Goal: Transaction & Acquisition: Complete application form

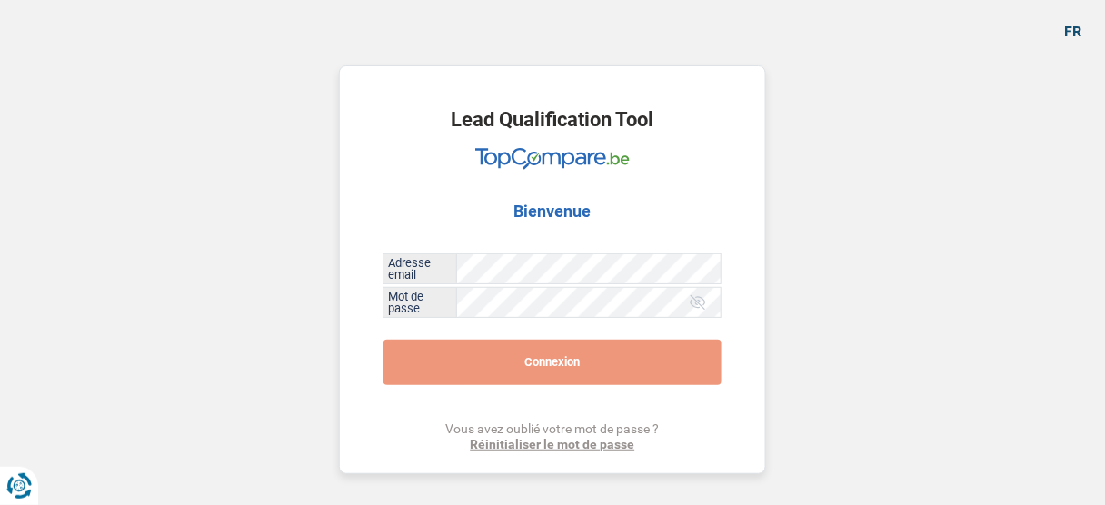
click at [522, 359] on button "Connexion" at bounding box center [552, 362] width 338 height 45
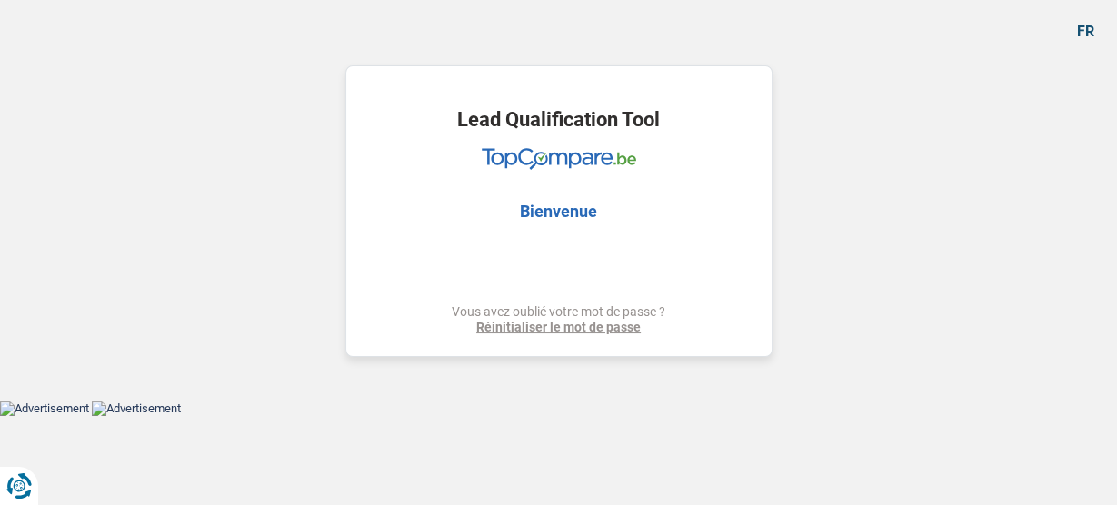
select select "car"
select select "other"
select select "60"
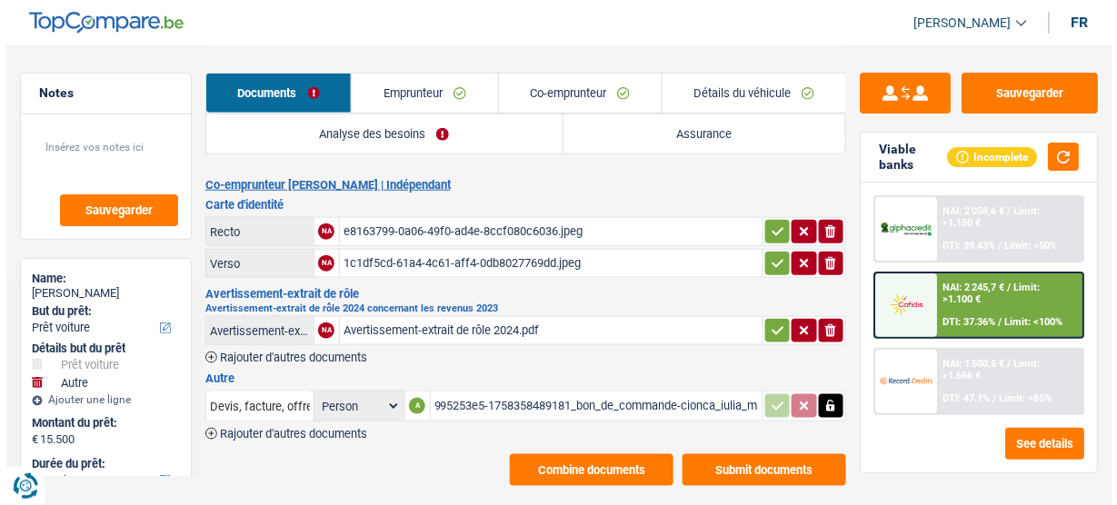
scroll to position [329, 0]
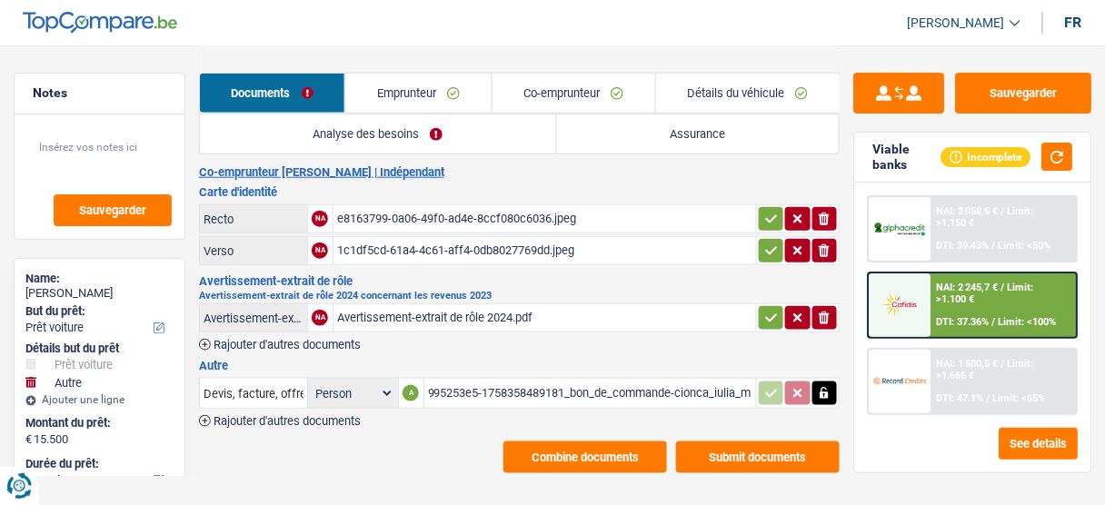
click at [323, 415] on span "Rajouter d'autres documents" at bounding box center [287, 421] width 147 height 12
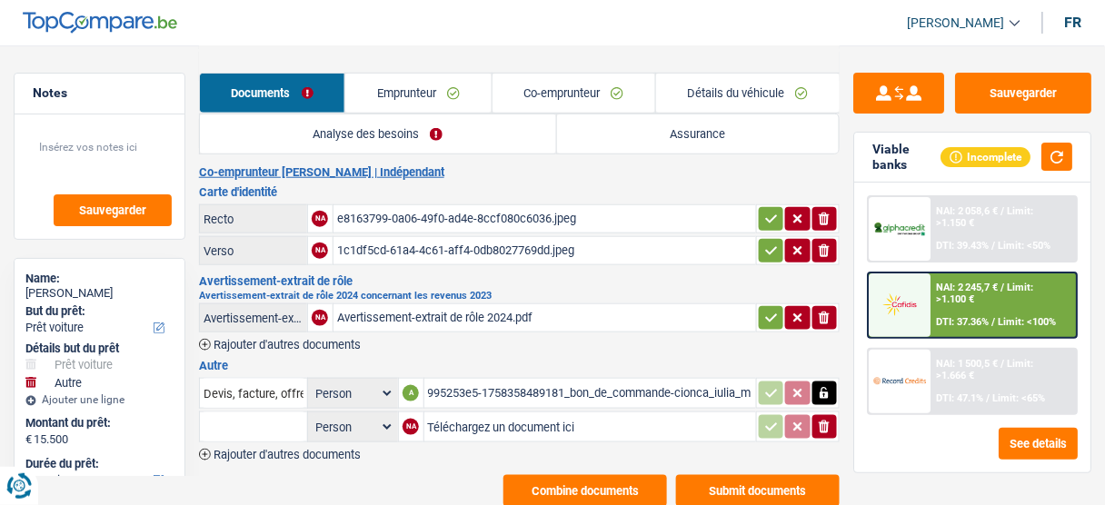
click at [486, 413] on input "Téléchargez un document ici" at bounding box center [590, 426] width 324 height 27
type input "C:\fakepath\attestation.pdf"
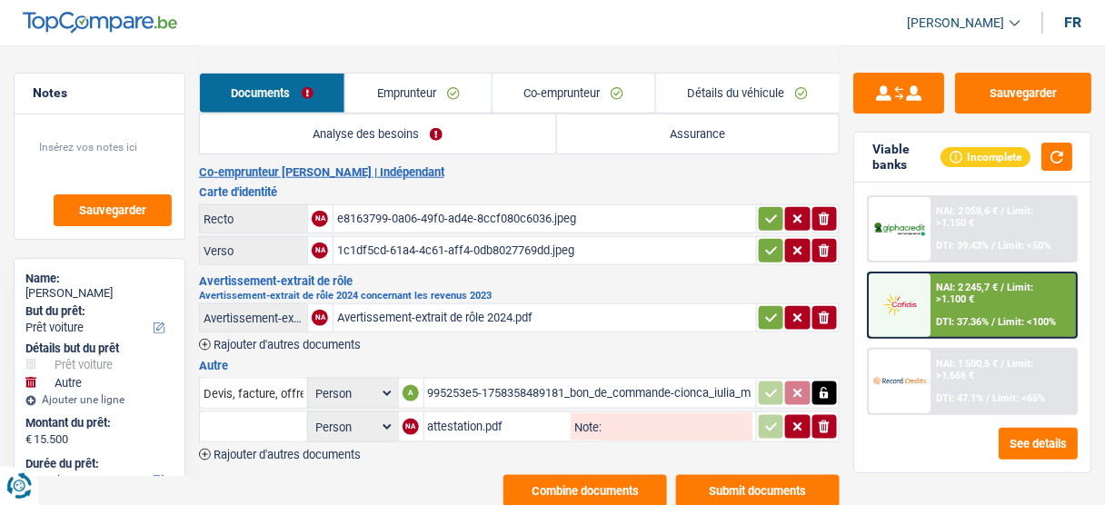
click at [732, 477] on button "Submit documents" at bounding box center [758, 491] width 164 height 32
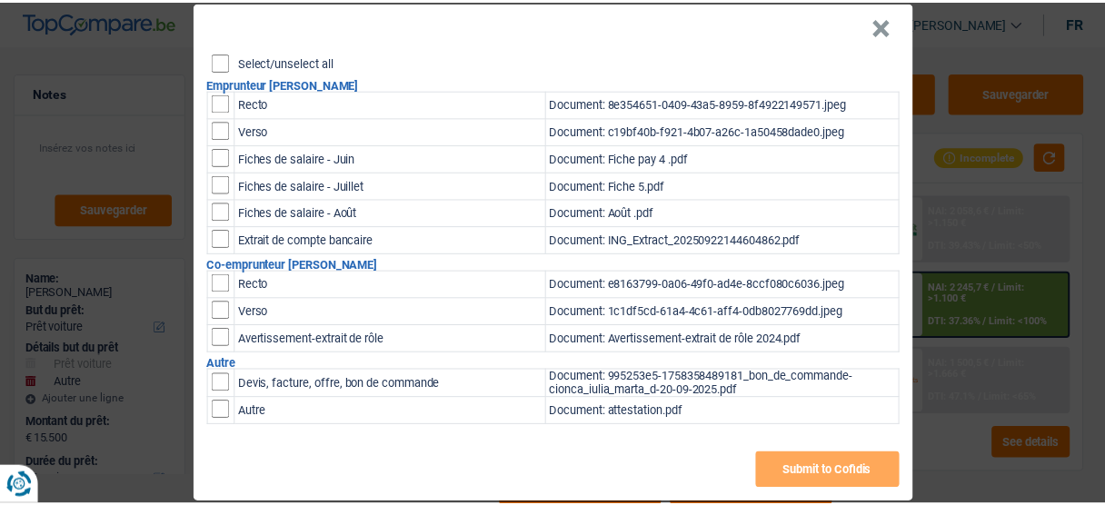
scroll to position [46, 0]
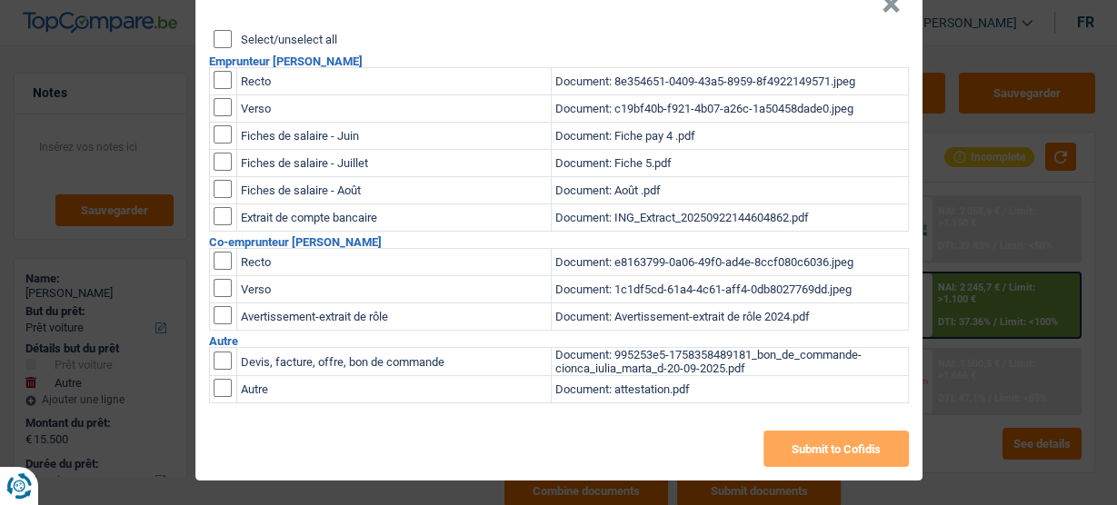
click at [216, 385] on input "checkbox" at bounding box center [223, 388] width 18 height 18
checkbox input "true"
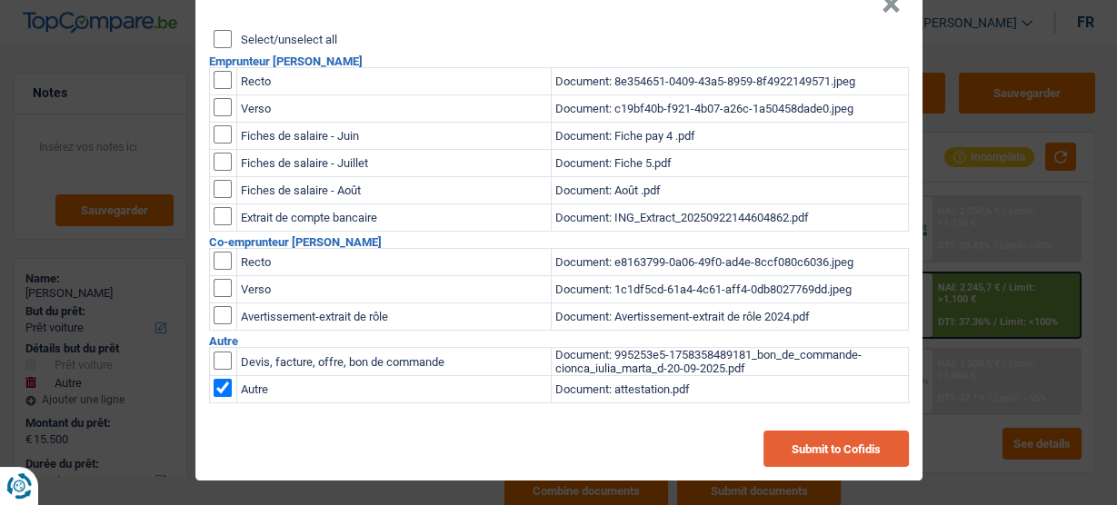
click at [861, 446] on button "Submit to Cofidis" at bounding box center [835, 449] width 145 height 36
click at [881, 9] on button "×" at bounding box center [890, 4] width 19 height 18
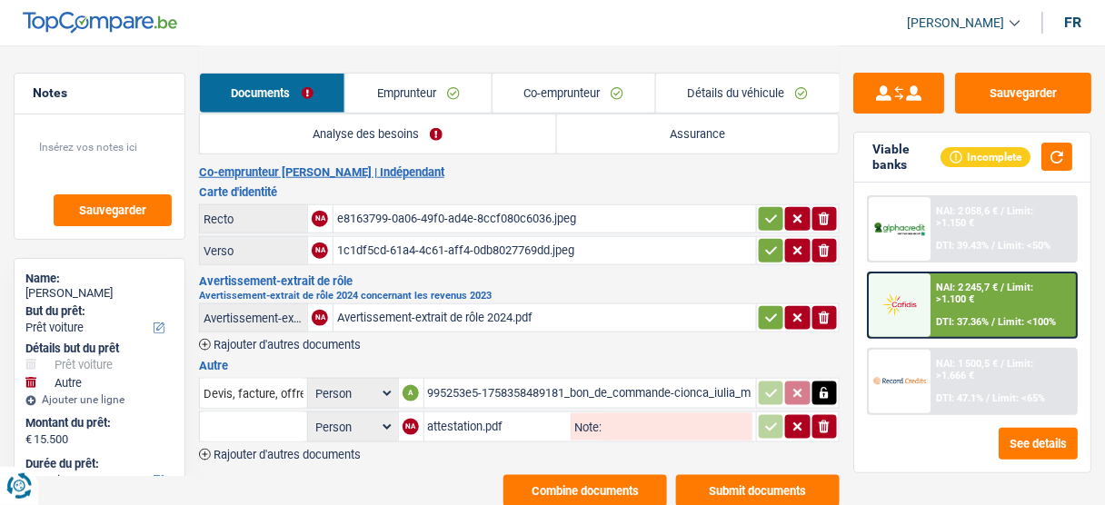
click at [486, 413] on div "attestation.pdf" at bounding box center [498, 426] width 140 height 27
click at [990, 75] on button "Sauvegarder" at bounding box center [1023, 93] width 136 height 41
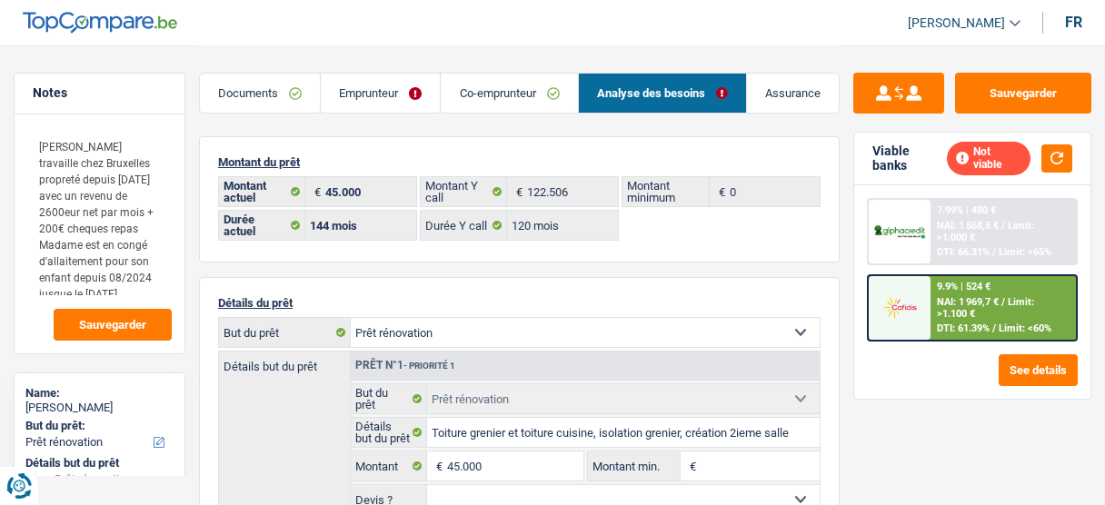
select select "renovation"
select select "144"
select select "applicant"
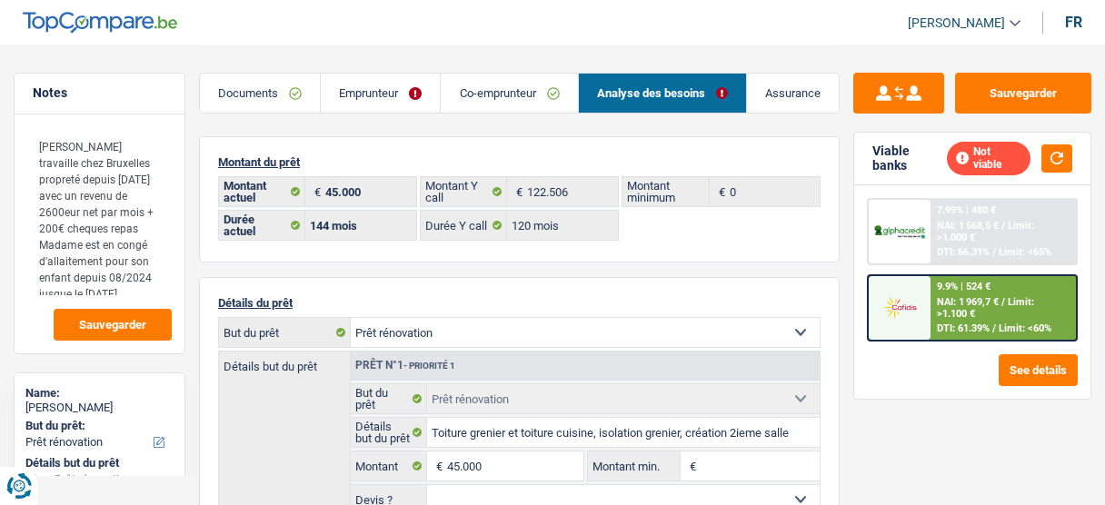
select select "applicant"
select select "144"
select select "120"
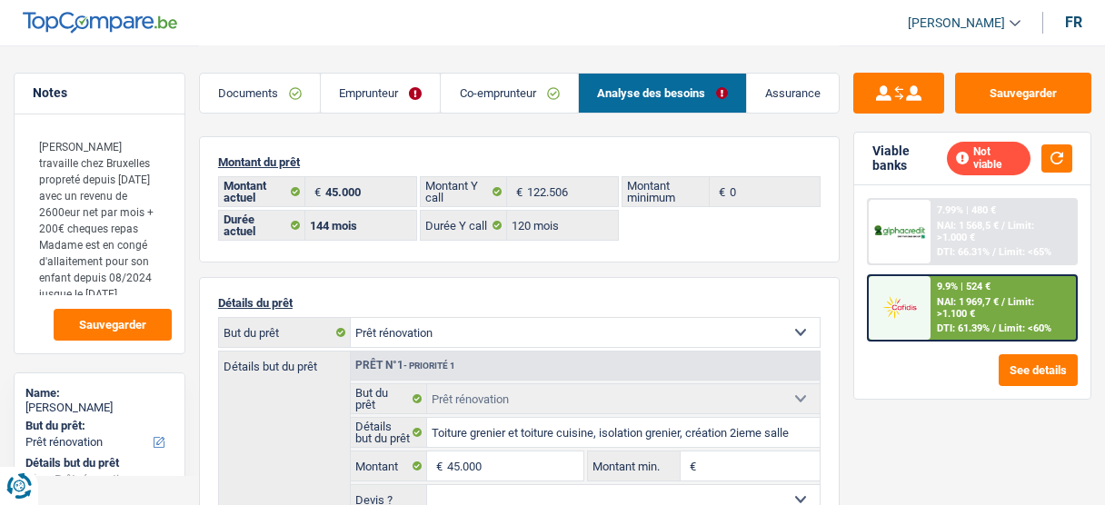
select select "renovation"
select select "144"
click at [129, 213] on textarea "Madame travaille chez Bruxelles propreté depuis mai 2015 avec un revenu de 2600…" at bounding box center [99, 211] width 144 height 169
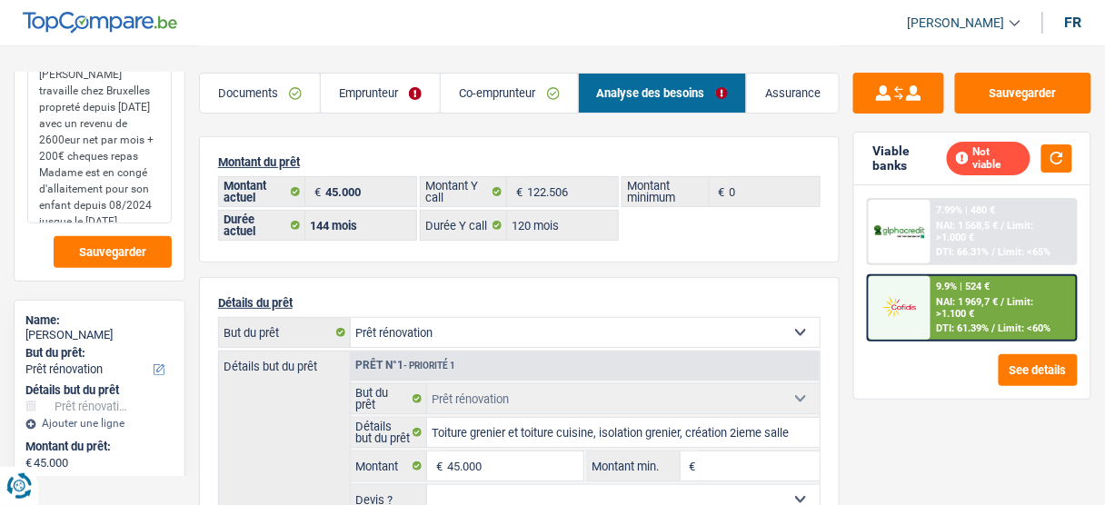
click at [141, 213] on textarea "Madame travaille chez Bruxelles propreté depuis mai 2015 avec un revenu de 2600…" at bounding box center [99, 139] width 144 height 169
click at [279, 98] on link "Documents" at bounding box center [260, 93] width 120 height 39
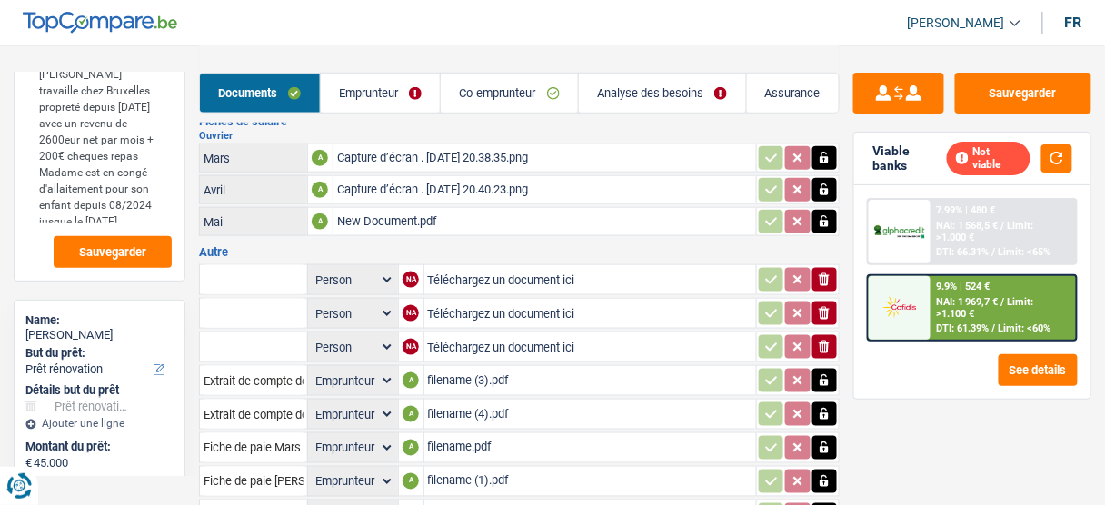
scroll to position [364, 0]
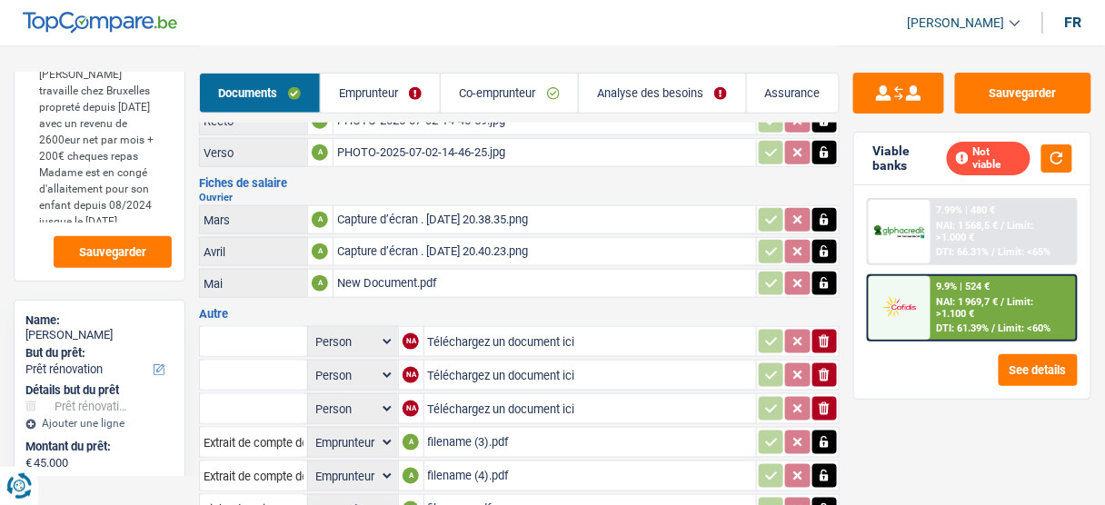
click at [416, 270] on div "New Document.pdf" at bounding box center [544, 283] width 415 height 27
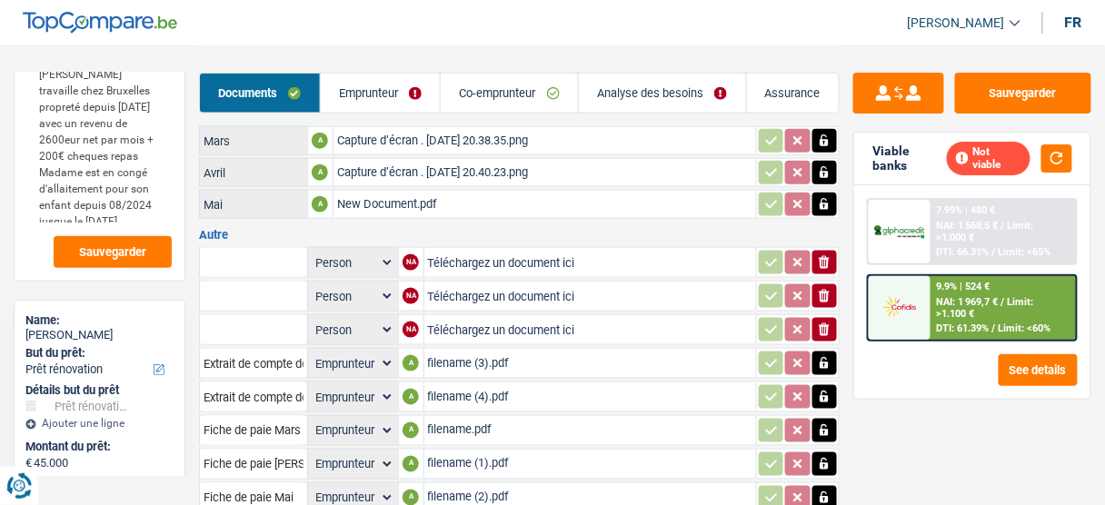
scroll to position [571, 0]
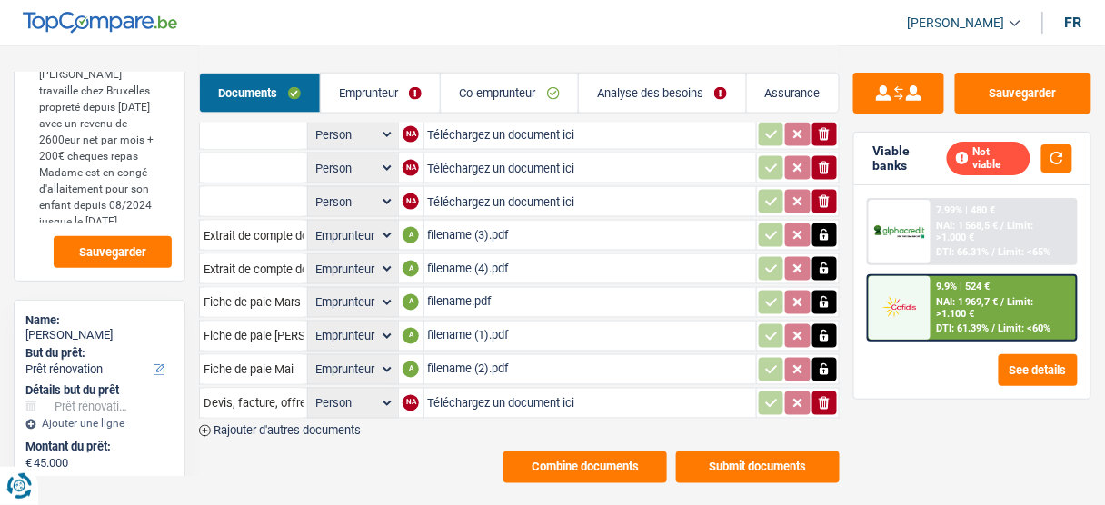
click at [464, 255] on div "filename (4).pdf" at bounding box center [590, 268] width 324 height 27
click at [499, 356] on div "filename (2).pdf" at bounding box center [590, 369] width 324 height 27
click at [468, 323] on div "filename (1).pdf" at bounding box center [590, 336] width 324 height 27
click at [829, 394] on icon "ionicons-v5-e" at bounding box center [824, 403] width 15 height 18
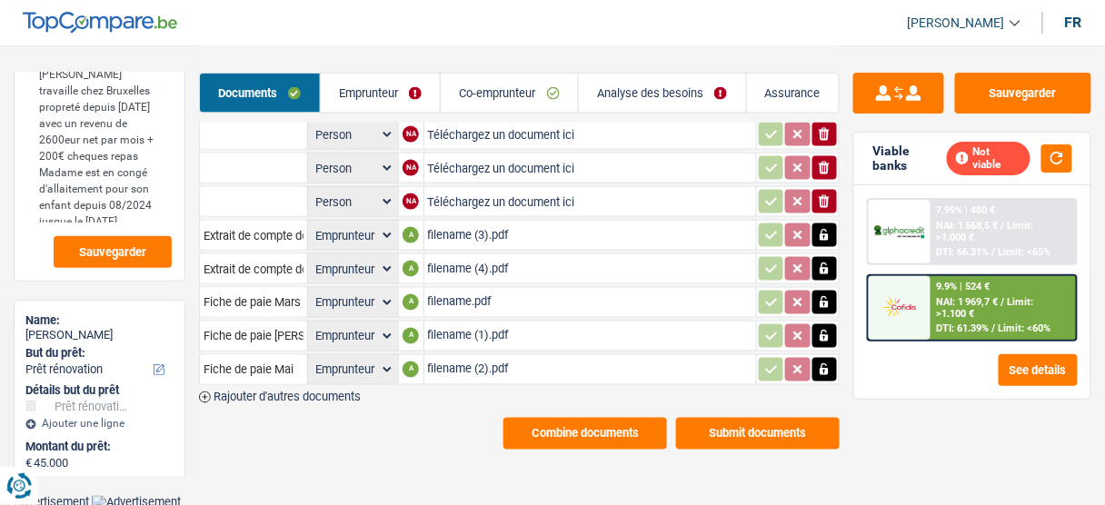
scroll to position [538, 0]
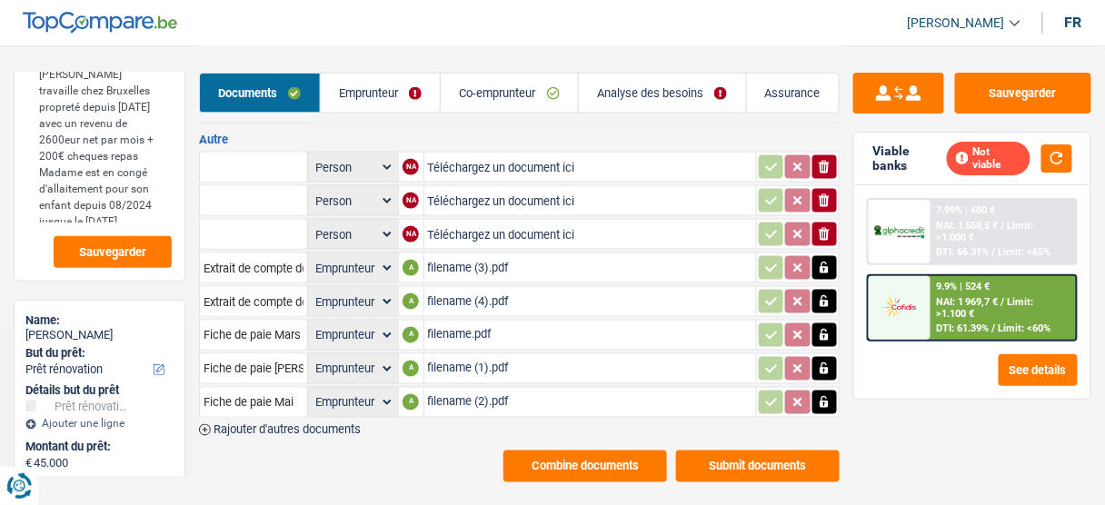
click at [672, 89] on link "Analyse des besoins" at bounding box center [662, 93] width 167 height 39
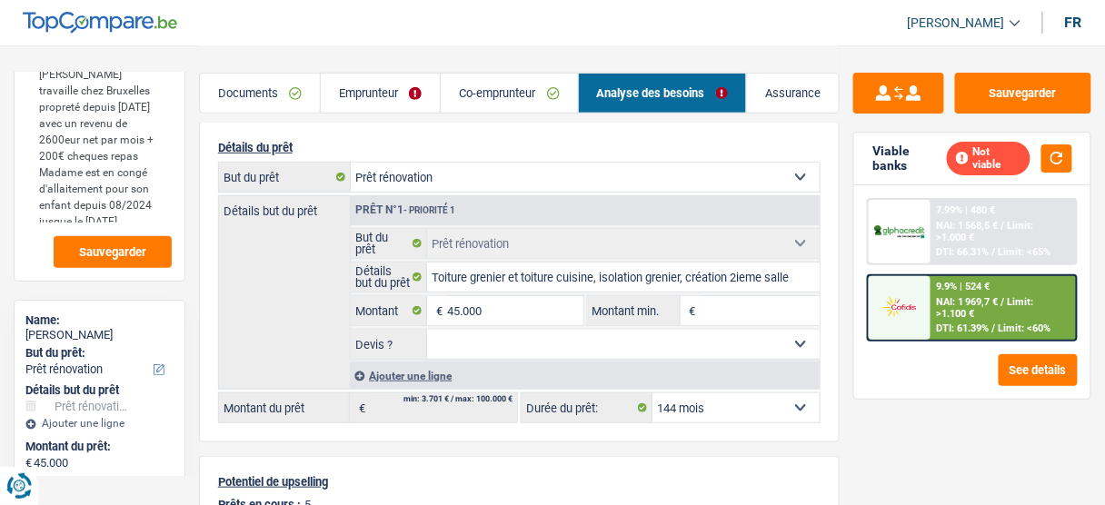
scroll to position [156, 0]
click at [286, 106] on link "Documents" at bounding box center [260, 93] width 120 height 39
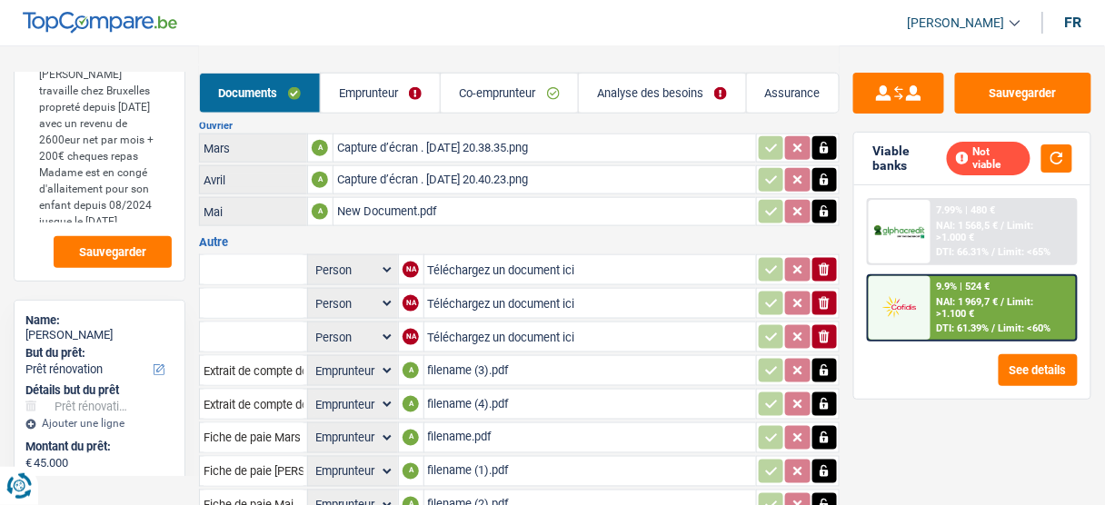
scroll to position [538, 0]
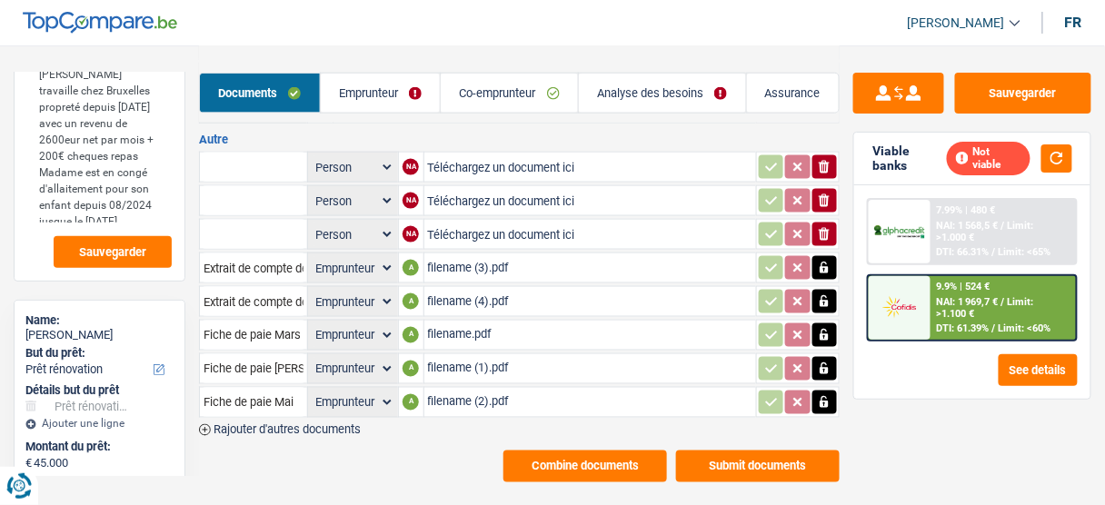
click at [484, 322] on div "filename.pdf" at bounding box center [590, 335] width 324 height 27
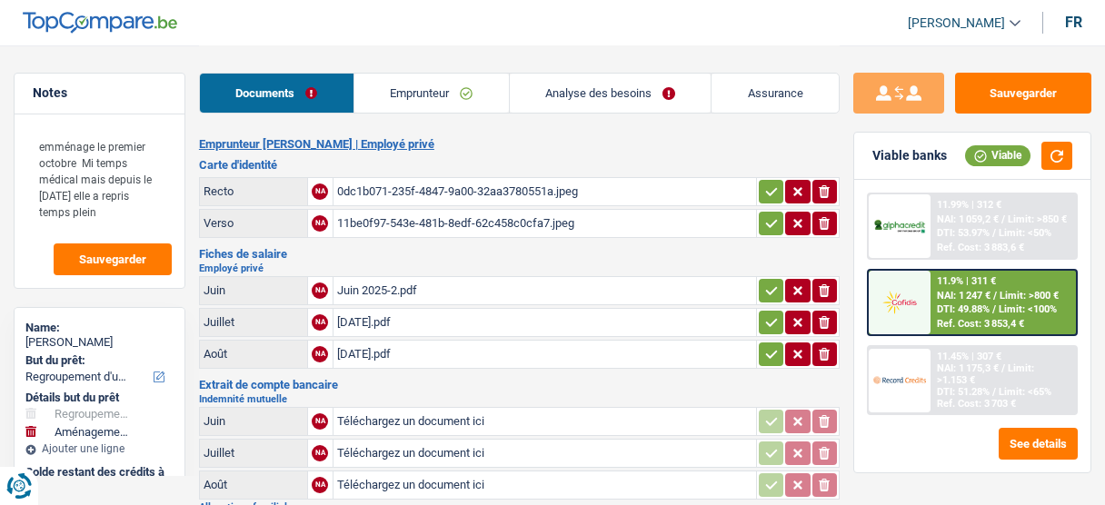
select select "refinancing"
select select "movingOrInstallation"
select select "84"
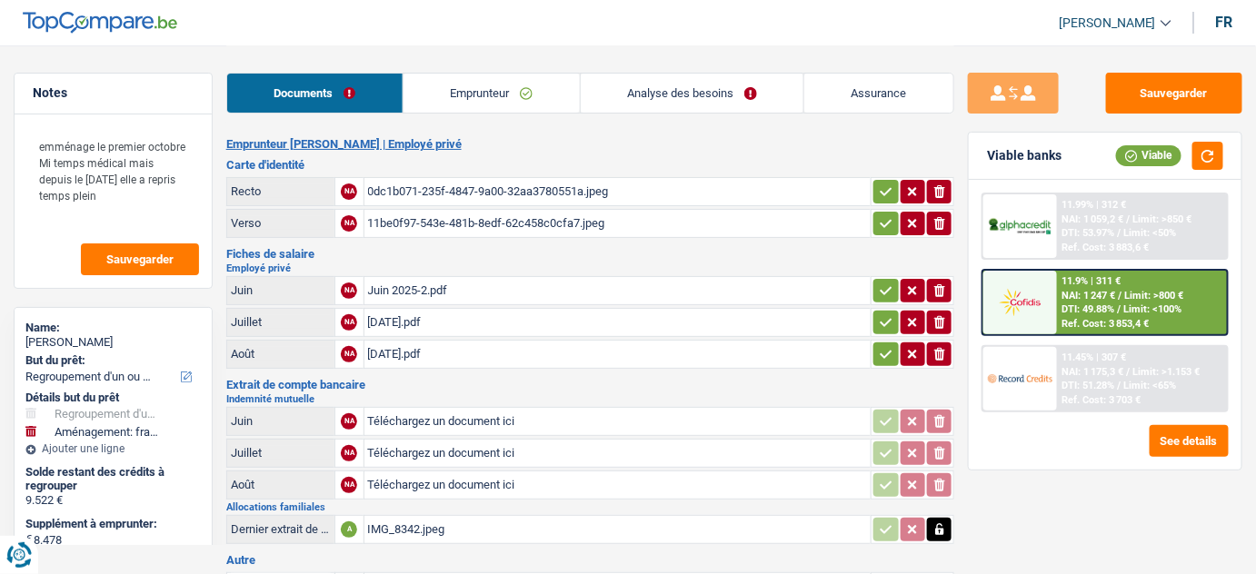
click at [465, 285] on div "Juin 2025-2.pdf" at bounding box center [618, 290] width 500 height 27
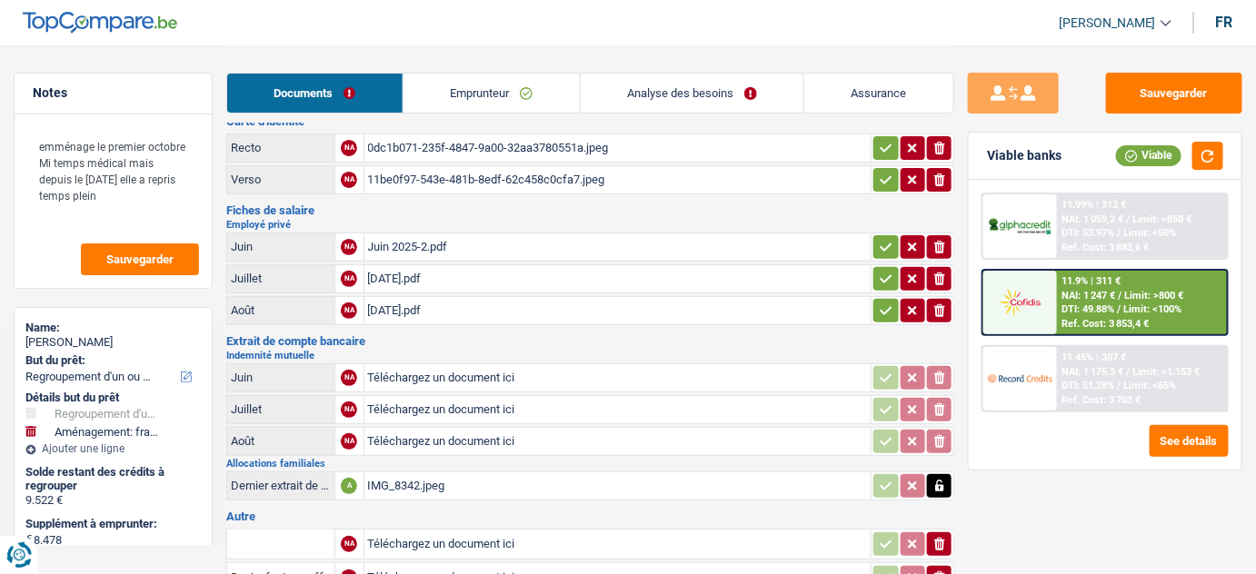
scroll to position [82, 0]
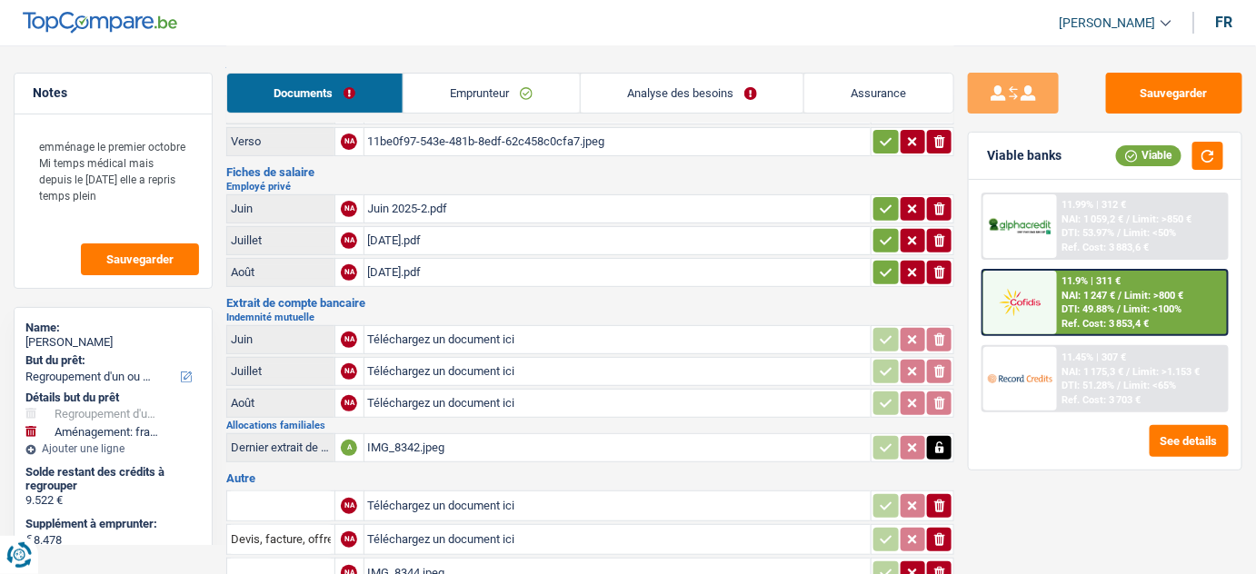
click at [445, 240] on div "[DATE].pdf" at bounding box center [618, 240] width 500 height 27
click at [518, 105] on link "Emprunteur" at bounding box center [491, 93] width 176 height 39
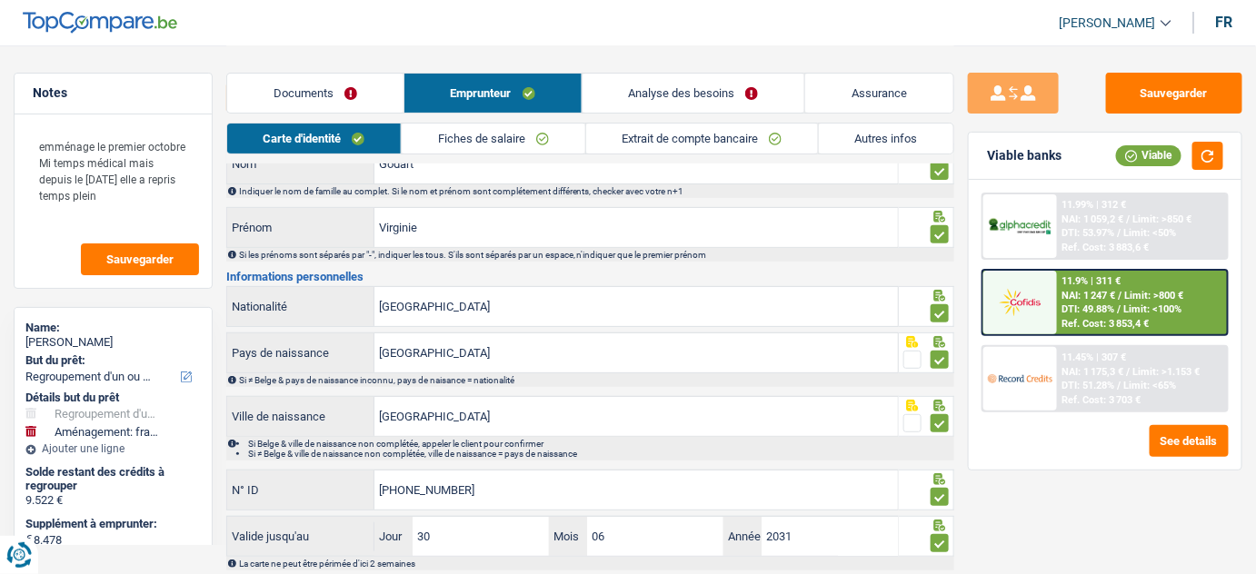
click at [527, 128] on link "Fiches de salaire" at bounding box center [493, 139] width 183 height 30
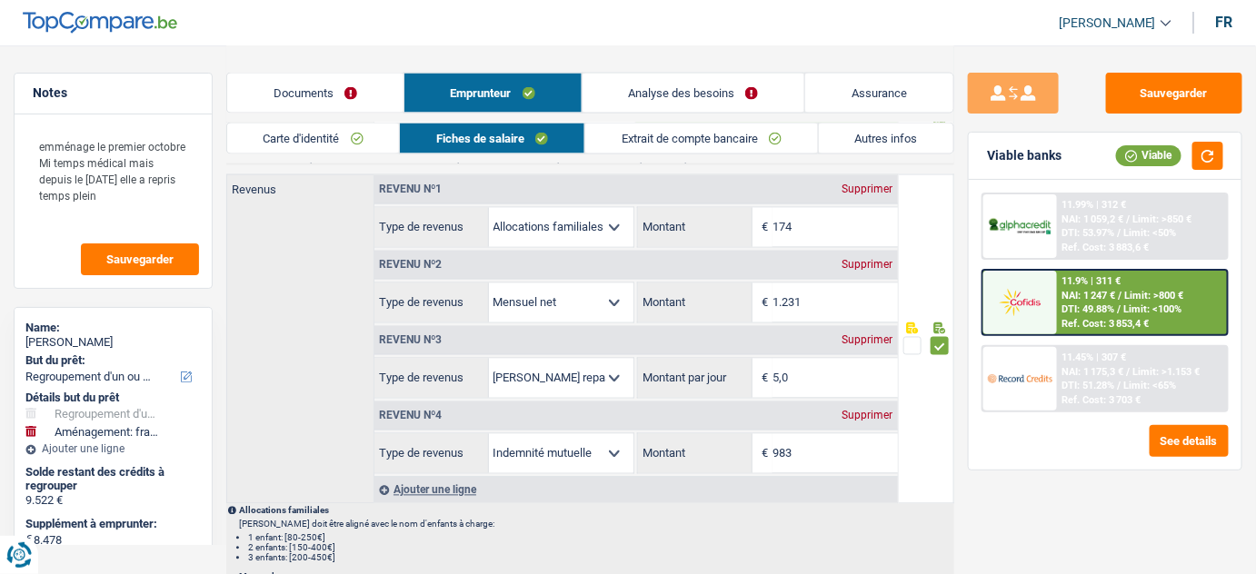
scroll to position [991, 0]
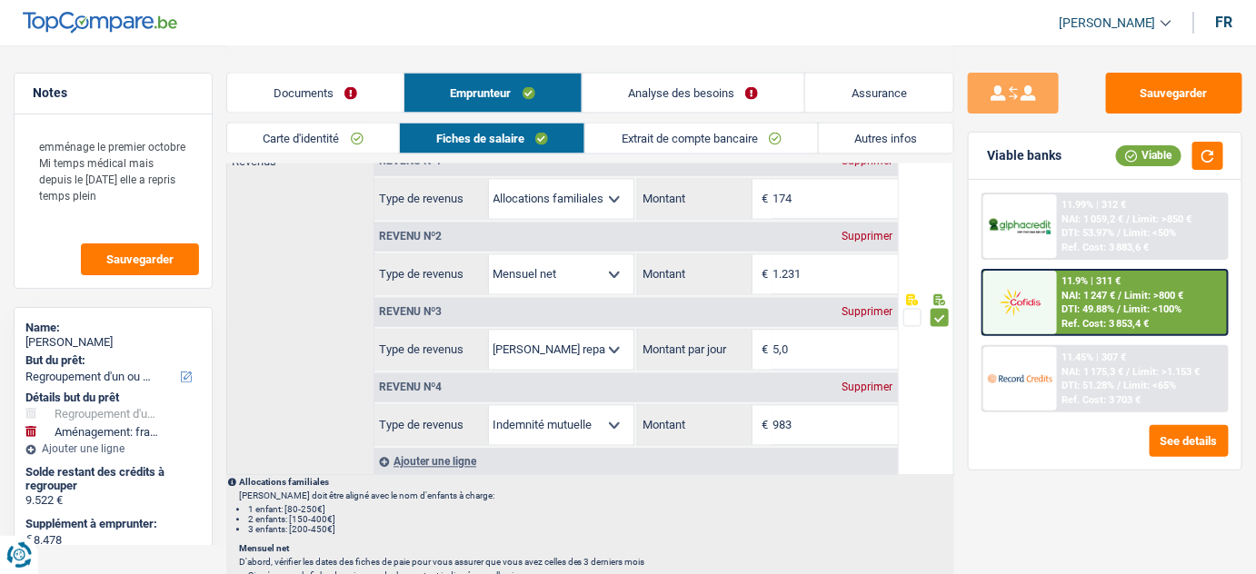
click at [291, 104] on link "Documents" at bounding box center [315, 93] width 176 height 39
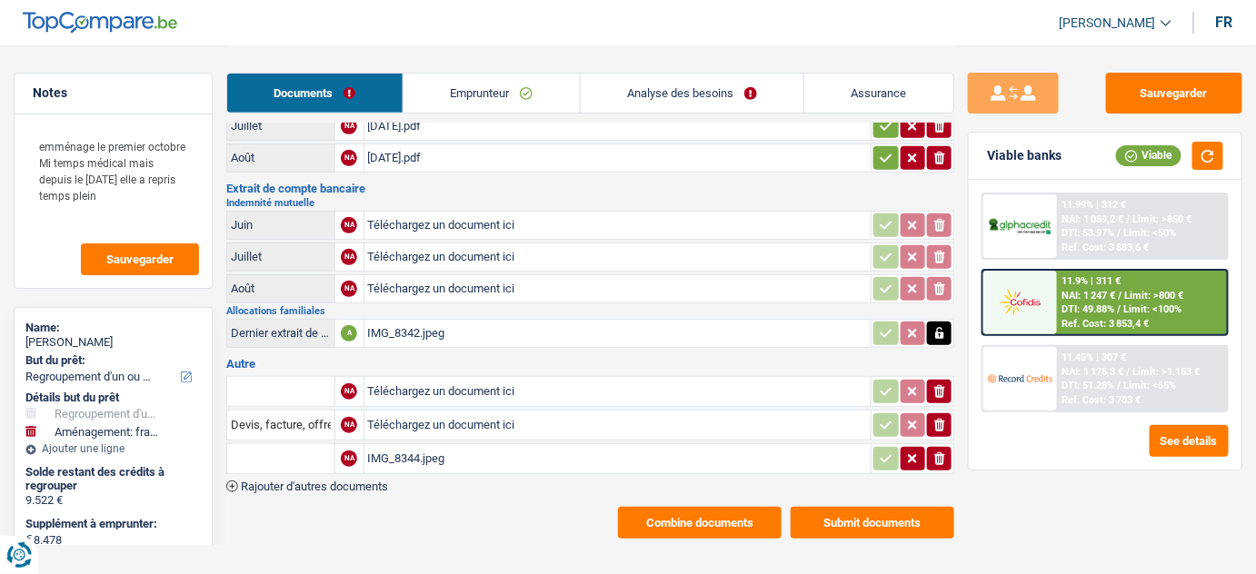
scroll to position [198, 0]
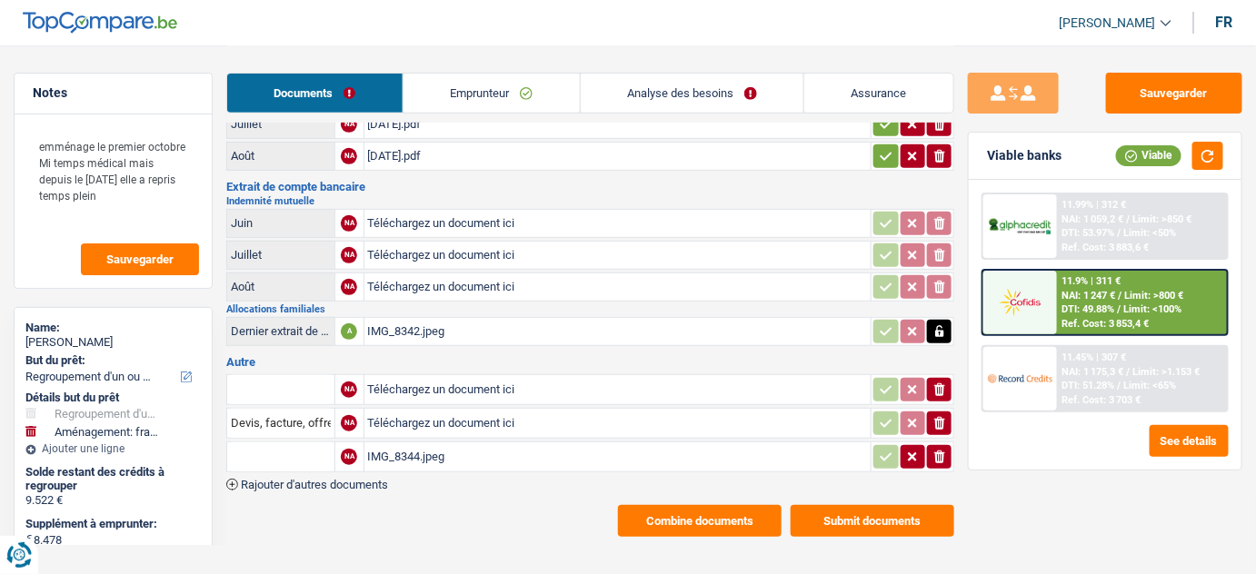
click at [456, 462] on div "IMG_8344.jpeg" at bounding box center [618, 456] width 500 height 27
click at [457, 89] on link "Emprunteur" at bounding box center [491, 93] width 176 height 39
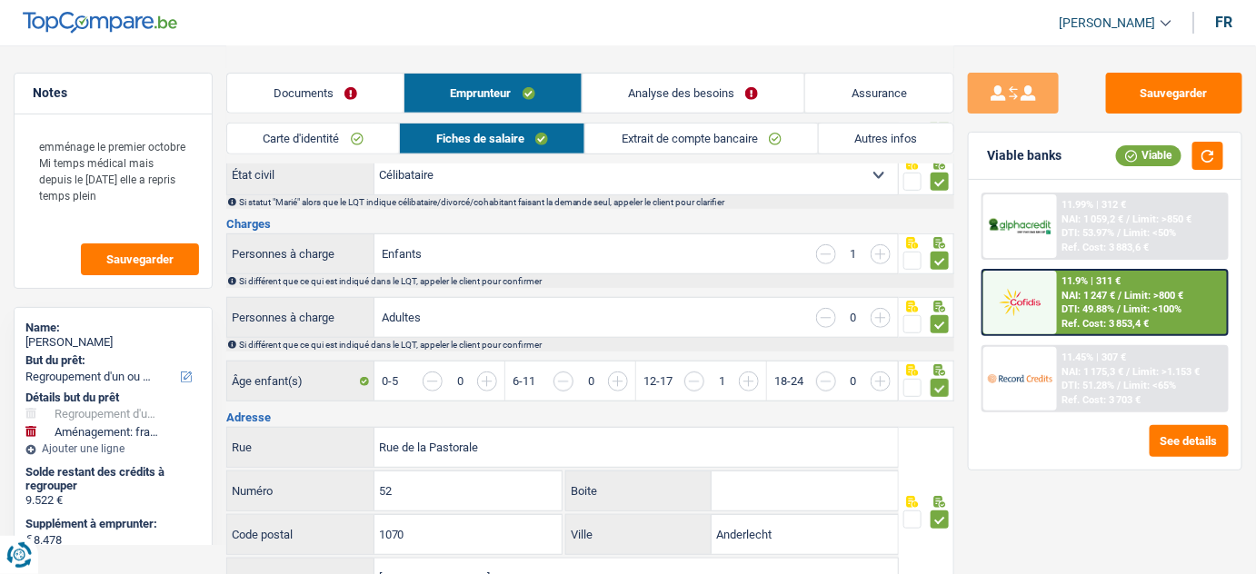
click at [362, 135] on link "Carte d'identité" at bounding box center [313, 139] width 173 height 30
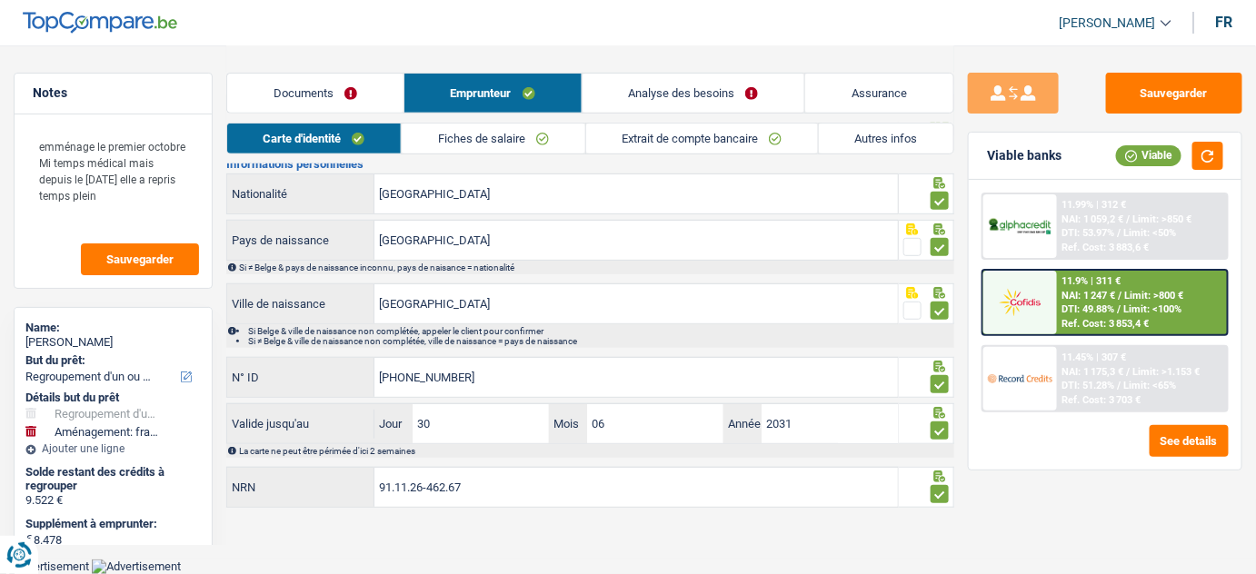
scroll to position [174, 0]
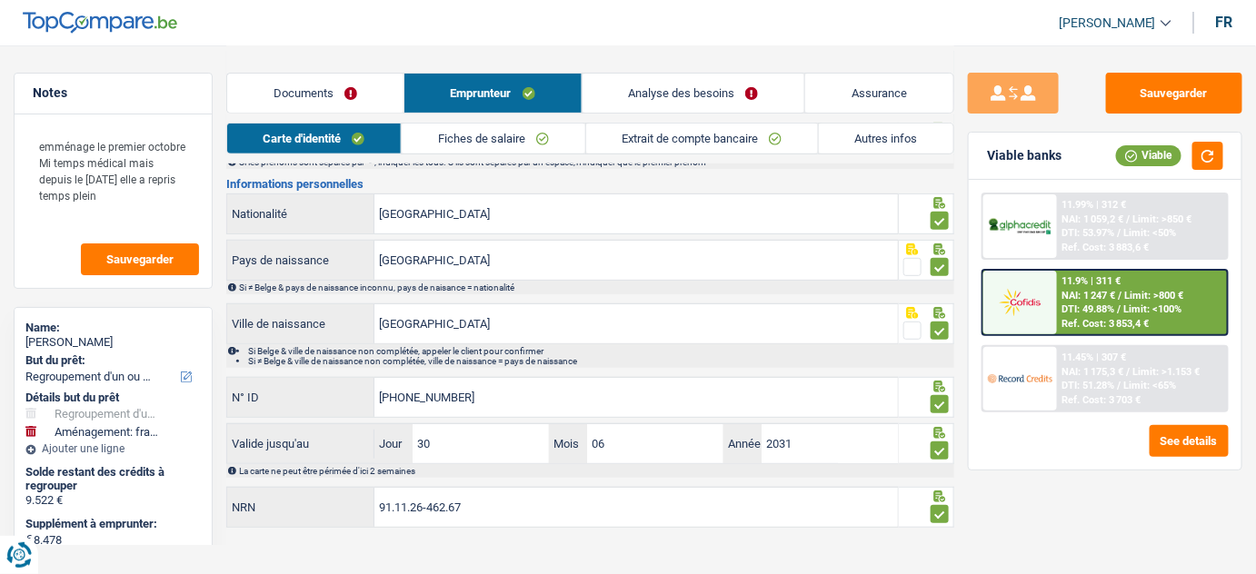
click at [349, 85] on link "Documents" at bounding box center [315, 93] width 176 height 39
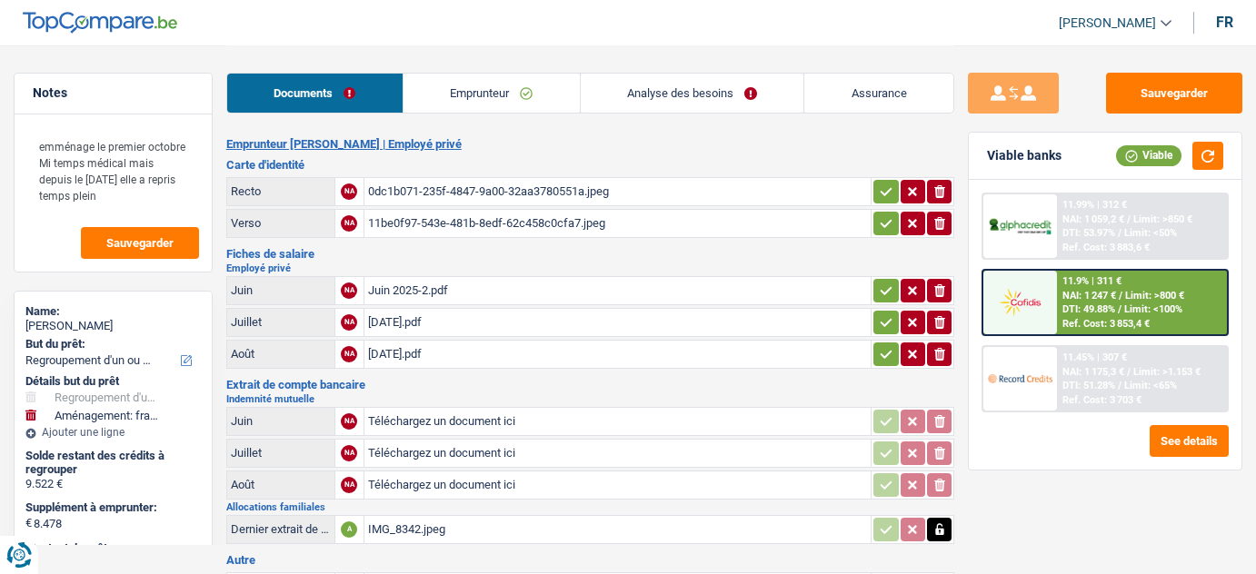
select select "refinancing"
select select "movingOrInstallation"
select select "84"
click at [1046, 302] on img at bounding box center [1020, 302] width 64 height 32
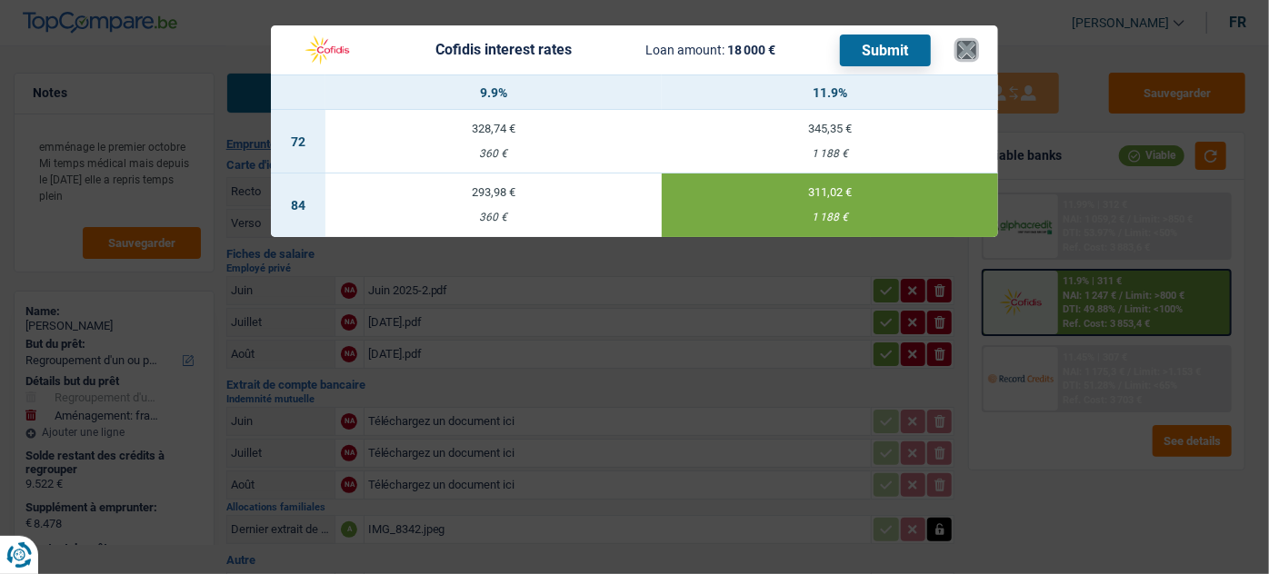
click at [974, 47] on button "×" at bounding box center [966, 50] width 19 height 18
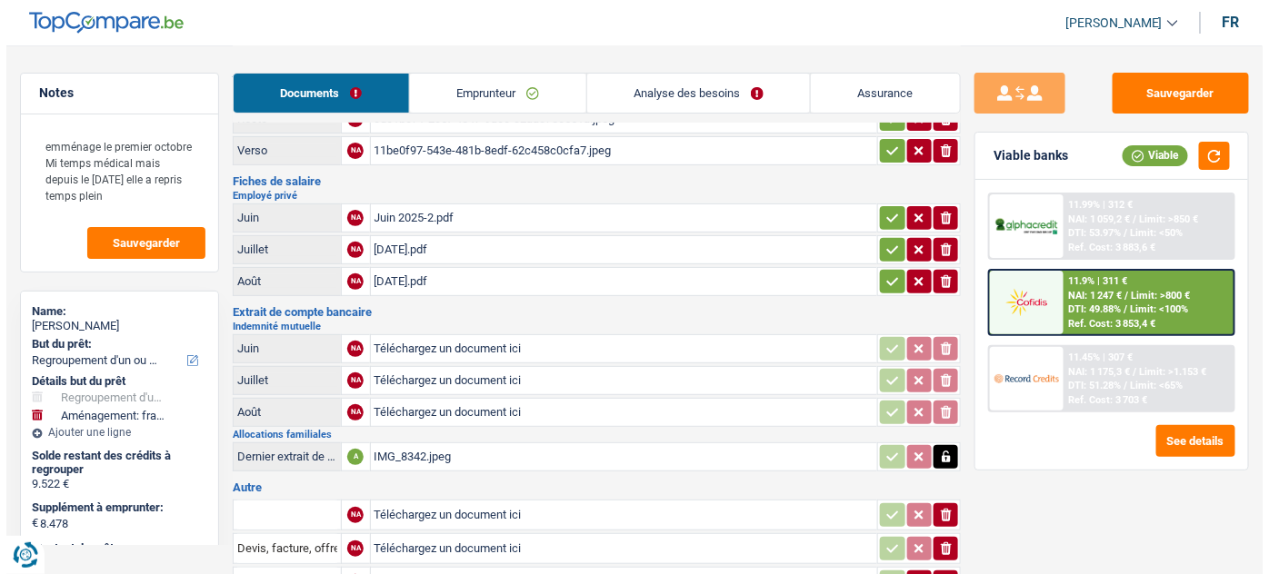
scroll to position [82, 0]
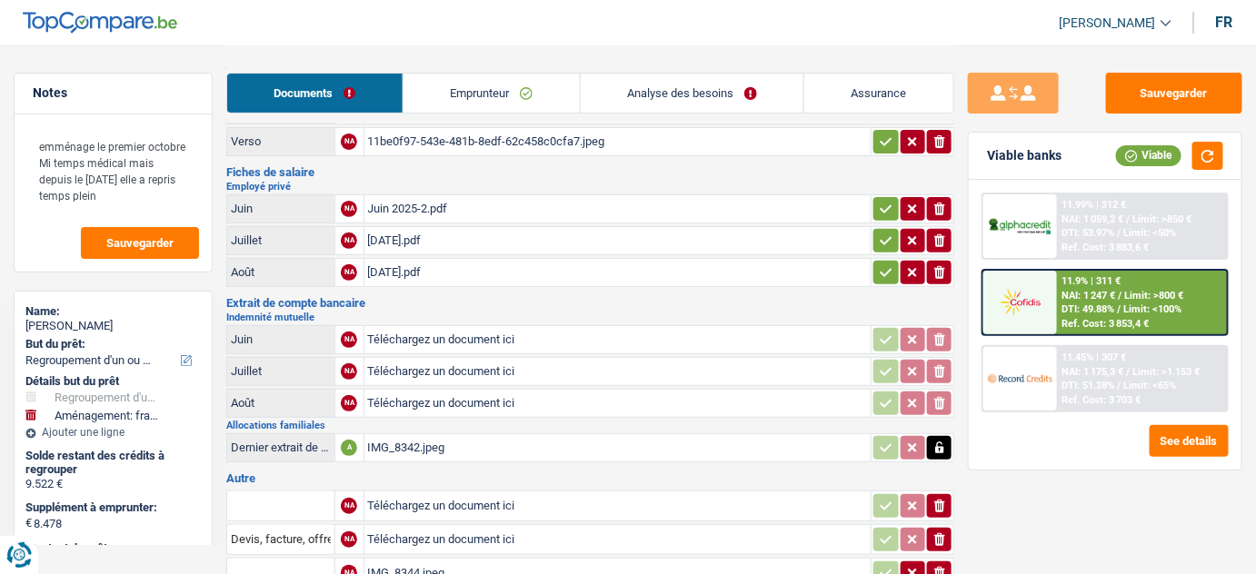
drag, startPoint x: 1060, startPoint y: 314, endPoint x: 1038, endPoint y: 312, distance: 22.0
click at [1038, 312] on div "11.9% | 311 € NAI: 1 247 € / Limit: >800 € DTI: 49.88% / Limit: <100% Ref. Cost…" at bounding box center [1104, 302] width 247 height 67
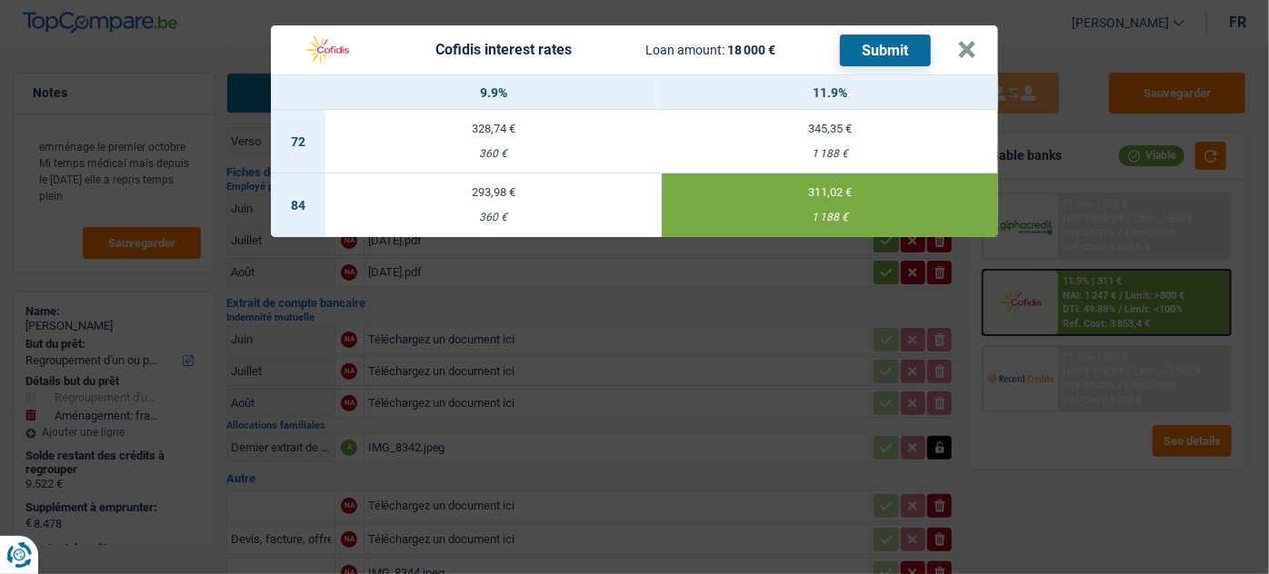
click at [979, 53] on header "Cofidis interest rates Loan amount: 18 000 € Submit ×" at bounding box center [634, 49] width 727 height 49
click at [967, 47] on button "×" at bounding box center [966, 50] width 19 height 18
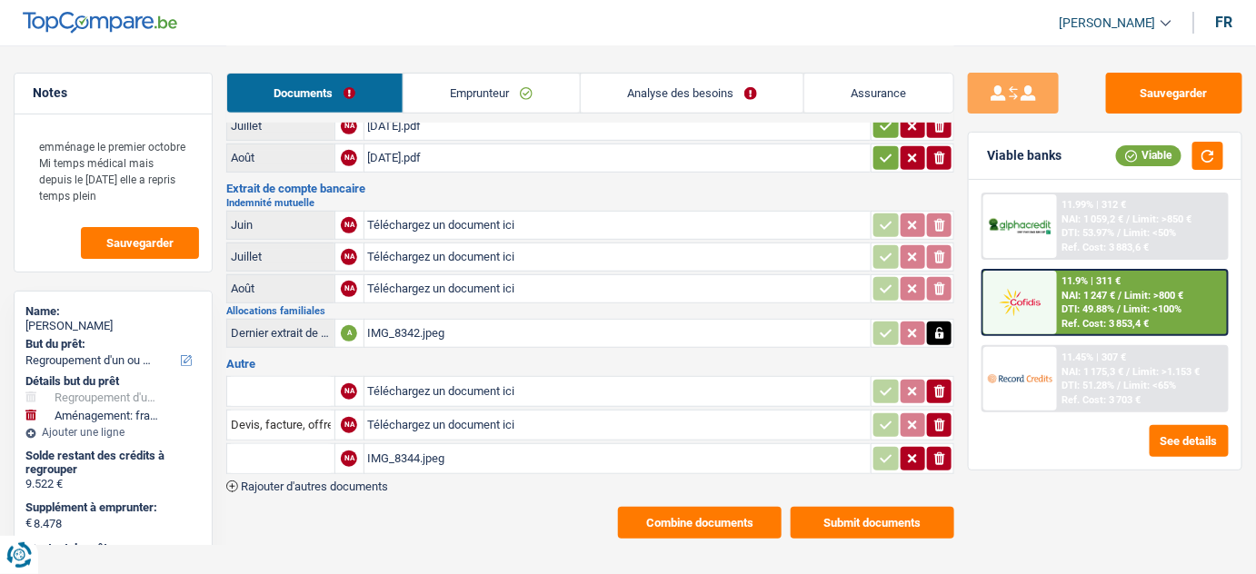
scroll to position [198, 0]
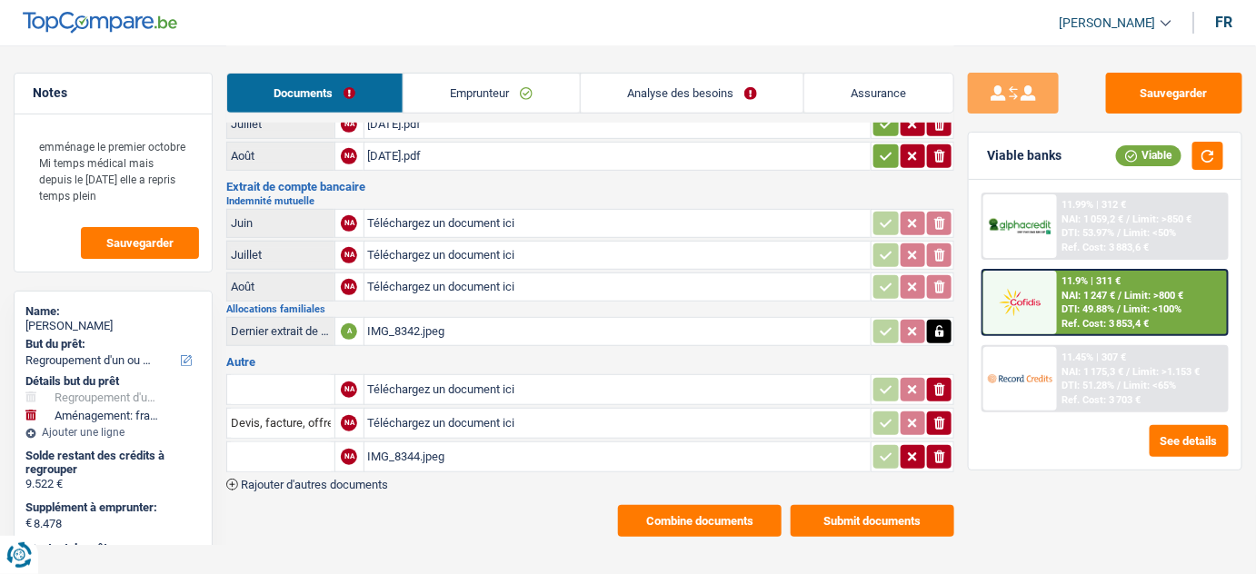
click at [449, 452] on div "IMG_8344.jpeg" at bounding box center [618, 456] width 500 height 27
click at [1164, 76] on button "Sauvegarder" at bounding box center [1174, 93] width 136 height 41
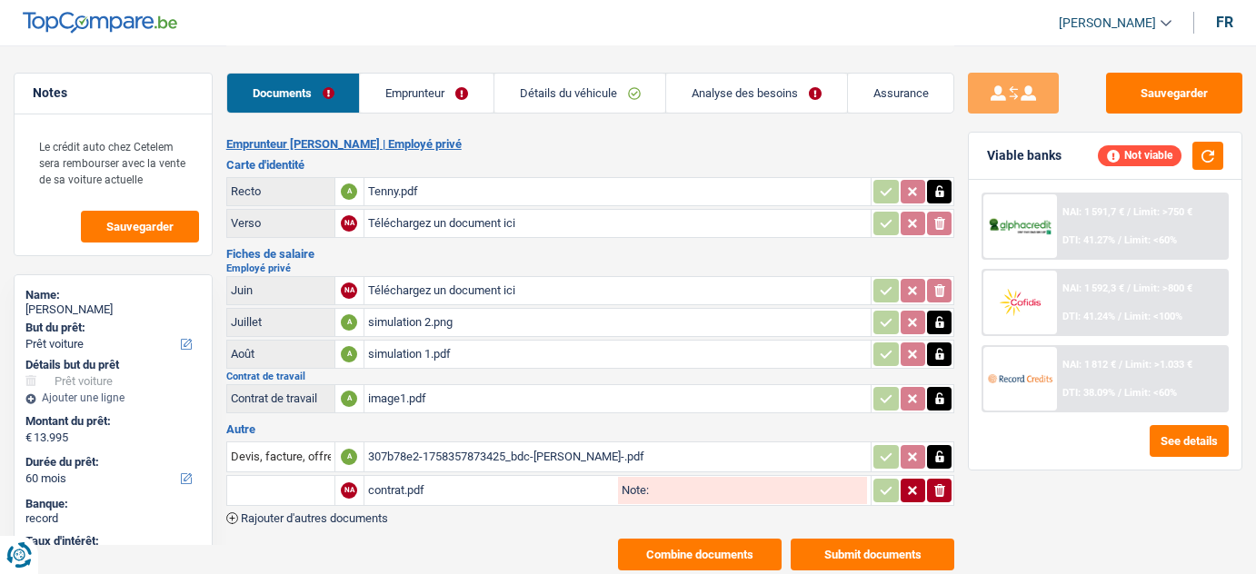
select select "car"
select select "60"
click at [659, 546] on button "Combine documents" at bounding box center [700, 555] width 164 height 32
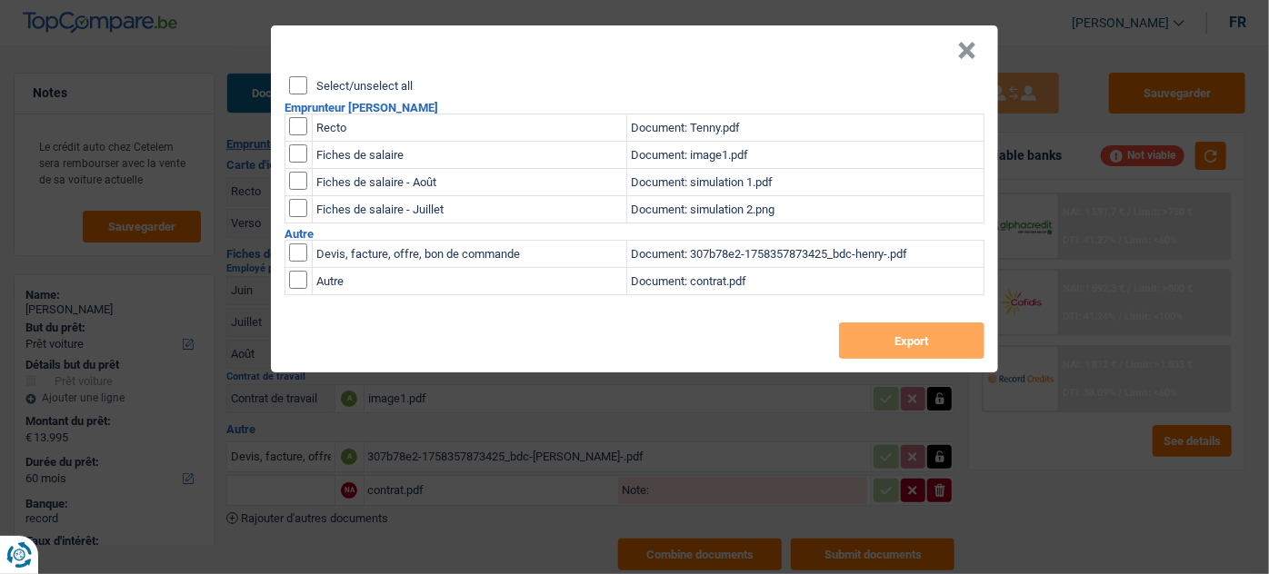
click at [290, 126] on input "checkbox" at bounding box center [298, 126] width 18 height 18
checkbox input "true"
click at [302, 249] on input "checkbox" at bounding box center [298, 253] width 18 height 18
checkbox input "true"
click at [294, 278] on input "checkbox" at bounding box center [298, 280] width 18 height 18
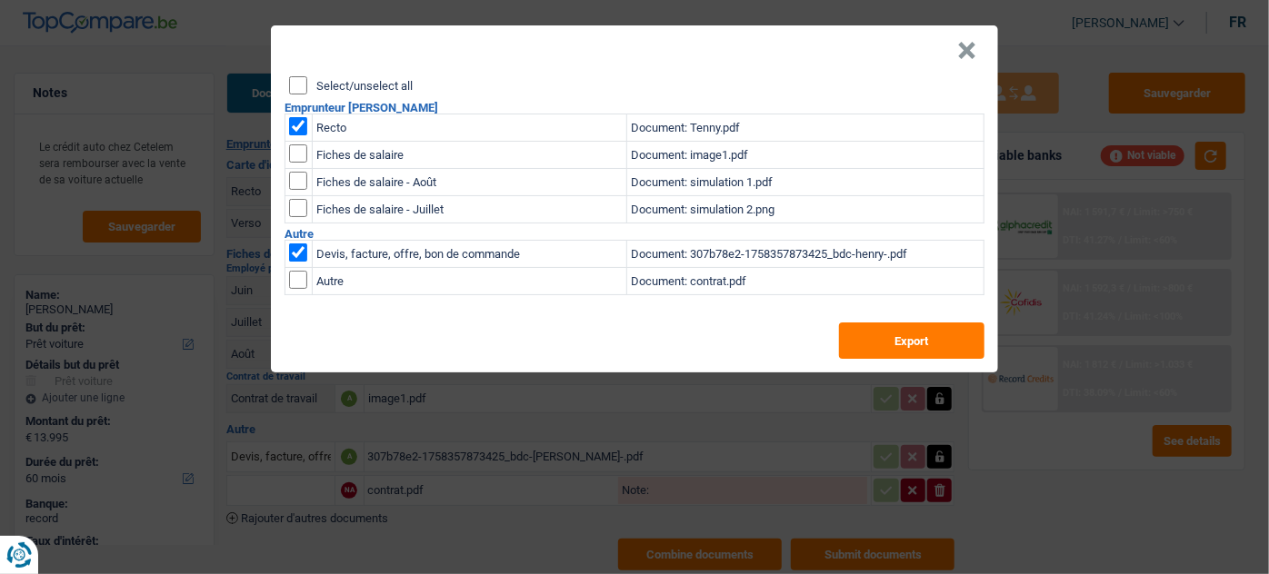
checkbox input "true"
click at [902, 327] on button "Export" at bounding box center [911, 341] width 145 height 36
click at [439, 459] on div "× Select/unselect all Emprunteur Claris Henry Recto Document: Tenny.pdf Fiches …" at bounding box center [634, 287] width 1269 height 574
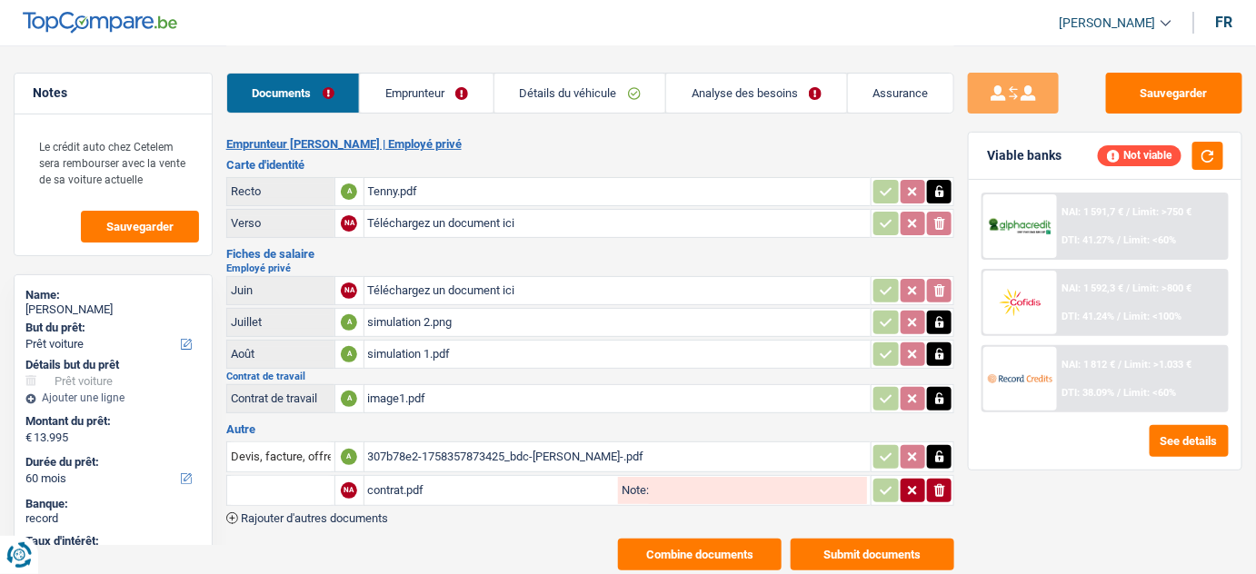
click at [414, 395] on div "image1.pdf" at bounding box center [618, 398] width 500 height 27
click at [503, 483] on div "contrat.pdf" at bounding box center [491, 490] width 247 height 27
drag, startPoint x: 932, startPoint y: 488, endPoint x: 1045, endPoint y: 226, distance: 284.9
click at [932, 486] on icon "ionicons-v5-e" at bounding box center [939, 491] width 15 height 18
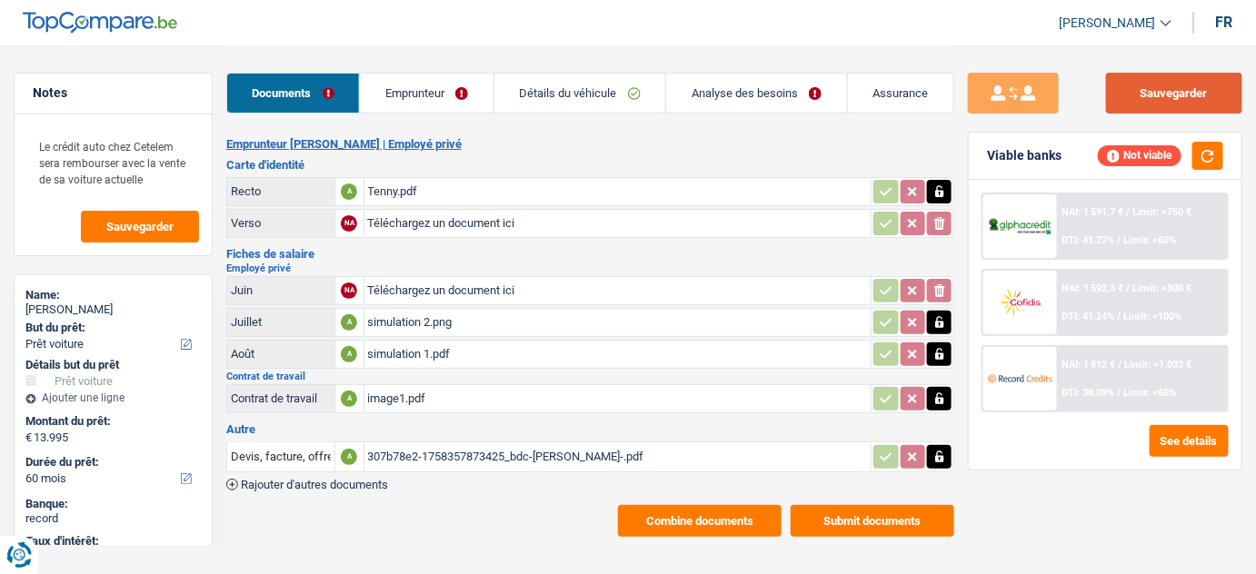
click at [1139, 86] on button "Sauvegarder" at bounding box center [1174, 93] width 136 height 41
click at [1144, 96] on button "Sauvegarder" at bounding box center [1174, 93] width 136 height 41
click at [1204, 154] on button "button" at bounding box center [1207, 156] width 31 height 28
select select "car"
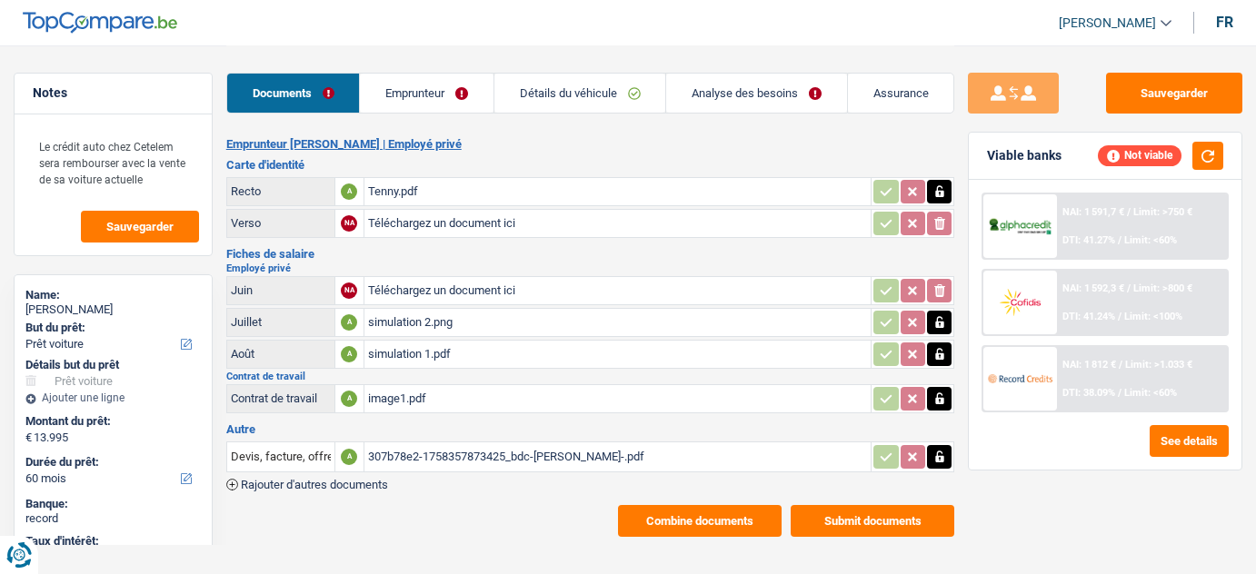
select select "60"
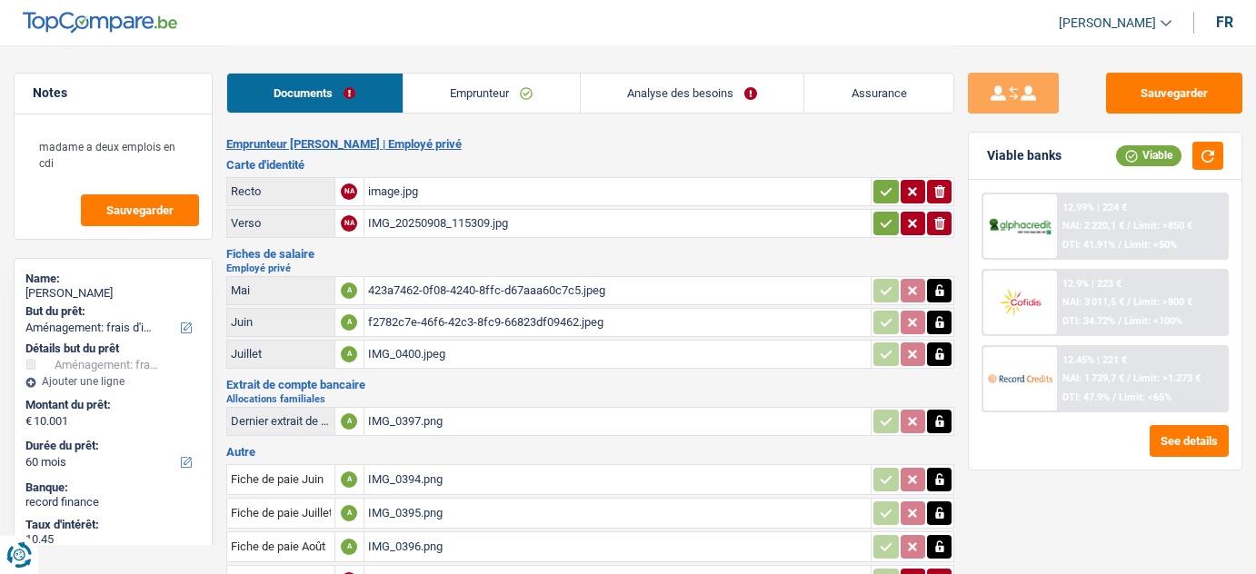
select select "movingOrInstallation"
select select "60"
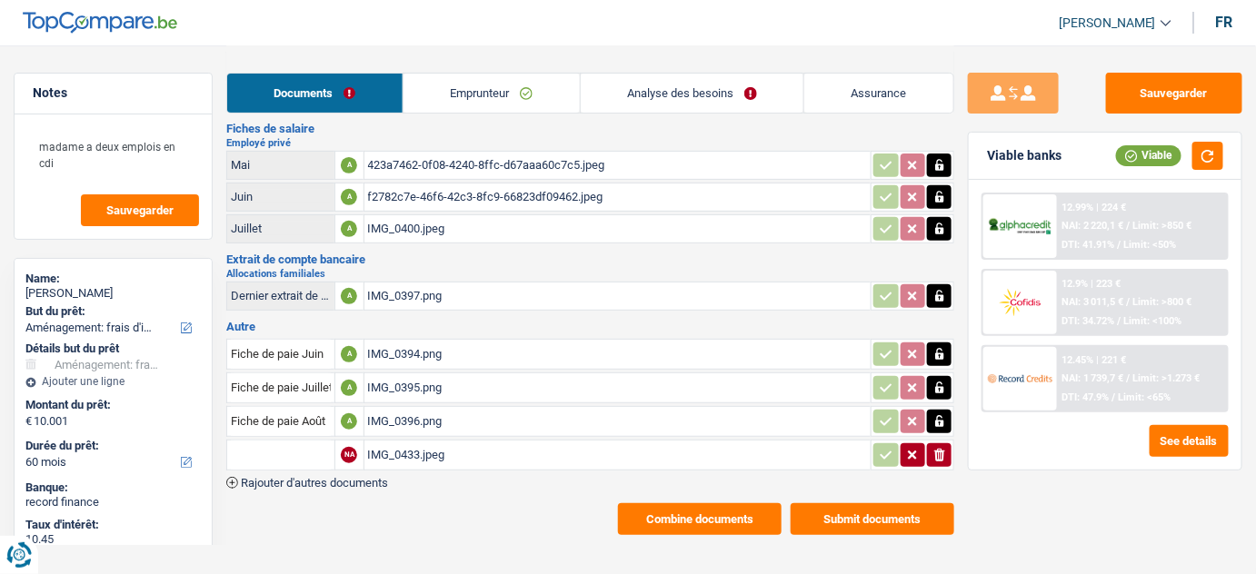
click at [447, 387] on div "IMG_0395.png" at bounding box center [618, 387] width 500 height 27
click at [433, 219] on div "IMG_0400.jpeg" at bounding box center [618, 228] width 500 height 27
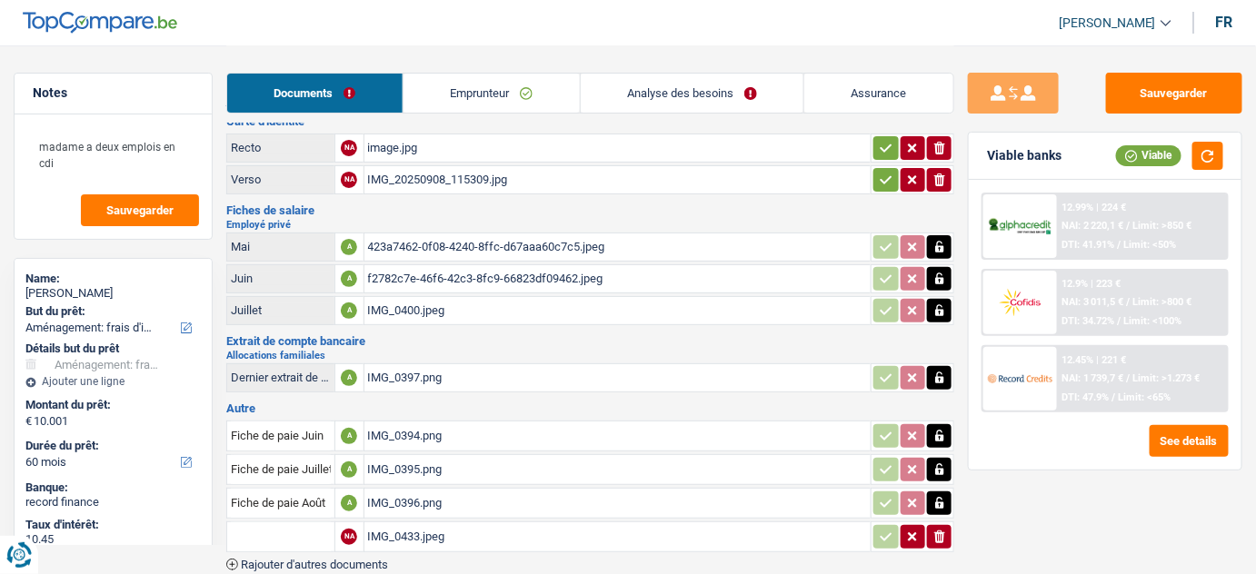
scroll to position [43, 0]
click at [495, 238] on div "423a7462-0f08-4240-8ffc-d67aaa60c7c5.jpeg" at bounding box center [618, 247] width 500 height 27
click at [453, 275] on div "f2782c7e-46f6-42c3-8fc9-66823df09462.jpeg" at bounding box center [618, 279] width 500 height 27
click at [431, 305] on div "IMG_0400.jpeg" at bounding box center [618, 311] width 500 height 27
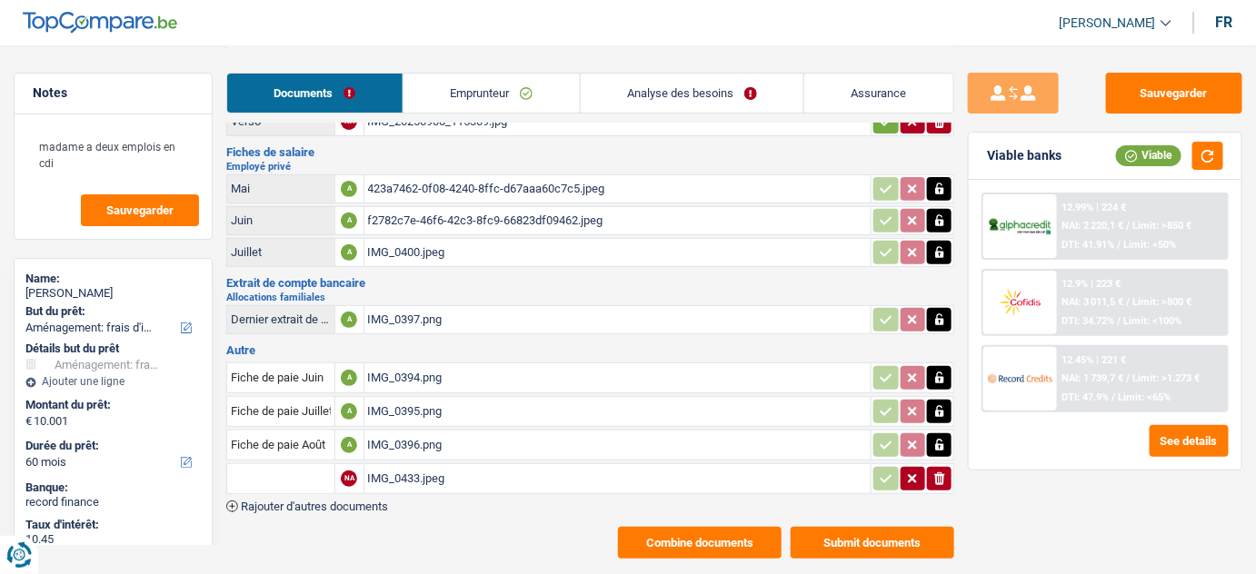
scroll to position [125, 0]
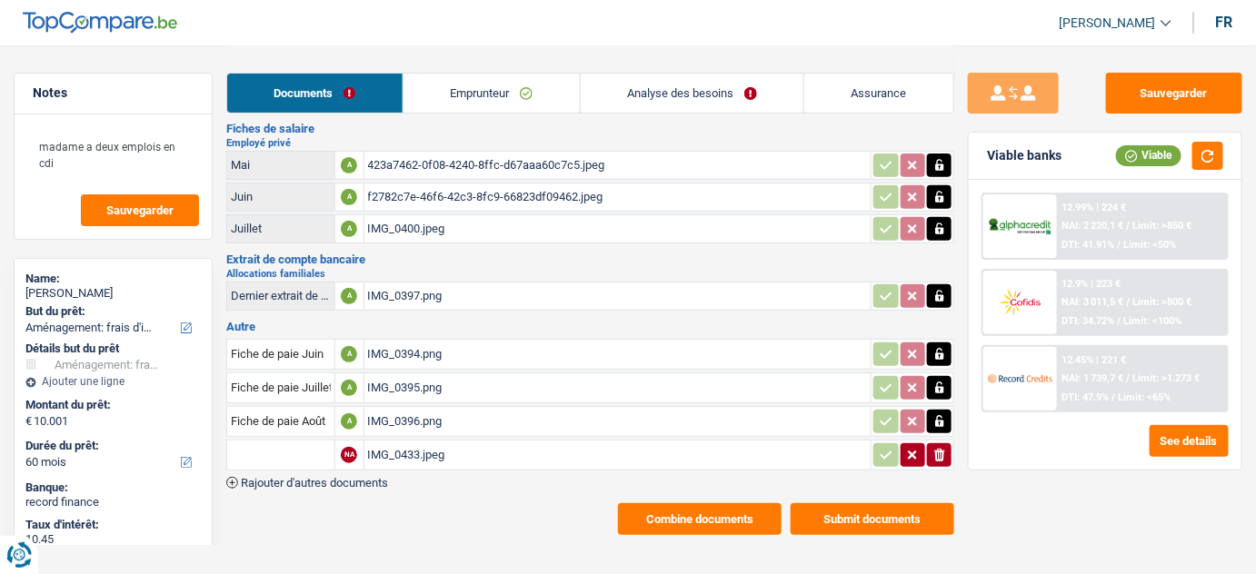
click at [423, 447] on div "IMG_0433.jpeg" at bounding box center [618, 455] width 500 height 27
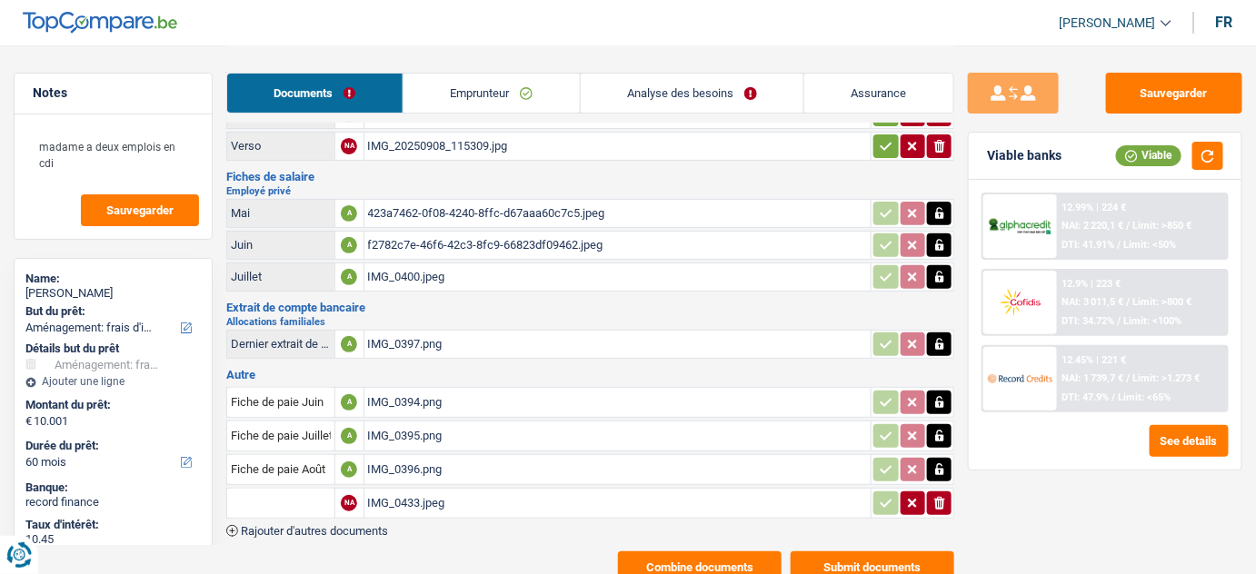
scroll to position [0, 0]
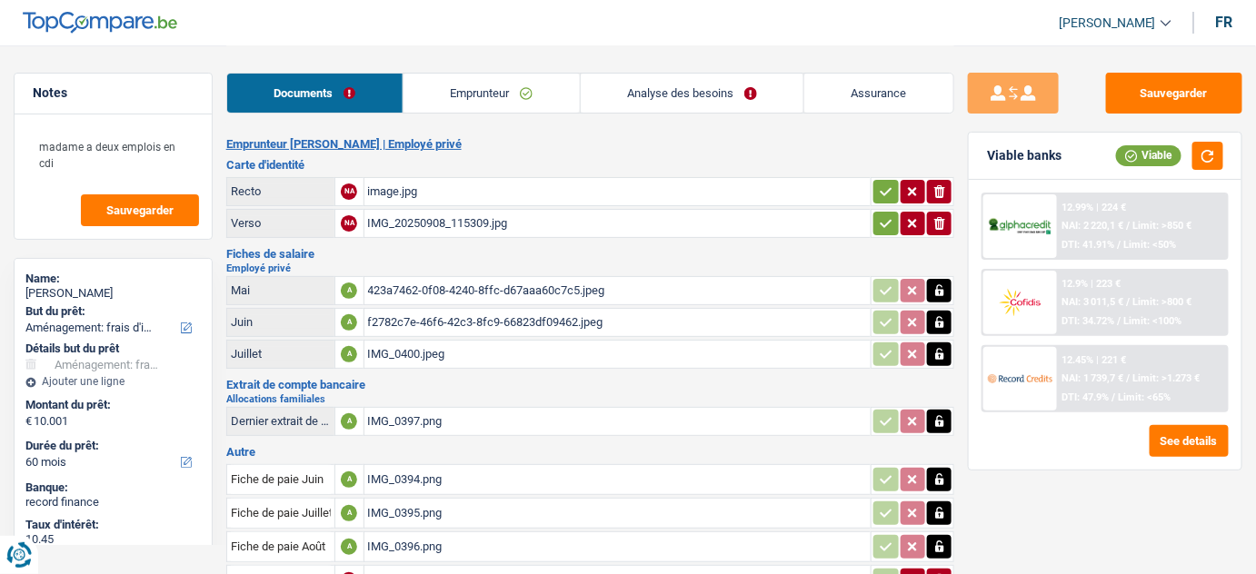
click at [553, 315] on div "f2782c7e-46f6-42c3-8fc9-66823df09462.jpeg" at bounding box center [618, 322] width 500 height 27
click at [473, 288] on div "423a7462-0f08-4240-8ffc-d67aaa60c7c5.jpeg" at bounding box center [618, 290] width 500 height 27
click at [411, 353] on div "IMG_0400.jpeg" at bounding box center [618, 354] width 500 height 27
drag, startPoint x: 493, startPoint y: 102, endPoint x: 517, endPoint y: 108, distance: 25.3
click at [493, 101] on link "Emprunteur" at bounding box center [491, 93] width 176 height 39
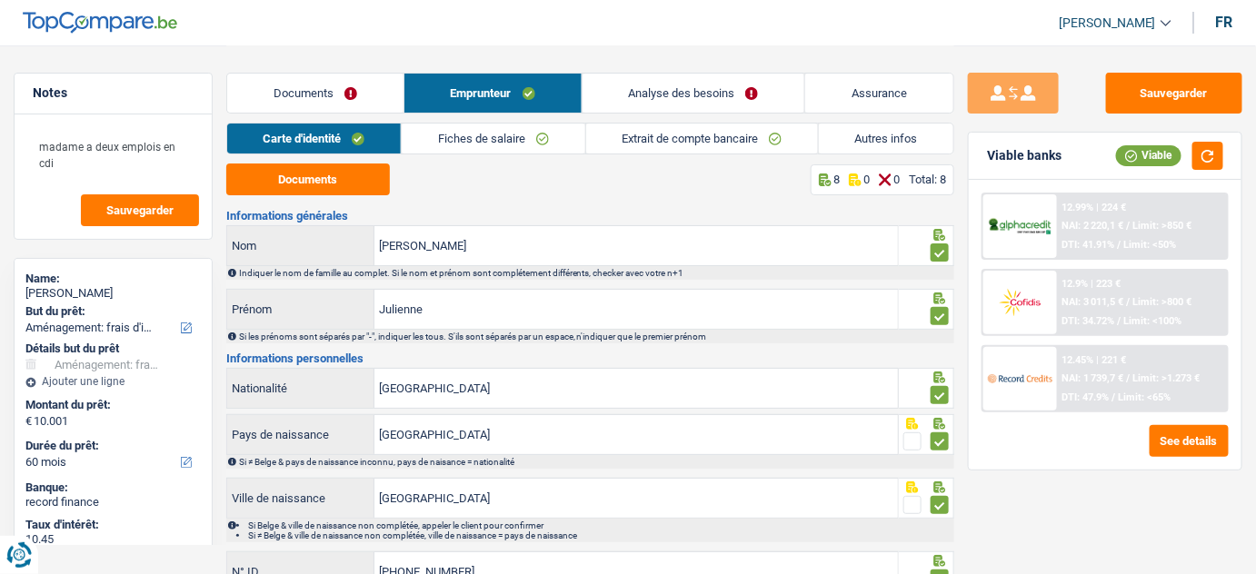
click at [647, 141] on link "Extrait de compte bancaire" at bounding box center [702, 139] width 232 height 30
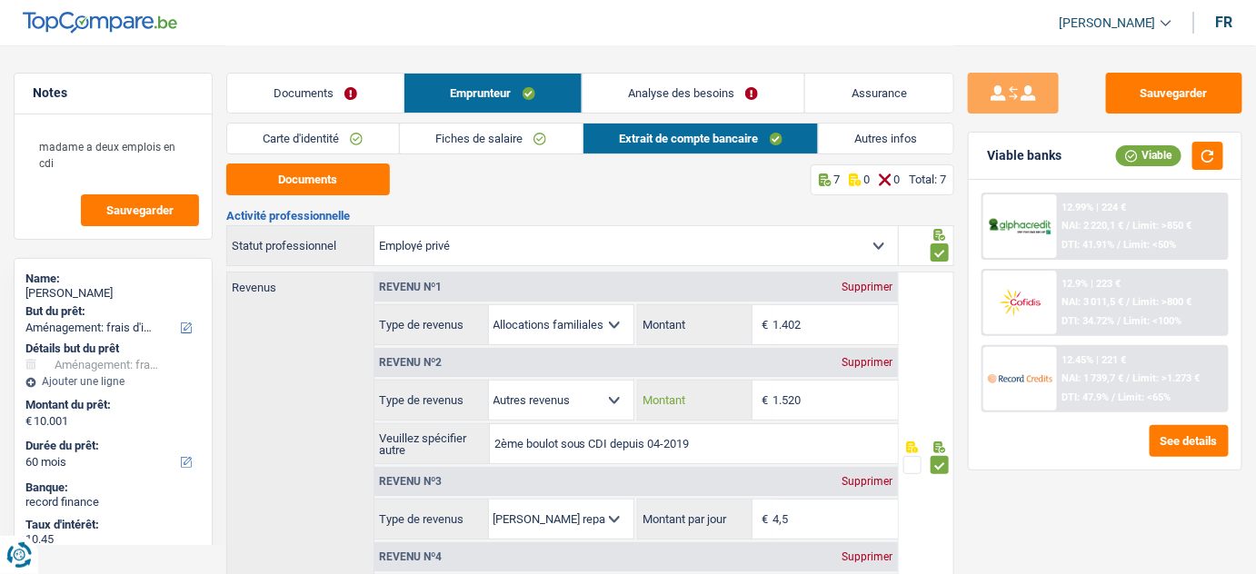
click at [805, 397] on input "1.520" at bounding box center [834, 400] width 125 height 39
type input "1.571"
click at [1200, 157] on button "button" at bounding box center [1207, 156] width 31 height 28
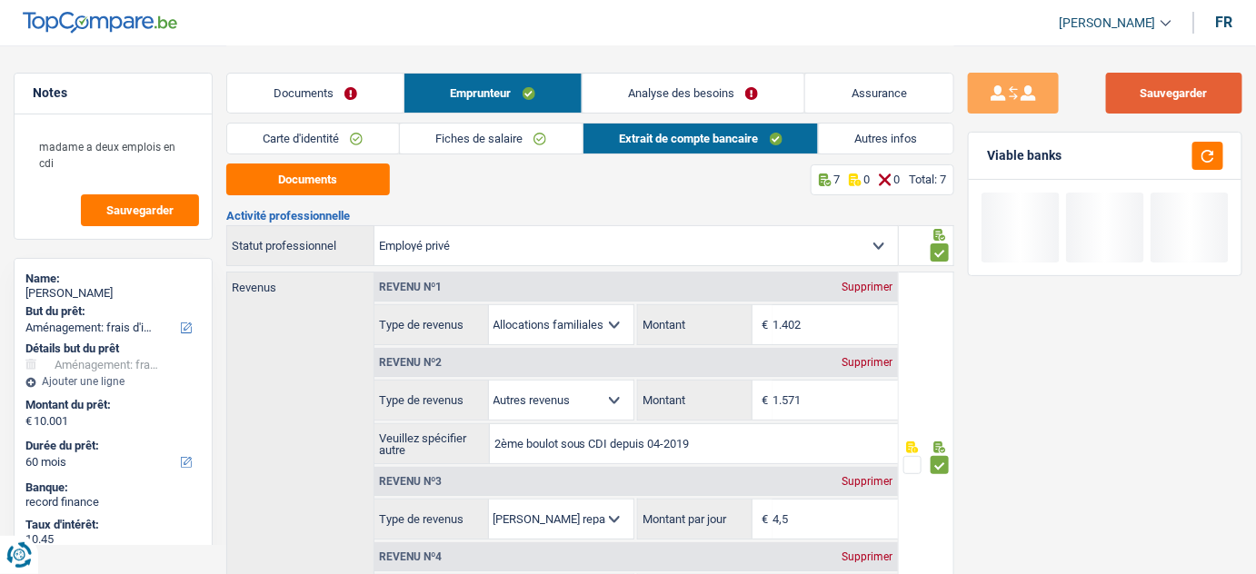
click at [1169, 103] on button "Sauvegarder" at bounding box center [1174, 93] width 136 height 41
click at [363, 143] on link "Carte d'identité" at bounding box center [313, 139] width 172 height 30
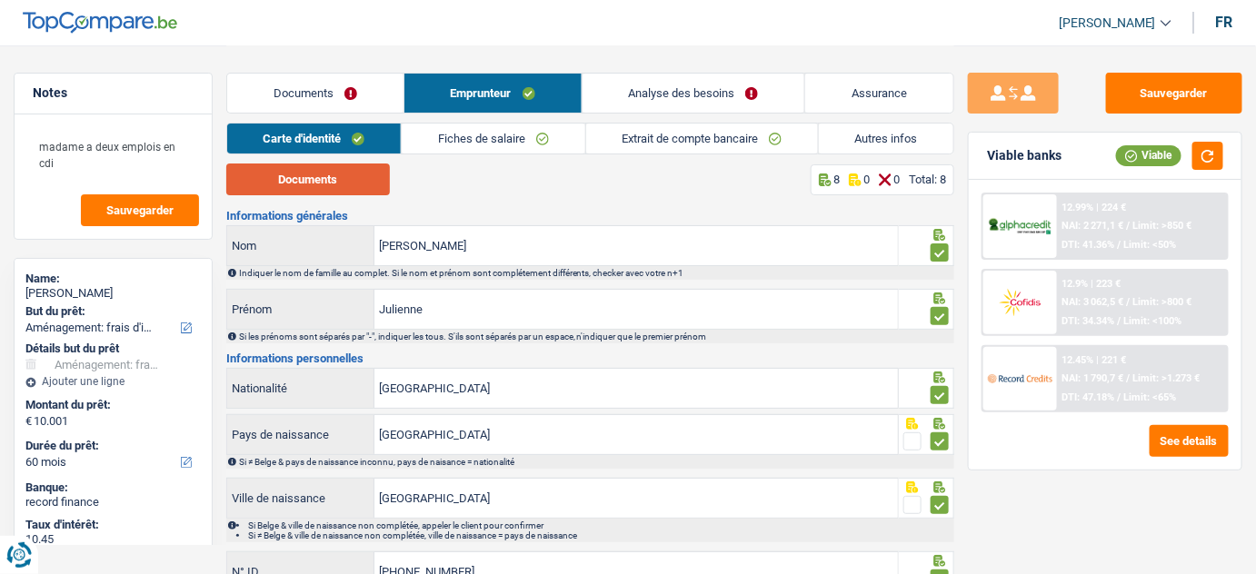
click at [352, 193] on button "Documents" at bounding box center [308, 180] width 164 height 32
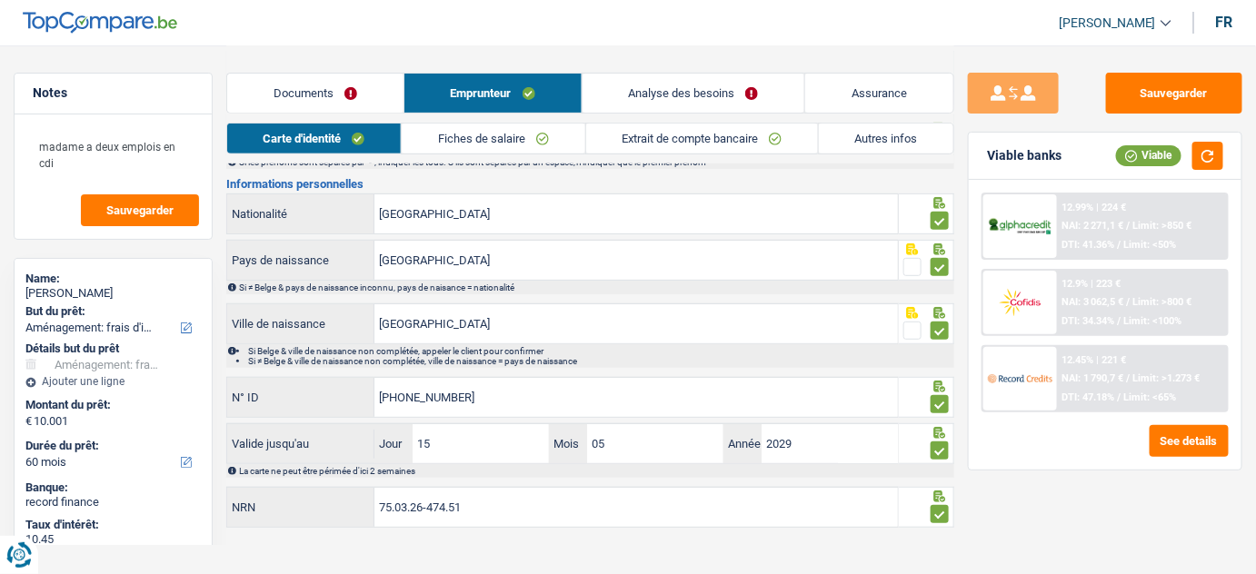
click at [310, 107] on link "Documents" at bounding box center [315, 93] width 176 height 39
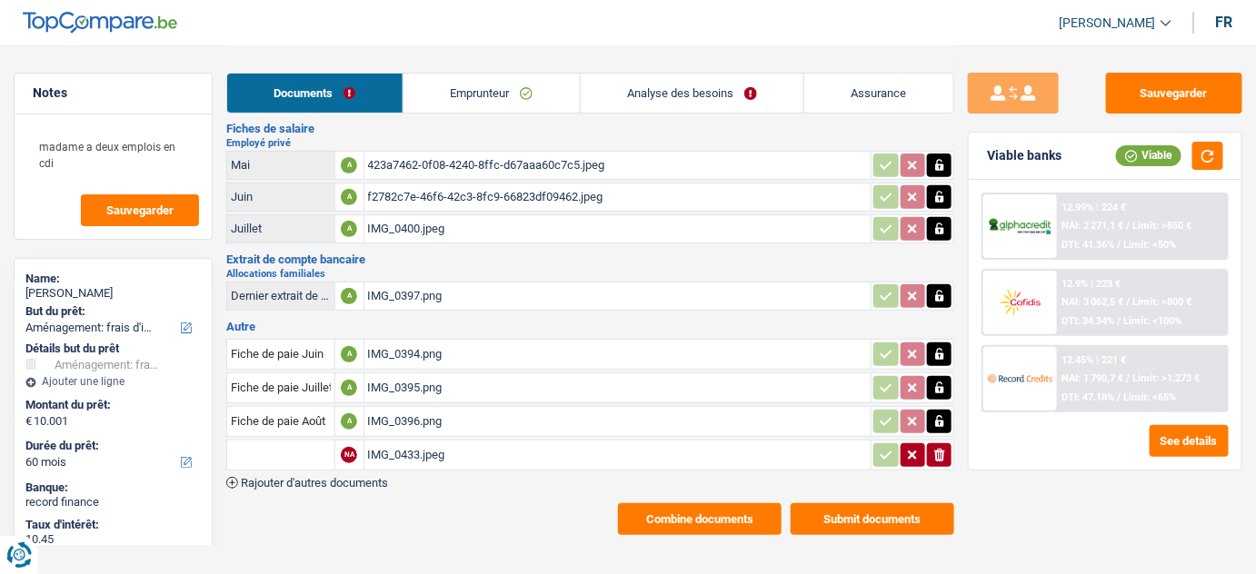
scroll to position [43, 0]
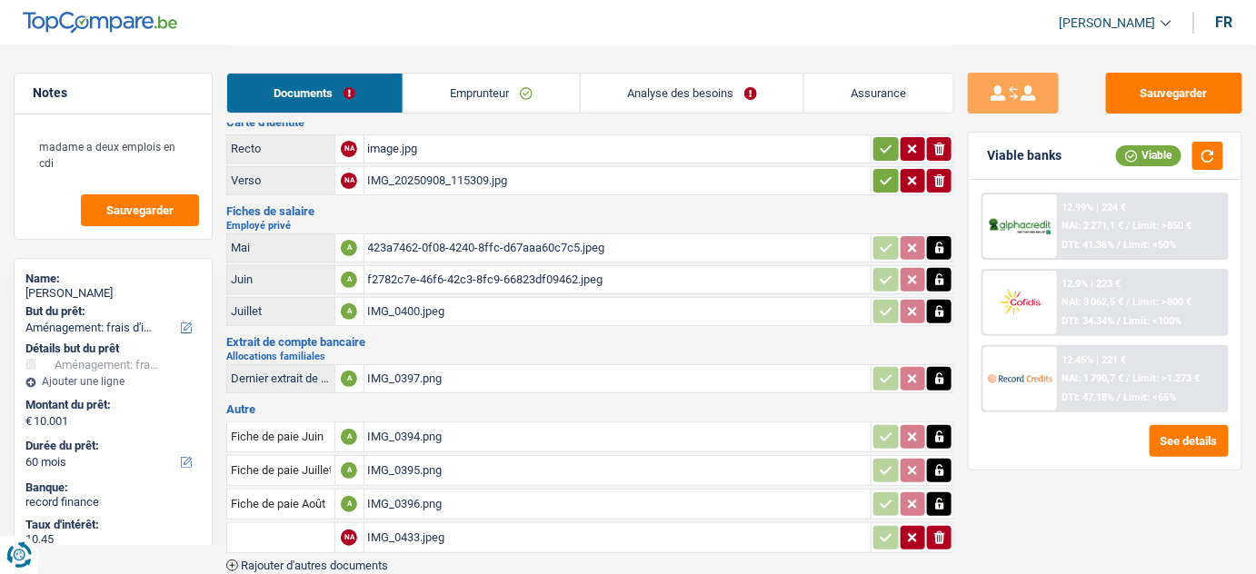
click at [496, 248] on div "423a7462-0f08-4240-8ffc-d67aaa60c7c5.jpeg" at bounding box center [618, 247] width 500 height 27
click at [940, 246] on icon "button" at bounding box center [939, 248] width 15 height 18
click at [940, 246] on icon "ionicons-v5-e" at bounding box center [939, 248] width 15 height 18
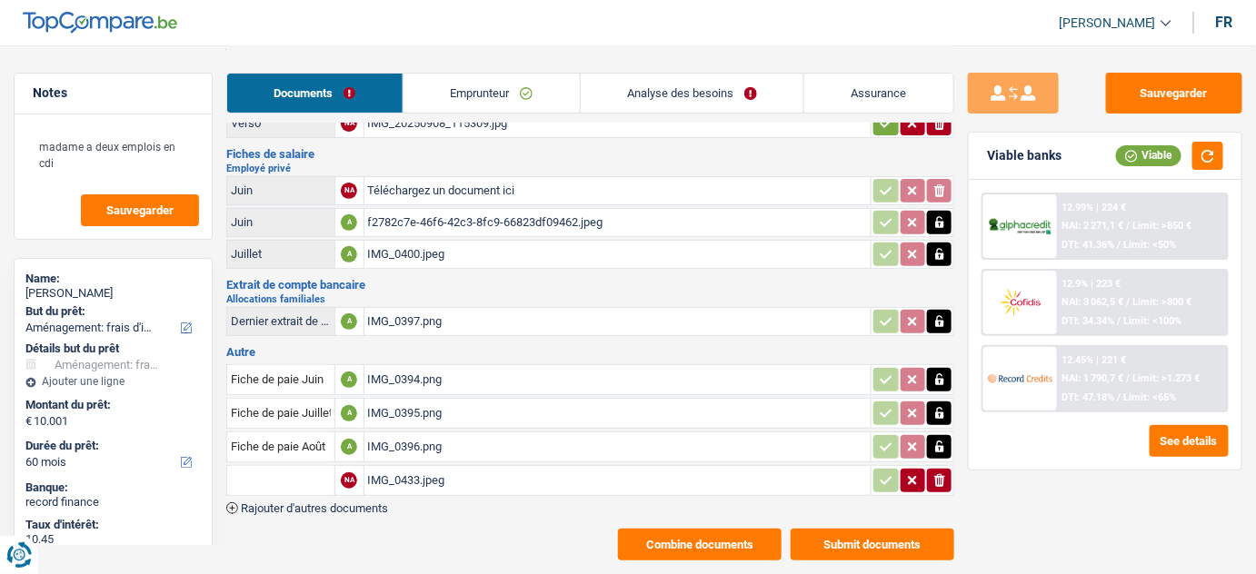
scroll to position [125, 0]
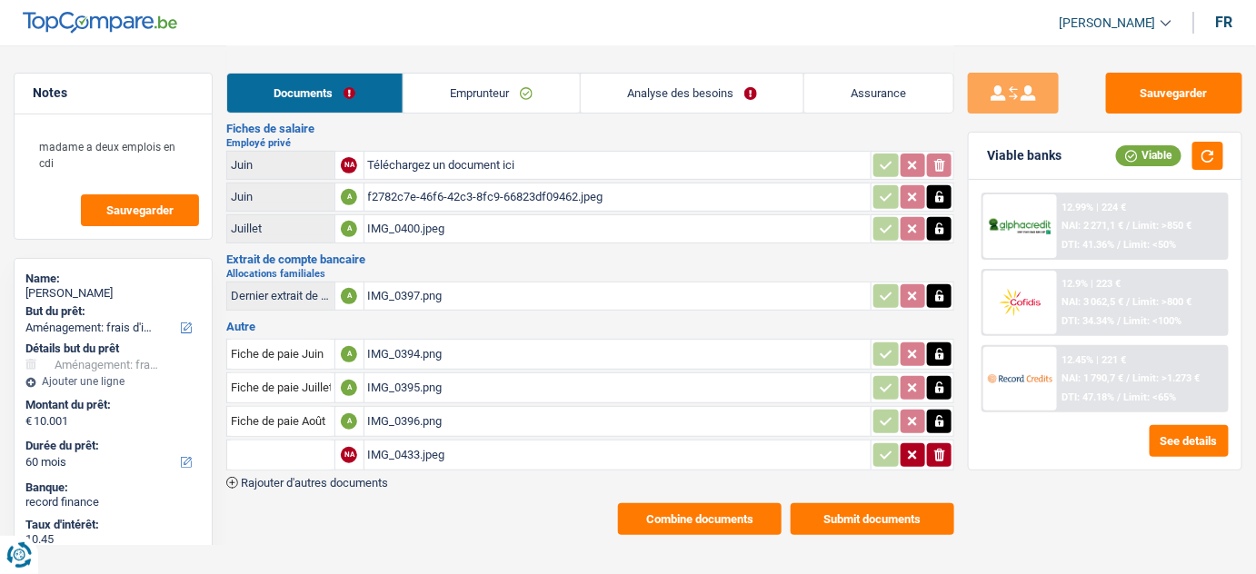
click at [497, 453] on div "IMG_0433.jpeg" at bounding box center [618, 455] width 500 height 27
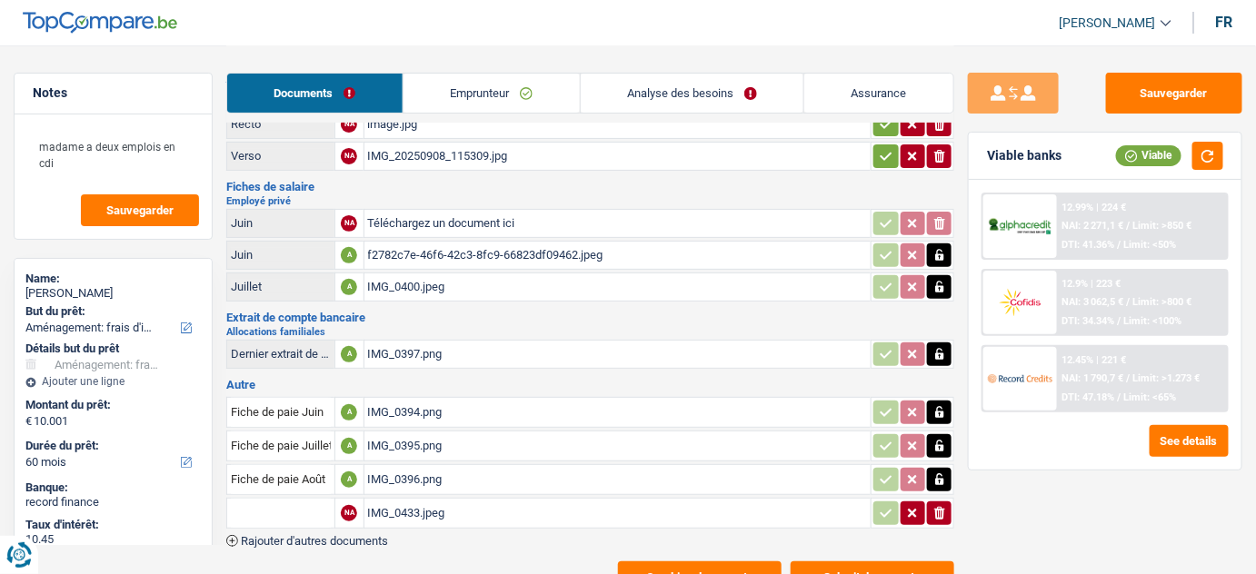
scroll to position [0, 0]
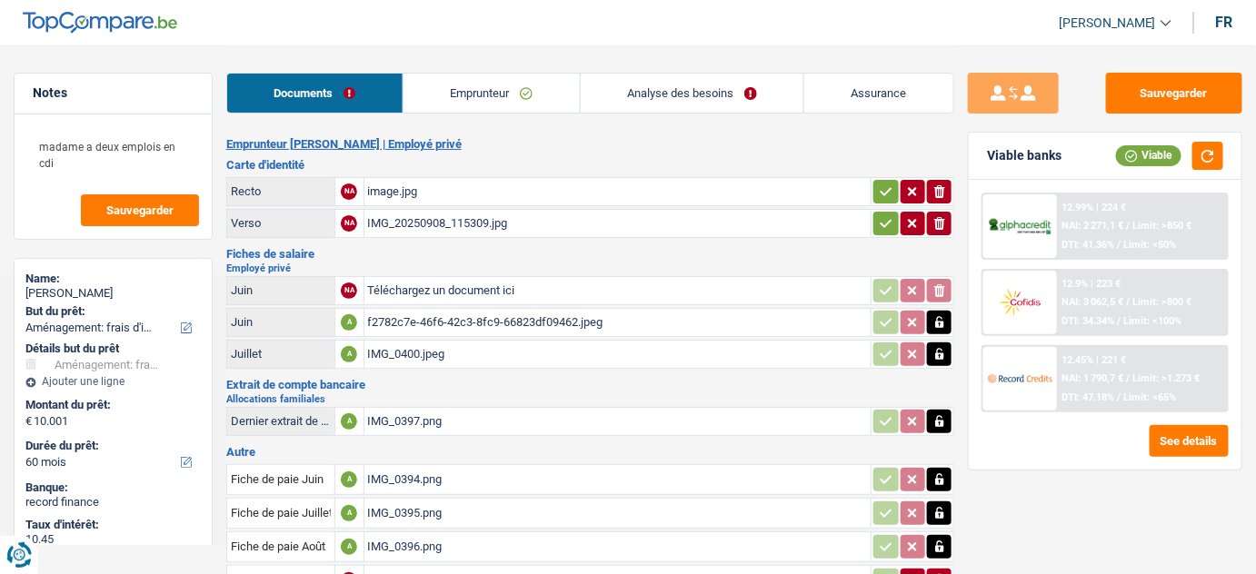
click at [433, 285] on input "Téléchargez un document ici" at bounding box center [618, 290] width 500 height 27
type input "C:\fakepath\aout.jpeg"
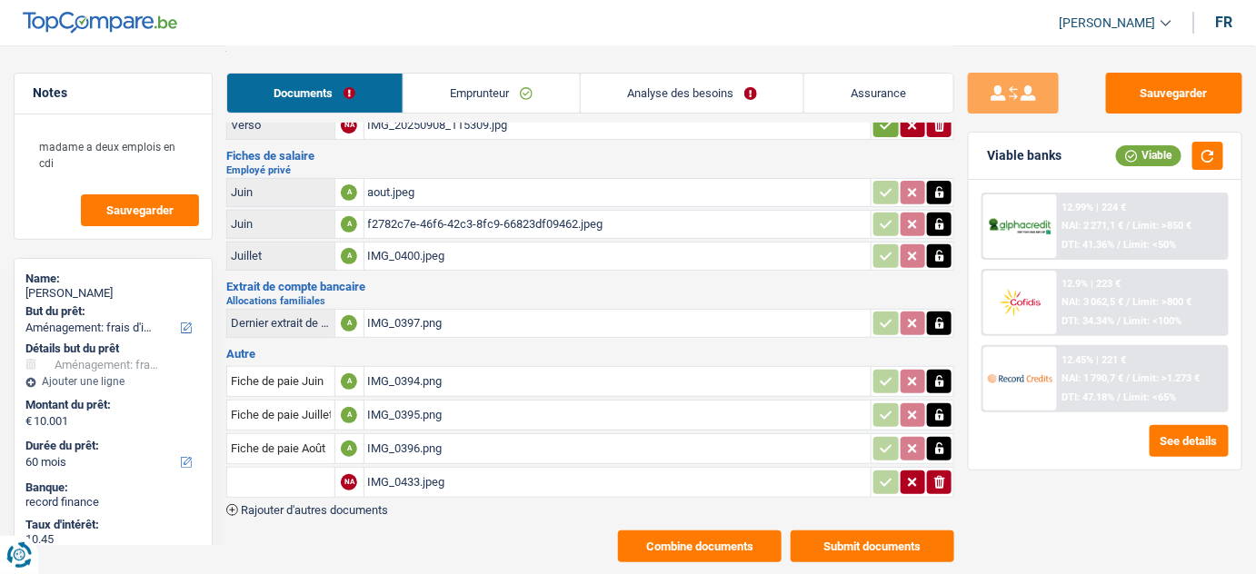
scroll to position [125, 0]
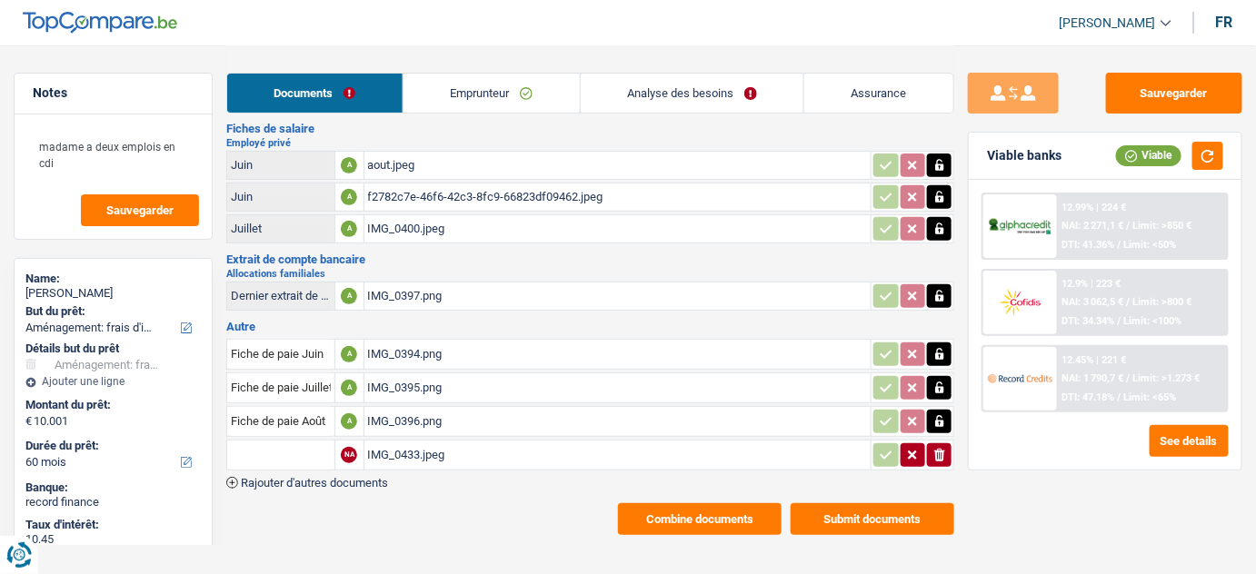
click at [718, 503] on button "Combine documents" at bounding box center [700, 519] width 164 height 32
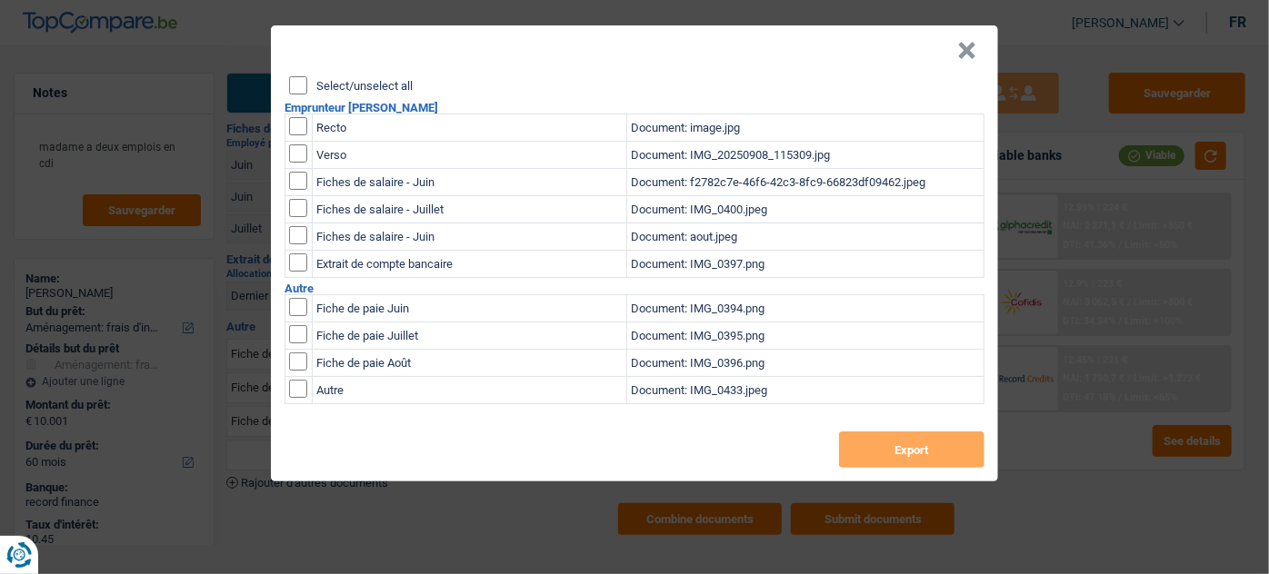
click at [305, 305] on input "checkbox" at bounding box center [298, 307] width 18 height 18
checkbox input "true"
drag, startPoint x: 298, startPoint y: 331, endPoint x: 296, endPoint y: 359, distance: 28.2
click at [298, 335] on input "checkbox" at bounding box center [298, 334] width 18 height 18
checkbox input "true"
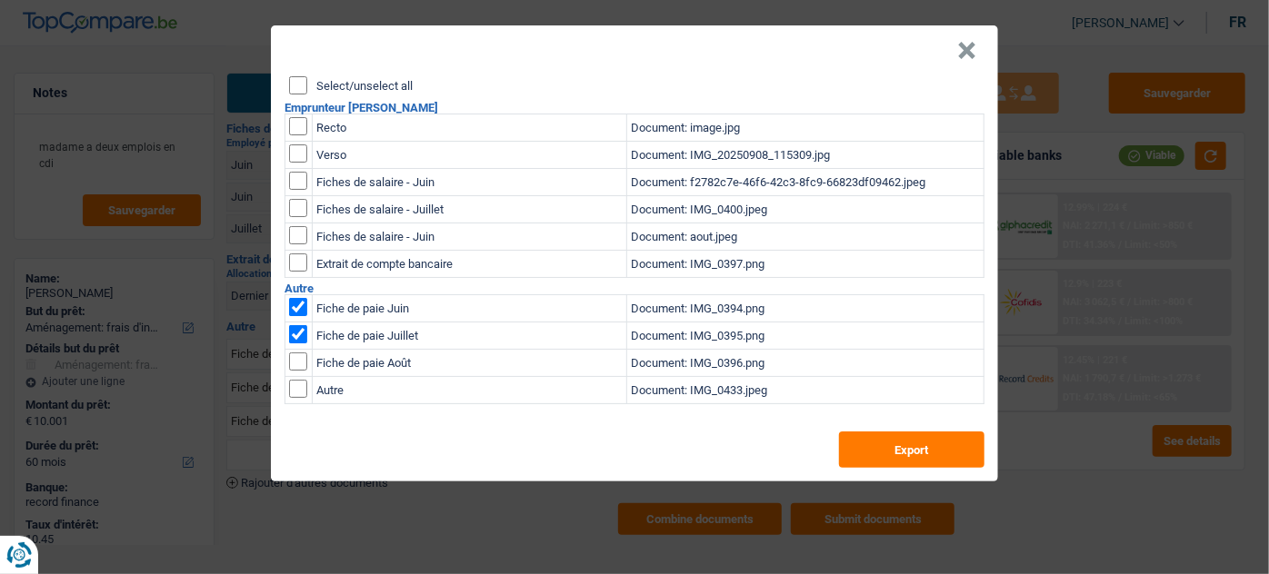
click at [295, 361] on input "checkbox" at bounding box center [298, 362] width 18 height 18
checkbox input "true"
click at [883, 443] on button "Export" at bounding box center [911, 450] width 145 height 36
click at [305, 304] on input "checkbox" at bounding box center [298, 307] width 18 height 18
checkbox input "false"
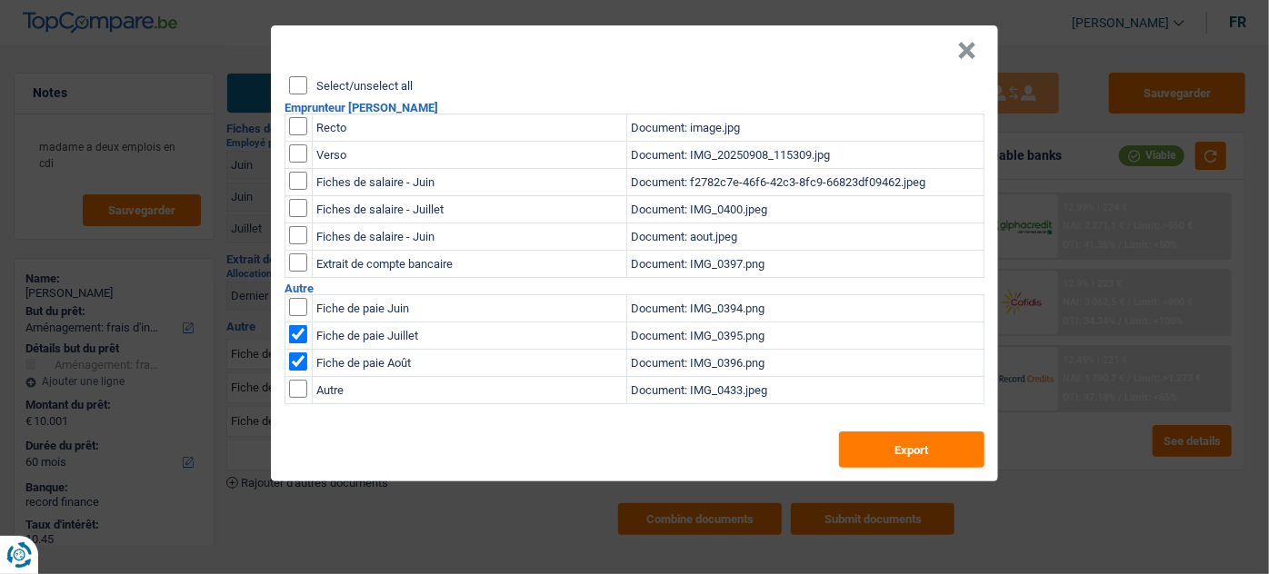
drag, startPoint x: 301, startPoint y: 329, endPoint x: 300, endPoint y: 351, distance: 21.8
click at [301, 330] on input "checkbox" at bounding box center [298, 334] width 18 height 18
checkbox input "false"
drag, startPoint x: 300, startPoint y: 351, endPoint x: 298, endPoint y: 341, distance: 10.2
click at [300, 352] on td at bounding box center [298, 363] width 27 height 27
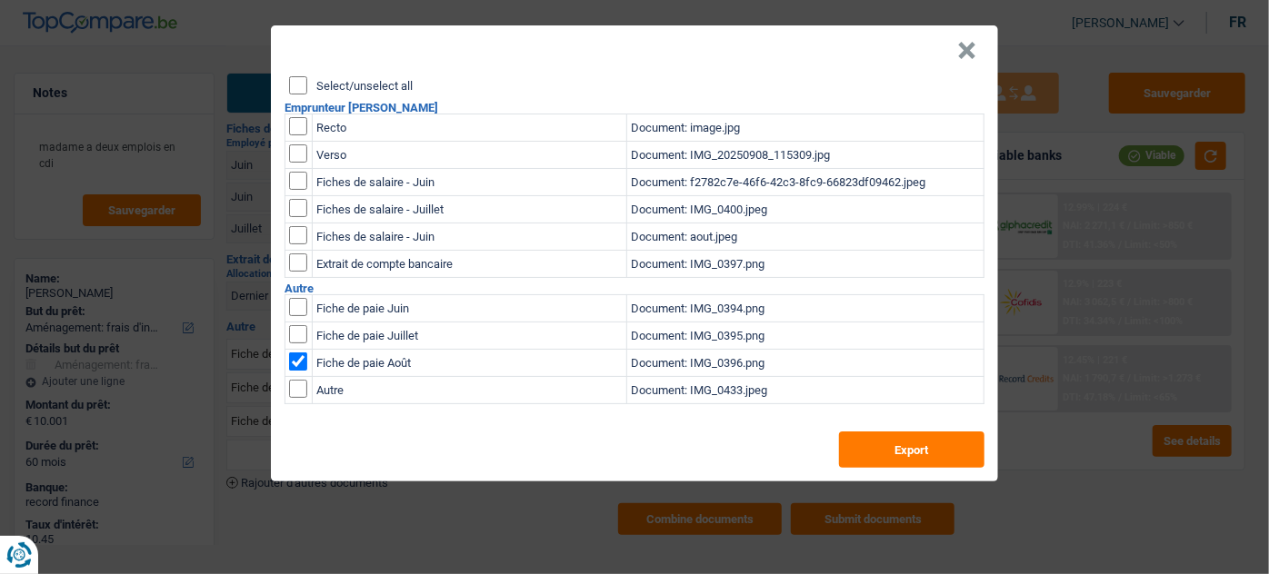
click at [298, 358] on input "checkbox" at bounding box center [298, 362] width 18 height 18
checkbox input "false"
click at [295, 234] on input "checkbox" at bounding box center [298, 235] width 18 height 18
checkbox input "true"
drag, startPoint x: 296, startPoint y: 213, endPoint x: 291, endPoint y: 183, distance: 30.5
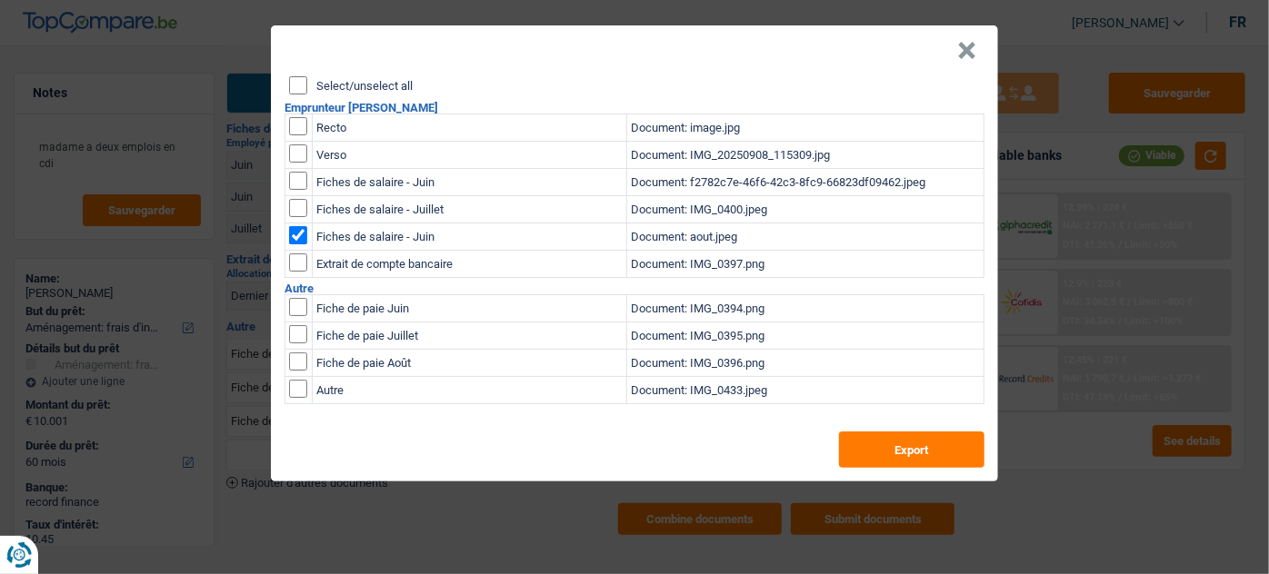
click at [295, 211] on input "checkbox" at bounding box center [298, 208] width 18 height 18
checkbox input "true"
click at [291, 181] on input "checkbox" at bounding box center [298, 181] width 18 height 18
checkbox input "true"
click at [862, 453] on button "Export" at bounding box center [911, 450] width 145 height 36
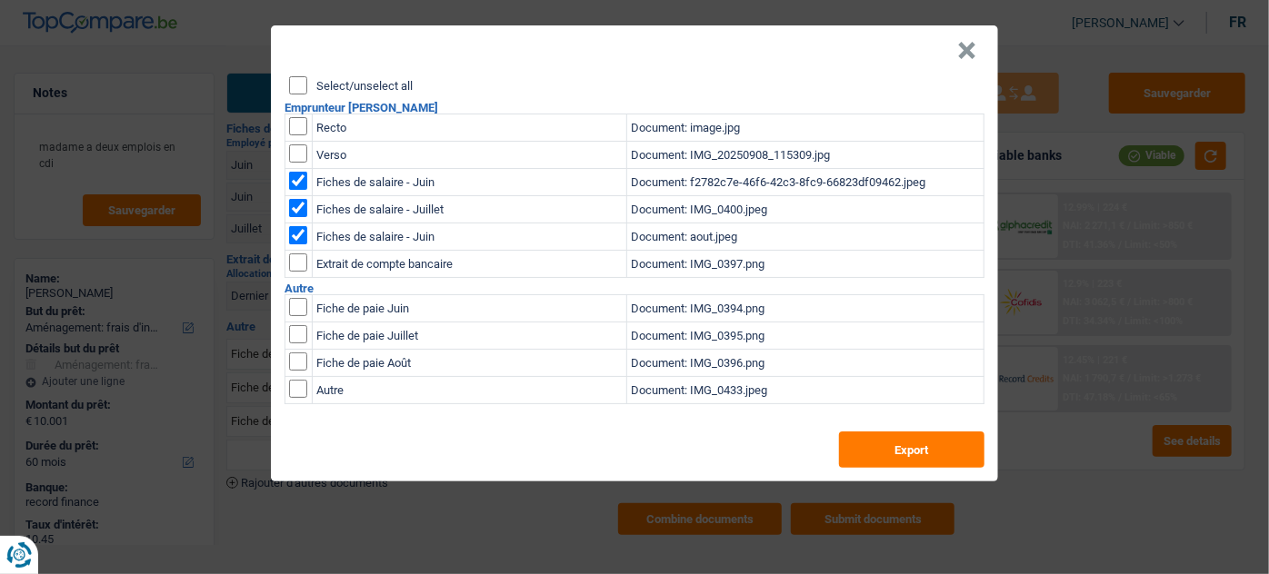
drag, startPoint x: 780, startPoint y: 21, endPoint x: 829, endPoint y: 123, distance: 113.0
click at [780, 21] on div "× Select/unselect all Emprunteur Julienne Boba Nkalamambu Recto Document: image…" at bounding box center [634, 287] width 1269 height 574
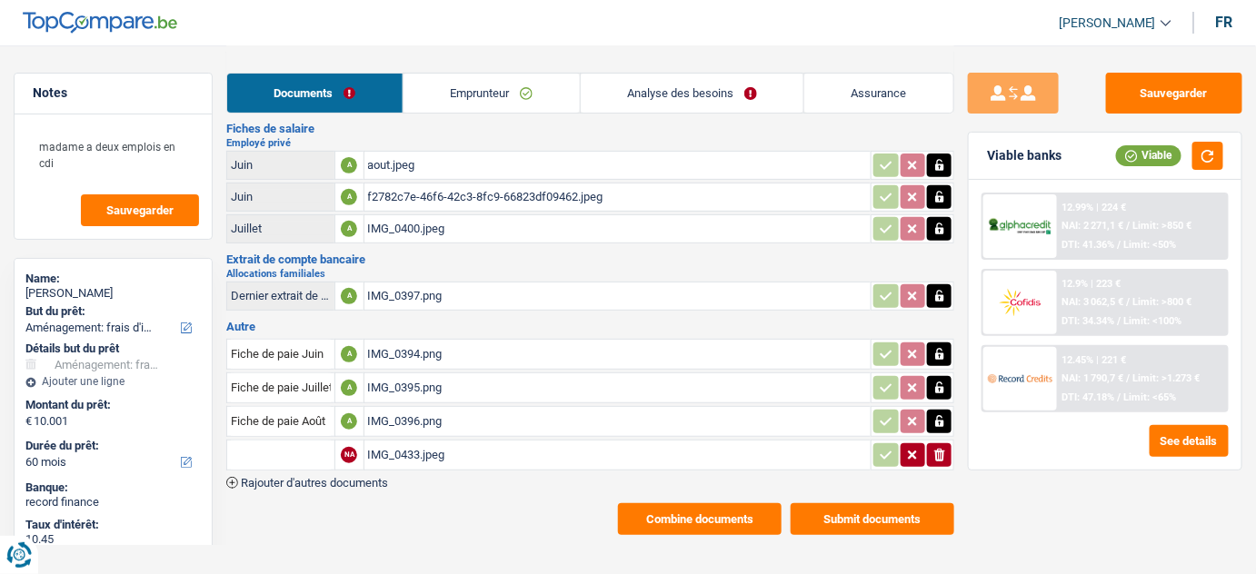
drag, startPoint x: 936, startPoint y: 362, endPoint x: 933, endPoint y: 376, distance: 14.8
click at [936, 361] on td at bounding box center [913, 354] width 84 height 31
click at [932, 379] on icon "button" at bounding box center [939, 388] width 15 height 18
drag, startPoint x: 940, startPoint y: 415, endPoint x: 940, endPoint y: 395, distance: 20.0
click at [940, 416] on icon "button" at bounding box center [939, 422] width 15 height 18
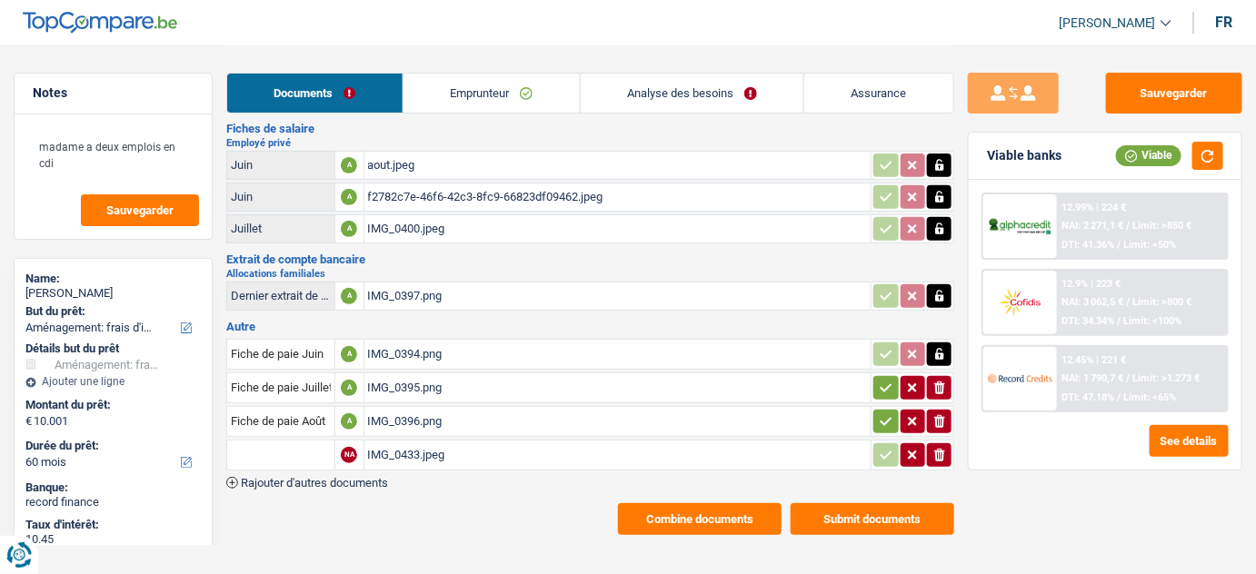
click at [940, 382] on icon "button" at bounding box center [939, 388] width 11 height 13
click at [942, 413] on icon "ionicons-v5-e" at bounding box center [939, 422] width 15 height 18
drag, startPoint x: 943, startPoint y: 444, endPoint x: 943, endPoint y: 418, distance: 26.4
click at [943, 446] on icon "ionicons-v5-e" at bounding box center [939, 455] width 15 height 18
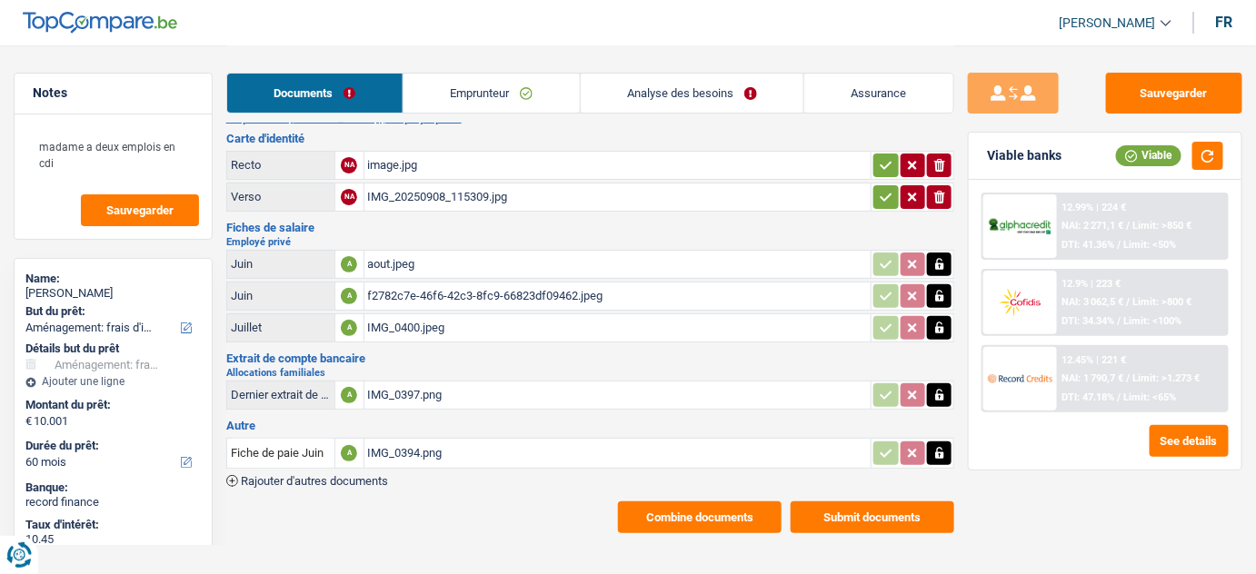
click at [943, 420] on h3 "Autre" at bounding box center [590, 426] width 729 height 12
click at [939, 452] on icon "button" at bounding box center [939, 453] width 8 height 12
click at [939, 452] on icon "button" at bounding box center [939, 453] width 11 height 13
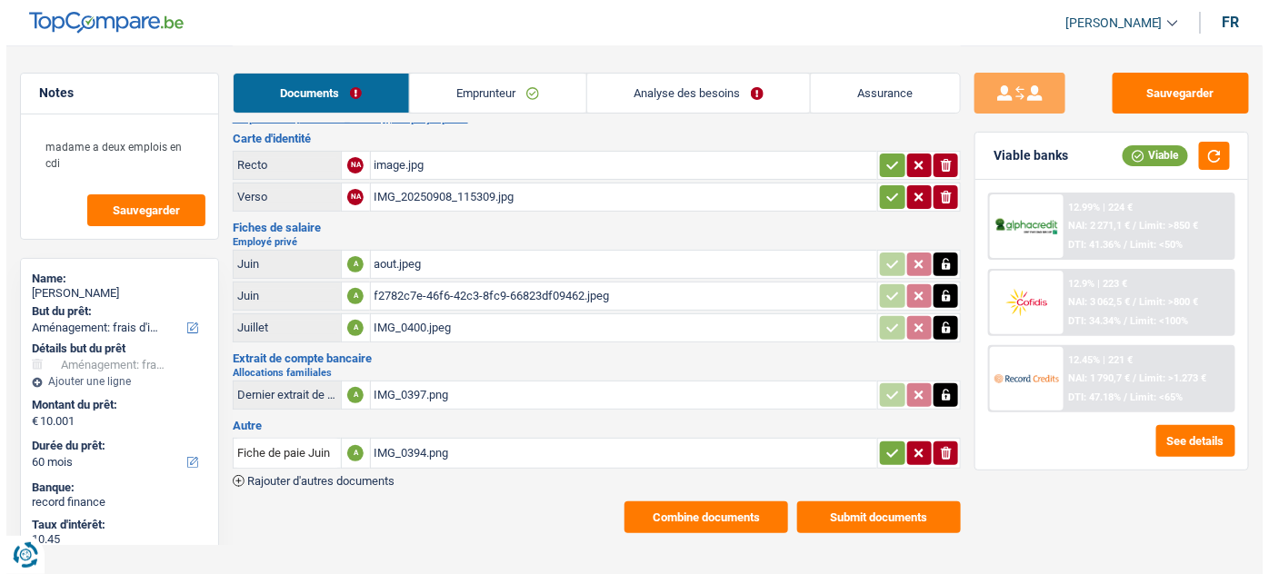
scroll to position [0, 0]
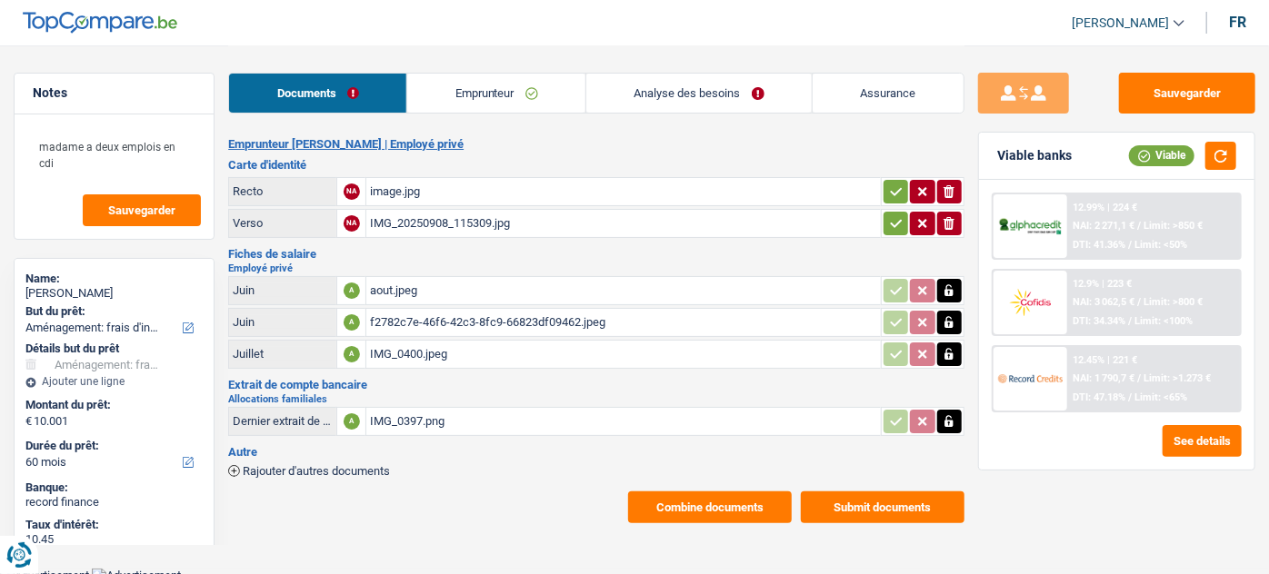
drag, startPoint x: 955, startPoint y: 353, endPoint x: 952, endPoint y: 315, distance: 37.4
click at [955, 347] on icon "button" at bounding box center [948, 354] width 15 height 18
click at [952, 315] on icon "button" at bounding box center [948, 323] width 15 height 18
drag, startPoint x: 954, startPoint y: 290, endPoint x: 954, endPoint y: 344, distance: 53.6
click at [954, 302] on td at bounding box center [923, 290] width 84 height 29
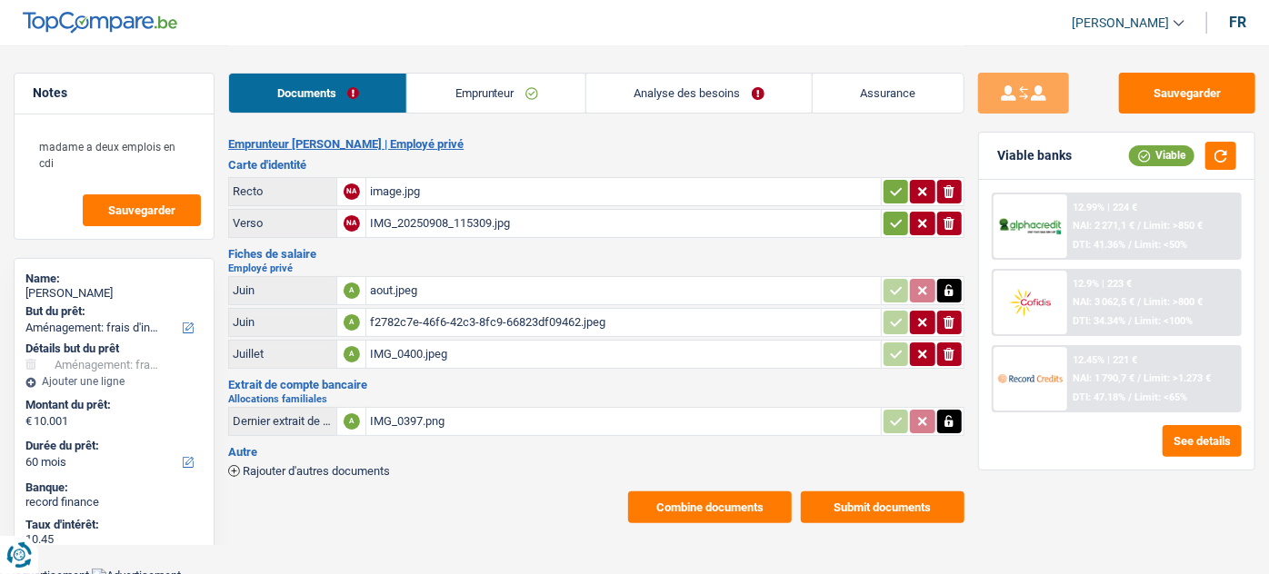
click at [954, 352] on icon "ionicons-v5-e" at bounding box center [948, 354] width 15 height 18
click at [952, 314] on icon "ionicons-v5-e" at bounding box center [948, 323] width 15 height 18
click at [950, 284] on icon "button" at bounding box center [949, 290] width 8 height 12
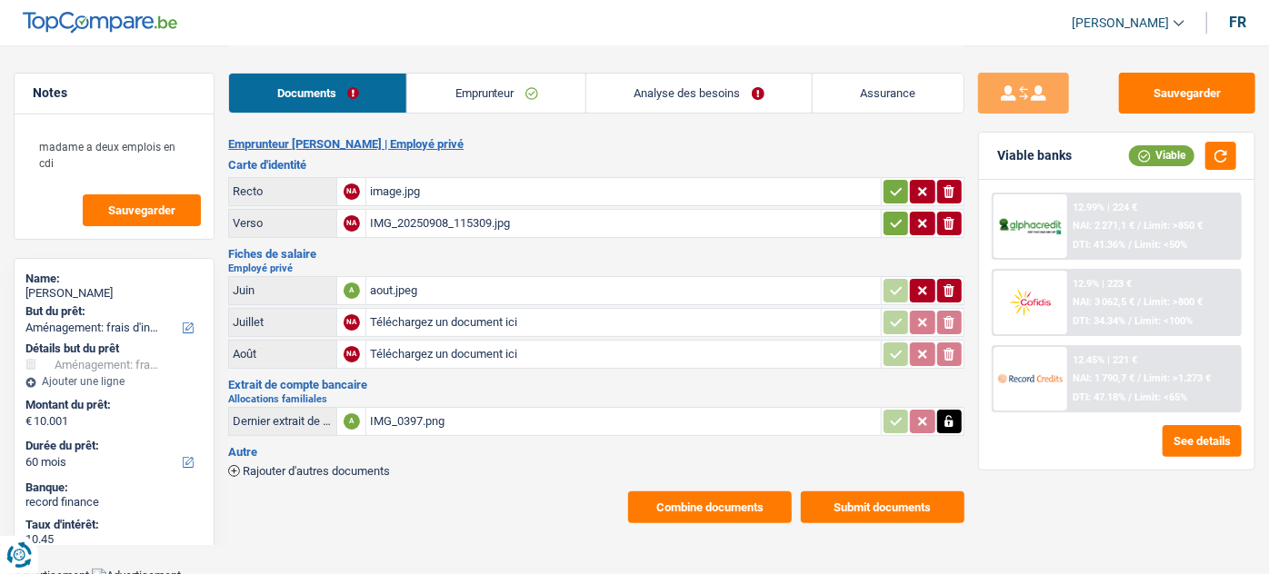
click at [951, 287] on icon "ionicons-v5-e" at bounding box center [948, 291] width 15 height 18
click at [445, 344] on input "Téléchargez un document ici" at bounding box center [623, 354] width 506 height 27
type input "C:\fakepath\FP RVT NAZARETH.pdf"
click at [440, 322] on input "Téléchargez un document ici" at bounding box center [623, 322] width 506 height 27
type input "C:\fakepath\FP 2ème boulot.pdf"
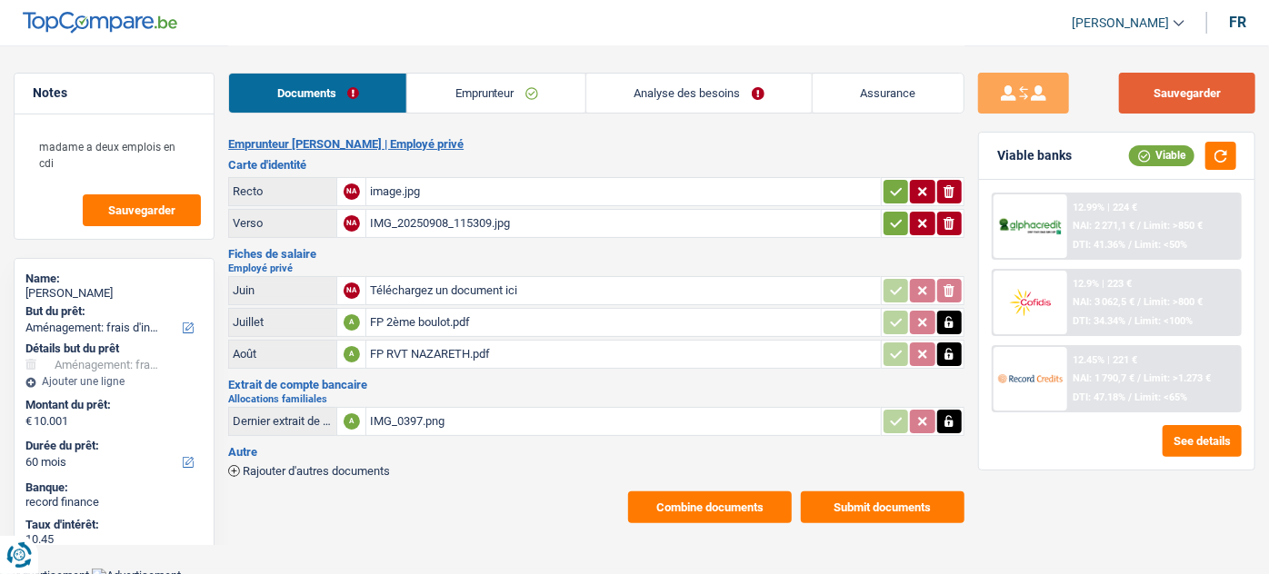
drag, startPoint x: 1157, startPoint y: 98, endPoint x: 1250, endPoint y: 167, distance: 115.6
click at [1157, 95] on button "Sauvegarder" at bounding box center [1187, 93] width 136 height 41
click at [1157, 109] on button "Sauvegarder" at bounding box center [1187, 93] width 136 height 41
click at [1214, 85] on button "Sauvegarder" at bounding box center [1187, 93] width 136 height 41
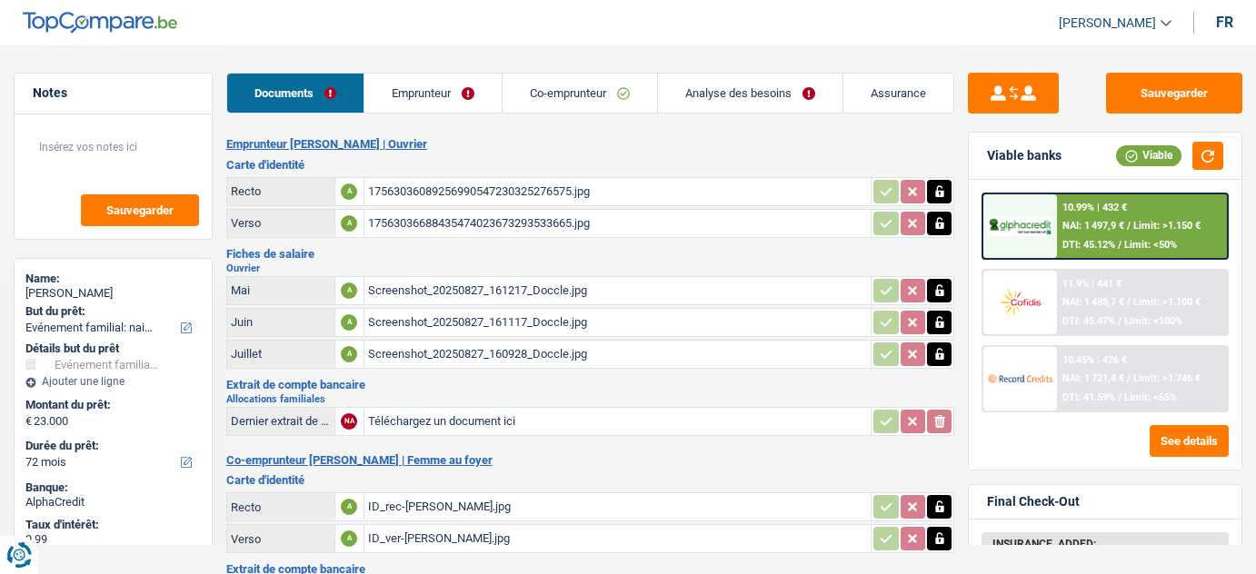
select select "familyEvent"
select select "72"
click at [705, 85] on link "Analyse des besoins" at bounding box center [750, 93] width 184 height 39
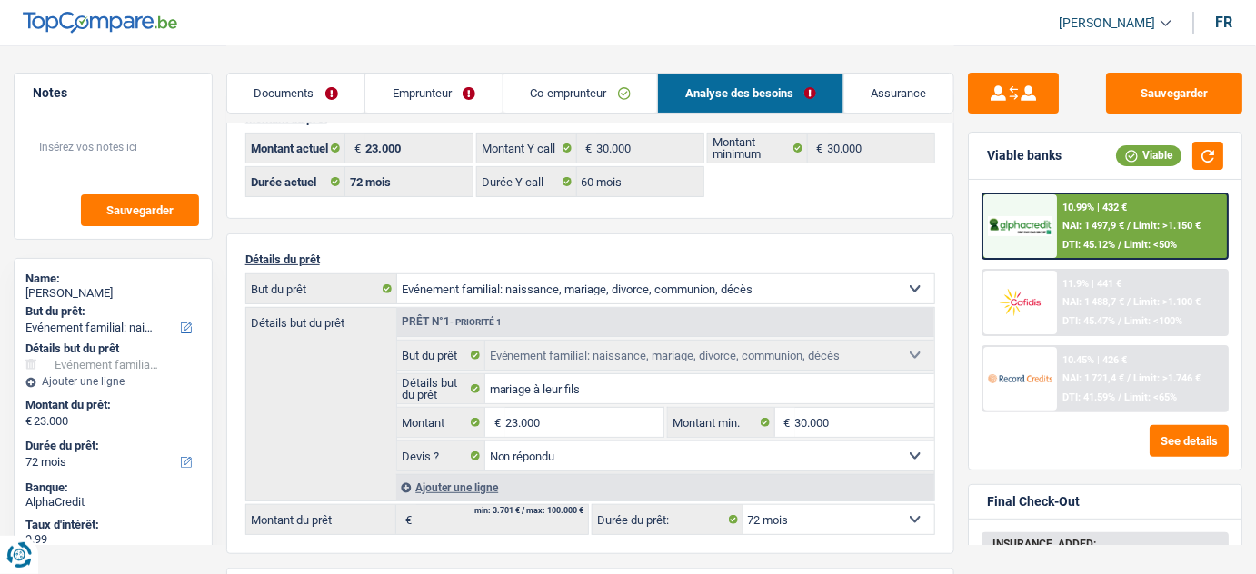
scroll to position [164, 0]
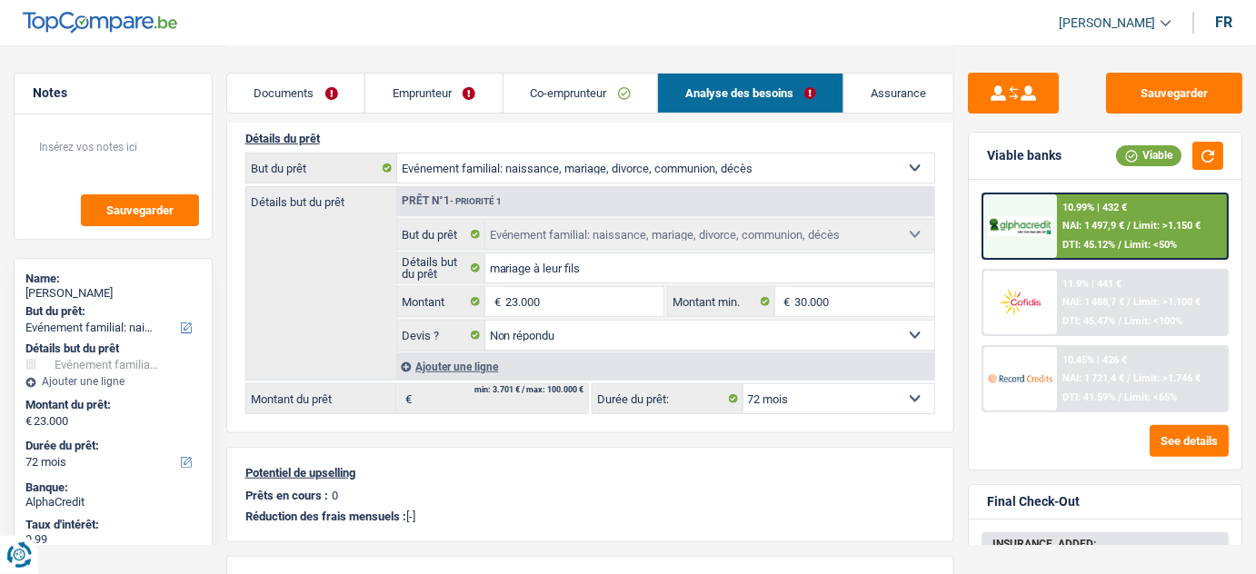
click at [1115, 319] on span "DTI: 45.47%" at bounding box center [1088, 321] width 53 height 12
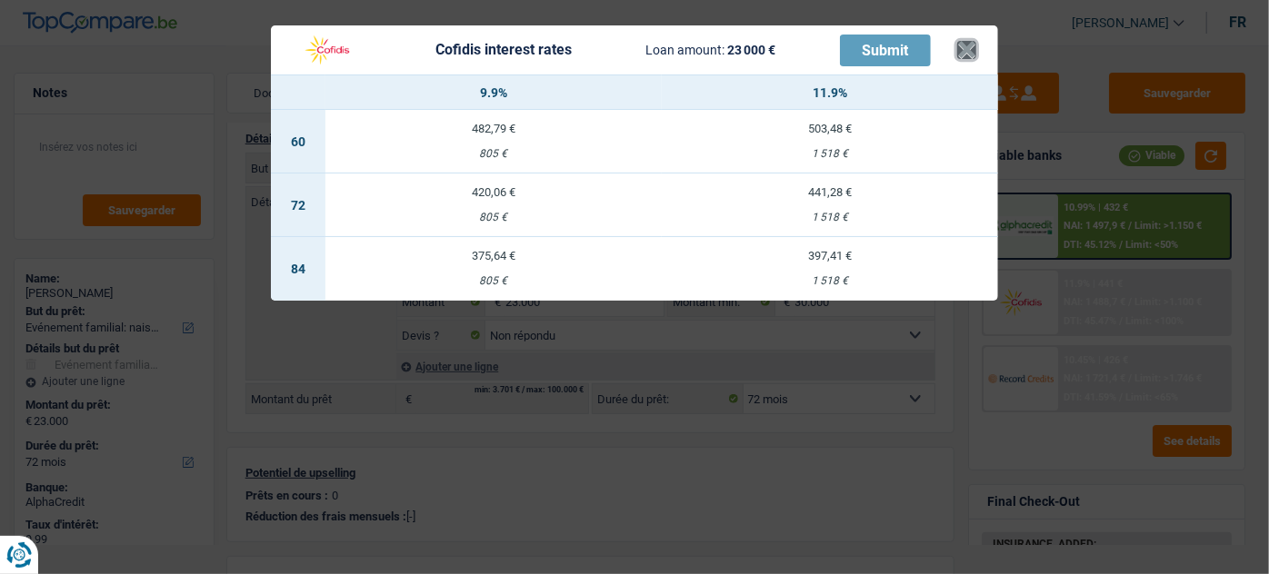
click at [960, 50] on button "×" at bounding box center [966, 50] width 19 height 18
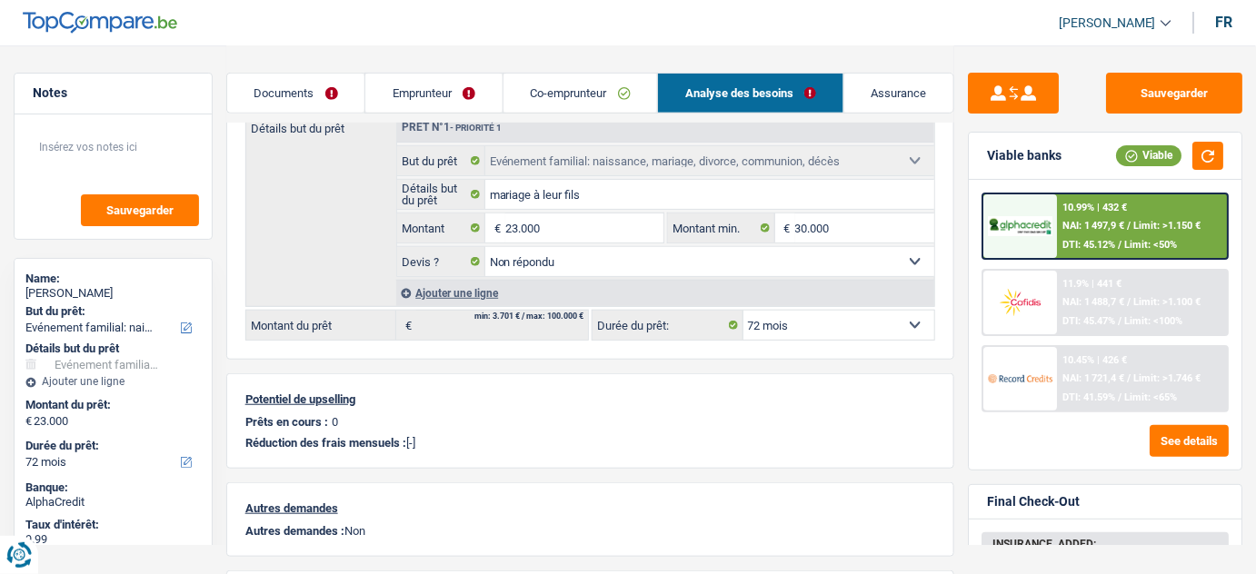
scroll to position [247, 0]
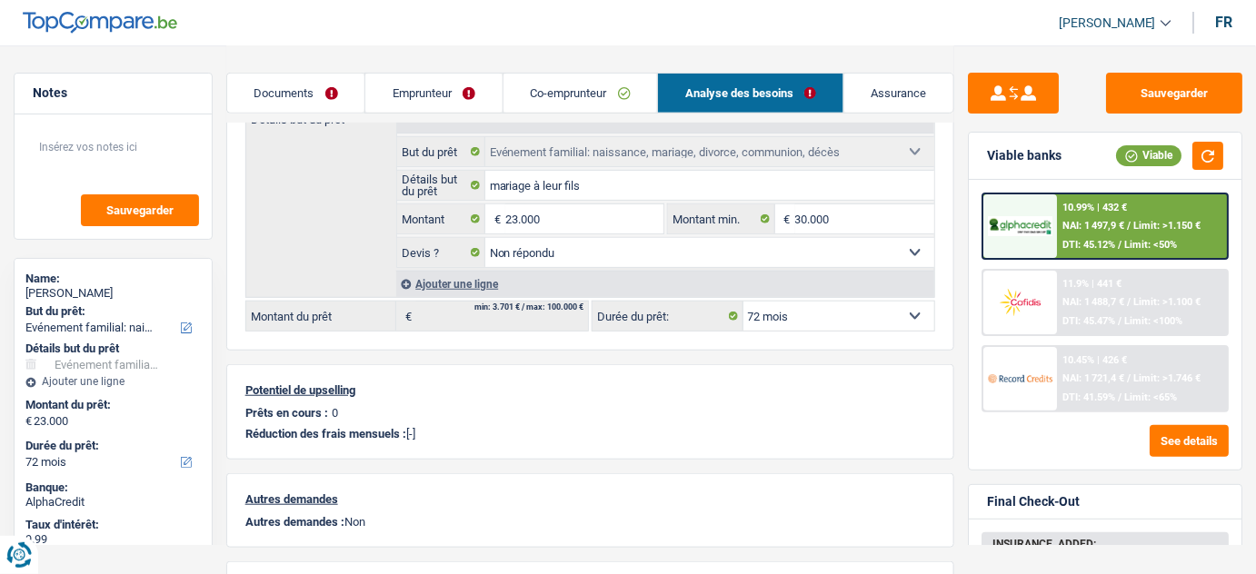
click at [809, 310] on select "12 mois 18 mois 24 mois 30 mois 36 mois 42 mois 48 mois 60 mois 72 mois 84 mois…" at bounding box center [839, 316] width 192 height 29
select select "60"
click at [743, 302] on select "12 mois 18 mois 24 mois 30 mois 36 mois 42 mois 48 mois 60 mois 72 mois 84 mois…" at bounding box center [839, 316] width 192 height 29
select select "60"
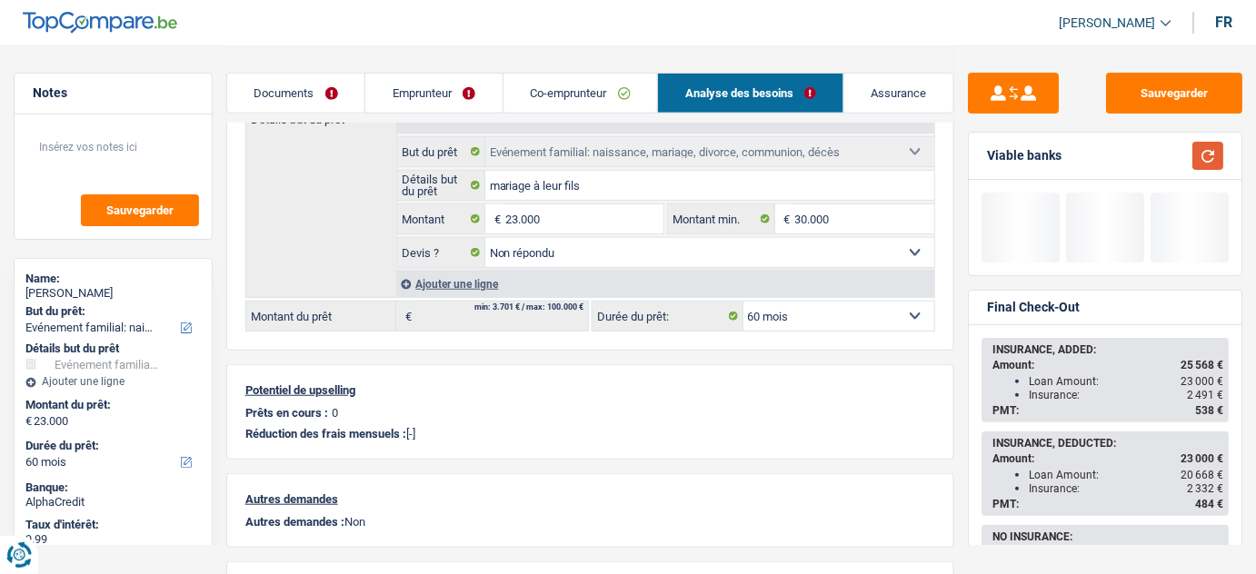
click at [1215, 157] on button "button" at bounding box center [1207, 156] width 31 height 28
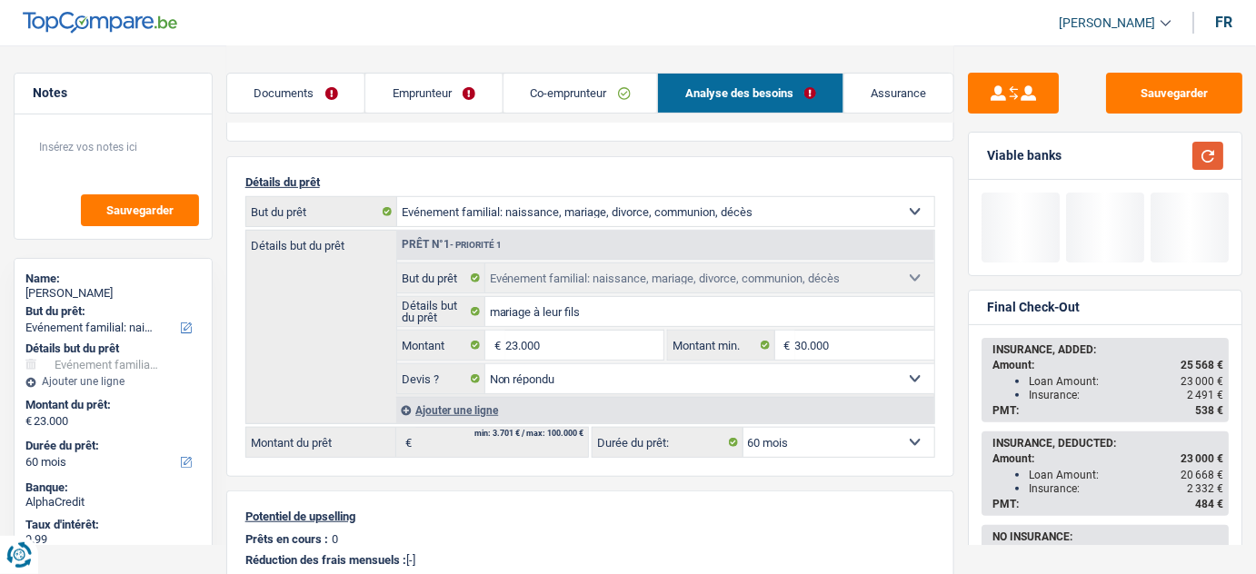
scroll to position [0, 0]
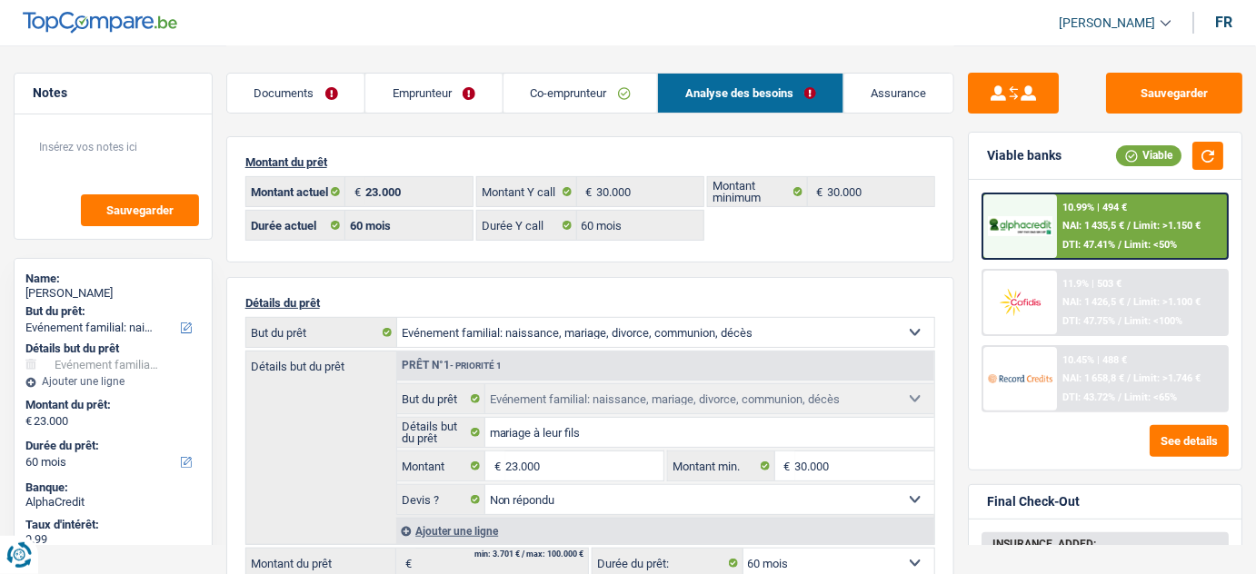
click at [1073, 300] on span "NAI: 1 426,5 €" at bounding box center [1093, 302] width 62 height 12
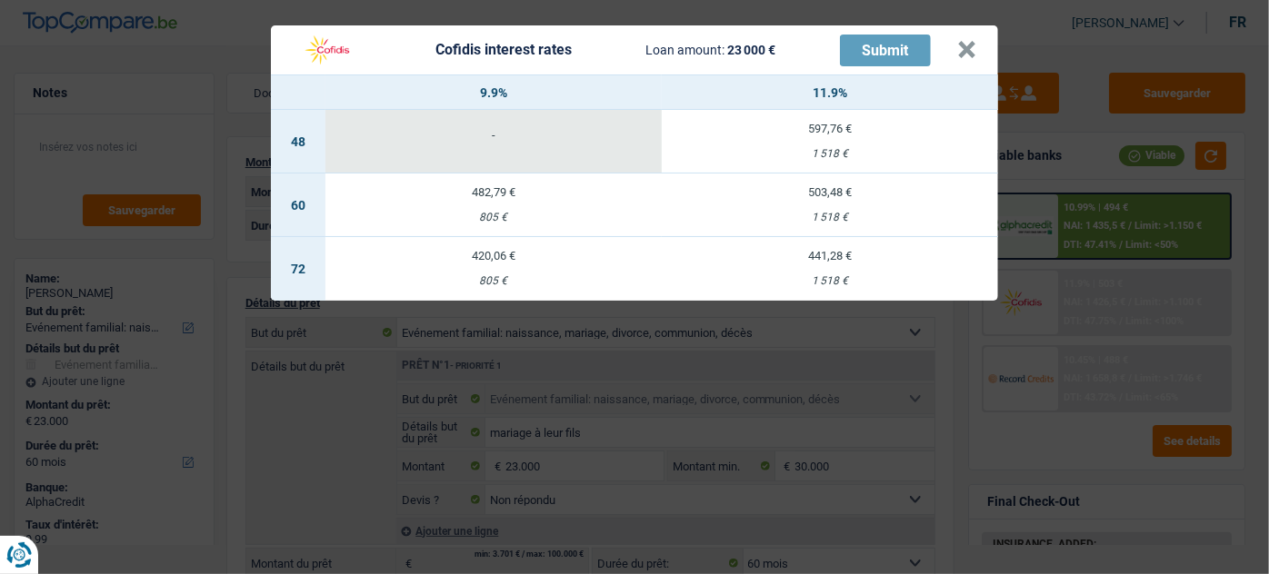
click at [477, 215] on div "805 €" at bounding box center [493, 218] width 336 height 12
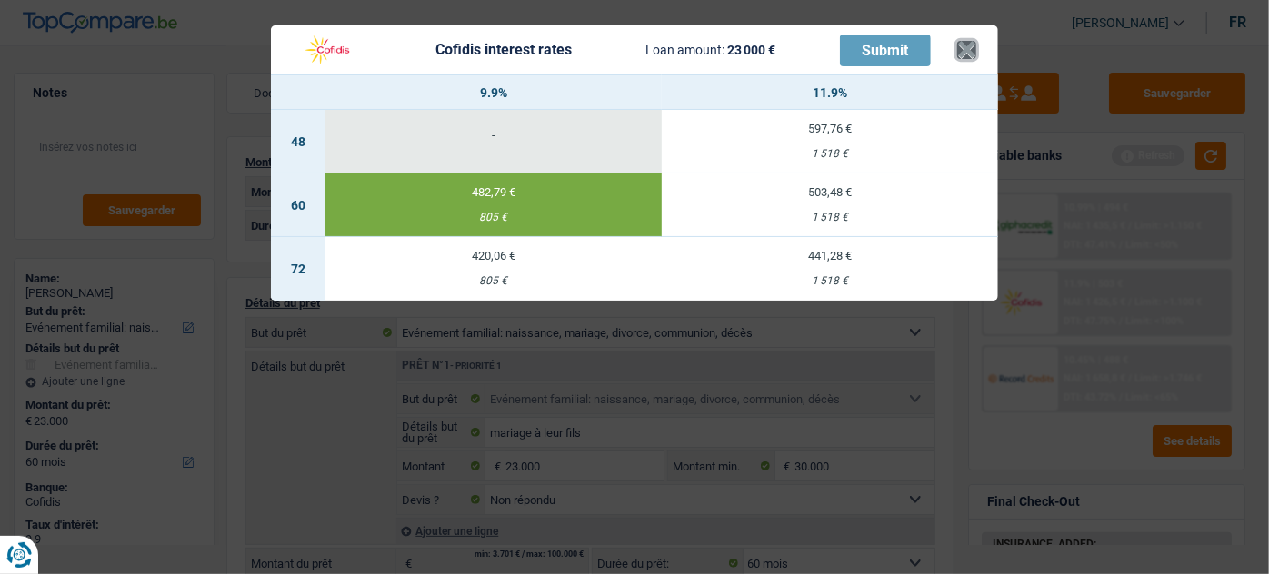
click at [963, 47] on button "×" at bounding box center [966, 50] width 19 height 18
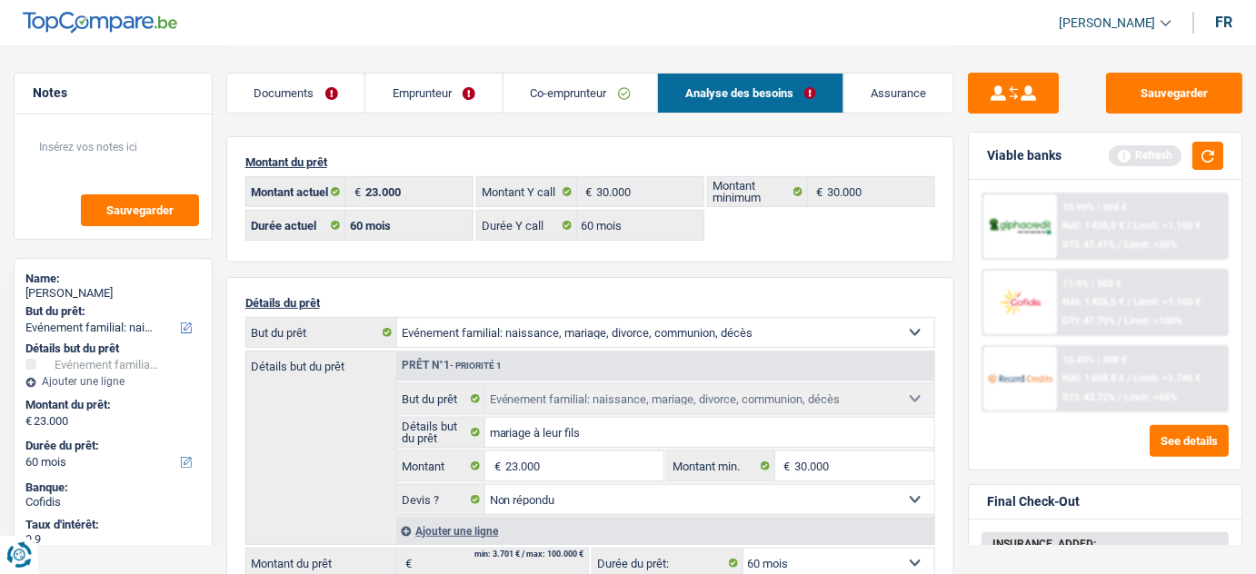
click at [451, 101] on link "Emprunteur" at bounding box center [433, 93] width 137 height 39
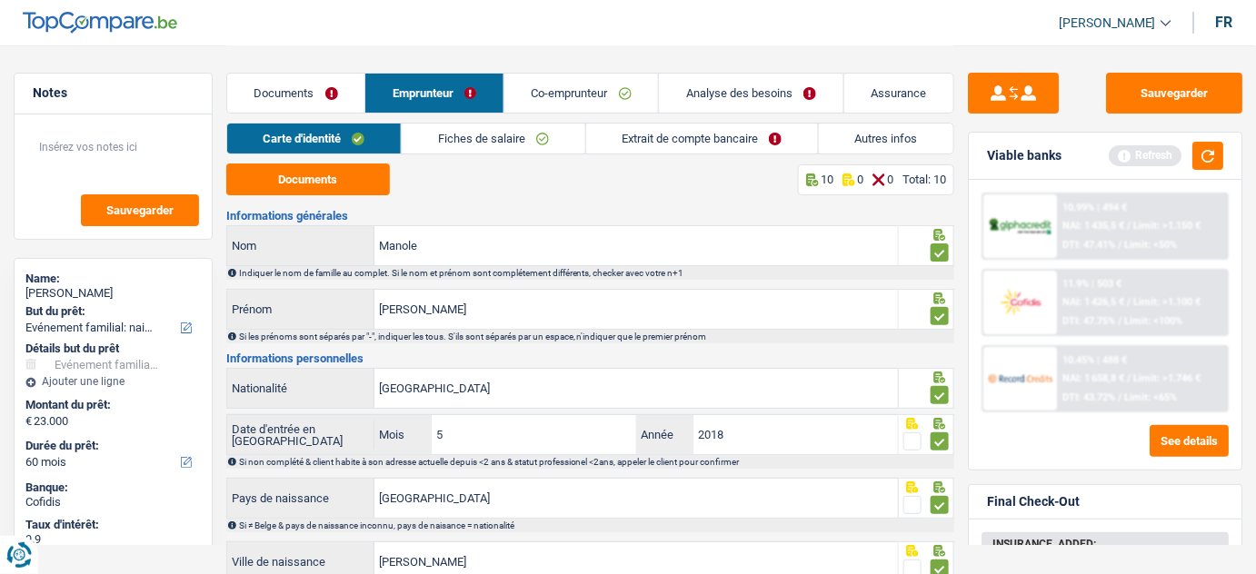
click at [765, 145] on link "Extrait de compte bancaire" at bounding box center [702, 139] width 232 height 30
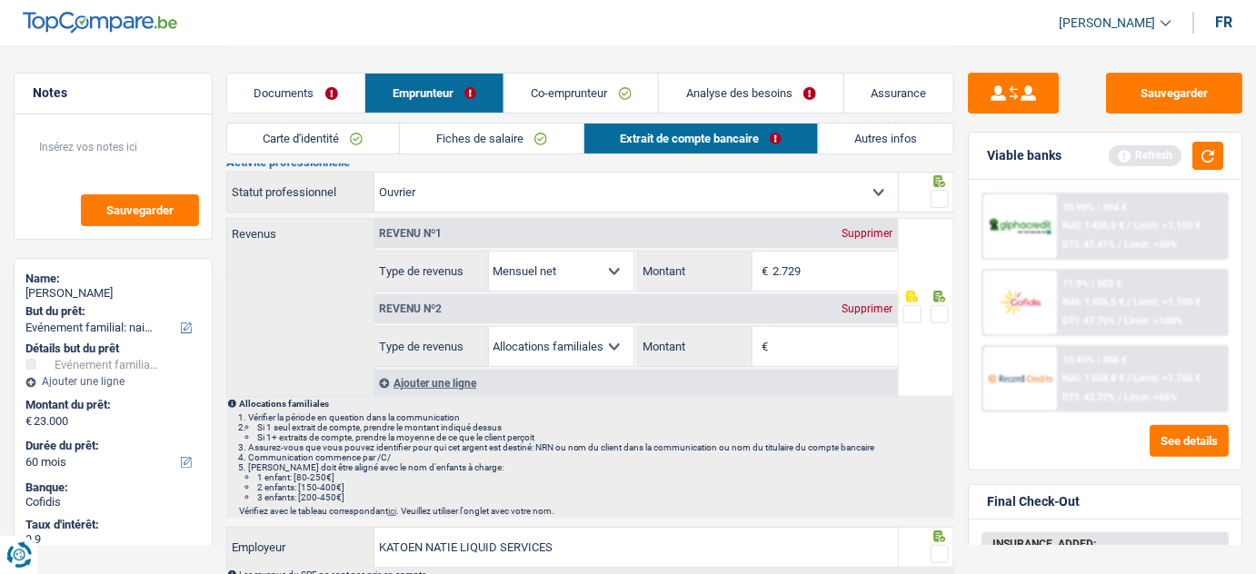
scroll to position [82, 0]
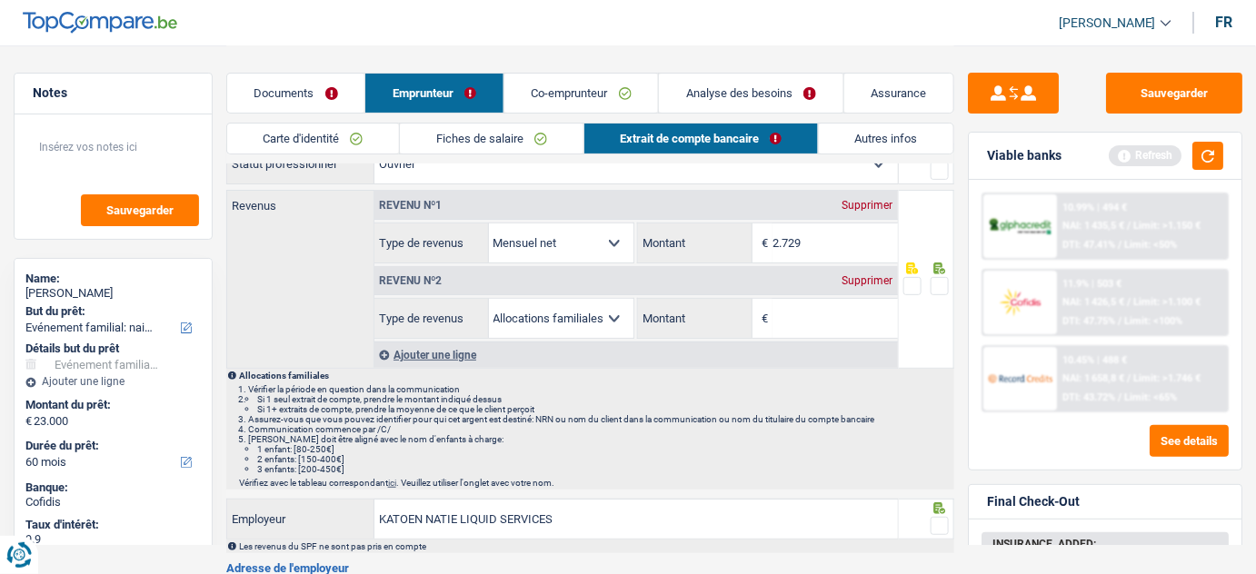
click at [865, 275] on div "Supprimer" at bounding box center [868, 280] width 60 height 11
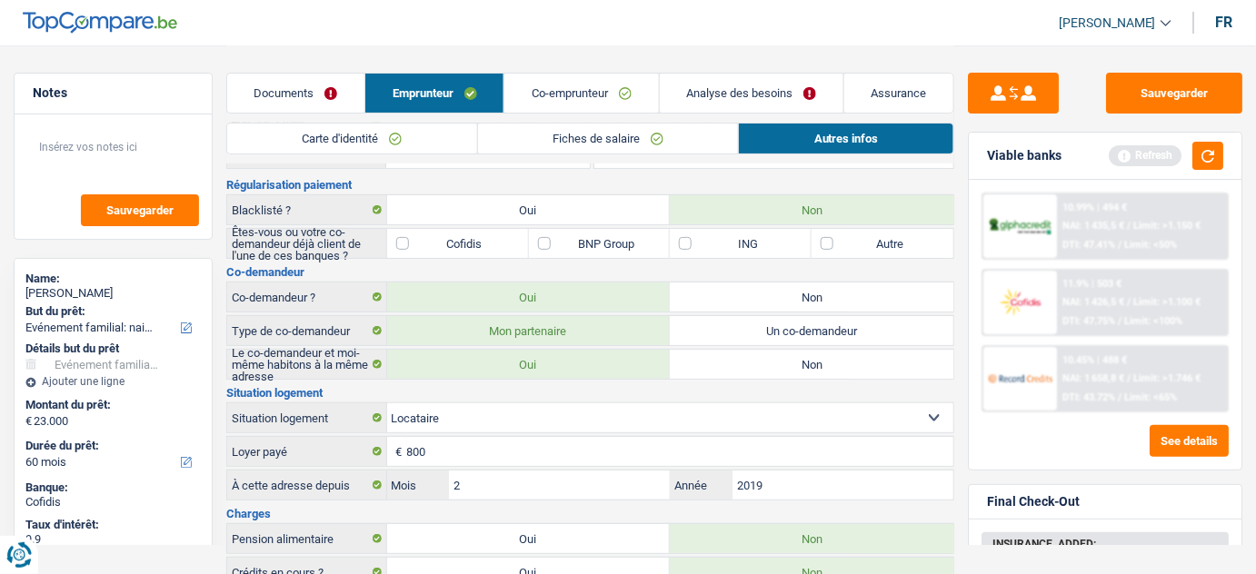
scroll to position [0, 0]
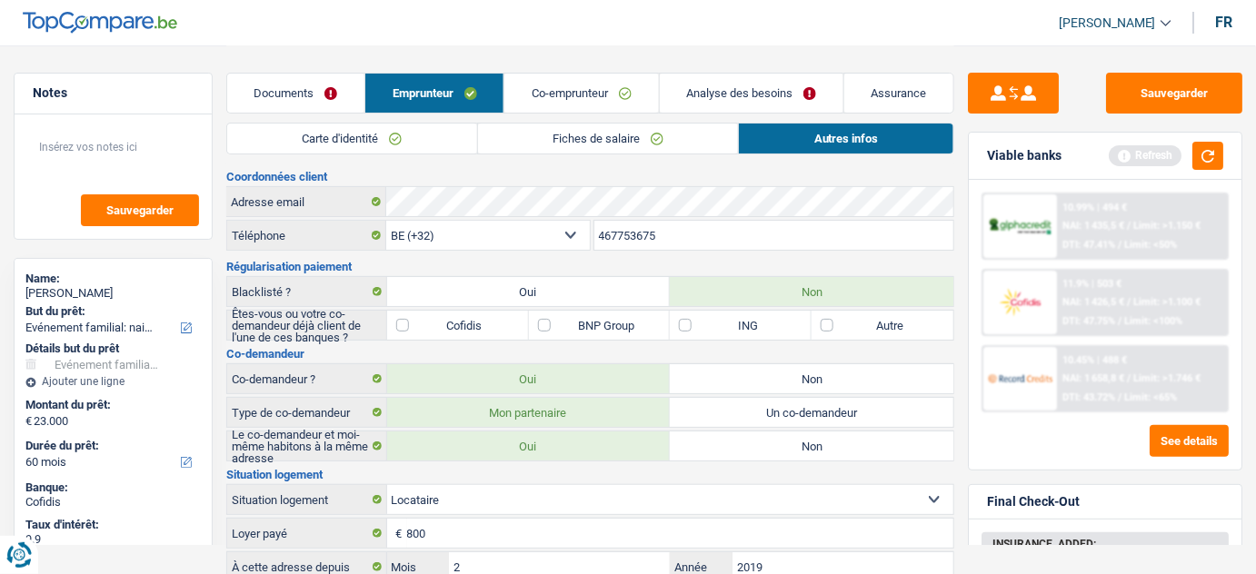
click at [628, 140] on link "Fiches de salaire" at bounding box center [608, 139] width 261 height 30
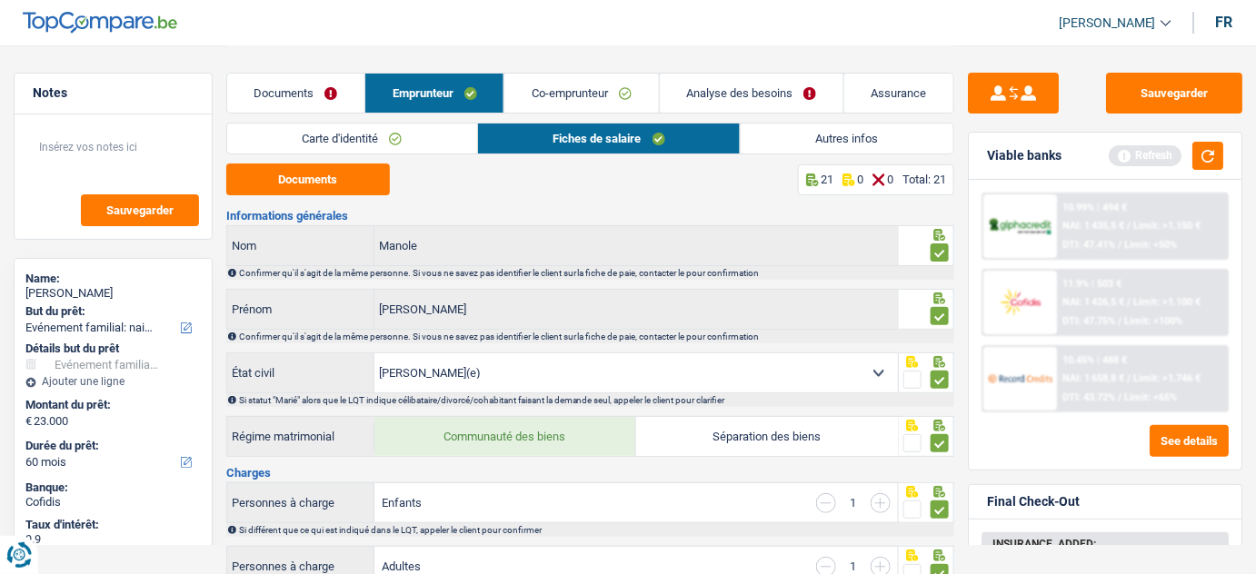
click at [1085, 305] on span "NAI: 1 426,5 €" at bounding box center [1093, 302] width 62 height 12
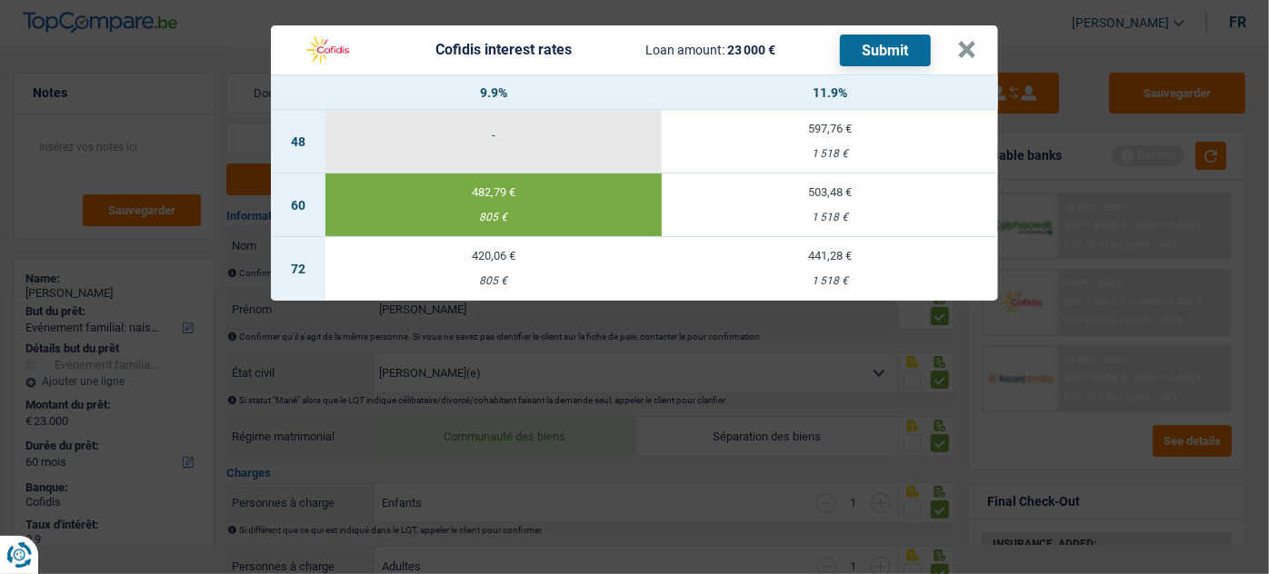
drag, startPoint x: 831, startPoint y: 200, endPoint x: 830, endPoint y: 179, distance: 20.9
click at [831, 199] on td "503,48 € 1 518 €" at bounding box center [830, 206] width 336 height 64
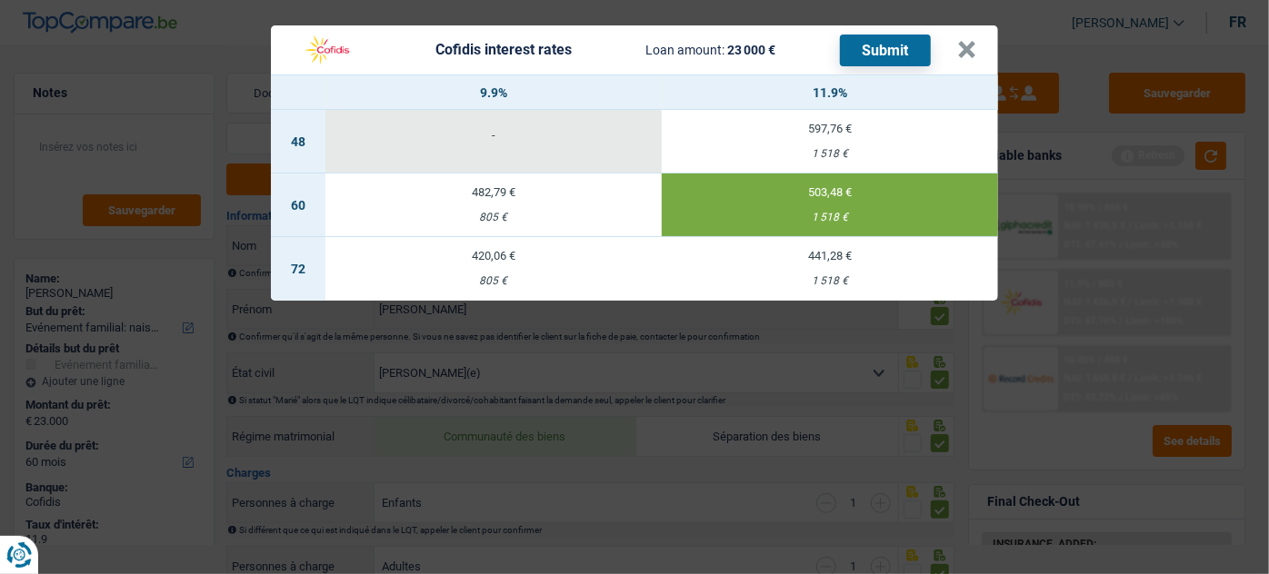
click at [554, 198] on td "482,79 € 805 €" at bounding box center [493, 206] width 336 height 64
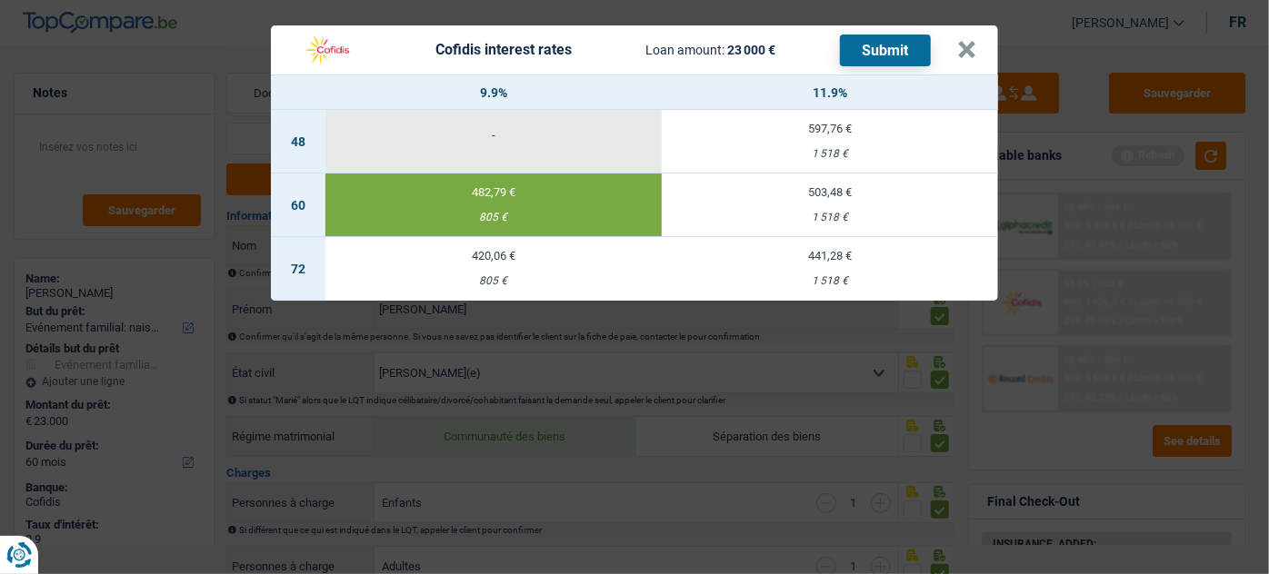
click at [871, 35] on button "Submit" at bounding box center [885, 51] width 91 height 32
click at [974, 41] on button "×" at bounding box center [966, 50] width 19 height 18
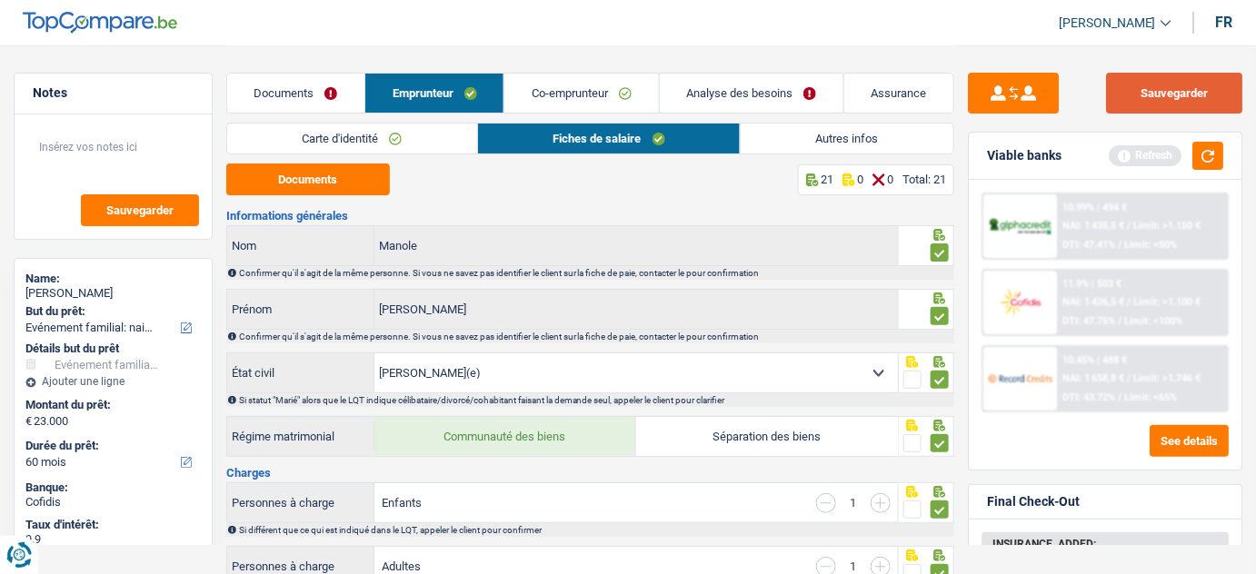
click at [1150, 91] on button "Sauvegarder" at bounding box center [1174, 93] width 136 height 41
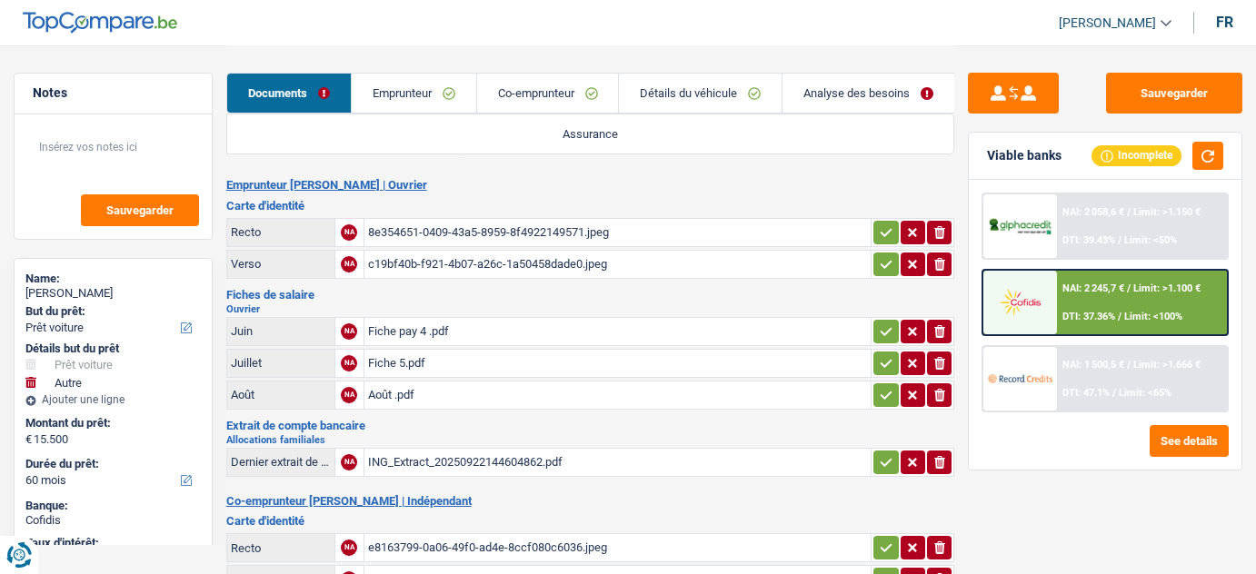
select select "car"
select select "other"
select select "60"
click at [507, 333] on div "Fiche pay 4 .pdf" at bounding box center [618, 331] width 500 height 27
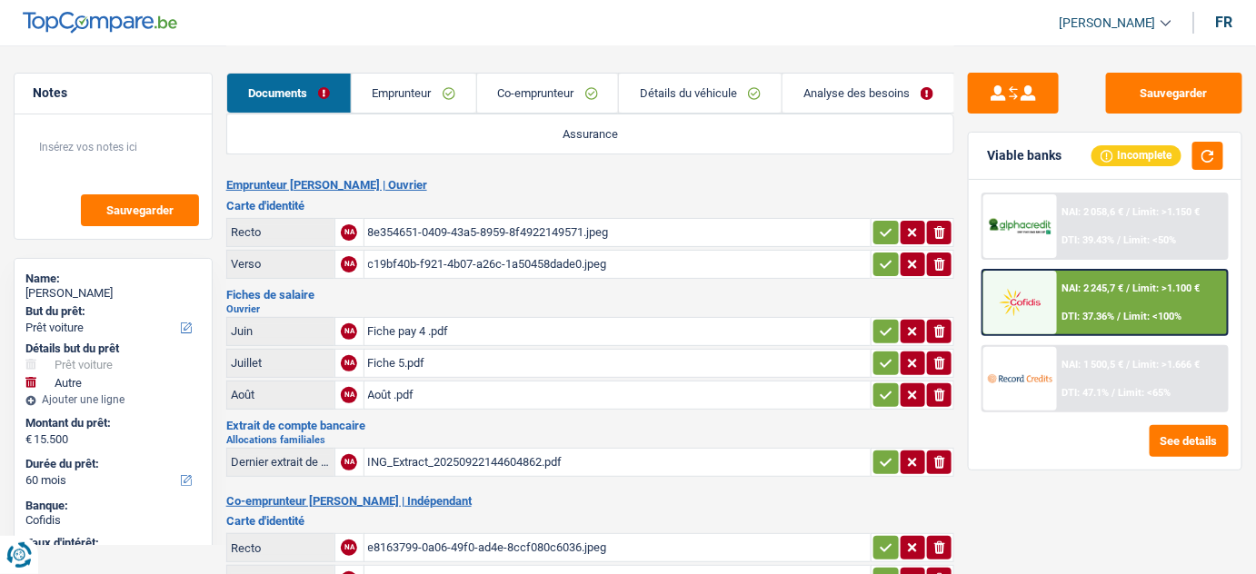
click at [438, 362] on div "Fiche 5.pdf" at bounding box center [618, 363] width 500 height 27
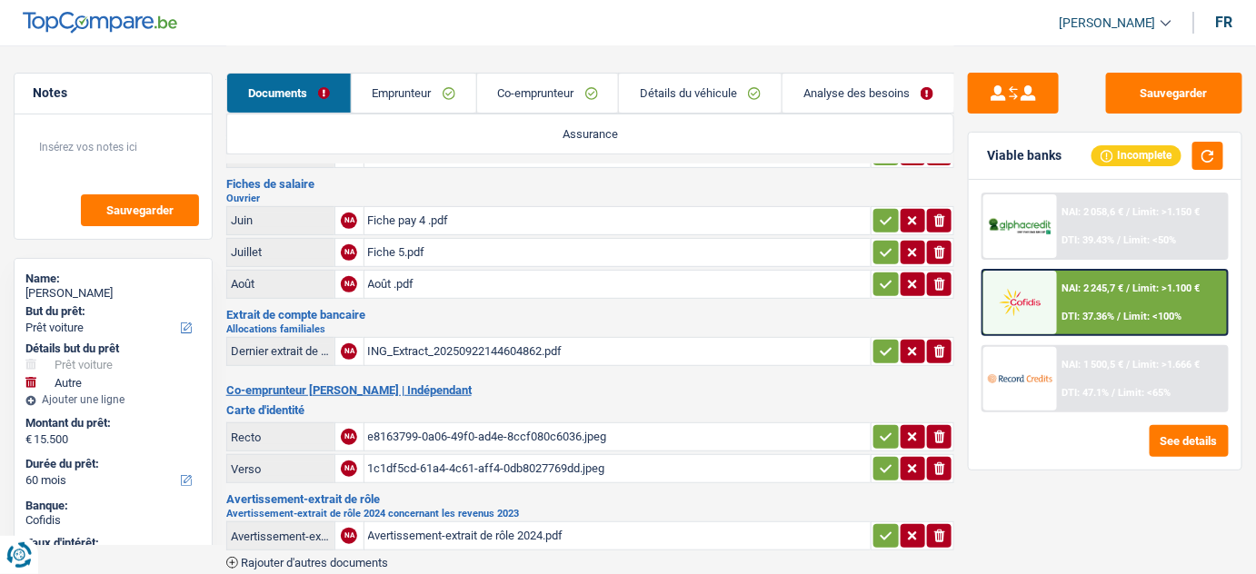
scroll to position [164, 0]
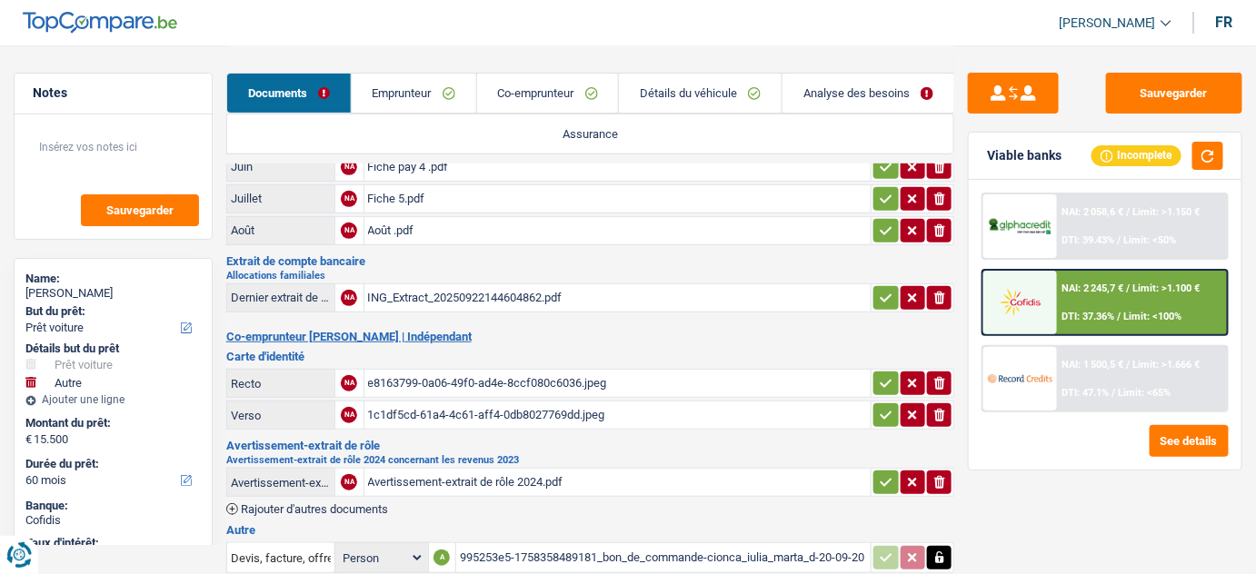
click at [437, 224] on div "Août .pdf" at bounding box center [618, 230] width 500 height 27
click at [443, 201] on div "Fiche 5.pdf" at bounding box center [618, 198] width 500 height 27
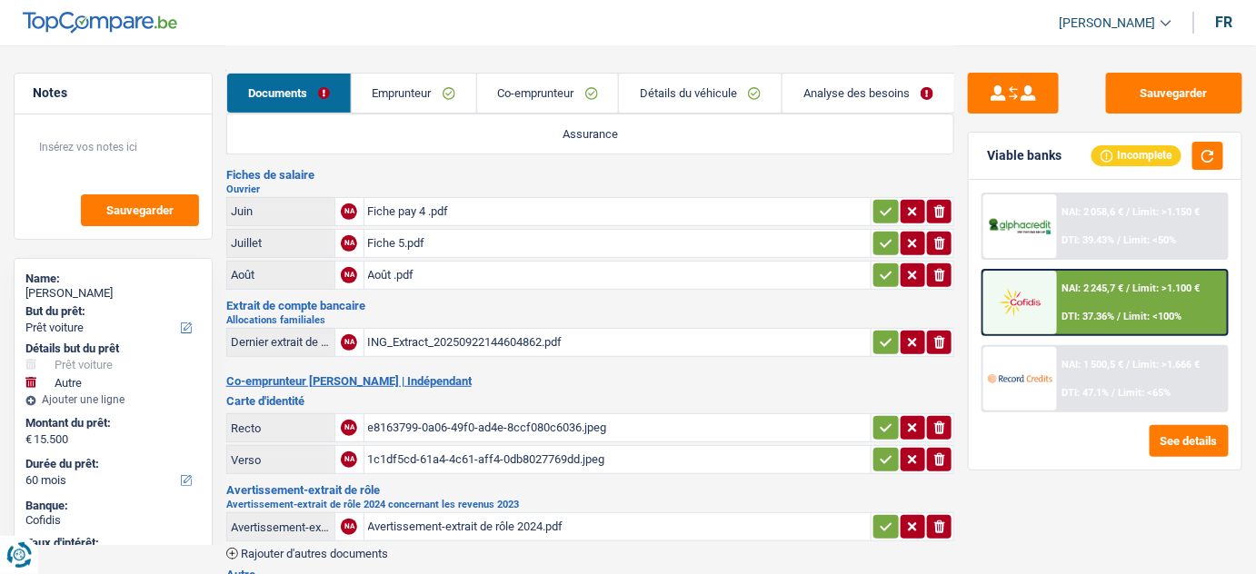
scroll to position [82, 0]
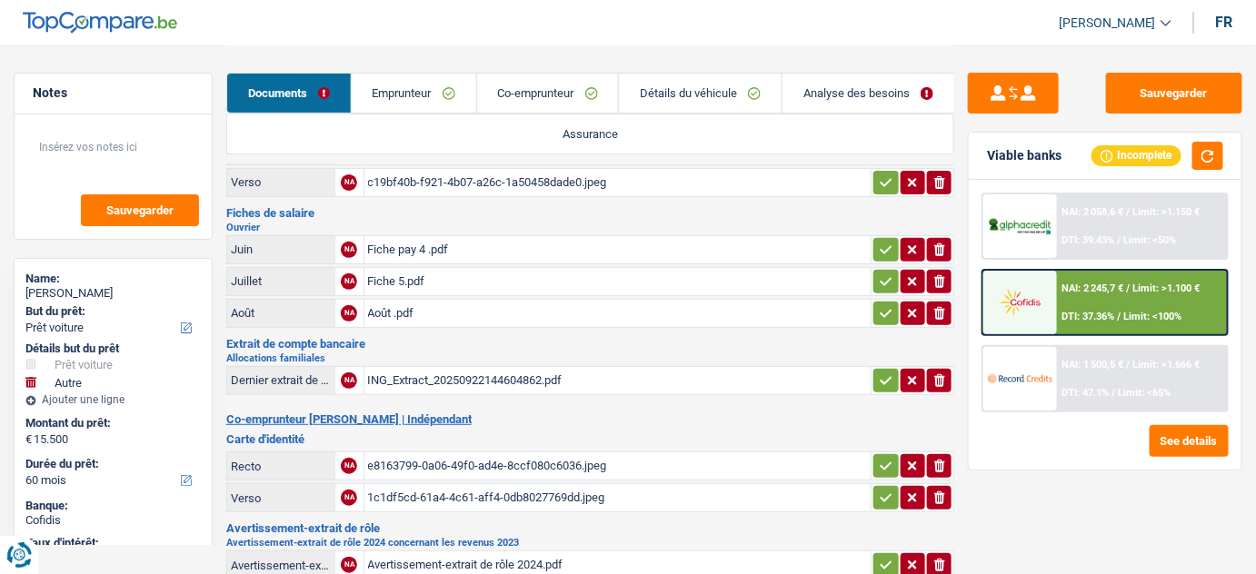
click at [440, 241] on div "Fiche pay 4 .pdf" at bounding box center [618, 249] width 500 height 27
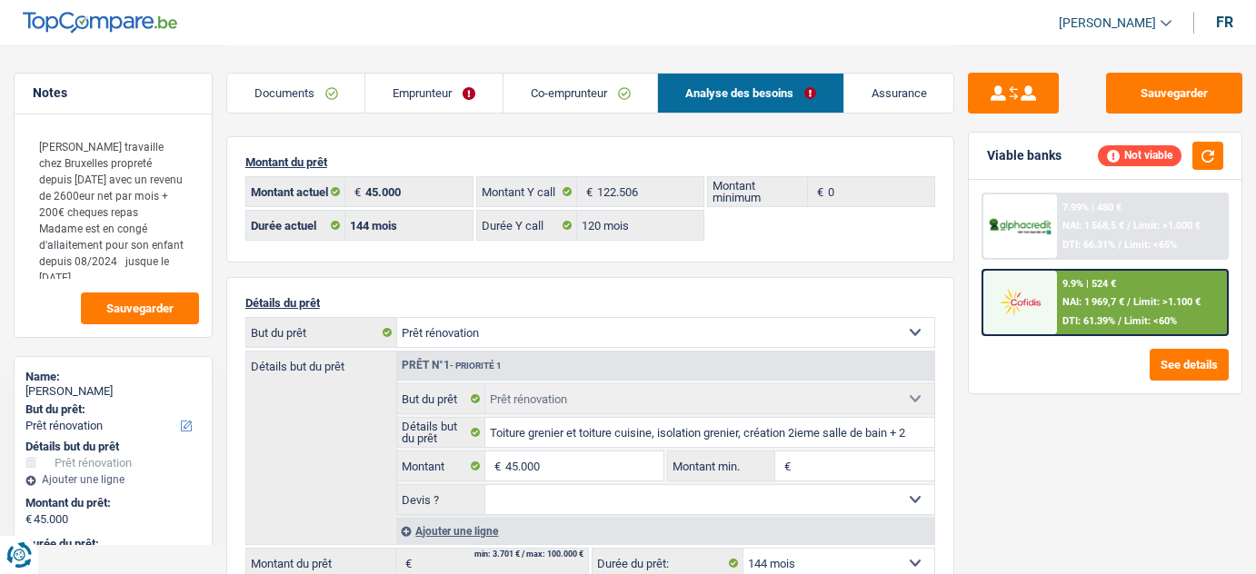
select select "renovation"
select select "144"
select select "120"
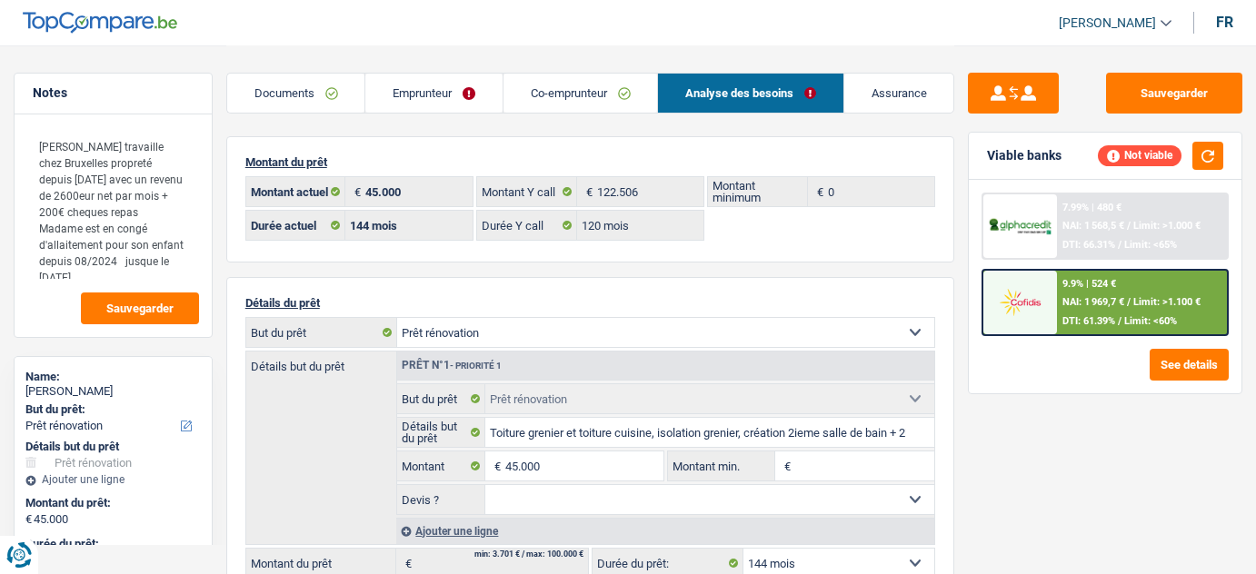
select select "renovation"
select select "144"
click at [546, 263] on div "Montant du prêt 45.000 € Montant actuel 122.506 € Montant Y call 0 € Montant mi…" at bounding box center [590, 508] width 729 height 745
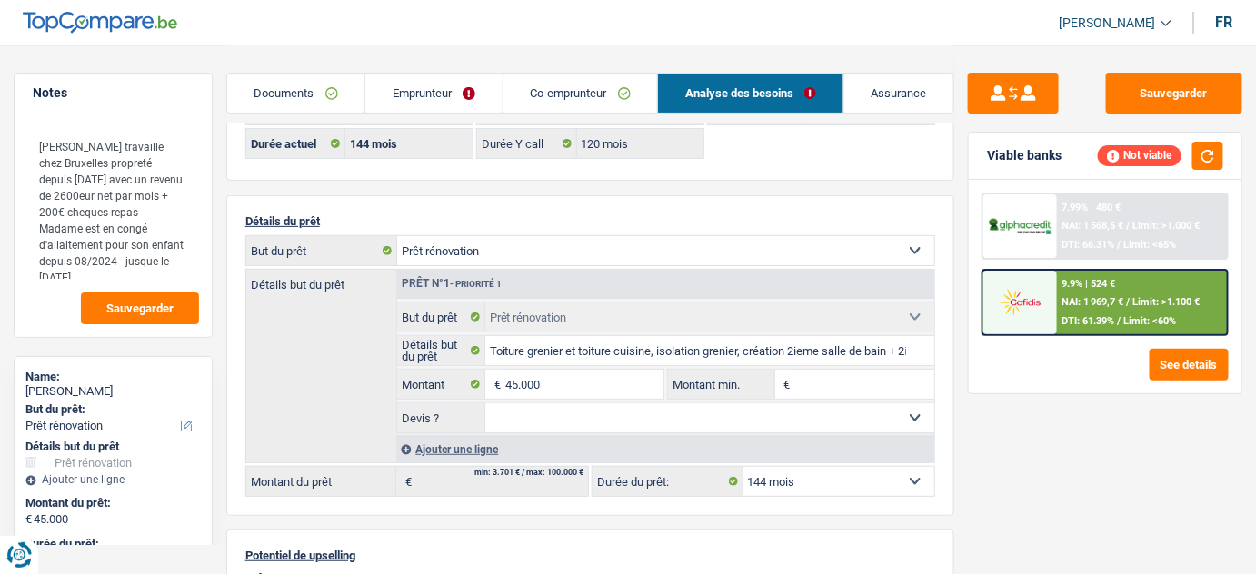
click at [405, 84] on link "Emprunteur" at bounding box center [433, 93] width 137 height 39
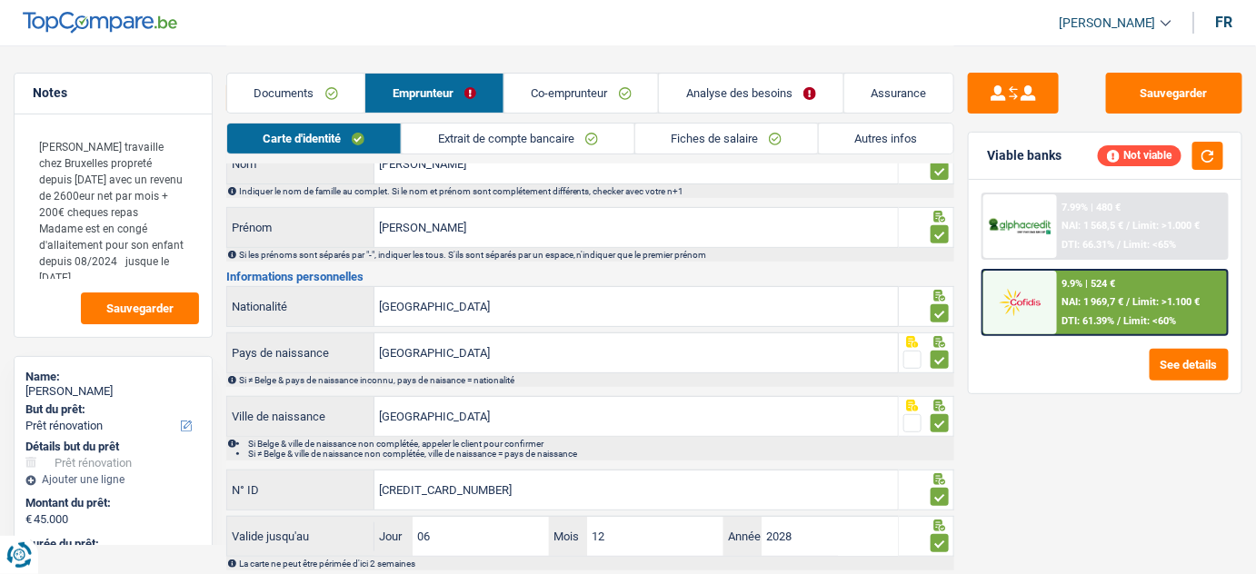
scroll to position [174, 0]
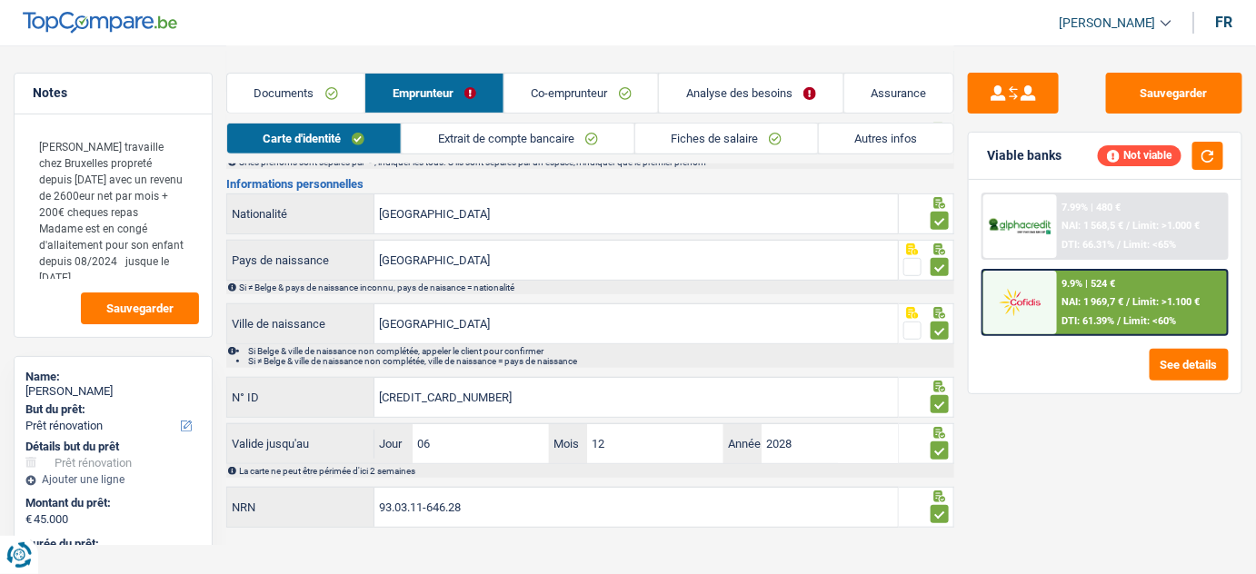
click at [469, 137] on link "Extrait de compte bancaire" at bounding box center [518, 139] width 232 height 30
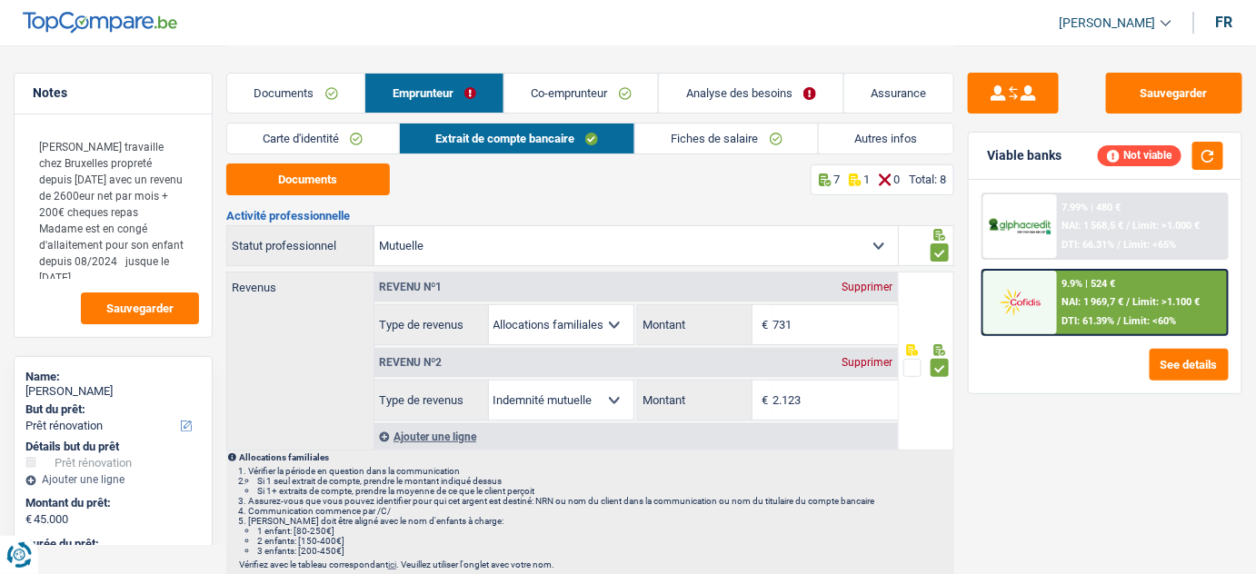
scroll to position [0, 0]
click at [305, 106] on link "Documents" at bounding box center [296, 93] width 138 height 39
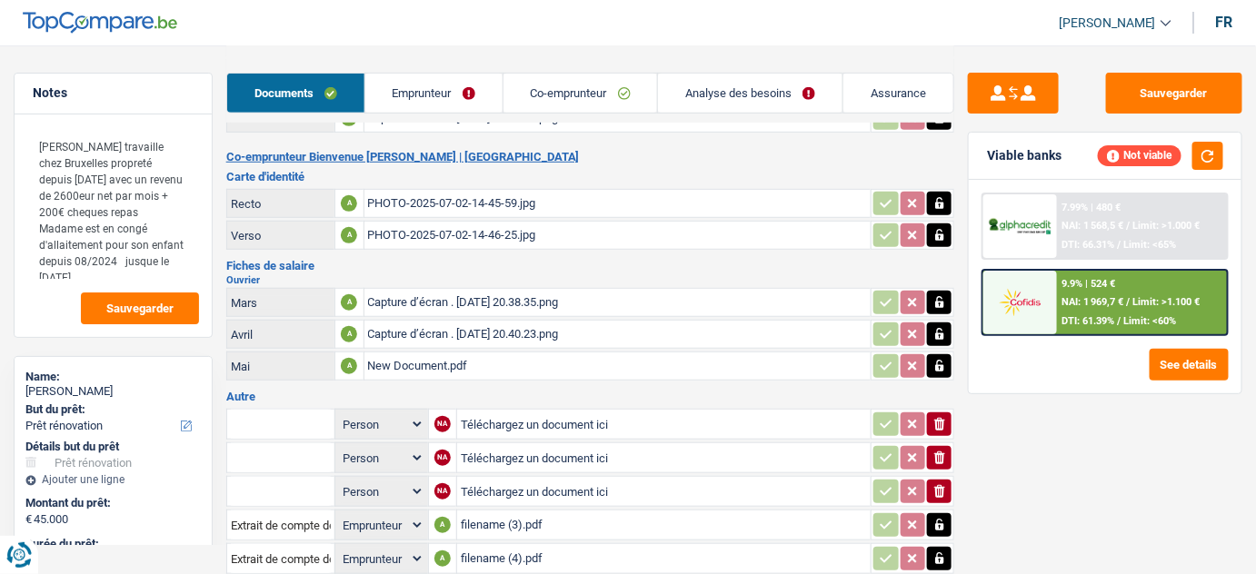
scroll to position [283, 0]
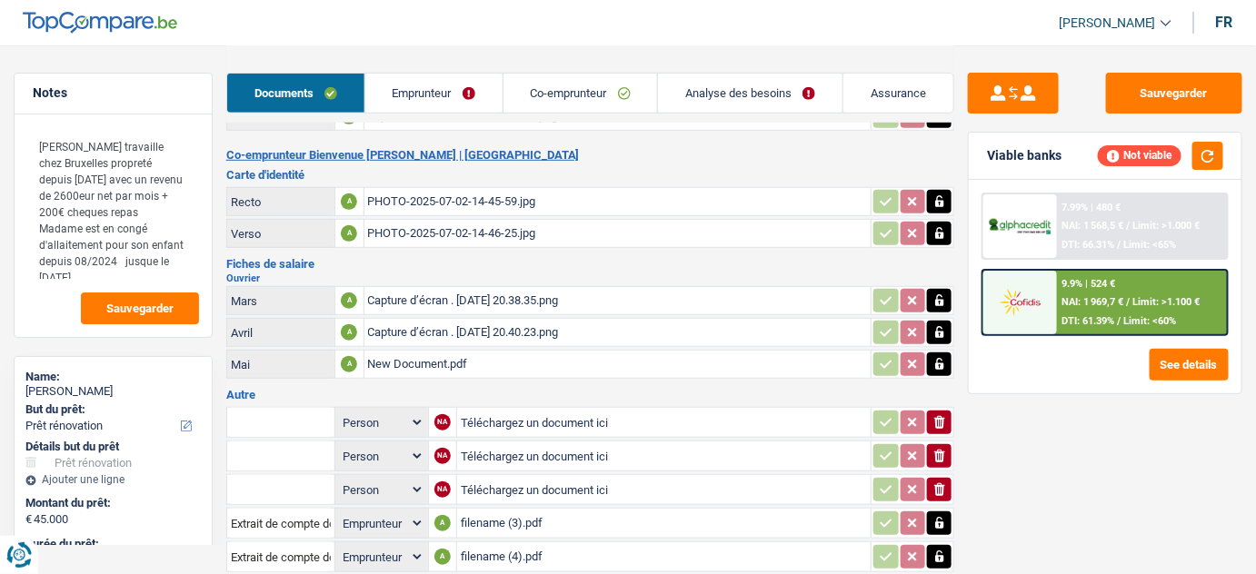
click at [428, 81] on link "Emprunteur" at bounding box center [433, 93] width 137 height 39
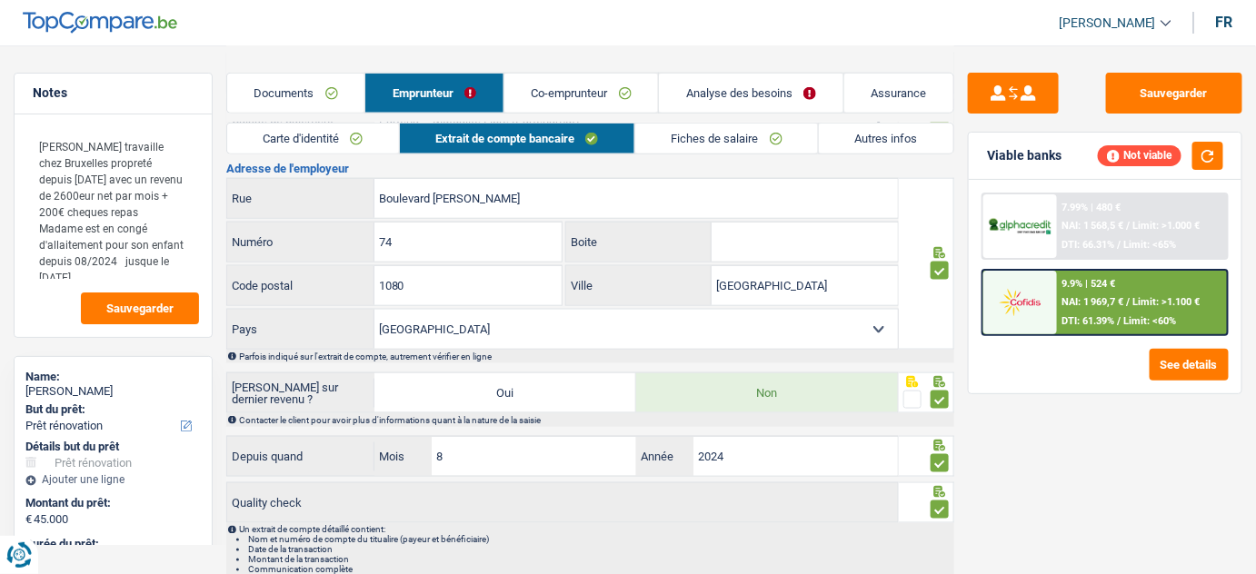
click at [336, 145] on link "Carte d'identité" at bounding box center [313, 139] width 172 height 30
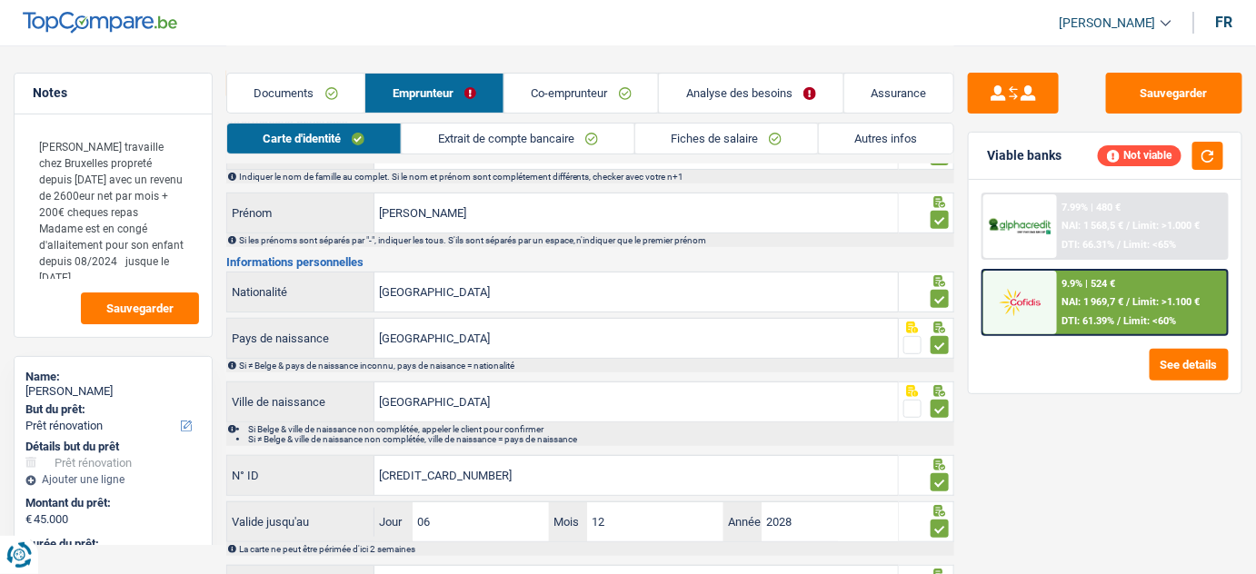
scroll to position [0, 0]
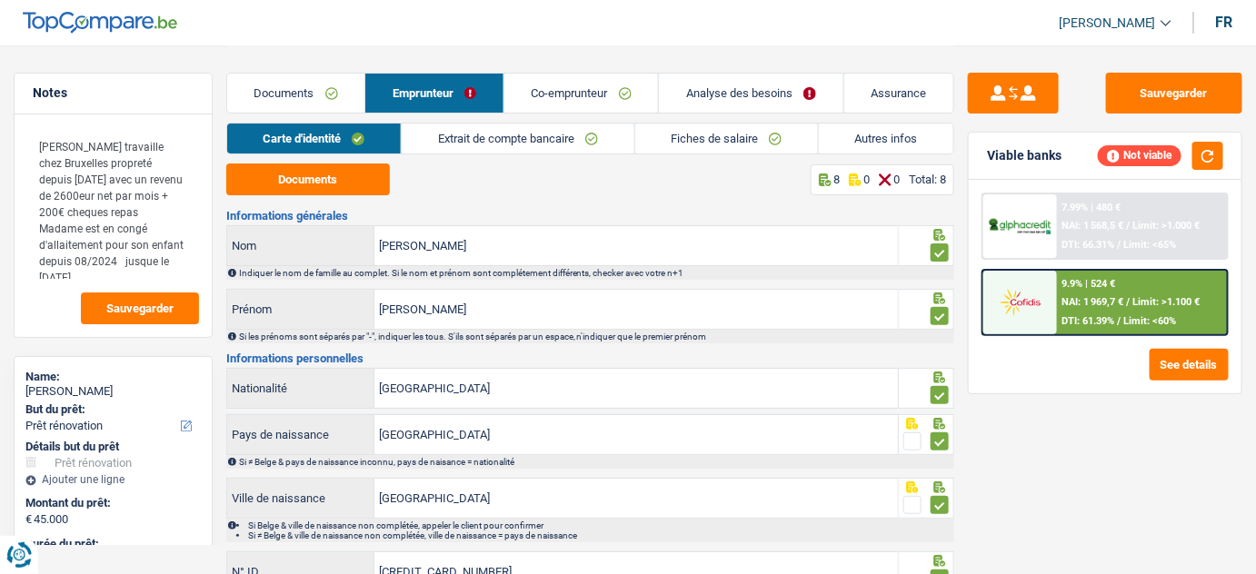
drag, startPoint x: 314, startPoint y: 97, endPoint x: 553, endPoint y: 169, distance: 249.6
click at [314, 96] on link "Documents" at bounding box center [296, 93] width 138 height 39
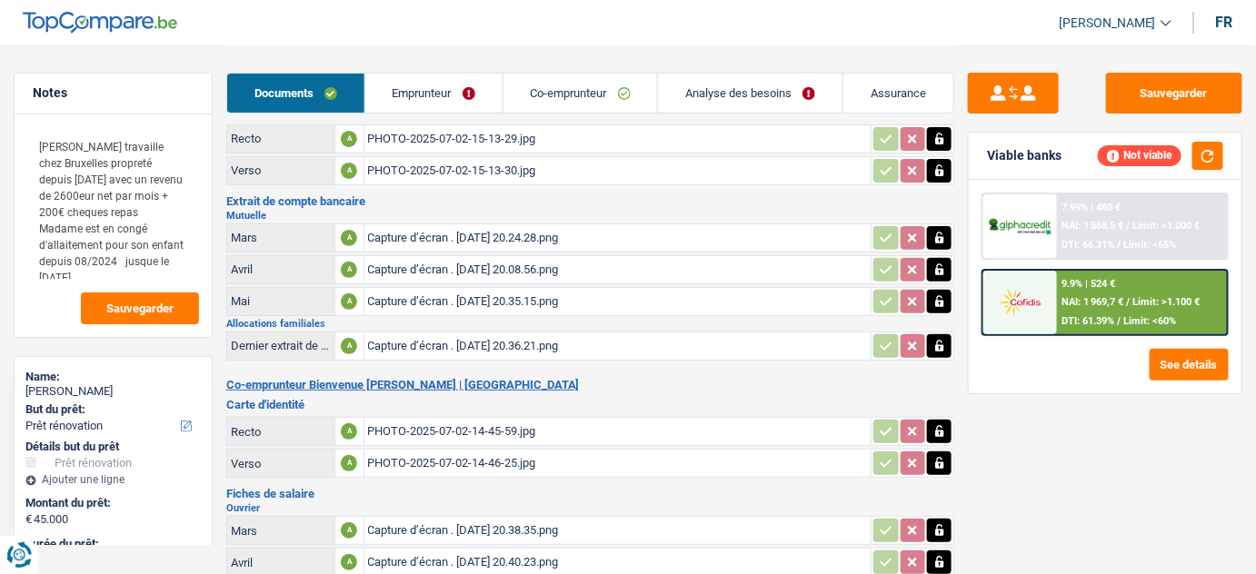
scroll to position [82, 0]
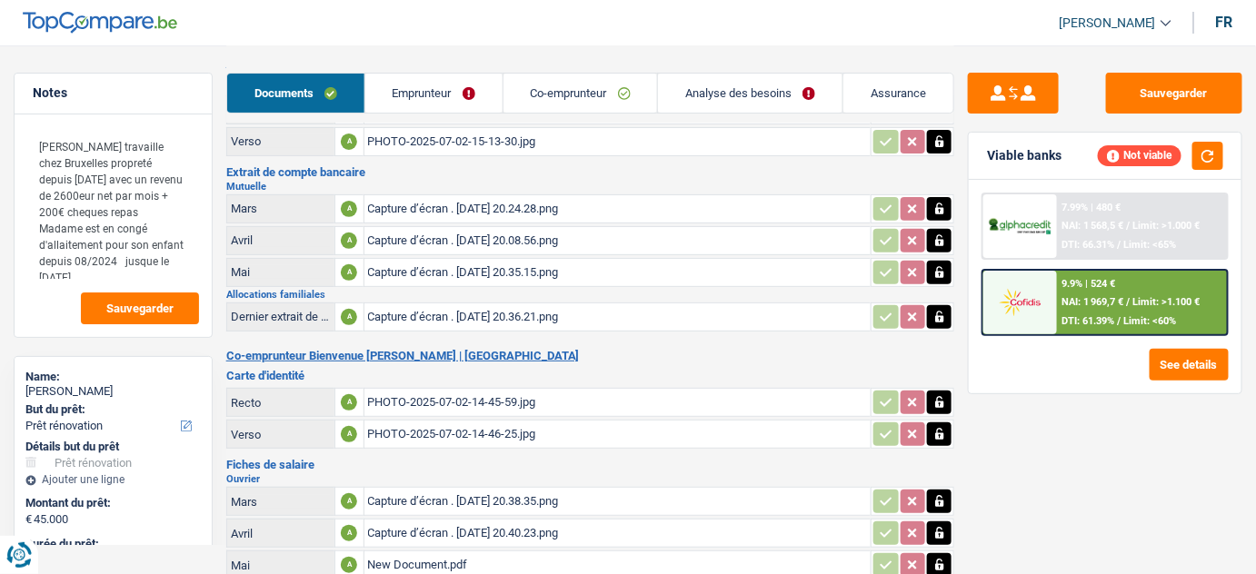
click at [541, 202] on div "Capture d’écran . [DATE] 20.24.28.png" at bounding box center [618, 208] width 500 height 27
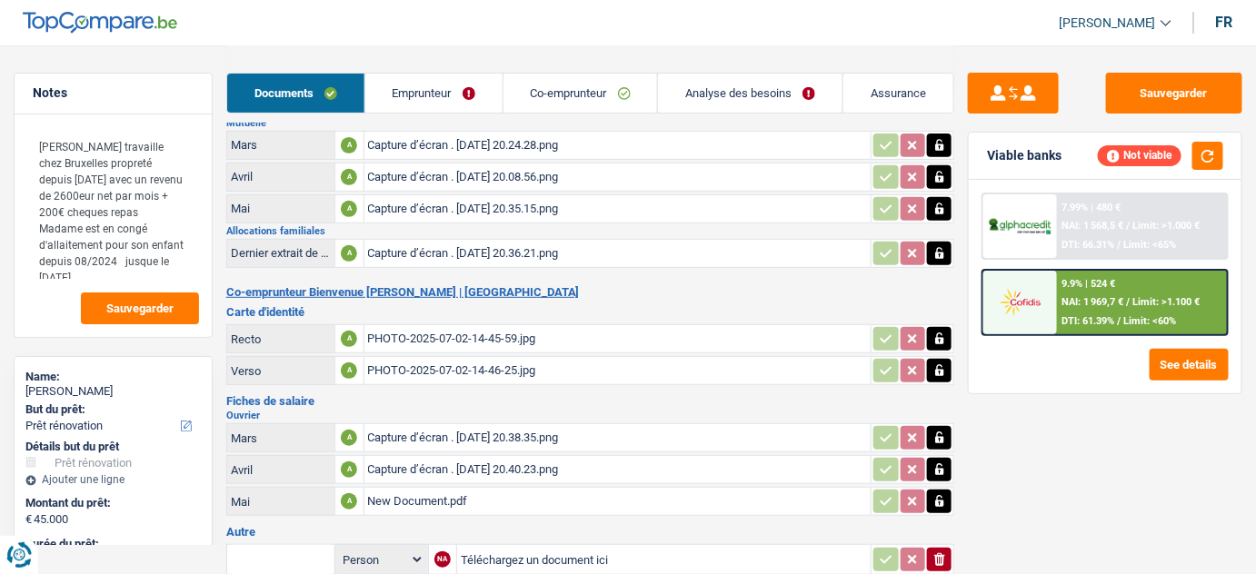
scroll to position [513, 0]
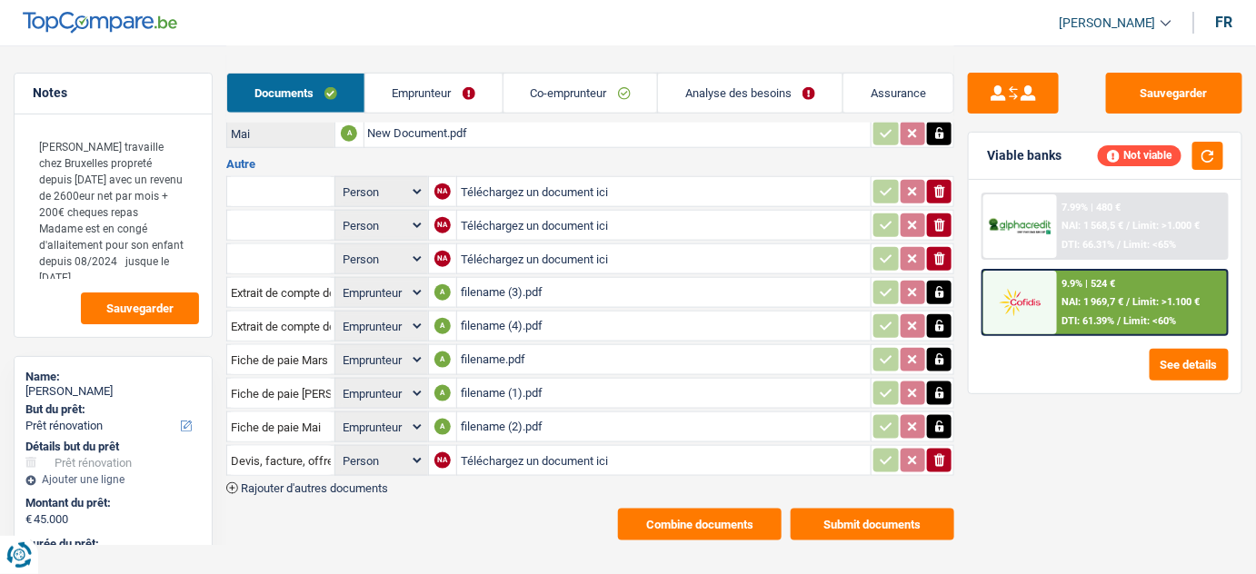
click at [538, 397] on td "filename (1).pdf" at bounding box center [663, 393] width 414 height 31
click at [518, 416] on div "filename (2).pdf" at bounding box center [664, 426] width 406 height 27
click at [586, 380] on div "filename (1).pdf" at bounding box center [664, 393] width 406 height 27
click at [559, 346] on div "filename.pdf" at bounding box center [664, 359] width 406 height 27
click at [539, 283] on div "filename (3).pdf" at bounding box center [664, 292] width 406 height 27
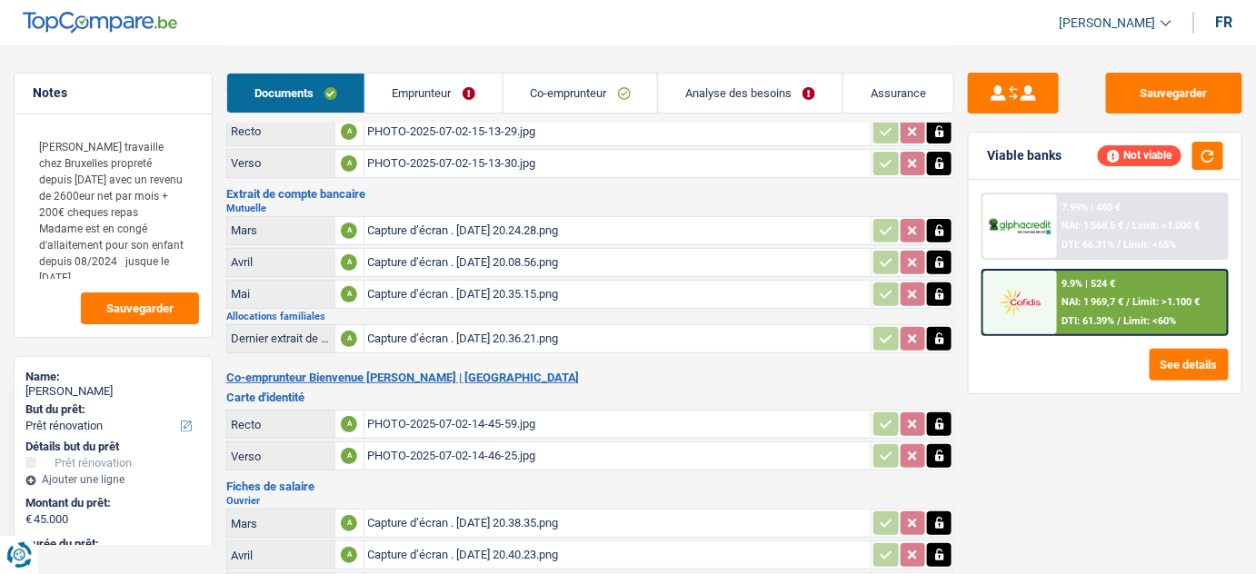
scroll to position [0, 0]
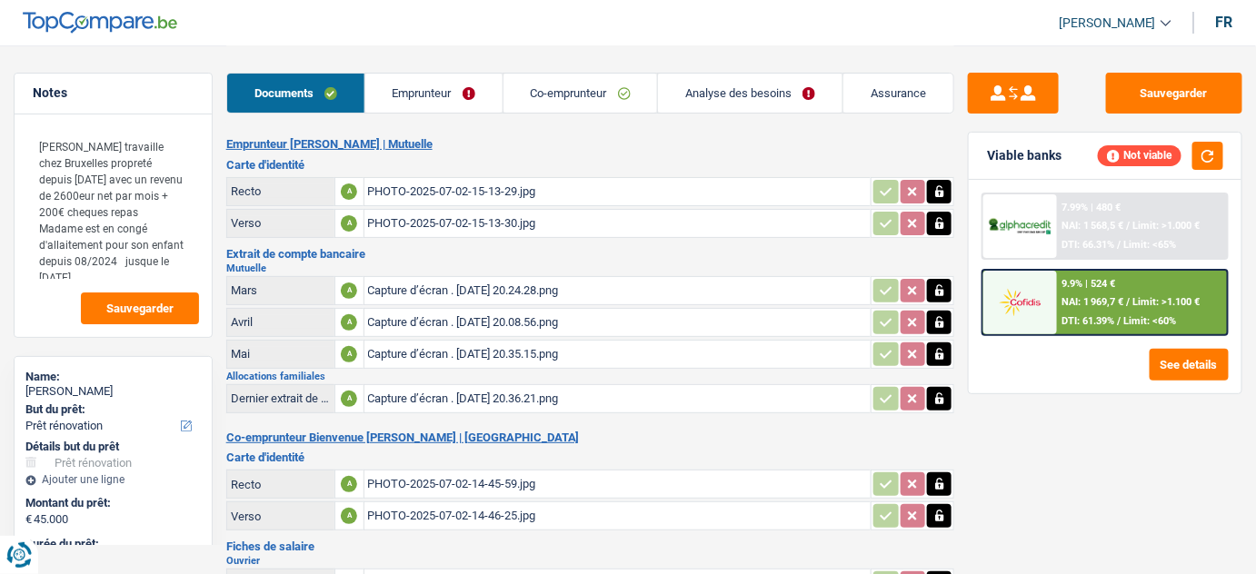
click at [467, 345] on div "Capture d’écran . [DATE] 20.35.15.png" at bounding box center [618, 354] width 500 height 27
click at [456, 341] on div "Capture d’écran . [DATE] 20.35.15.png" at bounding box center [618, 354] width 500 height 27
click at [558, 353] on div "Capture d’écran . [DATE] 20.35.15.png" at bounding box center [618, 354] width 500 height 27
click at [514, 324] on div "Capture d’écran . [DATE] 20.08.56.png" at bounding box center [618, 322] width 500 height 27
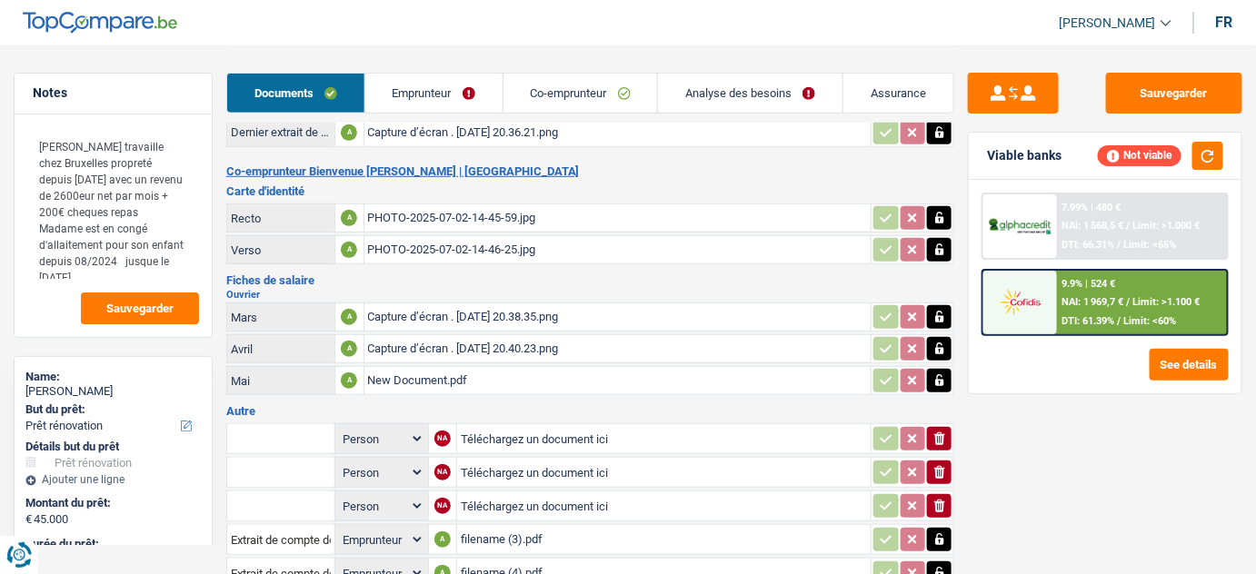
scroll to position [513, 0]
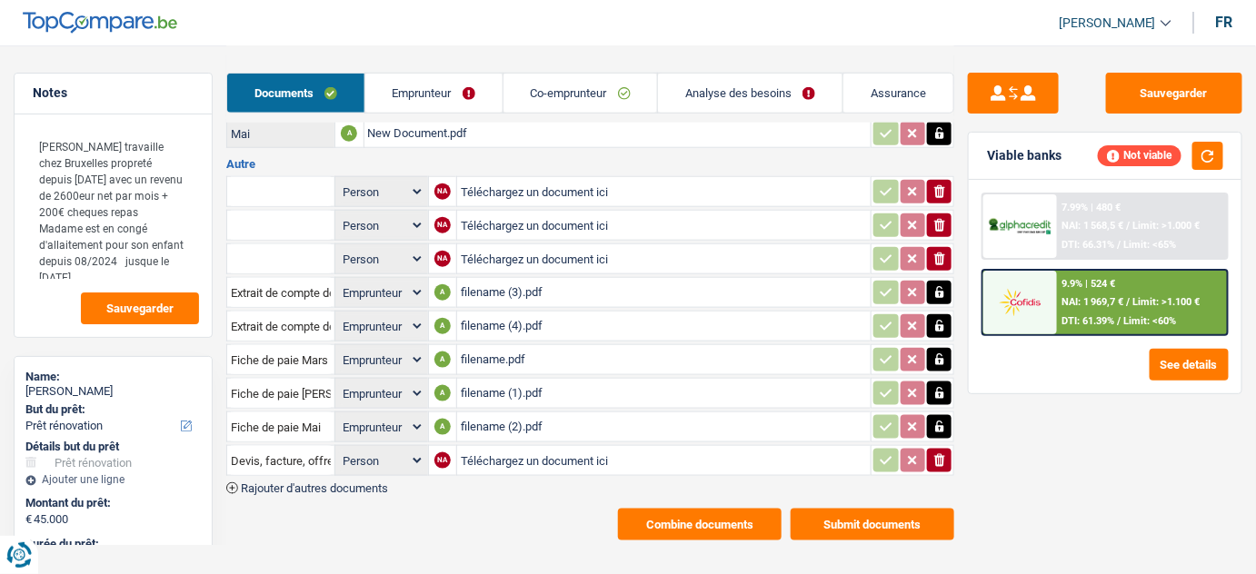
click at [540, 413] on div "filename (2).pdf" at bounding box center [664, 426] width 406 height 27
click at [509, 380] on div "filename (1).pdf" at bounding box center [664, 393] width 406 height 27
click at [489, 354] on div "filename.pdf" at bounding box center [664, 359] width 406 height 27
click at [527, 313] on div "filename (4).pdf" at bounding box center [664, 326] width 406 height 27
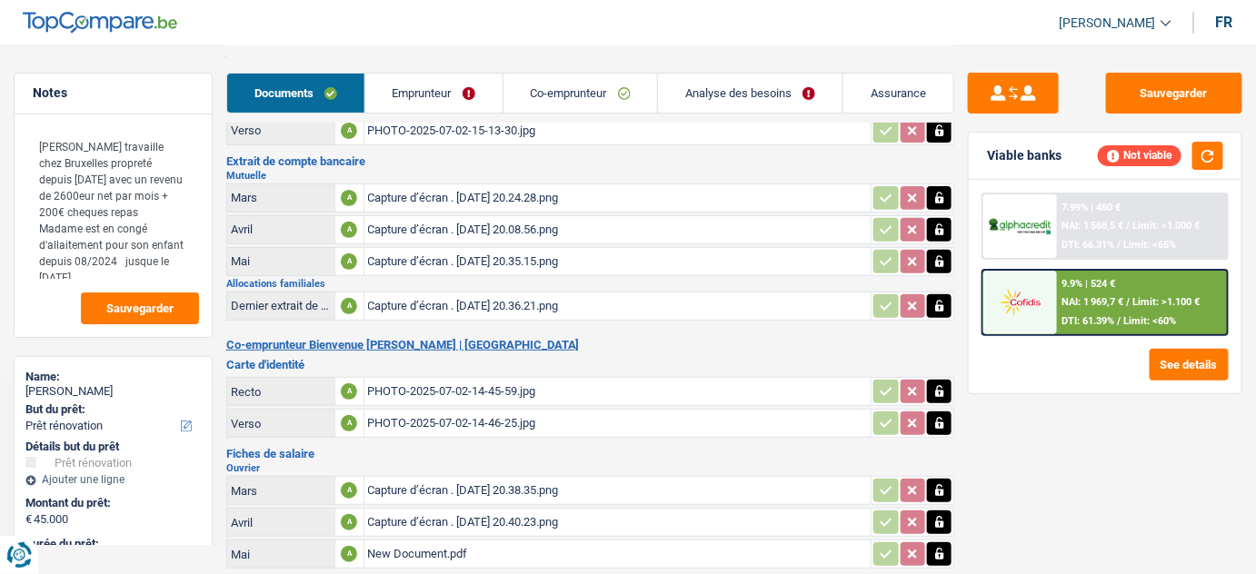
scroll to position [91, 0]
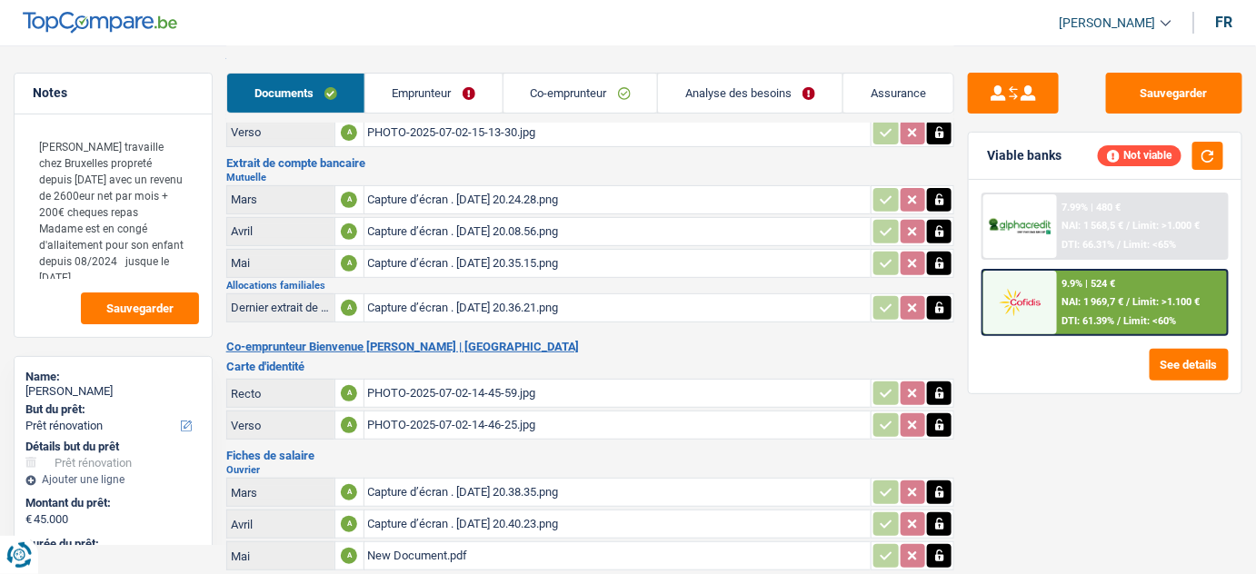
click at [463, 302] on div "Capture d’écran . [DATE] 20.36.21.png" at bounding box center [618, 307] width 500 height 27
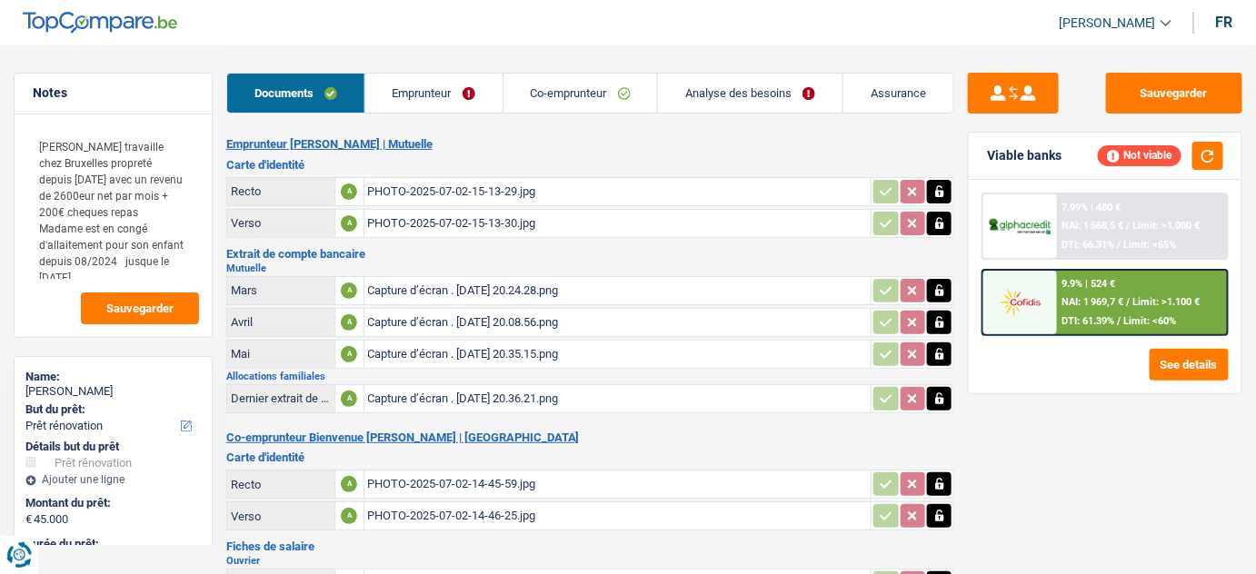
click at [467, 289] on div "Capture d’écran . [DATE] 20.24.28.png" at bounding box center [618, 290] width 500 height 27
click at [153, 261] on textarea "[PERSON_NAME] travaille chez Bruxelles propreté depuis [DATE] avec un revenu de…" at bounding box center [113, 203] width 172 height 153
click at [473, 345] on div "Capture d’écran . [DATE] 20.35.15.png" at bounding box center [618, 354] width 500 height 27
click at [482, 350] on div "Capture d’écran . [DATE] 20.35.15.png" at bounding box center [618, 354] width 500 height 27
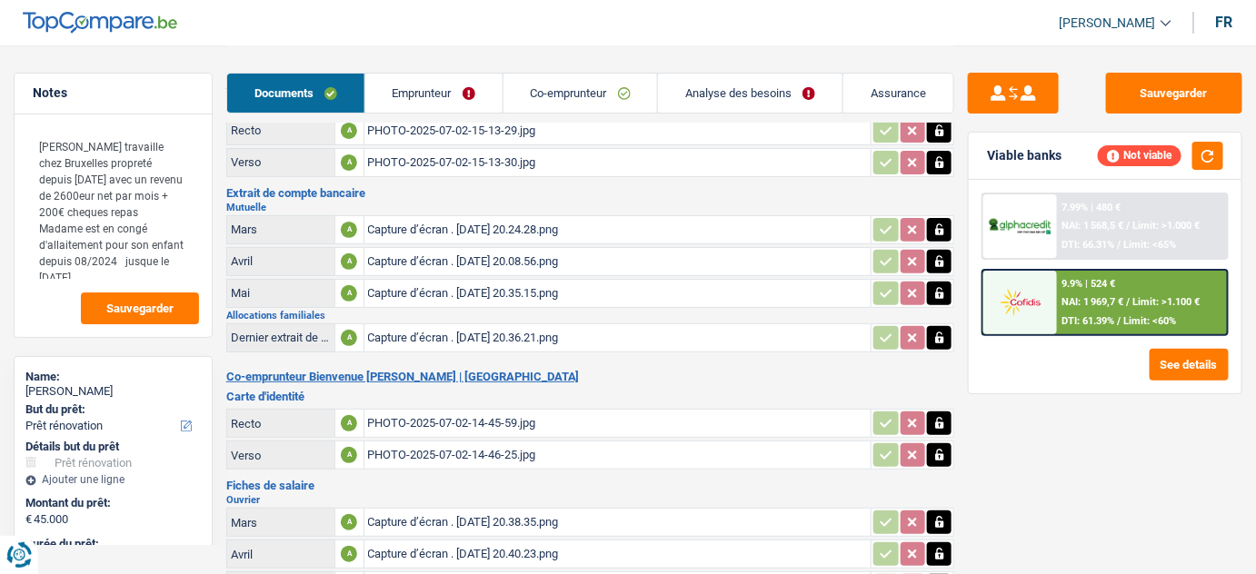
scroll to position [164, 0]
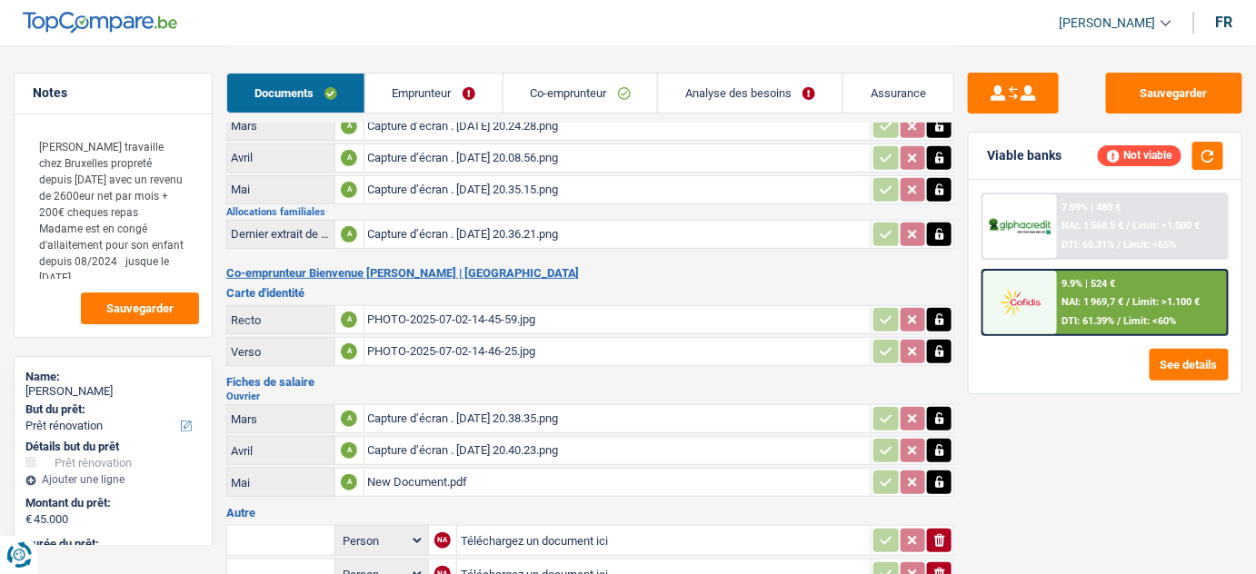
click at [458, 234] on div "Capture d’écran . [DATE] 20.36.21.png" at bounding box center [618, 234] width 500 height 27
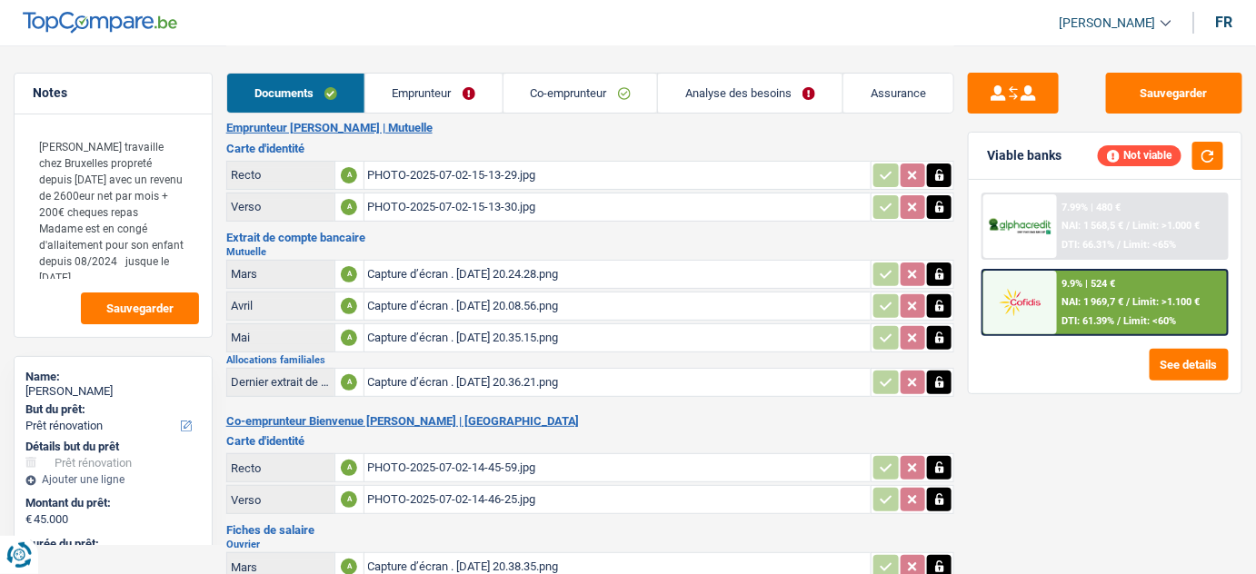
scroll to position [0, 0]
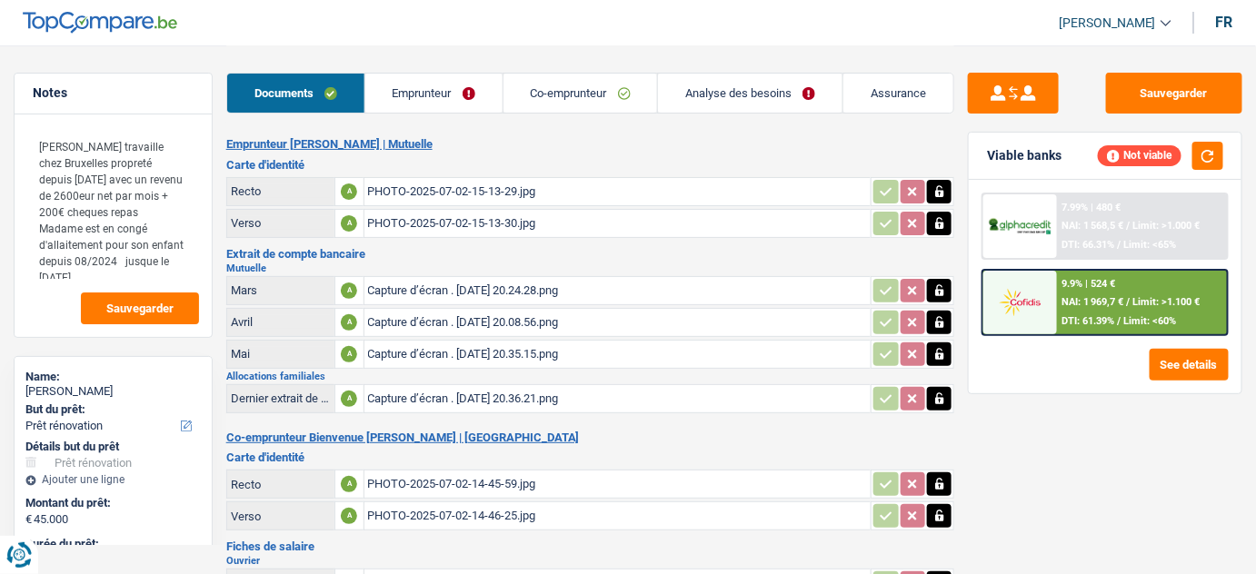
click at [627, 98] on link "Co-emprunteur" at bounding box center [580, 93] width 154 height 39
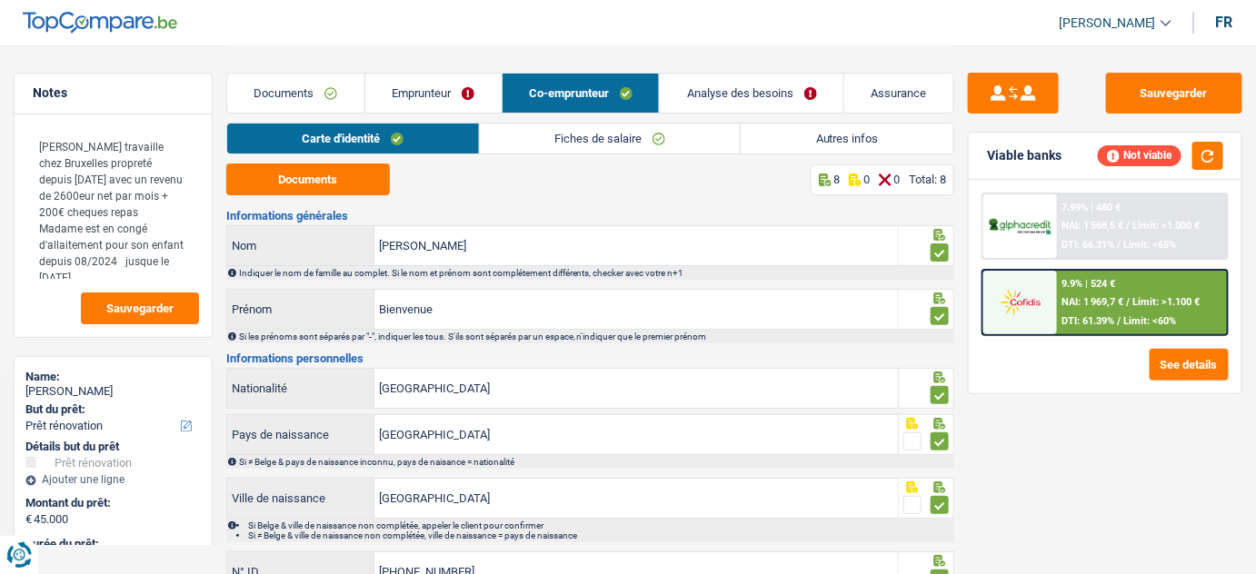
click at [759, 98] on link "Analyse des besoins" at bounding box center [752, 93] width 184 height 39
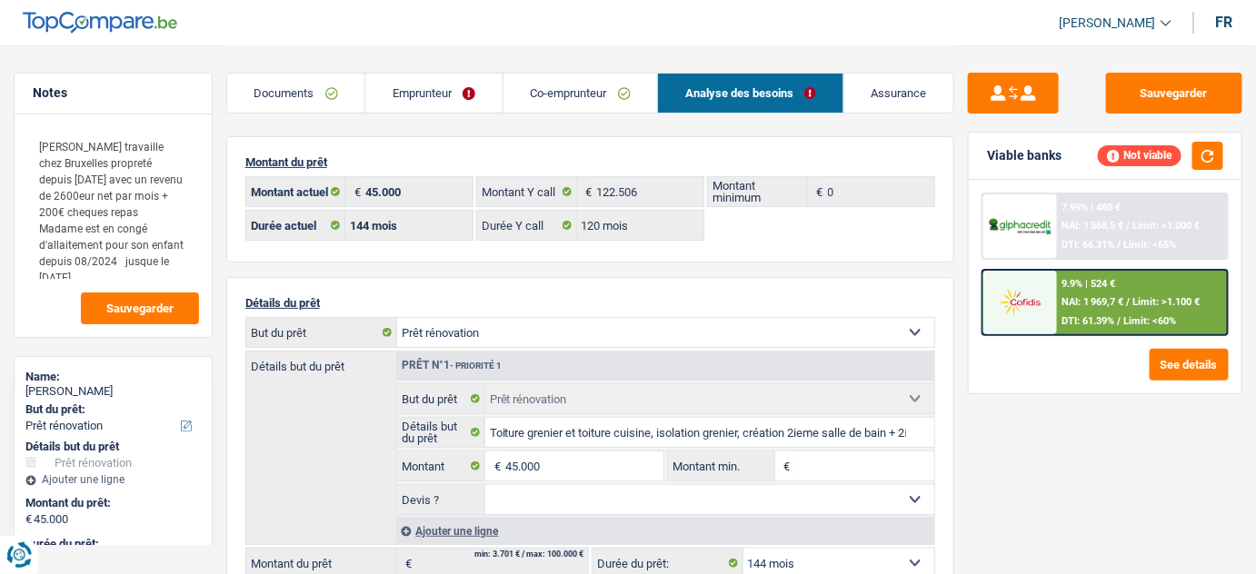
click at [462, 97] on link "Emprunteur" at bounding box center [433, 93] width 137 height 39
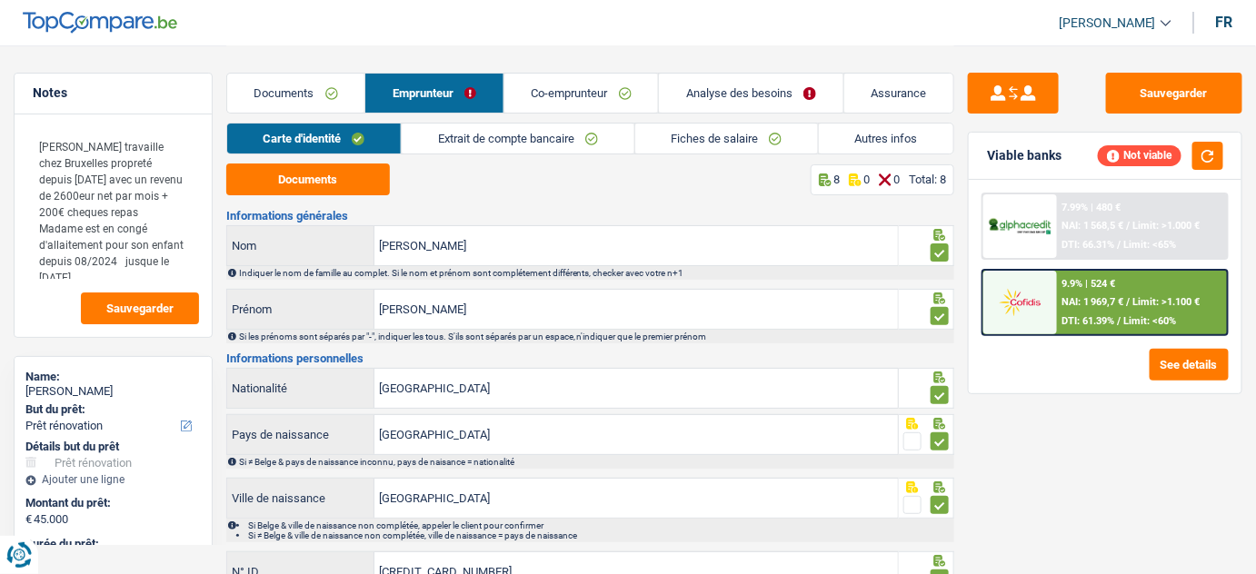
click at [833, 140] on link "Autres infos" at bounding box center [886, 139] width 134 height 30
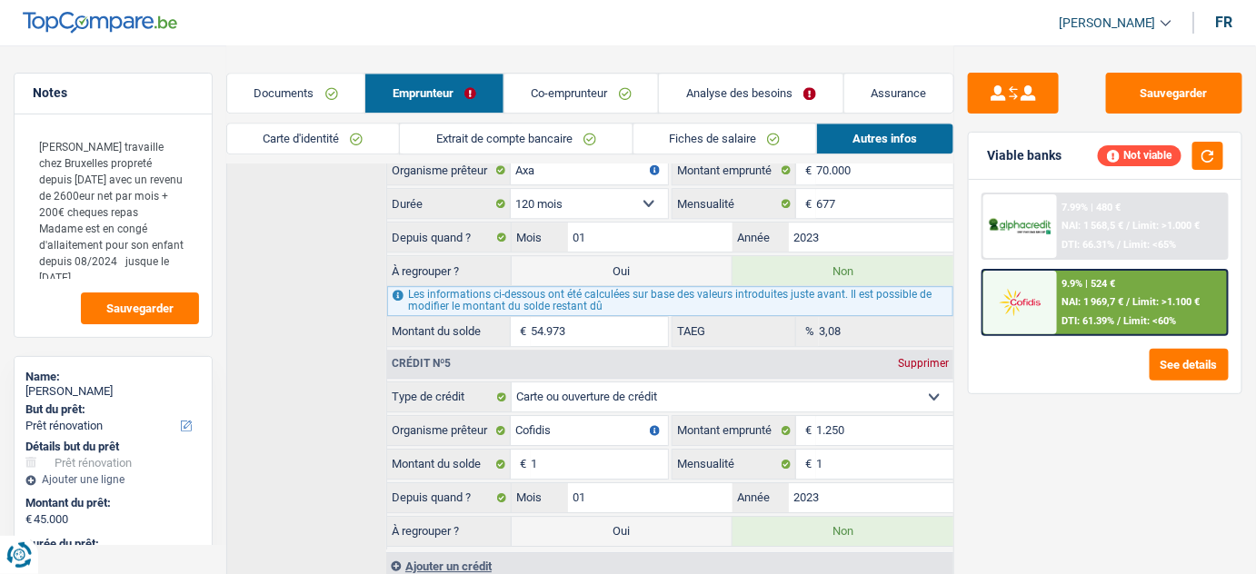
scroll to position [1648, 0]
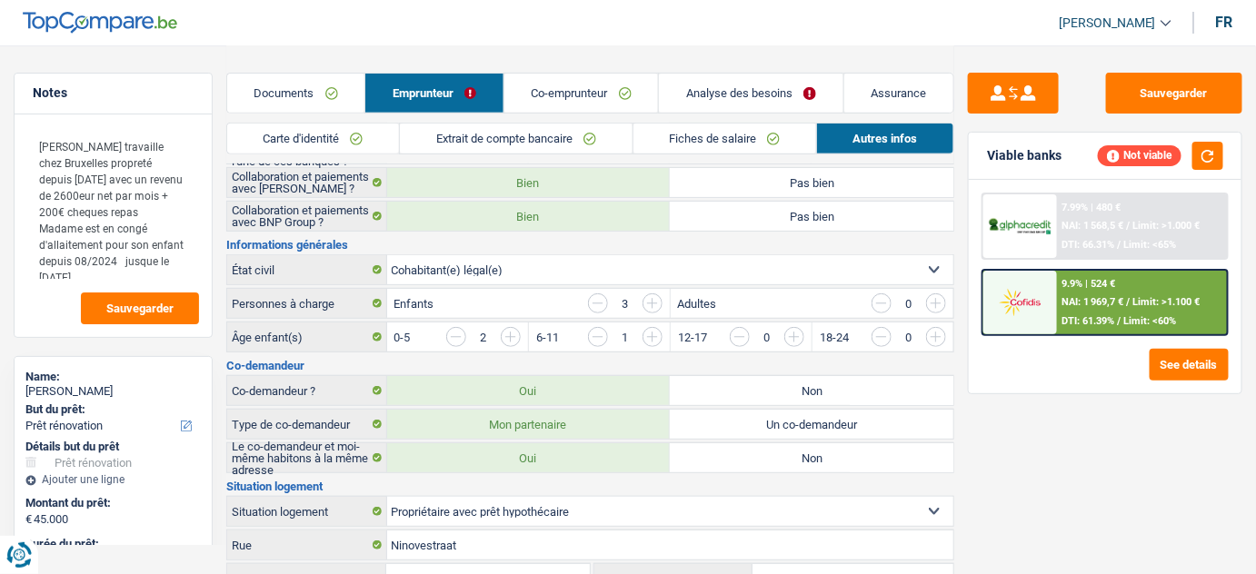
click at [620, 97] on link "Co-emprunteur" at bounding box center [581, 93] width 154 height 39
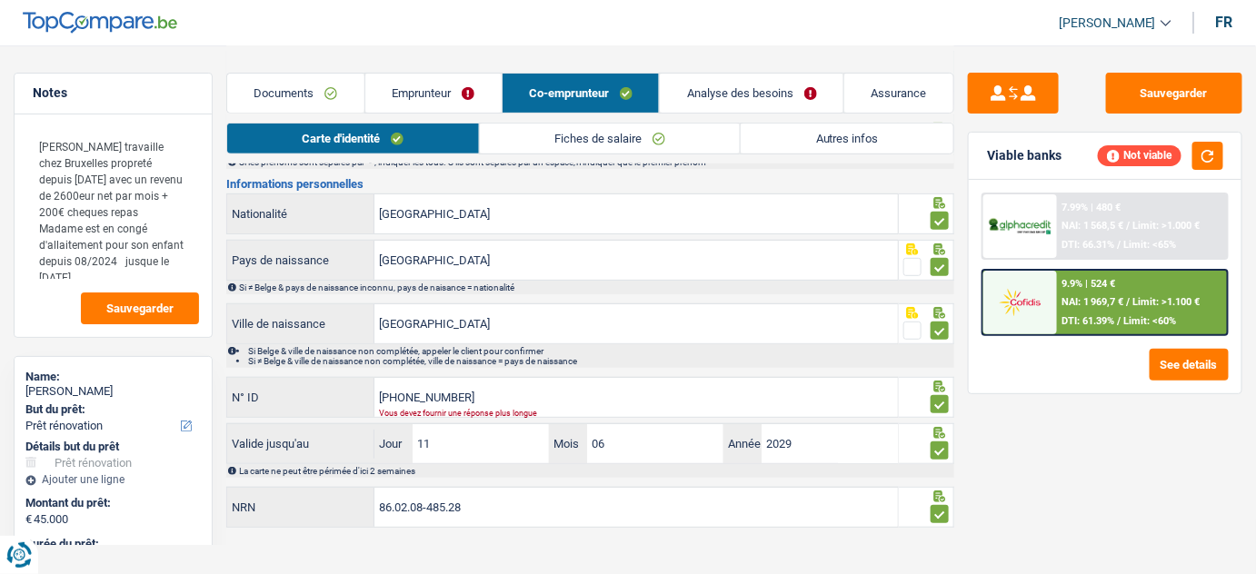
scroll to position [0, 0]
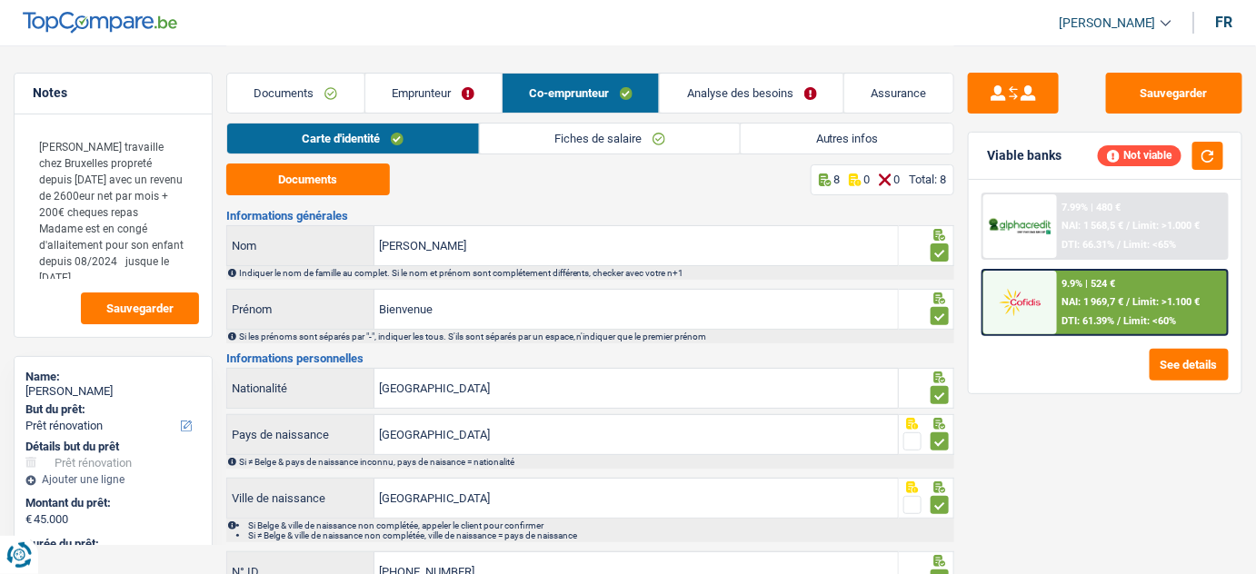
click at [423, 105] on link "Emprunteur" at bounding box center [433, 93] width 136 height 39
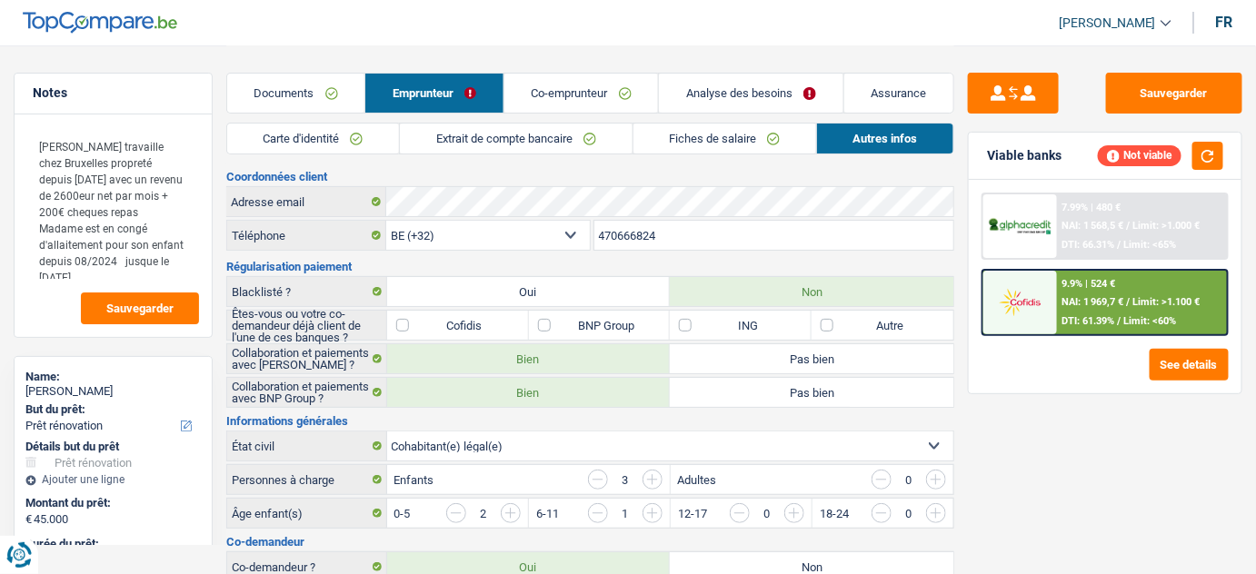
click at [463, 144] on link "Extrait de compte bancaire" at bounding box center [516, 139] width 232 height 30
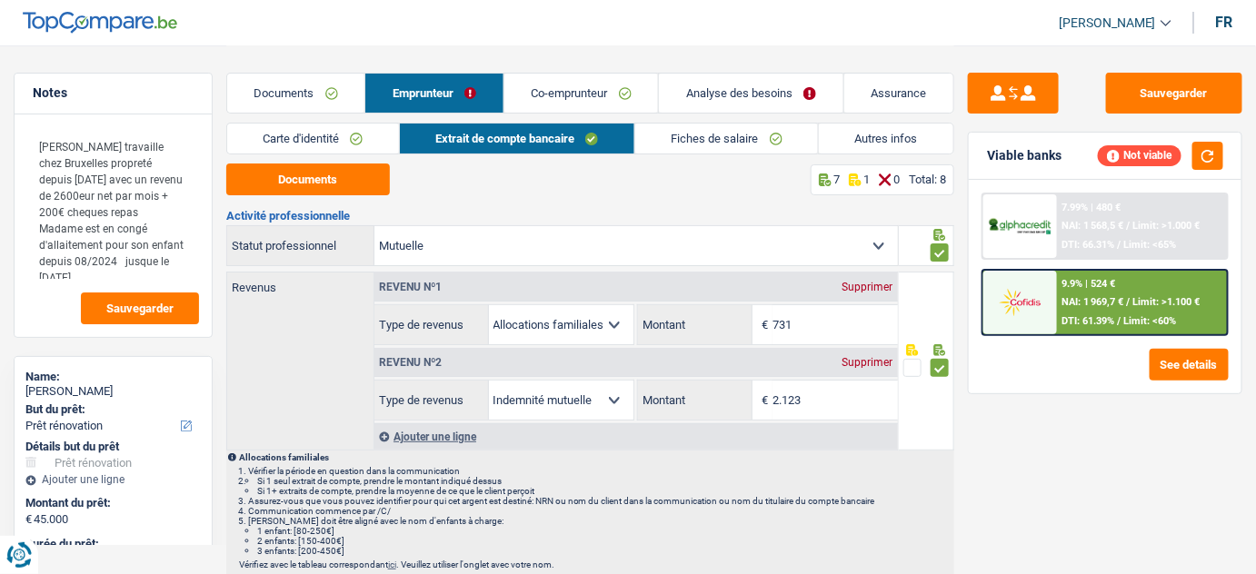
click at [598, 93] on link "Co-emprunteur" at bounding box center [581, 93] width 154 height 39
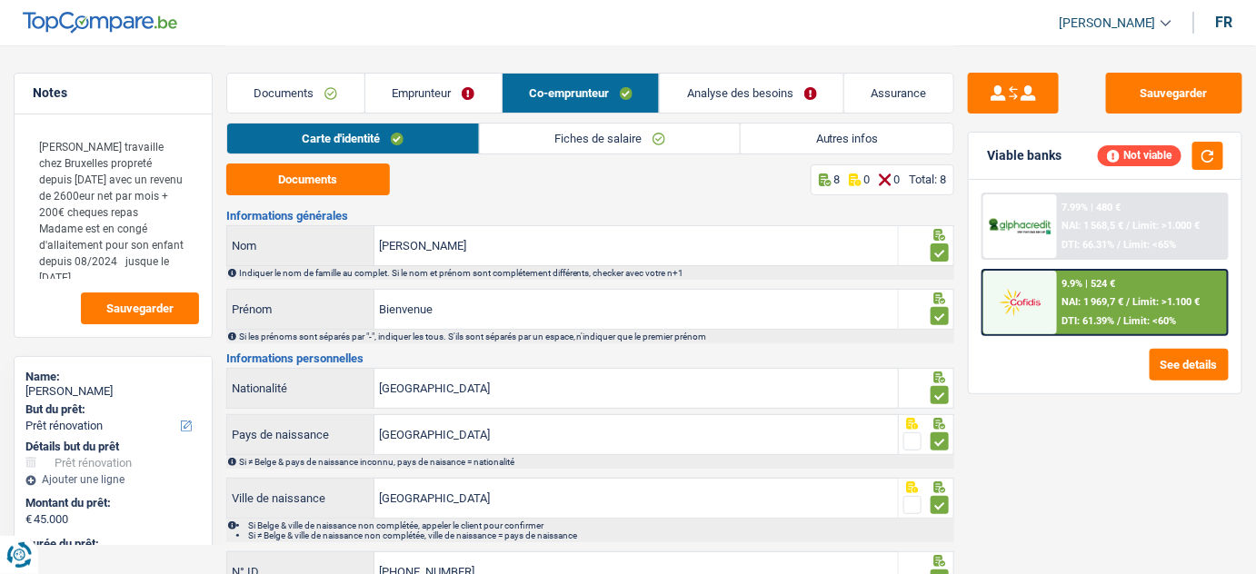
click at [527, 142] on link "Fiches de salaire" at bounding box center [610, 139] width 261 height 30
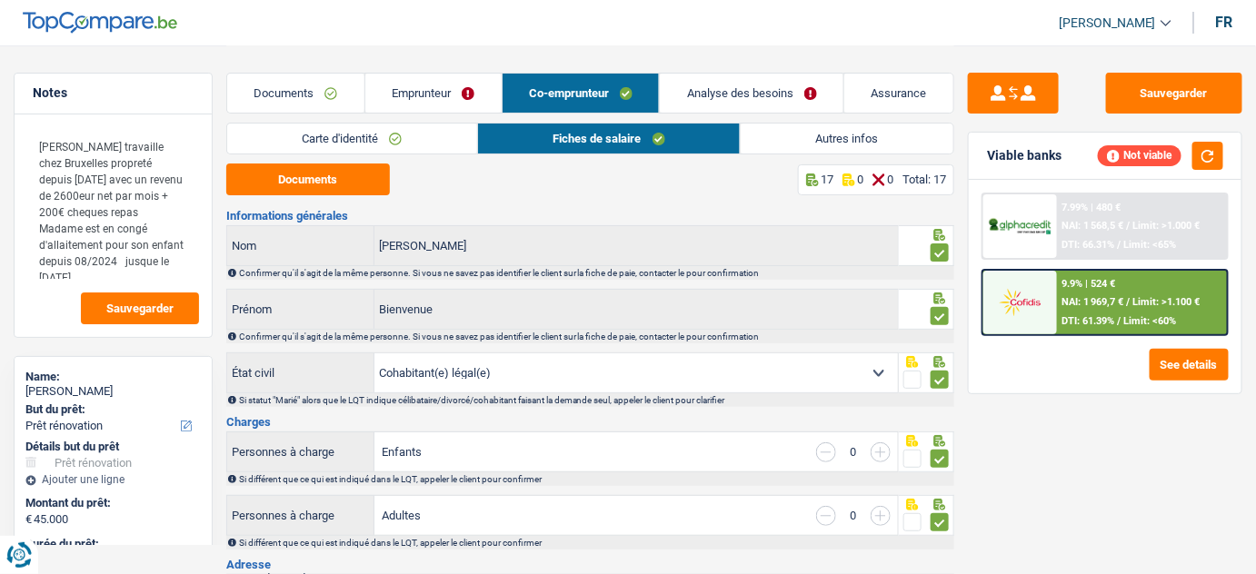
click at [302, 80] on link "Documents" at bounding box center [295, 93] width 137 height 39
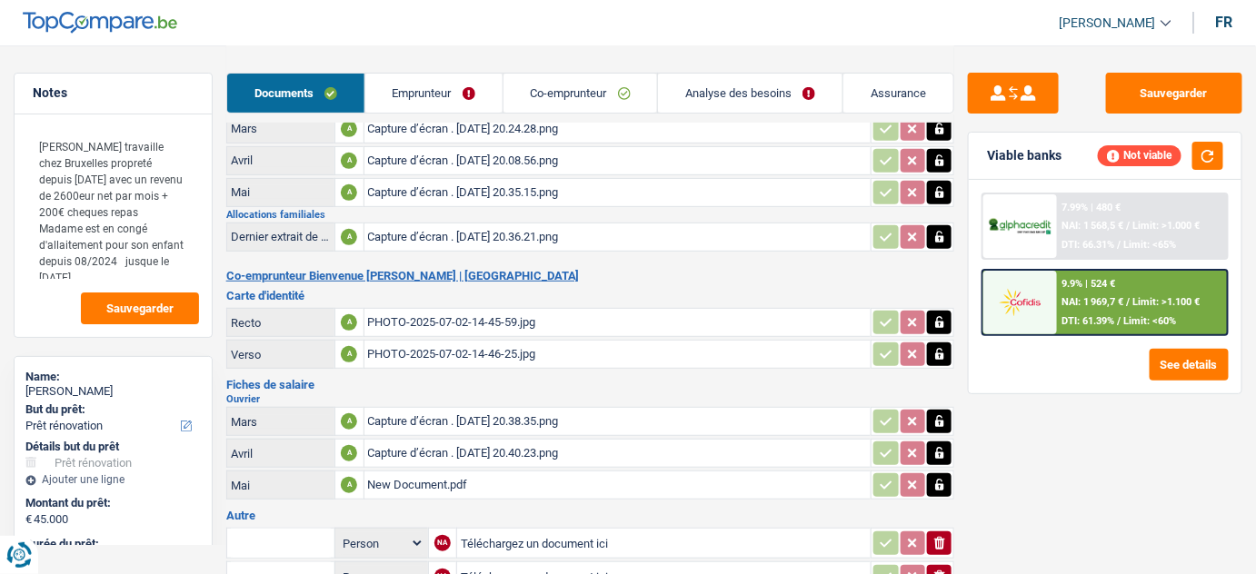
scroll to position [164, 0]
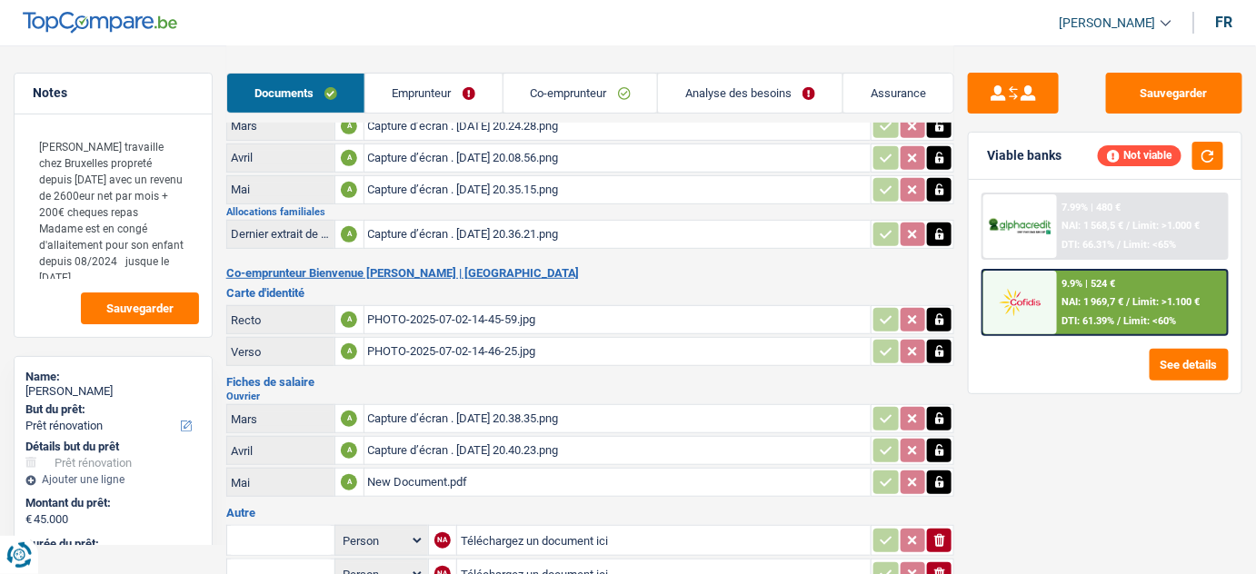
click at [486, 446] on div "Capture d’écran . [DATE] 20.40.23.png" at bounding box center [618, 450] width 500 height 27
click at [431, 409] on div "Capture d’écran . [DATE] 20.38.35.png" at bounding box center [618, 418] width 500 height 27
click at [431, 476] on div "New Document.pdf" at bounding box center [618, 482] width 500 height 27
click at [473, 207] on h2 "Allocations familiales" at bounding box center [590, 212] width 729 height 10
click at [478, 191] on div "Capture d’écran . 2025-07-07 à 20.35.15.png" at bounding box center [618, 189] width 500 height 27
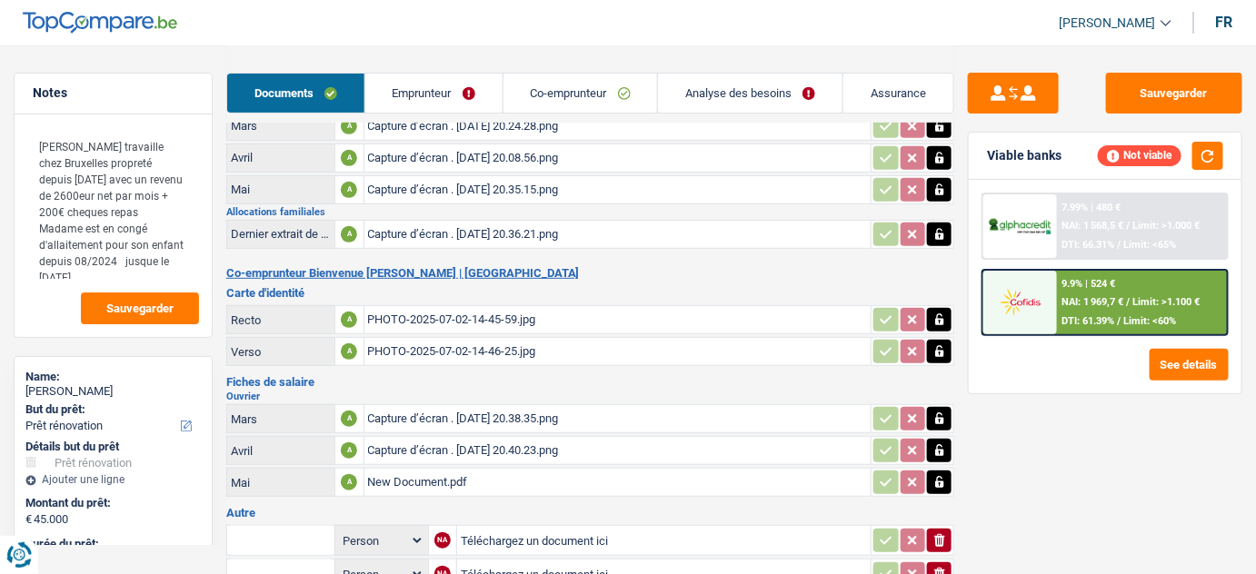
scroll to position [0, 0]
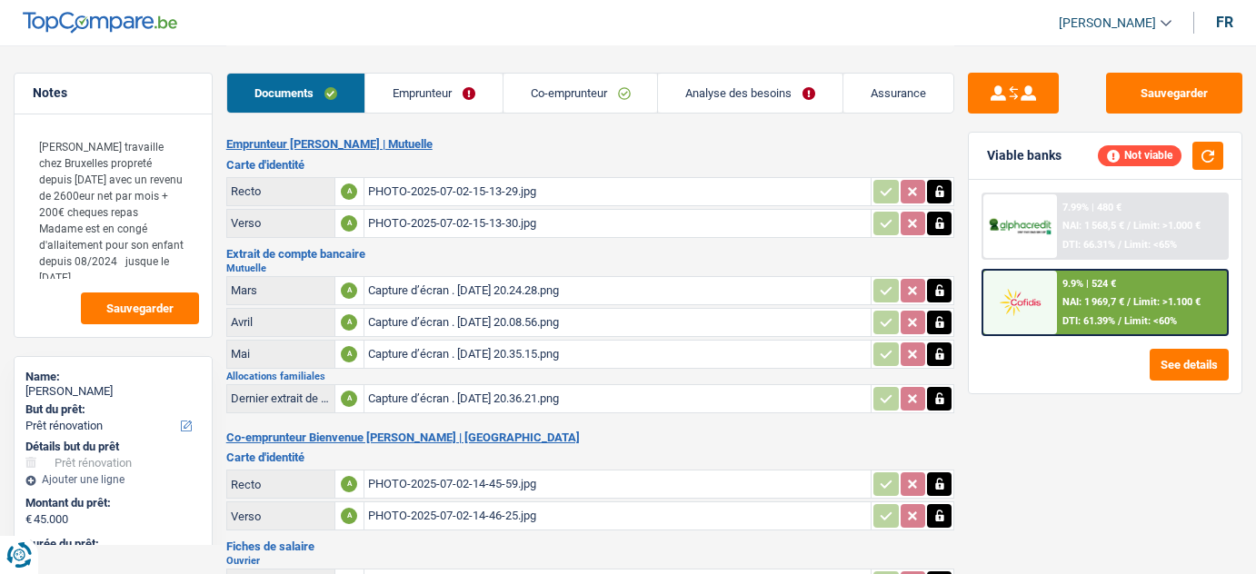
select select "renovation"
select select "144"
select select "applicant"
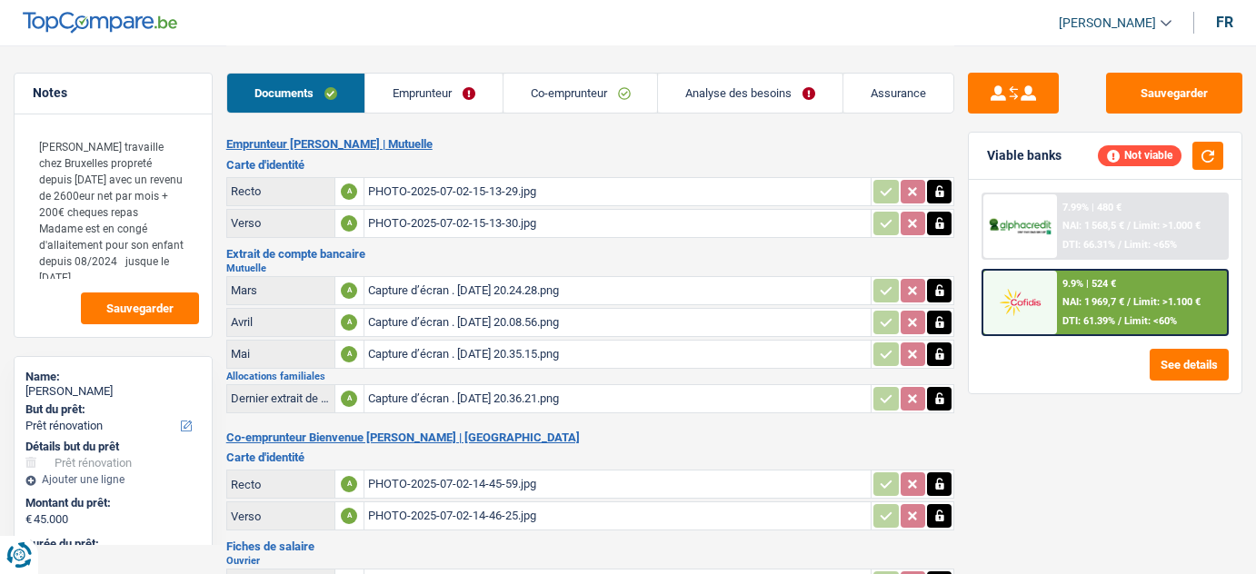
select select "applicant"
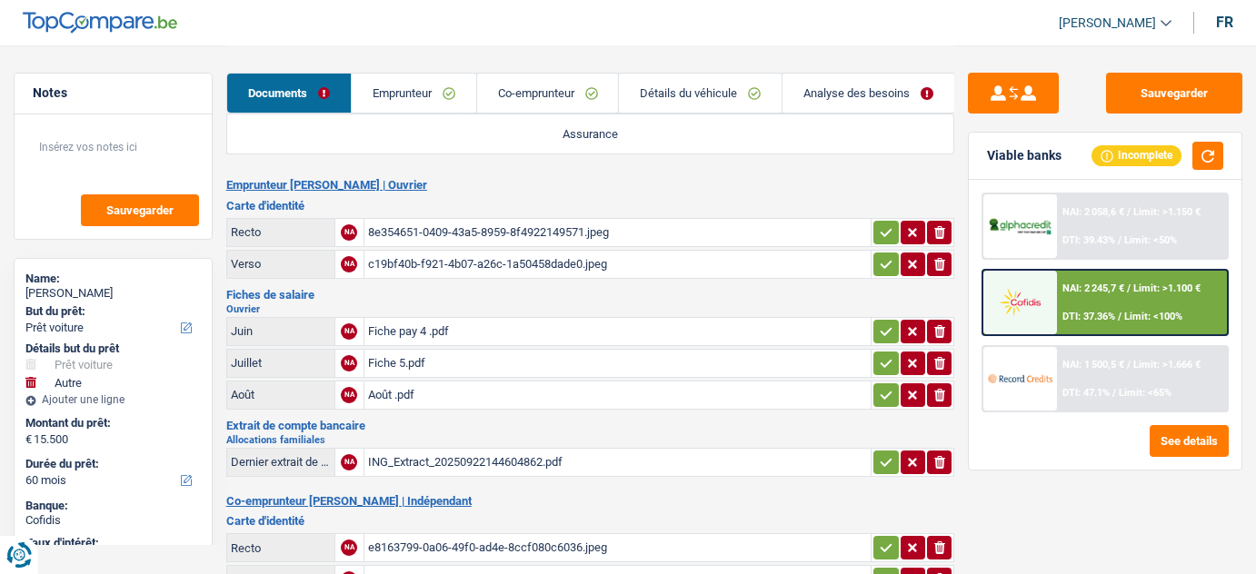
select select "car"
select select "other"
select select "60"
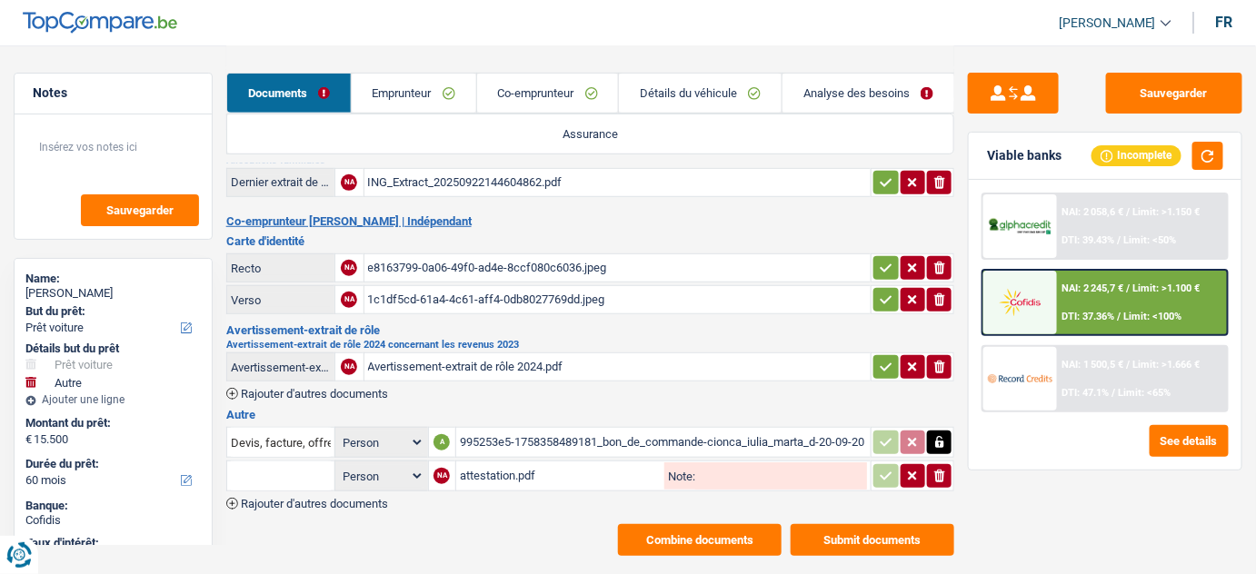
scroll to position [300, 0]
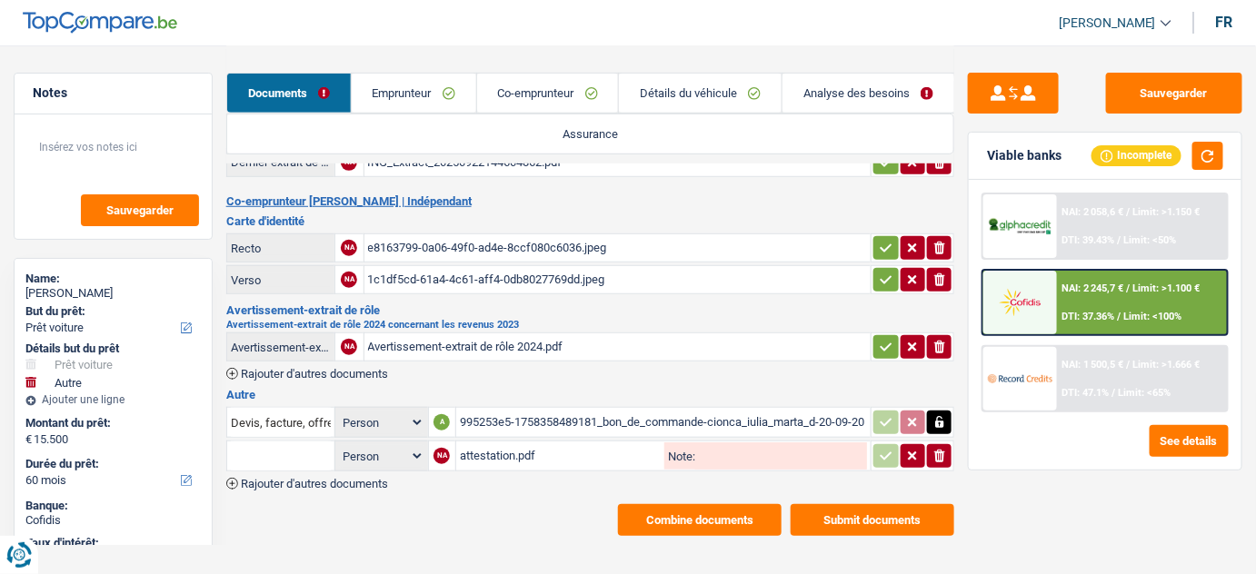
click at [360, 478] on span "Rajouter d'autres documents" at bounding box center [314, 484] width 147 height 12
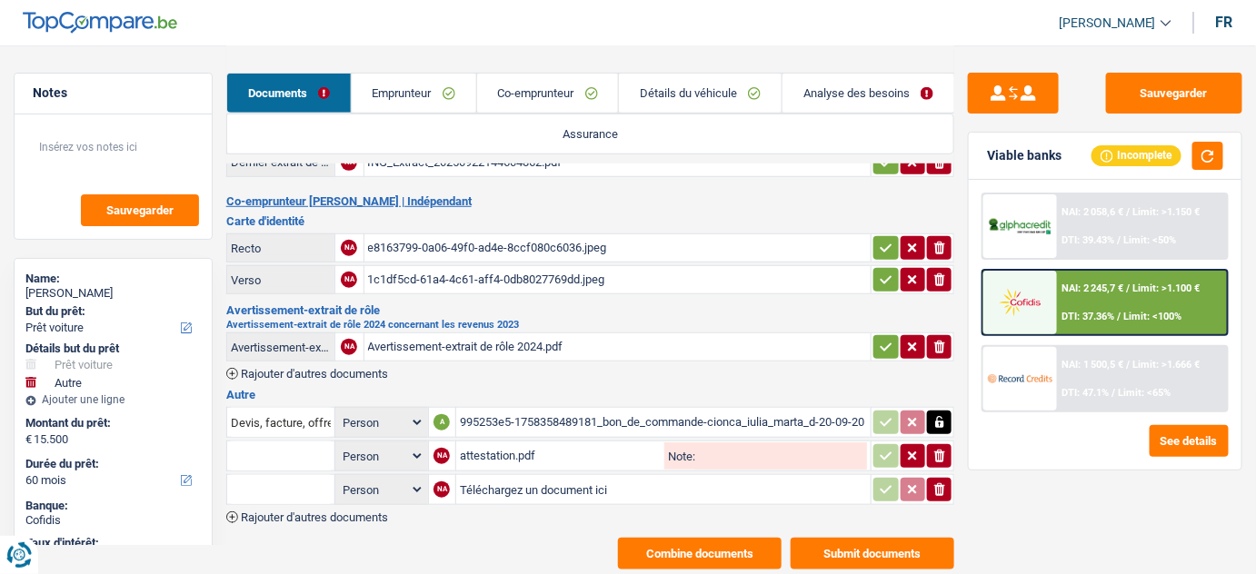
click at [482, 486] on input "Téléchargez un document ici" at bounding box center [663, 489] width 407 height 27
type input "C:\fakepath\fp 05.pdf"
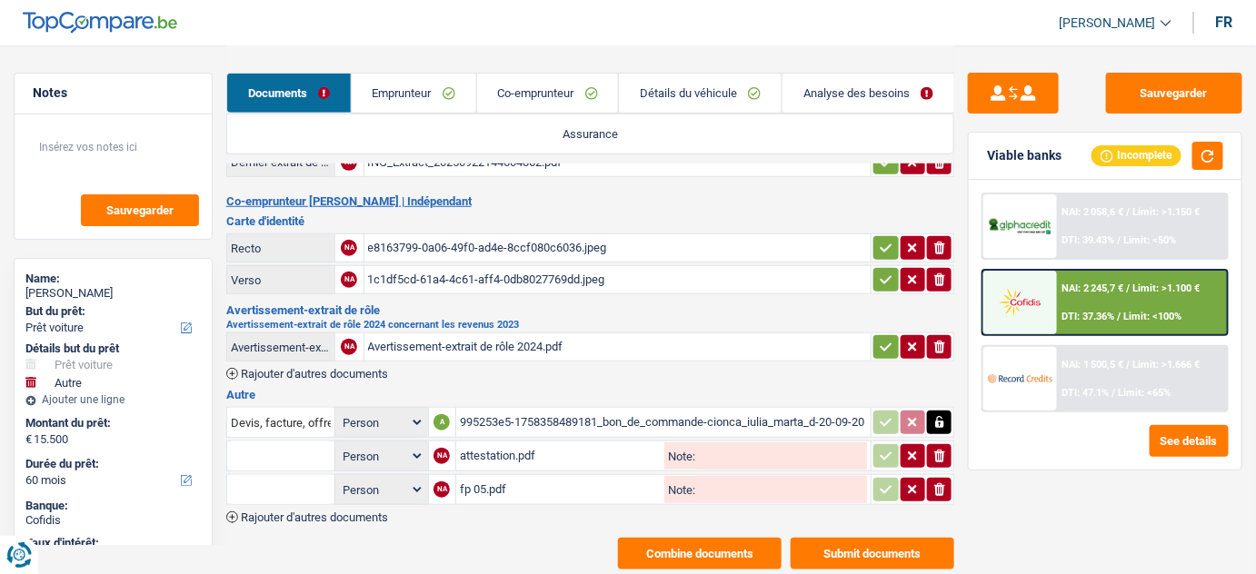
click at [885, 545] on button "Submit documents" at bounding box center [873, 554] width 164 height 32
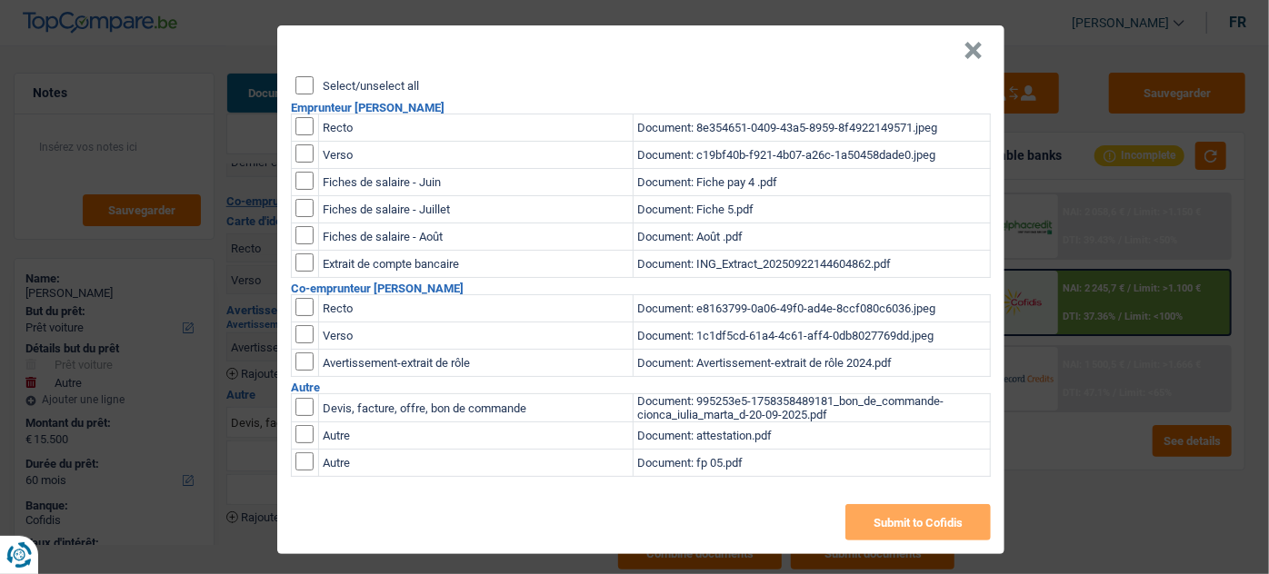
click at [300, 465] on input "checkbox" at bounding box center [304, 462] width 18 height 18
checkbox input "true"
drag, startPoint x: 887, startPoint y: 514, endPoint x: 874, endPoint y: 499, distance: 20.0
click at [888, 515] on button "Submit to Cofidis" at bounding box center [917, 522] width 145 height 36
click at [974, 50] on button "×" at bounding box center [972, 51] width 19 height 18
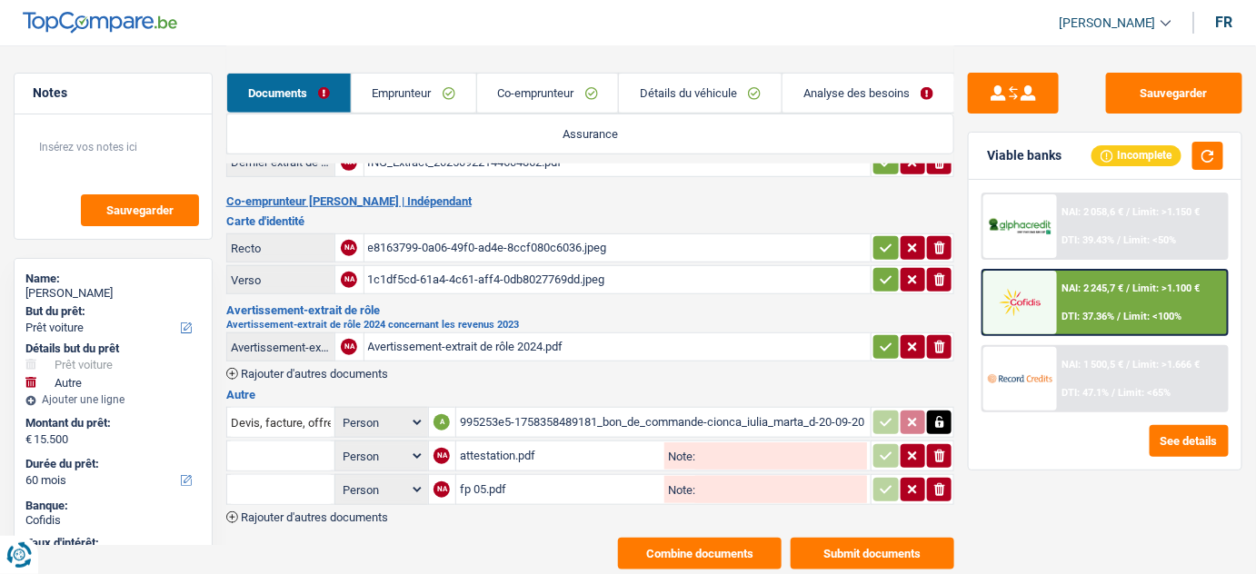
click at [374, 99] on link "Emprunteur" at bounding box center [414, 93] width 124 height 39
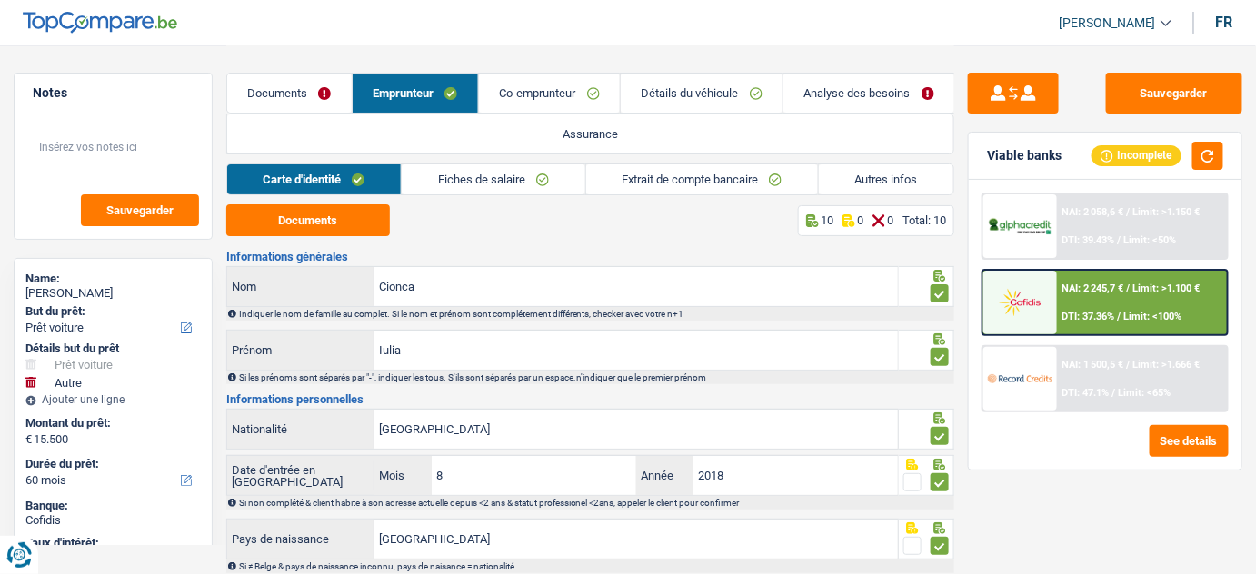
scroll to position [324, 0]
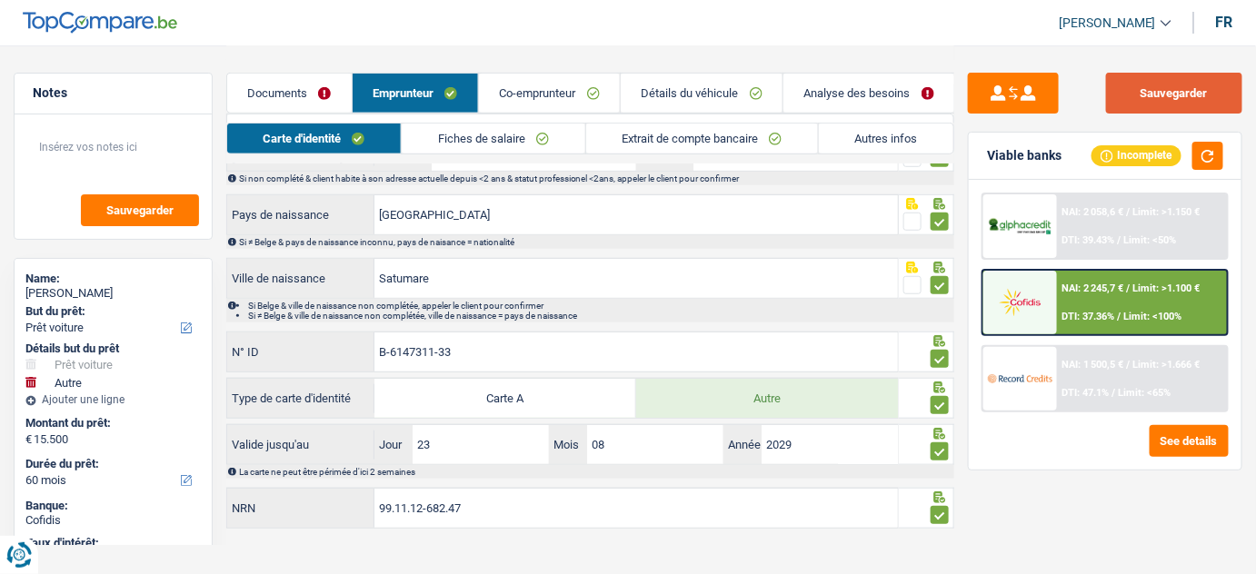
click at [1187, 88] on button "Sauvegarder" at bounding box center [1174, 93] width 136 height 41
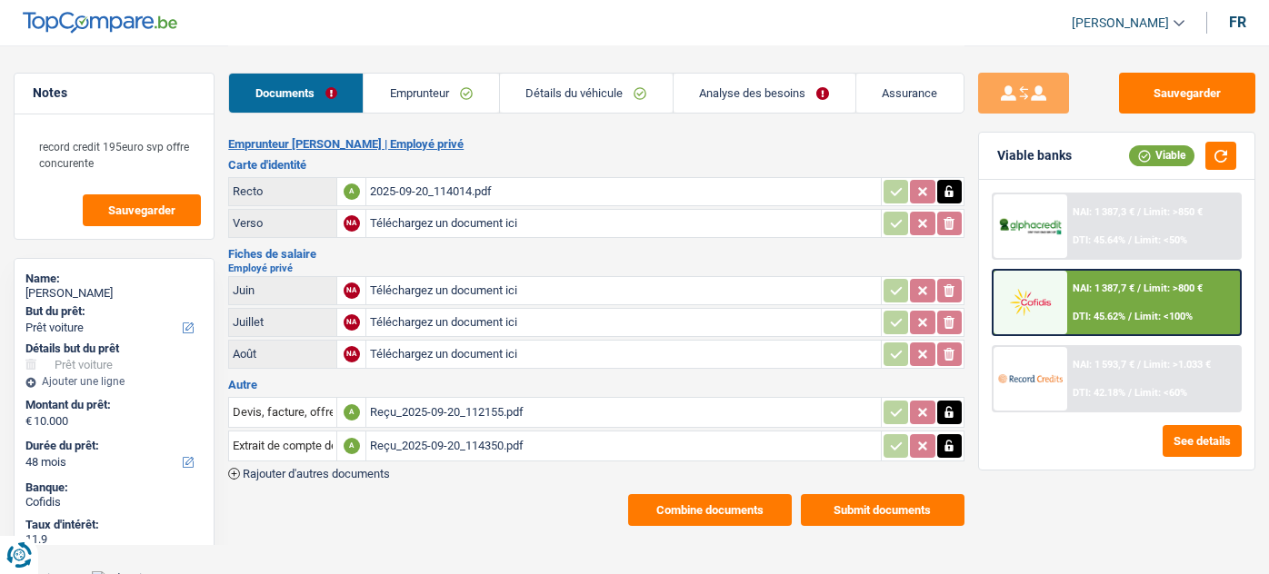
select select "car"
select select "48"
click at [511, 411] on div "Reçu_2025-09-20_112155.pdf" at bounding box center [623, 412] width 506 height 27
click at [403, 202] on div "2025-09-20_114014.pdf" at bounding box center [623, 191] width 506 height 27
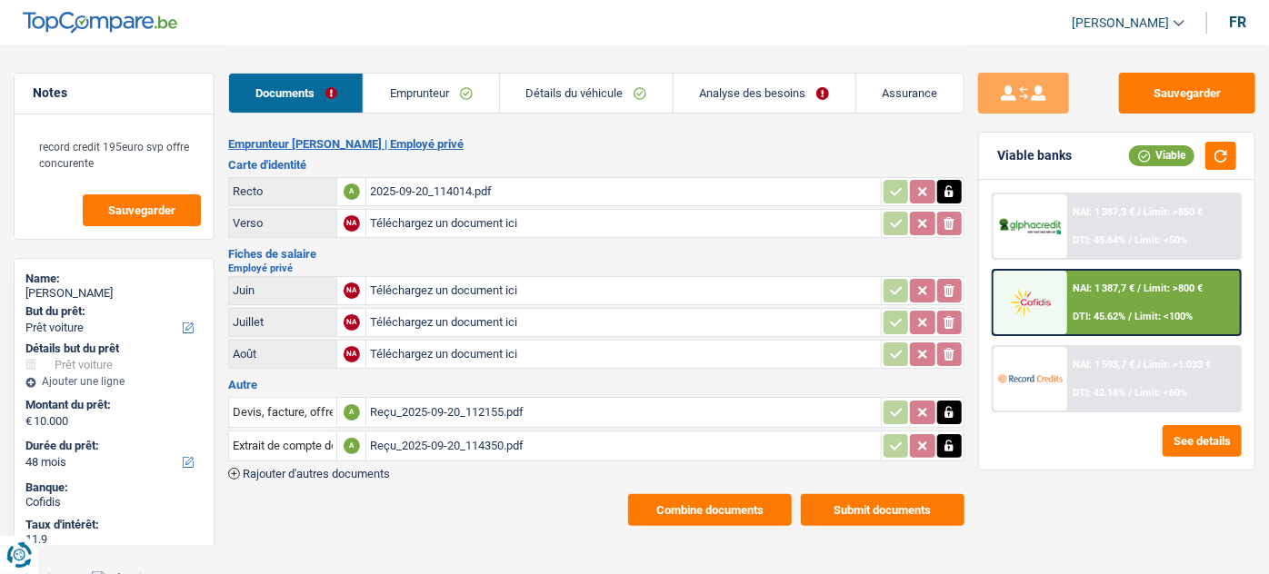
click at [465, 403] on div "Reçu_2025-09-20_112155.pdf" at bounding box center [623, 412] width 506 height 27
click at [480, 438] on div "Reçu_2025-09-20_114350.pdf" at bounding box center [623, 446] width 506 height 27
click at [442, 435] on div "Reçu_2025-09-20_114350.pdf" at bounding box center [623, 446] width 506 height 27
click at [451, 192] on div "2025-09-20_114014.pdf" at bounding box center [623, 191] width 506 height 27
click at [443, 410] on div "Reçu_2025-09-20_112155.pdf" at bounding box center [623, 412] width 506 height 27
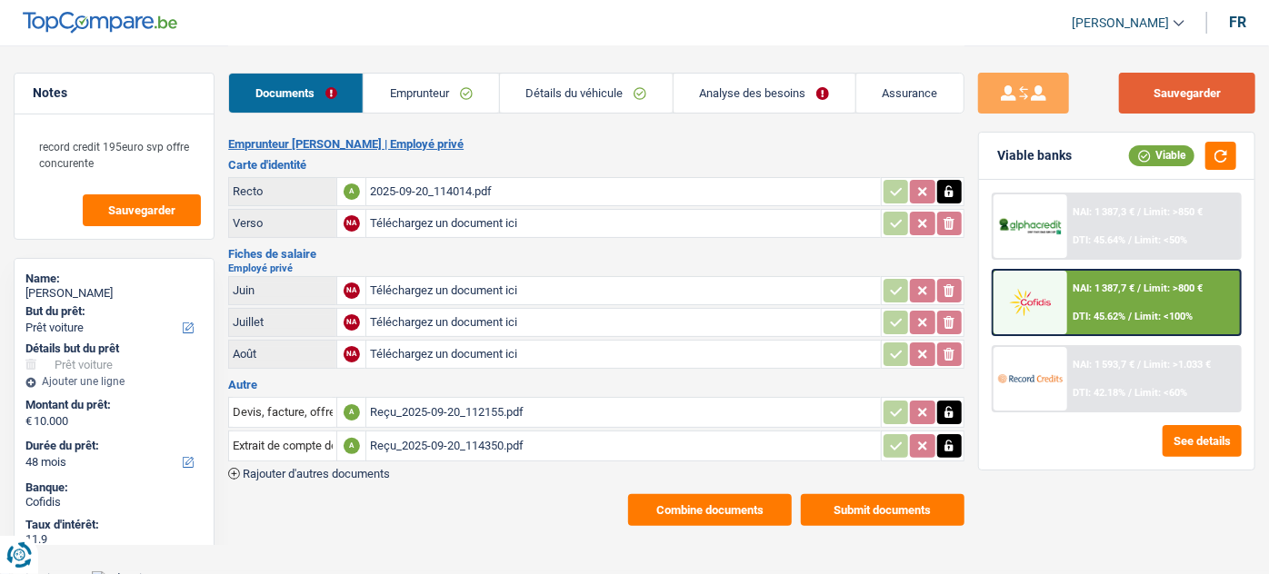
click at [1165, 97] on button "Sauvegarder" at bounding box center [1187, 93] width 136 height 41
click at [676, 89] on link "Analyse des besoins" at bounding box center [764, 93] width 182 height 39
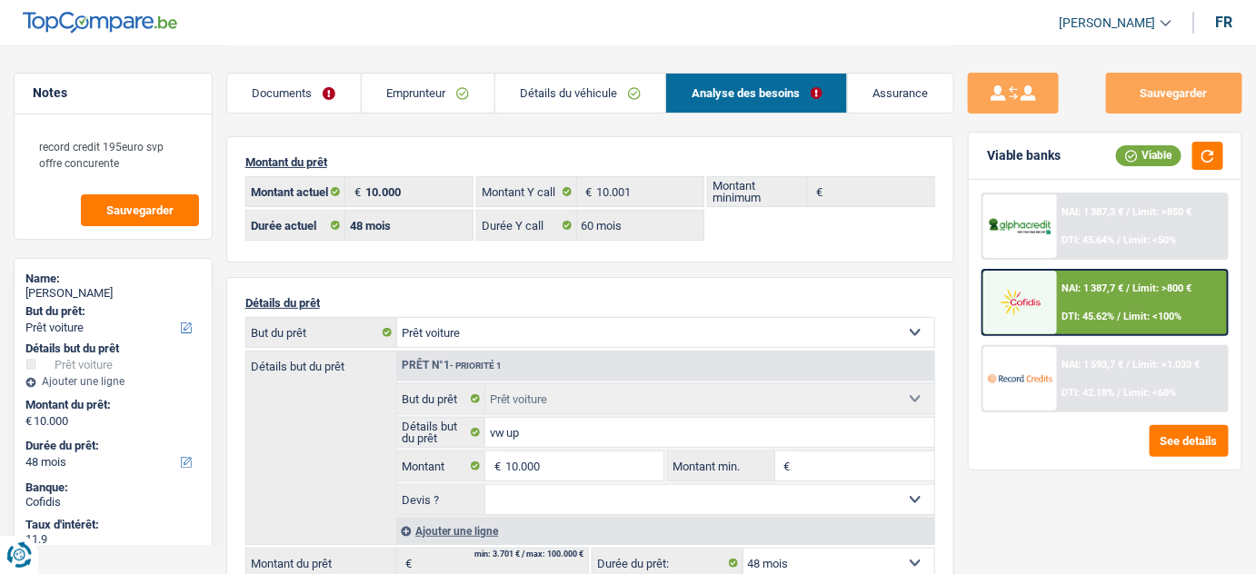
click at [735, 89] on link "Analyse des besoins" at bounding box center [756, 93] width 181 height 39
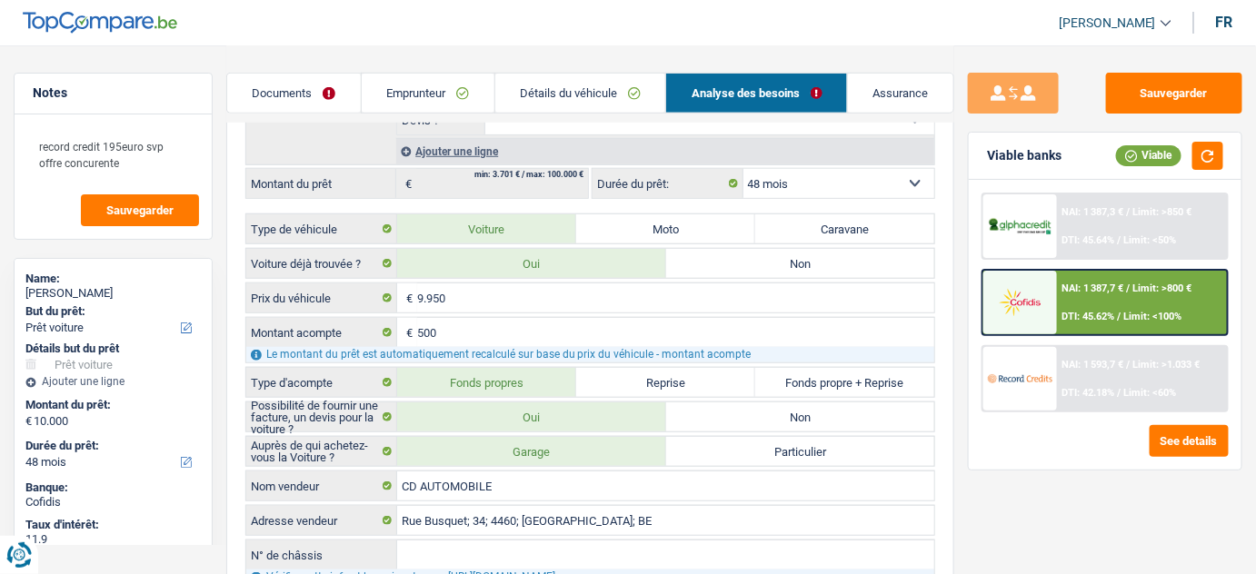
scroll to position [247, 0]
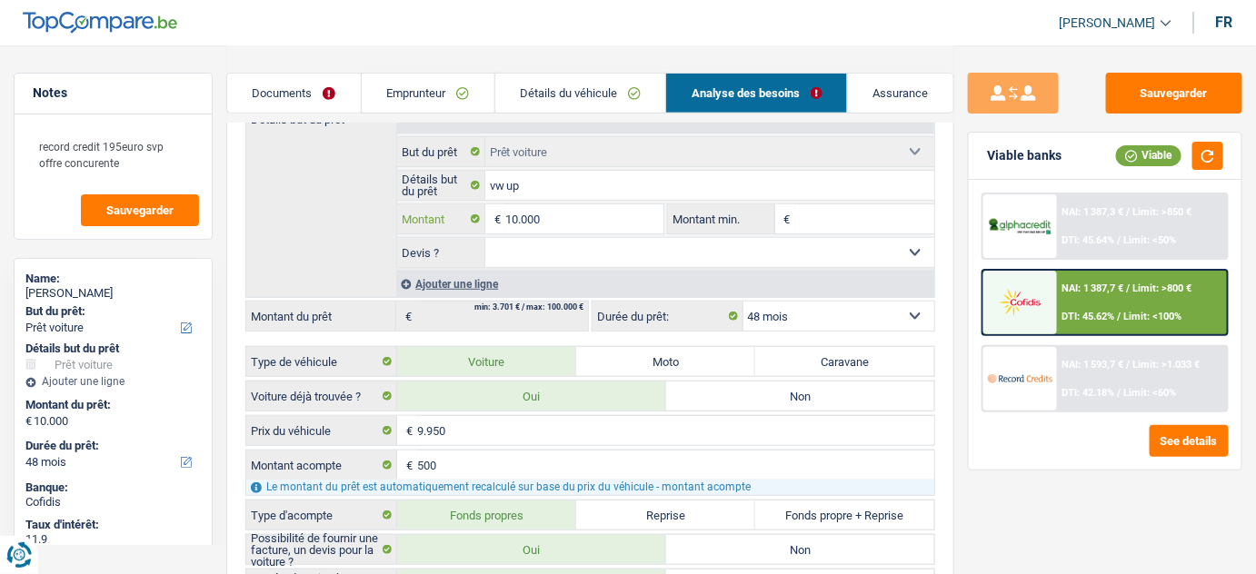
click at [528, 219] on input "10.000" at bounding box center [584, 218] width 159 height 29
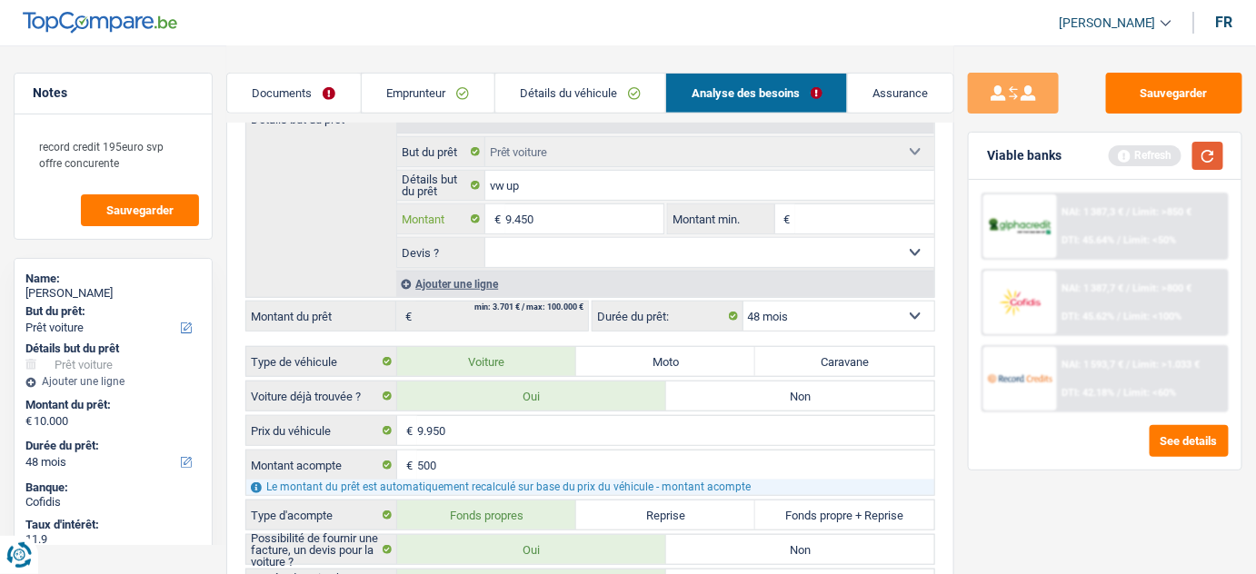
type input "9.450"
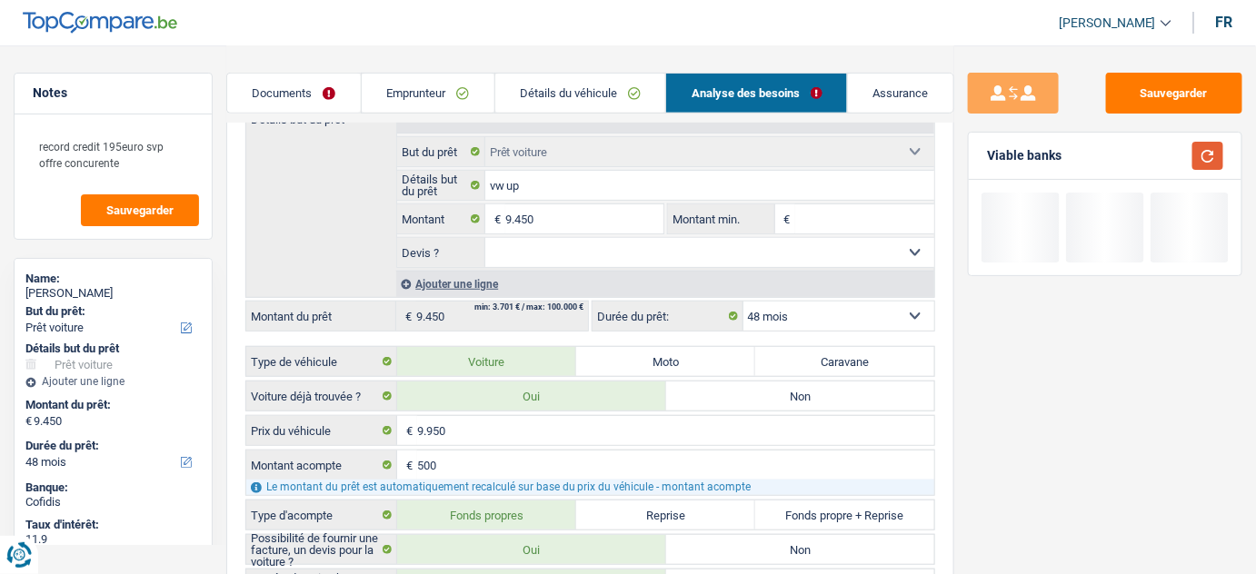
click at [1207, 157] on button "button" at bounding box center [1207, 156] width 31 height 28
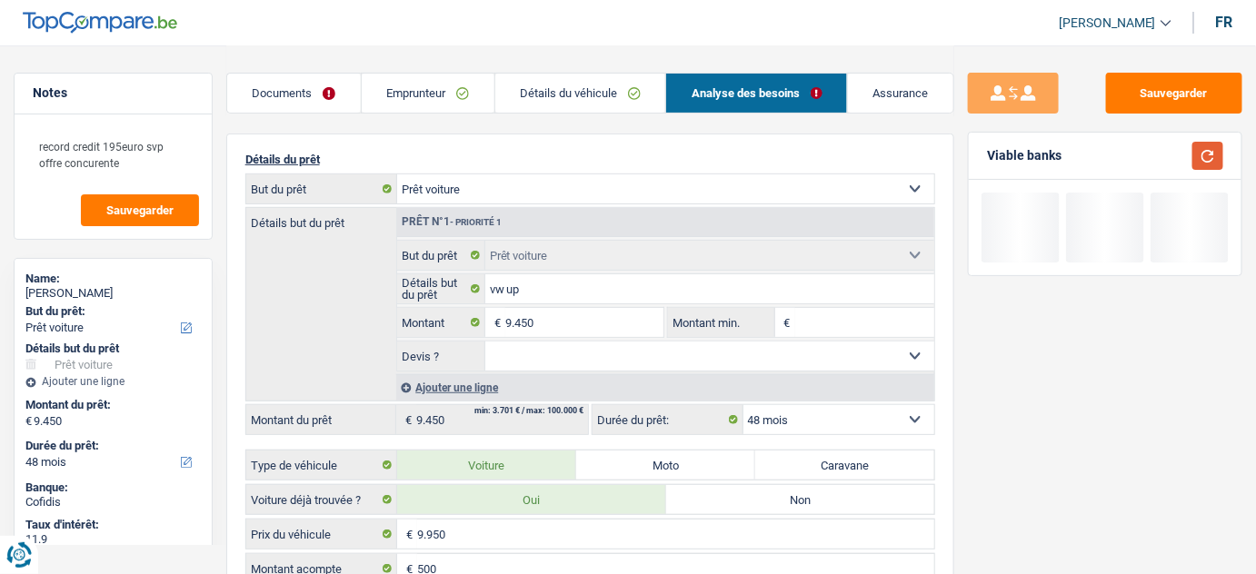
scroll to position [0, 0]
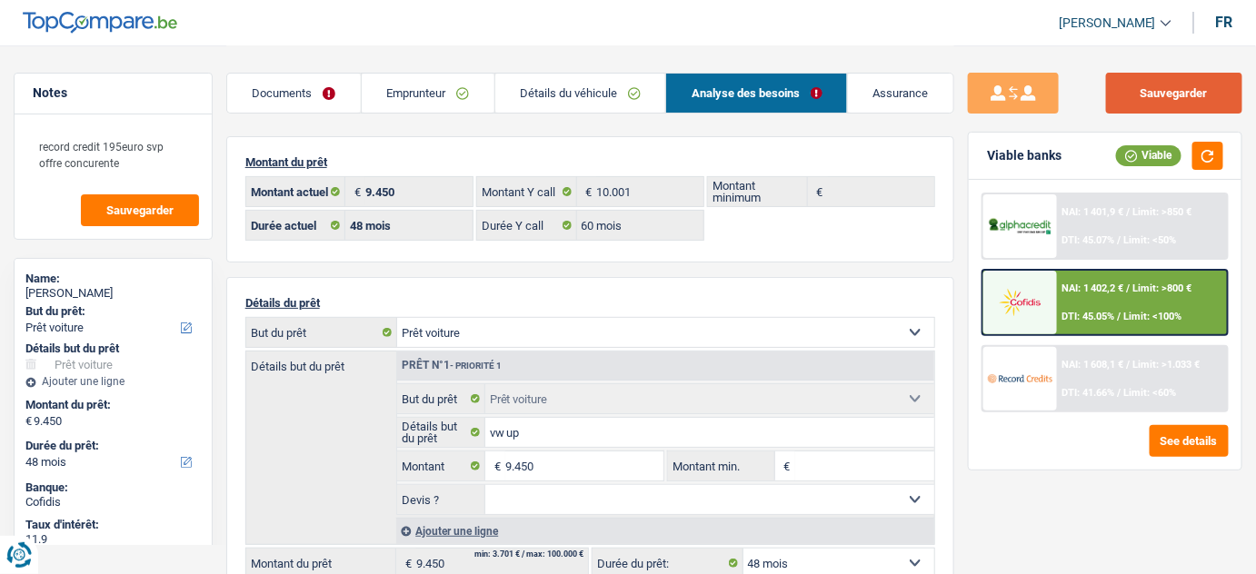
click at [1171, 92] on button "Sauvegarder" at bounding box center [1174, 93] width 136 height 41
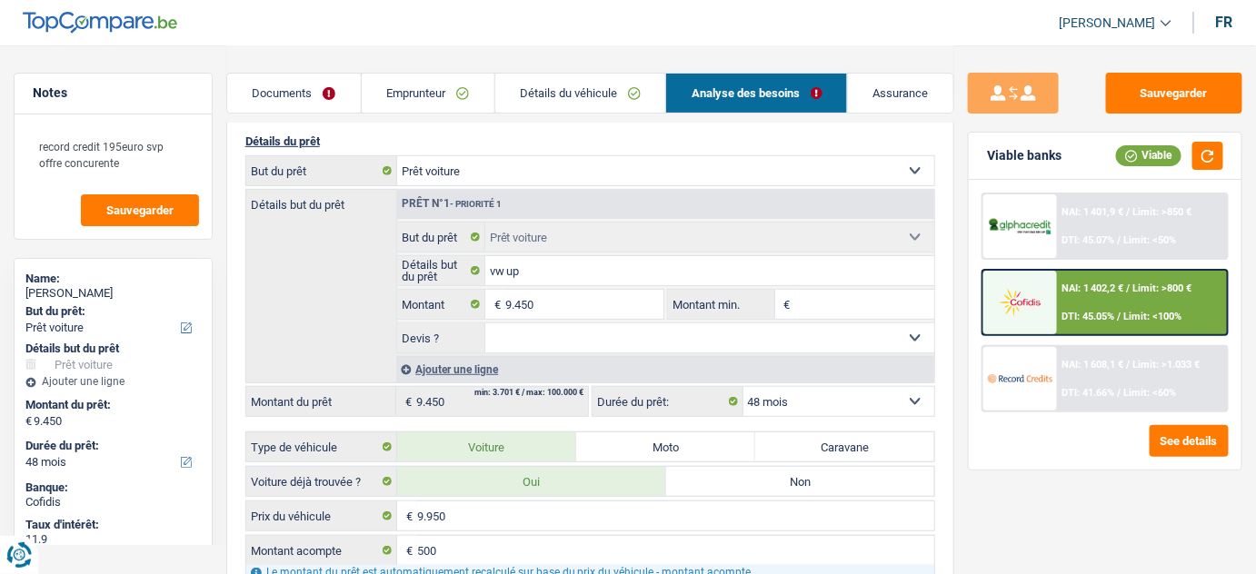
scroll to position [164, 0]
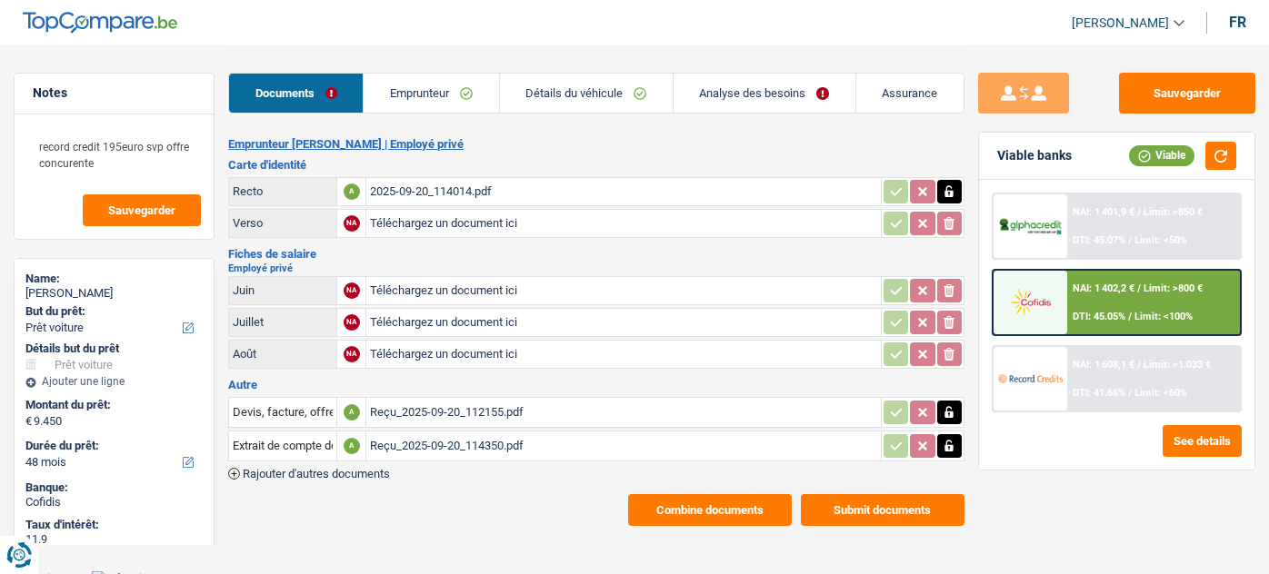
select select "car"
select select "48"
click at [1180, 99] on button "Sauvegarder" at bounding box center [1187, 93] width 136 height 41
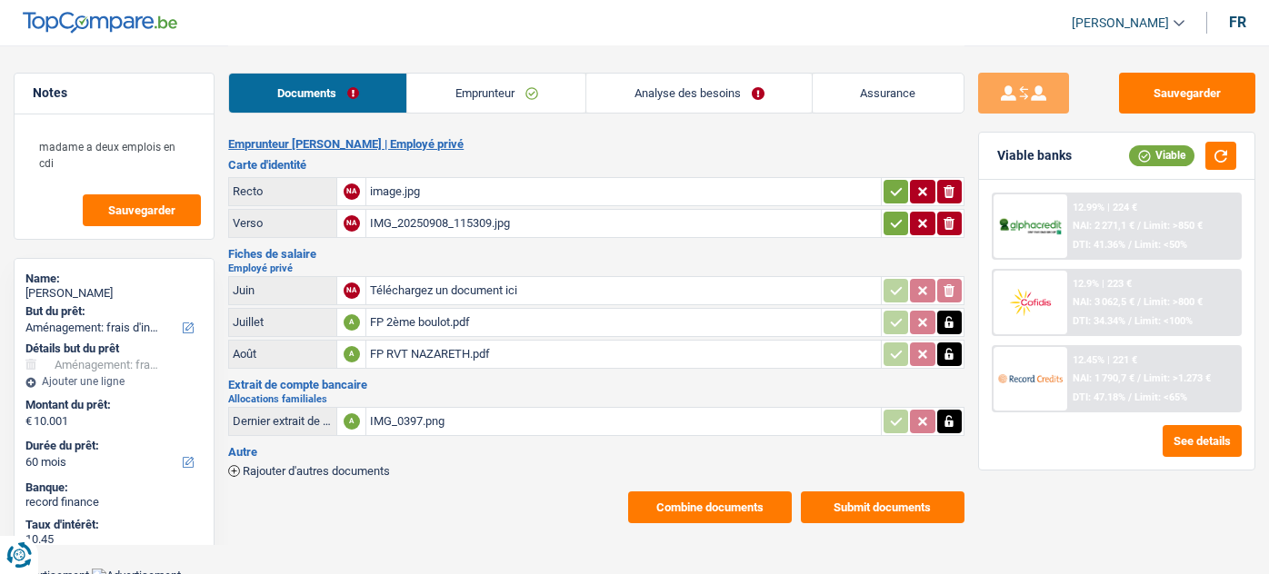
select select "movingOrInstallation"
select select "60"
click at [445, 191] on div "image.jpg" at bounding box center [623, 191] width 506 height 27
click at [528, 223] on div "IMG_20250908_115309.jpg" at bounding box center [623, 223] width 506 height 27
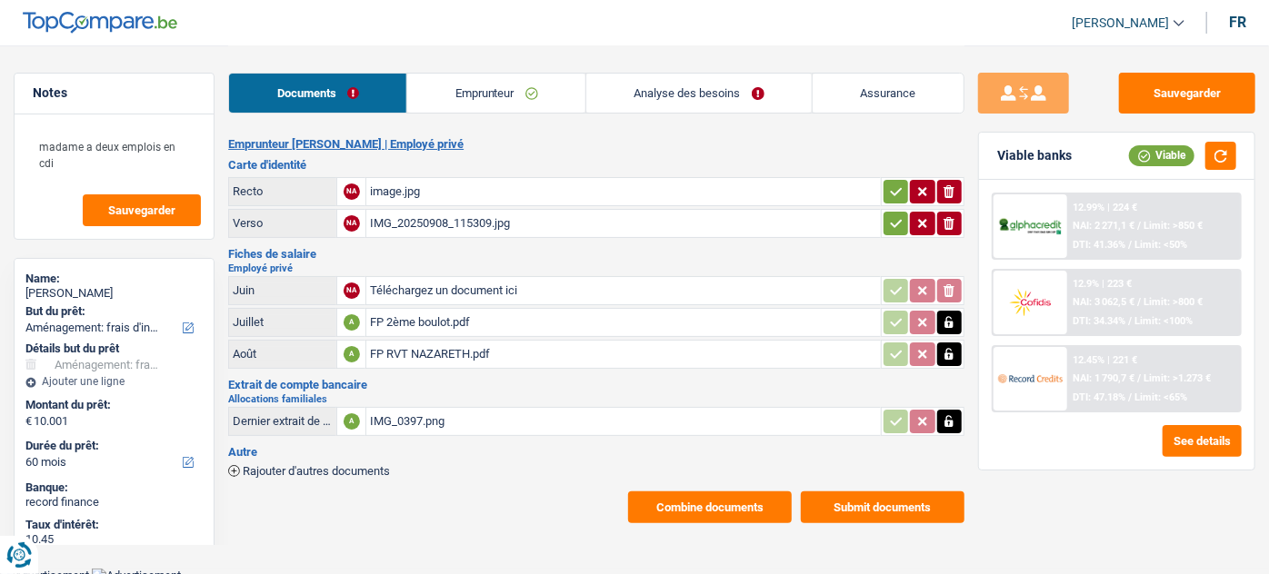
click at [463, 345] on div "FP RVT NAZARETH.pdf" at bounding box center [623, 354] width 506 height 27
click at [458, 324] on div "FP 2ème boulot.pdf" at bounding box center [623, 322] width 506 height 27
click at [456, 413] on div "IMG_0397.png" at bounding box center [623, 421] width 506 height 27
click at [416, 189] on div "image.jpg" at bounding box center [623, 191] width 506 height 27
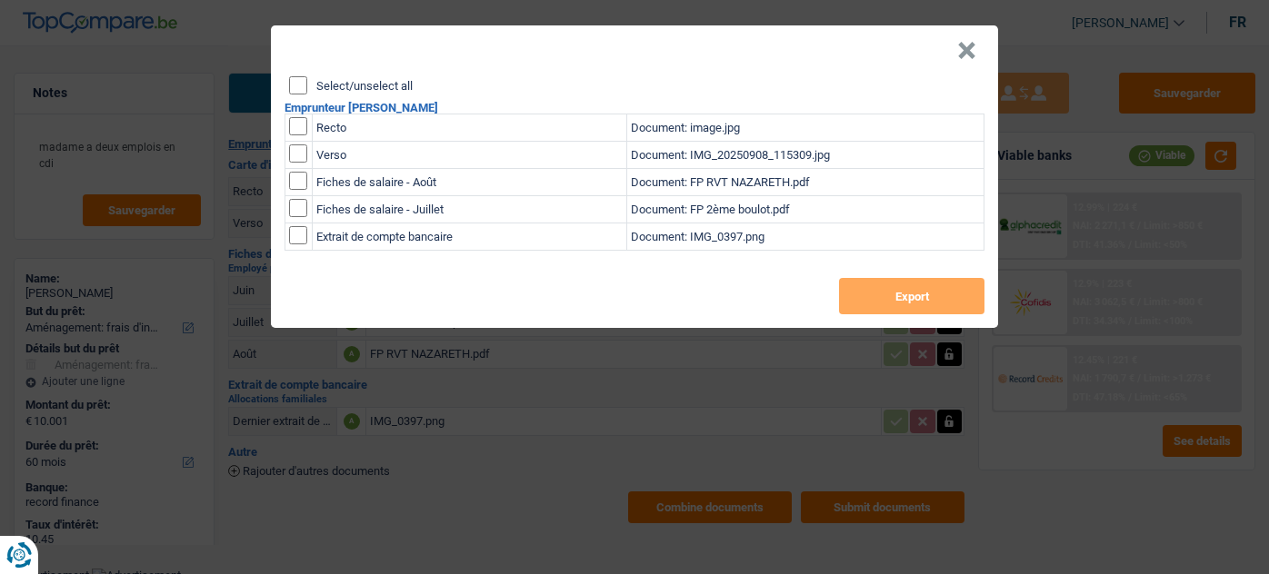
select select "movingOrInstallation"
select select "60"
click at [294, 85] on input "Select/unselect all" at bounding box center [298, 85] width 18 height 18
checkbox input "true"
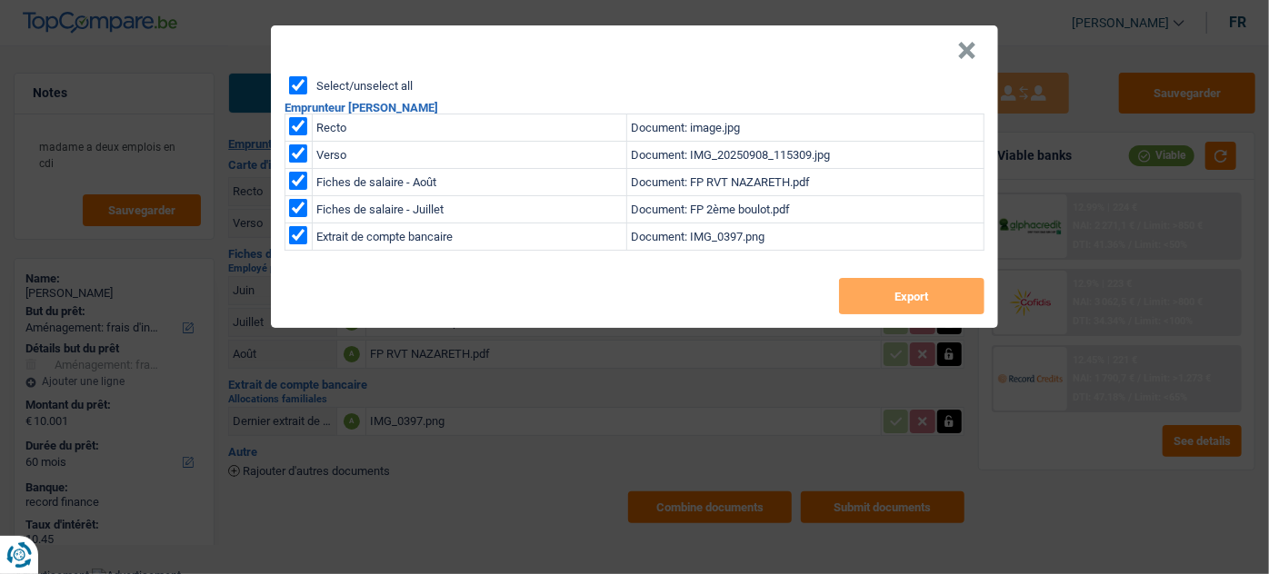
checkbox input "true"
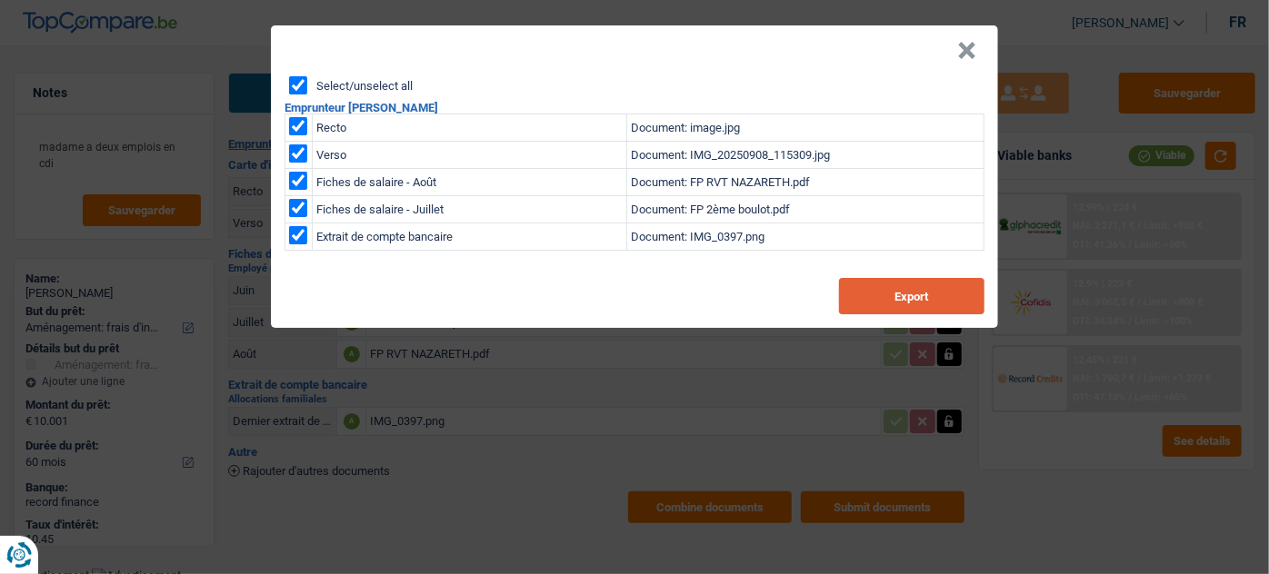
click at [901, 302] on button "Export" at bounding box center [911, 296] width 145 height 36
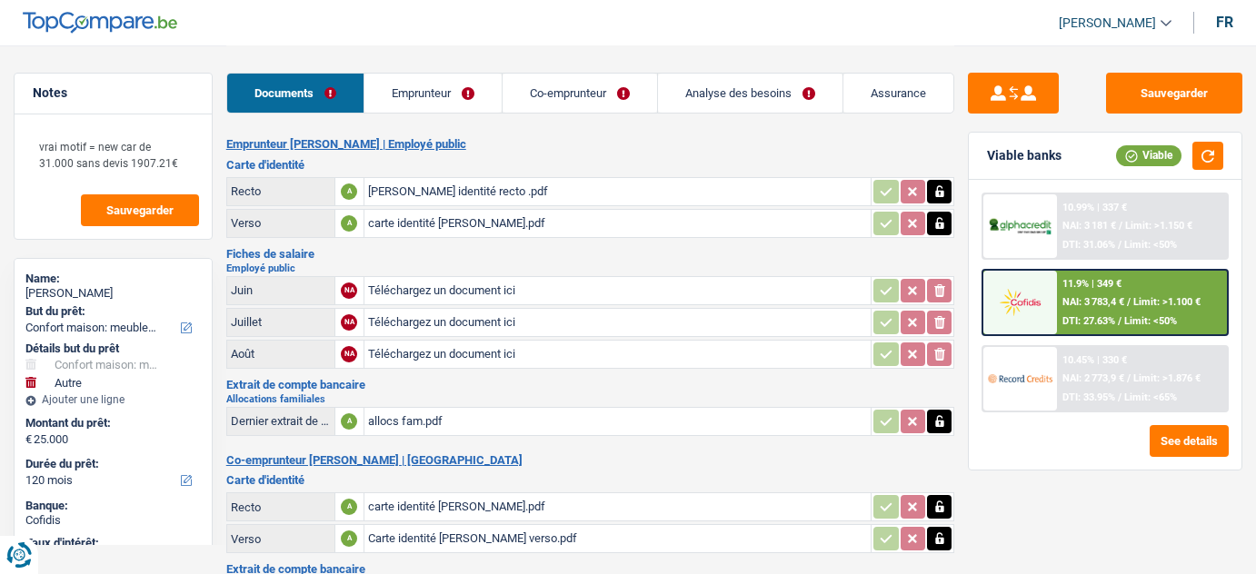
select select "household"
select select "other"
select select "120"
select select "cohabitation"
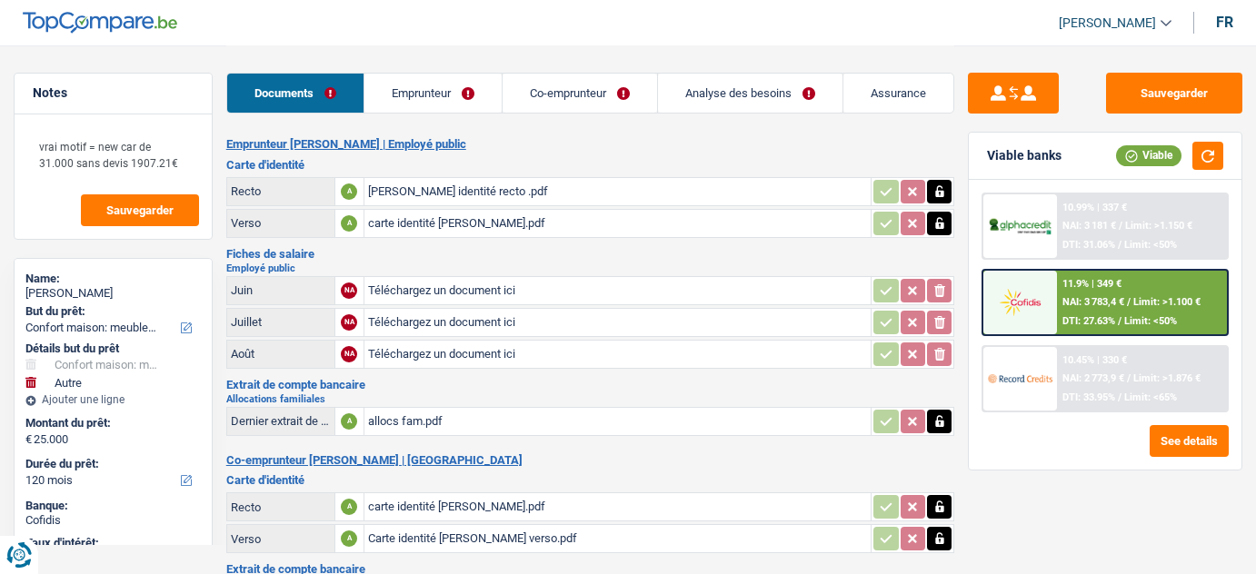
select select "BE"
select select "publicEmployee"
select select "familyAllowances"
select select "netSalary"
select select "mealVouchers"
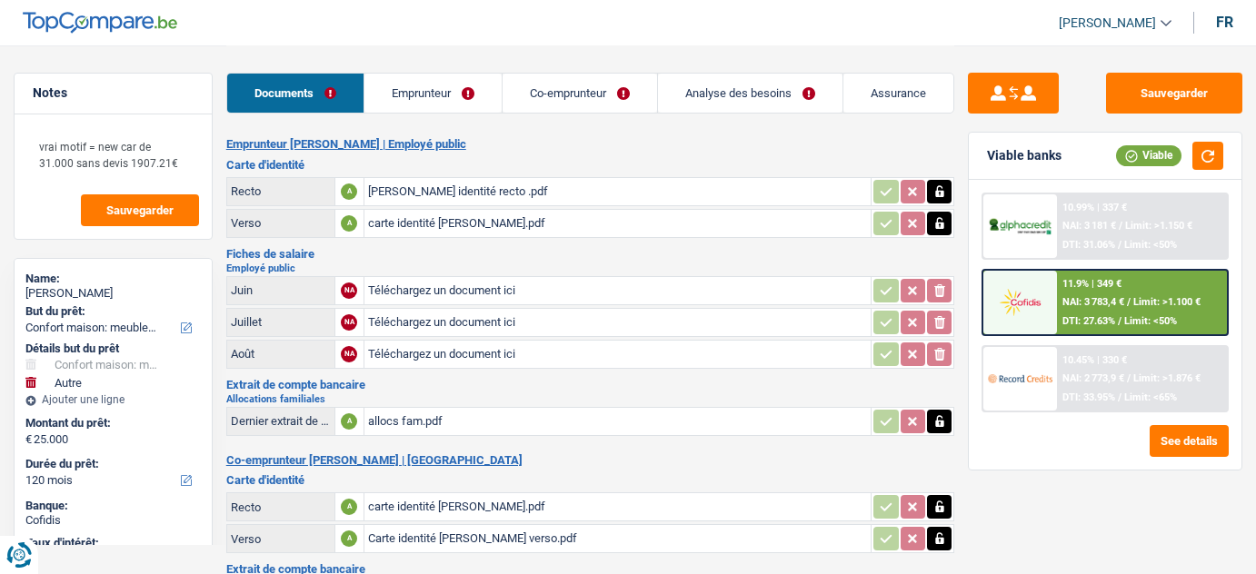
select select "BE"
select select "bigCompanies"
click at [535, 74] on link "Co-emprunteur" at bounding box center [580, 93] width 154 height 39
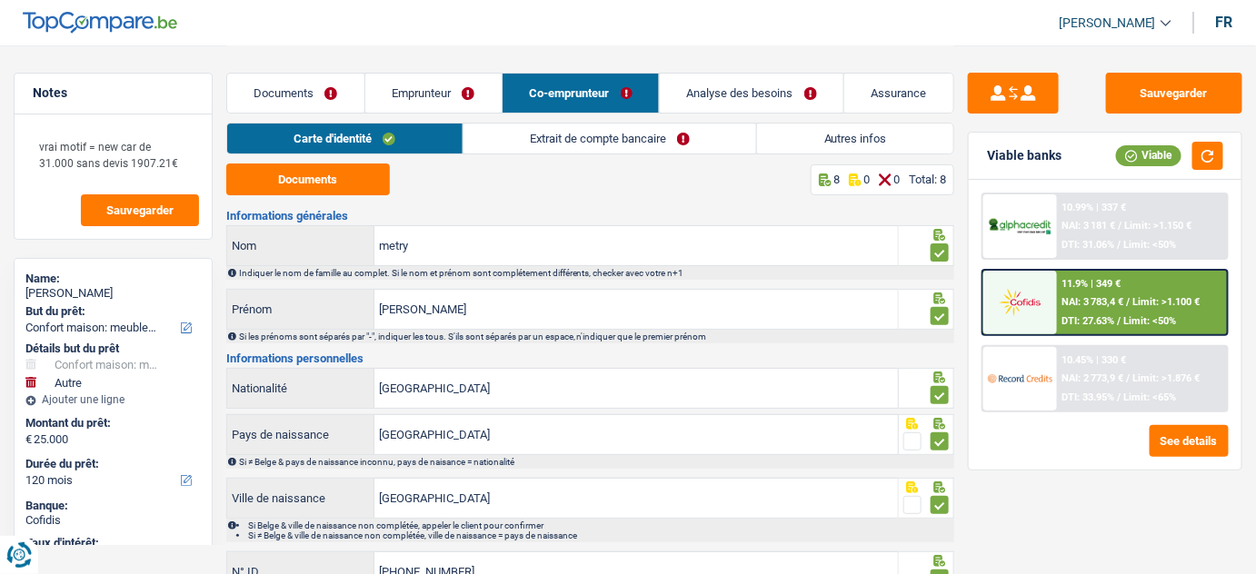
click at [547, 108] on link "Co-emprunteur" at bounding box center [581, 93] width 156 height 39
click at [587, 139] on link "Extrait de compte bancaire" at bounding box center [610, 139] width 294 height 30
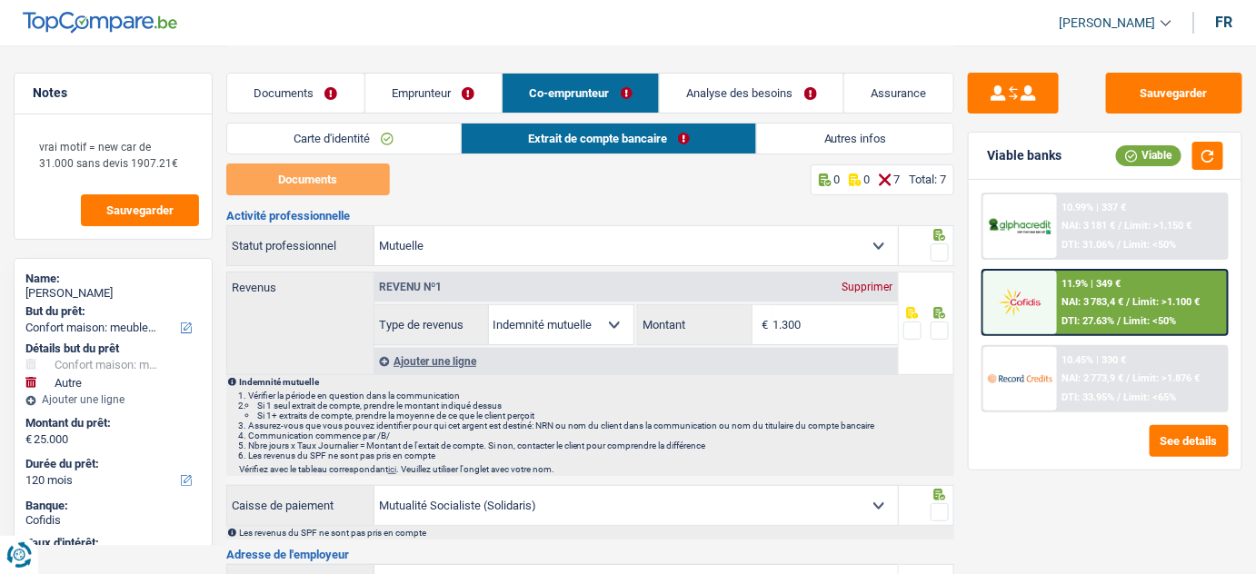
click at [938, 251] on span at bounding box center [940, 253] width 18 height 18
click at [0, 0] on input "radio" at bounding box center [0, 0] width 0 height 0
click at [938, 326] on span at bounding box center [940, 331] width 18 height 18
click at [0, 0] on input "radio" at bounding box center [0, 0] width 0 height 0
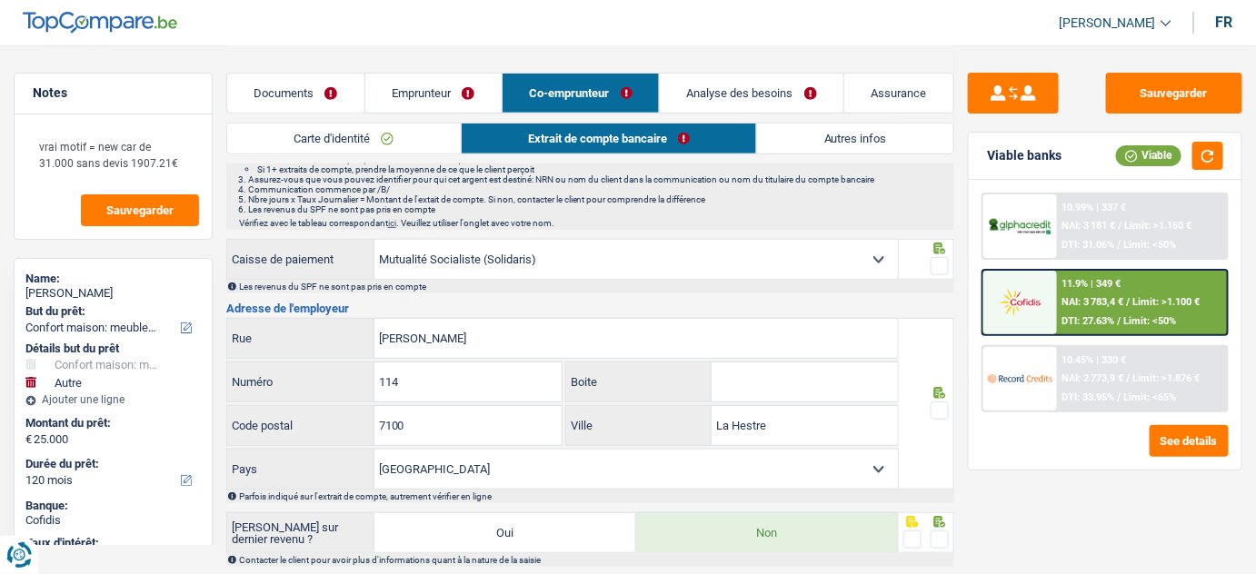
scroll to position [247, 0]
click at [944, 264] on span at bounding box center [940, 265] width 18 height 18
click at [0, 0] on input "radio" at bounding box center [0, 0] width 0 height 0
click at [938, 410] on span at bounding box center [940, 410] width 18 height 18
click at [0, 0] on input "radio" at bounding box center [0, 0] width 0 height 0
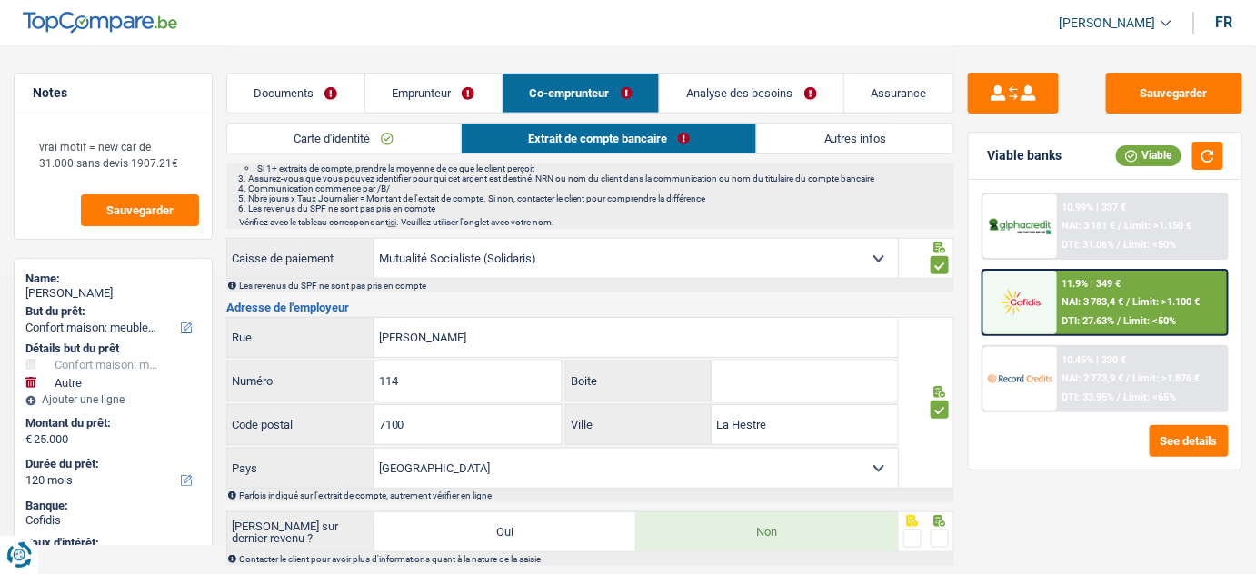
click at [941, 533] on span at bounding box center [940, 539] width 18 height 18
click at [0, 0] on input "radio" at bounding box center [0, 0] width 0 height 0
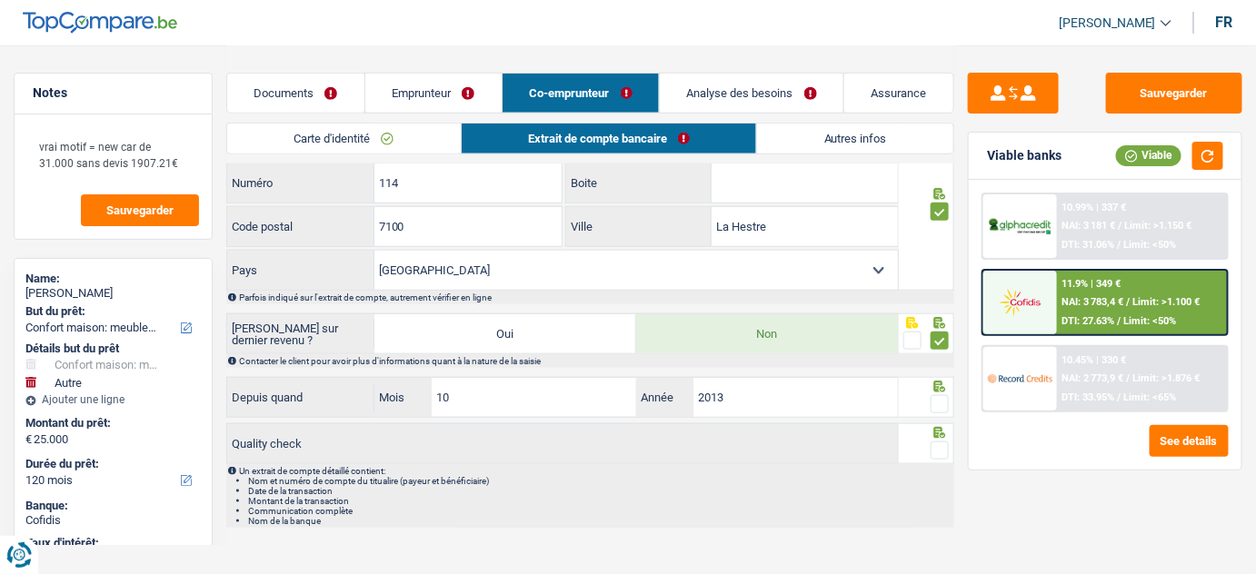
scroll to position [448, 0]
drag, startPoint x: 941, startPoint y: 394, endPoint x: 940, endPoint y: 418, distance: 23.6
click at [941, 403] on span at bounding box center [940, 402] width 18 height 18
click at [0, 0] on input "radio" at bounding box center [0, 0] width 0 height 0
click at [935, 445] on span at bounding box center [940, 448] width 18 height 18
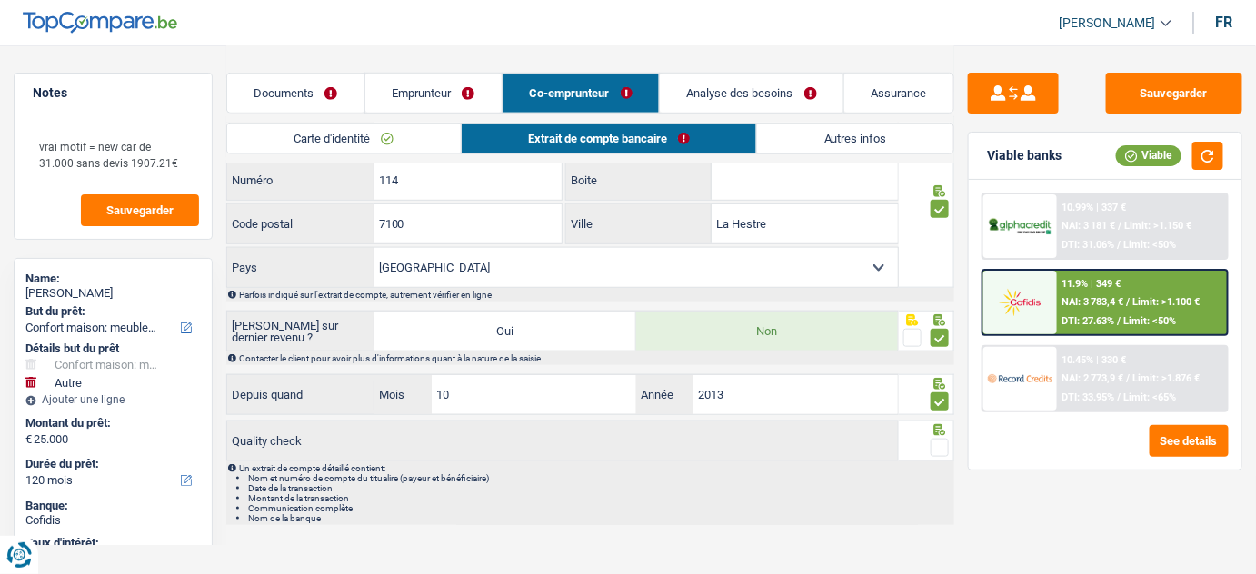
click at [0, 0] on input "radio" at bounding box center [0, 0] width 0 height 0
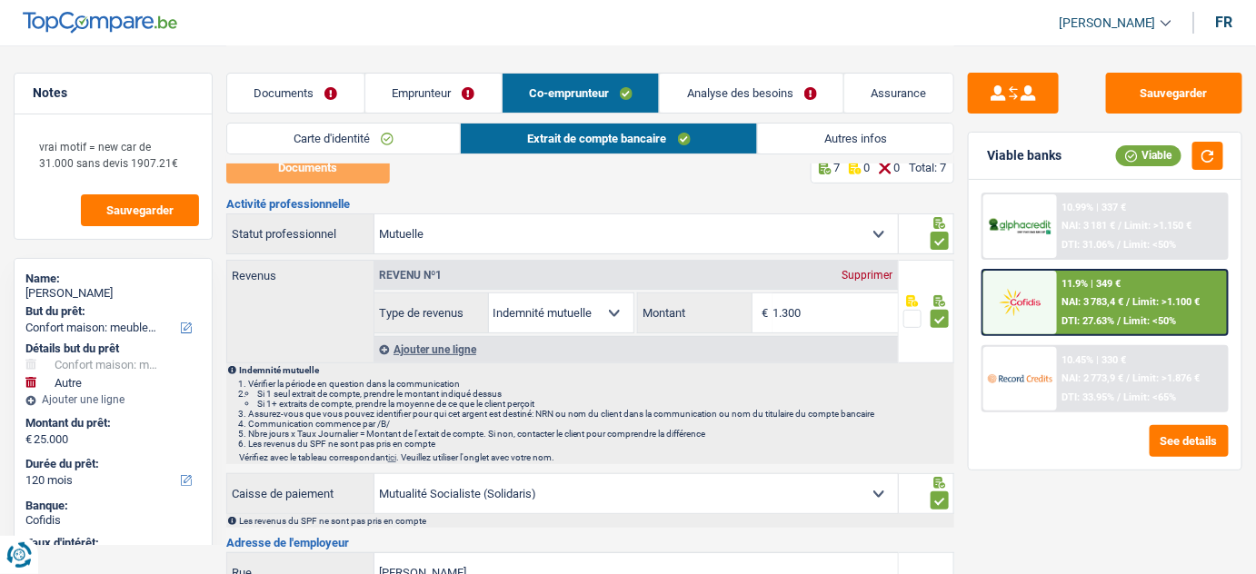
scroll to position [0, 0]
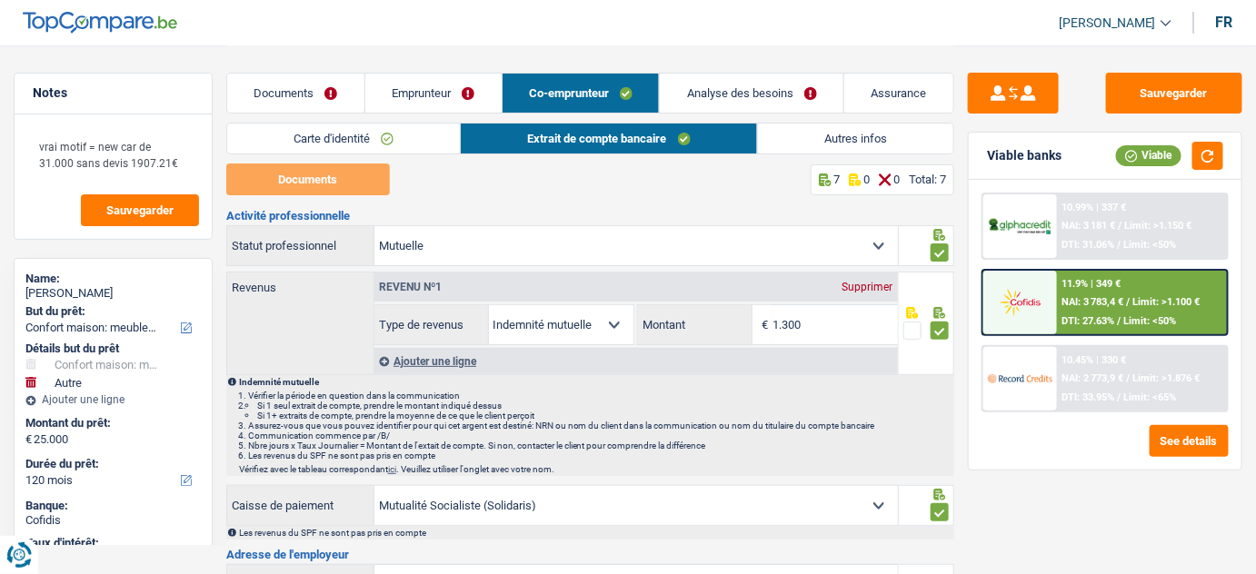
click at [406, 82] on link "Emprunteur" at bounding box center [433, 93] width 136 height 39
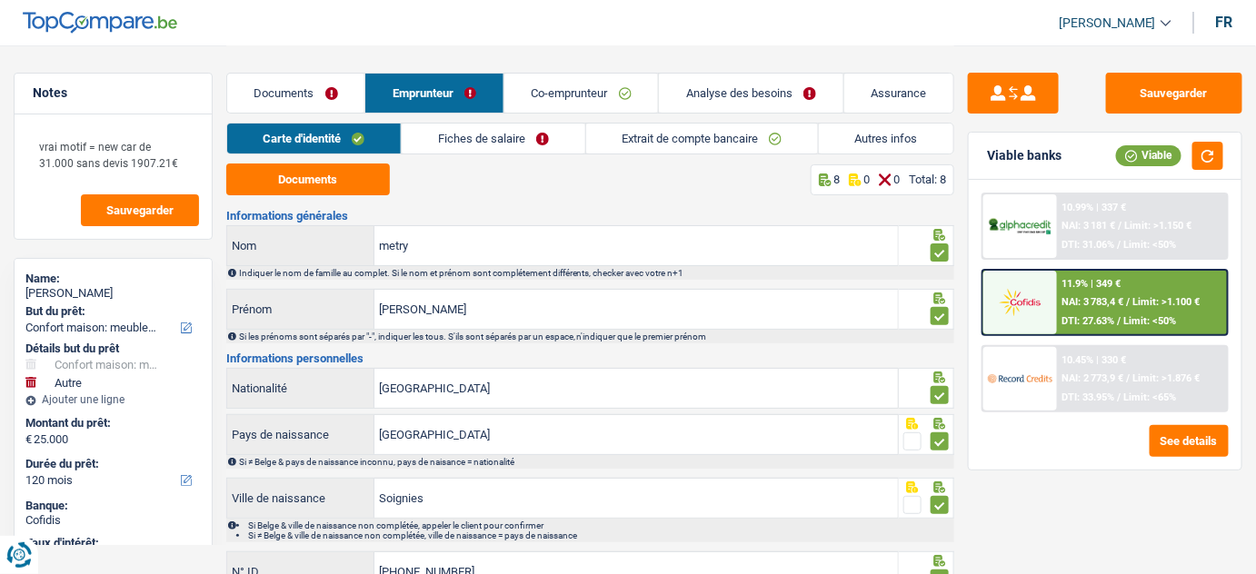
click at [545, 149] on link "Fiches de salaire" at bounding box center [493, 139] width 183 height 30
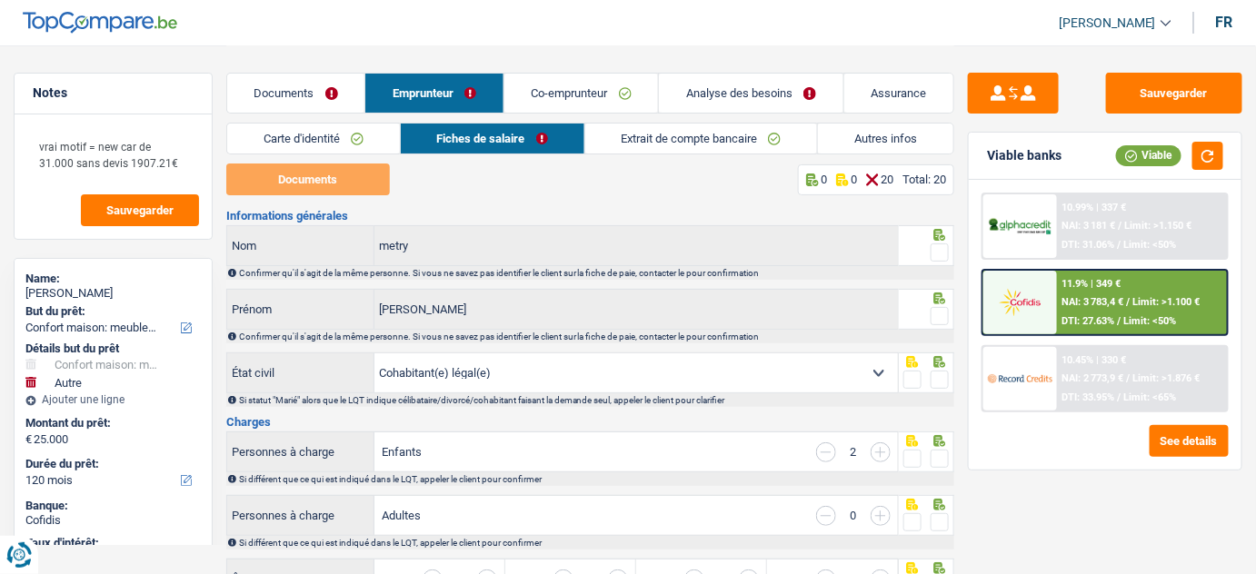
click at [944, 248] on span at bounding box center [940, 253] width 18 height 18
click at [0, 0] on input "radio" at bounding box center [0, 0] width 0 height 0
drag, startPoint x: 932, startPoint y: 307, endPoint x: 935, endPoint y: 316, distance: 9.5
click at [934, 314] on span at bounding box center [940, 316] width 18 height 18
click at [0, 0] on input "radio" at bounding box center [0, 0] width 0 height 0
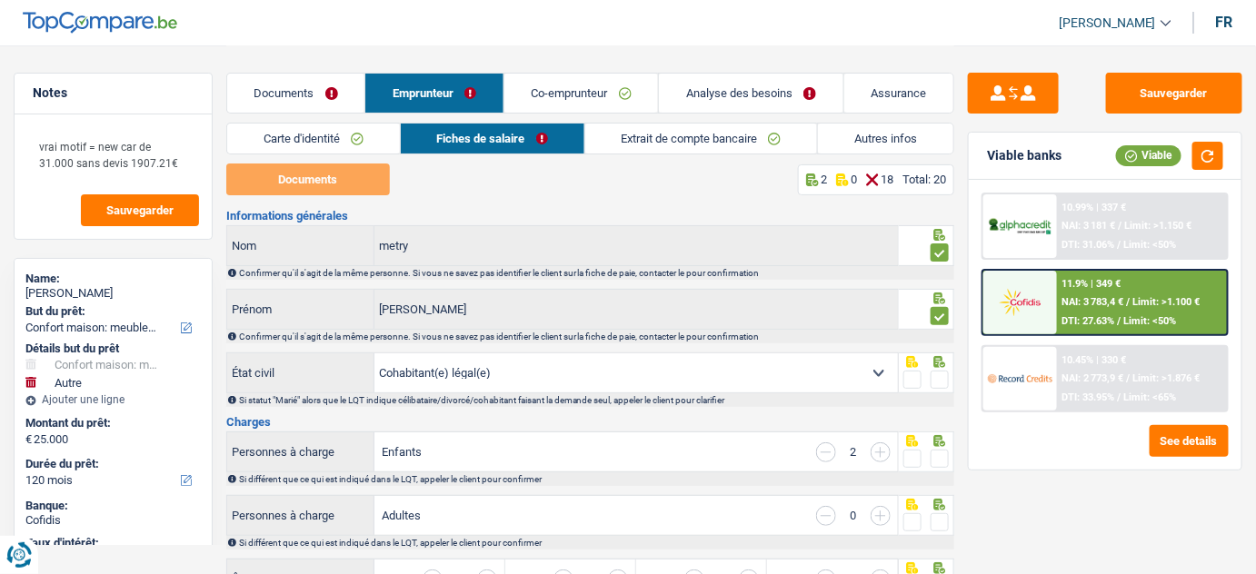
click at [938, 384] on span at bounding box center [940, 380] width 18 height 18
click at [0, 0] on input "radio" at bounding box center [0, 0] width 0 height 0
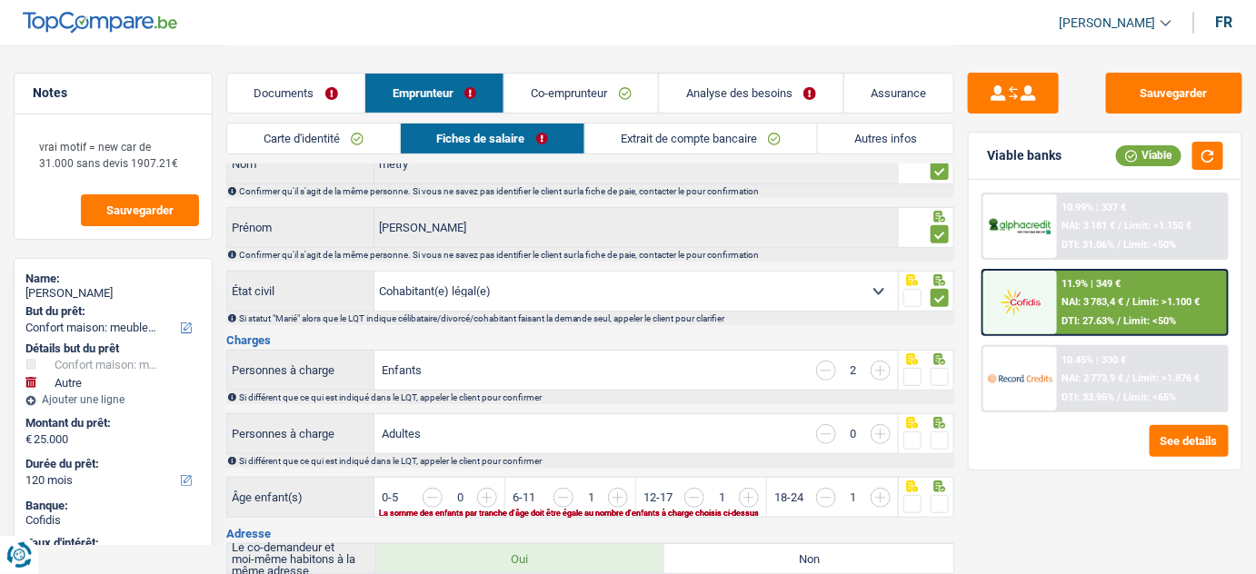
click at [938, 369] on span at bounding box center [940, 377] width 18 height 18
click at [0, 0] on input "radio" at bounding box center [0, 0] width 0 height 0
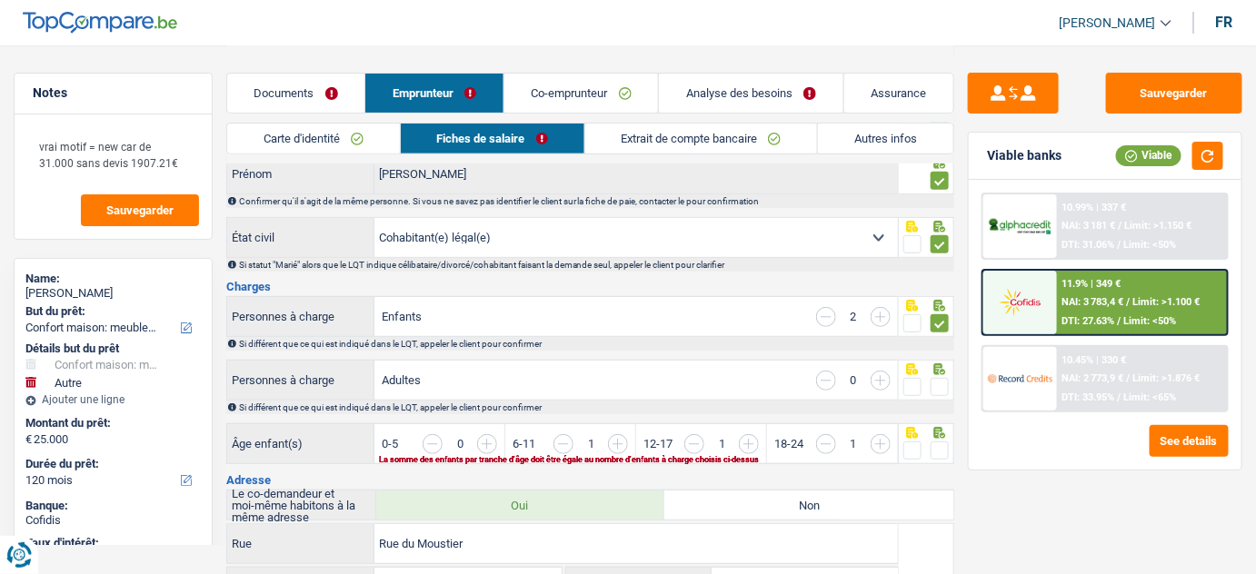
scroll to position [164, 0]
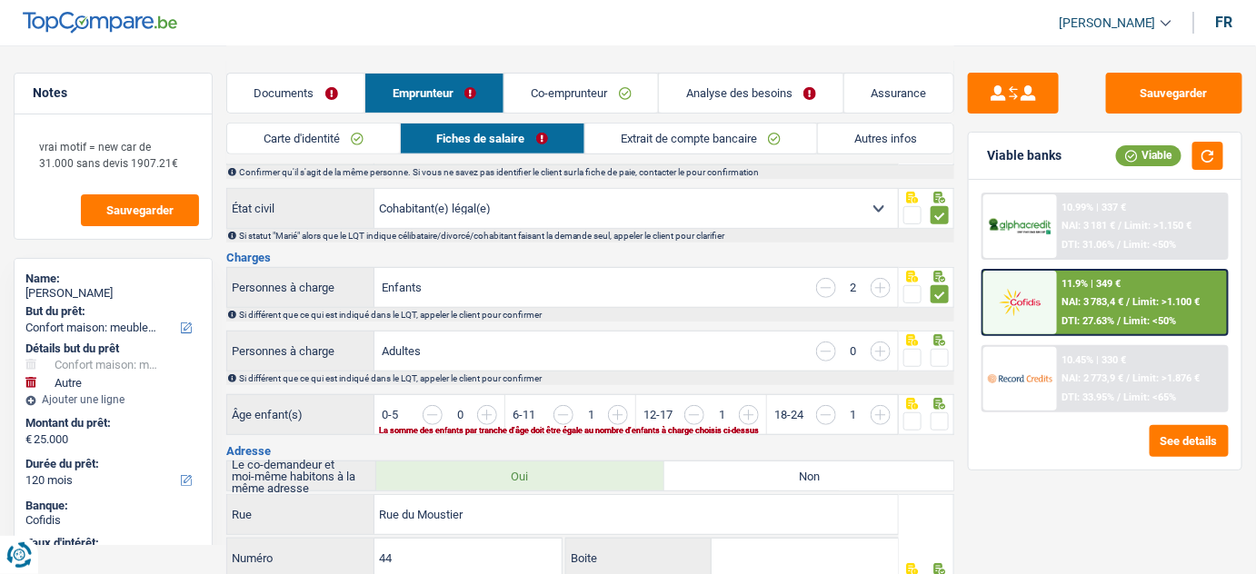
click at [932, 351] on span at bounding box center [940, 358] width 18 height 18
click at [0, 0] on input "radio" at bounding box center [0, 0] width 0 height 0
click at [935, 413] on span at bounding box center [940, 422] width 18 height 18
click at [0, 0] on input "radio" at bounding box center [0, 0] width 0 height 0
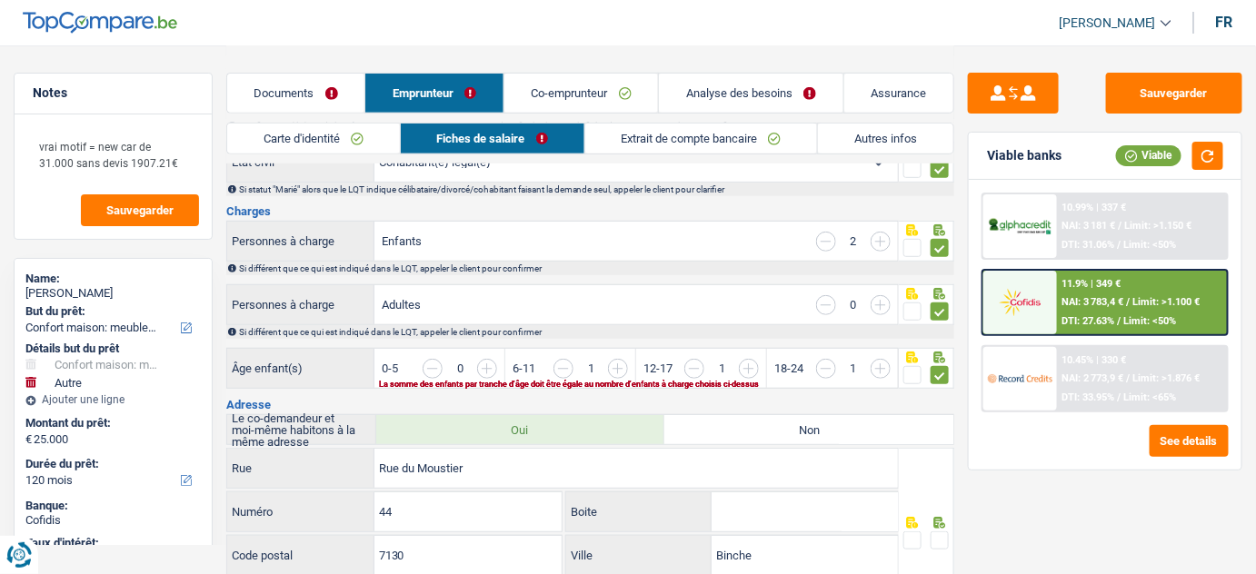
scroll to position [247, 0]
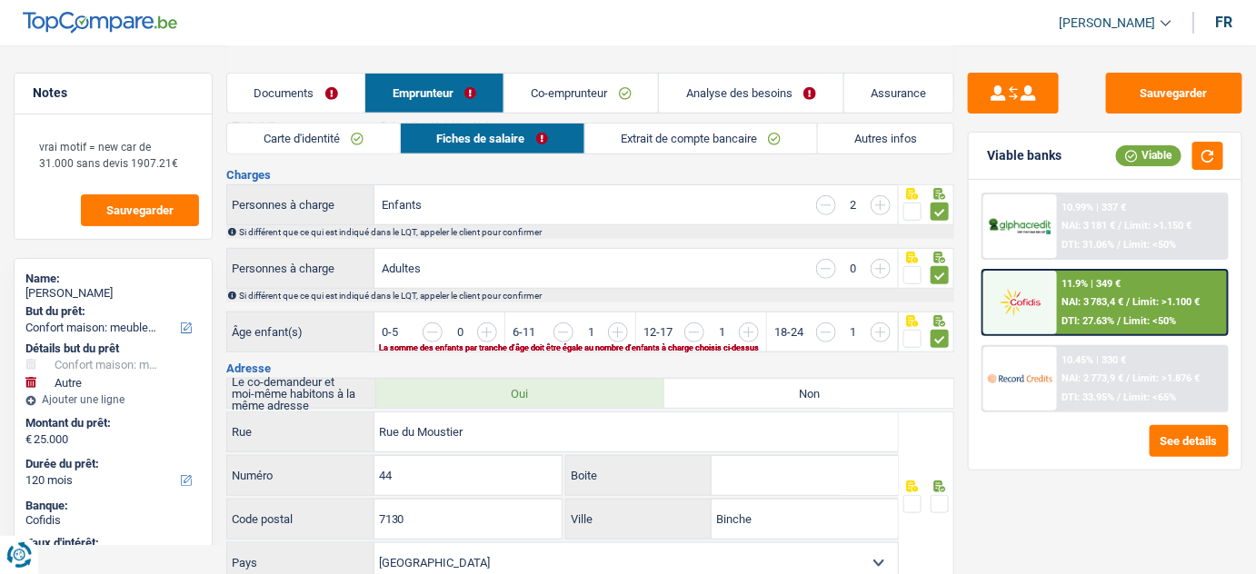
click at [888, 329] on input "button" at bounding box center [1206, 342] width 671 height 39
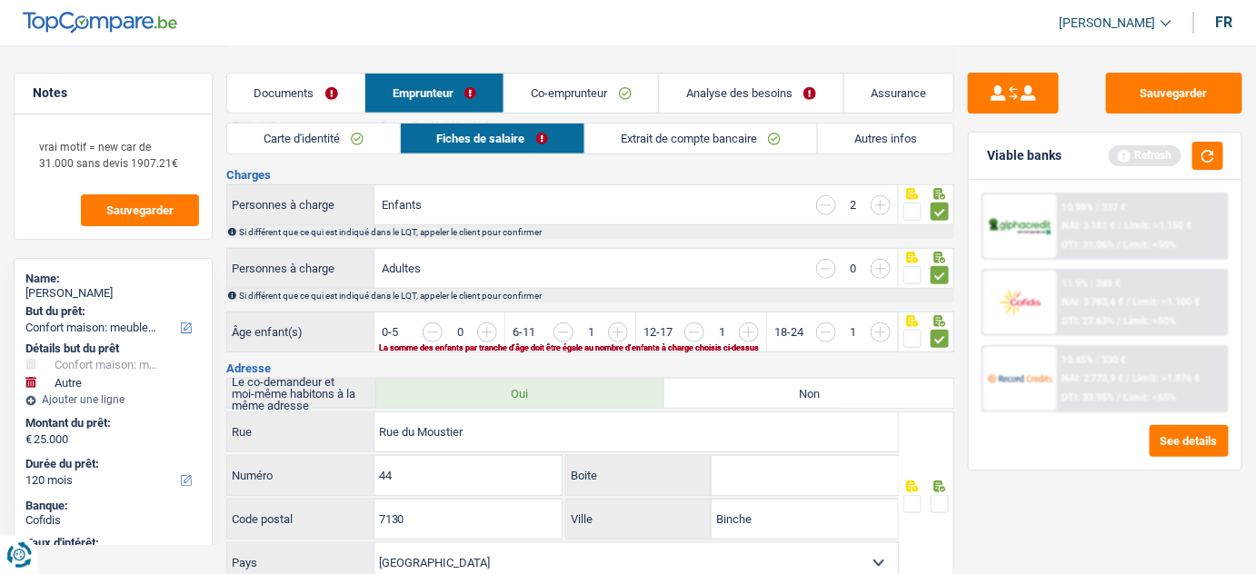
click at [878, 329] on input "button" at bounding box center [1206, 342] width 671 height 39
click at [702, 329] on input "button" at bounding box center [694, 333] width 20 height 20
click at [700, 329] on input "button" at bounding box center [694, 333] width 20 height 20
click at [881, 333] on input "button" at bounding box center [1206, 342] width 671 height 39
click at [881, 329] on input "button" at bounding box center [1206, 342] width 671 height 39
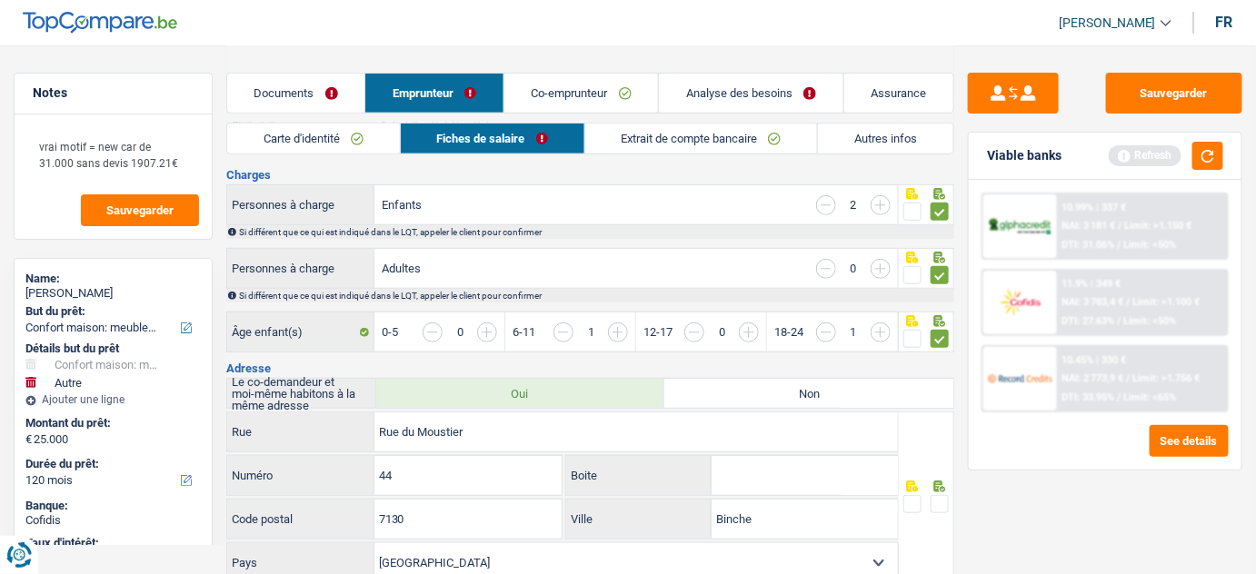
click at [881, 329] on input "button" at bounding box center [1206, 342] width 671 height 39
drag, startPoint x: 881, startPoint y: 329, endPoint x: 850, endPoint y: 331, distance: 31.9
click at [881, 329] on input "button" at bounding box center [1206, 342] width 671 height 39
click at [829, 329] on input "button" at bounding box center [826, 333] width 20 height 20
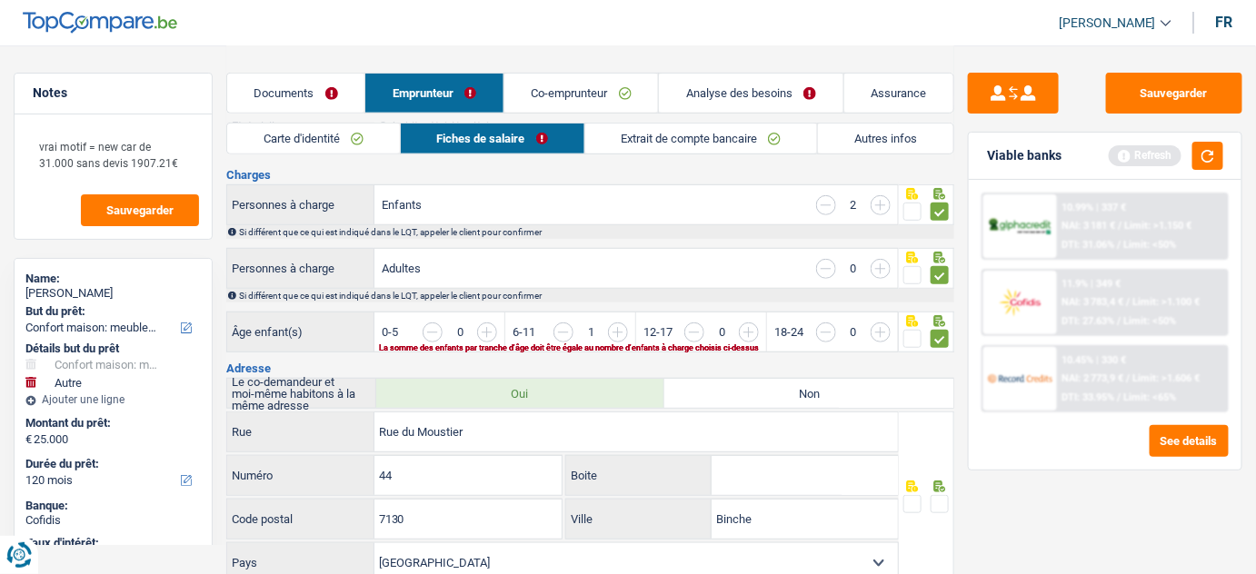
click at [876, 333] on input "button" at bounding box center [1206, 342] width 671 height 39
click at [881, 333] on input "button" at bounding box center [1206, 342] width 671 height 39
click at [849, 343] on div "0-5 0 6-11 1 12-17 0 18-24 1" at bounding box center [635, 332] width 523 height 39
click at [753, 329] on input "button" at bounding box center [1074, 342] width 671 height 39
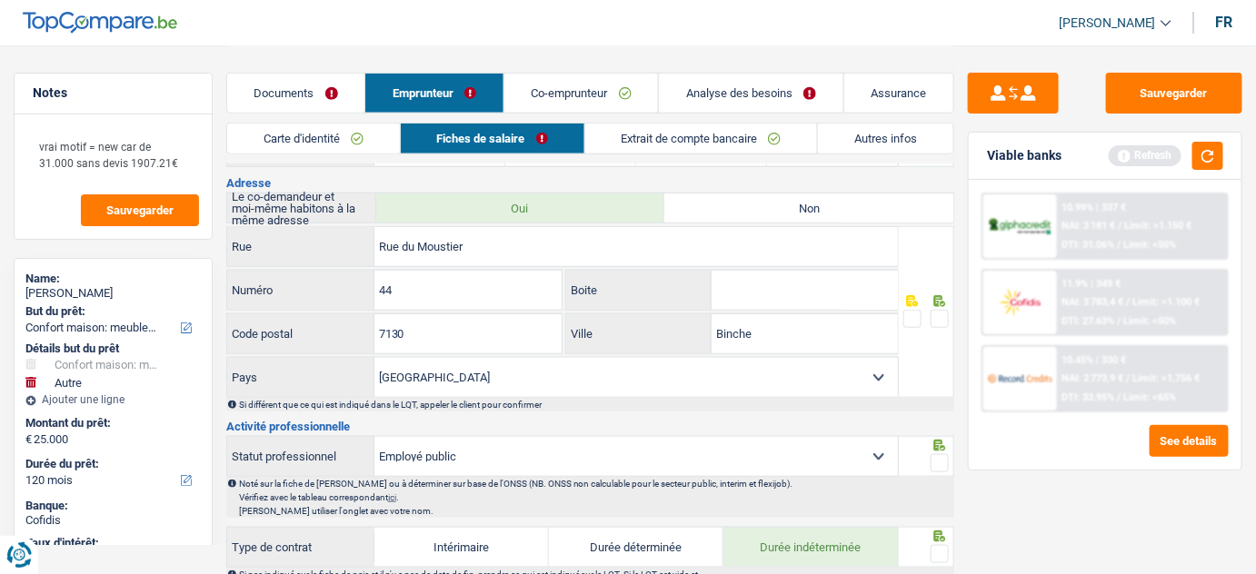
scroll to position [413, 0]
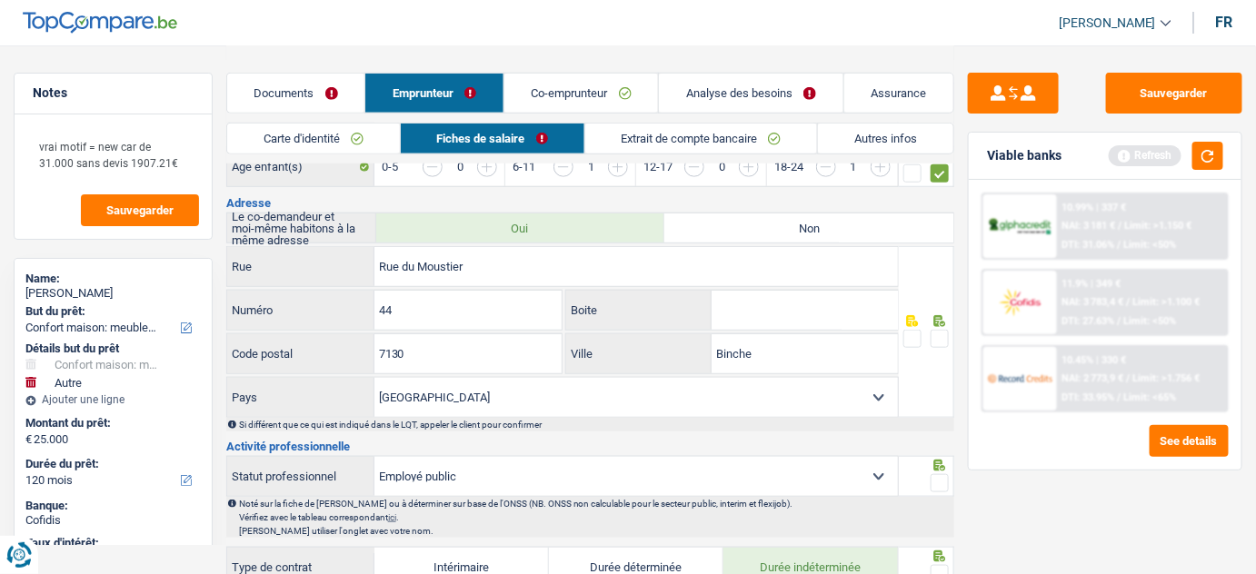
click at [938, 339] on span at bounding box center [940, 339] width 18 height 18
click at [0, 0] on input "radio" at bounding box center [0, 0] width 0 height 0
click at [942, 482] on span at bounding box center [940, 483] width 18 height 18
click at [0, 0] on input "radio" at bounding box center [0, 0] width 0 height 0
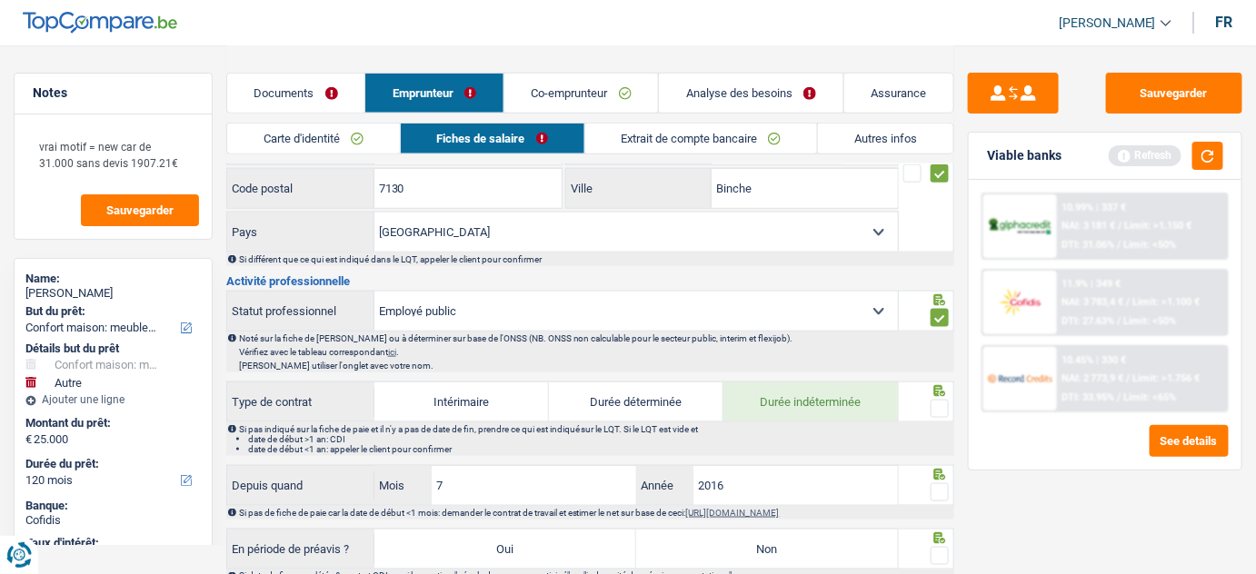
click at [940, 401] on span at bounding box center [940, 409] width 18 height 18
click at [0, 0] on input "radio" at bounding box center [0, 0] width 0 height 0
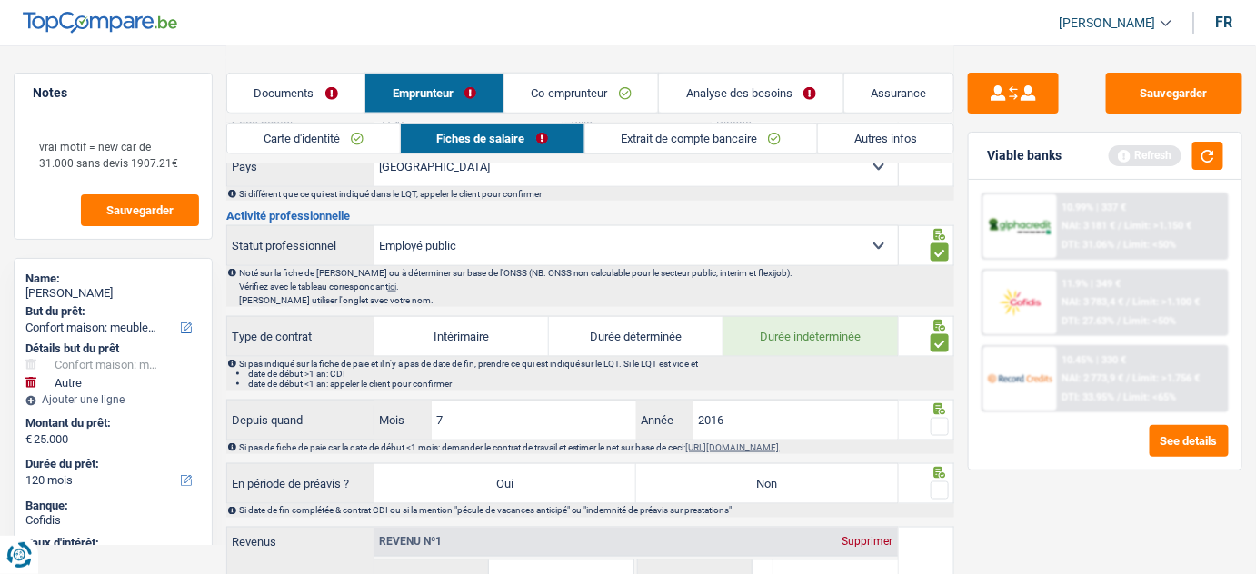
scroll to position [743, 0]
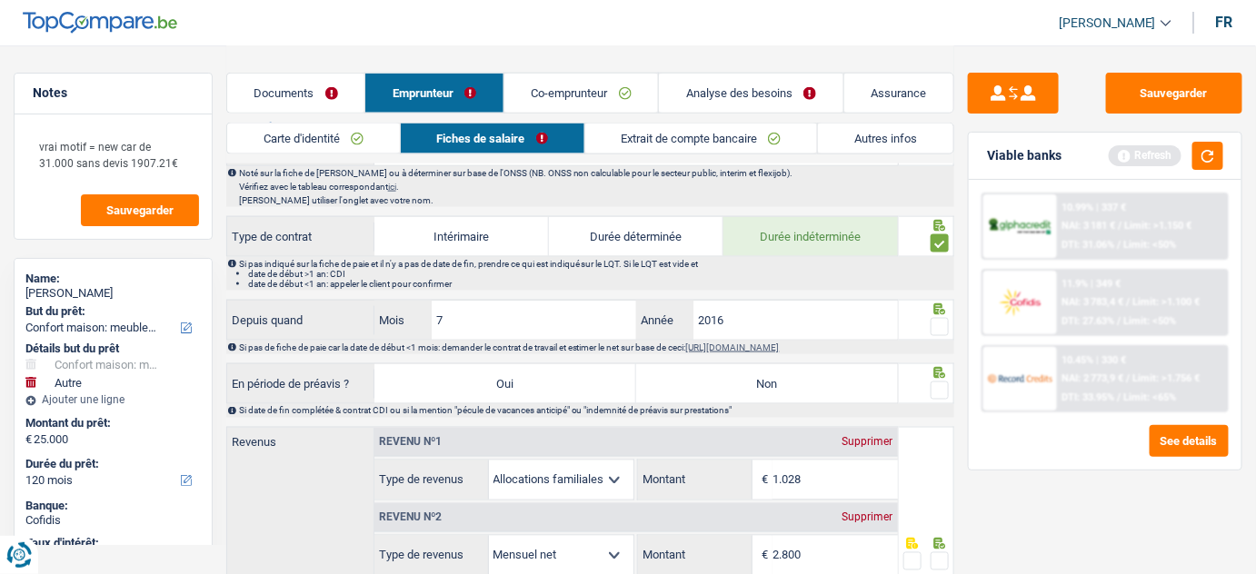
drag, startPoint x: 941, startPoint y: 314, endPoint x: 903, endPoint y: 348, distance: 50.2
click at [940, 318] on span at bounding box center [940, 327] width 18 height 18
click at [0, 0] on input "radio" at bounding box center [0, 0] width 0 height 0
drag, startPoint x: 855, startPoint y: 375, endPoint x: 972, endPoint y: 374, distance: 117.2
click at [873, 376] on label "Non" at bounding box center [767, 383] width 262 height 39
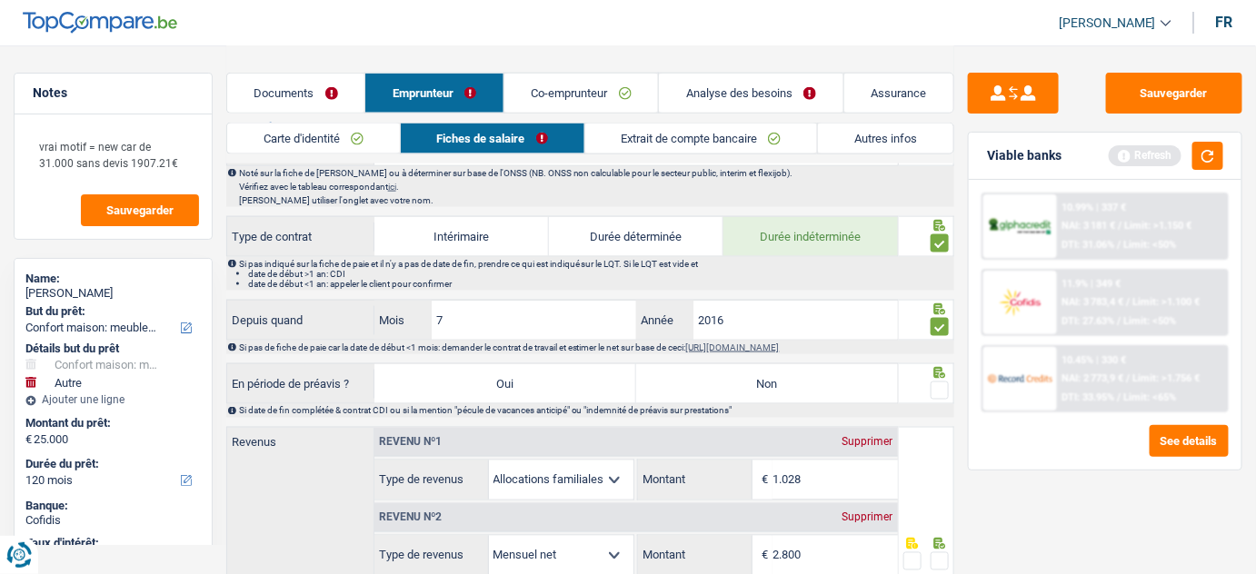
click at [873, 376] on input "Non" at bounding box center [767, 383] width 262 height 39
radio input "true"
click at [938, 383] on span at bounding box center [940, 391] width 18 height 18
click at [0, 0] on input "radio" at bounding box center [0, 0] width 0 height 0
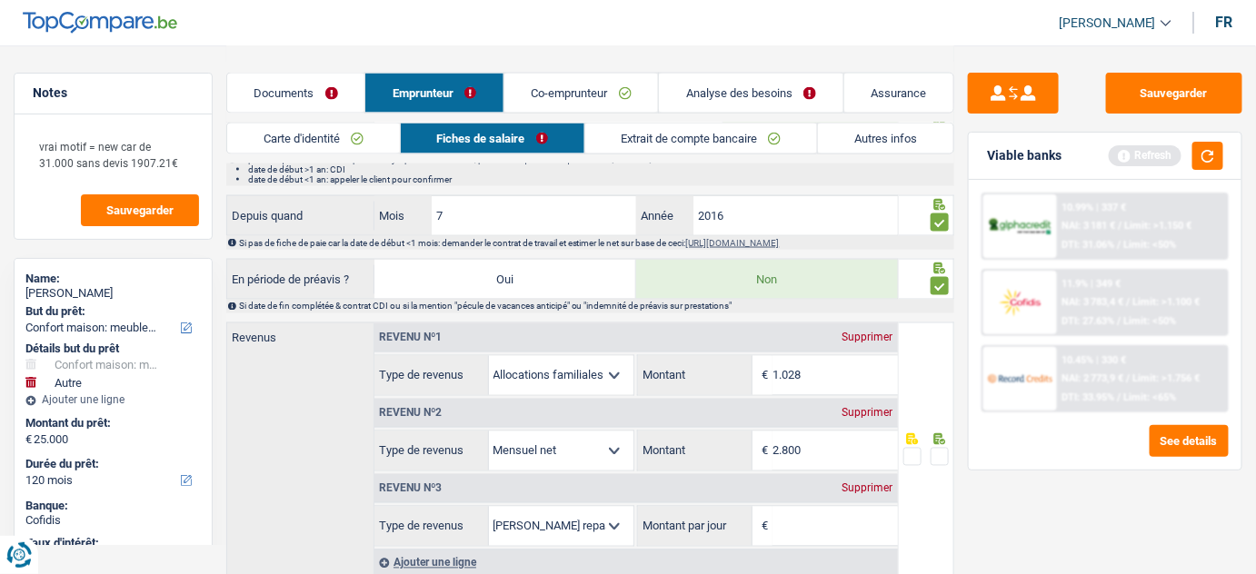
scroll to position [909, 0]
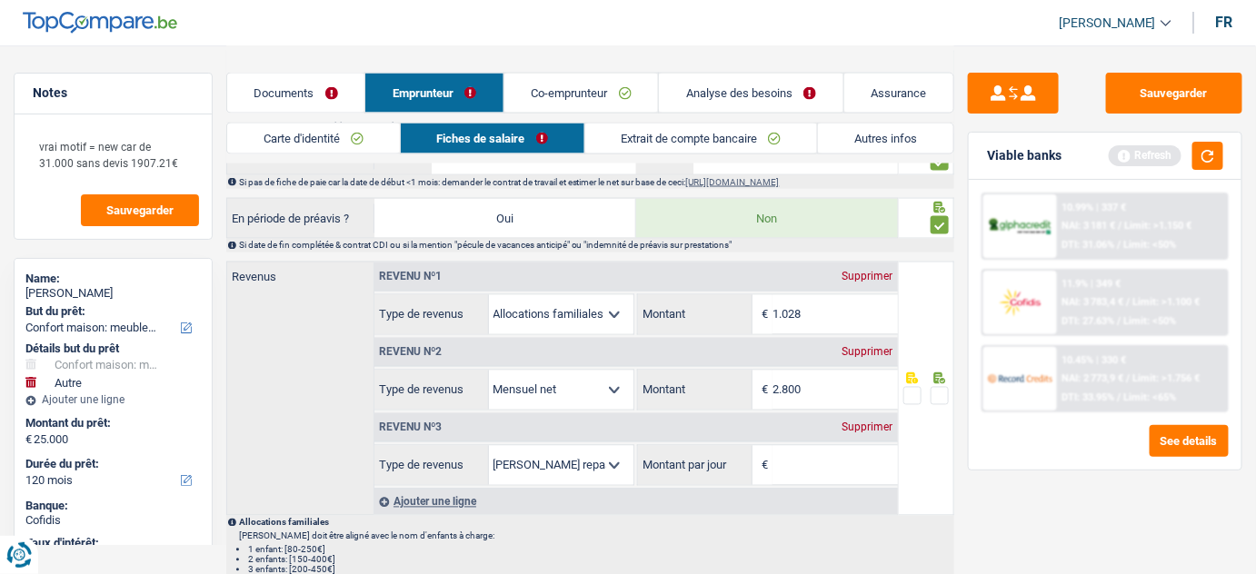
click at [942, 389] on span at bounding box center [940, 396] width 18 height 18
click at [0, 0] on input "radio" at bounding box center [0, 0] width 0 height 0
click at [881, 423] on div "Supprimer" at bounding box center [868, 428] width 60 height 11
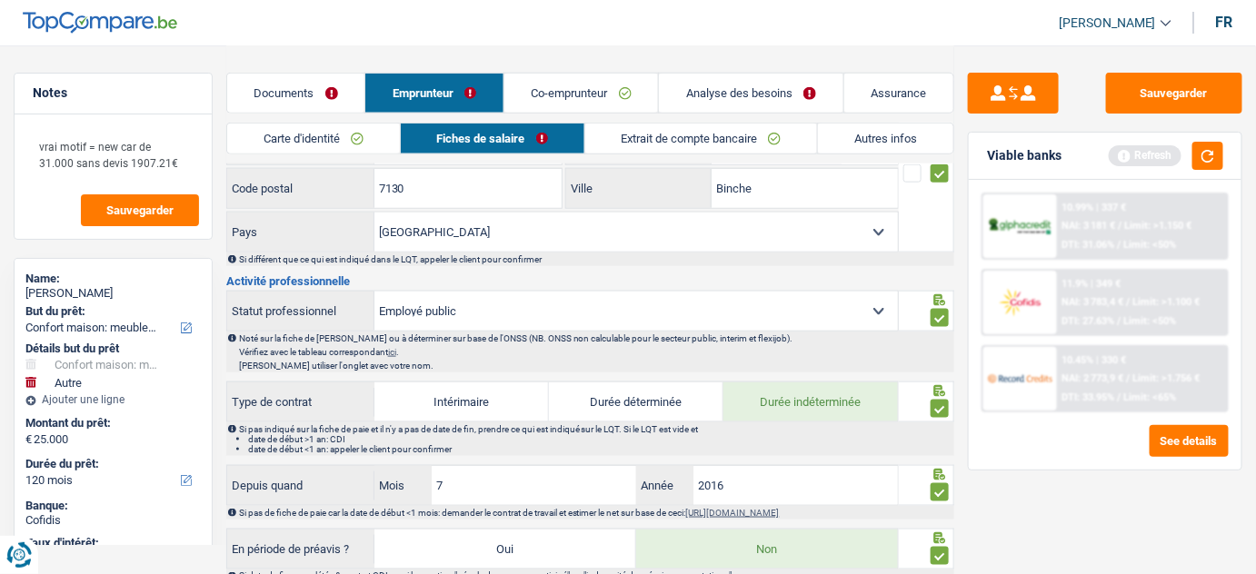
drag, startPoint x: 334, startPoint y: 89, endPoint x: 364, endPoint y: 98, distance: 30.5
click at [334, 89] on link "Documents" at bounding box center [296, 93] width 138 height 39
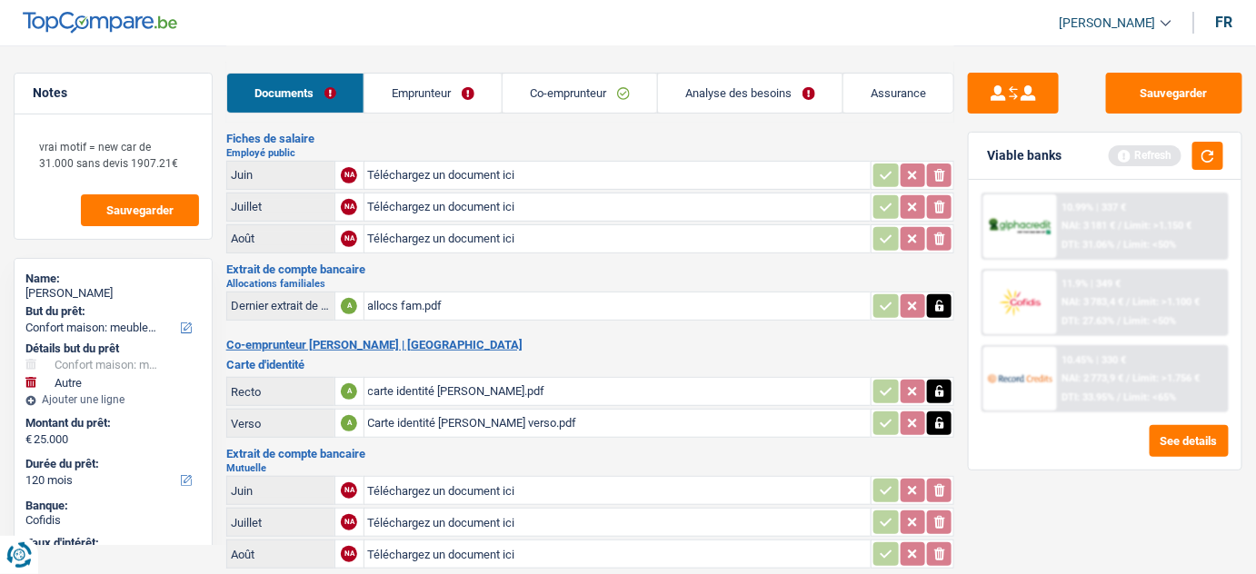
scroll to position [0, 0]
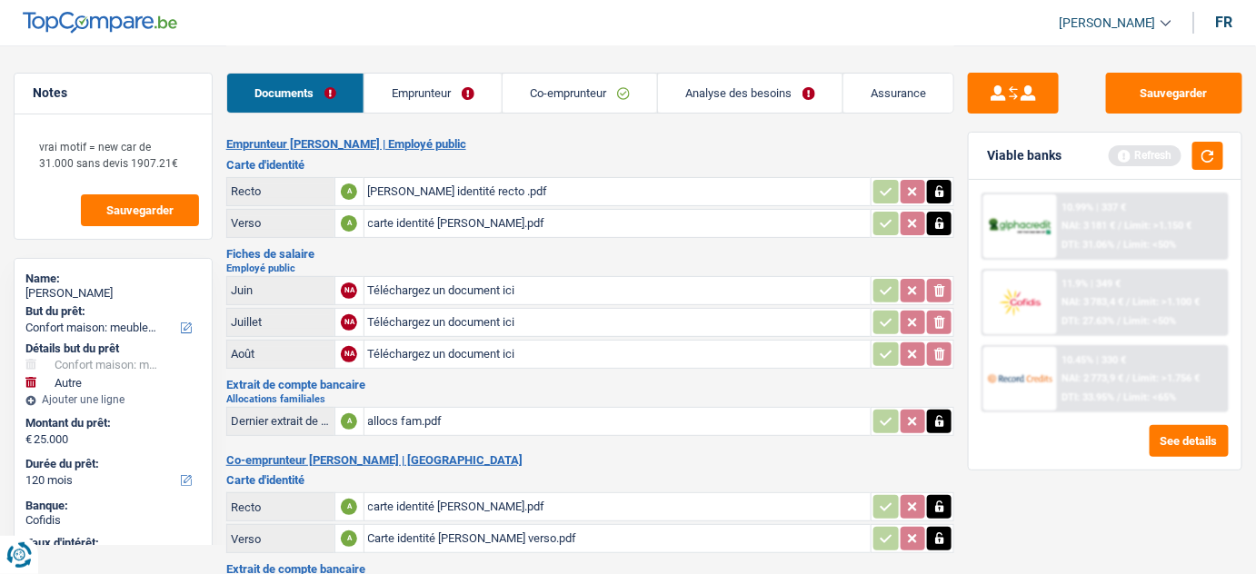
click at [407, 418] on div "allocs fam.pdf" at bounding box center [618, 421] width 500 height 27
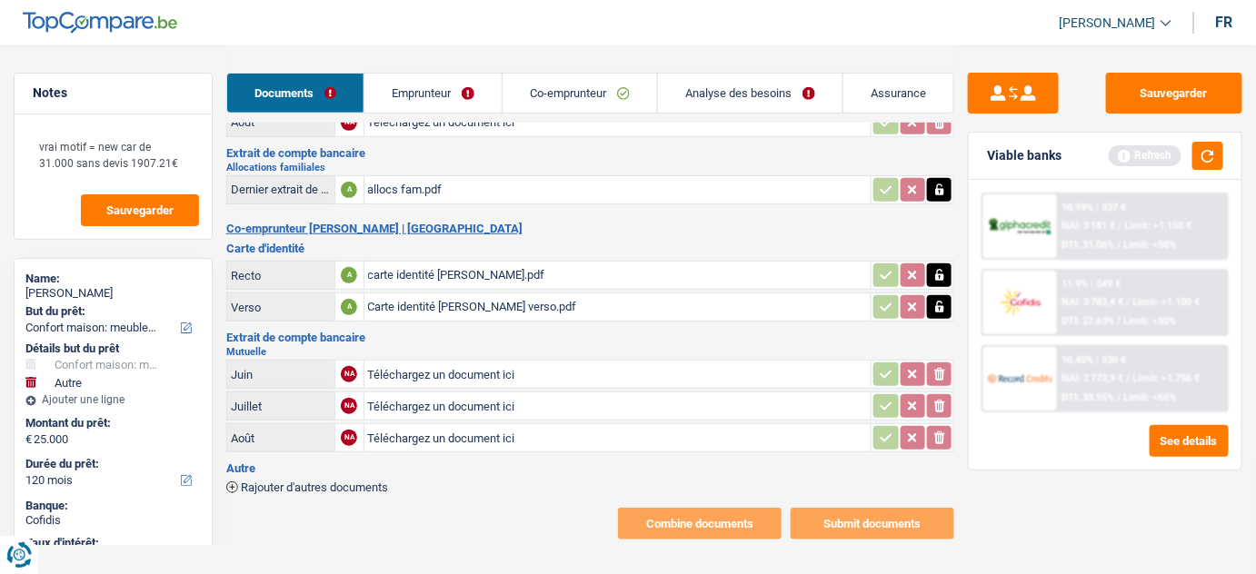
scroll to position [235, 0]
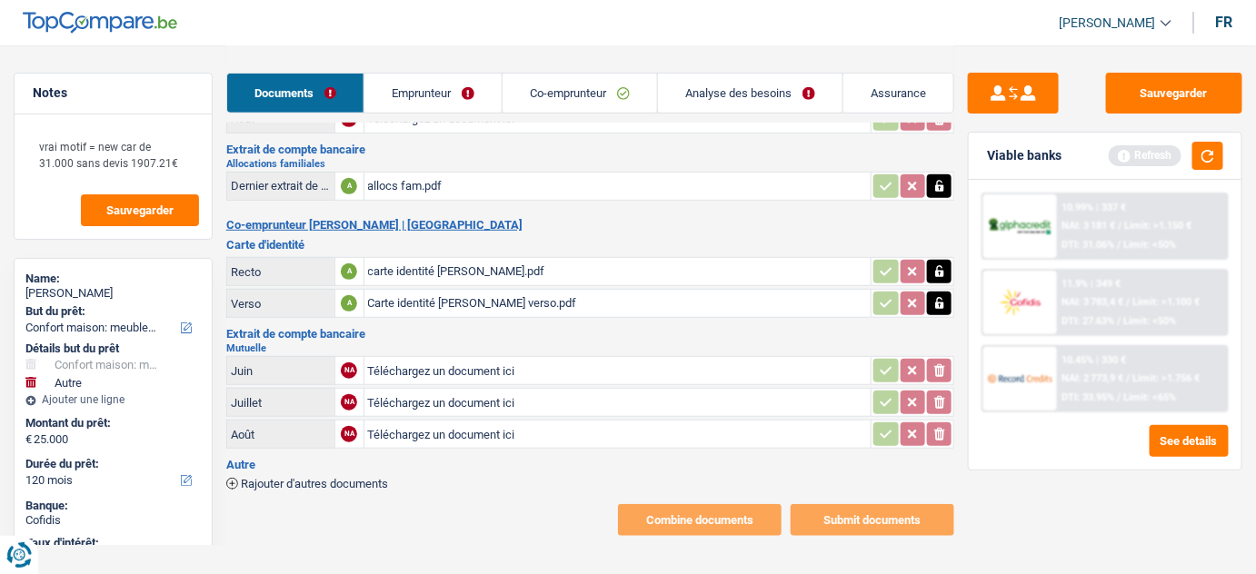
click at [512, 254] on table "Recto A carte identité Miguel recto.pdf Verso A Carte identité Miguel verso.pdf" at bounding box center [590, 287] width 729 height 66
click at [513, 261] on div "carte identité Miguel recto.pdf" at bounding box center [618, 271] width 500 height 27
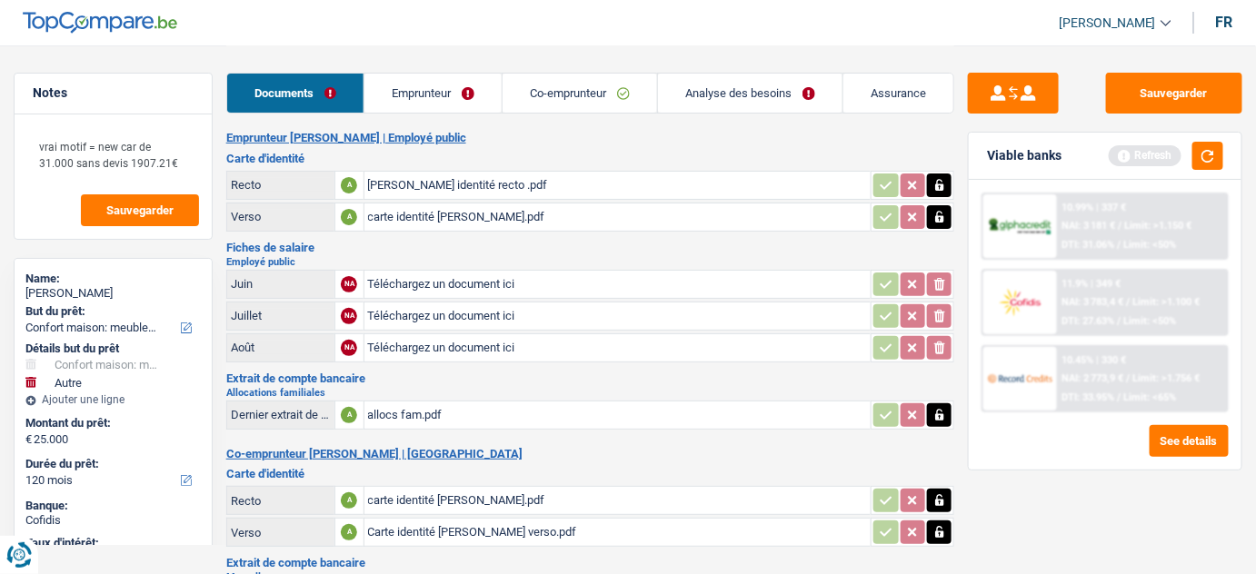
scroll to position [0, 0]
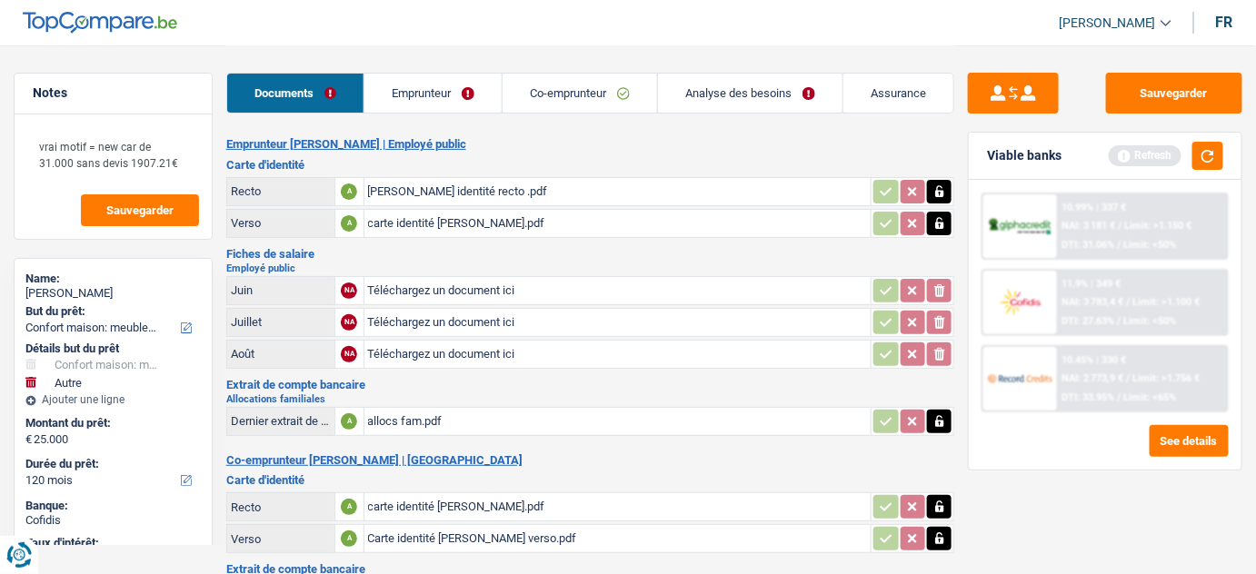
click at [407, 219] on div "carte identité nathalie verso.pdf" at bounding box center [618, 223] width 500 height 27
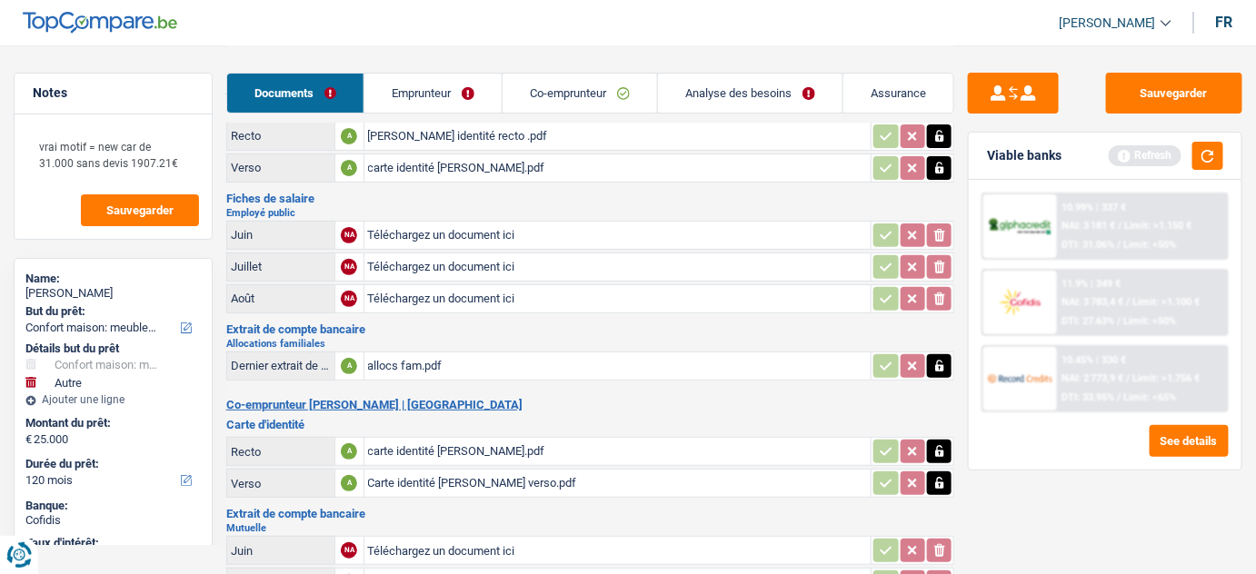
scroll to position [164, 0]
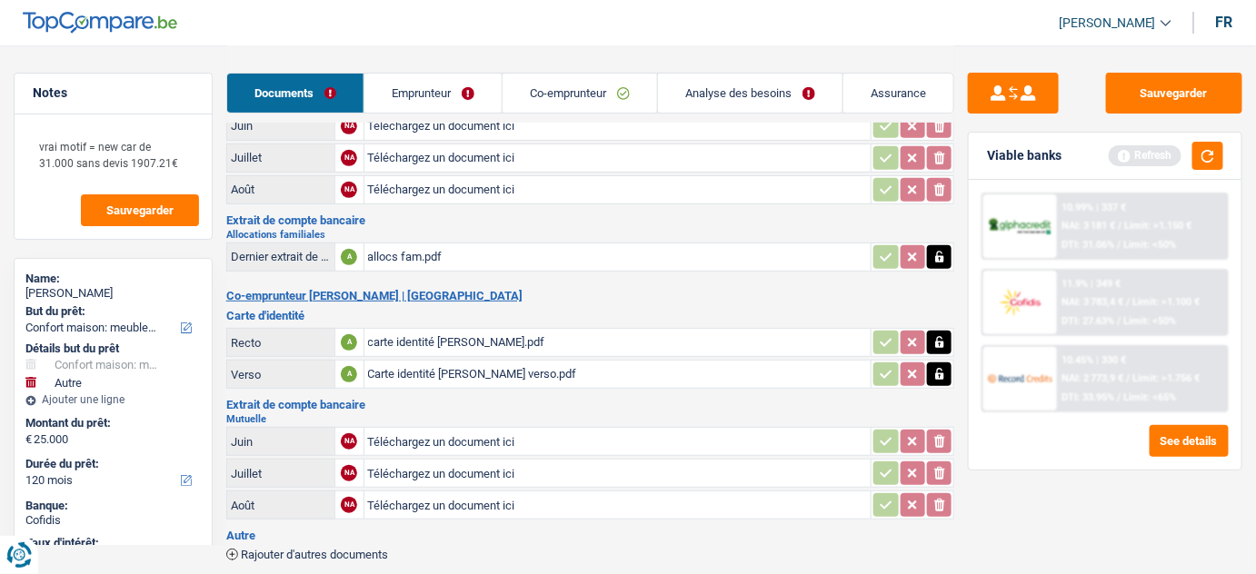
click at [404, 494] on input "Téléchargez un document ici" at bounding box center [618, 505] width 500 height 27
type input "C:\fakepath\docs.pdf"
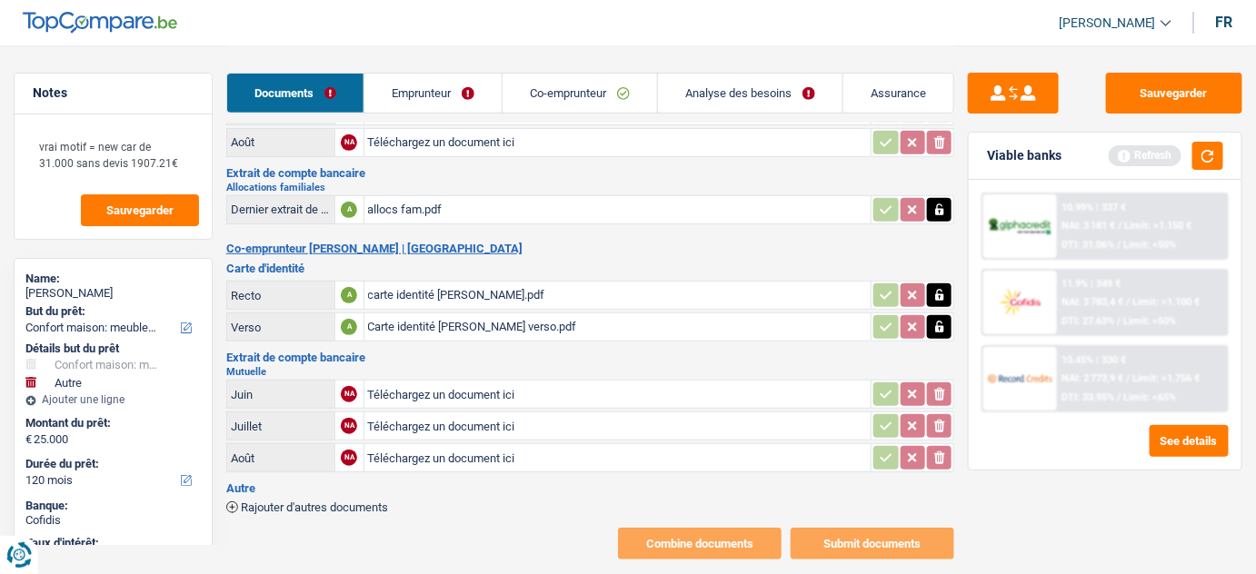
scroll to position [235, 0]
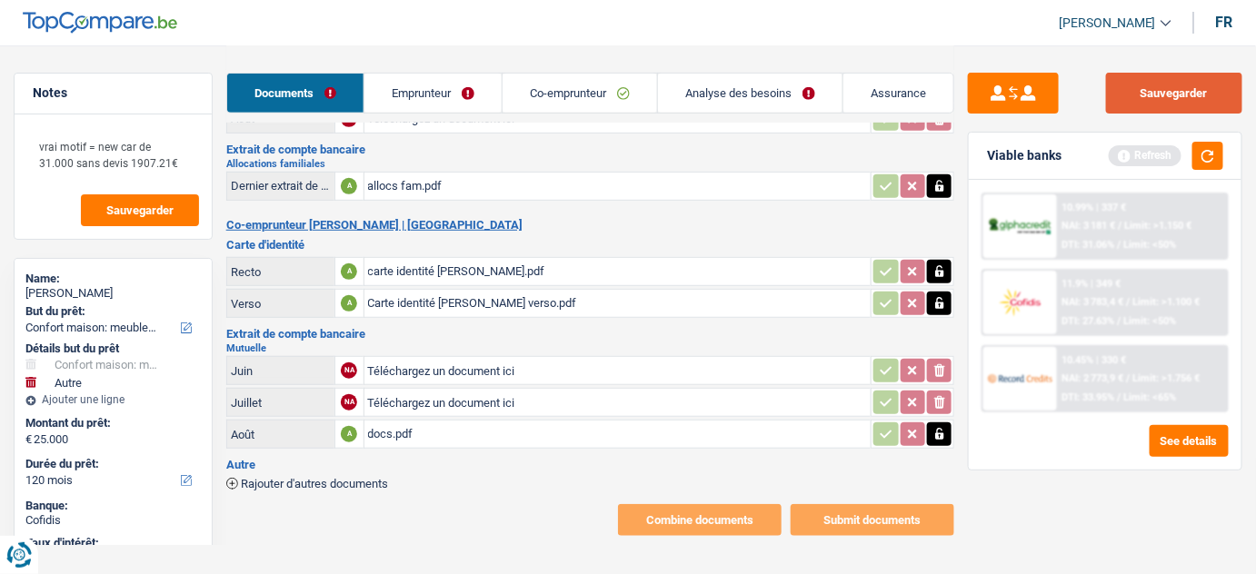
click at [1189, 96] on button "Sauvegarder" at bounding box center [1174, 93] width 136 height 41
click at [1211, 162] on button "button" at bounding box center [1207, 156] width 31 height 28
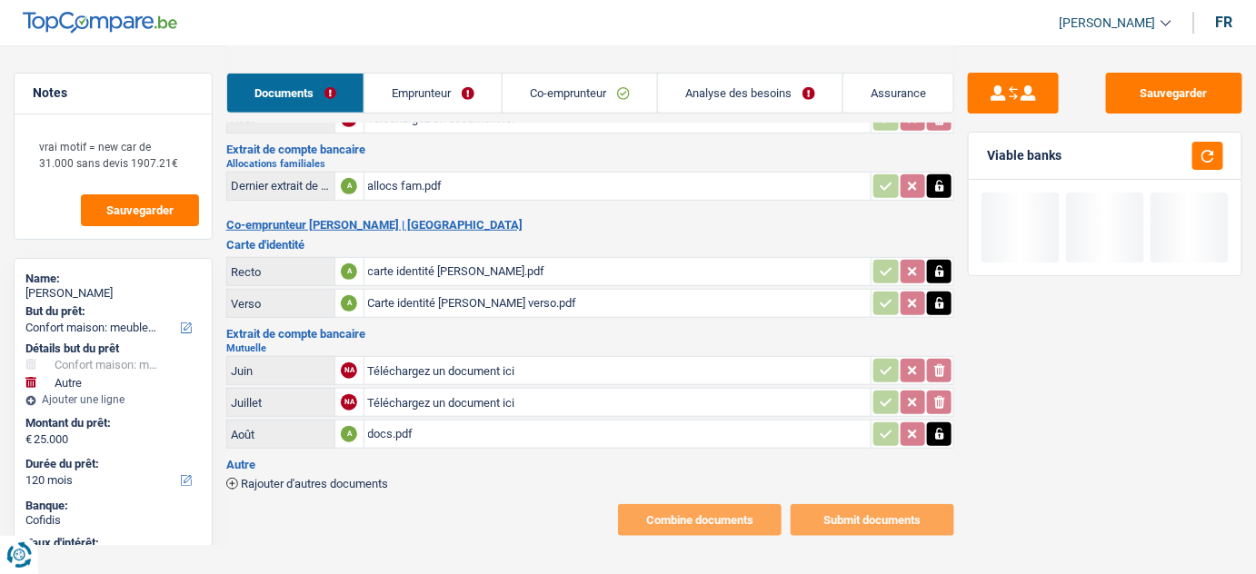
click at [451, 92] on link "Emprunteur" at bounding box center [432, 93] width 137 height 39
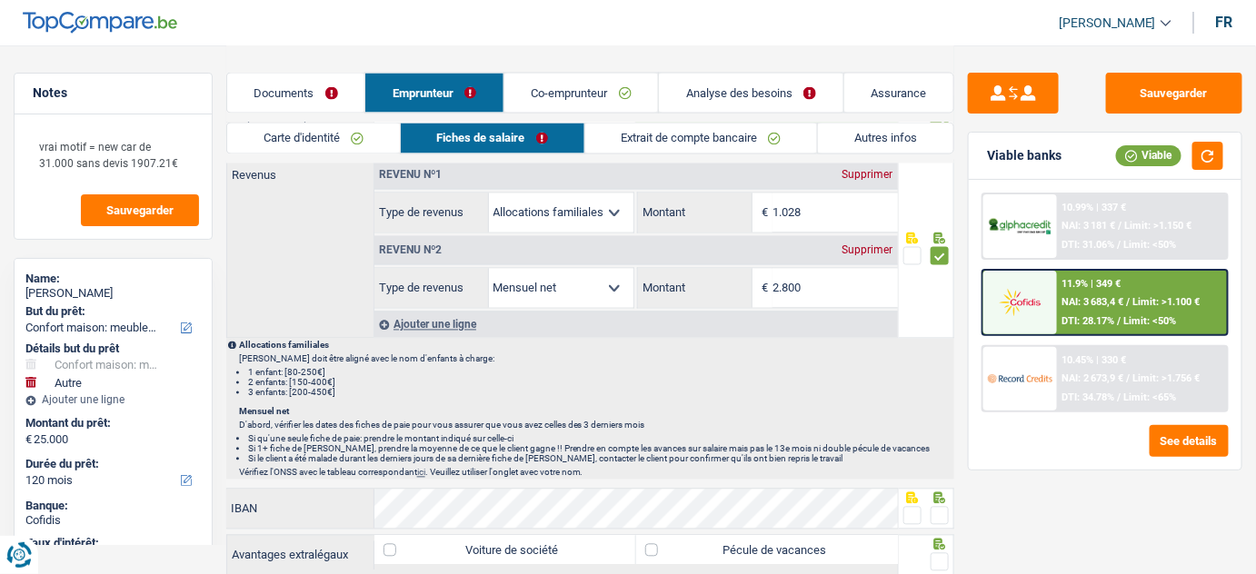
scroll to position [1310, 0]
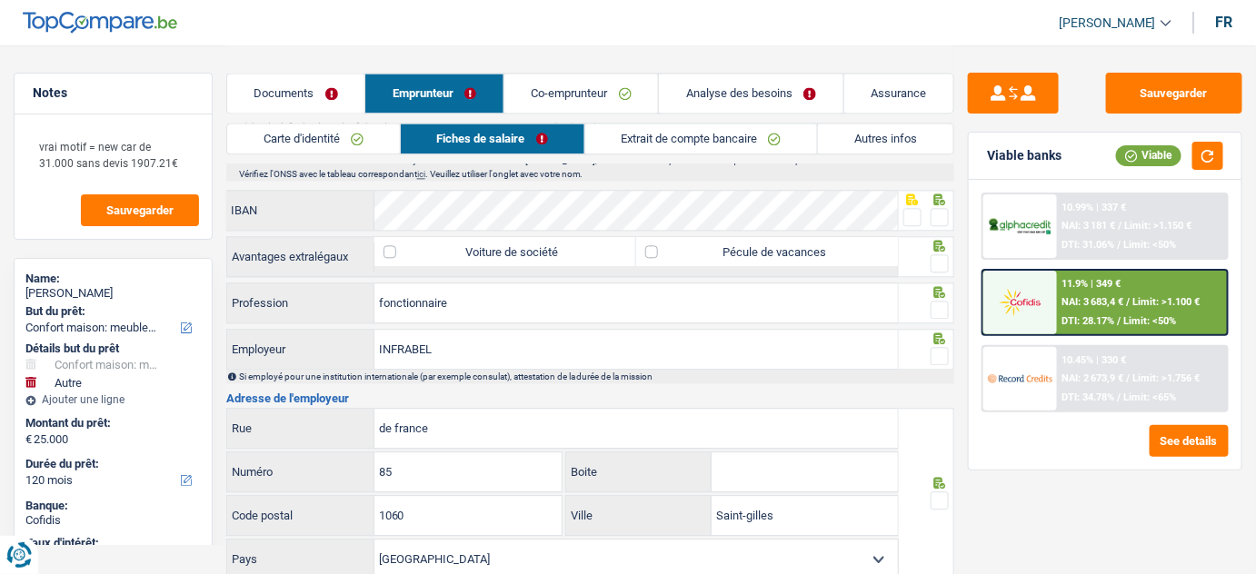
click at [940, 214] on span at bounding box center [940, 217] width 18 height 18
click at [0, 0] on input "radio" at bounding box center [0, 0] width 0 height 0
click at [941, 254] on span at bounding box center [940, 263] width 18 height 18
click at [0, 0] on input "radio" at bounding box center [0, 0] width 0 height 0
click at [943, 301] on span at bounding box center [940, 310] width 18 height 18
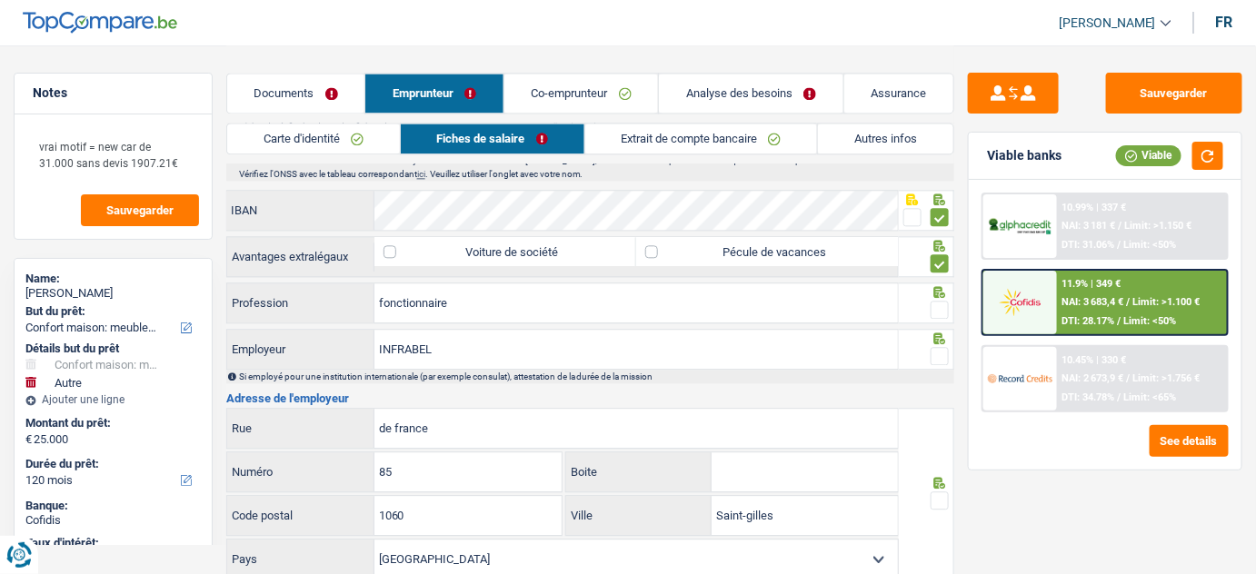
click at [0, 0] on input "radio" at bounding box center [0, 0] width 0 height 0
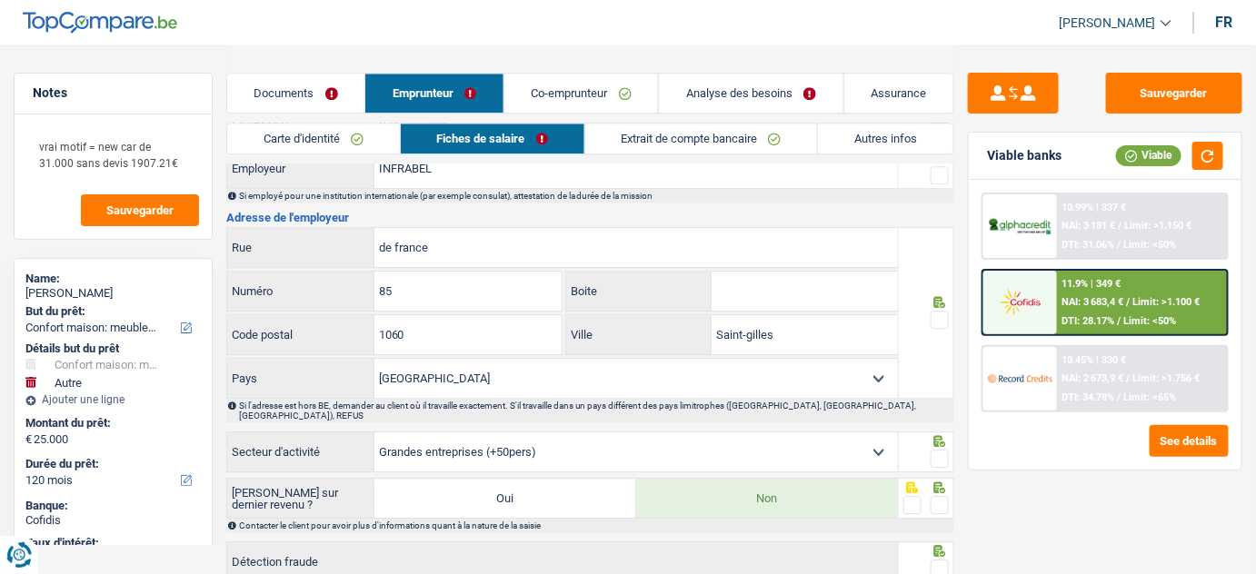
scroll to position [1558, 0]
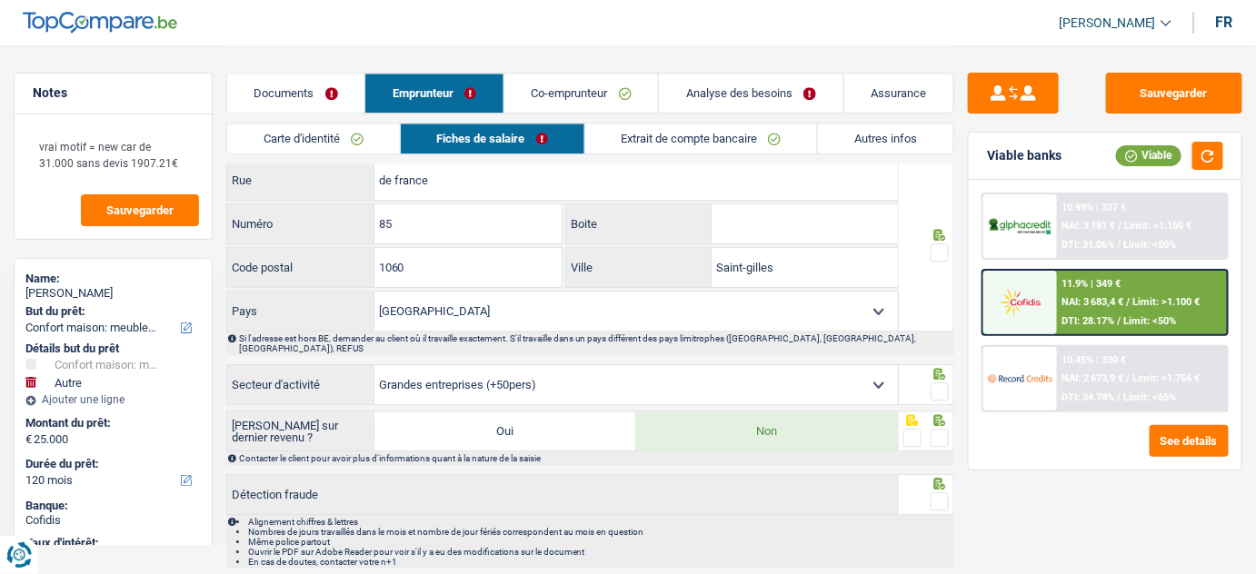
click at [938, 244] on span at bounding box center [940, 253] width 18 height 18
click at [0, 0] on input "radio" at bounding box center [0, 0] width 0 height 0
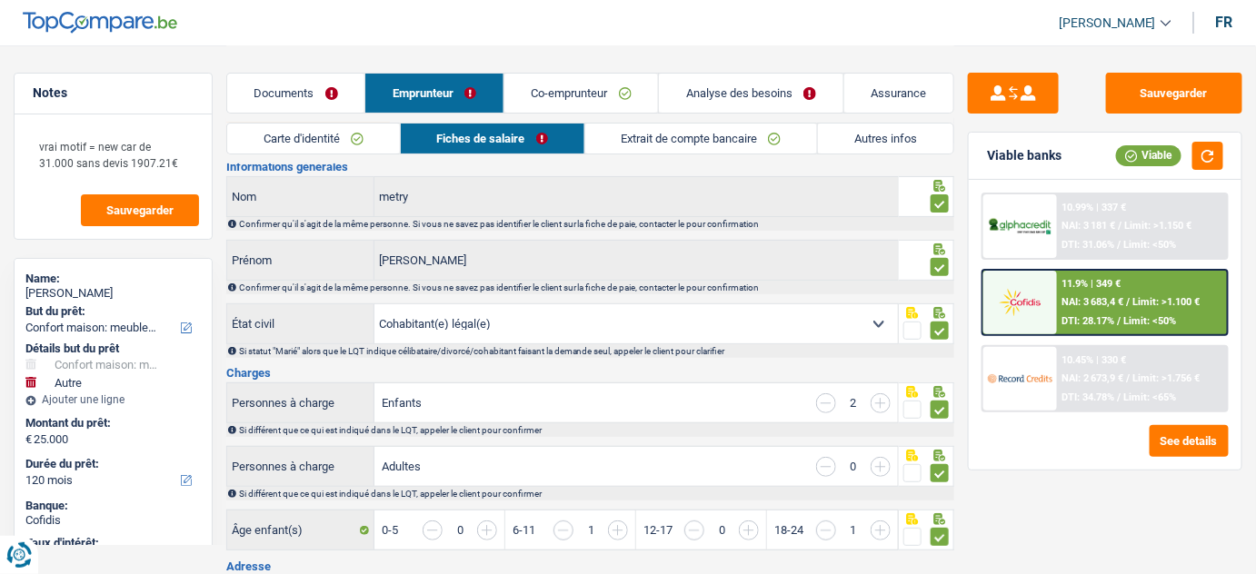
scroll to position [0, 0]
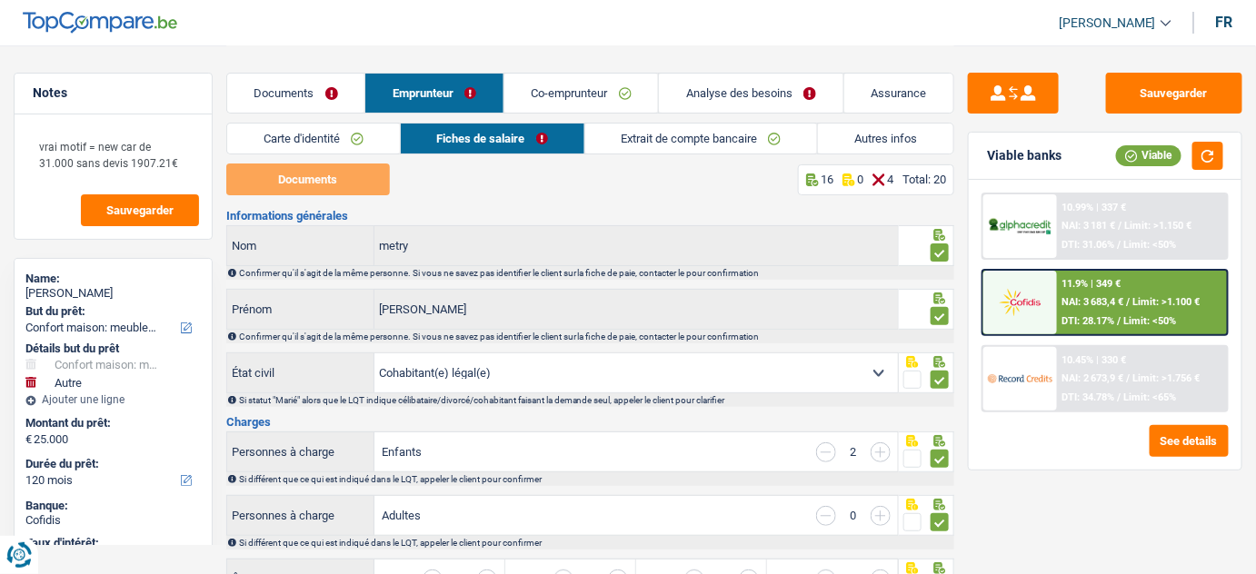
click at [311, 86] on link "Documents" at bounding box center [296, 93] width 138 height 39
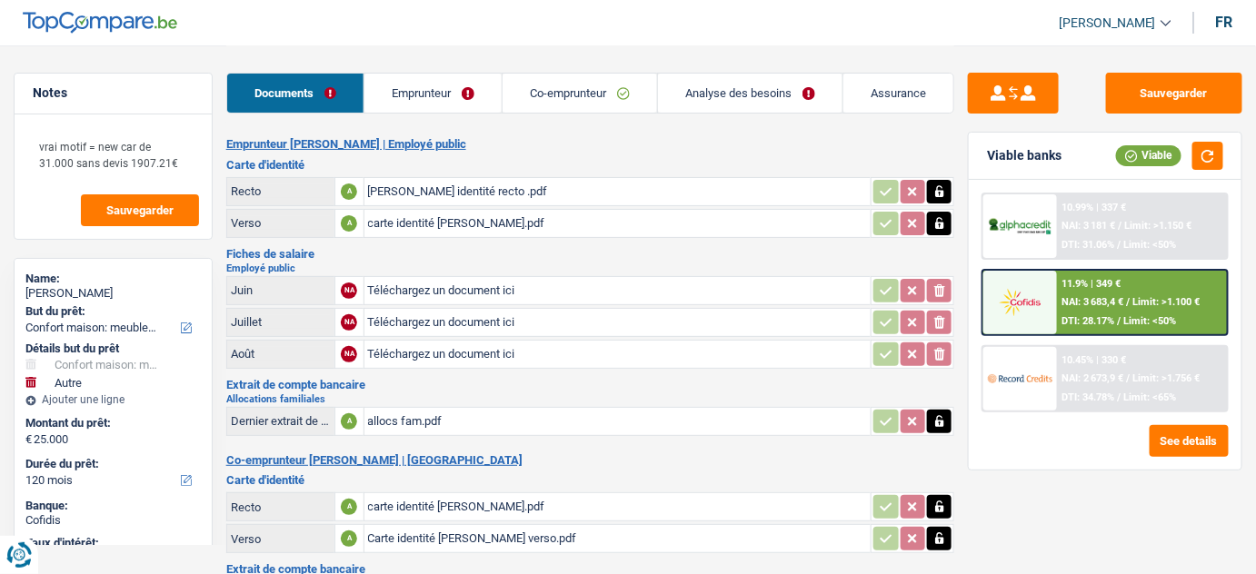
click at [470, 55] on div "Documents Emprunteur Co-emprunteur Analyse des besoins Assurance" at bounding box center [590, 83] width 729 height 77
click at [464, 83] on link "Emprunteur" at bounding box center [432, 93] width 137 height 39
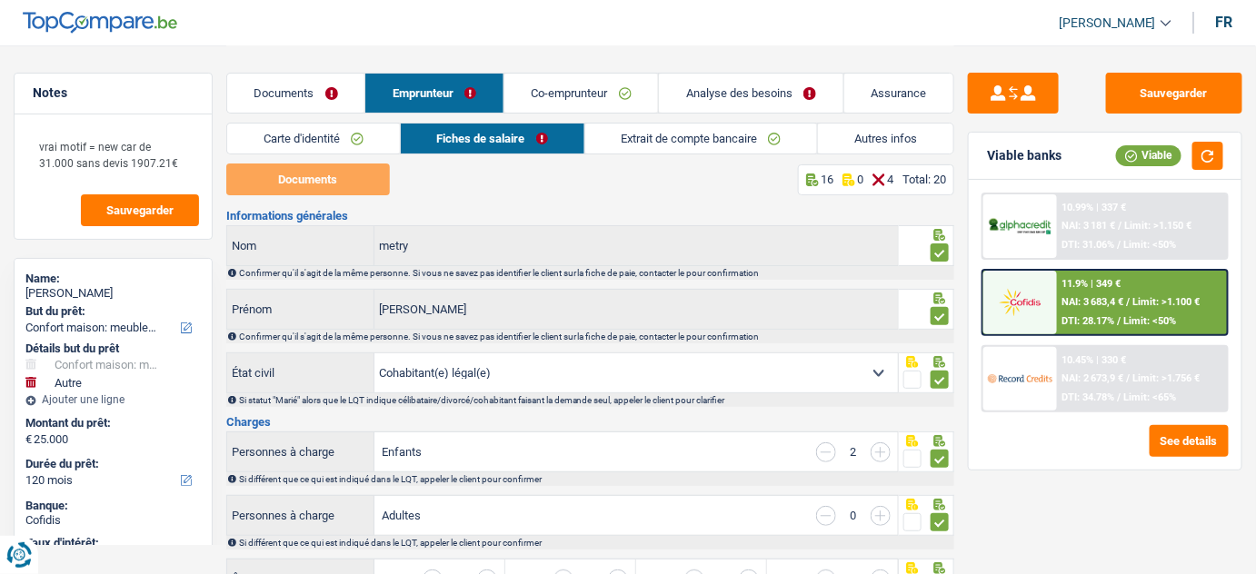
click at [323, 133] on link "Carte d'identité" at bounding box center [313, 139] width 173 height 30
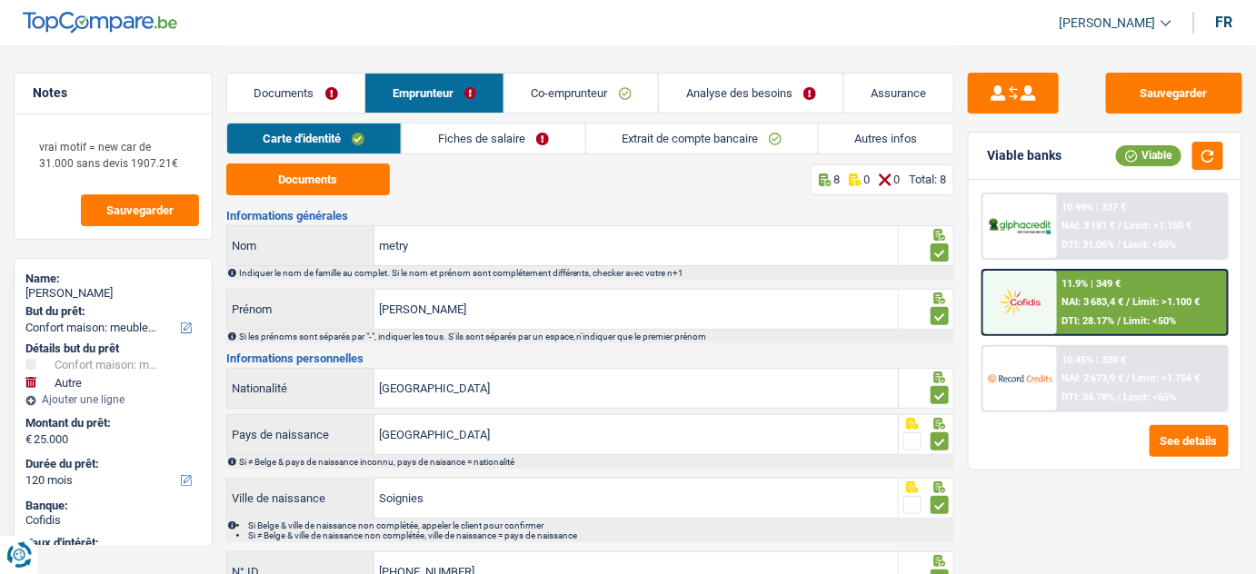
click at [499, 128] on link "Fiches de salaire" at bounding box center [493, 139] width 183 height 30
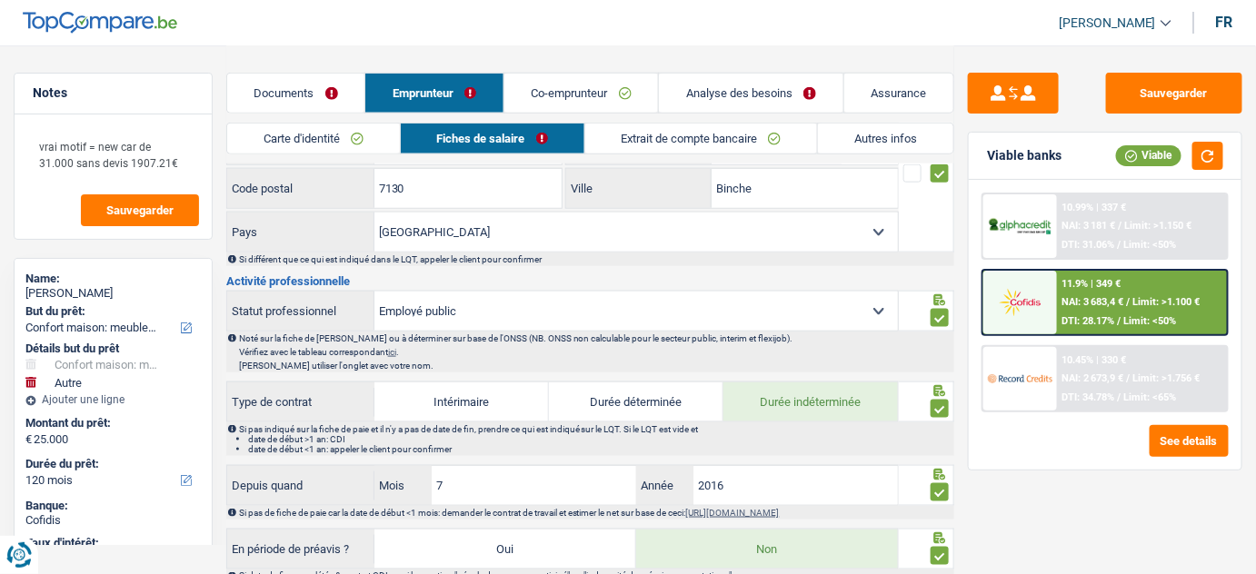
click at [582, 91] on link "Co-emprunteur" at bounding box center [581, 93] width 154 height 39
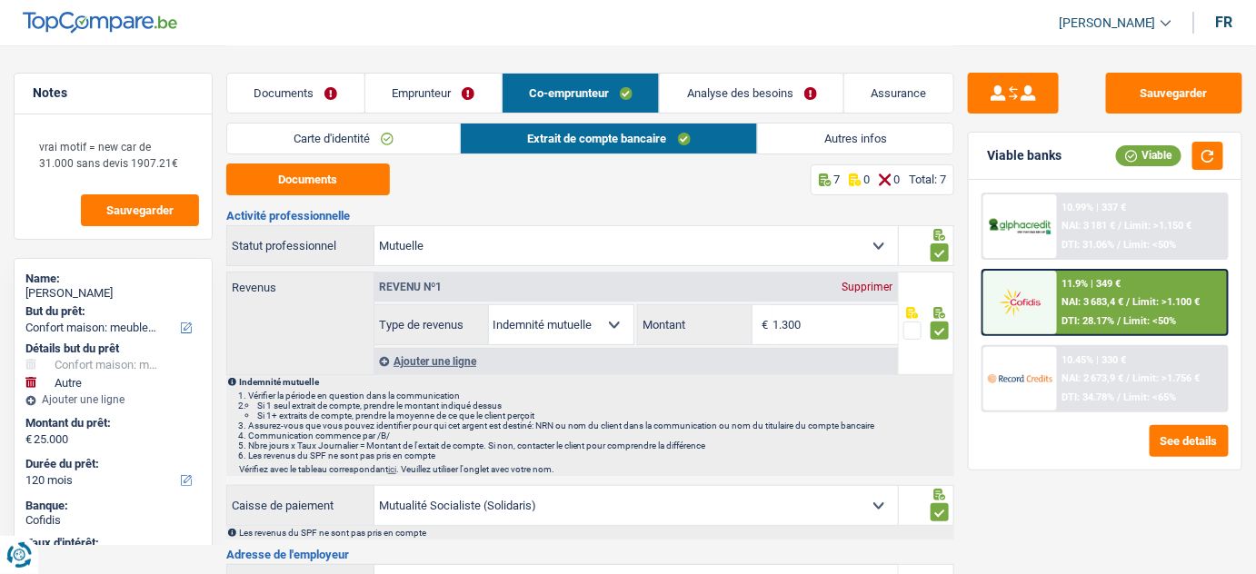
click at [436, 96] on link "Emprunteur" at bounding box center [433, 93] width 136 height 39
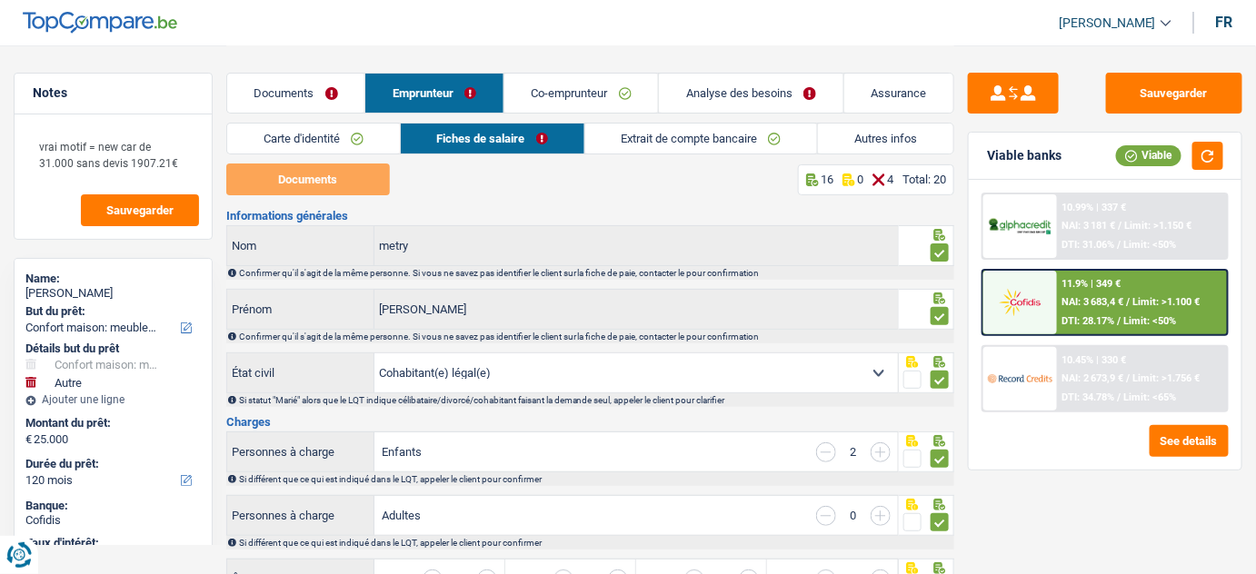
click at [377, 140] on link "Carte d'identité" at bounding box center [313, 139] width 173 height 30
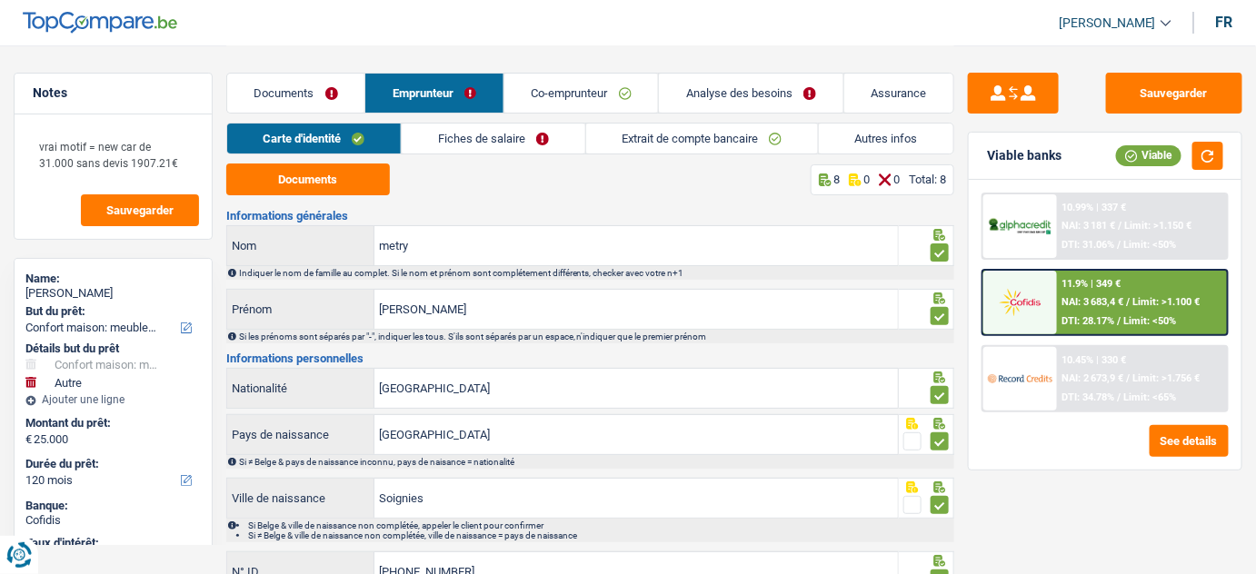
click at [491, 181] on div "Documents 8 0 0 Total: 8" at bounding box center [590, 180] width 729 height 32
click at [488, 135] on link "Fiches de salaire" at bounding box center [493, 139] width 183 height 30
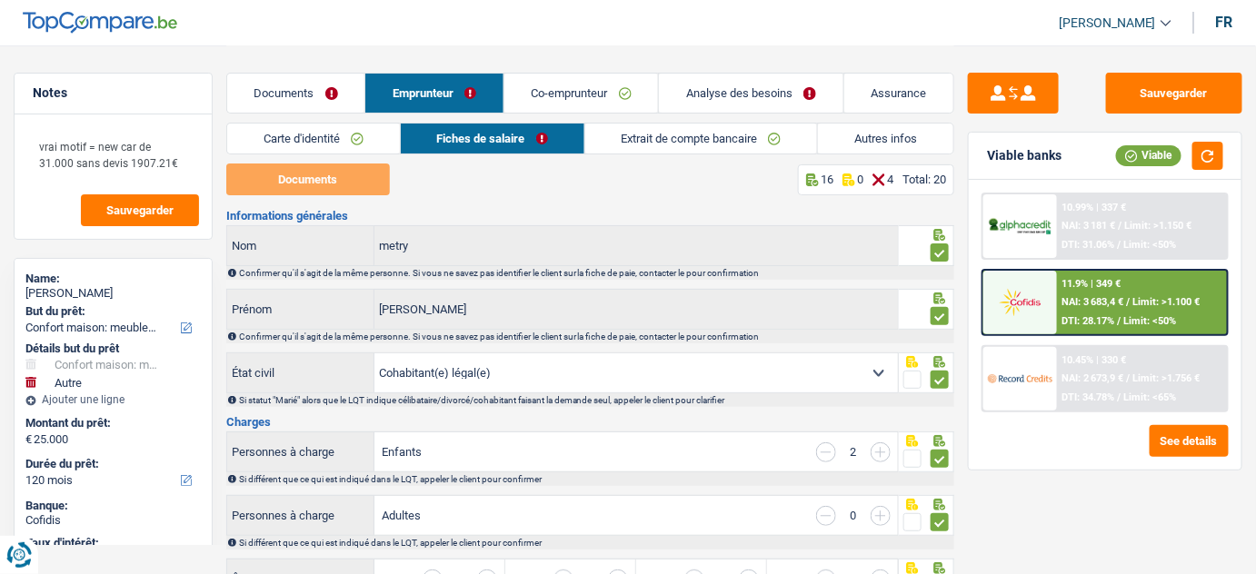
click at [298, 92] on link "Documents" at bounding box center [296, 93] width 138 height 39
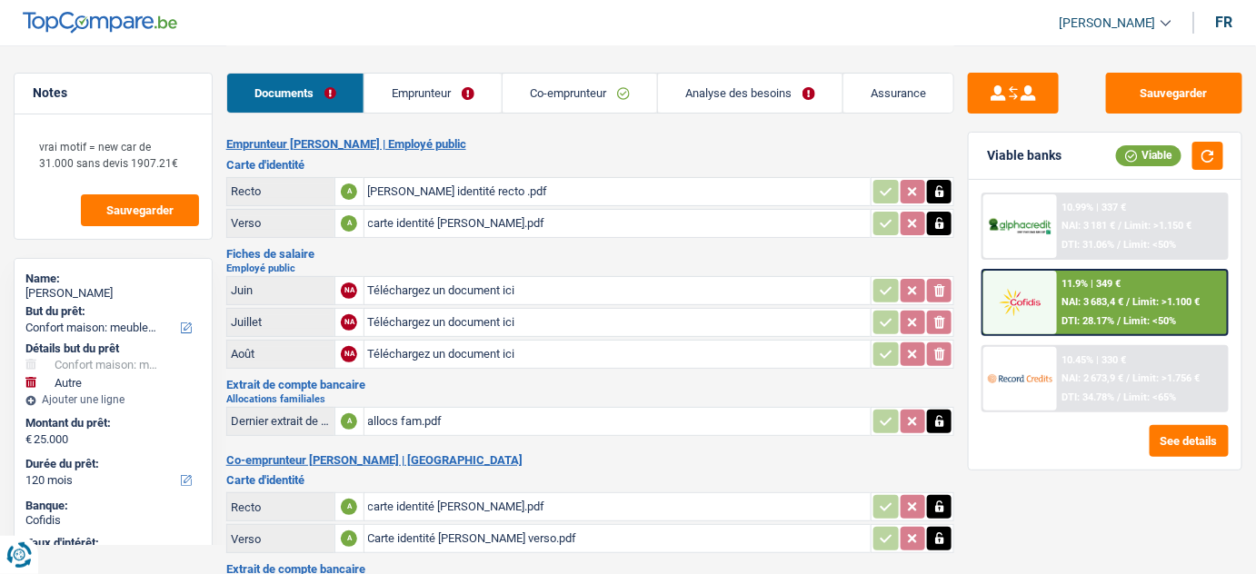
click at [453, 97] on link "Emprunteur" at bounding box center [432, 93] width 137 height 39
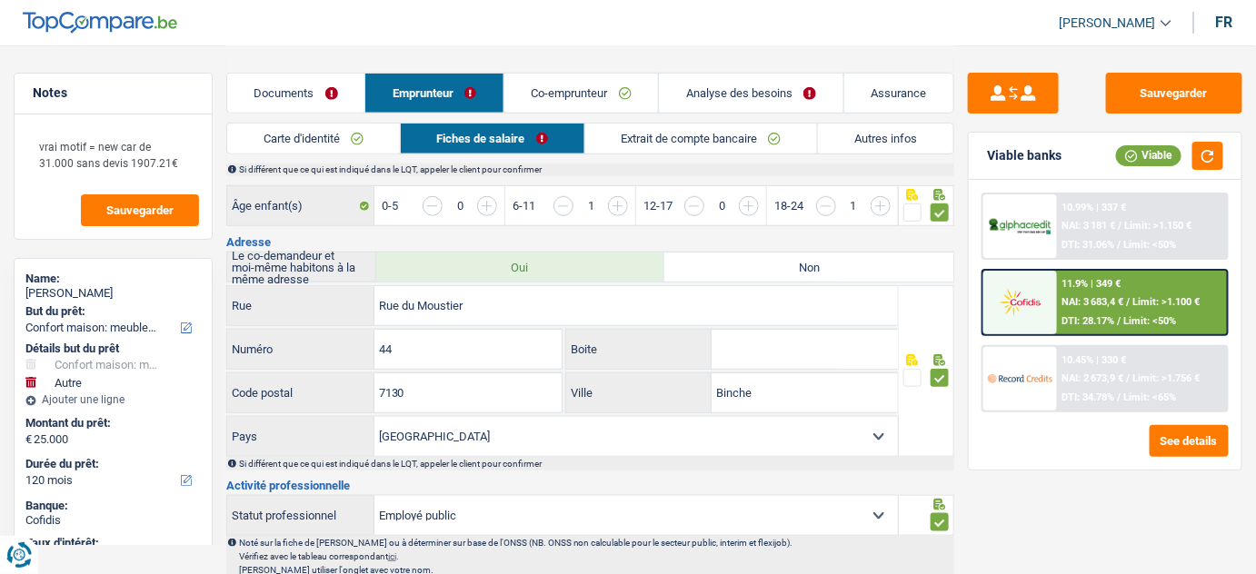
scroll to position [578, 0]
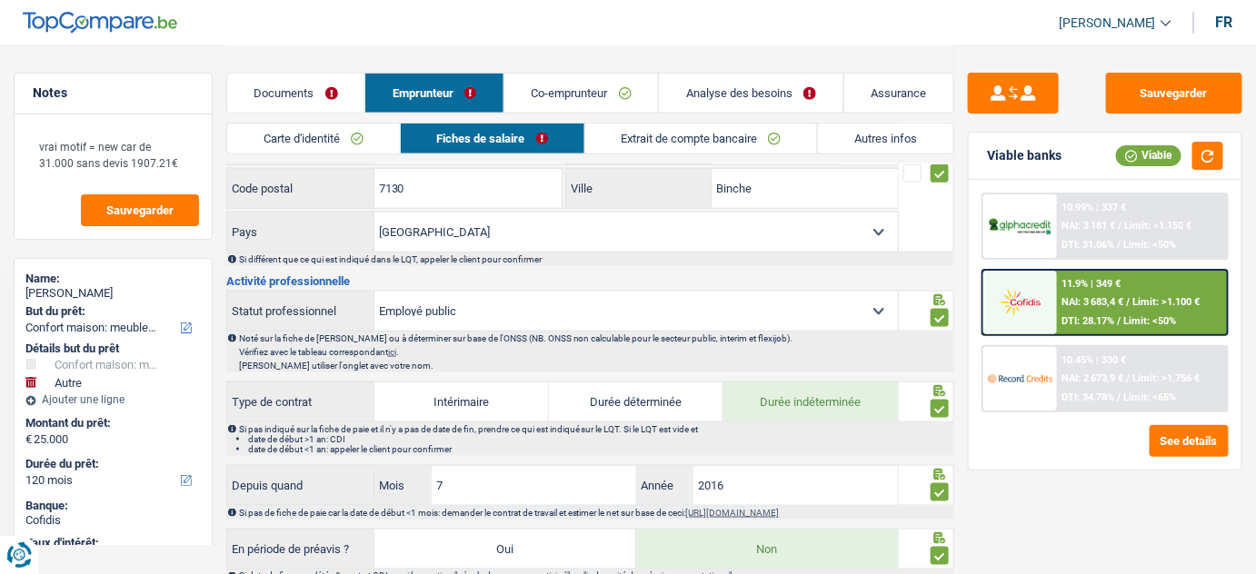
click at [305, 84] on link "Documents" at bounding box center [296, 93] width 138 height 39
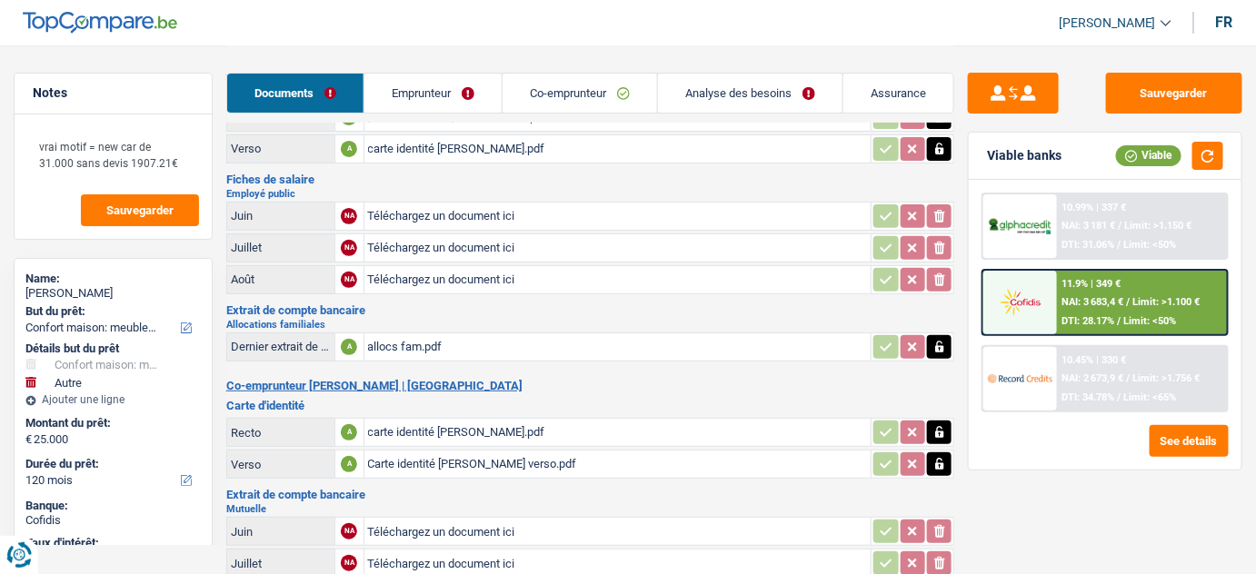
scroll to position [0, 0]
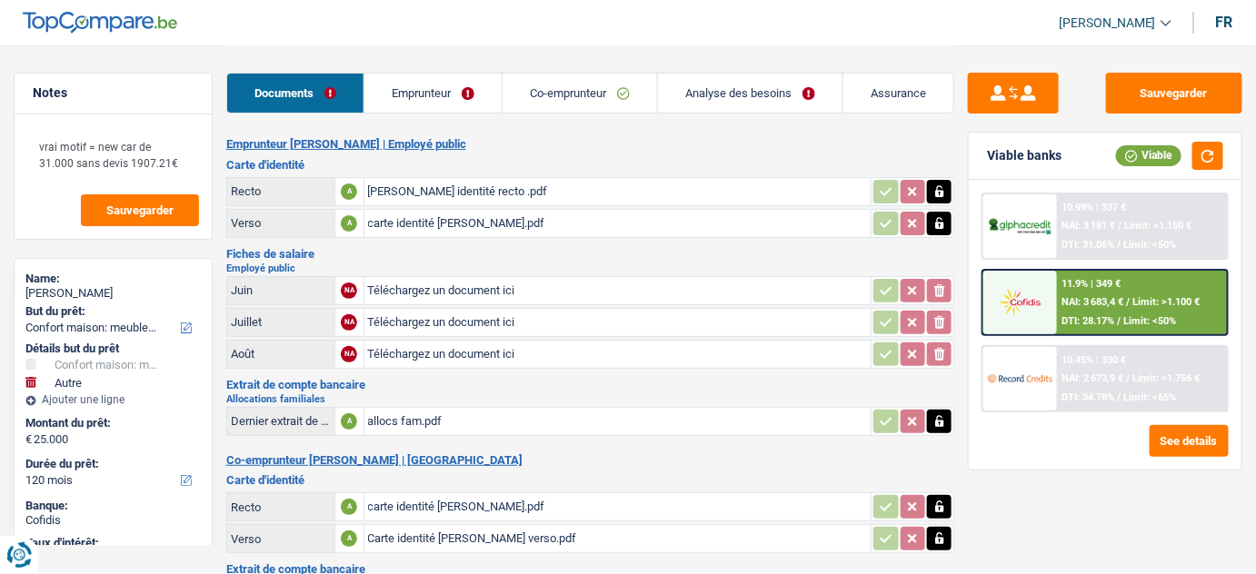
click at [426, 94] on link "Emprunteur" at bounding box center [432, 93] width 137 height 39
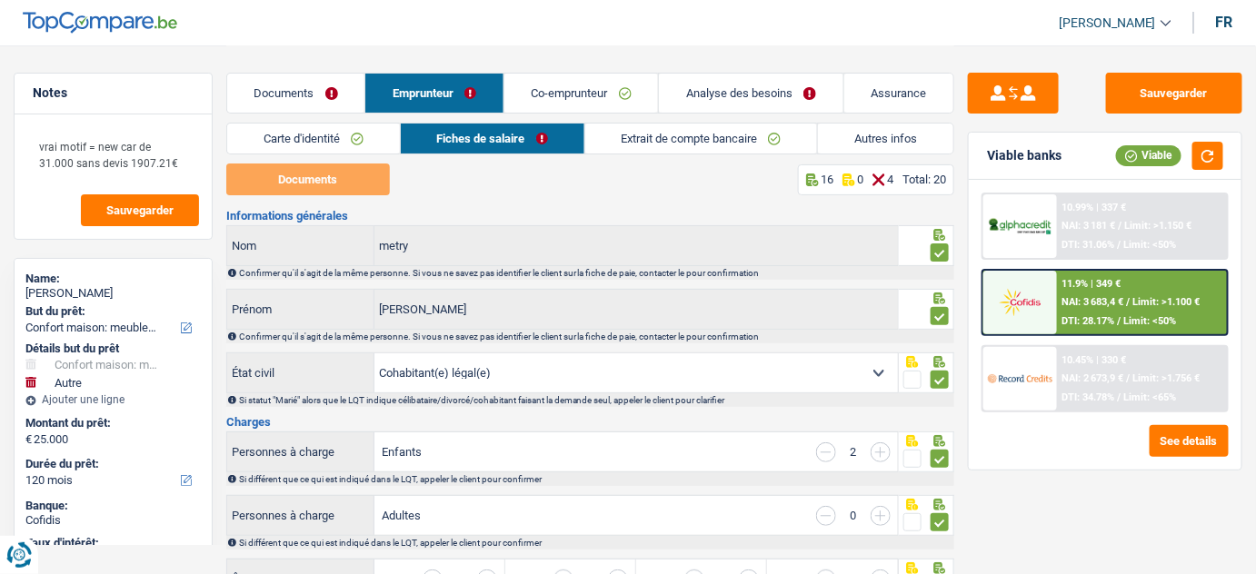
click at [630, 93] on link "Co-emprunteur" at bounding box center [581, 93] width 154 height 39
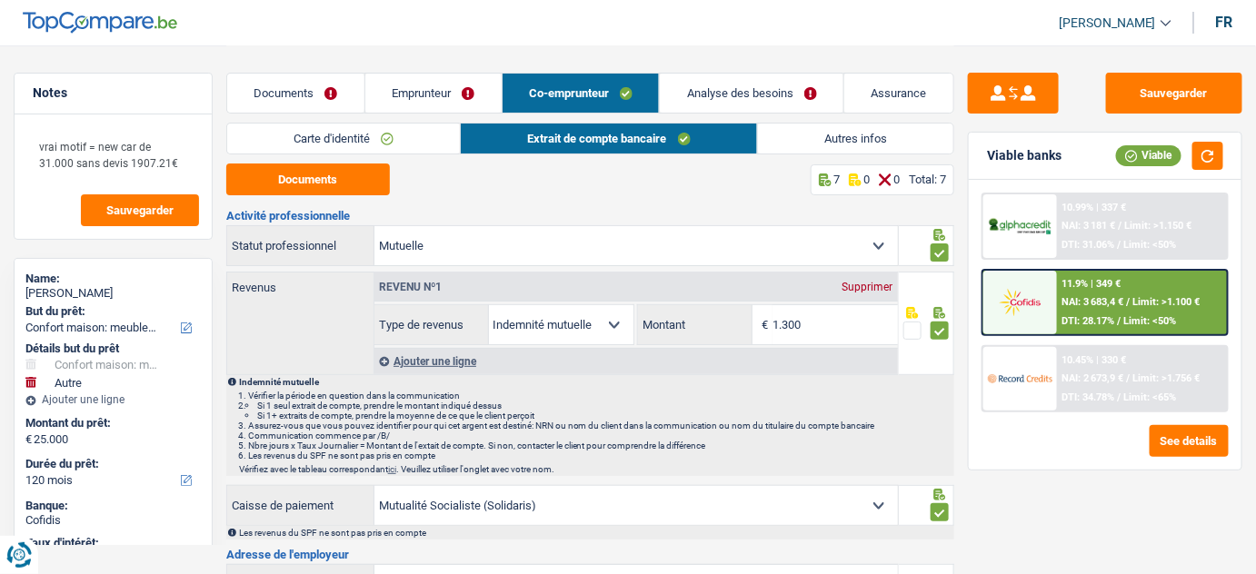
click at [369, 134] on link "Carte d'identité" at bounding box center [344, 139] width 234 height 30
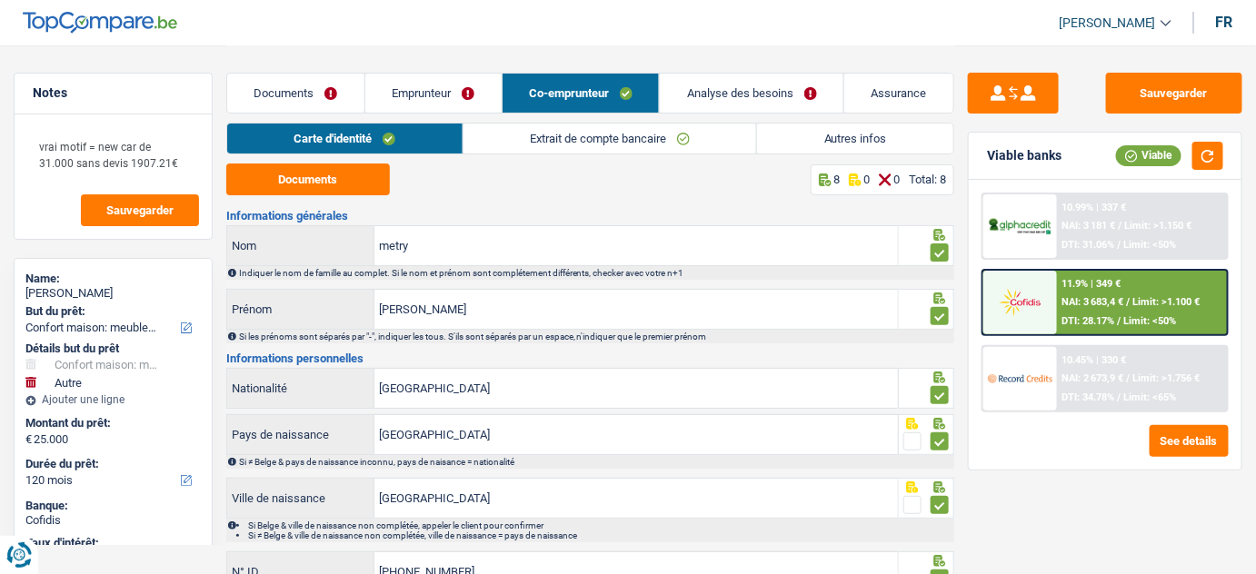
click at [467, 92] on link "Emprunteur" at bounding box center [433, 93] width 136 height 39
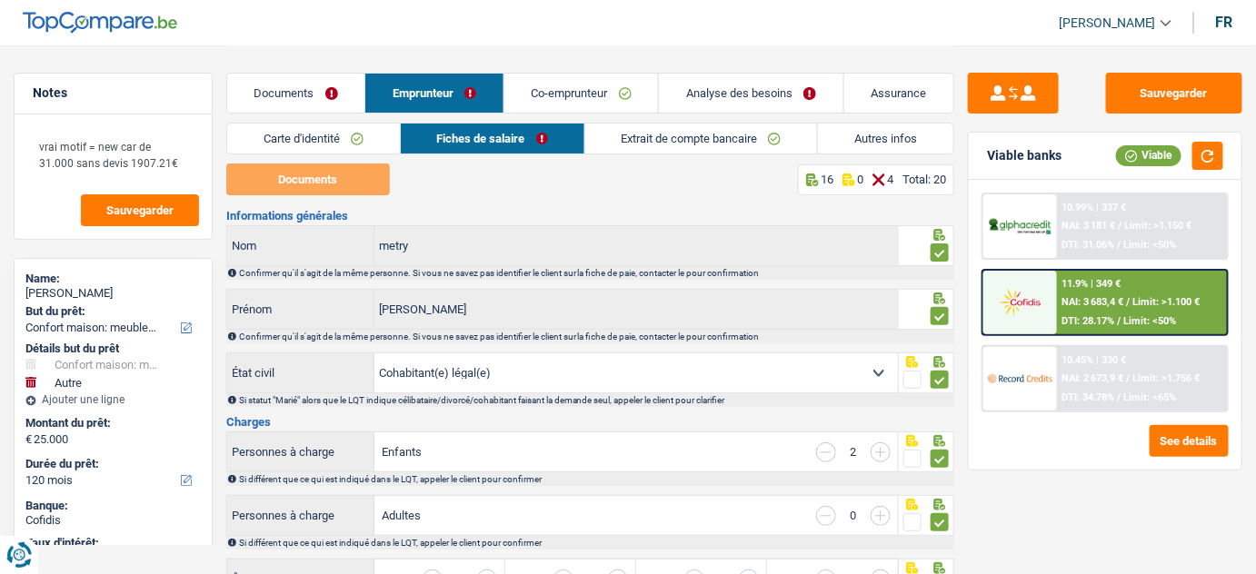
click at [356, 124] on link "Carte d'identité" at bounding box center [313, 139] width 173 height 30
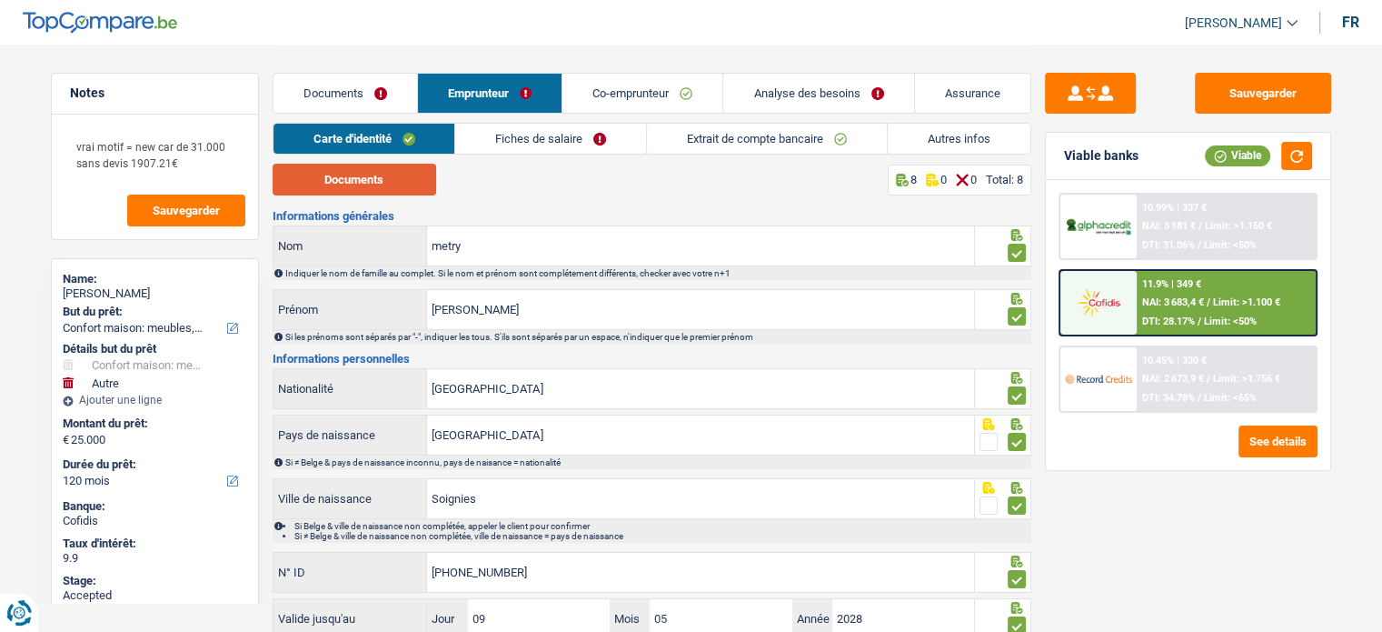
click at [350, 168] on button "Documents" at bounding box center [355, 180] width 164 height 32
click at [555, 138] on link "Fiches de salaire" at bounding box center [550, 139] width 191 height 30
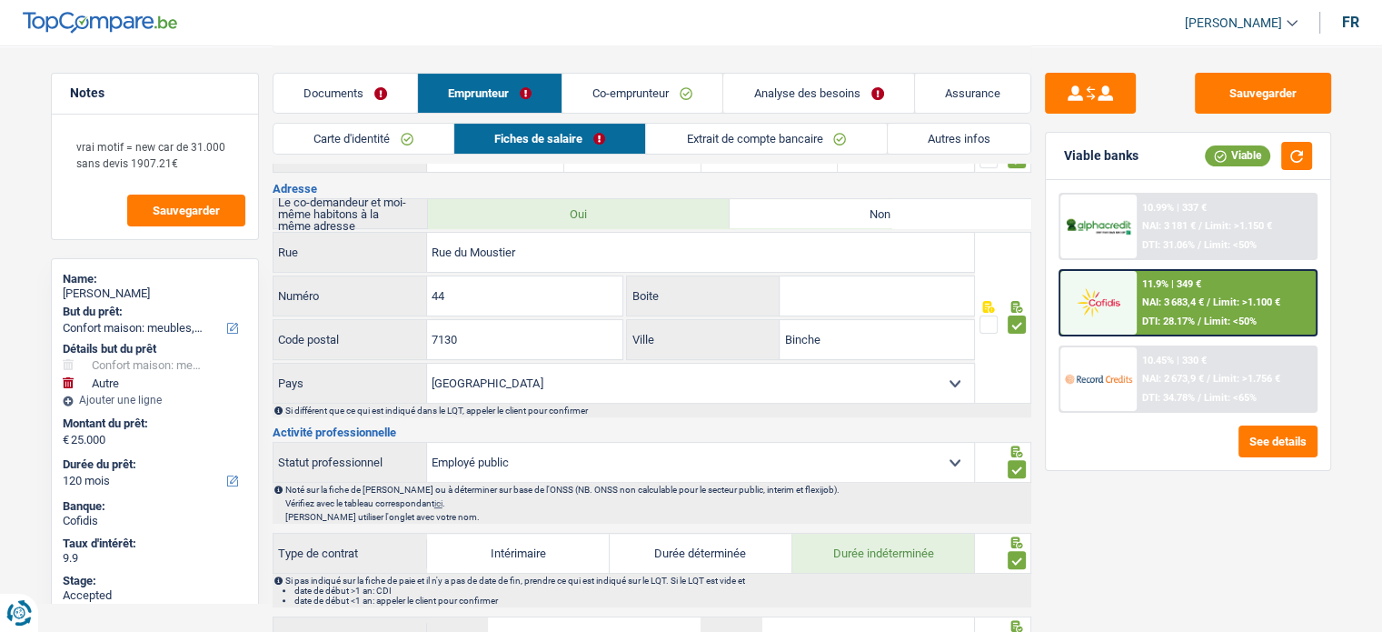
scroll to position [545, 0]
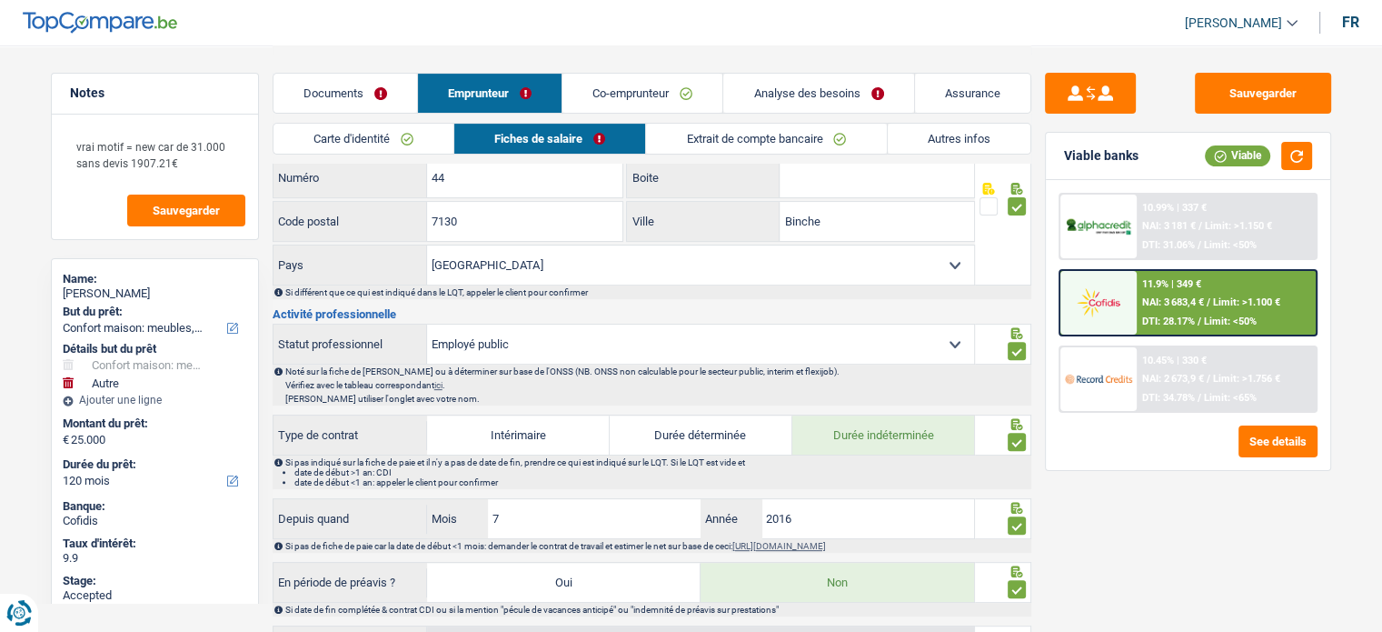
click at [601, 344] on select "Ouvrier Employé privé Employé public Invalide Indépendant Pensionné Chômeur Mut…" at bounding box center [700, 343] width 547 height 39
drag, startPoint x: 591, startPoint y: 383, endPoint x: 639, endPoint y: 355, distance: 55.3
click at [591, 383] on p "Vérifiez avec le tableau correspondant ici ." at bounding box center [657, 385] width 744 height 10
click at [1096, 90] on button "submit" at bounding box center [1090, 93] width 91 height 41
select select "mutuality"
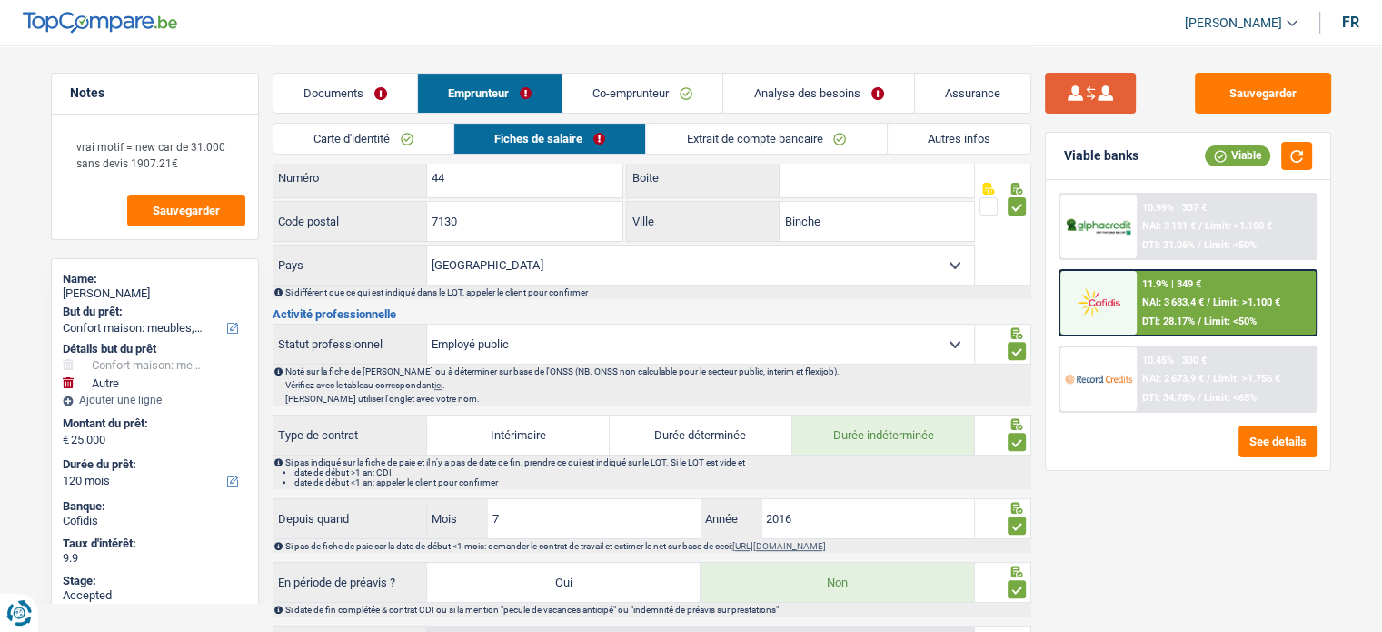
select select "mutualityIndemnity"
type input "1.300"
type input "Ferrer"
type input "114"
type input "7100"
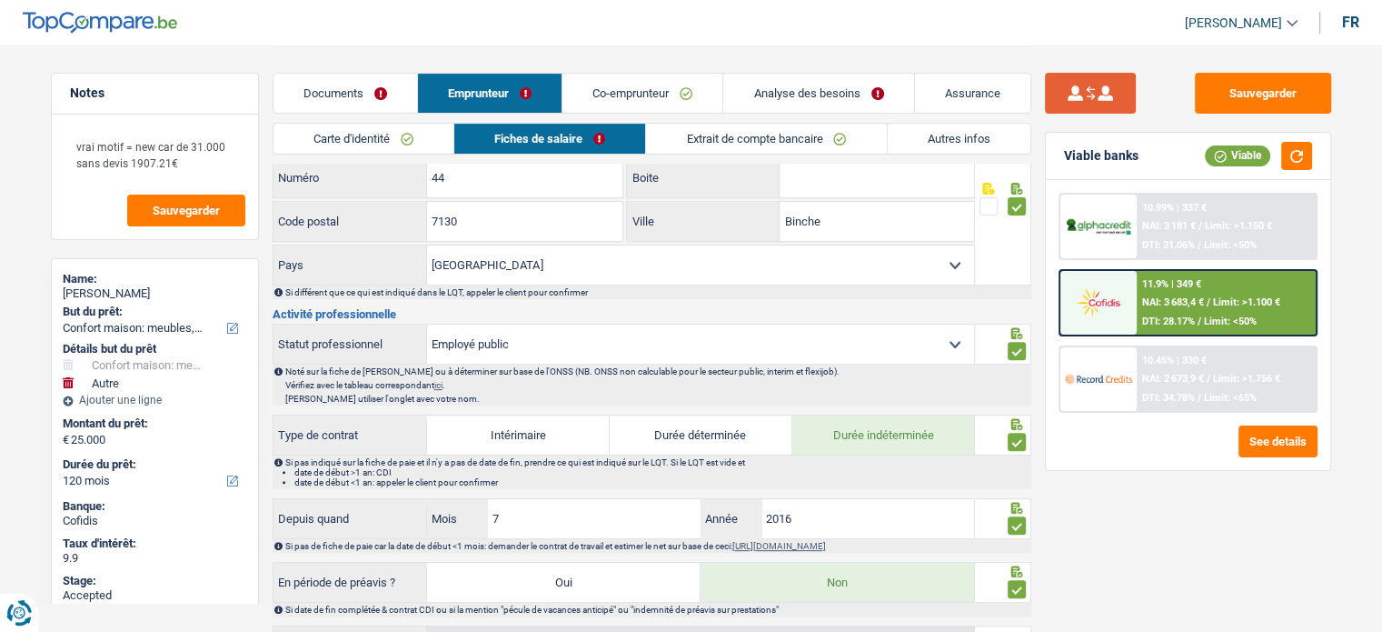
type input "La Hestre"
type input "10"
type input "2013"
type input "[GEOGRAPHIC_DATA]"
type input "Soignies"
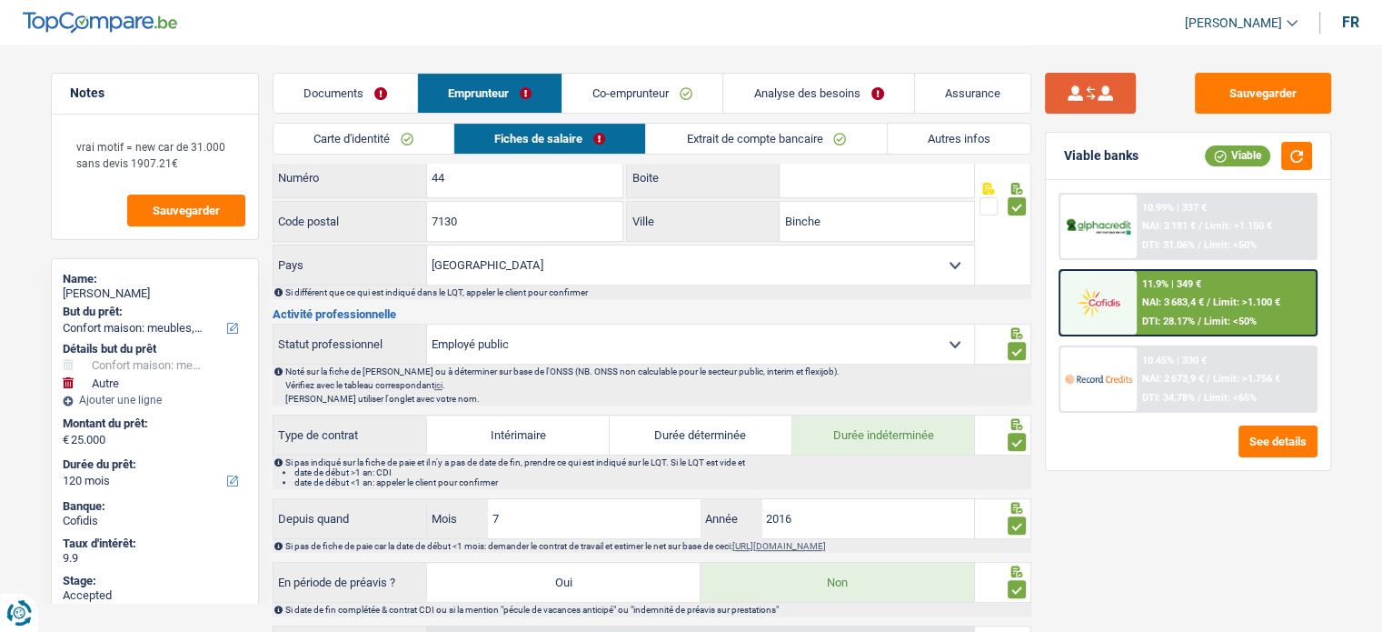
type input "592-8016574-90"
type input "09"
type input "05"
type input "2028"
type input "75.03.24-179.18"
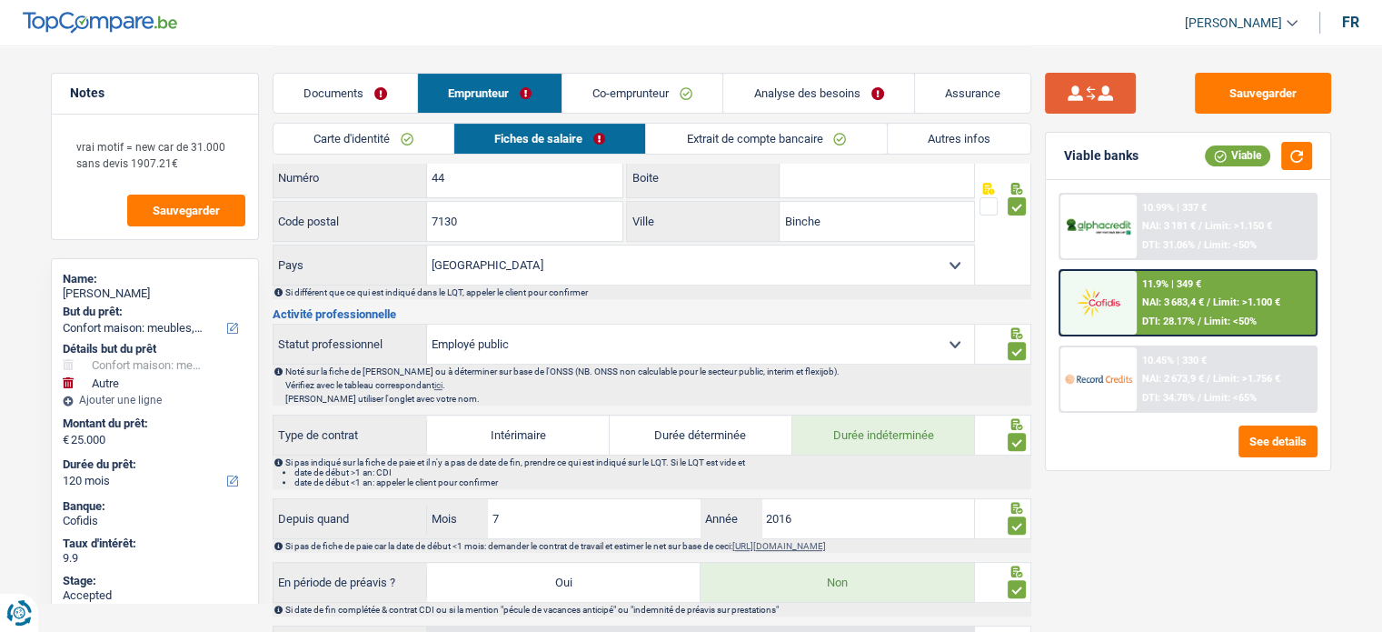
select select "solidaris"
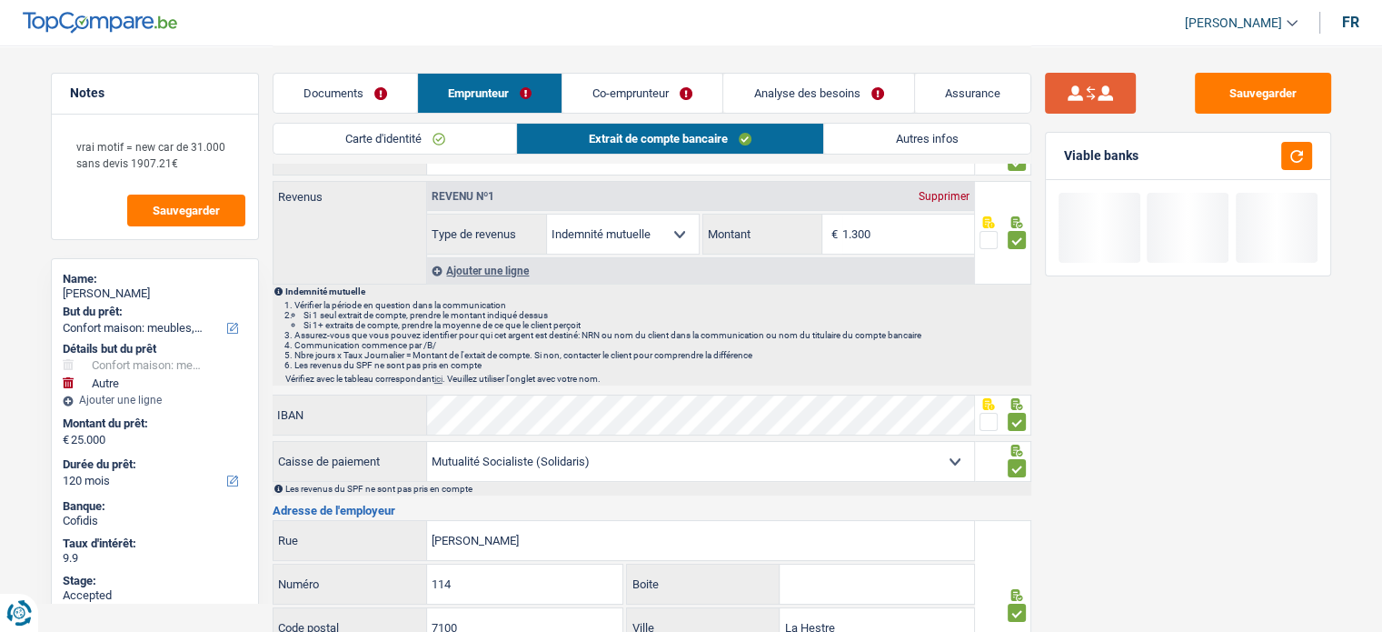
scroll to position [0, 0]
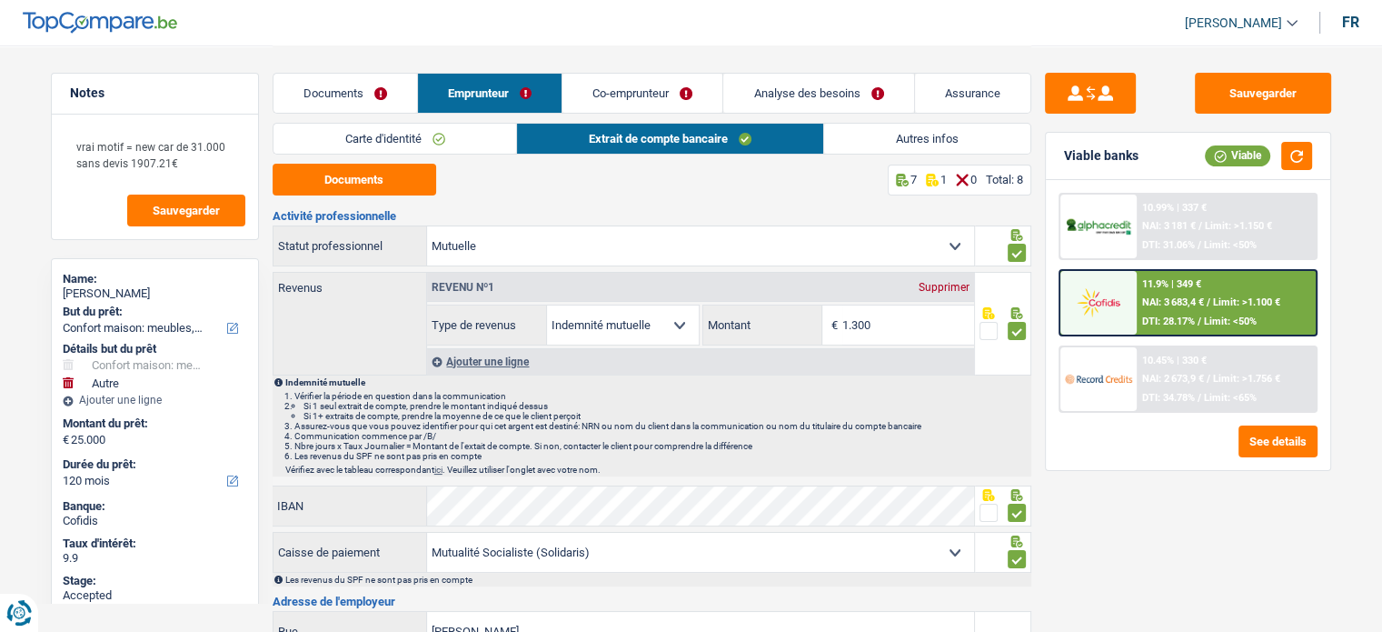
click at [436, 116] on div "Documents Emprunteur Co-emprunteur Analyse des besoins Assurance" at bounding box center [652, 83] width 759 height 77
click at [423, 140] on link "Carte d'identité" at bounding box center [396, 139] width 244 height 30
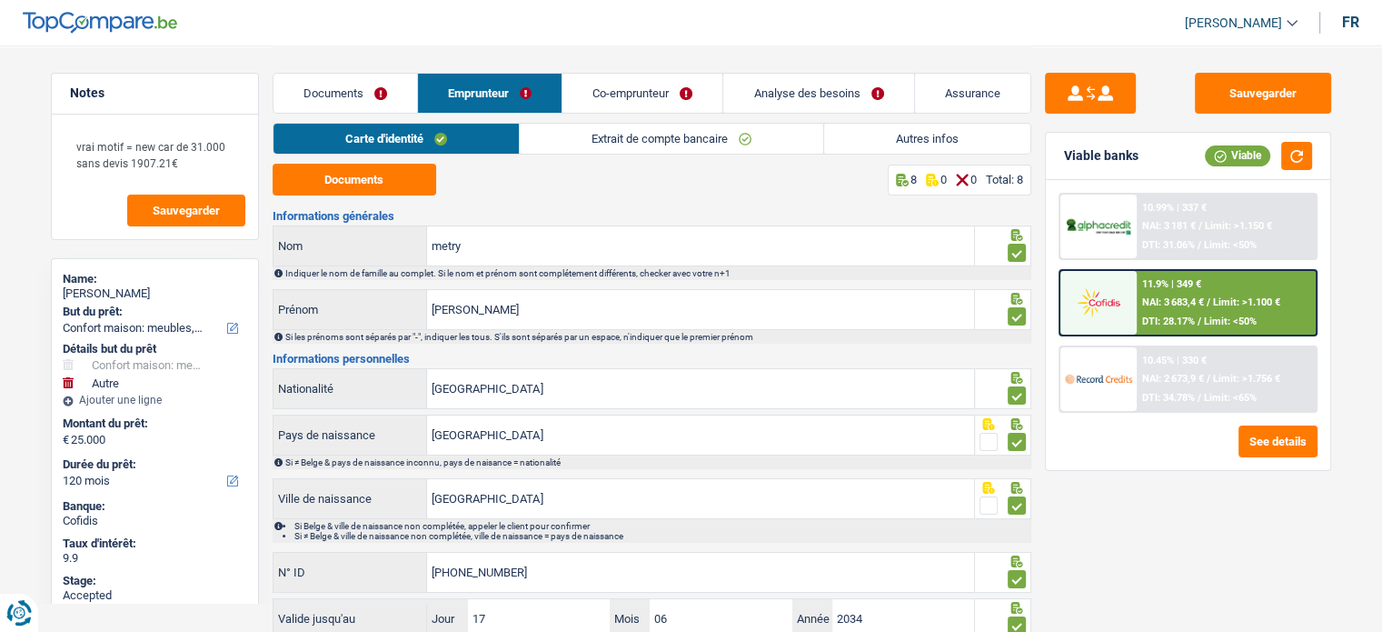
click at [665, 84] on link "Co-emprunteur" at bounding box center [643, 93] width 160 height 39
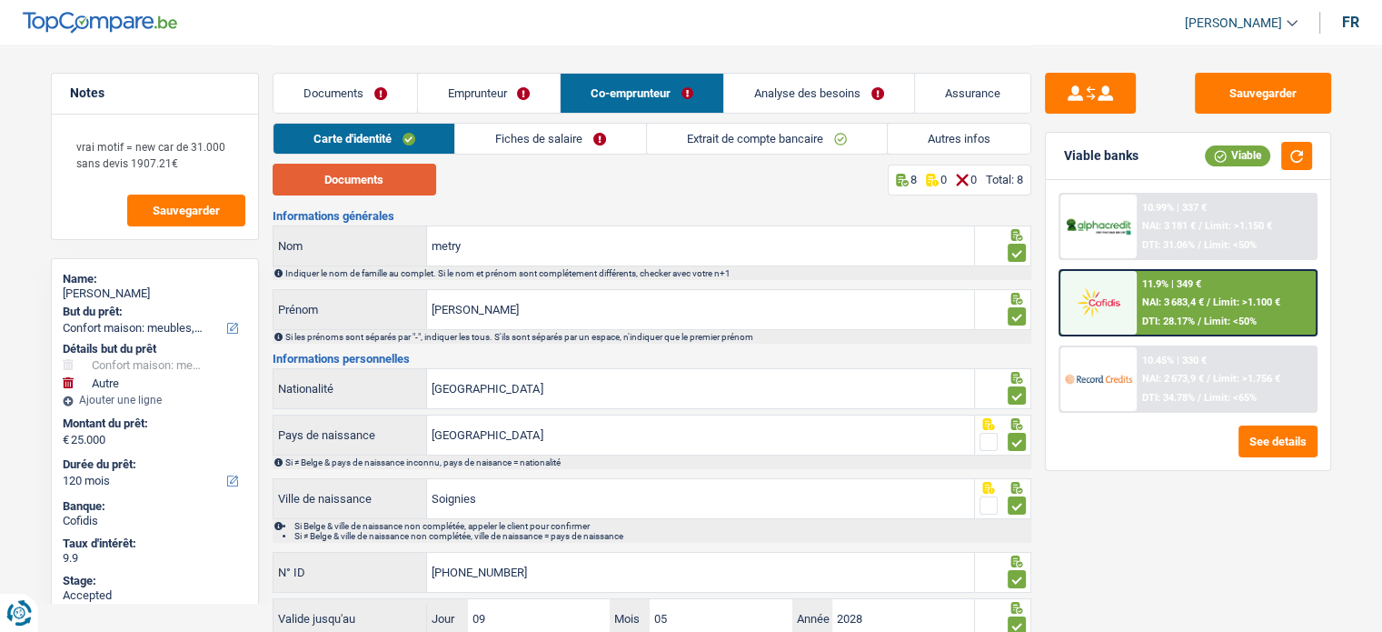
click at [385, 211] on div "Documents 8 0 0 Total: 8 Informations générales metry Nom Indiquer le nom de fa…" at bounding box center [652, 435] width 759 height 542
click at [379, 184] on button "Documents" at bounding box center [355, 180] width 164 height 32
drag, startPoint x: 495, startPoint y: 242, endPoint x: 25, endPoint y: 304, distance: 473.9
click at [44, 304] on div "Notes vrai motif = new car de 31.000 sans devis 1907.21€ Sauvegarder Name: nath…" at bounding box center [691, 376] width 1309 height 662
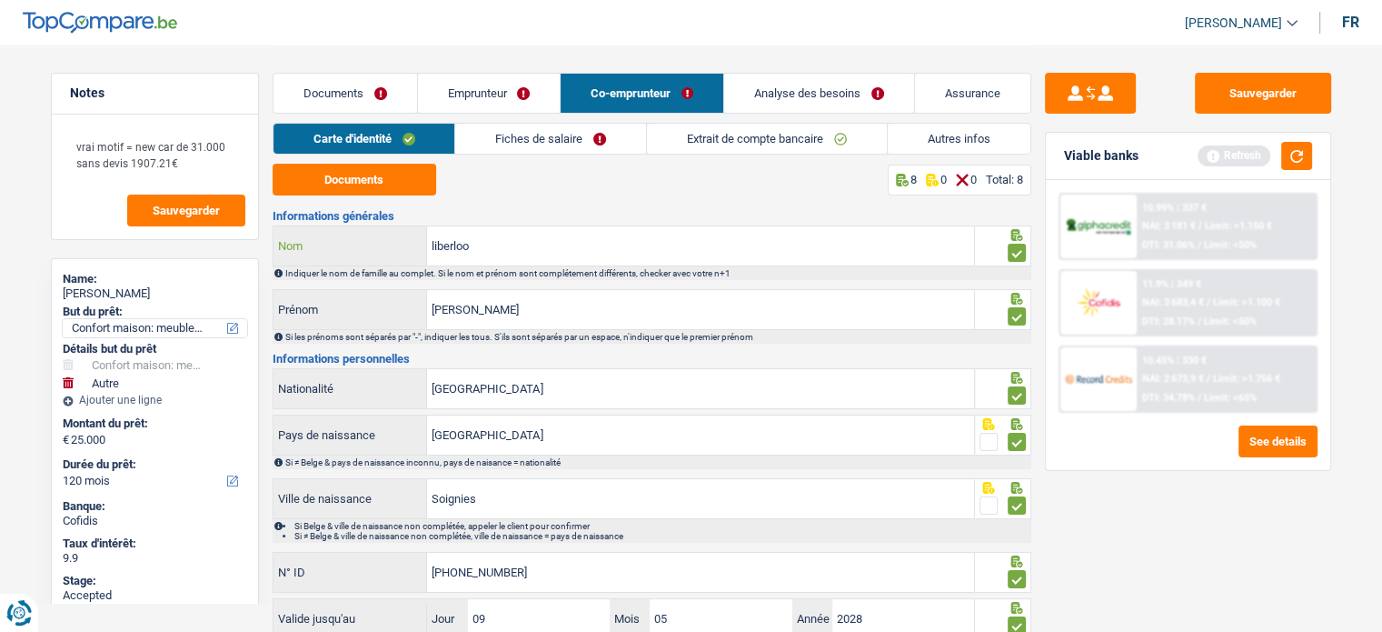
type input "liberloo"
type input "miguel"
drag, startPoint x: 320, startPoint y: 389, endPoint x: 262, endPoint y: 395, distance: 58.5
click at [262, 395] on div "Notes vrai motif = new car de 31.000 sans devis 1907.21€ Sauvegarder Name: nath…" at bounding box center [691, 376] width 1309 height 662
type input "b"
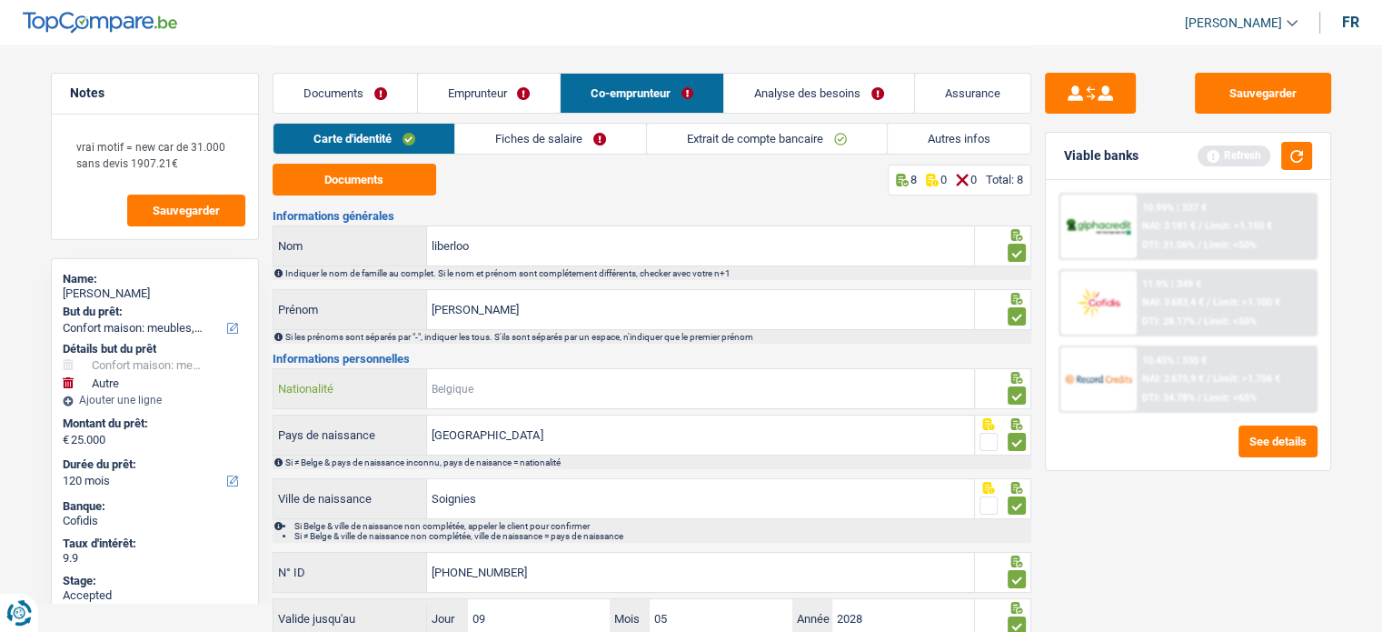
type input "e"
type input "B-5928016-57"
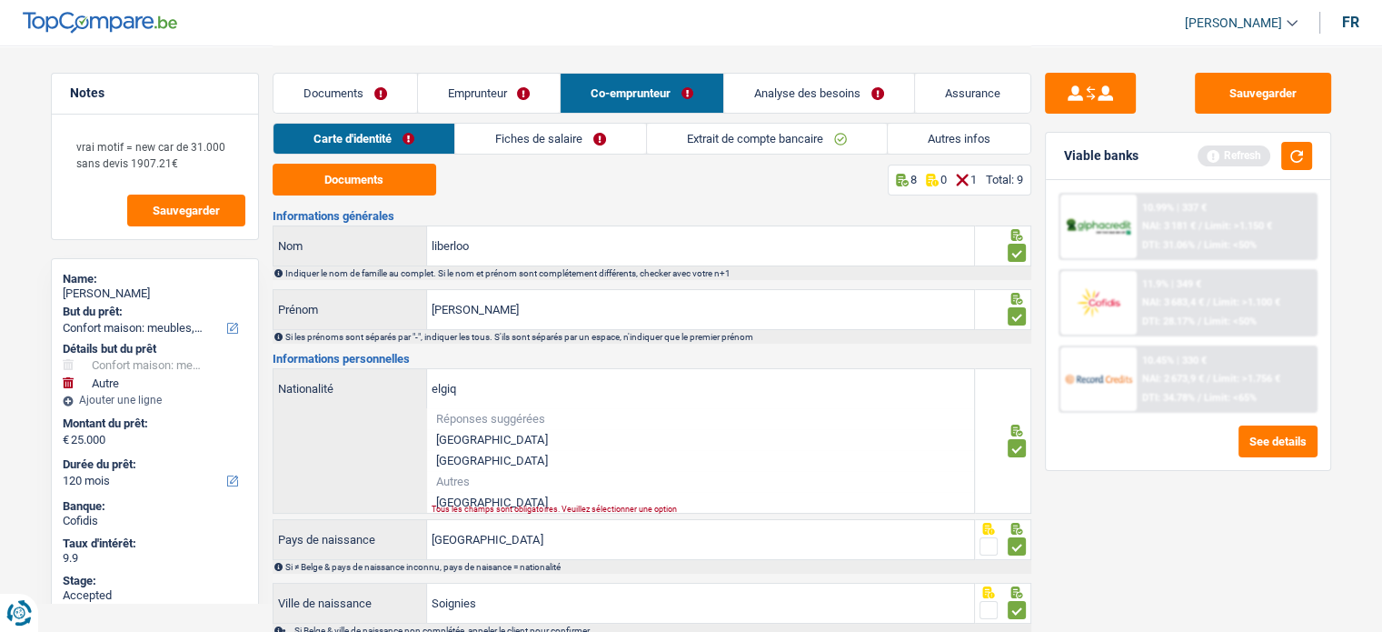
click at [454, 439] on li "[GEOGRAPHIC_DATA]" at bounding box center [700, 439] width 547 height 21
type input "[GEOGRAPHIC_DATA]"
type input "595-9280165-7"
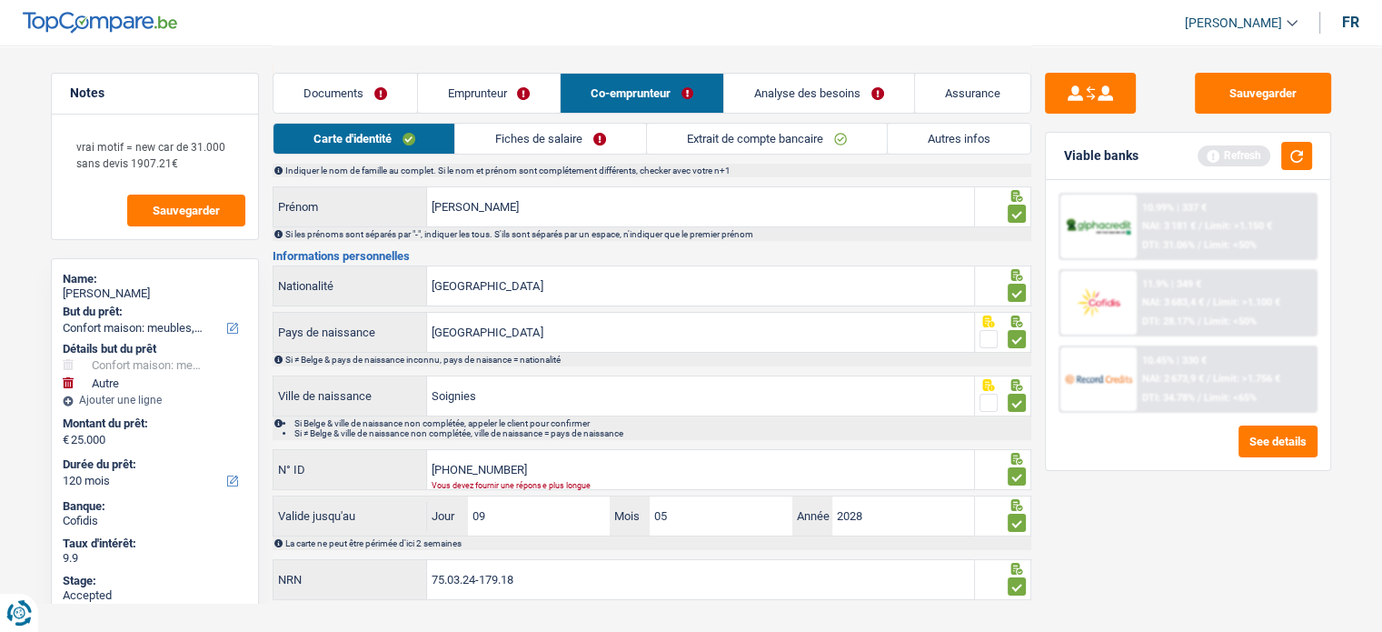
scroll to position [118, 0]
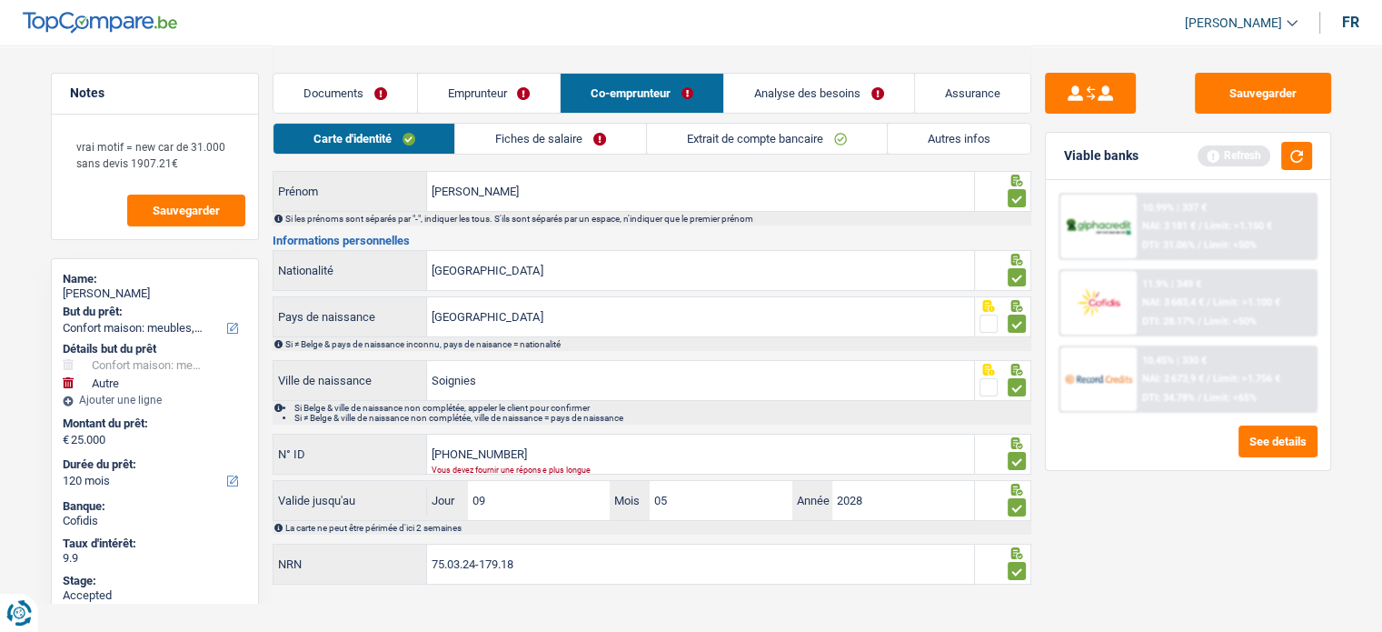
drag, startPoint x: 382, startPoint y: 96, endPoint x: 458, endPoint y: 85, distance: 77.2
click at [382, 96] on link "Documents" at bounding box center [346, 93] width 144 height 39
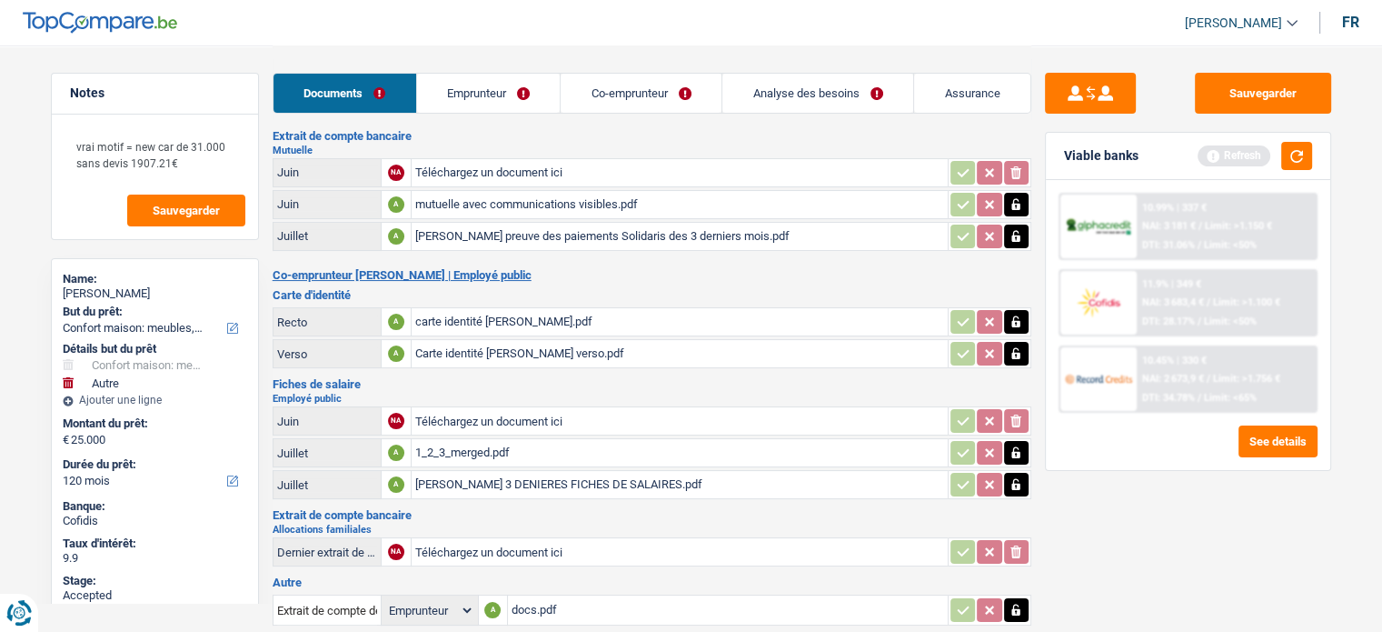
click at [484, 83] on link "Emprunteur" at bounding box center [489, 93] width 144 height 39
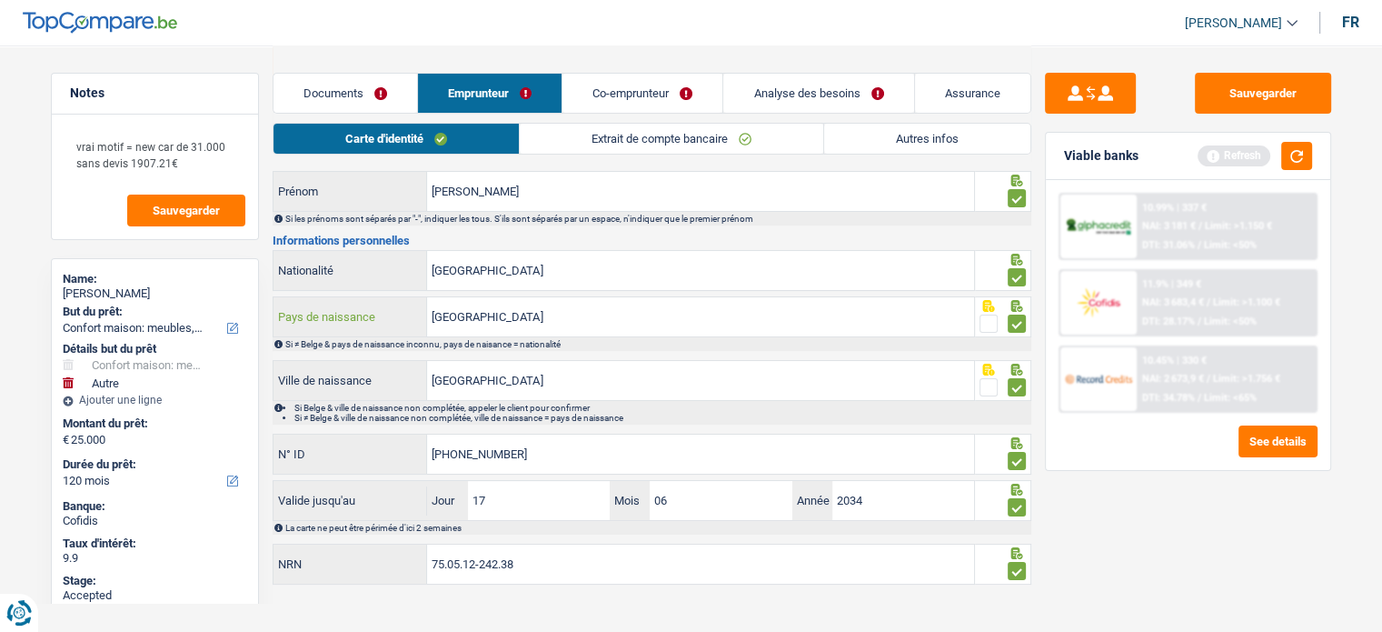
drag, startPoint x: 494, startPoint y: 312, endPoint x: 351, endPoint y: 337, distance: 145.8
click at [351, 337] on div "Belgique Pays de naissance Si ≠ Belge & pays de naissance inconnu, pays de nais…" at bounding box center [652, 323] width 759 height 55
type input "can"
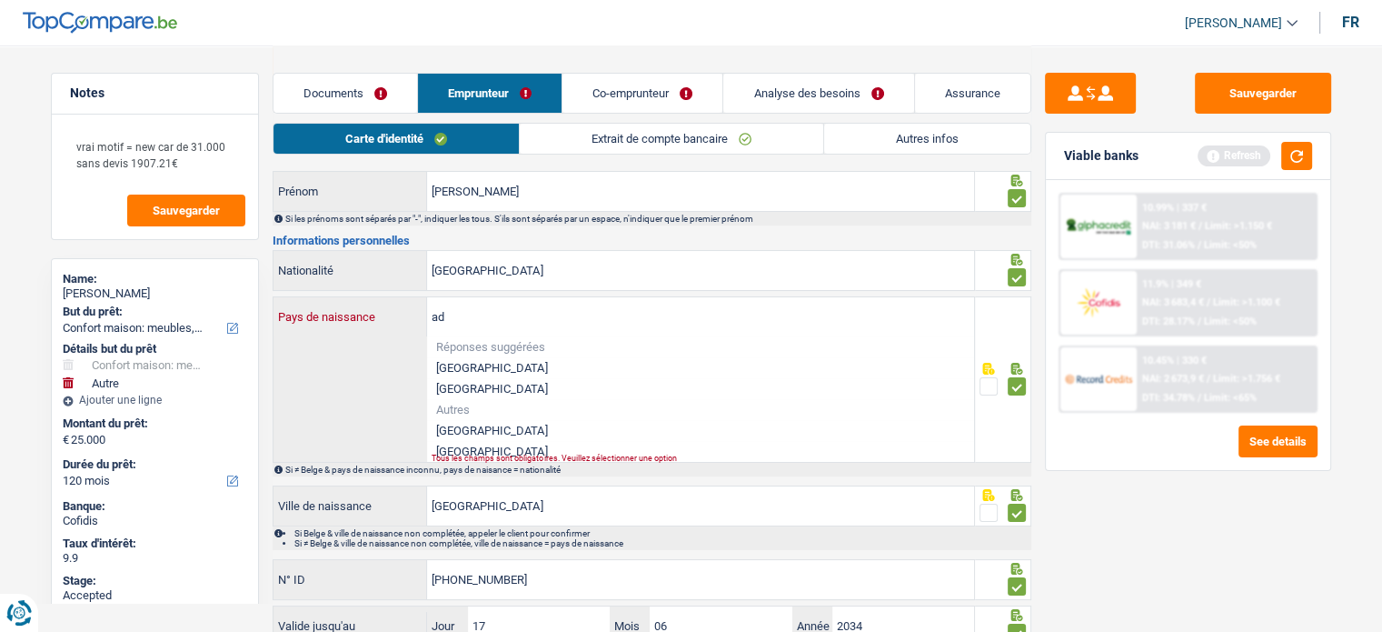
type input "a"
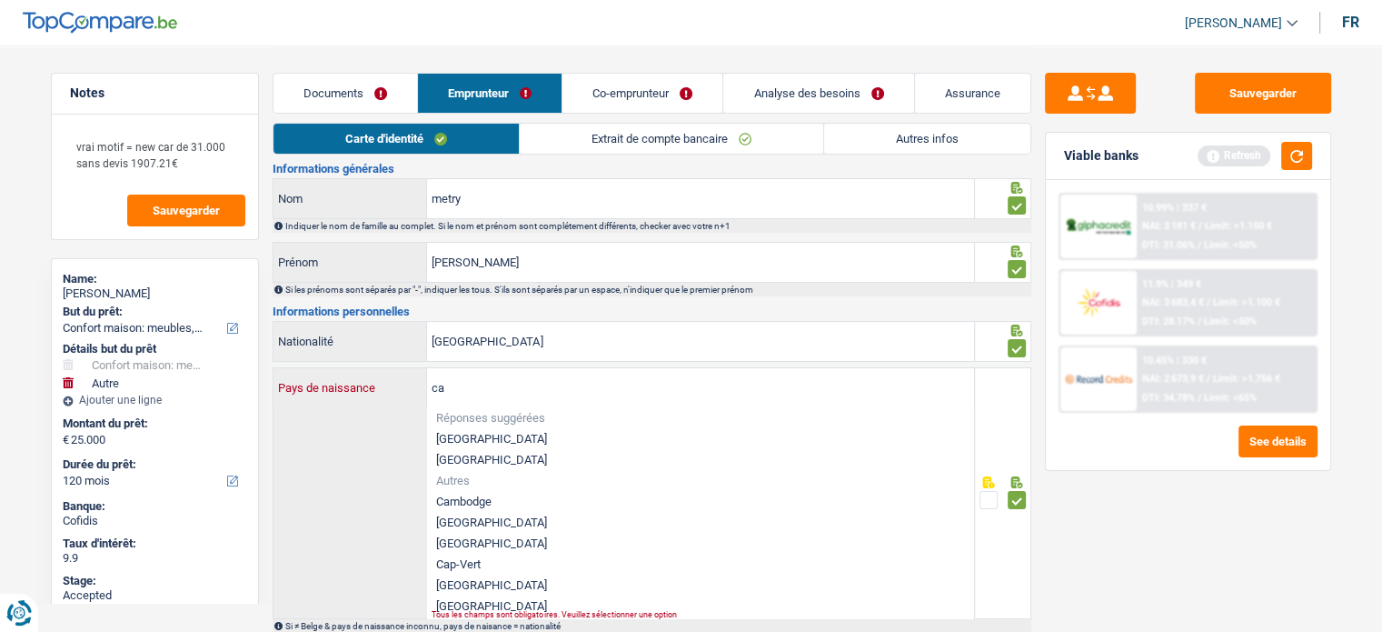
scroll to position [0, 0]
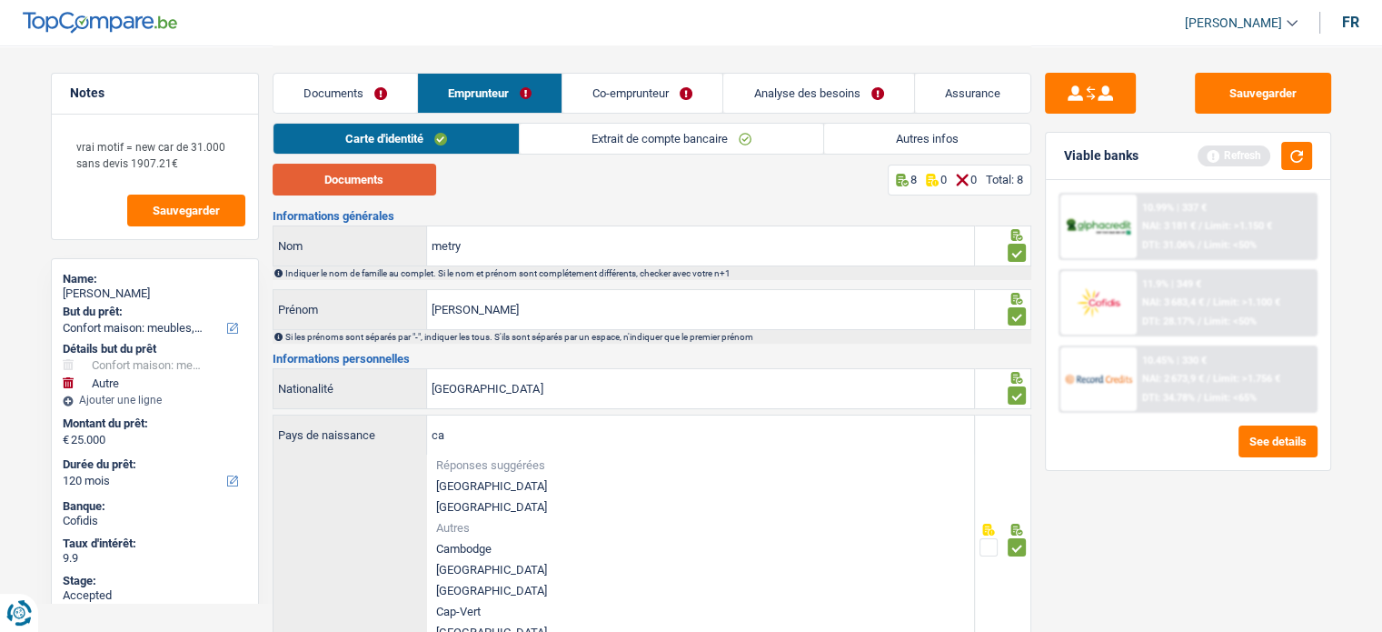
click at [370, 181] on button "Documents" at bounding box center [355, 180] width 164 height 32
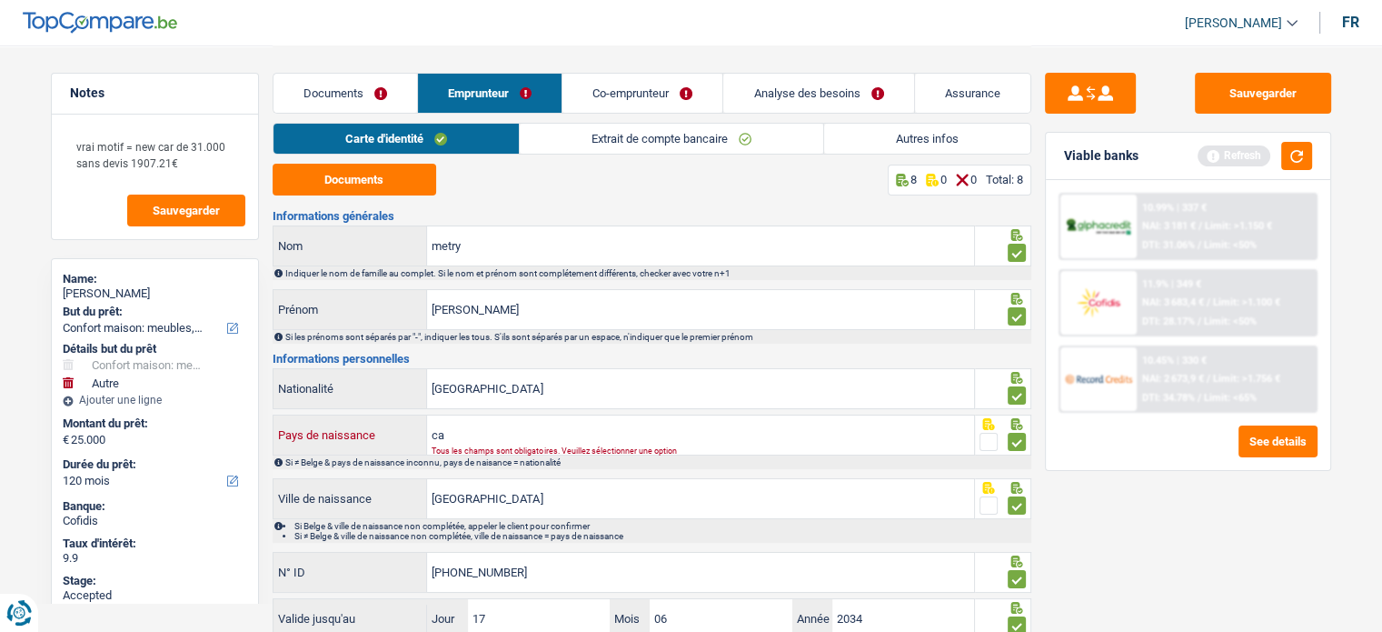
click at [464, 421] on input "ca" at bounding box center [700, 434] width 547 height 39
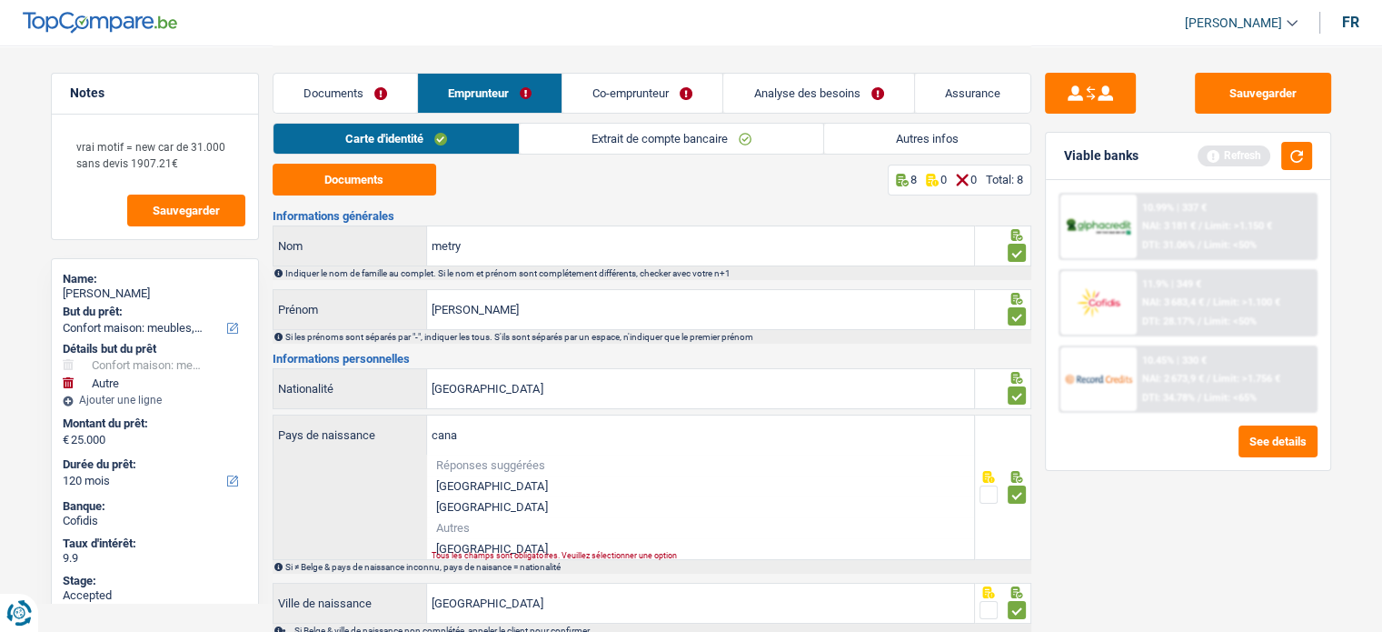
click at [454, 541] on li "[GEOGRAPHIC_DATA]" at bounding box center [700, 548] width 547 height 21
type input "[GEOGRAPHIC_DATA]"
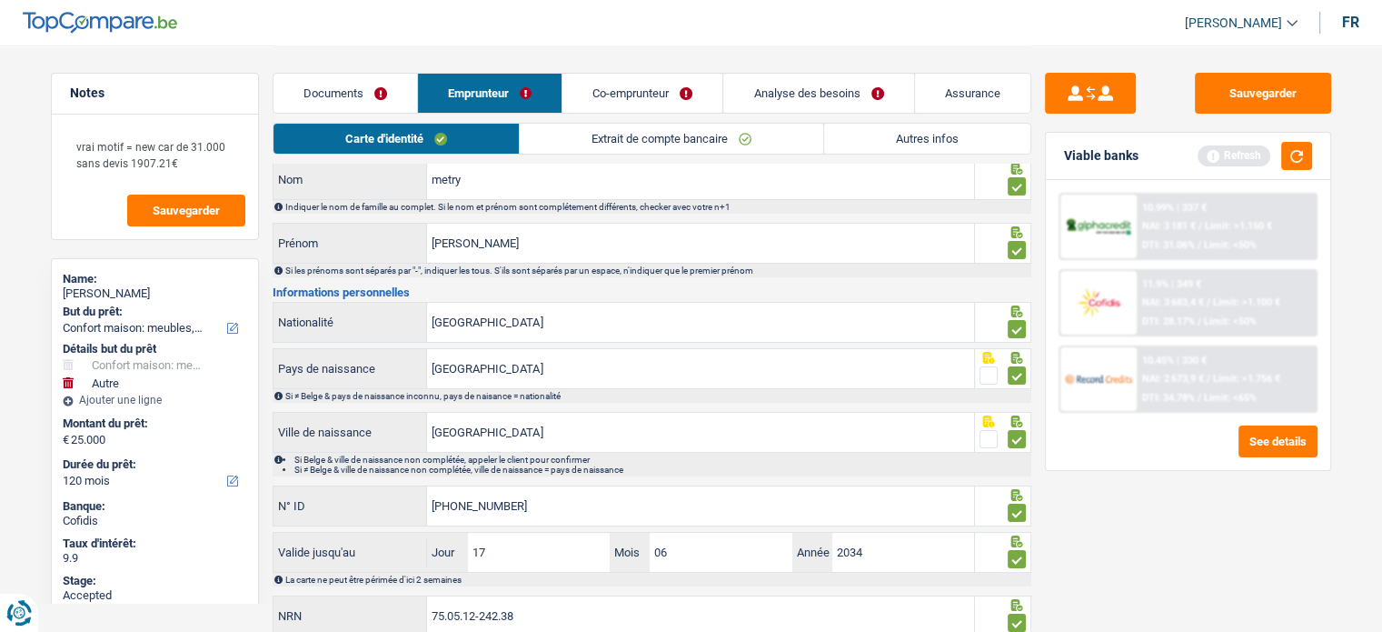
scroll to position [118, 0]
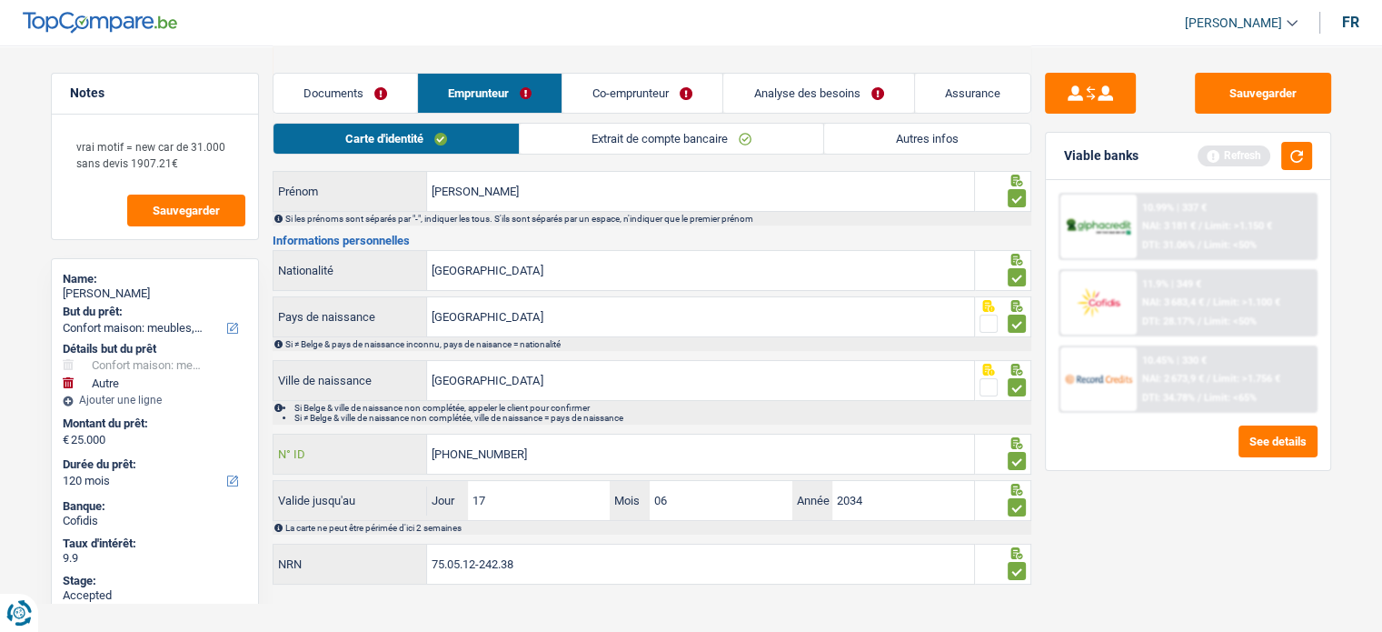
drag, startPoint x: 587, startPoint y: 457, endPoint x: 454, endPoint y: 453, distance: 132.7
click at [454, 453] on input "595-2446633-20" at bounding box center [700, 453] width 547 height 39
type input "592-8016574-90"
click at [1255, 159] on button "button" at bounding box center [1296, 156] width 31 height 28
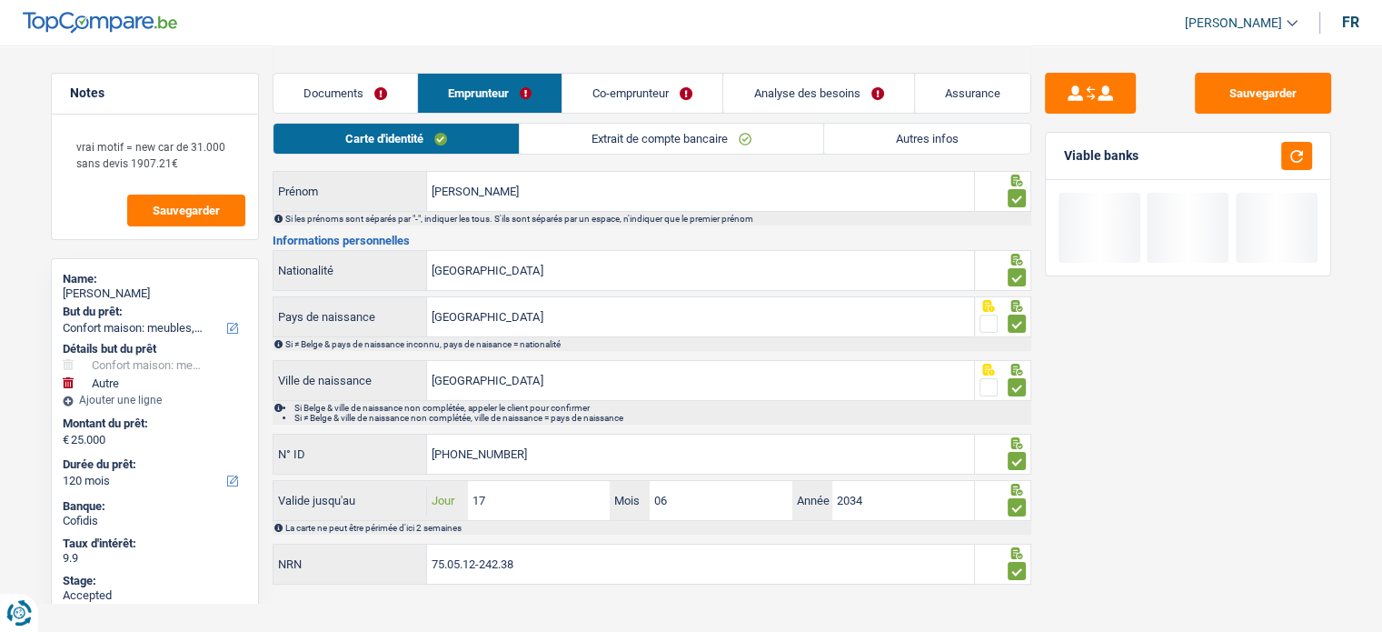
click at [567, 489] on input "17" at bounding box center [539, 500] width 142 height 39
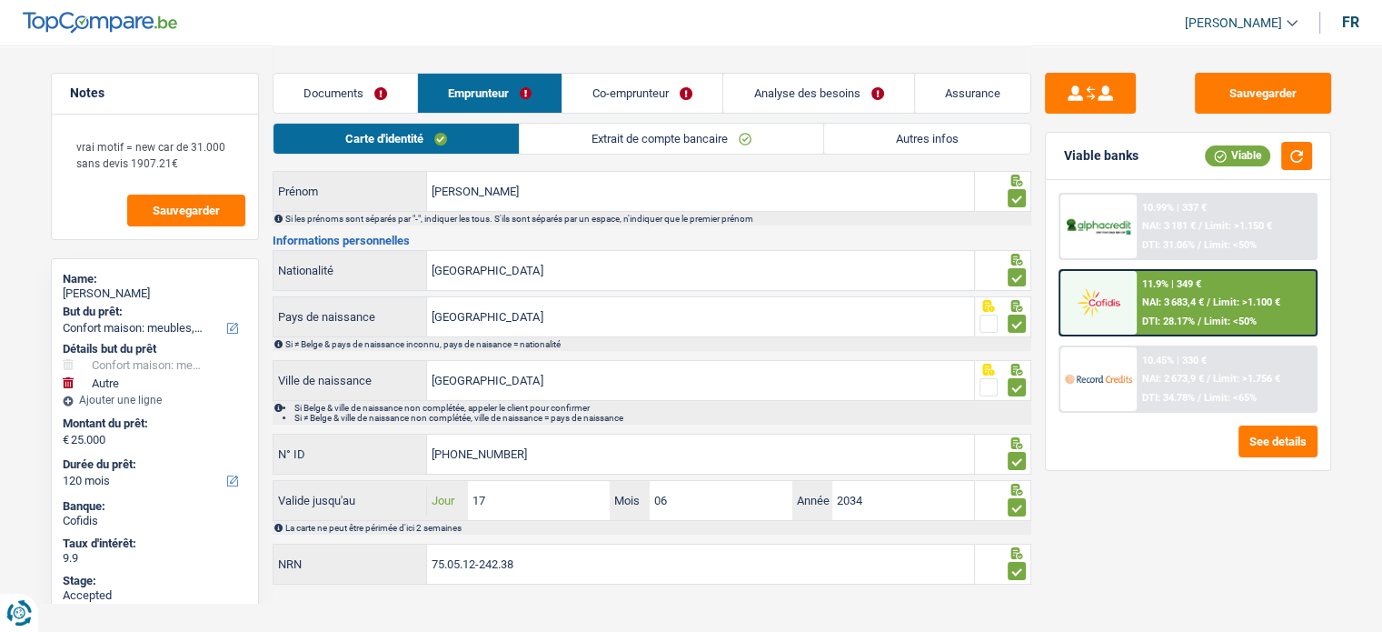
drag, startPoint x: 545, startPoint y: 490, endPoint x: 244, endPoint y: 526, distance: 303.9
click at [342, 526] on div "Valide jusqu'au 17 Jour / 06 Mois / 2034 Année La carte ne peut être périmée d'…" at bounding box center [652, 507] width 759 height 55
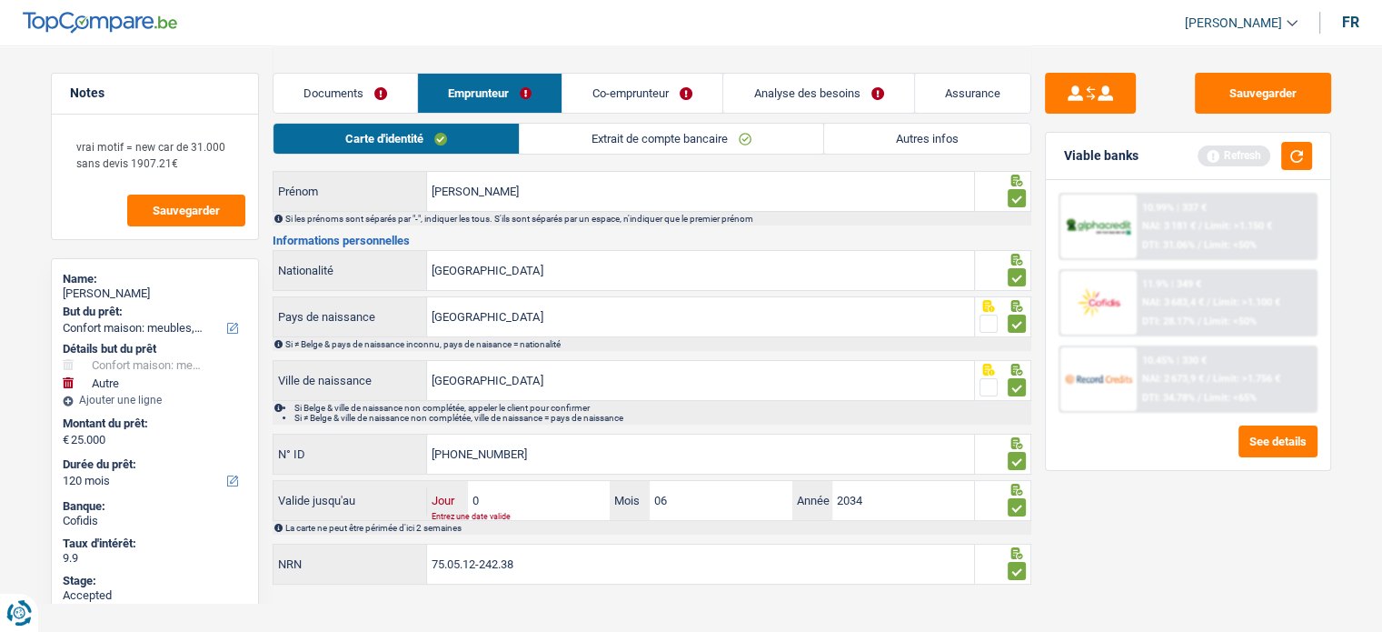
type input "09"
type input "05"
type input "2028"
click at [1255, 158] on button "button" at bounding box center [1296, 156] width 31 height 28
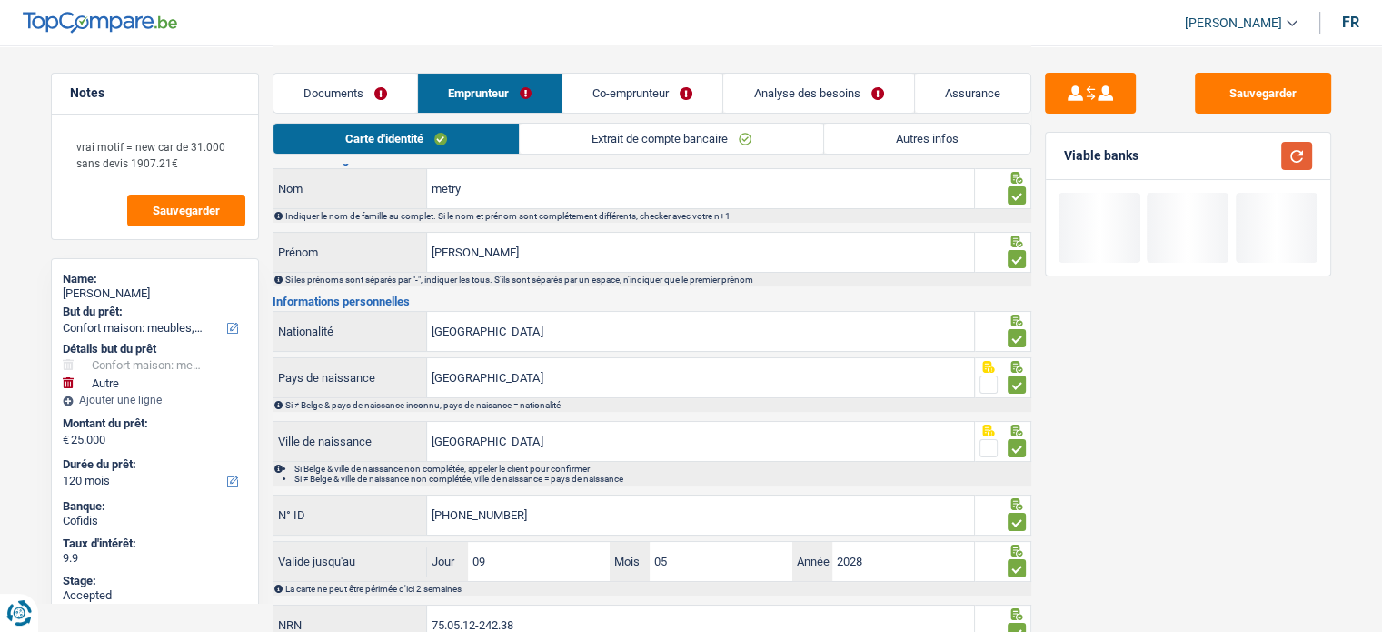
scroll to position [0, 0]
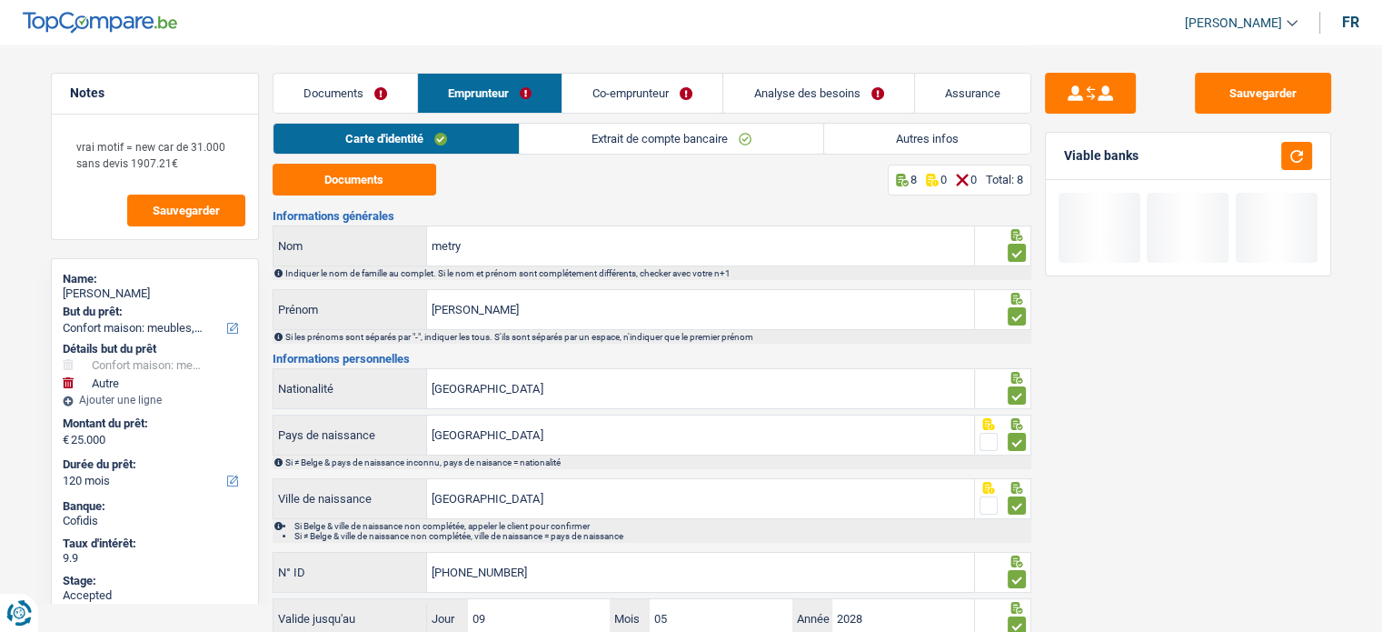
click at [688, 128] on link "Extrait de compte bancaire" at bounding box center [672, 139] width 304 height 30
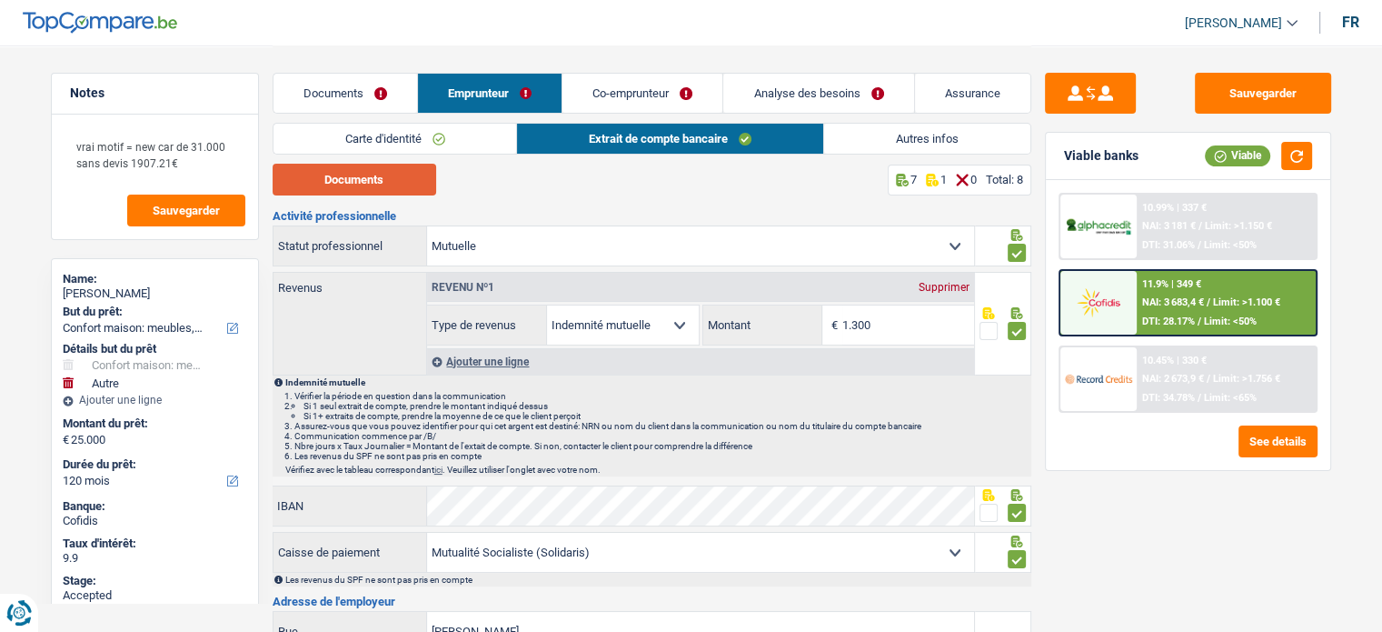
click at [366, 185] on button "Documents" at bounding box center [355, 180] width 164 height 32
click at [898, 326] on input "1.300" at bounding box center [908, 324] width 132 height 39
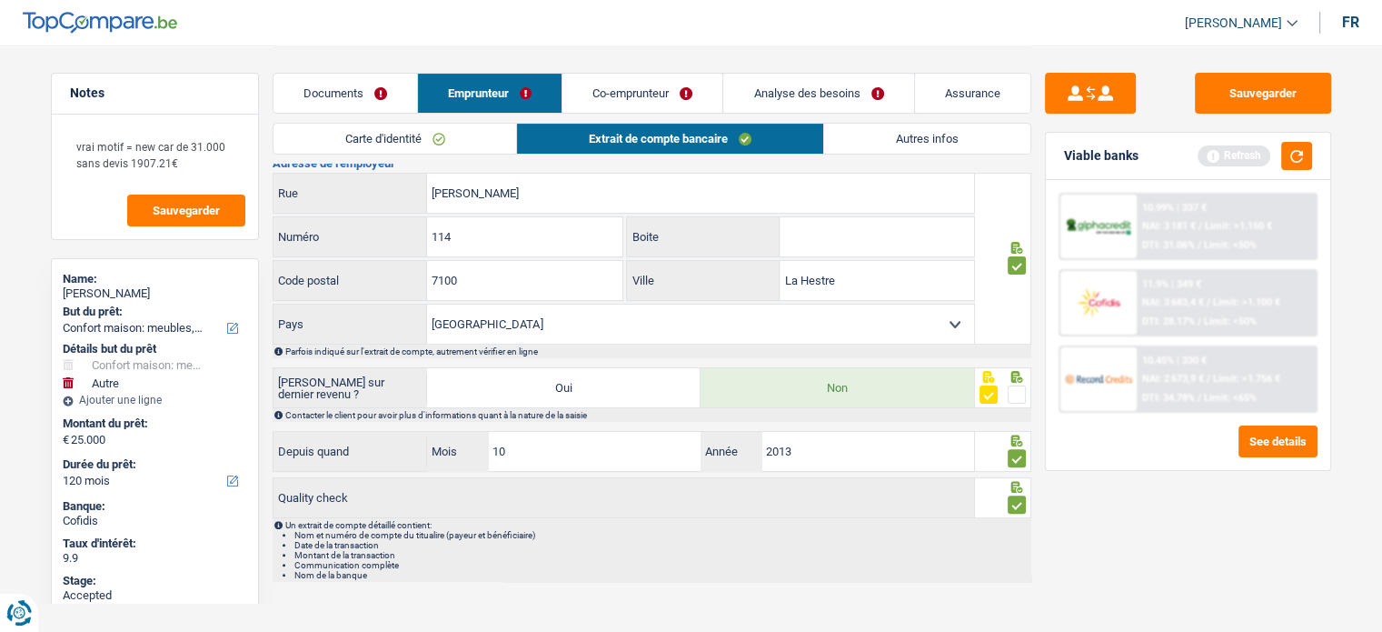
scroll to position [347, 0]
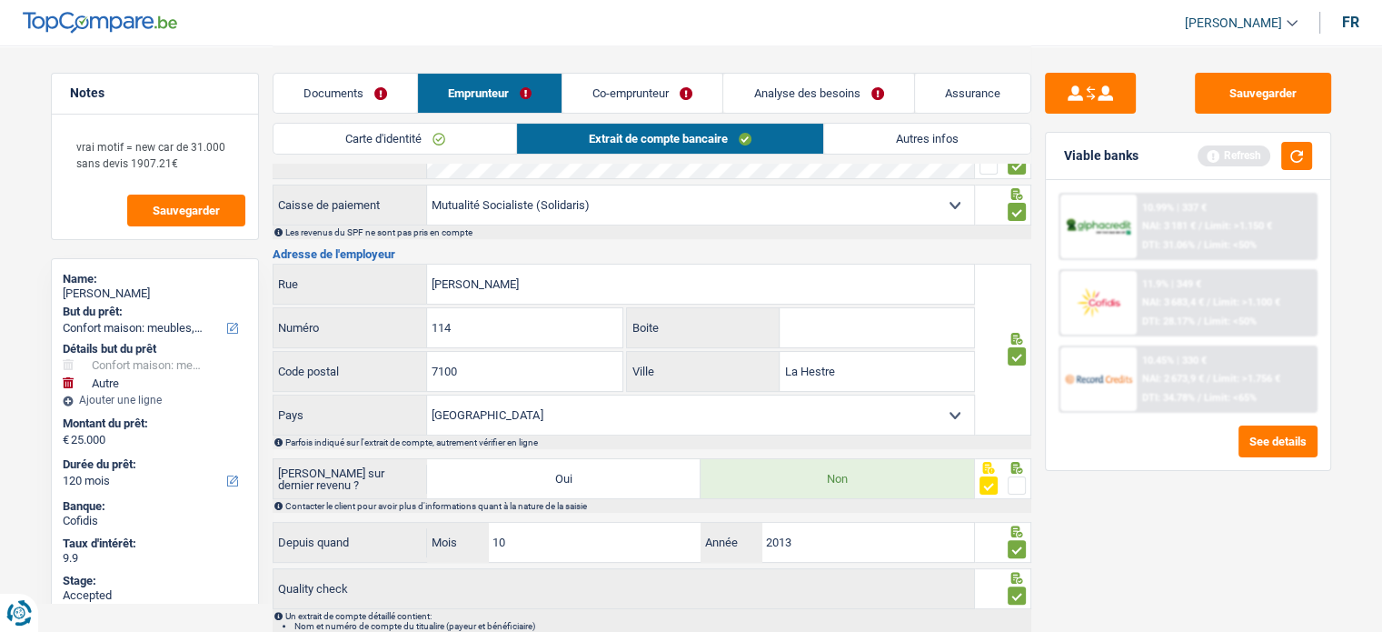
type input "1.304"
drag, startPoint x: 1004, startPoint y: 483, endPoint x: 1020, endPoint y: 483, distance: 15.5
click at [1020, 483] on fieldset at bounding box center [1003, 485] width 46 height 23
click at [1021, 483] on span at bounding box center [1017, 485] width 18 height 18
click at [0, 0] on input "radio" at bounding box center [0, 0] width 0 height 0
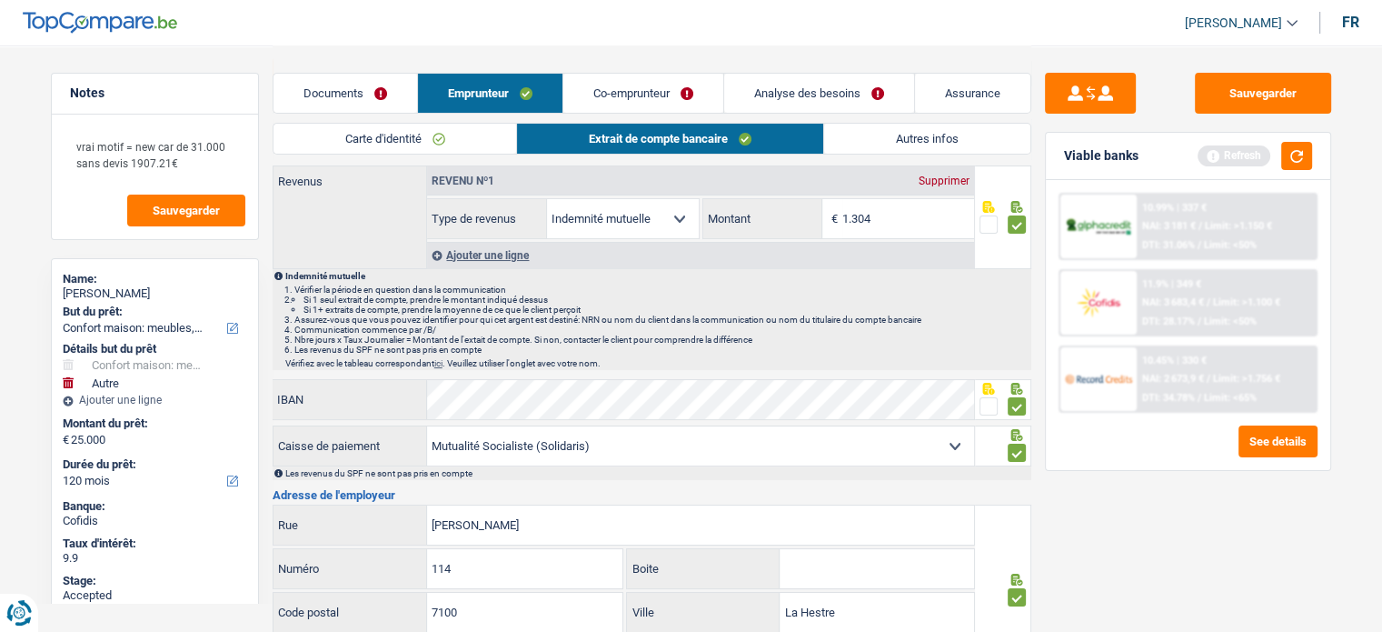
scroll to position [0, 0]
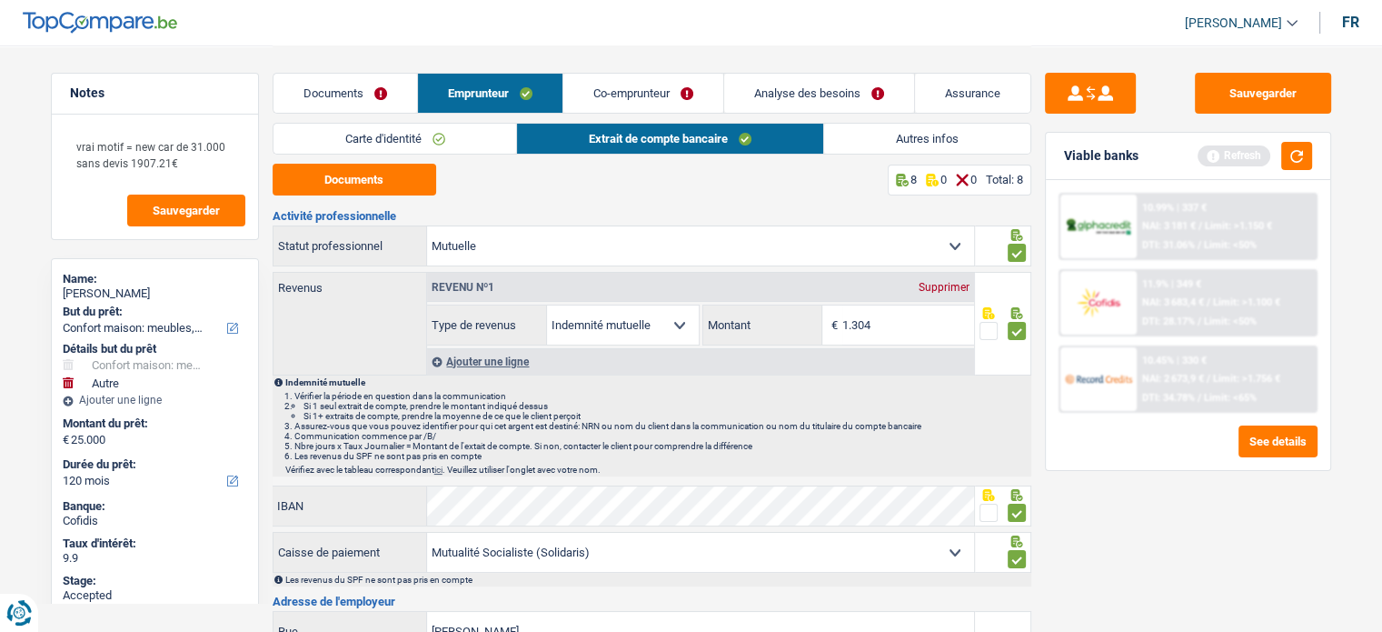
click at [871, 137] on link "Autres infos" at bounding box center [927, 139] width 206 height 30
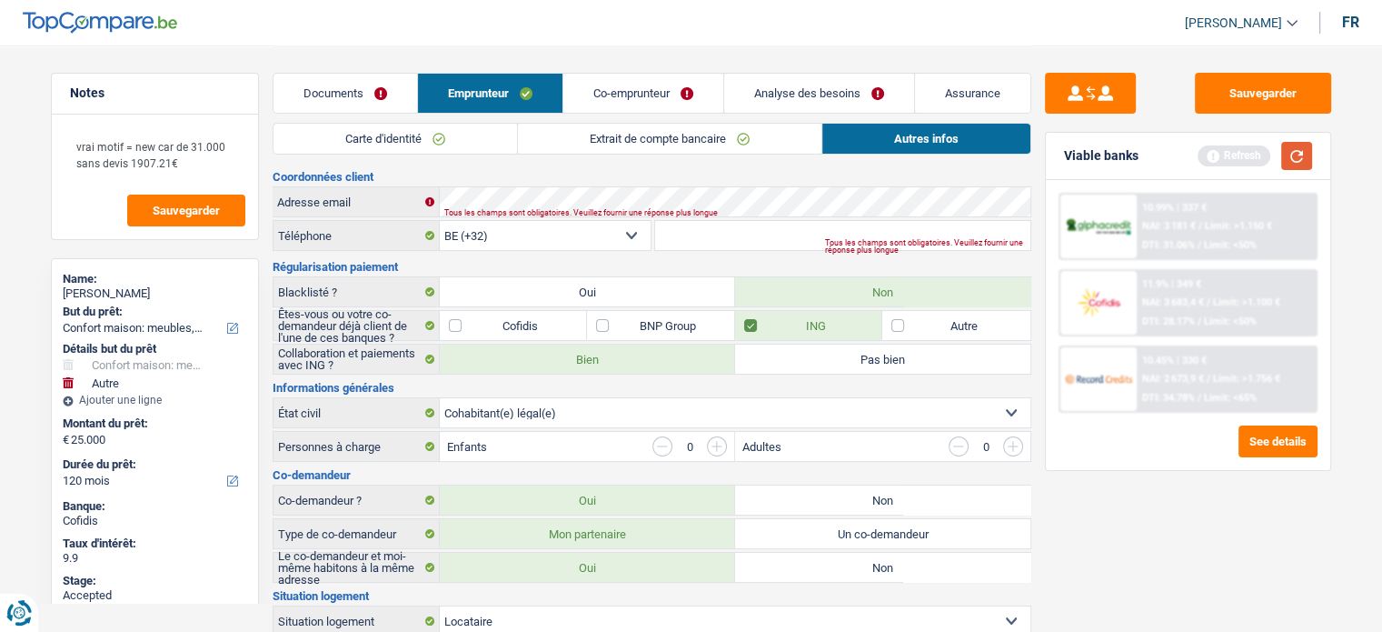
click at [1255, 147] on button "button" at bounding box center [1296, 156] width 31 height 28
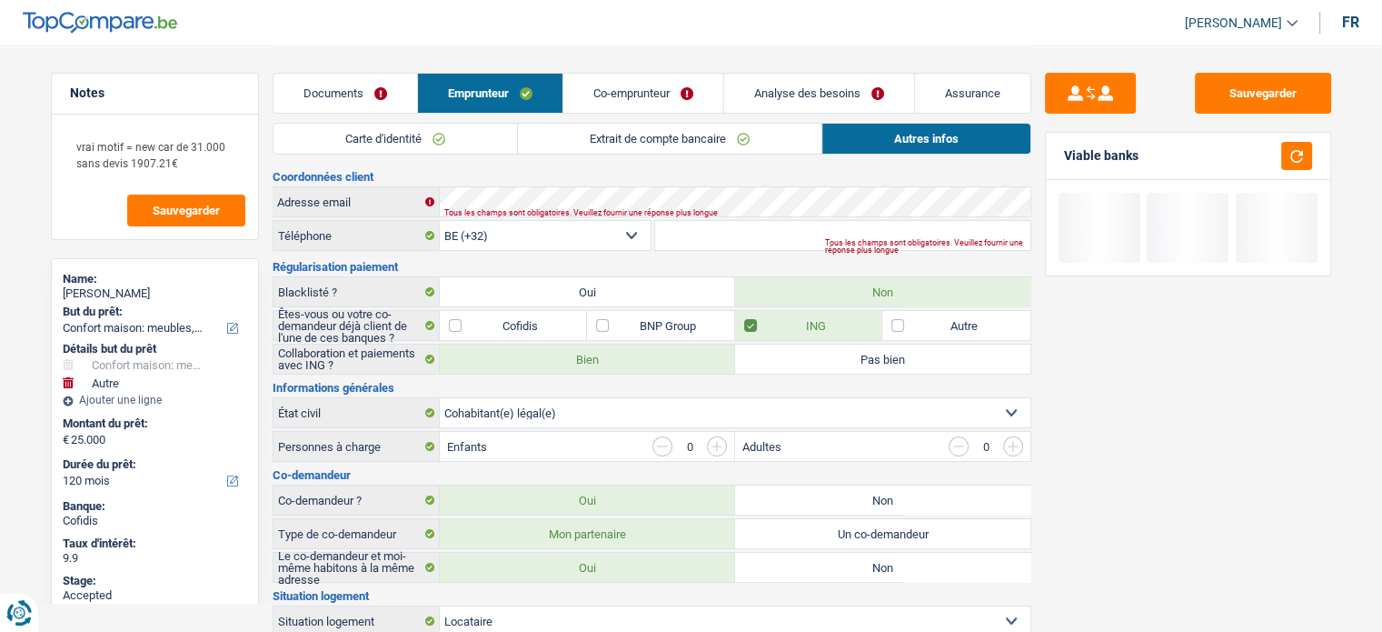
click at [625, 96] on link "Co-emprunteur" at bounding box center [643, 93] width 160 height 39
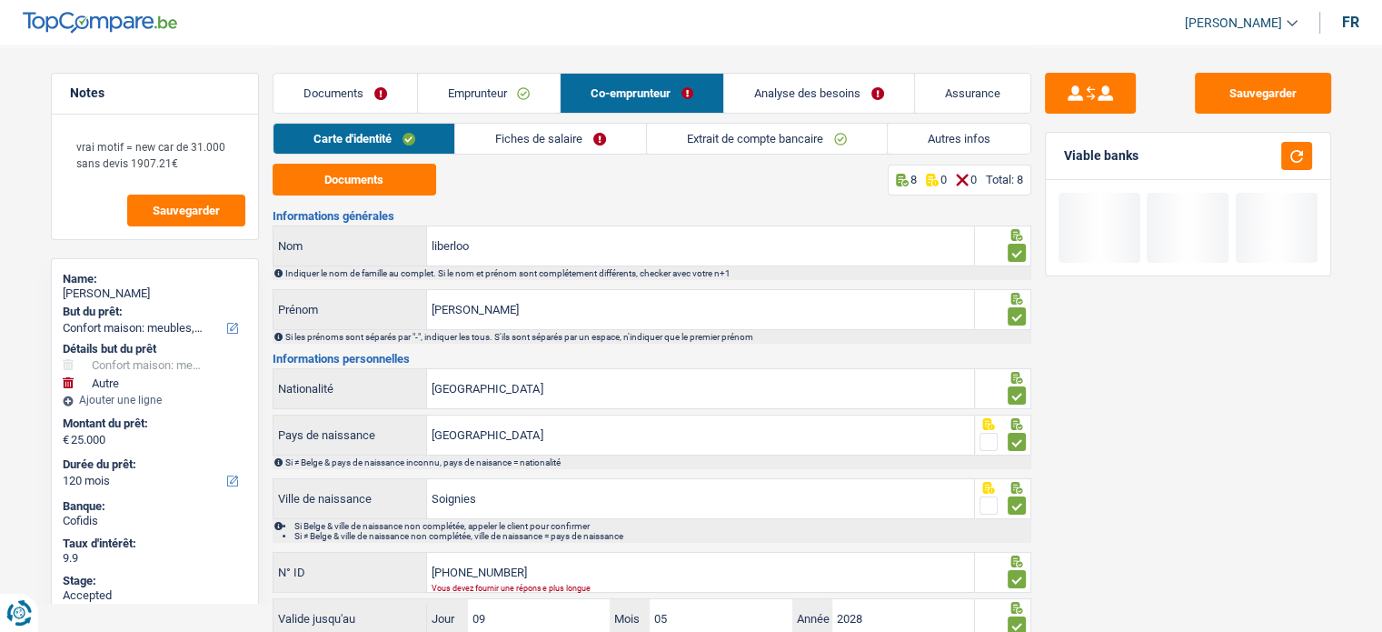
click at [975, 135] on link "Autres infos" at bounding box center [959, 139] width 143 height 30
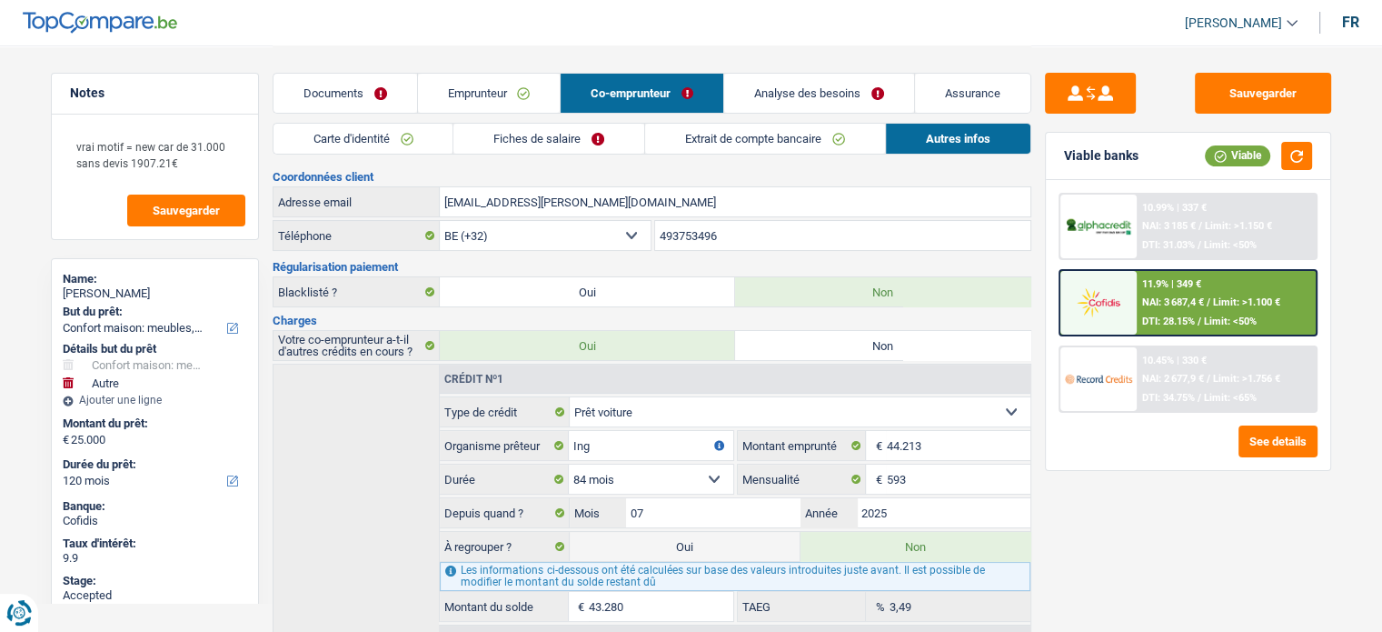
drag, startPoint x: 694, startPoint y: 192, endPoint x: 322, endPoint y: 234, distance: 374.9
click at [322, 234] on div "Coordonnées client metry-nathalie-awcwh@hotmail.com Adresse email BE (+32) LU (…" at bounding box center [652, 428] width 759 height 515
click at [443, 94] on link "Emprunteur" at bounding box center [489, 93] width 143 height 39
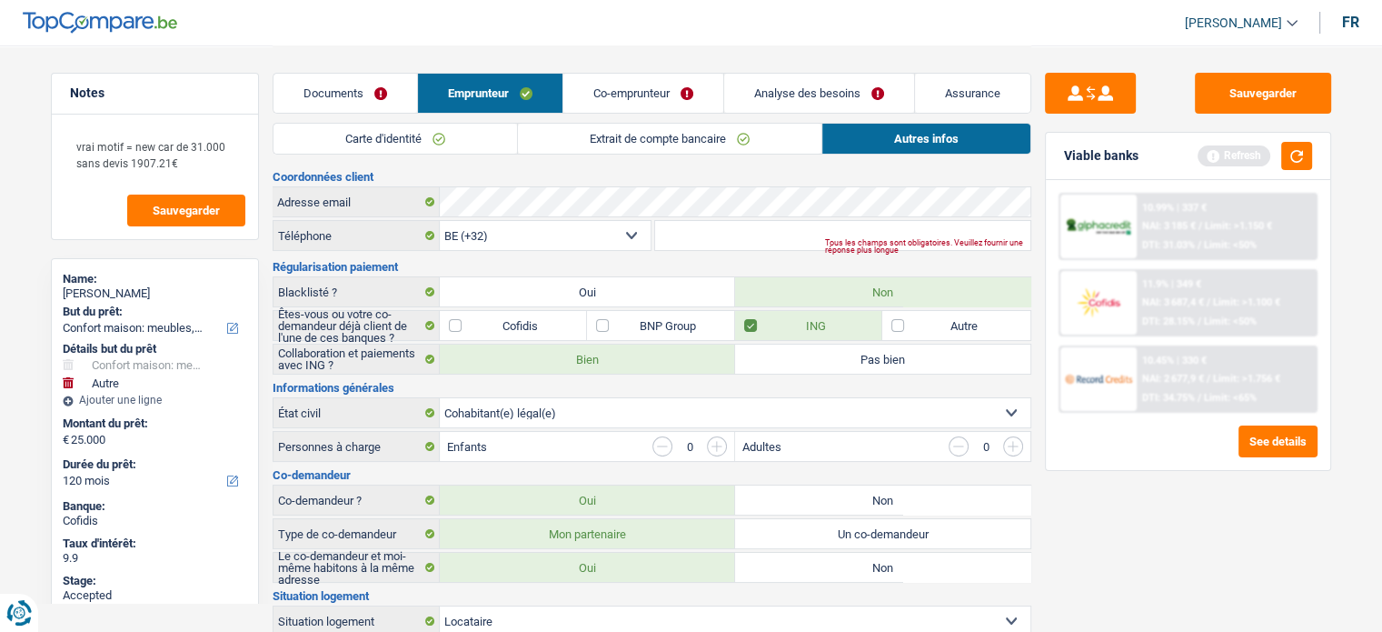
click at [582, 82] on link "Co-emprunteur" at bounding box center [643, 93] width 160 height 39
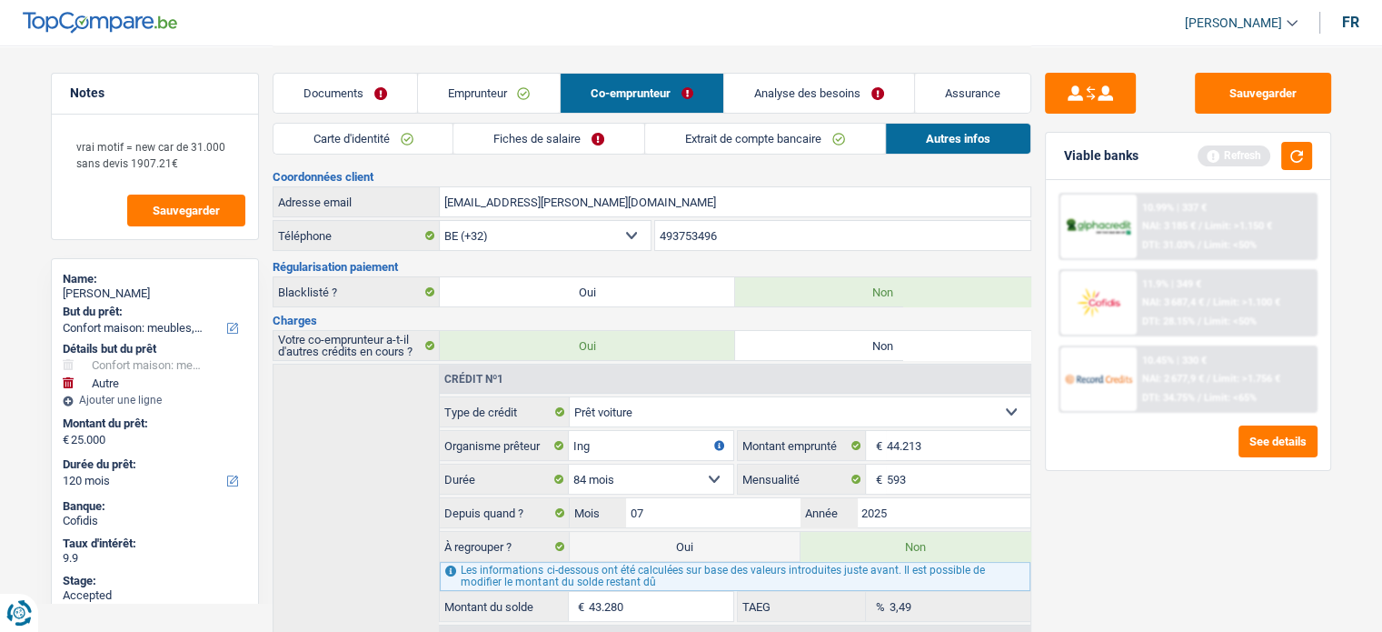
drag, startPoint x: 750, startPoint y: 243, endPoint x: 574, endPoint y: 268, distance: 177.2
click at [574, 268] on div "Coordonnées client metry-nathalie-awcwh@hotmail.com Adresse email BE (+32) LU (…" at bounding box center [652, 428] width 759 height 515
click at [469, 98] on link "Emprunteur" at bounding box center [489, 93] width 143 height 39
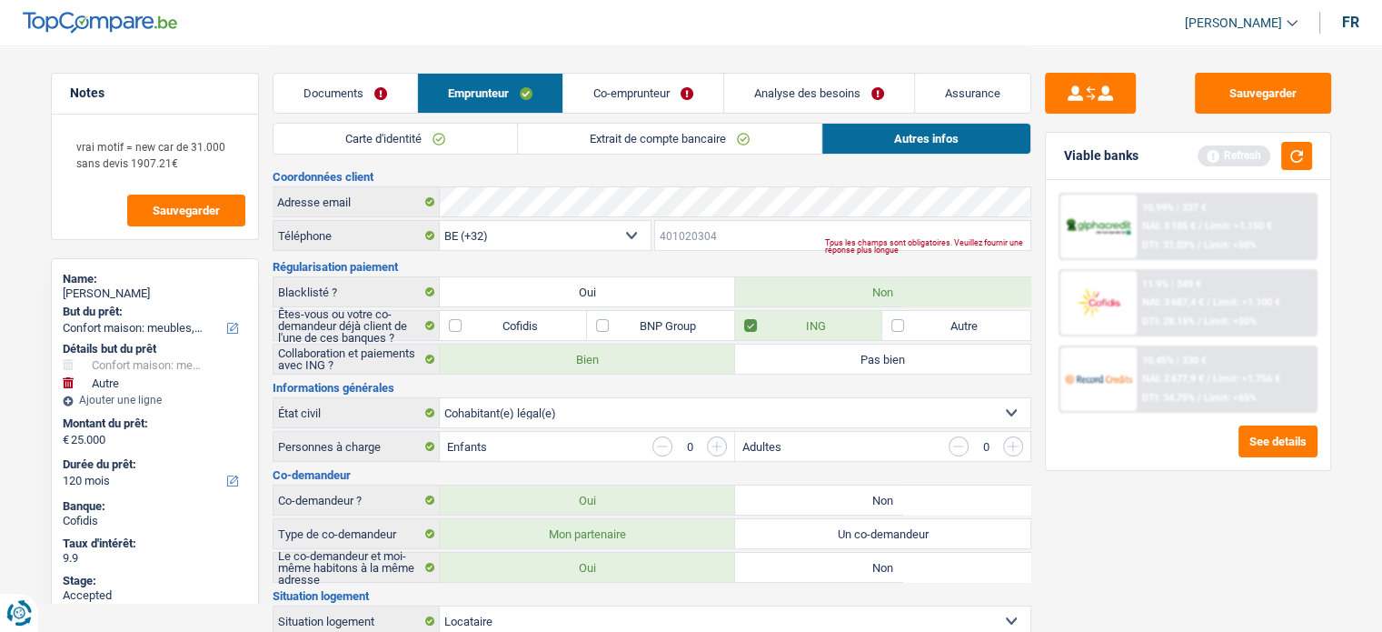
click at [741, 239] on input "Téléphone" at bounding box center [842, 235] width 375 height 29
paste input "493753496"
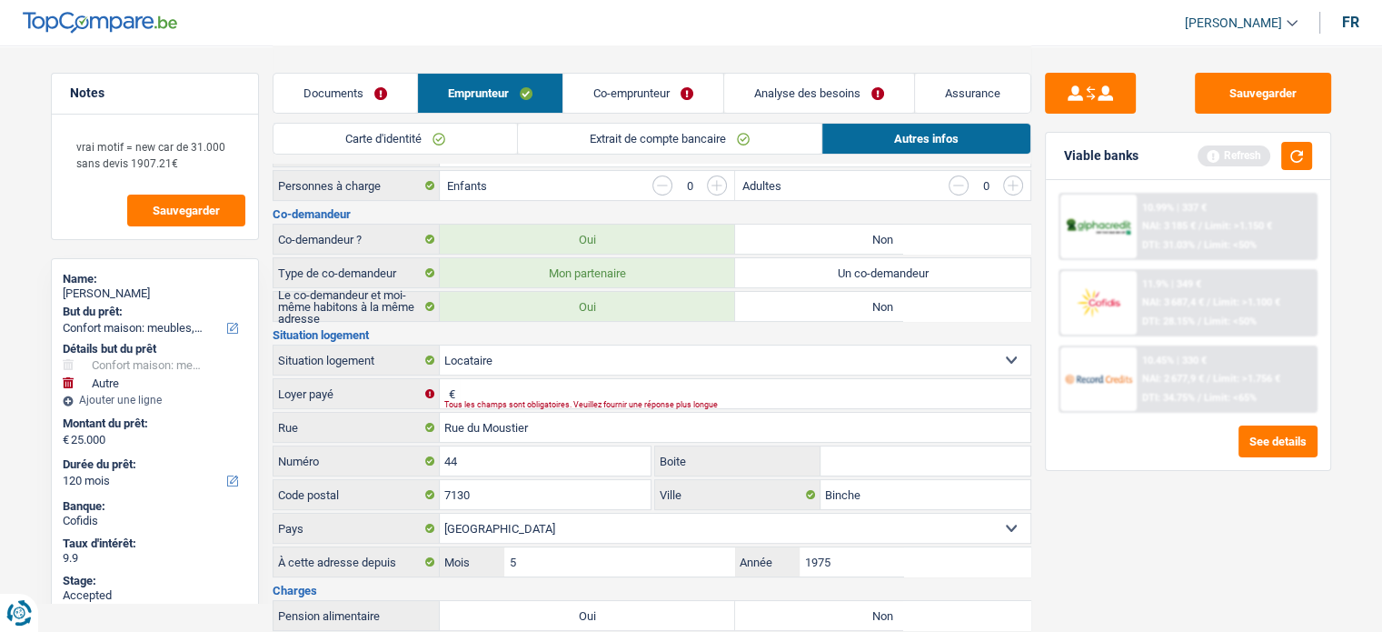
scroll to position [273, 0]
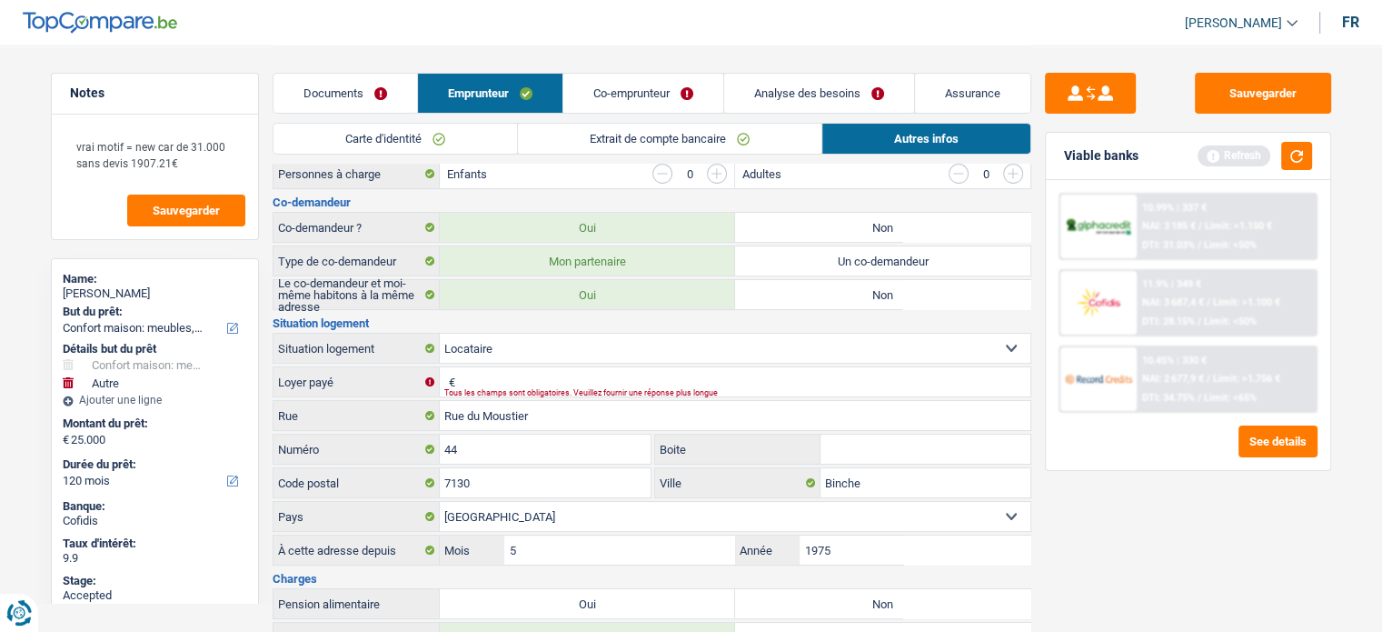
type input "493753496"
click at [583, 371] on input "Loyer payé" at bounding box center [745, 381] width 571 height 29
click at [632, 94] on link "Co-emprunteur" at bounding box center [643, 93] width 160 height 39
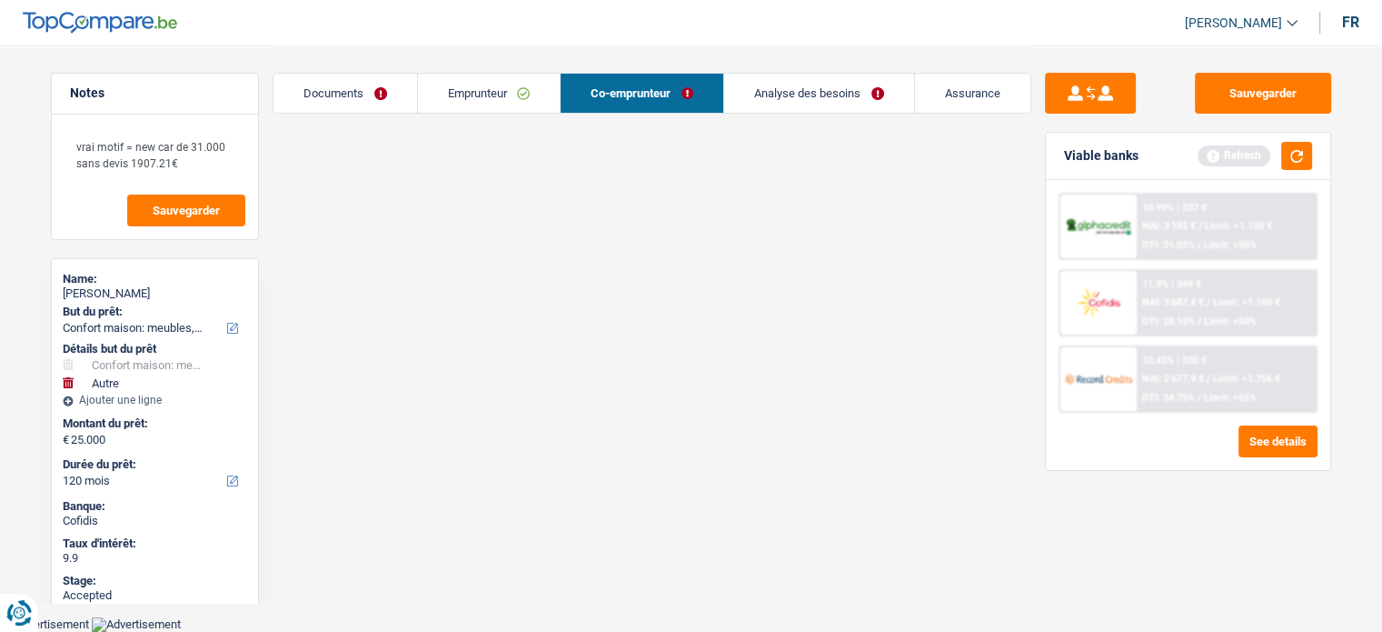
scroll to position [98, 0]
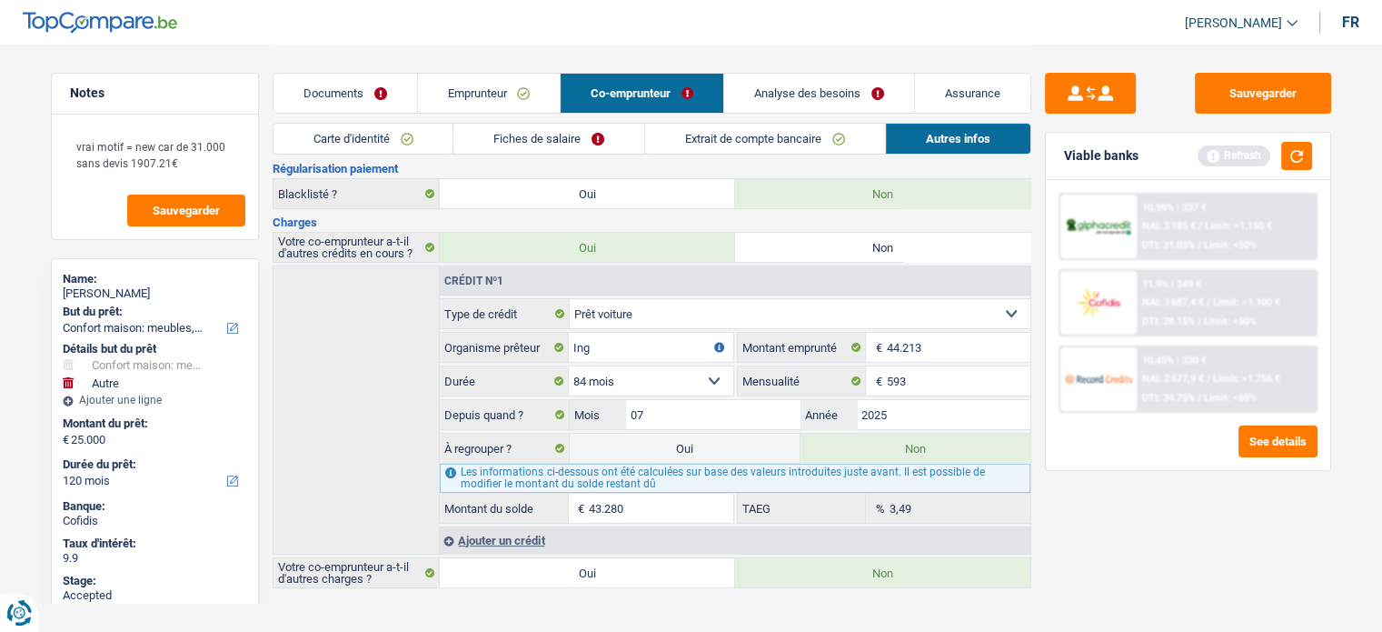
click at [681, 142] on link "Extrait de compte bancaire" at bounding box center [765, 139] width 240 height 30
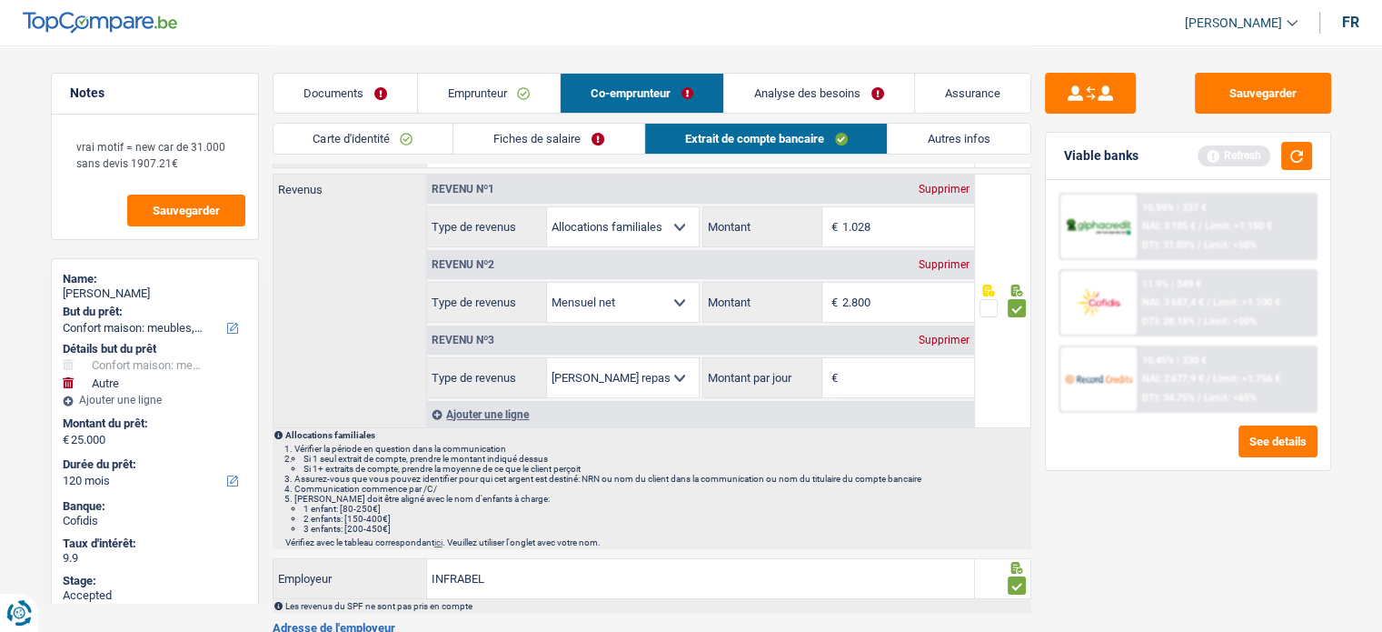
click at [956, 125] on link "Autres infos" at bounding box center [959, 139] width 143 height 30
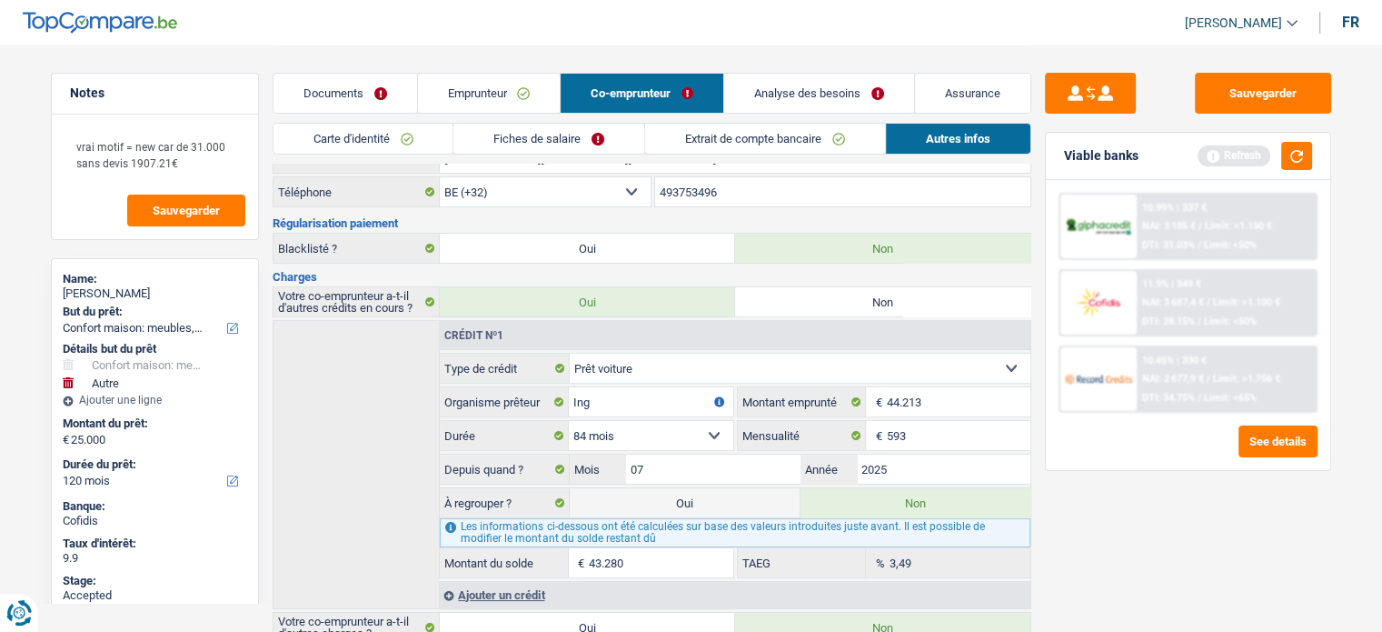
scroll to position [0, 0]
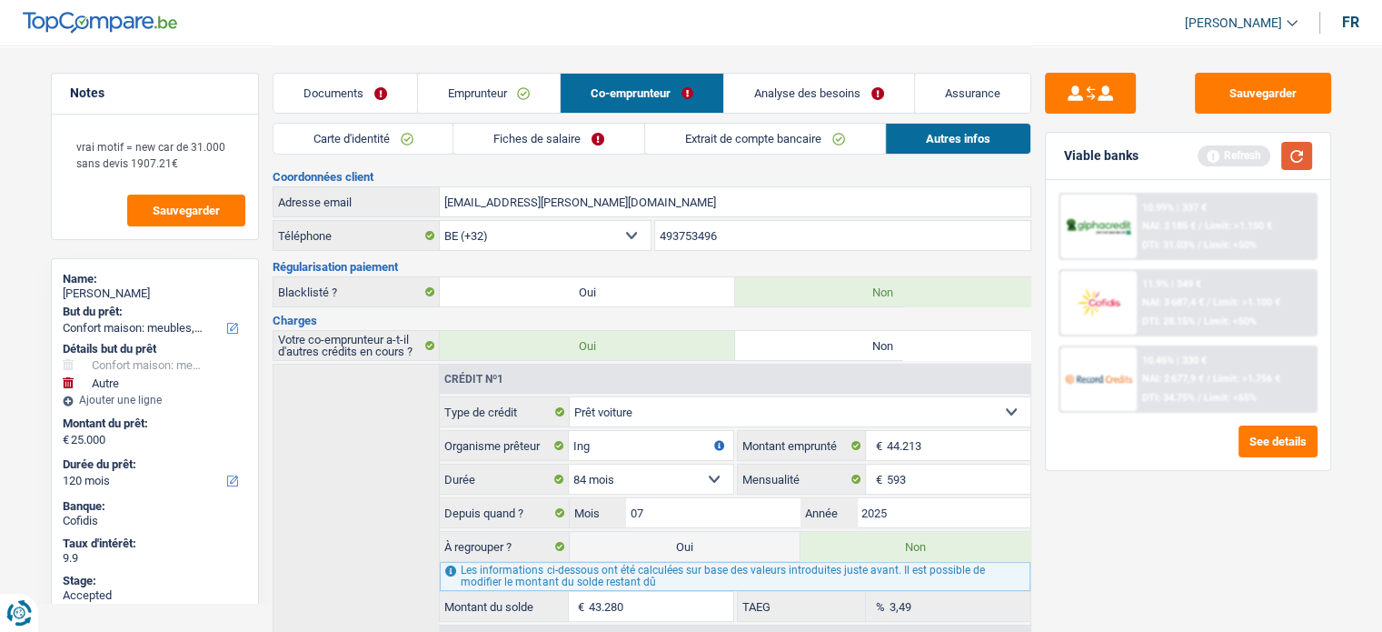
click at [1255, 158] on button "button" at bounding box center [1296, 156] width 31 height 28
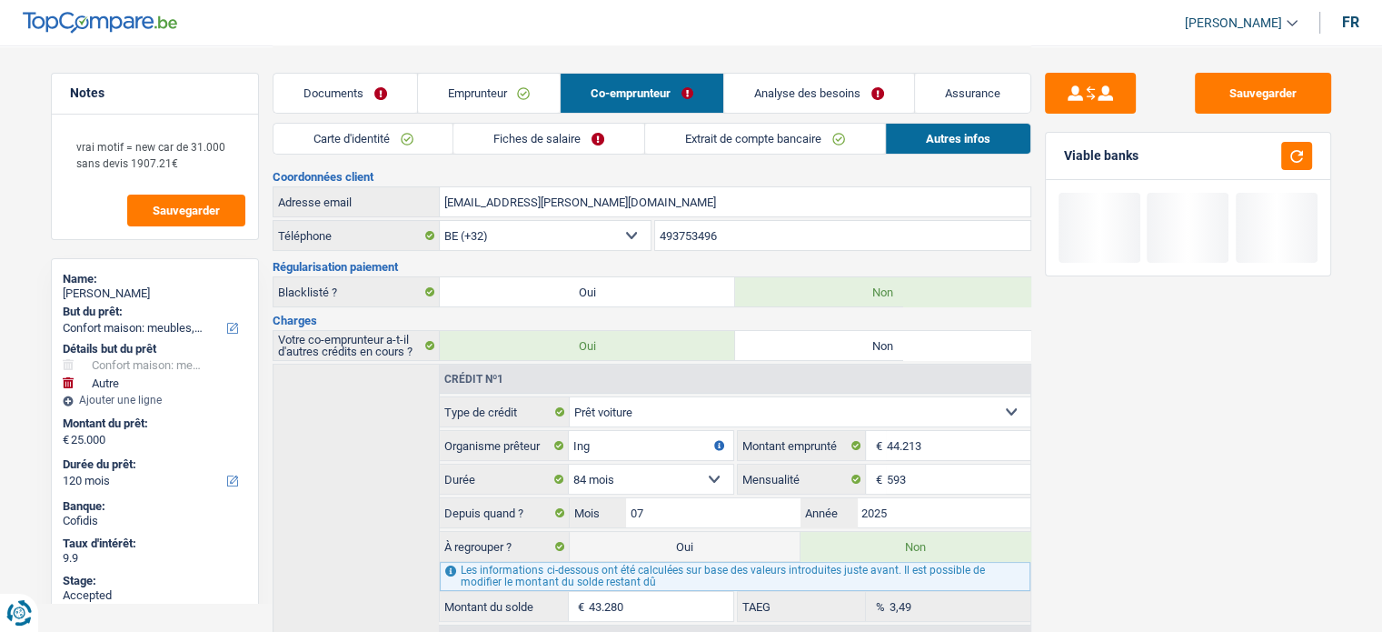
click at [510, 92] on link "Emprunteur" at bounding box center [489, 93] width 143 height 39
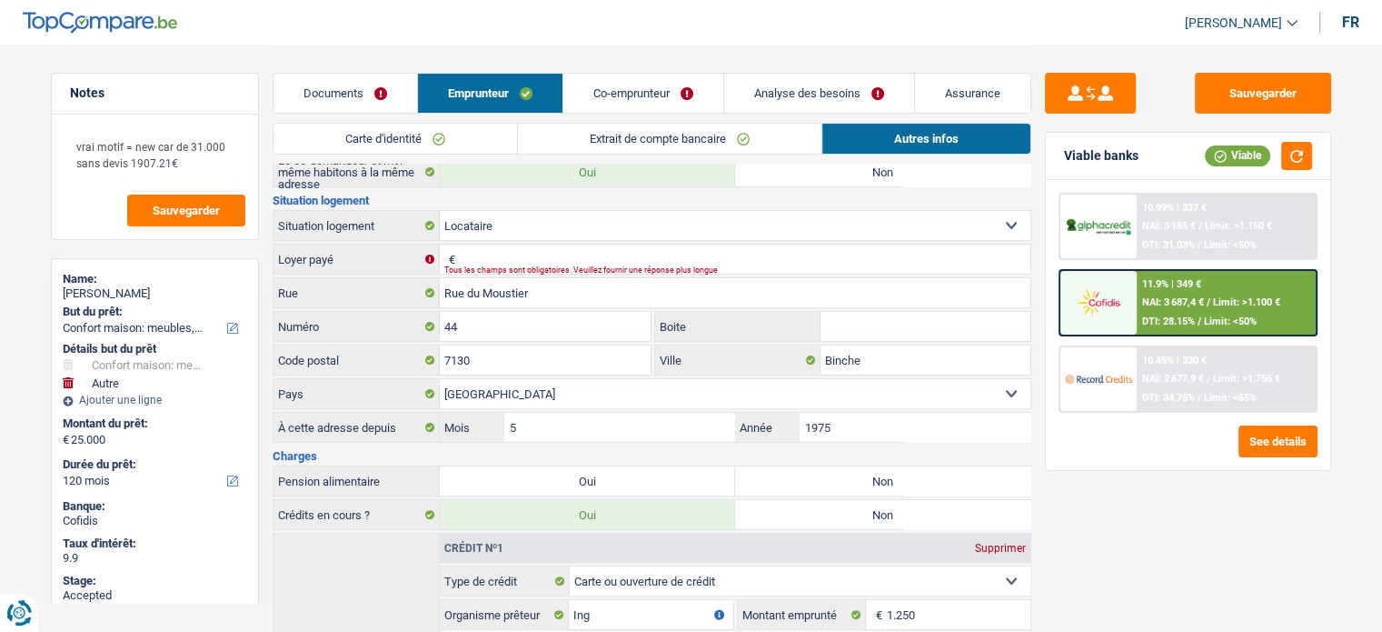
scroll to position [364, 0]
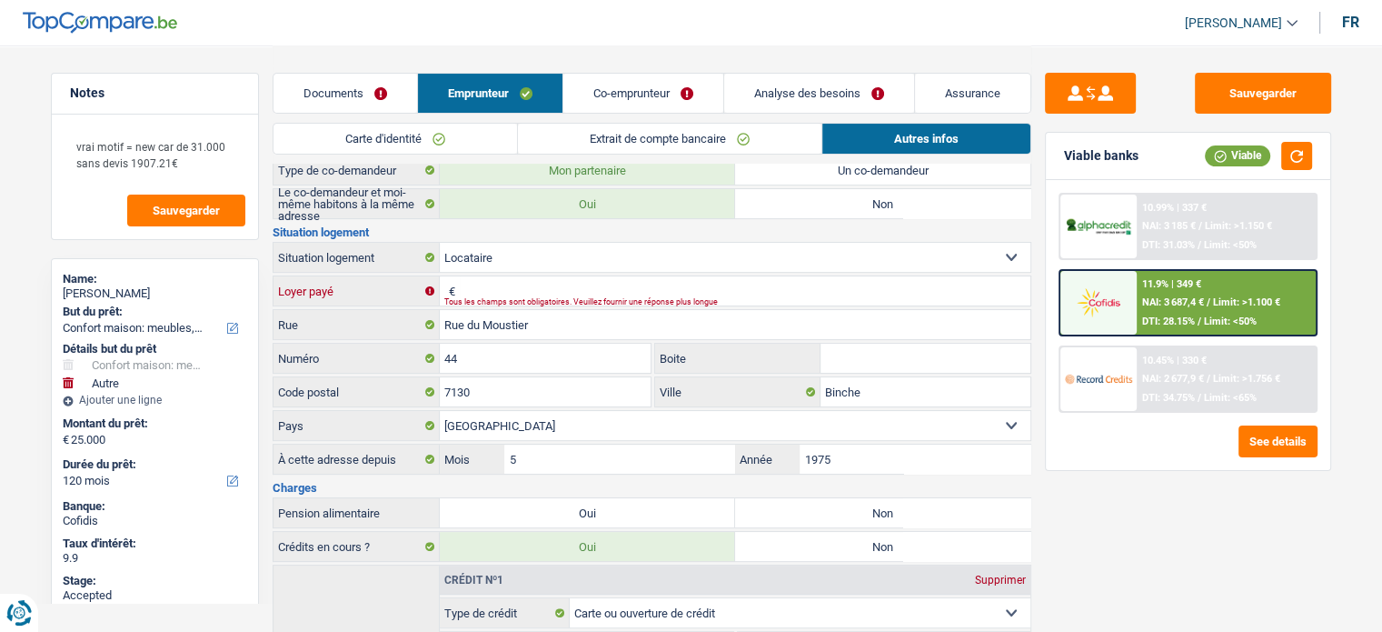
click at [476, 290] on input "Loyer payé" at bounding box center [745, 290] width 571 height 29
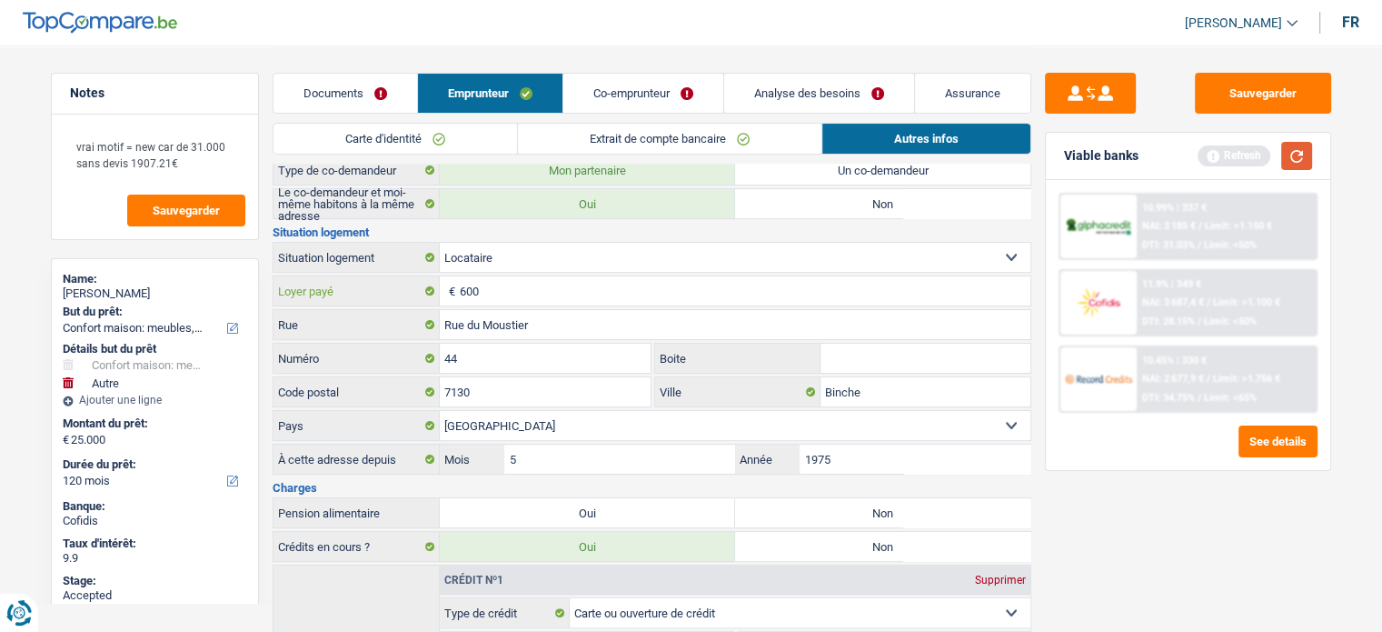
type input "600"
click at [1255, 155] on button "button" at bounding box center [1296, 156] width 31 height 28
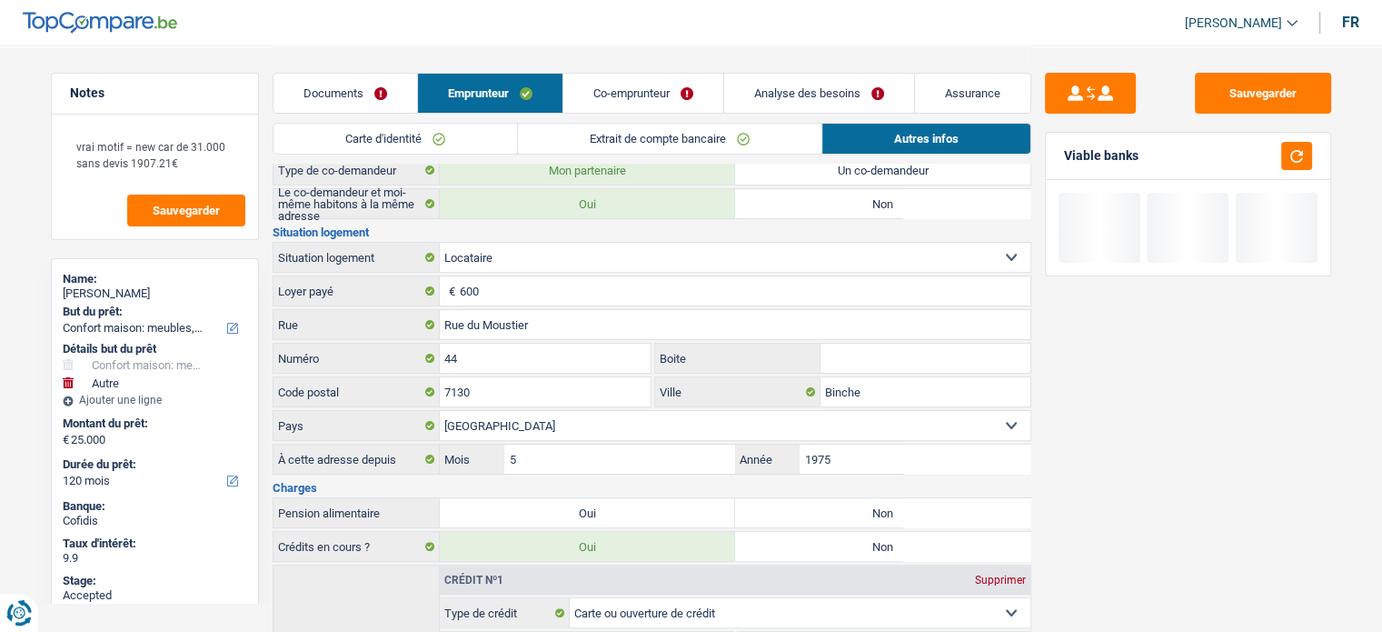
click at [879, 511] on label "Non" at bounding box center [882, 512] width 295 height 29
click at [879, 511] on input "Non" at bounding box center [882, 512] width 295 height 29
radio input "true"
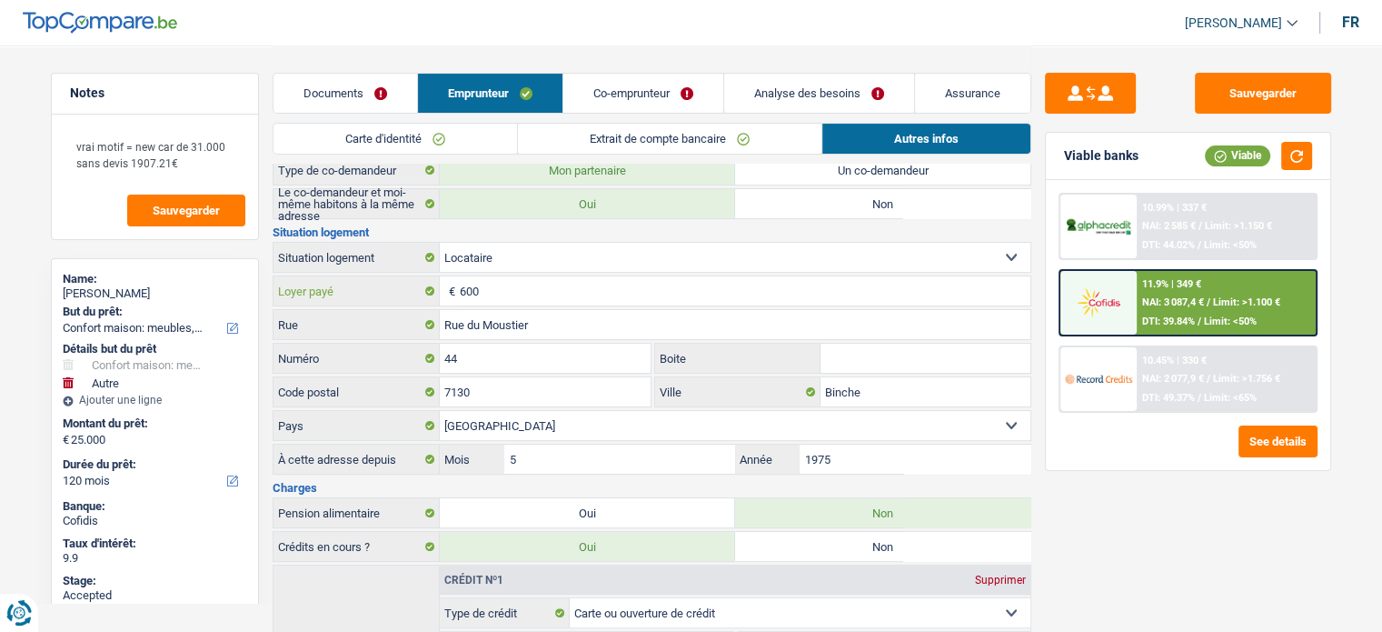
click at [473, 289] on input "600" at bounding box center [745, 290] width 571 height 29
click at [534, 243] on select "Locataire Propriétaire avec prêt hypothécaire Propriétaire sans prêt hypothécai…" at bounding box center [735, 257] width 591 height 29
click at [440, 243] on select "Locataire Propriétaire avec prêt hypothécaire Propriétaire sans prêt hypothécai…" at bounding box center [735, 257] width 591 height 29
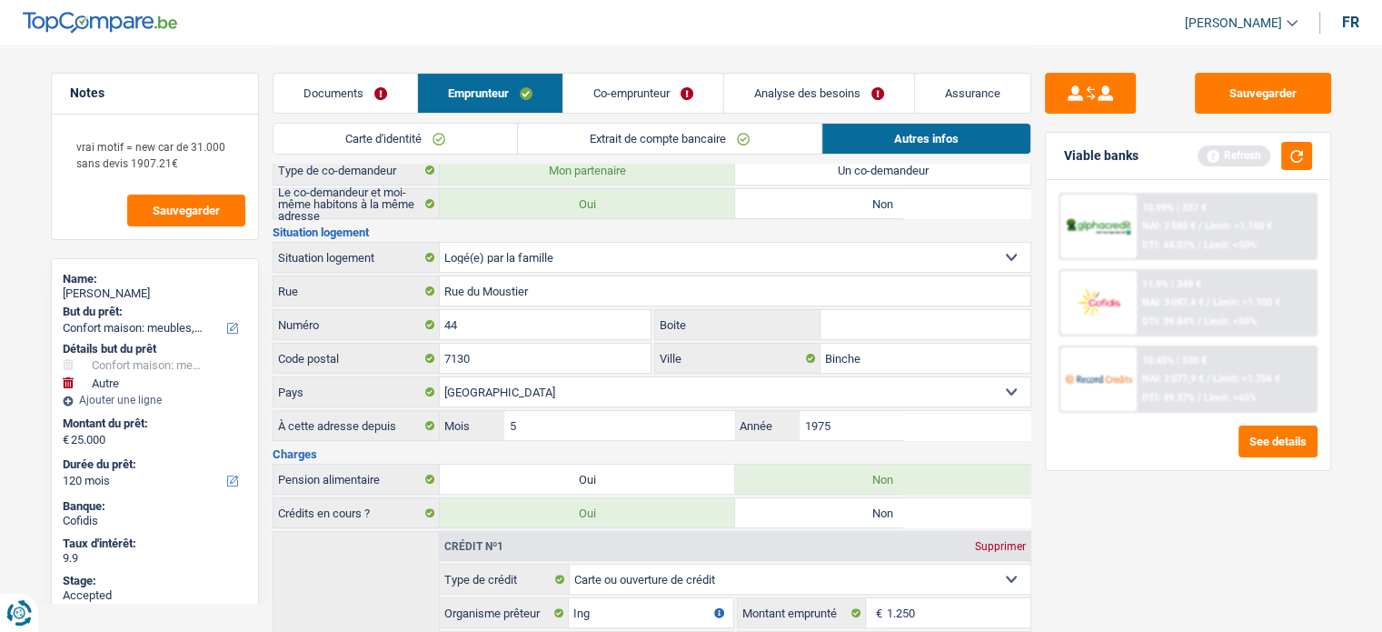
click at [625, 103] on link "Co-emprunteur" at bounding box center [643, 93] width 160 height 39
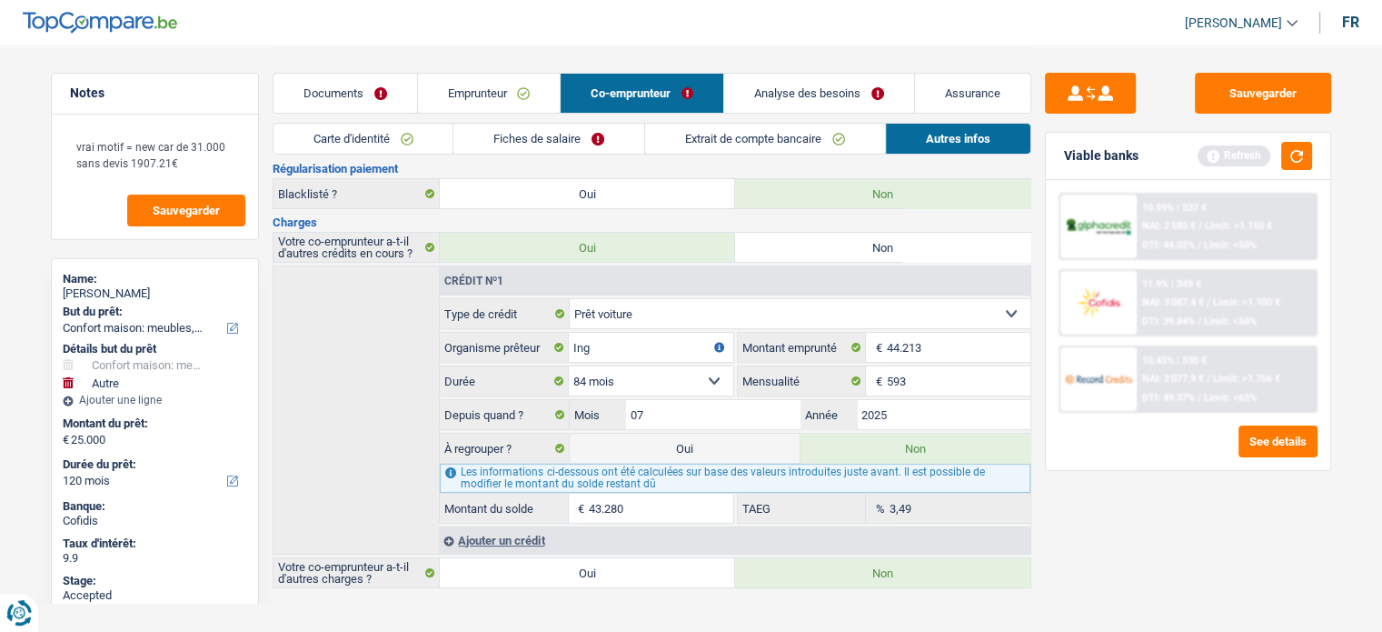
click at [677, 144] on link "Extrait de compte bancaire" at bounding box center [765, 139] width 240 height 30
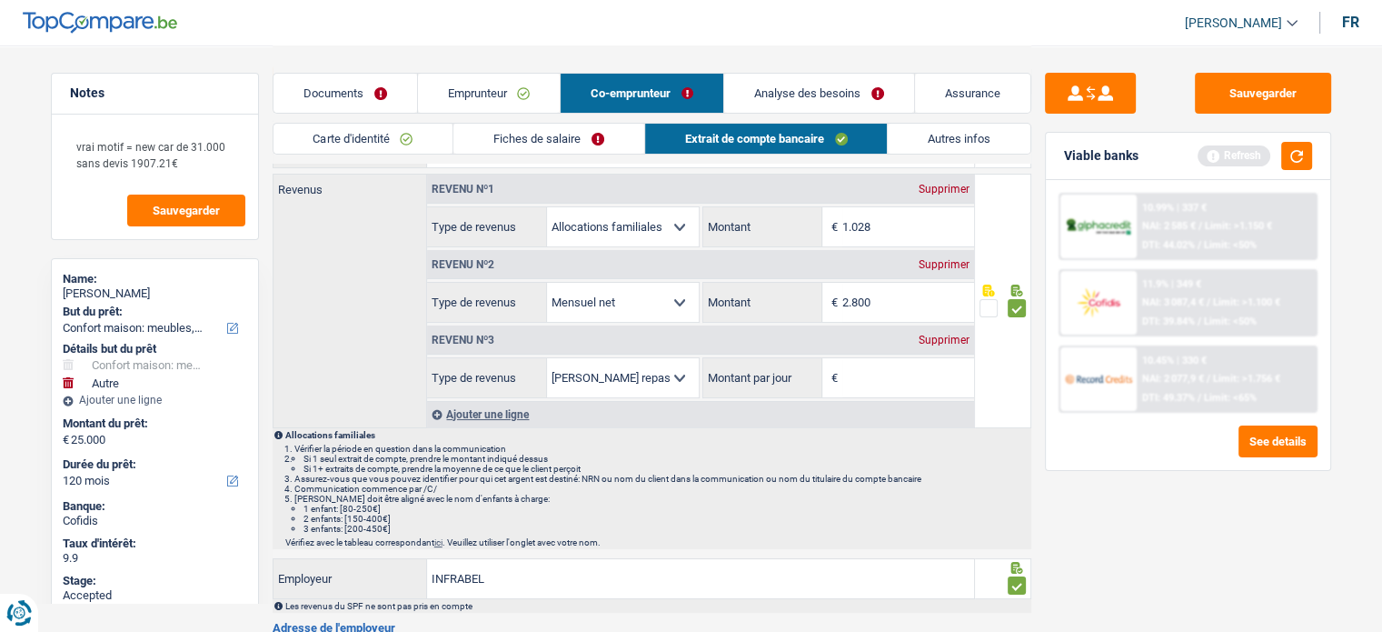
click at [598, 146] on link "Fiches de salaire" at bounding box center [548, 139] width 191 height 30
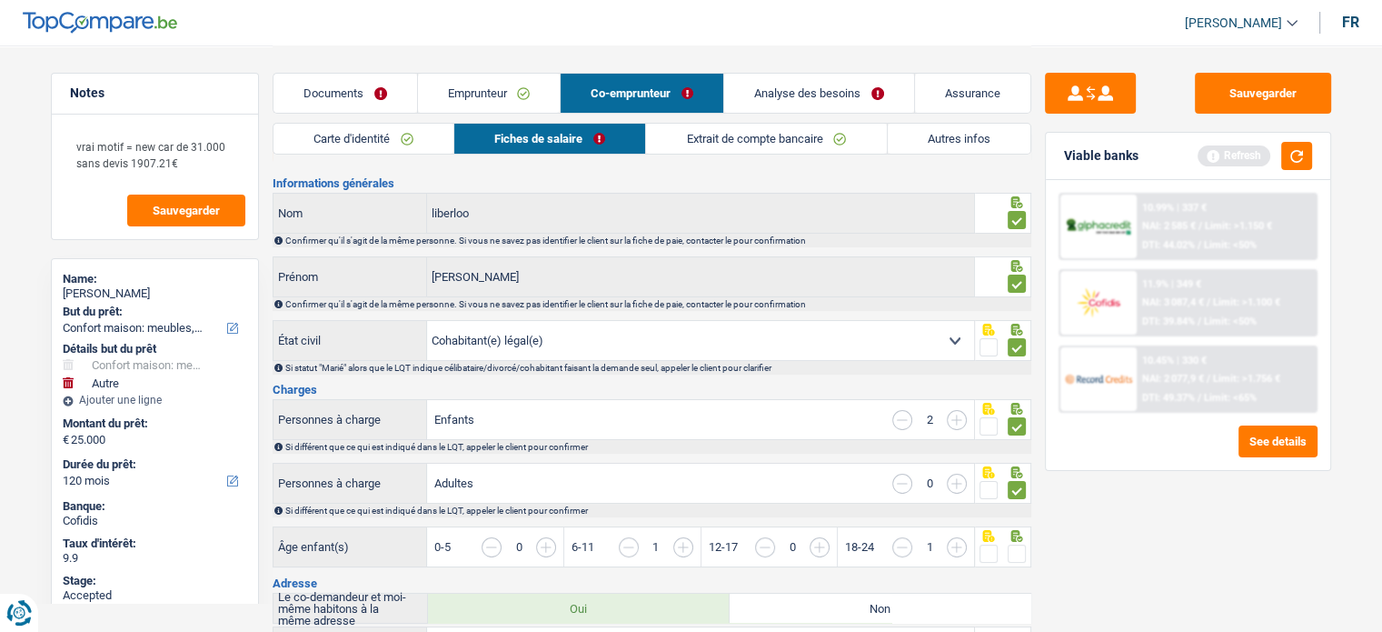
scroll to position [0, 0]
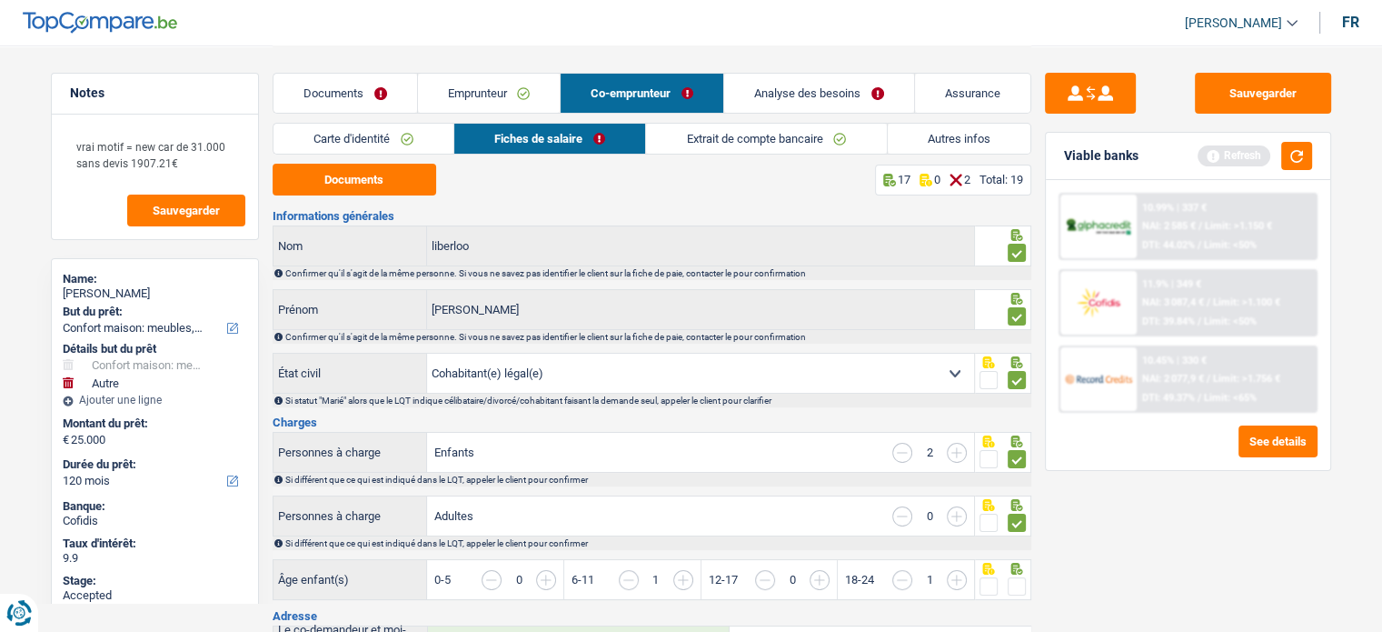
click at [949, 144] on link "Autres infos" at bounding box center [959, 139] width 143 height 30
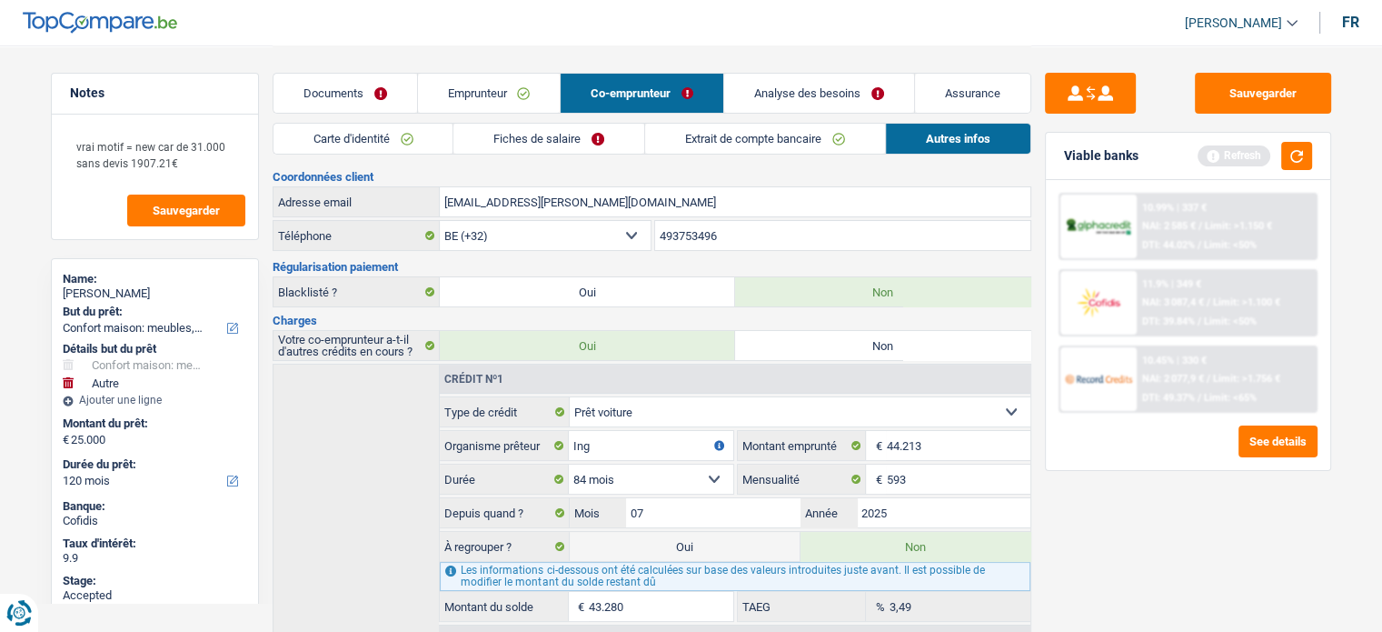
click at [463, 80] on link "Emprunteur" at bounding box center [489, 93] width 143 height 39
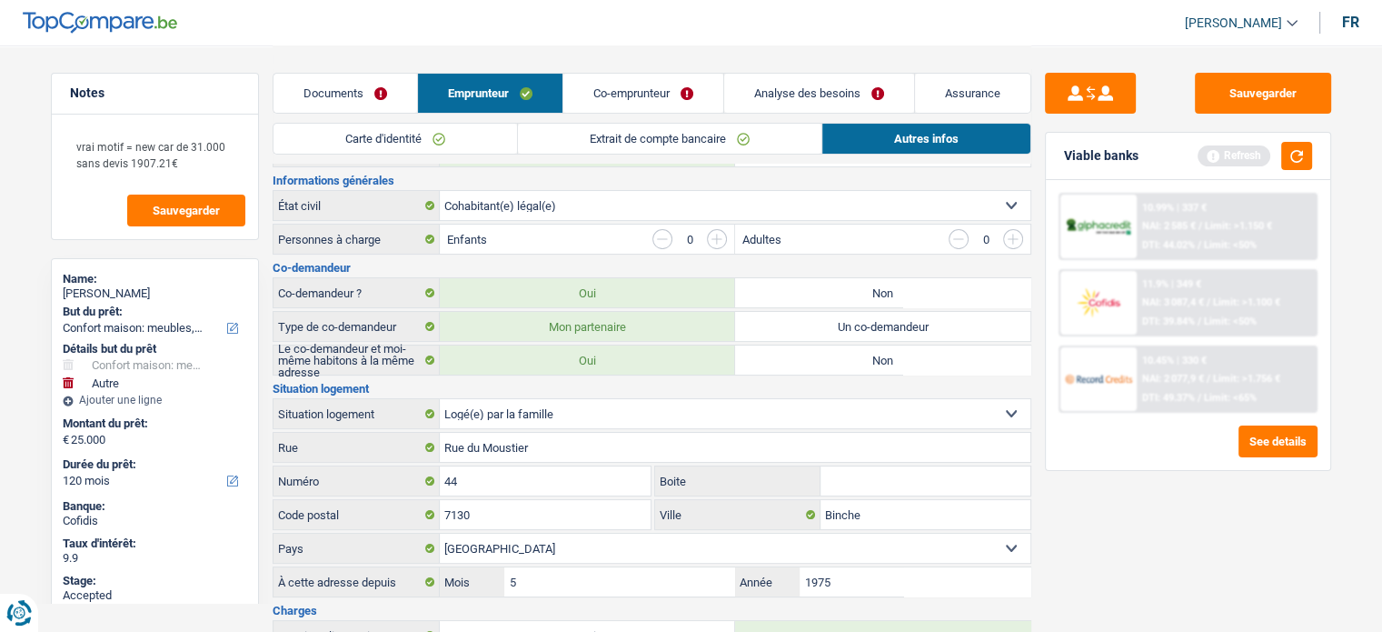
scroll to position [182, 0]
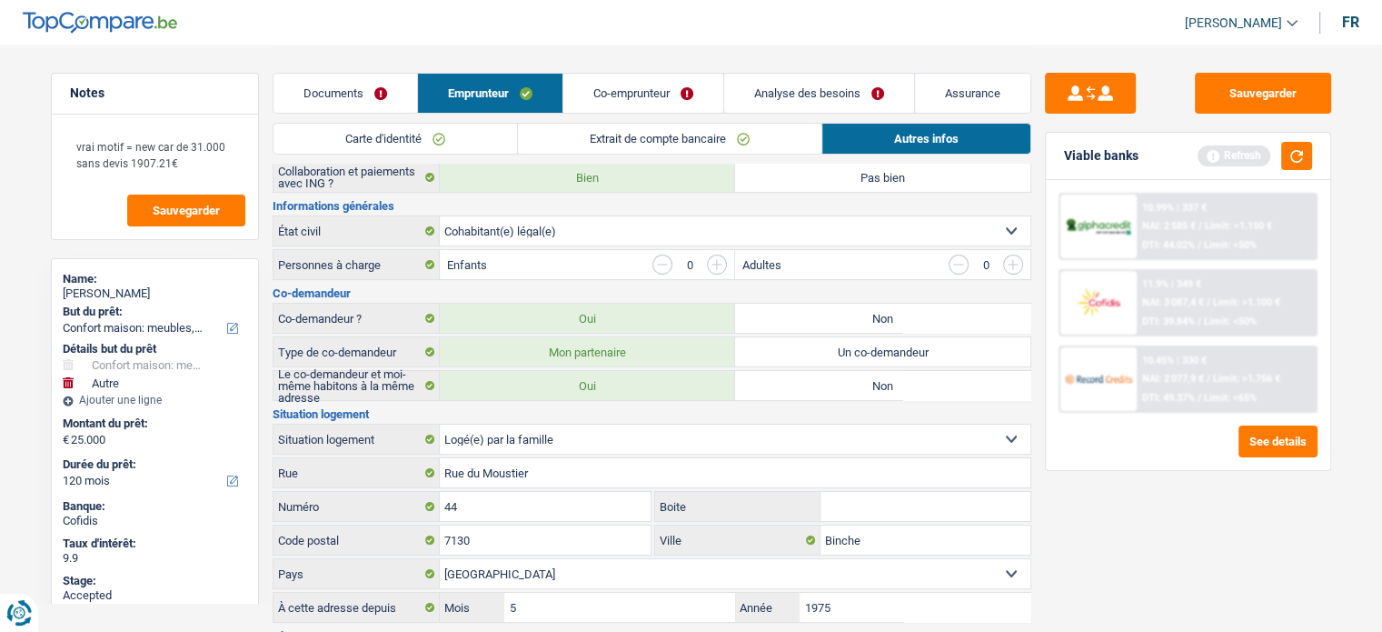
click at [537, 424] on select "Locataire Propriétaire avec prêt hypothécaire Propriétaire sans prêt hypothécai…" at bounding box center [735, 438] width 591 height 29
select select "rents"
click at [440, 424] on select "Locataire Propriétaire avec prêt hypothécaire Propriétaire sans prêt hypothécai…" at bounding box center [735, 438] width 591 height 29
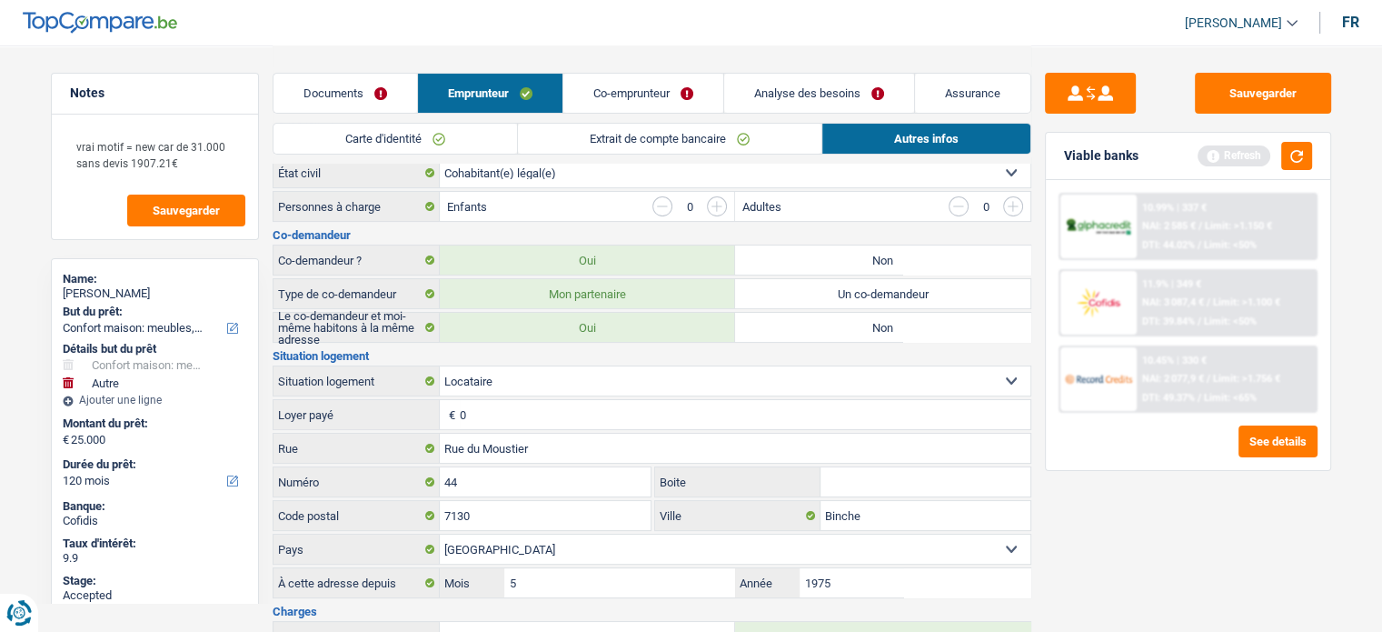
scroll to position [273, 0]
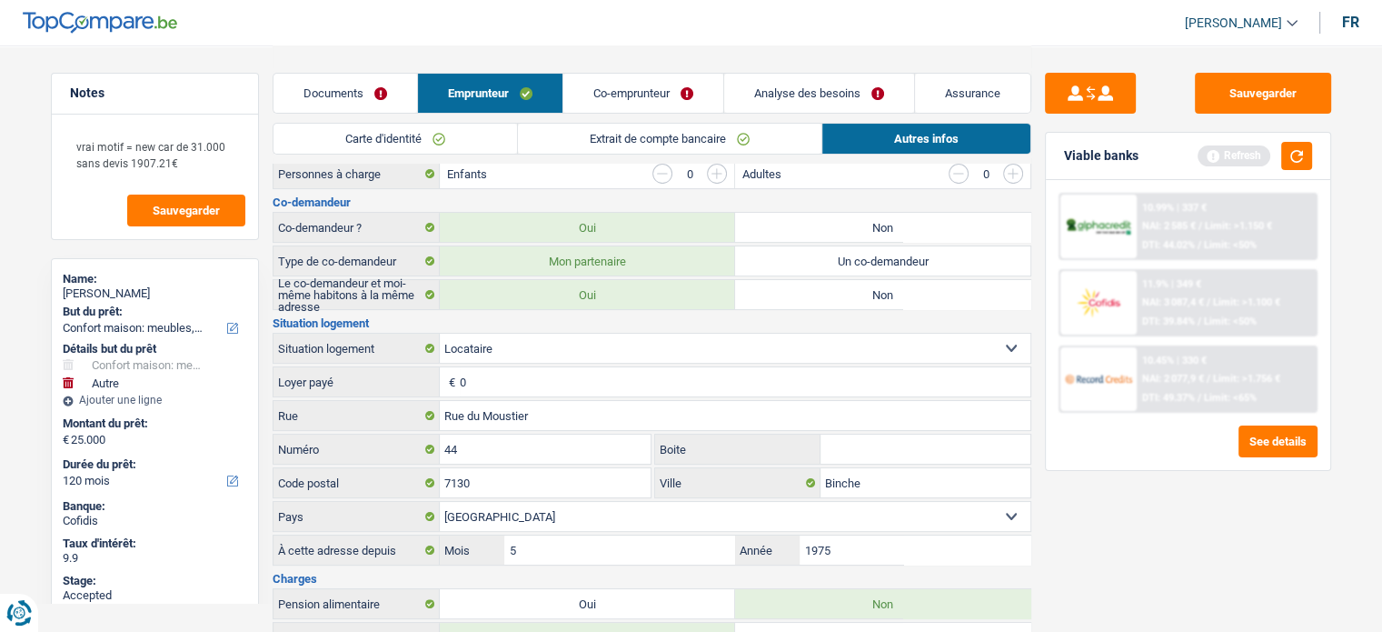
drag, startPoint x: 515, startPoint y: 383, endPoint x: 374, endPoint y: 401, distance: 141.9
click at [374, 401] on div "Situation logement Locataire Propriétaire avec prêt hypothécaire Propriétaire s…" at bounding box center [652, 441] width 759 height 248
click at [1255, 157] on button "button" at bounding box center [1296, 156] width 31 height 28
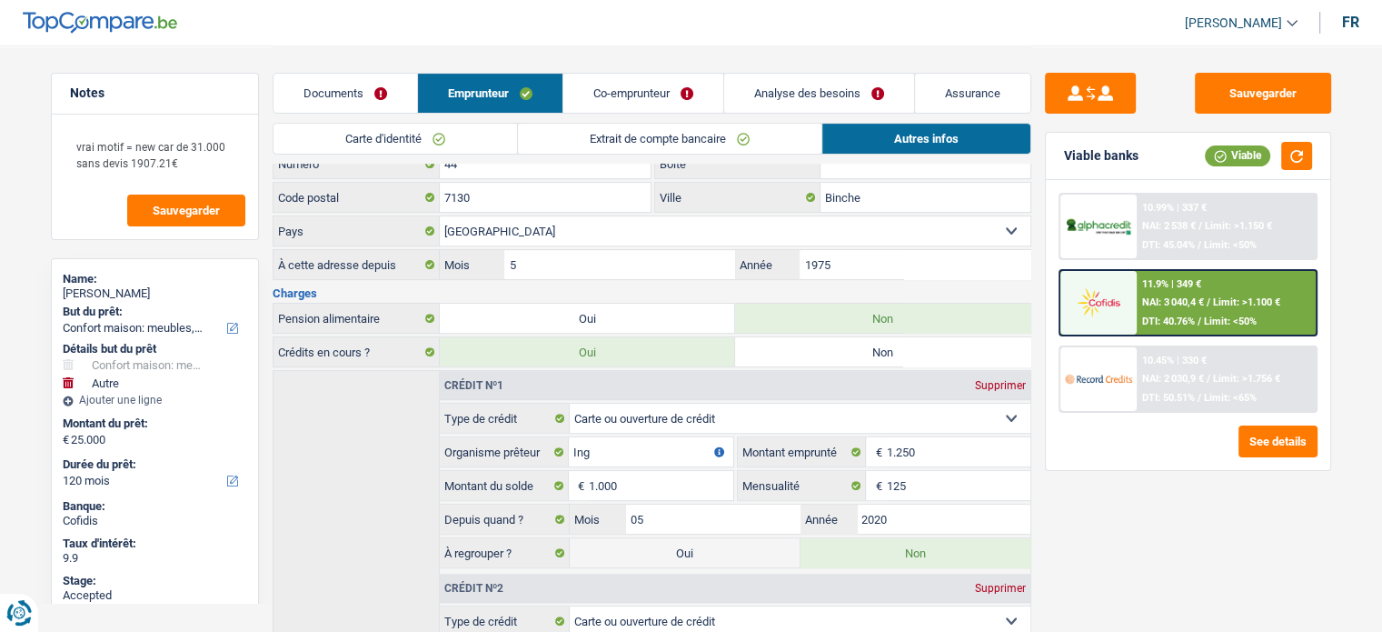
scroll to position [364, 0]
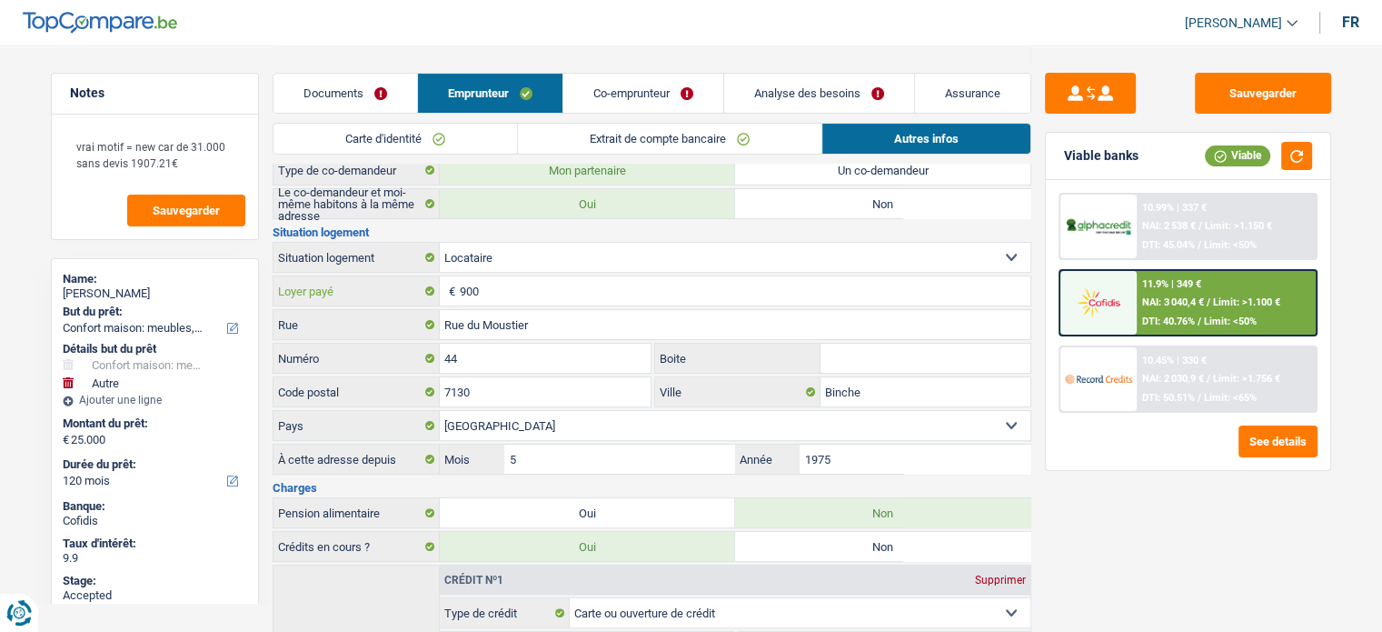
drag, startPoint x: 422, startPoint y: 296, endPoint x: 396, endPoint y: 297, distance: 25.5
click at [396, 297] on div "900 € Loyer payé" at bounding box center [652, 290] width 757 height 29
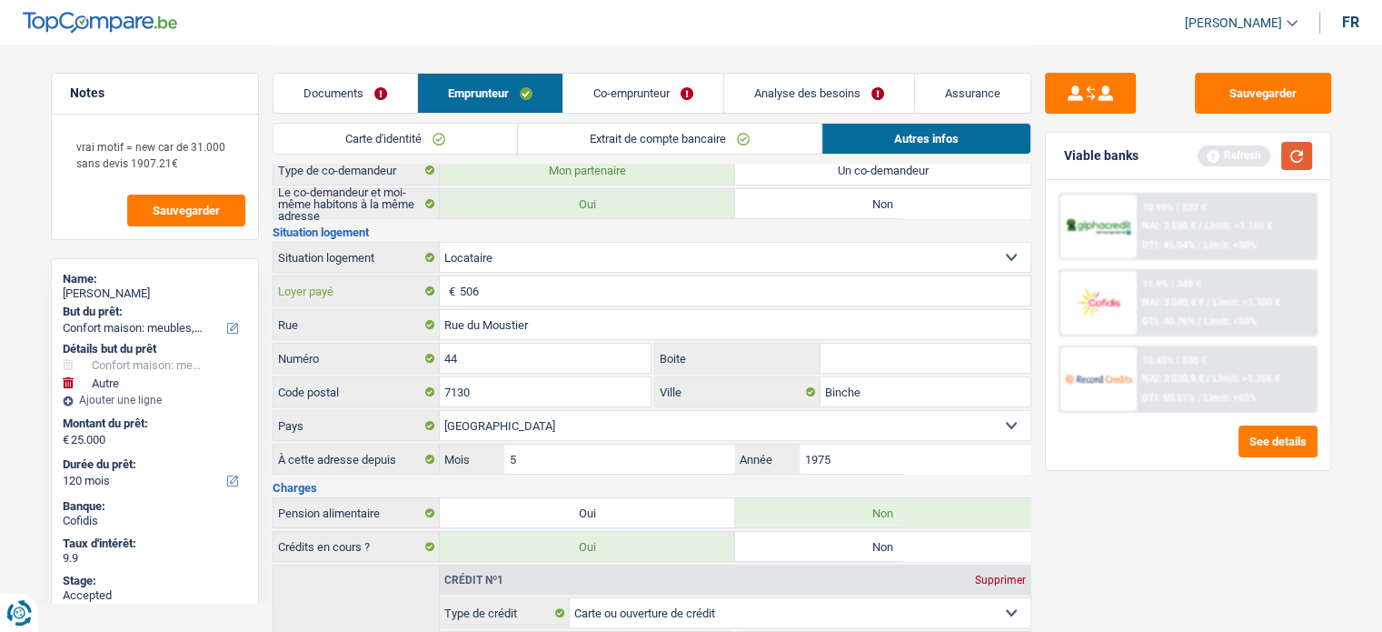
type input "506"
drag, startPoint x: 1291, startPoint y: 155, endPoint x: 1254, endPoint y: 86, distance: 78.5
click at [1255, 155] on button "button" at bounding box center [1296, 156] width 31 height 28
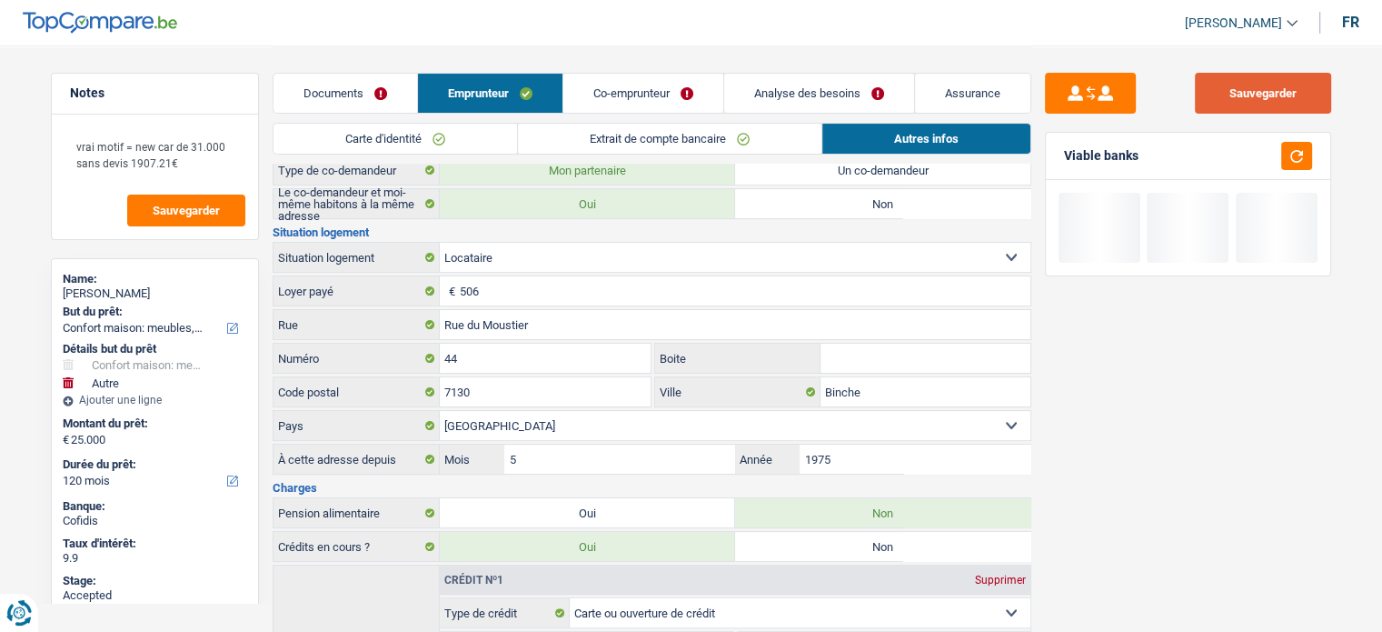
click at [1254, 86] on button "Sauvegarder" at bounding box center [1263, 93] width 136 height 41
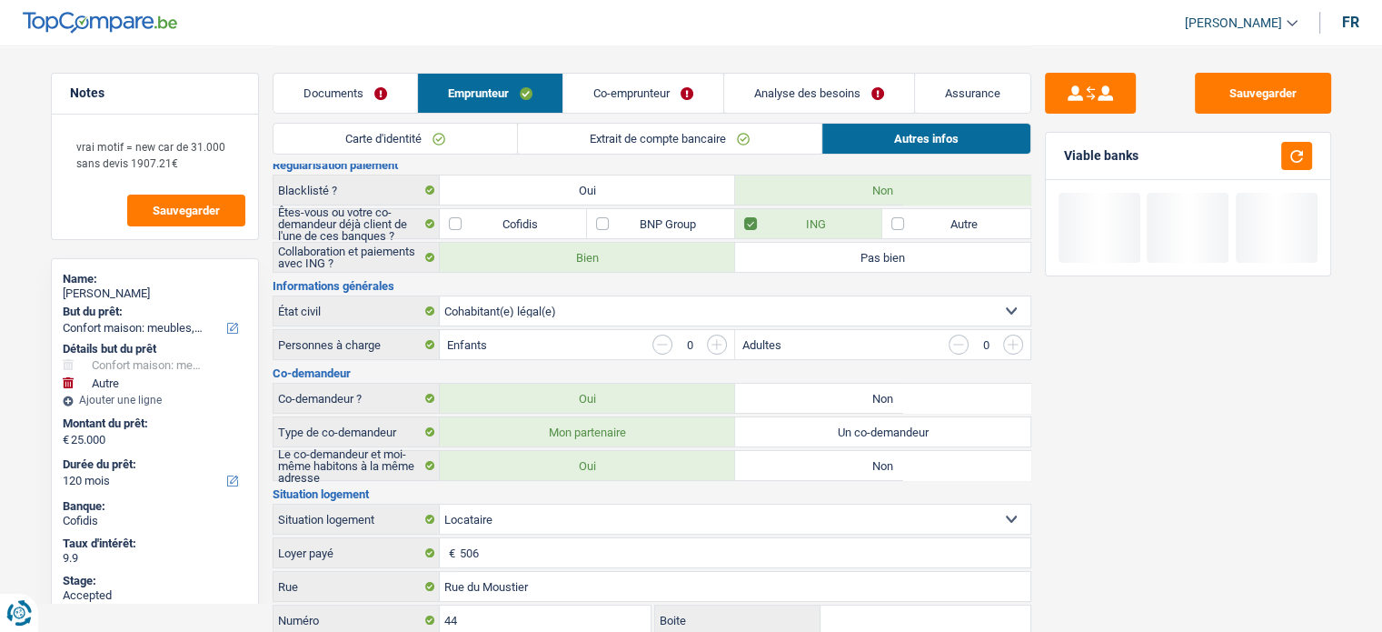
scroll to position [0, 0]
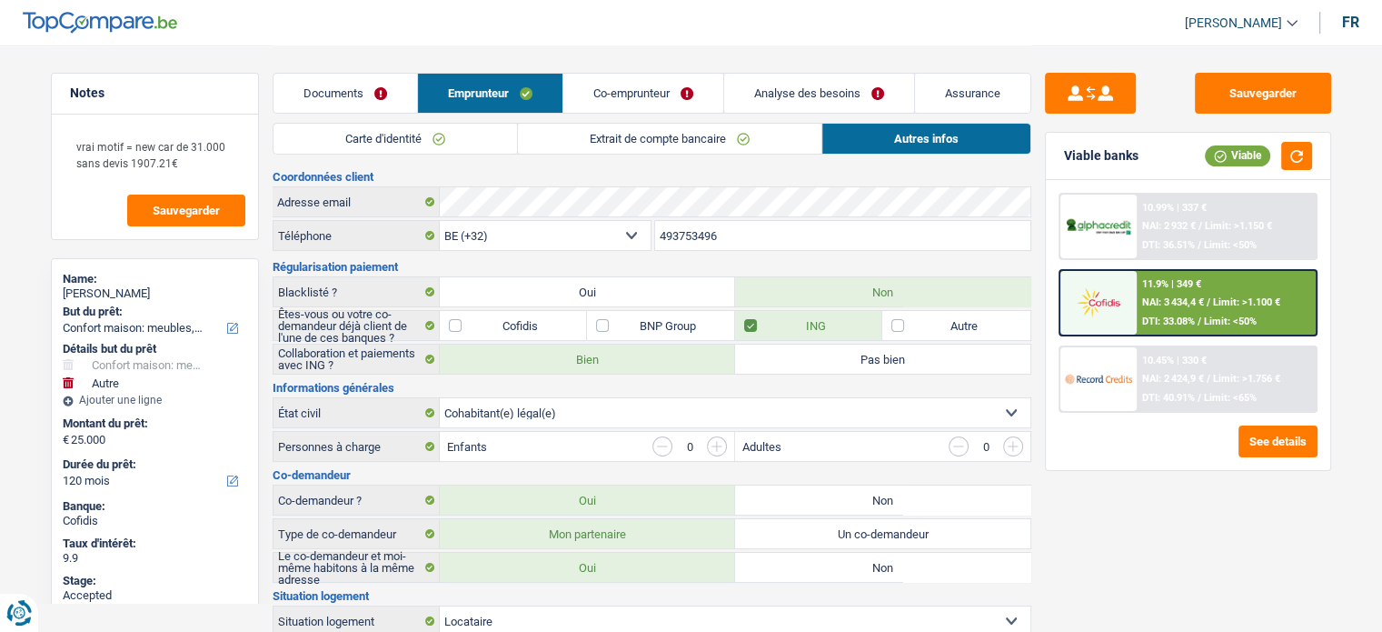
click at [627, 128] on link "Extrait de compte bancaire" at bounding box center [670, 139] width 304 height 30
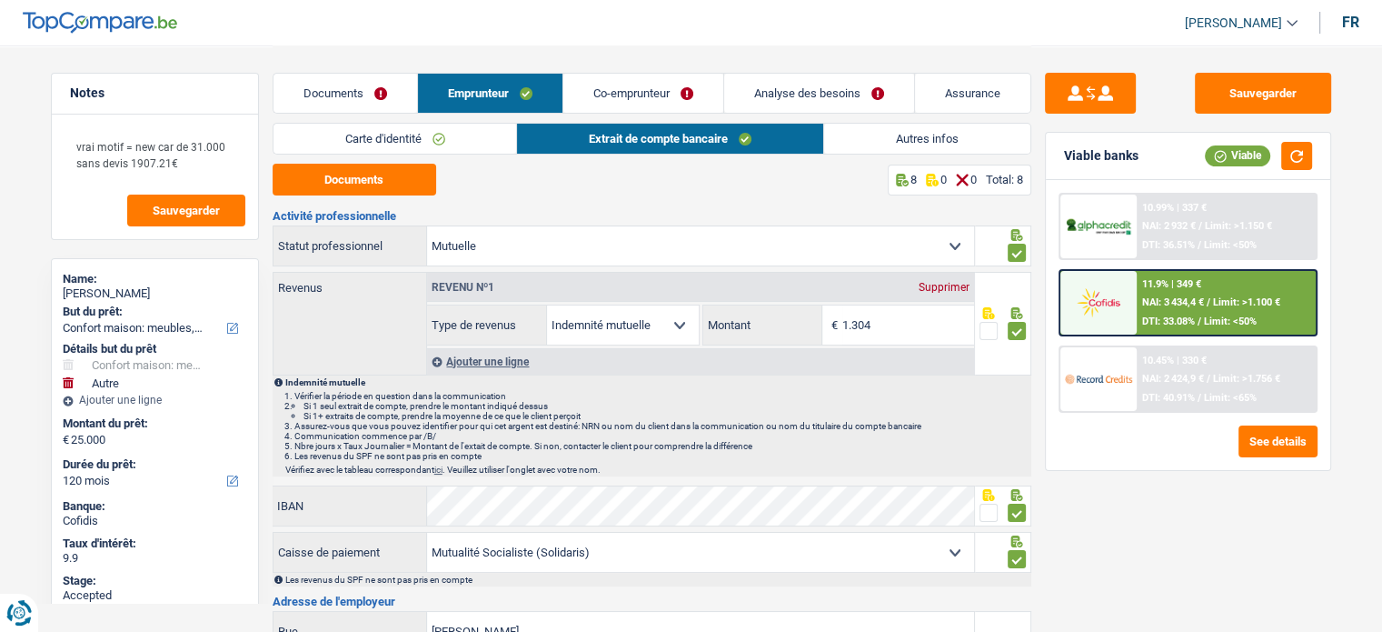
click at [905, 135] on link "Autres infos" at bounding box center [927, 139] width 206 height 30
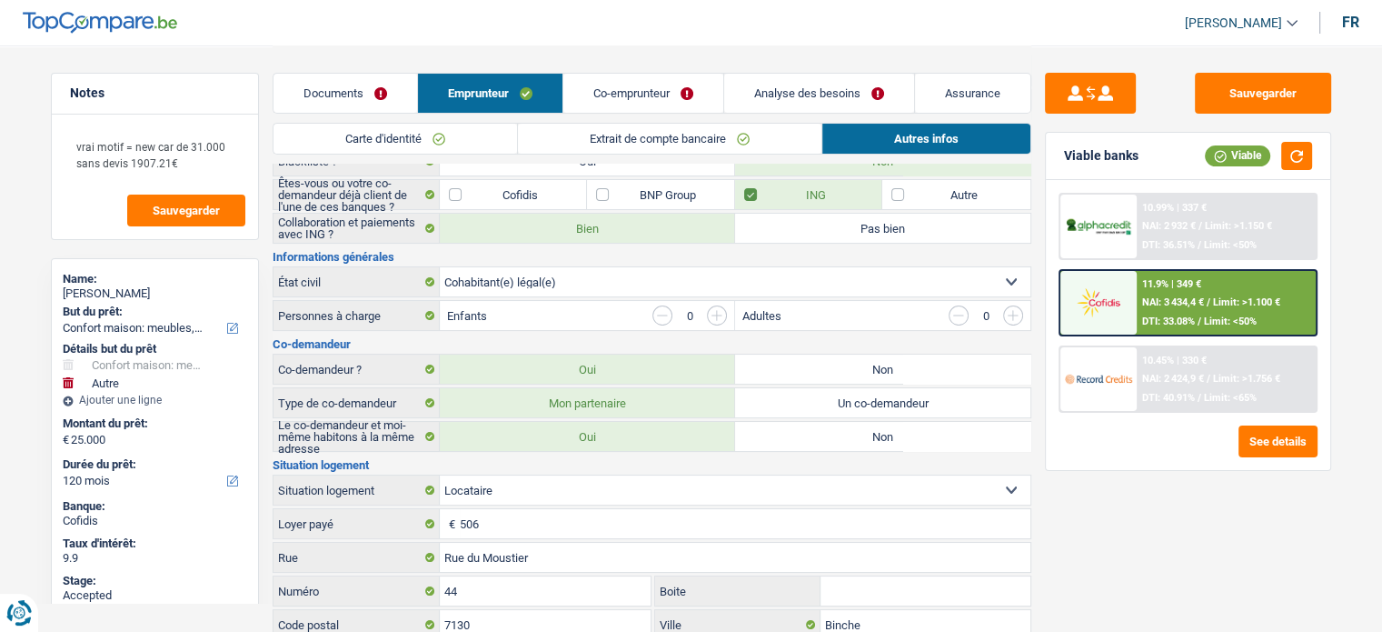
click at [618, 89] on link "Co-emprunteur" at bounding box center [643, 93] width 160 height 39
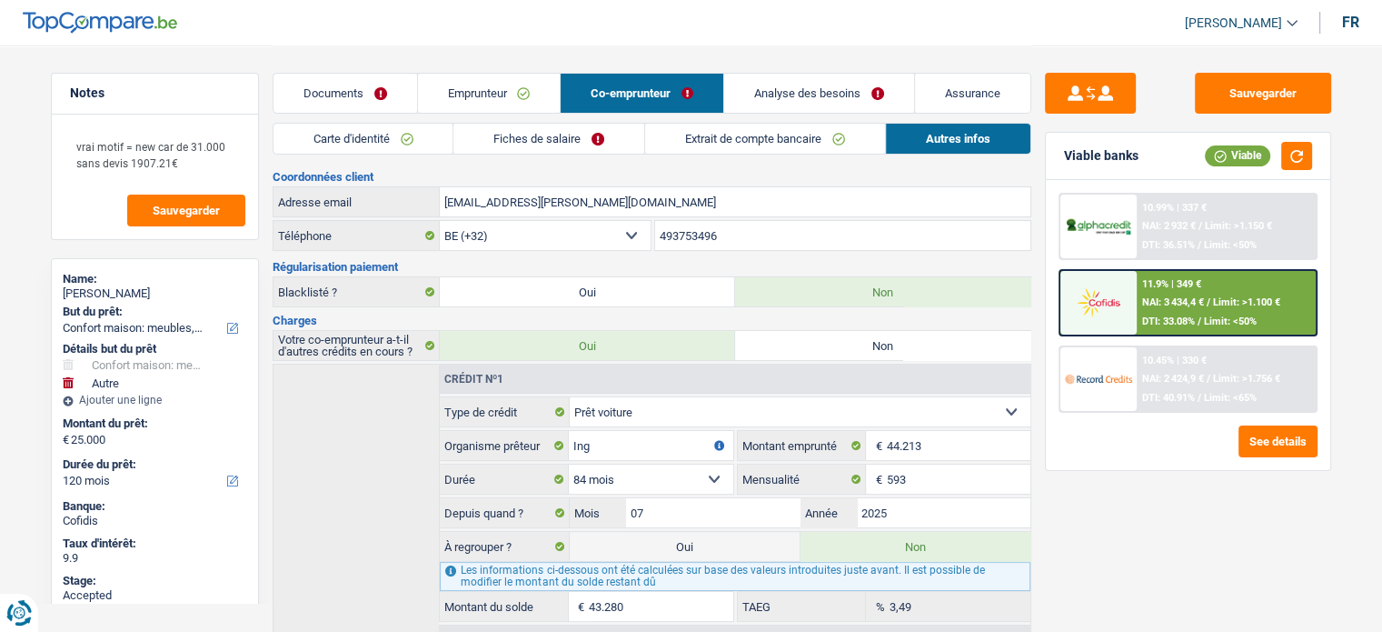
click at [378, 142] on link "Carte d'identité" at bounding box center [364, 139] width 180 height 30
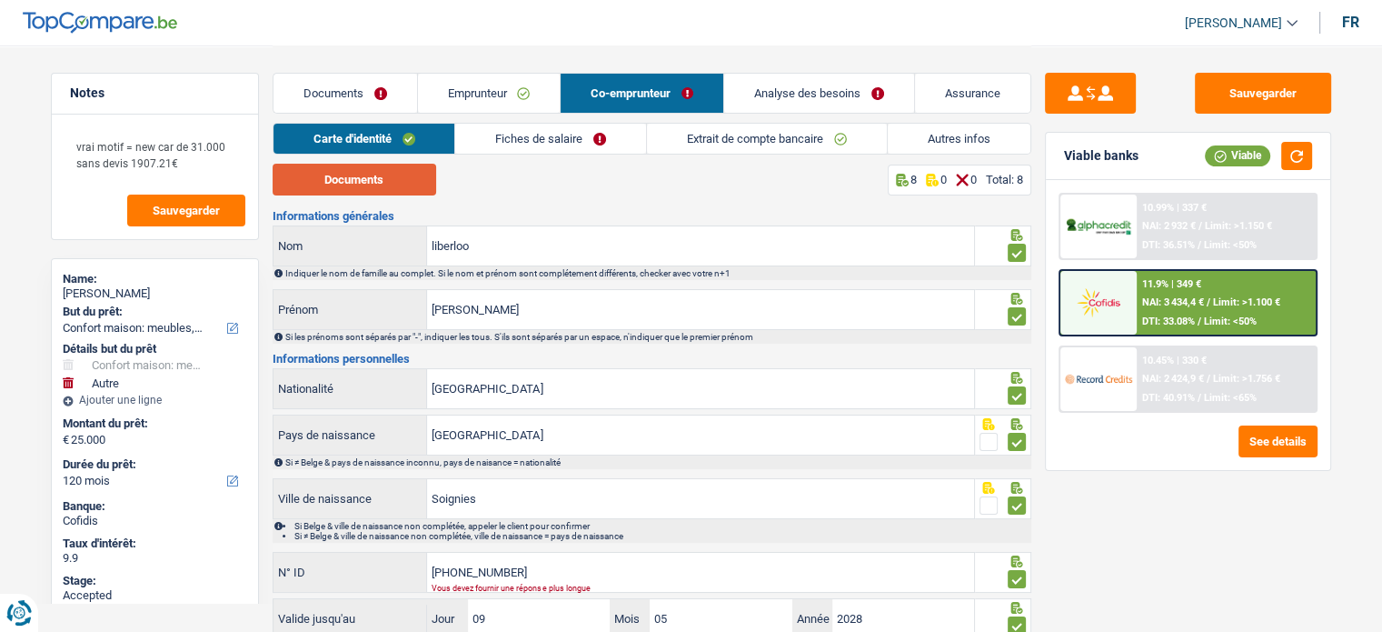
click at [352, 184] on button "Documents" at bounding box center [355, 180] width 164 height 32
click at [346, 175] on button "Documents" at bounding box center [355, 180] width 164 height 32
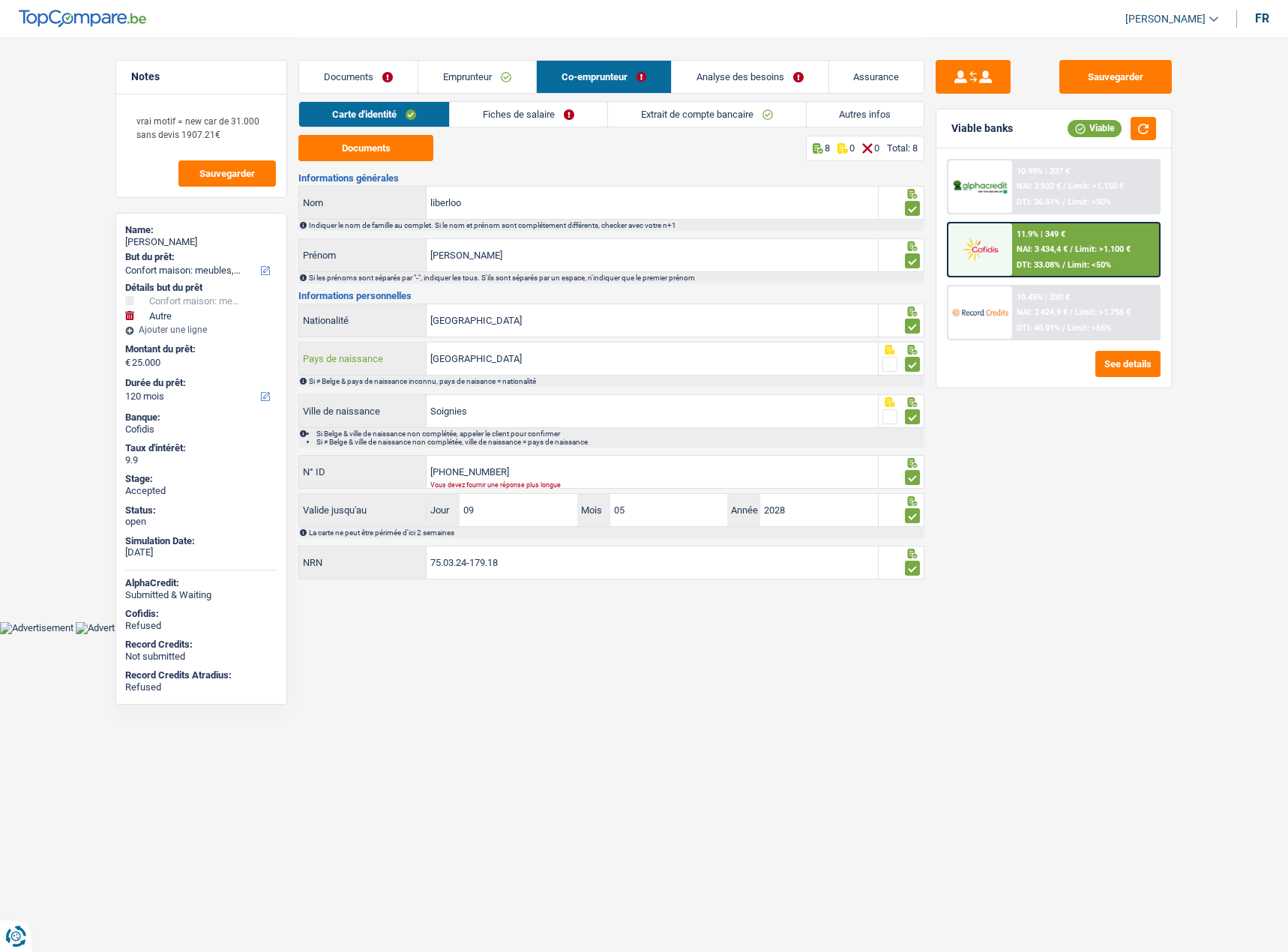
drag, startPoint x: 706, startPoint y: 353, endPoint x: 324, endPoint y: 369, distance: 382.3
click at [324, 369] on div "Canada Pays de naissance" at bounding box center [589, 358] width 579 height 32
type input "b"
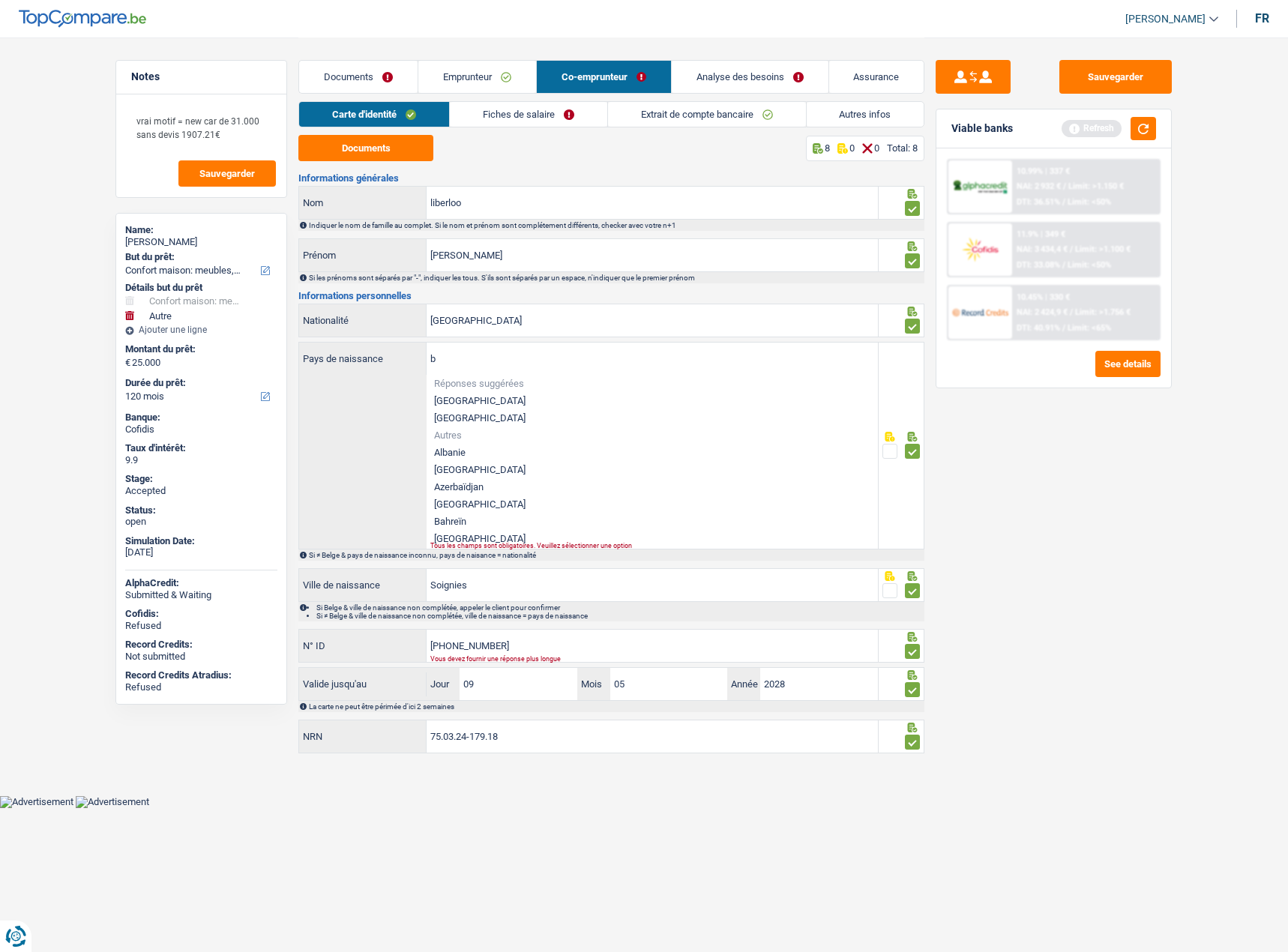
click at [448, 399] on li "[GEOGRAPHIC_DATA]" at bounding box center [652, 400] width 451 height 17
type input "[GEOGRAPHIC_DATA]"
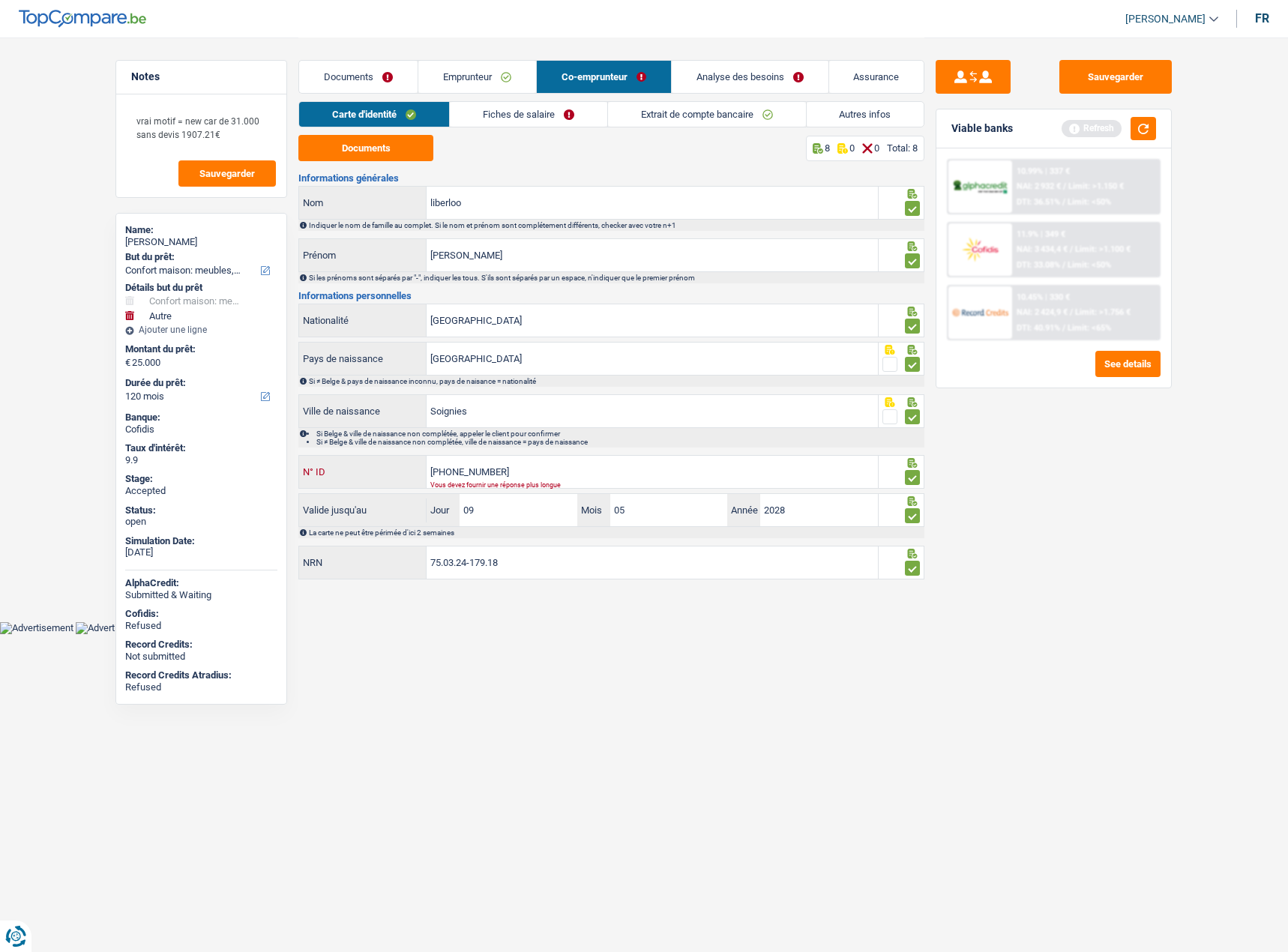
drag, startPoint x: 559, startPoint y: 471, endPoint x: 234, endPoint y: 484, distance: 325.3
click at [234, 473] on div "Notes vrai motif = new car de 31.000 sans devis 1907.21€ Sauvegarder Name: nath…" at bounding box center [644, 310] width 1080 height 546
type input "595-2446633-20"
drag, startPoint x: 344, startPoint y: 530, endPoint x: 334, endPoint y: 530, distance: 10.0
click at [334, 473] on div "Valide jusqu'au 09 Jour / 05 Mois / 2028 Année La carte ne peut être périmée d'…" at bounding box center [611, 516] width 626 height 45
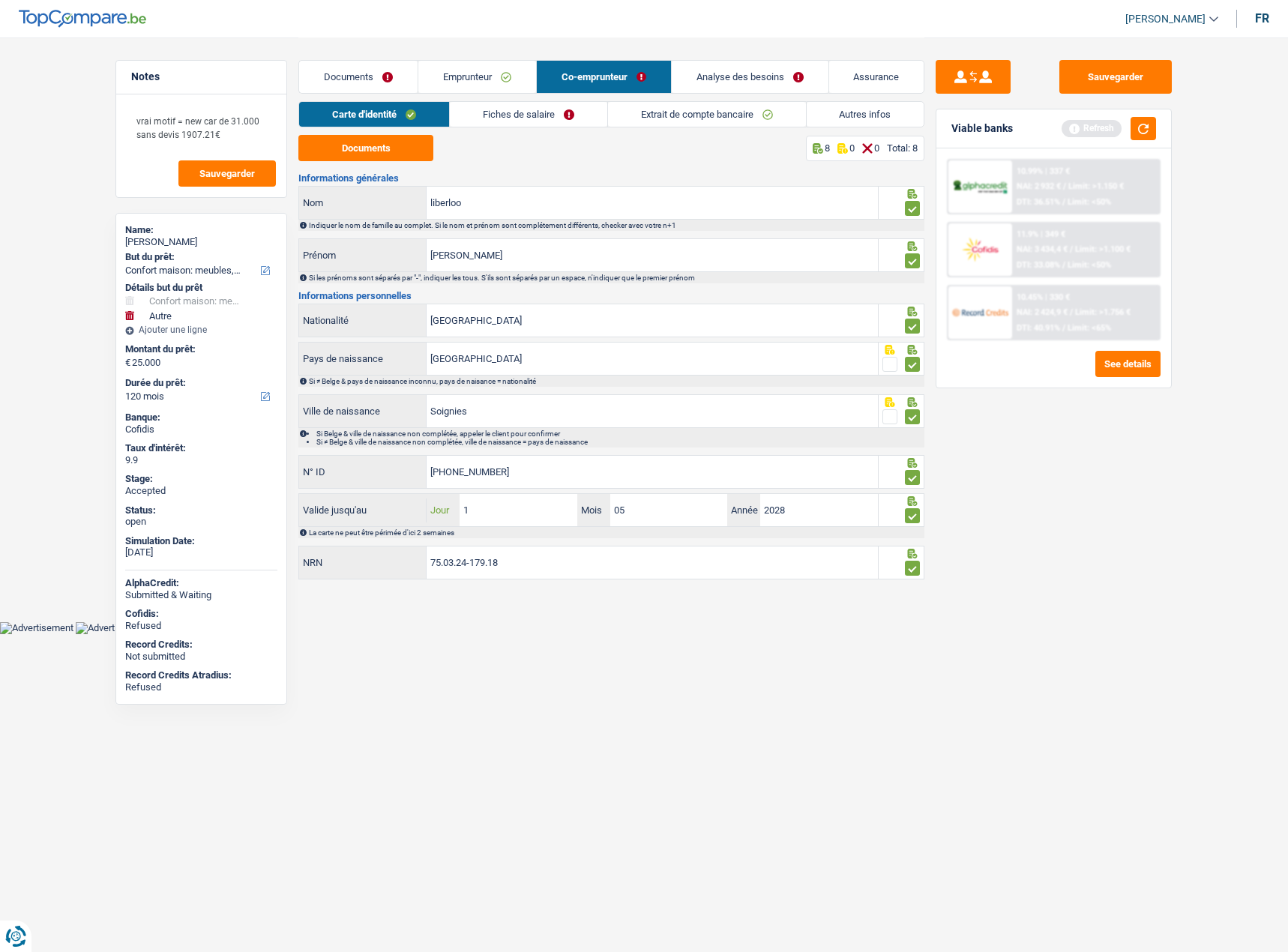
type input "17"
type input "06"
type input "2034"
click at [563, 116] on link "Fiches de salaire" at bounding box center [528, 115] width 158 height 25
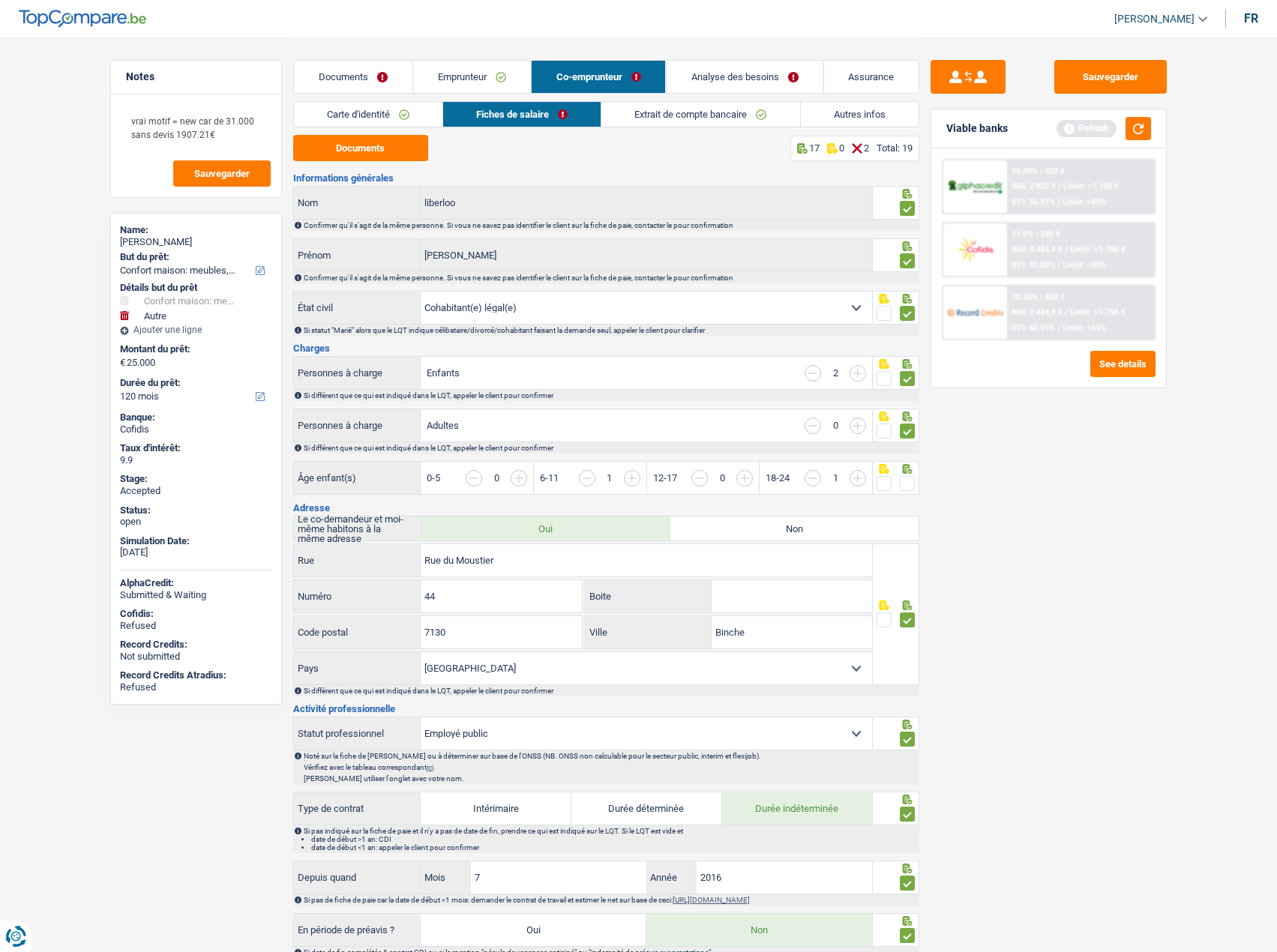
click at [342, 161] on div "Documents 17 0 2 Total: 19 Informations générales liberloo Nom Confirmer qu'il …" at bounding box center [606, 970] width 626 height 1671
click at [349, 139] on button "Documents" at bounding box center [360, 148] width 135 height 26
click at [473, 74] on link "Emprunteur" at bounding box center [472, 77] width 118 height 32
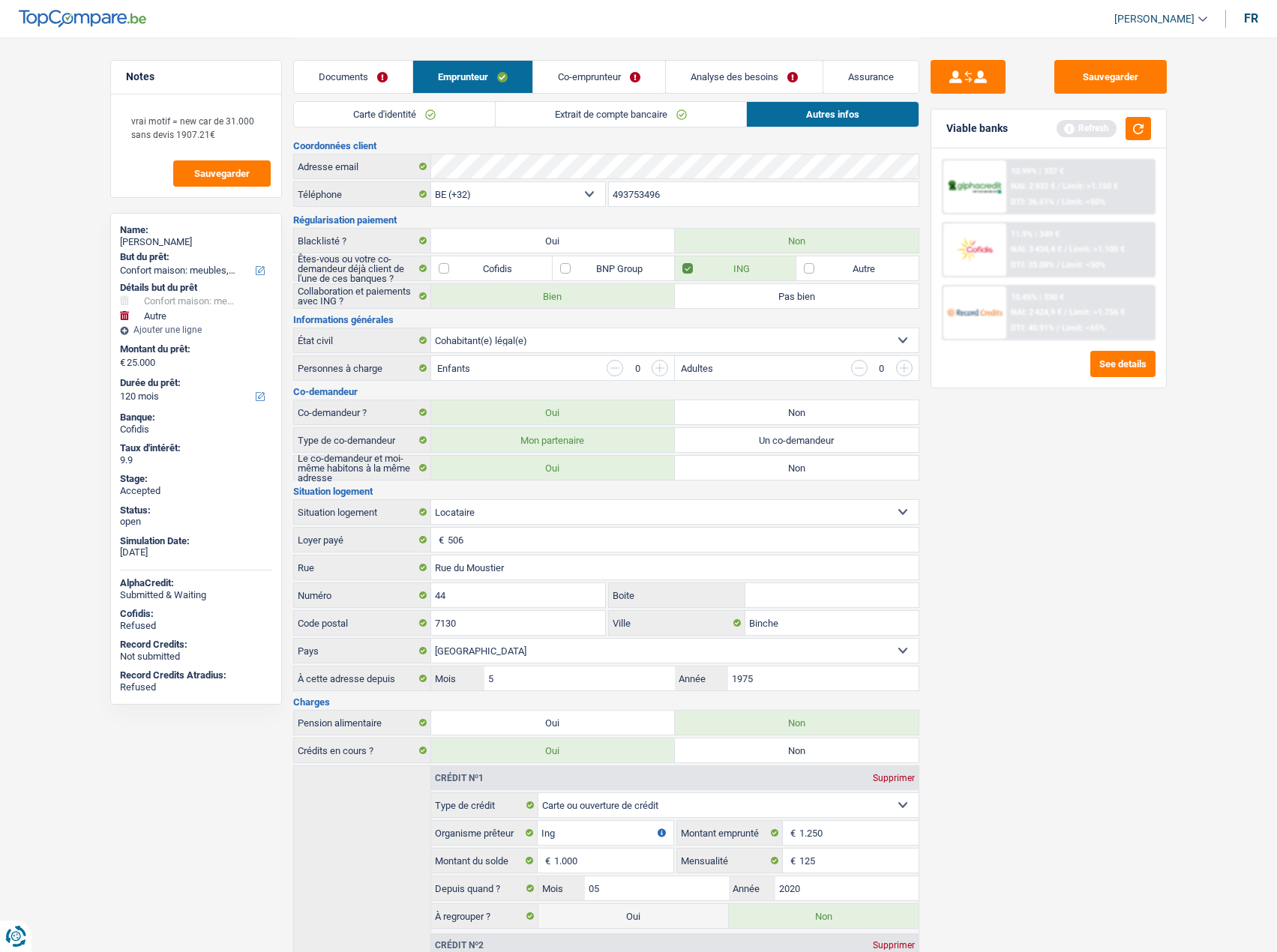
click at [568, 119] on link "Extrait de compte bancaire" at bounding box center [621, 115] width 251 height 25
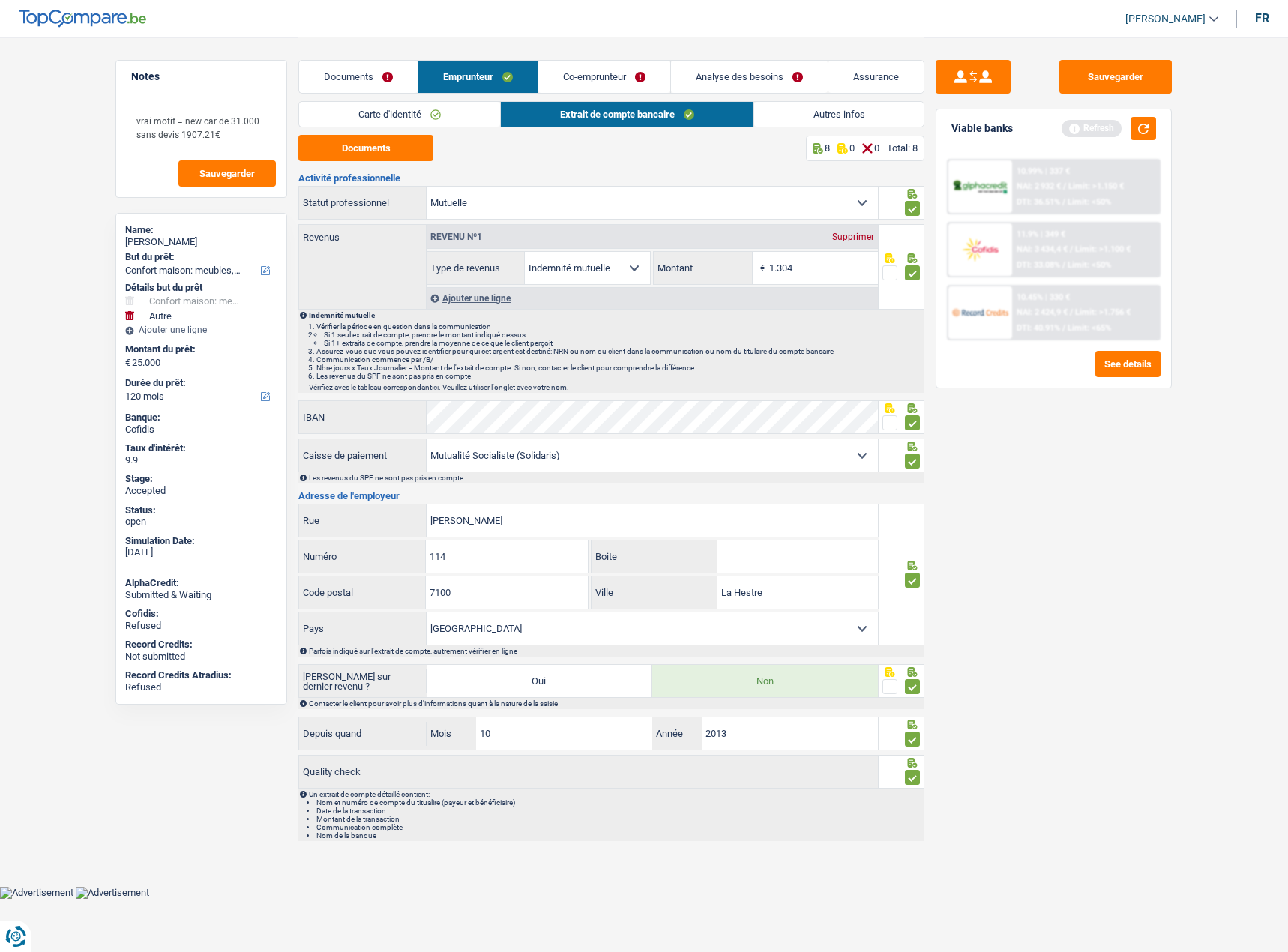
click at [465, 116] on link "Carte d'identité" at bounding box center [400, 115] width 201 height 25
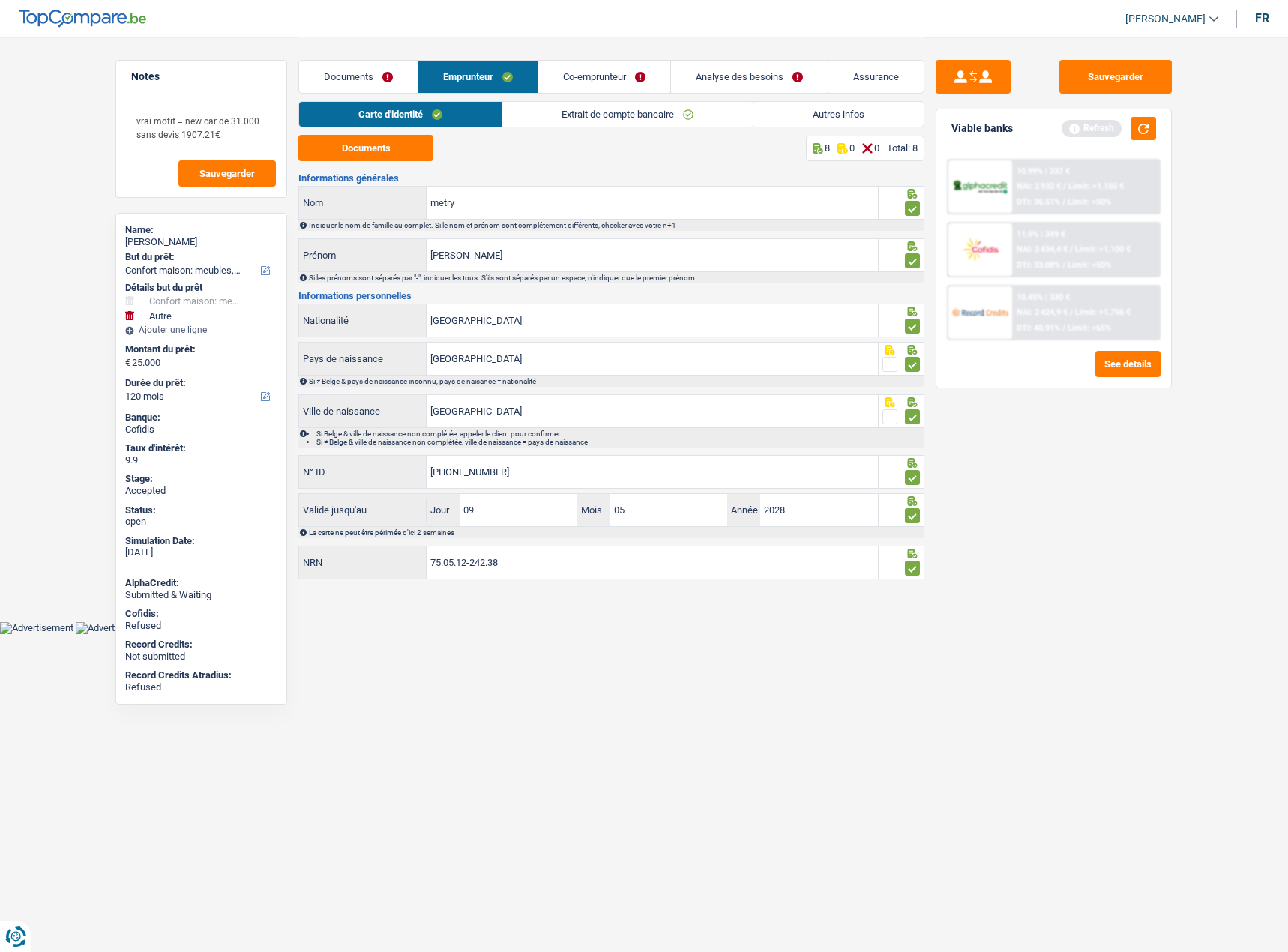
click at [856, 125] on link "Autres infos" at bounding box center [838, 115] width 170 height 25
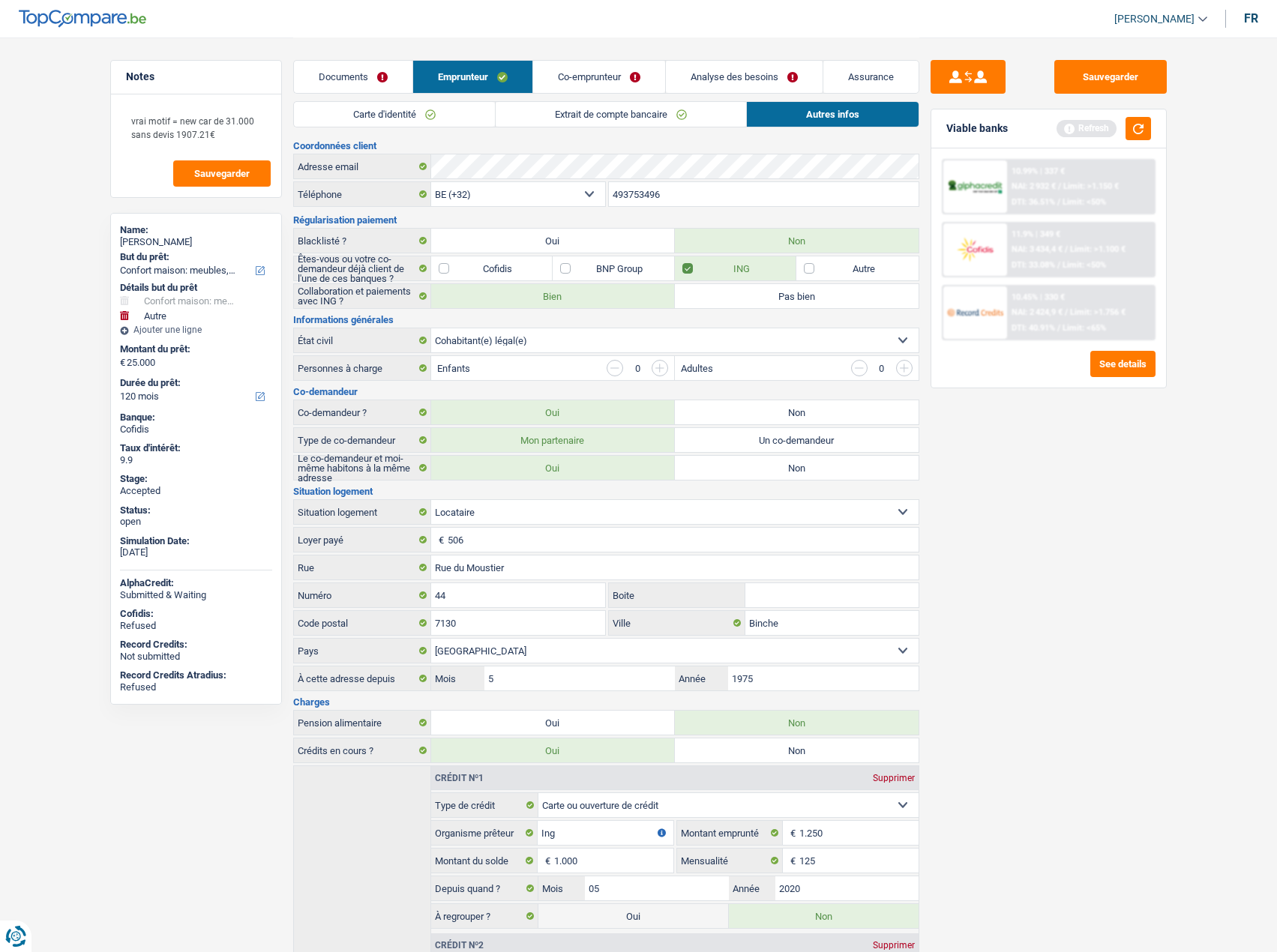
click at [326, 73] on link "Documents" at bounding box center [353, 77] width 119 height 32
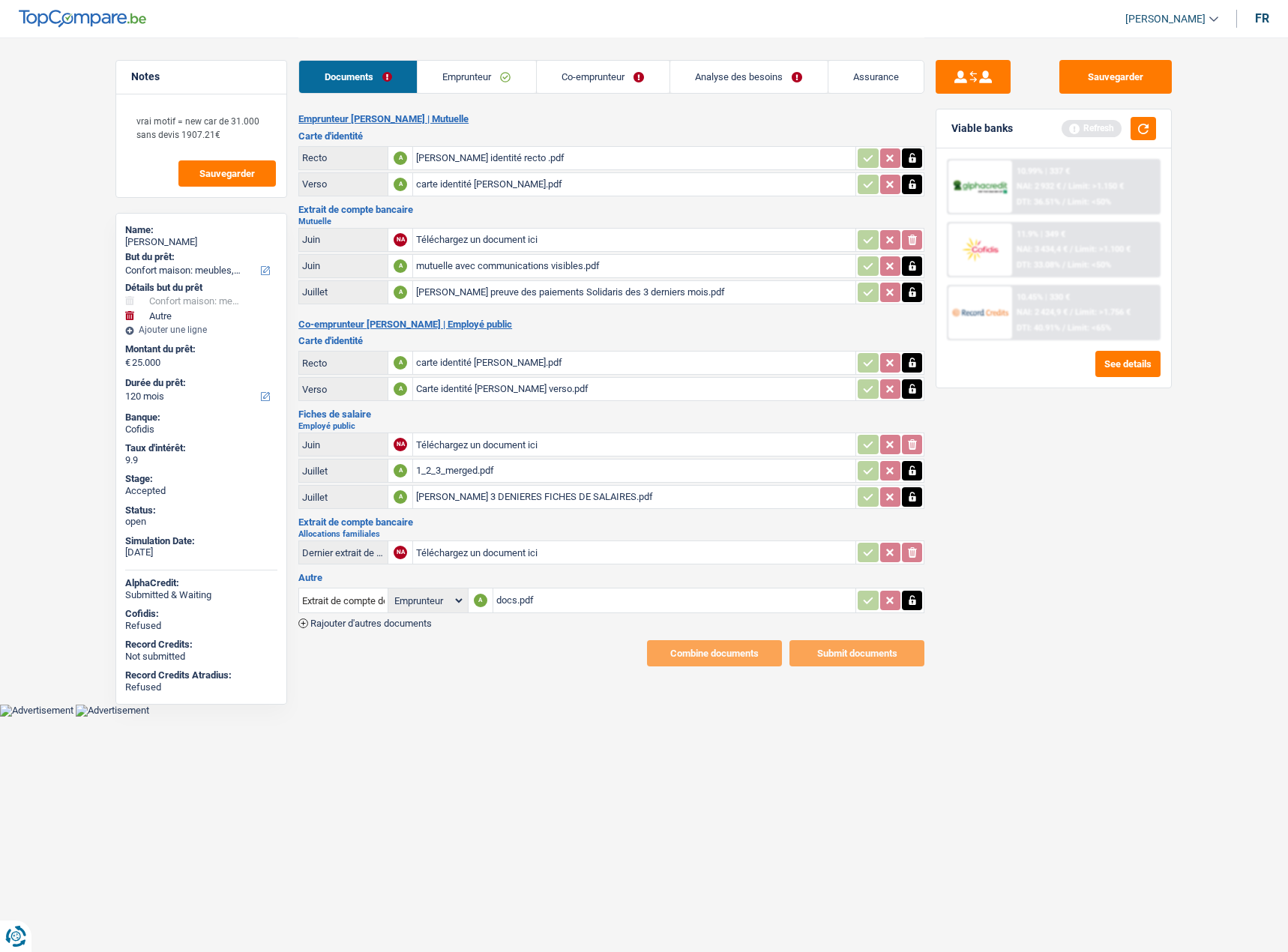
click at [518, 473] on div "docs.pdf" at bounding box center [675, 600] width 357 height 22
click at [457, 73] on link "Emprunteur" at bounding box center [477, 77] width 119 height 32
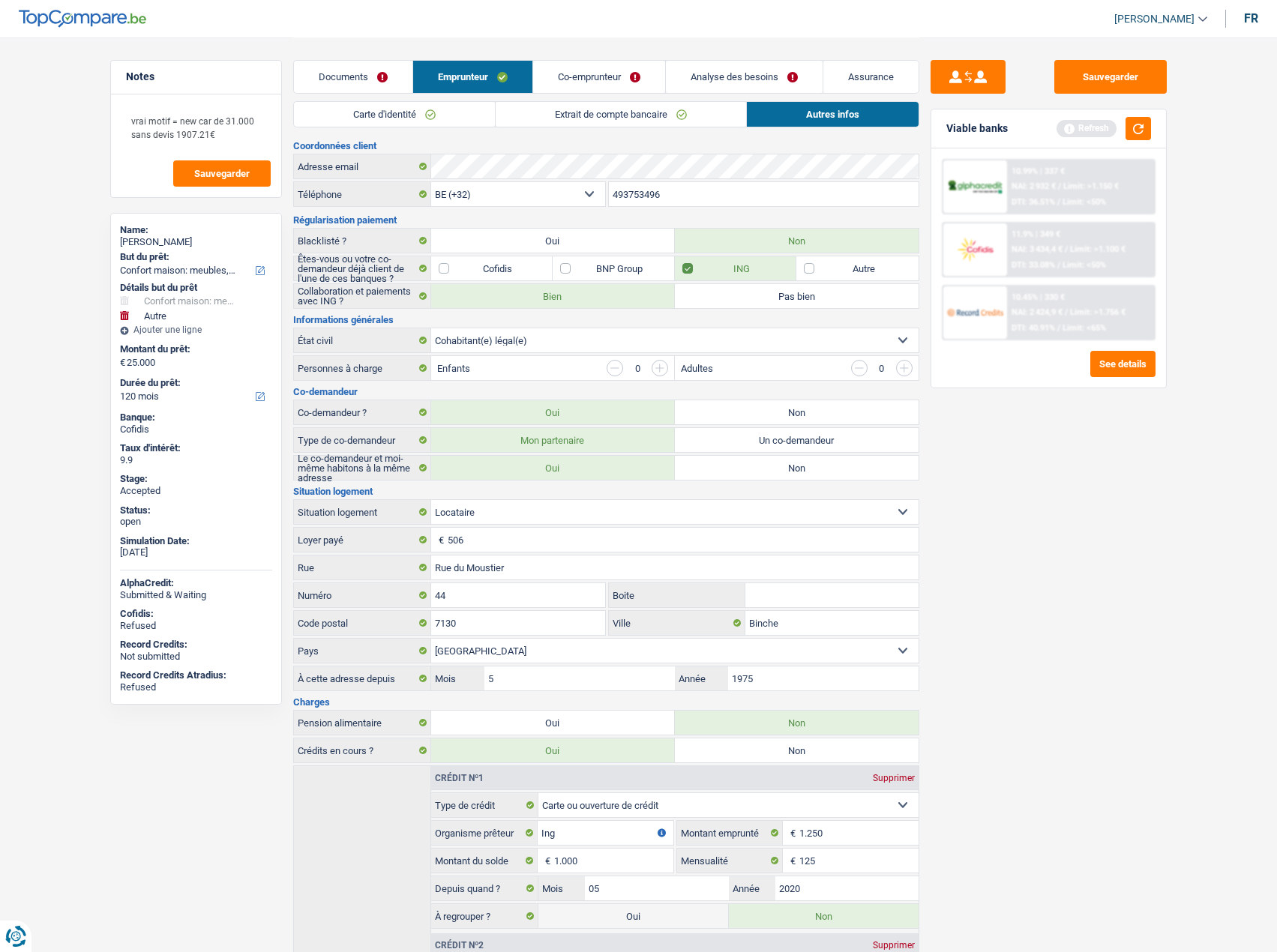
click at [522, 115] on link "Extrait de compte bancaire" at bounding box center [621, 115] width 251 height 25
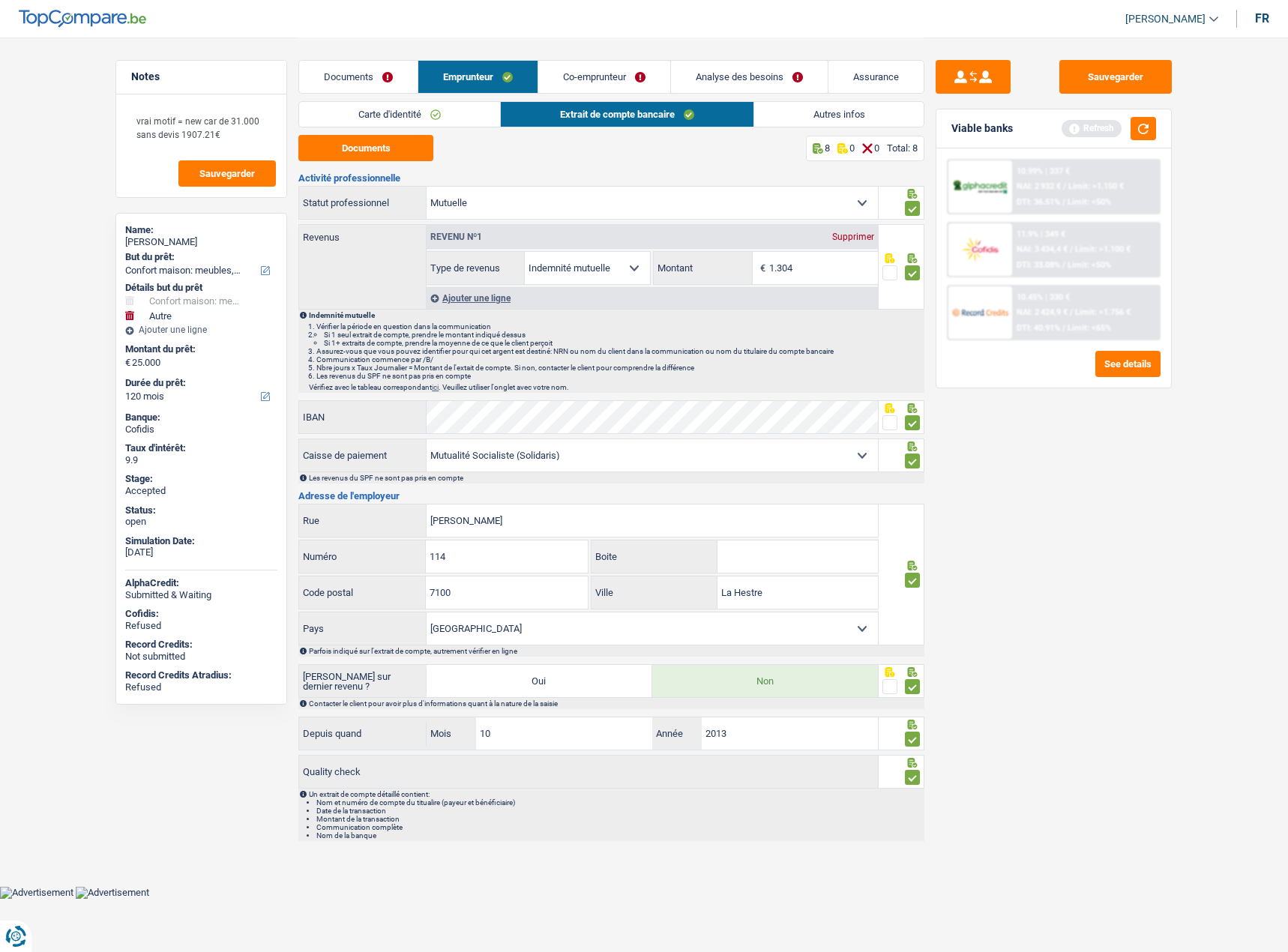
click at [486, 295] on div "Ajouter une ligne" at bounding box center [652, 298] width 451 height 21
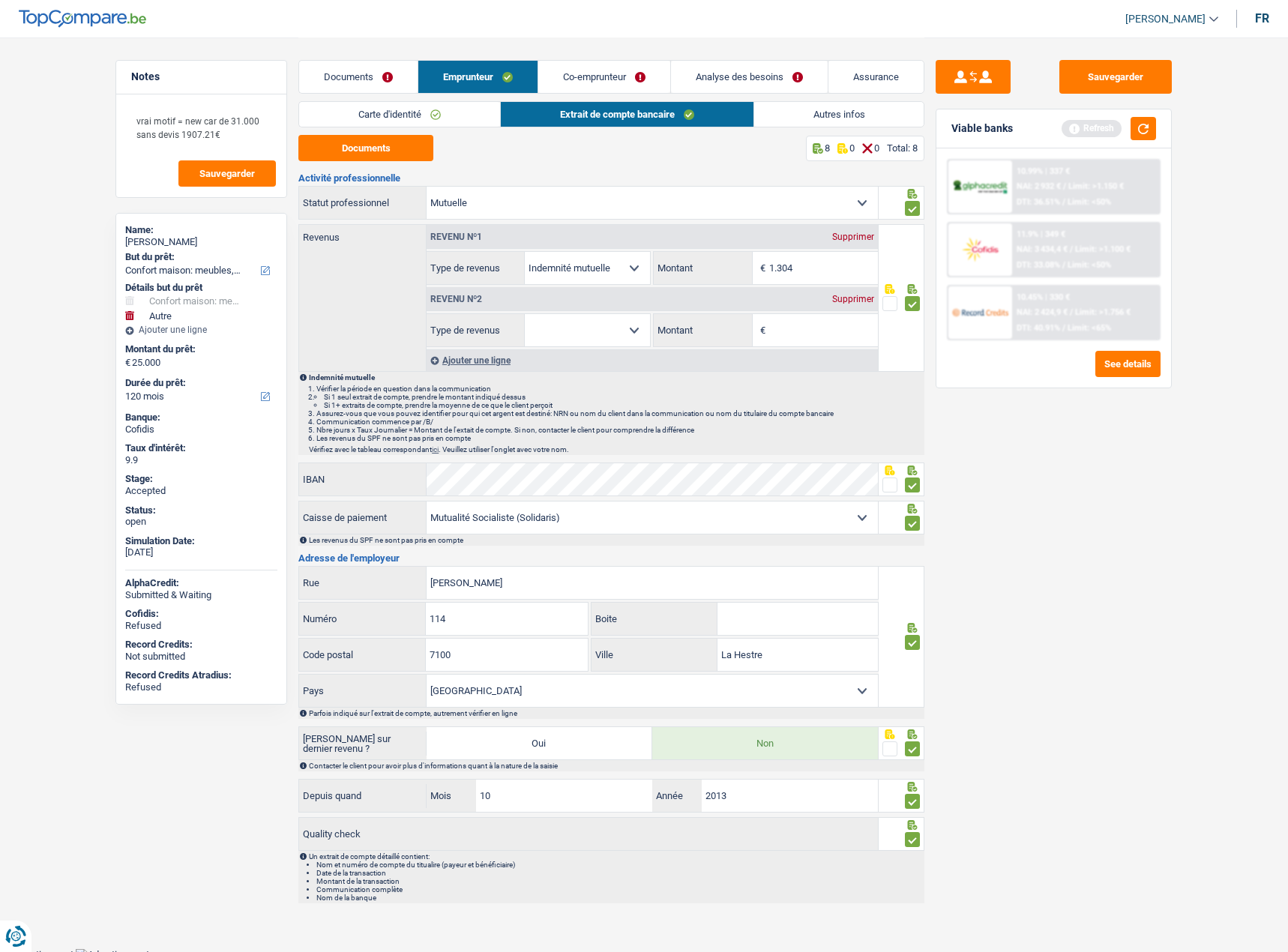
click at [564, 323] on select "Allocation d'handicap Allocations chômage Allocations familiales Chèques repas …" at bounding box center [587, 330] width 125 height 32
select select "familyAllowances"
click at [525, 314] on select "Allocation d'handicap Allocations chômage Allocations familiales Chèques repas …" at bounding box center [587, 330] width 125 height 32
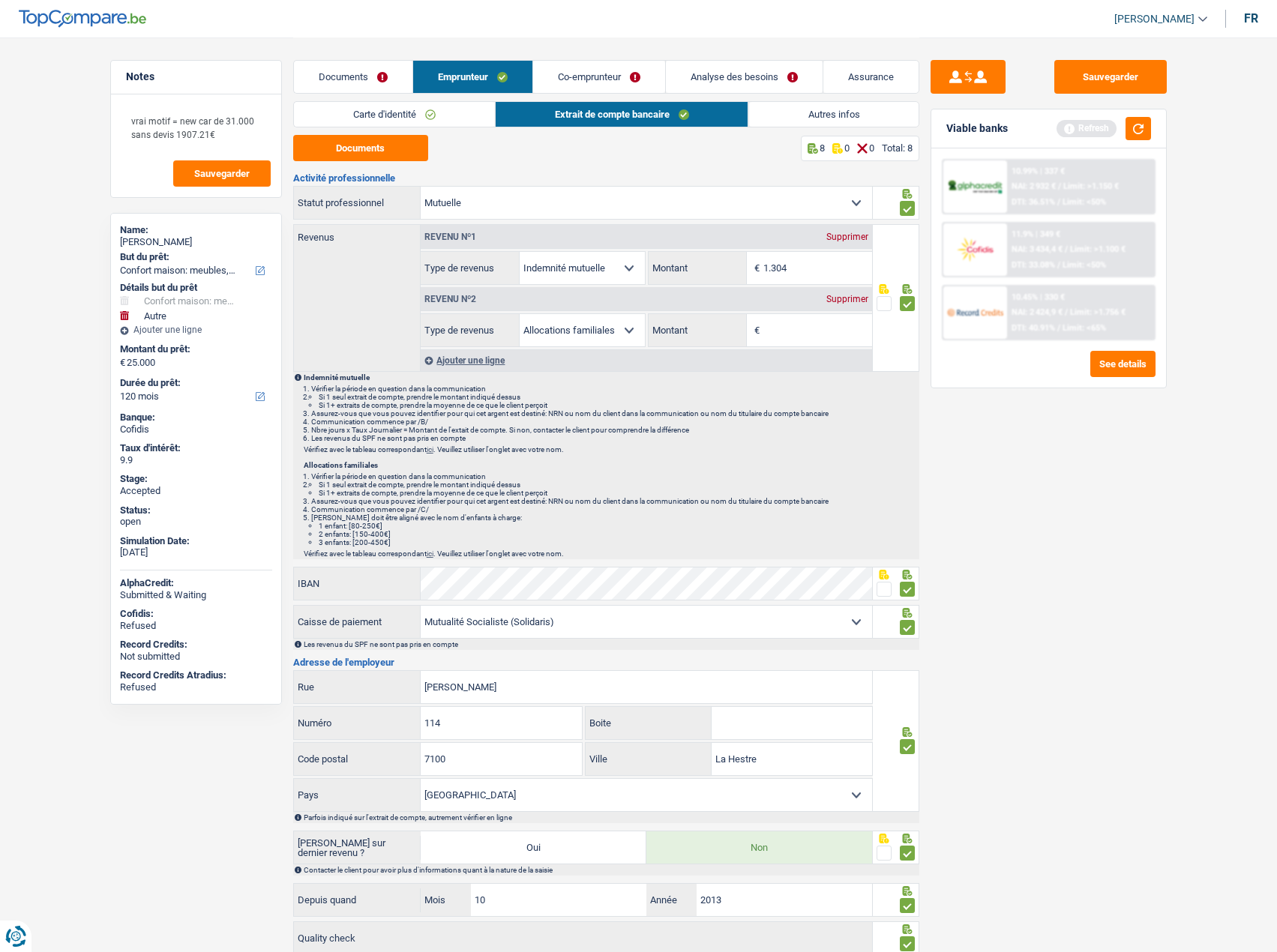
click at [820, 330] on input "Montant" at bounding box center [818, 330] width 109 height 32
type input "1.028"
click at [794, 113] on link "Autres infos" at bounding box center [833, 115] width 170 height 25
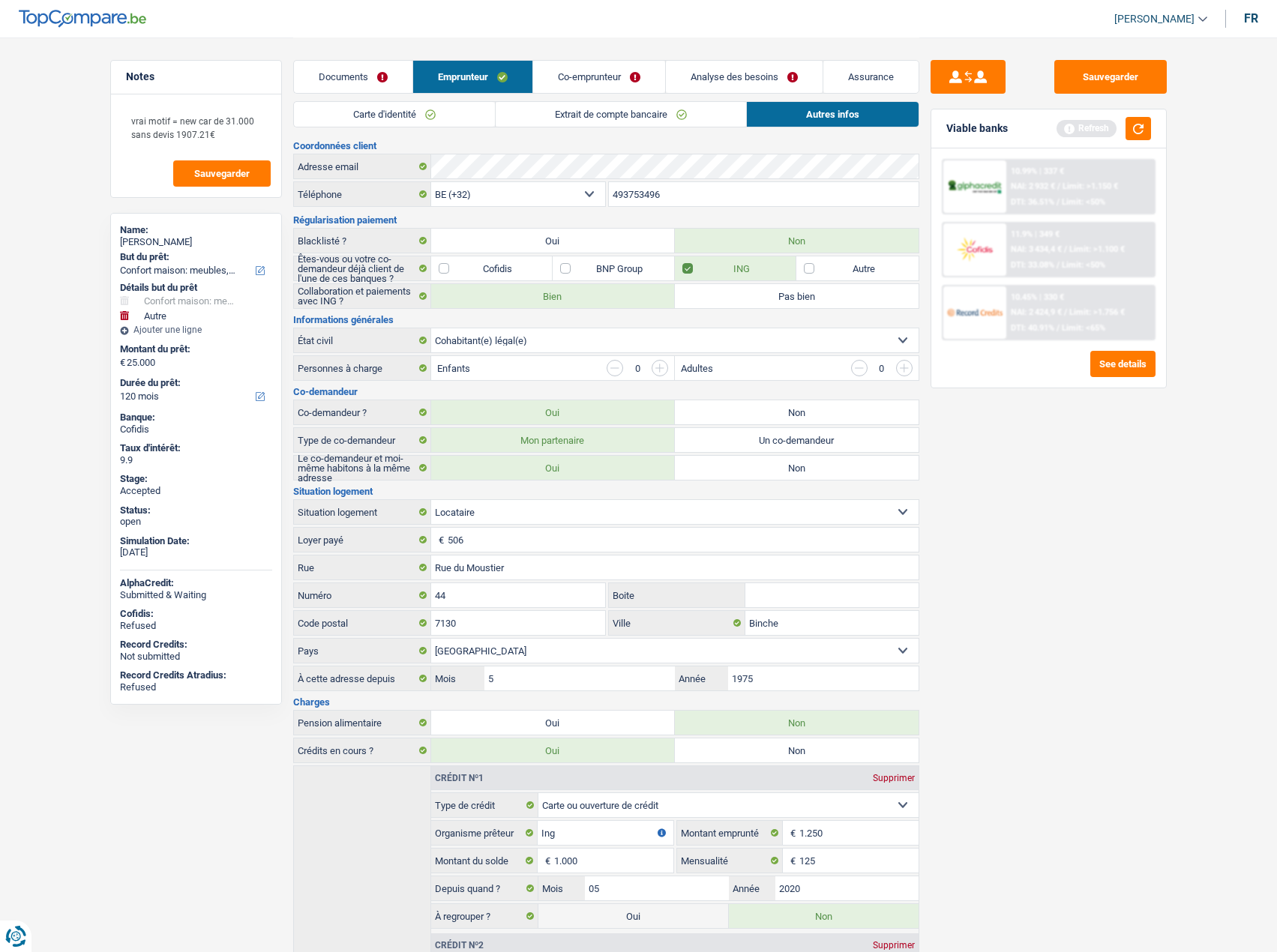
click at [655, 367] on input "button" at bounding box center [660, 368] width 16 height 16
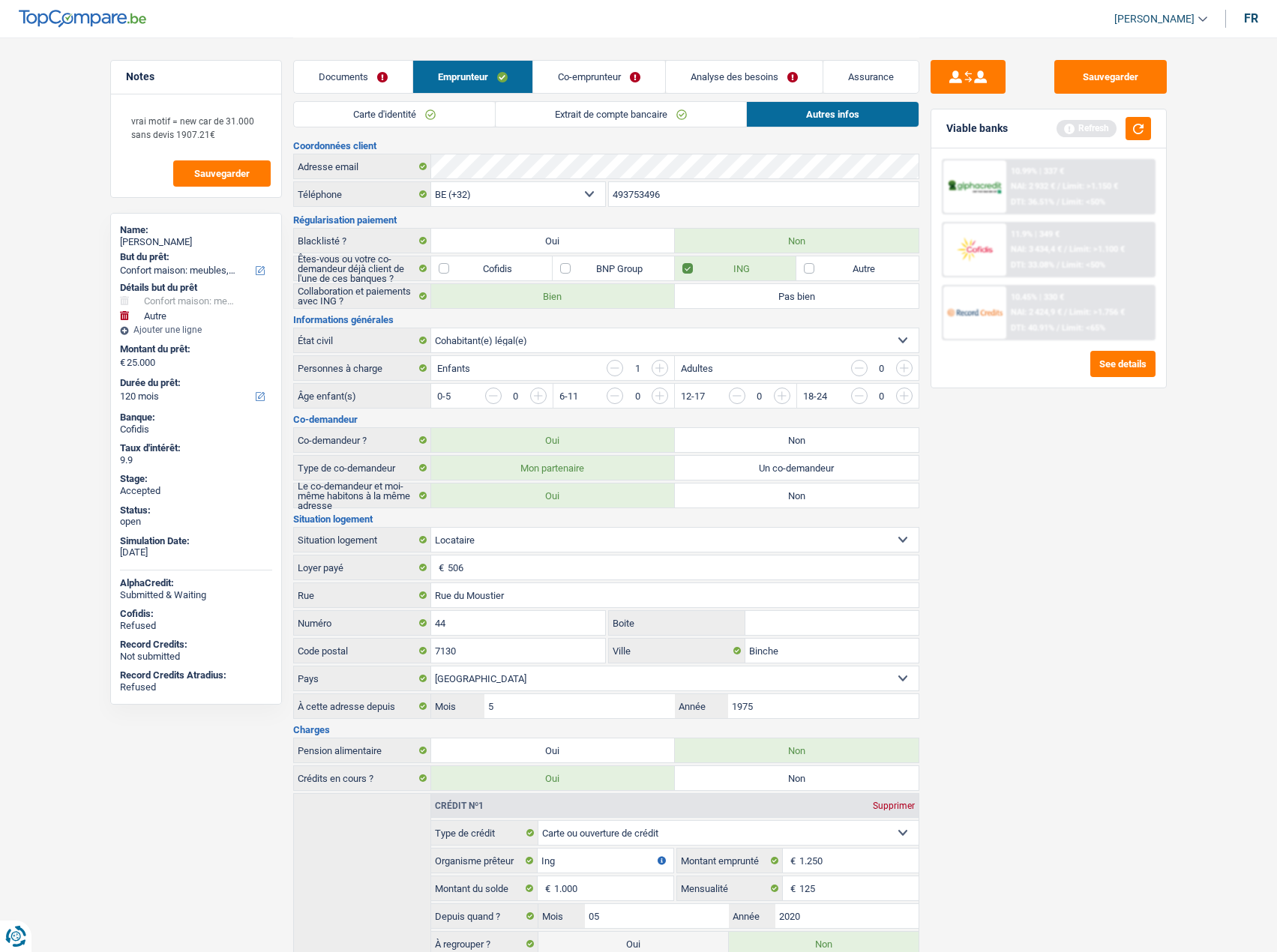
click at [655, 368] on input "button" at bounding box center [660, 368] width 16 height 16
drag, startPoint x: 655, startPoint y: 368, endPoint x: 704, endPoint y: 394, distance: 55.5
click at [655, 368] on input "button" at bounding box center [660, 368] width 16 height 16
click at [576, 80] on link "Co-emprunteur" at bounding box center [599, 77] width 132 height 32
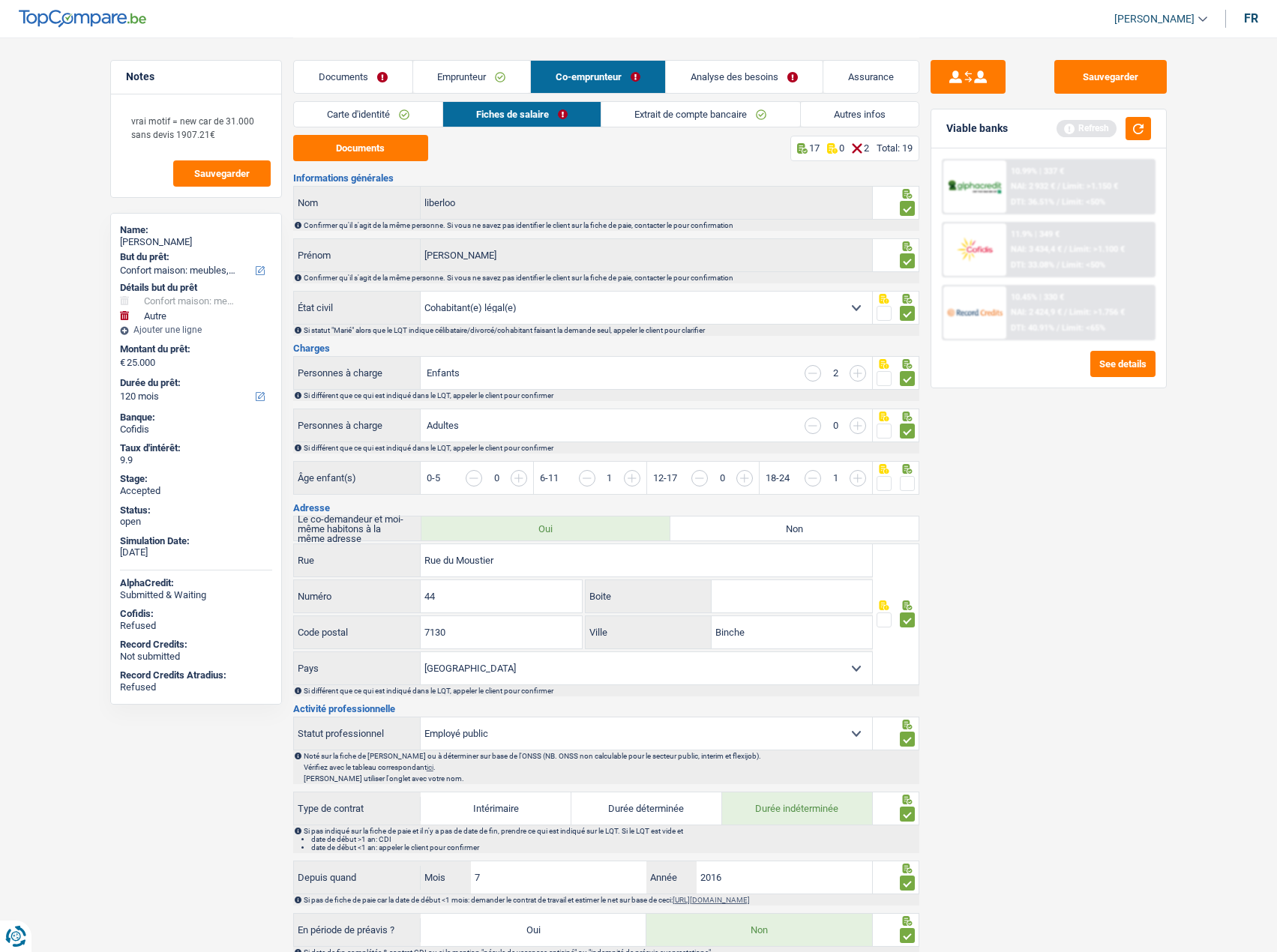
click at [811, 373] on input "button" at bounding box center [813, 374] width 16 height 16
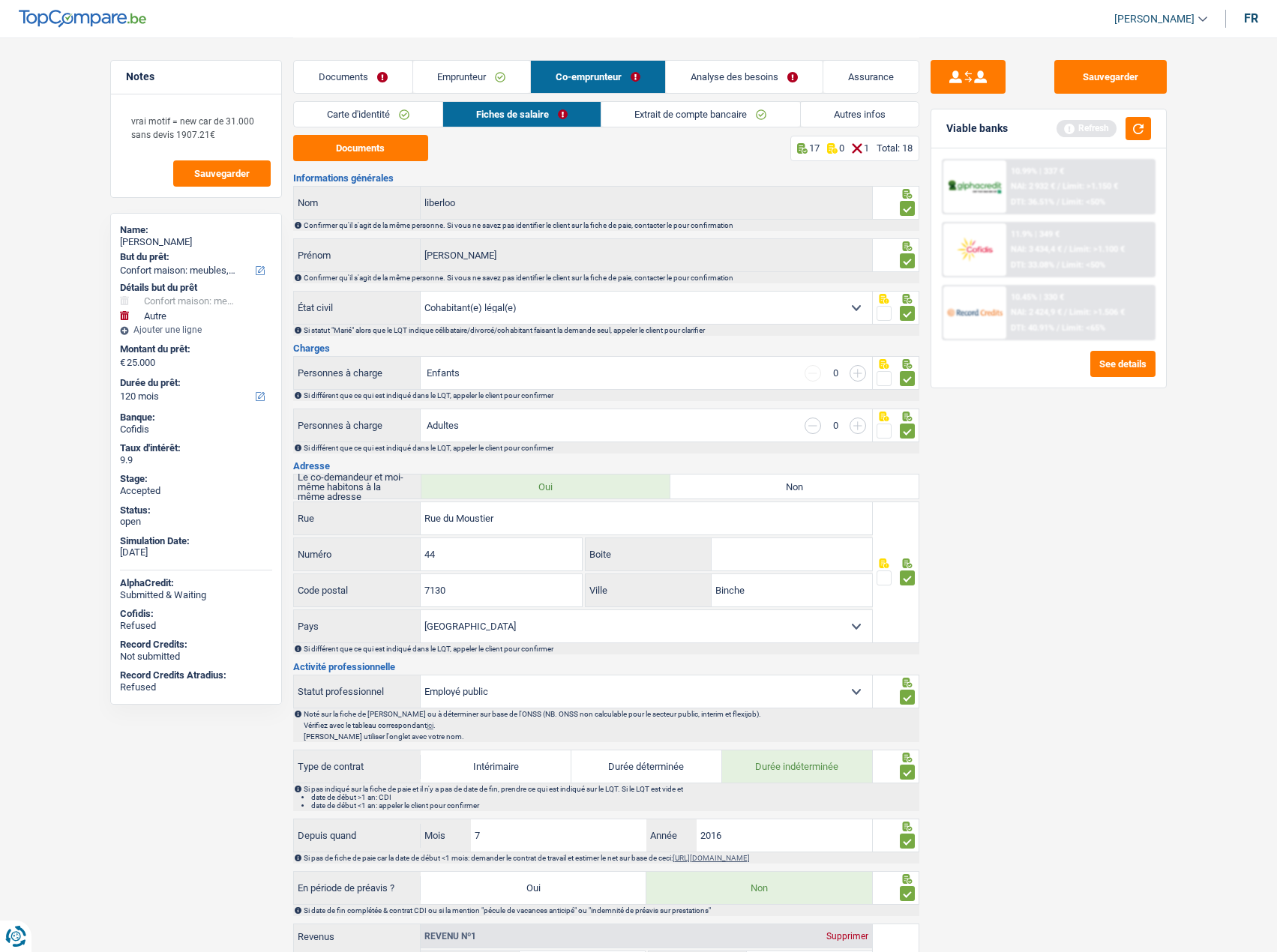
click at [478, 67] on link "Emprunteur" at bounding box center [472, 77] width 118 height 32
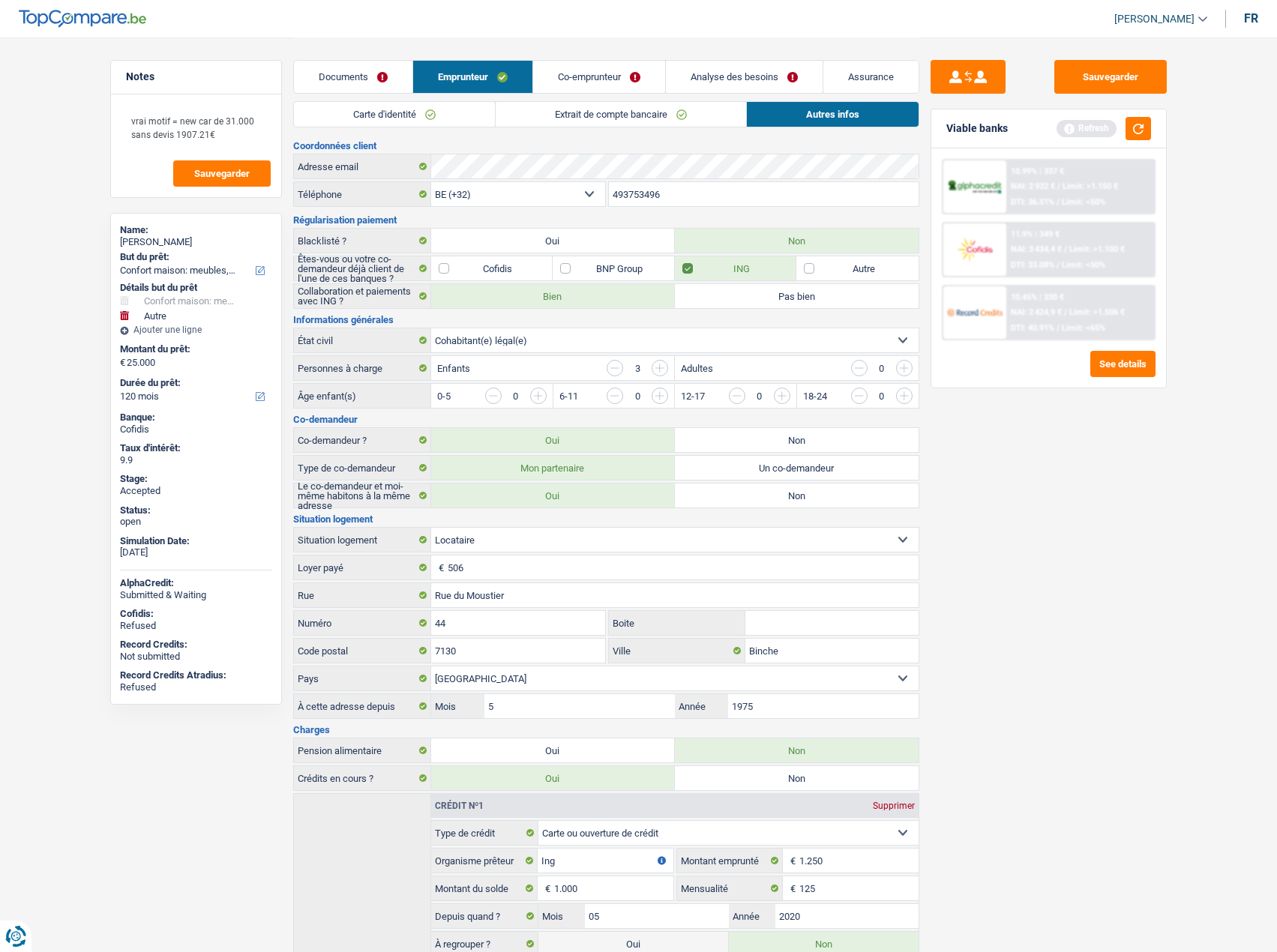
click at [662, 396] on input "button" at bounding box center [964, 399] width 624 height 24
click at [900, 401] on input "button" at bounding box center [1208, 399] width 624 height 24
click at [854, 397] on input "button" at bounding box center [859, 396] width 16 height 16
click at [785, 394] on input "button" at bounding box center [1086, 399] width 624 height 24
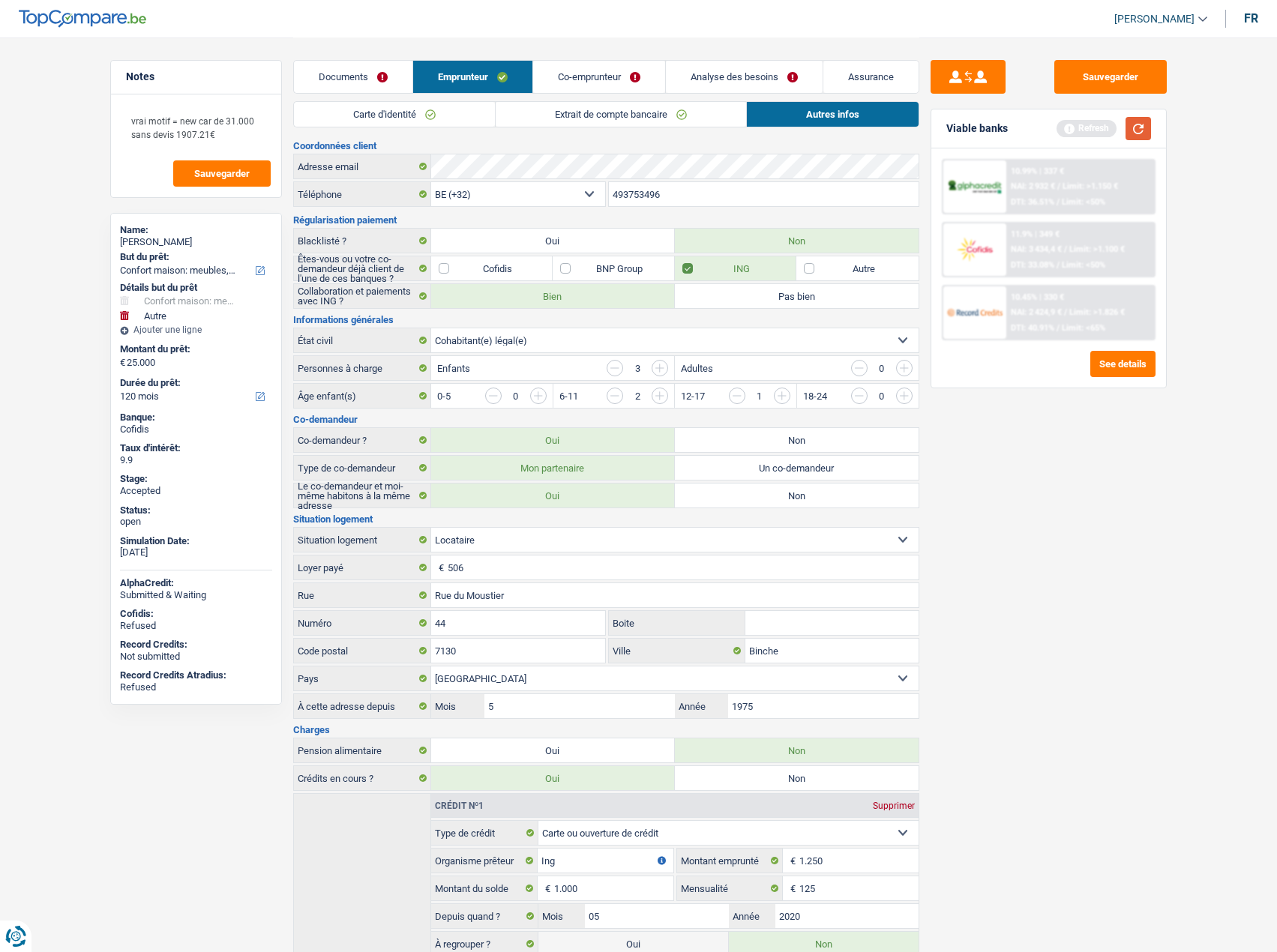
click at [1035, 133] on button "button" at bounding box center [1138, 129] width 26 height 23
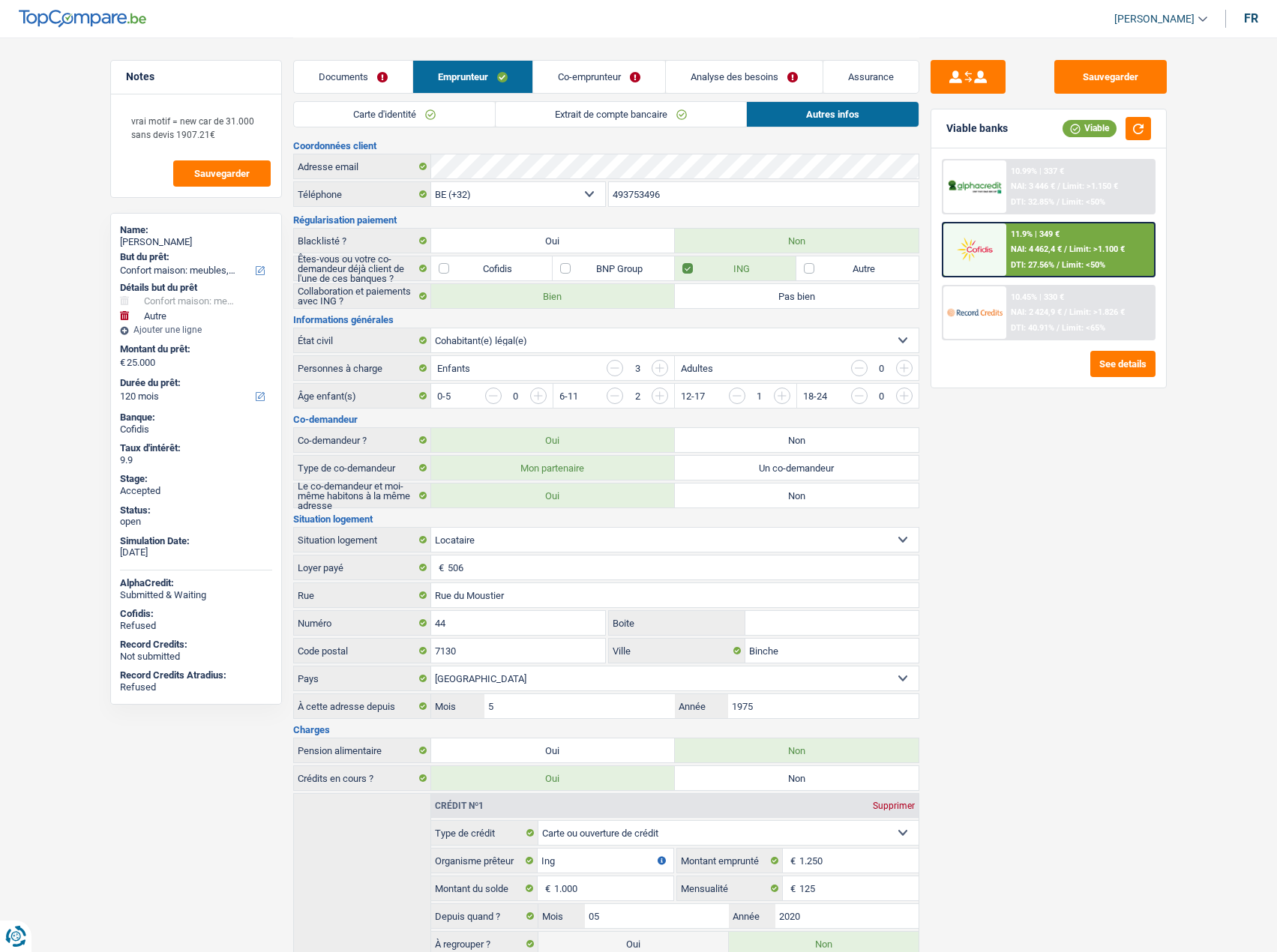
click at [590, 79] on link "Co-emprunteur" at bounding box center [599, 77] width 132 height 32
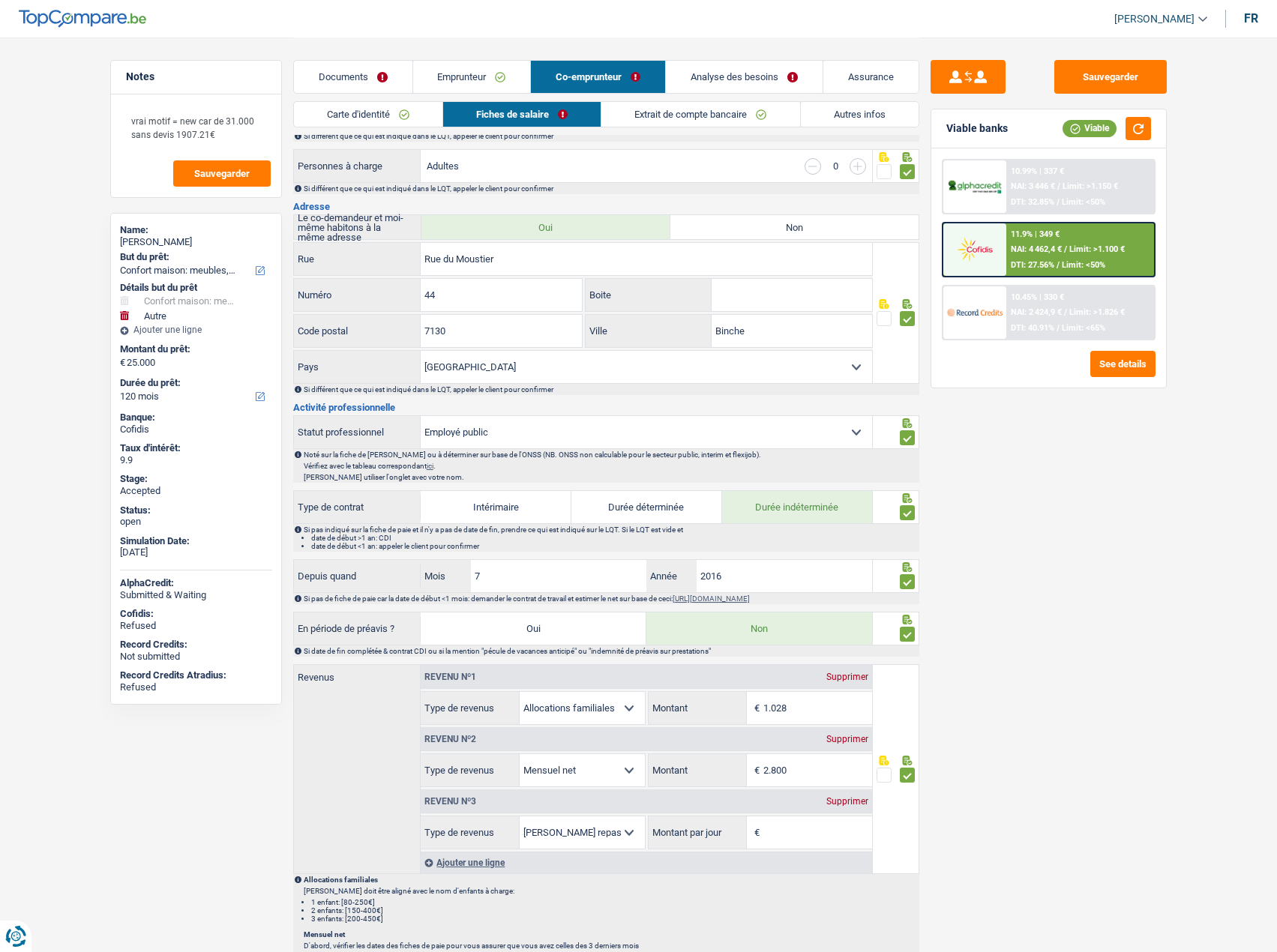
scroll to position [225, 0]
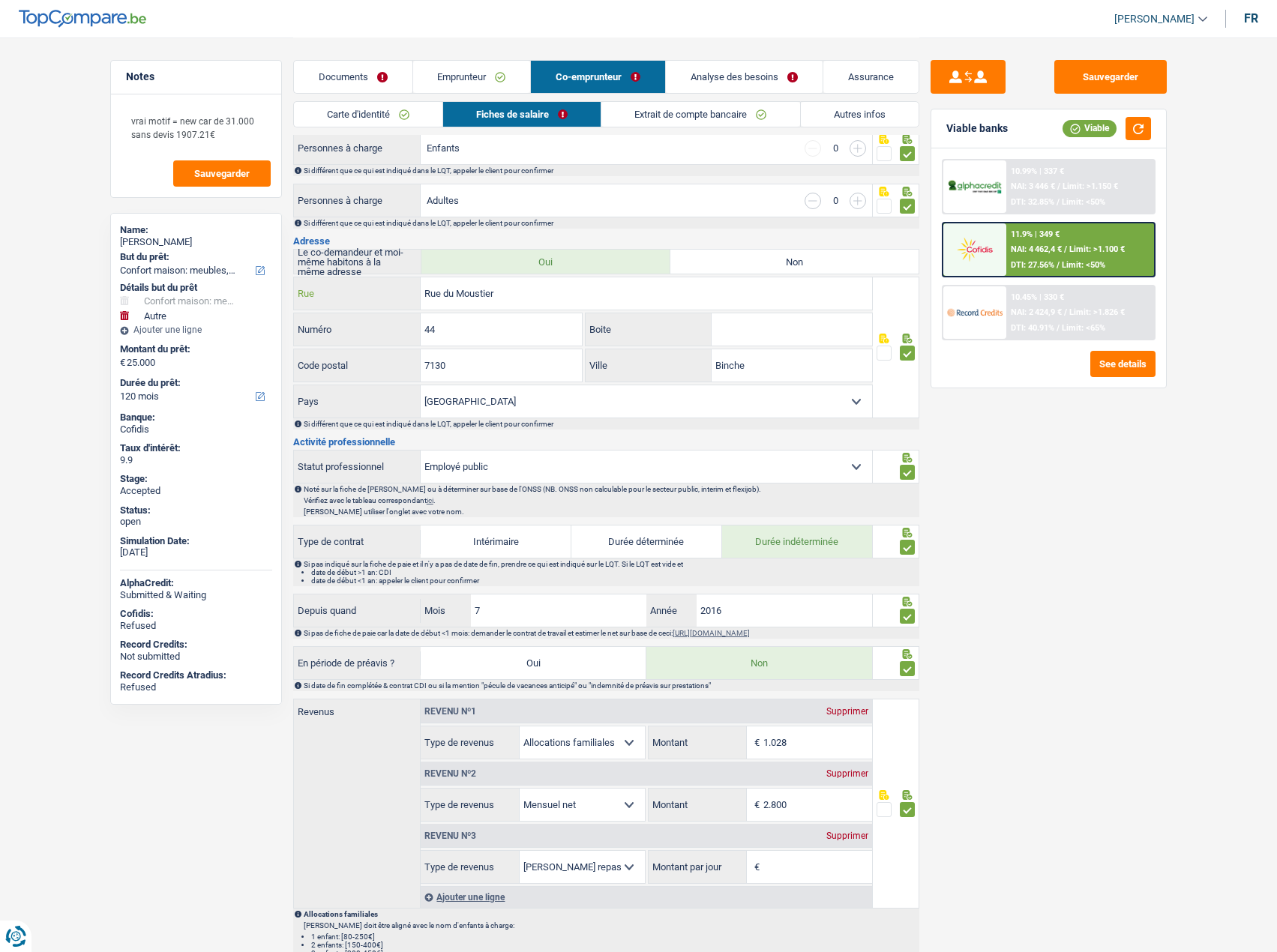
drag, startPoint x: 445, startPoint y: 299, endPoint x: 393, endPoint y: 281, distance: 55.0
click at [398, 285] on div "Rue du Moustier Rue" at bounding box center [583, 293] width 579 height 32
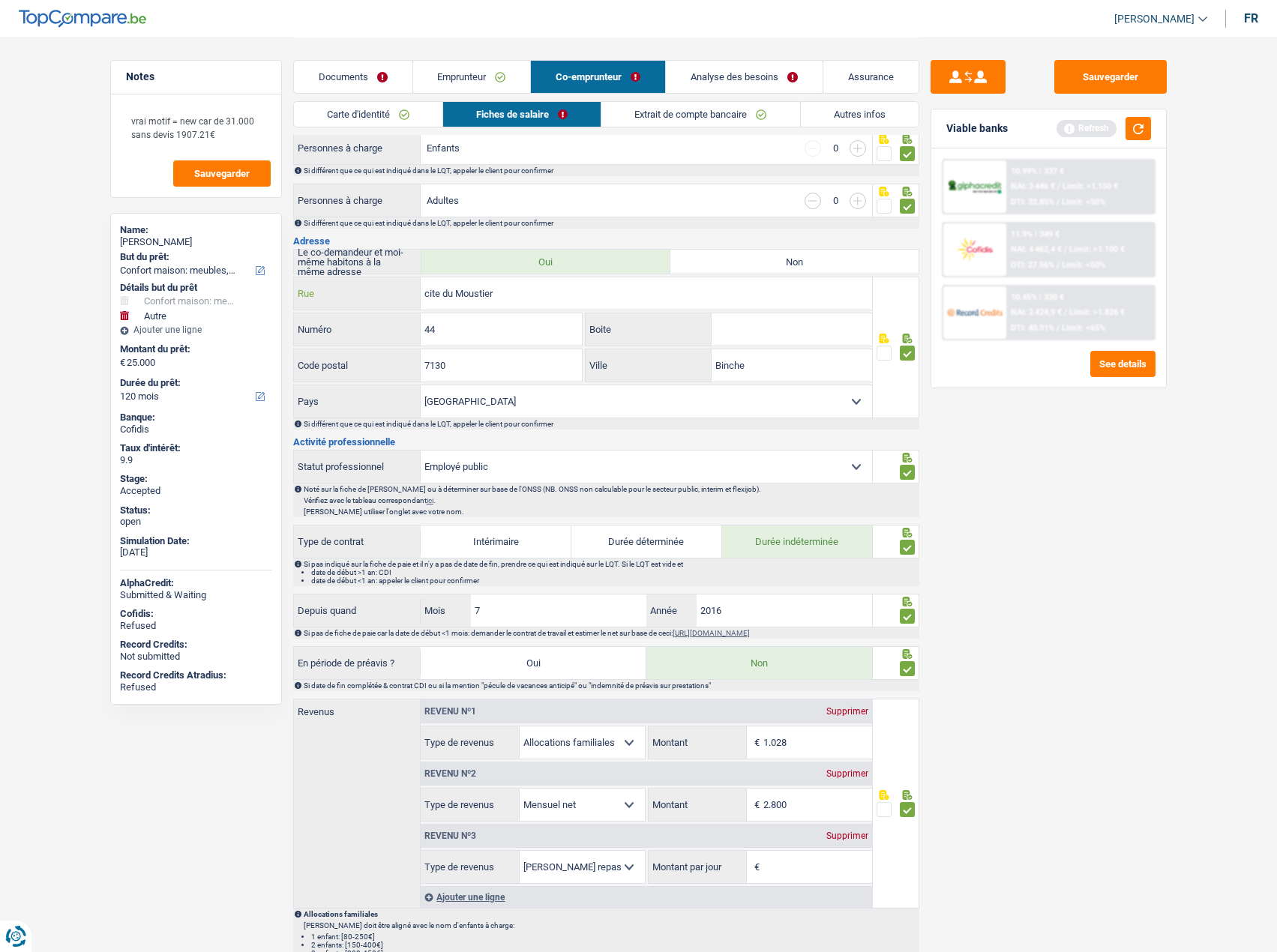
type input "cite du Moustier"
click at [469, 67] on link "Emprunteur" at bounding box center [472, 77] width 118 height 32
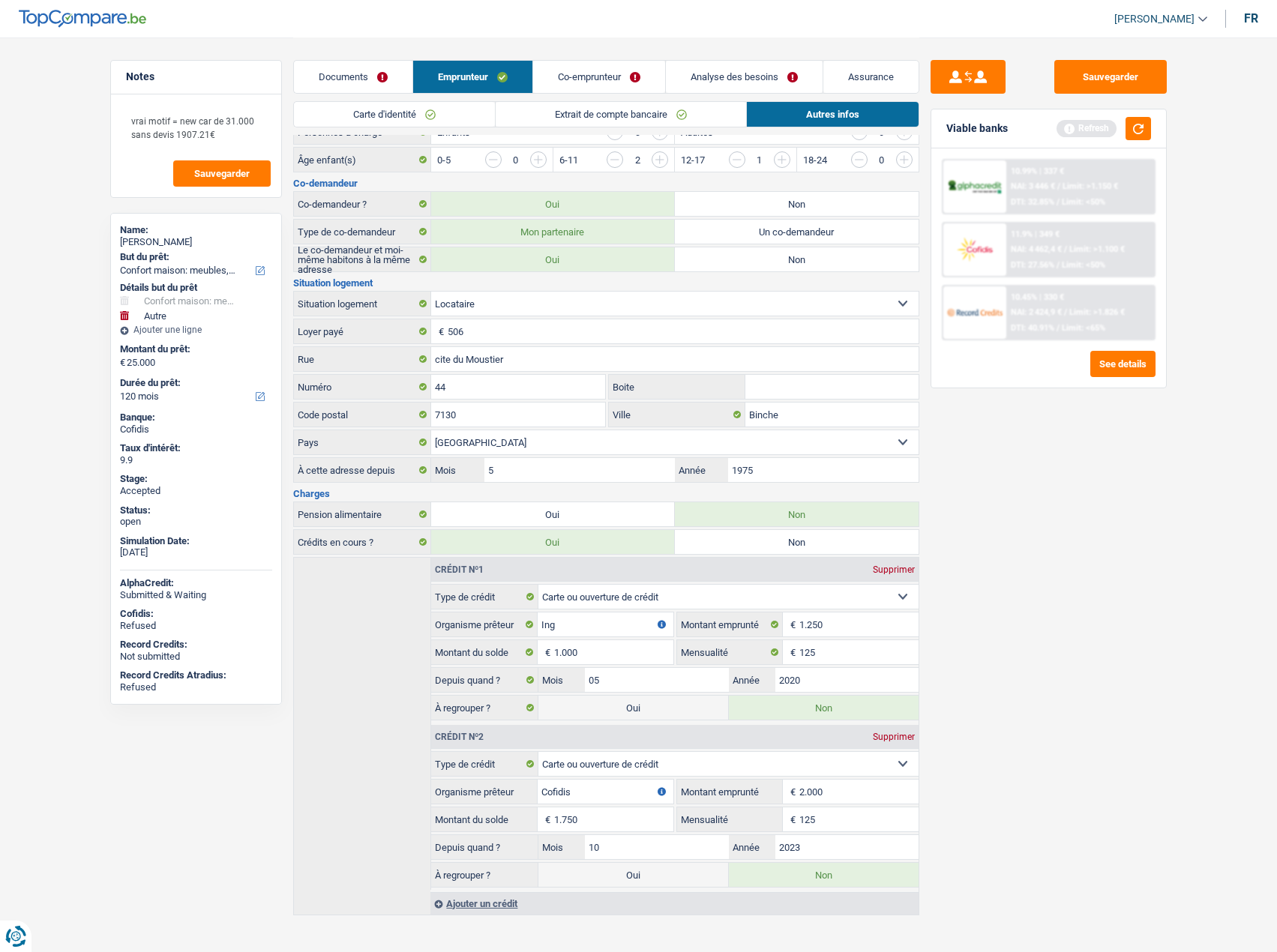
scroll to position [239, 0]
click at [603, 75] on link "Co-emprunteur" at bounding box center [599, 77] width 132 height 32
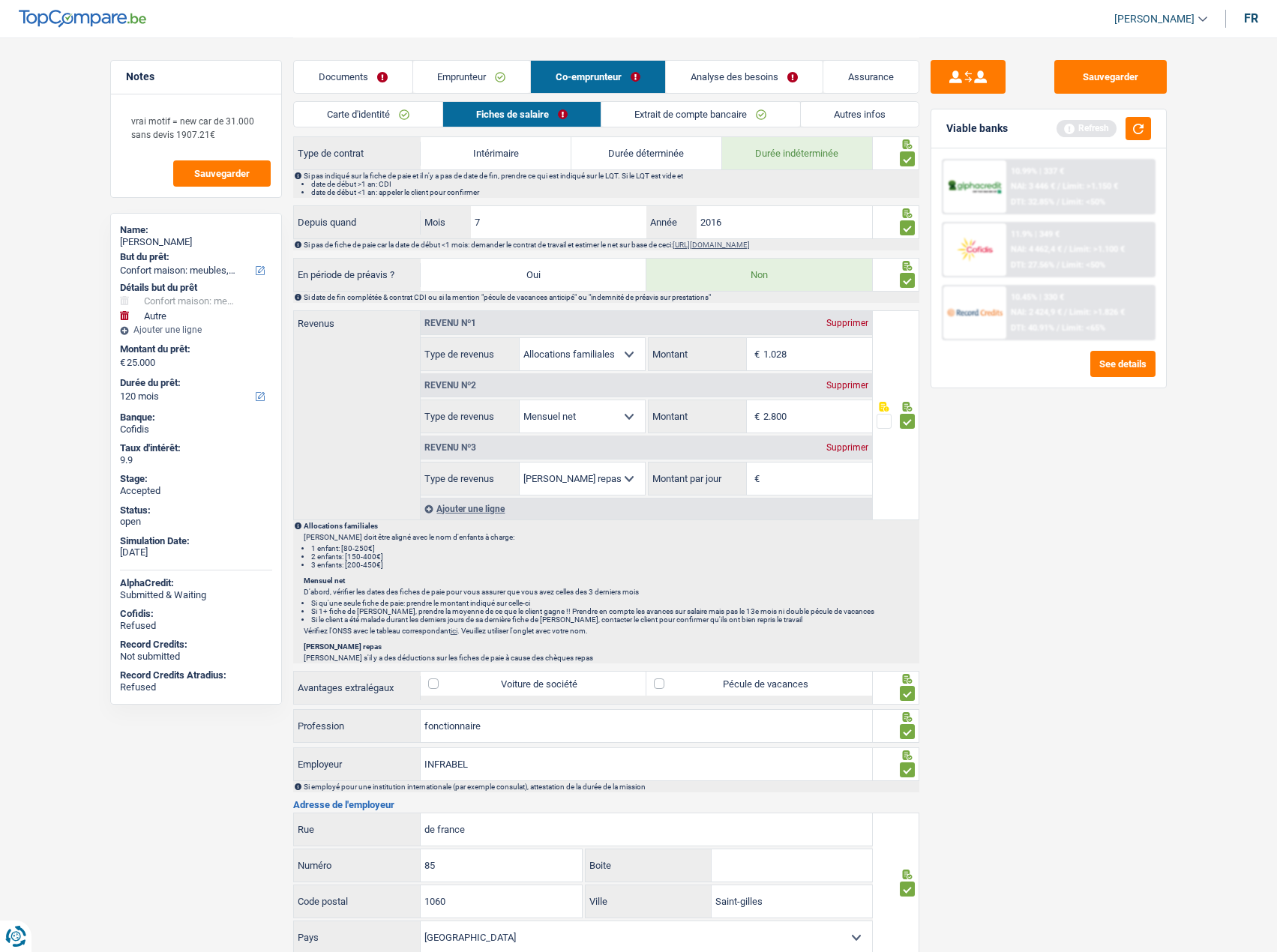
scroll to position [614, 0]
click at [840, 449] on div "Supprimer" at bounding box center [847, 446] width 49 height 9
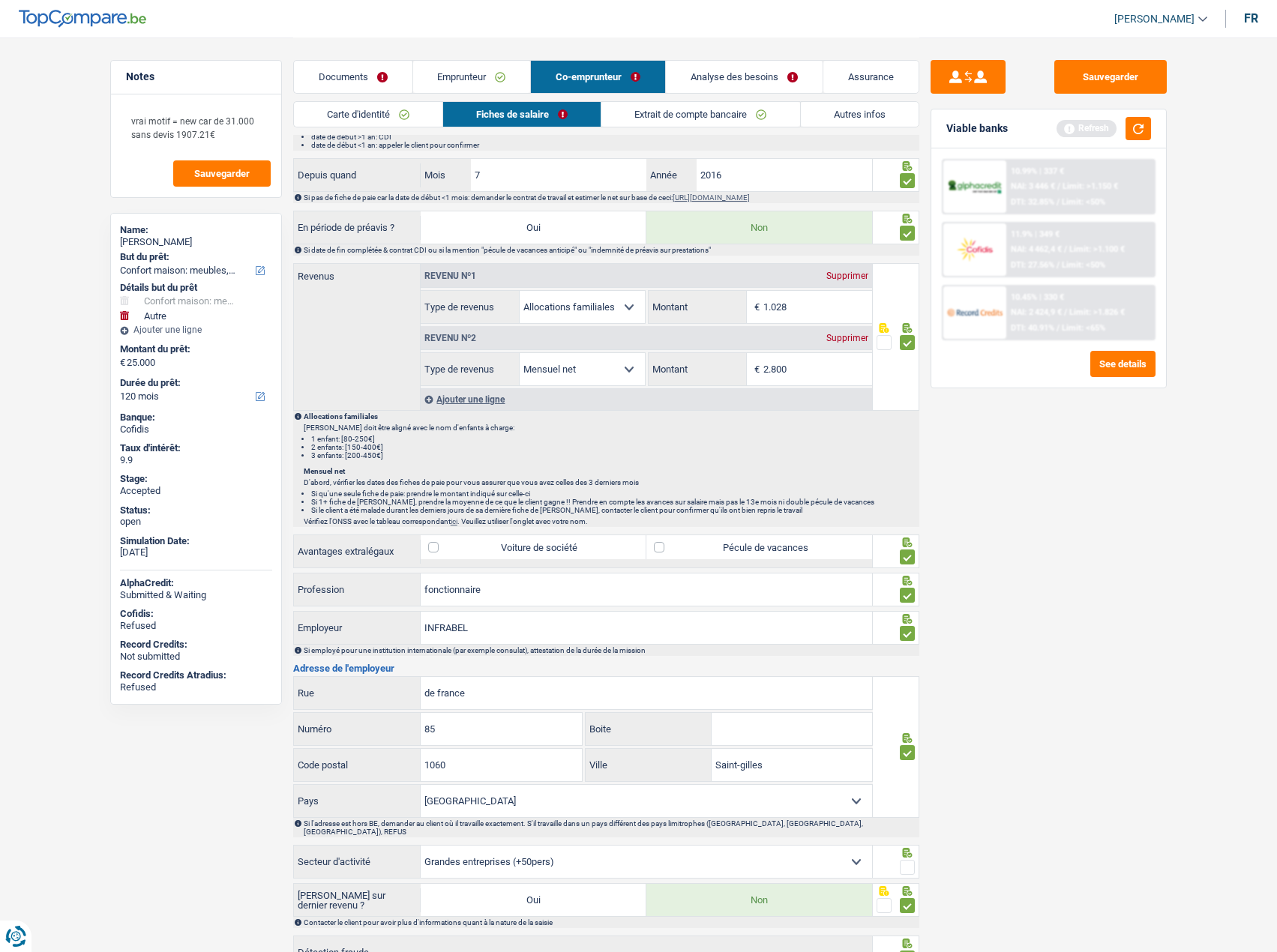
scroll to position [759, 0]
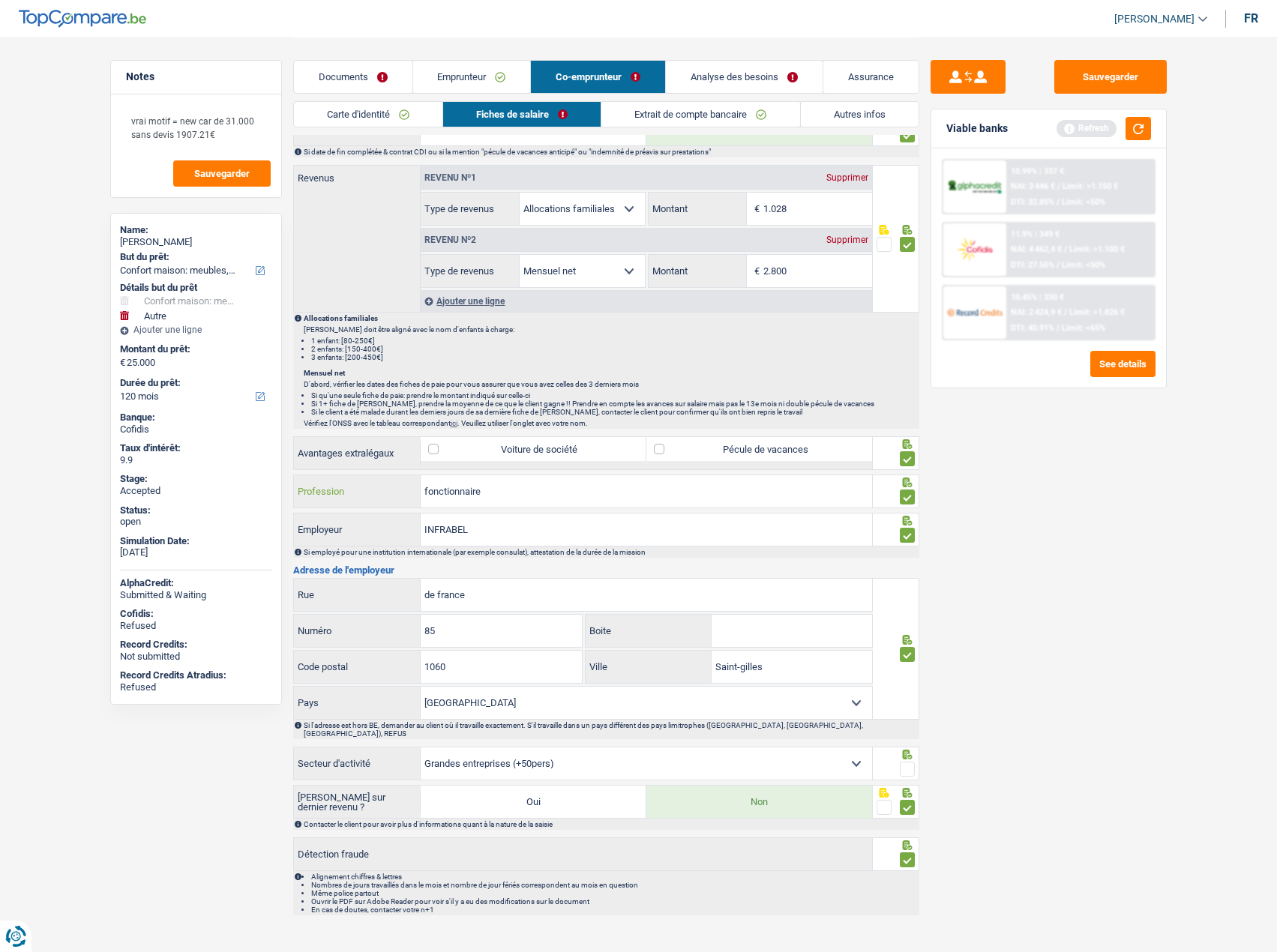
drag, startPoint x: 554, startPoint y: 489, endPoint x: 328, endPoint y: 508, distance: 226.8
click at [328, 473] on div "fonctionnaire Profession" at bounding box center [582, 492] width 580 height 36
type input "coordinateur"
drag, startPoint x: 532, startPoint y: 537, endPoint x: 307, endPoint y: 542, distance: 225.1
click at [308, 473] on div "INFRABEL Employeur" at bounding box center [583, 529] width 579 height 32
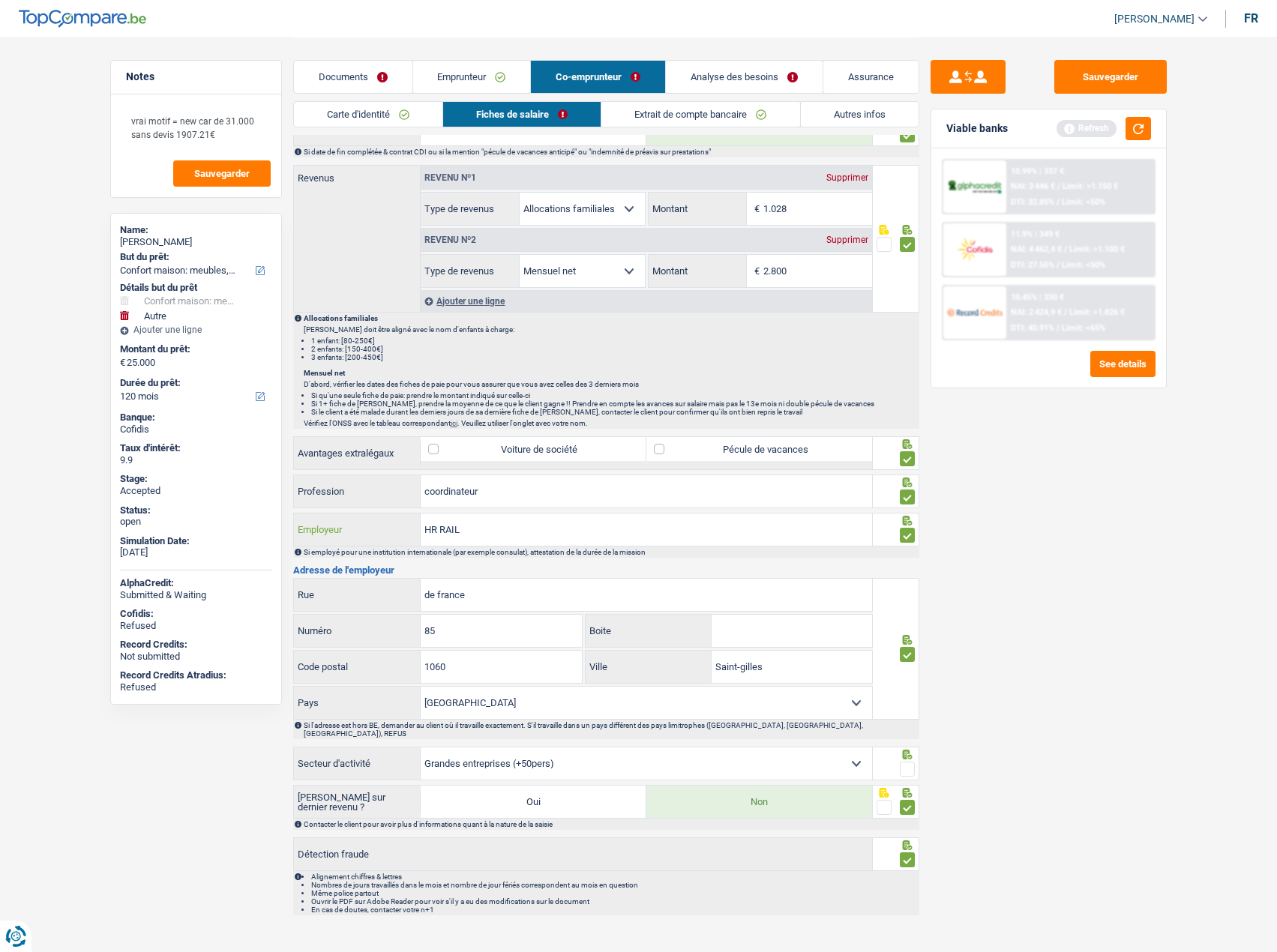
type input "HR RAIL"
drag, startPoint x: 532, startPoint y: 596, endPoint x: 320, endPoint y: 629, distance: 214.6
click at [334, 473] on div "de france Rue 85 Numéro Boite 1060 Code postal Saint-gilles Ville Belgique Fran…" at bounding box center [582, 649] width 580 height 142
type input "rue de france"
click at [904, 473] on span at bounding box center [907, 769] width 15 height 15
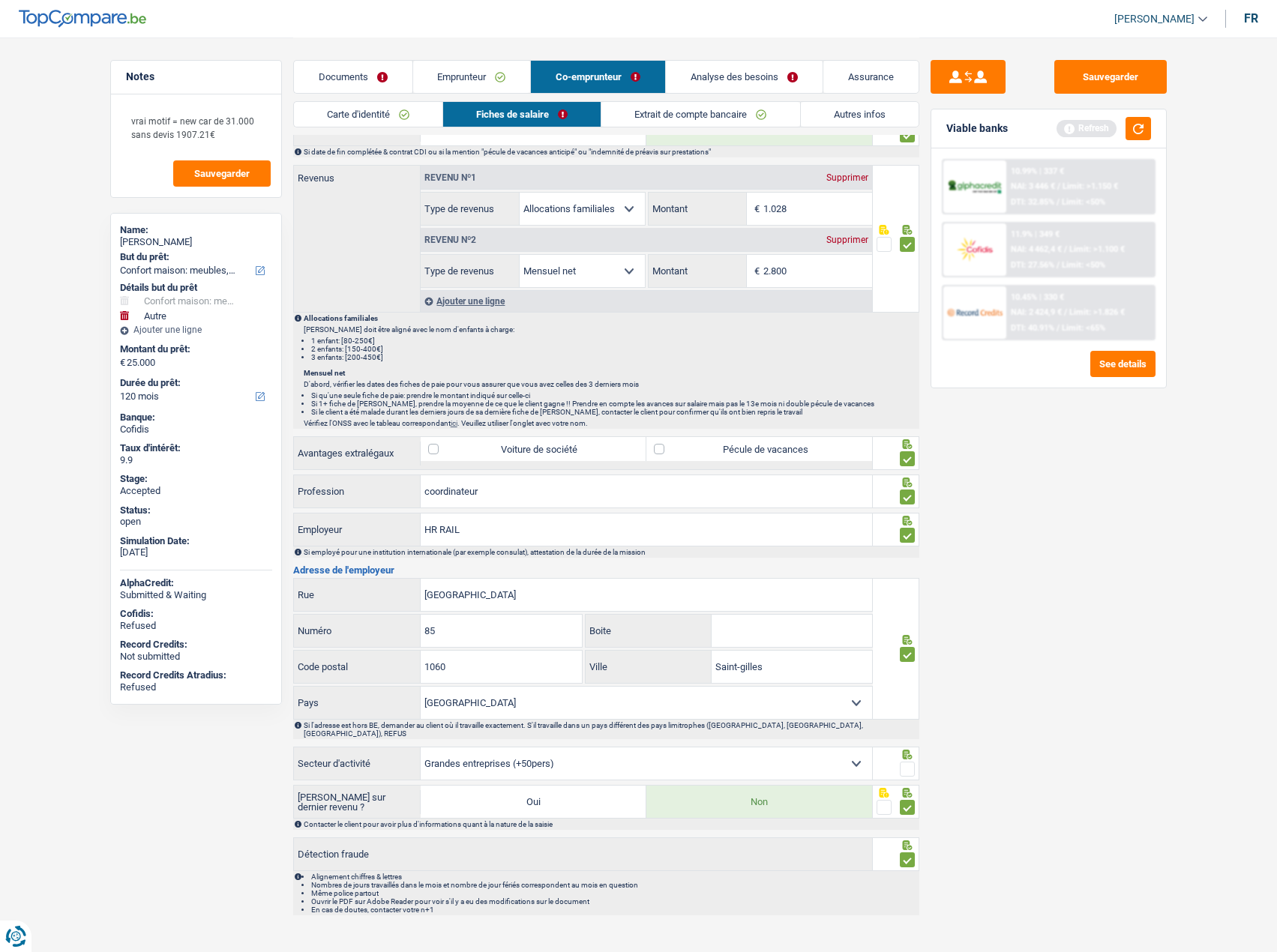
click at [0, 0] on input "radio" at bounding box center [0, 0] width 0 height 0
drag, startPoint x: 1132, startPoint y: 132, endPoint x: 1089, endPoint y: 153, distance: 47.9
click at [1035, 132] on button "button" at bounding box center [1138, 129] width 26 height 23
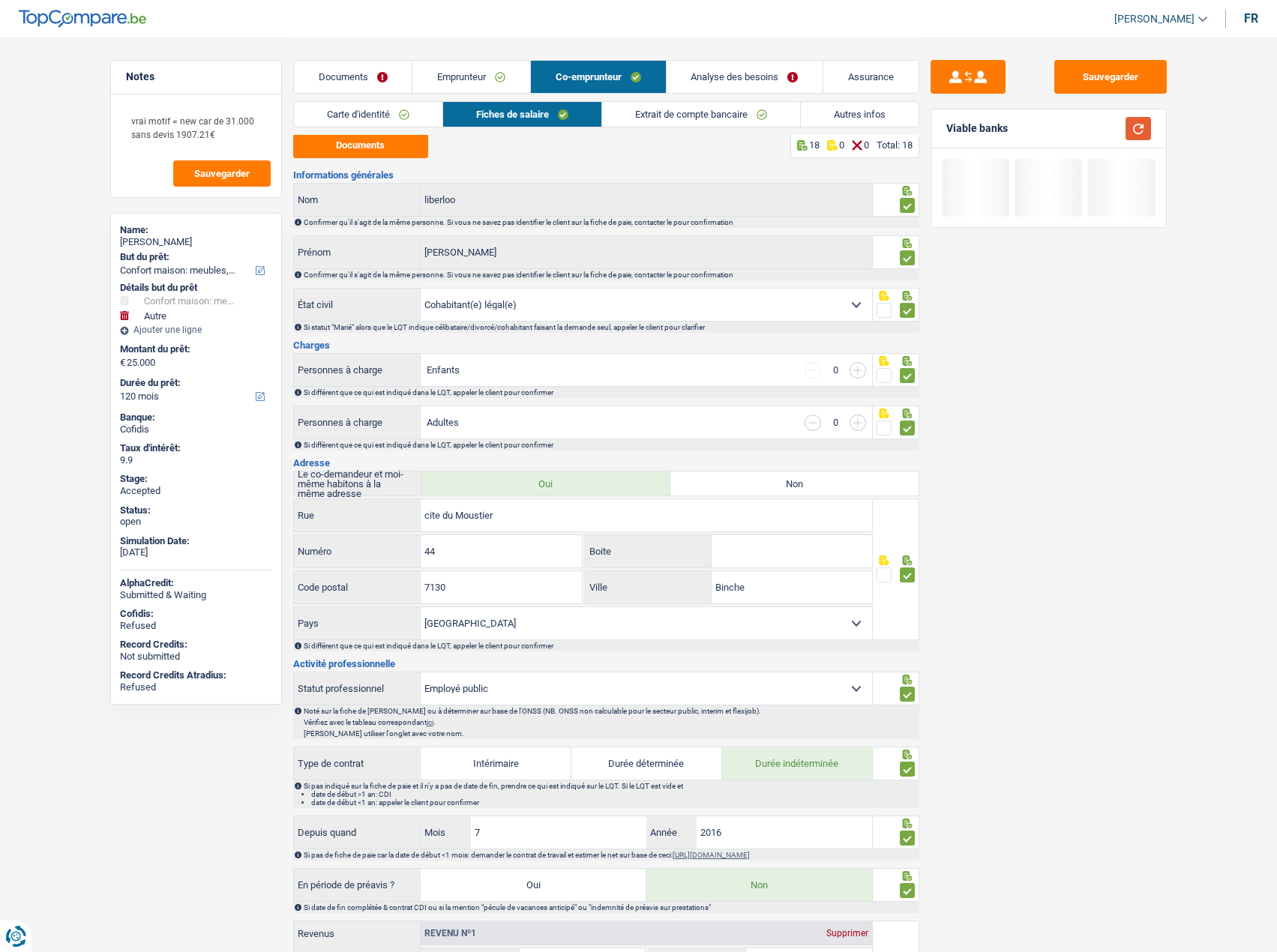
scroll to position [0, 0]
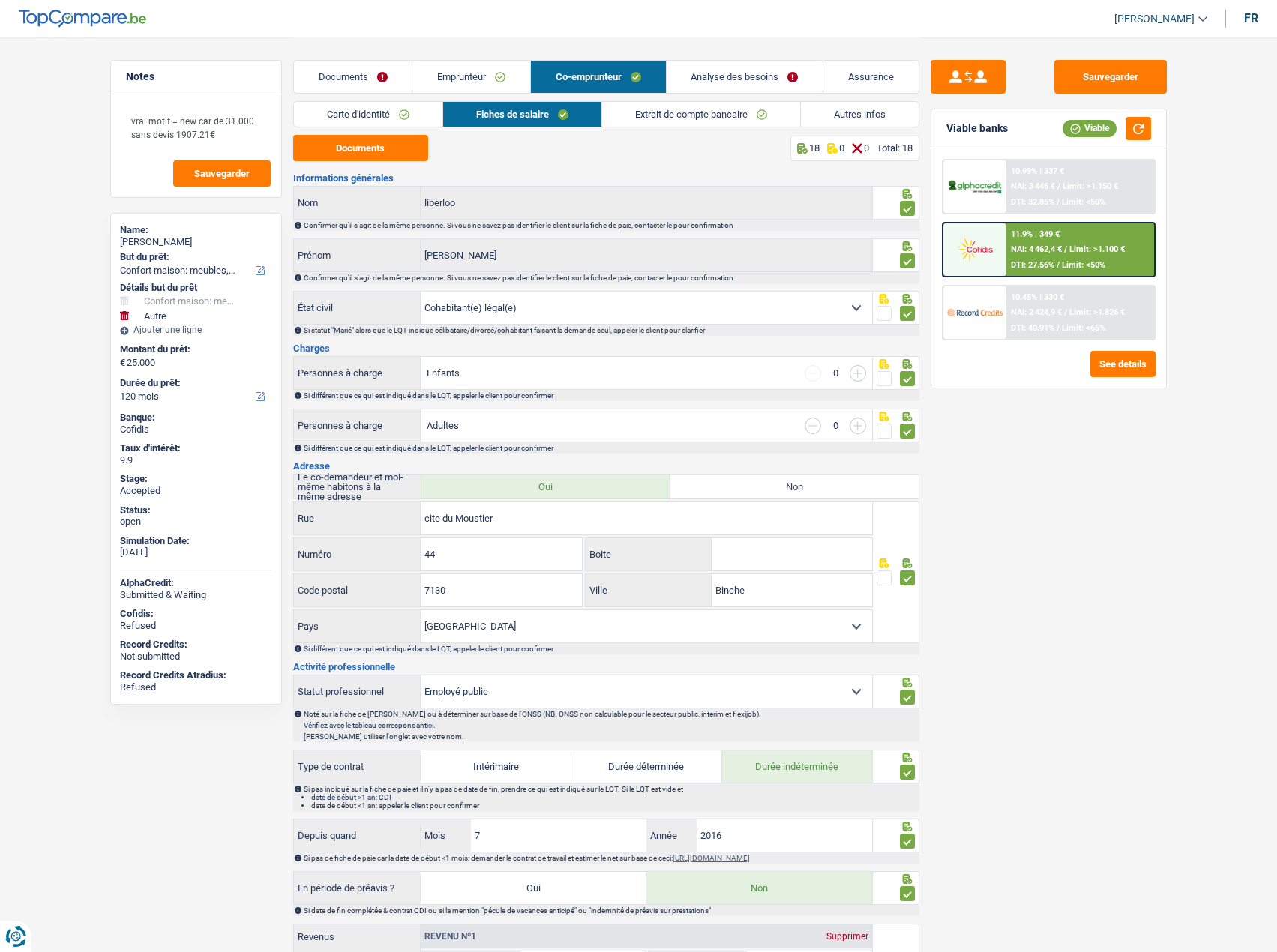
click at [717, 114] on link "Extrait de compte bancaire" at bounding box center [701, 115] width 198 height 25
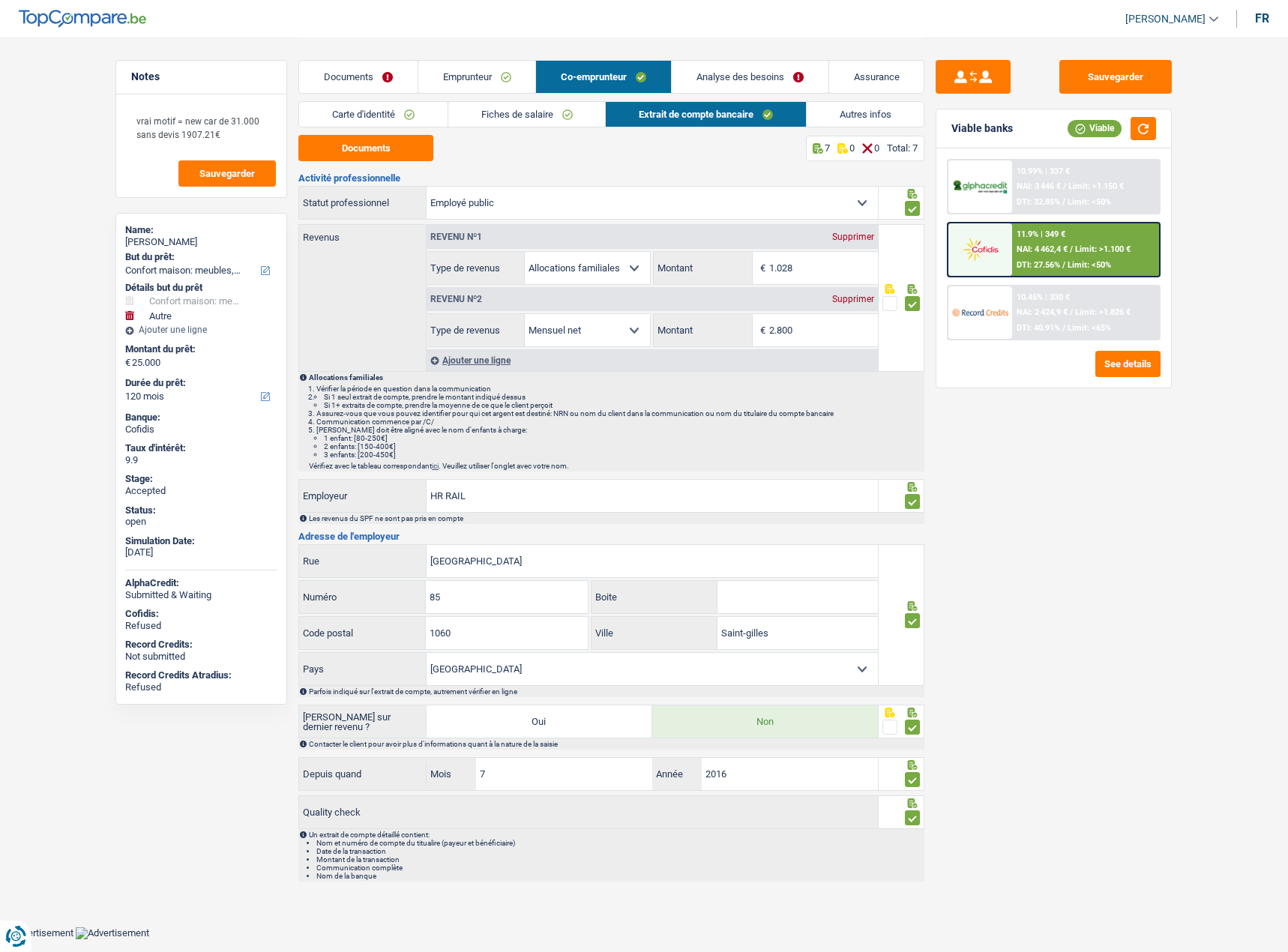
click at [852, 234] on div "Supprimer" at bounding box center [853, 237] width 50 height 9
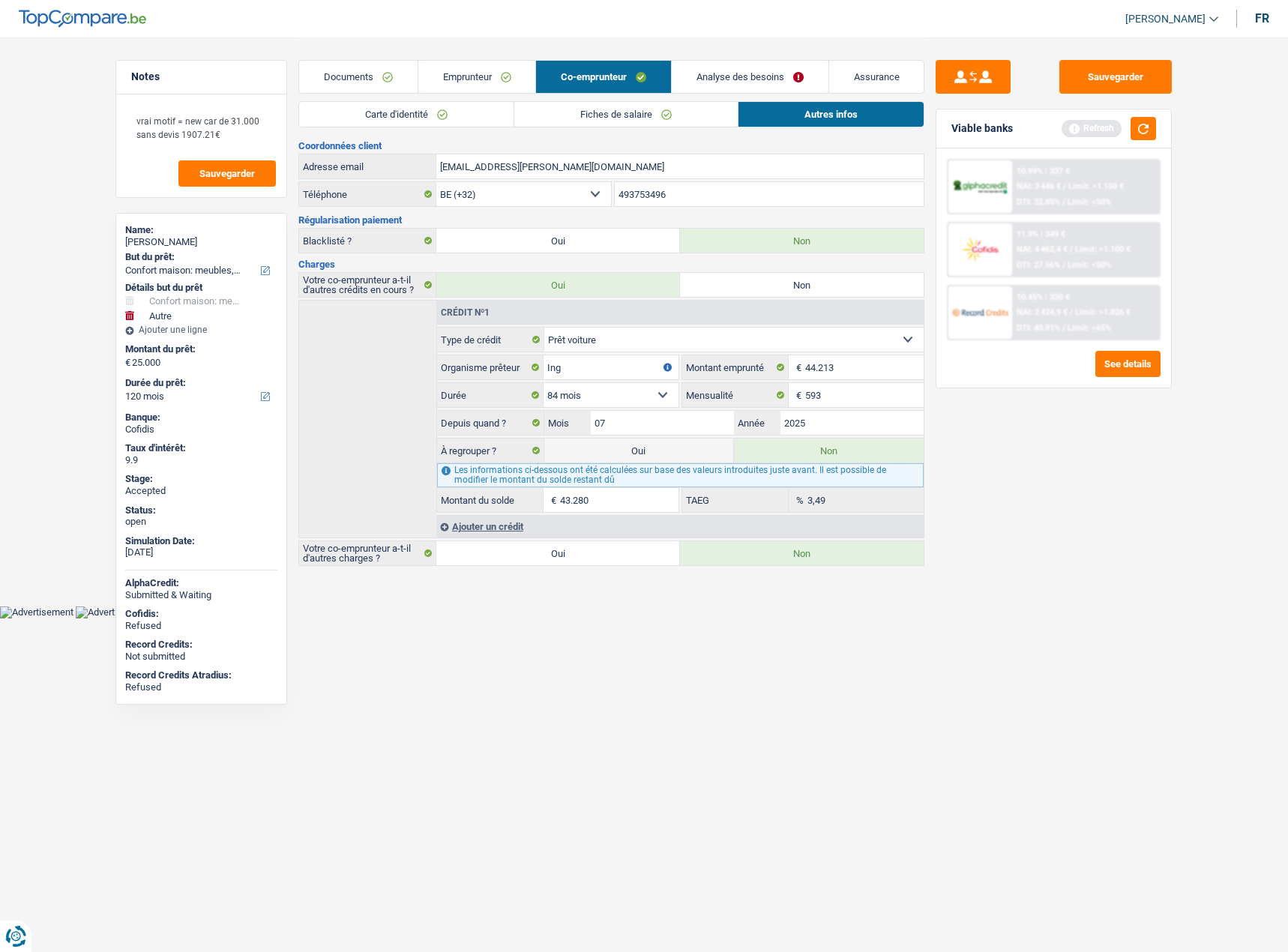
click at [477, 78] on link "Emprunteur" at bounding box center [477, 77] width 118 height 32
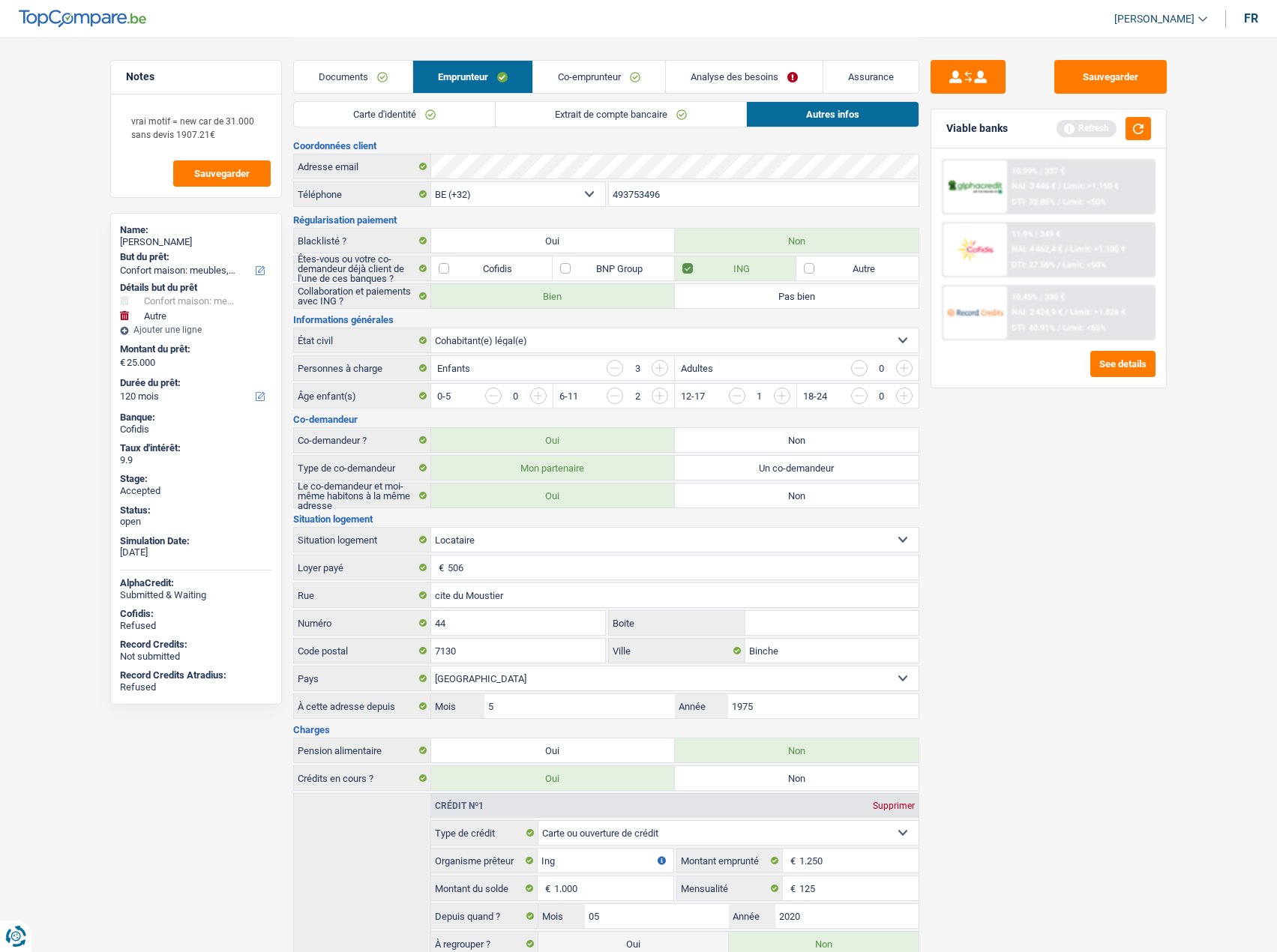
click at [354, 72] on link "Documents" at bounding box center [353, 77] width 119 height 32
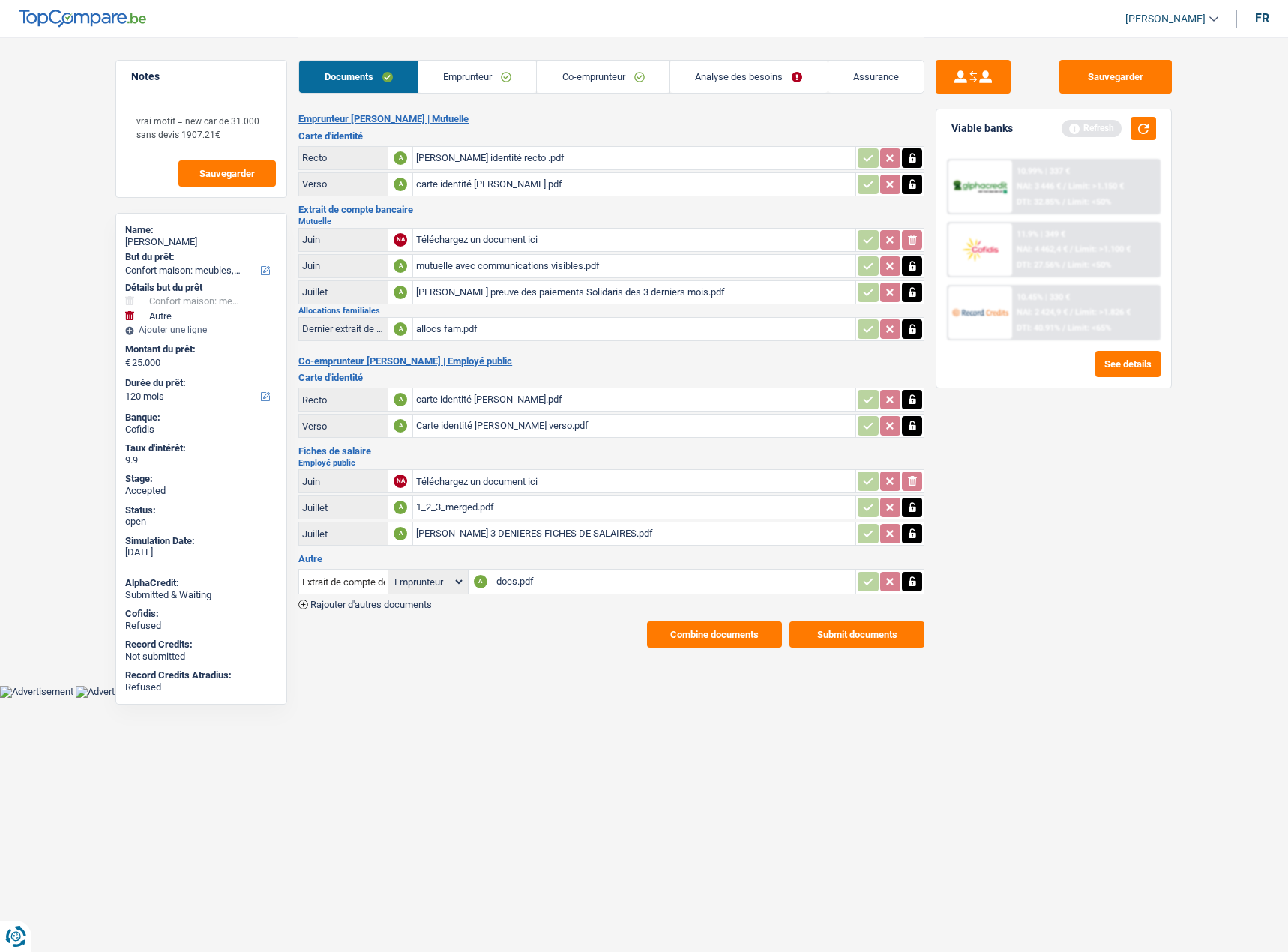
click at [510, 320] on div "allocs fam.pdf" at bounding box center [634, 328] width 436 height 22
click at [630, 82] on link "Co-emprunteur" at bounding box center [603, 77] width 133 height 32
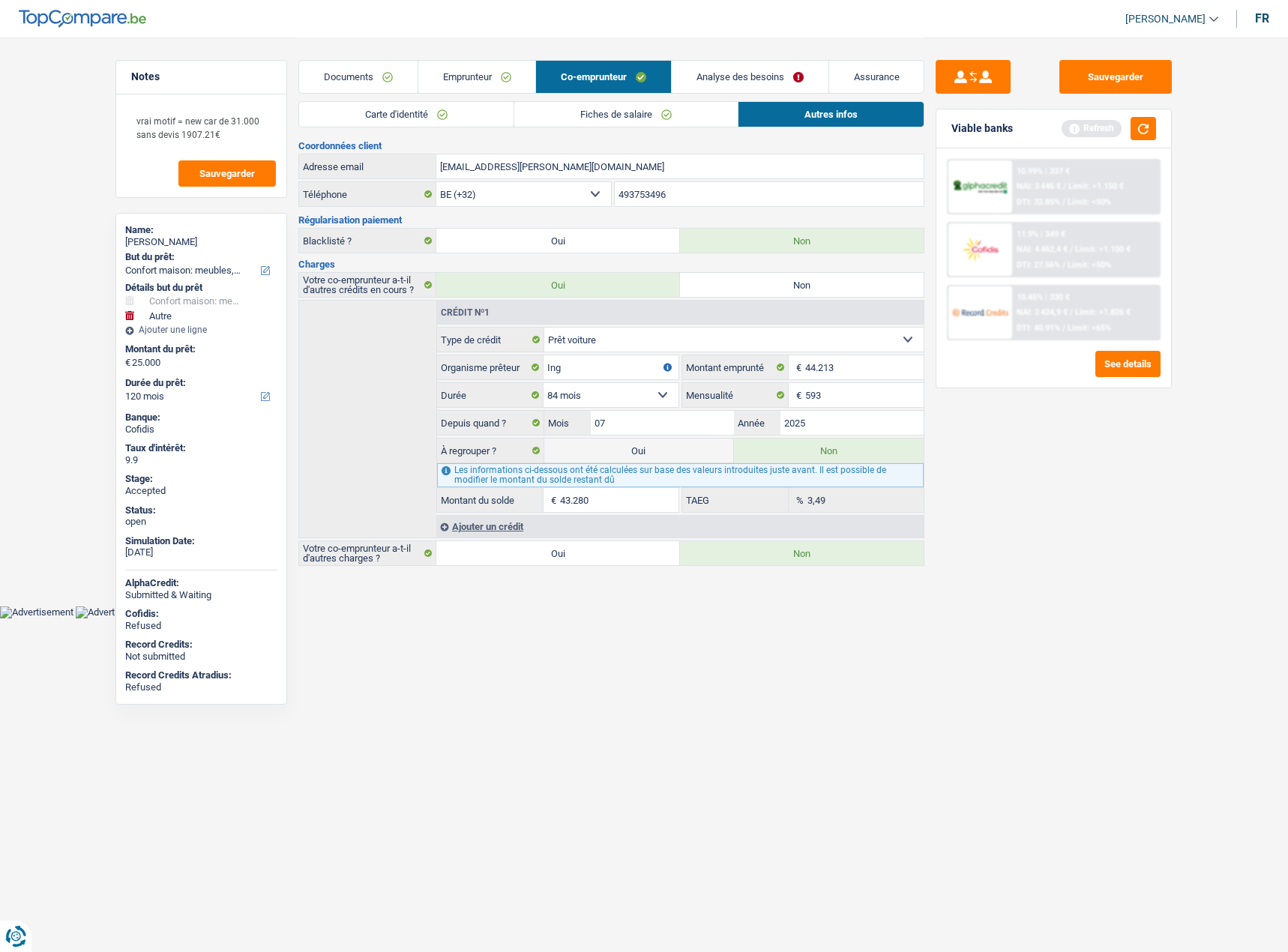
click at [751, 82] on link "Analyse des besoins" at bounding box center [750, 77] width 157 height 32
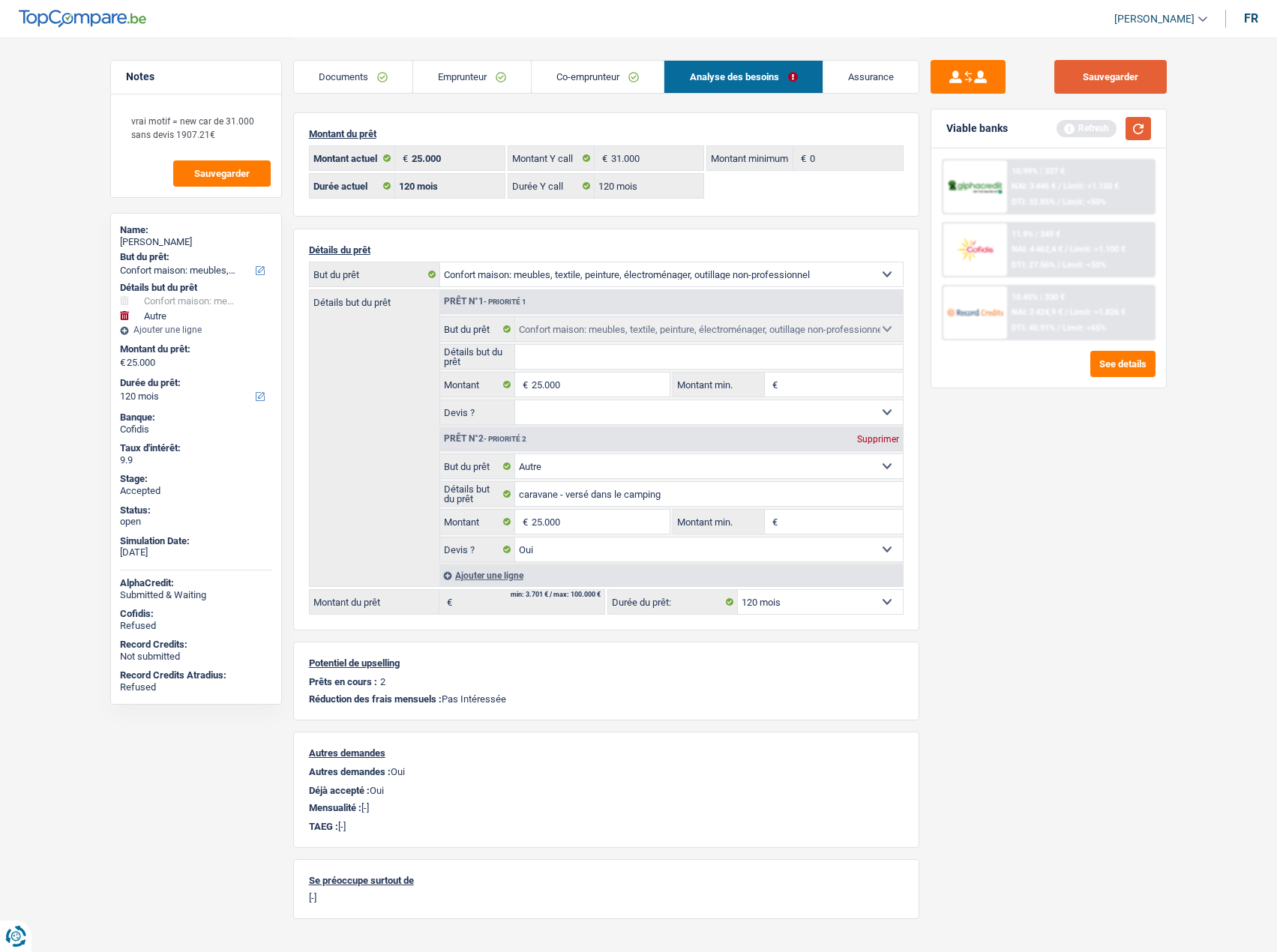
drag, startPoint x: 1136, startPoint y: 135, endPoint x: 1112, endPoint y: 92, distance: 49.2
click at [1035, 134] on button "button" at bounding box center [1138, 129] width 26 height 23
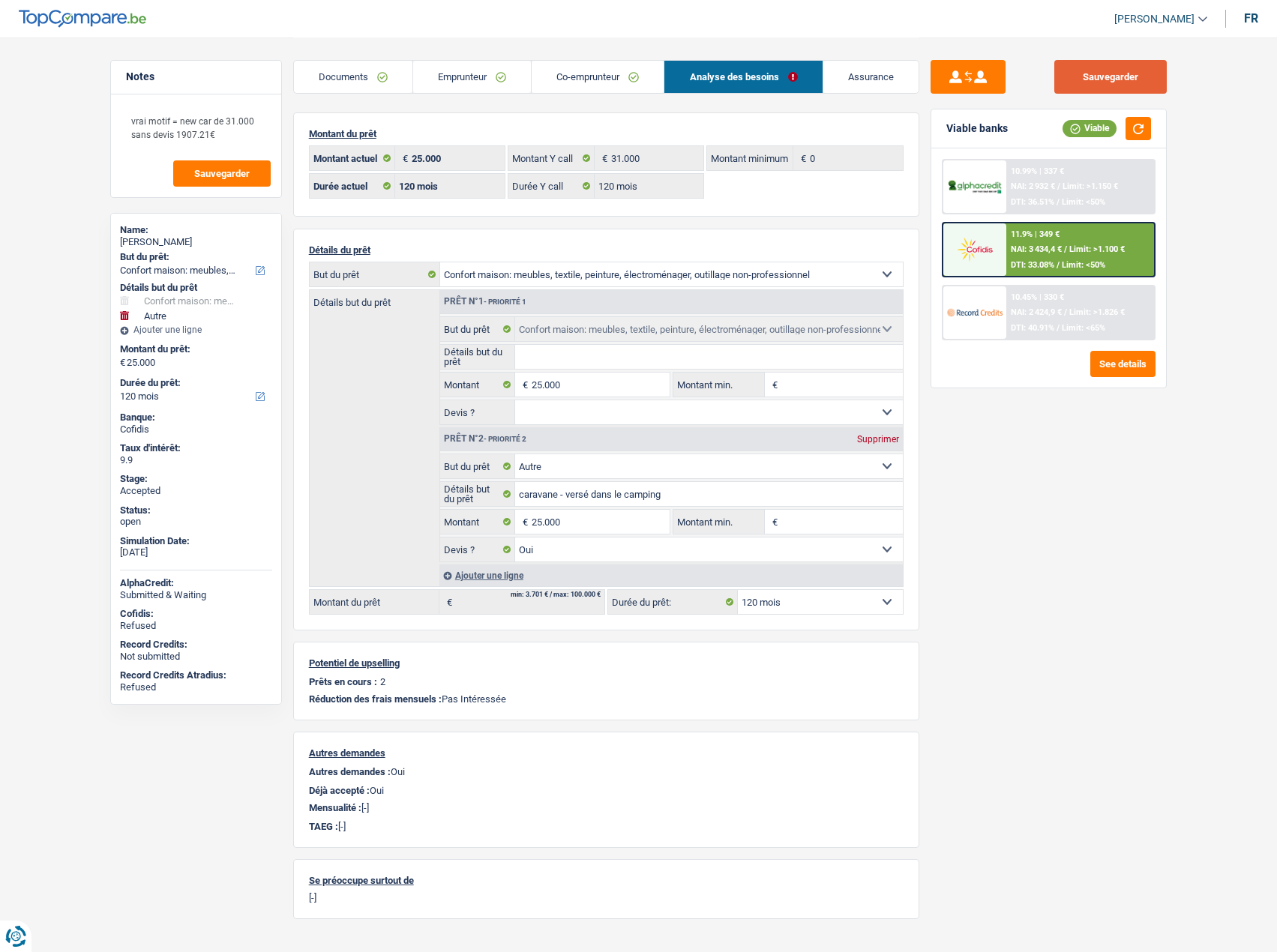
click at [1035, 74] on button "Sauvegarder" at bounding box center [1110, 77] width 112 height 34
click at [535, 274] on select "Confort maison: meubles, textile, peinture, électroménager, outillage non-profe…" at bounding box center [671, 274] width 463 height 24
select select "other"
click at [440, 262] on select "Confort maison: meubles, textile, peinture, électroménager, outillage non-profe…" at bounding box center [671, 274] width 463 height 24
select select "other"
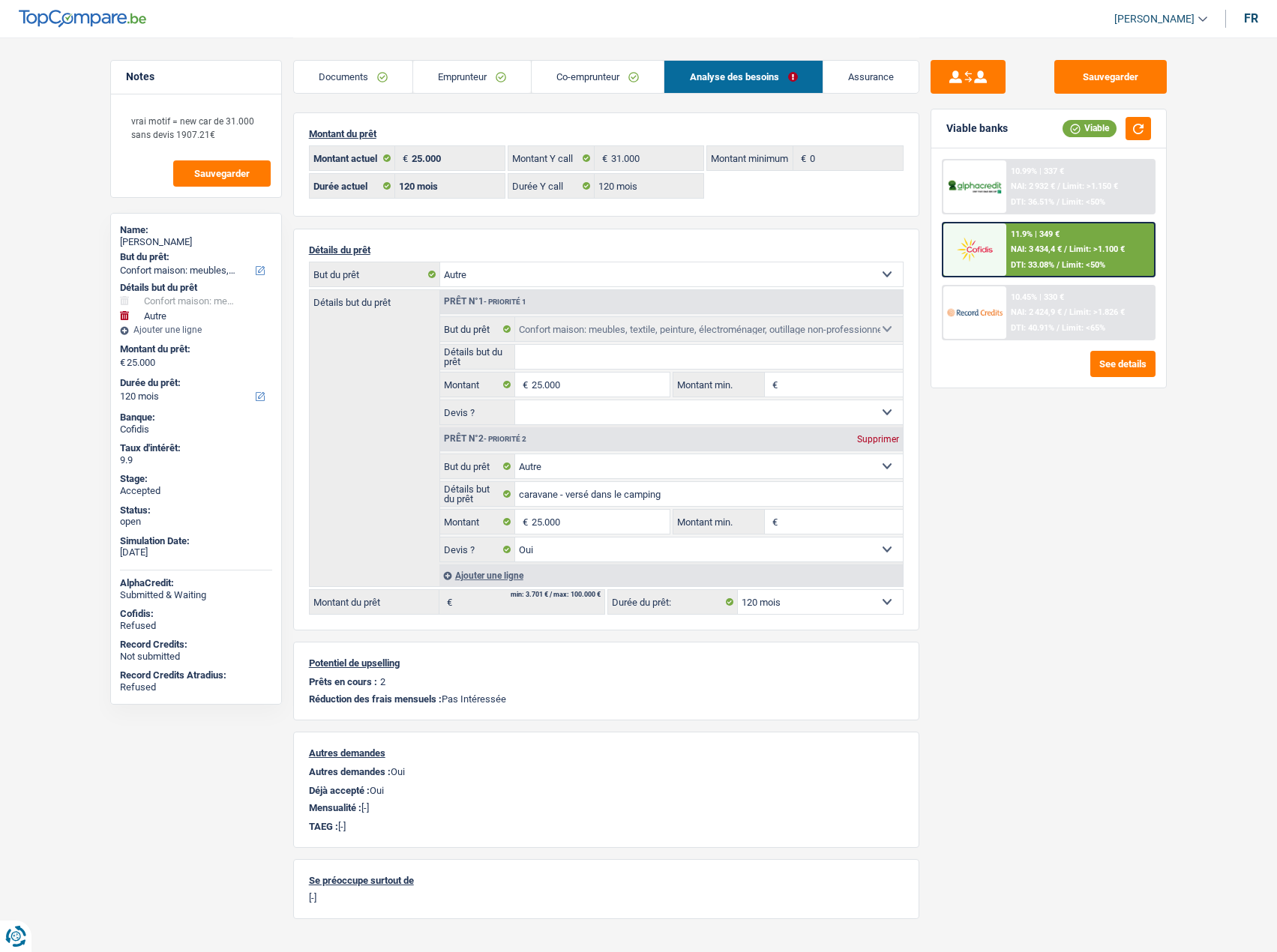
select select "other"
select select "household"
select select "other"
type input "caravane - versé dans le camping"
select select "yes"
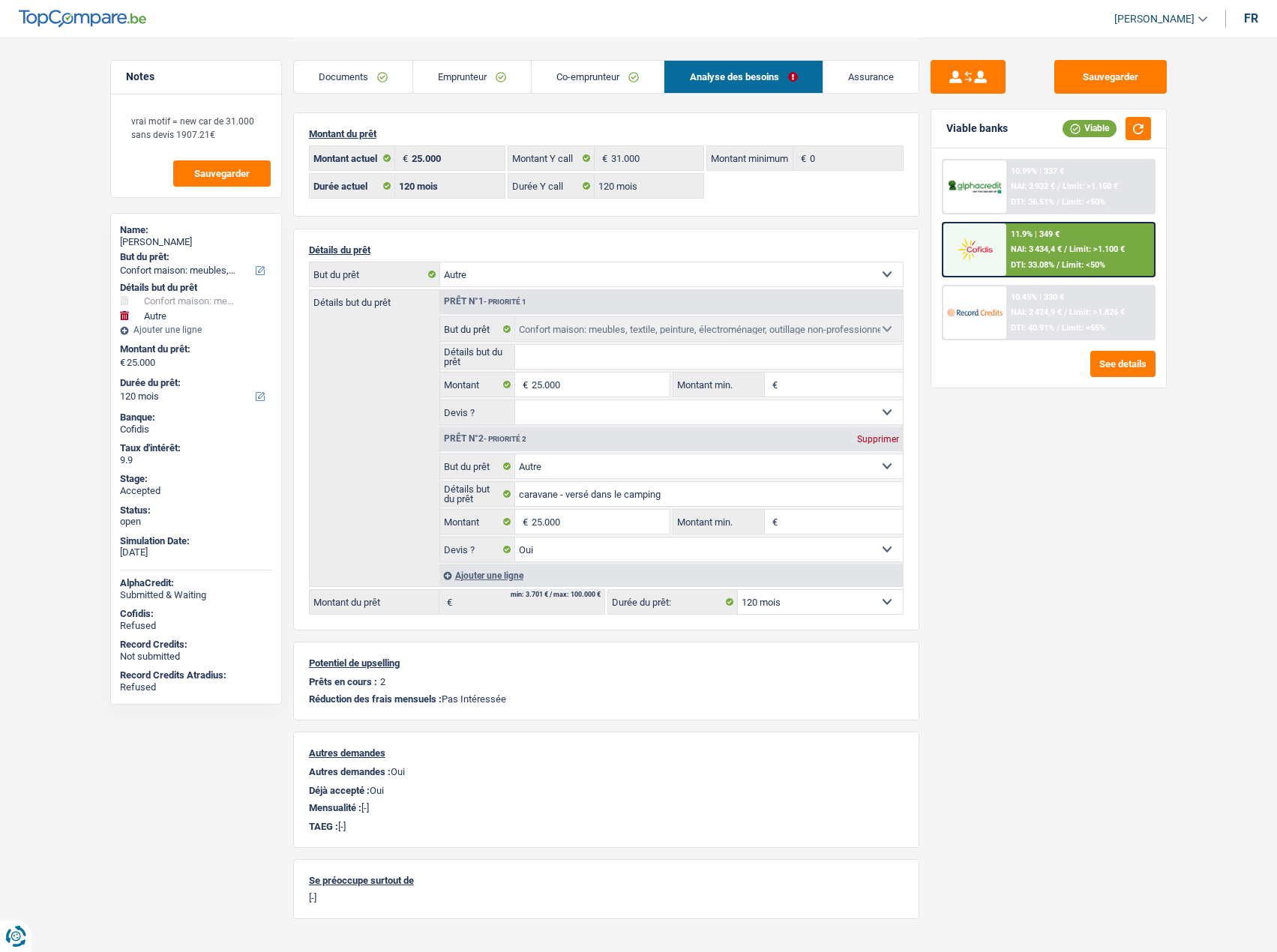
select select "household"
select select
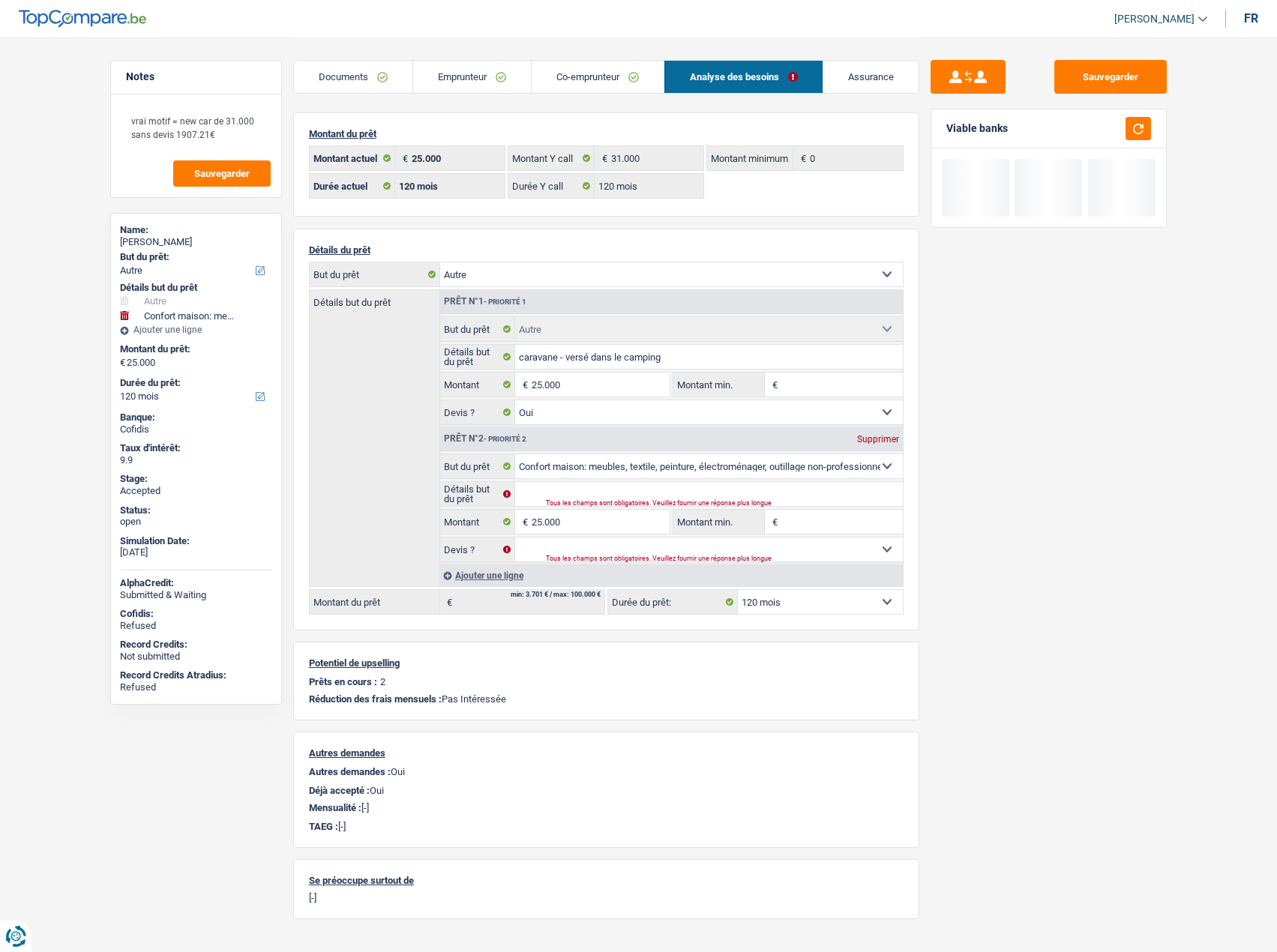
drag, startPoint x: 874, startPoint y: 443, endPoint x: 882, endPoint y: 437, distance: 10.0
click at [876, 442] on div "Supprimer" at bounding box center [878, 439] width 49 height 9
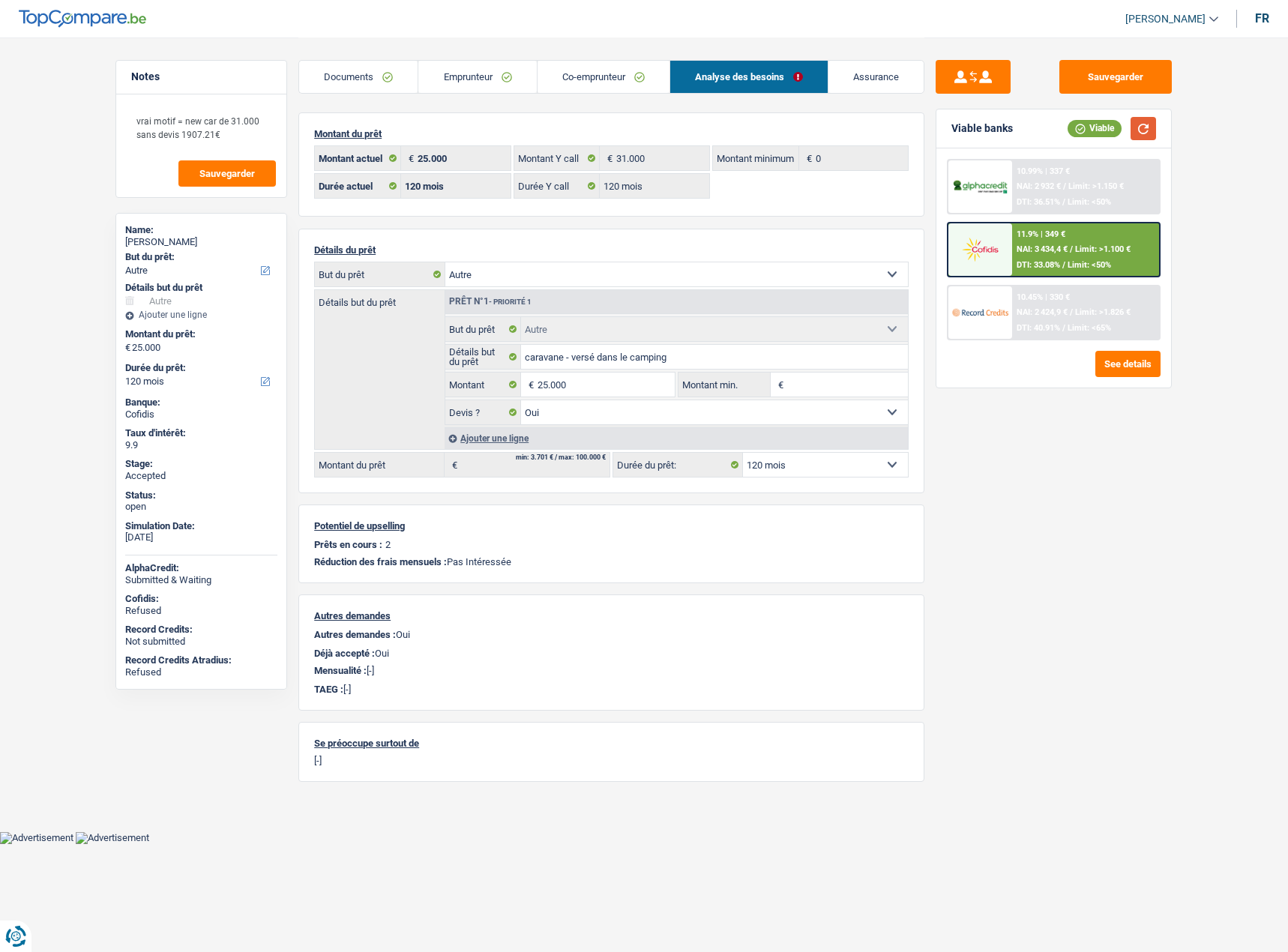
click at [1036, 128] on button "button" at bounding box center [1143, 129] width 26 height 23
click at [1036, 252] on span "Limit: >1.100 €" at bounding box center [1102, 249] width 55 height 10
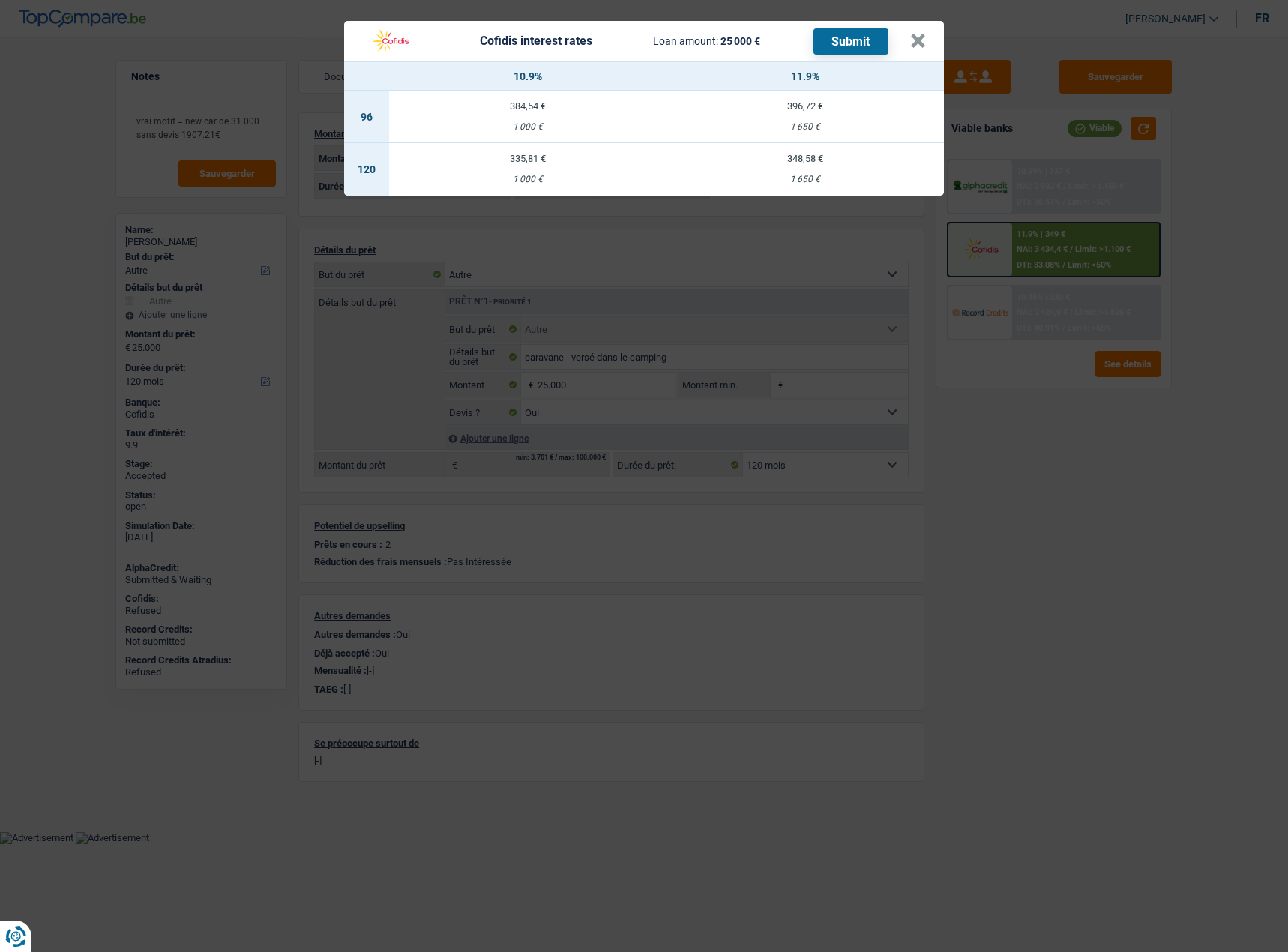
click at [531, 168] on td "335,81 € 1 000 €" at bounding box center [528, 170] width 277 height 53
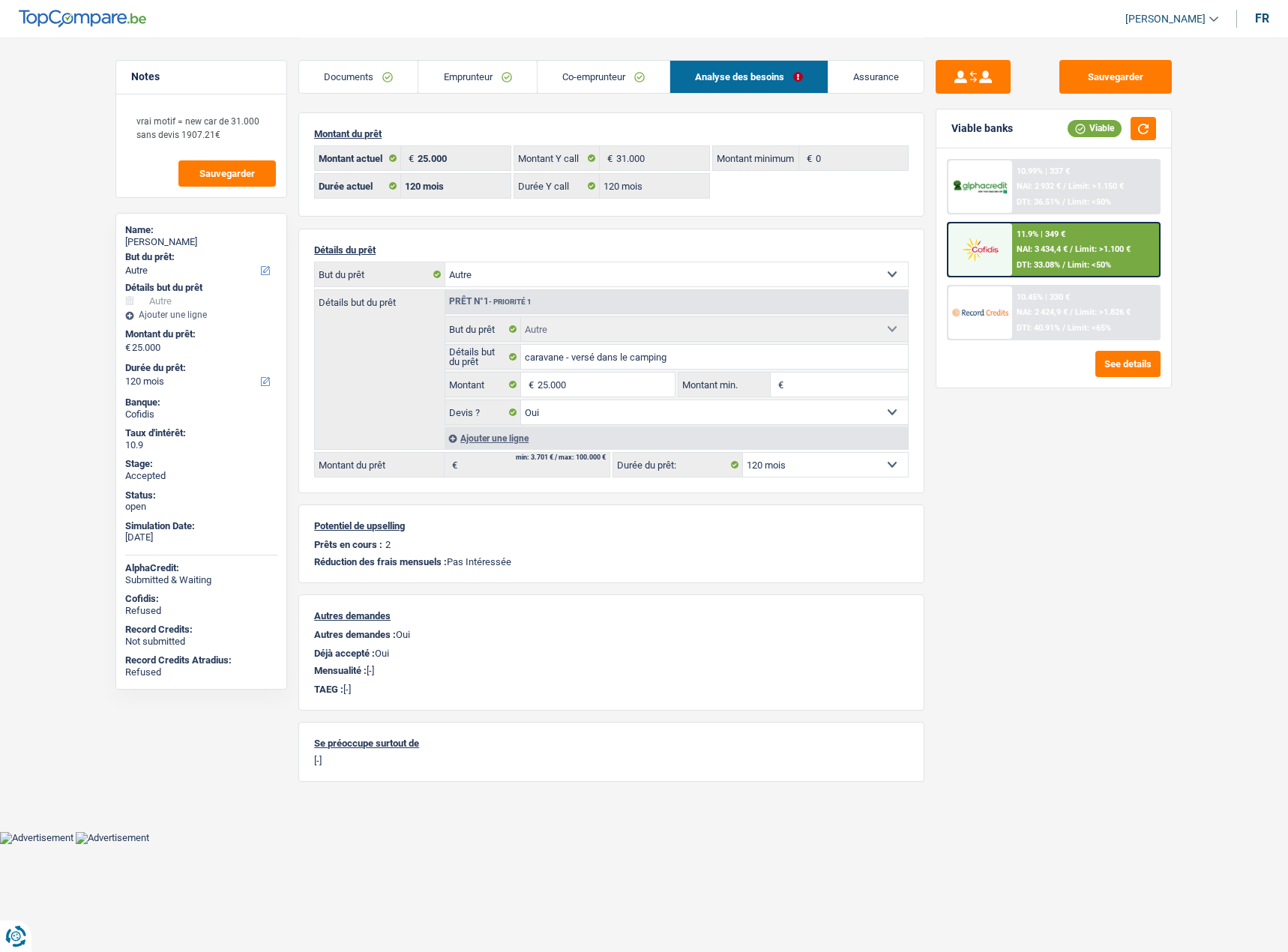
click at [1036, 225] on div "10.99% | 337 € NAI: 2 932 € / Limit: >1.150 € DTI: 36.51% / Limit: <50% 11.9% |…" at bounding box center [1054, 250] width 214 height 181
click at [1036, 243] on div "11.9% | 349 € NAI: 3 434,4 € / Limit: >1.100 € DTI: 33.08% / Limit: <50%" at bounding box center [1086, 250] width 148 height 53
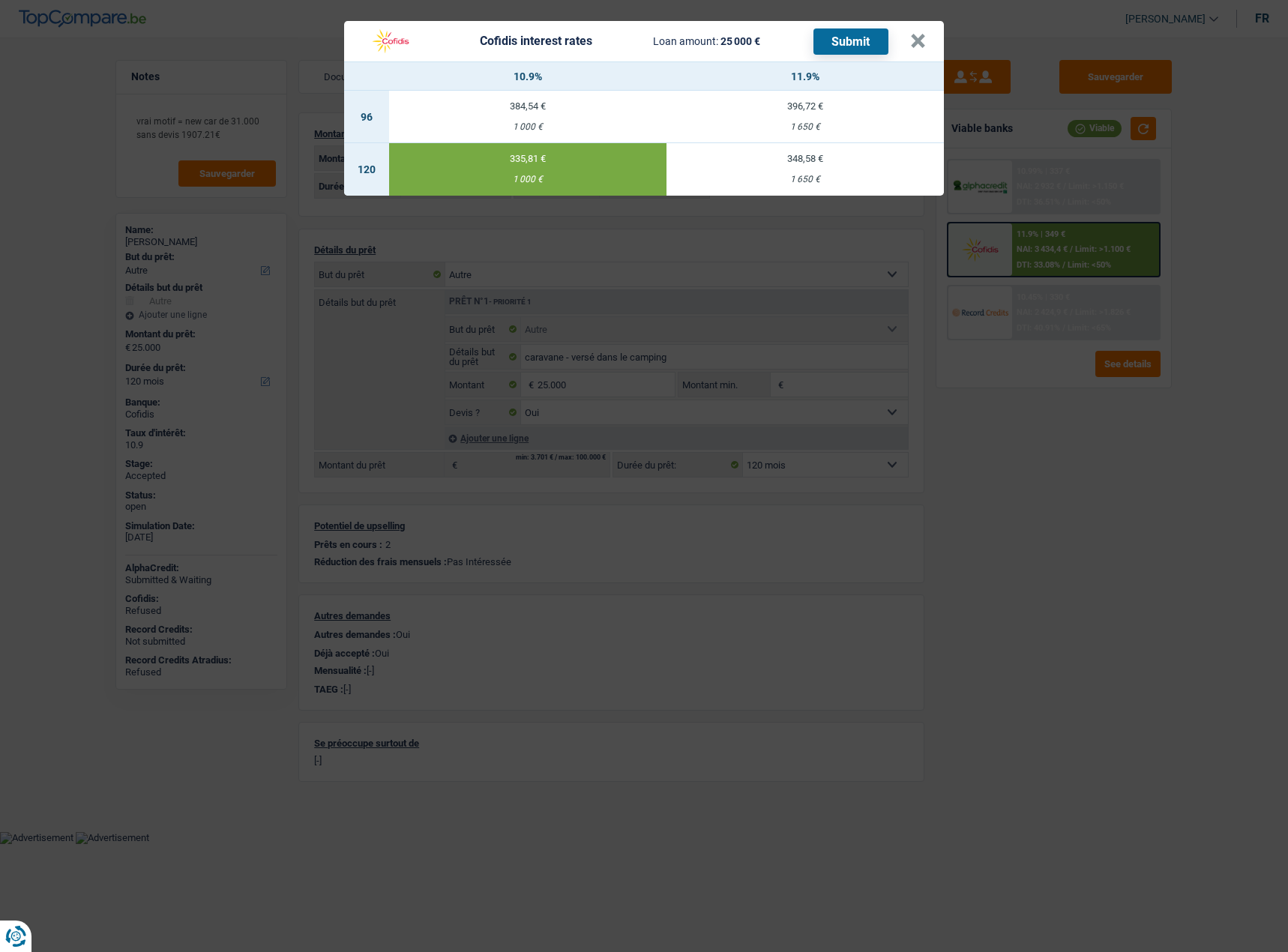
click at [863, 40] on button "Submit" at bounding box center [851, 42] width 75 height 26
click at [922, 42] on button "×" at bounding box center [918, 41] width 16 height 15
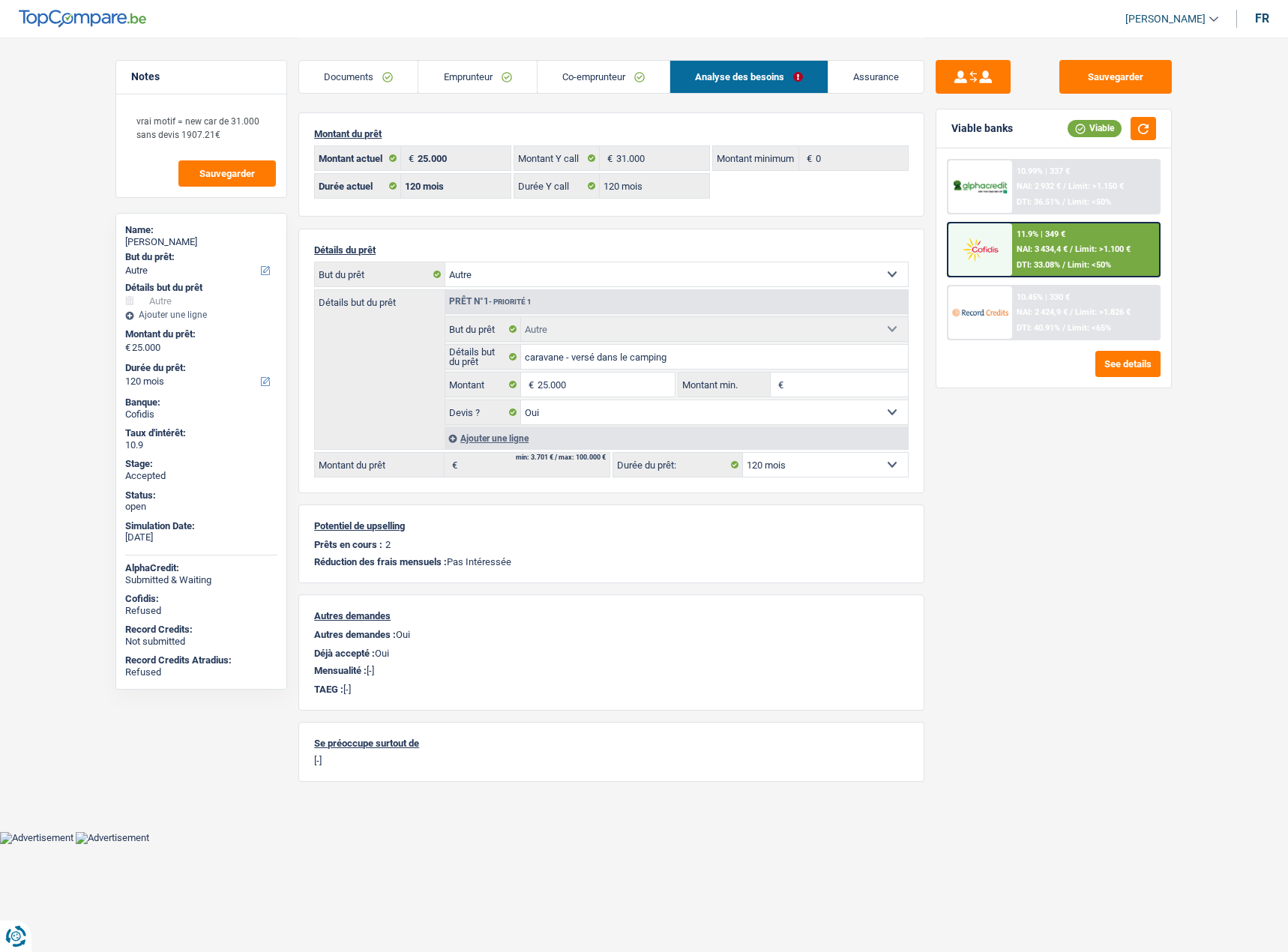
click at [592, 62] on link "Co-emprunteur" at bounding box center [604, 77] width 132 height 32
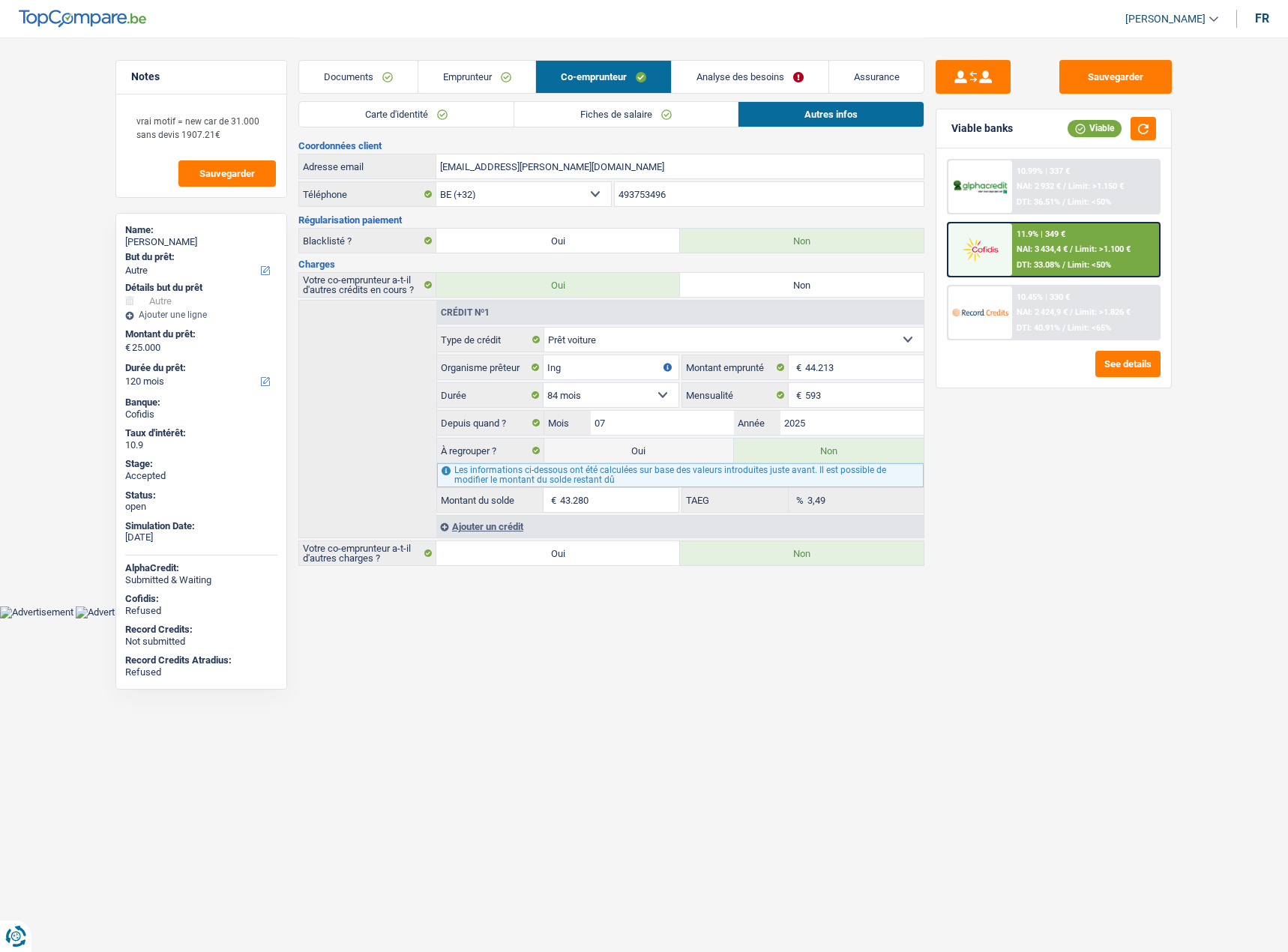
click at [592, 120] on link "Fiches de salaire" at bounding box center [625, 115] width 224 height 25
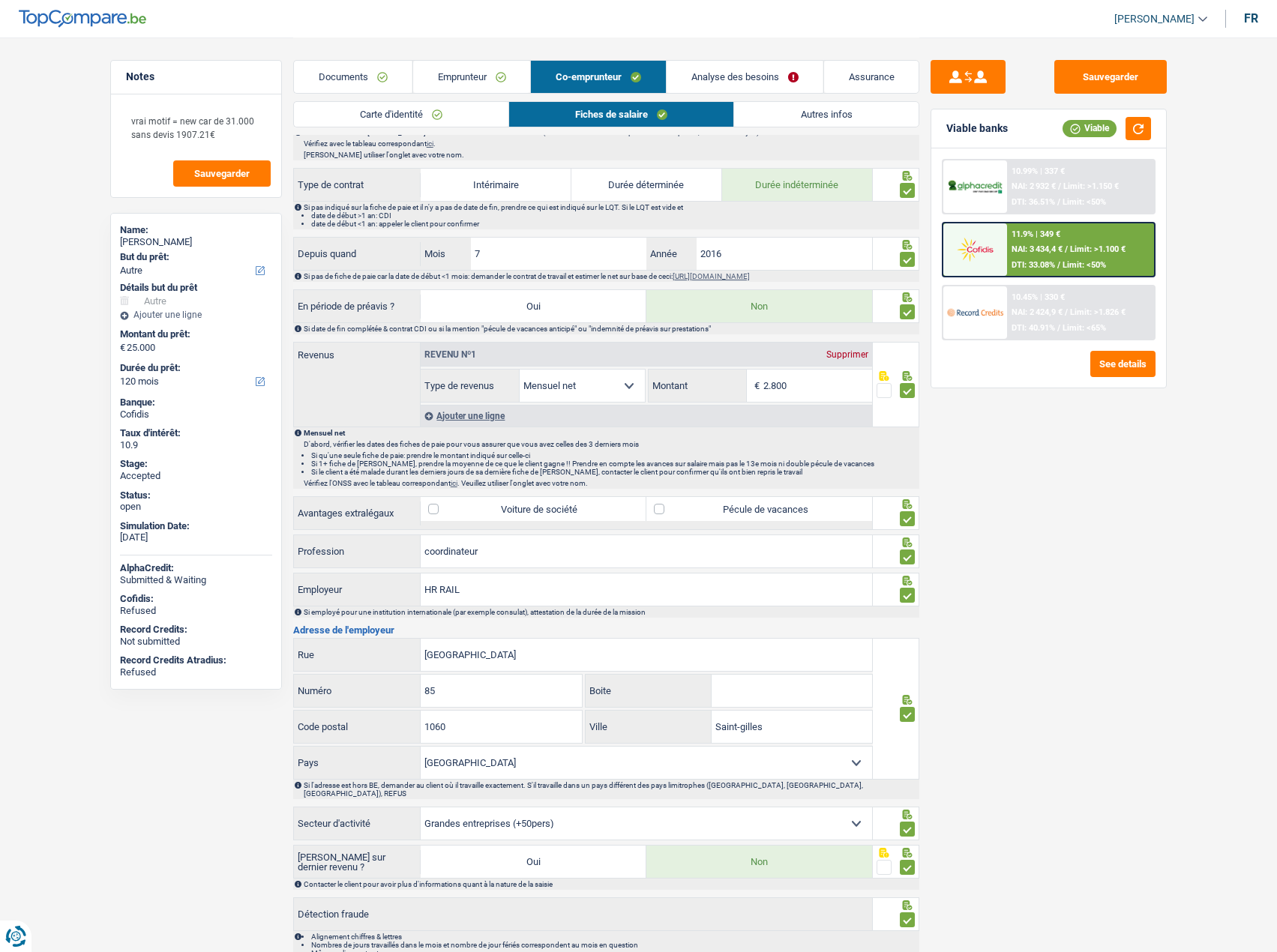
scroll to position [642, 0]
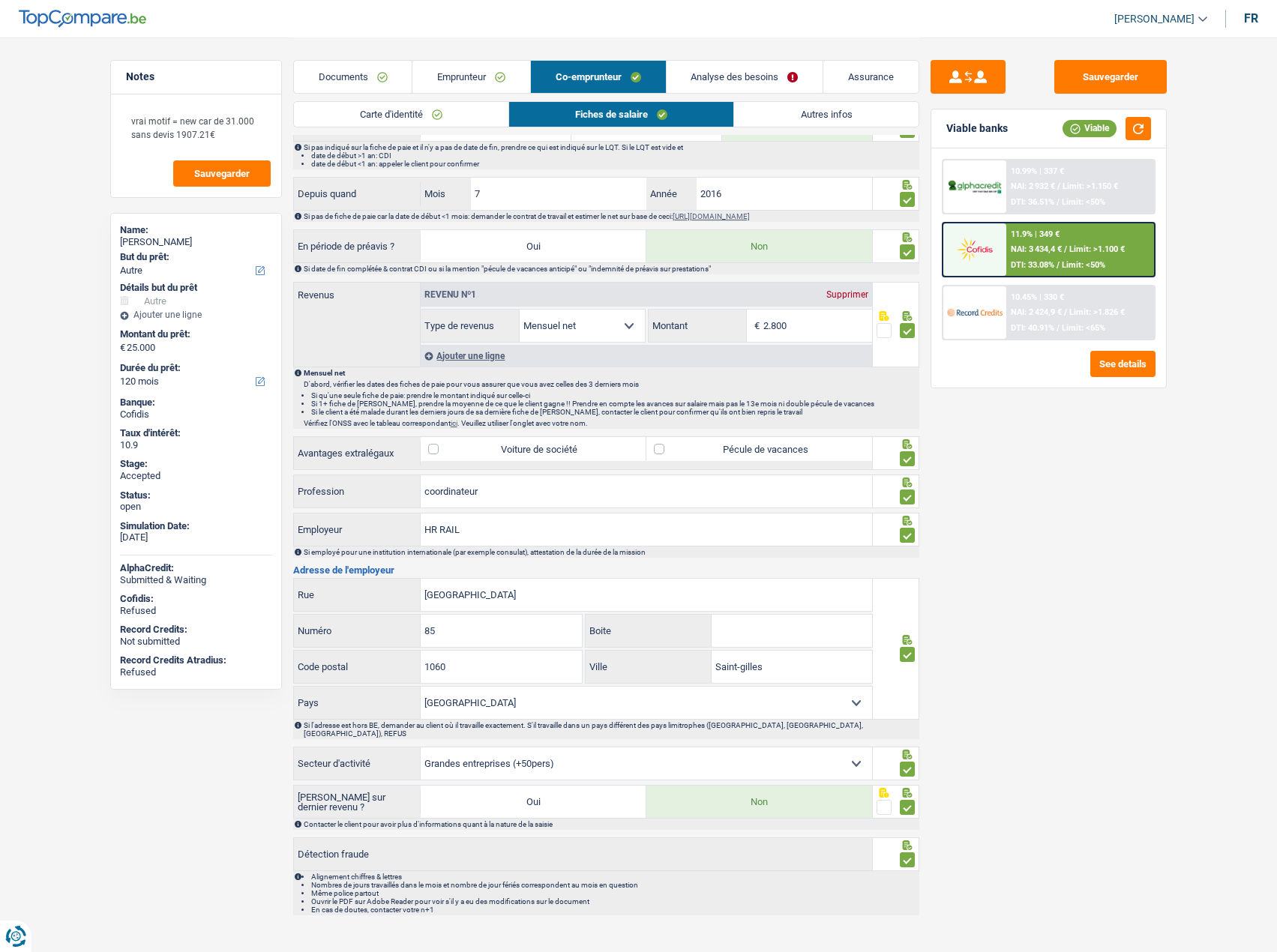
click at [474, 81] on link "Emprunteur" at bounding box center [471, 77] width 118 height 32
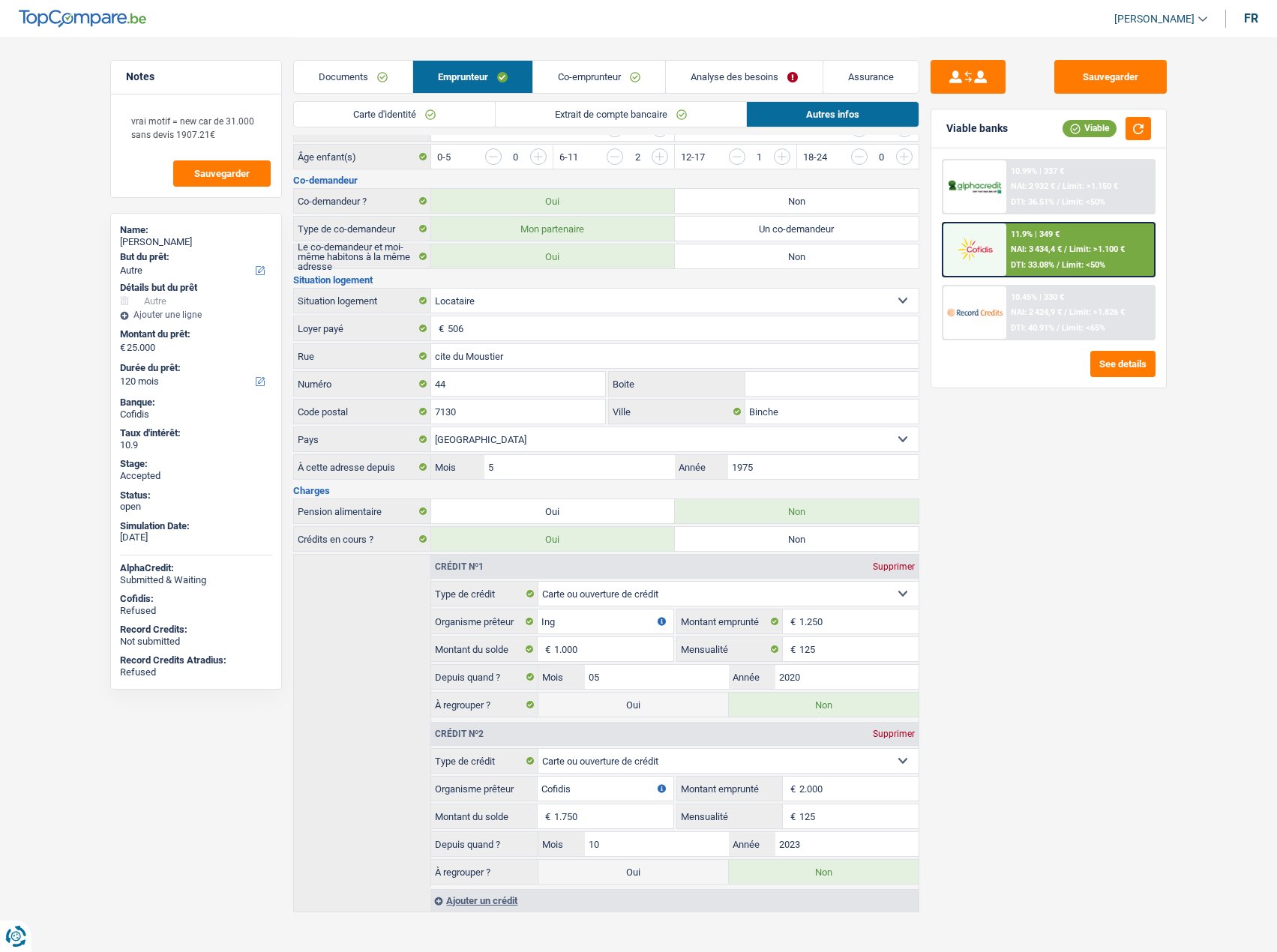
click at [621, 111] on link "Extrait de compte bancaire" at bounding box center [621, 115] width 251 height 25
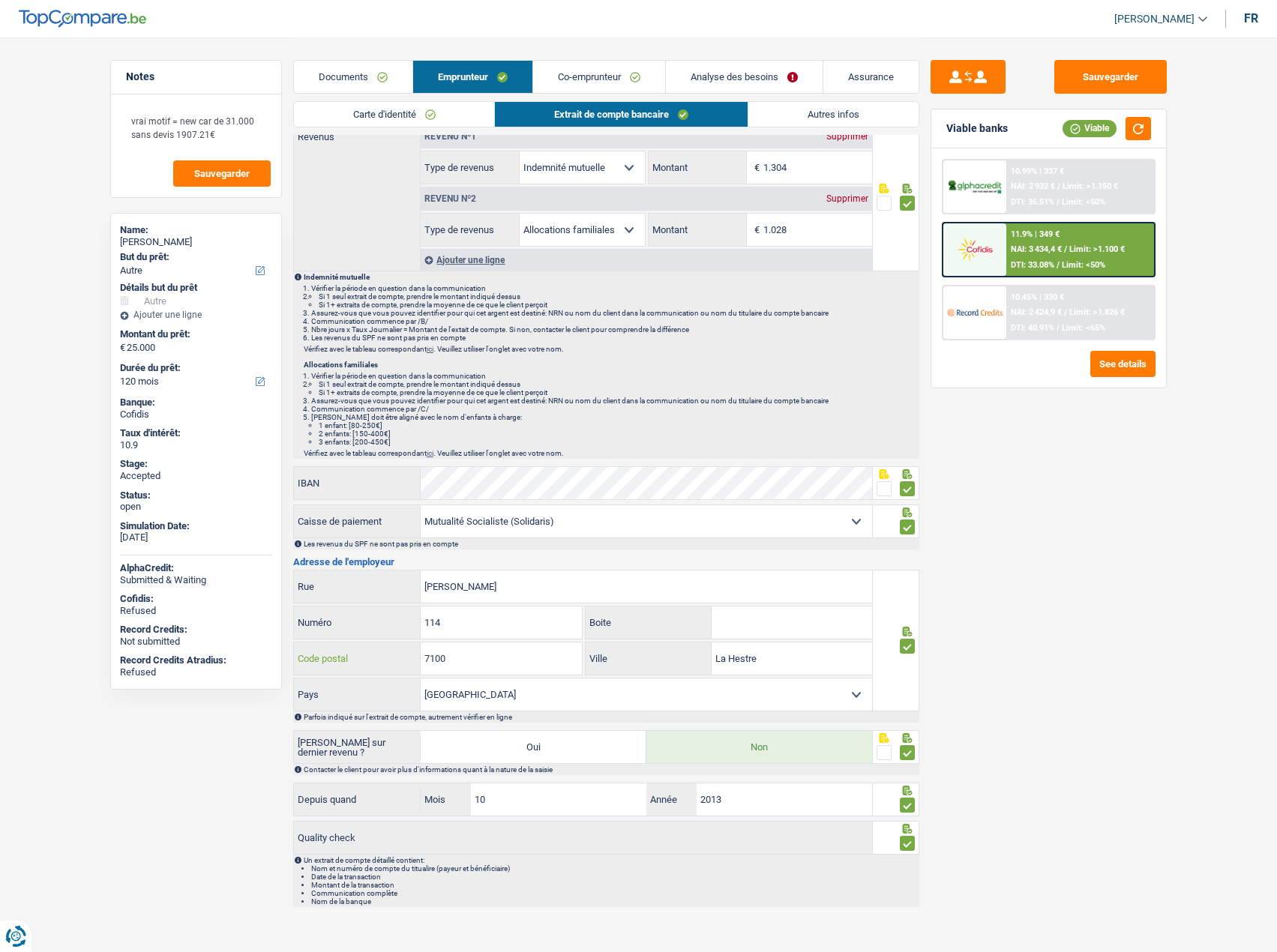
drag, startPoint x: 412, startPoint y: 659, endPoint x: 329, endPoint y: 659, distance: 83.0
click at [329, 473] on div "7100 Code postal" at bounding box center [438, 658] width 289 height 32
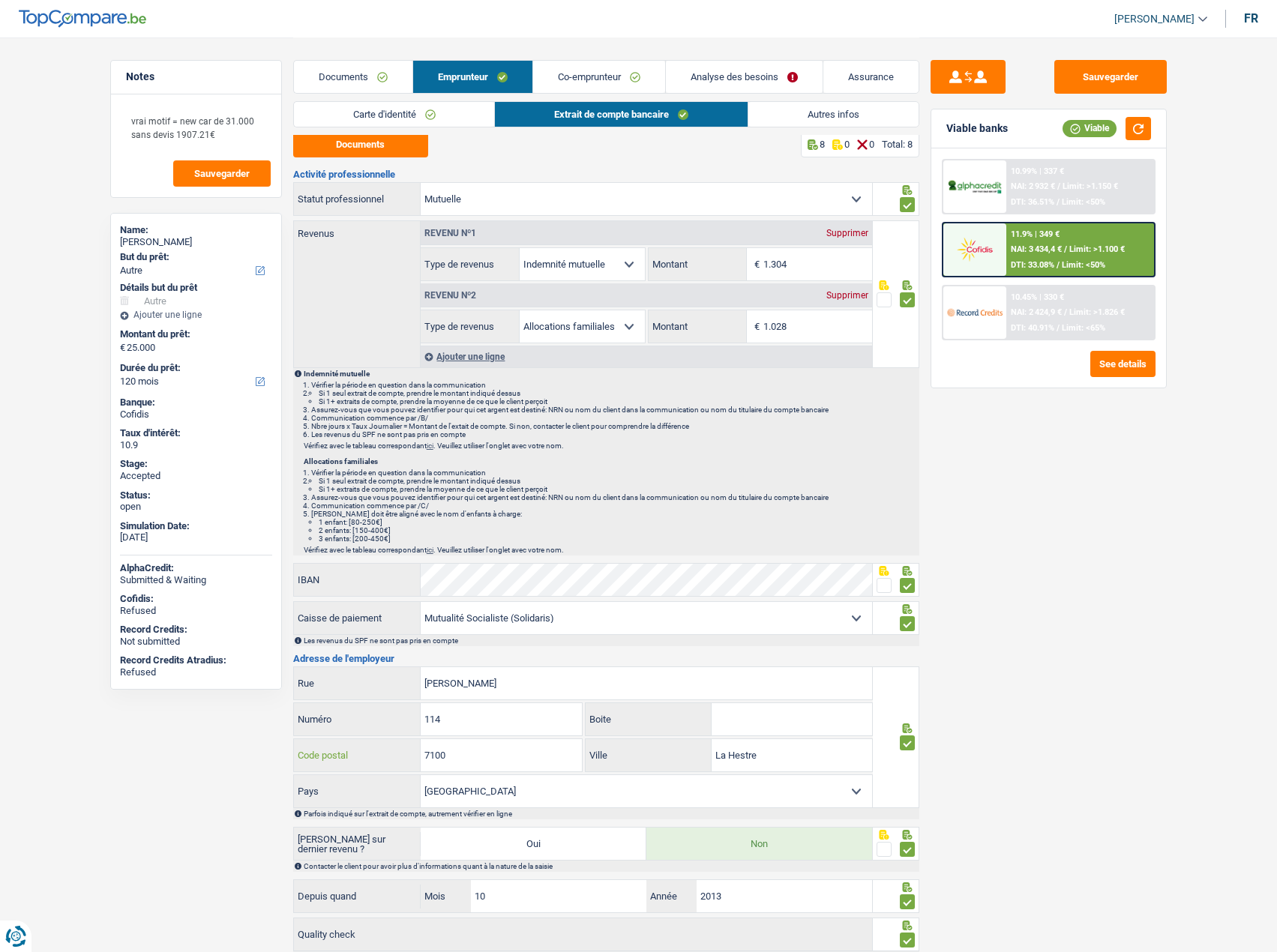
scroll to position [0, 0]
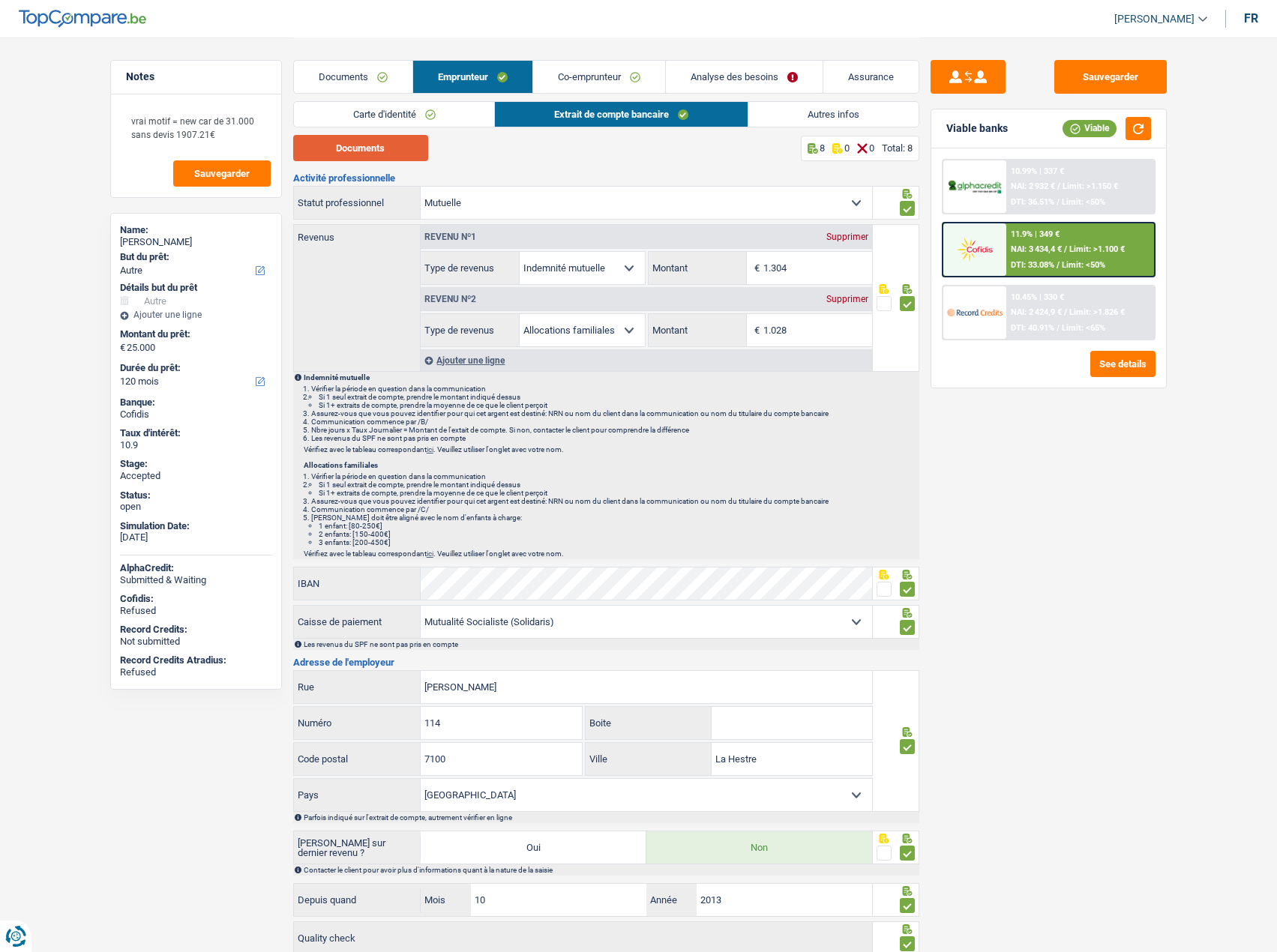
drag, startPoint x: 393, startPoint y: 141, endPoint x: 390, endPoint y: 153, distance: 12.4
click at [398, 140] on button "Documents" at bounding box center [360, 148] width 135 height 26
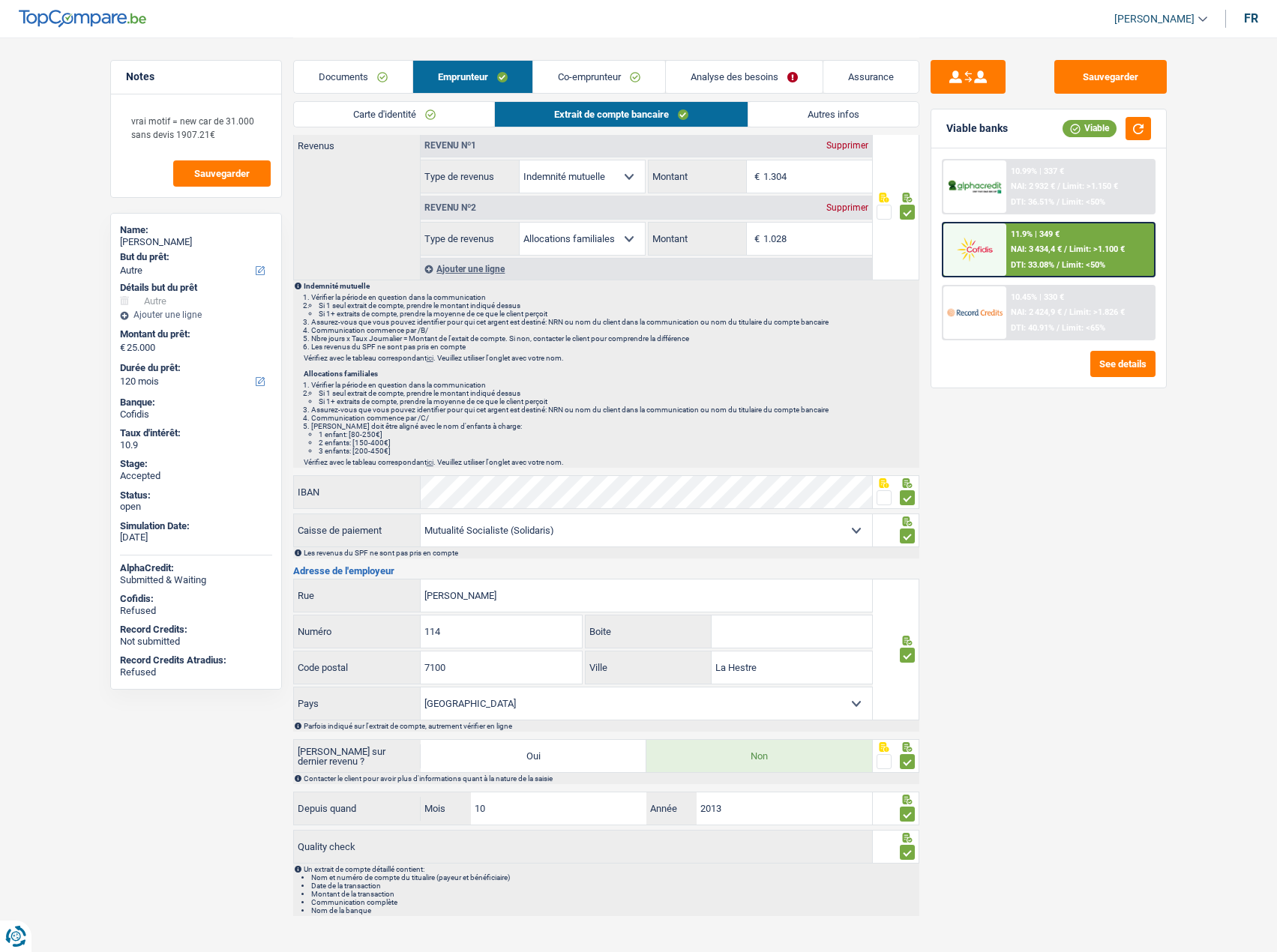
scroll to position [101, 0]
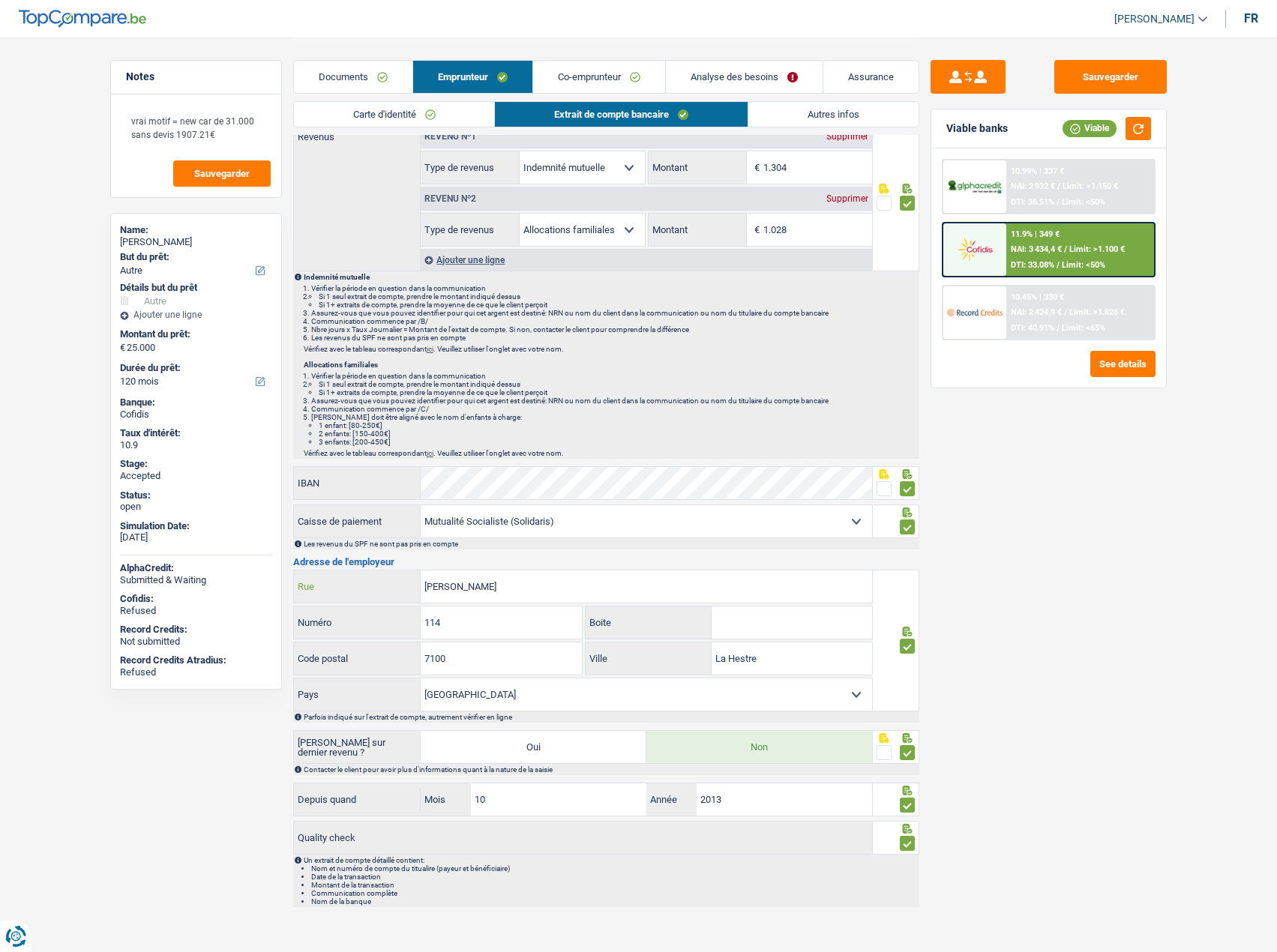
drag, startPoint x: 503, startPoint y: 582, endPoint x: 259, endPoint y: 582, distance: 244.0
click at [276, 473] on div "Notes vrai motif = new car de 31.000 sans devis 1907.21€ Sauvegarder Name: nath…" at bounding box center [638, 426] width 1080 height 978
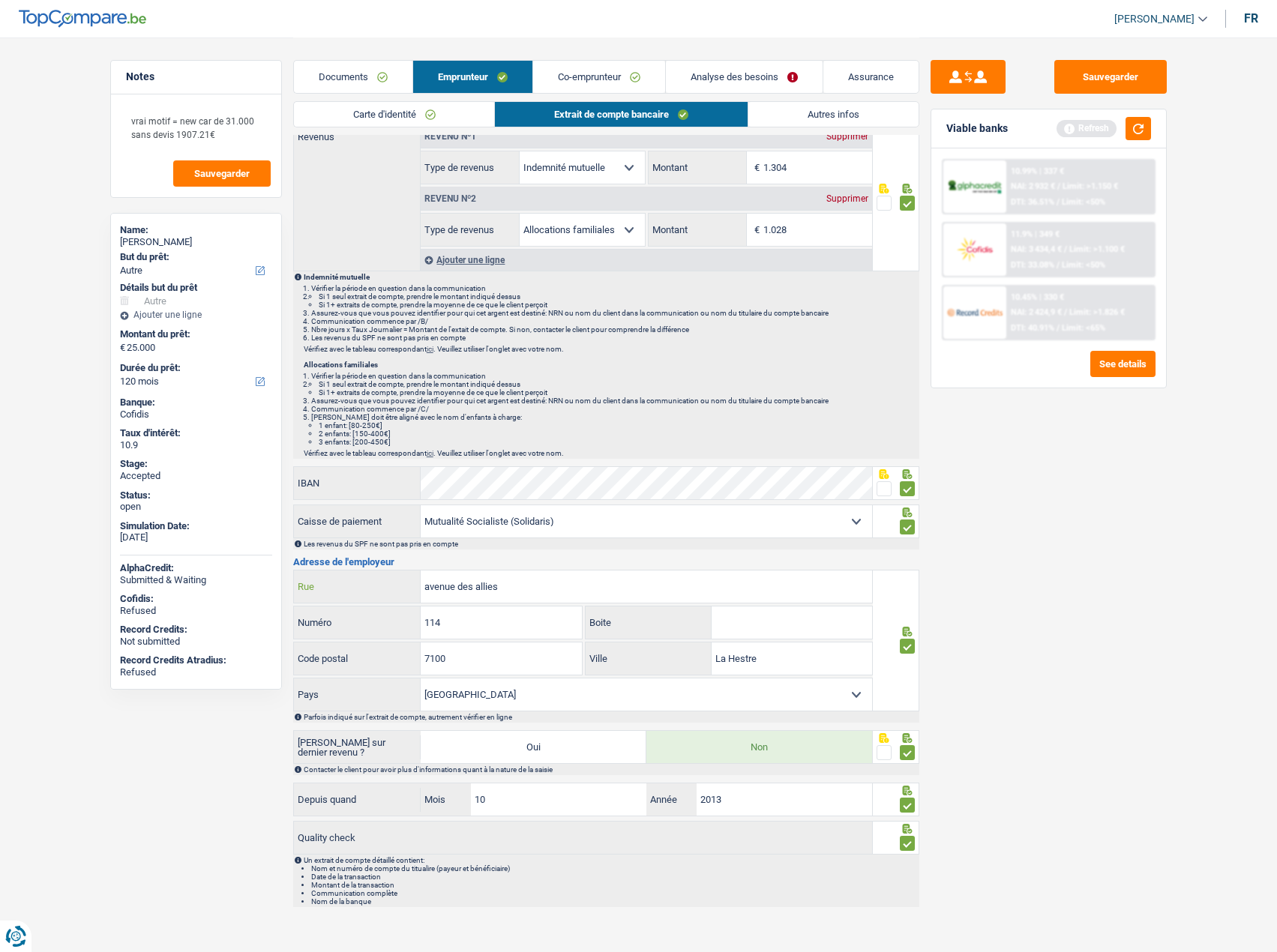
type input "avenue des allies"
type input "2"
type input "6000"
click at [765, 473] on input "La Hestre" at bounding box center [791, 658] width 160 height 32
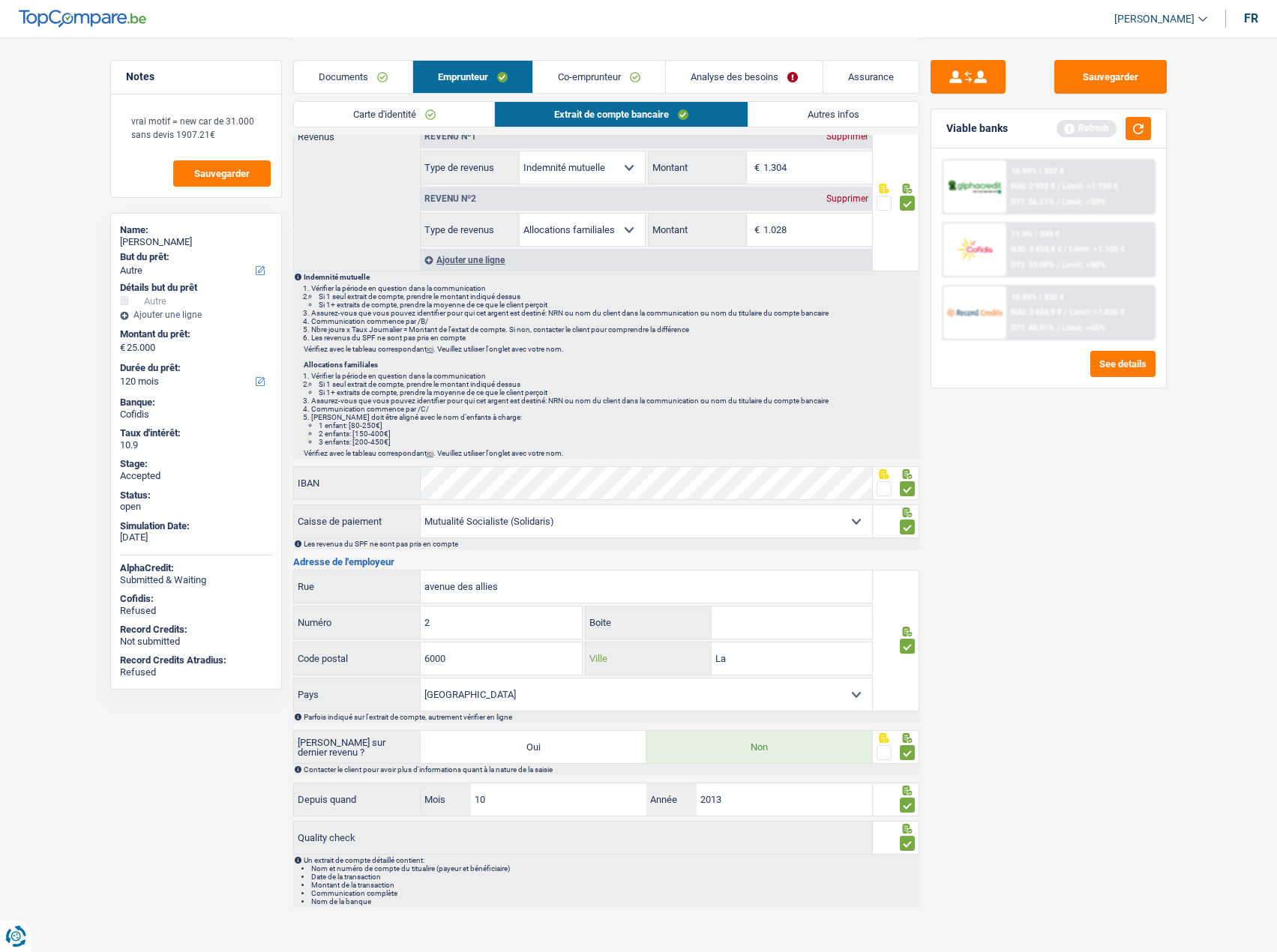
type input "L"
type input "c"
type input "Charleroi"
click at [1035, 130] on button "button" at bounding box center [1138, 129] width 26 height 23
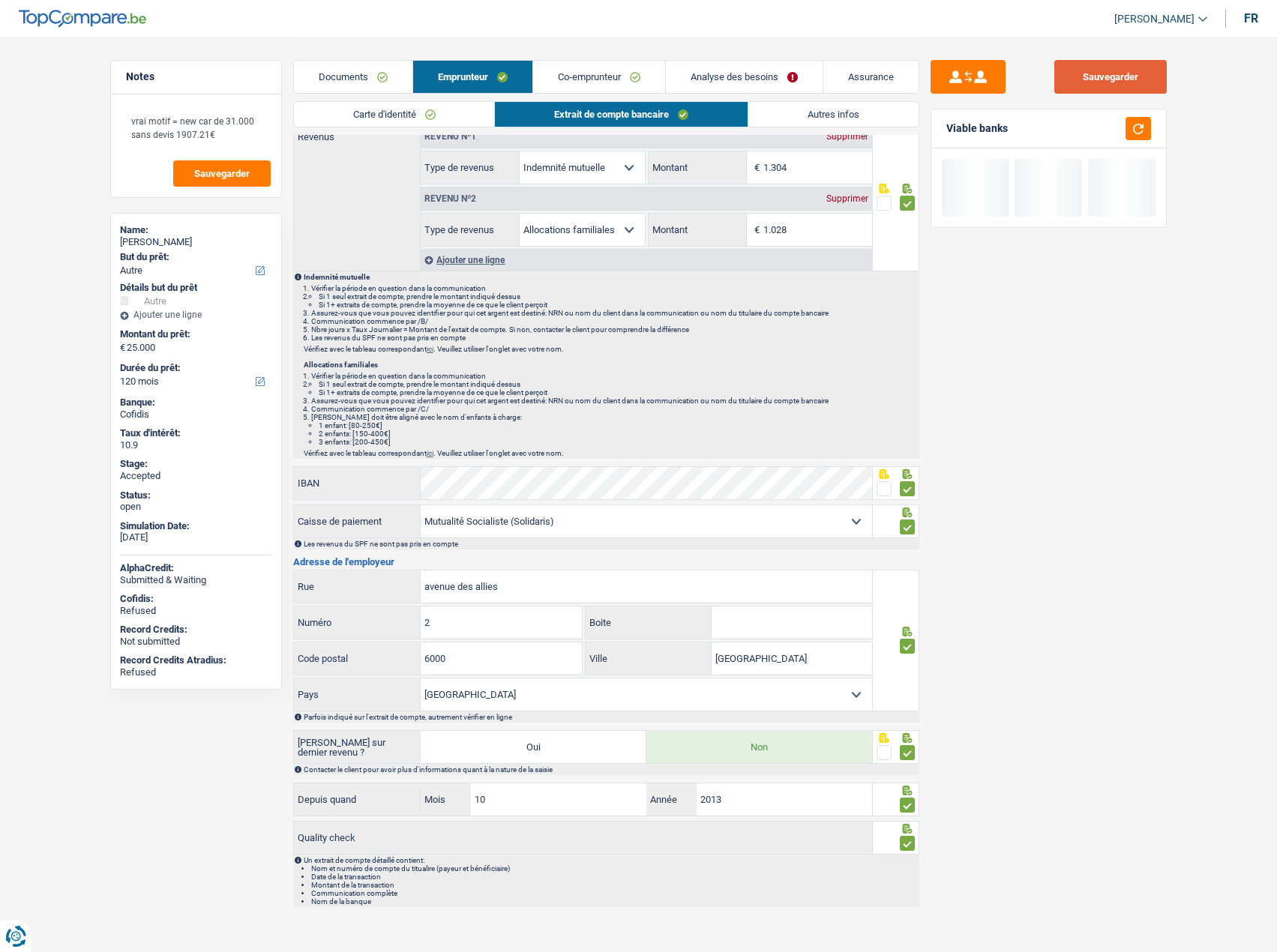
click at [1035, 69] on button "Sauvegarder" at bounding box center [1110, 77] width 112 height 34
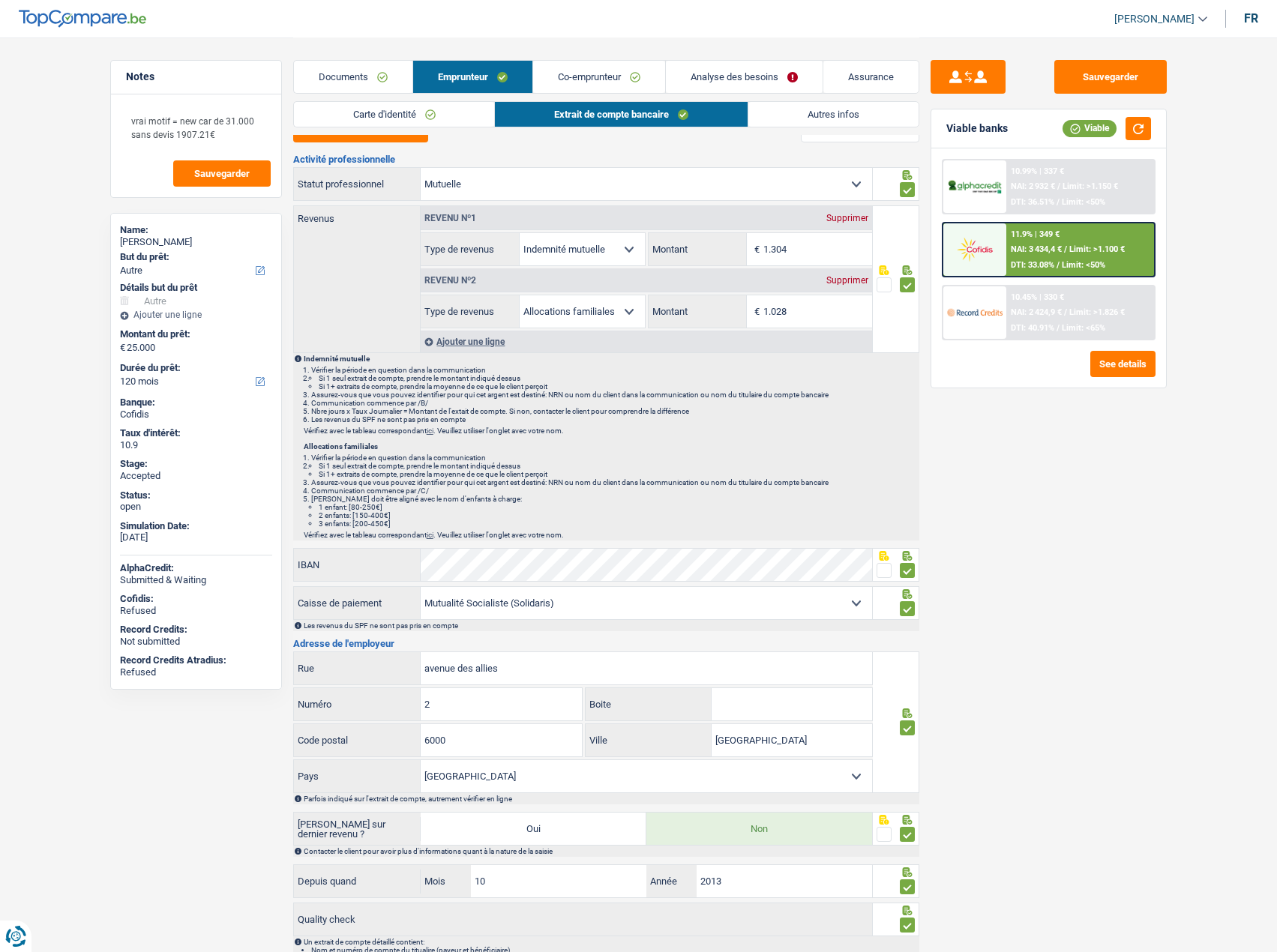
scroll to position [0, 0]
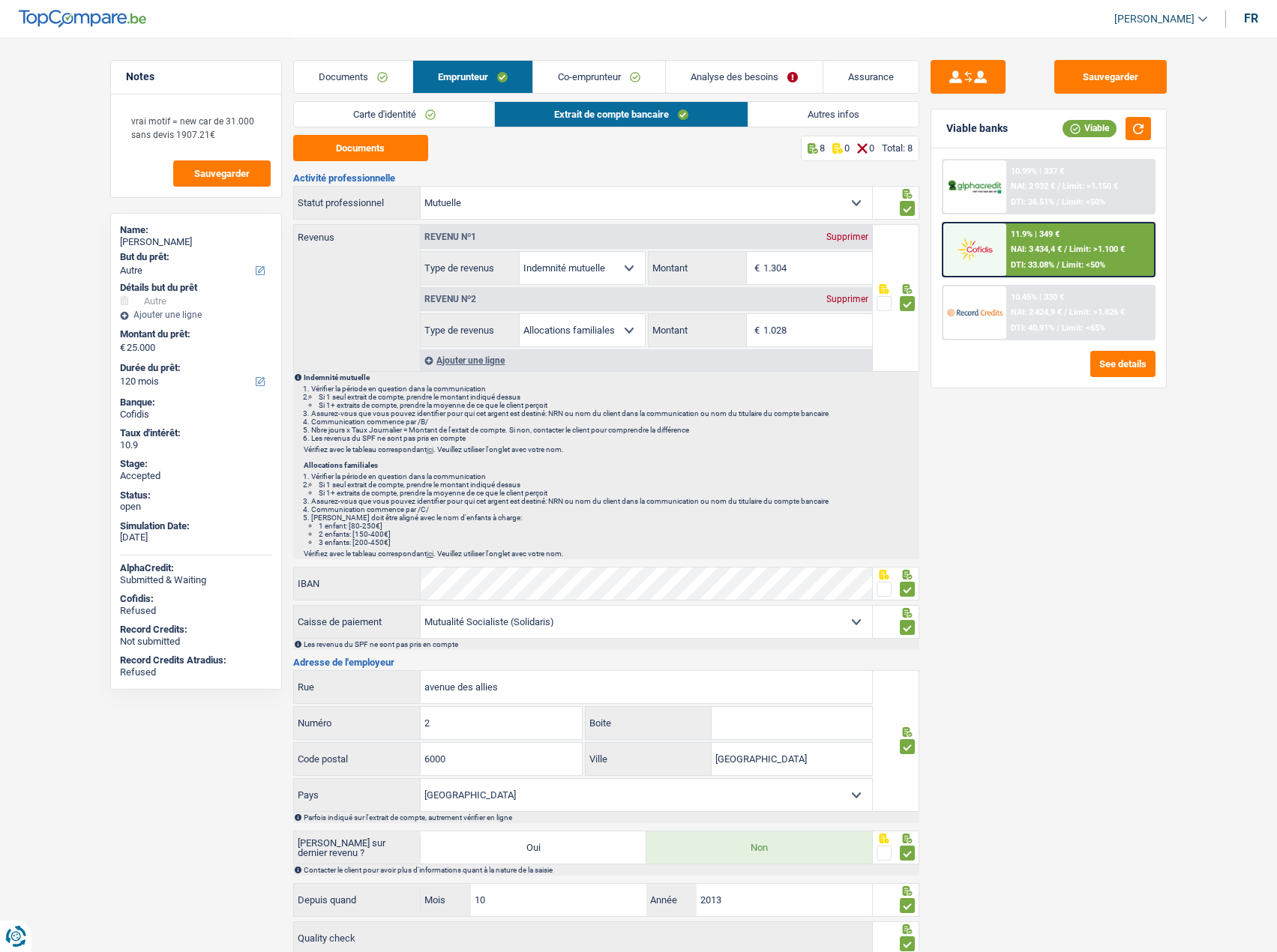
click at [997, 241] on img at bounding box center [974, 249] width 55 height 28
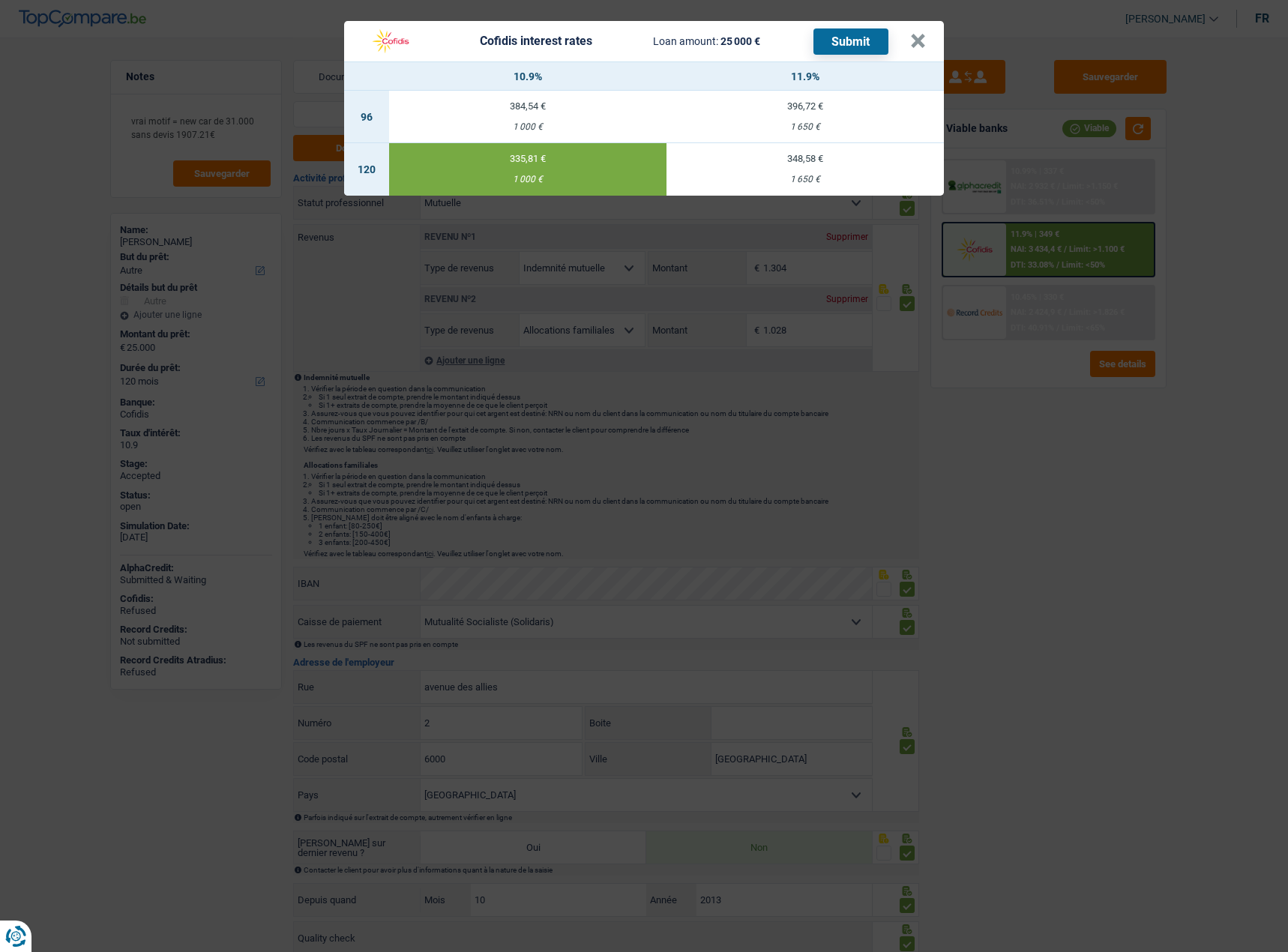
click at [850, 40] on button "Submit" at bounding box center [851, 42] width 75 height 26
click at [922, 40] on button "×" at bounding box center [918, 41] width 16 height 15
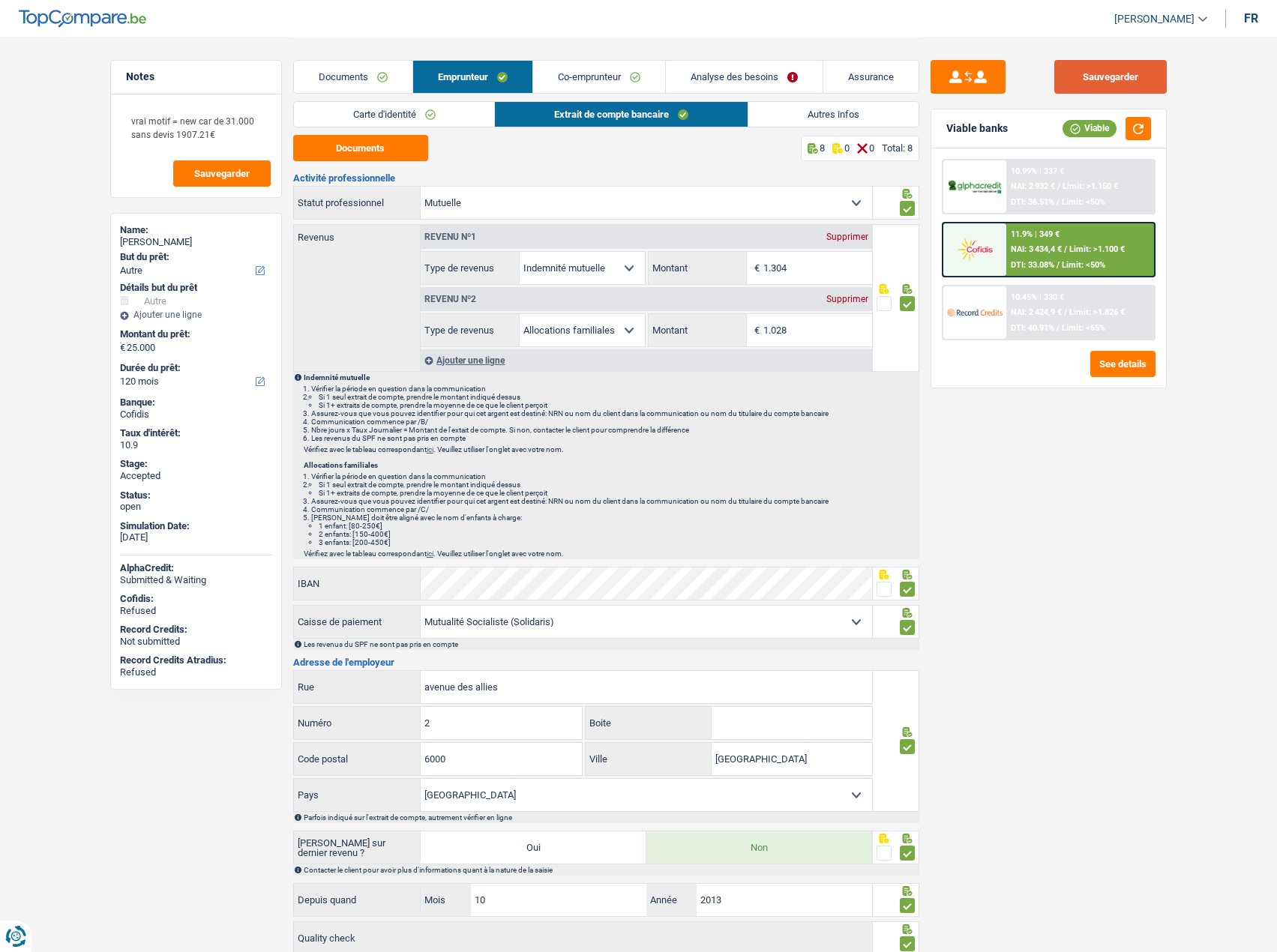
click at [1035, 81] on button "Sauvegarder" at bounding box center [1110, 77] width 112 height 34
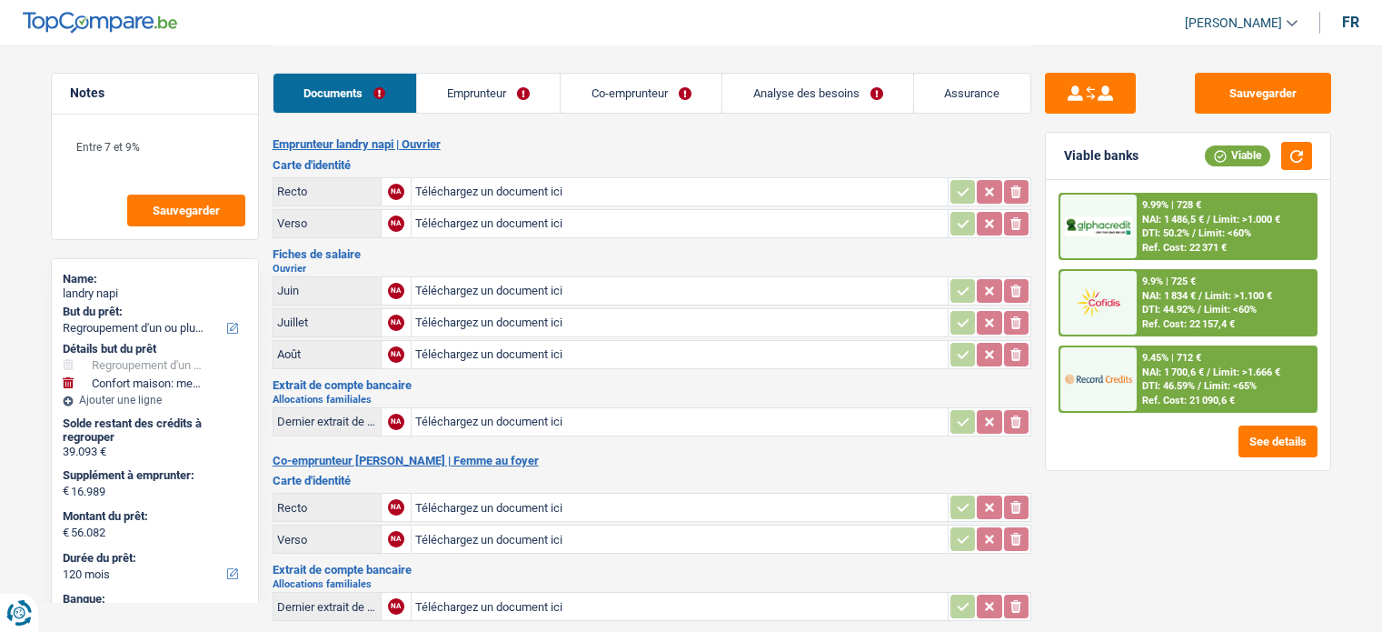
select select "refinancing"
select select "household"
select select "120"
select select "record credits"
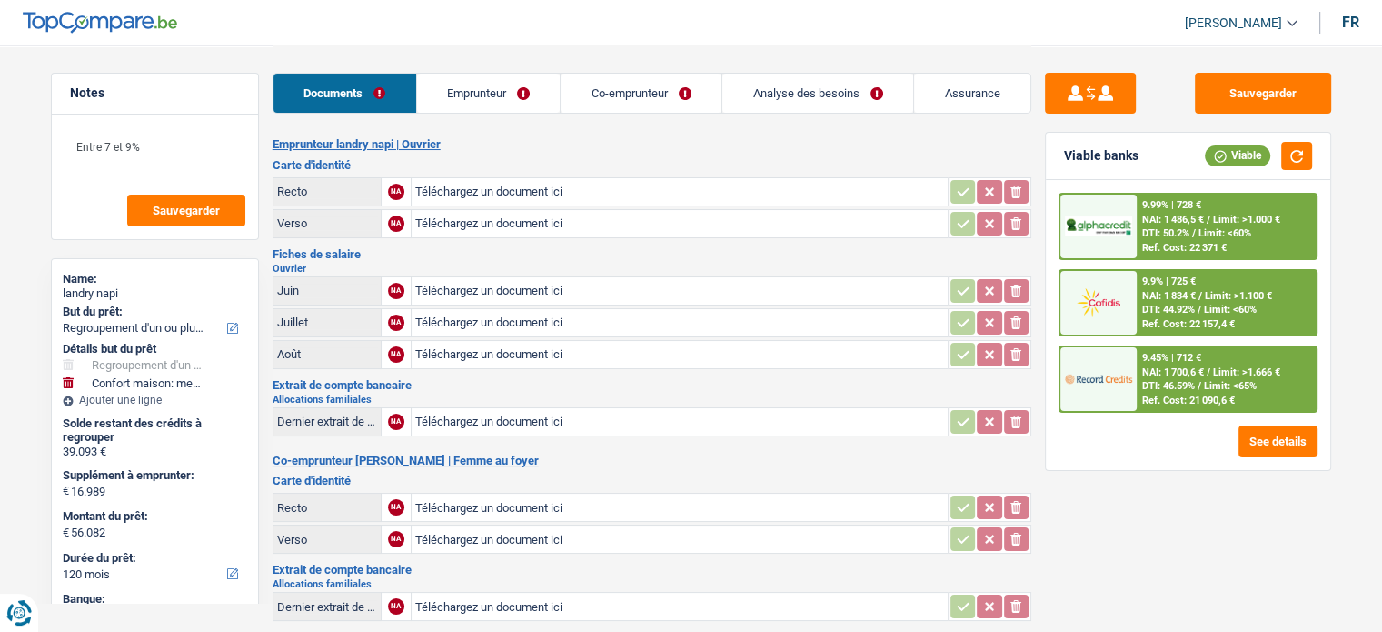
scroll to position [342, 0]
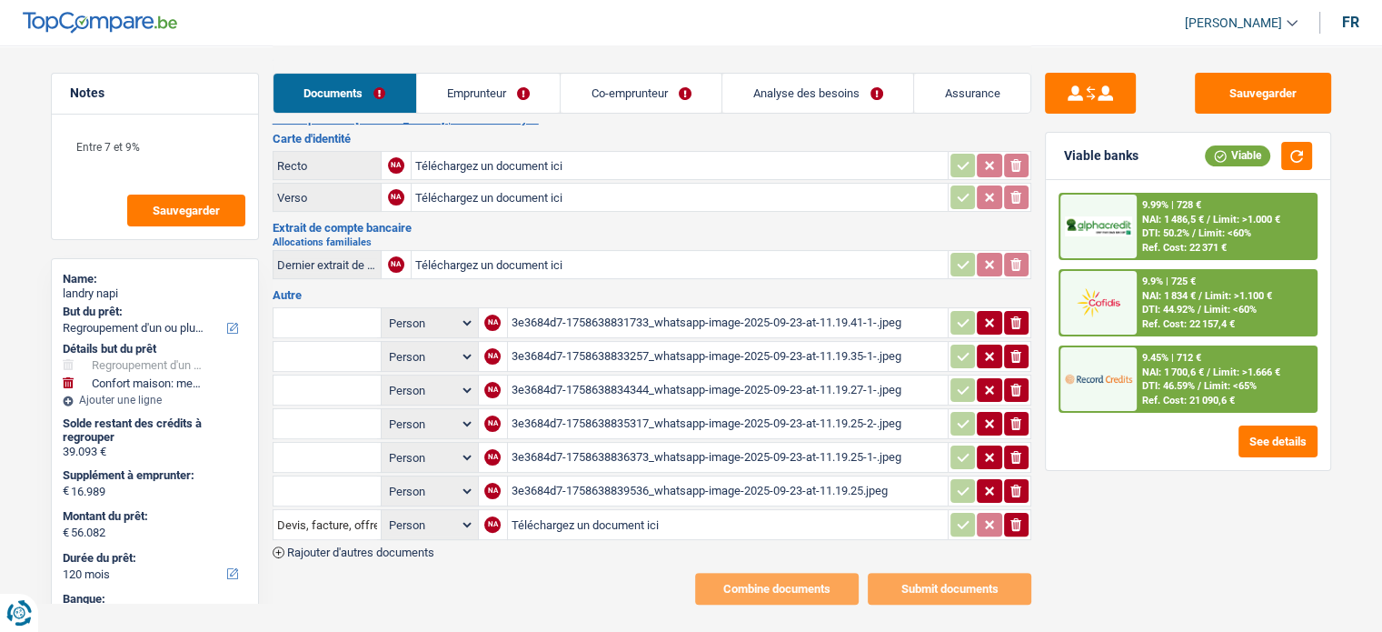
click at [642, 309] on div "3e3684d7-1758638831733_whatsapp-image-2025-09-23-at-11.19.41-1-.jpeg" at bounding box center [728, 322] width 433 height 27
click at [738, 343] on div "3e3684d7-1758638833257_whatsapp-image-2025-09-23-at-11.19.35-1-.jpeg" at bounding box center [728, 356] width 433 height 27
click at [648, 380] on div "3e3684d7-1758638834344_whatsapp-image-2025-09-23-at-11.19.27-1-.jpeg" at bounding box center [728, 389] width 433 height 27
click at [702, 424] on table "Person Emprunteur Co-emprunteur NA 3e3684d7-1758638831733_whatsapp-image-2025-0…" at bounding box center [652, 423] width 759 height 238
click at [702, 415] on div "3e3684d7-1758638835317_whatsapp-image-2025-09-23-at-11.19.25-2-.jpeg" at bounding box center [728, 423] width 433 height 27
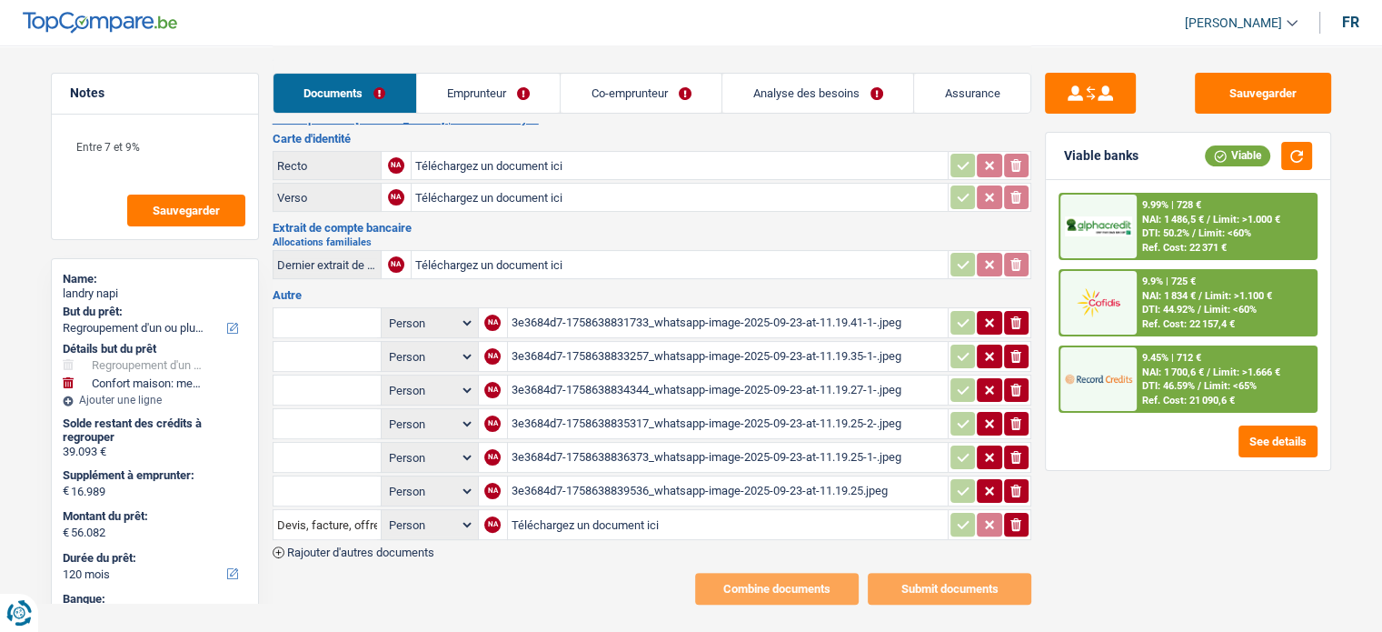
click at [644, 443] on div "3e3684d7-1758638836373_whatsapp-image-2025-09-23-at-11.19.25-1-.jpeg" at bounding box center [728, 456] width 433 height 27
drag, startPoint x: 603, startPoint y: 475, endPoint x: 618, endPoint y: 473, distance: 15.6
click at [606, 477] on div "3e3684d7-1758638839536_whatsapp-image-2025-09-23-at-11.19.25.jpeg" at bounding box center [728, 490] width 433 height 27
click at [603, 477] on div "3e3684d7-1758638839536_whatsapp-image-2025-09-23-at-11.19.25.jpeg" at bounding box center [728, 490] width 433 height 27
drag, startPoint x: 1011, startPoint y: 307, endPoint x: 1012, endPoint y: 341, distance: 33.6
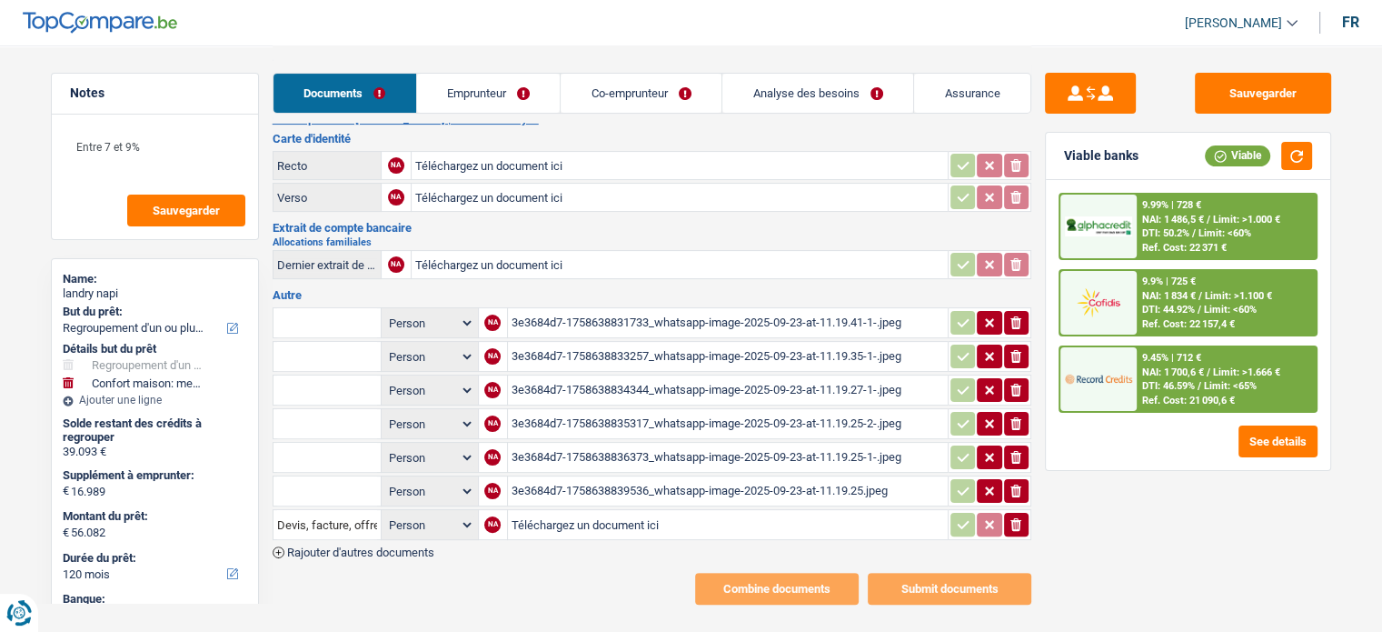
click at [1012, 314] on icon "ionicons-v5-e" at bounding box center [1016, 323] width 15 height 18
click at [1012, 352] on icon "ionicons-v5-e" at bounding box center [1016, 356] width 15 height 18
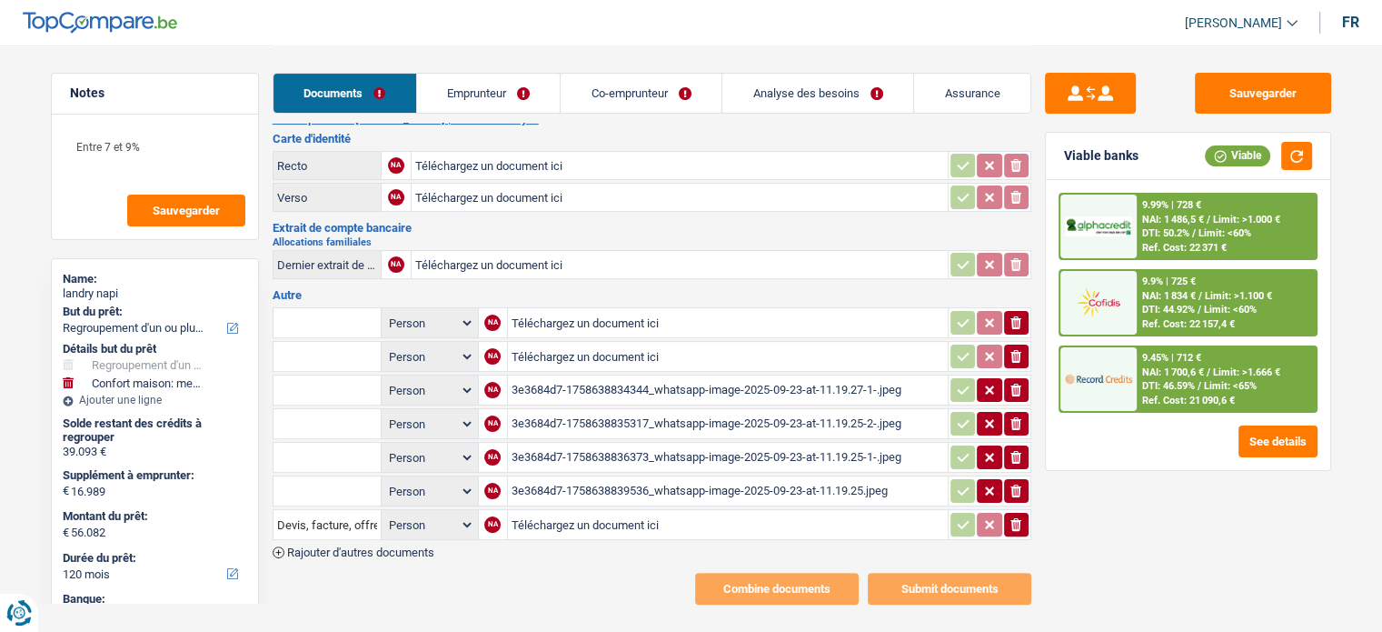
click at [1018, 395] on table "Person Emprunteur Co-emprunteur NA Téléchargez un document ici ionicons-v5-e Pe…" at bounding box center [652, 423] width 759 height 238
click at [1018, 415] on icon "ionicons-v5-e" at bounding box center [1016, 423] width 15 height 18
drag, startPoint x: 1018, startPoint y: 428, endPoint x: 1004, endPoint y: 367, distance: 62.4
click at [1014, 423] on table "Person Emprunteur Co-emprunteur NA Téléchargez un document ici ionicons-v5-e Pe…" at bounding box center [652, 423] width 759 height 238
drag, startPoint x: 1004, startPoint y: 363, endPoint x: 1011, endPoint y: 373, distance: 12.6
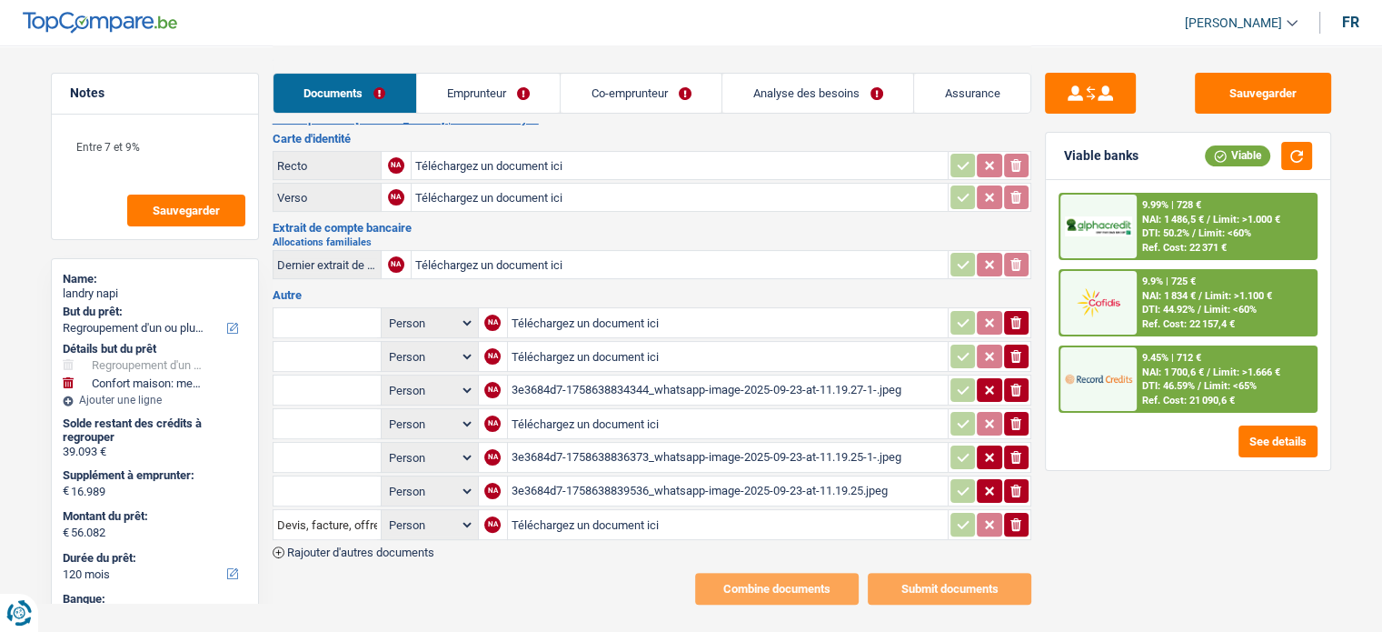
click at [1007, 374] on td "ionicons-v5-e" at bounding box center [990, 389] width 84 height 31
click at [1014, 383] on icon "button" at bounding box center [1016, 389] width 11 height 13
click at [1016, 452] on button "ionicons-v5-e" at bounding box center [1016, 457] width 25 height 24
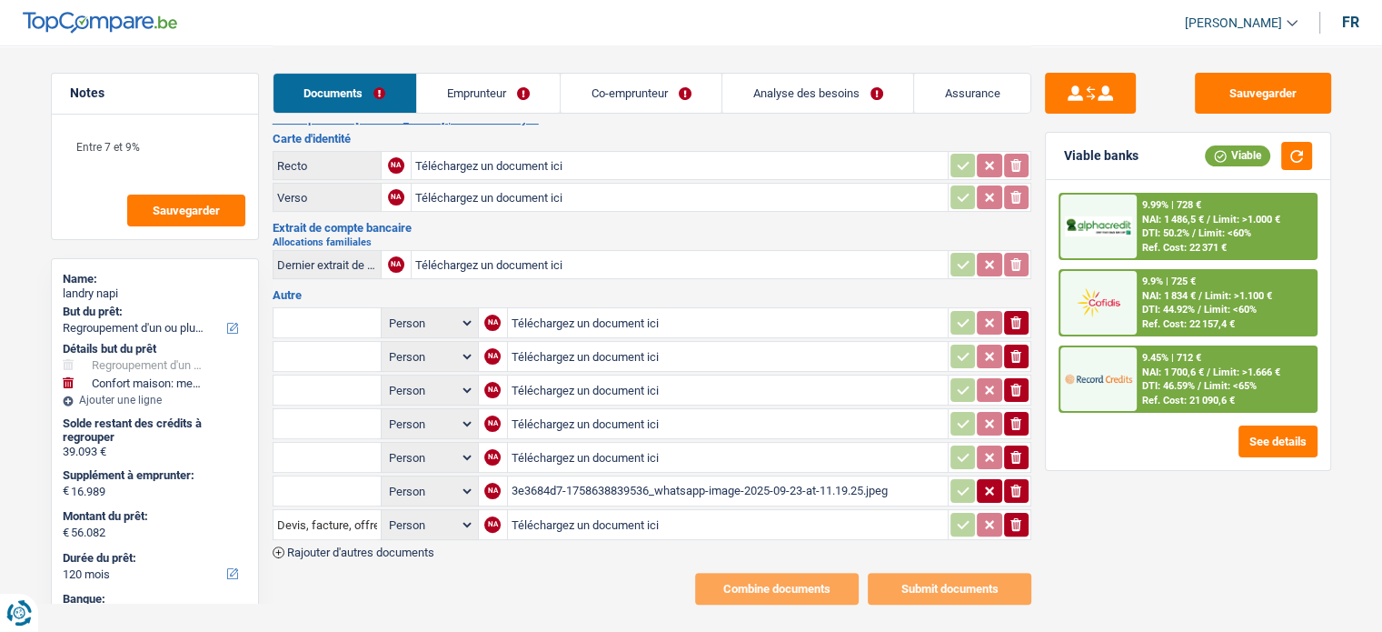
drag, startPoint x: 1021, startPoint y: 473, endPoint x: 1020, endPoint y: 483, distance: 10.2
click at [1021, 482] on icon "ionicons-v5-e" at bounding box center [1016, 491] width 15 height 18
drag, startPoint x: 1013, startPoint y: 510, endPoint x: 712, endPoint y: 453, distance: 306.0
click at [1011, 515] on icon "ionicons-v5-e" at bounding box center [1016, 524] width 15 height 18
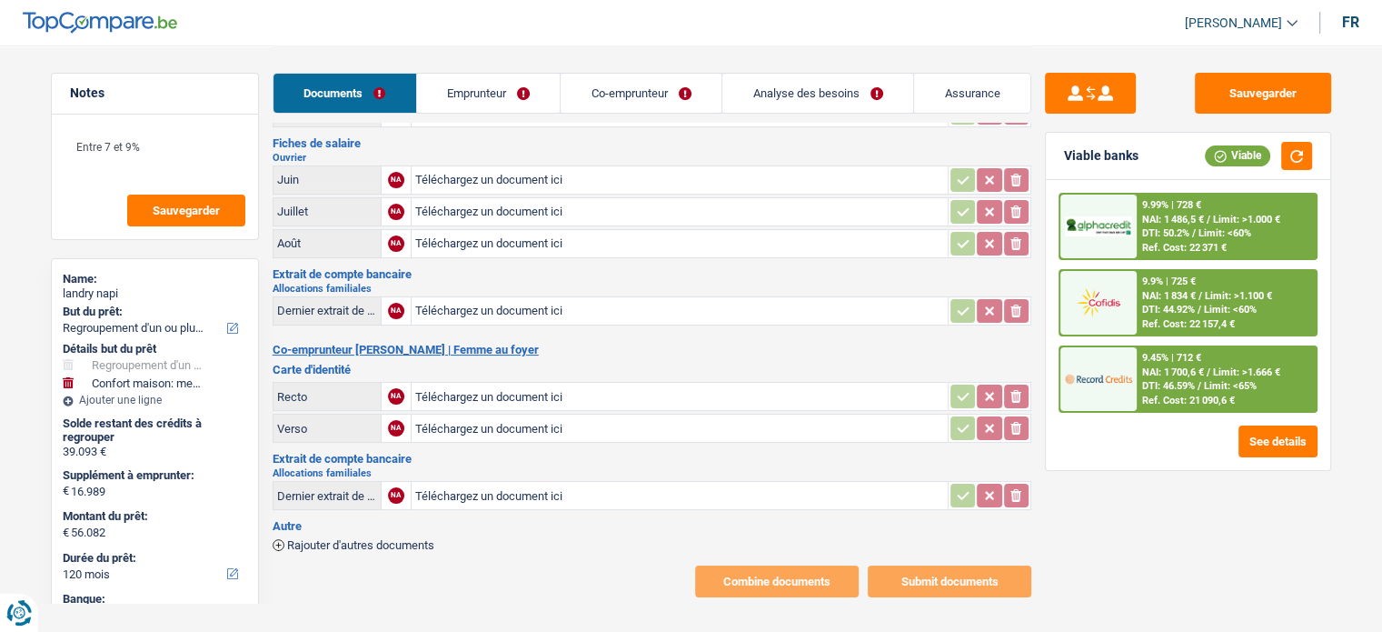
click at [513, 486] on input "Téléchargez un document ici" at bounding box center [679, 495] width 529 height 27
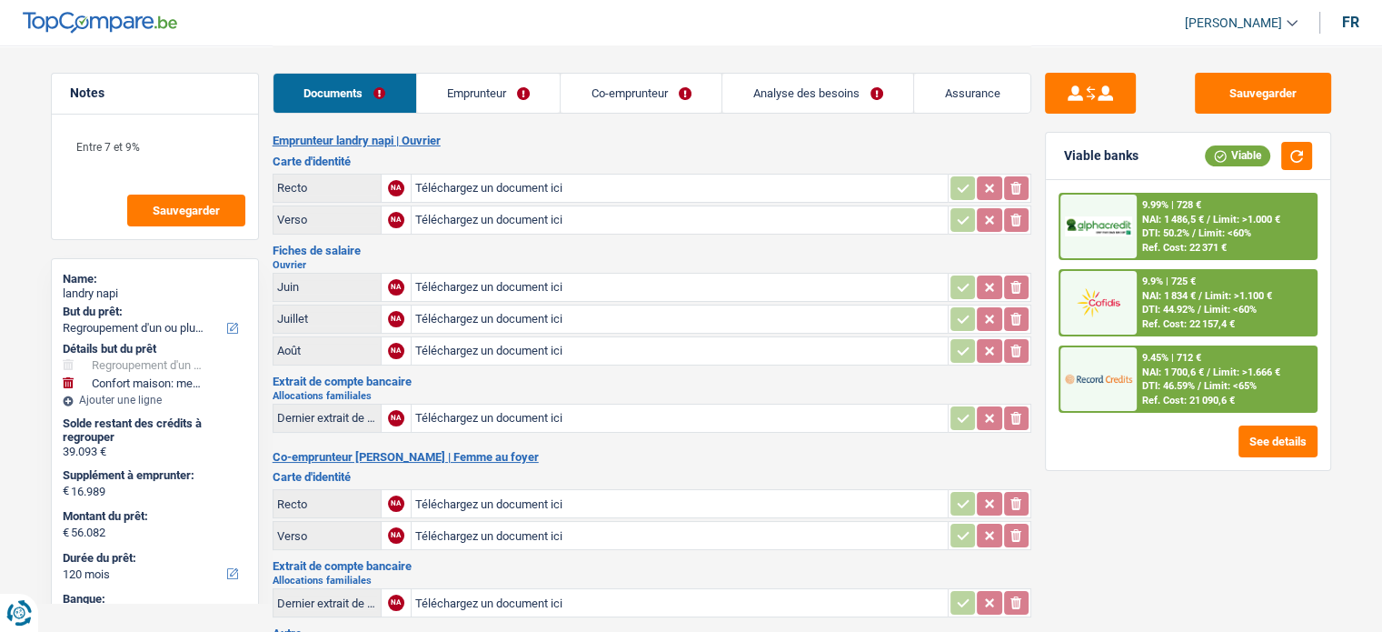
scroll to position [0, 0]
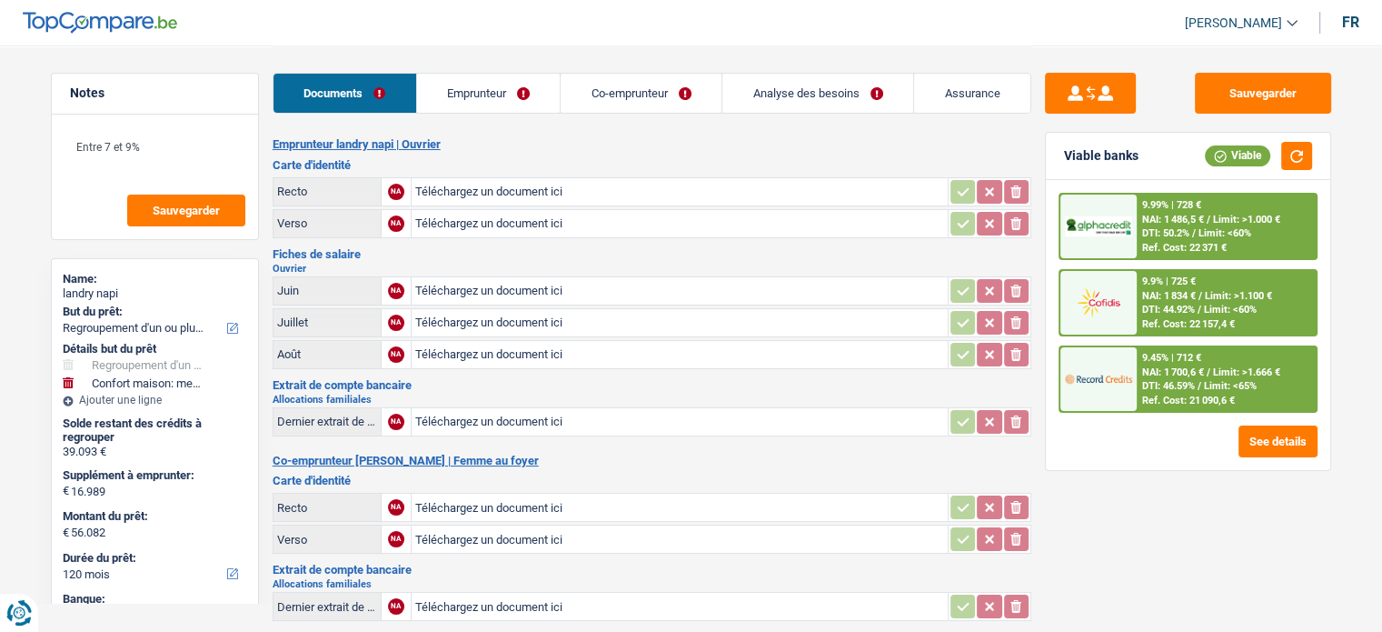
click at [484, 512] on input "Téléchargez un document ici" at bounding box center [679, 506] width 529 height 27
type input "C:\fakepath\r.jpeg"
click at [528, 527] on input "Téléchargez un document ici" at bounding box center [679, 538] width 529 height 27
type input "C:\fakepath\v.jpeg"
click at [535, 177] on td "Téléchargez un document ici" at bounding box center [679, 191] width 537 height 29
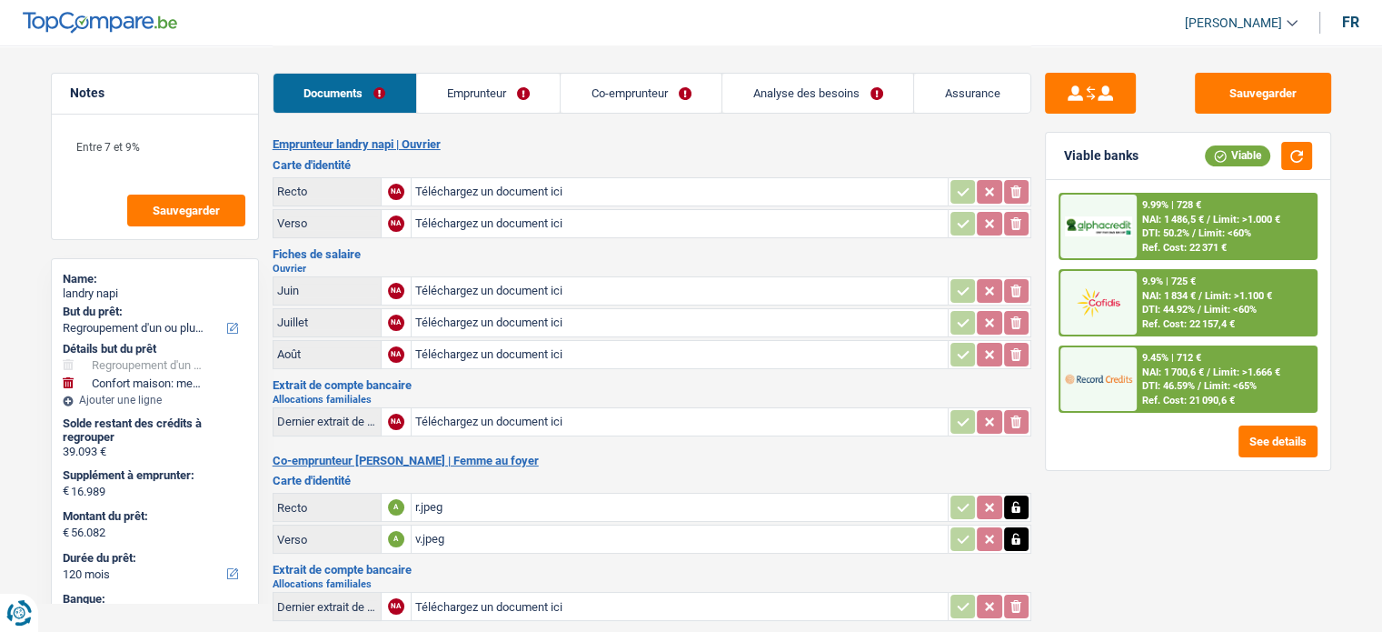
click at [535, 190] on input "Téléchargez un document ici" at bounding box center [679, 191] width 529 height 27
type input "C:\fakepath\r mr.jpeg"
click at [439, 214] on input "Téléchargez un document ici" at bounding box center [679, 223] width 529 height 27
type input "C:\fakepath\v.jpeg"
click at [513, 292] on input "Téléchargez un document ici" at bounding box center [679, 290] width 529 height 27
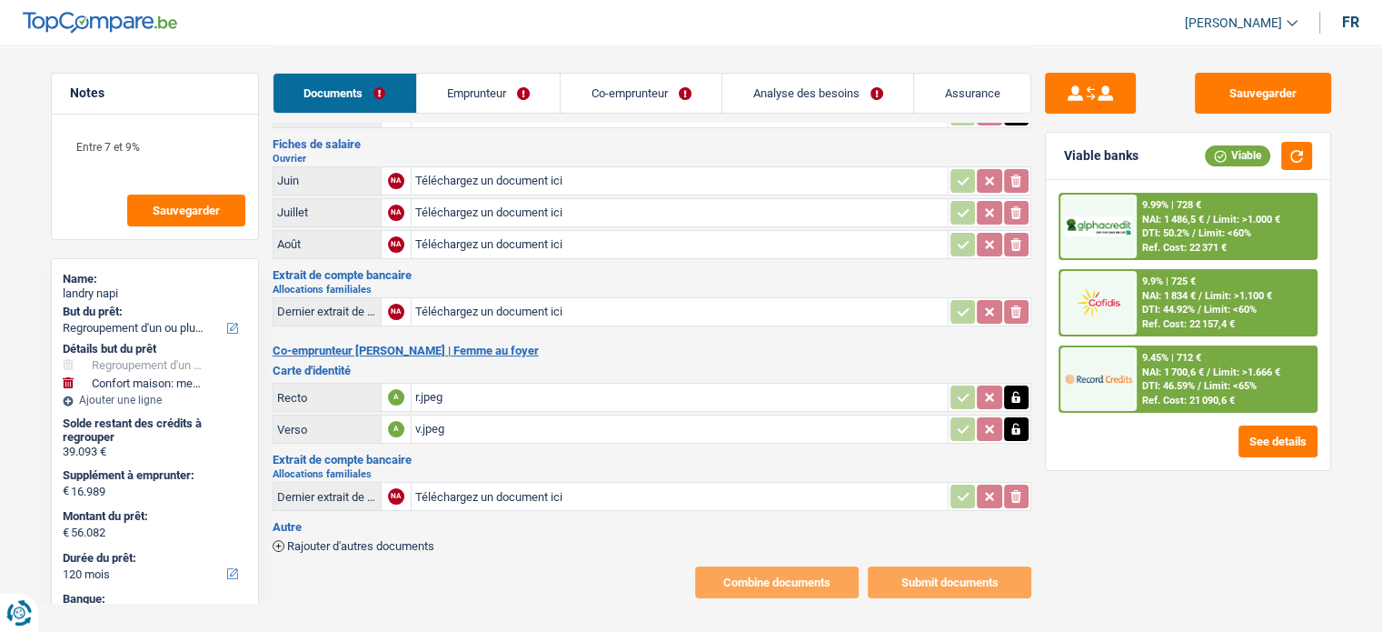
scroll to position [111, 0]
click at [414, 539] on span "Rajouter d'autres documents" at bounding box center [360, 545] width 147 height 12
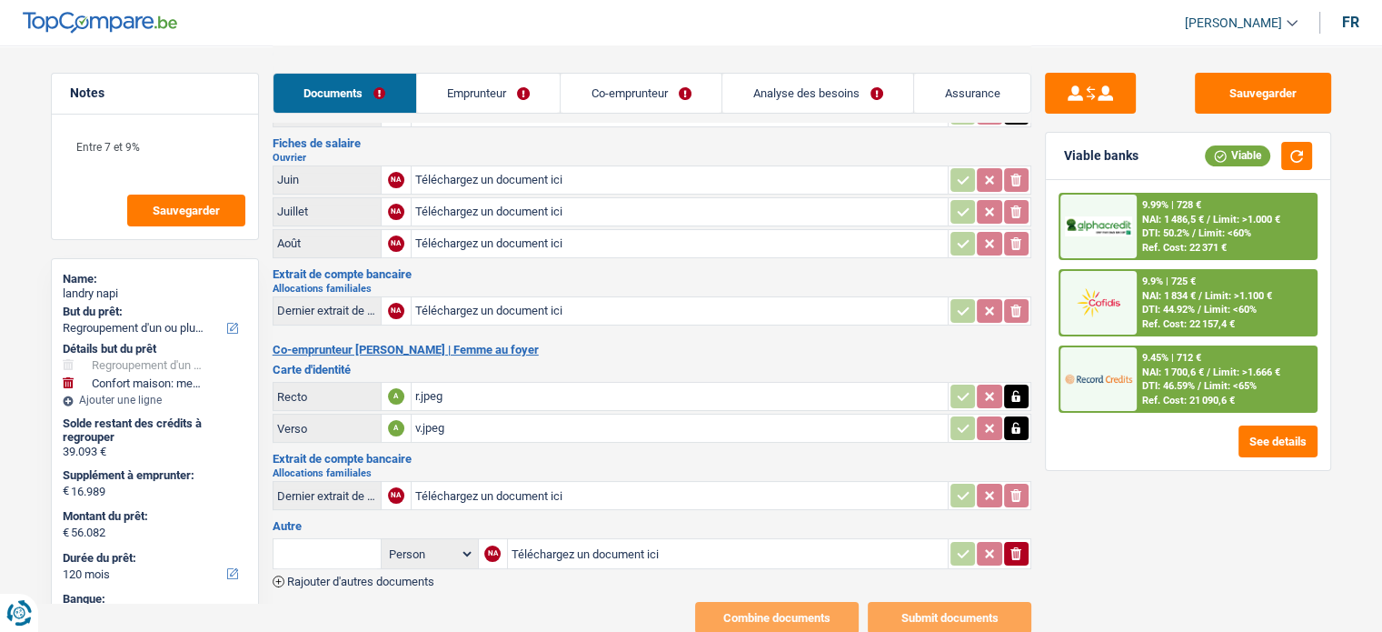
click at [583, 543] on input "Téléchargez un document ici" at bounding box center [728, 553] width 433 height 27
type input "C:\fakepath\BDC.jpeg"
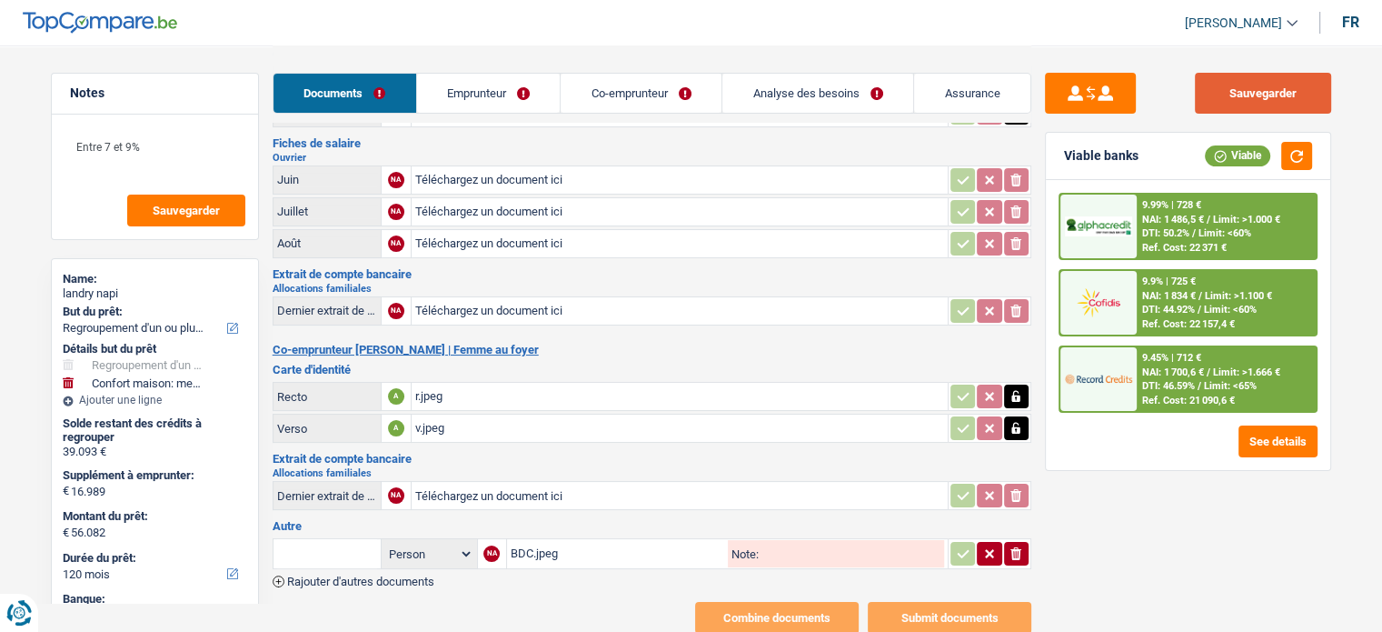
click at [1253, 73] on button "Sauvegarder" at bounding box center [1263, 93] width 136 height 41
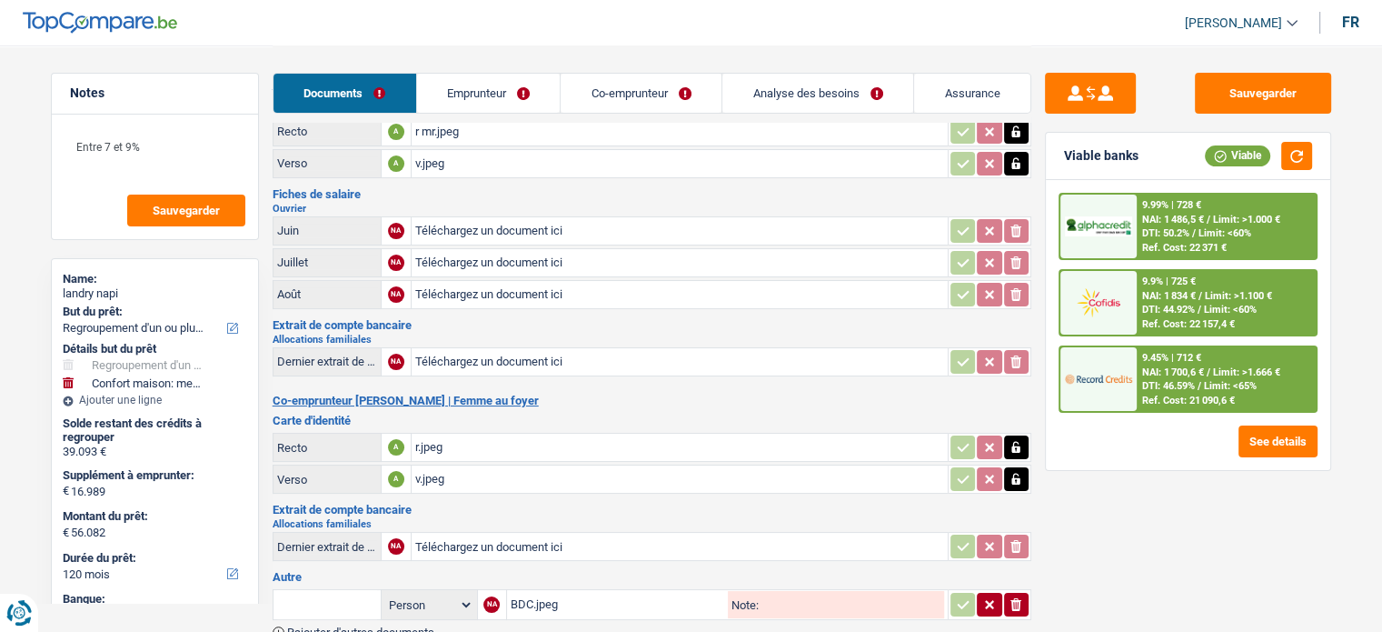
scroll to position [20, 0]
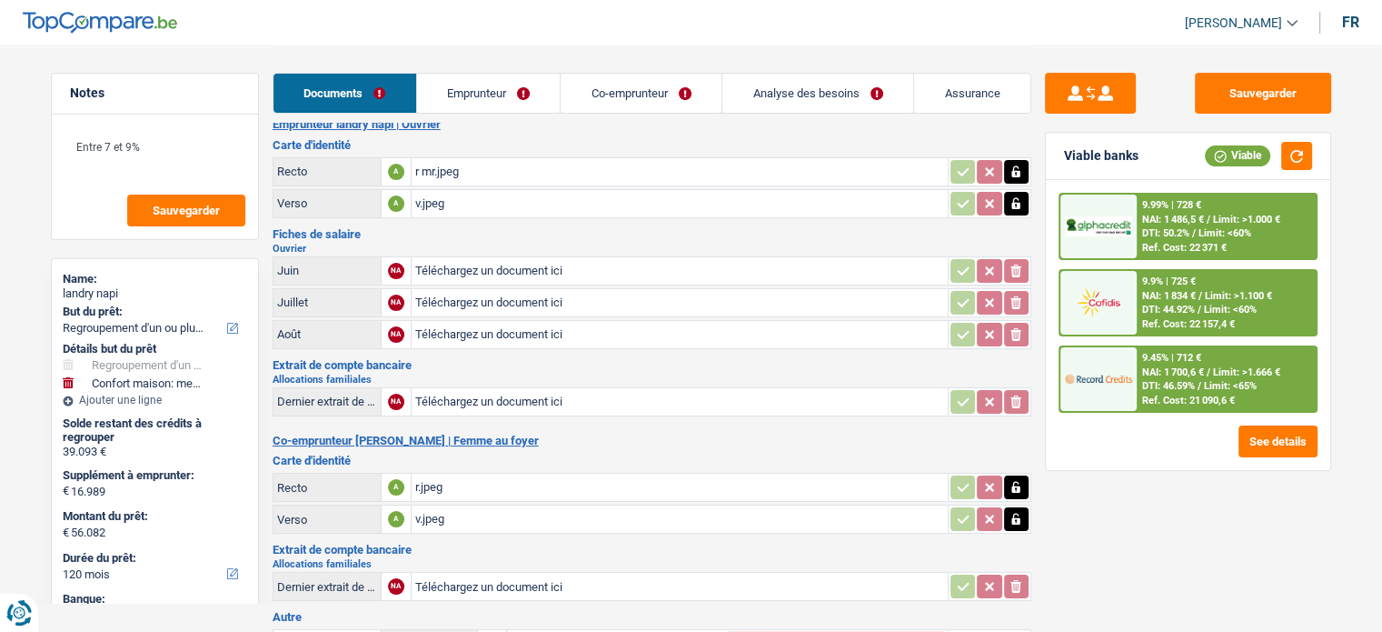
click at [454, 271] on input "Téléchargez un document ici" at bounding box center [679, 270] width 529 height 27
type input "C:\fakepath\06.pdf"
click at [533, 296] on input "Téléchargez un document ici" at bounding box center [679, 302] width 529 height 27
type input "C:\fakepath\07.pdf"
click at [513, 334] on input "Téléchargez un document ici" at bounding box center [679, 334] width 529 height 27
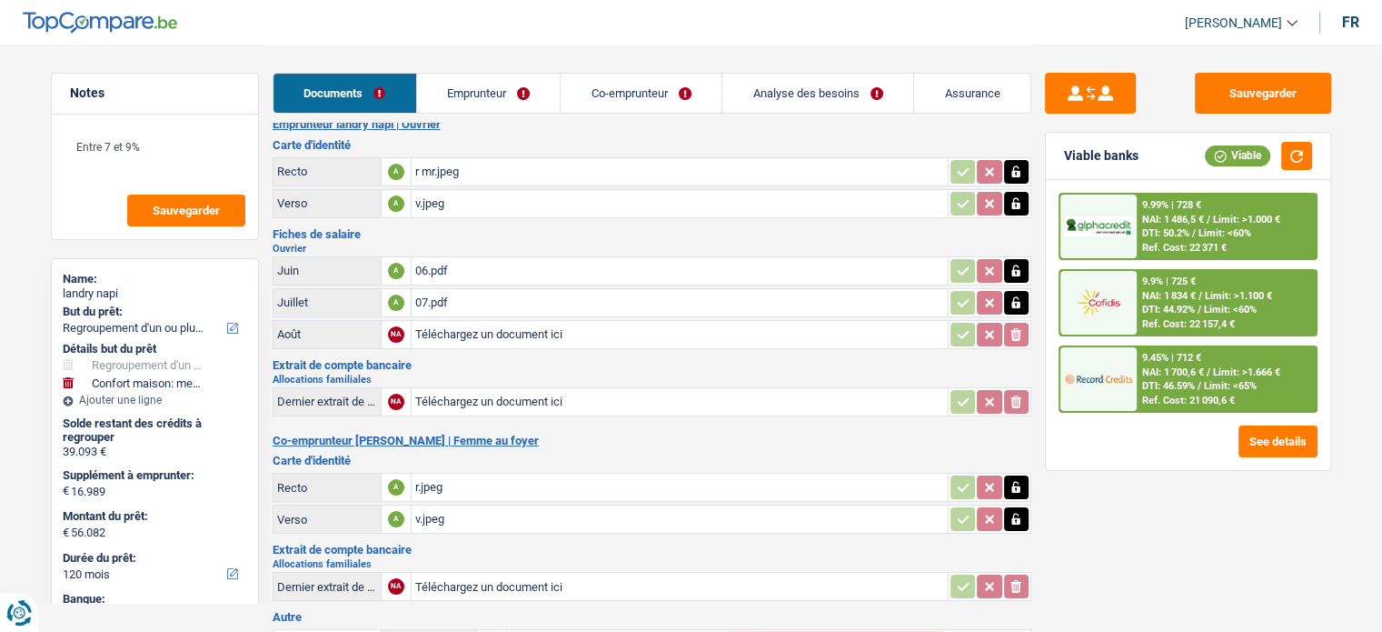
type input "C:\fakepath\08.pdf"
click at [574, 392] on input "Téléchargez un document ici" at bounding box center [679, 401] width 529 height 27
type input "C:\fakepath\allcos fam.jpg"
click at [492, 94] on link "Emprunteur" at bounding box center [489, 93] width 144 height 39
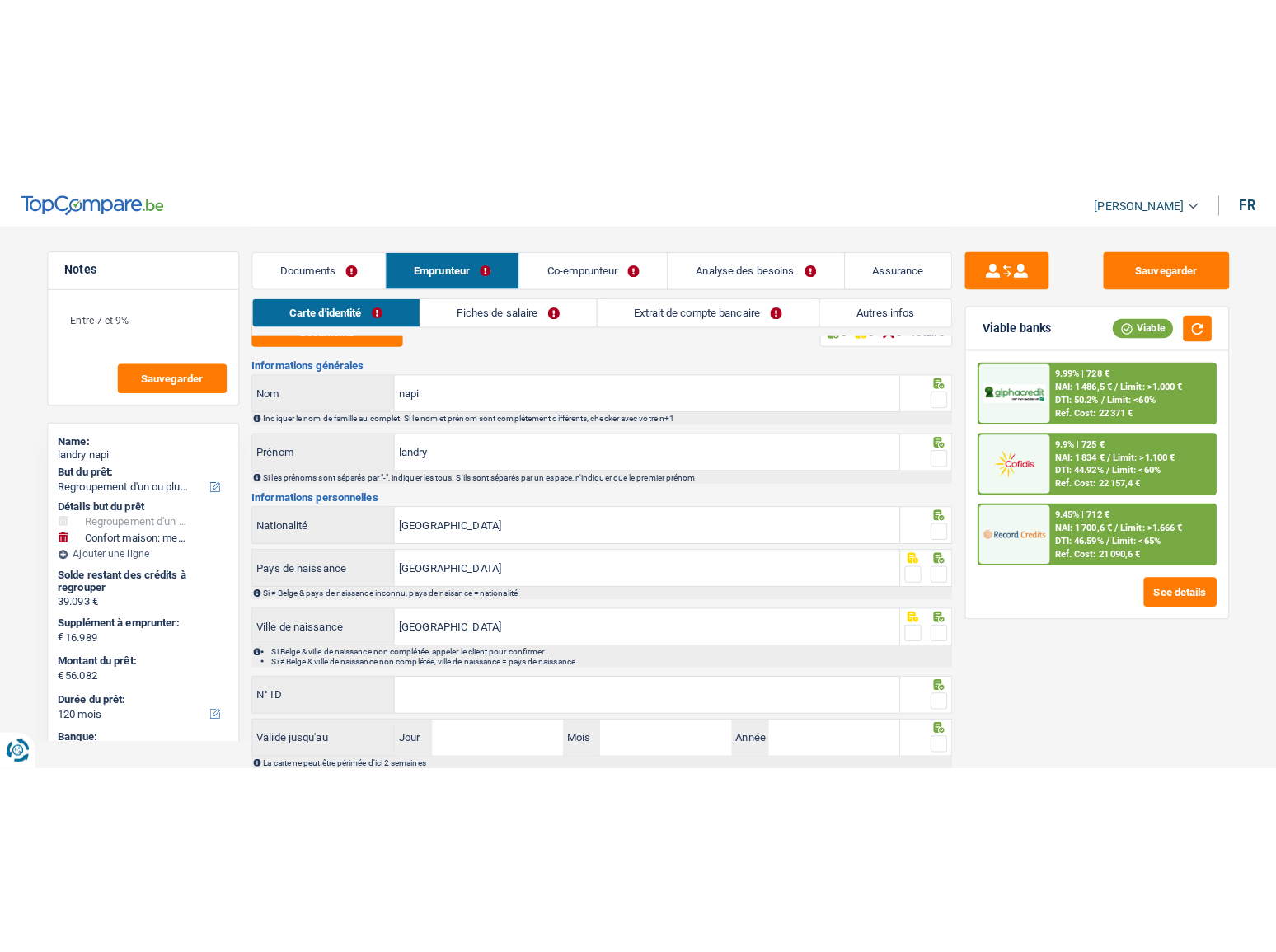
scroll to position [0, 0]
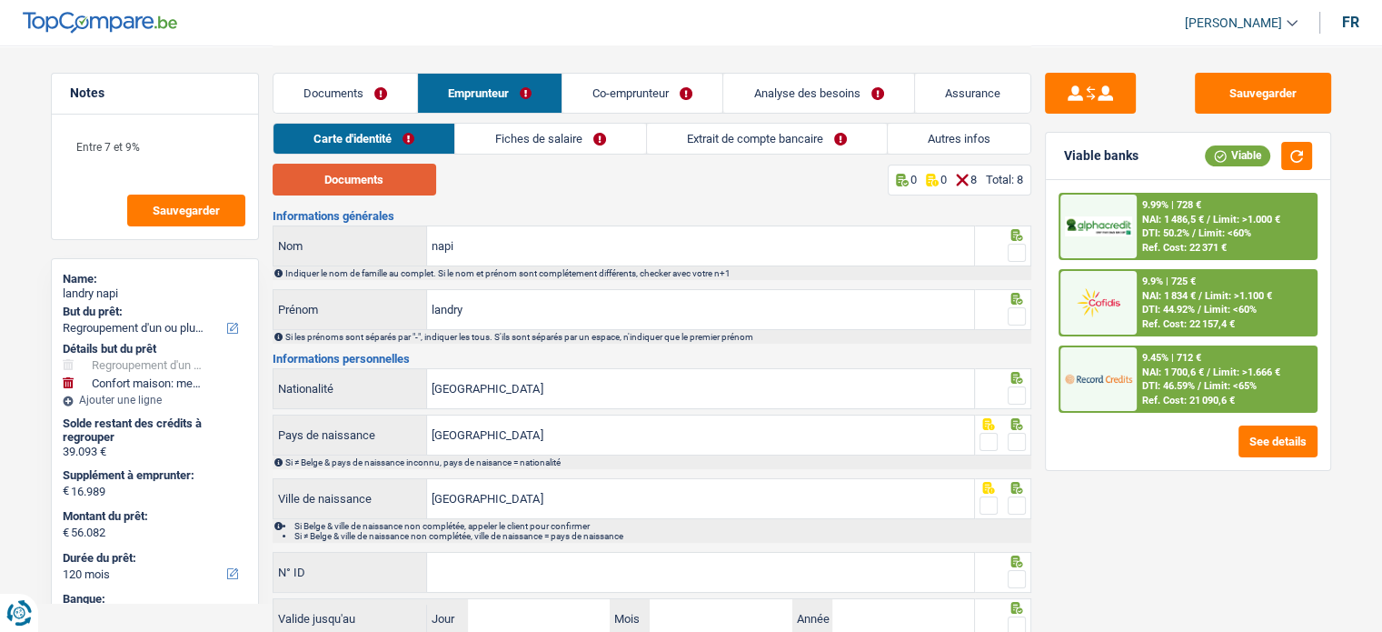
click at [400, 186] on button "Documents" at bounding box center [355, 180] width 164 height 32
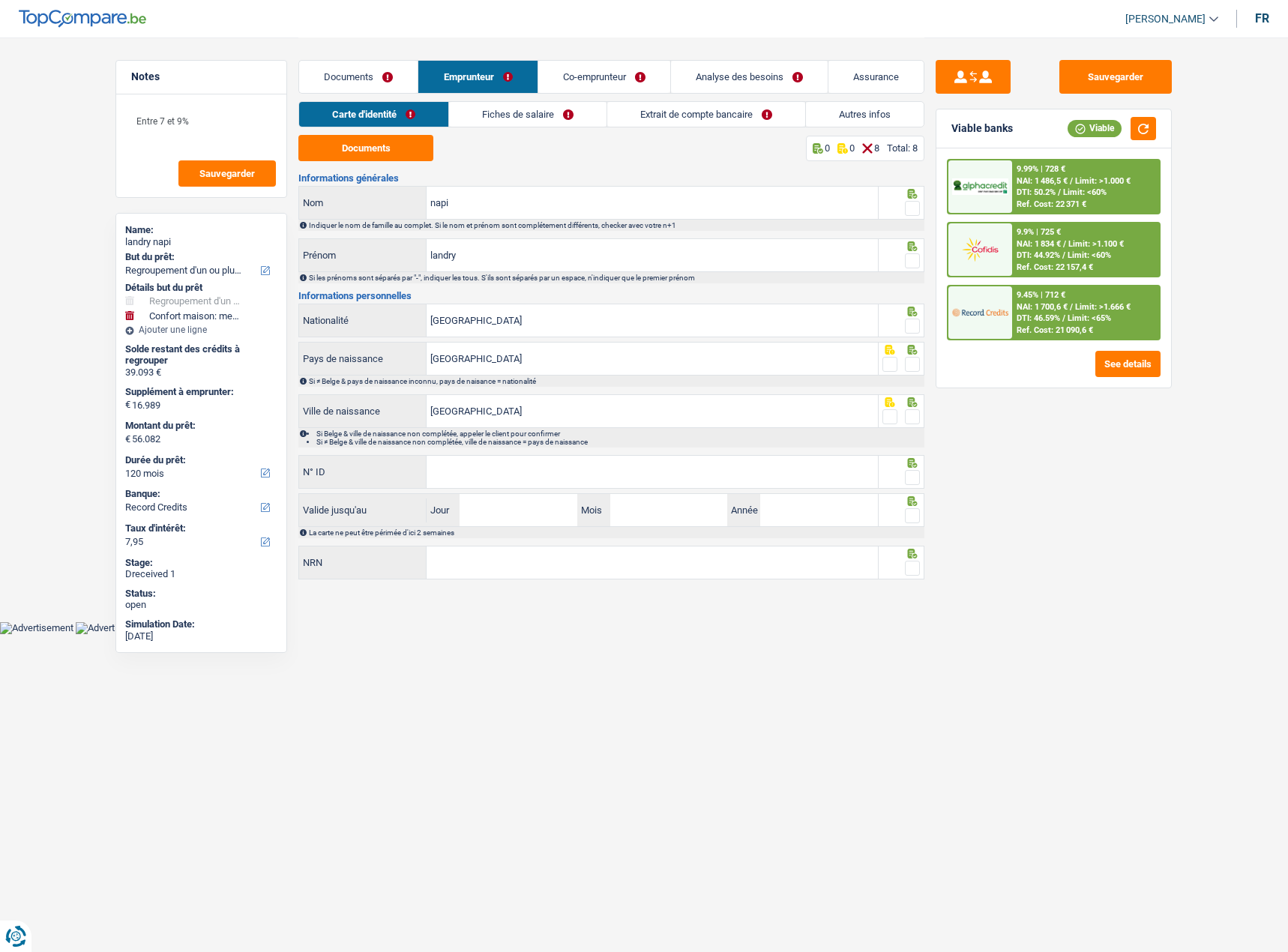
drag, startPoint x: 911, startPoint y: 205, endPoint x: 874, endPoint y: 205, distance: 37.0
click at [911, 205] on span at bounding box center [913, 209] width 15 height 15
click at [0, 0] on input "radio" at bounding box center [0, 0] width 0 height 0
click at [506, 202] on input "napi" at bounding box center [652, 202] width 451 height 32
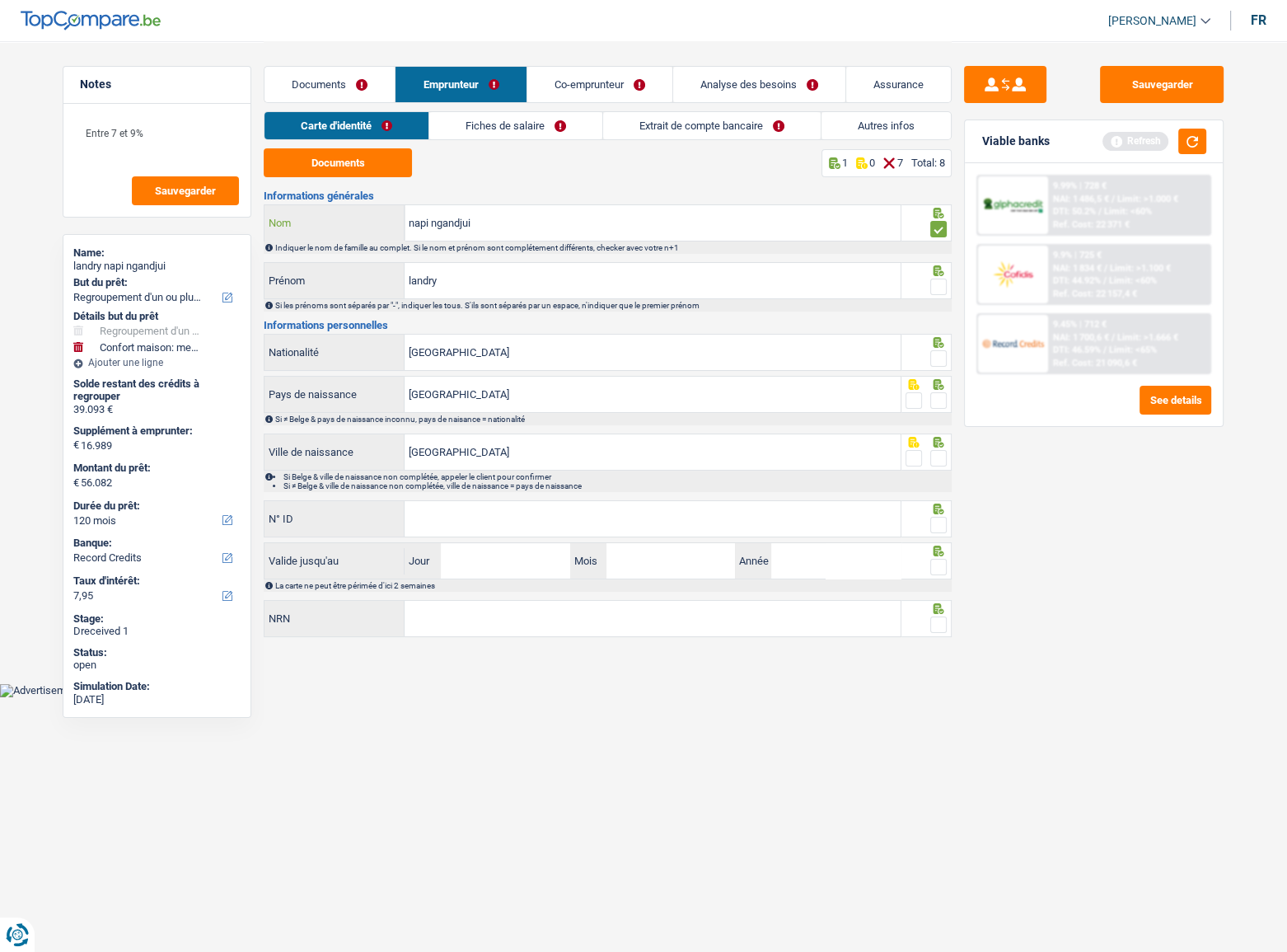
type input "napi ngandjui"
click at [937, 285] on span at bounding box center [939, 287] width 16 height 16
click at [0, 0] on input "radio" at bounding box center [0, 0] width 0 height 0
click at [800, 273] on input "landry" at bounding box center [652, 280] width 496 height 35
click at [858, 351] on input "[GEOGRAPHIC_DATA]" at bounding box center [652, 352] width 496 height 35
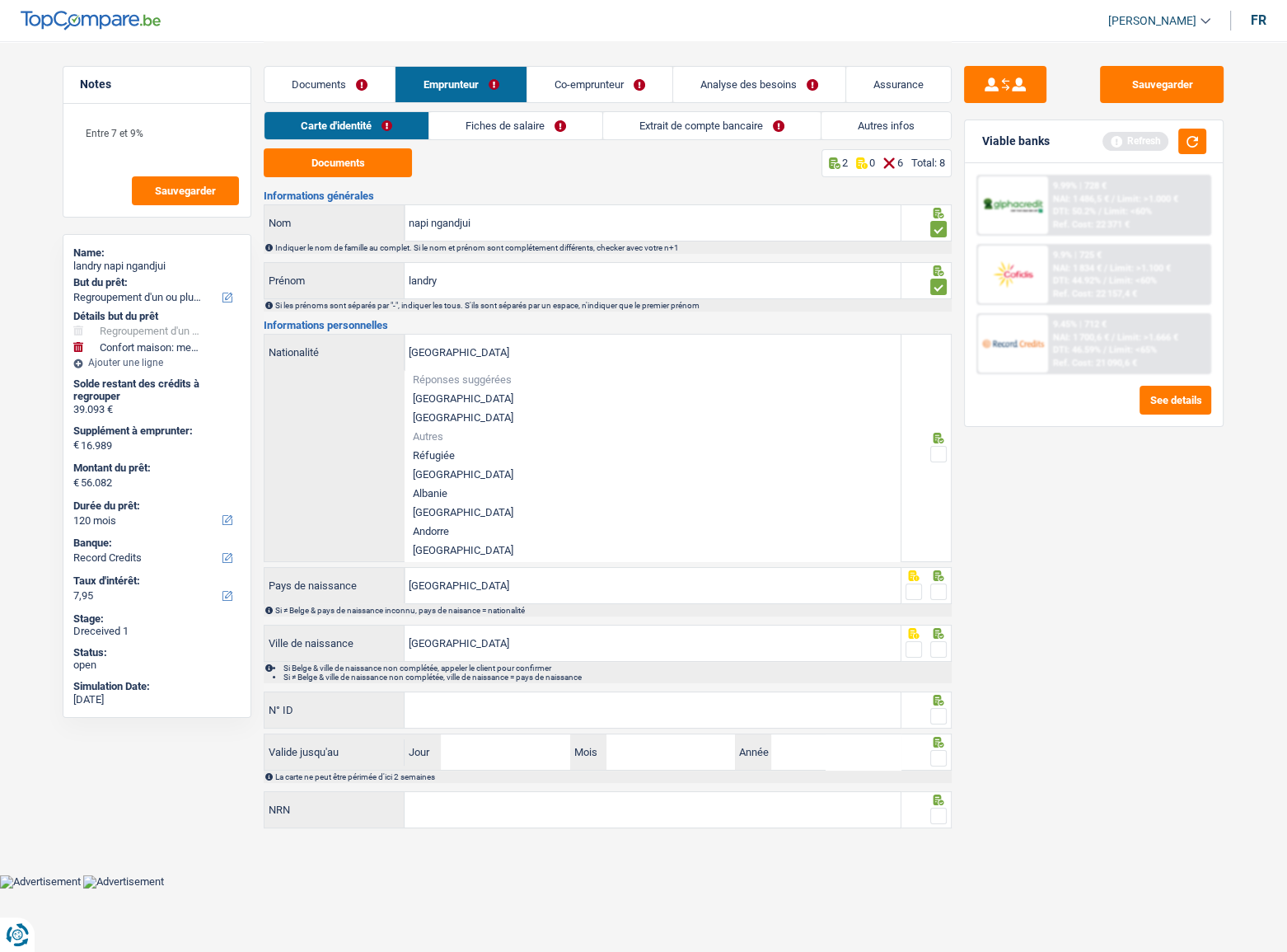
drag, startPoint x: 495, startPoint y: 403, endPoint x: 746, endPoint y: 400, distance: 251.0
click at [498, 403] on li "[GEOGRAPHIC_DATA]" at bounding box center [652, 398] width 496 height 19
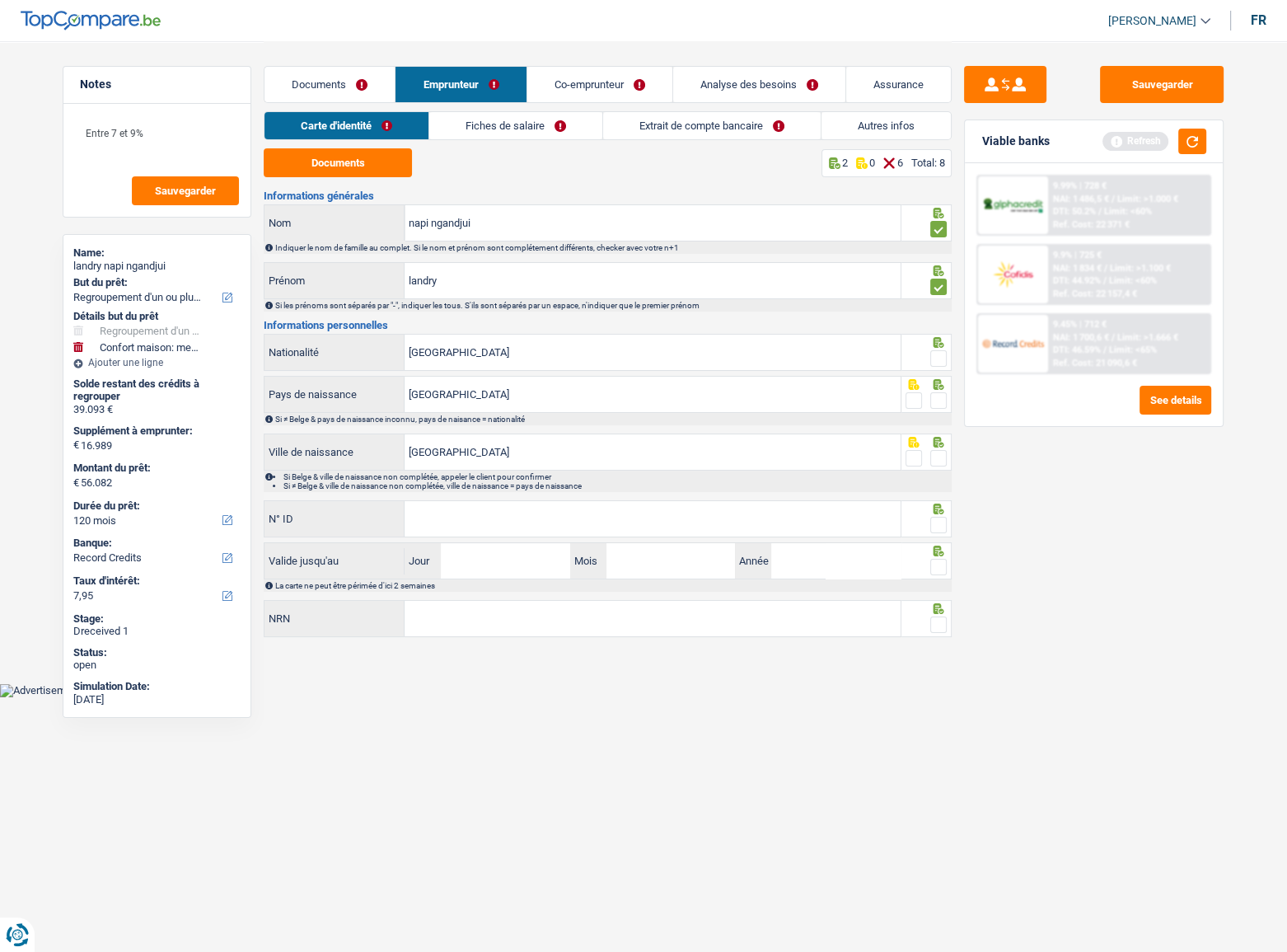
click at [940, 357] on span at bounding box center [939, 358] width 16 height 16
click at [0, 0] on input "radio" at bounding box center [0, 0] width 0 height 0
click at [938, 394] on span at bounding box center [939, 401] width 16 height 16
click at [0, 0] on input "radio" at bounding box center [0, 0] width 0 height 0
click at [931, 460] on span at bounding box center [939, 458] width 16 height 16
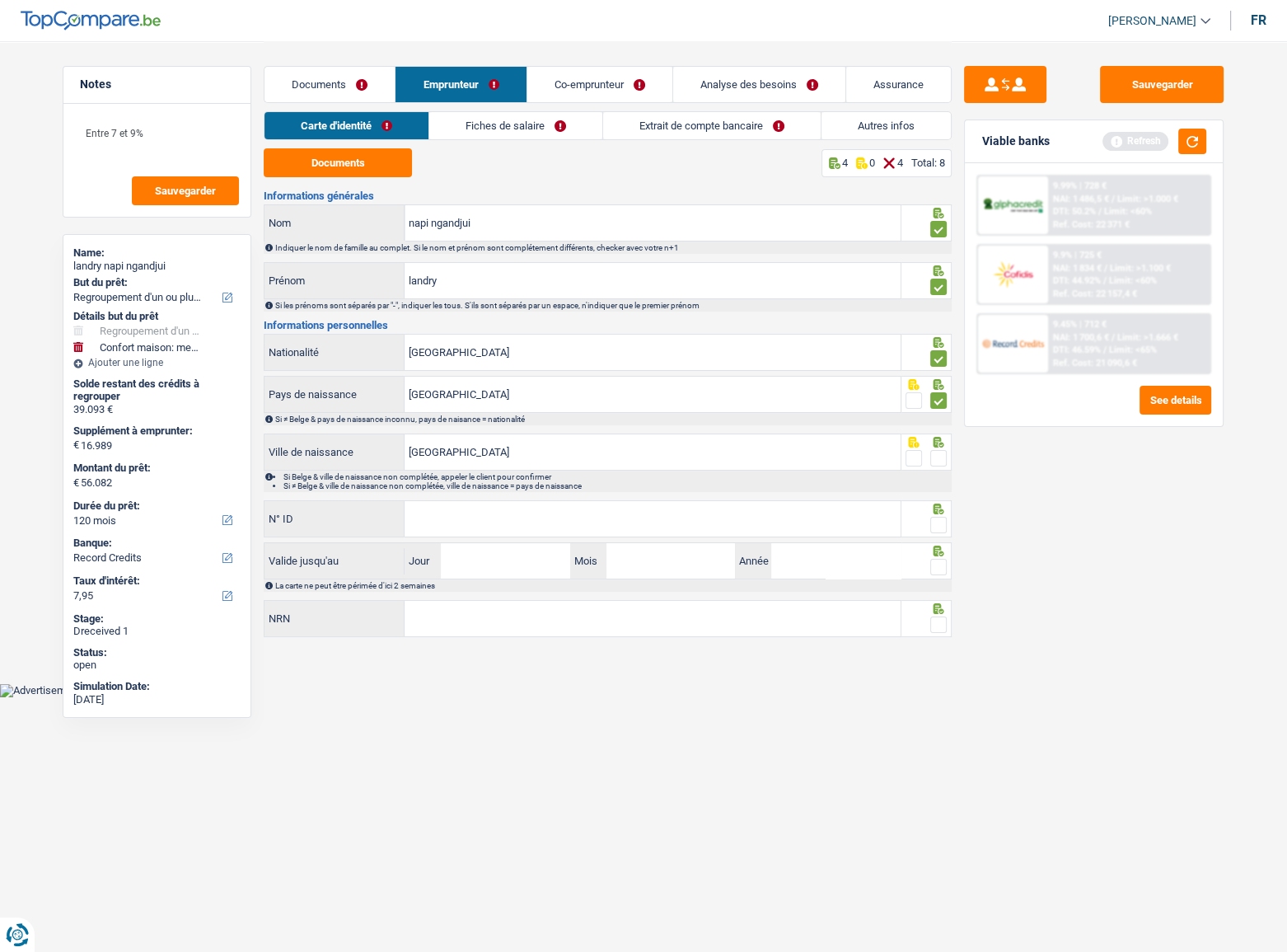
click at [0, 0] on input "radio" at bounding box center [0, 0] width 0 height 0
drag, startPoint x: 718, startPoint y: 523, endPoint x: 898, endPoint y: 510, distance: 180.5
click at [718, 523] on input "N° ID" at bounding box center [652, 519] width 496 height 35
type input "[PHONE_NUMBER]"
click at [934, 520] on span at bounding box center [939, 525] width 16 height 16
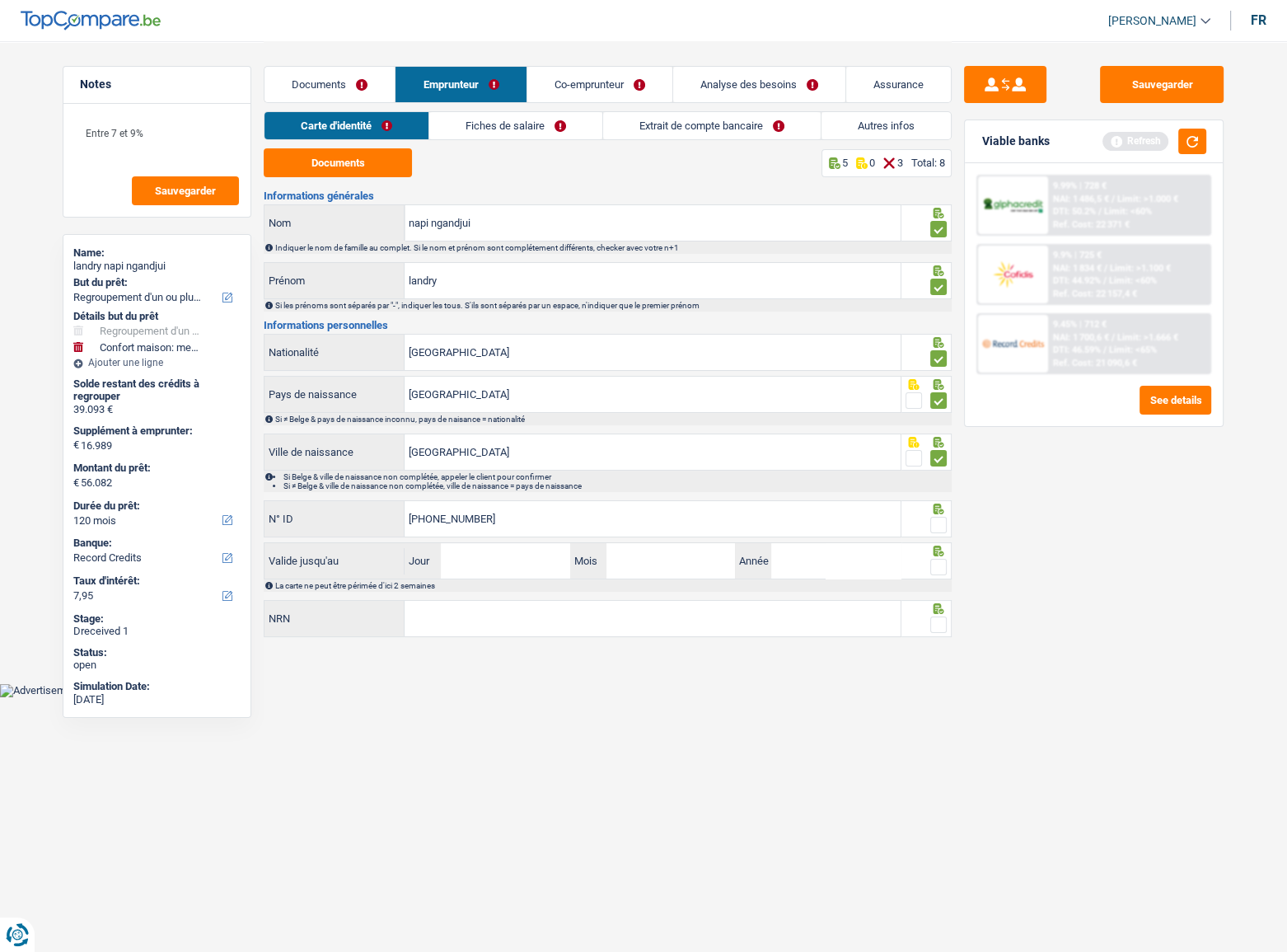
click at [0, 0] on input "radio" at bounding box center [0, 0] width 0 height 0
click at [1185, 138] on button "button" at bounding box center [1193, 141] width 28 height 25
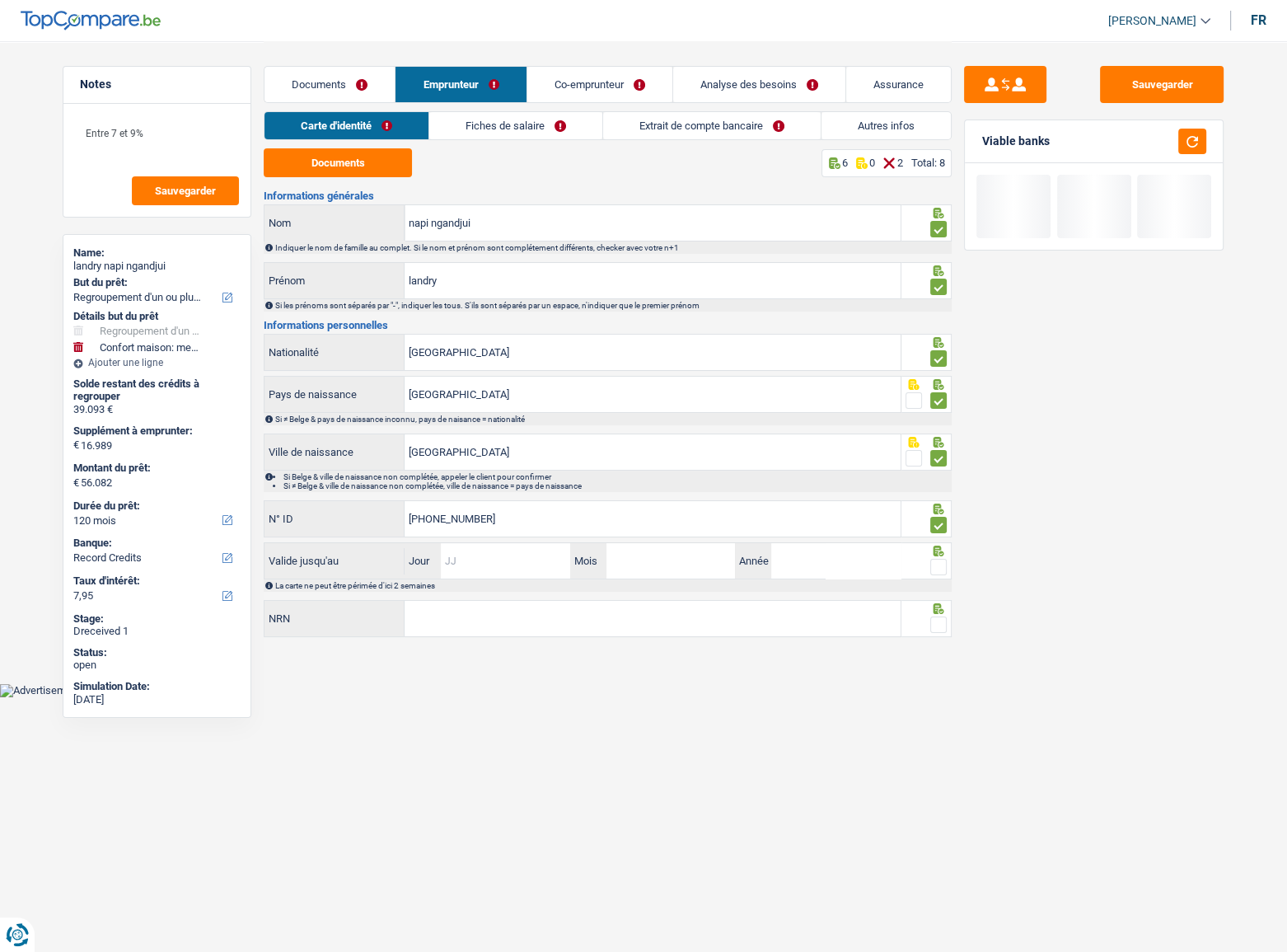
click at [522, 556] on input "Jour" at bounding box center [505, 560] width 129 height 35
type input "10"
type input "09"
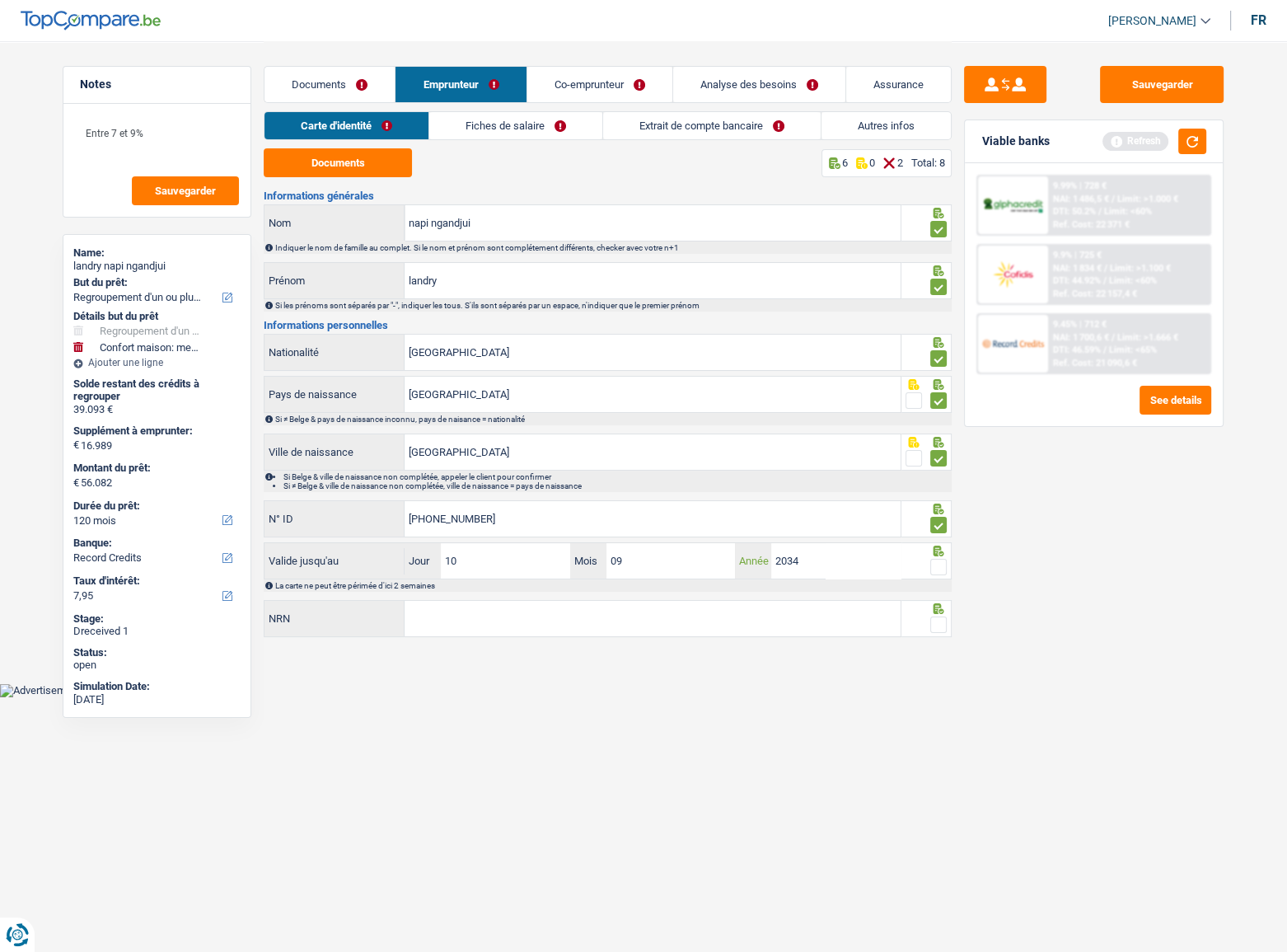
type input "2034"
click at [936, 567] on span at bounding box center [939, 567] width 16 height 16
click at [0, 0] on input "radio" at bounding box center [0, 0] width 0 height 0
click at [1194, 146] on button "button" at bounding box center [1193, 141] width 28 height 25
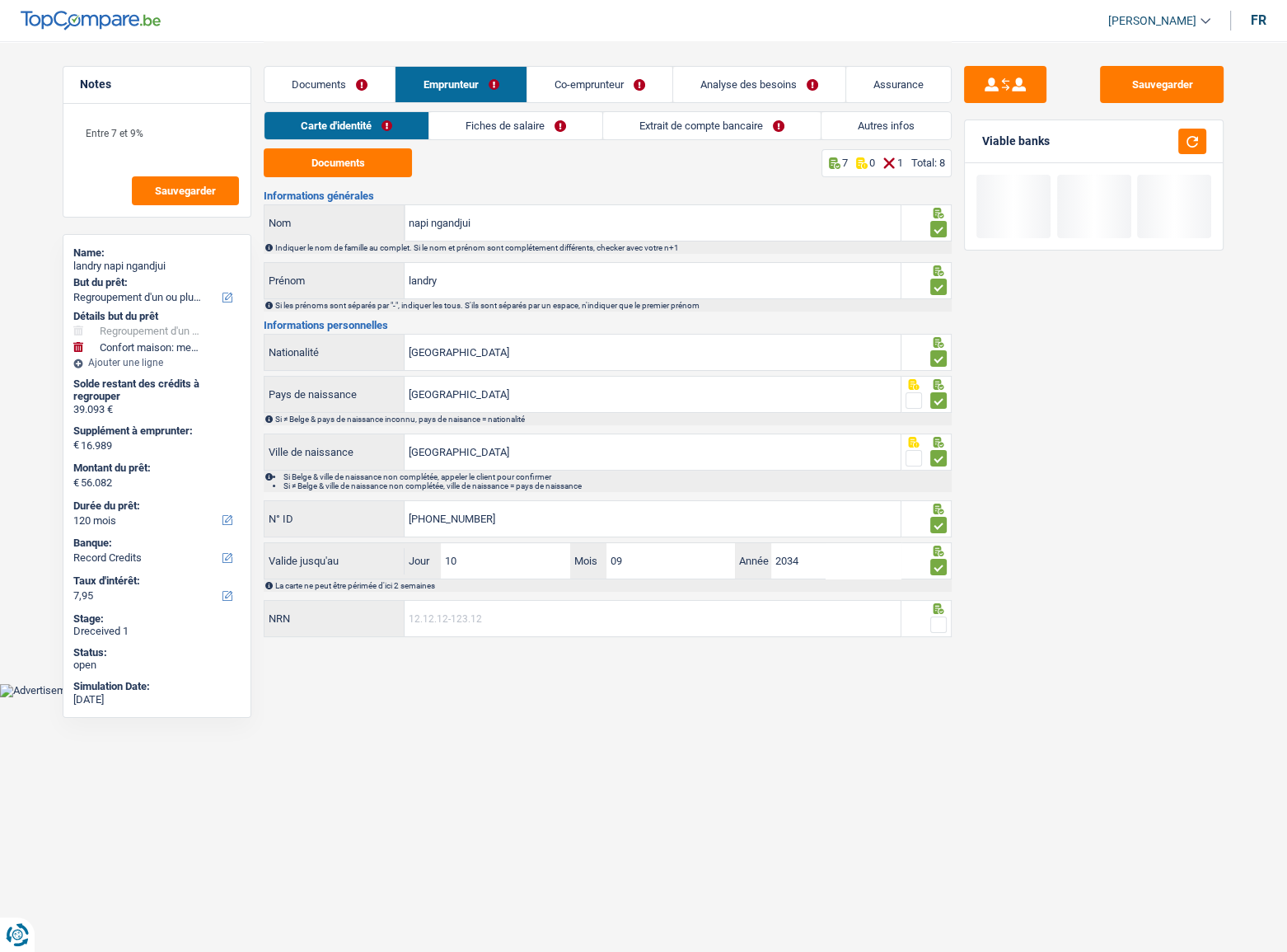
click at [600, 572] on input "NRN" at bounding box center [652, 617] width 496 height 35
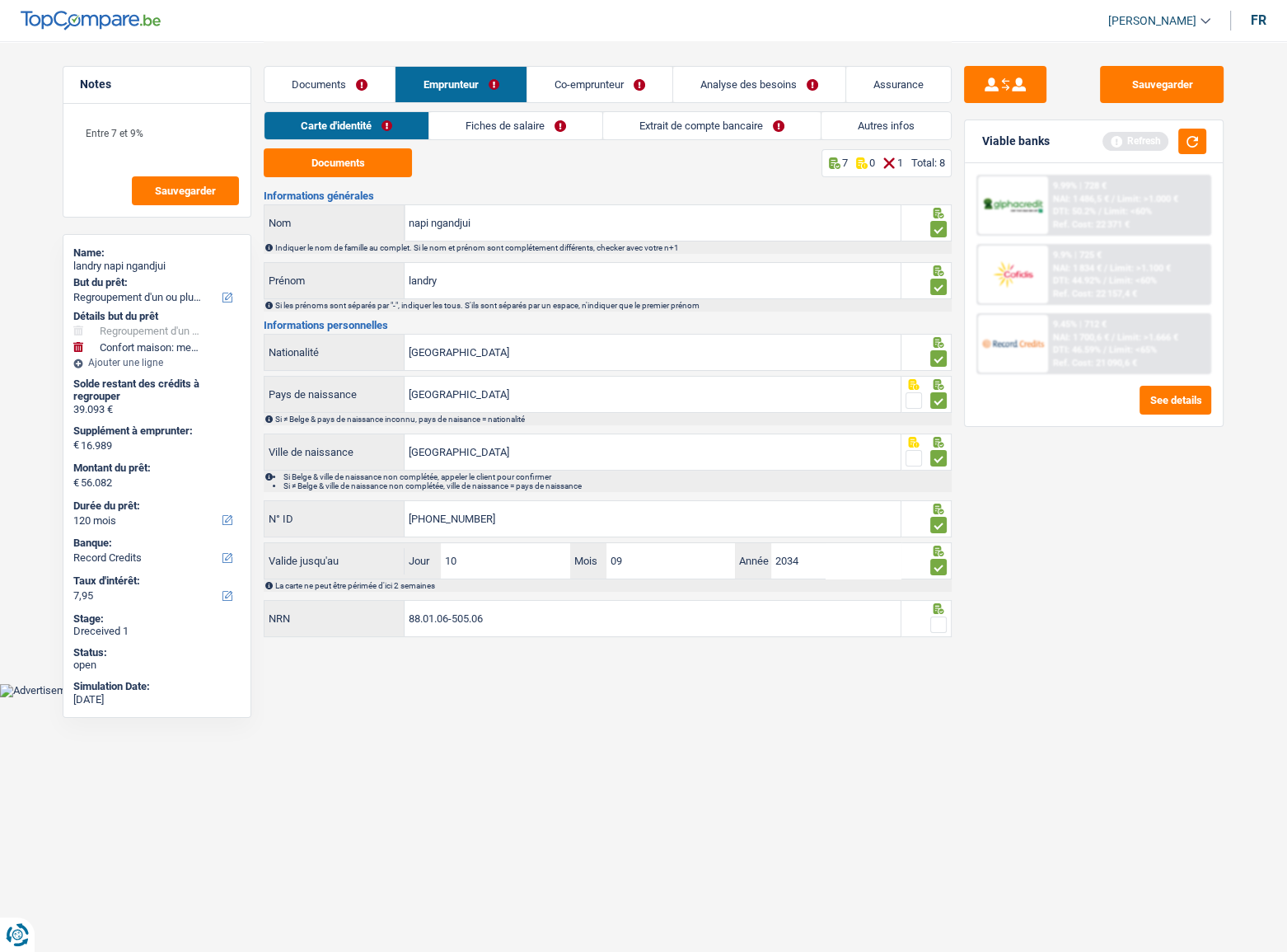
type input "88.01.06-505.06"
click at [937, 572] on span at bounding box center [939, 625] width 16 height 16
click at [0, 0] on input "radio" at bounding box center [0, 0] width 0 height 0
click at [1195, 143] on button "button" at bounding box center [1193, 141] width 28 height 25
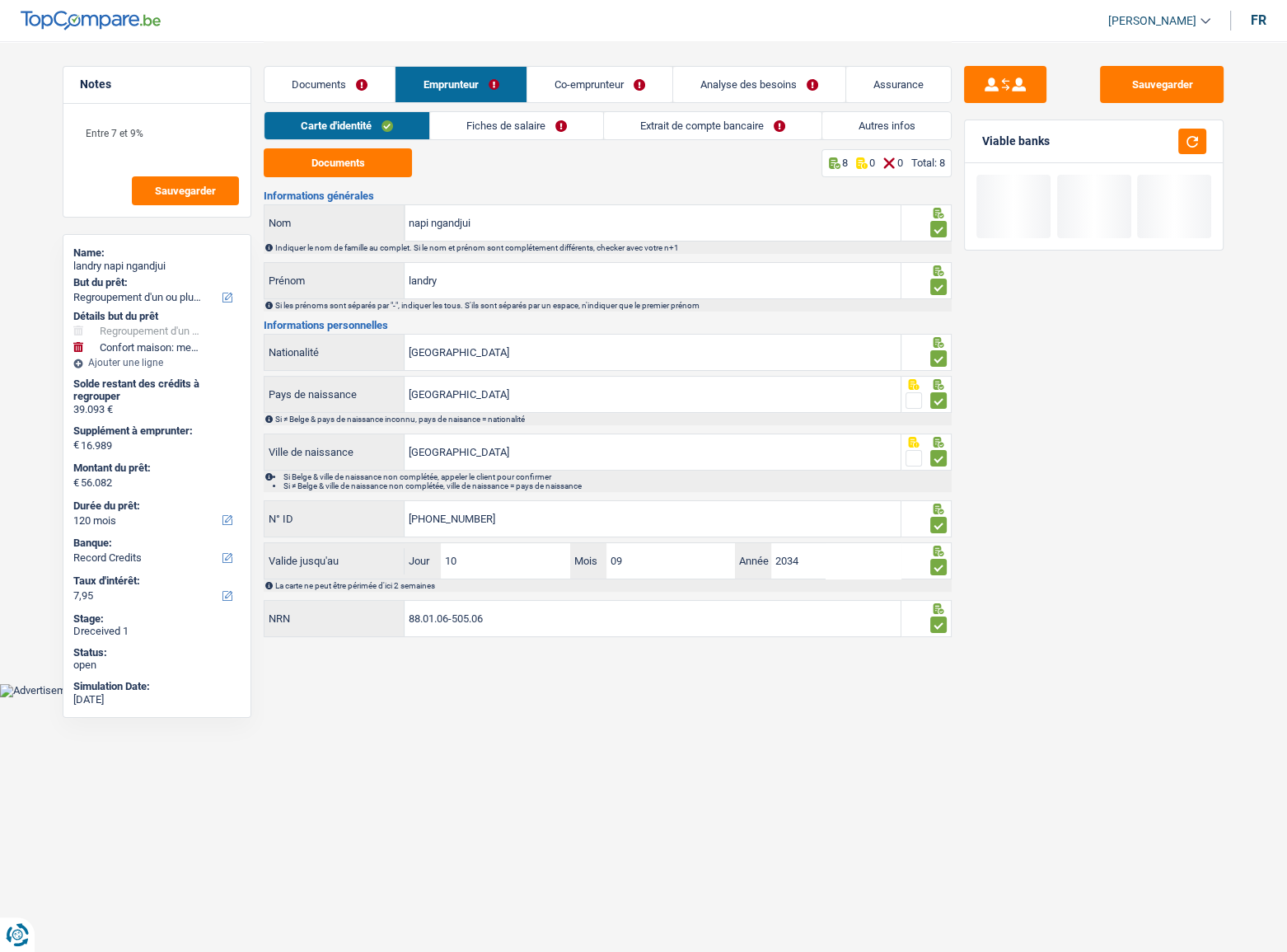
click at [459, 140] on div "Carte d'identité Fiches de salaire Extrait de compte bancaire Autres infos" at bounding box center [608, 130] width 688 height 37
click at [462, 128] on link "Fiches de salaire" at bounding box center [516, 126] width 173 height 27
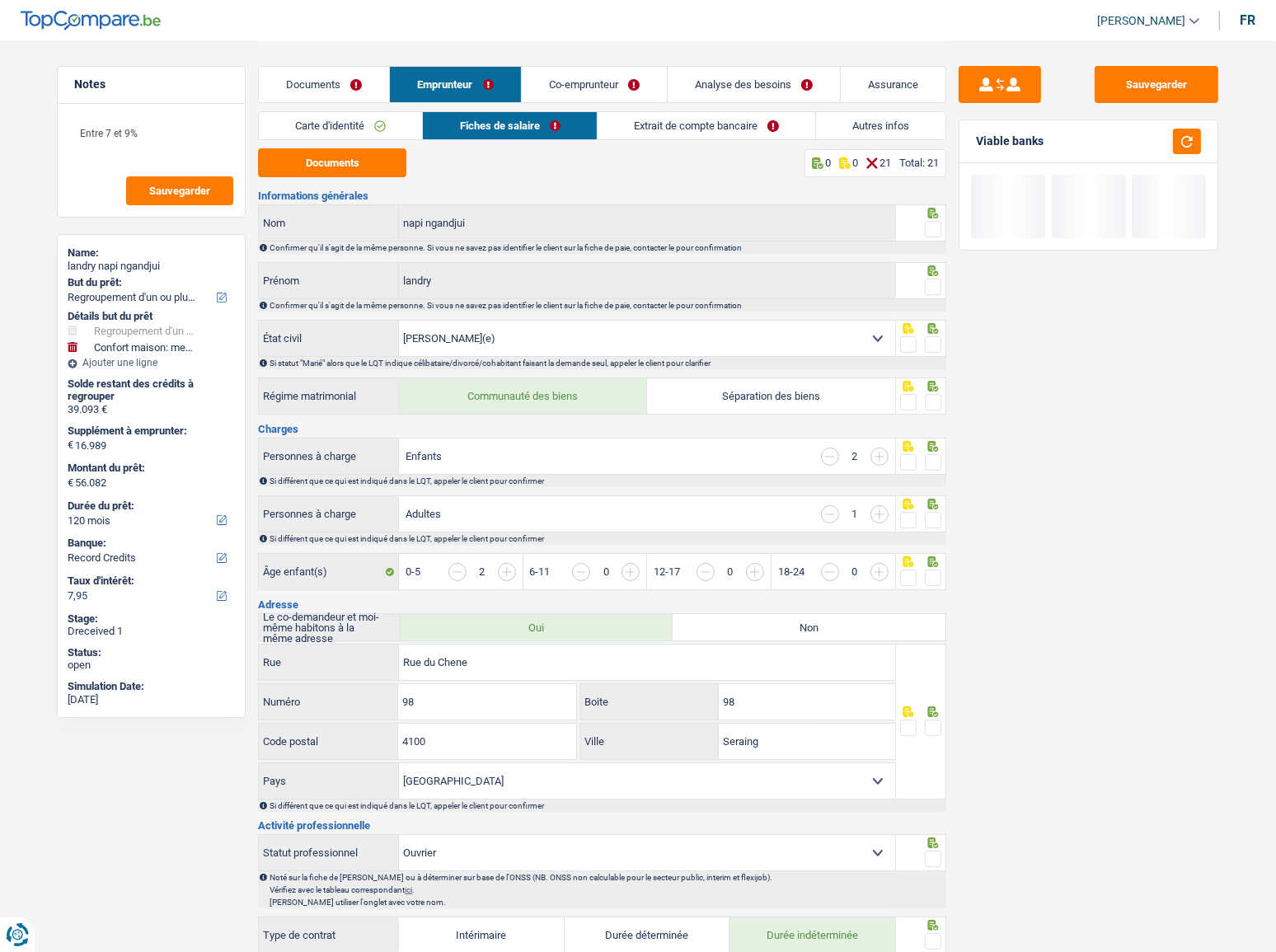
click at [372, 145] on div "Carte d'identité Fiches de salaire Extrait de compte bancaire Autres infos" at bounding box center [601, 130] width 688 height 37
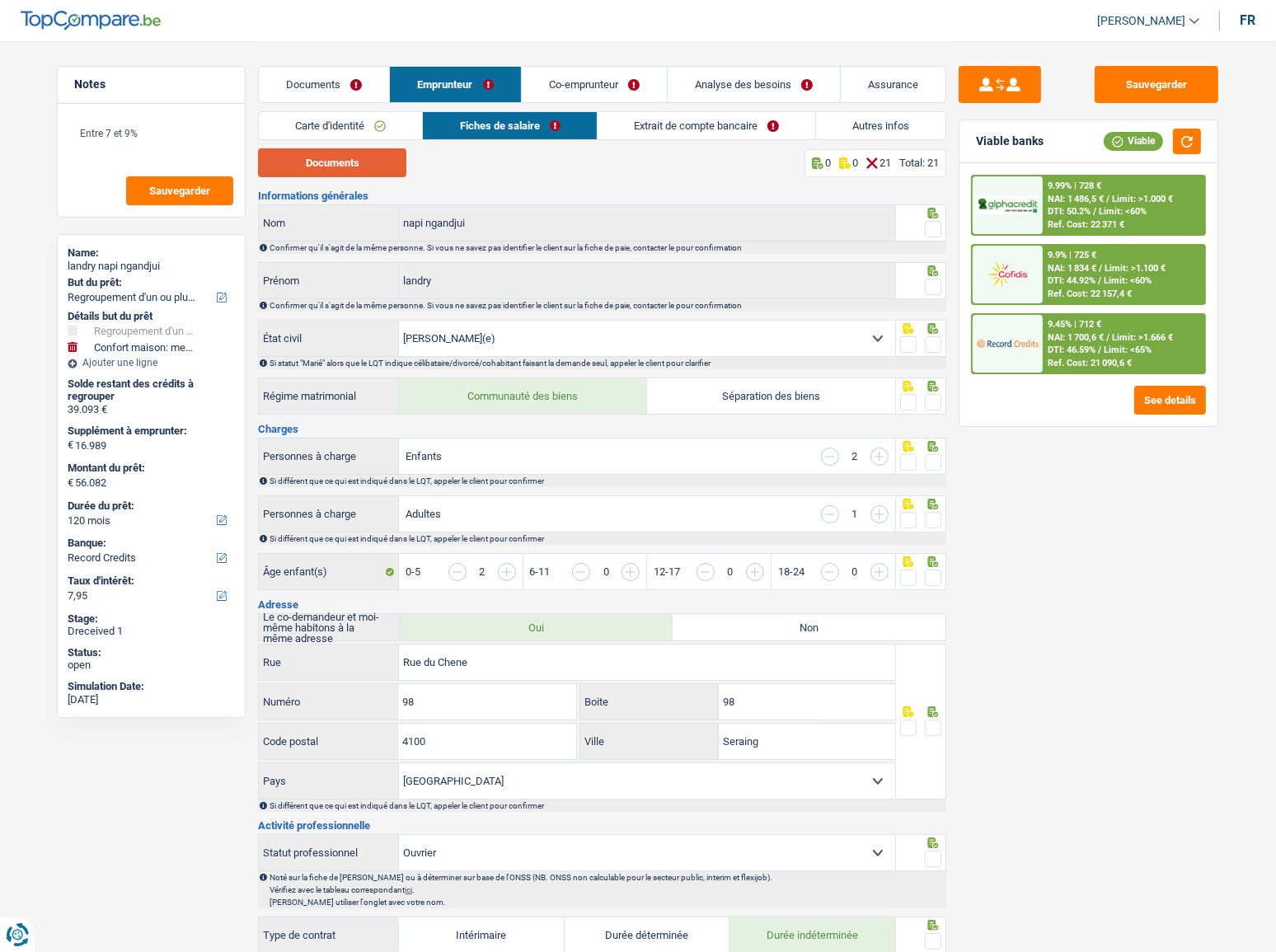
drag, startPoint x: 354, startPoint y: 157, endPoint x: 357, endPoint y: 168, distance: 11.4
click at [354, 159] on button "Documents" at bounding box center [332, 163] width 149 height 29
drag, startPoint x: 934, startPoint y: 223, endPoint x: 933, endPoint y: 236, distance: 13.0
click at [934, 223] on span at bounding box center [933, 229] width 16 height 16
click at [0, 0] on input "radio" at bounding box center [0, 0] width 0 height 0
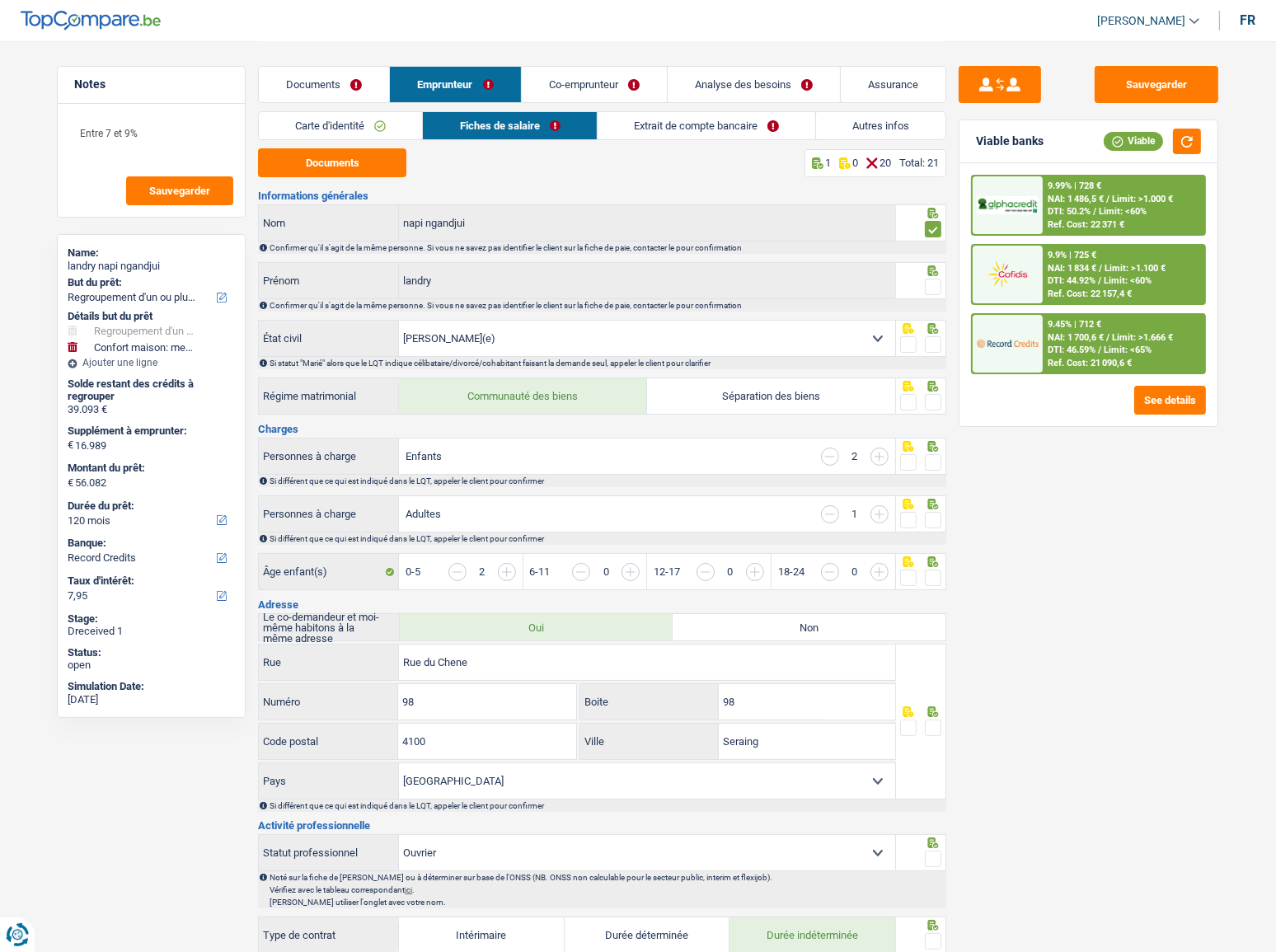
click at [934, 285] on span at bounding box center [933, 287] width 16 height 16
click at [0, 0] on input "radio" at bounding box center [0, 0] width 0 height 0
click at [932, 339] on span at bounding box center [933, 345] width 16 height 16
click at [0, 0] on input "radio" at bounding box center [0, 0] width 0 height 0
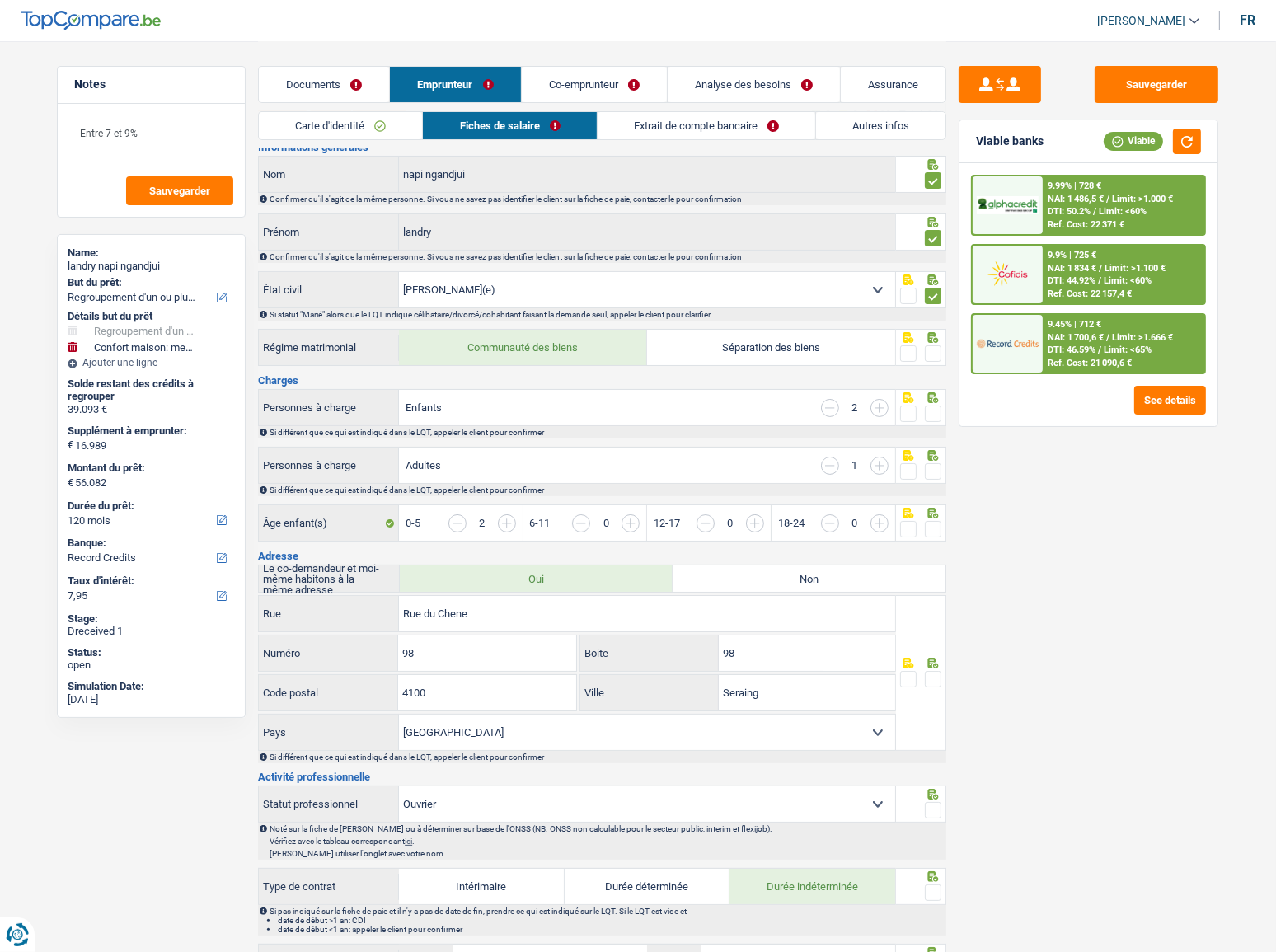
scroll to position [74, 0]
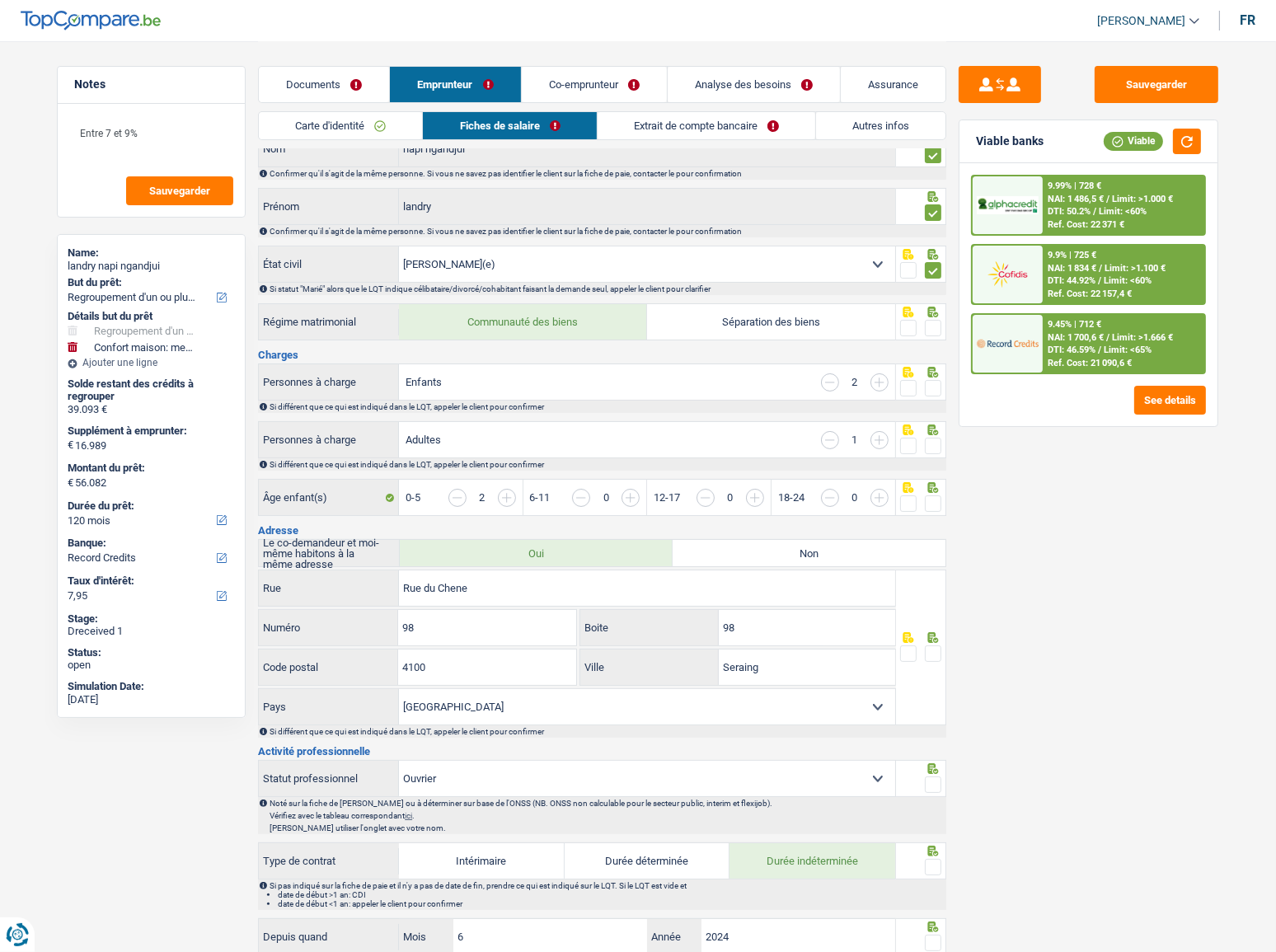
click at [933, 330] on span at bounding box center [933, 328] width 16 height 16
click at [0, 0] on input "radio" at bounding box center [0, 0] width 0 height 0
click at [934, 385] on span at bounding box center [933, 388] width 16 height 16
click at [0, 0] on input "radio" at bounding box center [0, 0] width 0 height 0
click at [838, 437] on input "button" at bounding box center [830, 440] width 18 height 18
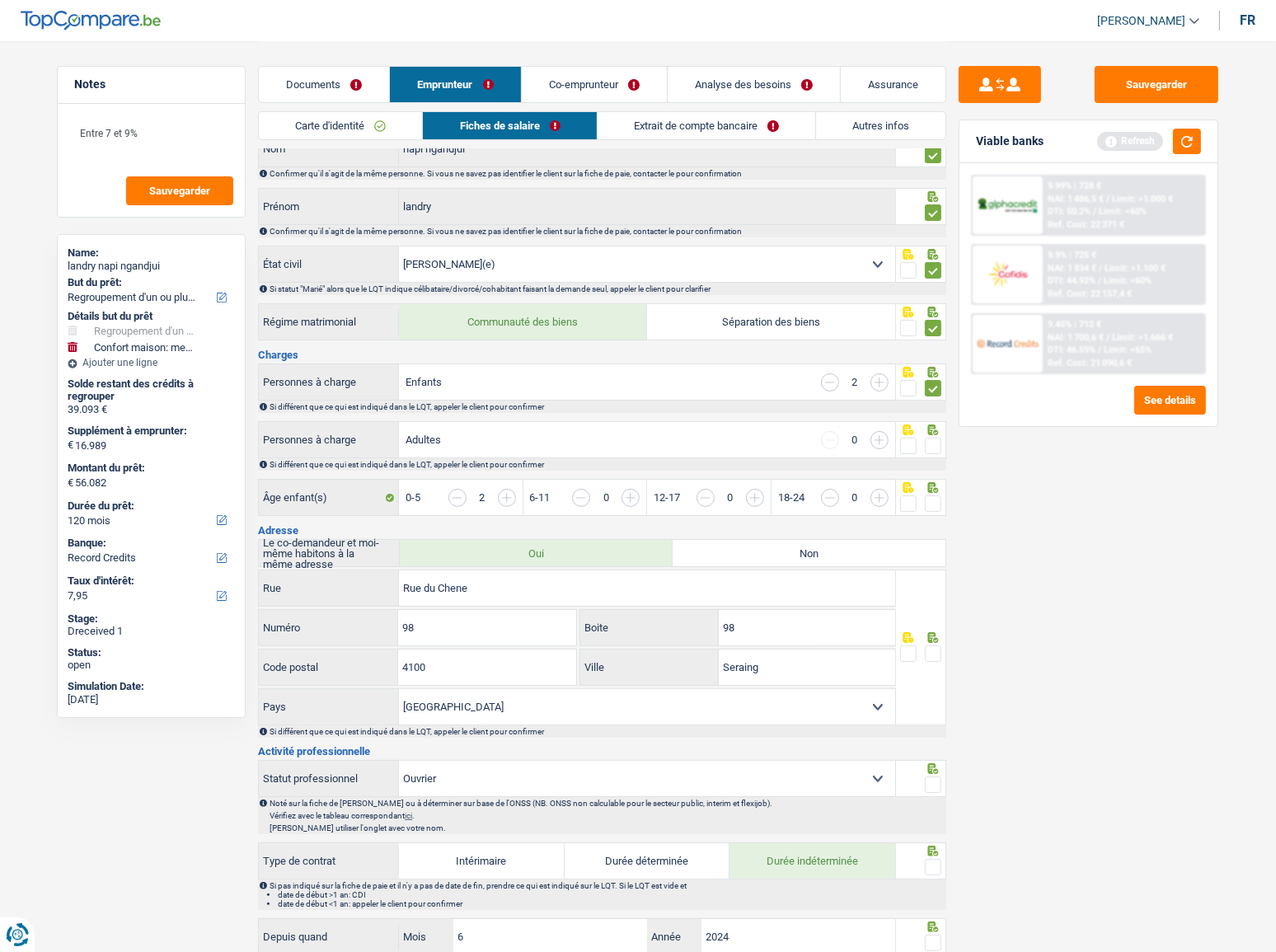
drag, startPoint x: 935, startPoint y: 438, endPoint x: 929, endPoint y: 463, distance: 25.7
click at [934, 441] on span at bounding box center [933, 446] width 16 height 16
click at [0, 0] on input "radio" at bounding box center [0, 0] width 0 height 0
click at [924, 506] on input "button" at bounding box center [1189, 506] width 637 height 35
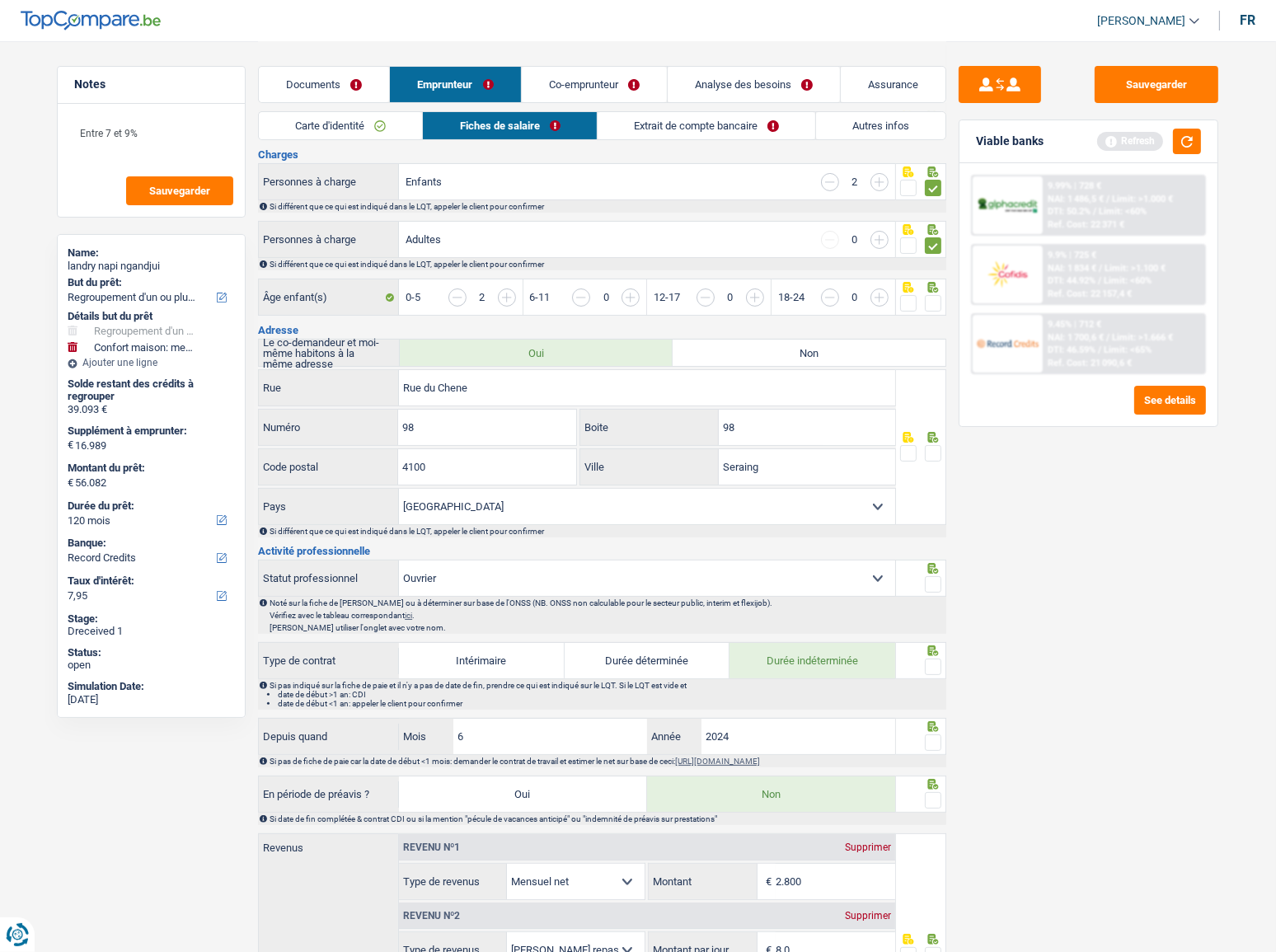
scroll to position [224, 0]
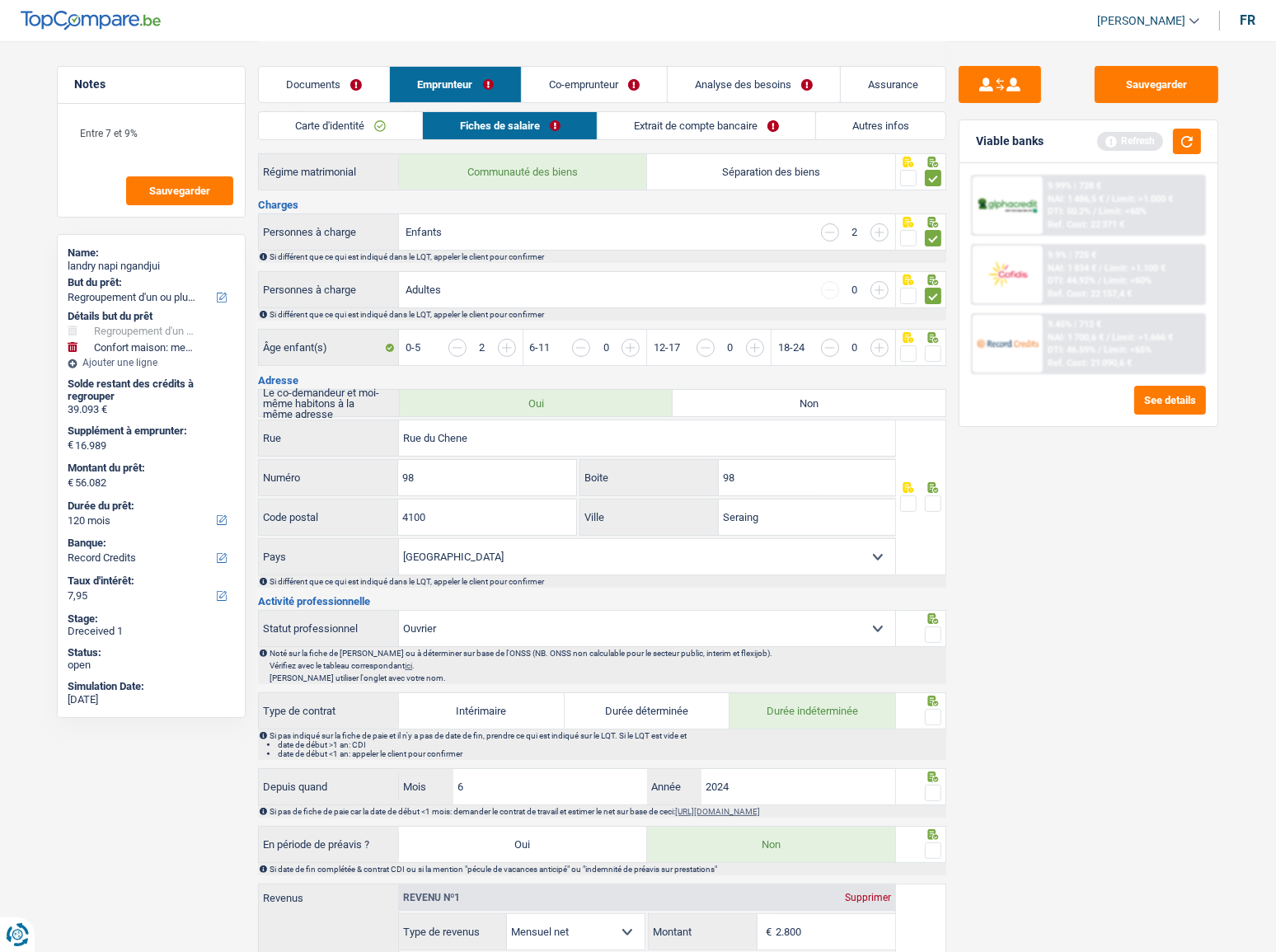
click at [937, 350] on span at bounding box center [933, 354] width 16 height 16
click at [0, 0] on input "radio" at bounding box center [0, 0] width 0 height 0
click at [1188, 141] on button "button" at bounding box center [1186, 141] width 28 height 25
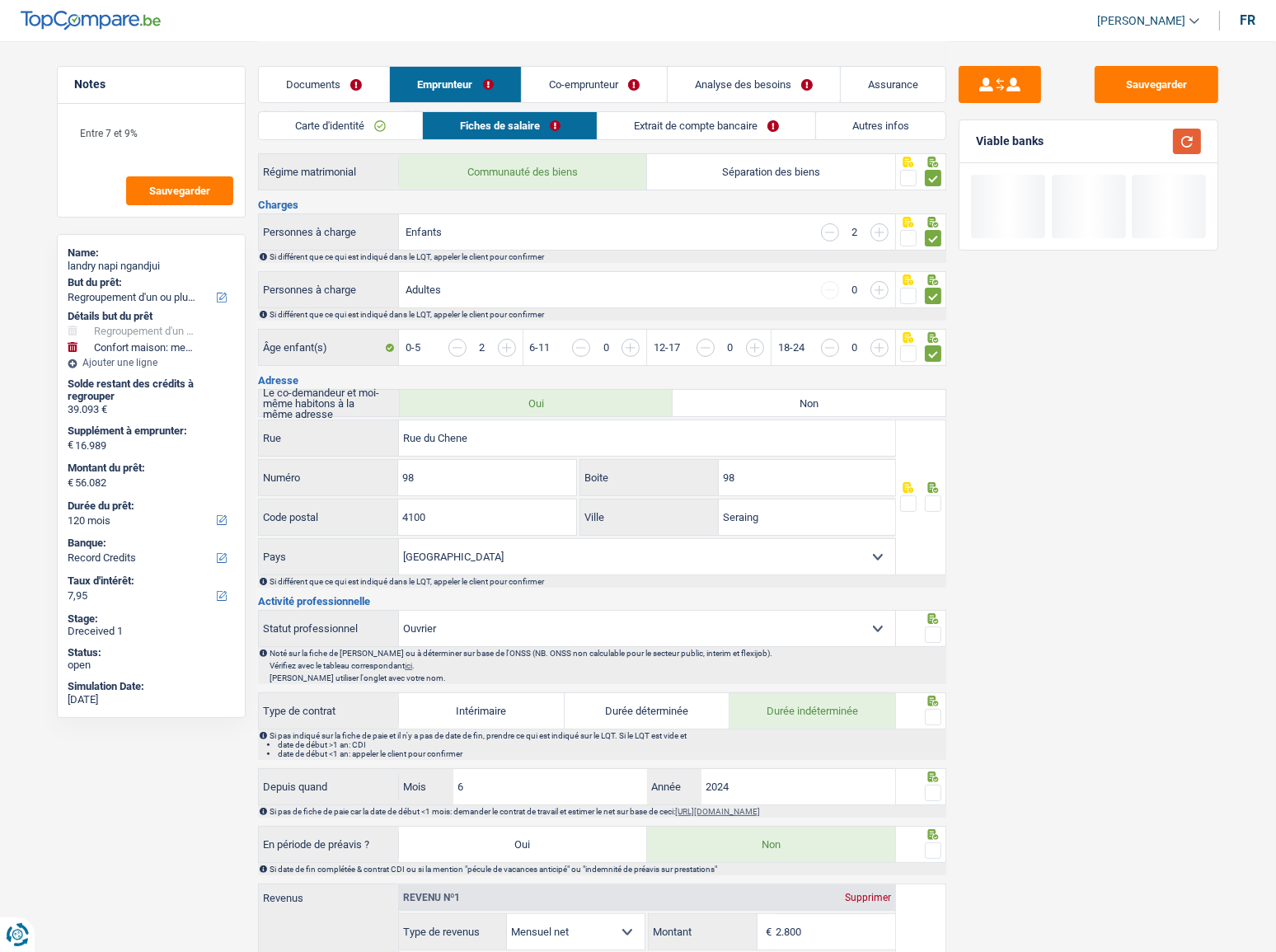
scroll to position [299, 0]
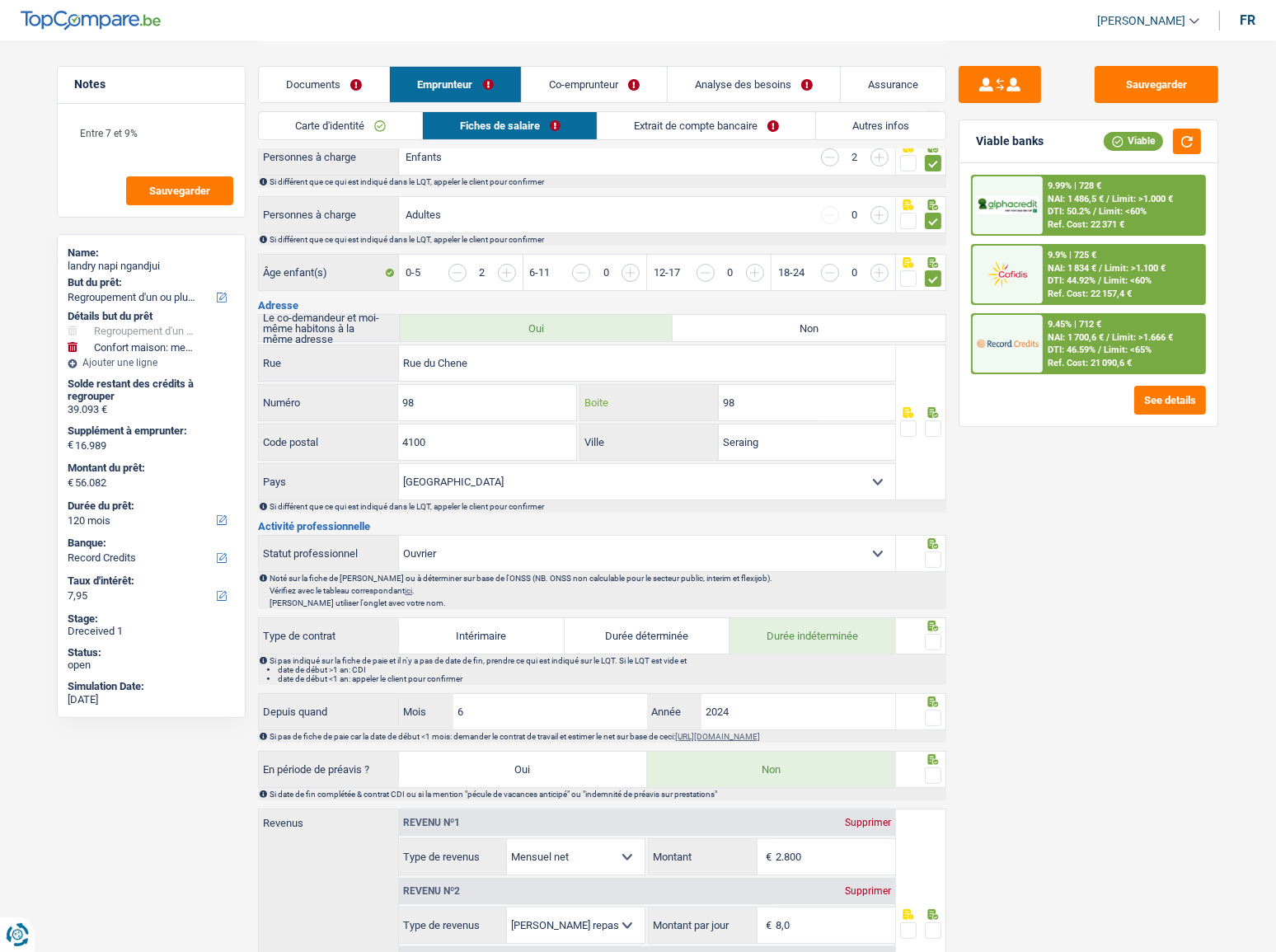
drag, startPoint x: 708, startPoint y: 399, endPoint x: 470, endPoint y: 474, distance: 249.5
click at [508, 449] on div "Rue du Chene Rue 98 Numéro 98 Boite 4100 Code postal Seraing Ville [GEOGRAPHIC_…" at bounding box center [576, 423] width 638 height 156
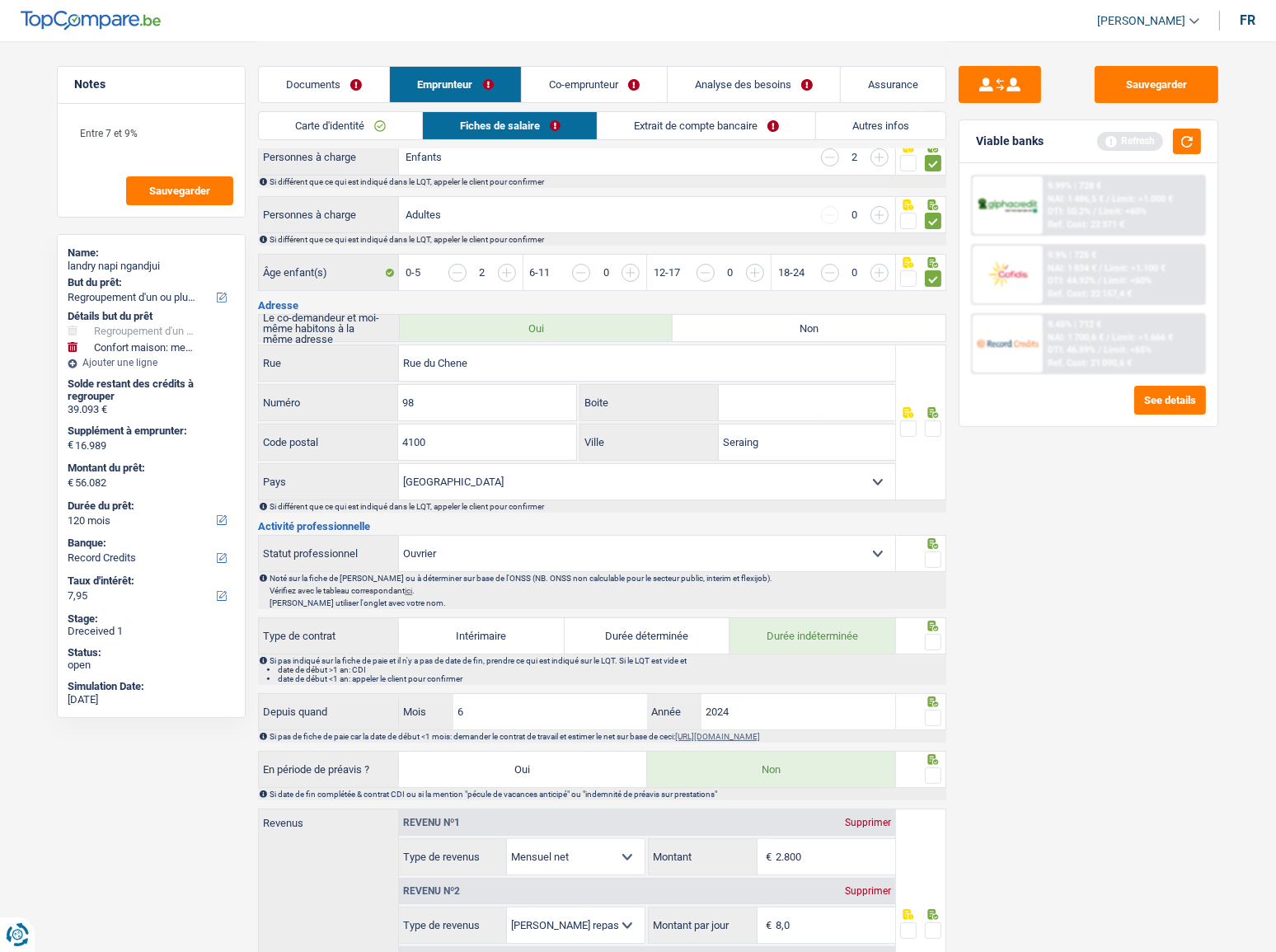
drag, startPoint x: 935, startPoint y: 425, endPoint x: 978, endPoint y: 370, distance: 69.8
click at [934, 426] on span at bounding box center [933, 428] width 16 height 16
click at [0, 0] on input "radio" at bounding box center [0, 0] width 0 height 0
click at [1183, 145] on button "button" at bounding box center [1186, 141] width 28 height 25
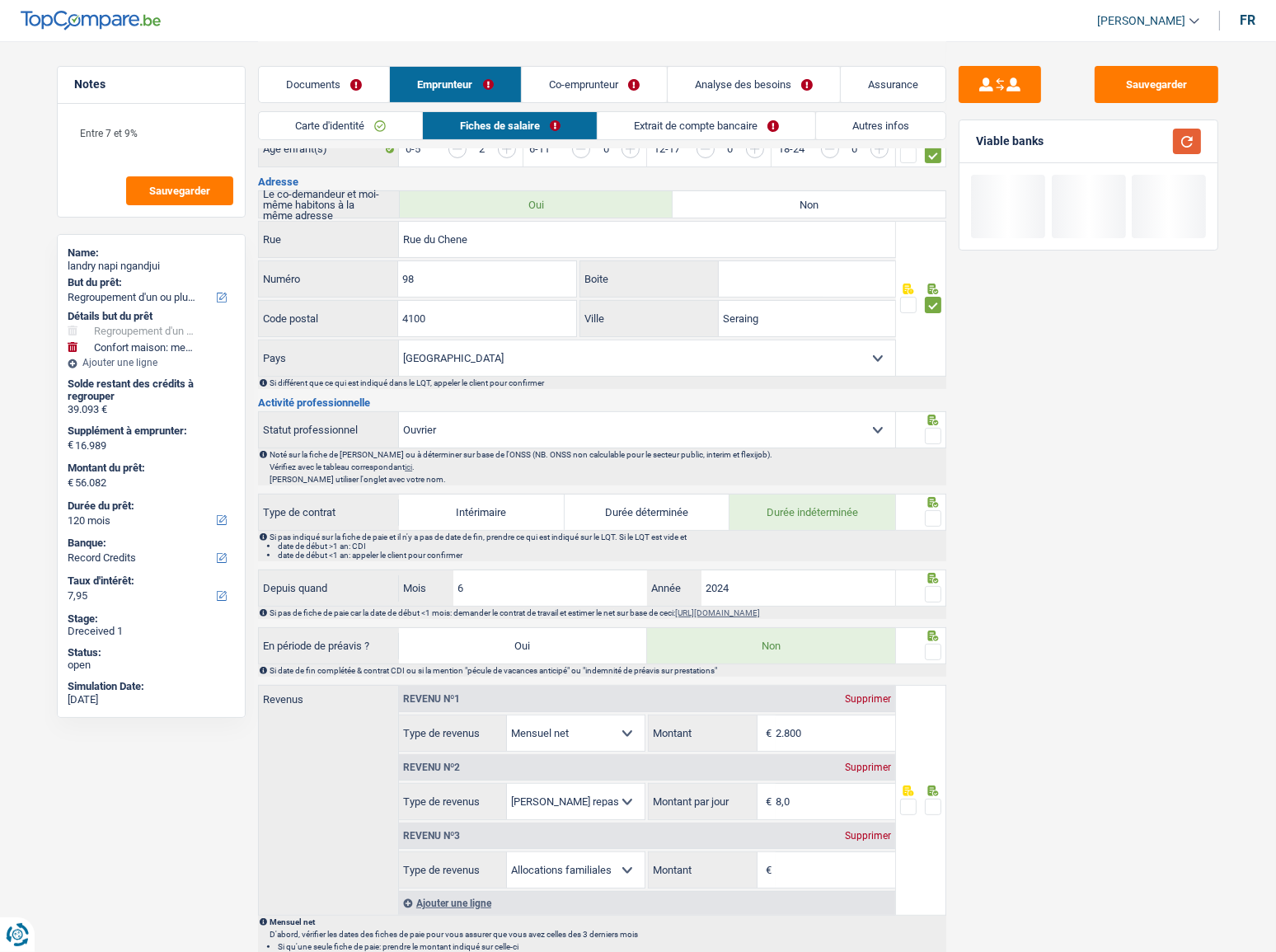
scroll to position [449, 0]
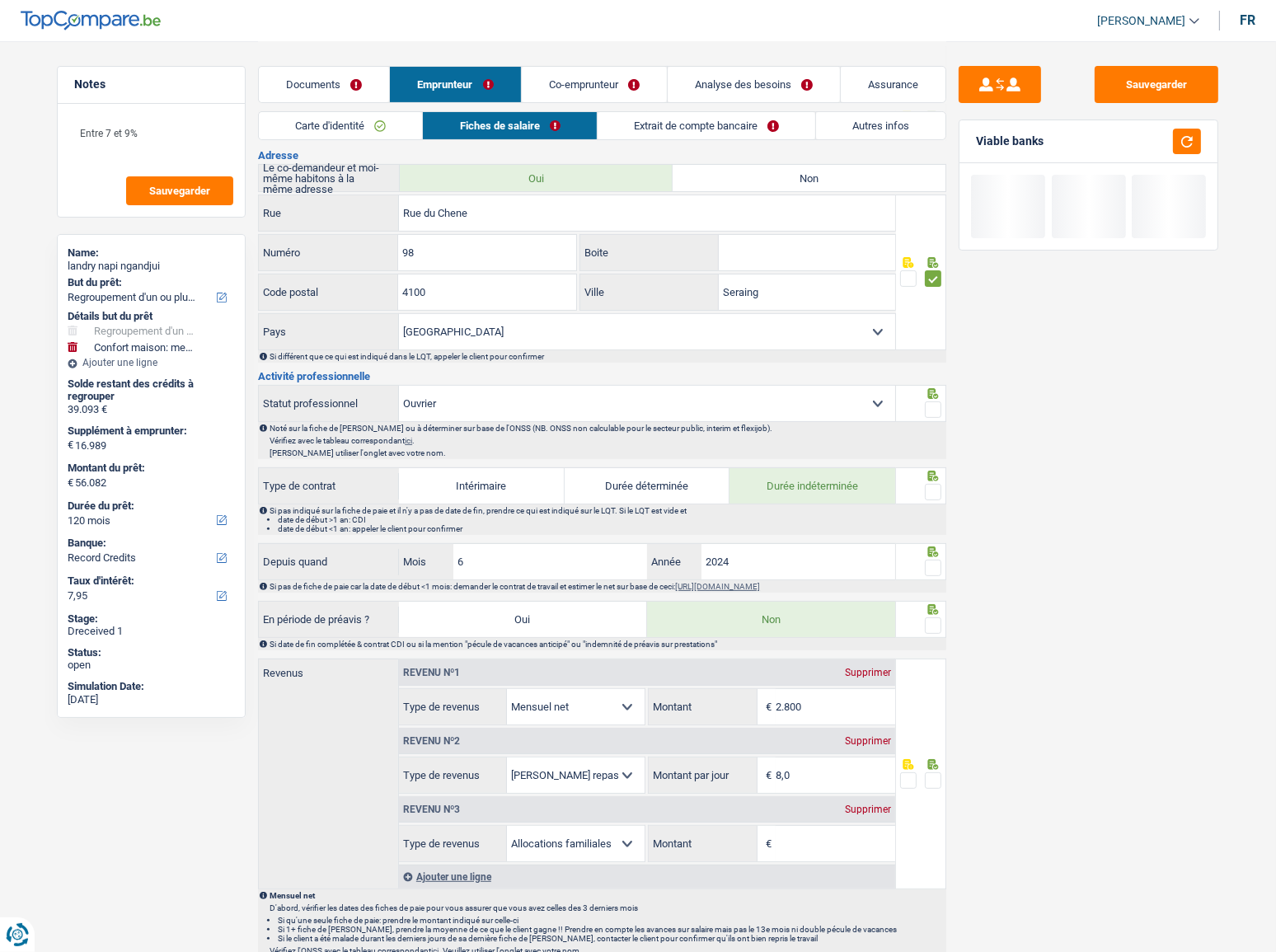
click at [928, 403] on span at bounding box center [933, 410] width 16 height 16
click at [0, 0] on input "radio" at bounding box center [0, 0] width 0 height 0
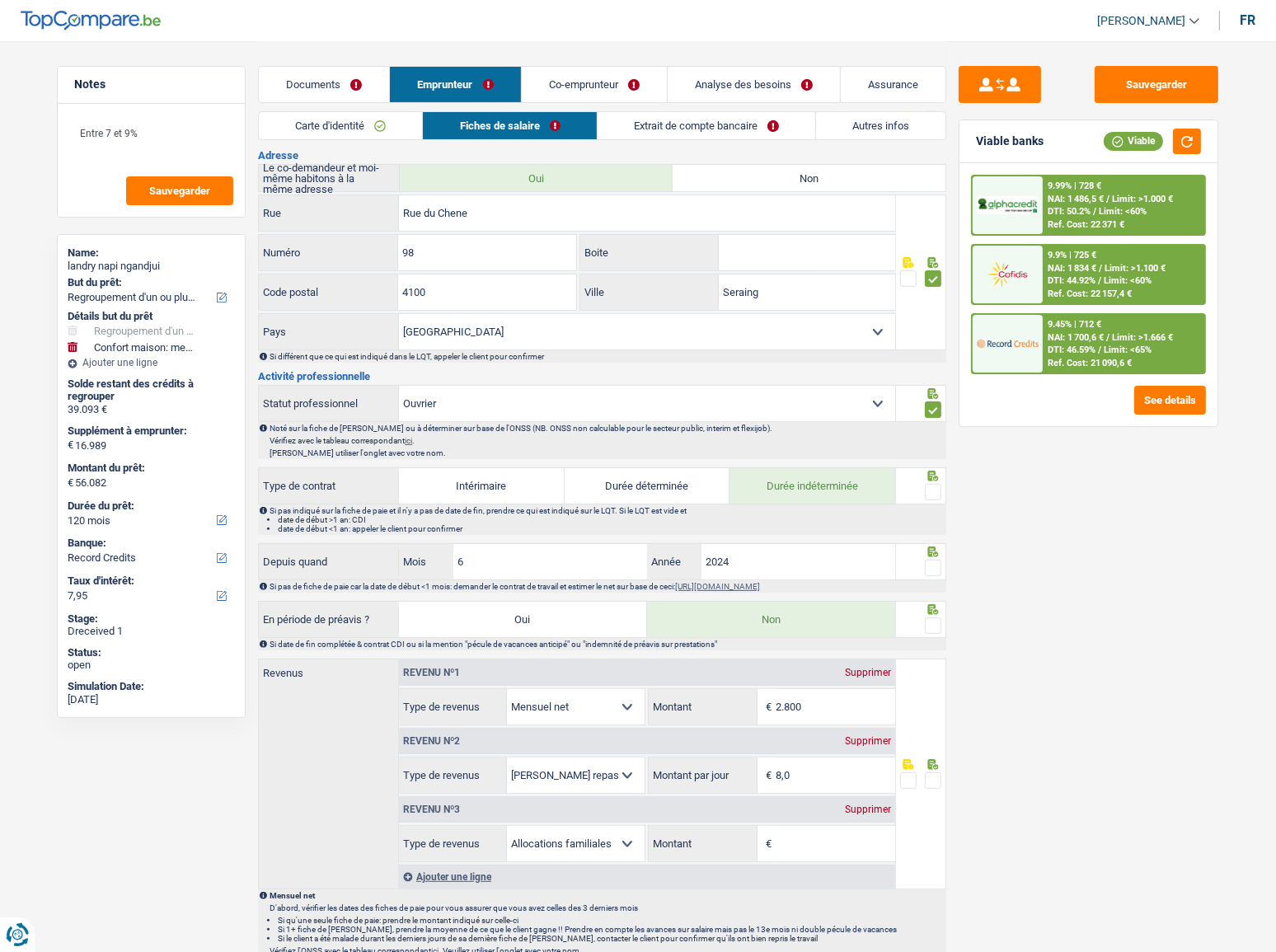
drag, startPoint x: 924, startPoint y: 487, endPoint x: 934, endPoint y: 525, distance: 39.3
click at [925, 486] on span at bounding box center [933, 491] width 16 height 16
click at [0, 0] on input "radio" at bounding box center [0, 0] width 0 height 0
click at [936, 552] on icon at bounding box center [933, 552] width 16 height 11
drag, startPoint x: 931, startPoint y: 553, endPoint x: 934, endPoint y: 563, distance: 10.4
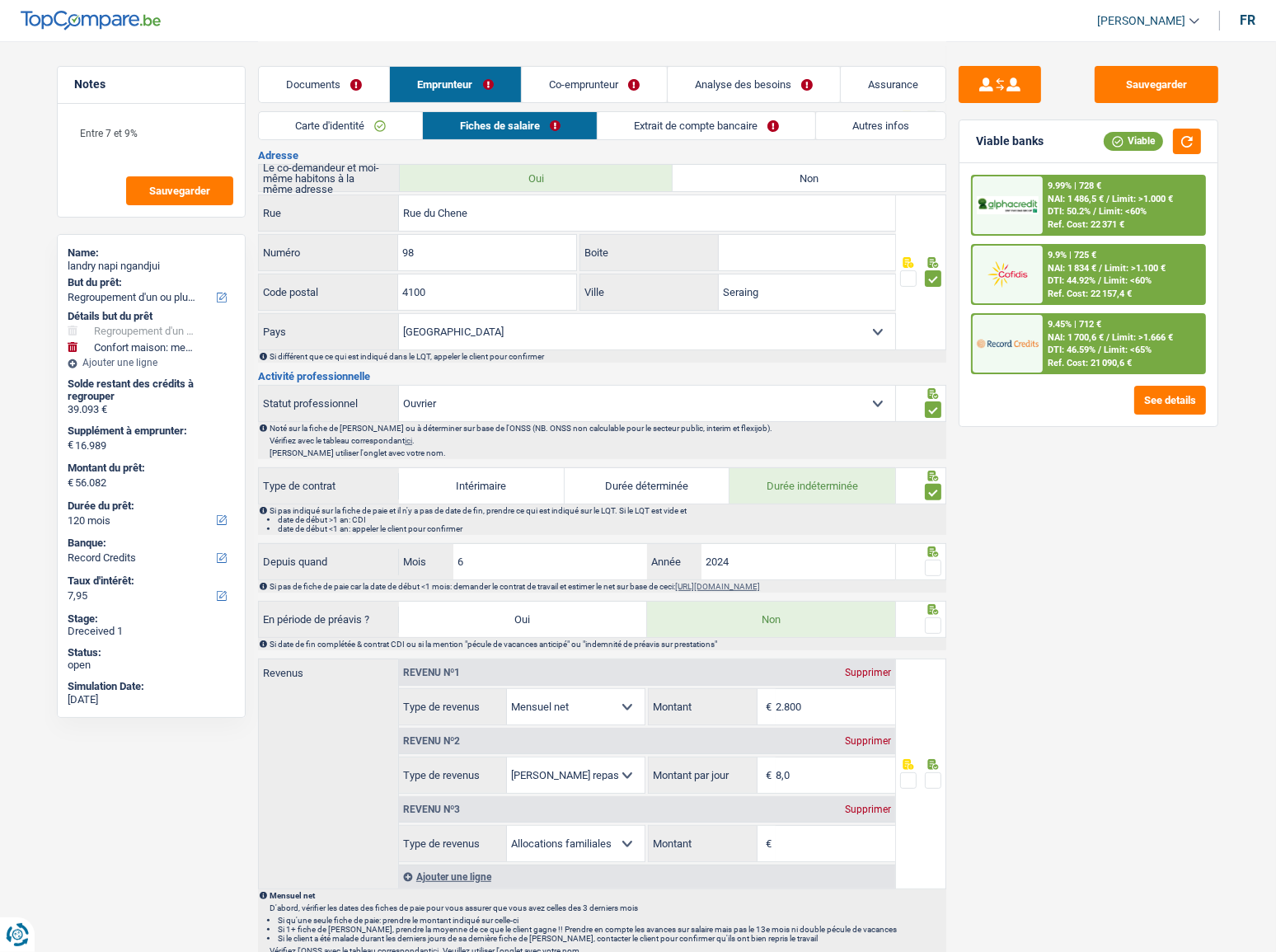
click at [934, 559] on div at bounding box center [921, 561] width 51 height 37
click at [934, 563] on span at bounding box center [933, 568] width 16 height 16
click at [0, 0] on input "radio" at bounding box center [0, 0] width 0 height 0
drag, startPoint x: 1182, startPoint y: 137, endPoint x: 944, endPoint y: 318, distance: 299.0
click at [1182, 138] on button "button" at bounding box center [1186, 141] width 28 height 25
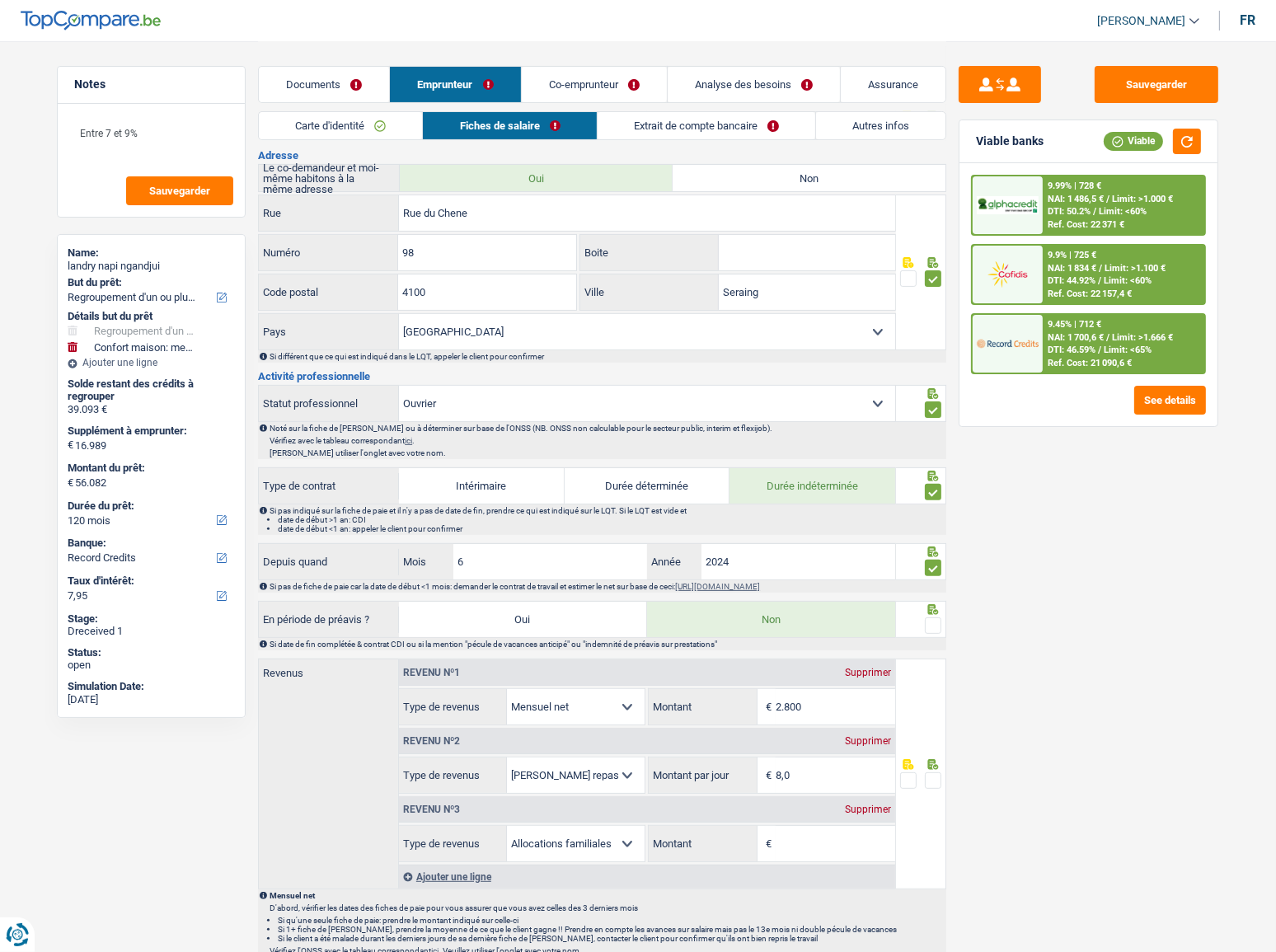
scroll to position [674, 0]
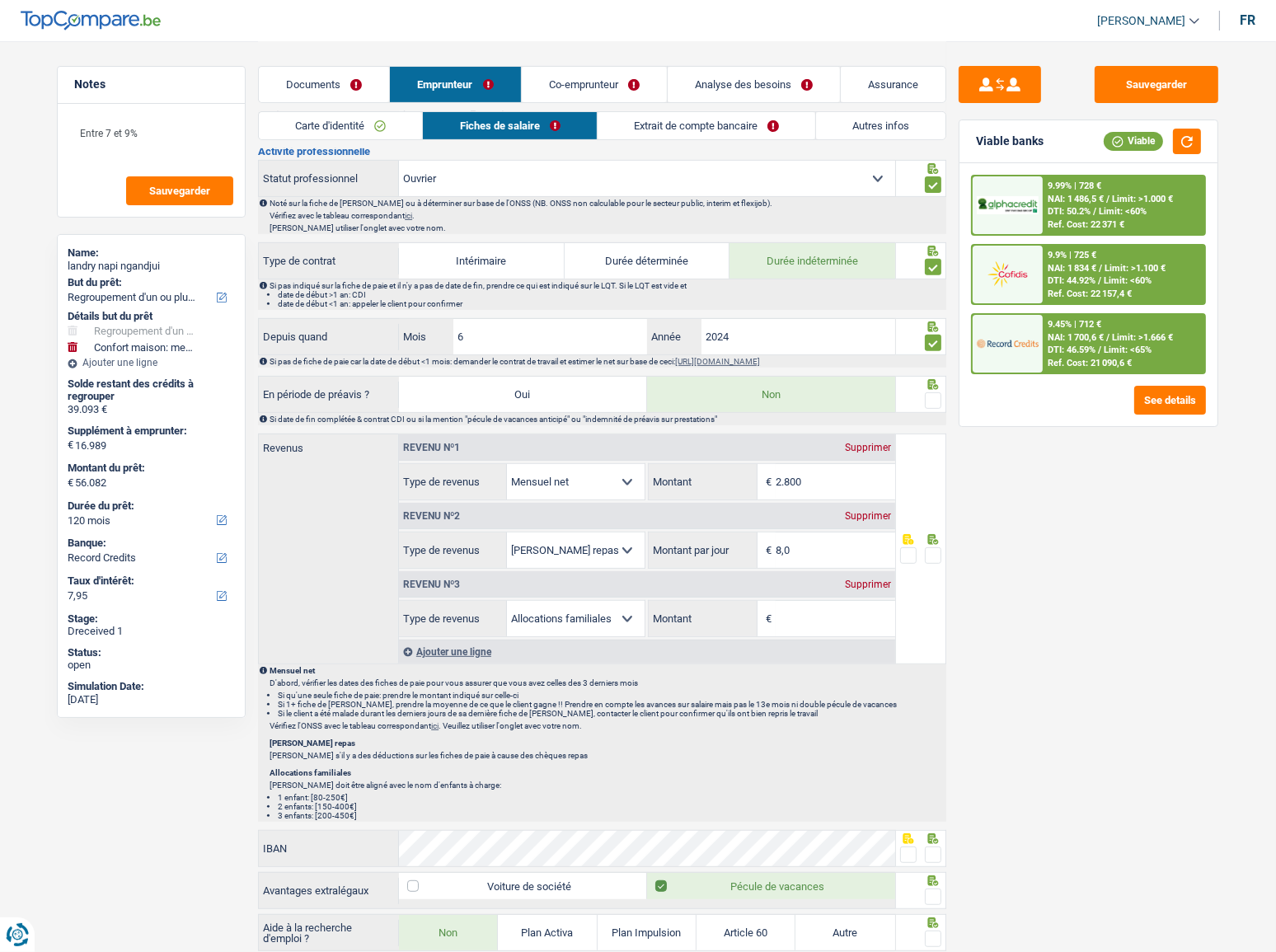
drag, startPoint x: 935, startPoint y: 388, endPoint x: 936, endPoint y: 422, distance: 34.0
click at [935, 393] on span at bounding box center [933, 401] width 16 height 16
click at [0, 0] on input "radio" at bounding box center [0, 0] width 0 height 0
click at [861, 572] on div "Revenu nº3 Supprimer" at bounding box center [647, 584] width 496 height 26
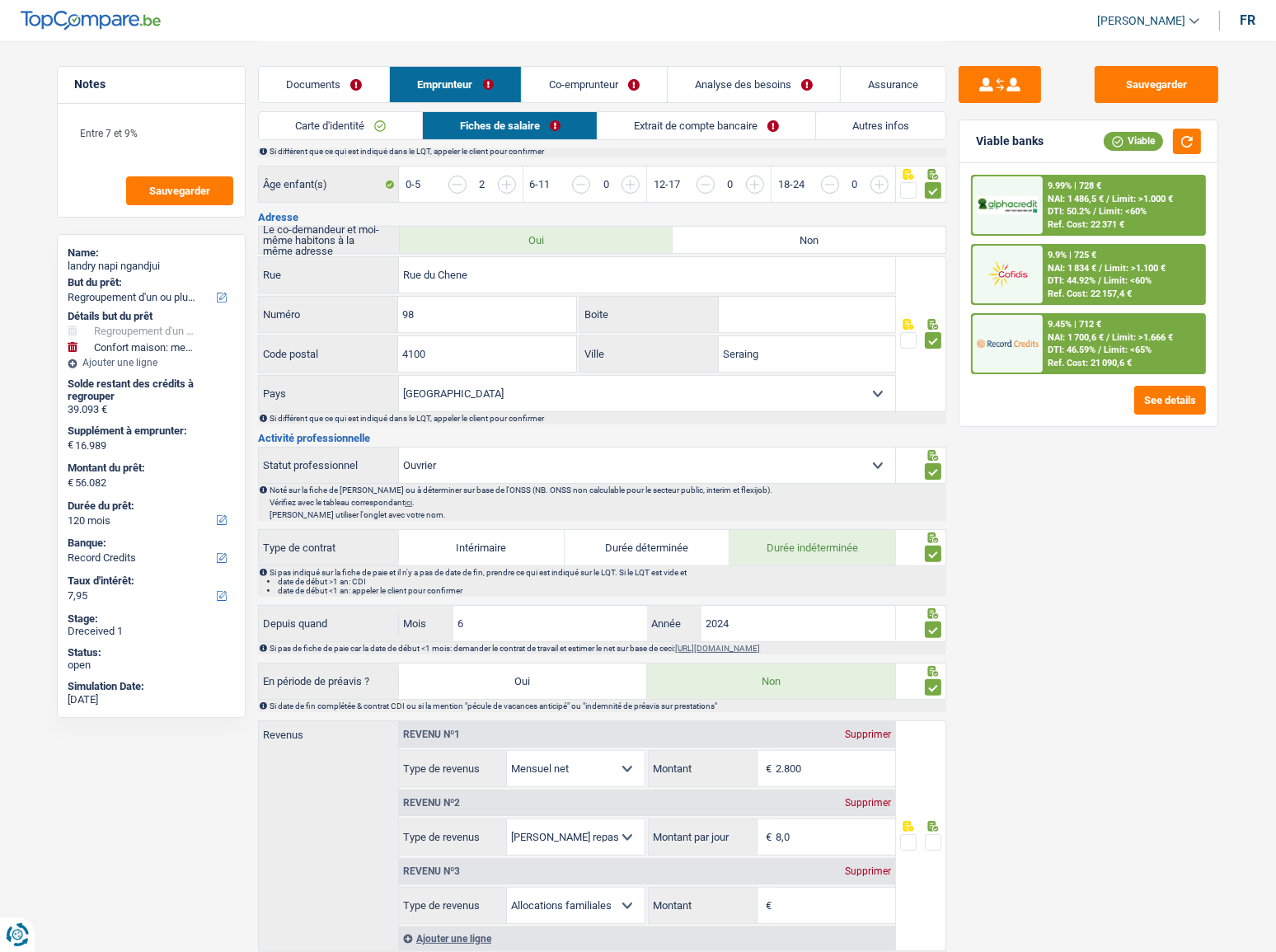
scroll to position [524, 0]
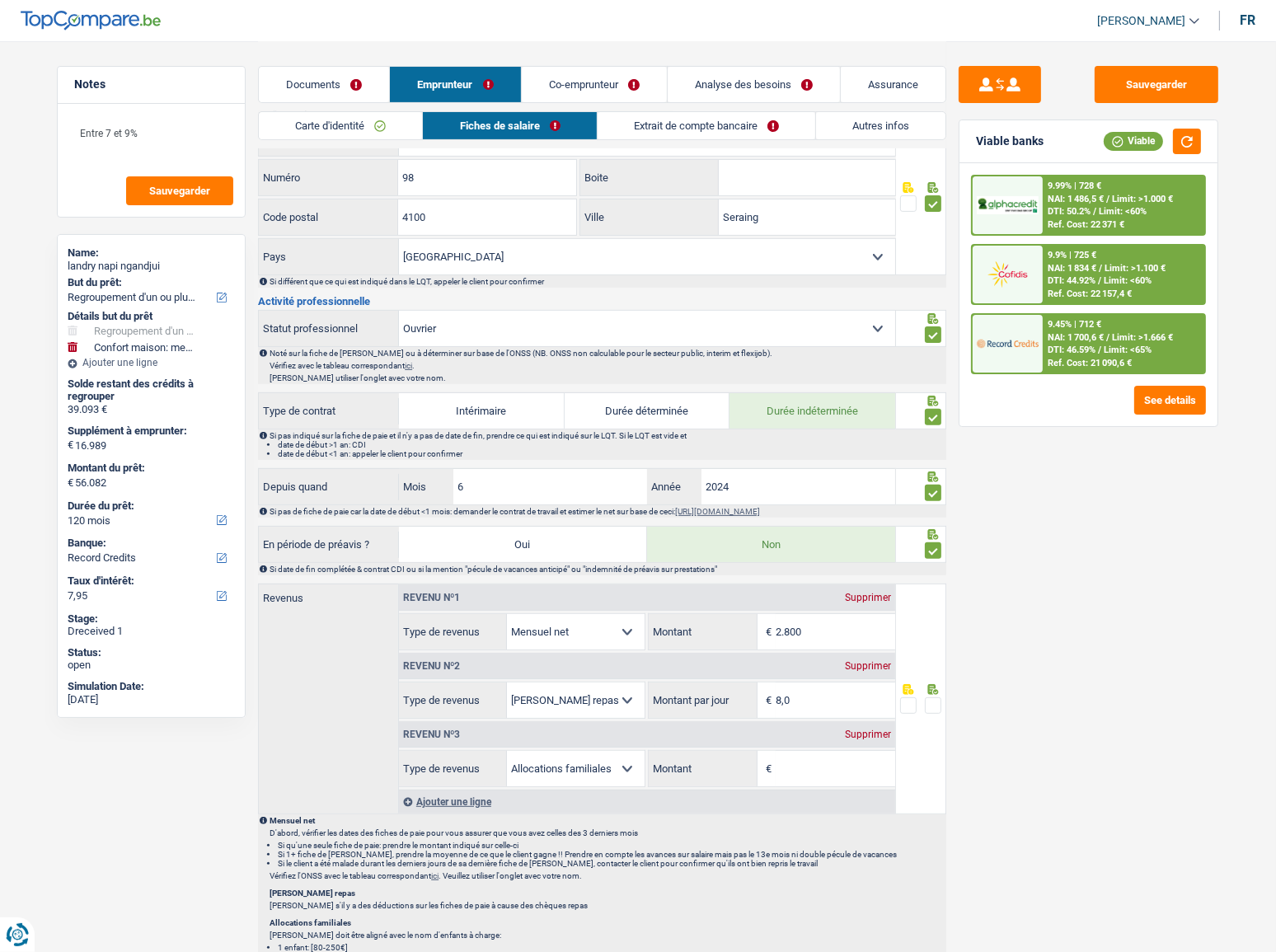
click at [865, 572] on div "Supprimer" at bounding box center [868, 733] width 54 height 10
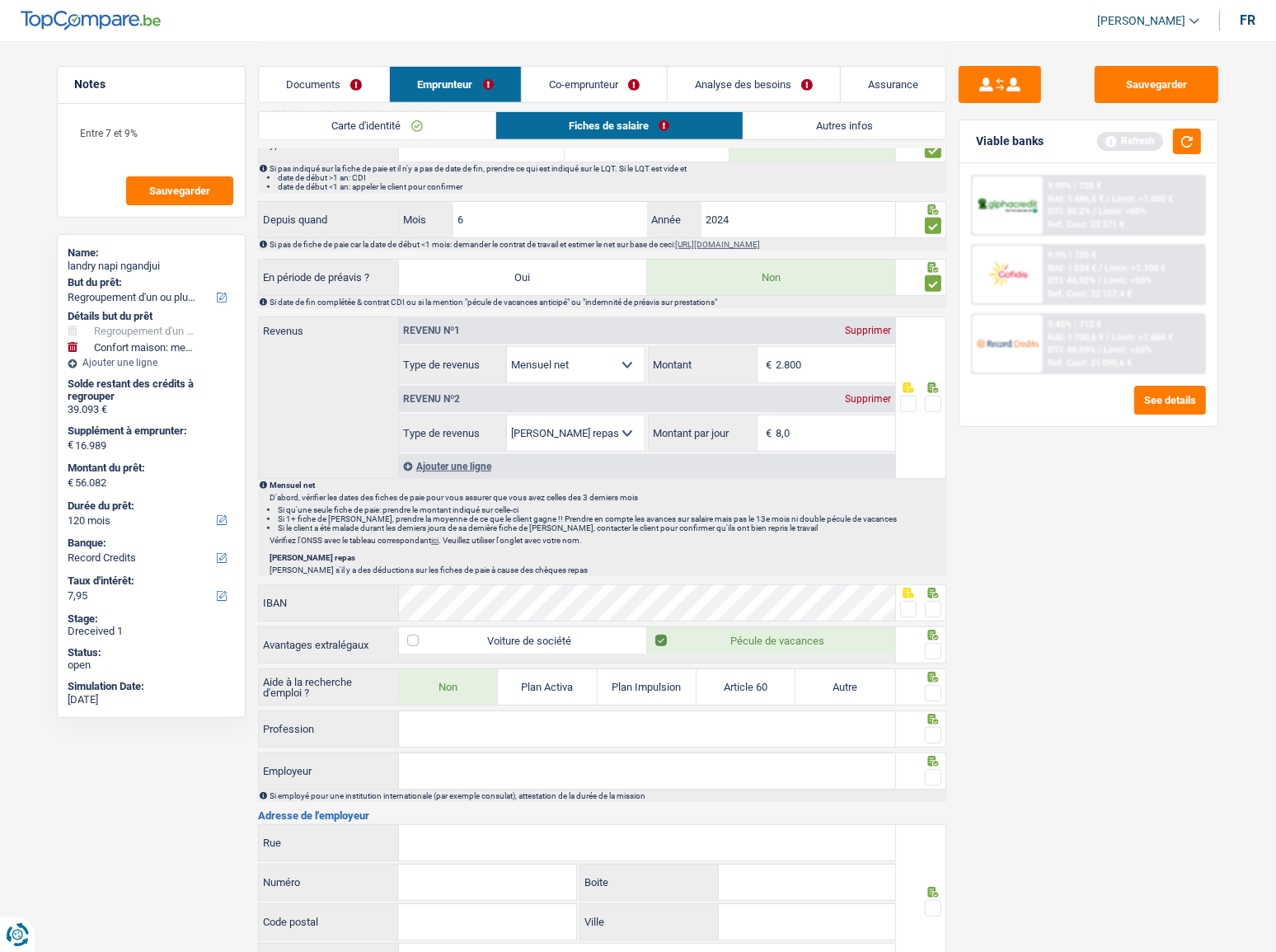
scroll to position [824, 0]
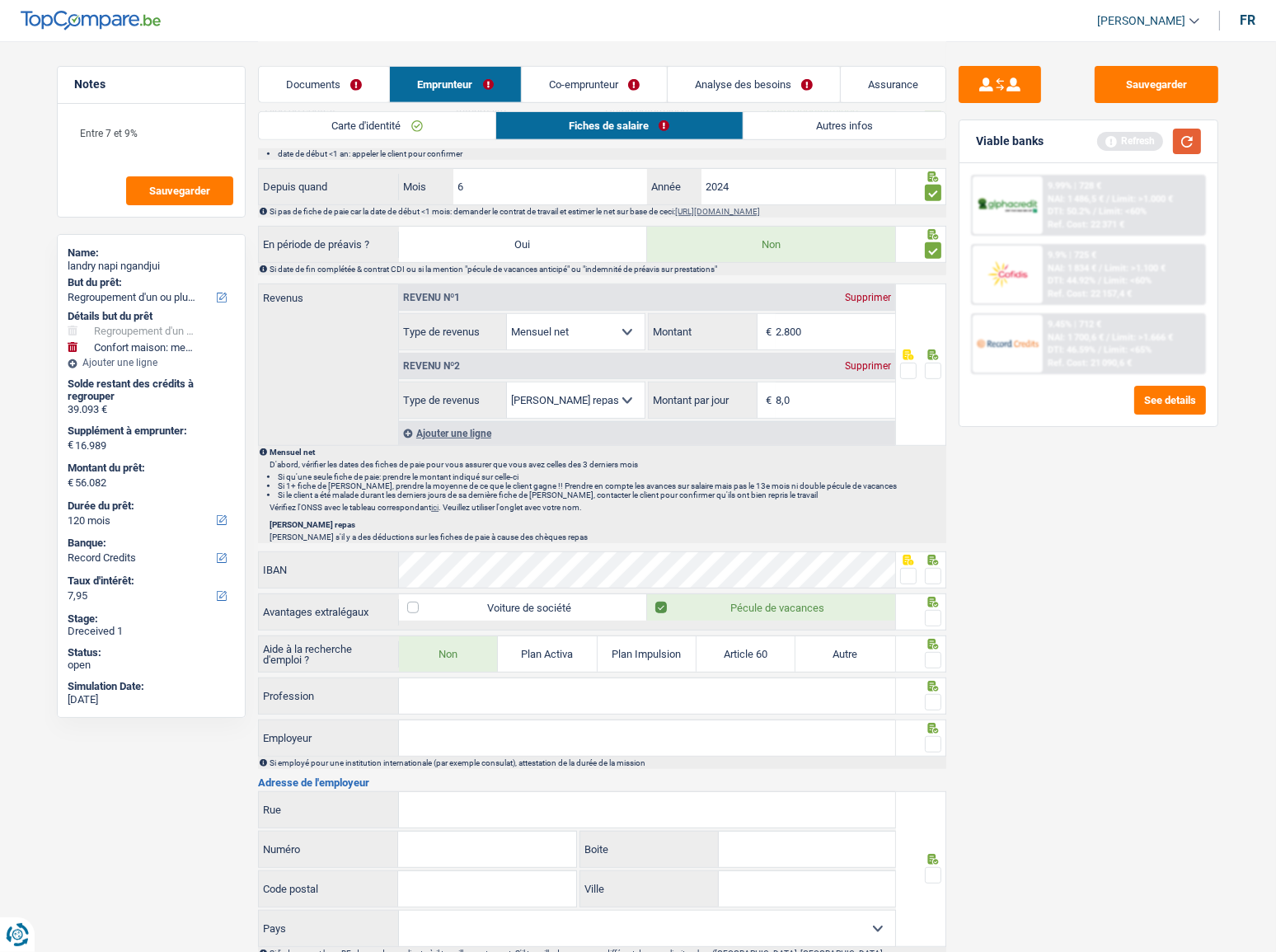
click at [1182, 148] on button "button" at bounding box center [1186, 141] width 28 height 25
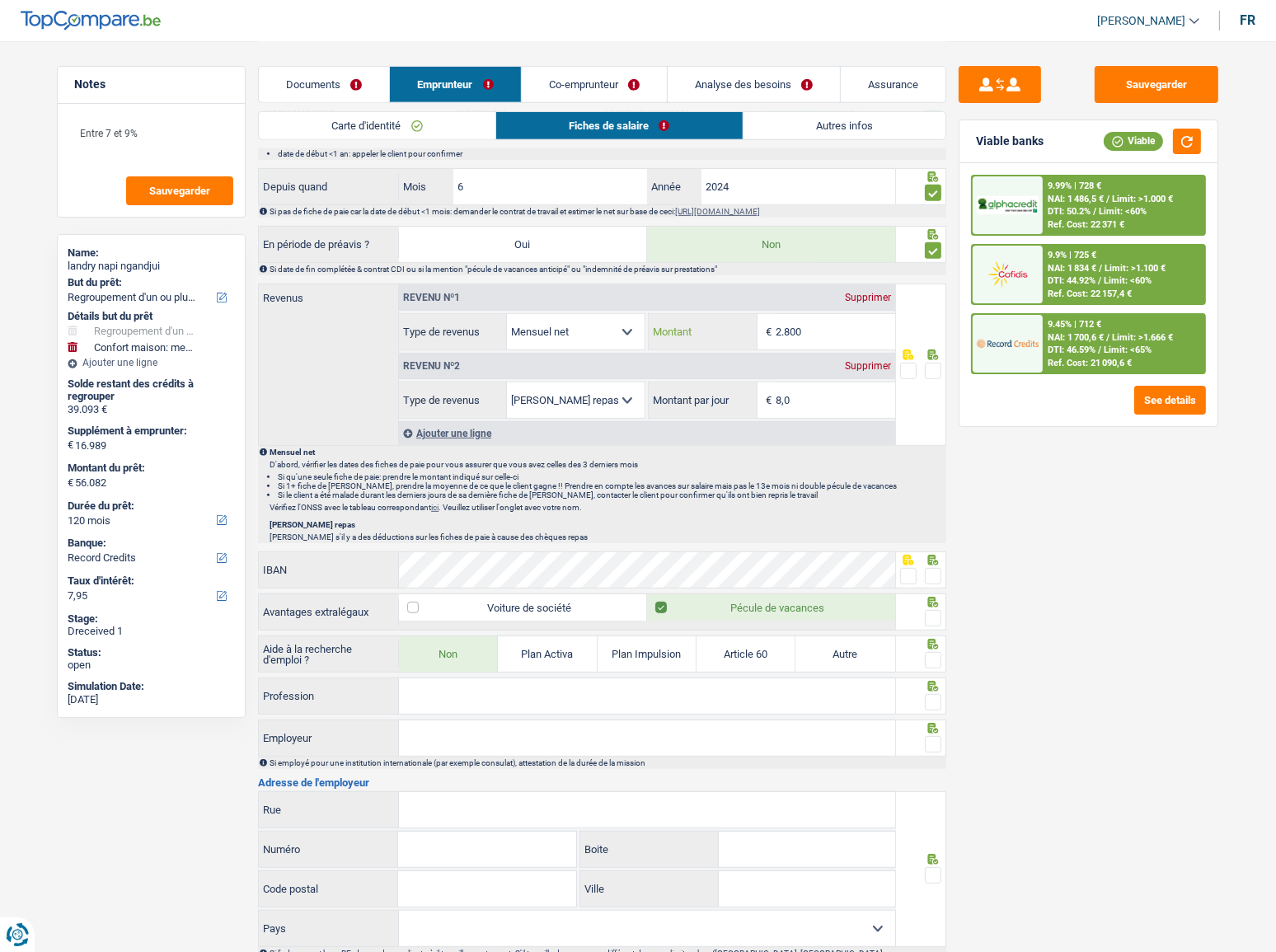
drag, startPoint x: 840, startPoint y: 333, endPoint x: 528, endPoint y: 364, distance: 313.5
click at [528, 364] on div "Revenu nº1 Supprimer Allocation d'handicap Allocations chômage Allocations fami…" at bounding box center [647, 352] width 496 height 134
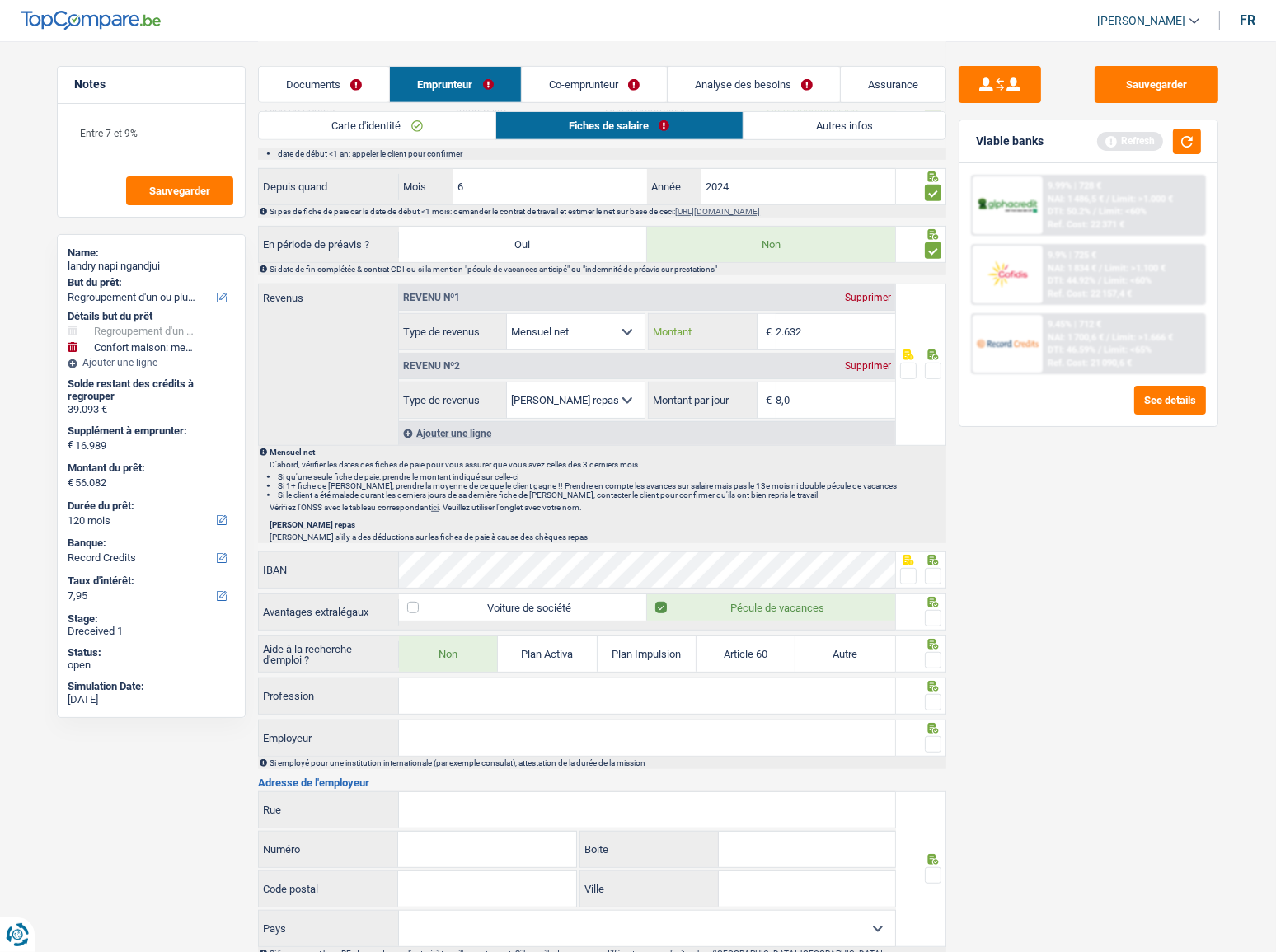
type input "2.632"
click at [938, 365] on span at bounding box center [933, 371] width 16 height 16
click at [0, 0] on input "radio" at bounding box center [0, 0] width 0 height 0
click at [1193, 135] on button "button" at bounding box center [1186, 141] width 28 height 25
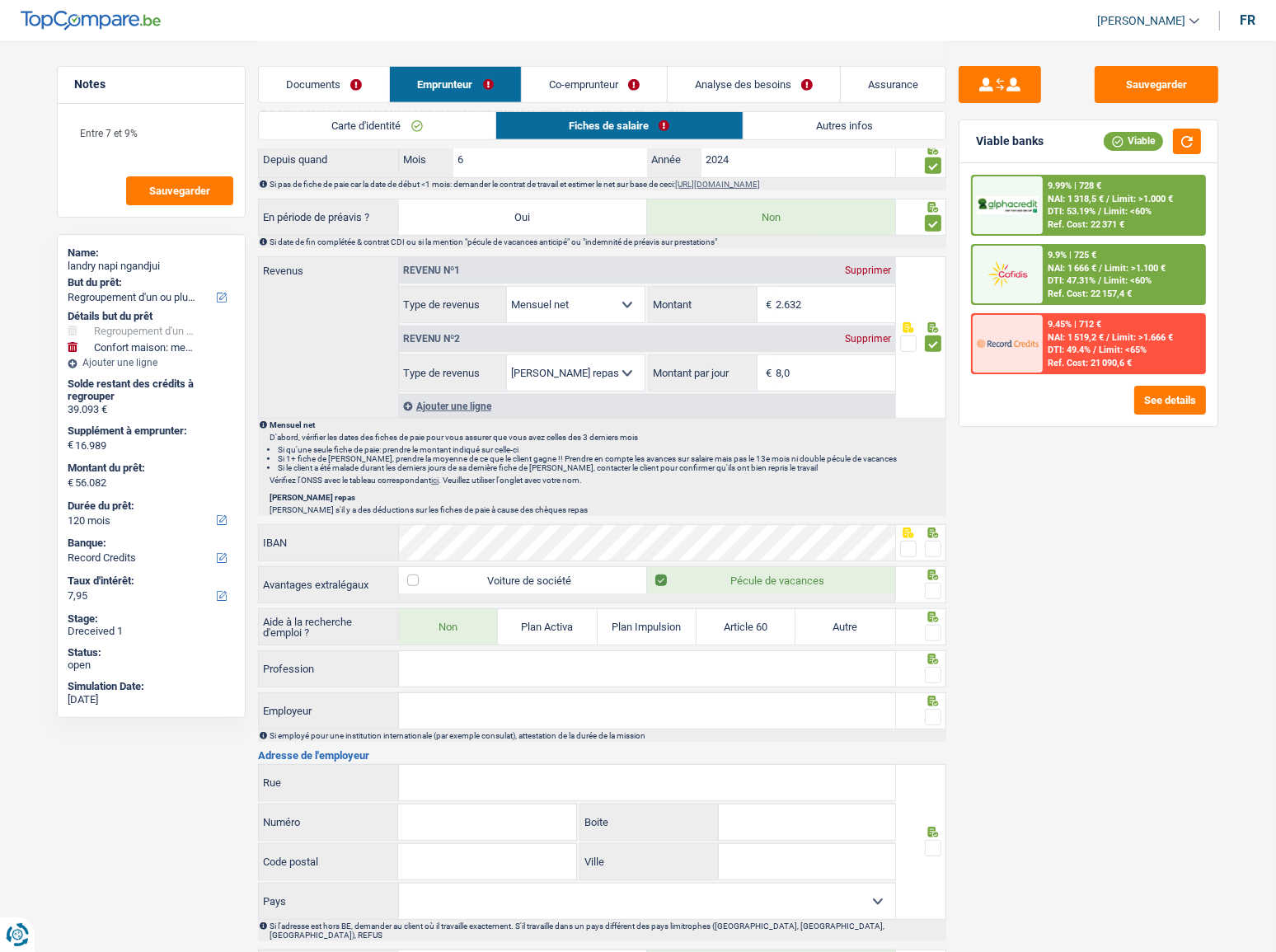
scroll to position [899, 0]
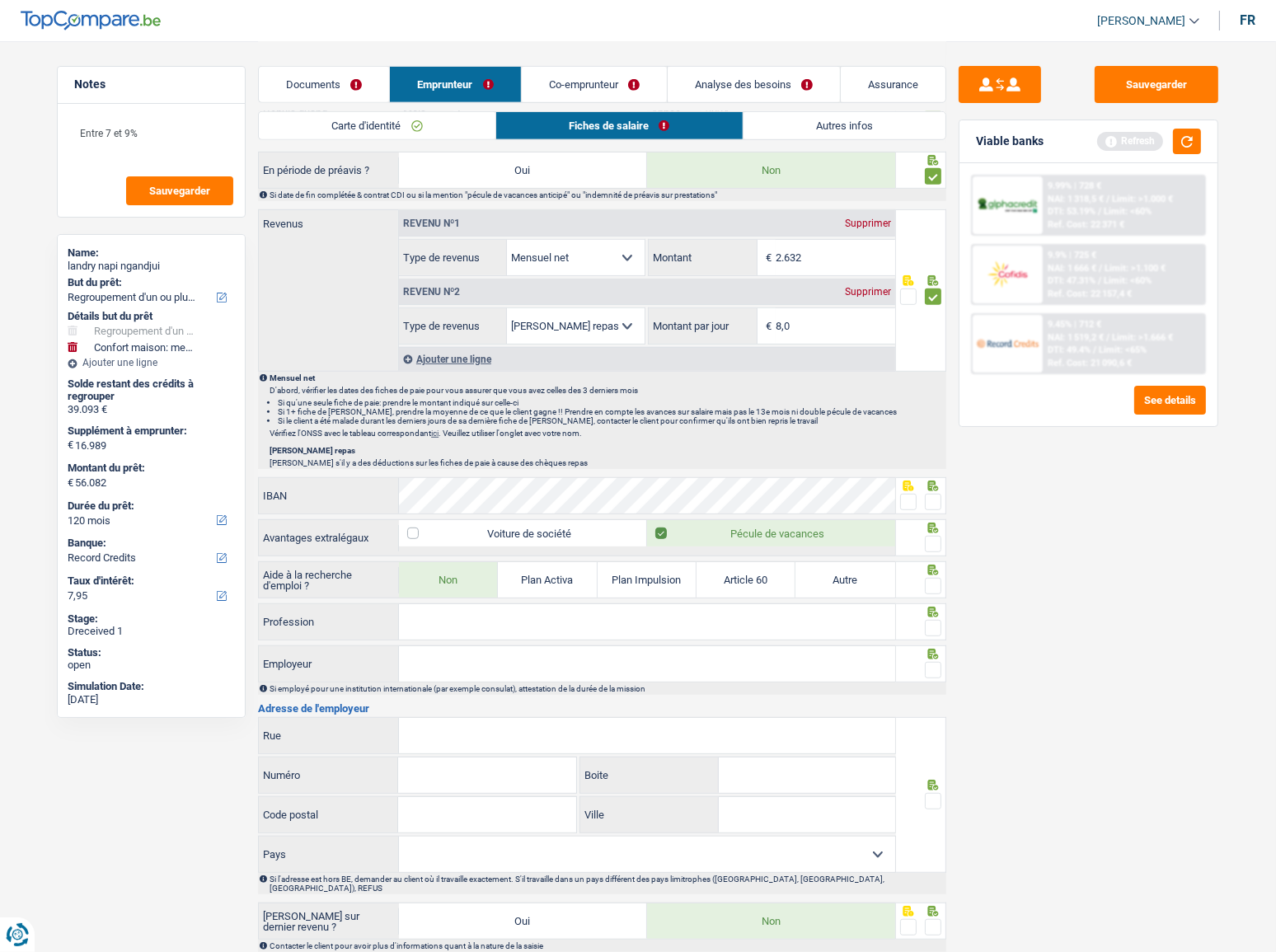
click at [936, 493] on span at bounding box center [933, 501] width 16 height 16
click at [0, 0] on input "radio" at bounding box center [0, 0] width 0 height 0
click at [1186, 140] on button "button" at bounding box center [1186, 141] width 28 height 25
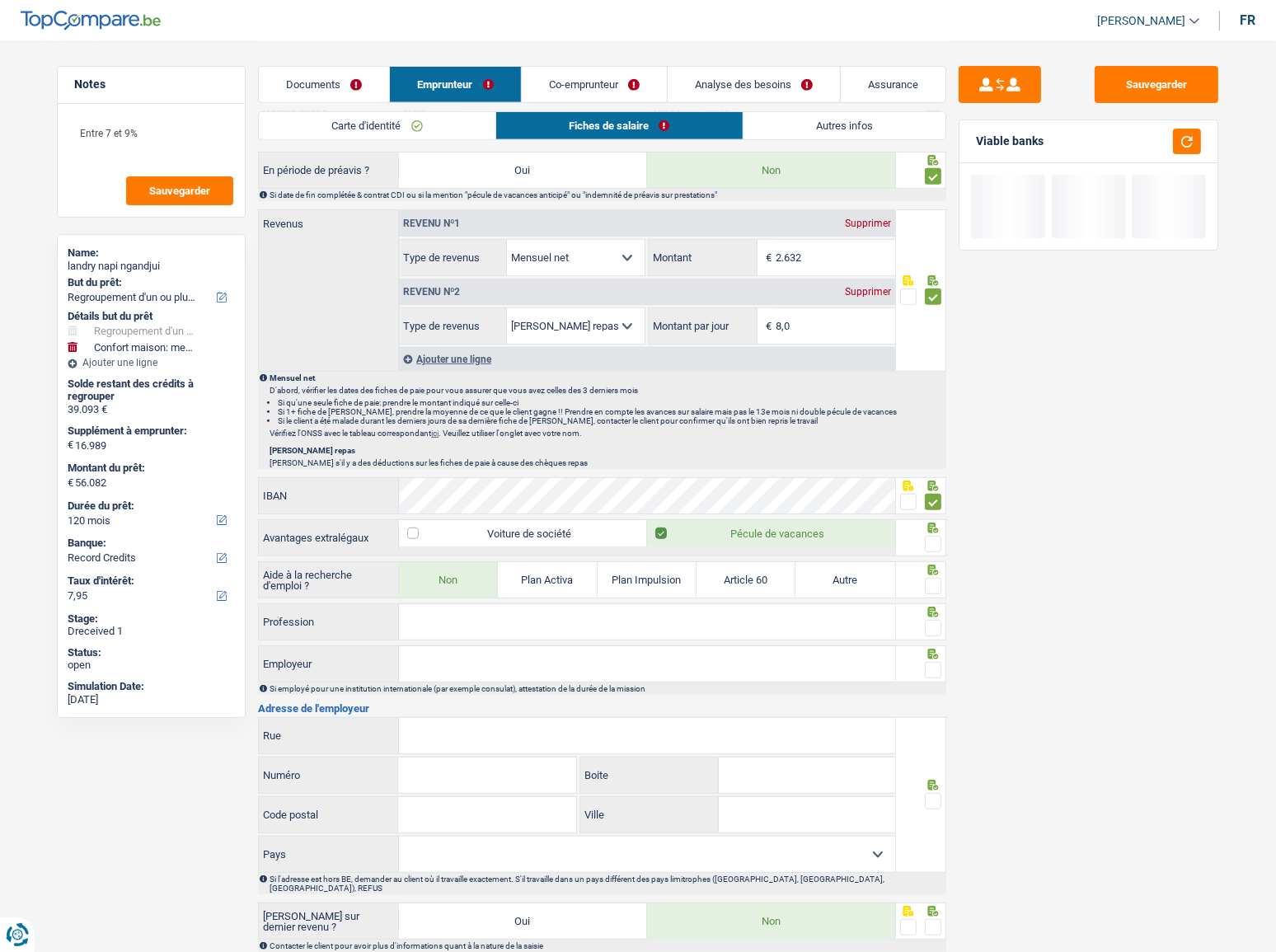
drag, startPoint x: 935, startPoint y: 538, endPoint x: 930, endPoint y: 579, distance: 41.3
click at [935, 539] on span at bounding box center [933, 544] width 16 height 16
click at [0, 0] on input "radio" at bounding box center [0, 0] width 0 height 0
click at [929, 572] on span at bounding box center [933, 586] width 16 height 16
click at [0, 0] on input "radio" at bounding box center [0, 0] width 0 height 0
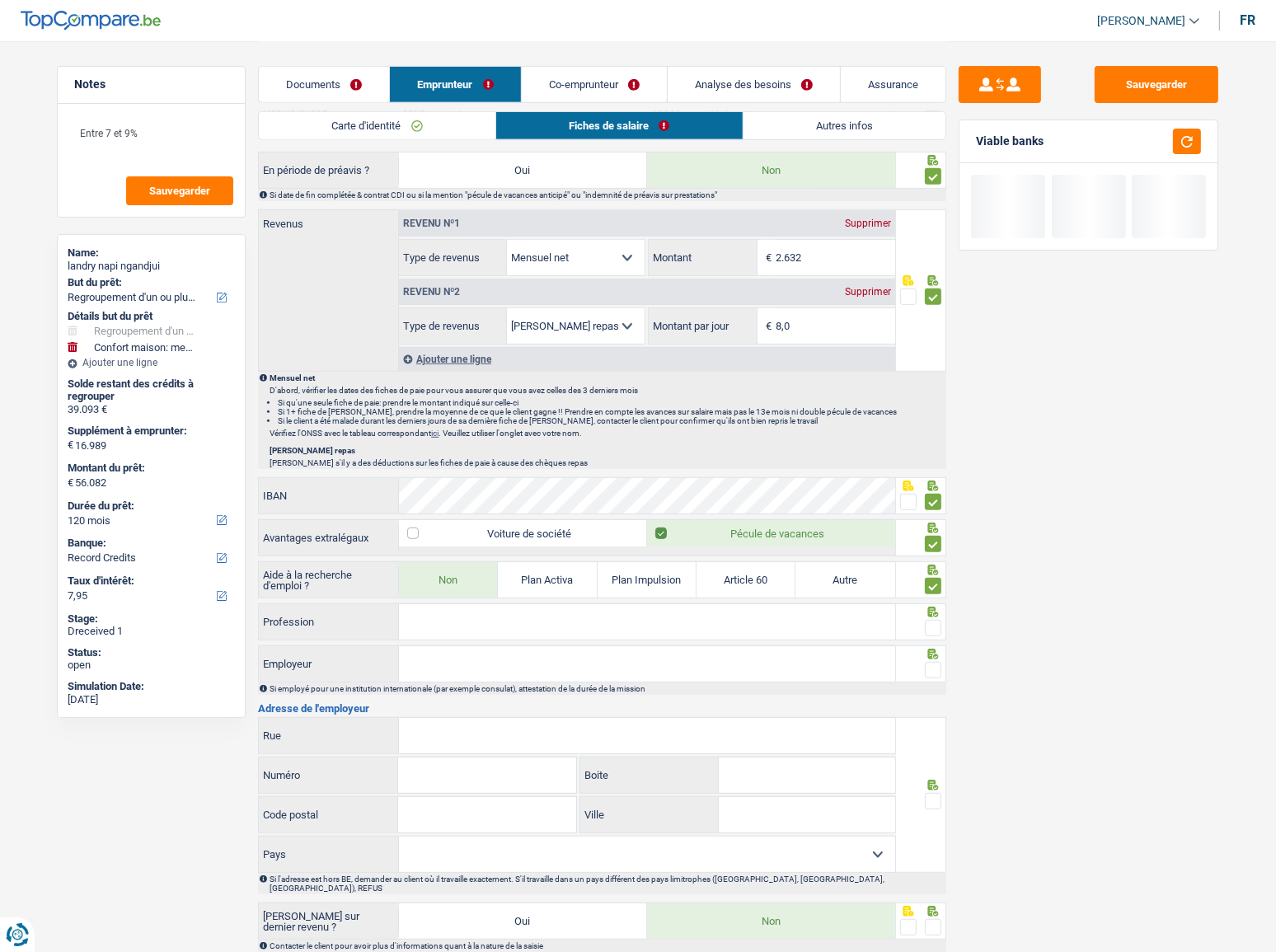
click at [619, 572] on input "Profession" at bounding box center [647, 621] width 496 height 35
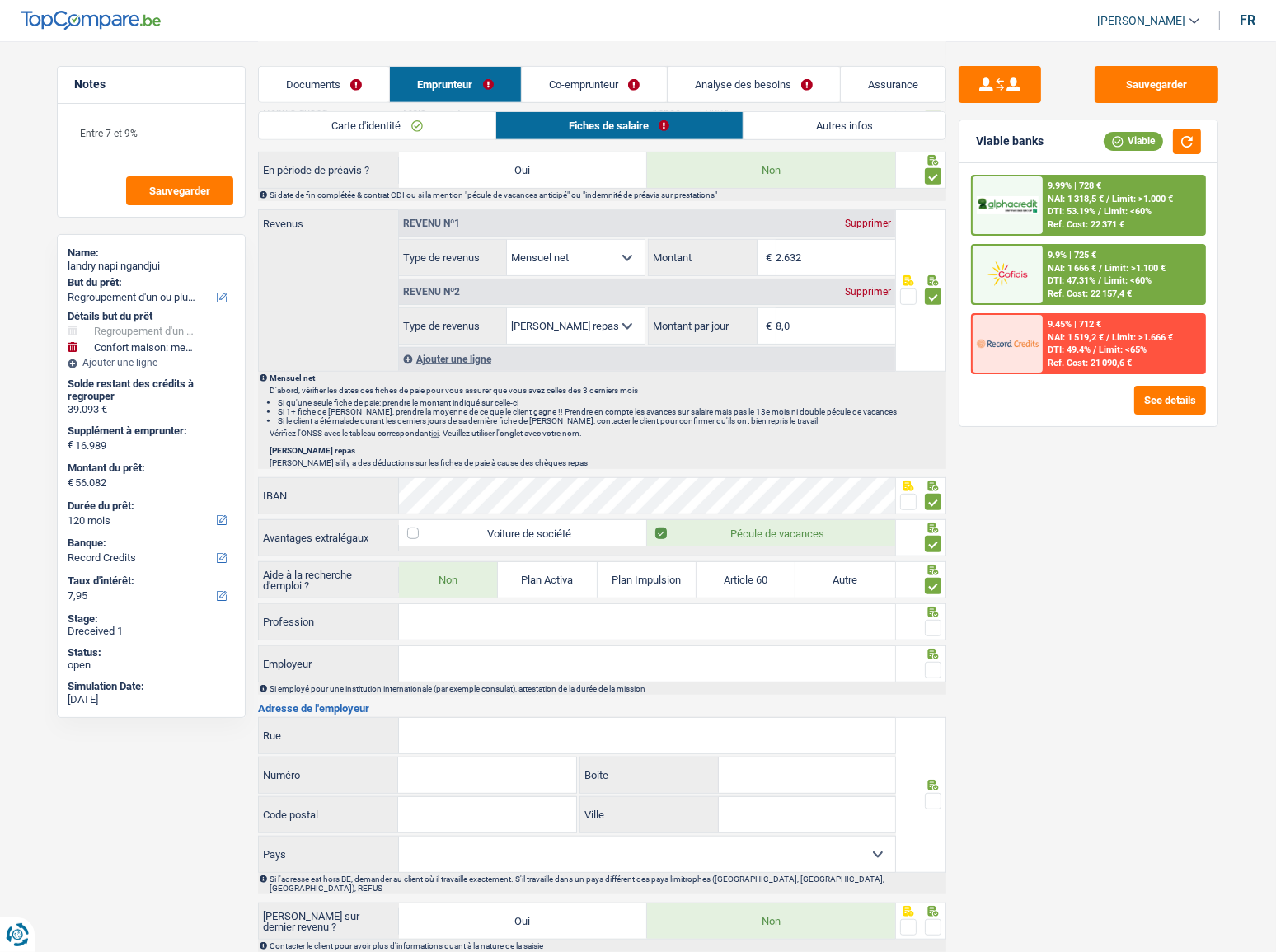
drag, startPoint x: 511, startPoint y: 627, endPoint x: 521, endPoint y: 622, distance: 11.2
click at [511, 572] on input "Profession" at bounding box center [647, 621] width 496 height 35
click at [442, 572] on input "Profession" at bounding box center [647, 621] width 496 height 35
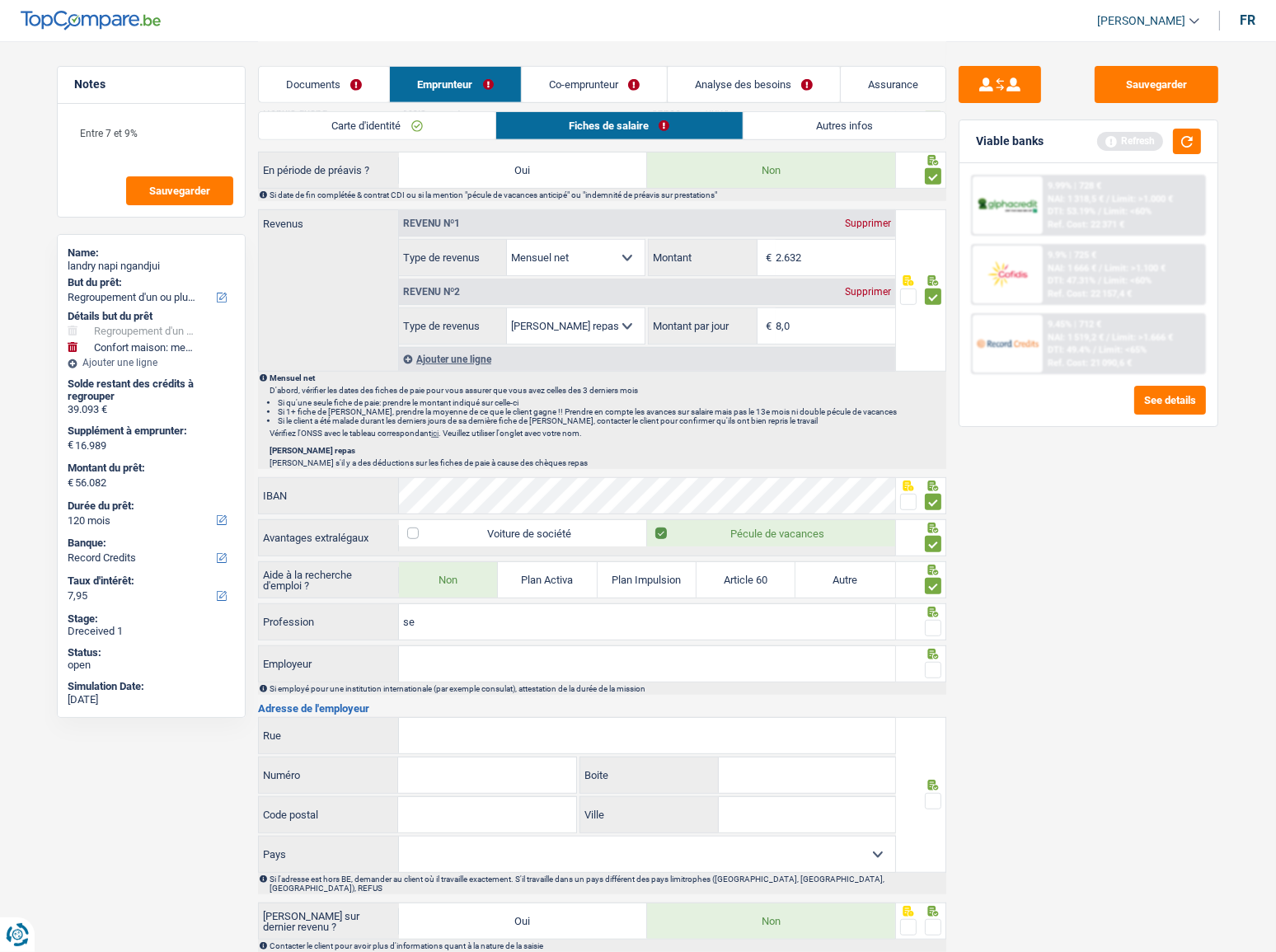
type input "s"
type input "employé"
click at [931, 572] on span at bounding box center [933, 627] width 16 height 16
click at [0, 0] on input "radio" at bounding box center [0, 0] width 0 height 0
drag, startPoint x: 556, startPoint y: 627, endPoint x: 212, endPoint y: 656, distance: 345.2
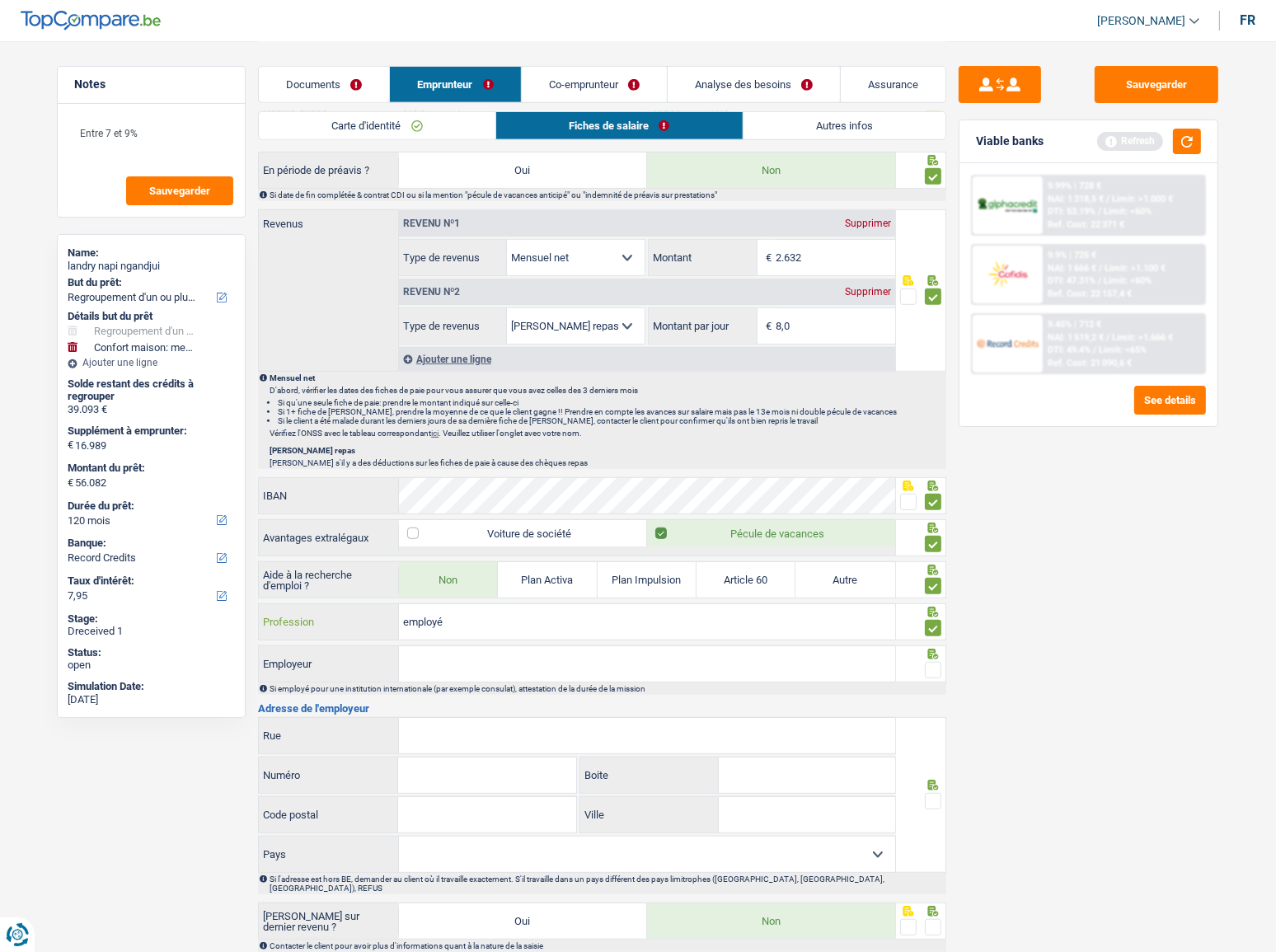
click at [212, 572] on div "Notes Entre 7 et 9% Sauvegarder Name: landry napi ngandjui But du prêt: Confort…" at bounding box center [638, 98] width 1187 height 1910
drag, startPoint x: 536, startPoint y: 620, endPoint x: 524, endPoint y: 626, distance: 13.4
click at [536, 572] on input "Profession" at bounding box center [647, 621] width 496 height 35
paste input "Service Technieker"
type input "Service Technieker"
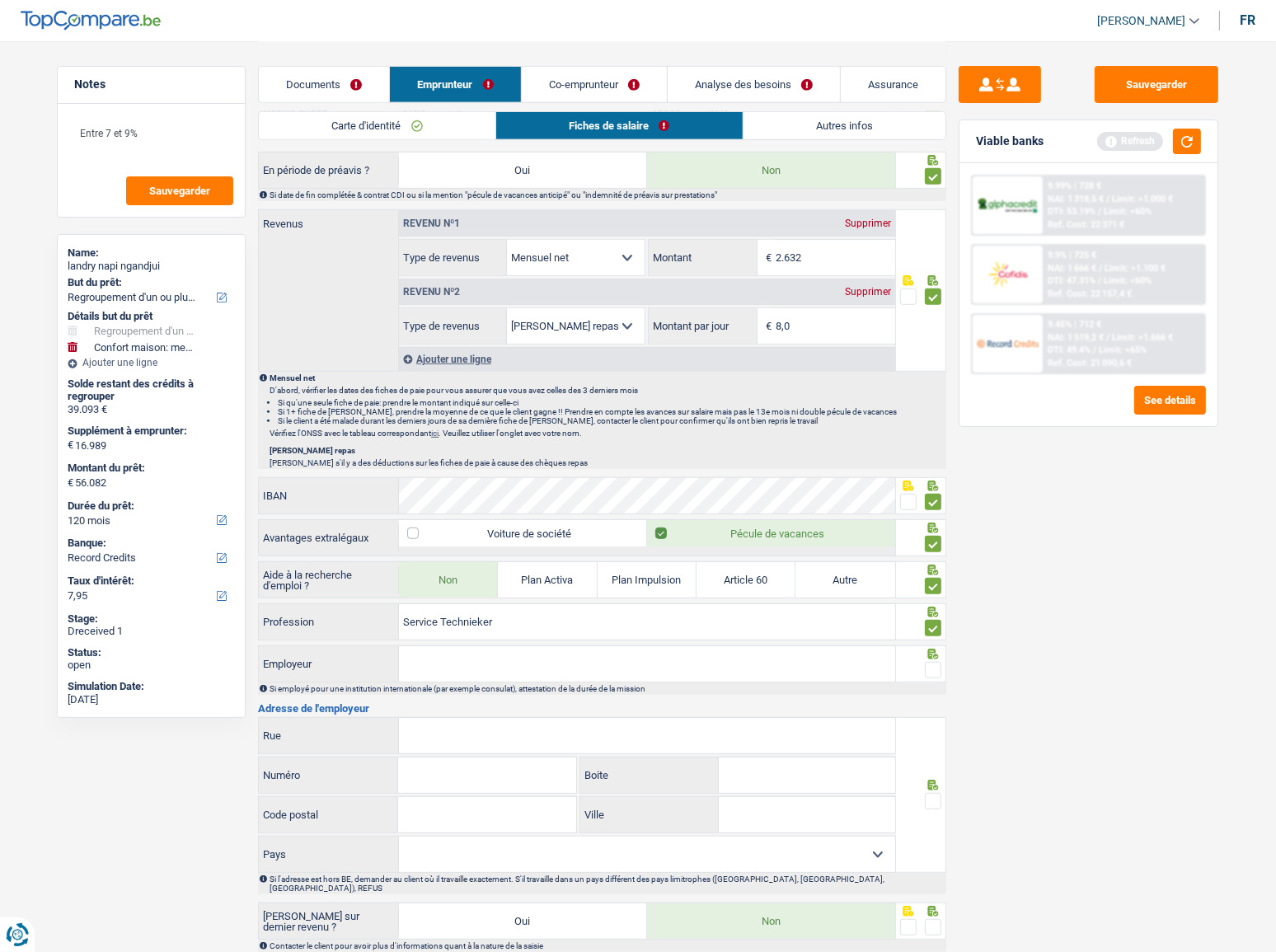
drag, startPoint x: 414, startPoint y: 664, endPoint x: 1276, endPoint y: 568, distance: 867.3
click at [415, 572] on input "Employeur" at bounding box center [647, 663] width 496 height 35
paste input "Deutsche Windtechnik Belgium"
click at [515, 572] on input "Employeur" at bounding box center [647, 663] width 496 height 35
type input "Deutsche Windtechnik Belgium"
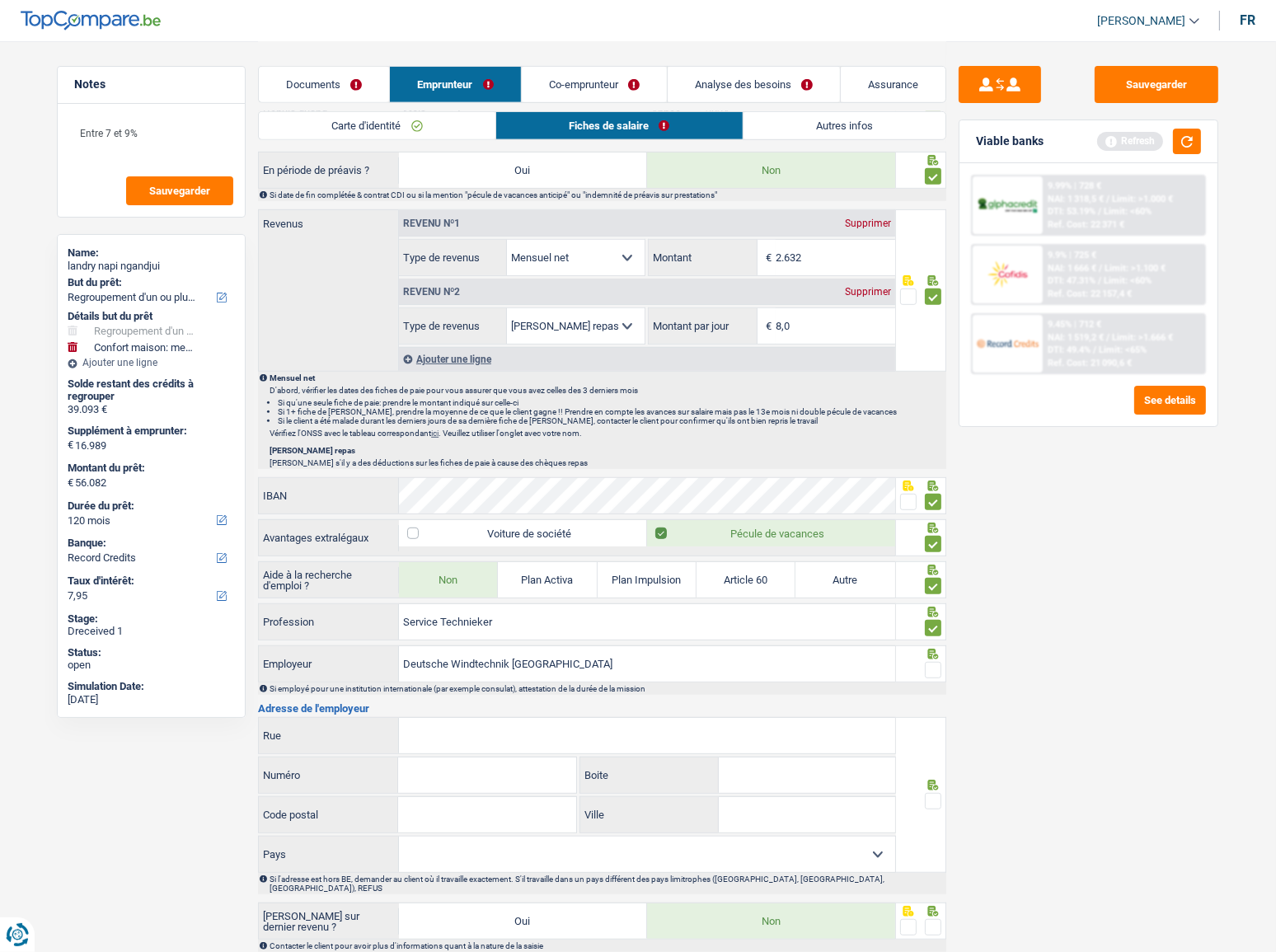
drag, startPoint x: 450, startPoint y: 729, endPoint x: 542, endPoint y: 692, distance: 99.2
click at [450, 572] on input "Rue" at bounding box center [647, 735] width 496 height 35
click at [471, 572] on input "Rue" at bounding box center [647, 735] width 496 height 35
paste input "Hendrik van Veldekesingel"
type input "Hendrik van Veldekesingel"
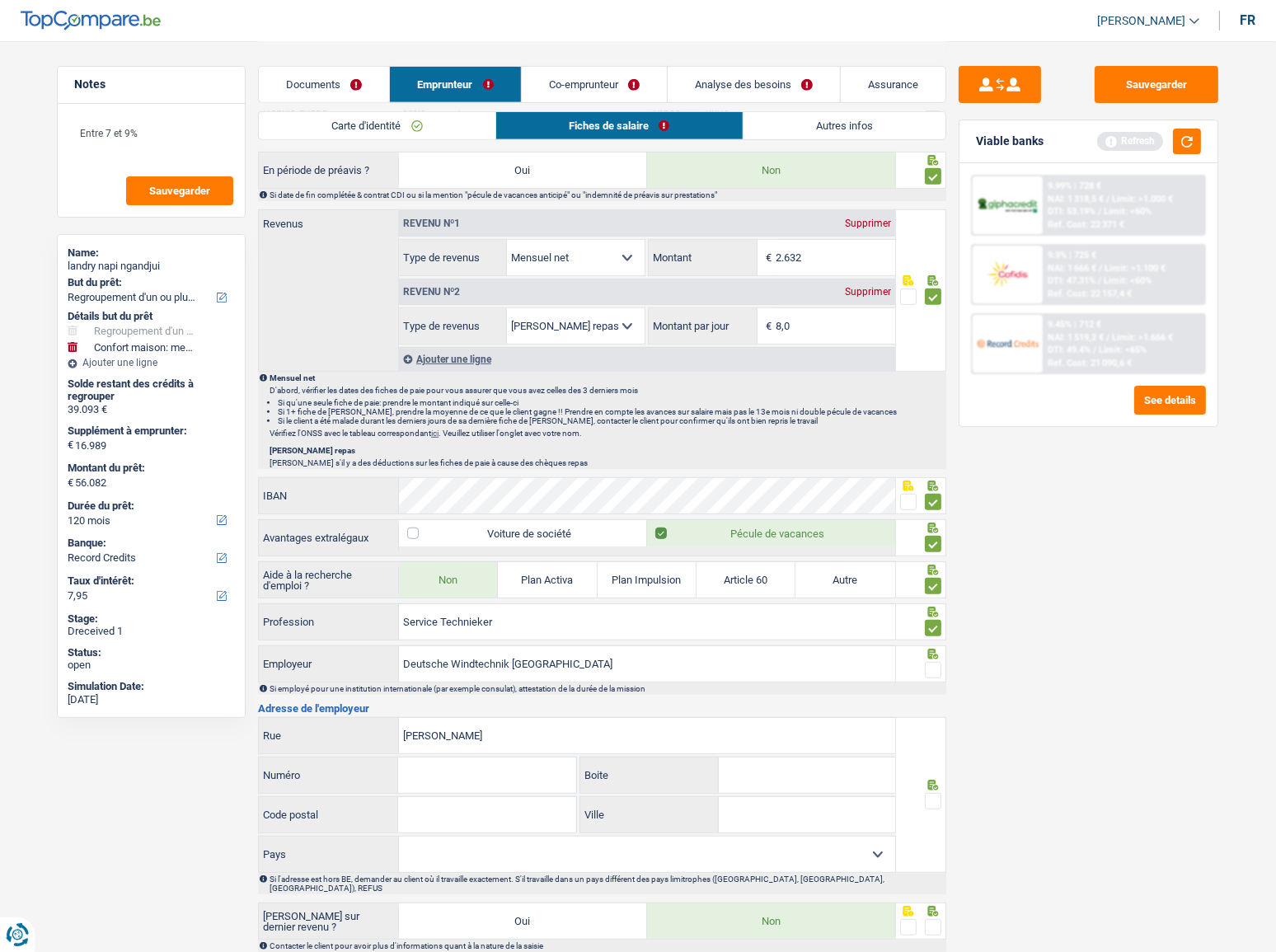
drag, startPoint x: 431, startPoint y: 771, endPoint x: 443, endPoint y: 766, distance: 13.0
click at [431, 572] on input "Numéro" at bounding box center [486, 774] width 177 height 35
type input "150"
type input "175"
click at [512, 572] on input "Code postal" at bounding box center [486, 814] width 177 height 35
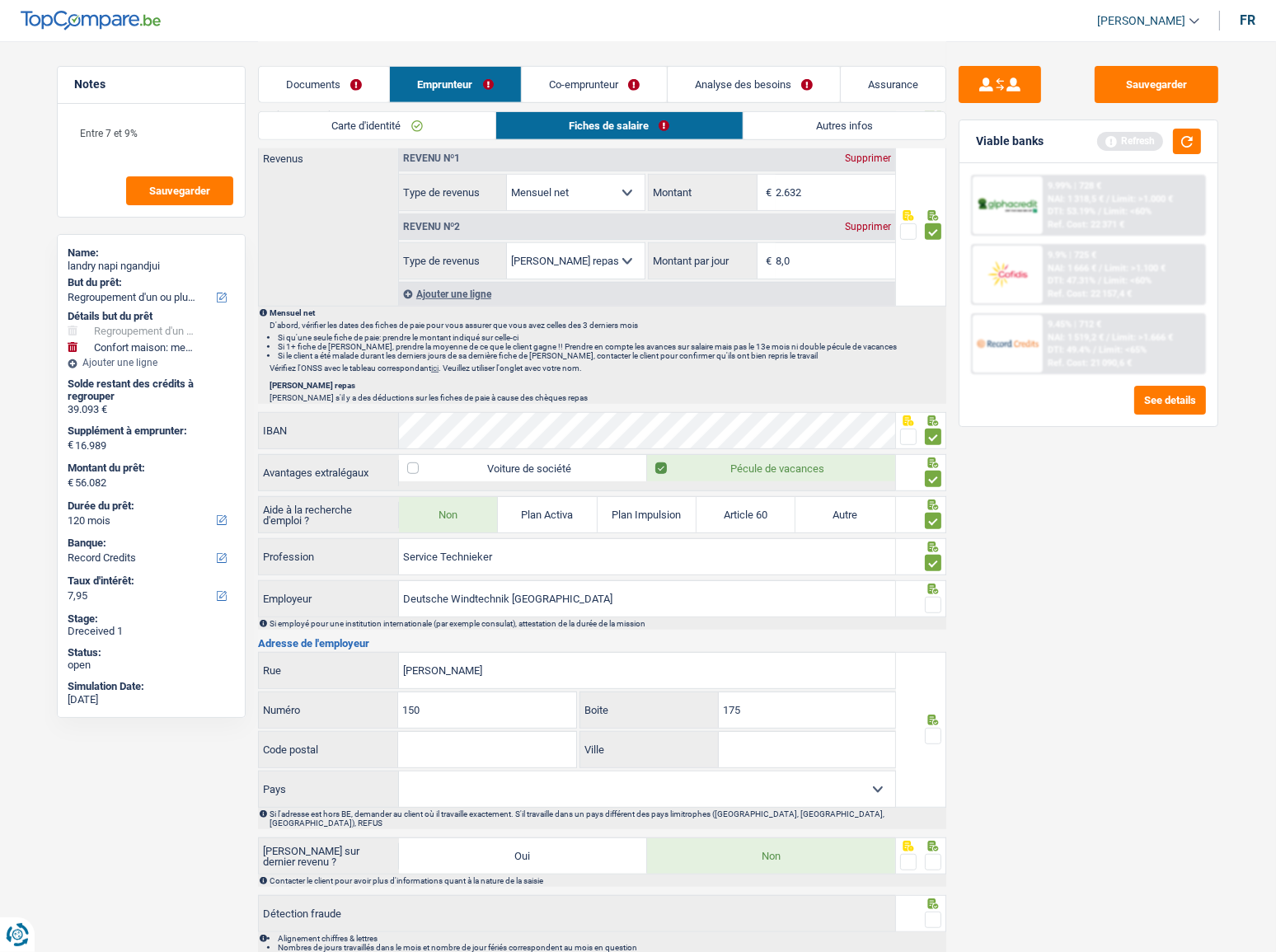
scroll to position [1027, 0]
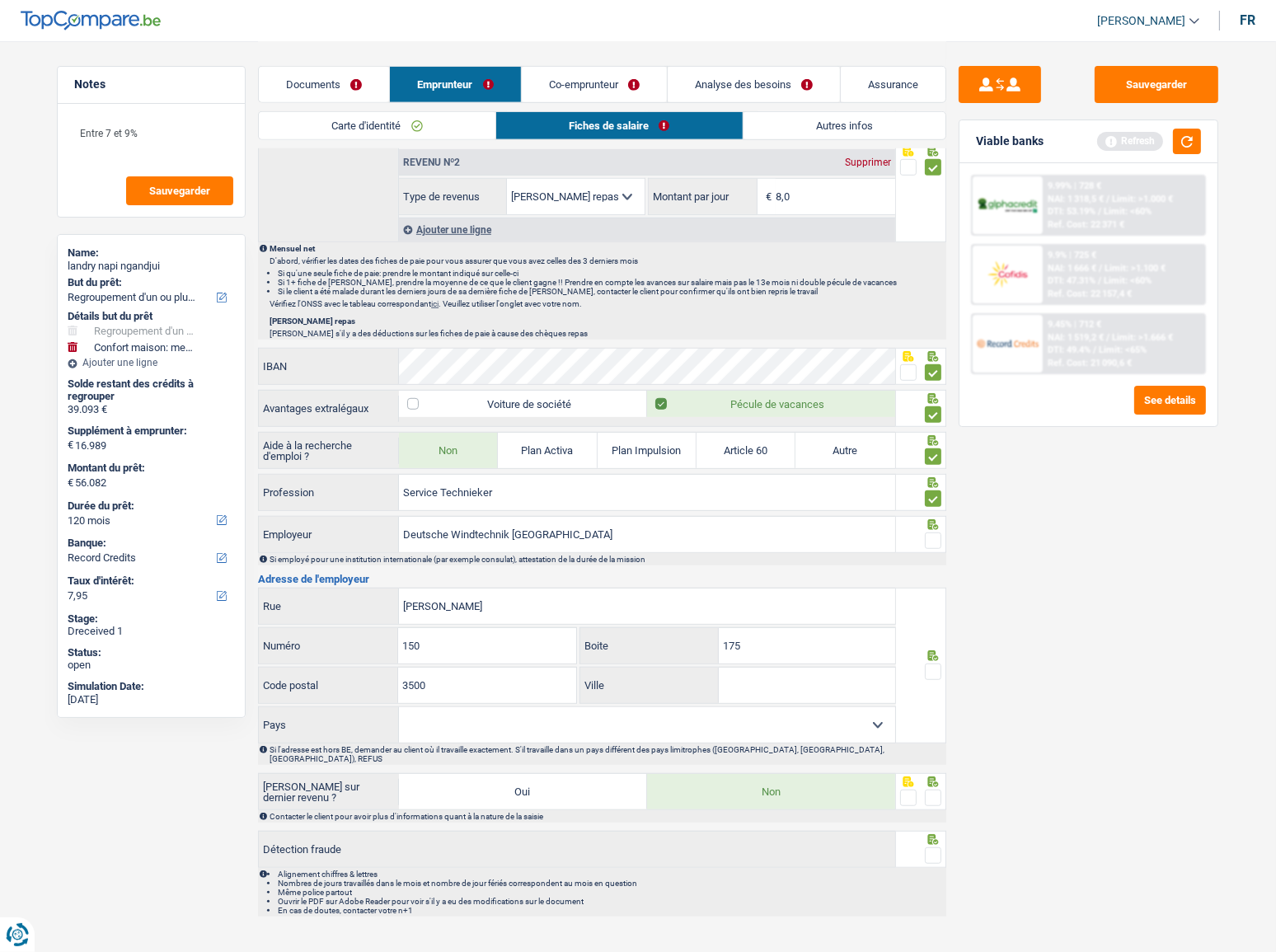
type input "3500"
type input "hasselt"
drag, startPoint x: 553, startPoint y: 716, endPoint x: 535, endPoint y: 732, distance: 24.1
click at [552, 572] on select "Belgique France Allemagne Italie Luxembourg Pays-Bas Espagne Suisse Sélectionne…" at bounding box center [647, 724] width 496 height 35
select select "BE"
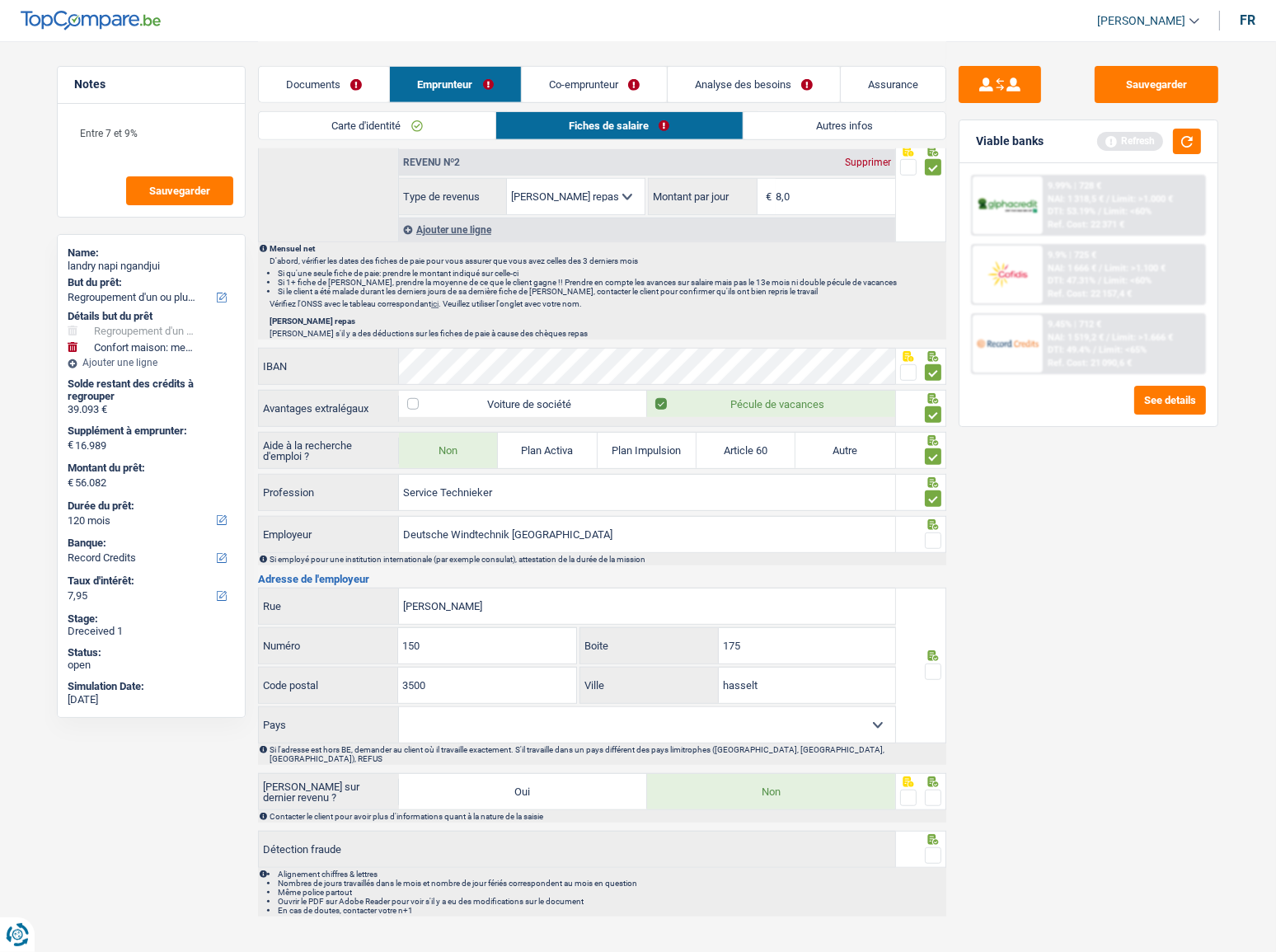
click at [399, 572] on select "Belgique France Allemagne Italie Luxembourg Pays-Bas Espagne Suisse Sélectionne…" at bounding box center [647, 724] width 496 height 35
click at [934, 572] on span at bounding box center [933, 672] width 16 height 16
click at [0, 0] on input "radio" at bounding box center [0, 0] width 0 height 0
click at [940, 532] on span at bounding box center [933, 540] width 16 height 16
click at [0, 0] on input "radio" at bounding box center [0, 0] width 0 height 0
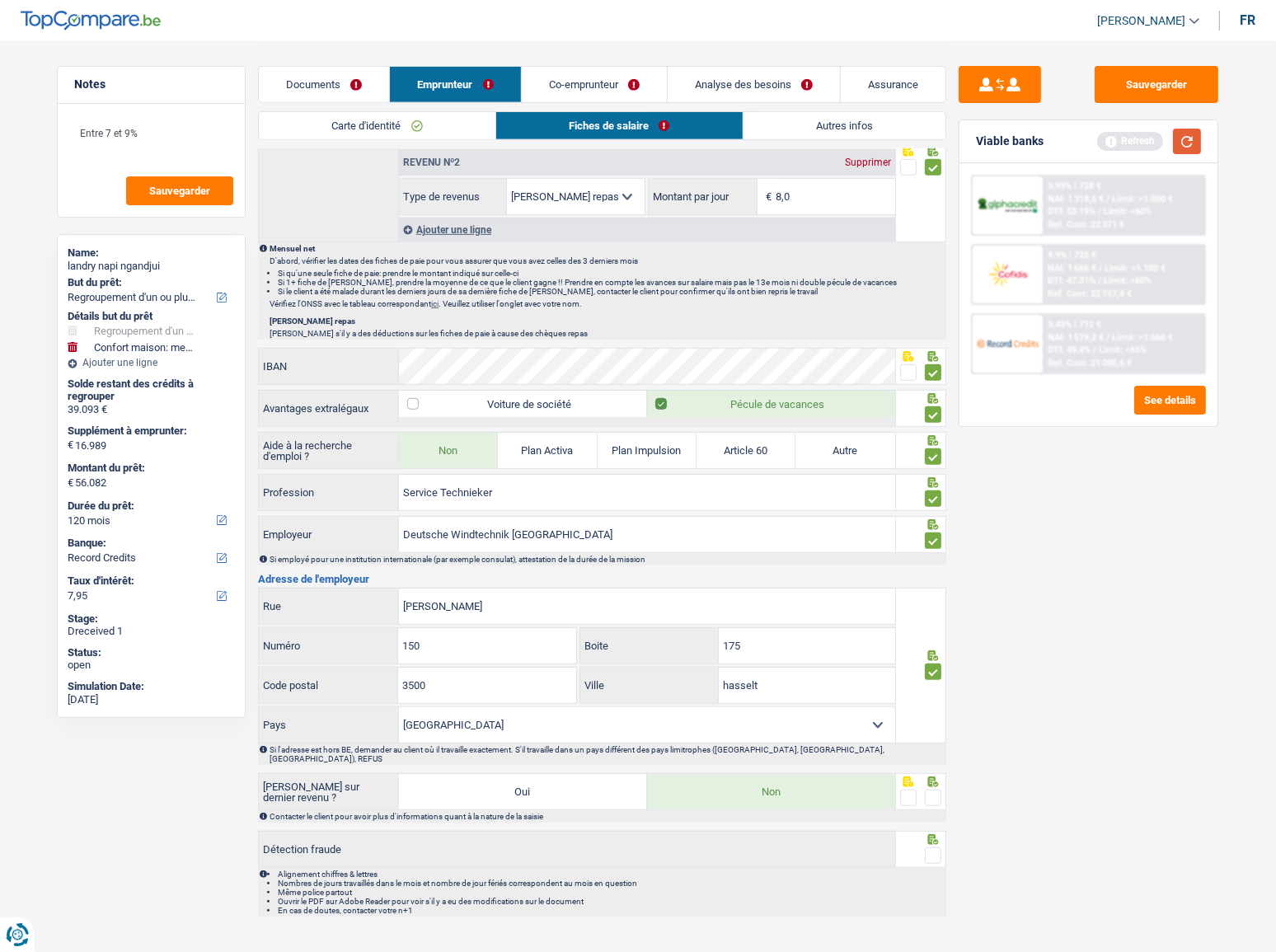
click at [1193, 146] on button "button" at bounding box center [1186, 141] width 28 height 25
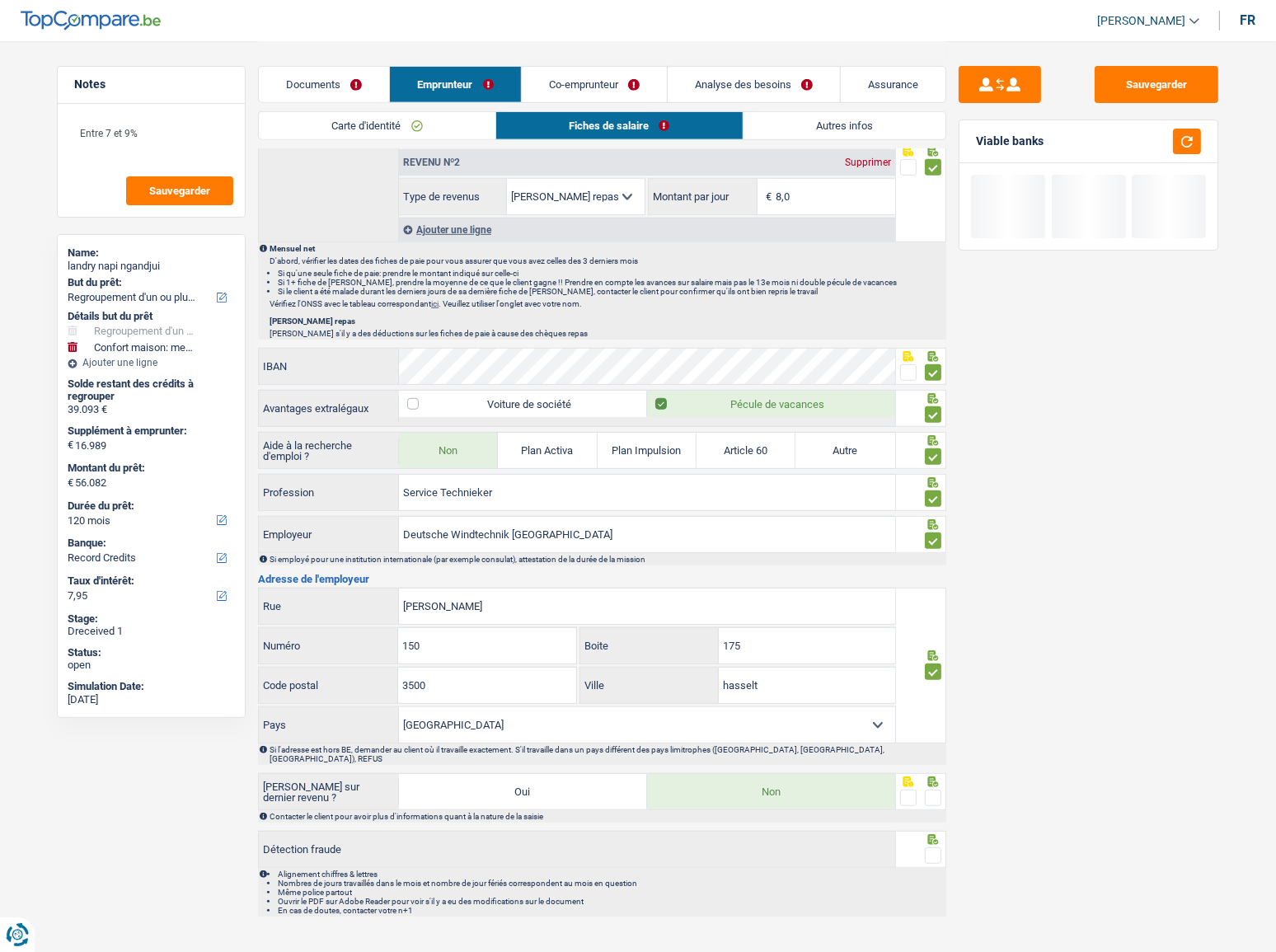
click at [935, 572] on span at bounding box center [933, 798] width 16 height 16
click at [0, 0] on input "radio" at bounding box center [0, 0] width 0 height 0
click at [935, 572] on span at bounding box center [933, 855] width 16 height 16
click at [0, 0] on input "radio" at bounding box center [0, 0] width 0 height 0
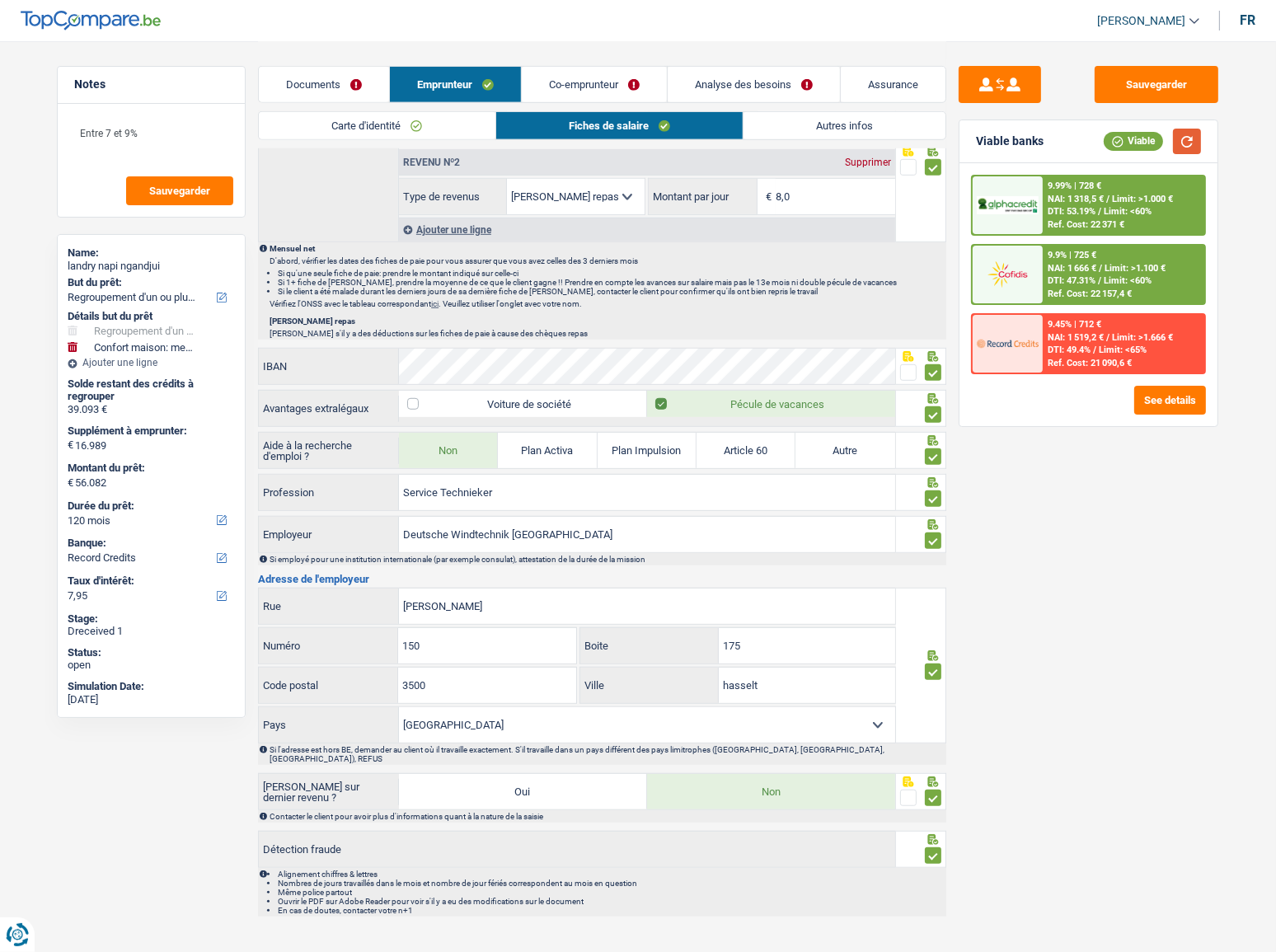
click at [1194, 141] on button "button" at bounding box center [1186, 141] width 28 height 25
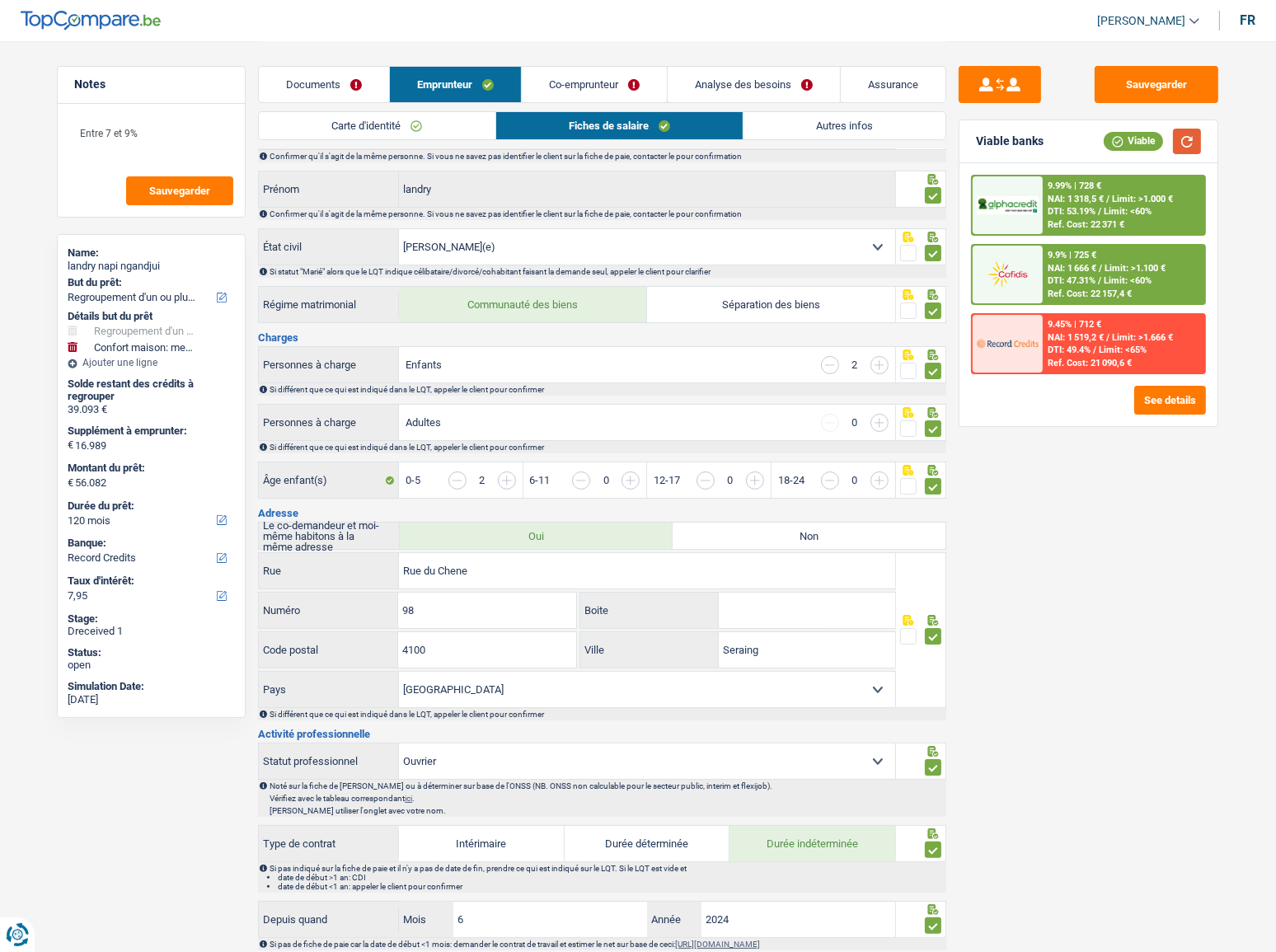
scroll to position [0, 0]
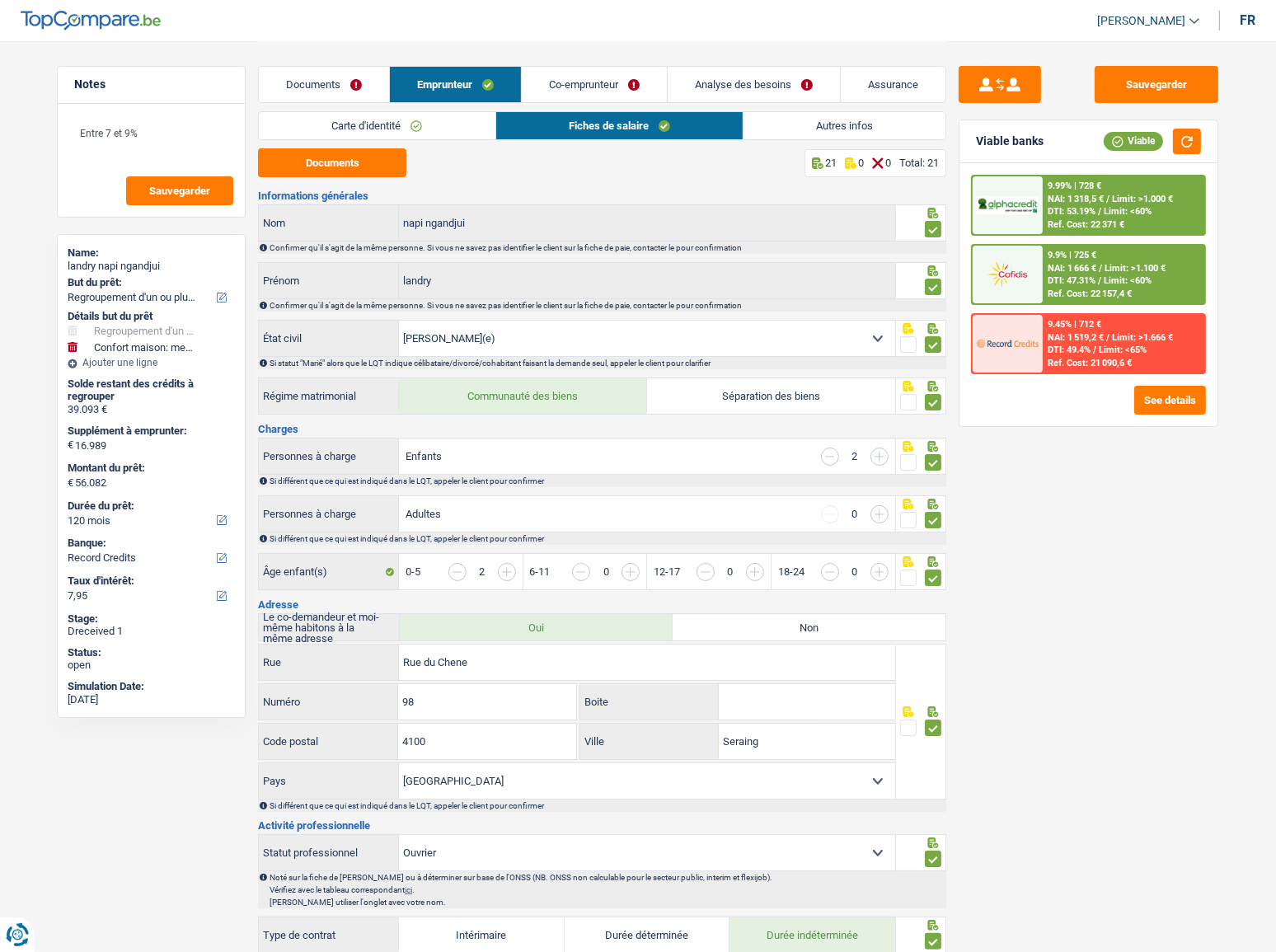
click at [800, 135] on link "Autres infos" at bounding box center [844, 126] width 202 height 27
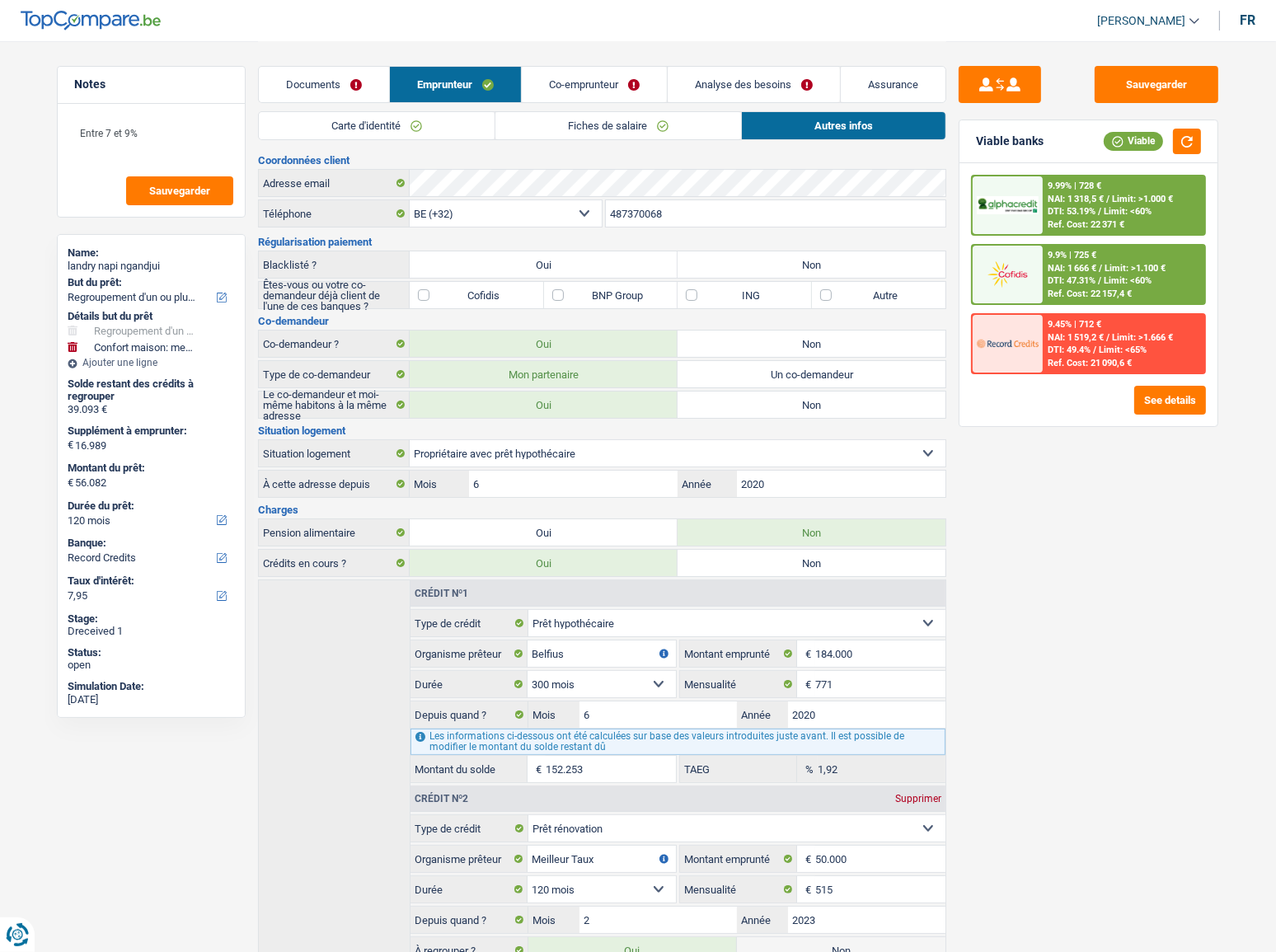
click at [583, 78] on link "Co-emprunteur" at bounding box center [594, 84] width 145 height 35
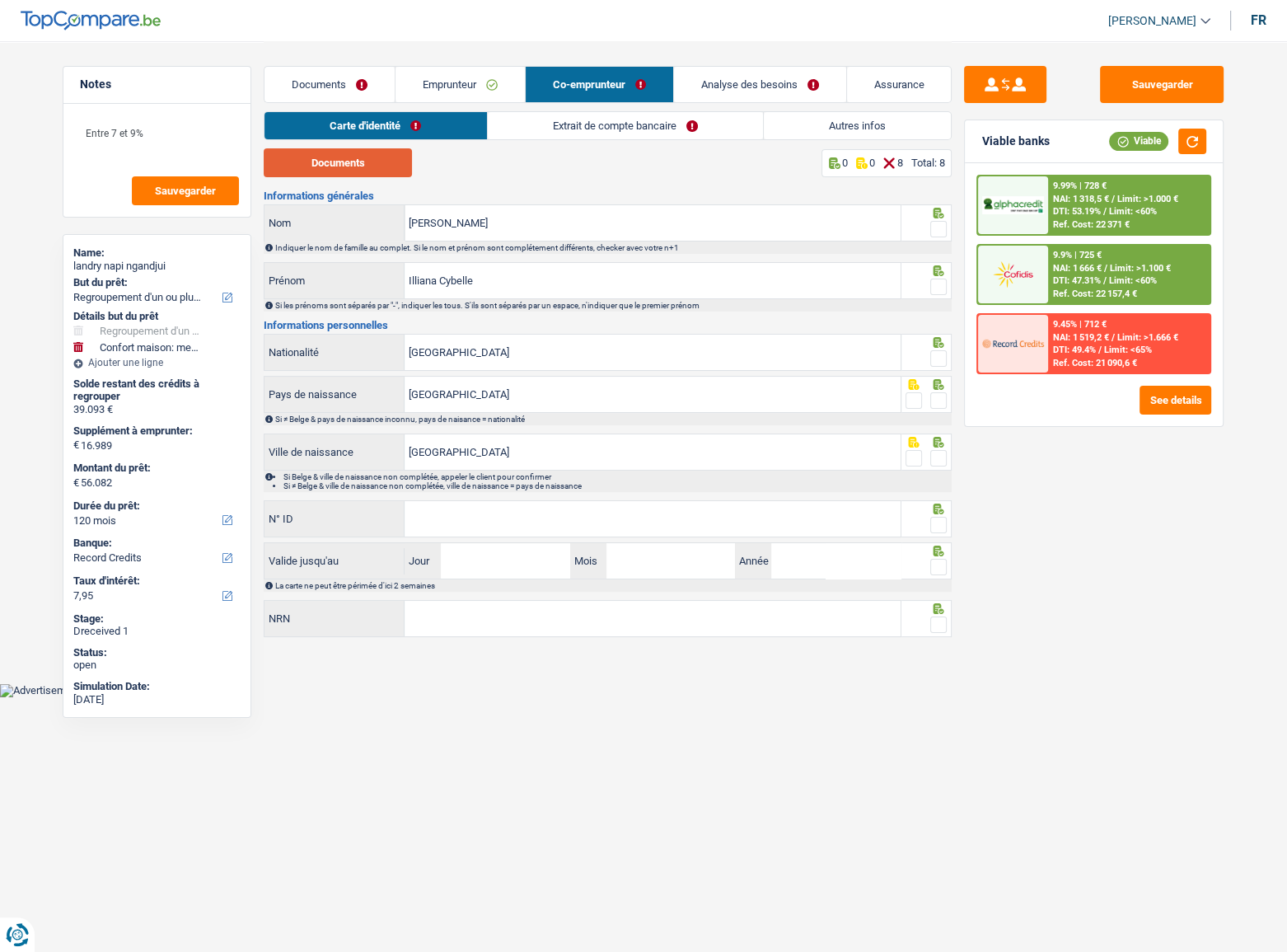
click at [367, 160] on button "Documents" at bounding box center [338, 163] width 149 height 29
click at [944, 226] on span at bounding box center [939, 229] width 16 height 16
click at [0, 0] on input "radio" at bounding box center [0, 0] width 0 height 0
click at [944, 283] on span at bounding box center [939, 287] width 16 height 16
click at [0, 0] on input "radio" at bounding box center [0, 0] width 0 height 0
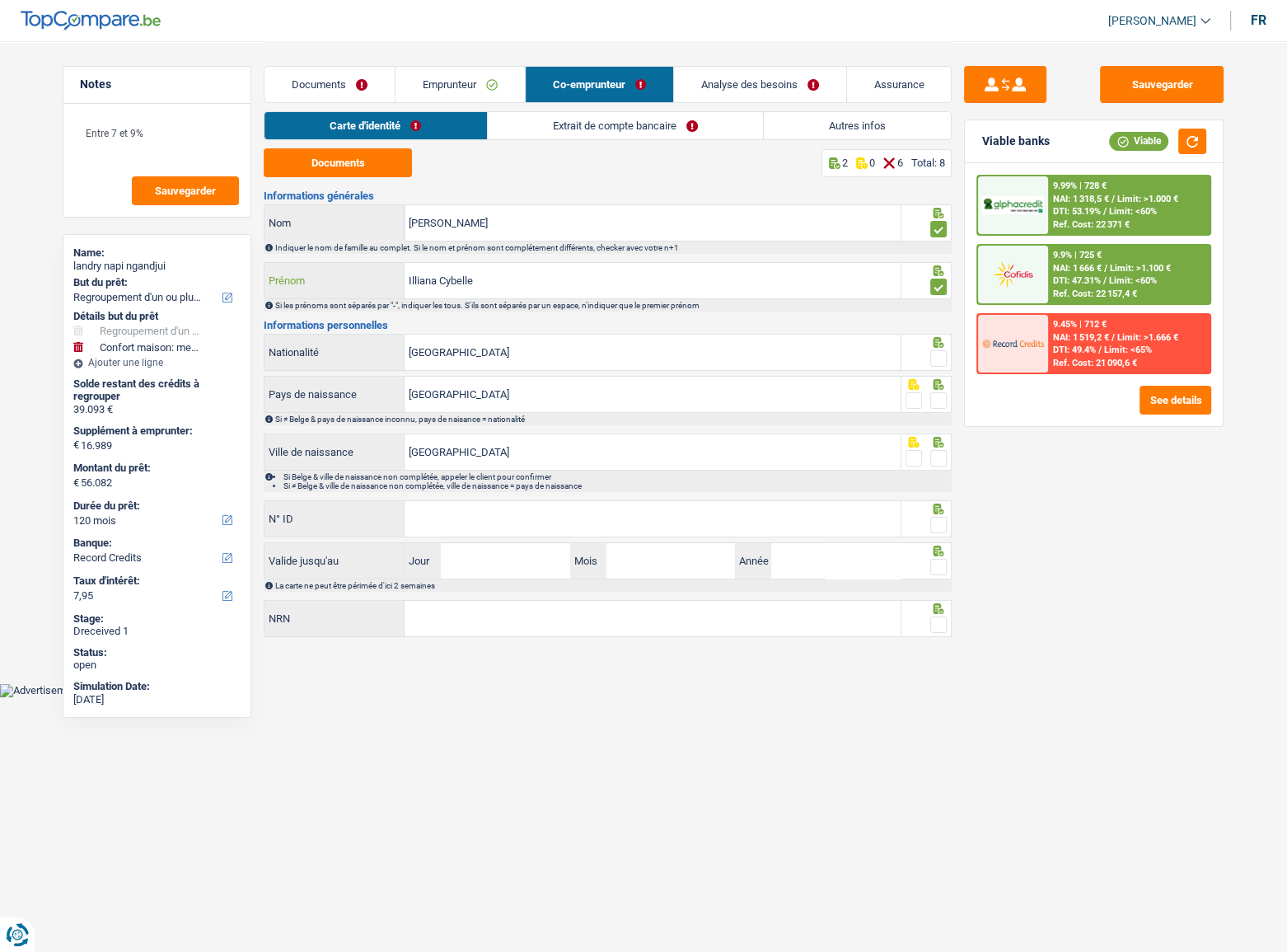
drag, startPoint x: 502, startPoint y: 282, endPoint x: 445, endPoint y: 280, distance: 57.0
click at [445, 280] on input "Illiana Cybelle" at bounding box center [652, 280] width 496 height 35
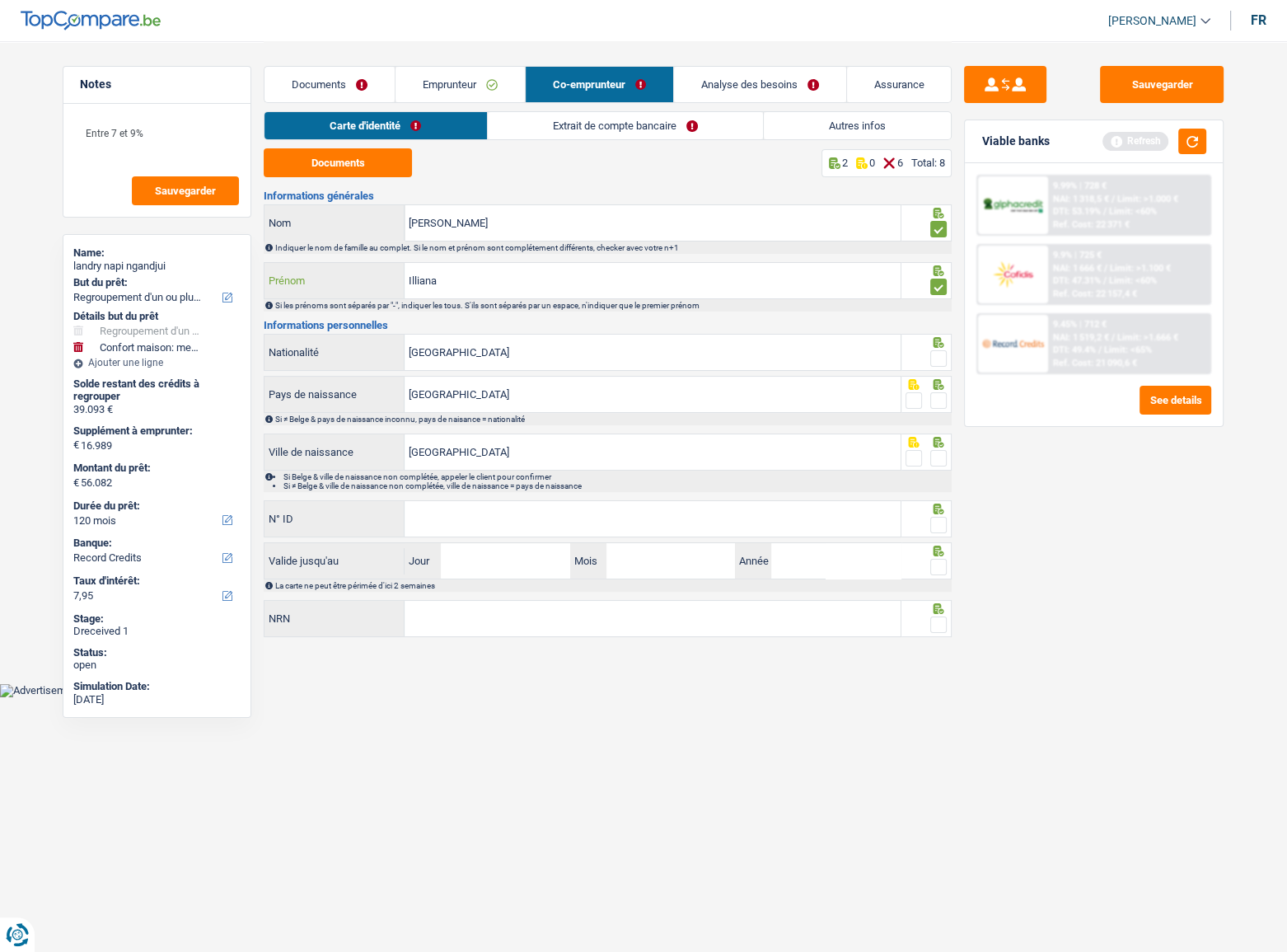
type input "Illiana"
drag, startPoint x: 502, startPoint y: 353, endPoint x: 814, endPoint y: 352, distance: 312.0
click at [503, 352] on input "[GEOGRAPHIC_DATA]" at bounding box center [652, 352] width 496 height 35
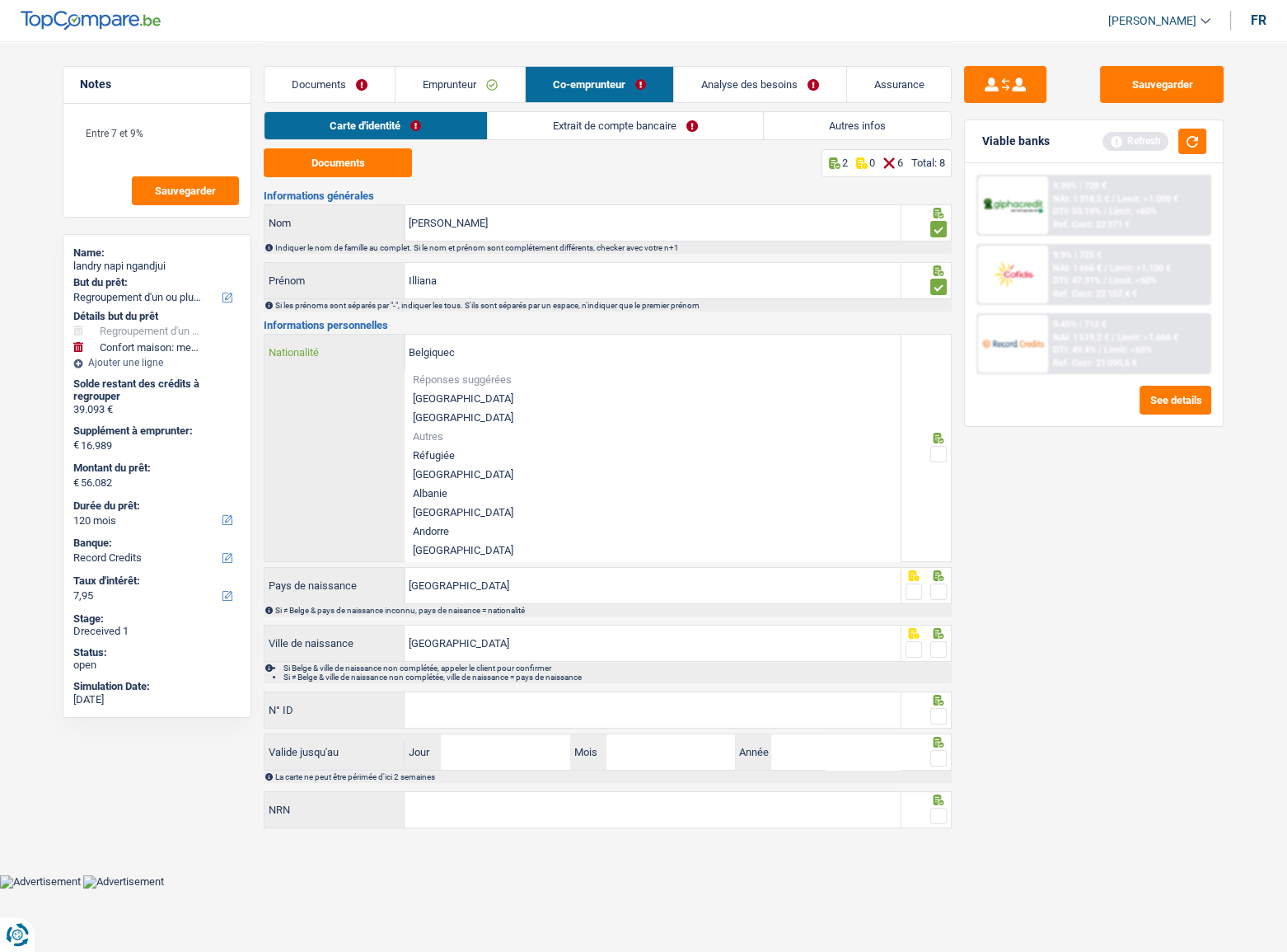
type input "Belgiqueca"
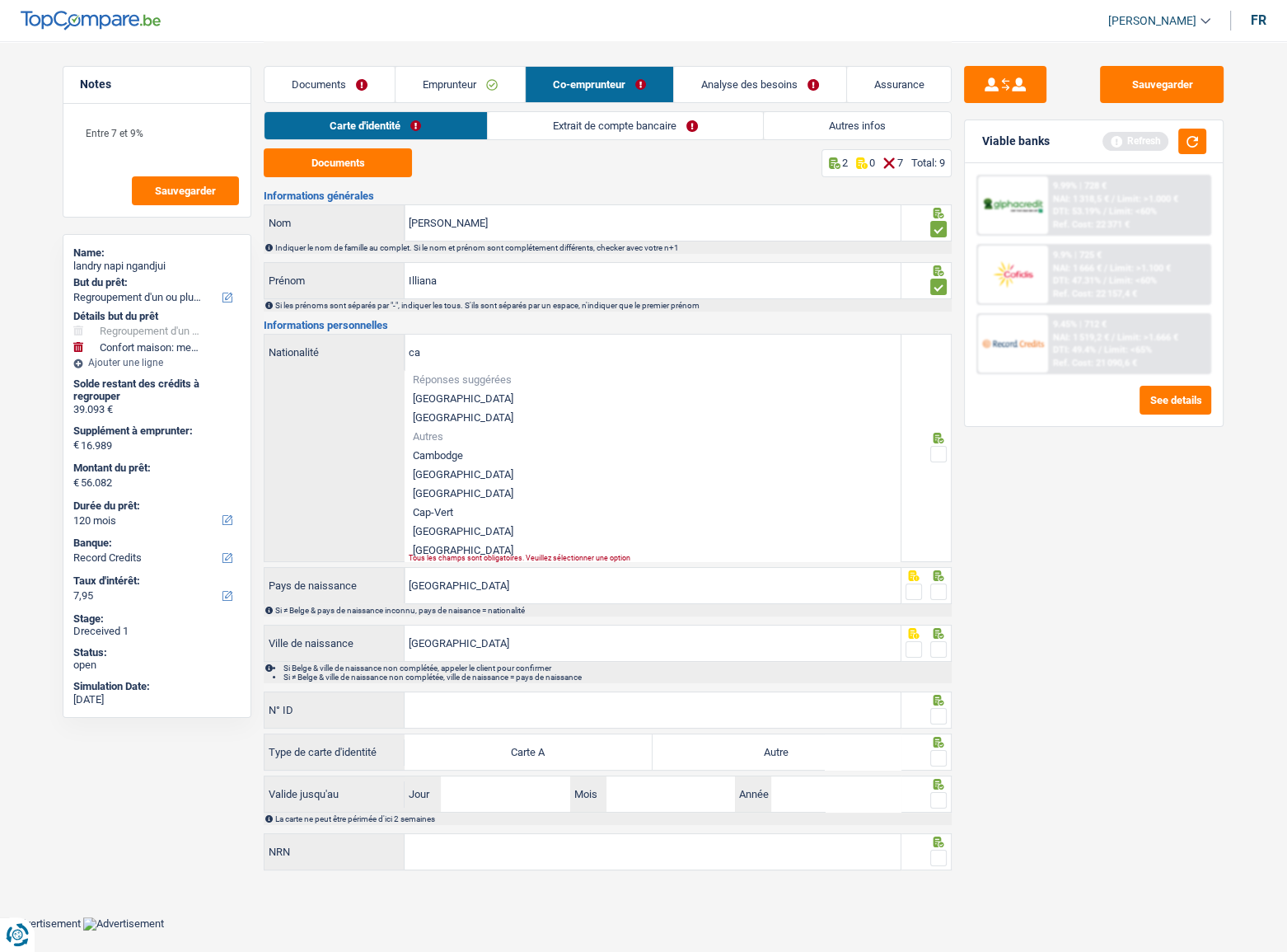
click at [442, 473] on li "Cameroun" at bounding box center [652, 474] width 496 height 19
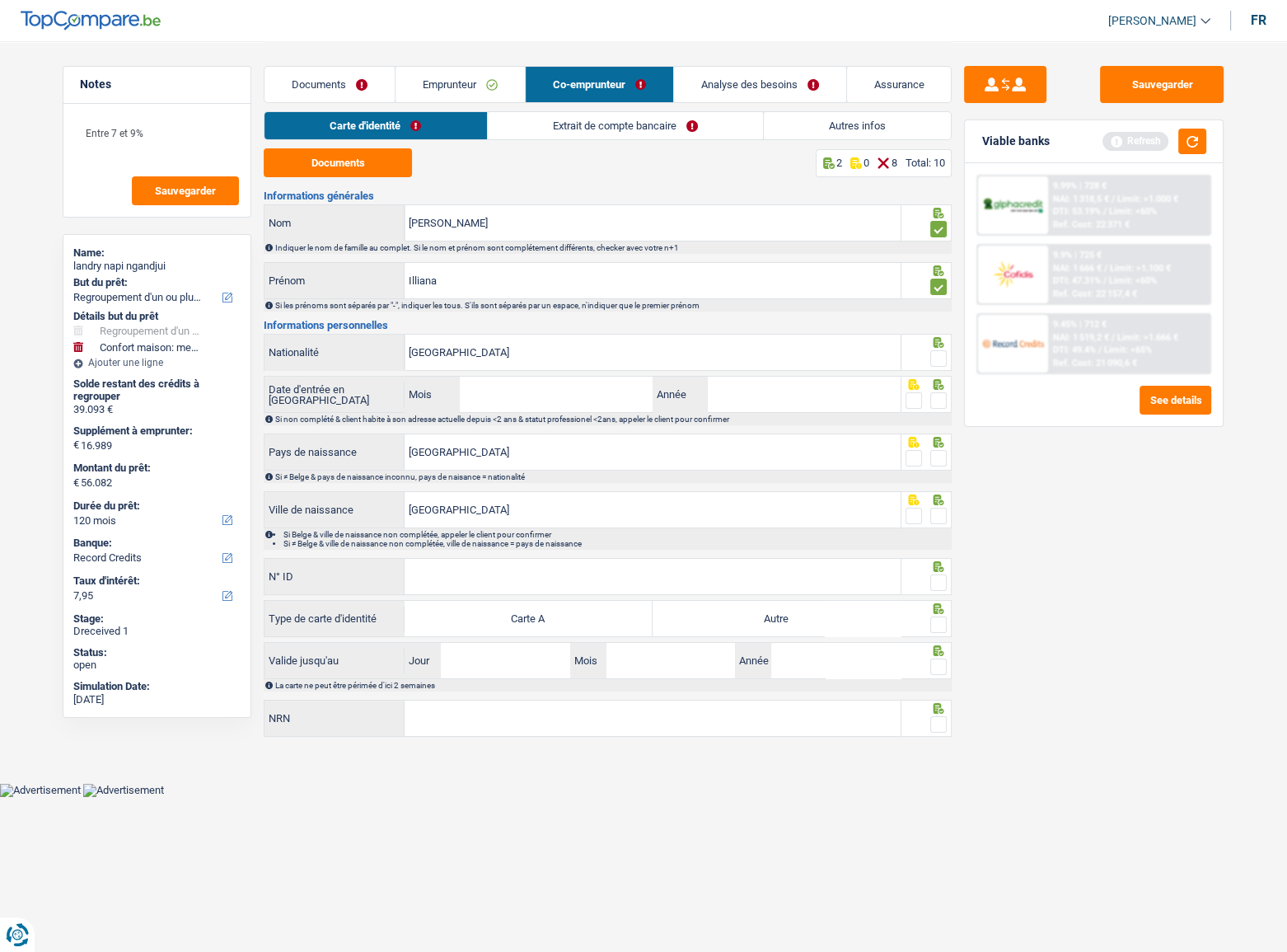
click at [949, 356] on div at bounding box center [927, 352] width 51 height 37
click at [1177, 148] on div "Refresh" at bounding box center [1155, 141] width 104 height 25
click at [890, 346] on input "Cameroun" at bounding box center [652, 352] width 496 height 35
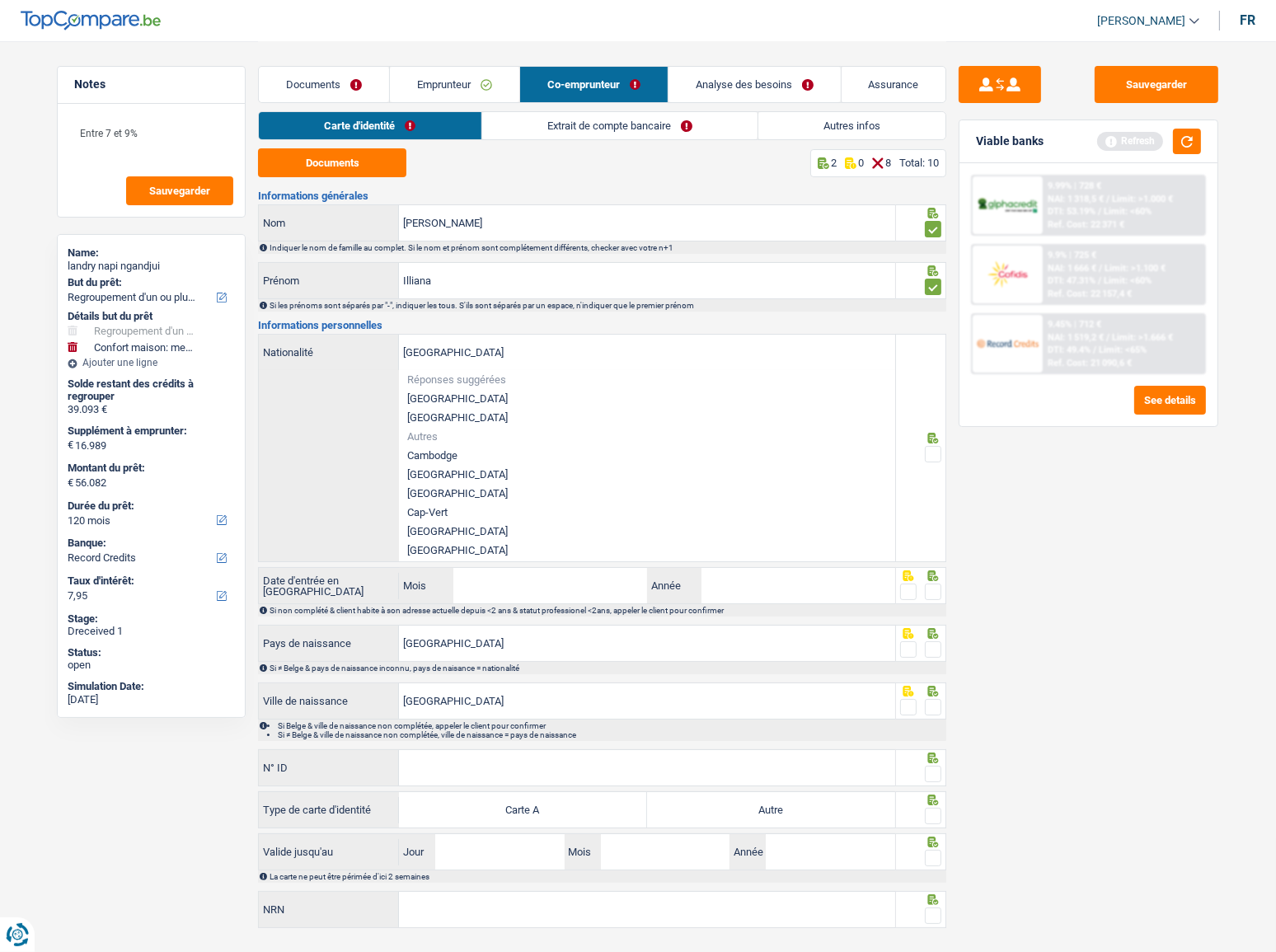
click at [463, 395] on li "[GEOGRAPHIC_DATA]" at bounding box center [647, 398] width 496 height 19
type input "[GEOGRAPHIC_DATA]"
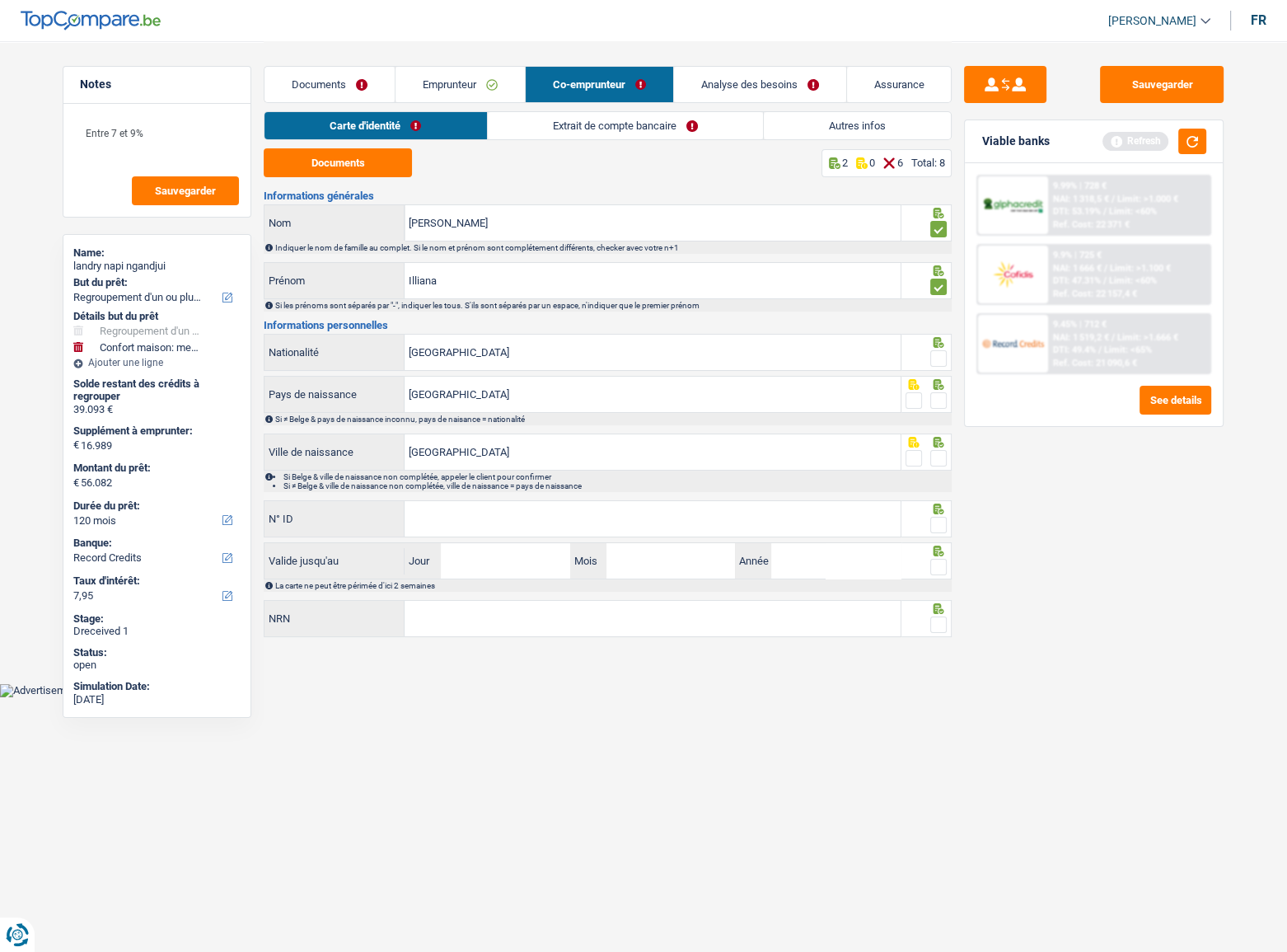
drag, startPoint x: 1146, startPoint y: 617, endPoint x: 112, endPoint y: 492, distance: 1041.5
click at [1142, 572] on div "Sauvegarder Viable banks Refresh 9.99% | 728 € NAI: 1 318,5 € / Limit: >1.000 €…" at bounding box center [1095, 496] width 285 height 860
click at [868, 340] on input "[GEOGRAPHIC_DATA]" at bounding box center [652, 352] width 496 height 35
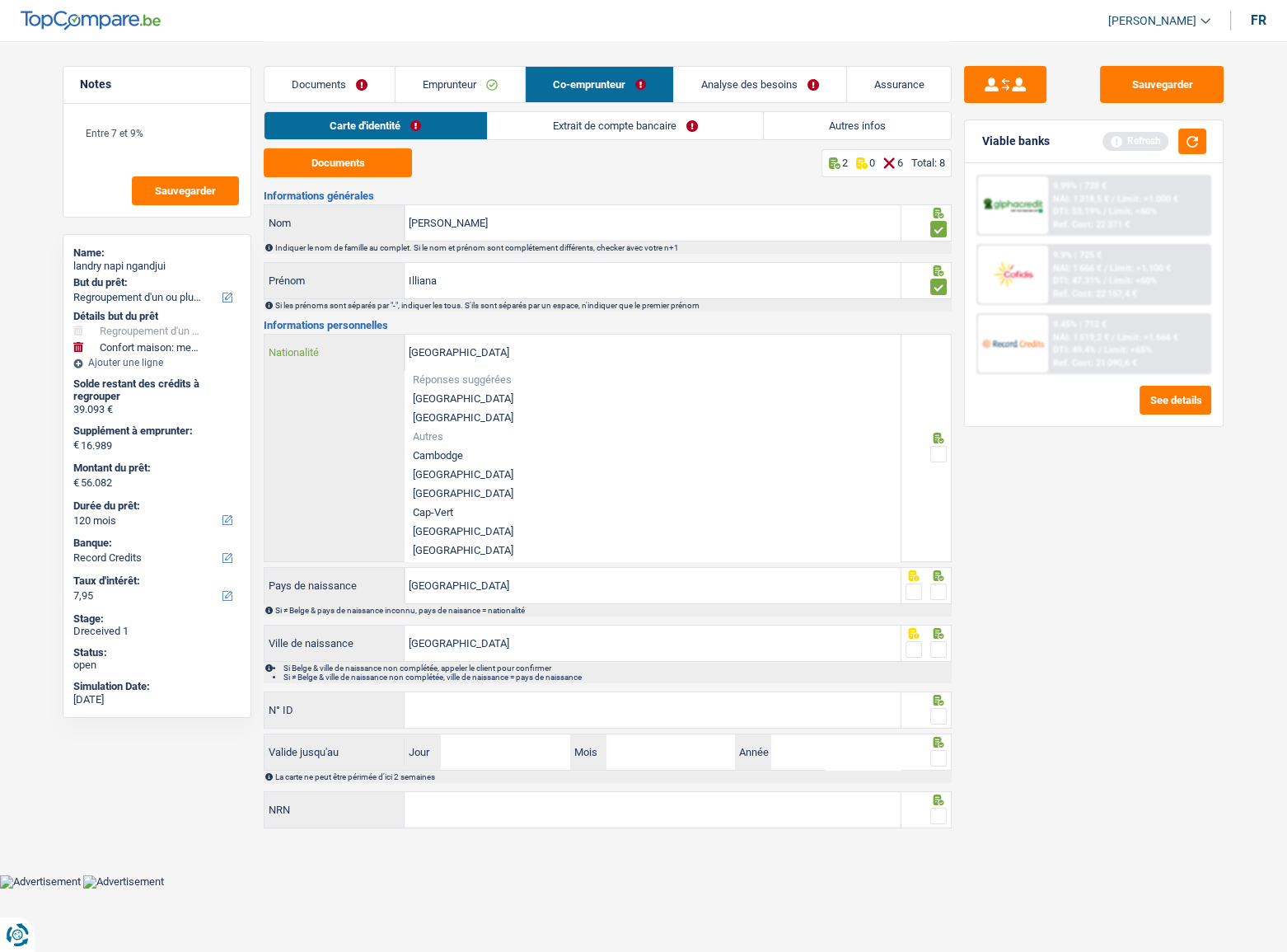
drag, startPoint x: 609, startPoint y: 359, endPoint x: 366, endPoint y: 366, distance: 243.1
click at [366, 366] on div "Belgique Nationalité" at bounding box center [583, 352] width 637 height 35
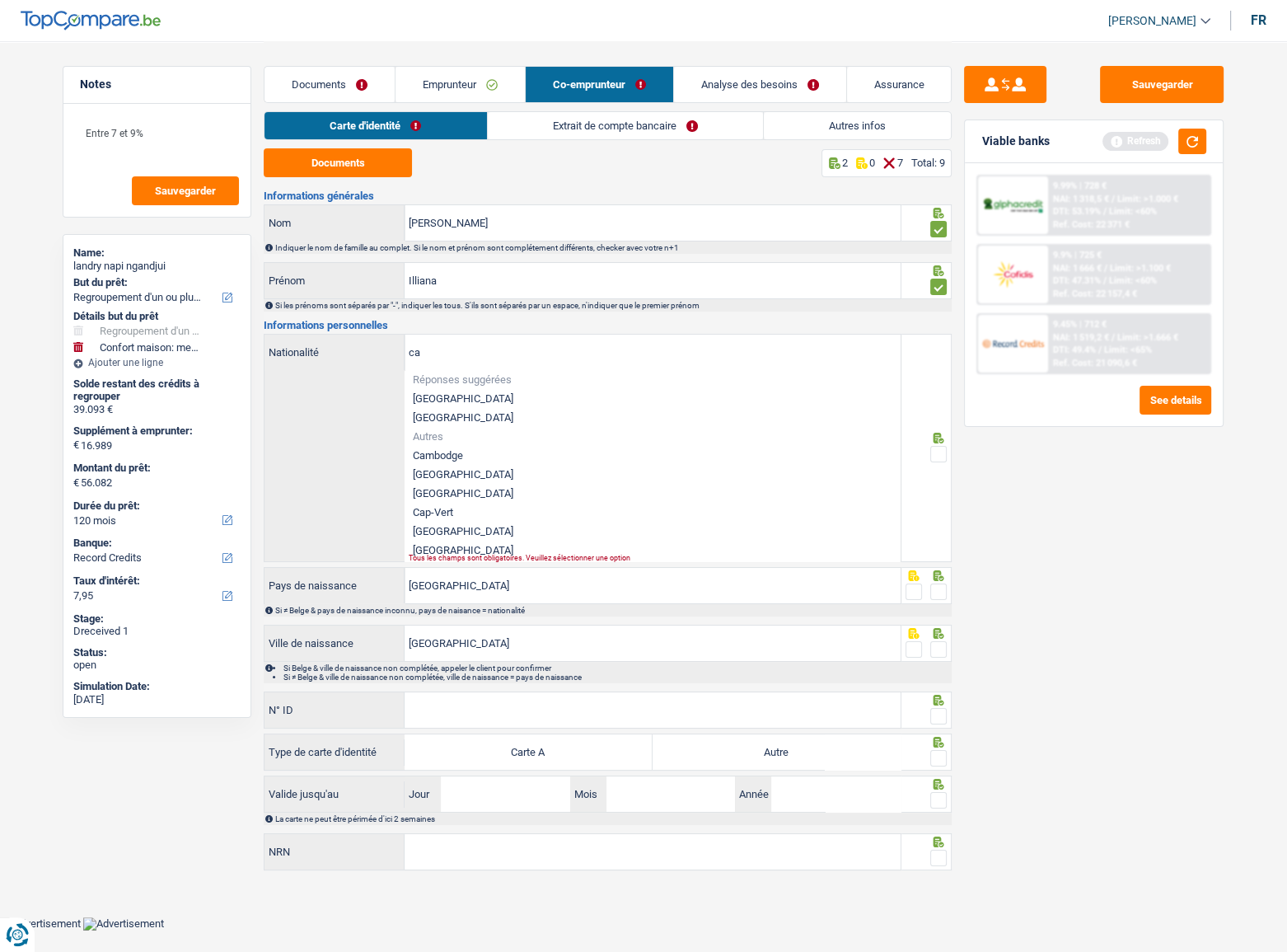
click at [445, 474] on li "Cameroun" at bounding box center [652, 474] width 496 height 19
type input "Cameroun"
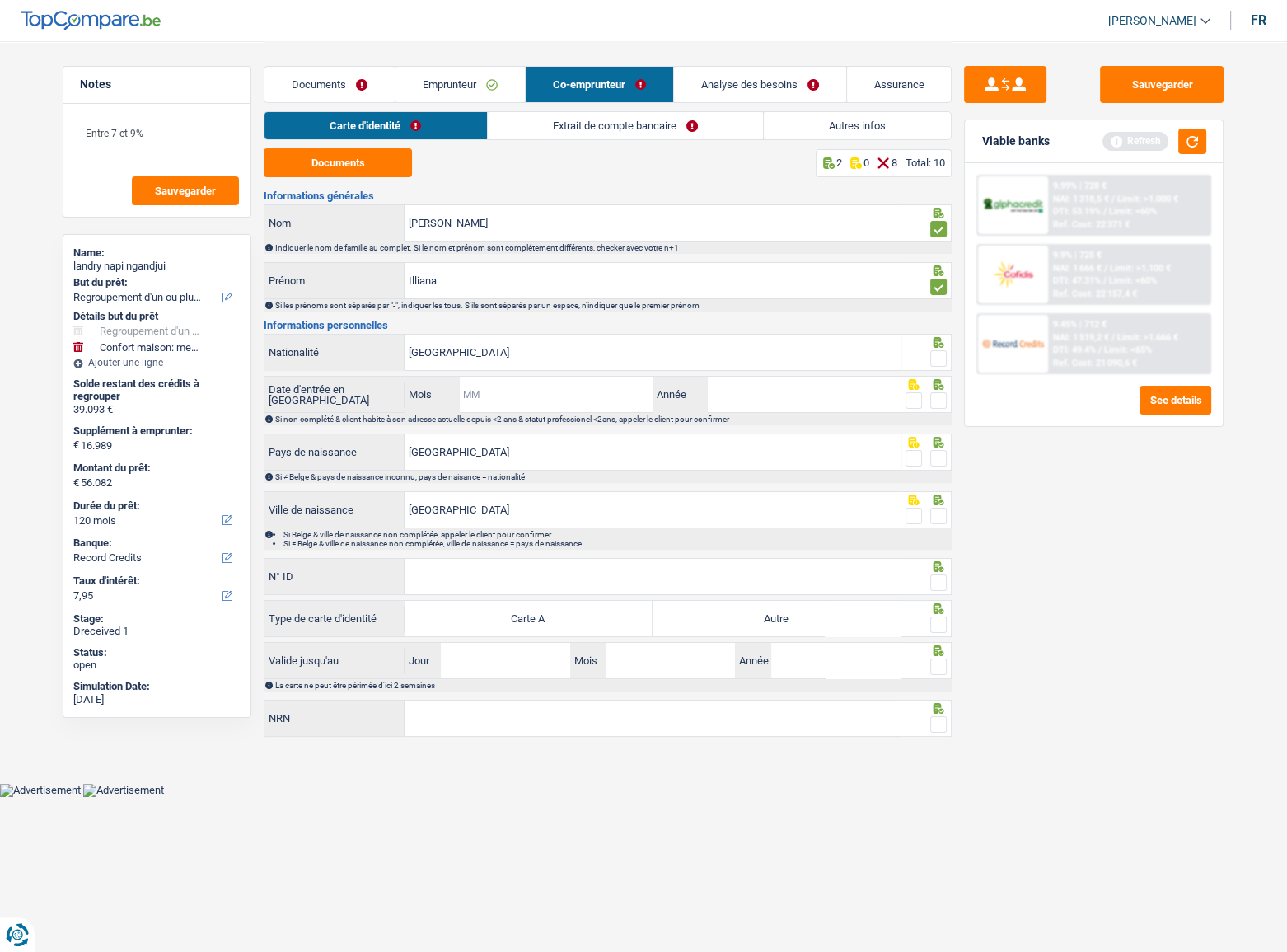
click at [465, 400] on input "Mois" at bounding box center [556, 393] width 194 height 35
type input "06"
type input "3"
type input "2020"
drag, startPoint x: 940, startPoint y: 356, endPoint x: 929, endPoint y: 393, distance: 38.6
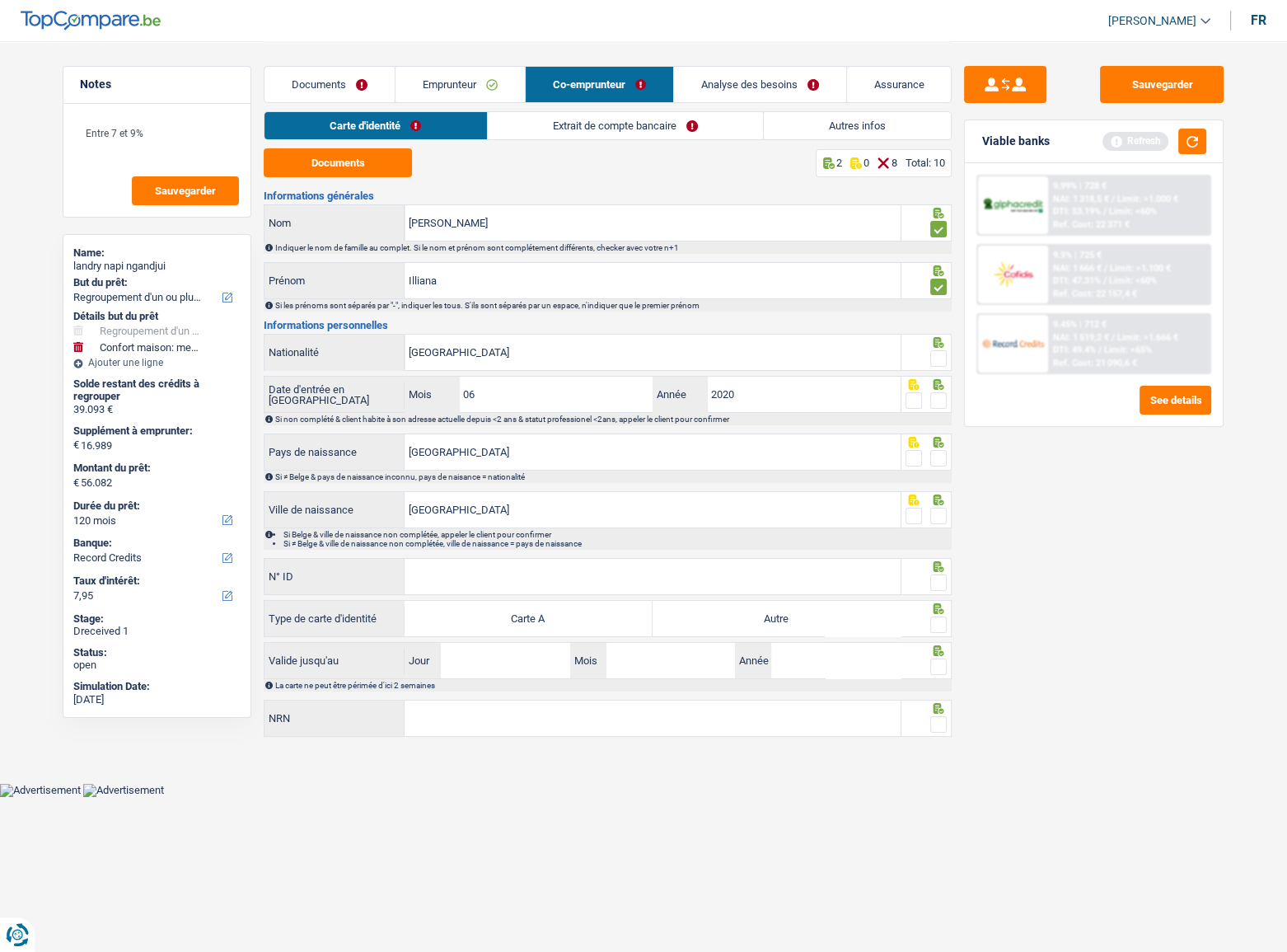
click at [940, 356] on span at bounding box center [939, 358] width 16 height 16
click at [0, 0] on input "radio" at bounding box center [0, 0] width 0 height 0
click at [927, 397] on fieldset at bounding box center [927, 401] width 42 height 21
drag, startPoint x: 912, startPoint y: 399, endPoint x: 915, endPoint y: 409, distance: 10.4
click at [914, 399] on span at bounding box center [914, 401] width 16 height 16
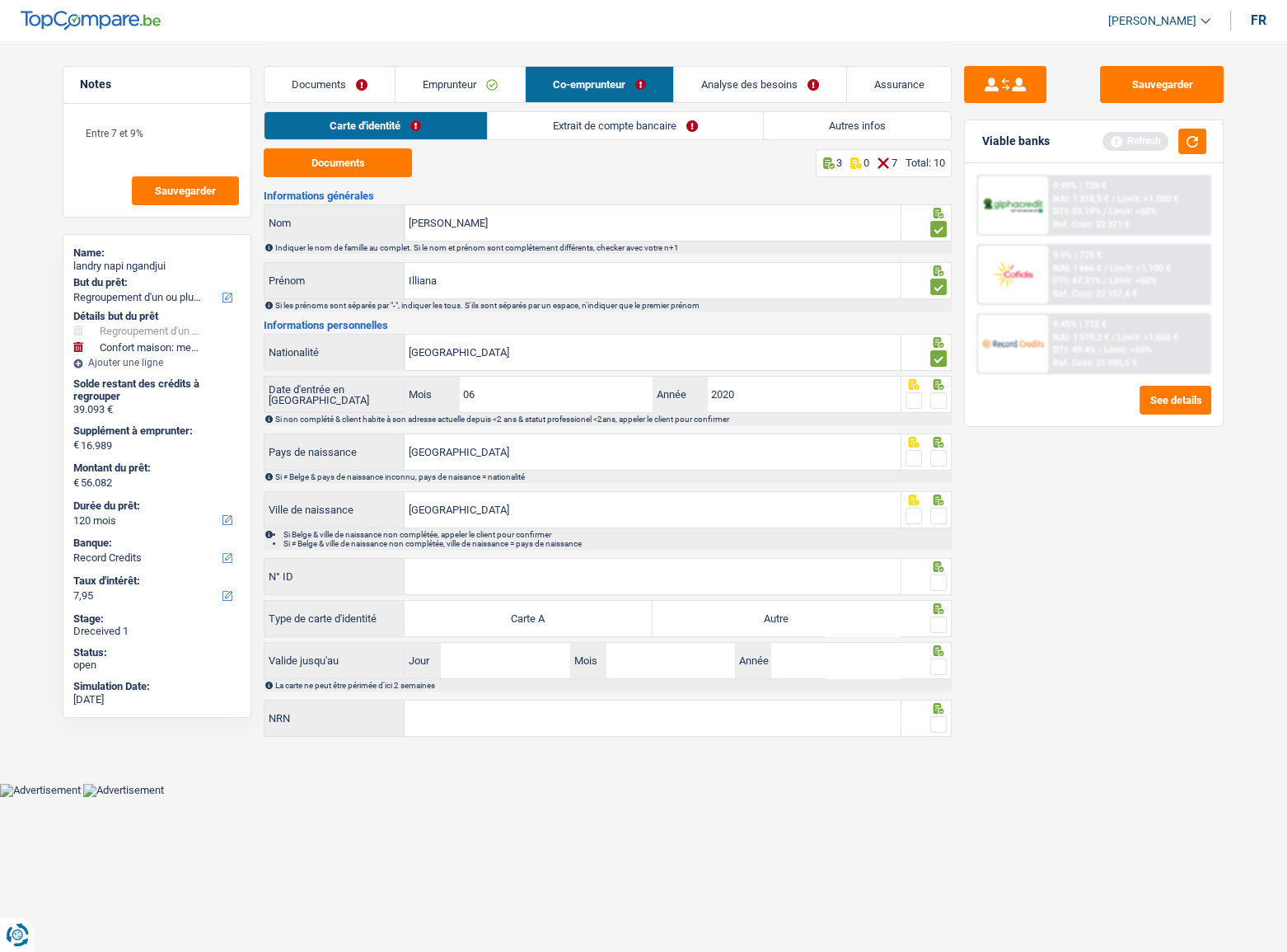
click at [0, 0] on input "radio" at bounding box center [0, 0] width 0 height 0
click at [939, 462] on span at bounding box center [939, 458] width 16 height 16
click at [0, 0] on input "radio" at bounding box center [0, 0] width 0 height 0
drag, startPoint x: 937, startPoint y: 510, endPoint x: 985, endPoint y: 510, distance: 48.0
click at [956, 510] on div "Notes Entre 7 et 9% Sauvegarder Name: landry napi ngandjui But du prêt: Confort…" at bounding box center [643, 391] width 1187 height 700
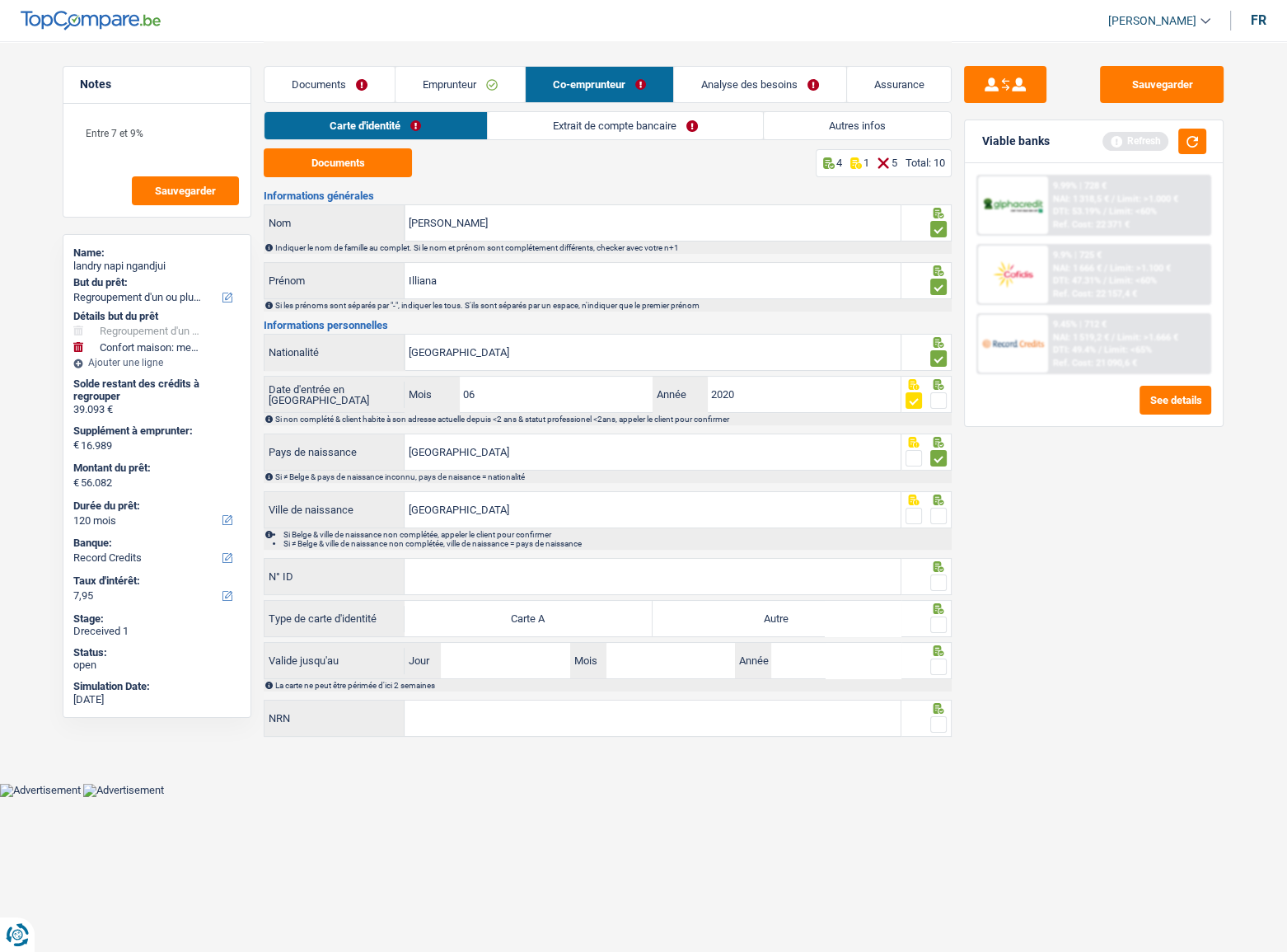
drag, startPoint x: 1131, startPoint y: 597, endPoint x: 659, endPoint y: 491, distance: 483.8
click at [1130, 572] on div "Sauvegarder Viable banks Refresh 9.99% | 728 € NAI: 1 318,5 € / Limit: >1.000 €…" at bounding box center [1095, 496] width 285 height 860
drag, startPoint x: 505, startPoint y: 506, endPoint x: 279, endPoint y: 527, distance: 227.0
click at [280, 527] on div "Yaoundé Ville de naissance Si Belge & ville de naissance non complétée, appeler…" at bounding box center [608, 520] width 688 height 59
type input "Angongue"
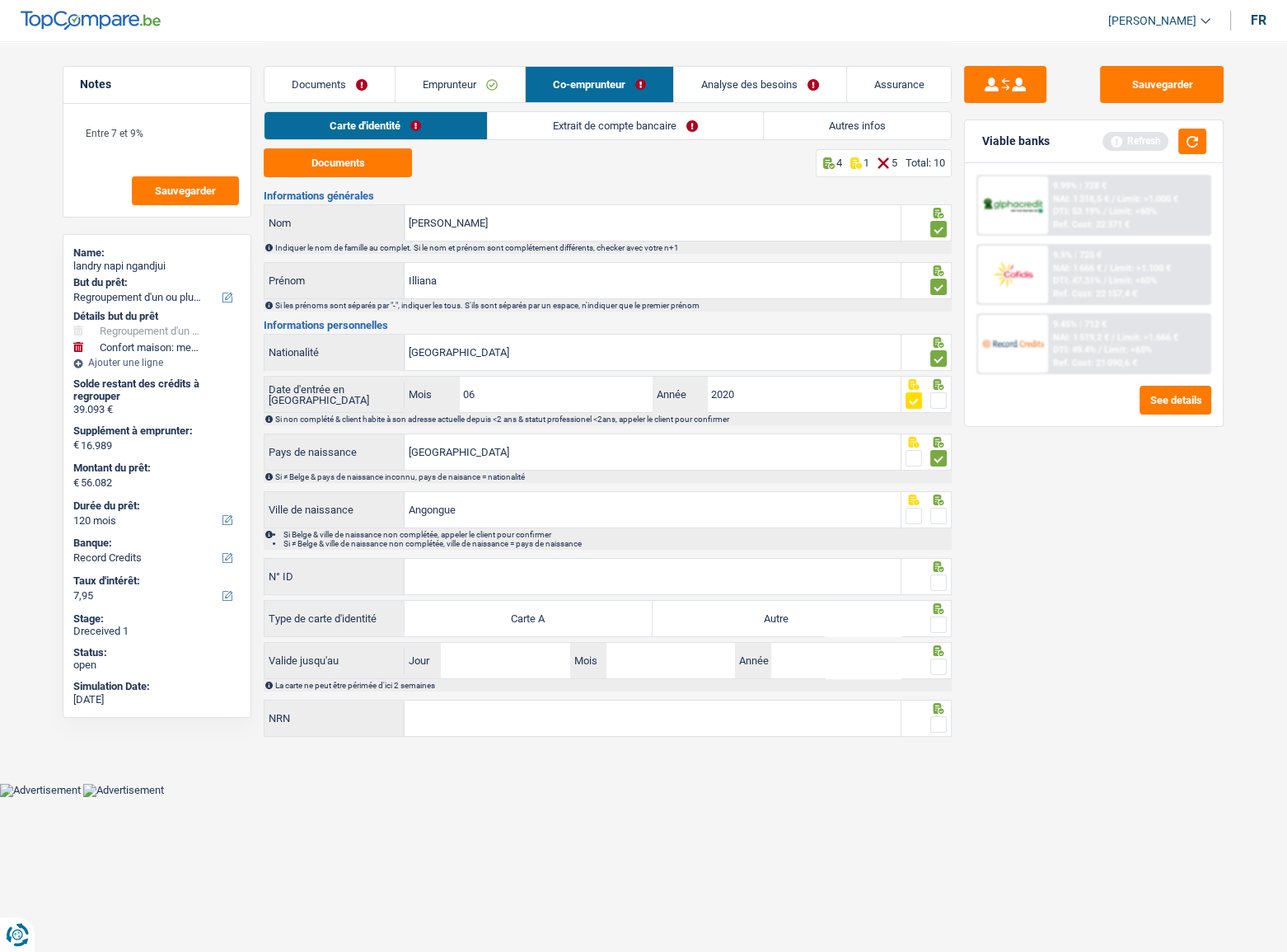
click at [941, 520] on span at bounding box center [939, 516] width 16 height 16
click at [0, 0] on input "radio" at bounding box center [0, 0] width 0 height 0
drag, startPoint x: 1199, startPoint y: 143, endPoint x: 402, endPoint y: 577, distance: 907.5
click at [1188, 143] on button "button" at bounding box center [1193, 141] width 28 height 25
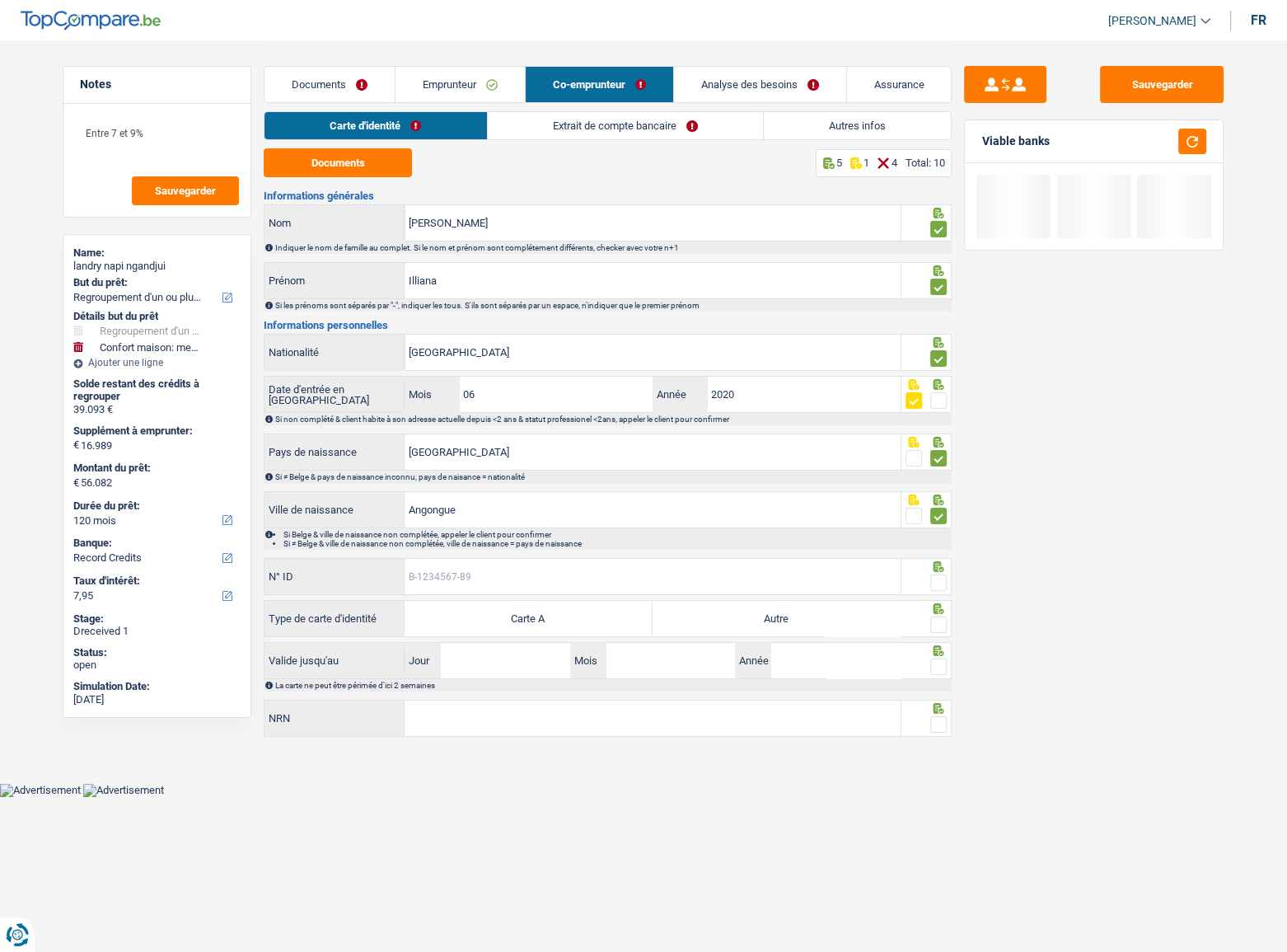
drag, startPoint x: 485, startPoint y: 568, endPoint x: 511, endPoint y: 568, distance: 26.0
click at [486, 568] on input "N° ID" at bounding box center [652, 576] width 496 height 35
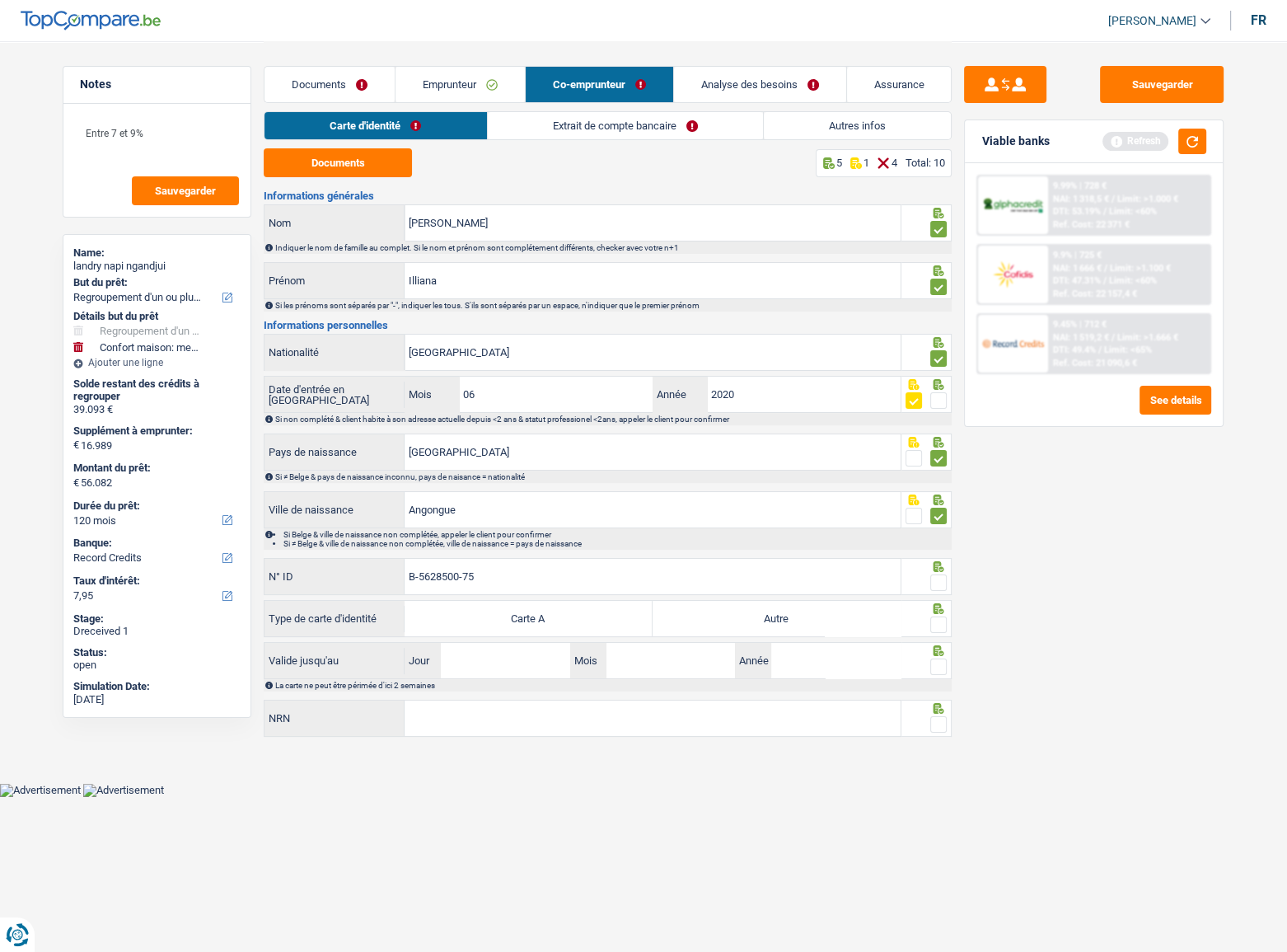
type input "B-5628500-75"
click at [941, 572] on span at bounding box center [939, 582] width 16 height 16
click at [0, 0] on input "radio" at bounding box center [0, 0] width 0 height 0
click at [687, 572] on label "Autre" at bounding box center [777, 617] width 249 height 35
click at [687, 572] on input "Autre" at bounding box center [777, 617] width 249 height 35
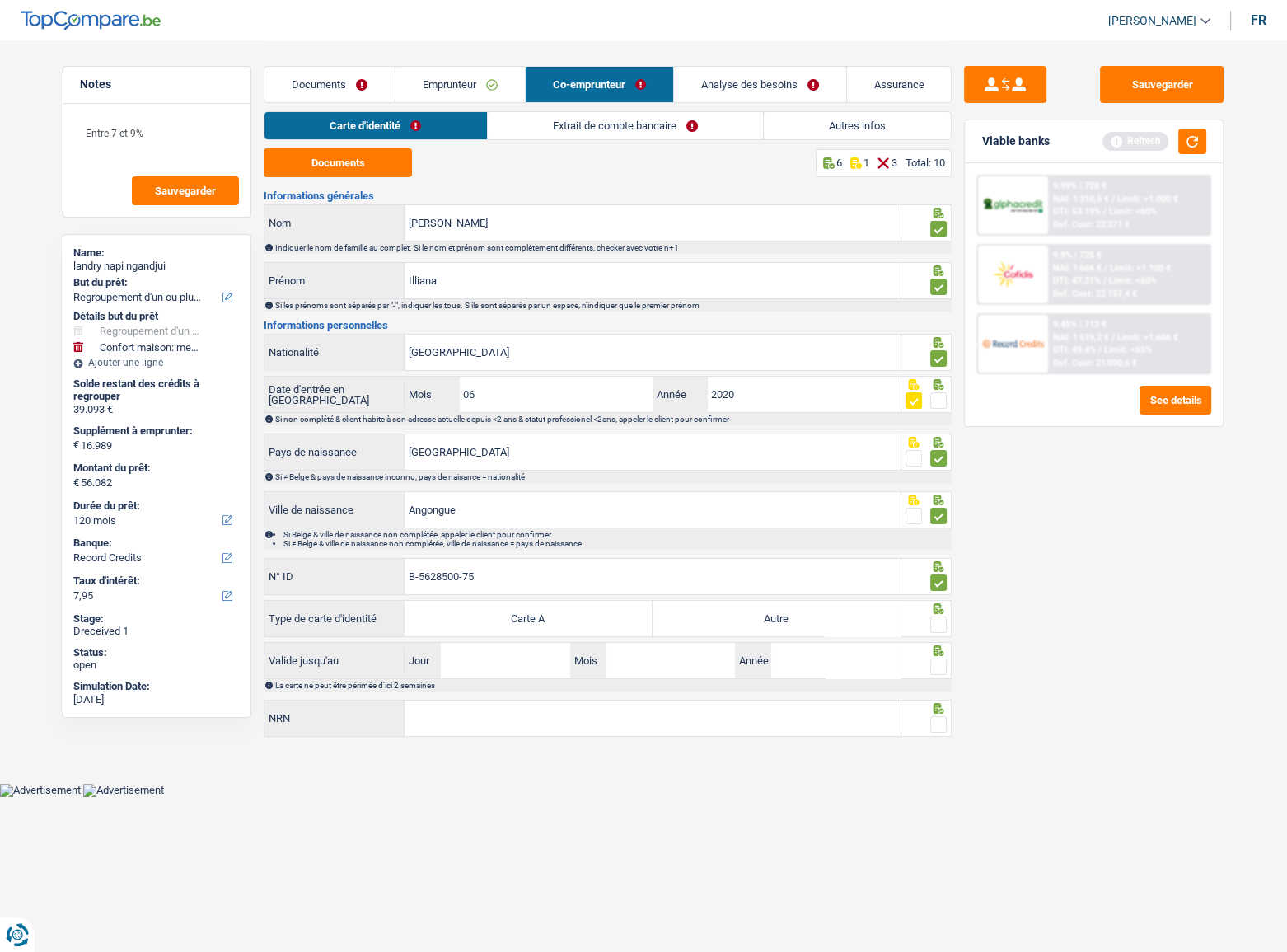
radio input "true"
drag, startPoint x: 941, startPoint y: 626, endPoint x: 912, endPoint y: 635, distance: 30.4
click at [935, 572] on span at bounding box center [939, 625] width 16 height 16
click at [0, 0] on input "radio" at bounding box center [0, 0] width 0 height 0
click at [483, 572] on div "La carte ne peut être périmée d'ici 2 semaines" at bounding box center [608, 685] width 688 height 13
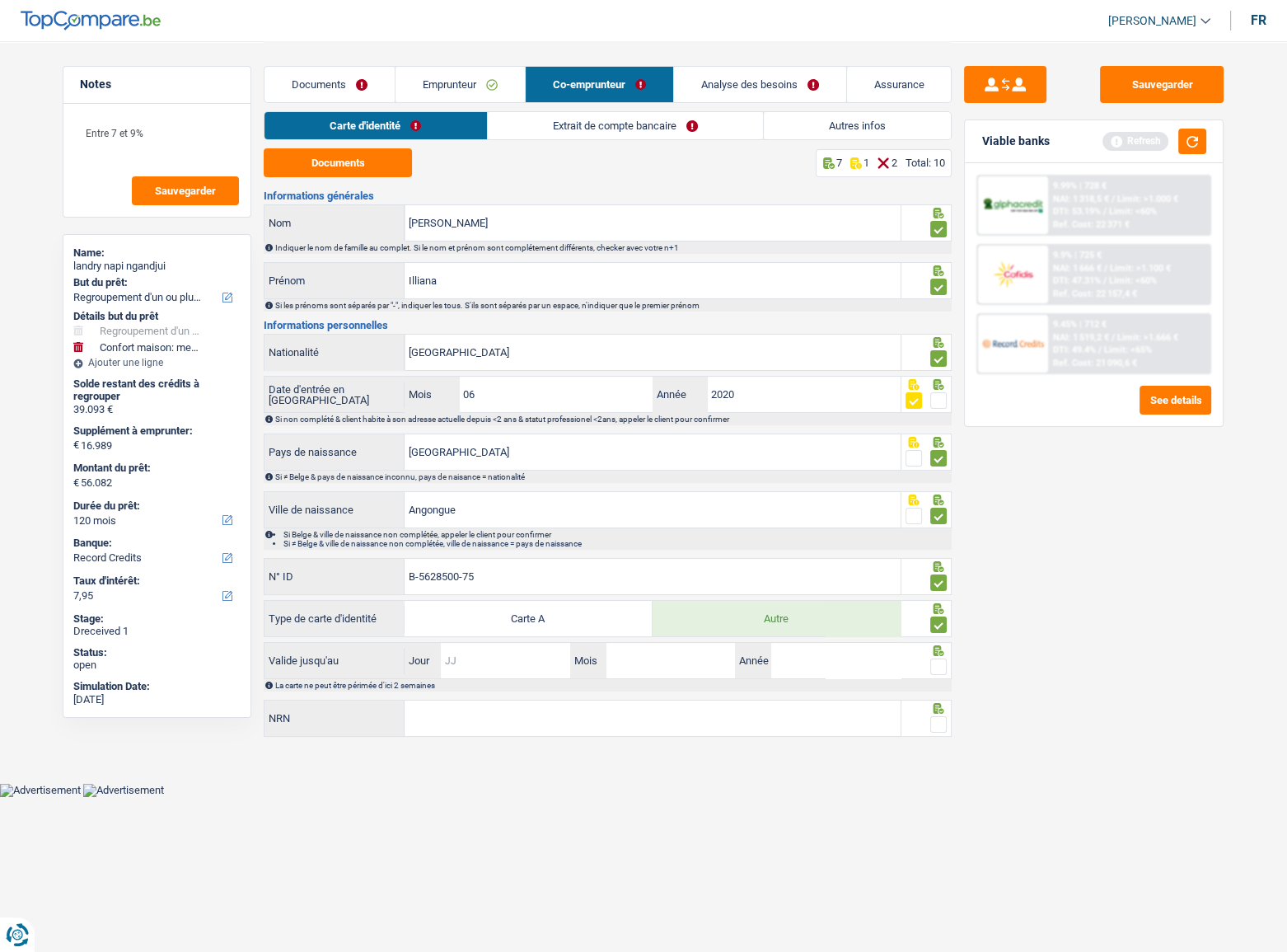
drag, startPoint x: 504, startPoint y: 659, endPoint x: 1240, endPoint y: 552, distance: 743.7
click at [506, 572] on input "Jour" at bounding box center [505, 660] width 129 height 35
type input "25"
type input "10"
type input "2028"
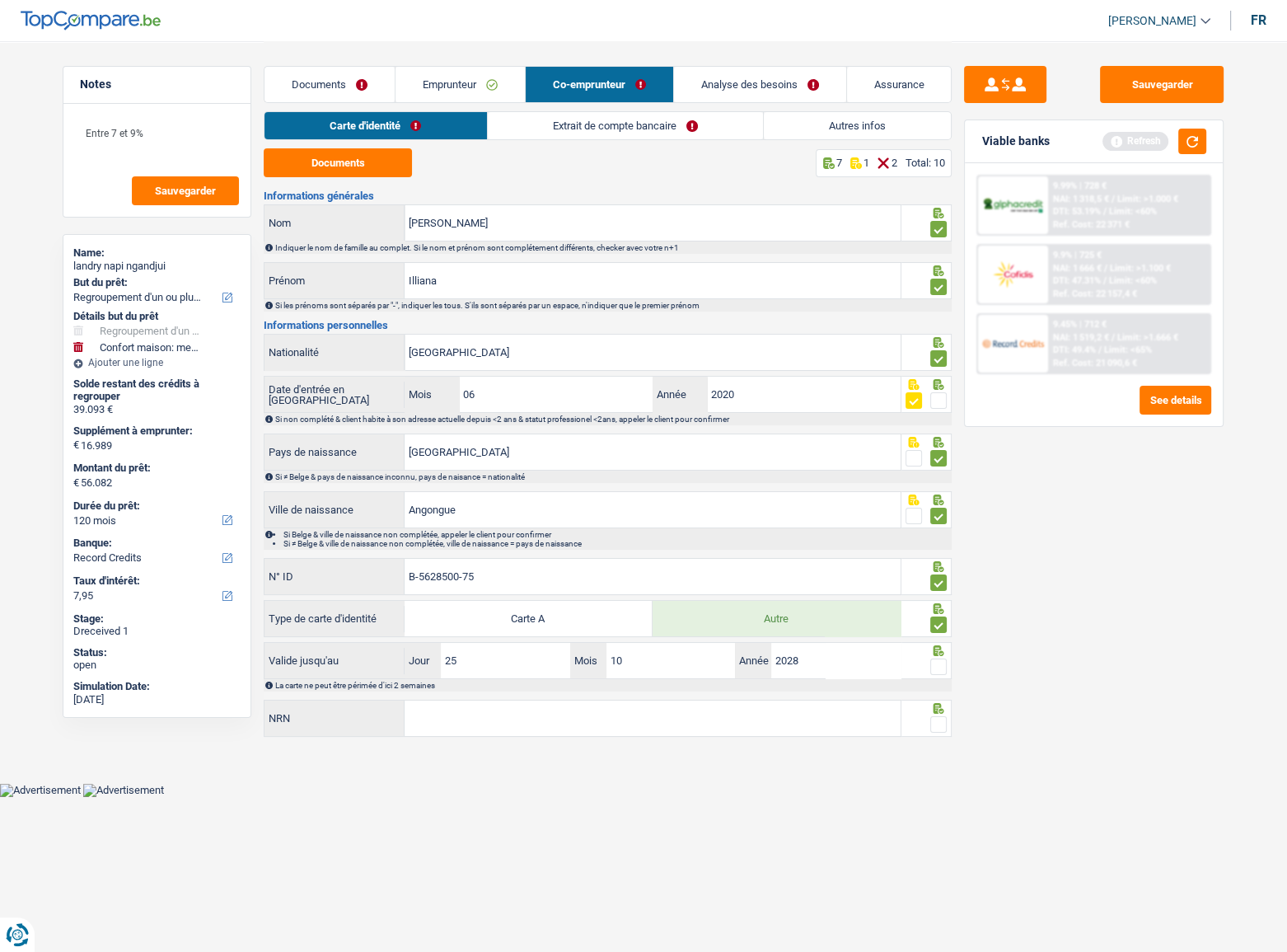
click at [940, 572] on span at bounding box center [939, 666] width 16 height 16
click at [0, 0] on input "radio" at bounding box center [0, 0] width 0 height 0
click at [774, 572] on div "Informations générales Engolo Akame Nom Indiquer le nom de famille au complet. …" at bounding box center [608, 464] width 688 height 549
click at [704, 572] on input "NRN" at bounding box center [652, 717] width 496 height 35
type input "90.10.22-696.22"
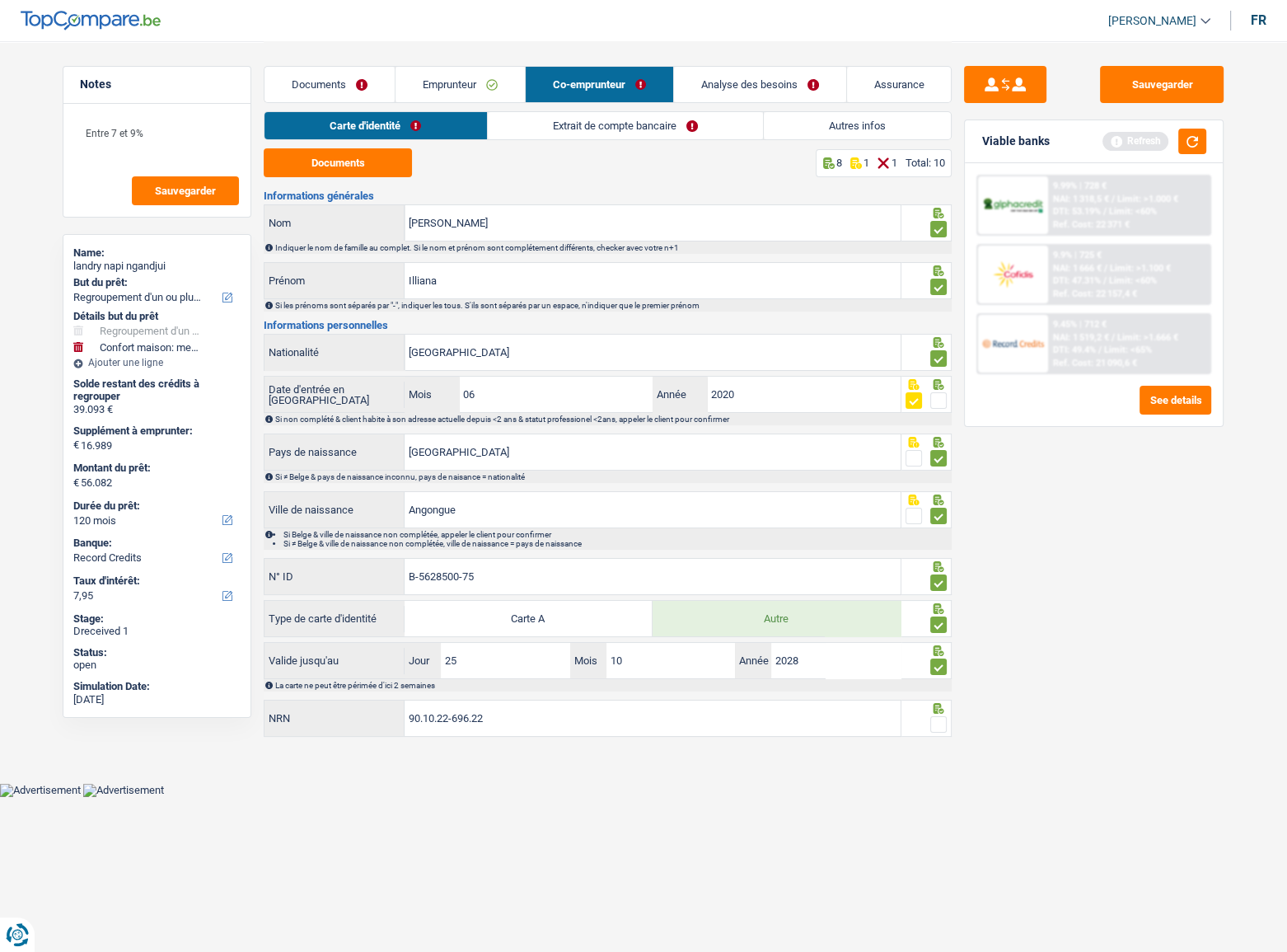
click at [943, 572] on span at bounding box center [939, 724] width 16 height 16
click at [0, 0] on input "radio" at bounding box center [0, 0] width 0 height 0
click at [1196, 137] on button "button" at bounding box center [1193, 141] width 28 height 25
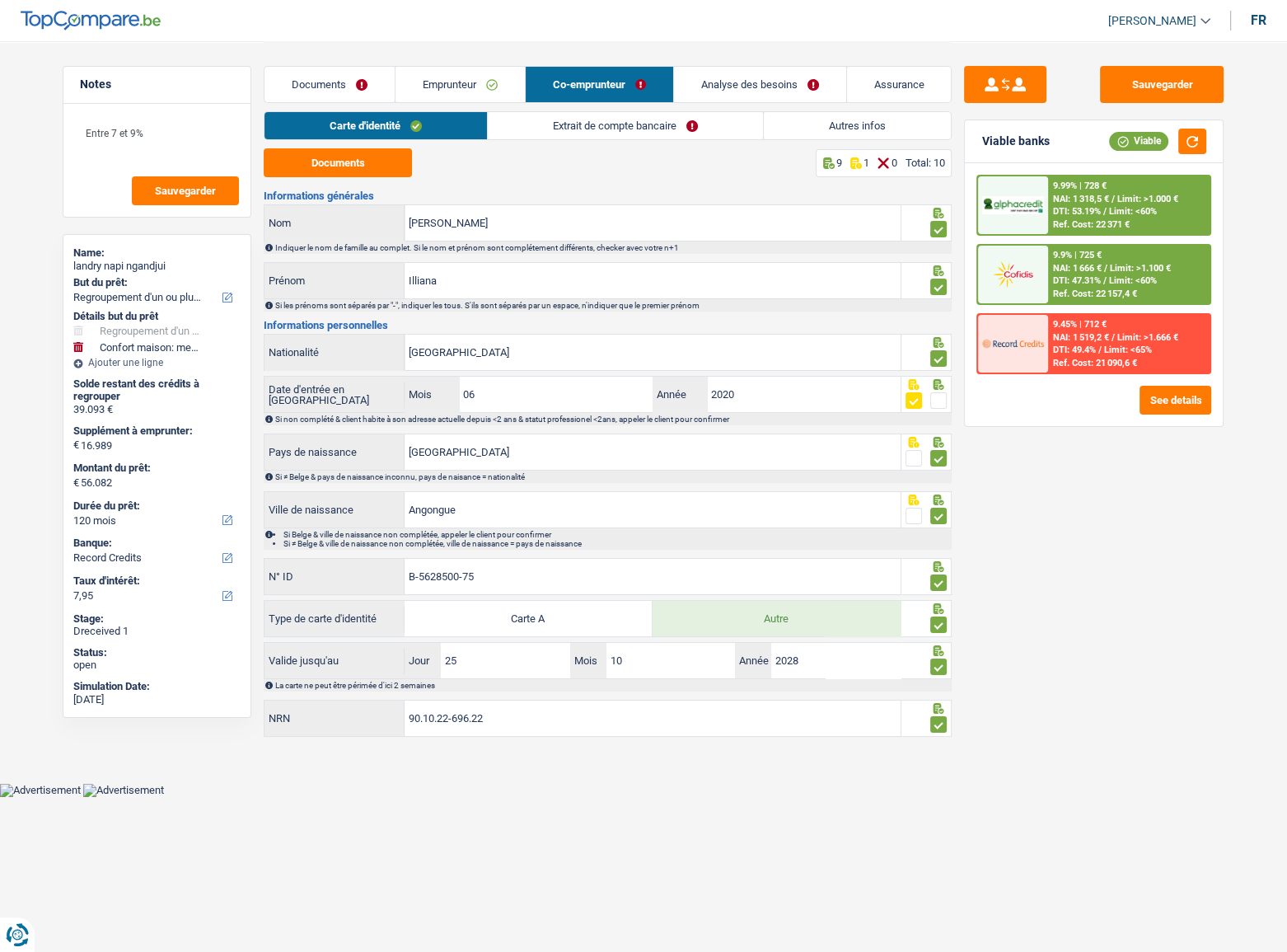
click at [536, 112] on link "Extrait de compte bancaire" at bounding box center [626, 126] width 276 height 27
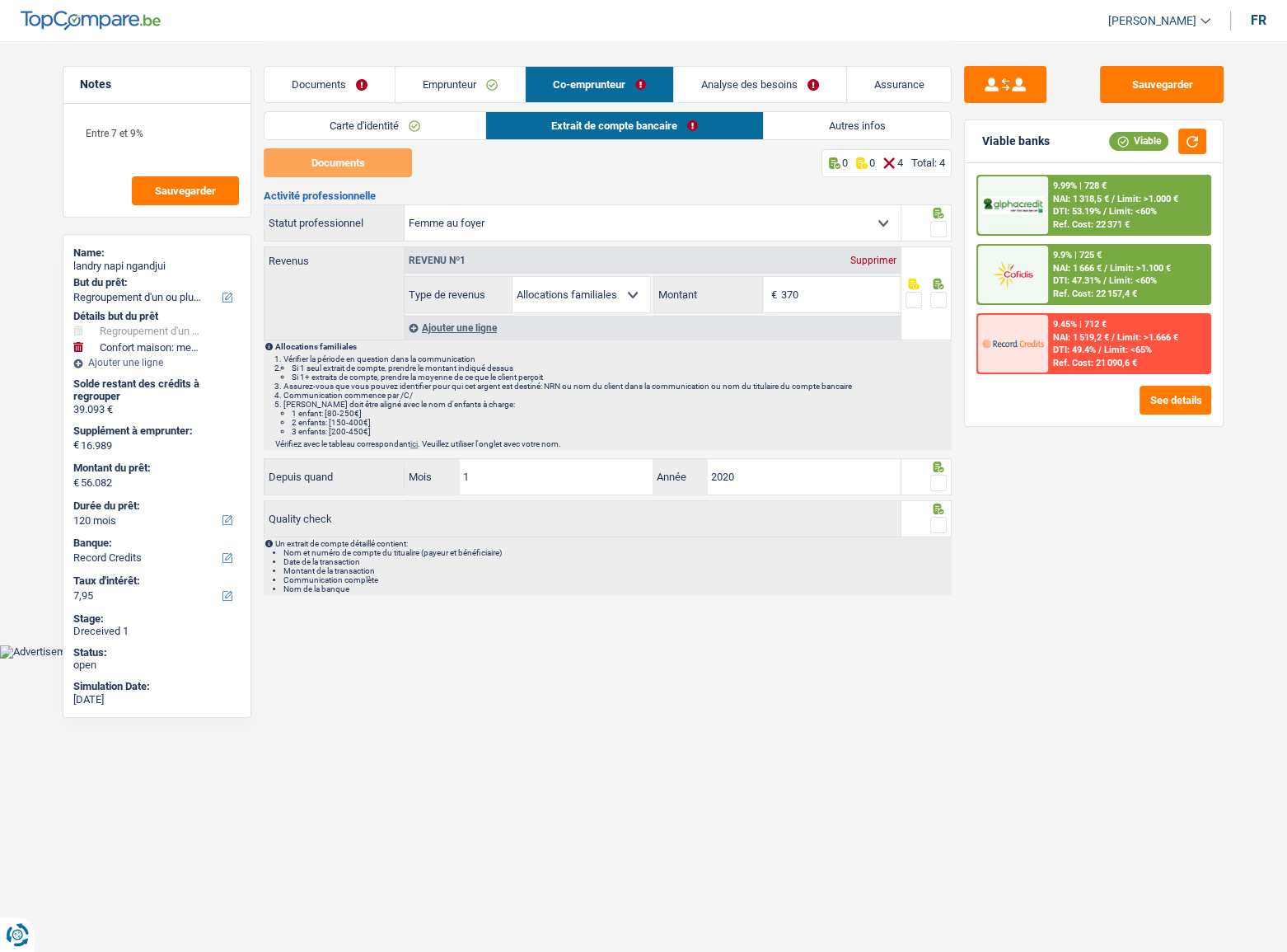
click at [354, 85] on link "Documents" at bounding box center [330, 84] width 131 height 35
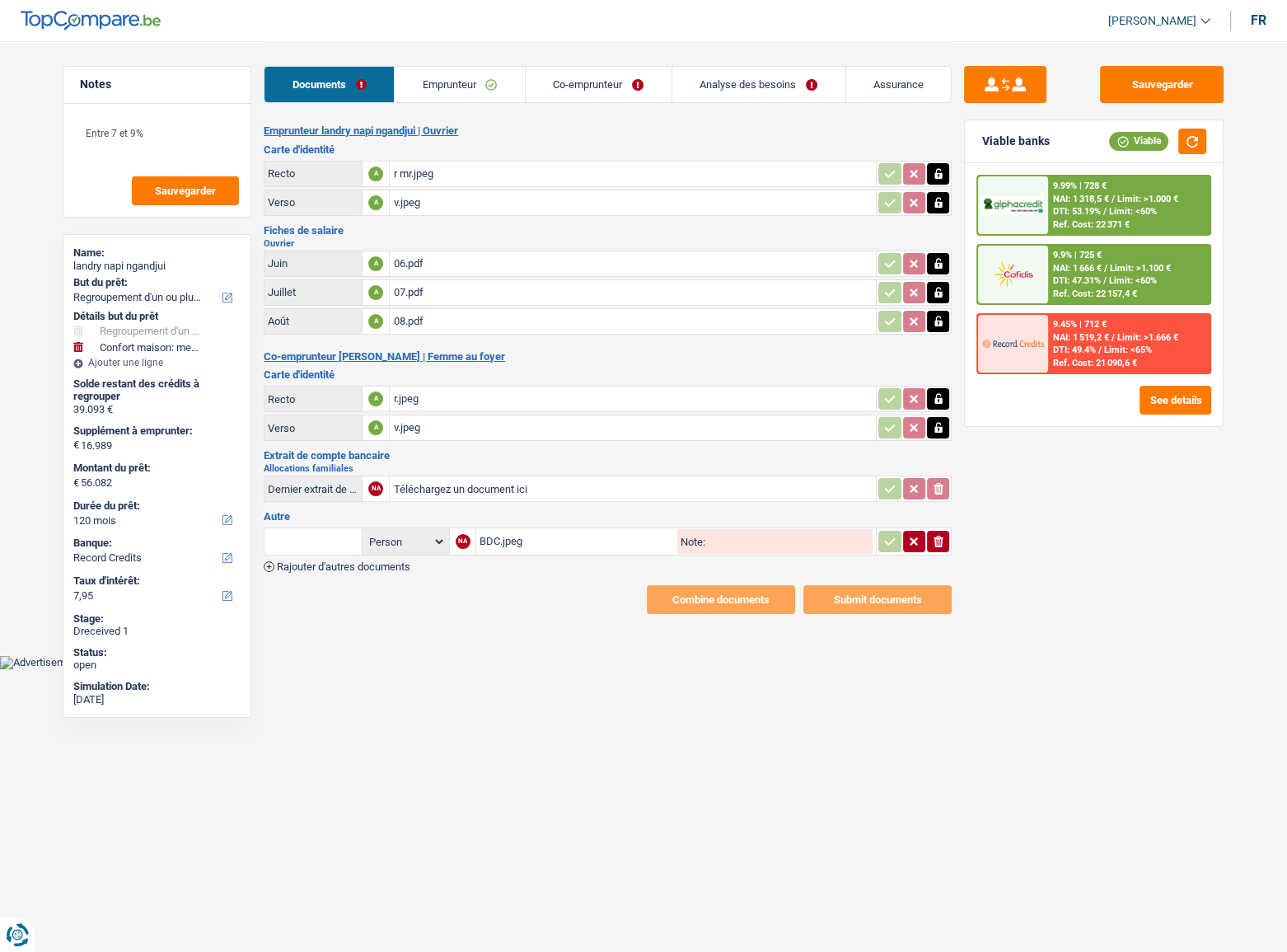
click at [489, 489] on input "Téléchargez un document ici" at bounding box center [632, 488] width 480 height 24
type input "C:\fakepath\allcos fam.jpg"
click at [522, 482] on div "allcos fam.jpg" at bounding box center [632, 488] width 480 height 24
click at [582, 77] on link "Co-emprunteur" at bounding box center [599, 84] width 146 height 35
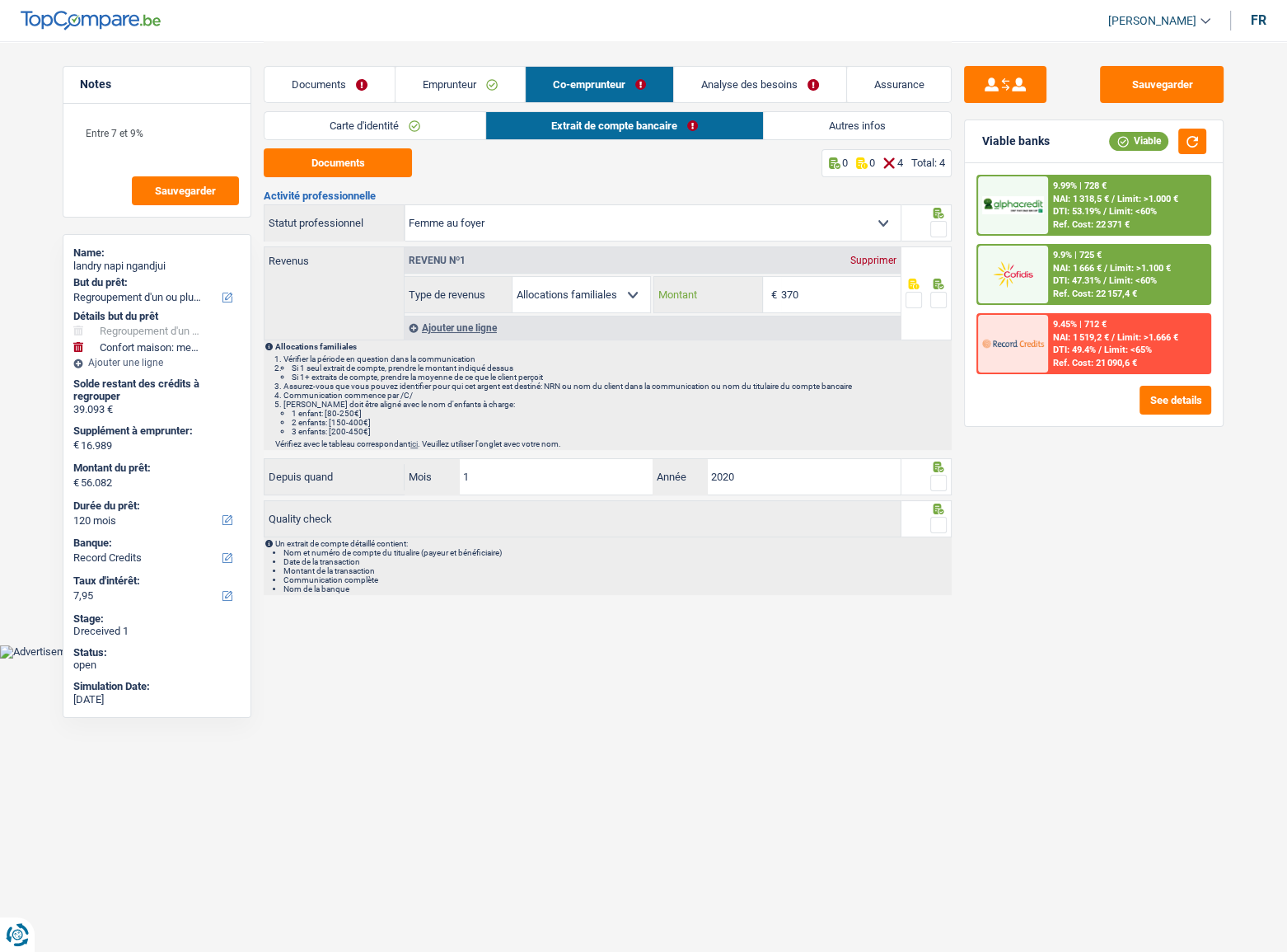
click at [833, 288] on input "370" at bounding box center [841, 294] width 120 height 35
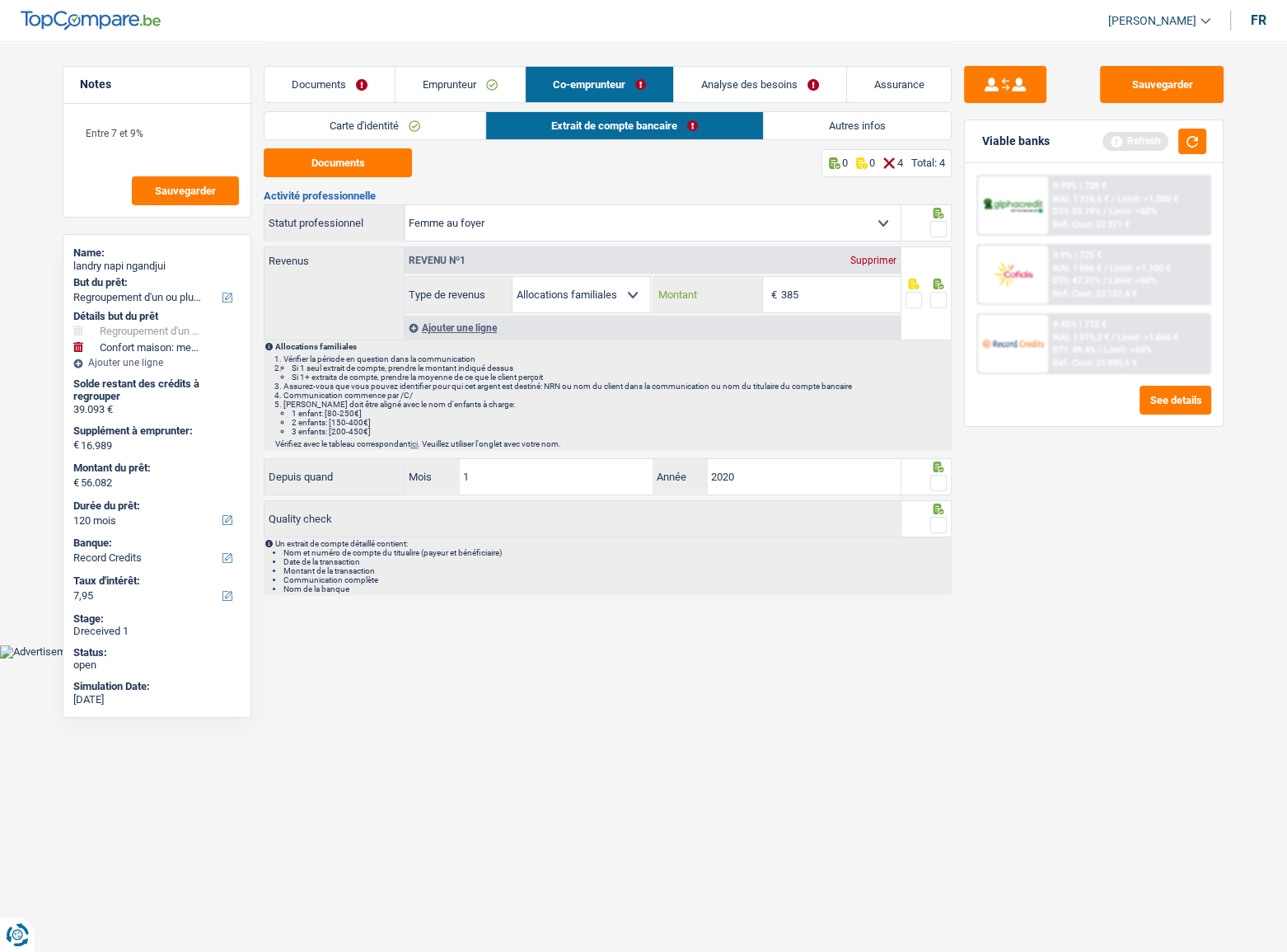
type input "385"
click at [943, 222] on span at bounding box center [939, 229] width 16 height 16
click at [0, 0] on input "radio" at bounding box center [0, 0] width 0 height 0
drag, startPoint x: 938, startPoint y: 291, endPoint x: 938, endPoint y: 313, distance: 22.0
click at [938, 293] on span at bounding box center [939, 300] width 16 height 16
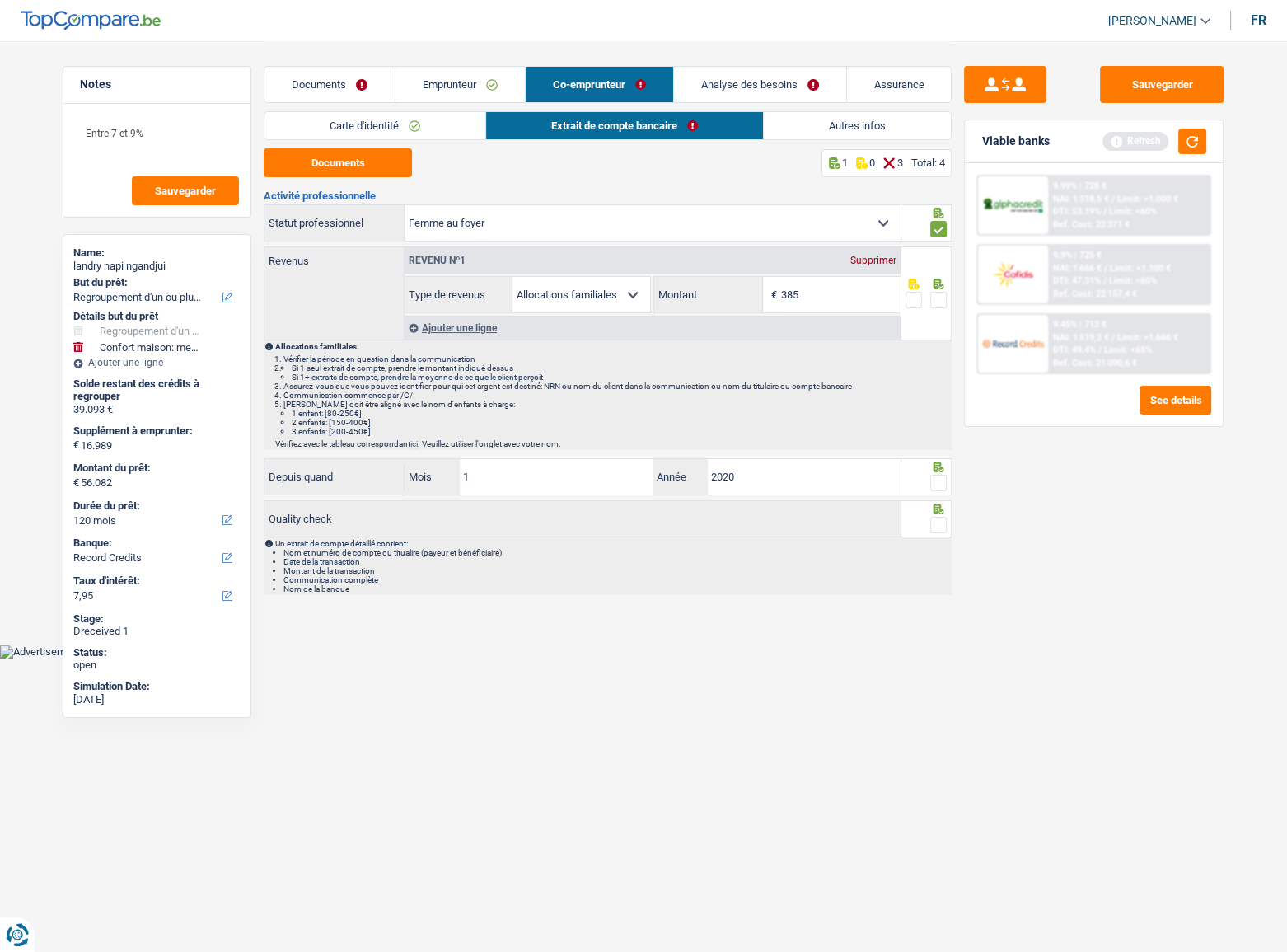
click at [0, 0] on input "radio" at bounding box center [0, 0] width 0 height 0
drag, startPoint x: 941, startPoint y: 481, endPoint x: 941, endPoint y: 494, distance: 13.0
click at [941, 483] on span at bounding box center [939, 482] width 16 height 16
click at [0, 0] on input "radio" at bounding box center [0, 0] width 0 height 0
click at [943, 520] on span at bounding box center [939, 525] width 16 height 16
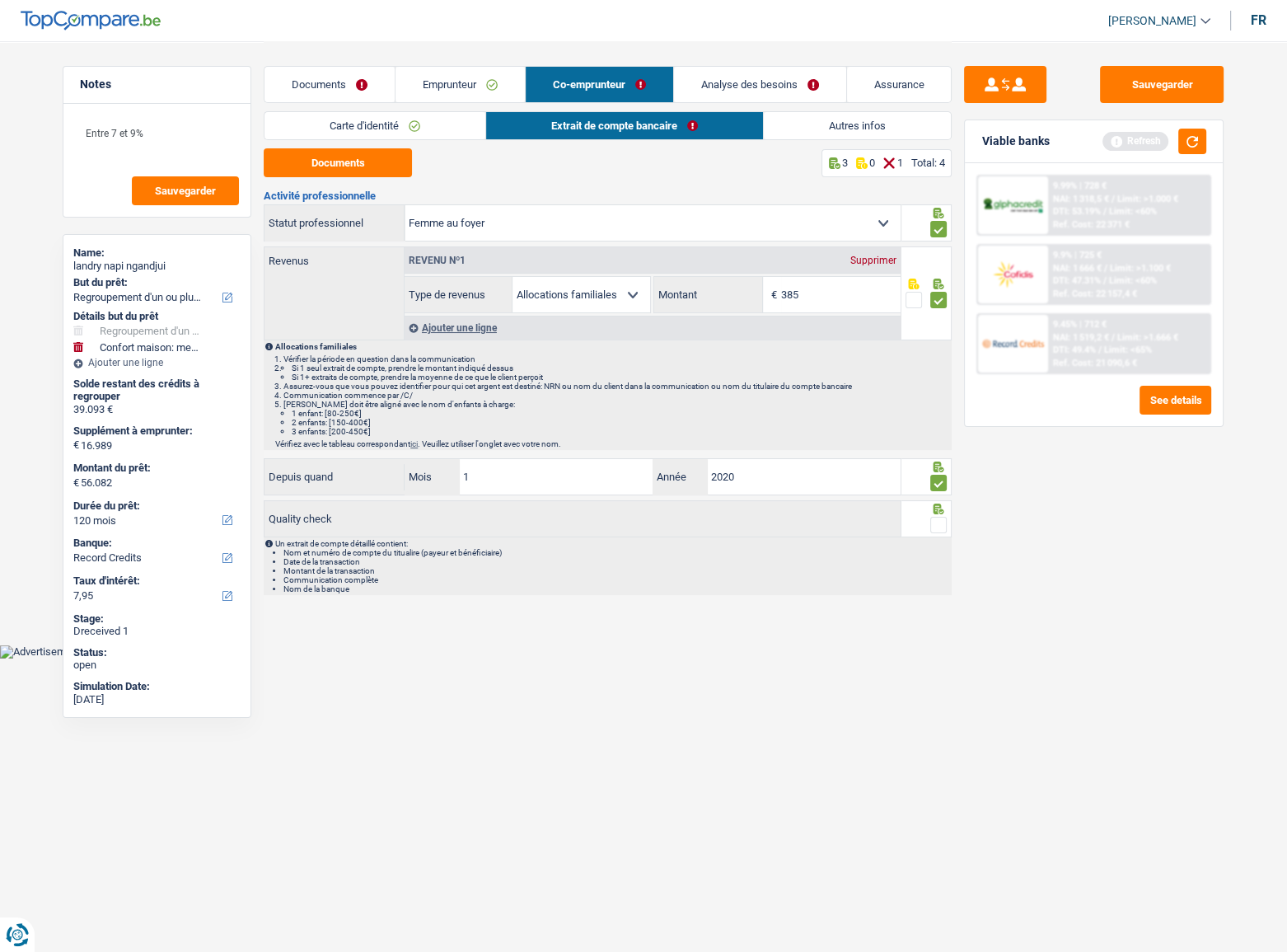
click at [0, 0] on input "radio" at bounding box center [0, 0] width 0 height 0
drag, startPoint x: 1195, startPoint y: 143, endPoint x: 1113, endPoint y: 131, distance: 82.9
click at [1185, 141] on button "button" at bounding box center [1193, 141] width 28 height 25
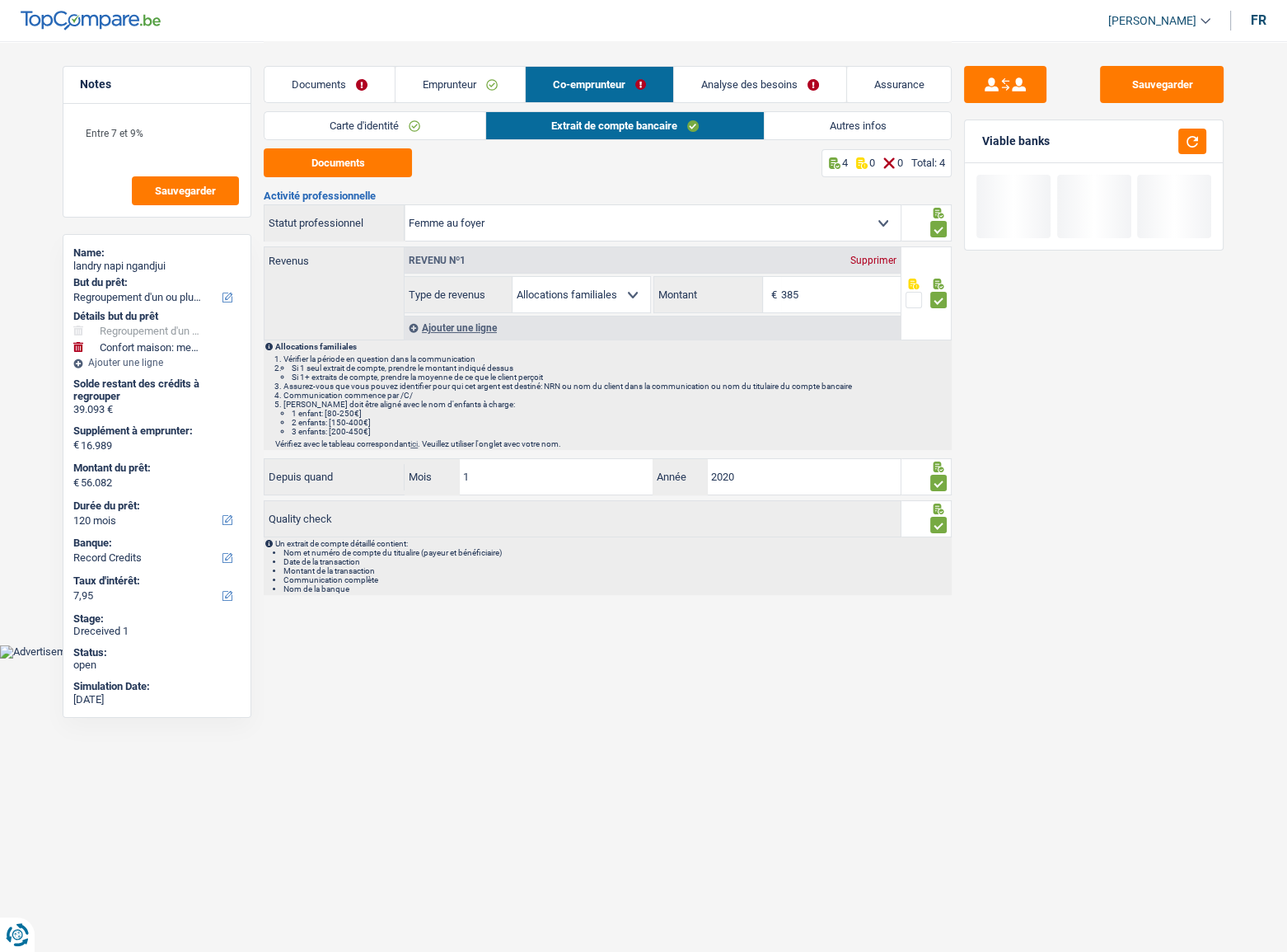
click at [840, 133] on link "Autres infos" at bounding box center [858, 126] width 187 height 27
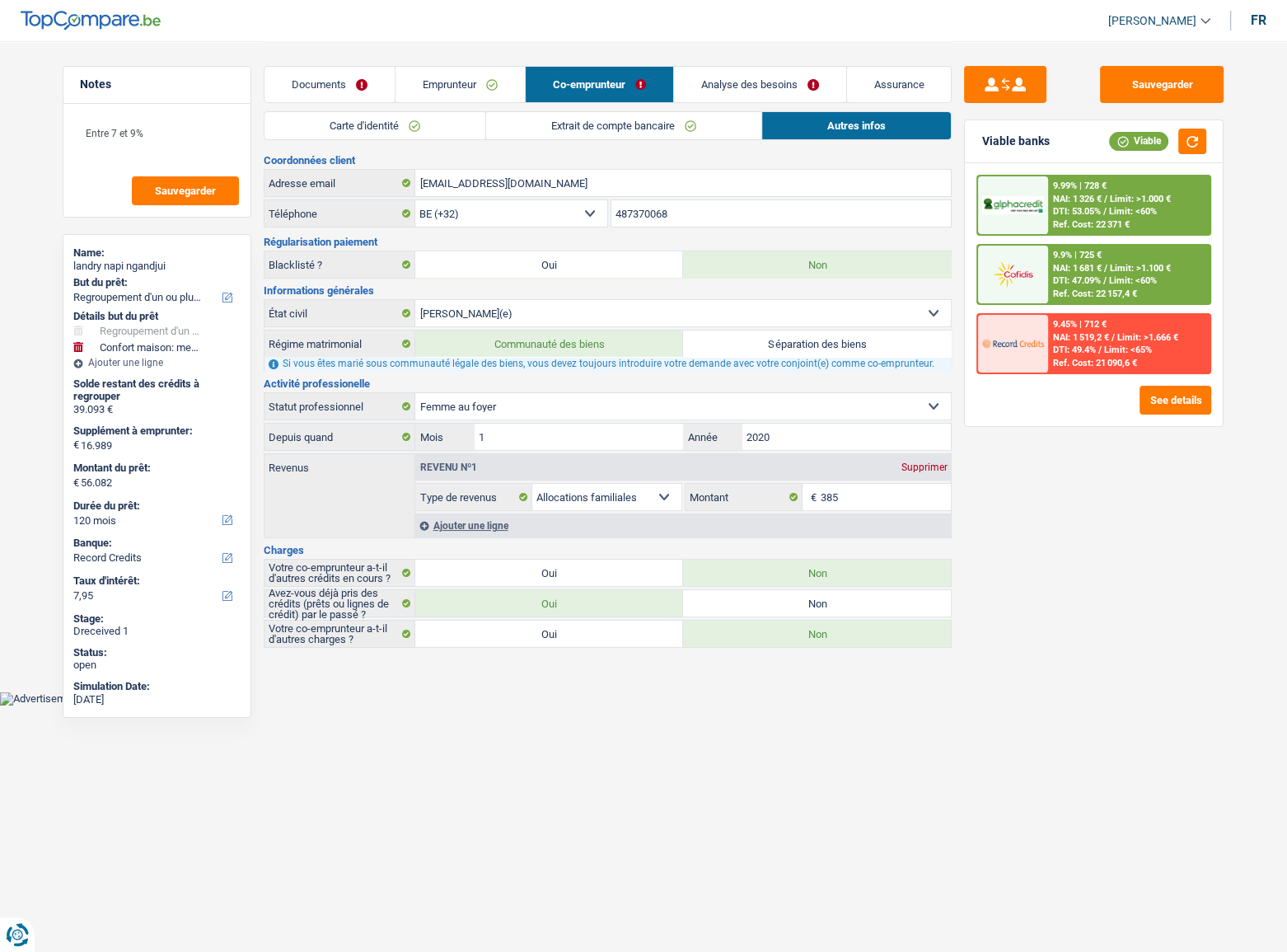
click at [707, 131] on link "Extrait de compte bancaire" at bounding box center [624, 126] width 276 height 27
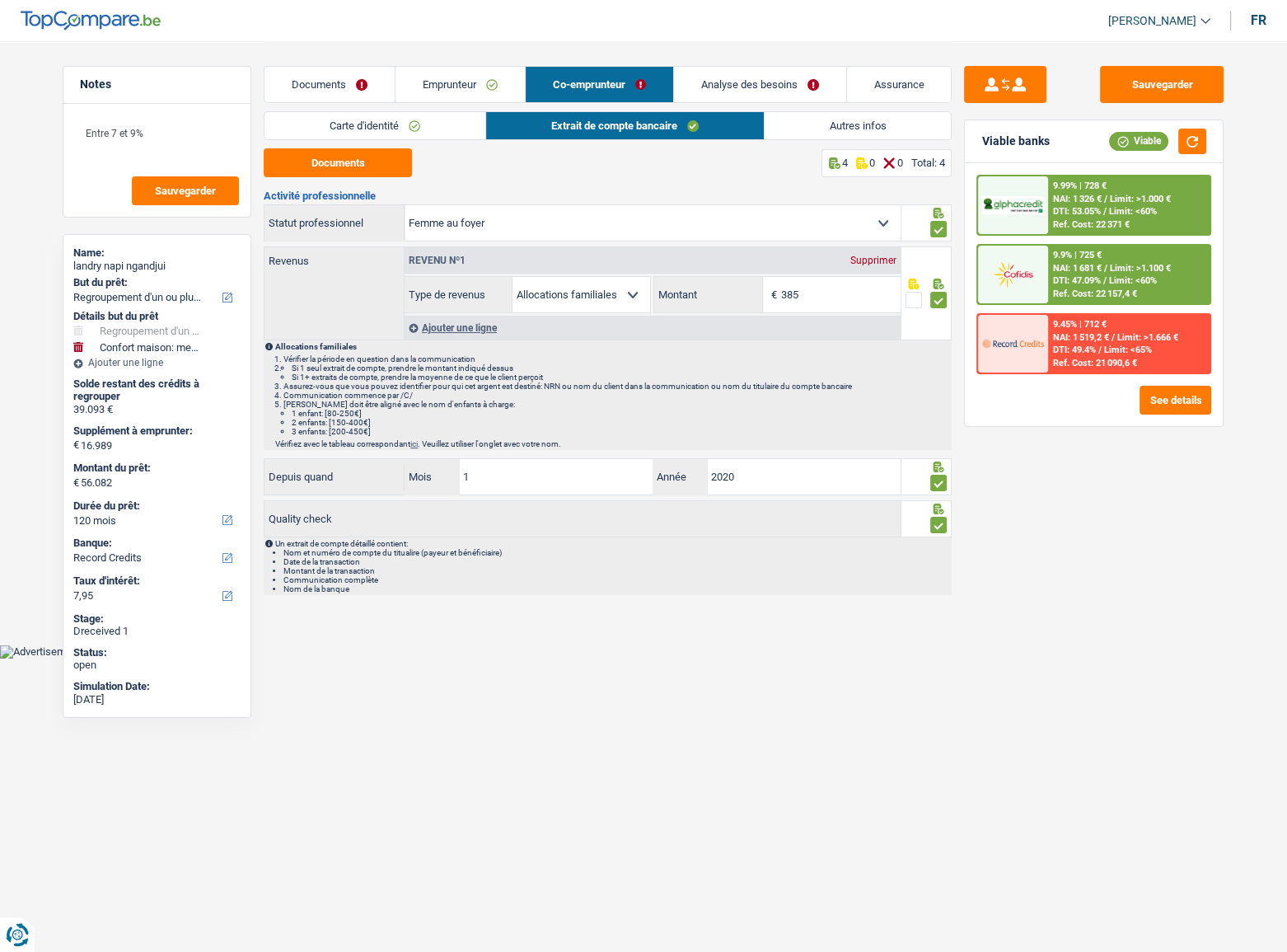
click at [790, 83] on link "Analyse des besoins" at bounding box center [760, 84] width 172 height 35
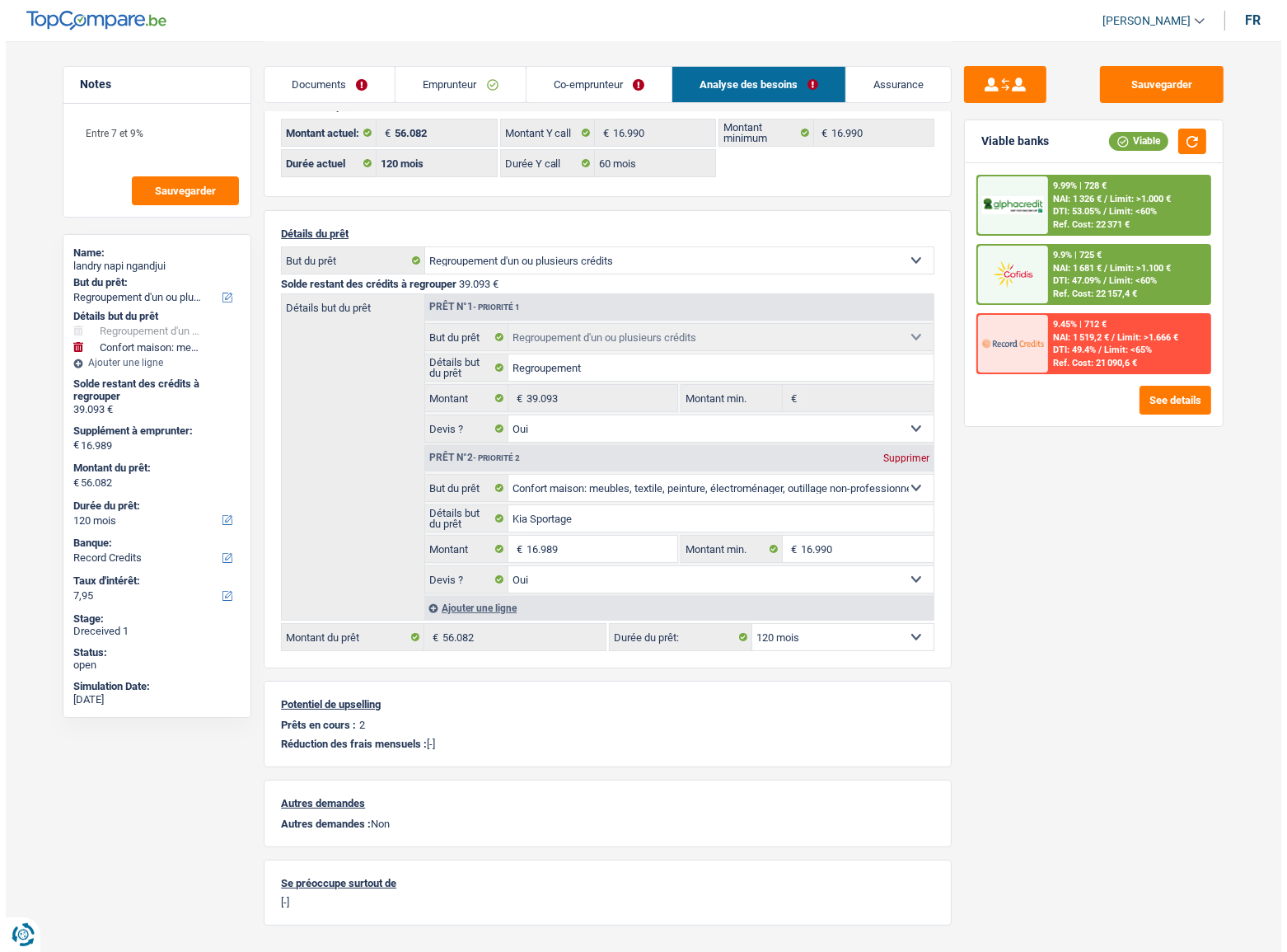
scroll to position [77, 0]
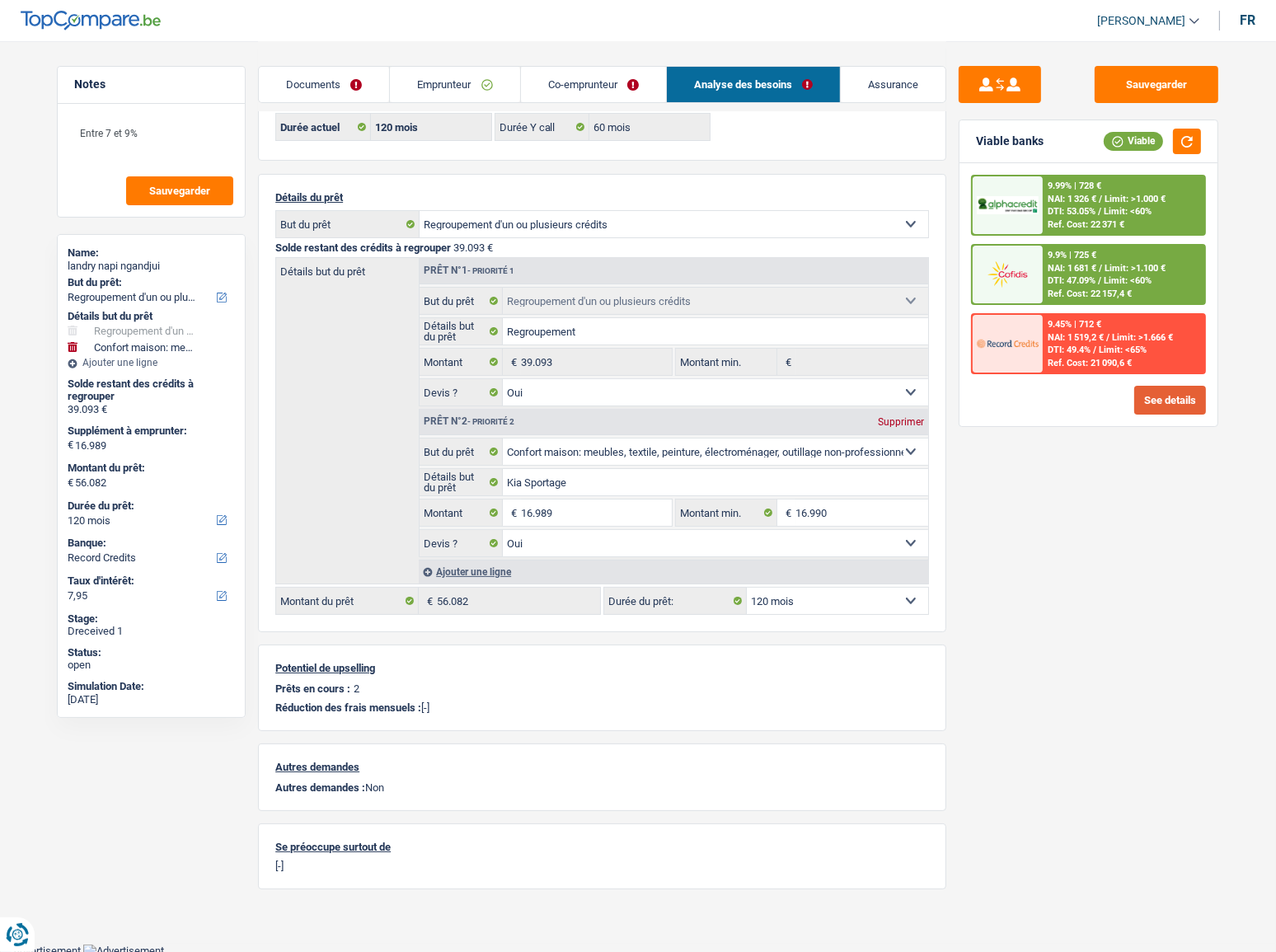
click at [1168, 390] on button "See details" at bounding box center [1169, 400] width 72 height 29
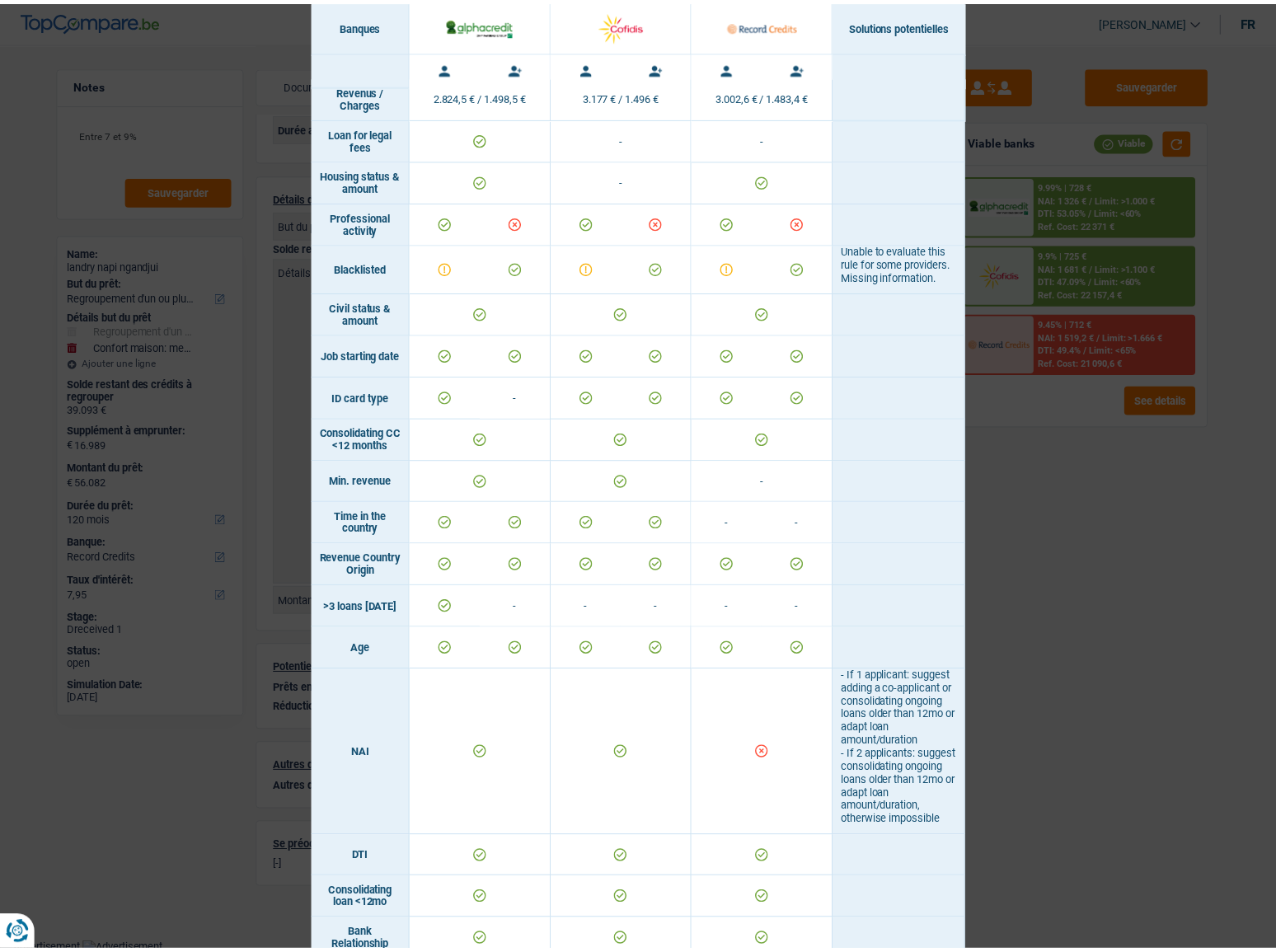
scroll to position [0, 0]
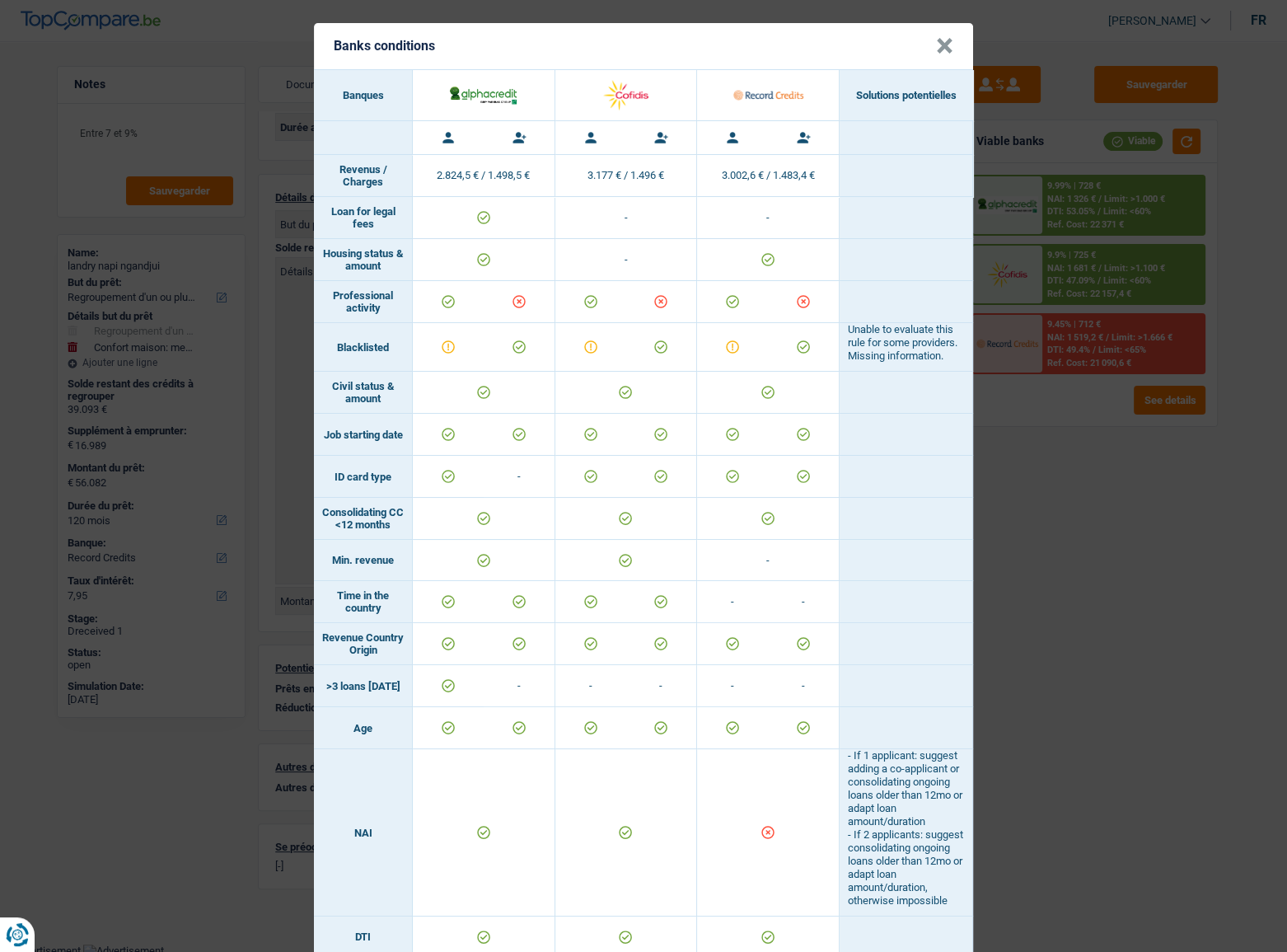
click at [1107, 541] on div "Banks conditions × Banques Solutions potentielles Revenus / Charges 2.824,5 € /…" at bounding box center [643, 476] width 1287 height 952
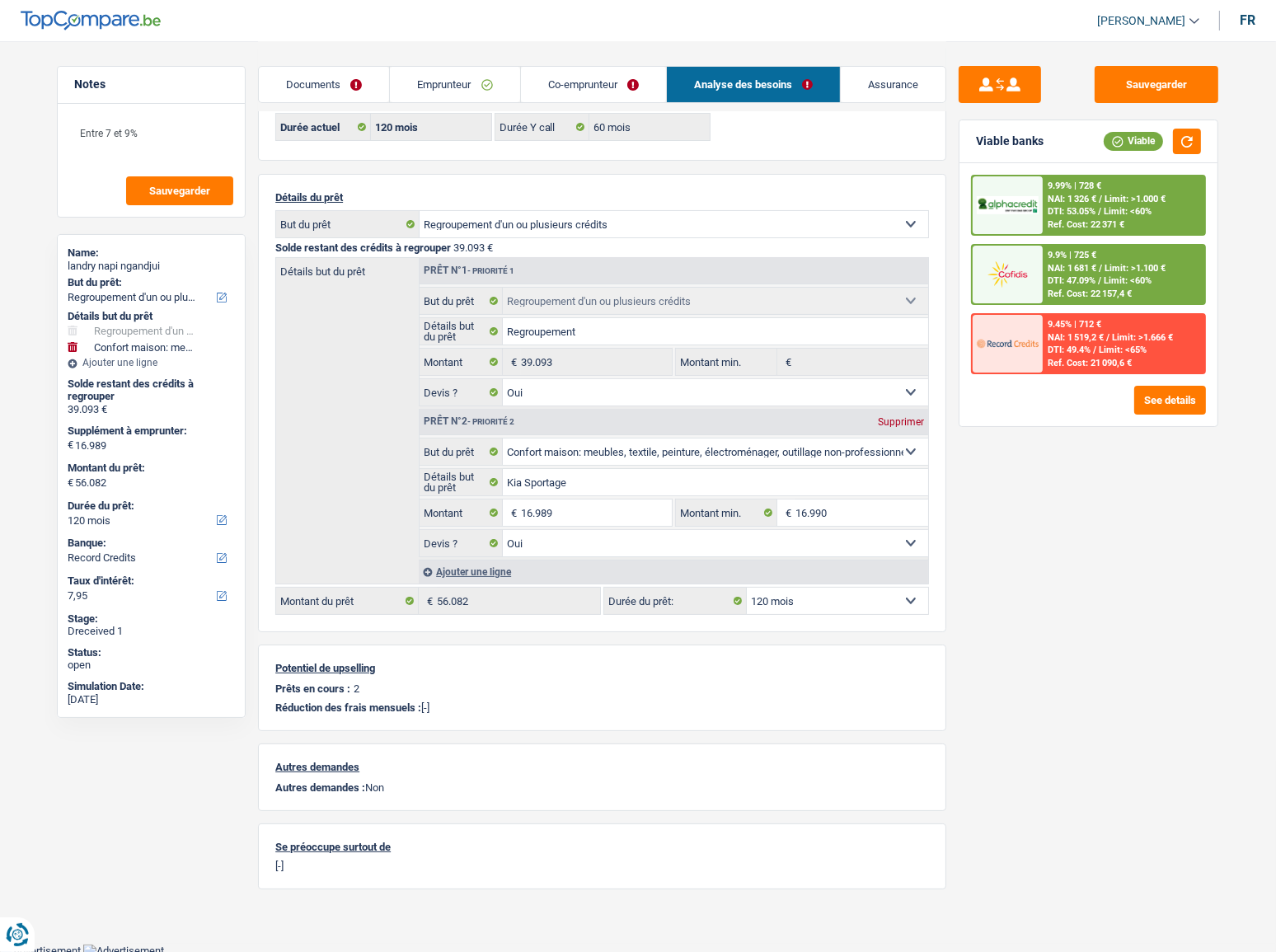
click at [365, 91] on link "Documents" at bounding box center [324, 84] width 131 height 35
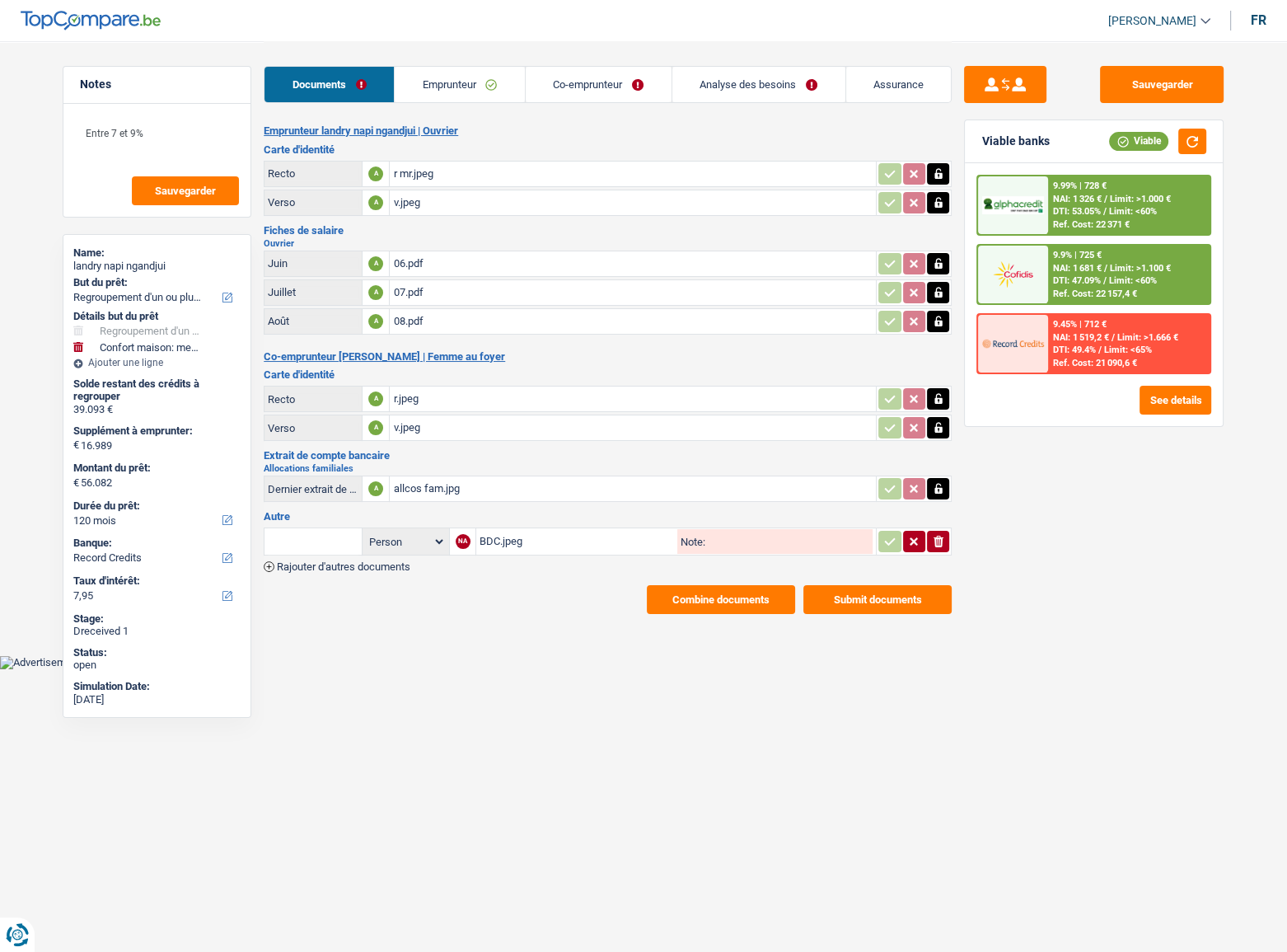
click at [522, 536] on div "BDC.jpeg" at bounding box center [577, 540] width 194 height 24
click at [1044, 285] on div at bounding box center [1013, 275] width 69 height 58
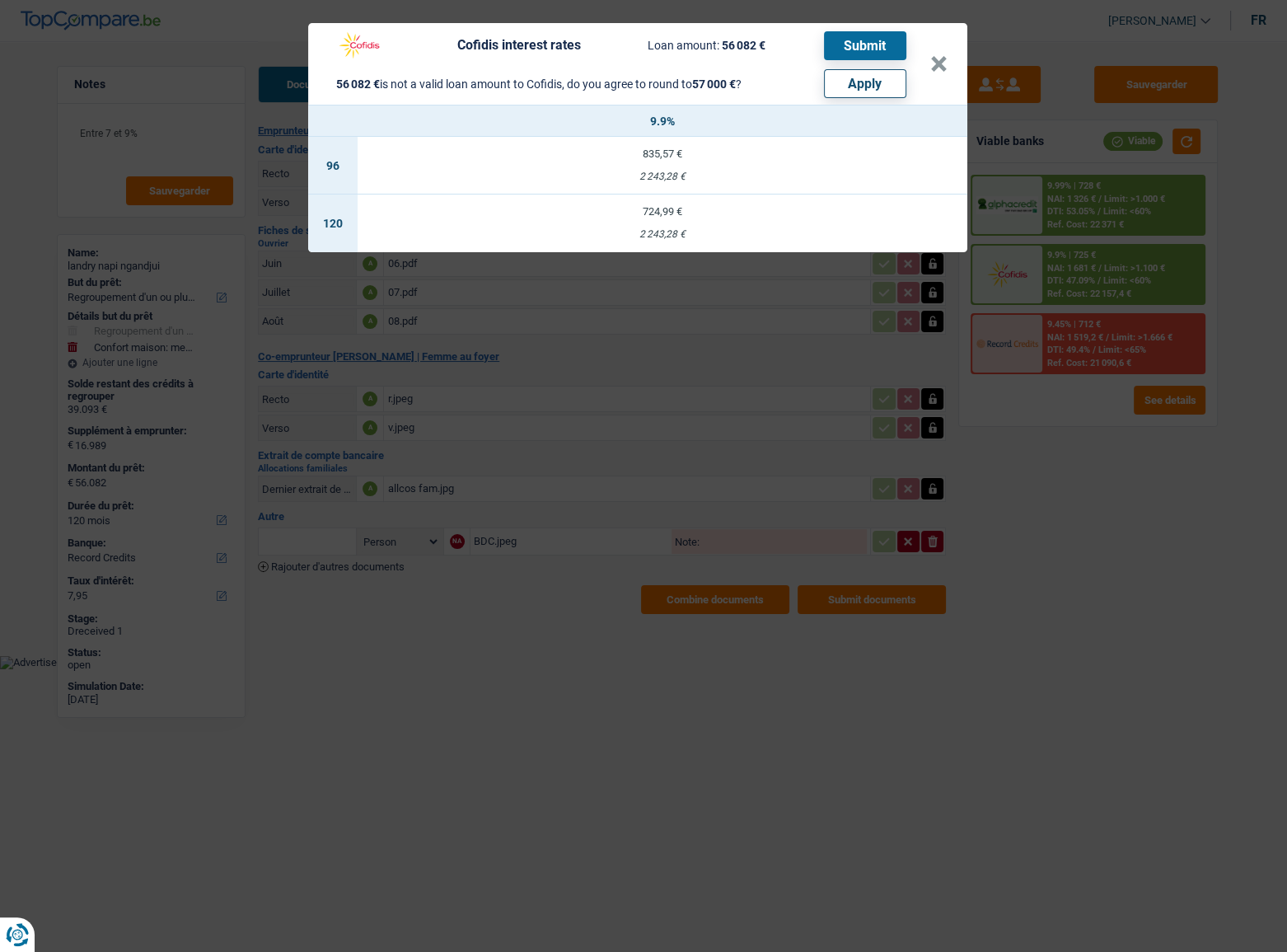
drag, startPoint x: 926, startPoint y: 74, endPoint x: 912, endPoint y: 74, distance: 14.0
click at [926, 74] on div "Cofidis interest rates Loan amount: 56 082 € Submit 56 082 € is not a valid loa…" at bounding box center [629, 63] width 602 height 68
click at [940, 71] on button "×" at bounding box center [939, 64] width 17 height 16
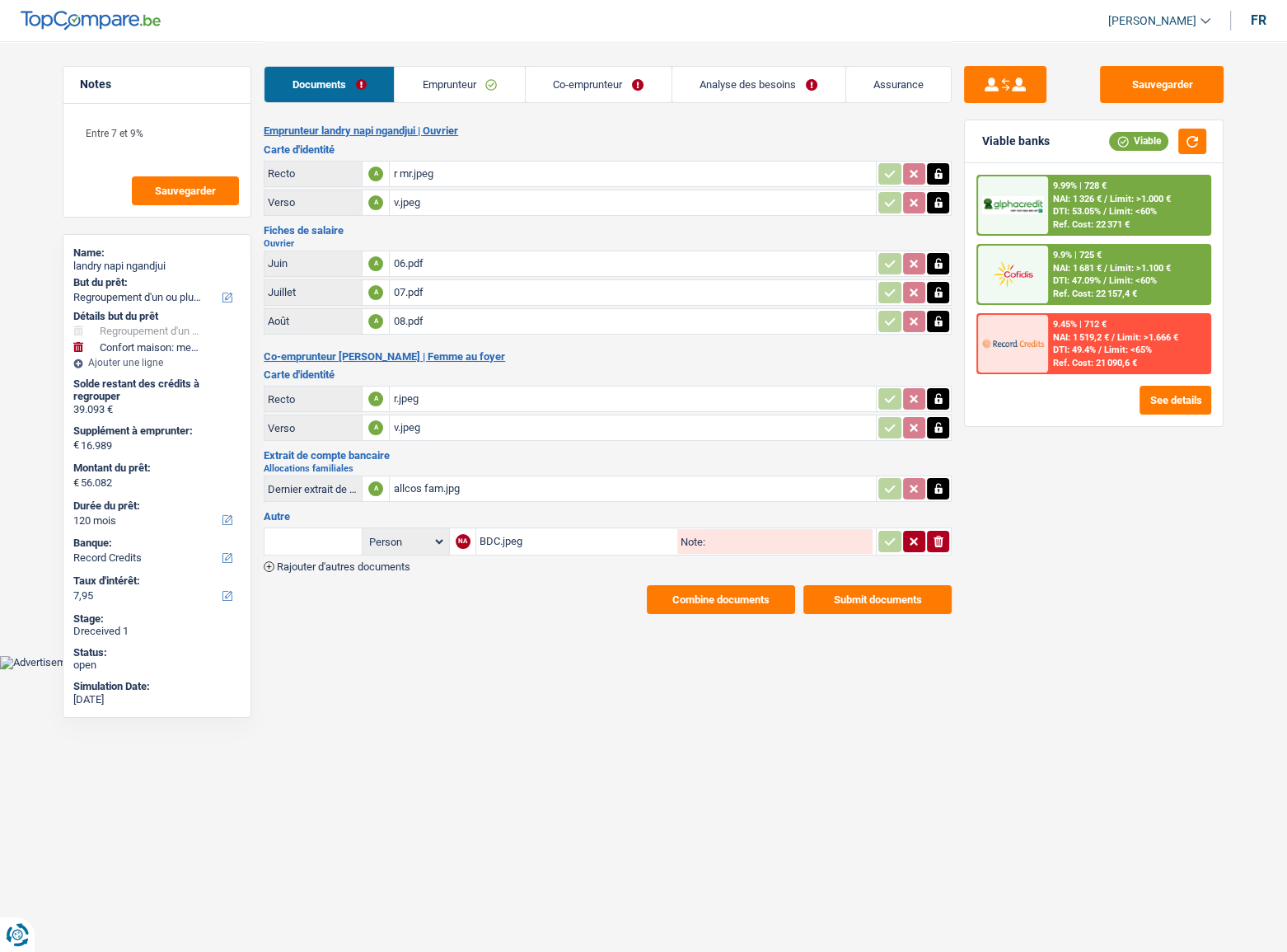
click at [753, 81] on link "Analyse des besoins" at bounding box center [759, 84] width 173 height 35
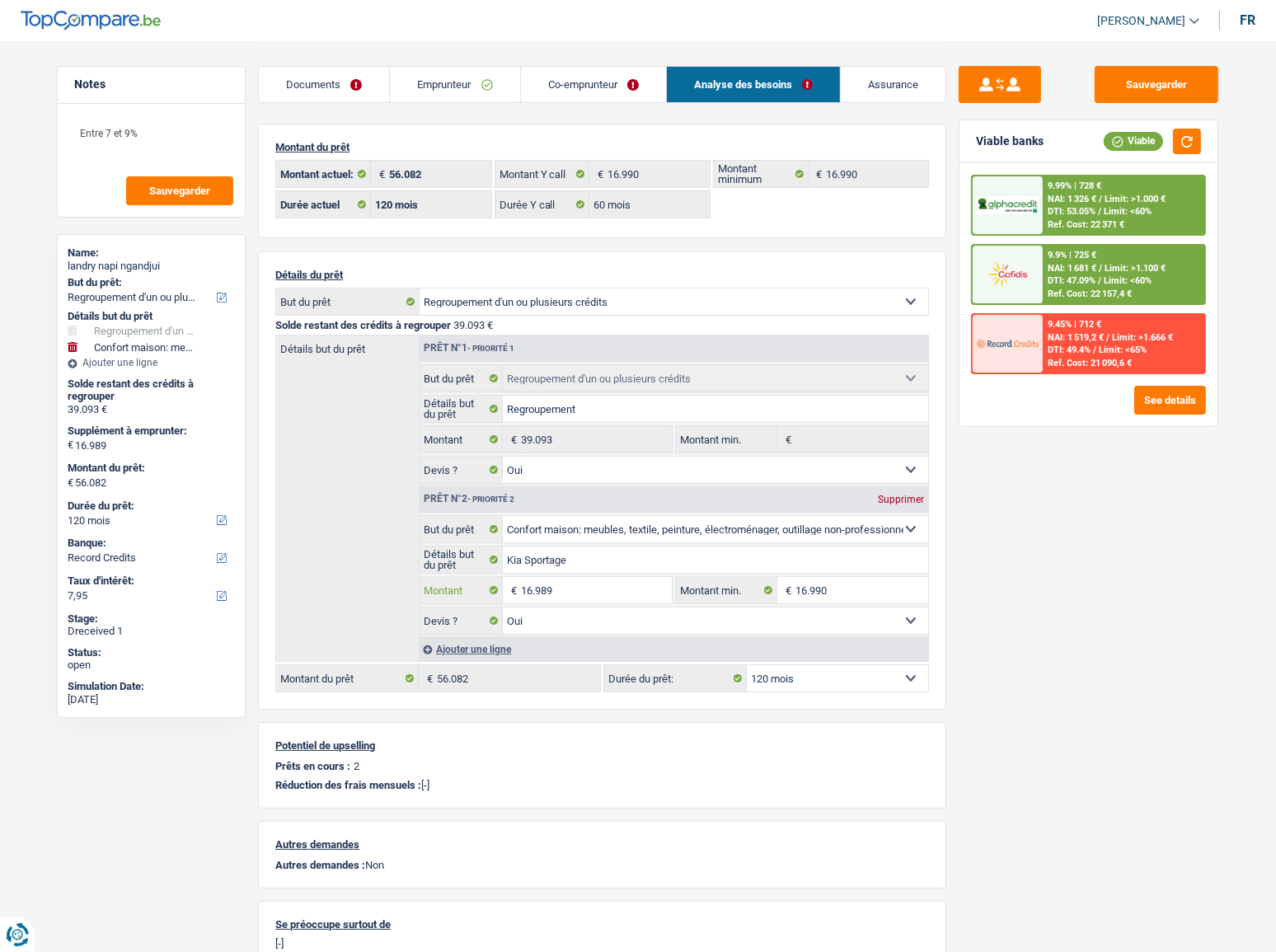
click at [561, 572] on input "16.989" at bounding box center [596, 589] width 151 height 26
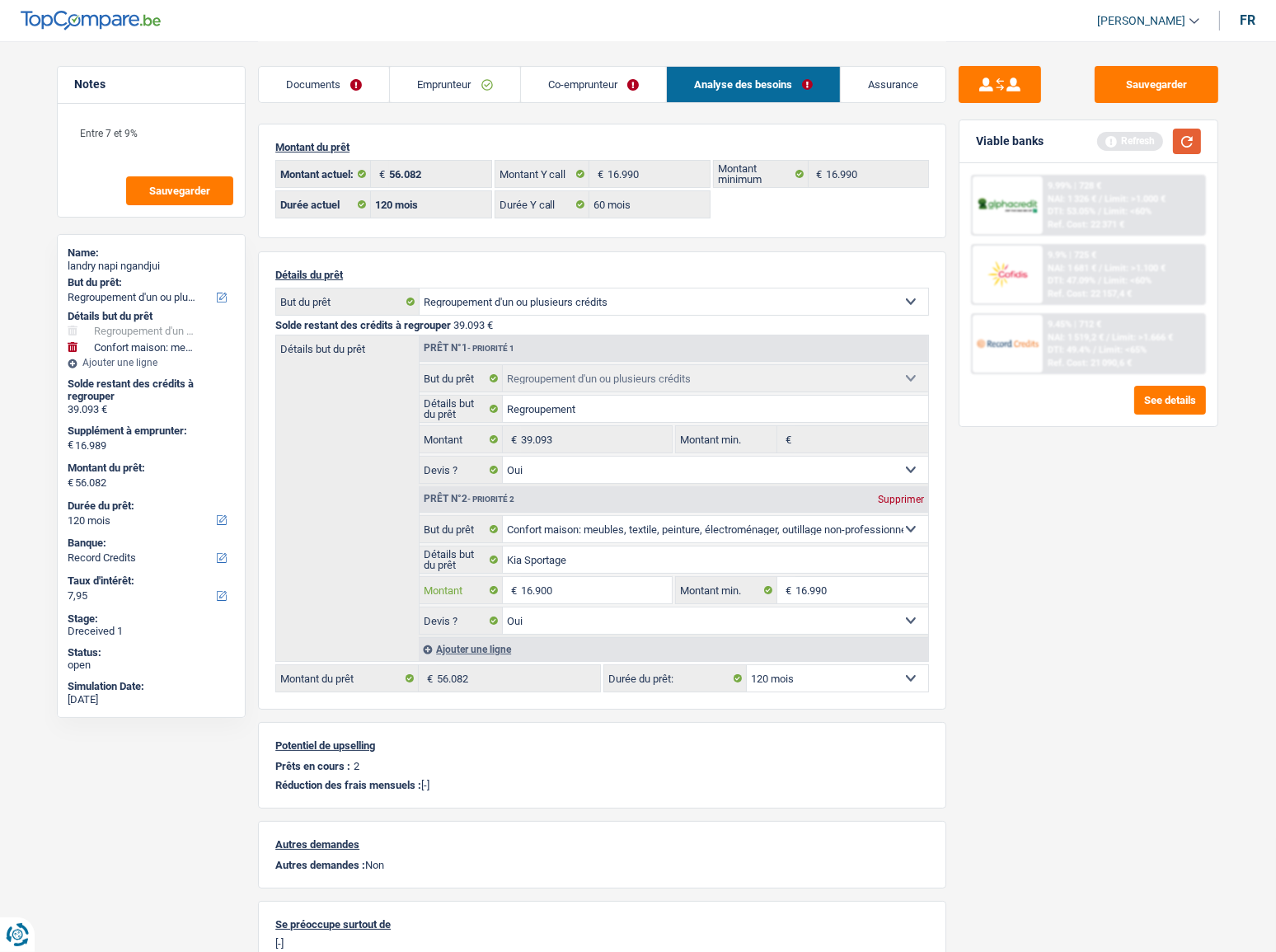
type input "16.900"
type input "55.993"
select select "144"
type input "55.993"
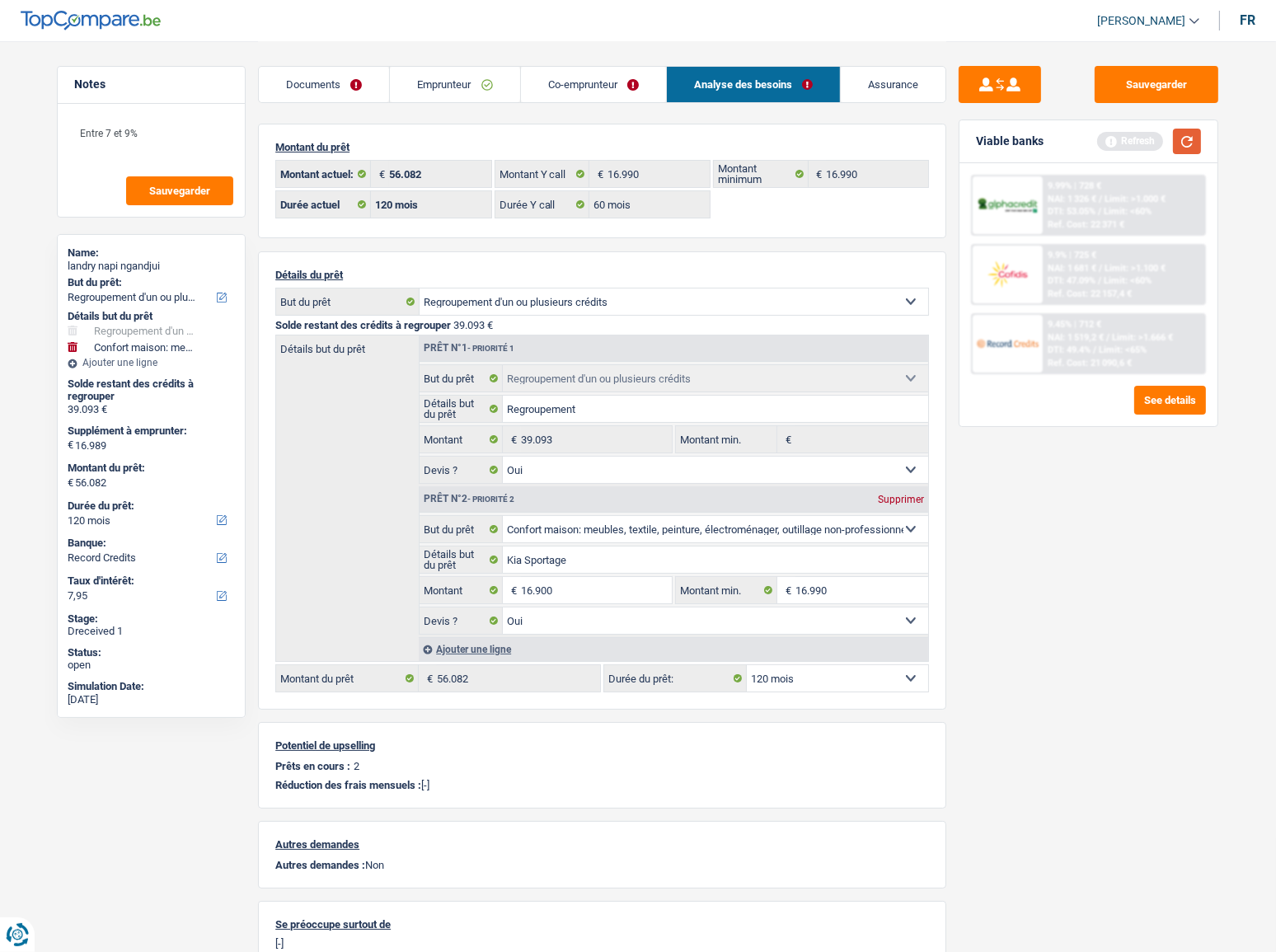
select select "144"
type input "55.993"
select select "144"
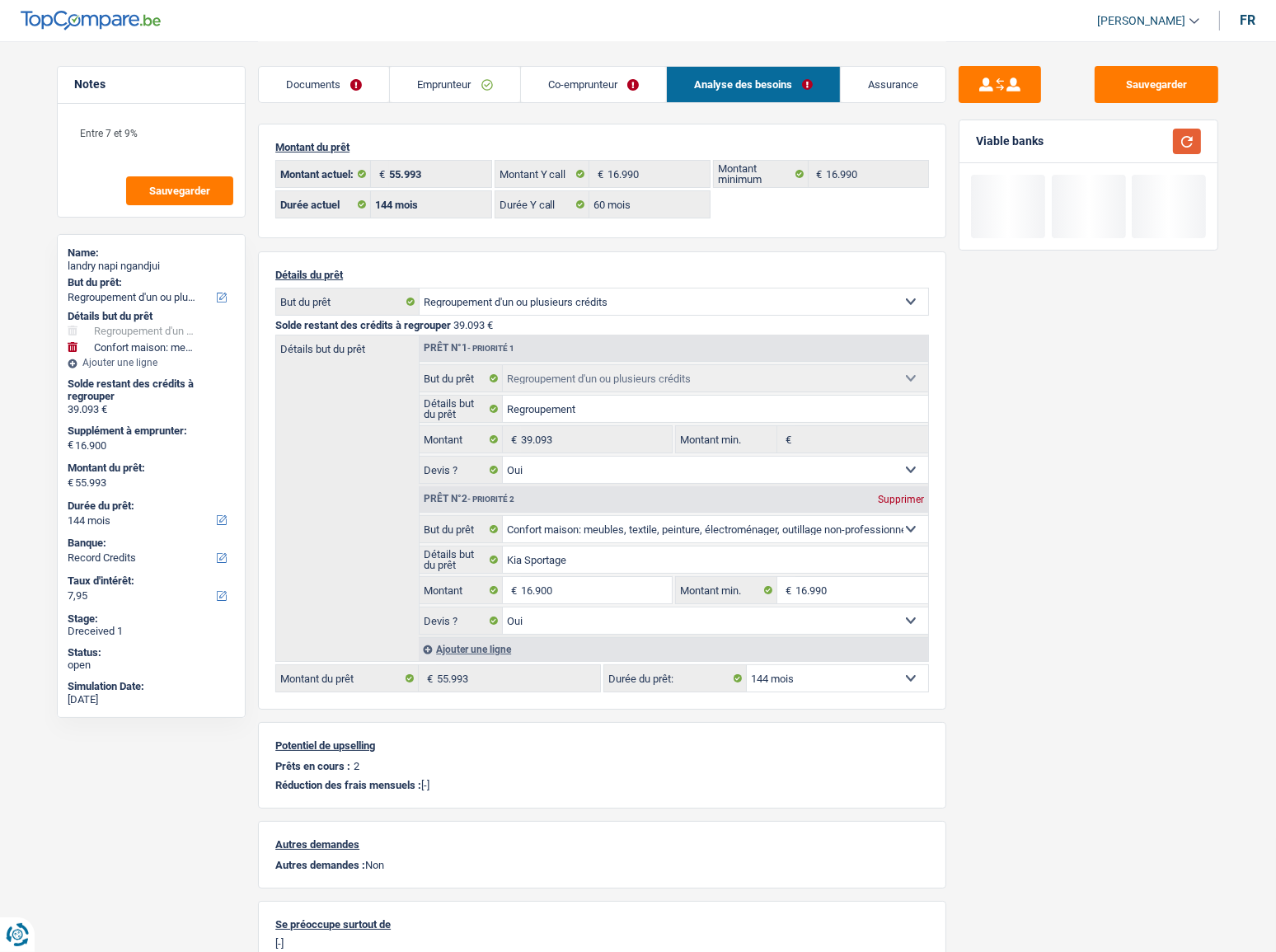
drag, startPoint x: 1183, startPoint y: 133, endPoint x: 1150, endPoint y: 291, distance: 161.4
click at [1183, 134] on button "button" at bounding box center [1186, 141] width 28 height 25
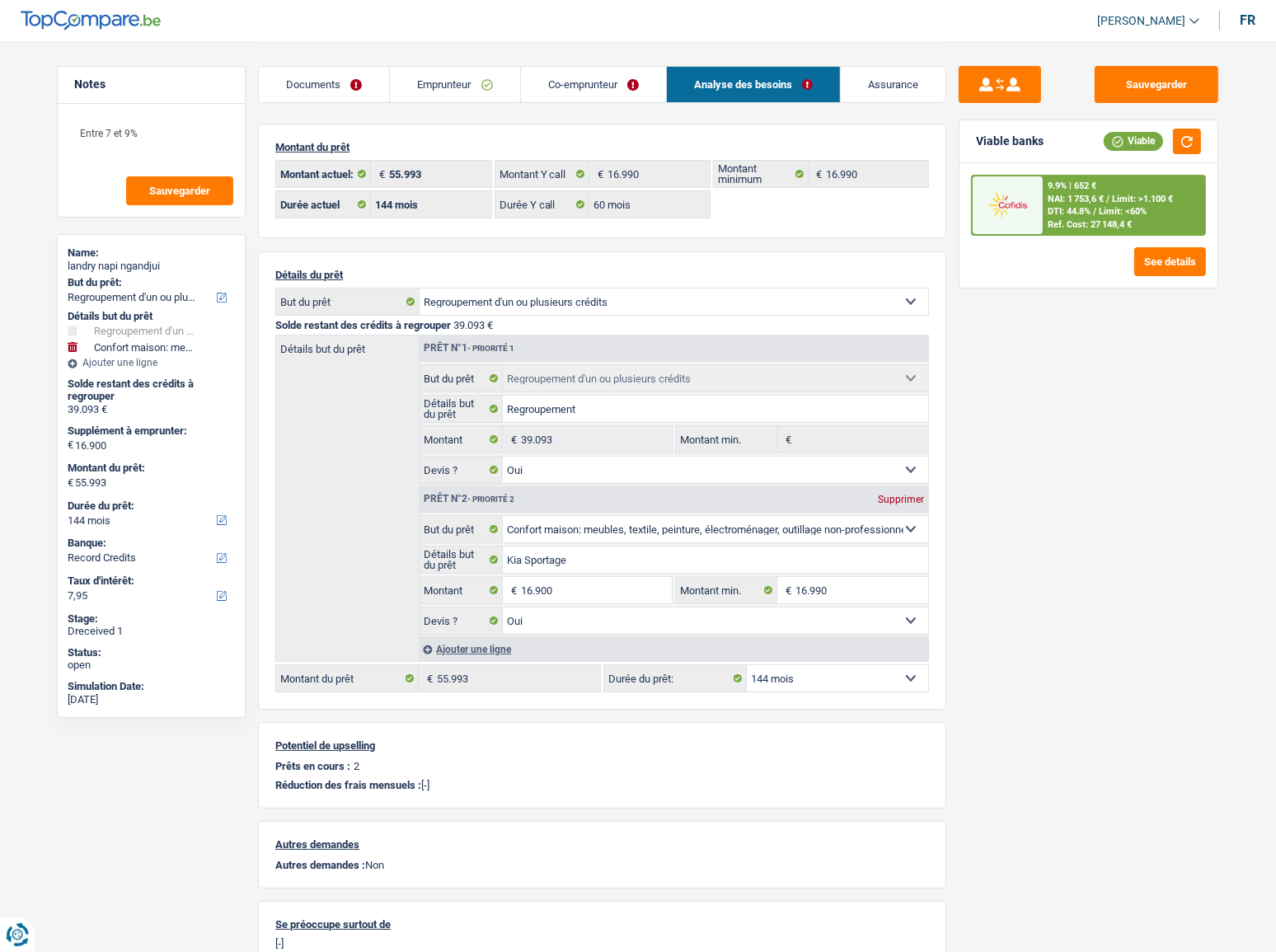
click at [1104, 195] on span "NAI: 1 753,6 €" at bounding box center [1076, 199] width 56 height 11
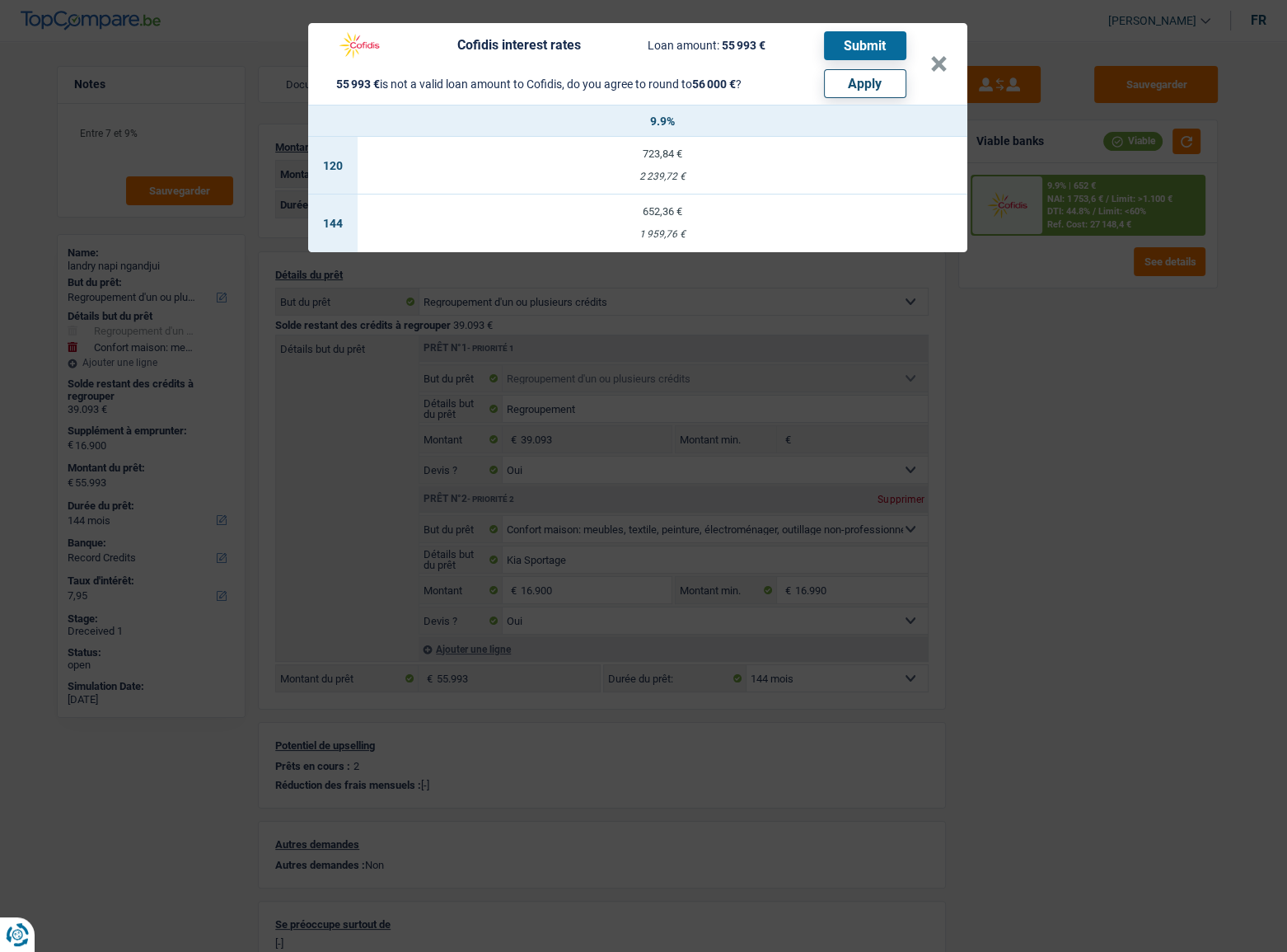
click at [849, 83] on button "Apply" at bounding box center [865, 83] width 83 height 29
type input "16.907"
type input "56.000"
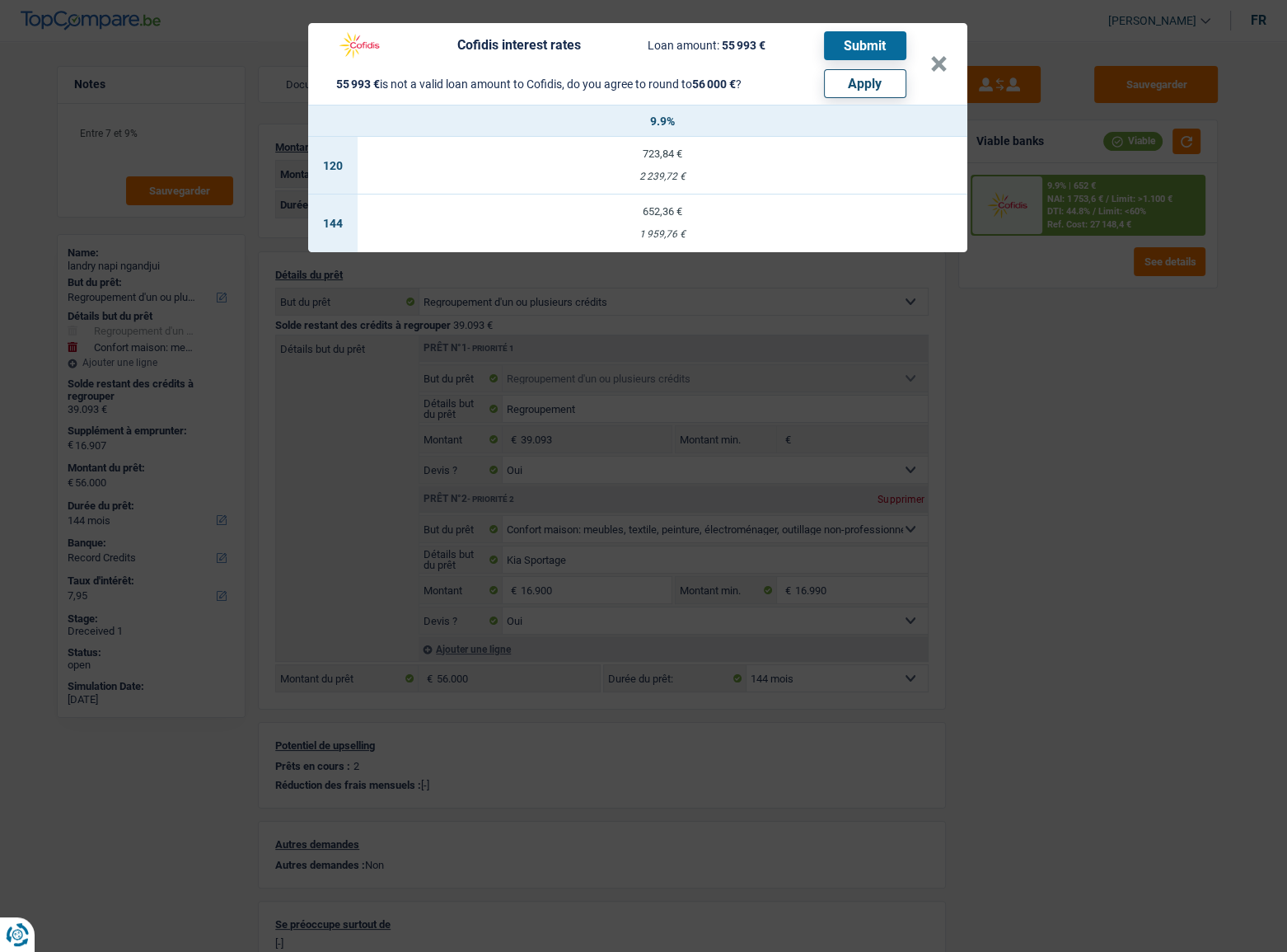
select select "other"
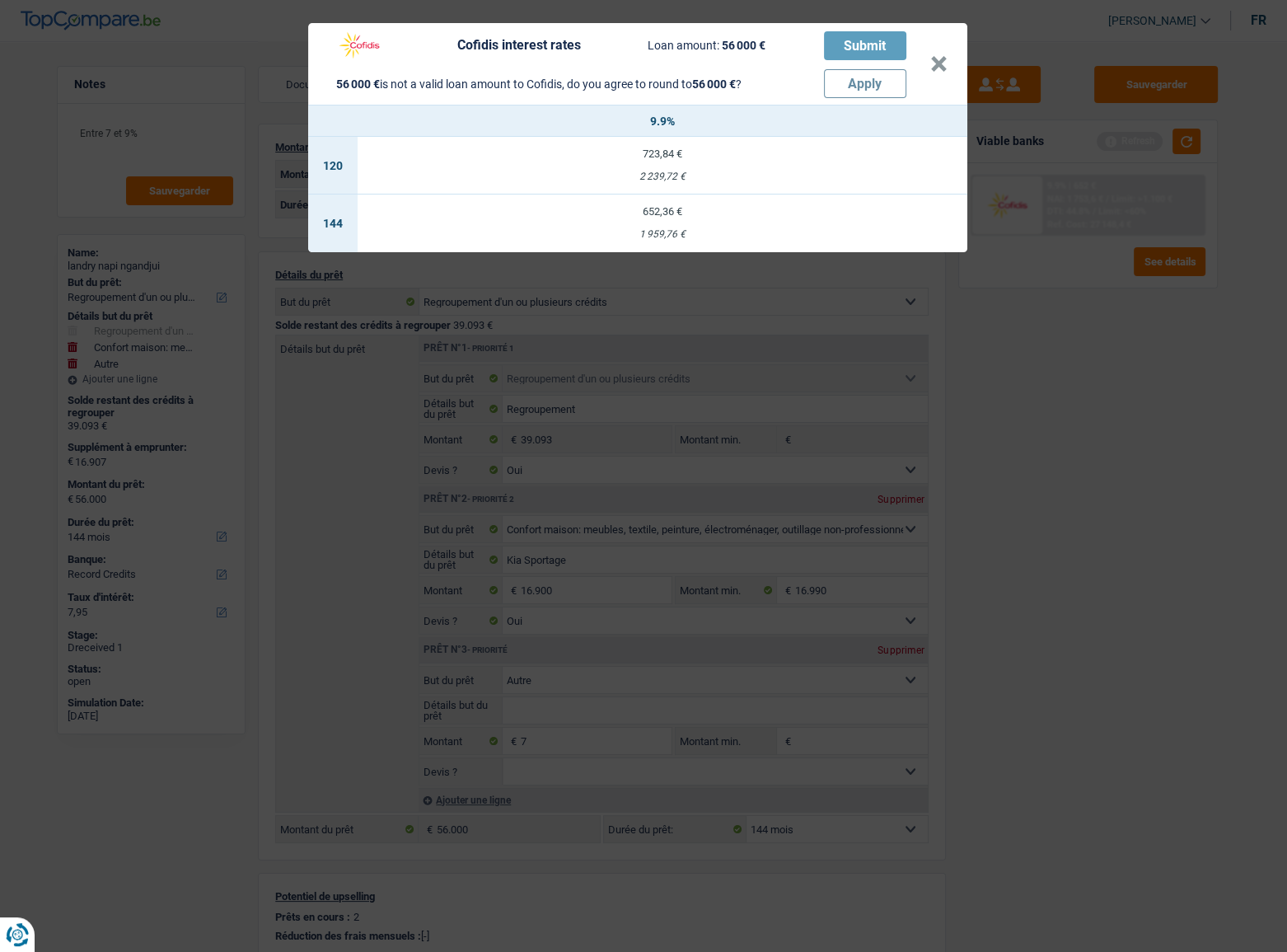
drag, startPoint x: 1073, startPoint y: 618, endPoint x: 912, endPoint y: 701, distance: 181.1
click at [1065, 572] on div "Cofidis interest rates Loan amount: 56 000 € Submit 56 000 € is not a valid loa…" at bounding box center [643, 476] width 1287 height 952
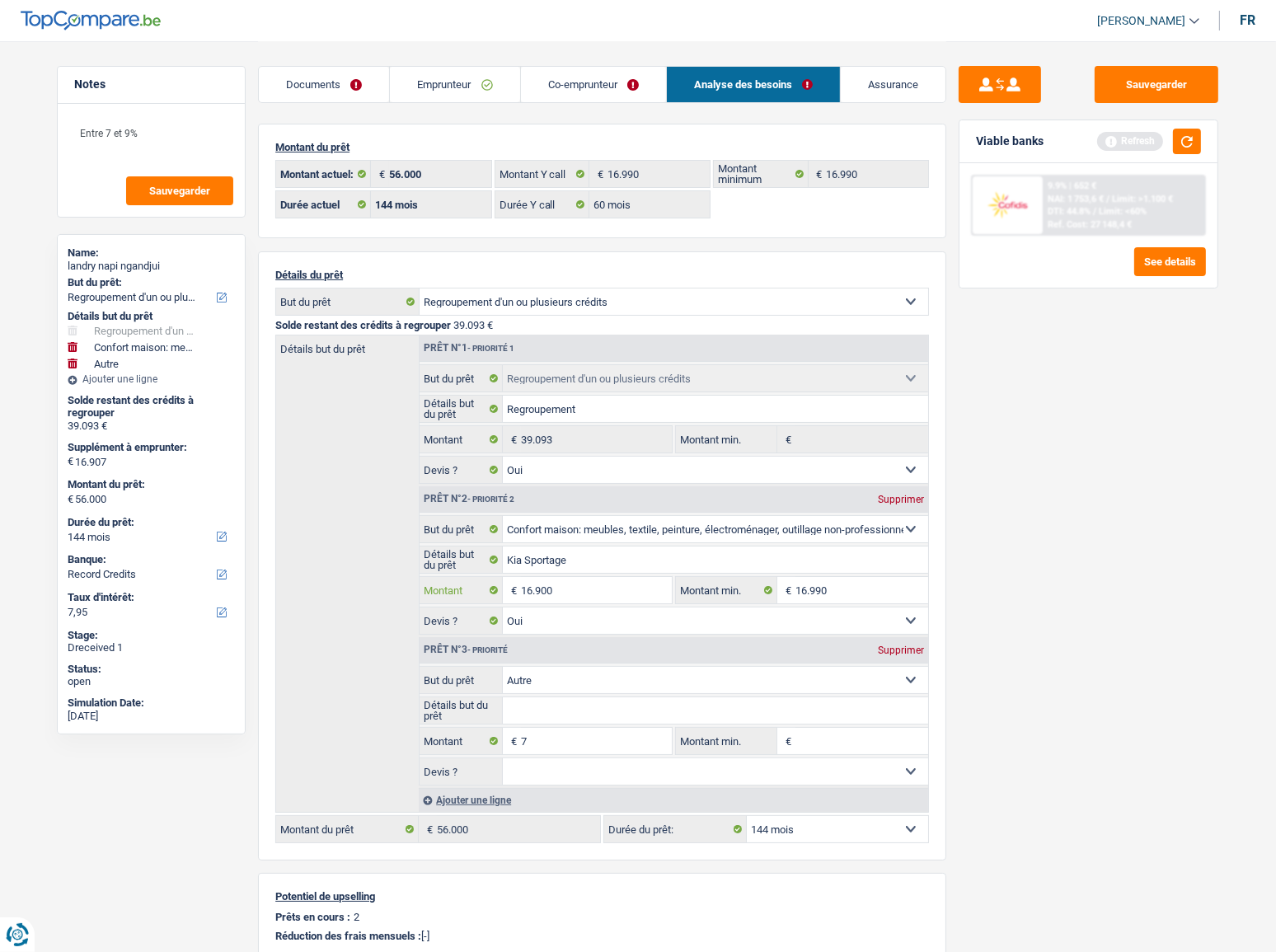
click at [572, 572] on input "16.900" at bounding box center [596, 589] width 151 height 26
type input "1.690"
select select
type input "16.907"
select select
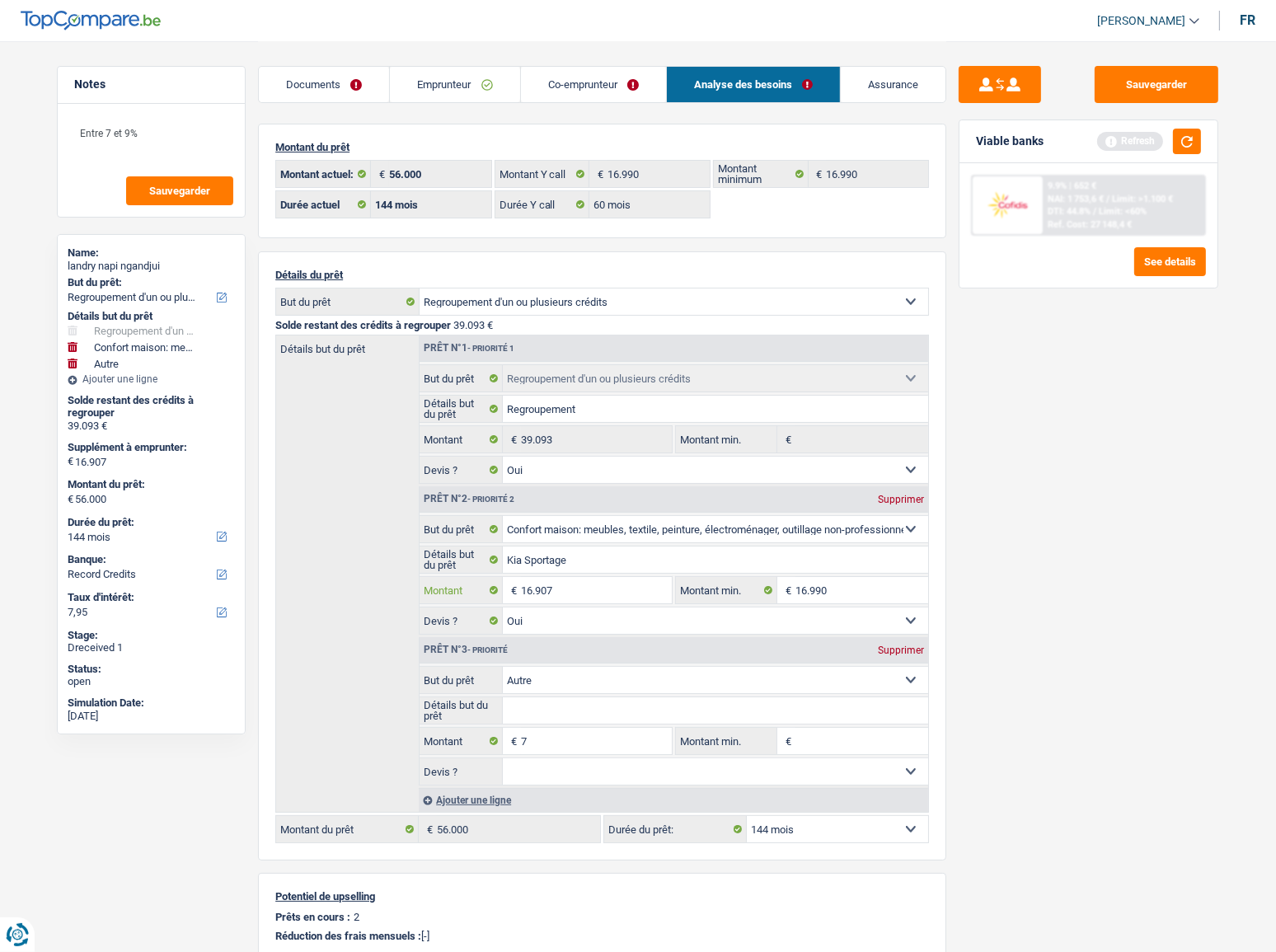
type input "16.907"
type input "16.914"
type input "56.007"
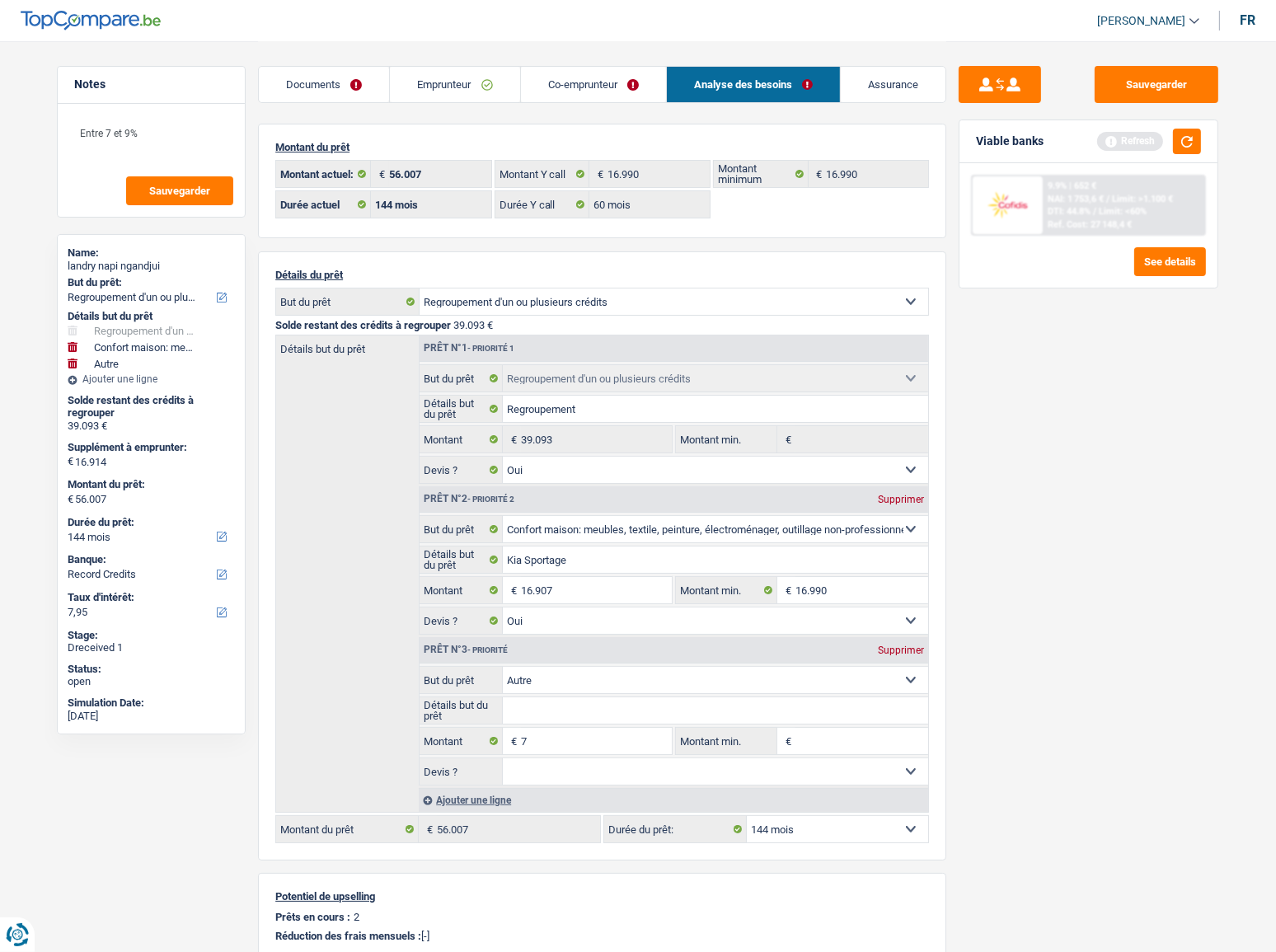
click at [907, 572] on div "Supprimer" at bounding box center [901, 650] width 54 height 10
type input "16.907"
type input "56.000"
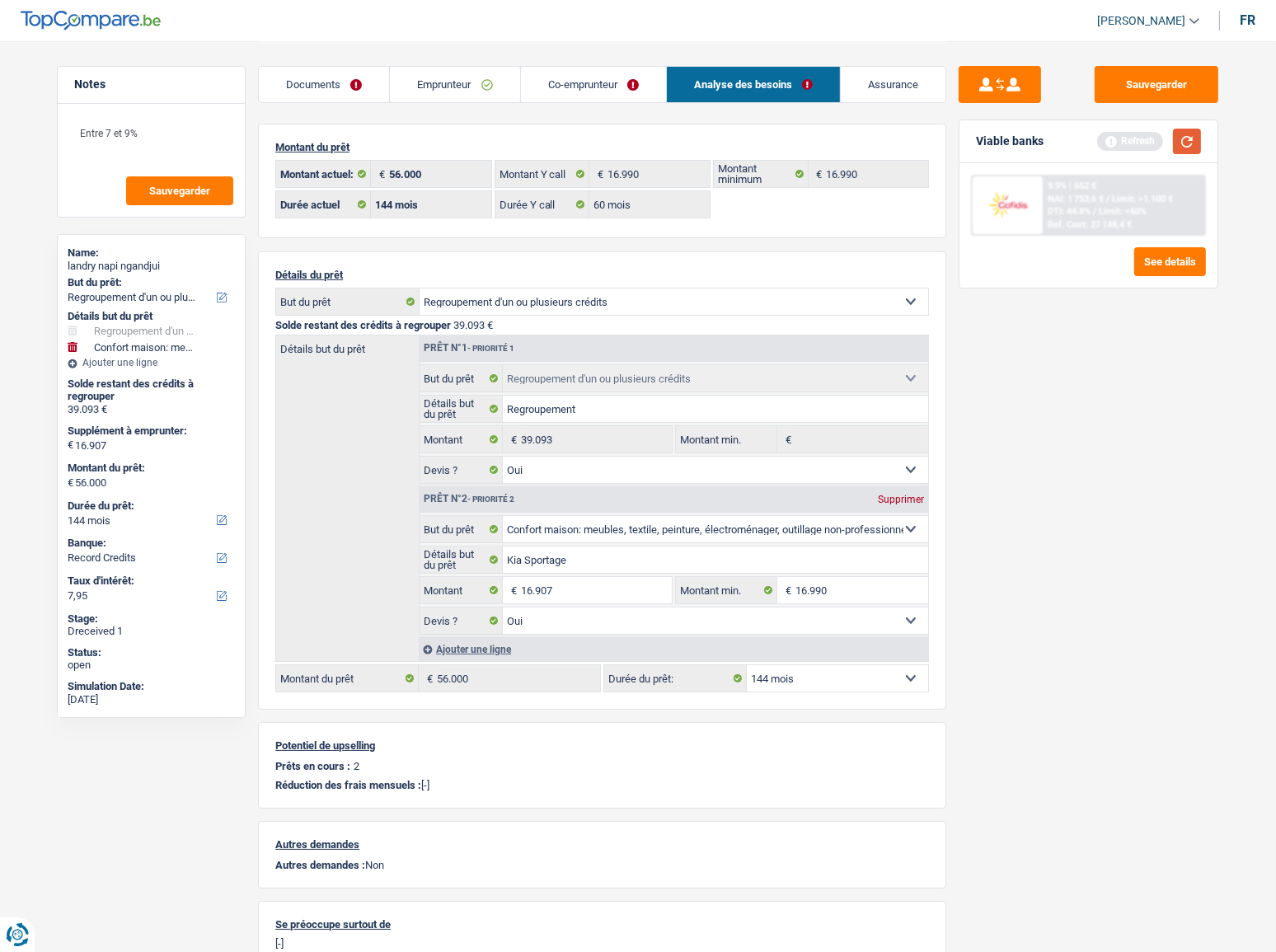
click at [1183, 140] on button "button" at bounding box center [1186, 141] width 28 height 25
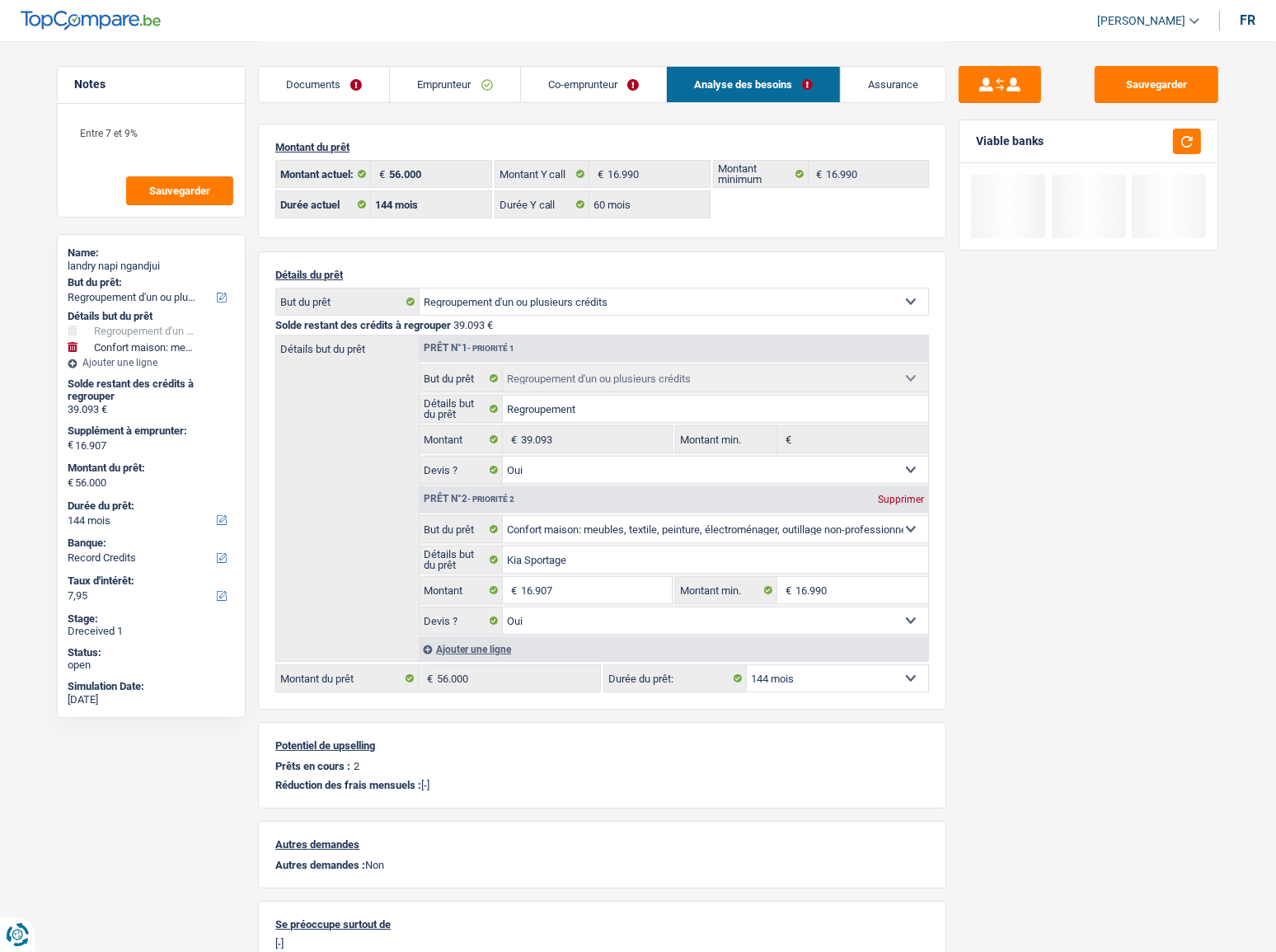
click at [839, 572] on select "12 mois 18 mois 24 mois 30 mois 36 mois 42 mois 48 mois 60 mois 72 mois 84 mois…" at bounding box center [837, 677] width 181 height 26
select select "120"
click at [746, 572] on select "12 mois 18 mois 24 mois 30 mois 36 mois 42 mois 48 mois 60 mois 72 mois 84 mois…" at bounding box center [837, 677] width 181 height 26
select select "120"
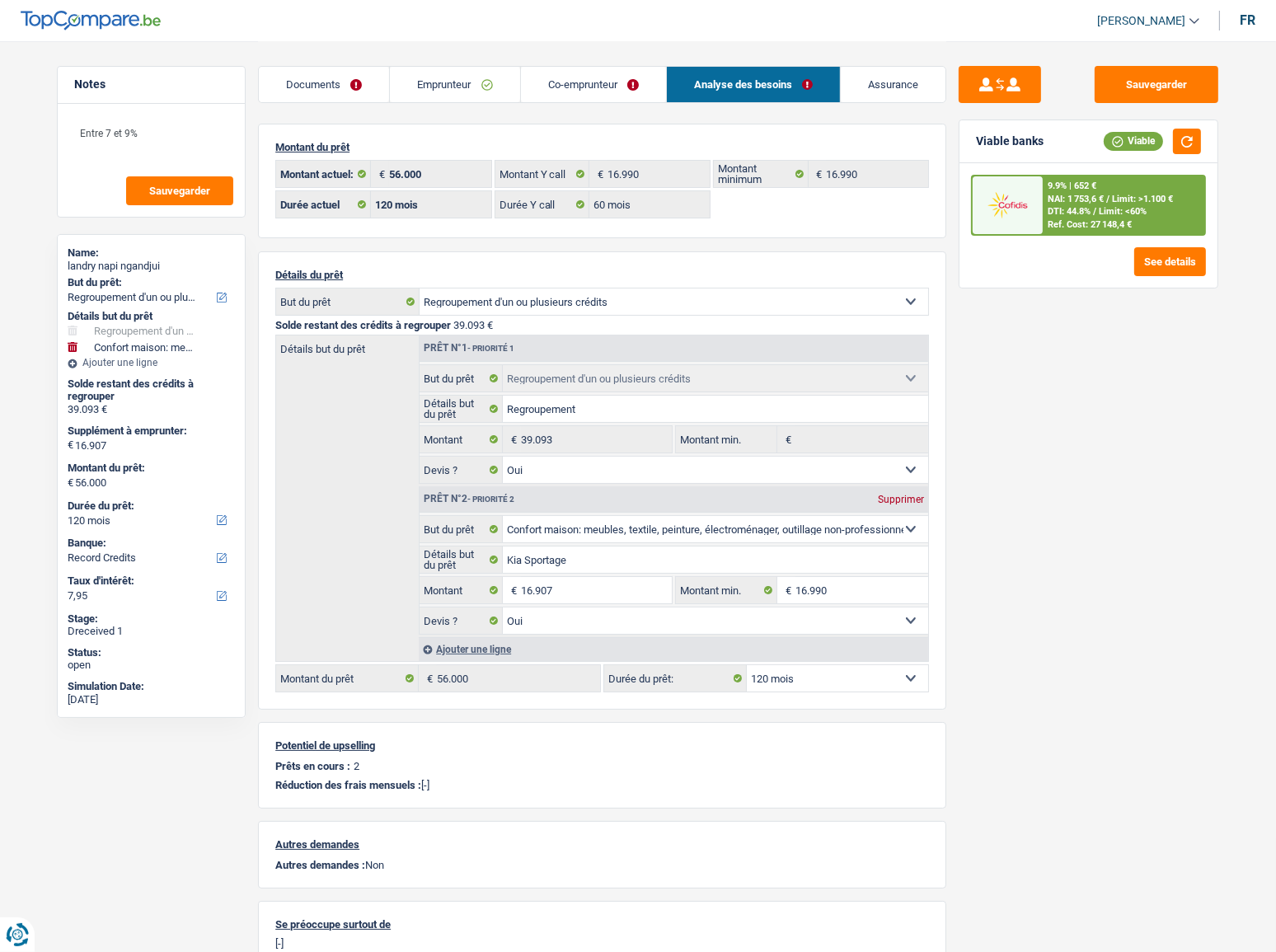
click at [840, 572] on select "12 mois 18 mois 24 mois 30 mois 36 mois 42 mois 48 mois 60 mois 72 mois 84 mois…" at bounding box center [837, 677] width 181 height 26
select select "60"
click at [746, 572] on select "12 mois 18 mois 24 mois 30 mois 36 mois 42 mois 48 mois 60 mois 72 mois 84 mois…" at bounding box center [837, 677] width 181 height 26
select select "60"
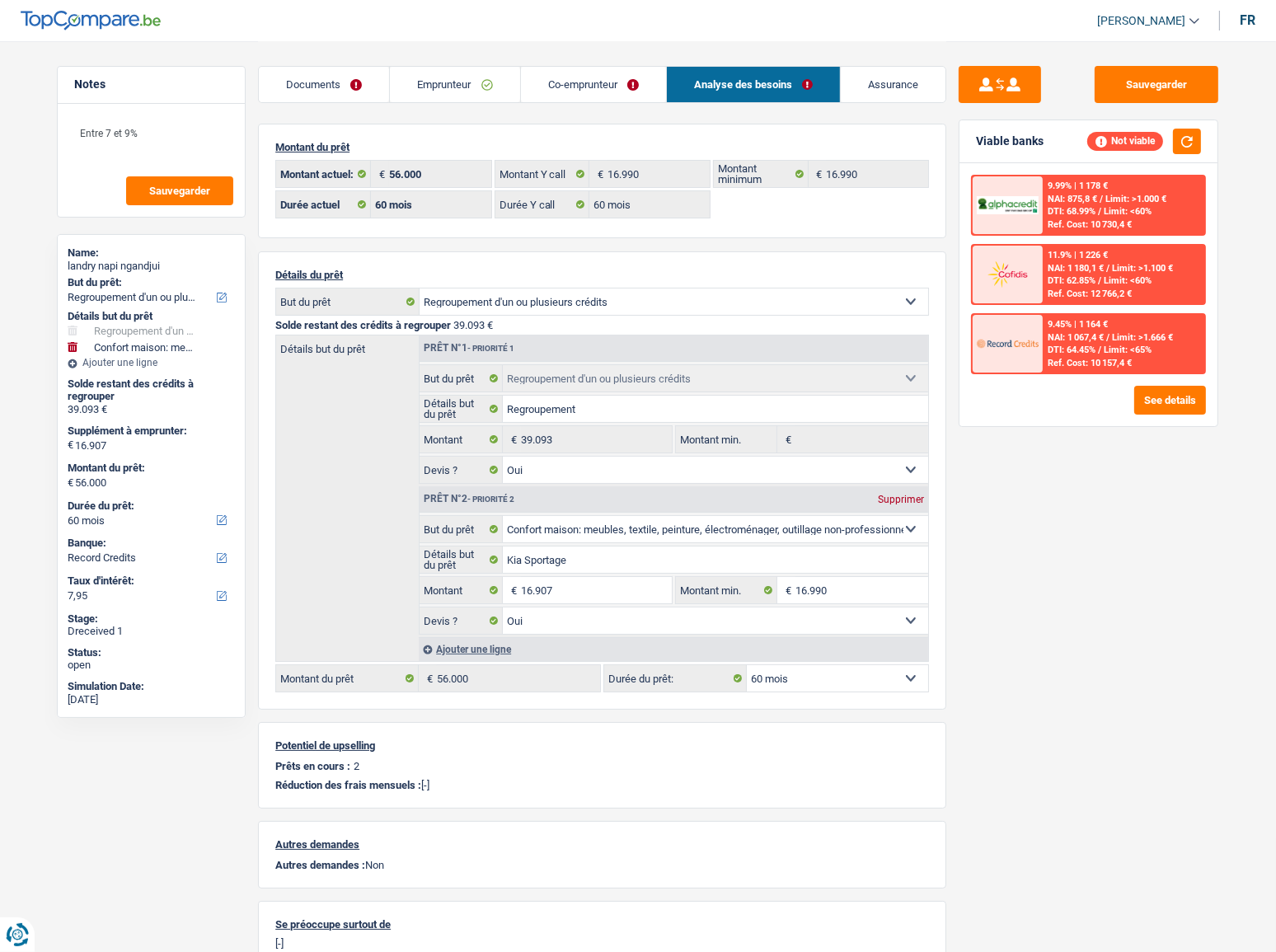
drag, startPoint x: 817, startPoint y: 679, endPoint x: 822, endPoint y: 667, distance: 13.0
click at [820, 572] on select "12 mois 18 mois 24 mois 30 mois 36 mois 42 mois 48 mois 60 mois 72 mois 84 mois…" at bounding box center [837, 677] width 181 height 26
select select "84"
click at [746, 572] on select "12 mois 18 mois 24 mois 30 mois 36 mois 42 mois 48 mois 60 mois 72 mois 84 mois…" at bounding box center [837, 677] width 181 height 26
select select "84"
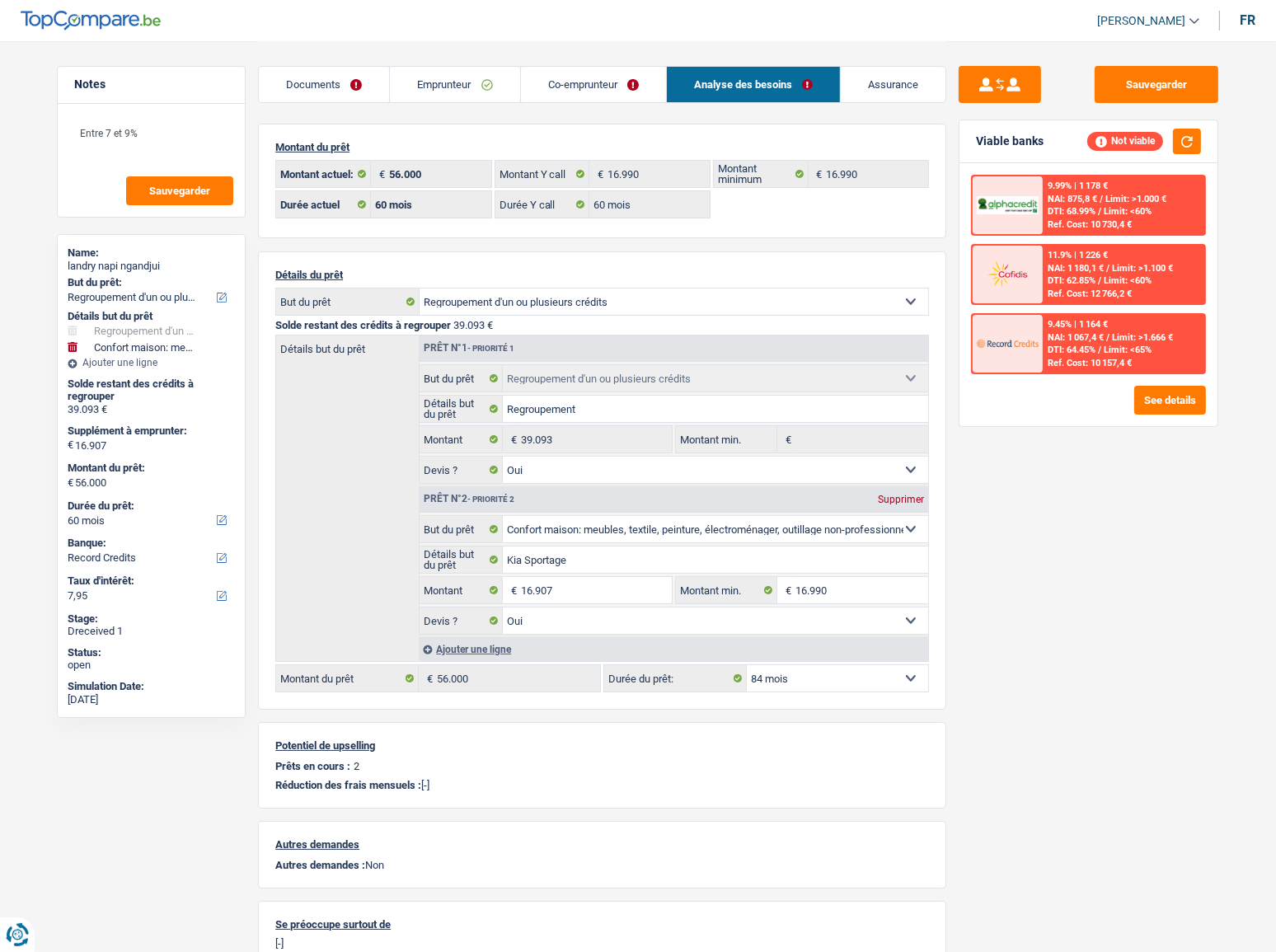
select select "84"
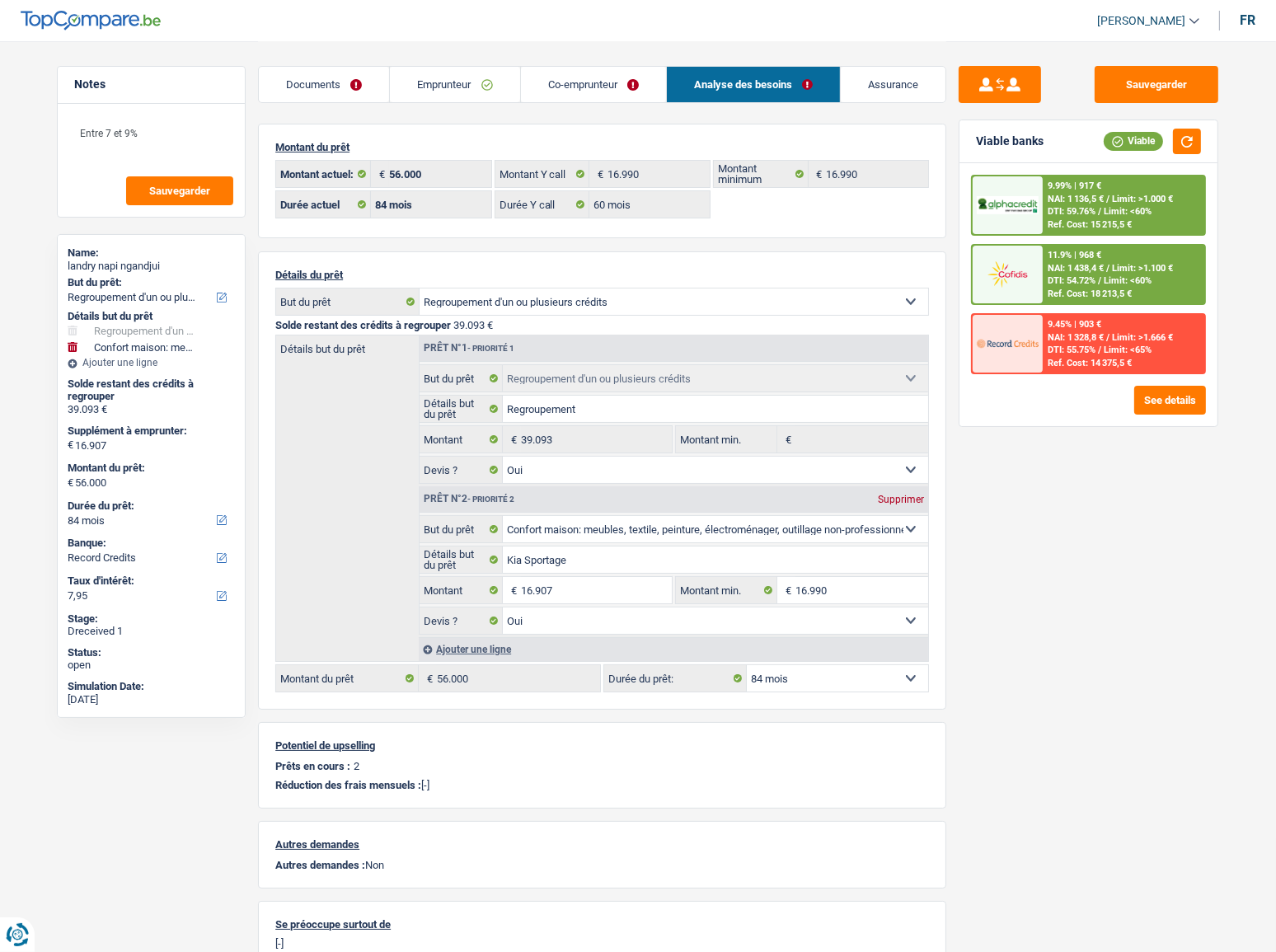
click at [1086, 267] on span "NAI: 1 438,4 €" at bounding box center [1076, 268] width 56 height 11
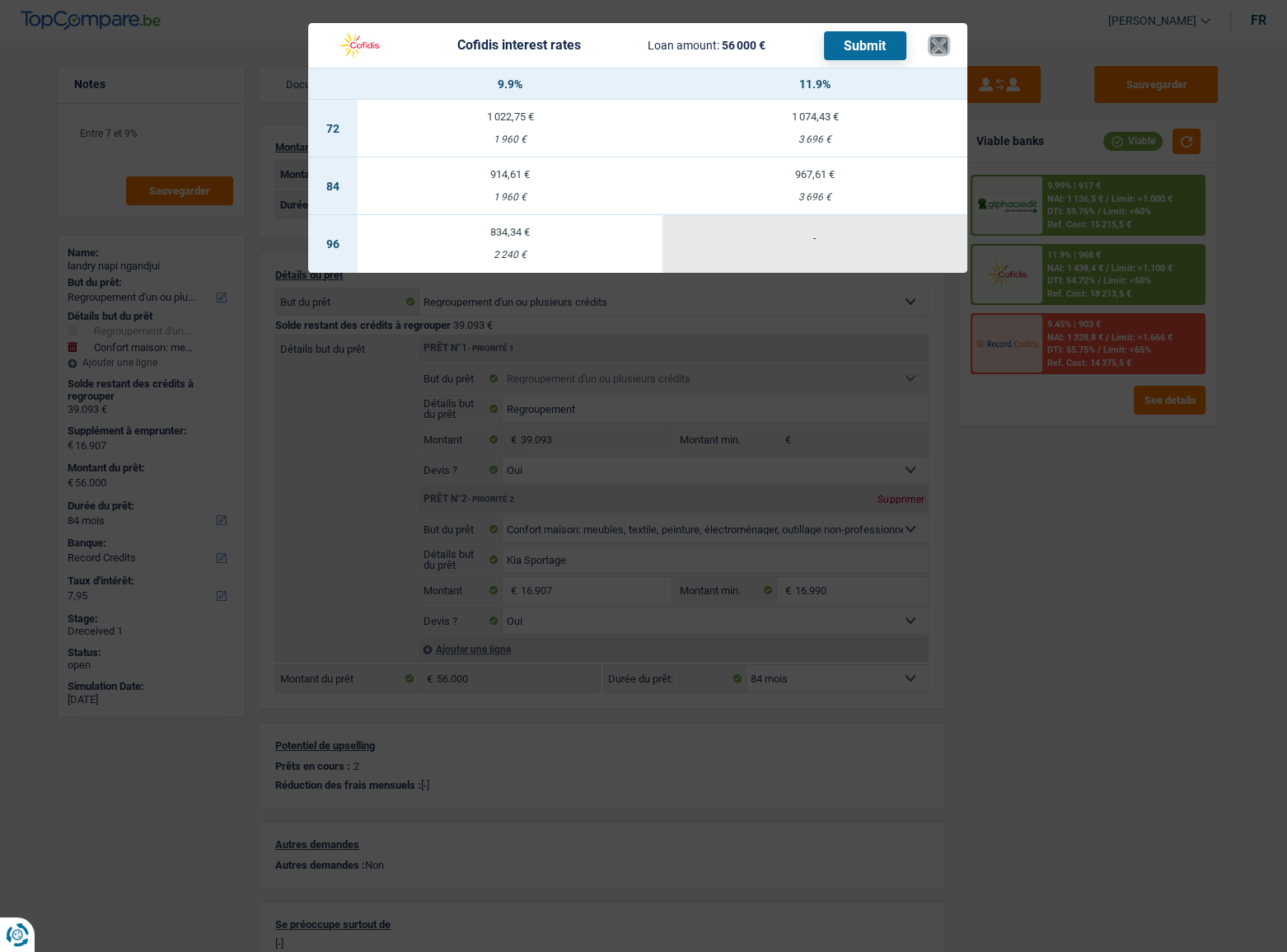
click at [944, 37] on button "×" at bounding box center [939, 45] width 17 height 16
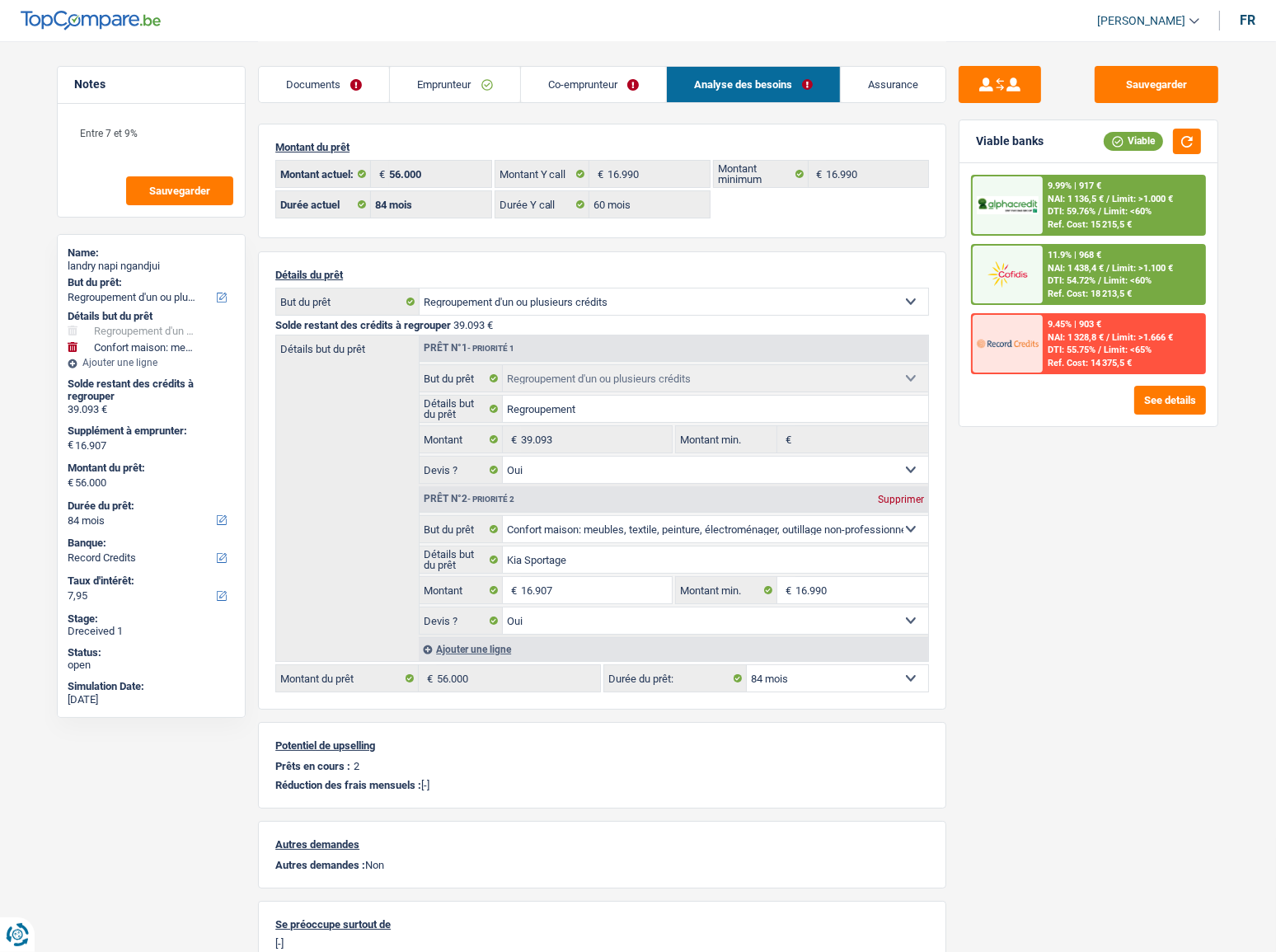
click at [357, 98] on link "Documents" at bounding box center [324, 84] width 131 height 35
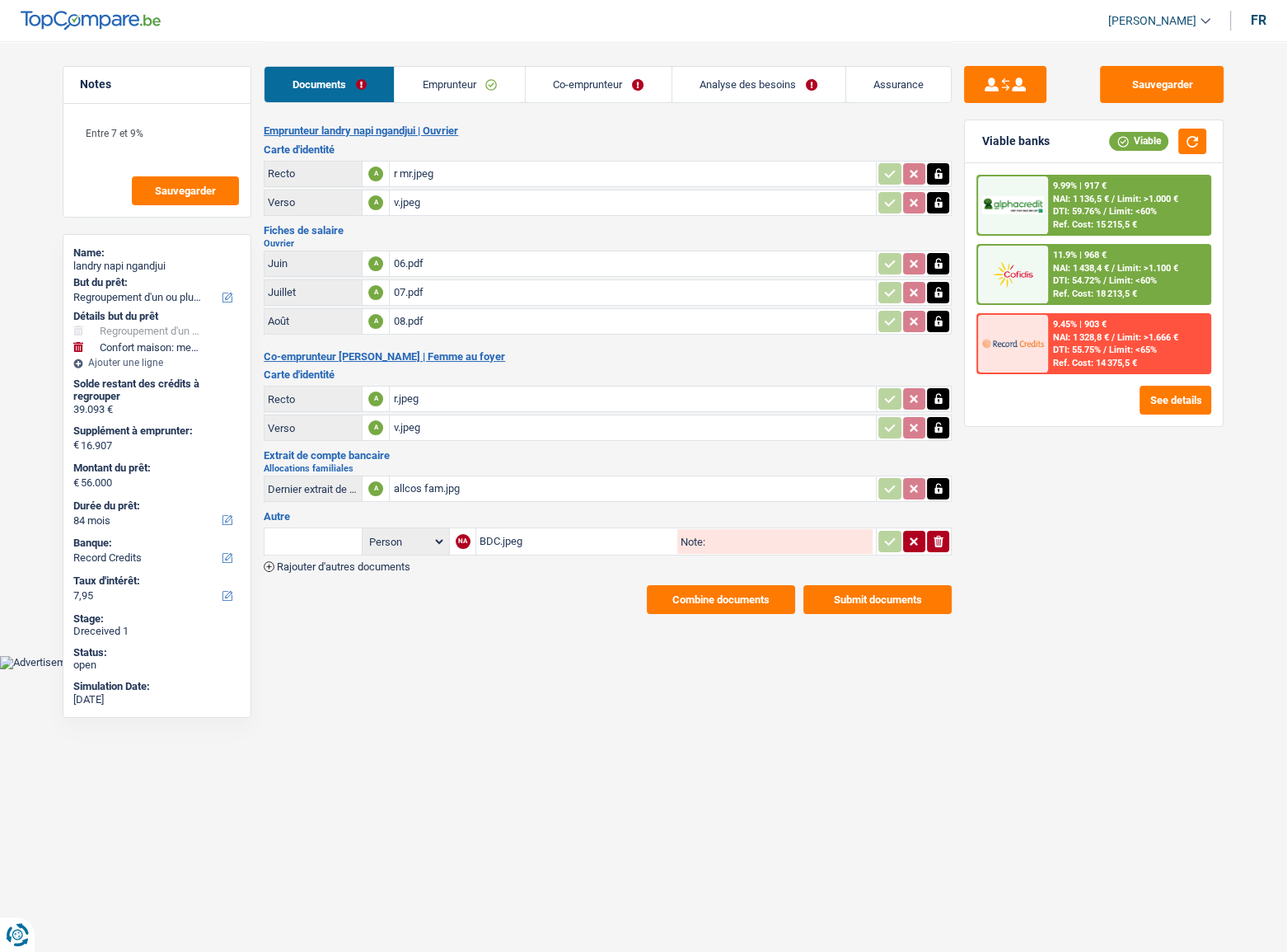
click at [501, 536] on div "BDC.jpeg" at bounding box center [577, 540] width 194 height 24
drag, startPoint x: 593, startPoint y: 95, endPoint x: 629, endPoint y: 94, distance: 36.0
click at [593, 95] on link "Co-emprunteur" at bounding box center [599, 84] width 146 height 35
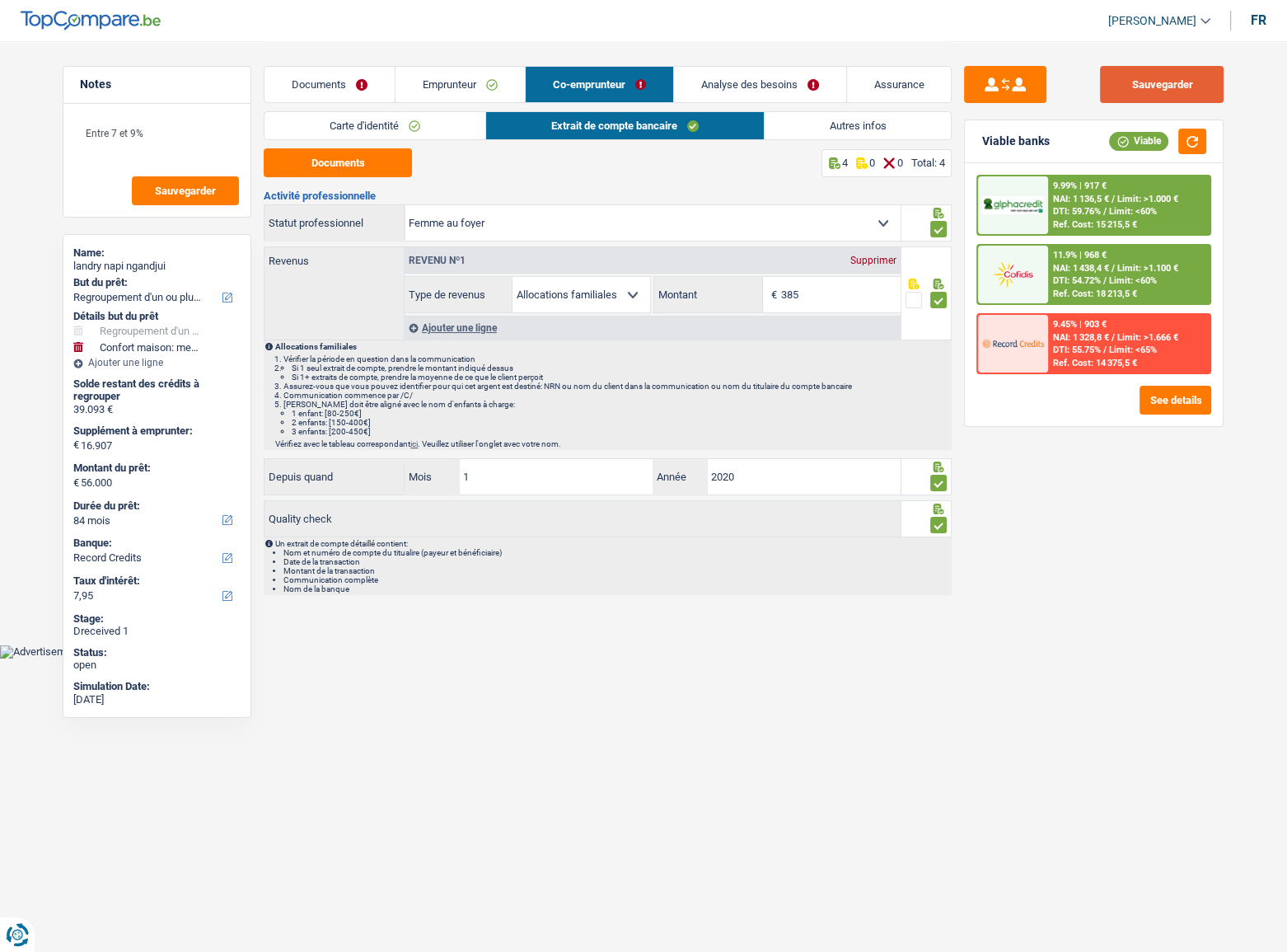
click at [1188, 92] on button "Sauvegarder" at bounding box center [1162, 84] width 123 height 37
click at [1192, 143] on button "button" at bounding box center [1193, 141] width 28 height 25
click at [751, 72] on link "Analyse des besoins" at bounding box center [760, 84] width 172 height 35
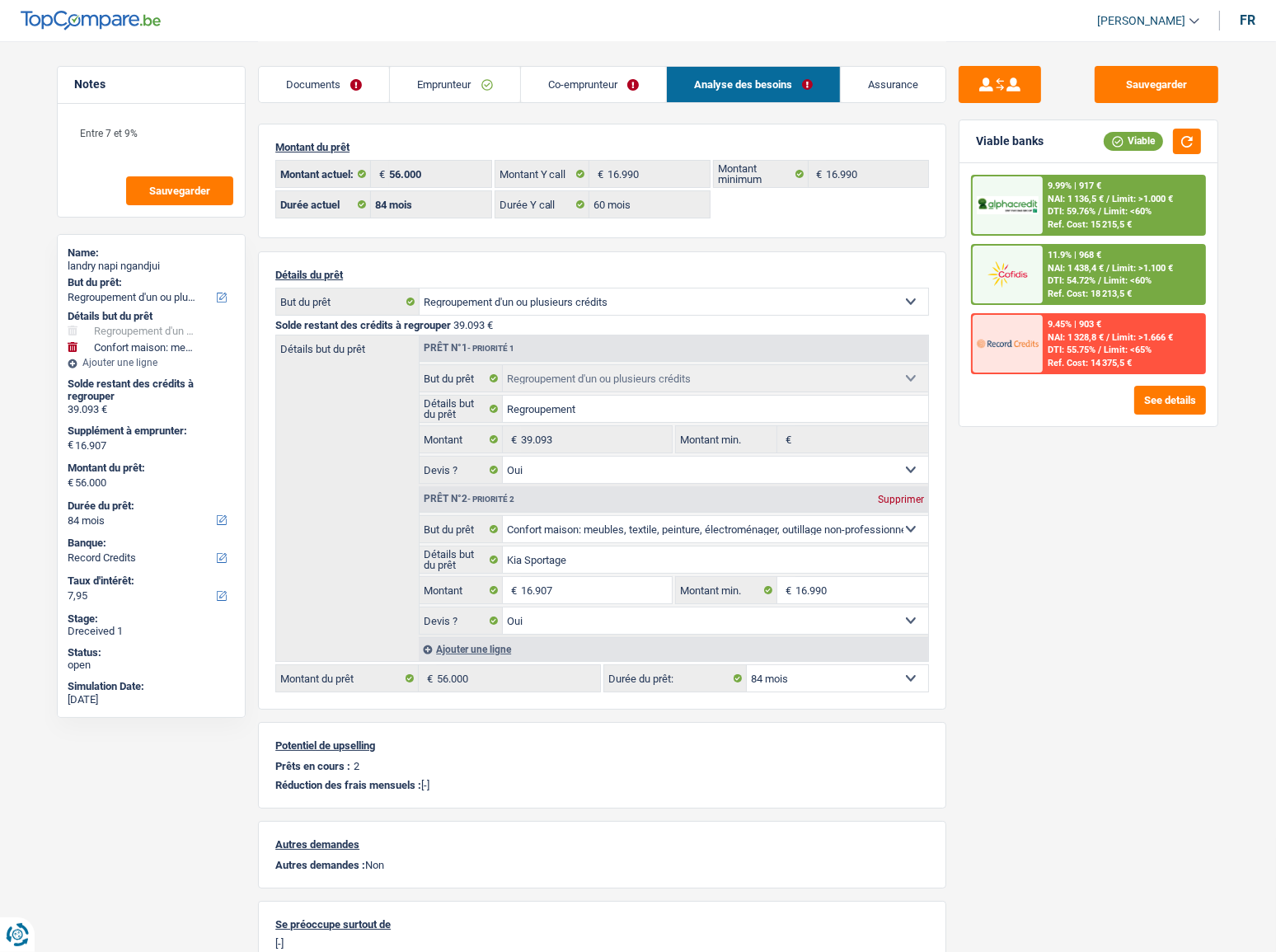
click at [851, 572] on select "12 mois 18 mois 24 mois 30 mois 36 mois 42 mois 48 mois 60 mois 72 mois 84 mois…" at bounding box center [837, 677] width 181 height 26
select select "120"
click at [746, 572] on select "12 mois 18 mois 24 mois 30 mois 36 mois 42 mois 48 mois 60 mois 72 mois 84 mois…" at bounding box center [837, 677] width 181 height 26
select select "120"
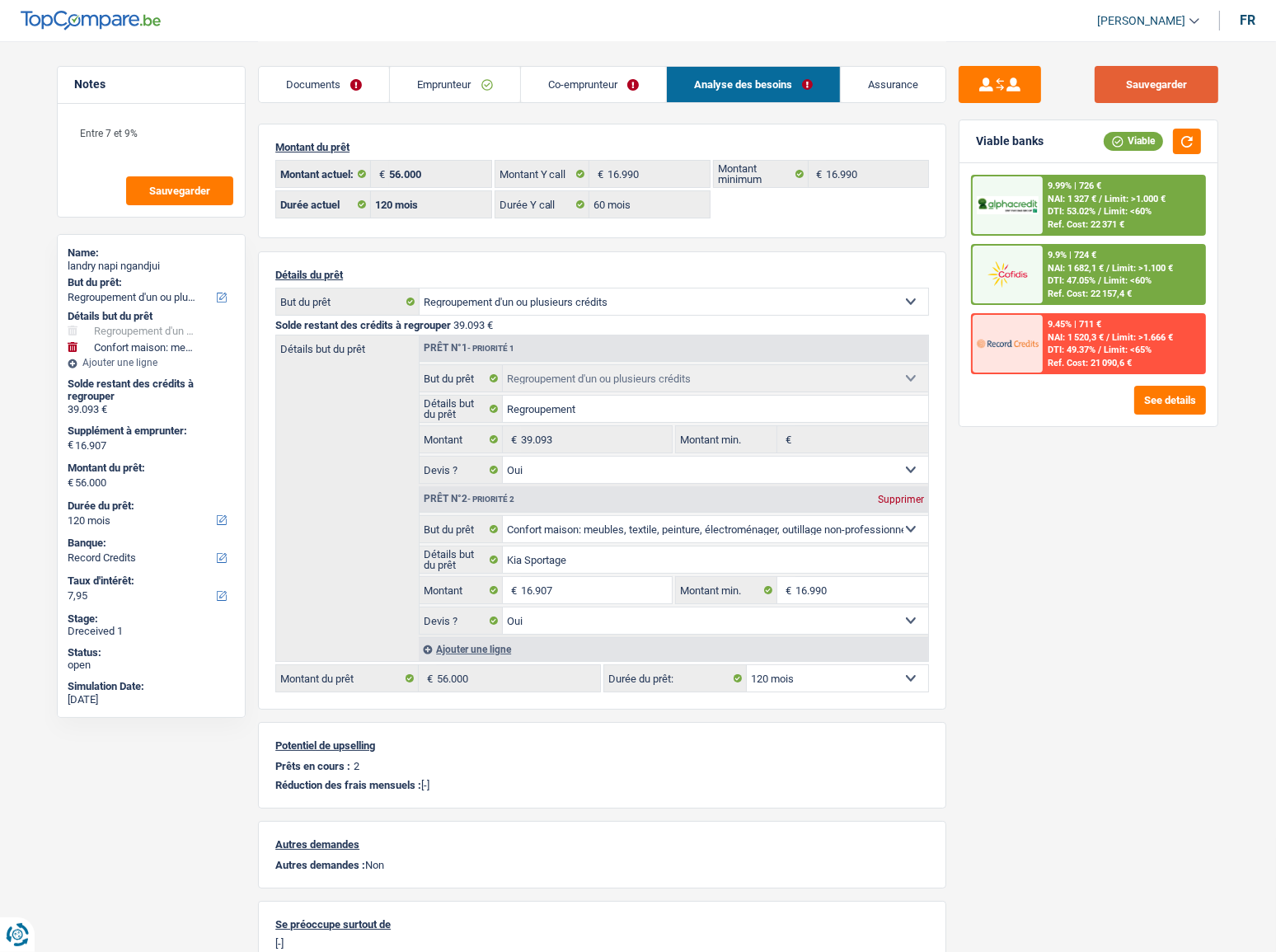
click at [1173, 76] on button "Sauvegarder" at bounding box center [1156, 84] width 123 height 37
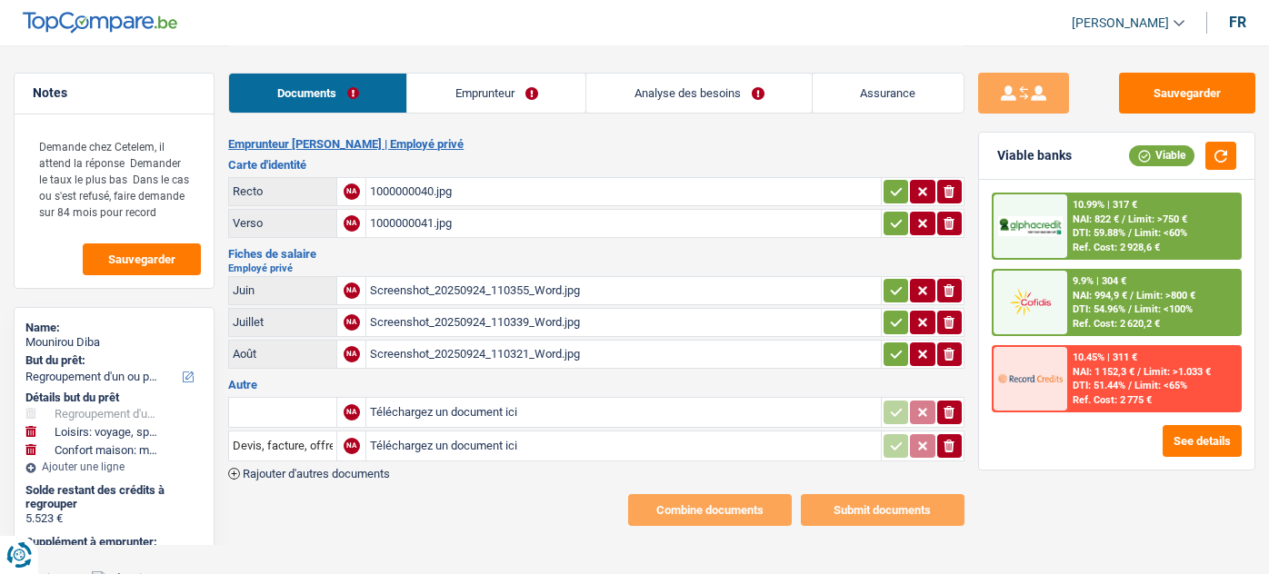
select select "refinancing"
select select "hobbies"
select select "household"
select select "120"
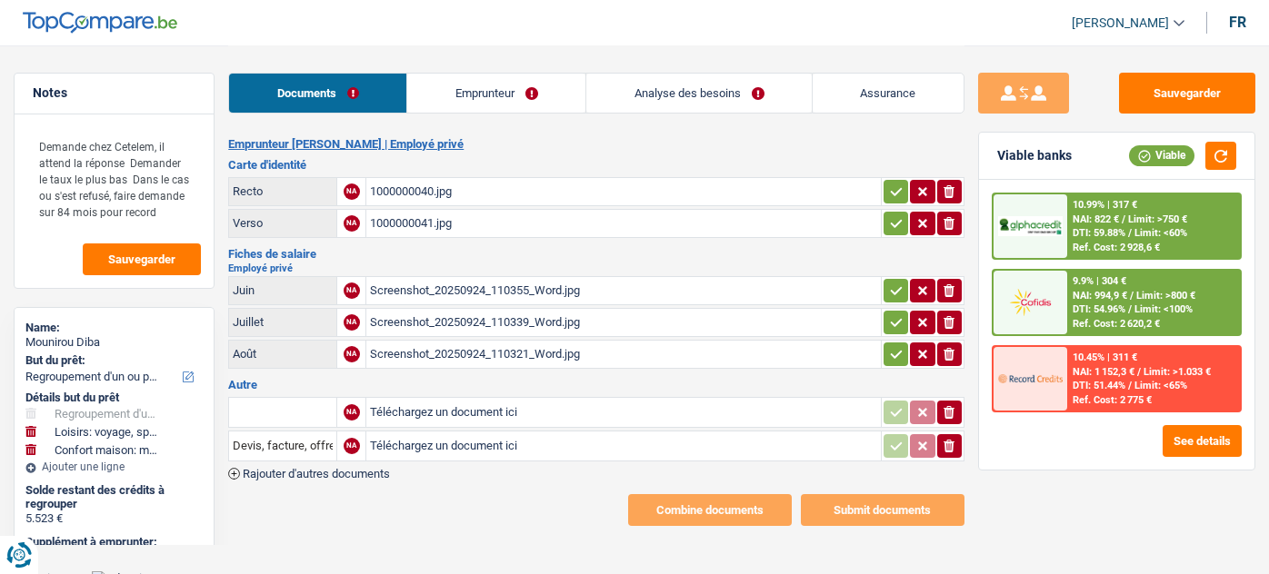
select select "record credits"
click at [535, 276] on td "Screenshot_20250924_110355_Word.jpg" at bounding box center [622, 290] width 514 height 29
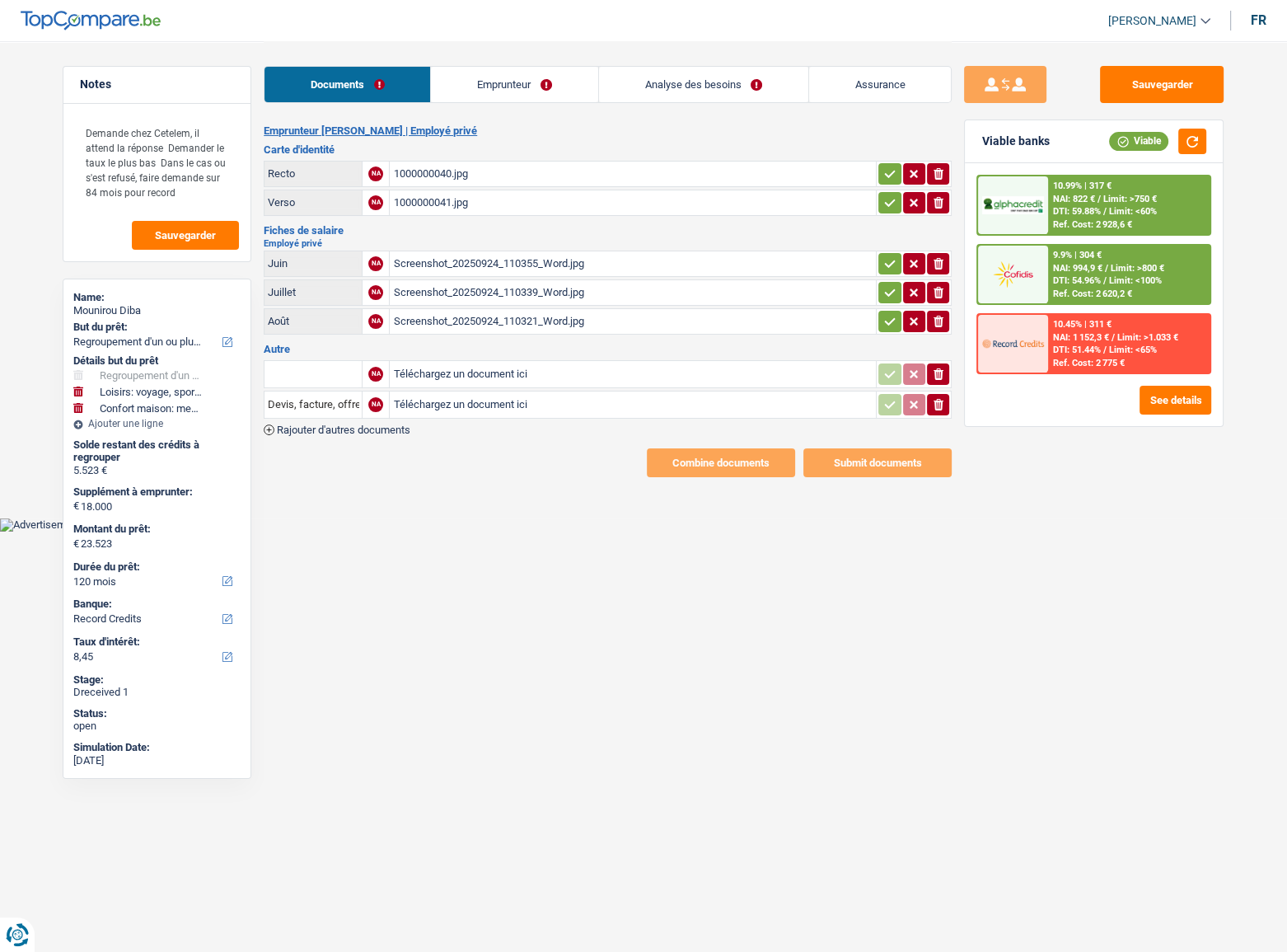
click at [480, 91] on link "Emprunteur" at bounding box center [514, 84] width 167 height 35
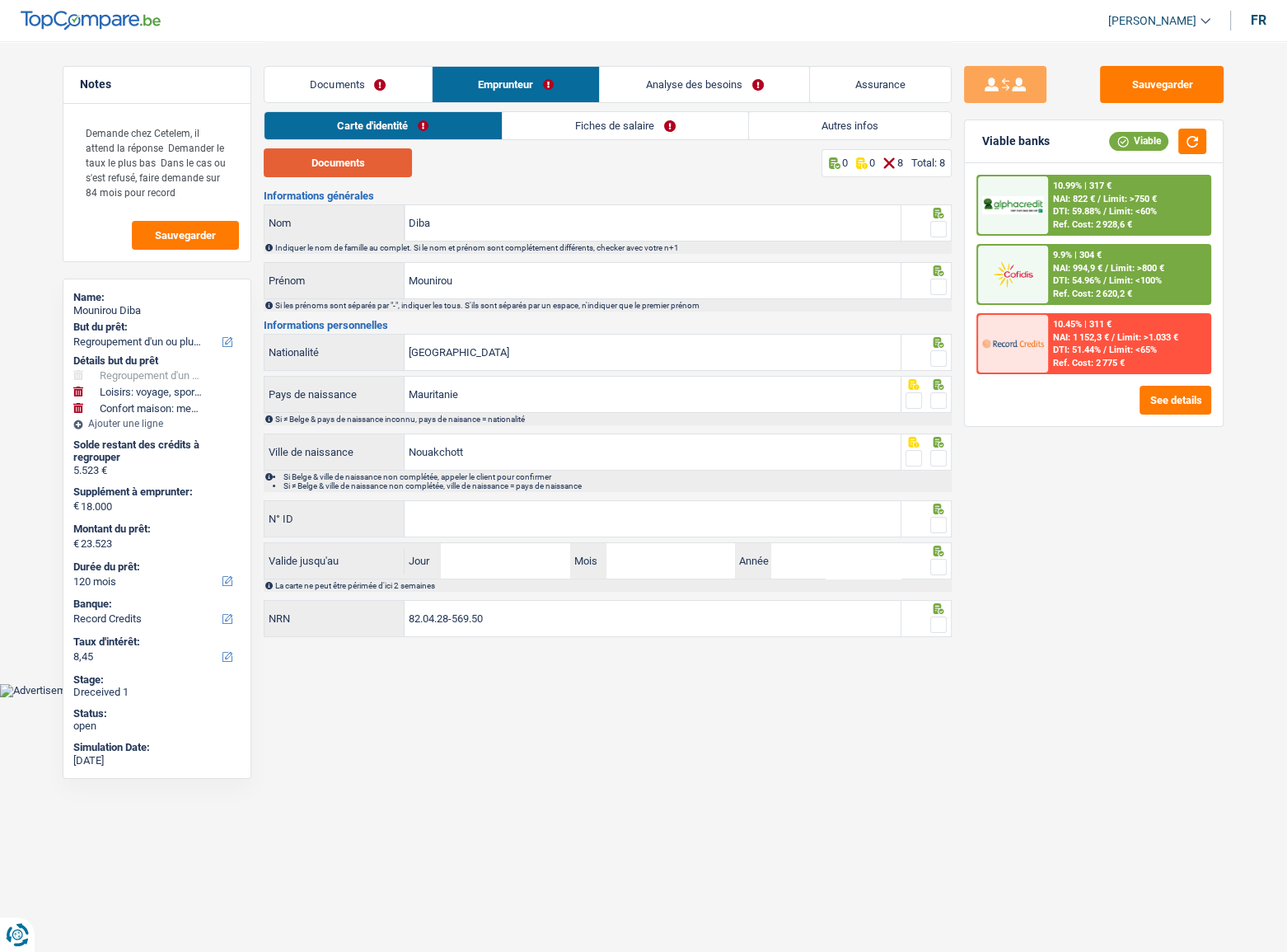
click at [381, 151] on button "Documents" at bounding box center [338, 163] width 149 height 29
click at [933, 222] on span at bounding box center [939, 229] width 16 height 16
click at [0, 0] on input "radio" at bounding box center [0, 0] width 0 height 0
click at [936, 288] on span at bounding box center [939, 287] width 16 height 16
click at [0, 0] on input "radio" at bounding box center [0, 0] width 0 height 0
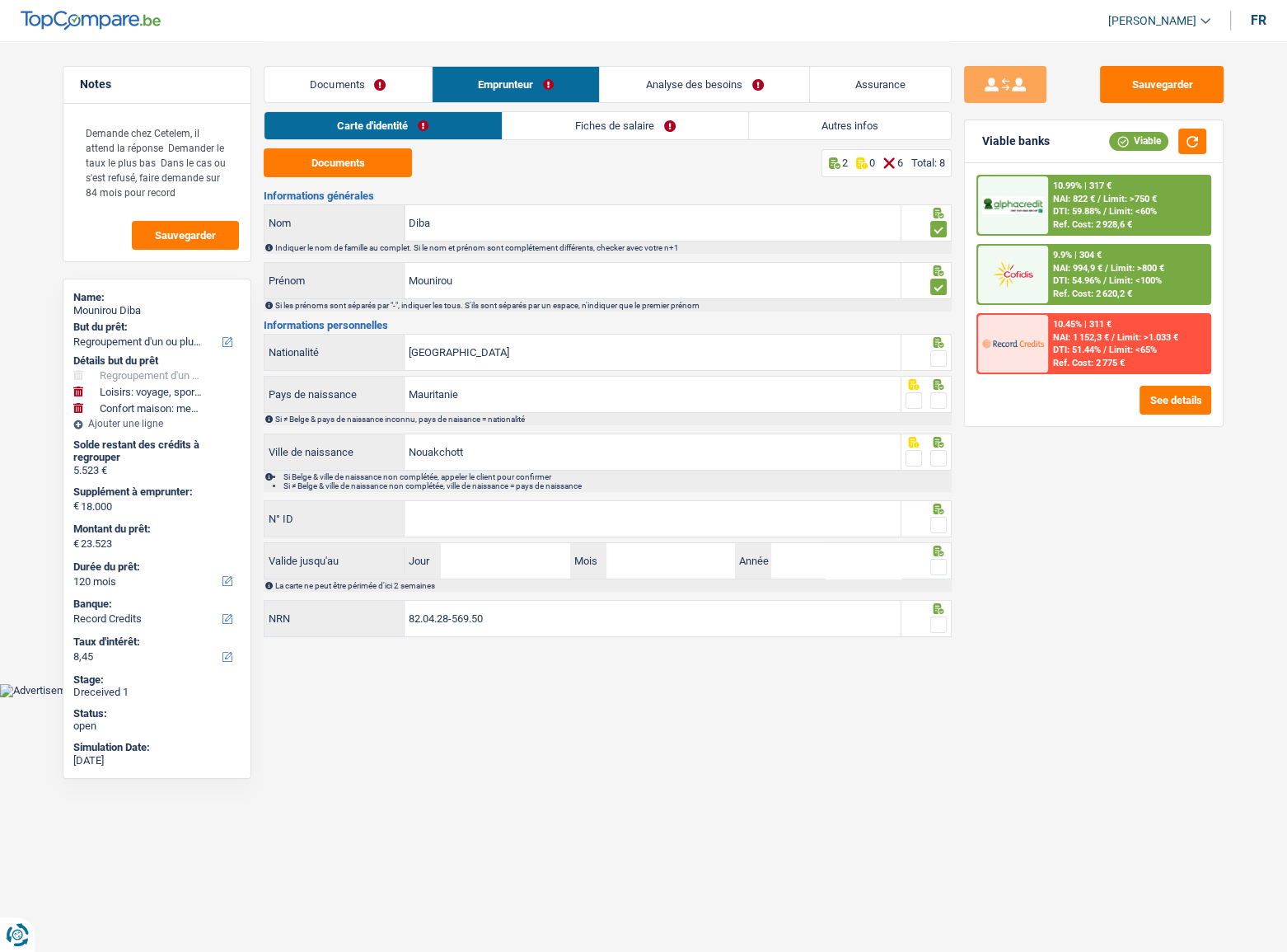
click at [940, 362] on span at bounding box center [939, 358] width 16 height 16
click at [0, 0] on input "radio" at bounding box center [0, 0] width 0 height 0
click at [936, 395] on span at bounding box center [939, 401] width 16 height 16
click at [0, 0] on input "radio" at bounding box center [0, 0] width 0 height 0
click at [935, 454] on span at bounding box center [939, 458] width 16 height 16
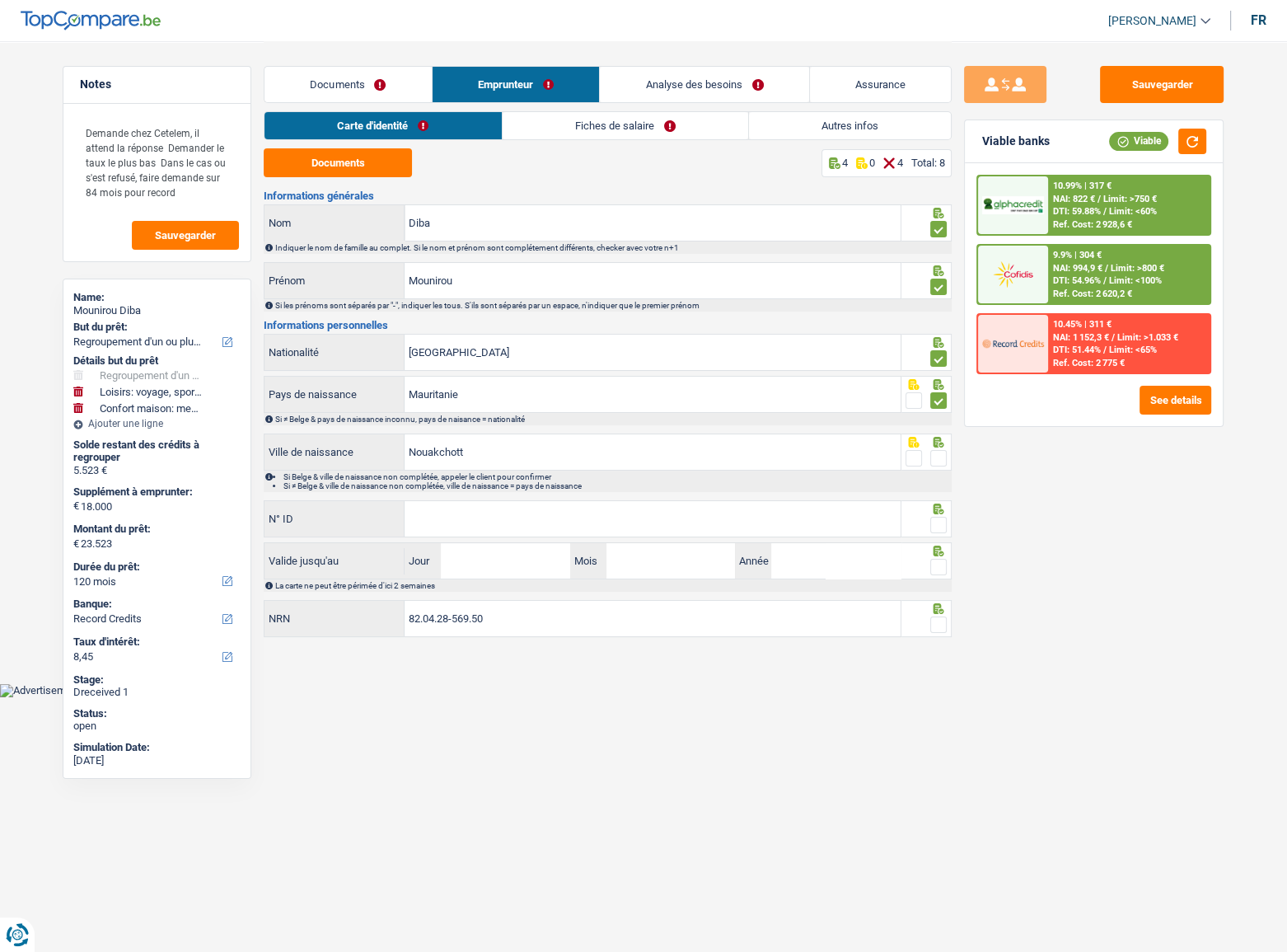
click at [0, 0] on input "radio" at bounding box center [0, 0] width 0 height 0
click at [464, 512] on input "N° ID" at bounding box center [652, 519] width 496 height 35
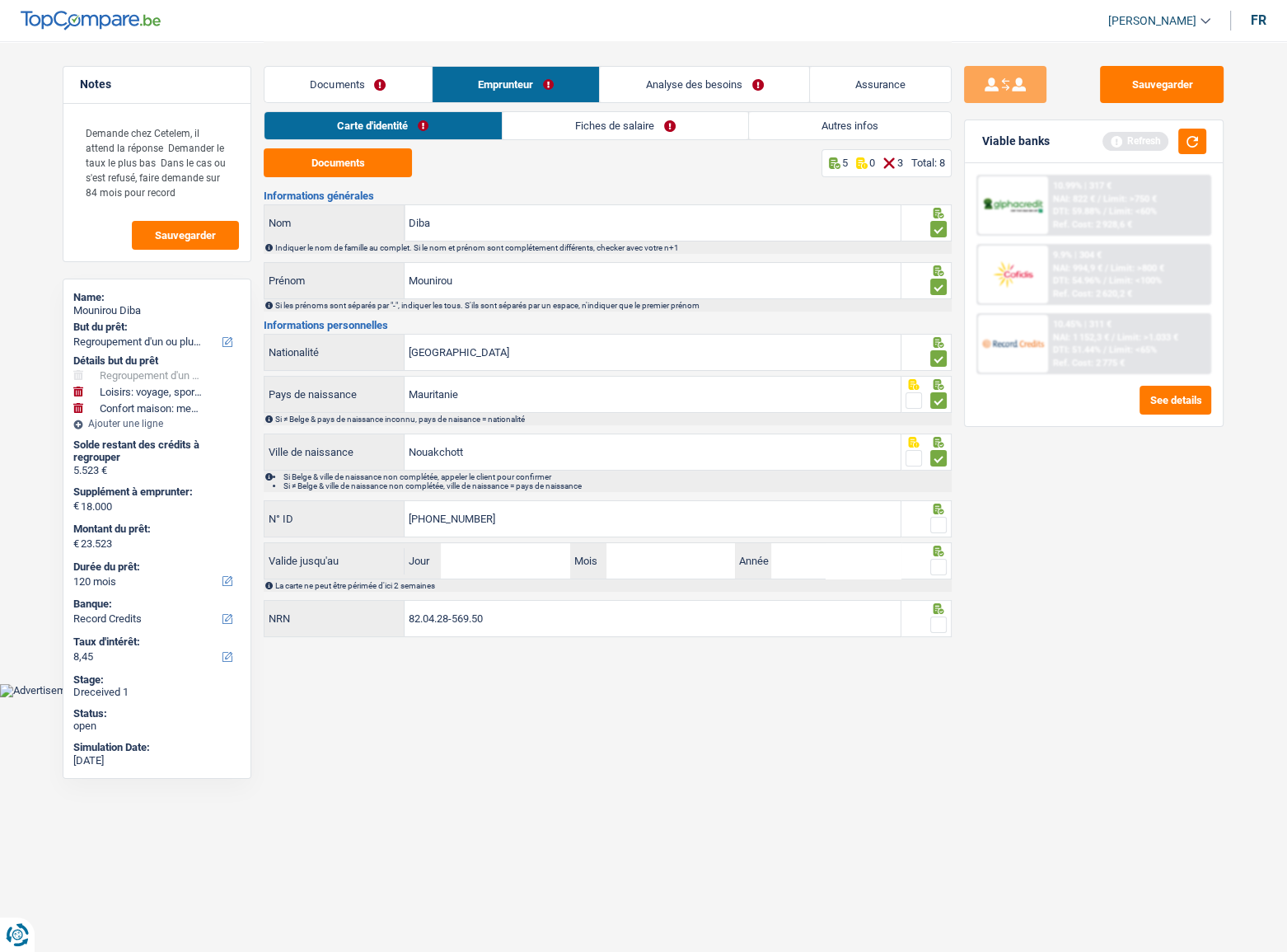
type input "[PHONE_NUMBER]"
click at [940, 520] on span at bounding box center [939, 525] width 16 height 16
click at [0, 0] on input "radio" at bounding box center [0, 0] width 0 height 0
drag, startPoint x: 1193, startPoint y: 140, endPoint x: 1174, endPoint y: 162, distance: 29.1
click at [1150, 140] on button "button" at bounding box center [1193, 141] width 28 height 25
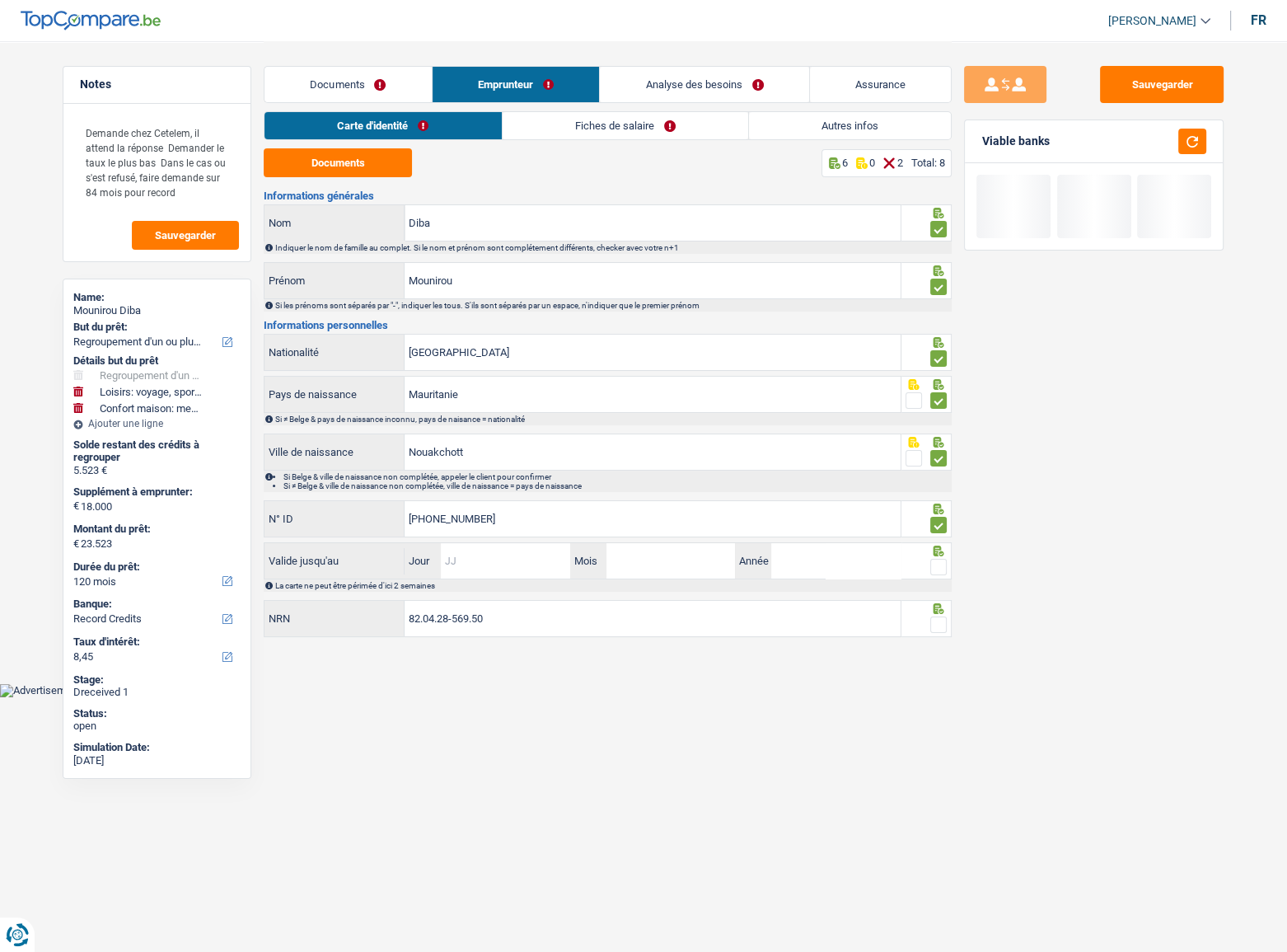
drag, startPoint x: 478, startPoint y: 566, endPoint x: 1024, endPoint y: 515, distance: 548.4
click at [480, 520] on input "Jour" at bounding box center [505, 560] width 129 height 35
type input "02"
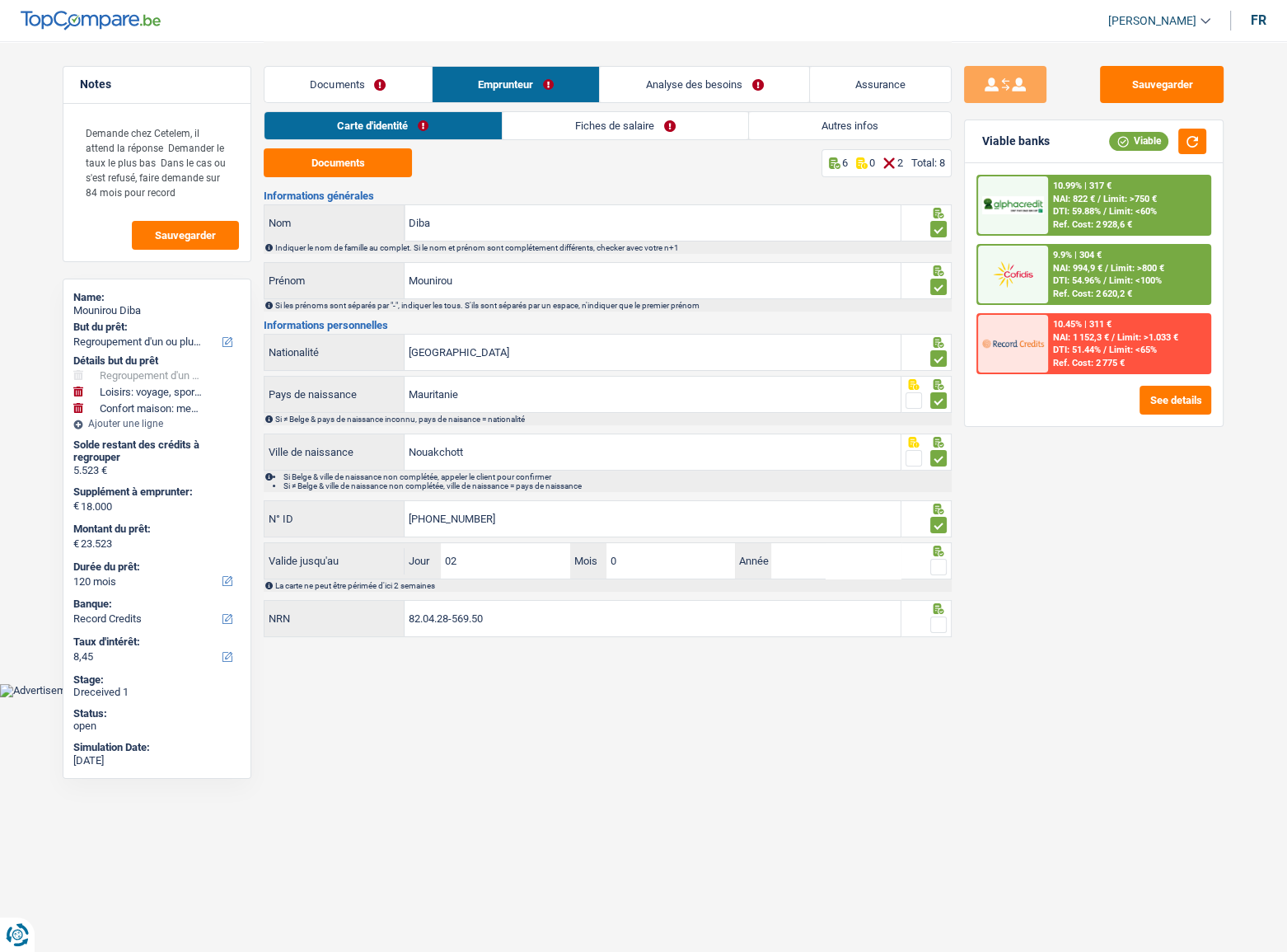
type input "02"
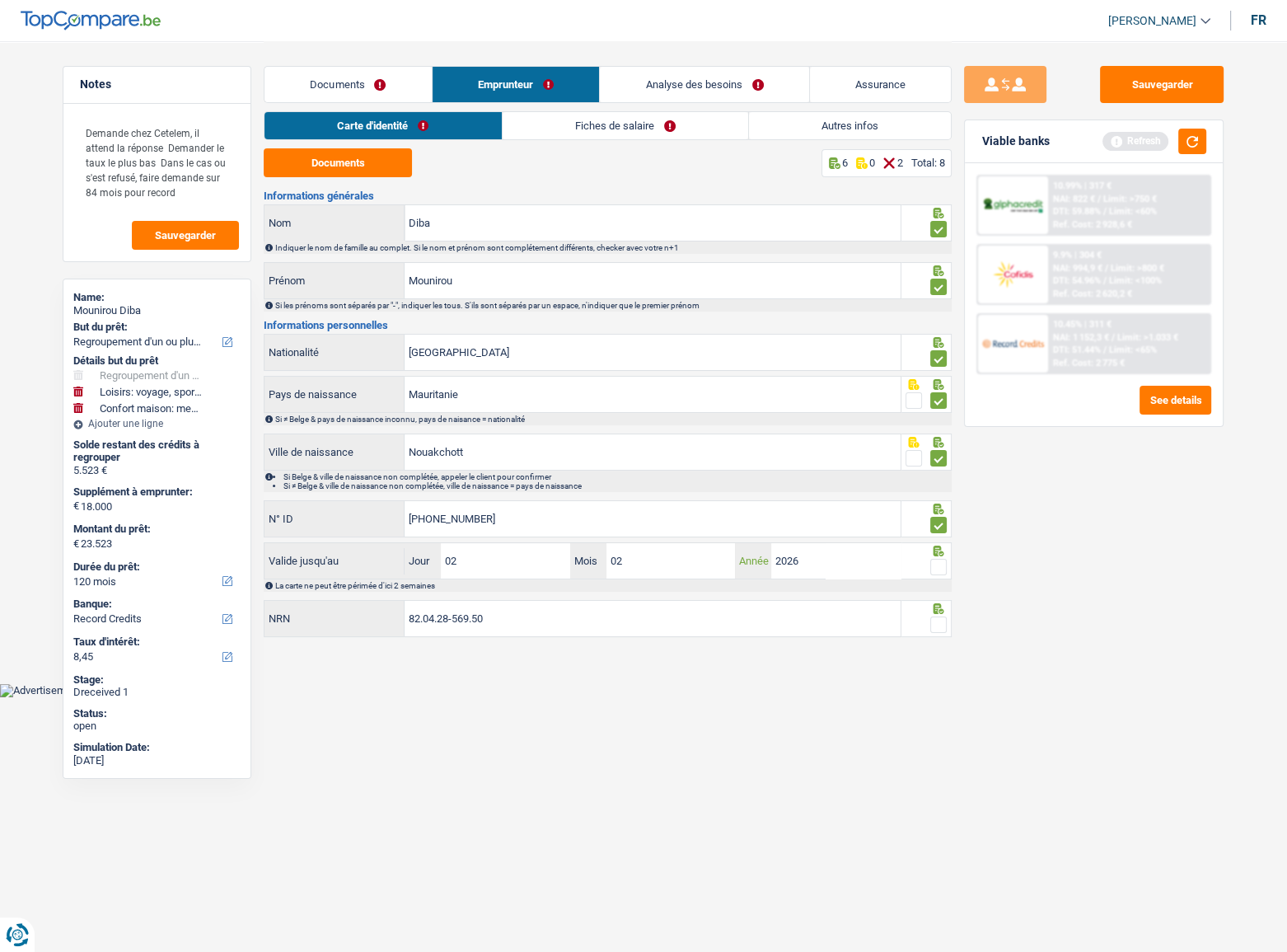
type input "2026"
click at [942, 520] on span at bounding box center [939, 567] width 16 height 16
click at [0, 0] on input "radio" at bounding box center [0, 0] width 0 height 0
click at [941, 520] on div at bounding box center [939, 625] width 16 height 21
click at [935, 520] on span at bounding box center [939, 625] width 16 height 16
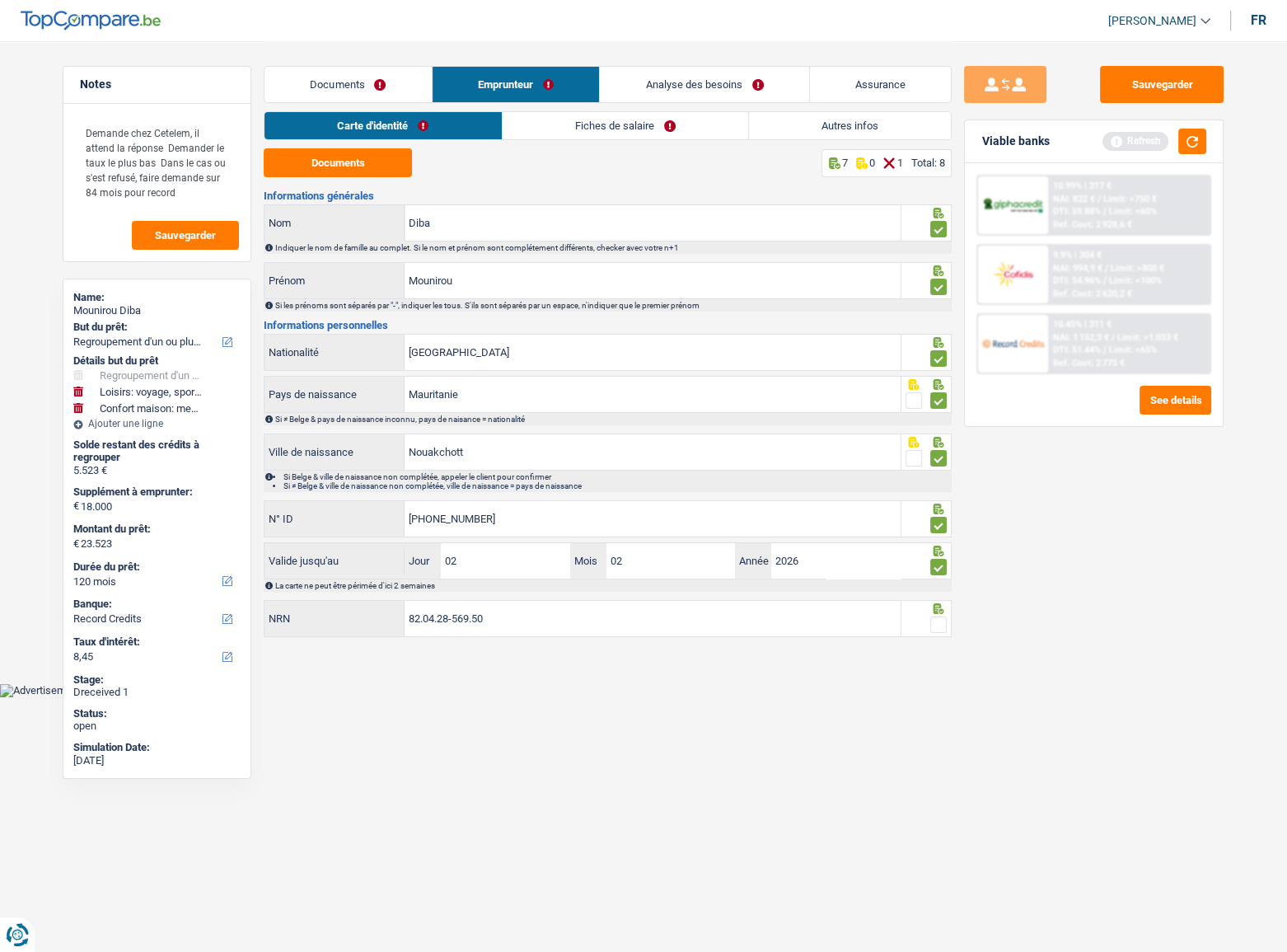
click at [0, 0] on input "radio" at bounding box center [0, 0] width 0 height 0
click at [1150, 149] on button "button" at bounding box center [1193, 141] width 28 height 25
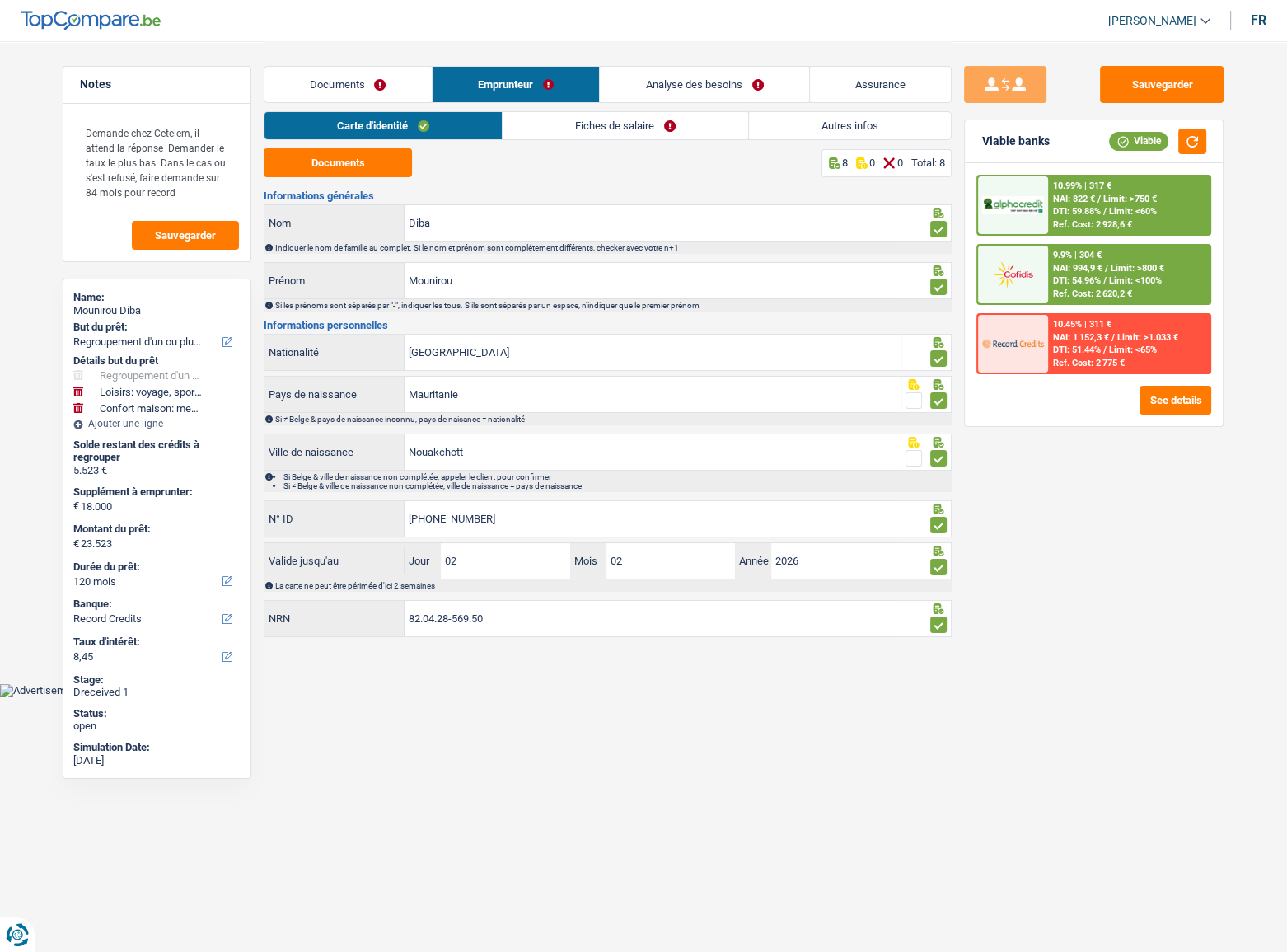
click at [596, 120] on link "Fiches de salaire" at bounding box center [625, 126] width 246 height 27
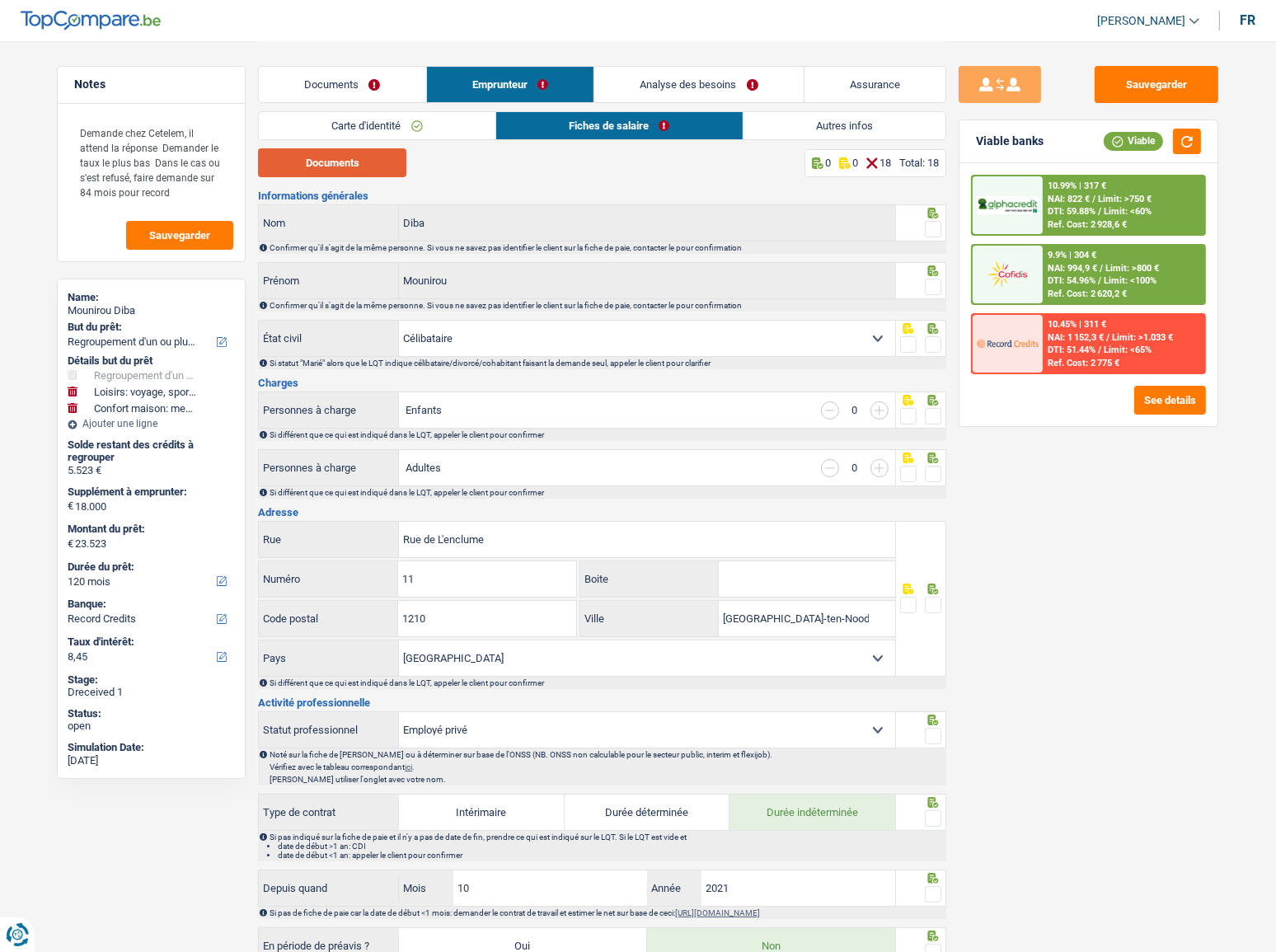
click at [305, 172] on button "Documents" at bounding box center [332, 163] width 149 height 29
drag, startPoint x: 930, startPoint y: 230, endPoint x: 932, endPoint y: 267, distance: 37.1
click at [931, 238] on div at bounding box center [933, 229] width 16 height 21
click at [934, 282] on span at bounding box center [933, 287] width 16 height 16
click at [0, 0] on input "radio" at bounding box center [0, 0] width 0 height 0
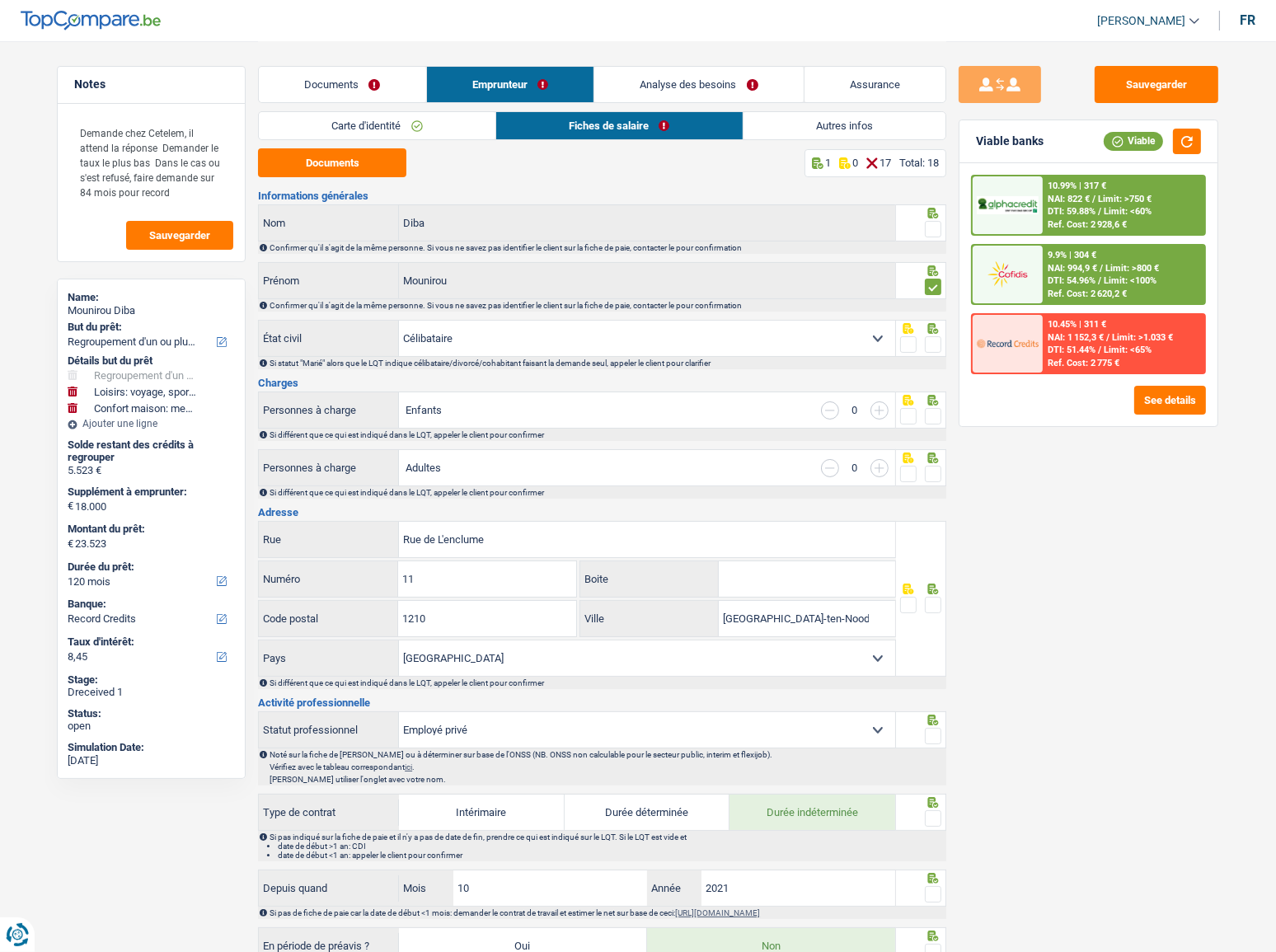
click at [932, 222] on span at bounding box center [933, 229] width 16 height 16
click at [0, 0] on input "radio" at bounding box center [0, 0] width 0 height 0
click at [933, 335] on div at bounding box center [933, 345] width 16 height 21
click at [930, 406] on div at bounding box center [933, 416] width 16 height 21
click at [936, 338] on span at bounding box center [933, 345] width 16 height 16
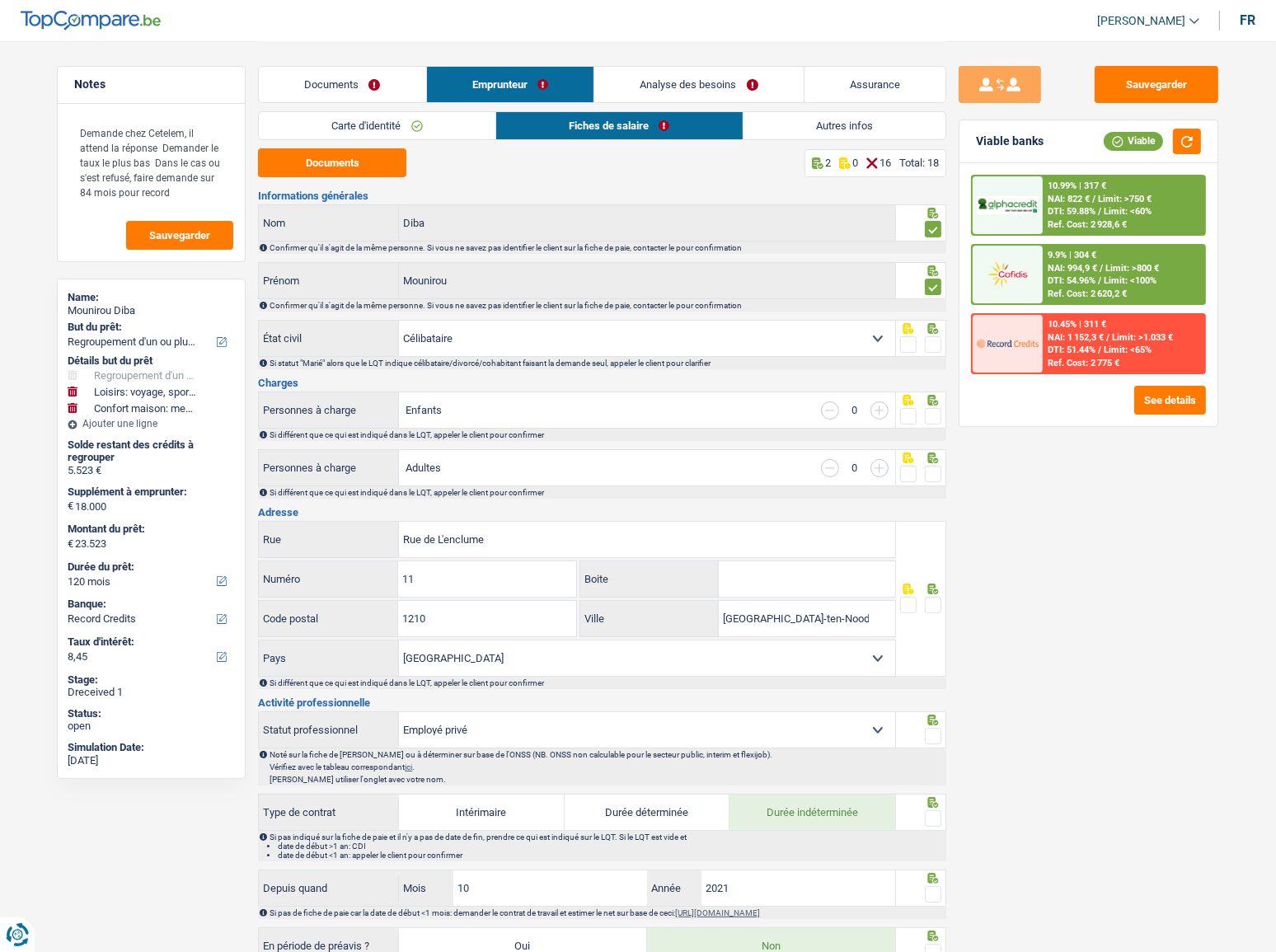
click at [0, 0] on input "radio" at bounding box center [0, 0] width 0 height 0
click at [930, 408] on span at bounding box center [933, 416] width 16 height 16
click at [0, 0] on input "radio" at bounding box center [0, 0] width 0 height 0
click at [933, 468] on span at bounding box center [933, 473] width 16 height 16
click at [0, 0] on input "radio" at bounding box center [0, 0] width 0 height 0
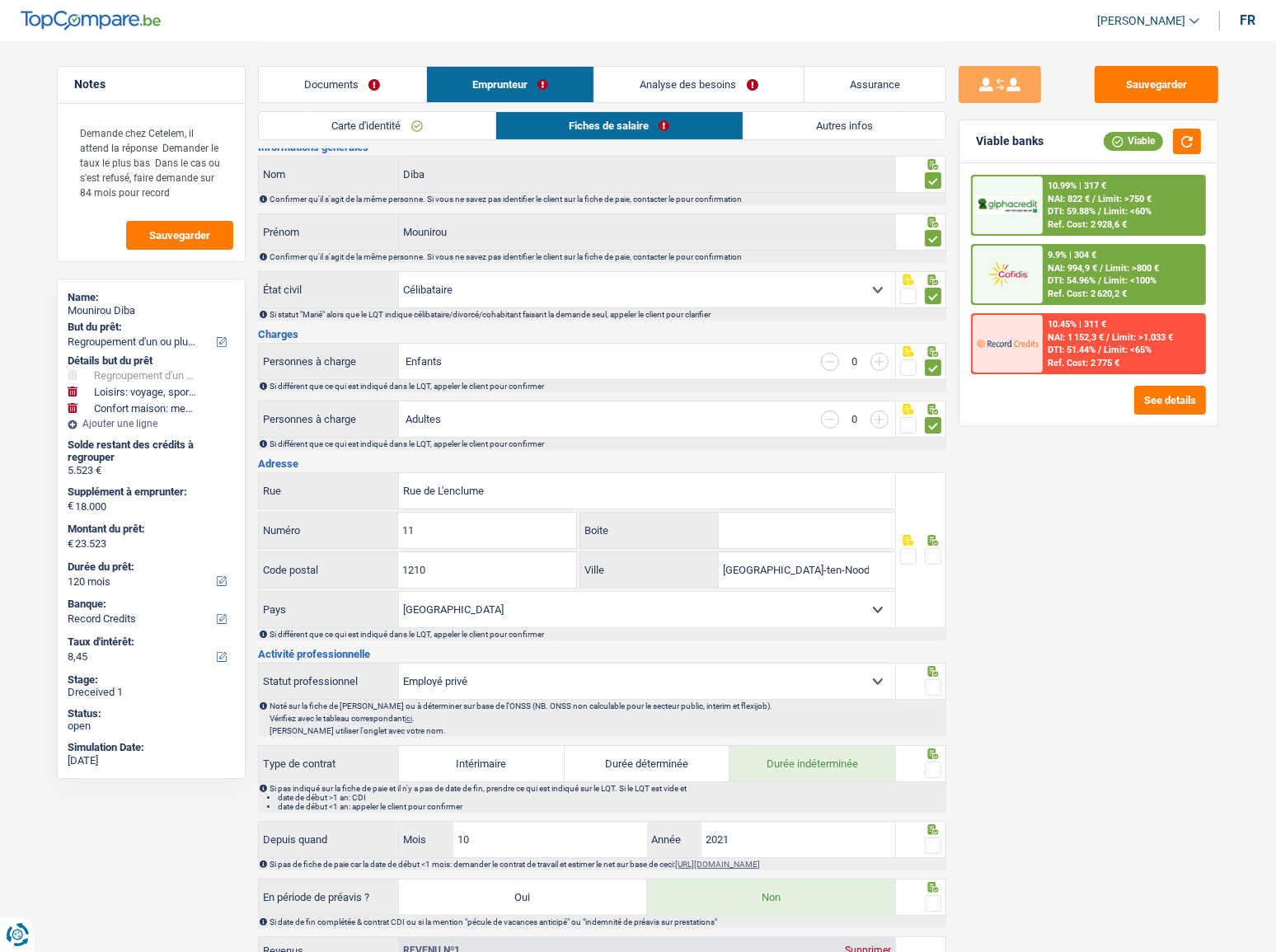
scroll to position [74, 0]
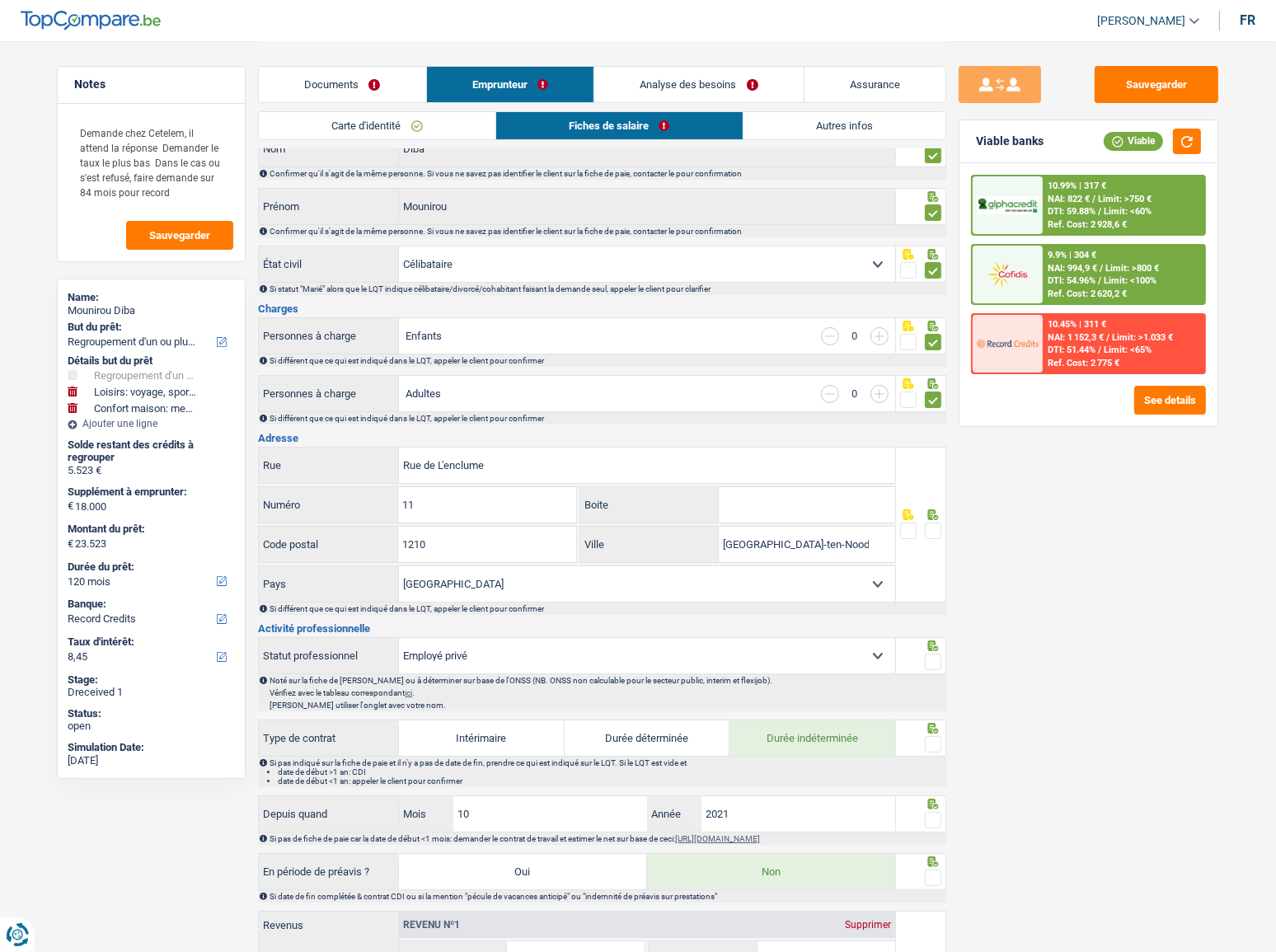
click at [935, 520] on span at bounding box center [933, 530] width 16 height 16
click at [0, 0] on input "radio" at bounding box center [0, 0] width 0 height 0
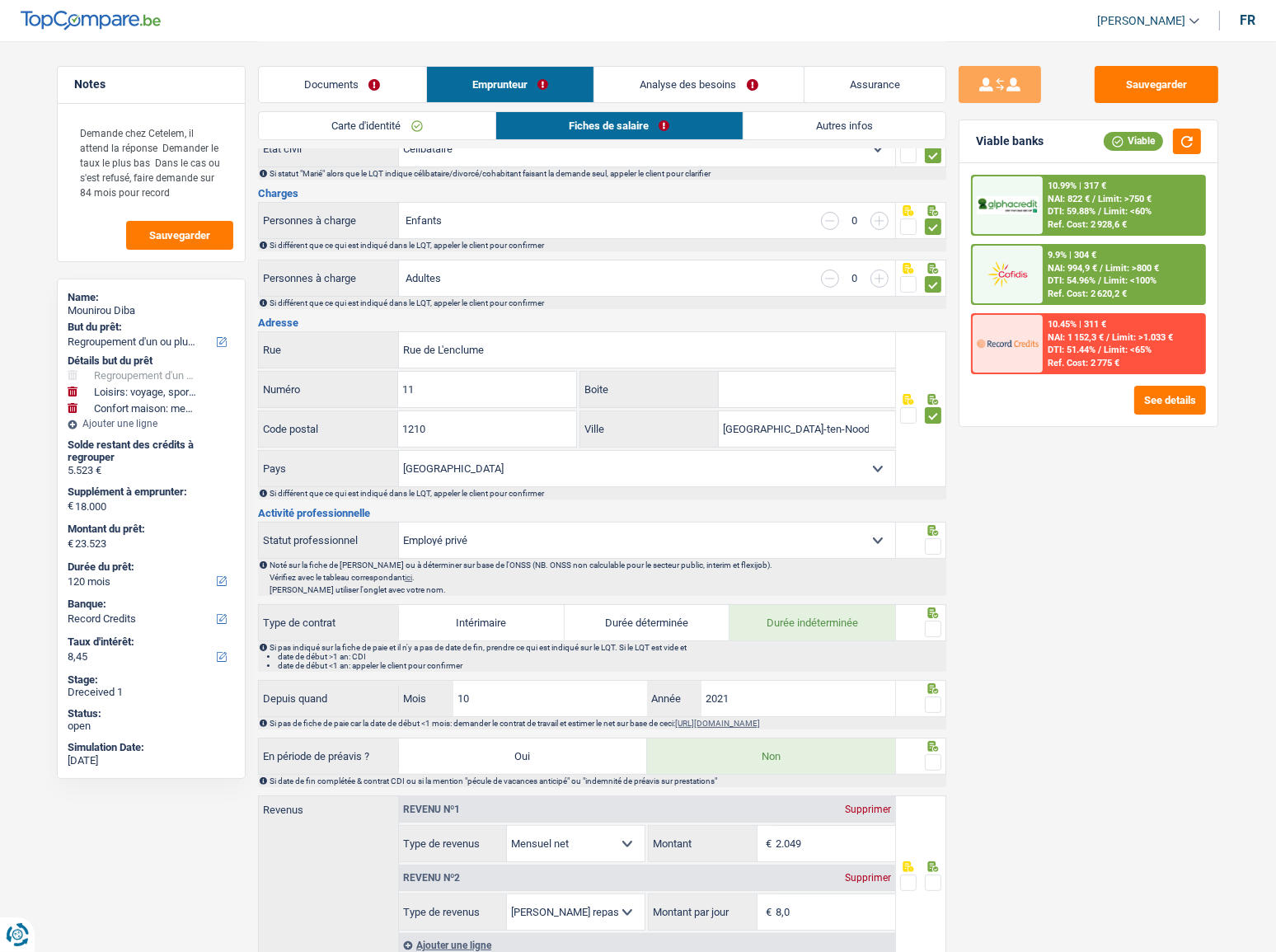
scroll to position [224, 0]
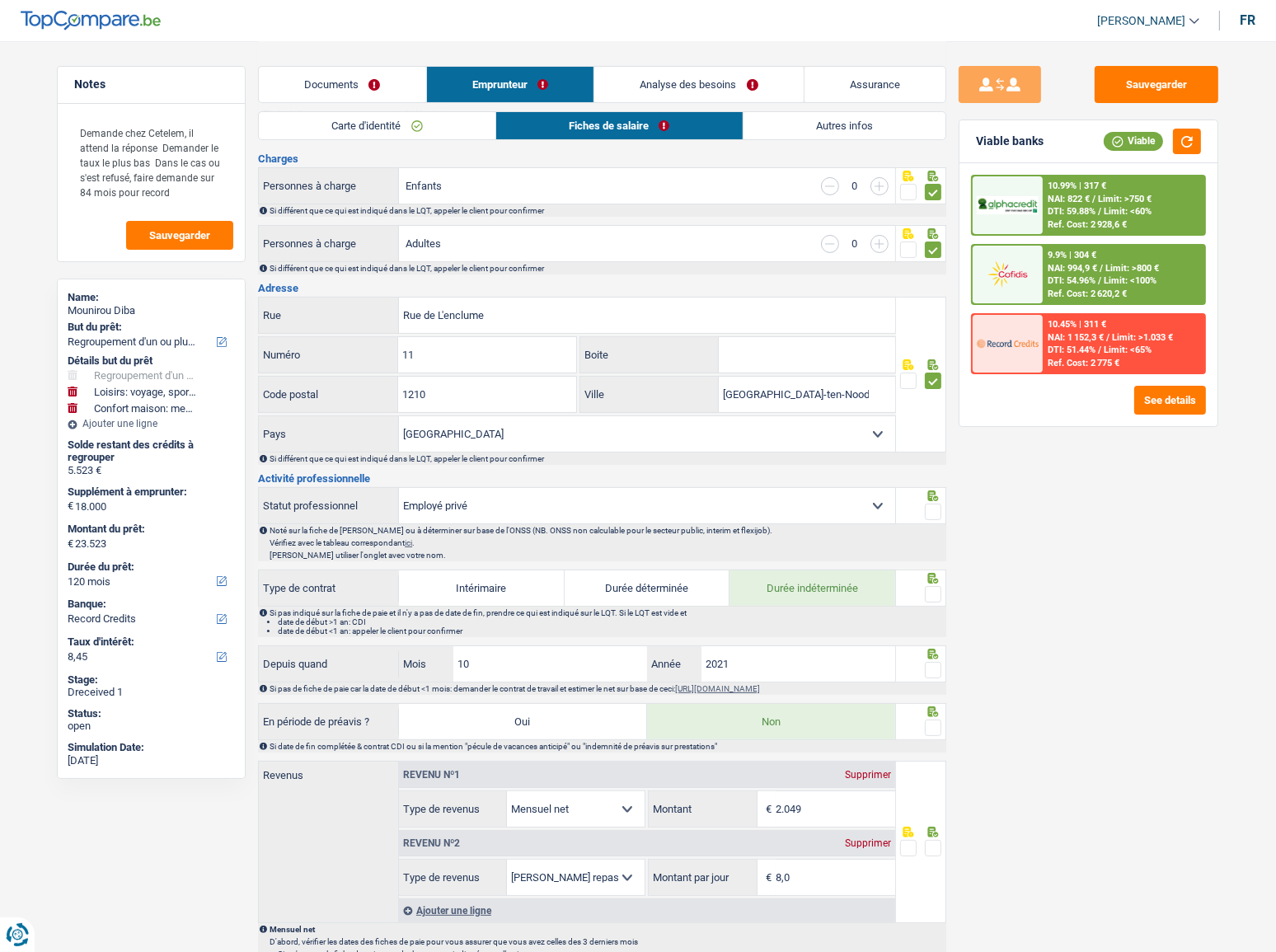
drag, startPoint x: 930, startPoint y: 508, endPoint x: 940, endPoint y: 579, distance: 71.7
click at [930, 507] on span at bounding box center [933, 511] width 16 height 16
click at [0, 0] on input "radio" at bounding box center [0, 0] width 0 height 0
click at [931, 520] on span at bounding box center [933, 594] width 16 height 16
click at [0, 0] on input "radio" at bounding box center [0, 0] width 0 height 0
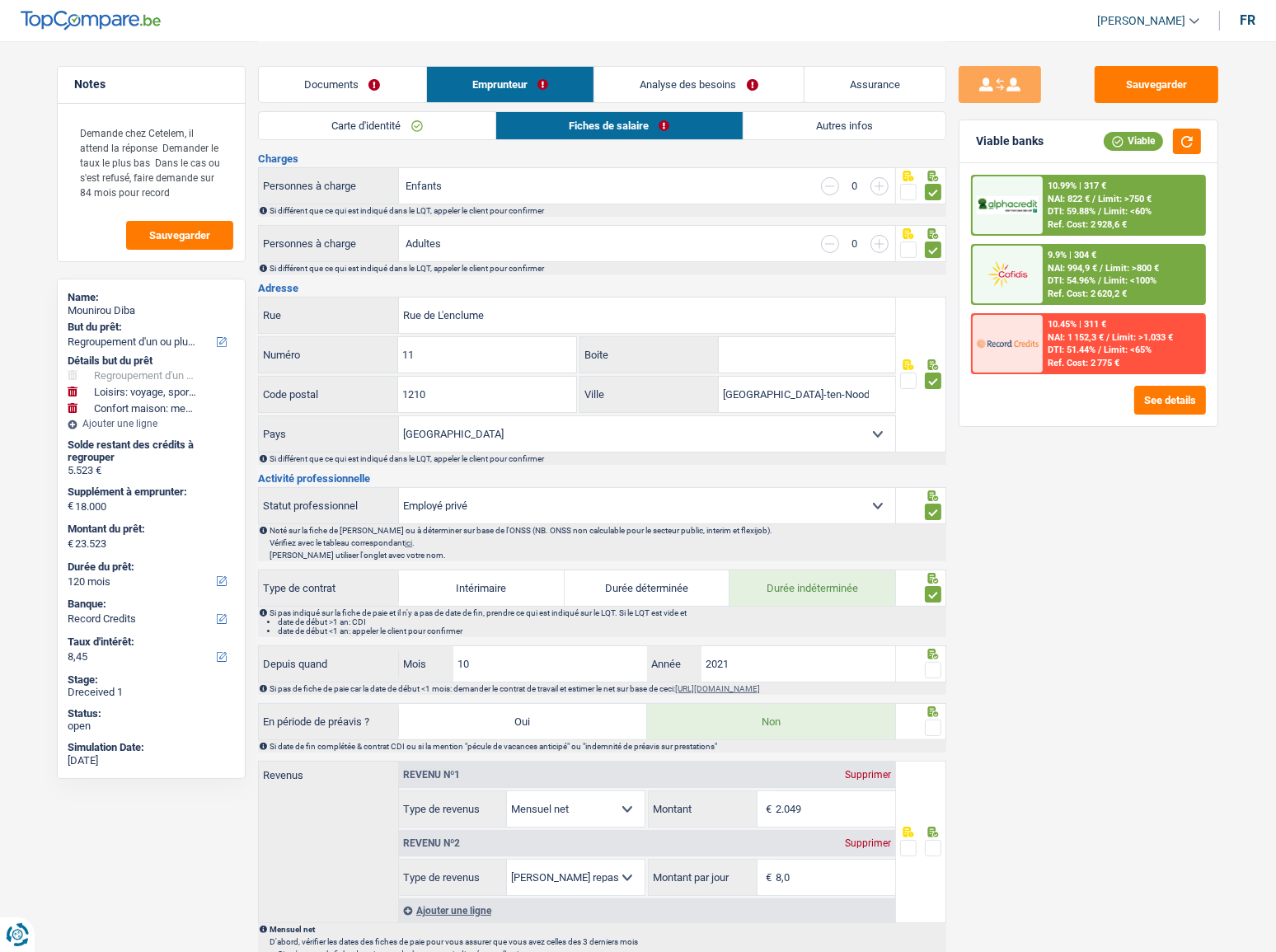
click at [1055, 494] on div "Sauvegarder Viable banks Viable 10.99% | 317 € NAI: 822 € / Limit: >750 € DTI: …" at bounding box center [1088, 496] width 285 height 860
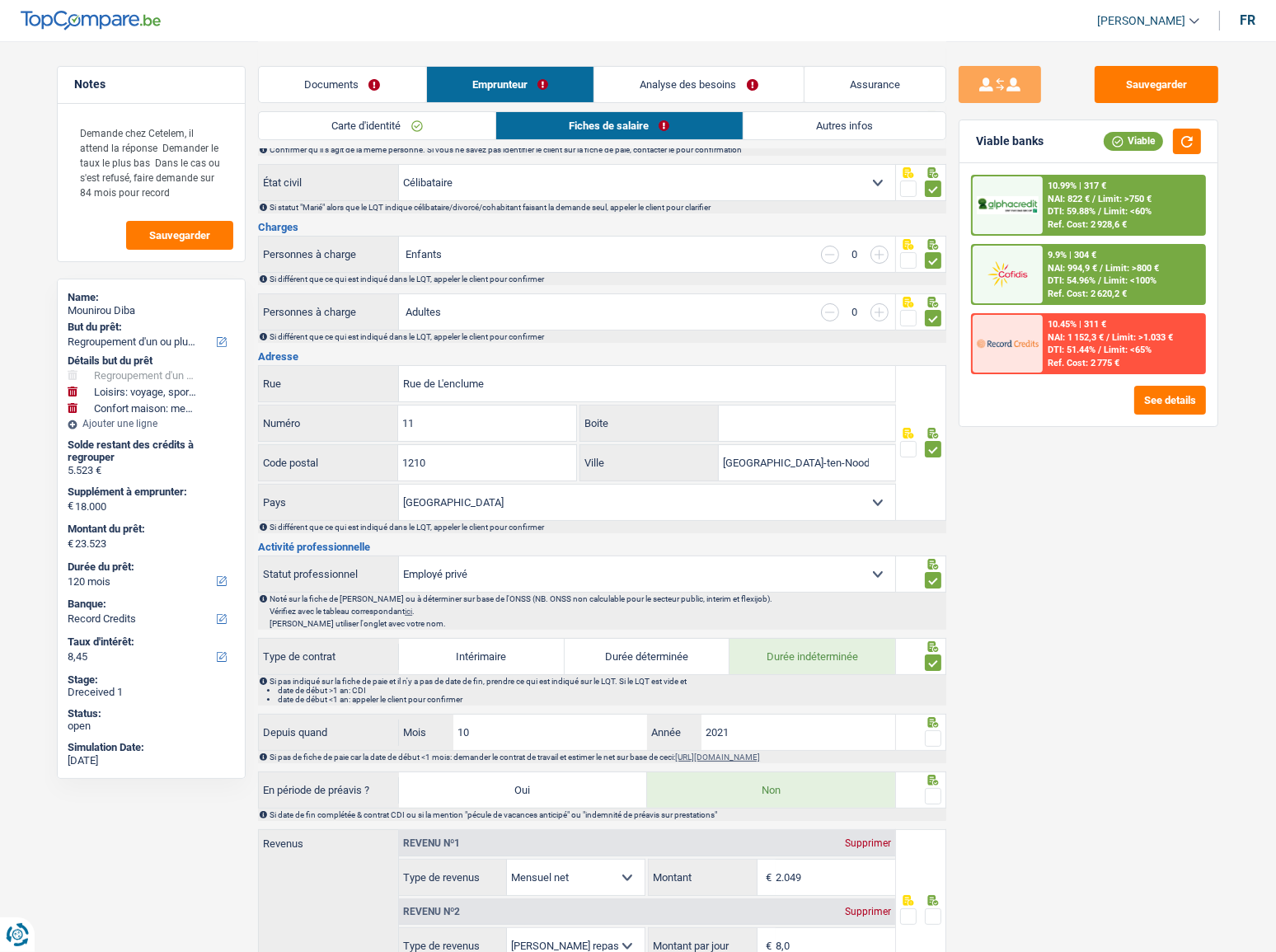
scroll to position [0, 0]
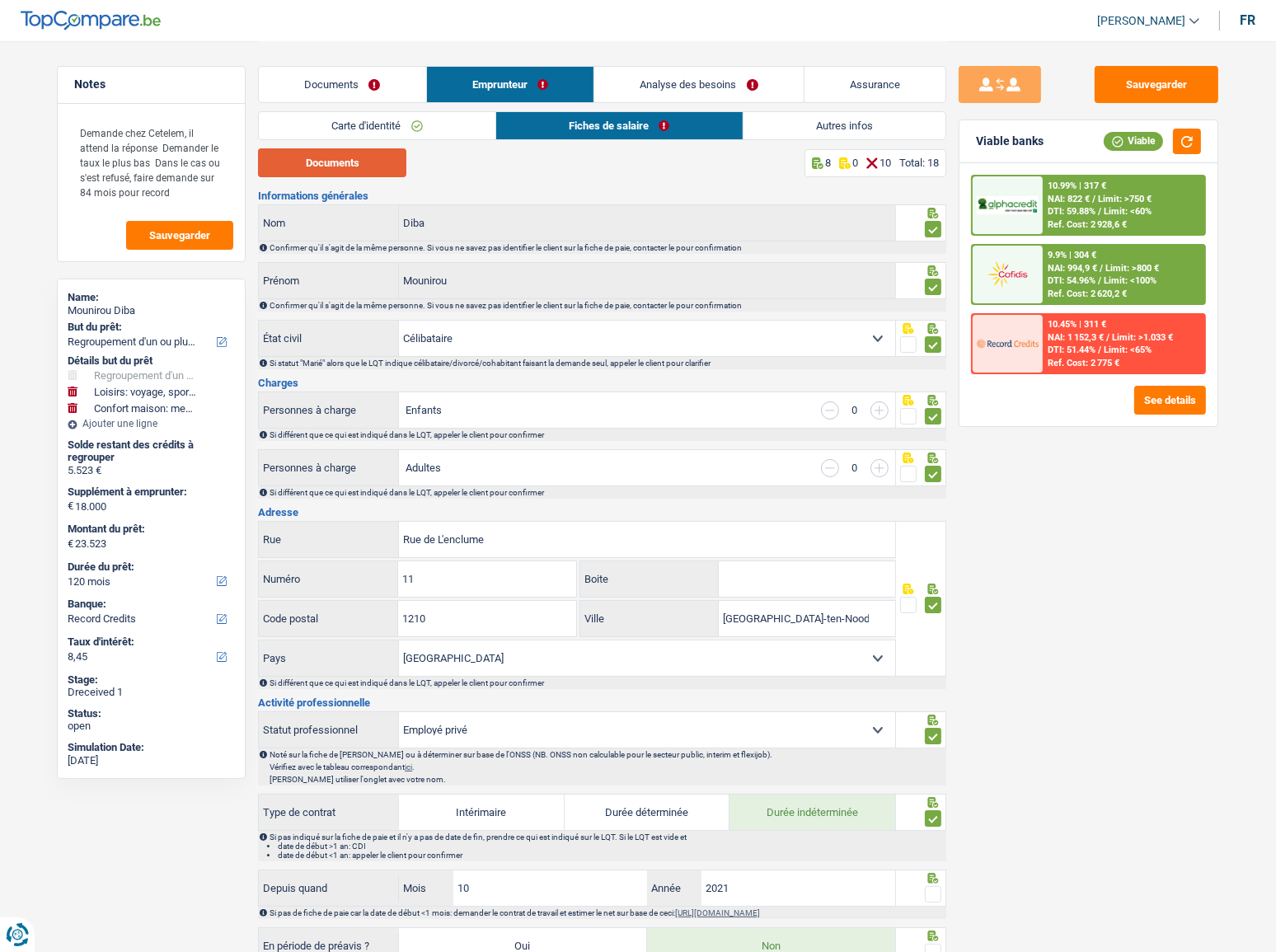
click at [366, 170] on button "Documents" at bounding box center [332, 163] width 149 height 29
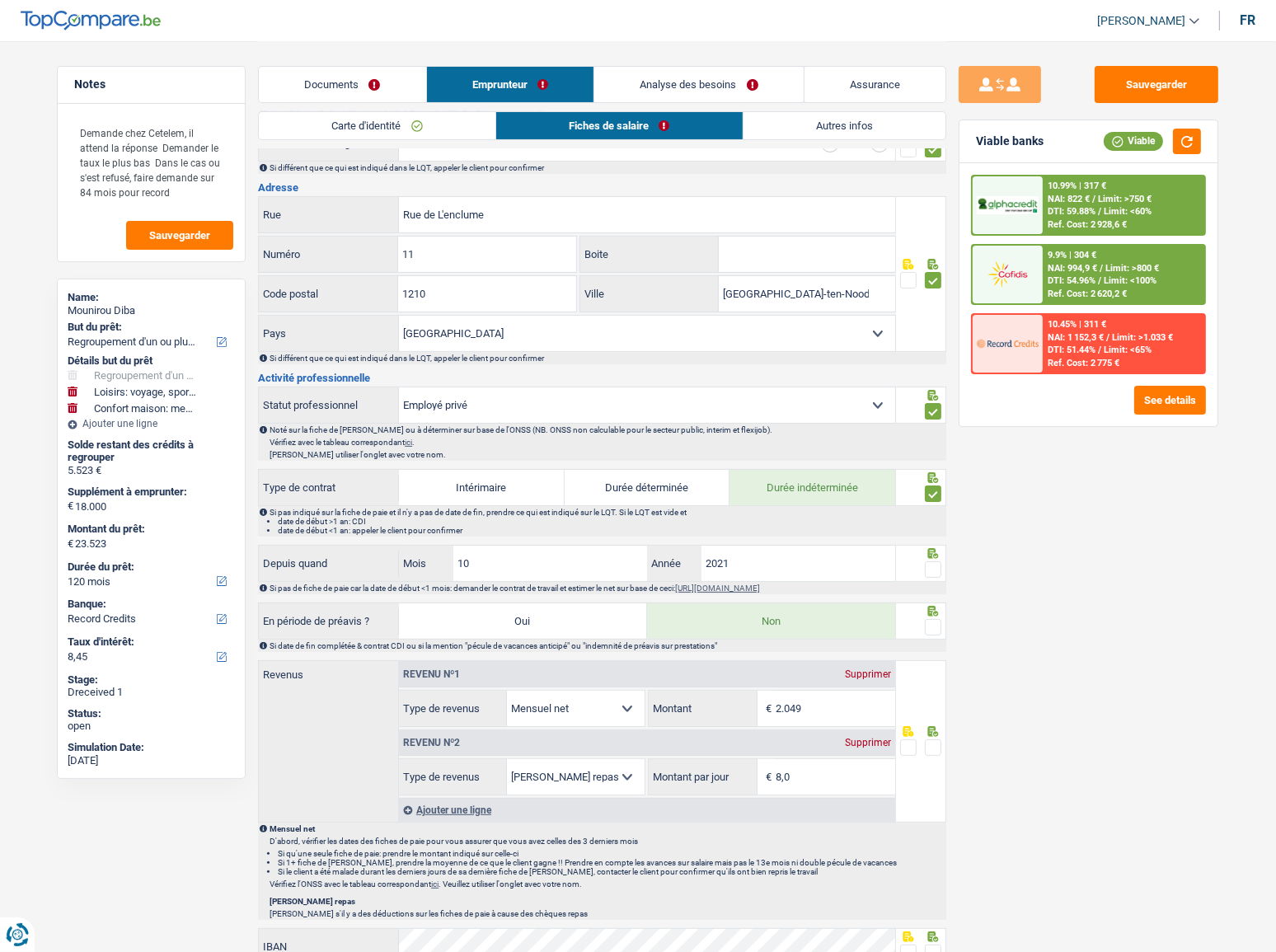
scroll to position [449, 0]
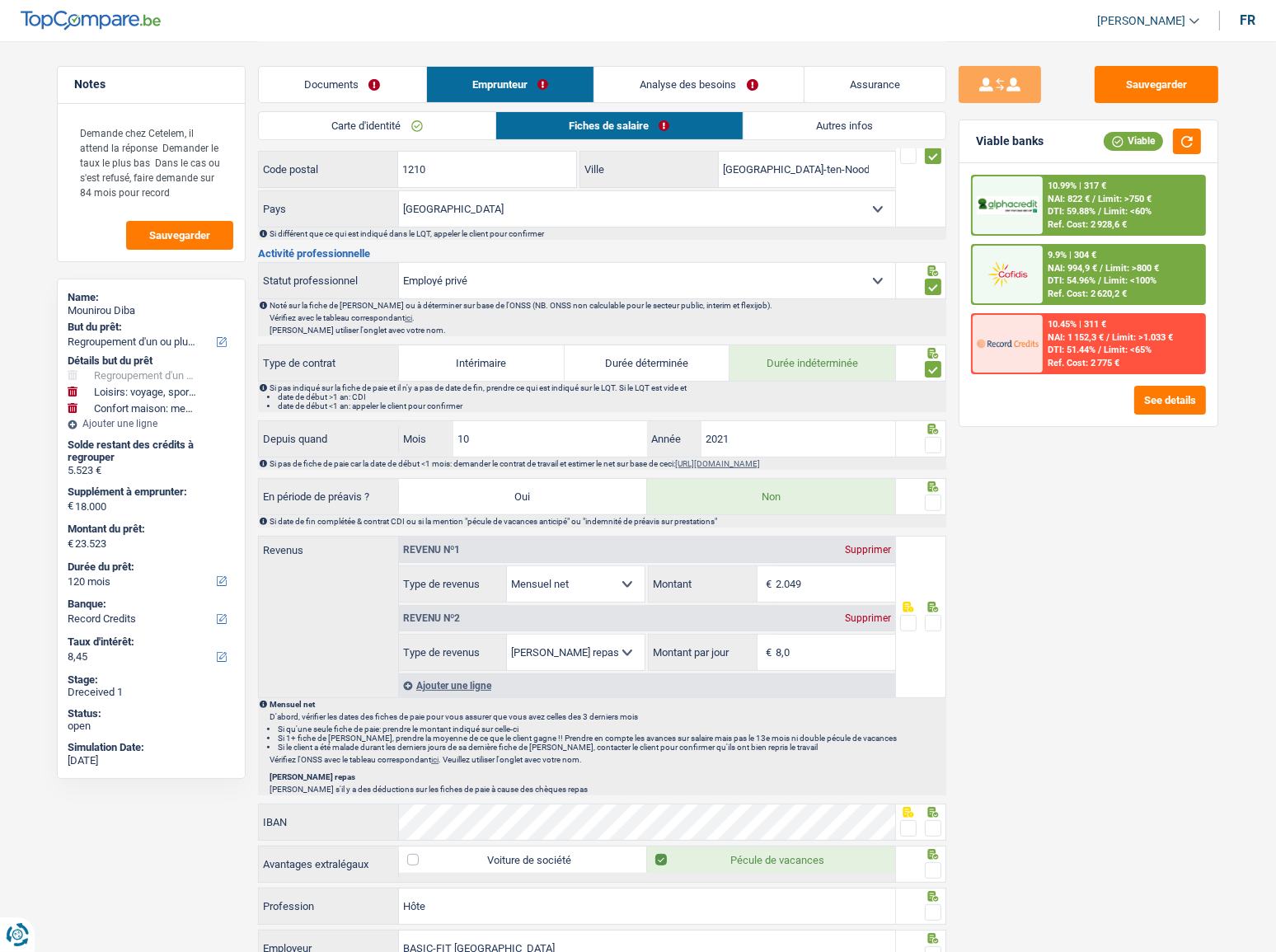
click at [929, 441] on span at bounding box center [933, 445] width 16 height 16
click at [0, 0] on input "radio" at bounding box center [0, 0] width 0 height 0
click at [928, 498] on span at bounding box center [933, 502] width 16 height 16
click at [0, 0] on input "radio" at bounding box center [0, 0] width 0 height 0
click at [818, 520] on input "2.049" at bounding box center [835, 583] width 120 height 35
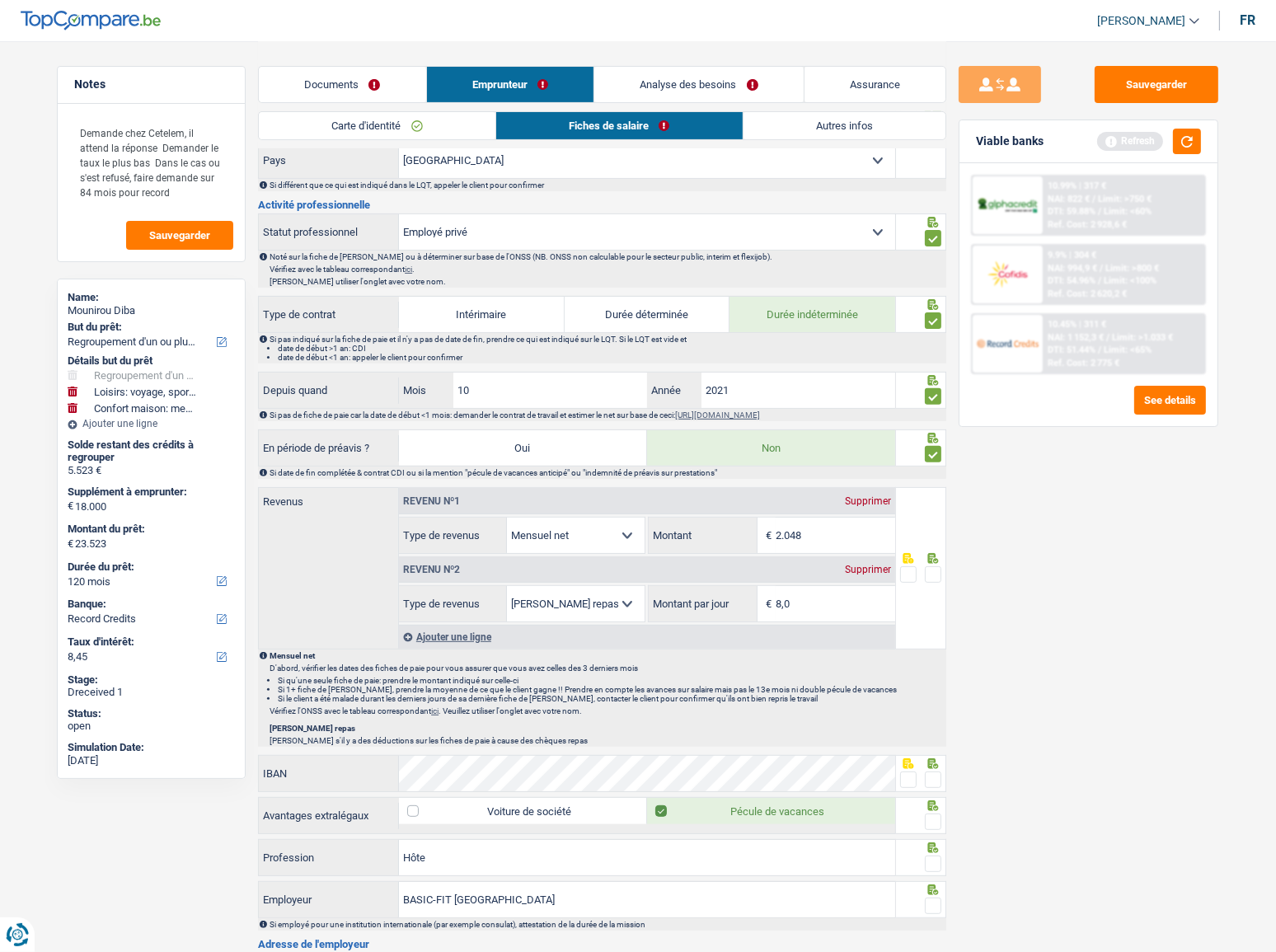
scroll to position [524, 0]
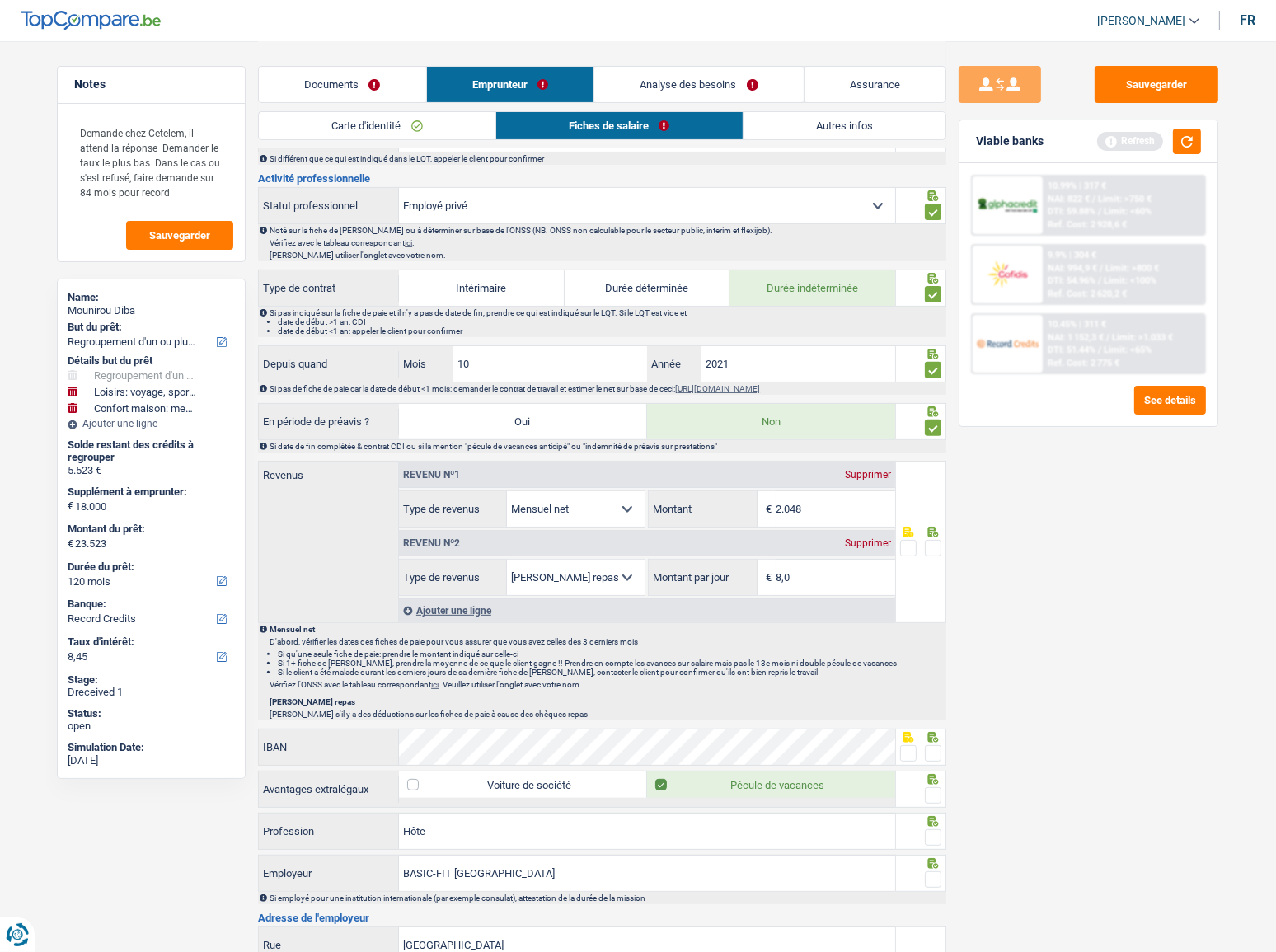
type input "2.048"
click at [934, 520] on span at bounding box center [933, 548] width 16 height 16
click at [0, 0] on input "radio" at bounding box center [0, 0] width 0 height 0
click at [1150, 148] on button "button" at bounding box center [1186, 141] width 28 height 25
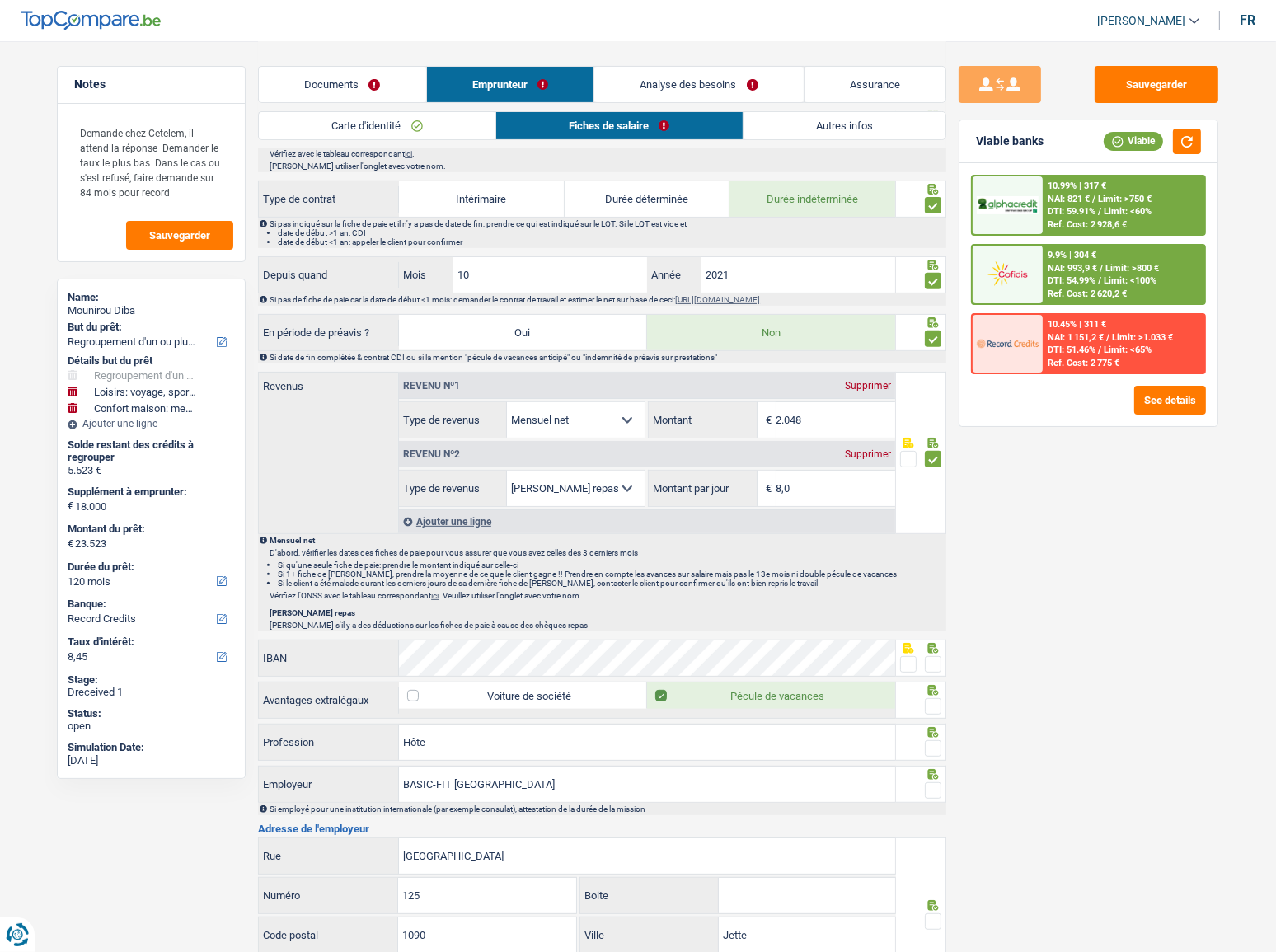
scroll to position [749, 0]
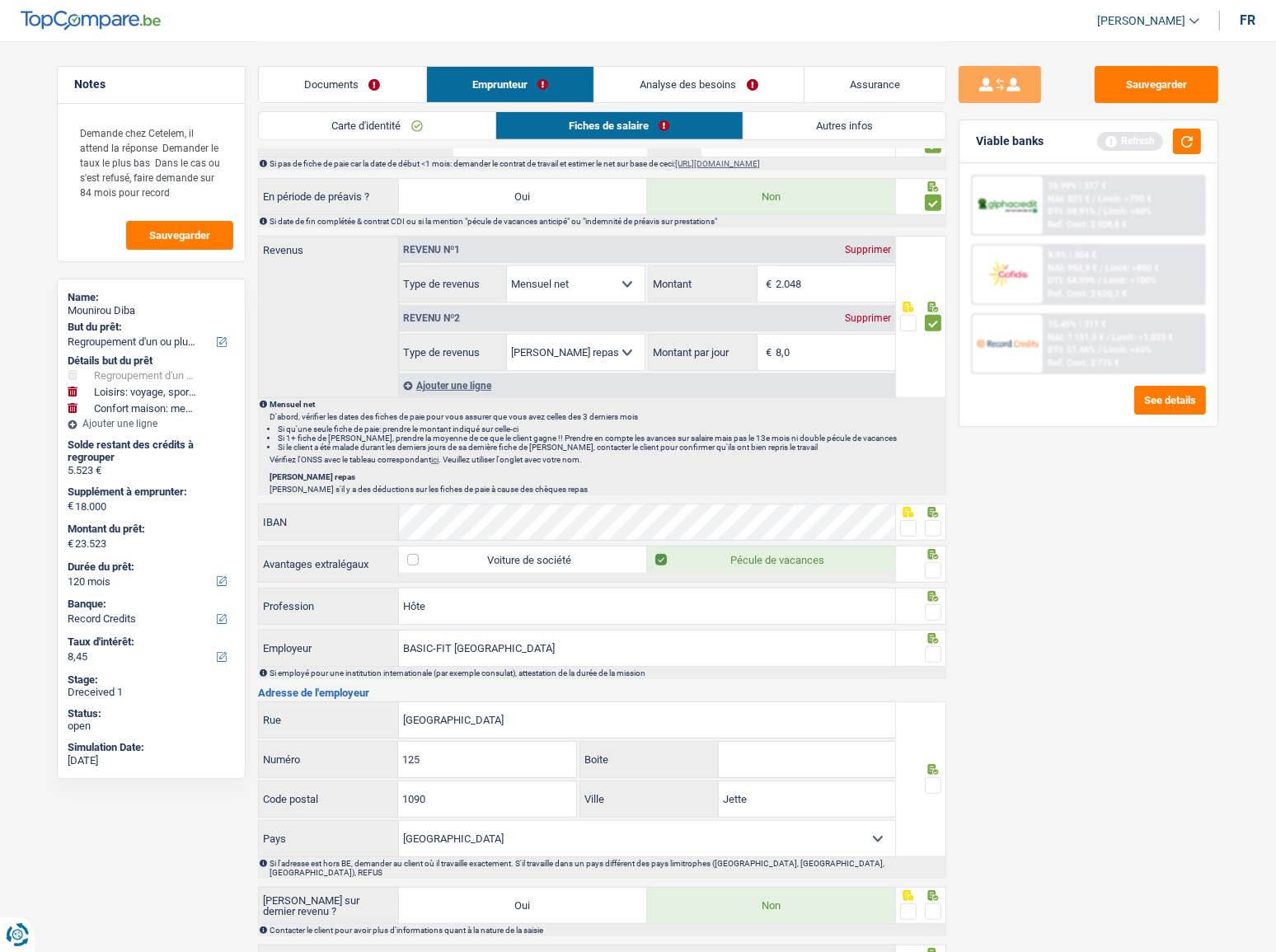
drag, startPoint x: 929, startPoint y: 520, endPoint x: 945, endPoint y: 552, distance: 35.8
click at [929, 520] on span at bounding box center [933, 528] width 16 height 16
click at [0, 0] on input "radio" at bounding box center [0, 0] width 0 height 0
click at [931, 520] on span at bounding box center [933, 570] width 16 height 16
click at [0, 0] on input "radio" at bounding box center [0, 0] width 0 height 0
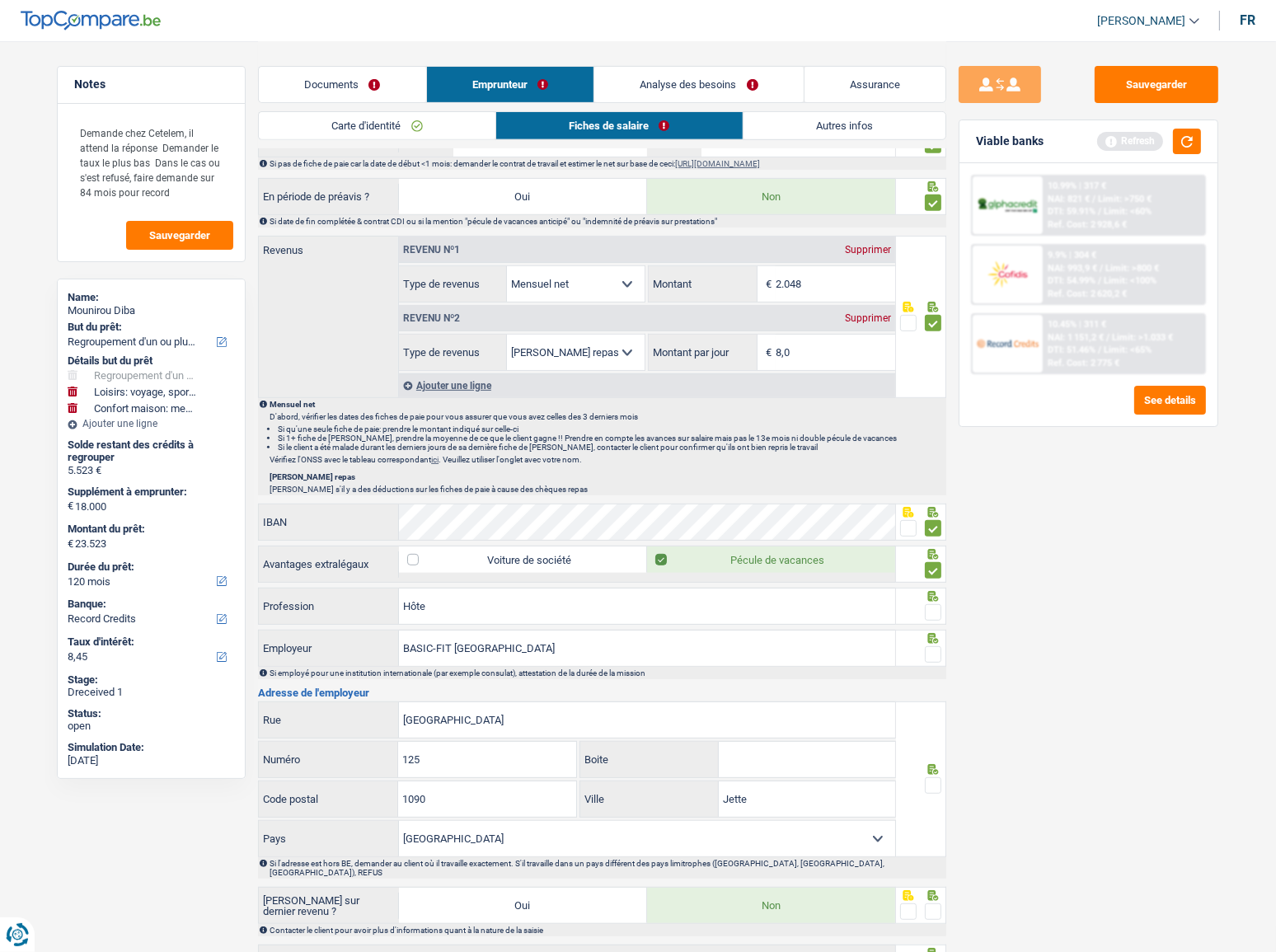
click at [930, 520] on span at bounding box center [933, 612] width 16 height 16
click at [0, 0] on input "radio" at bounding box center [0, 0] width 0 height 0
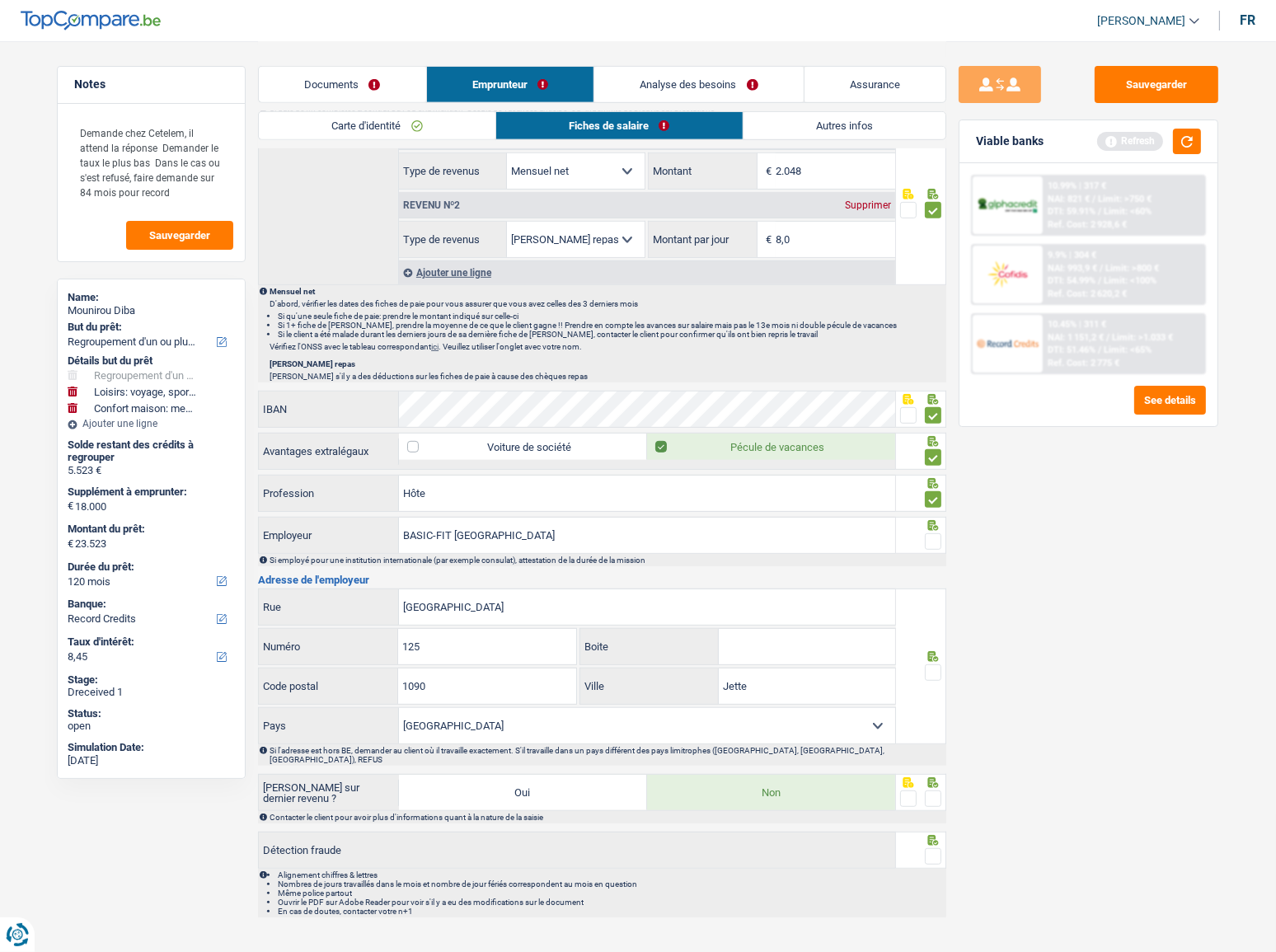
scroll to position [863, 0]
click at [934, 520] on span at bounding box center [933, 539] width 16 height 16
click at [0, 0] on input "radio" at bounding box center [0, 0] width 0 height 0
click at [473, 520] on input "[GEOGRAPHIC_DATA]" at bounding box center [647, 605] width 496 height 35
drag, startPoint x: 519, startPoint y: 597, endPoint x: 163, endPoint y: 587, distance: 356.1
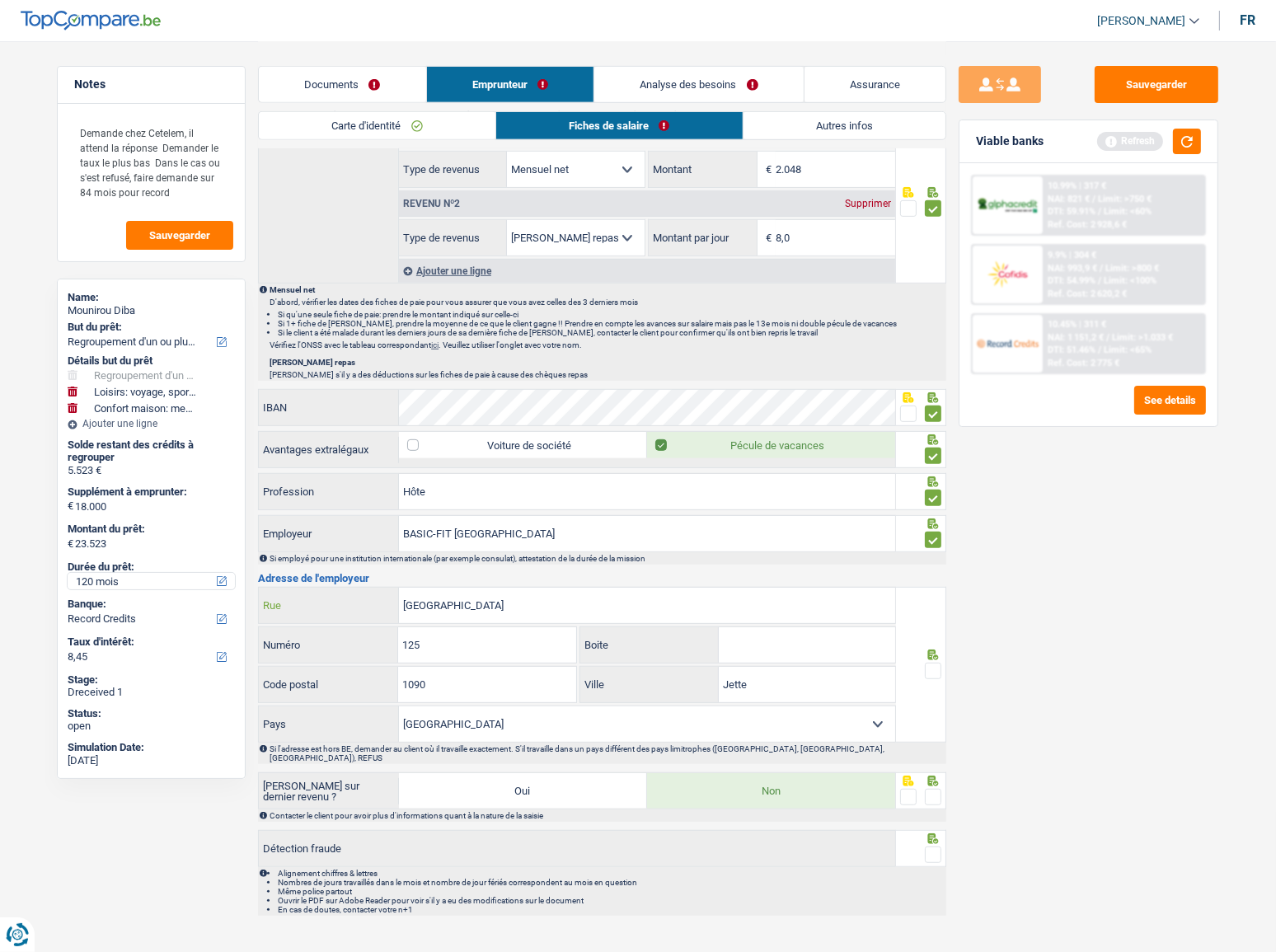
click at [200, 520] on div "Notes Demande chez Cetelem, il attend la réponse Demander le taux le plus bas D…" at bounding box center [638, 51] width 1187 height 1746
type input "laarbeeklaan"
click at [482, 520] on input "125" at bounding box center [486, 645] width 177 height 35
drag, startPoint x: 931, startPoint y: 663, endPoint x: 927, endPoint y: 773, distance: 110.1
click at [930, 520] on span at bounding box center [933, 671] width 16 height 16
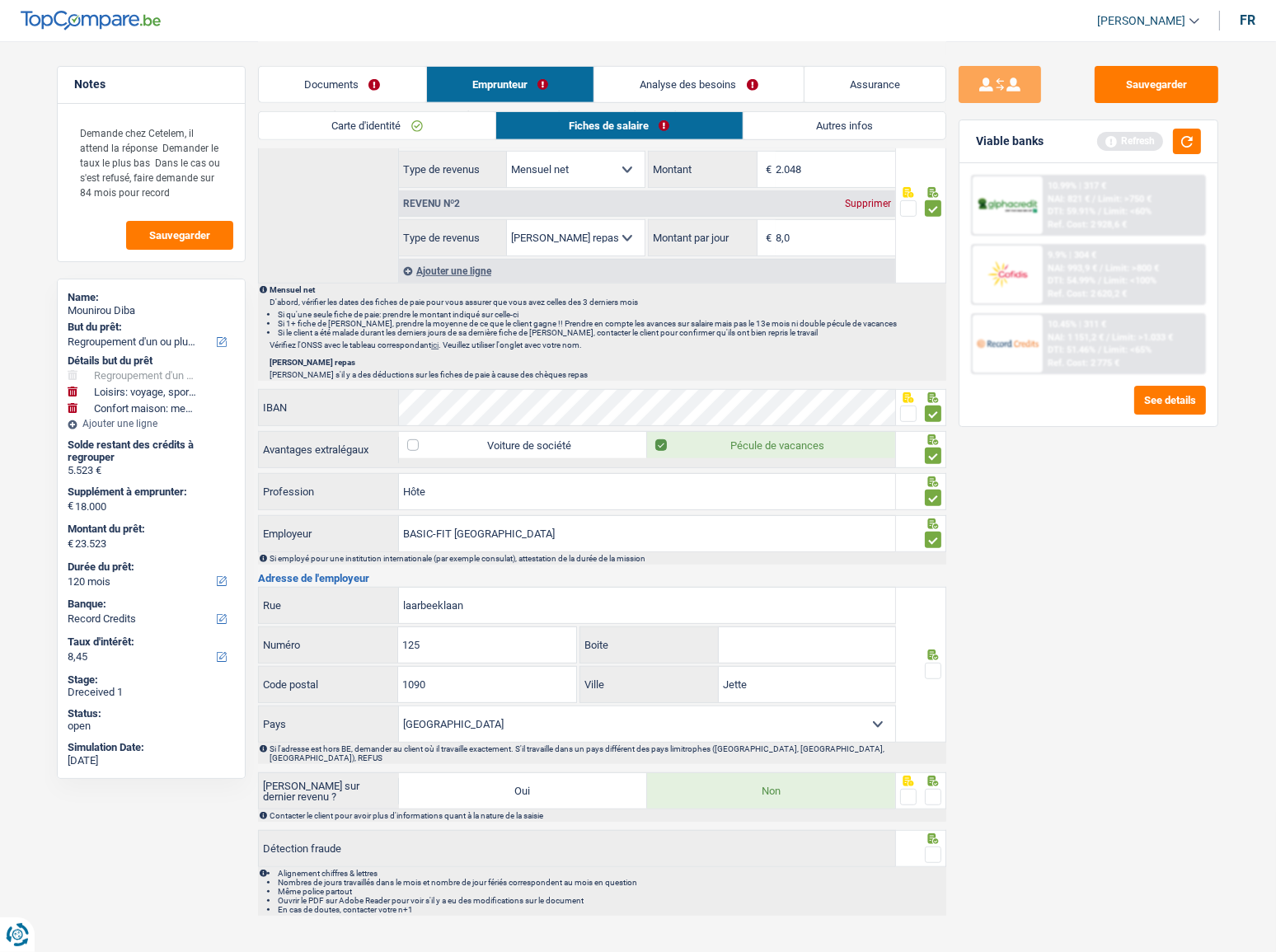
click at [0, 0] on input "radio" at bounding box center [0, 0] width 0 height 0
click at [933, 520] on span at bounding box center [933, 797] width 16 height 16
click at [0, 0] on input "radio" at bounding box center [0, 0] width 0 height 0
drag, startPoint x: 931, startPoint y: 835, endPoint x: 1031, endPoint y: 609, distance: 247.1
click at [931, 520] on span at bounding box center [933, 854] width 16 height 16
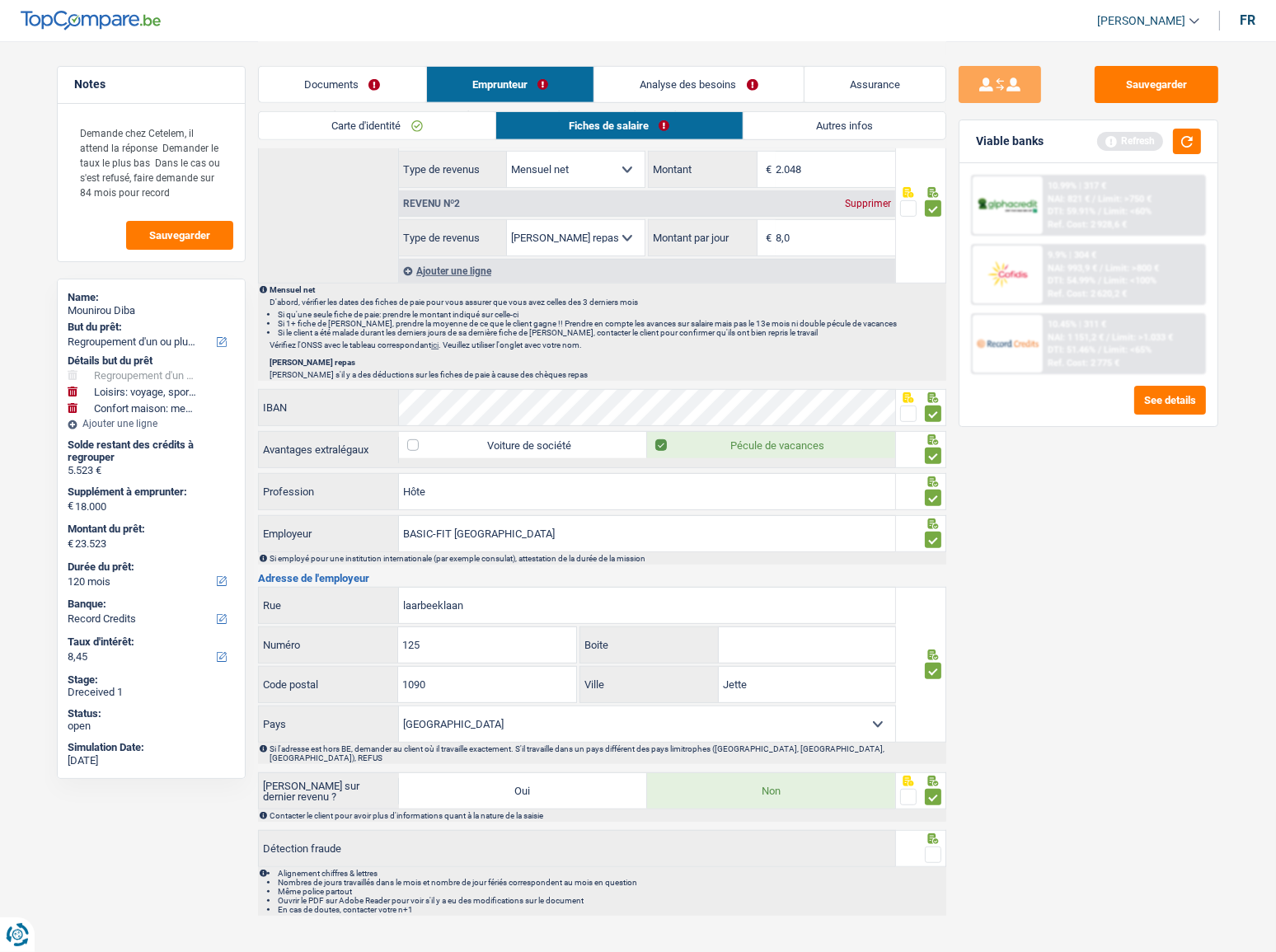
click at [0, 0] on input "radio" at bounding box center [0, 0] width 0 height 0
click at [1150, 138] on button "button" at bounding box center [1186, 141] width 28 height 25
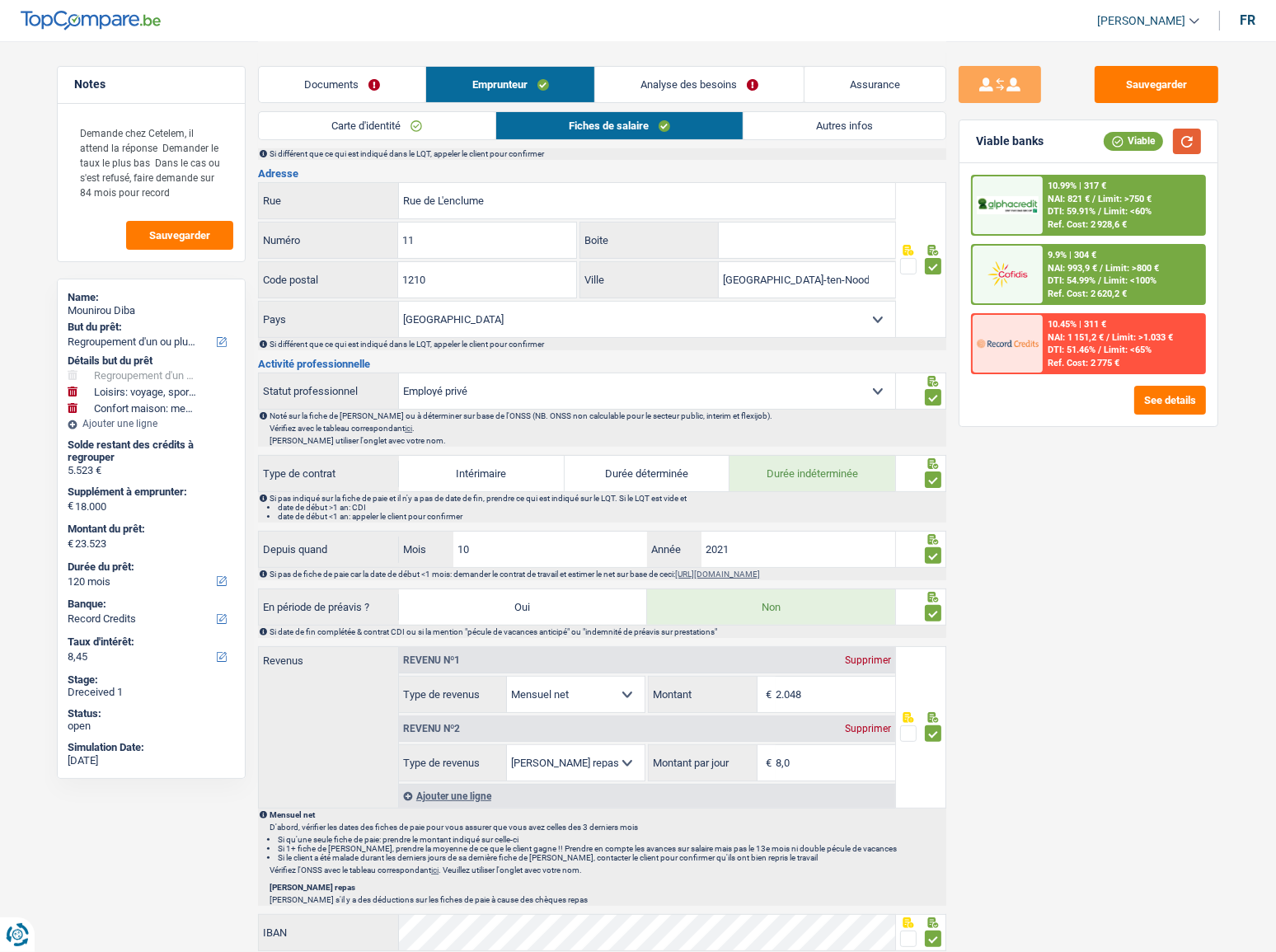
scroll to position [0, 0]
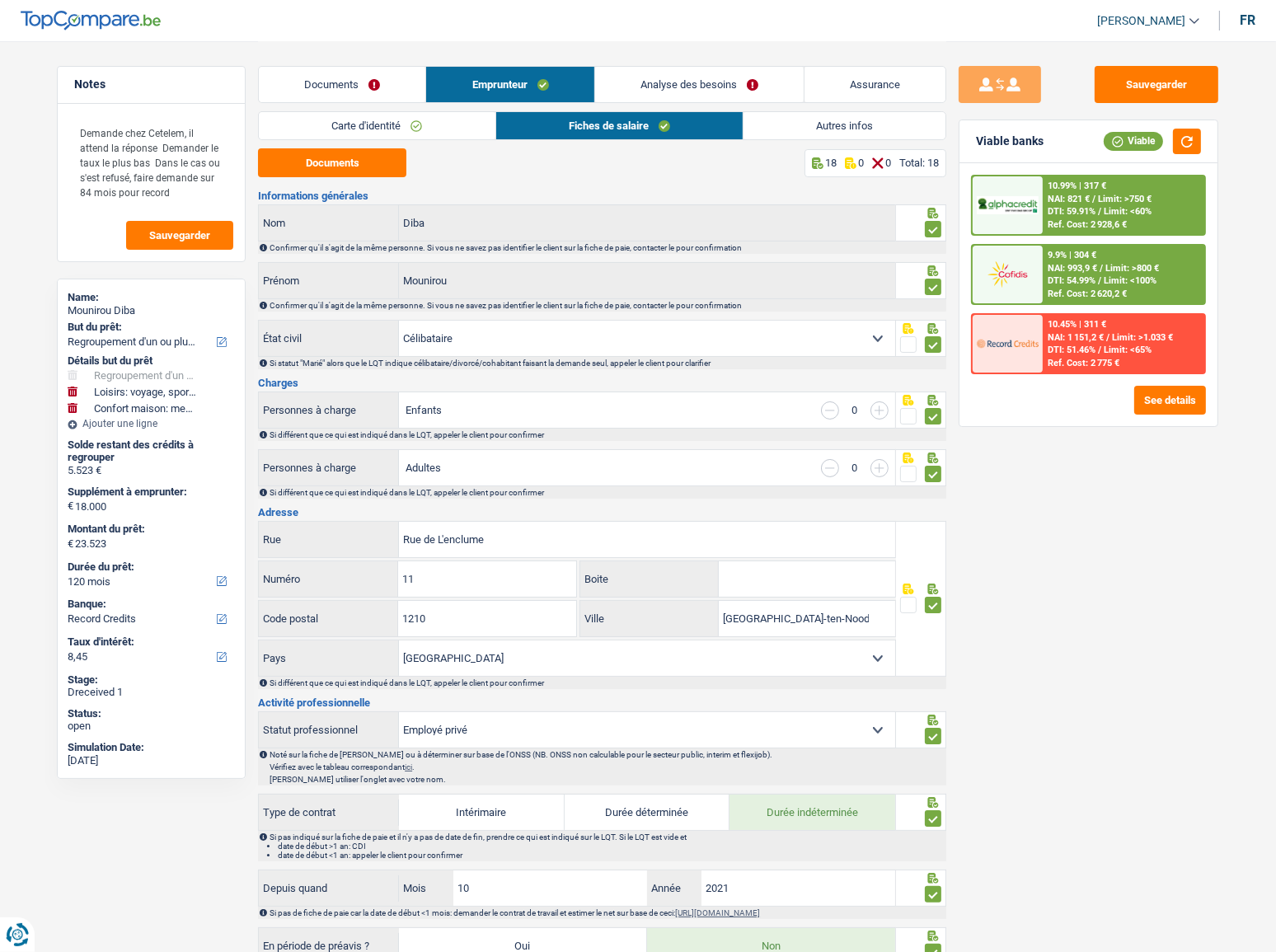
click at [815, 120] on link "Autres infos" at bounding box center [844, 126] width 202 height 27
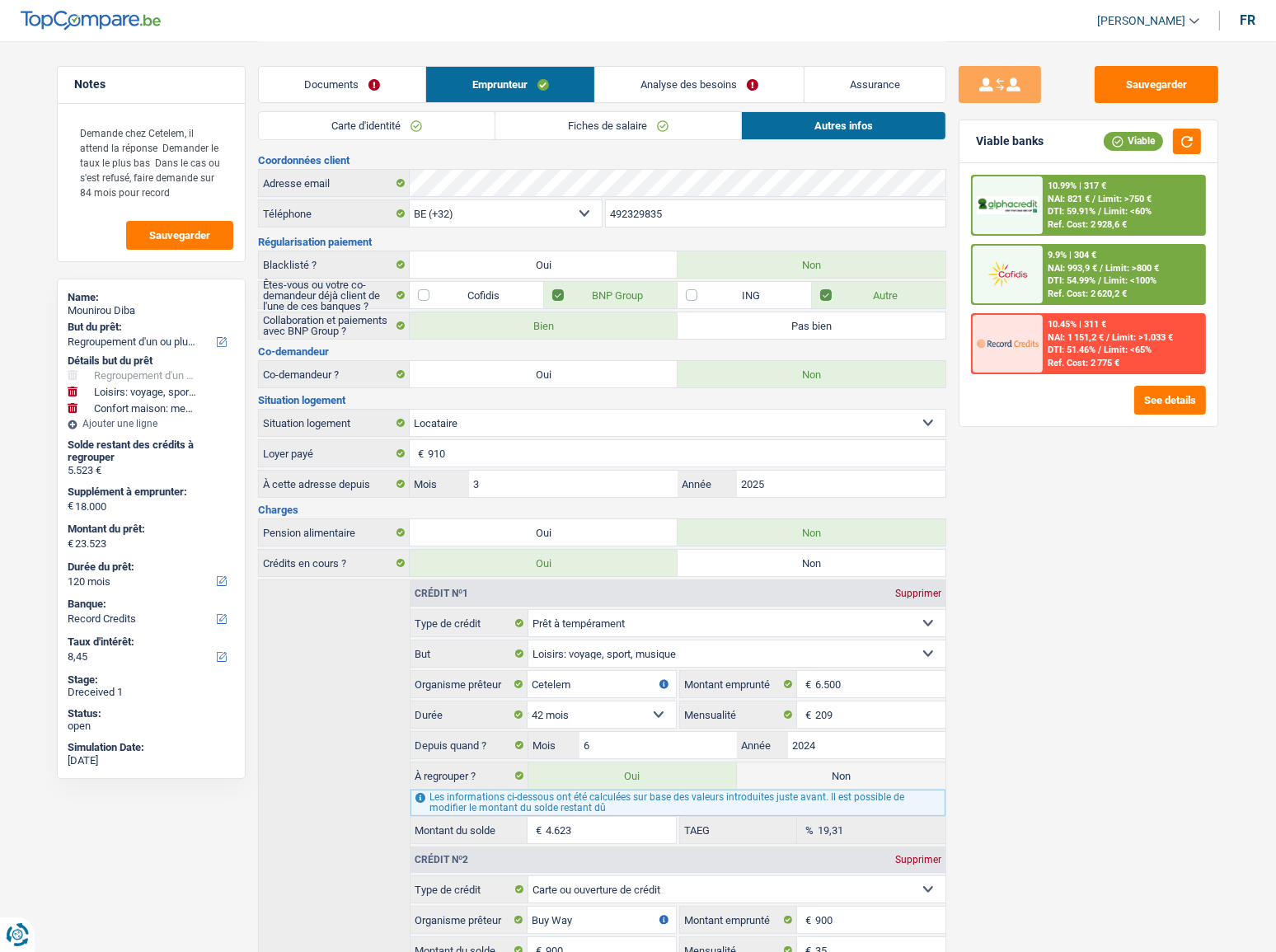
click at [669, 124] on link "Fiches de salaire" at bounding box center [618, 126] width 246 height 27
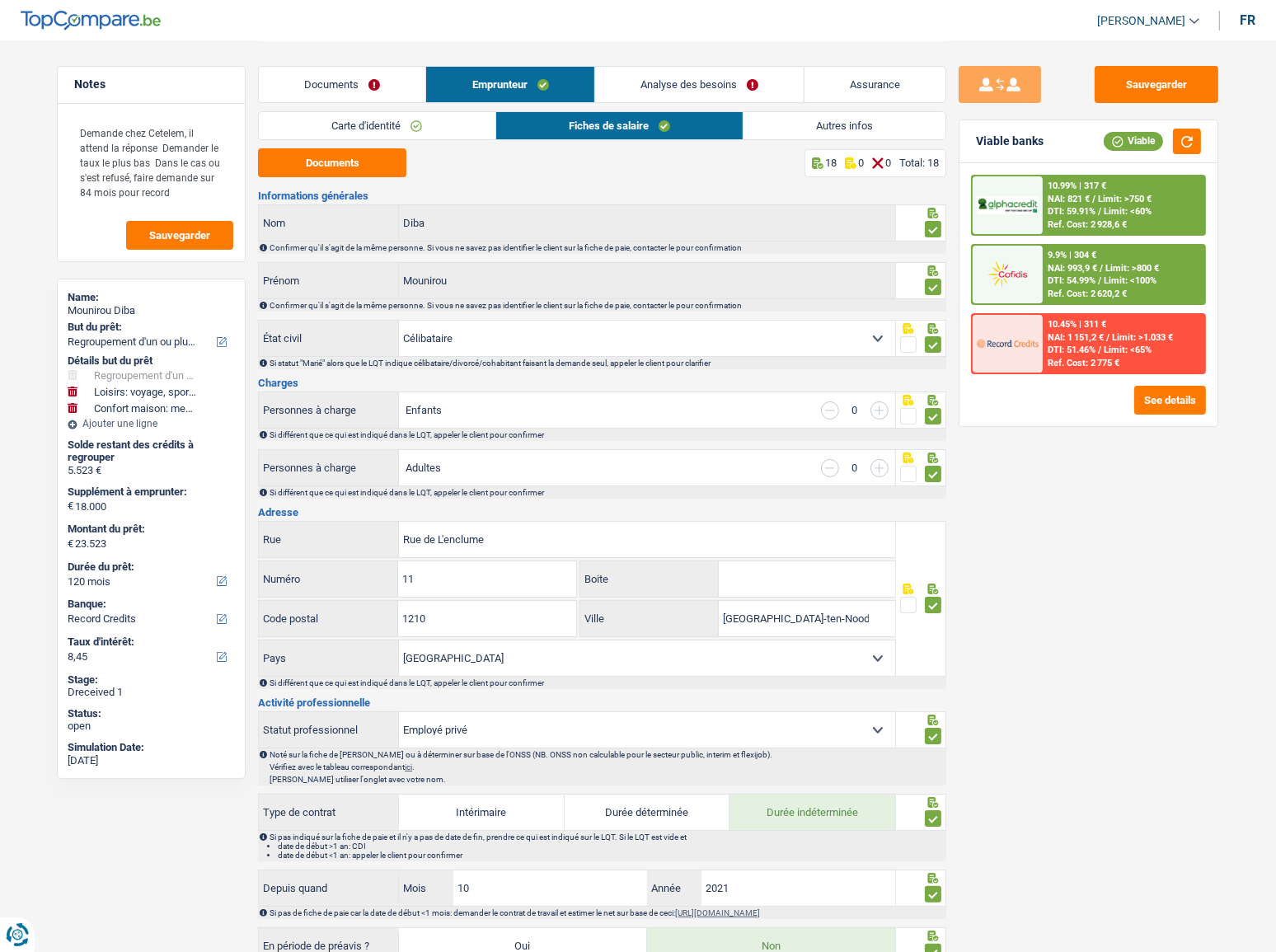
click at [810, 124] on link "Autres infos" at bounding box center [844, 126] width 202 height 27
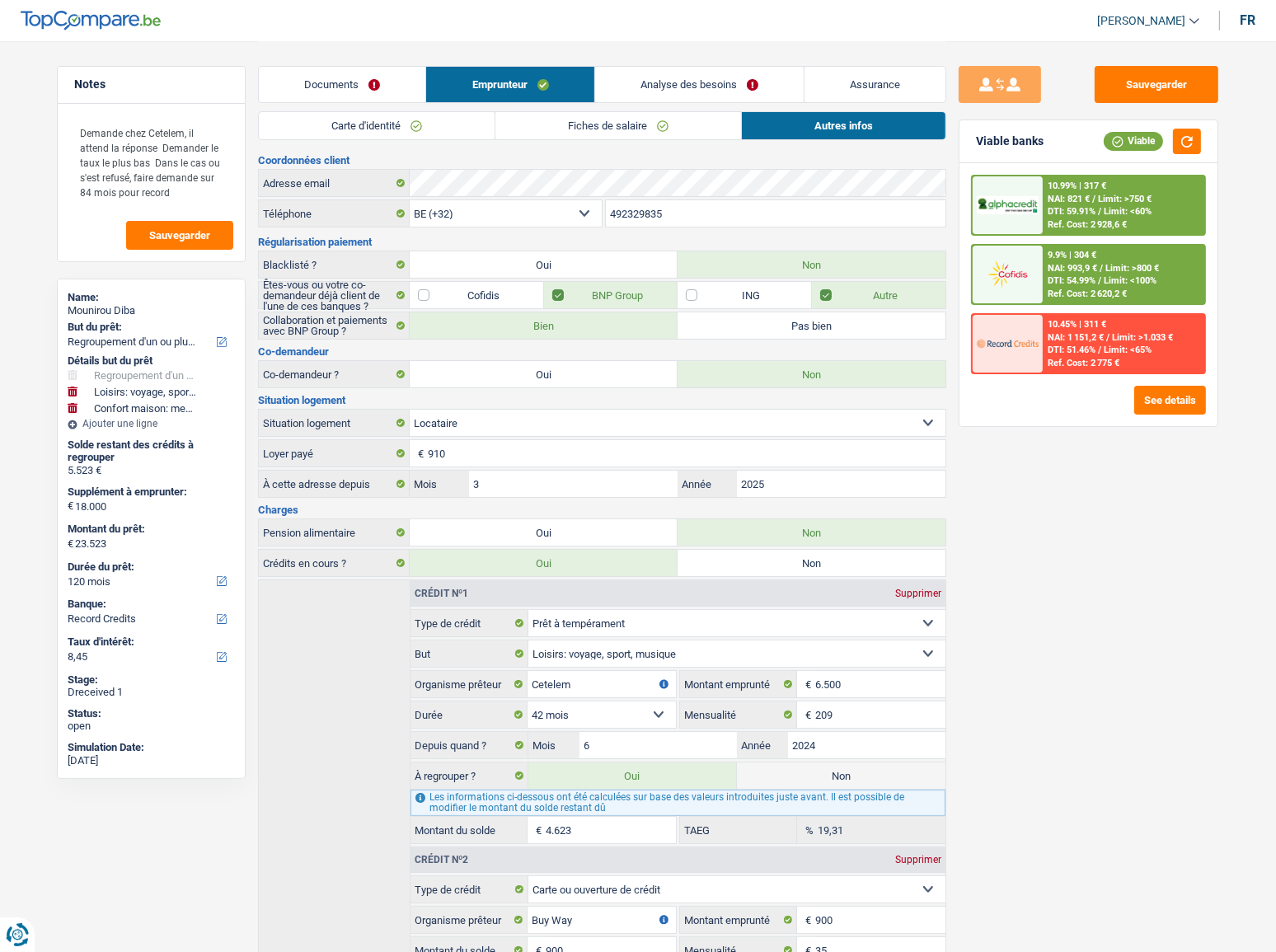
click at [706, 73] on link "Analyse des besoins" at bounding box center [699, 84] width 209 height 35
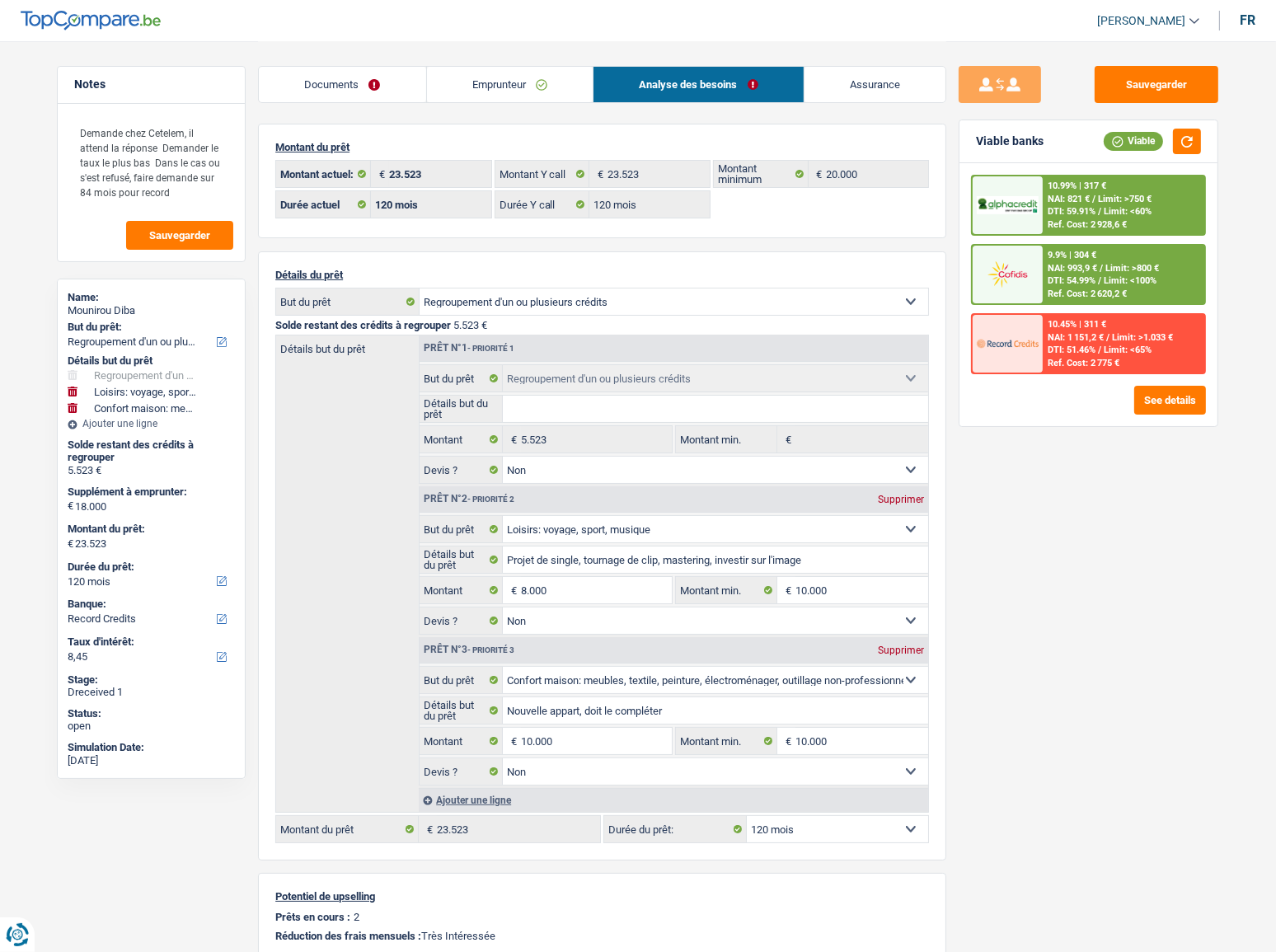
click at [1053, 282] on span "DTI: 54.99%" at bounding box center [1071, 281] width 48 height 11
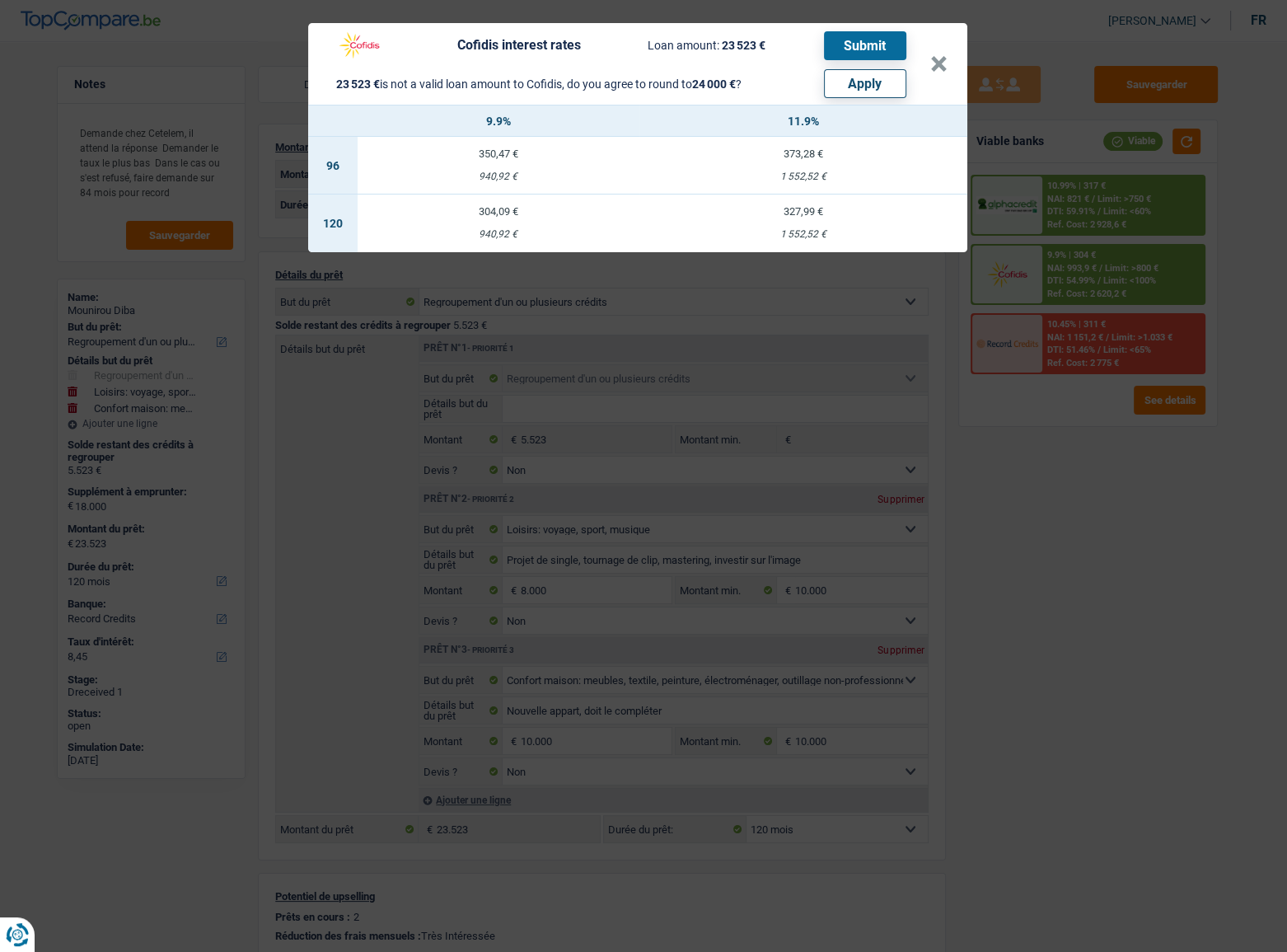
click at [855, 91] on button "Apply" at bounding box center [865, 83] width 83 height 29
type input "18.477"
type input "24.000"
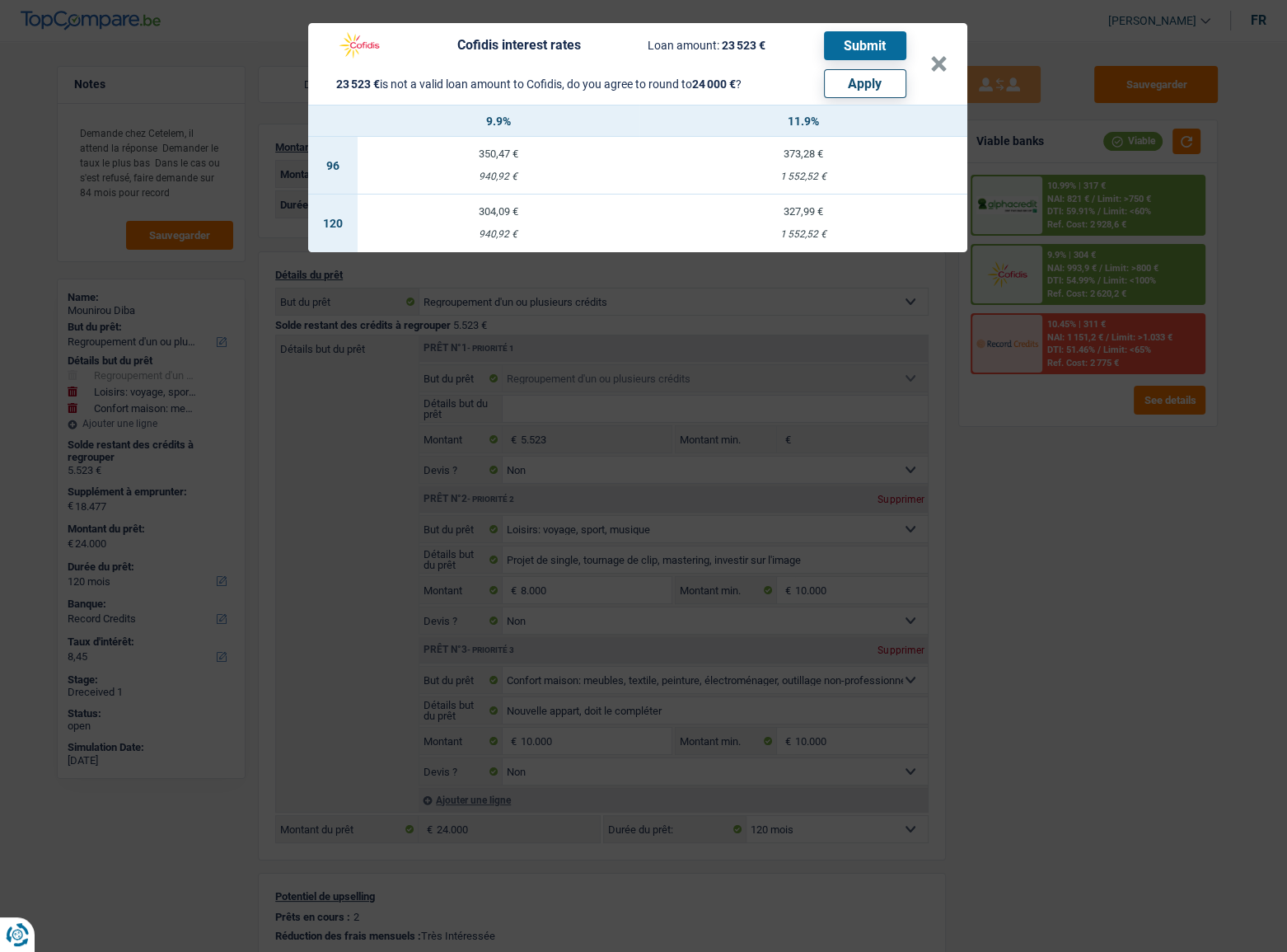
select select "other"
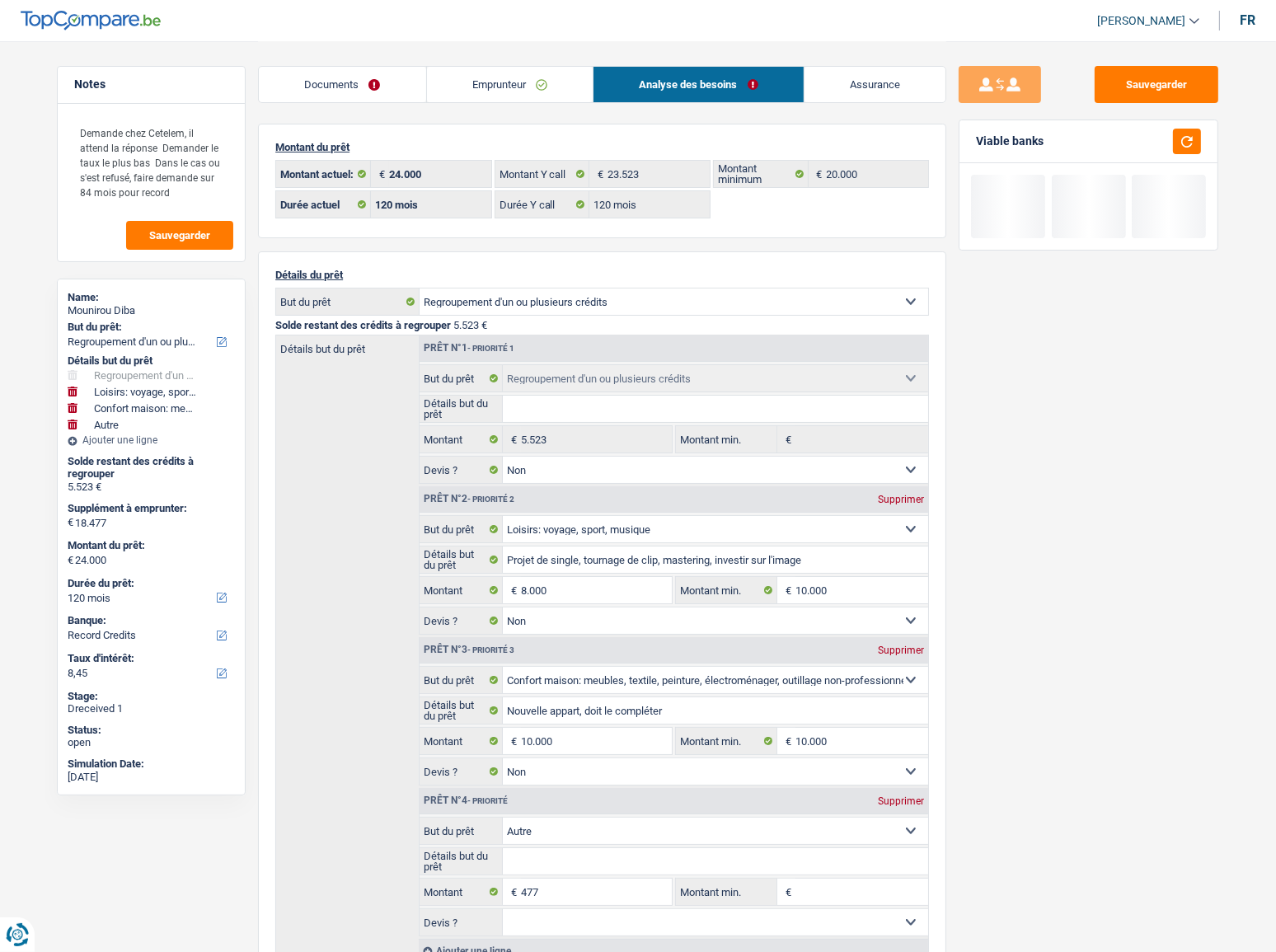
drag, startPoint x: 1140, startPoint y: 618, endPoint x: 1088, endPoint y: 623, distance: 52.2
click at [1140, 520] on div "Sauvegarder Viable banks" at bounding box center [1088, 496] width 285 height 860
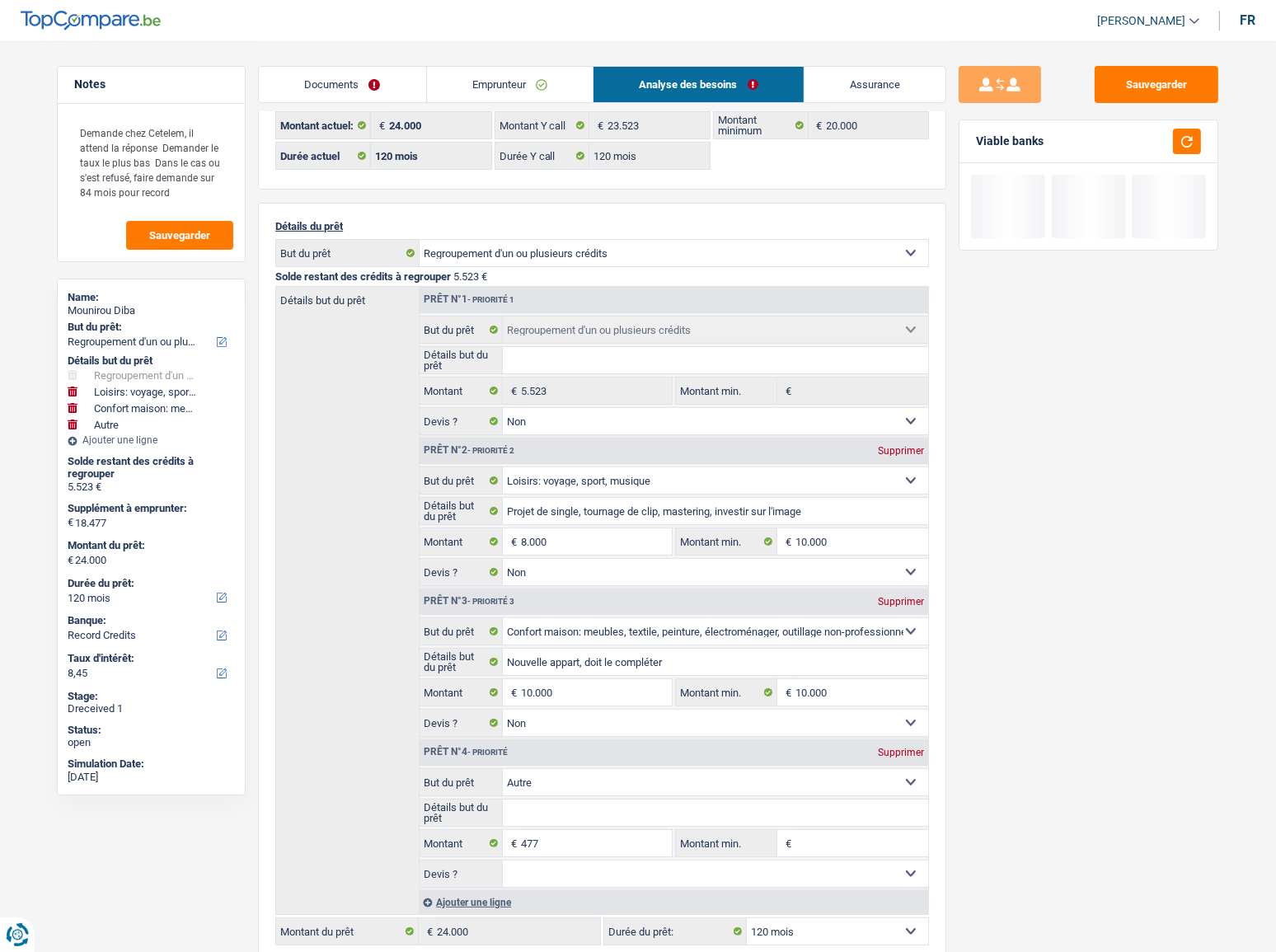
scroll to position [74, 0]
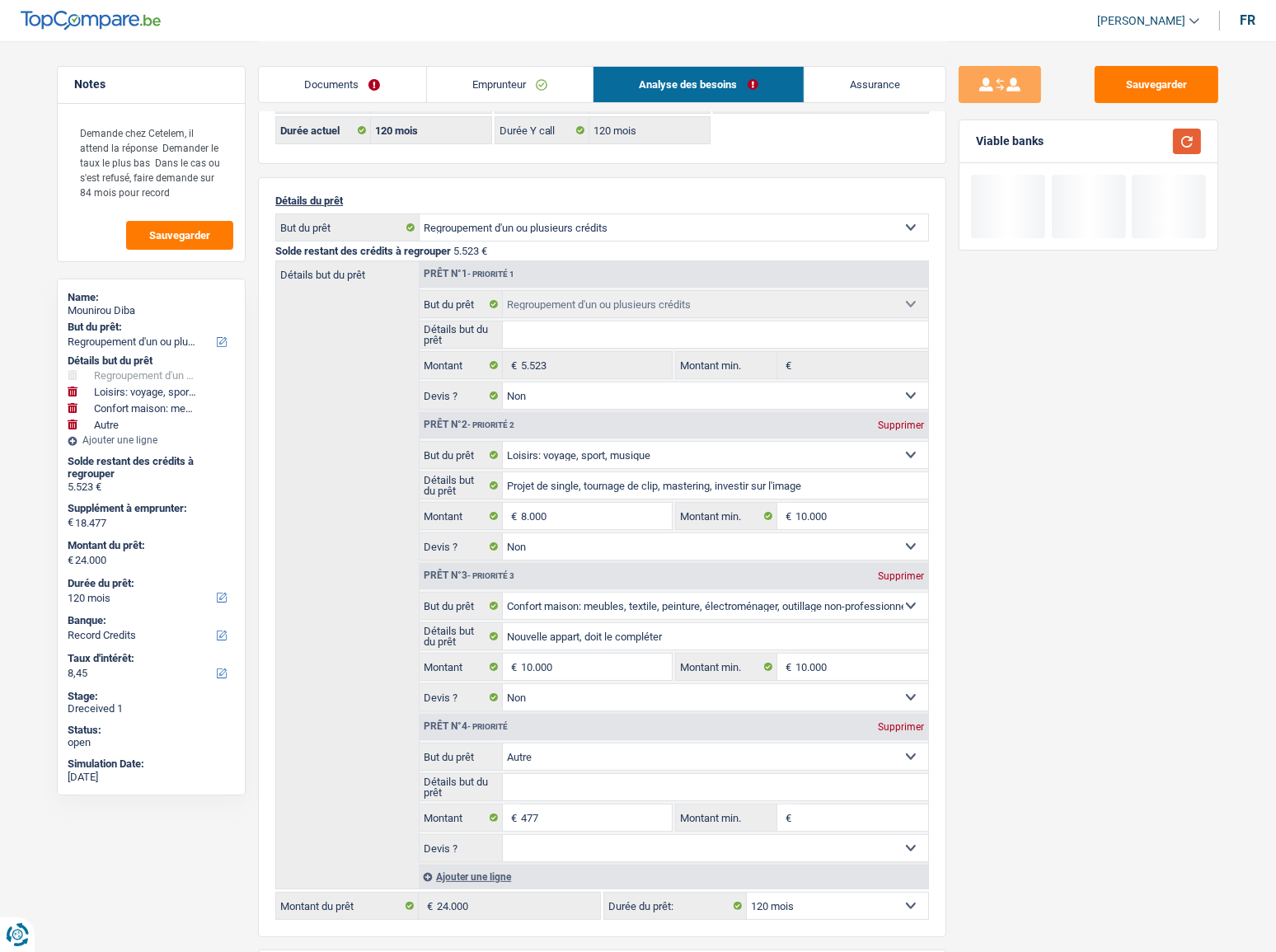
click at [1150, 150] on button "button" at bounding box center [1186, 141] width 28 height 25
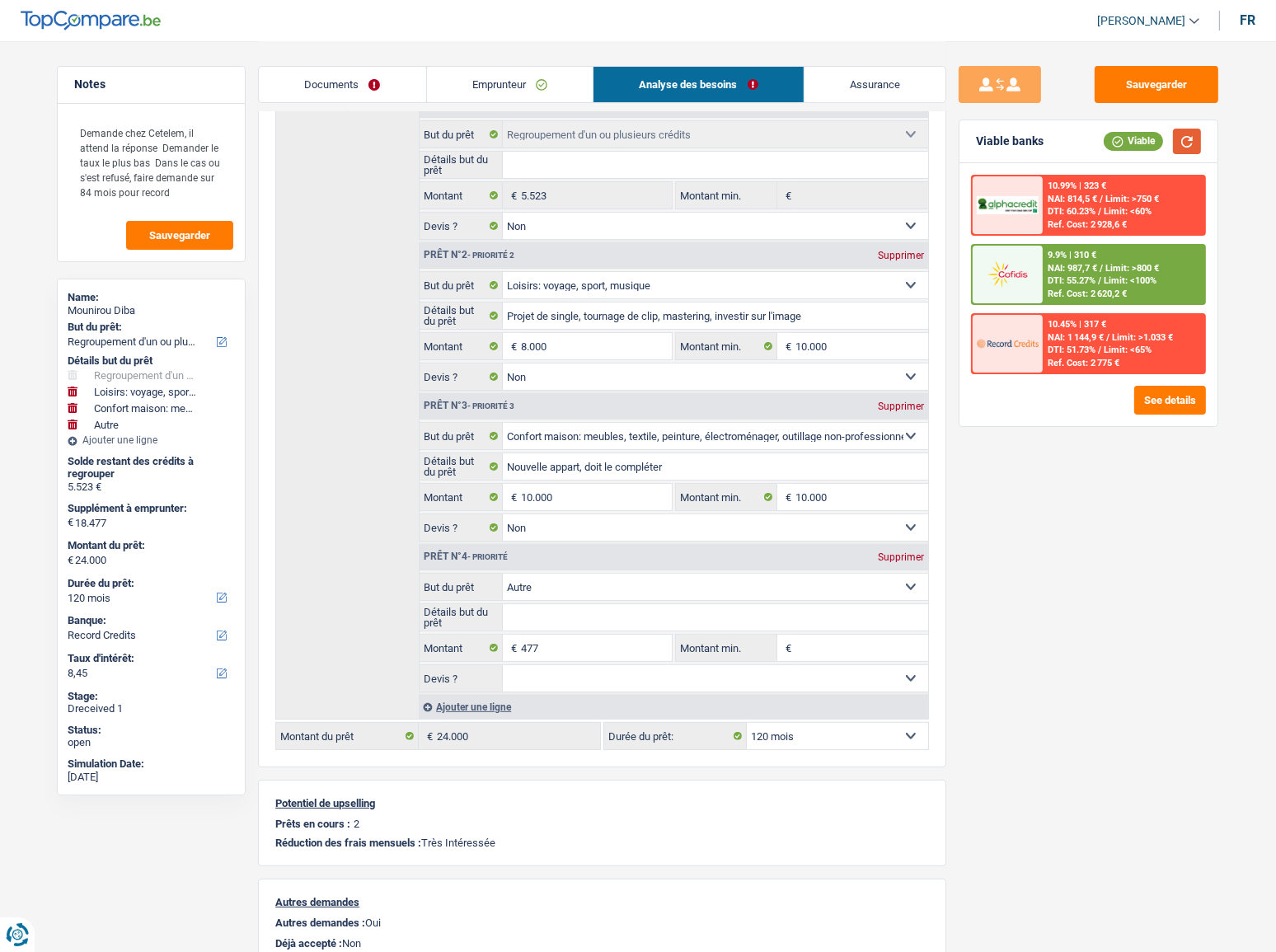
scroll to position [149, 0]
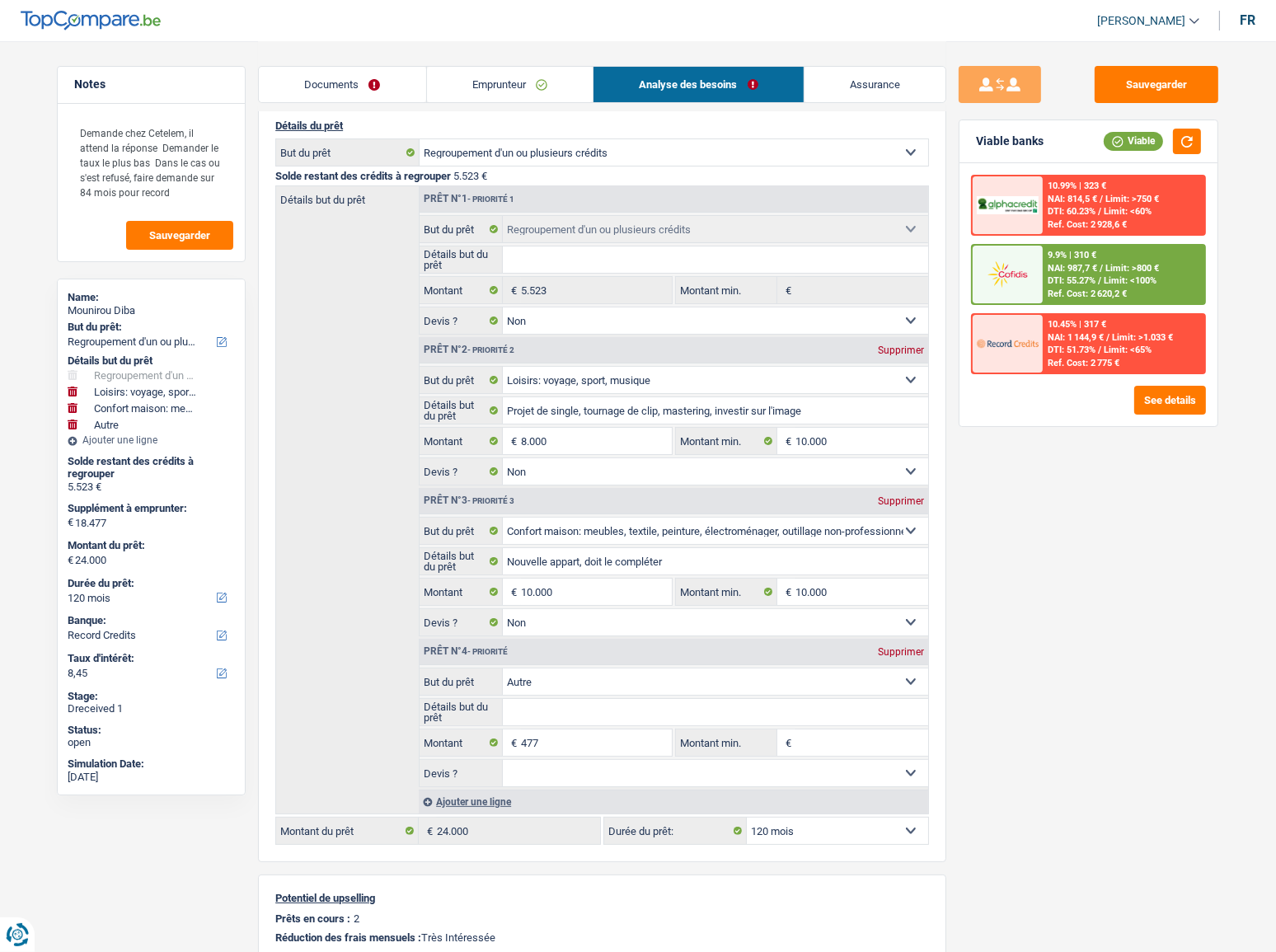
click at [1096, 264] on span "NAI: 987,7 €" at bounding box center [1072, 268] width 50 height 11
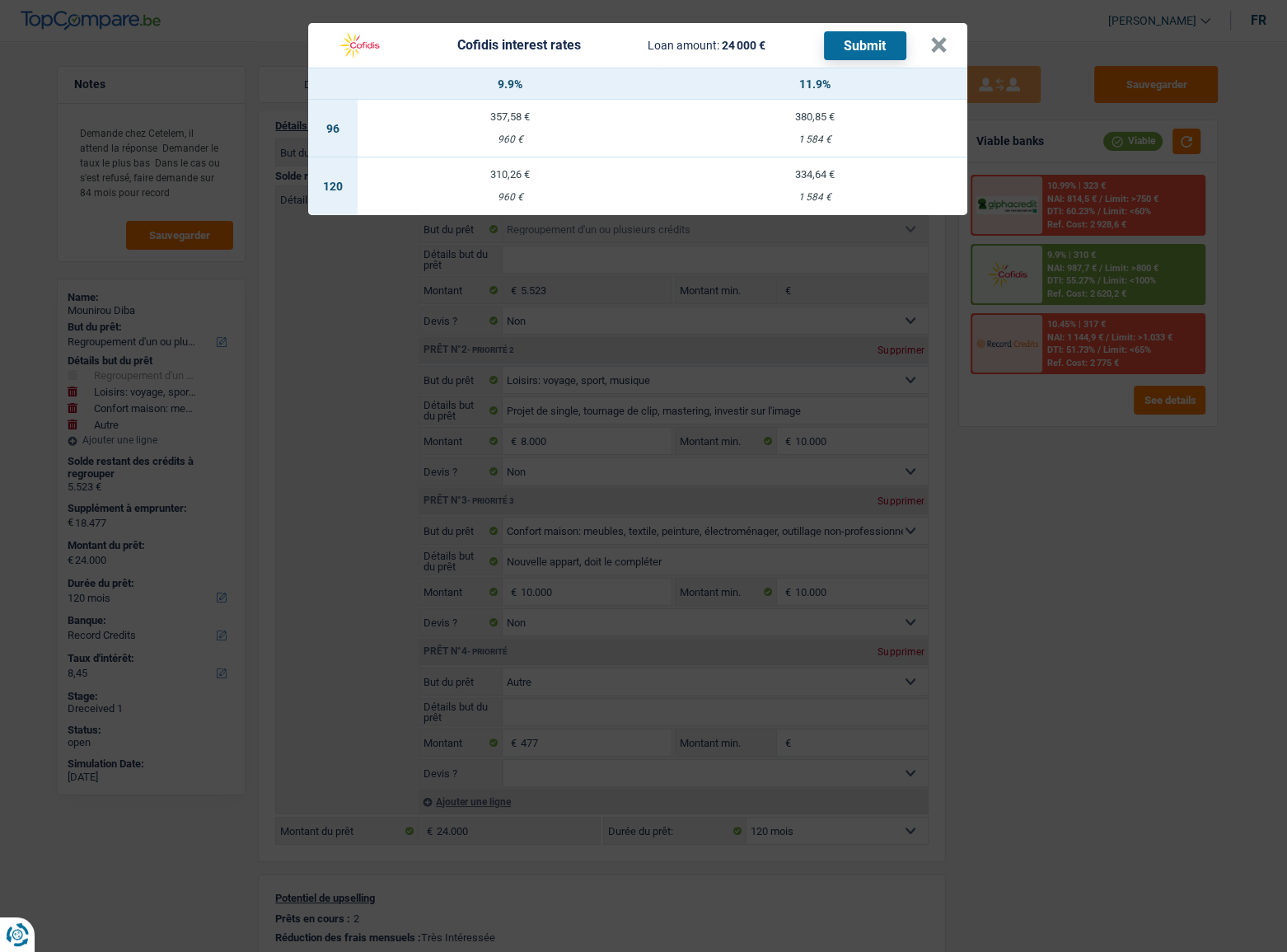
click at [520, 170] on div "310,26 €" at bounding box center [510, 174] width 305 height 11
select select "cofidis"
type input "9,90"
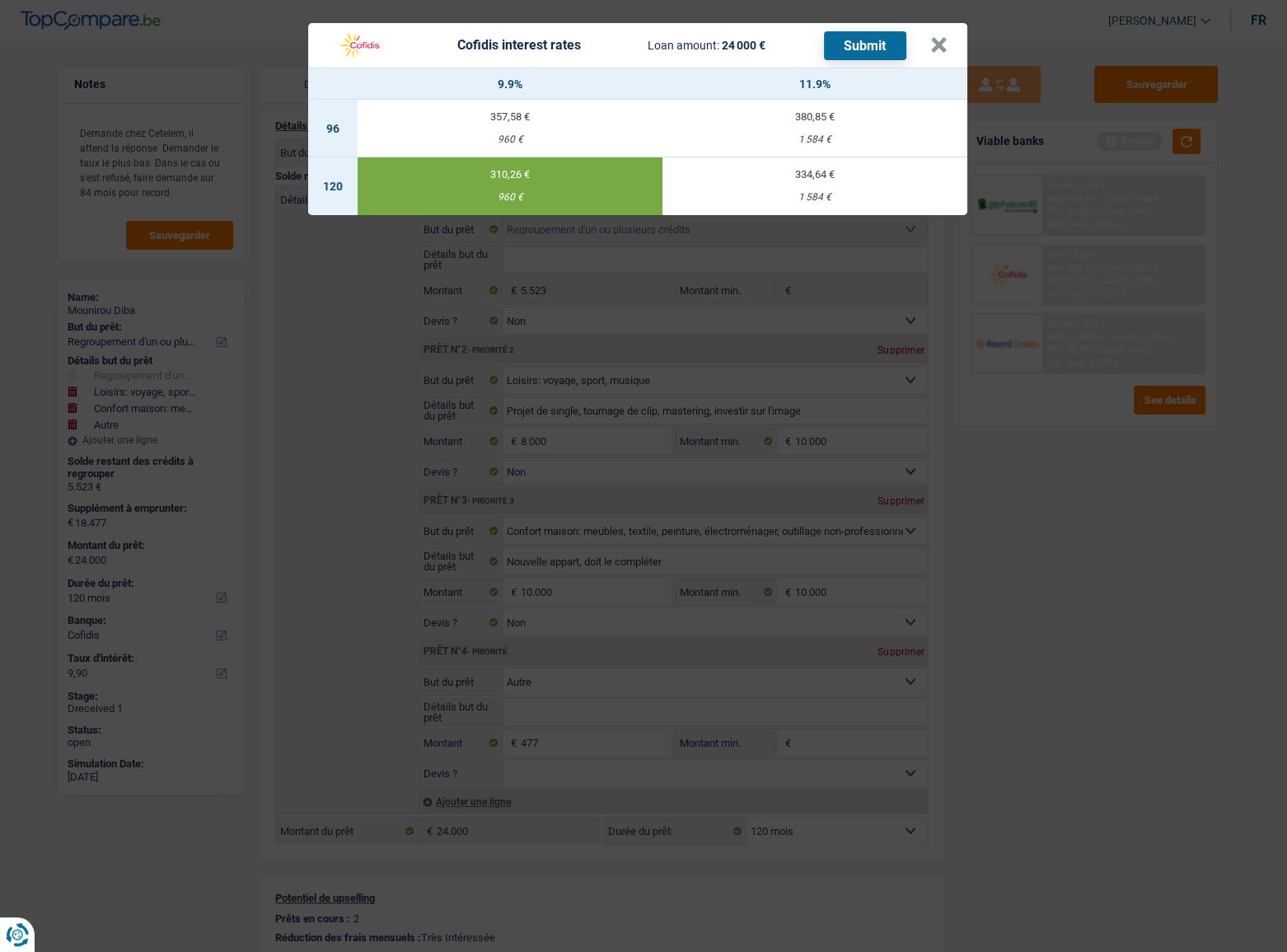
click at [868, 48] on button "Submit" at bounding box center [865, 46] width 83 height 29
click at [934, 40] on button "×" at bounding box center [939, 45] width 17 height 16
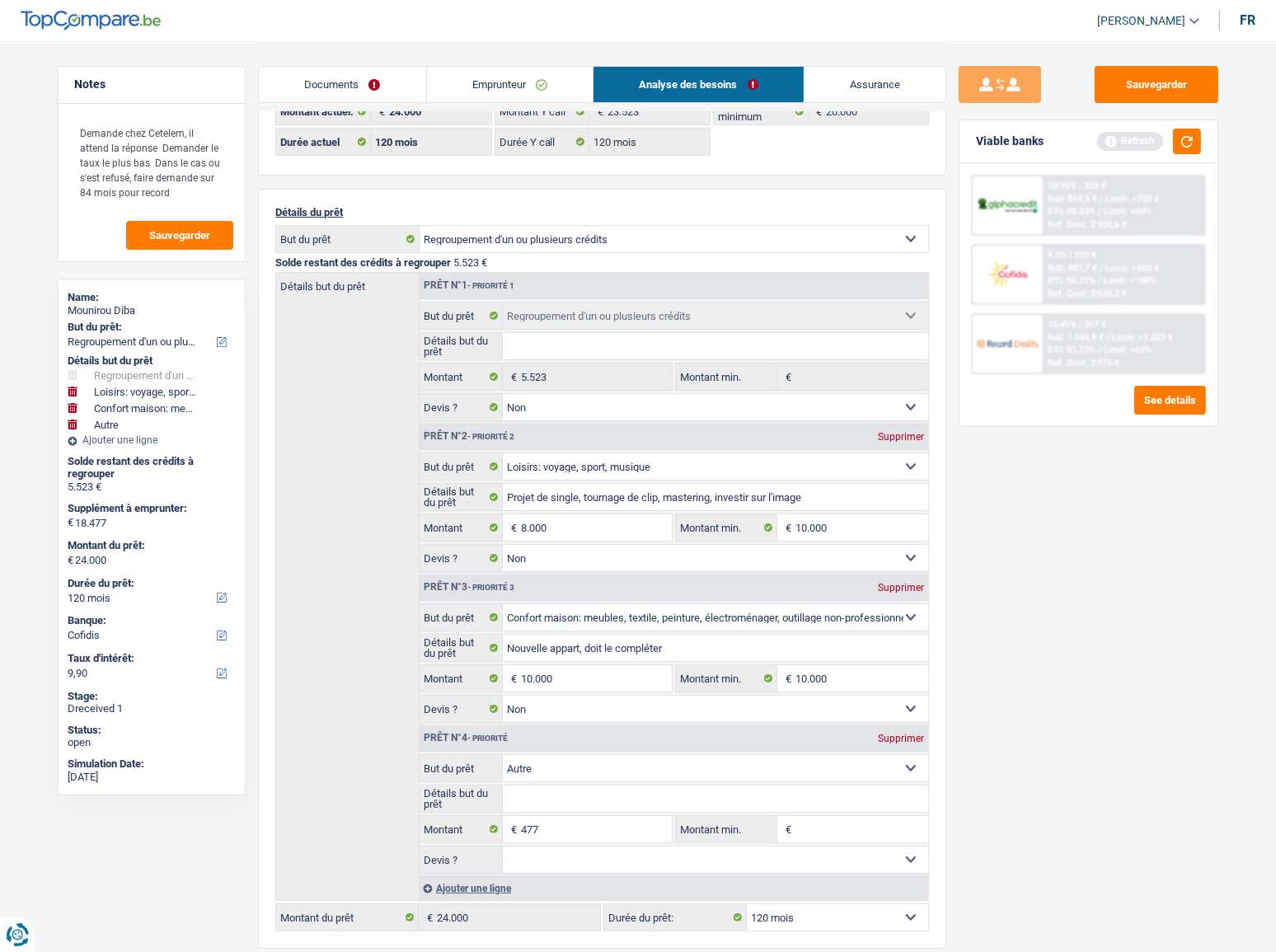
scroll to position [0, 0]
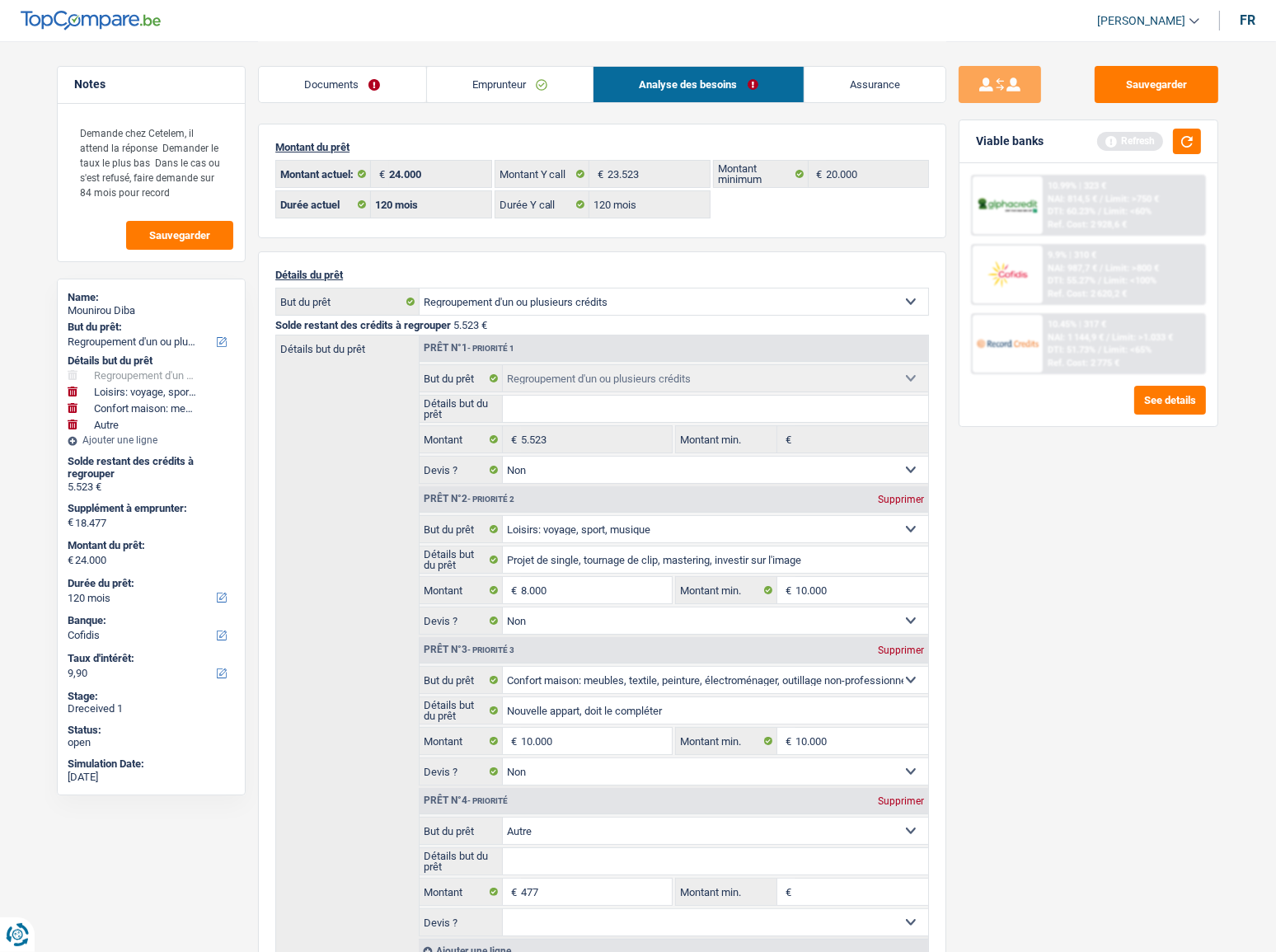
drag, startPoint x: 498, startPoint y: 90, endPoint x: 595, endPoint y: 154, distance: 116.2
click at [500, 90] on link "Emprunteur" at bounding box center [511, 84] width 167 height 35
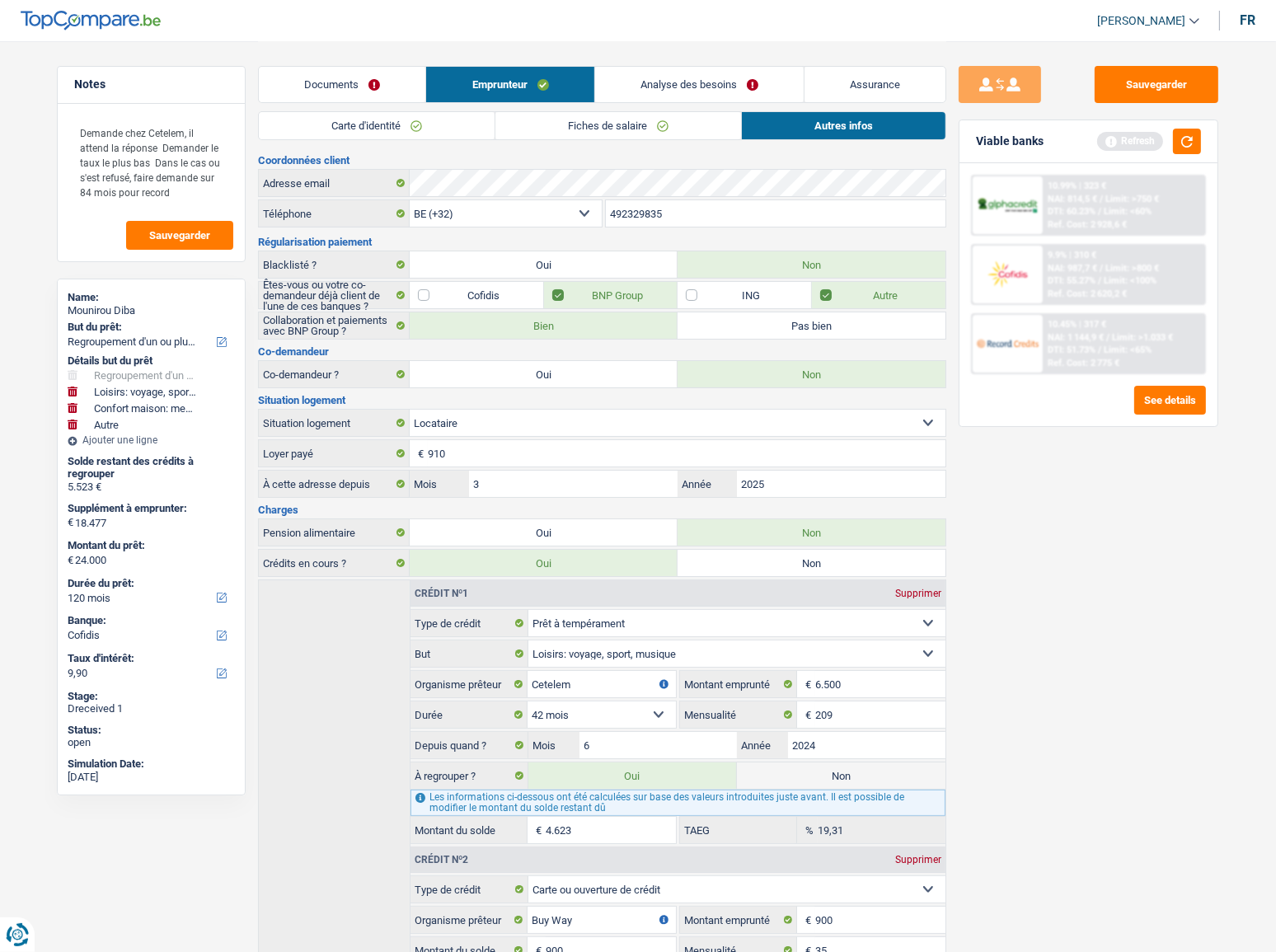
click at [585, 124] on link "Fiches de salaire" at bounding box center [618, 126] width 246 height 27
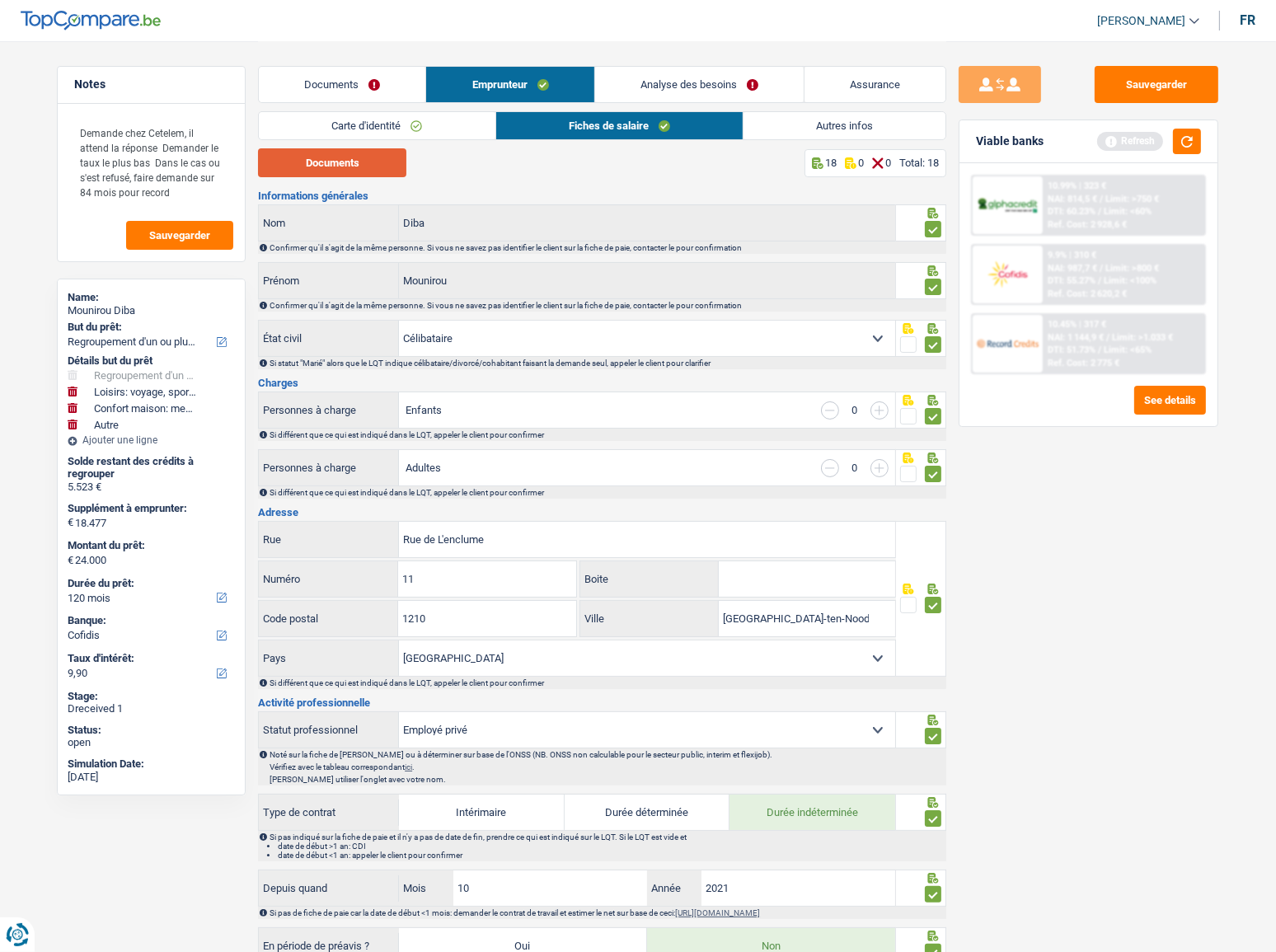
click at [367, 165] on button "Documents" at bounding box center [332, 163] width 149 height 29
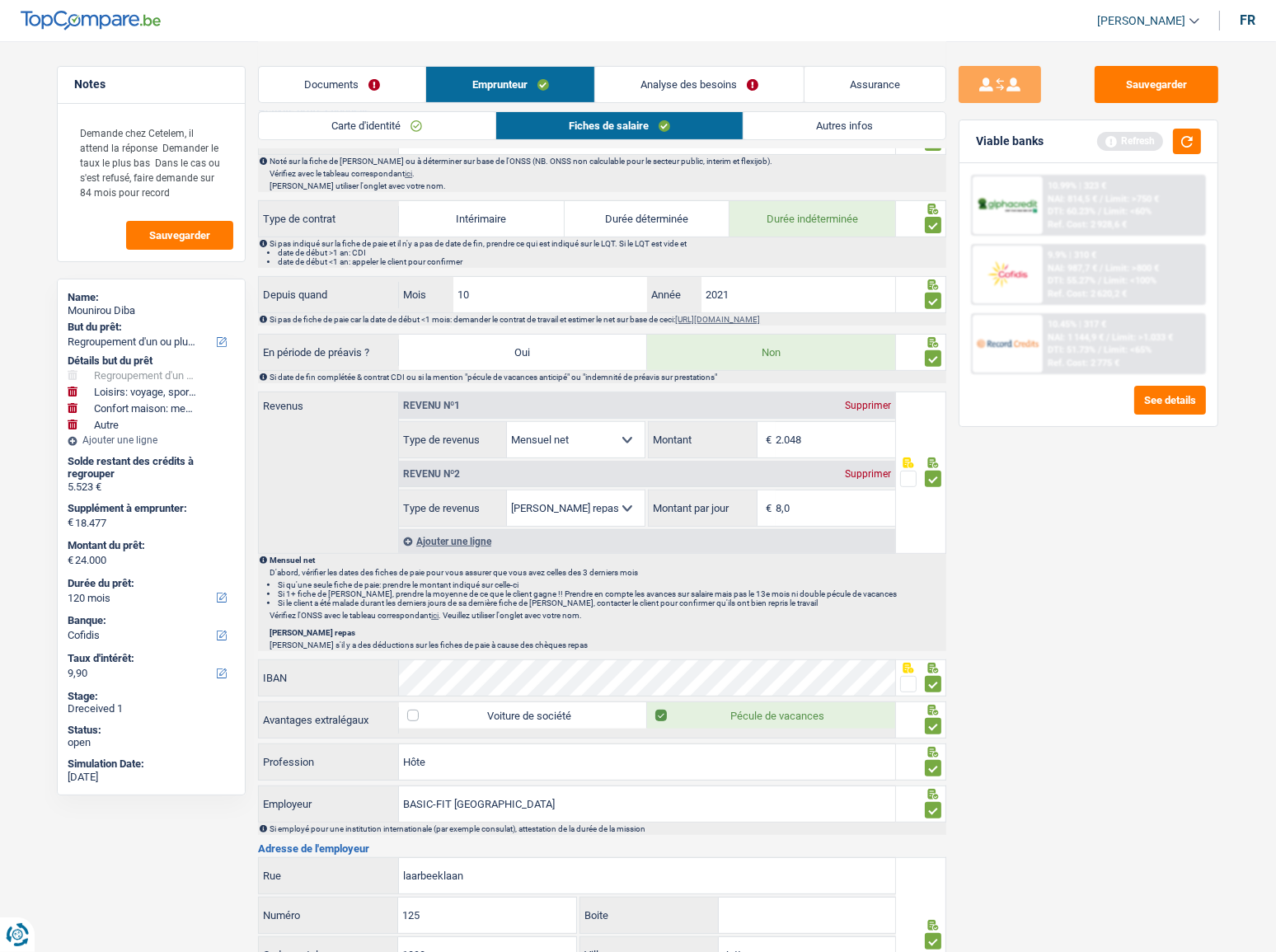
scroll to position [599, 0]
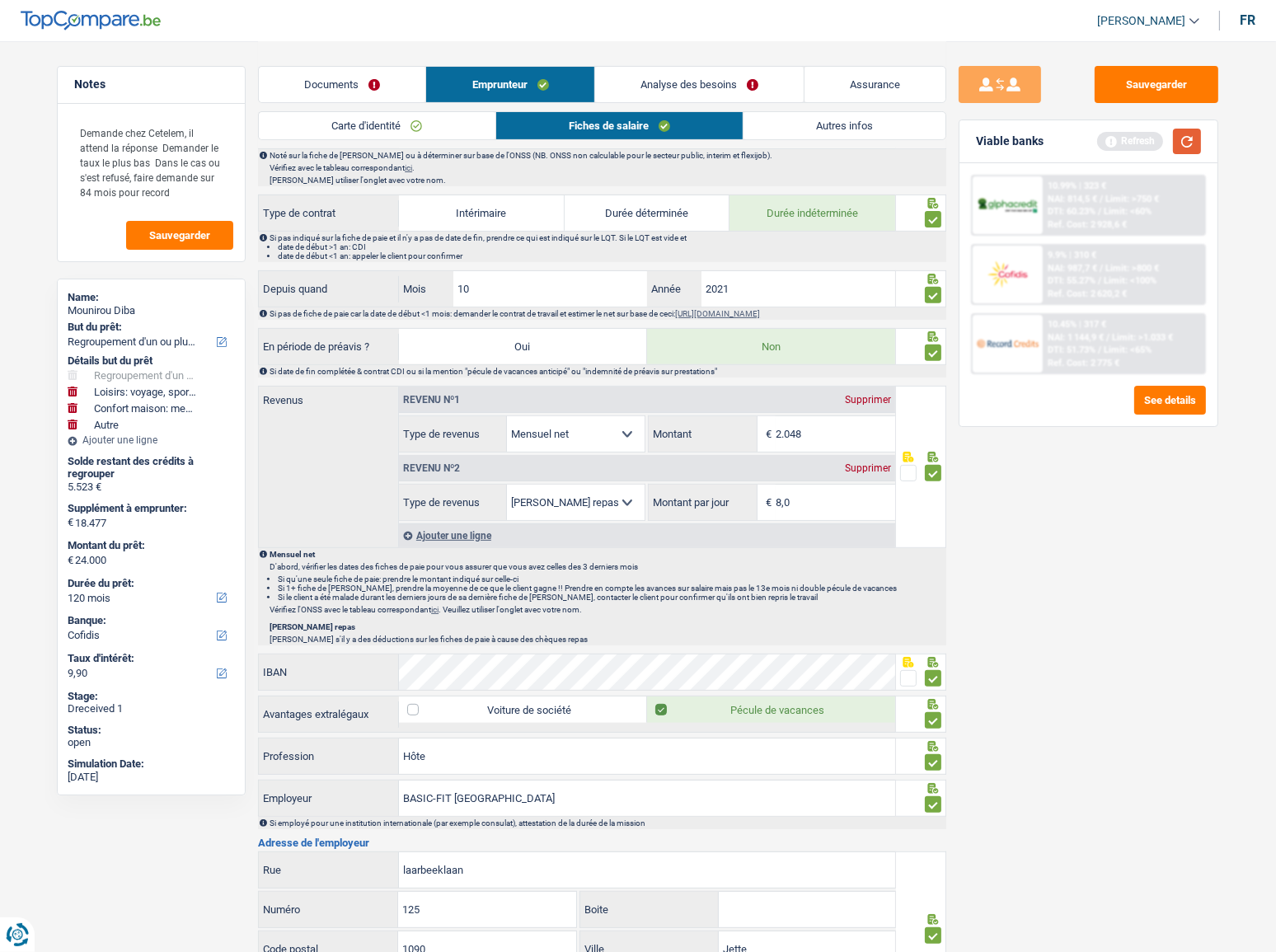
click at [1150, 151] on button "button" at bounding box center [1186, 141] width 28 height 25
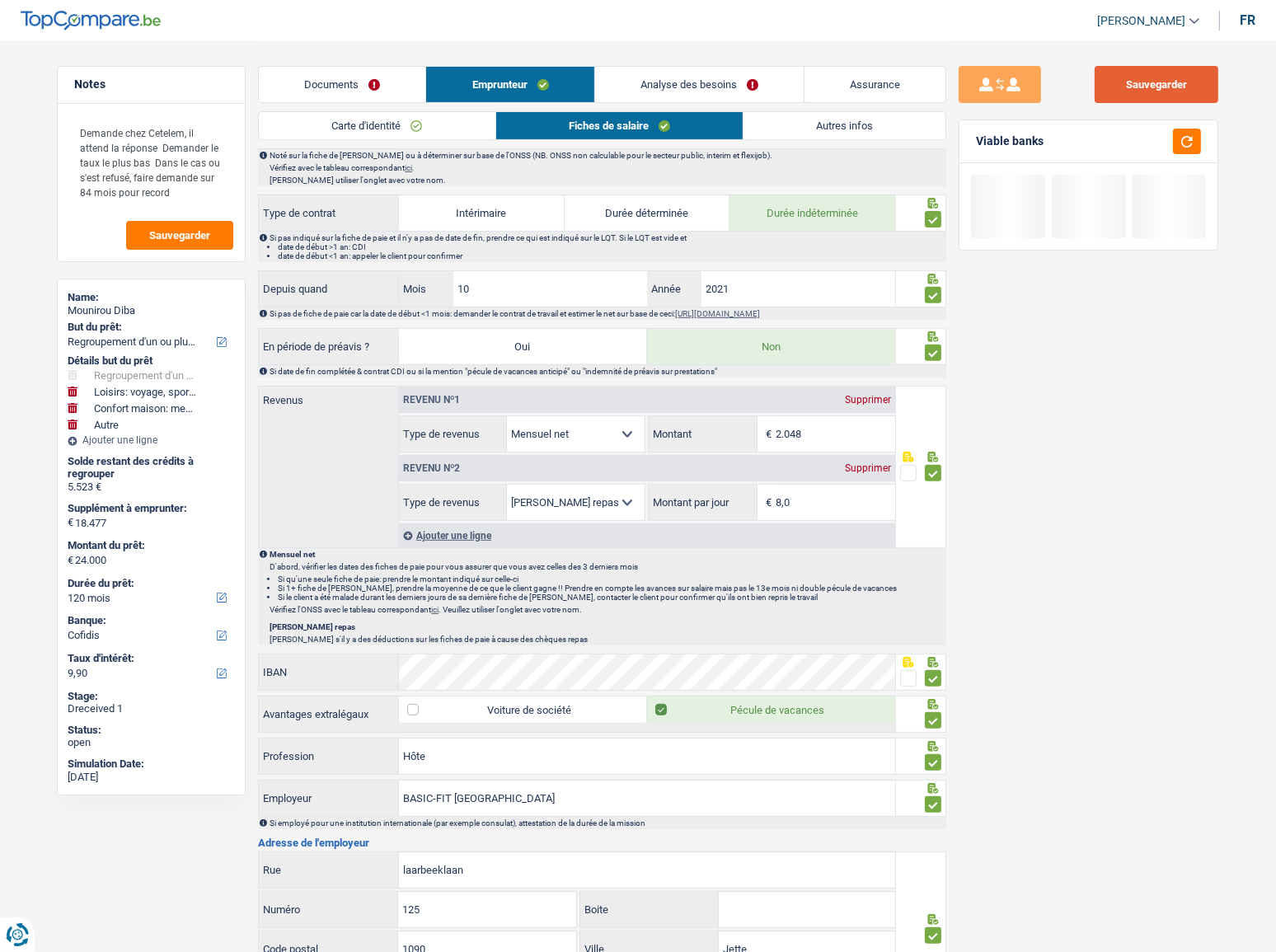
click at [1150, 94] on button "Sauvegarder" at bounding box center [1156, 84] width 123 height 37
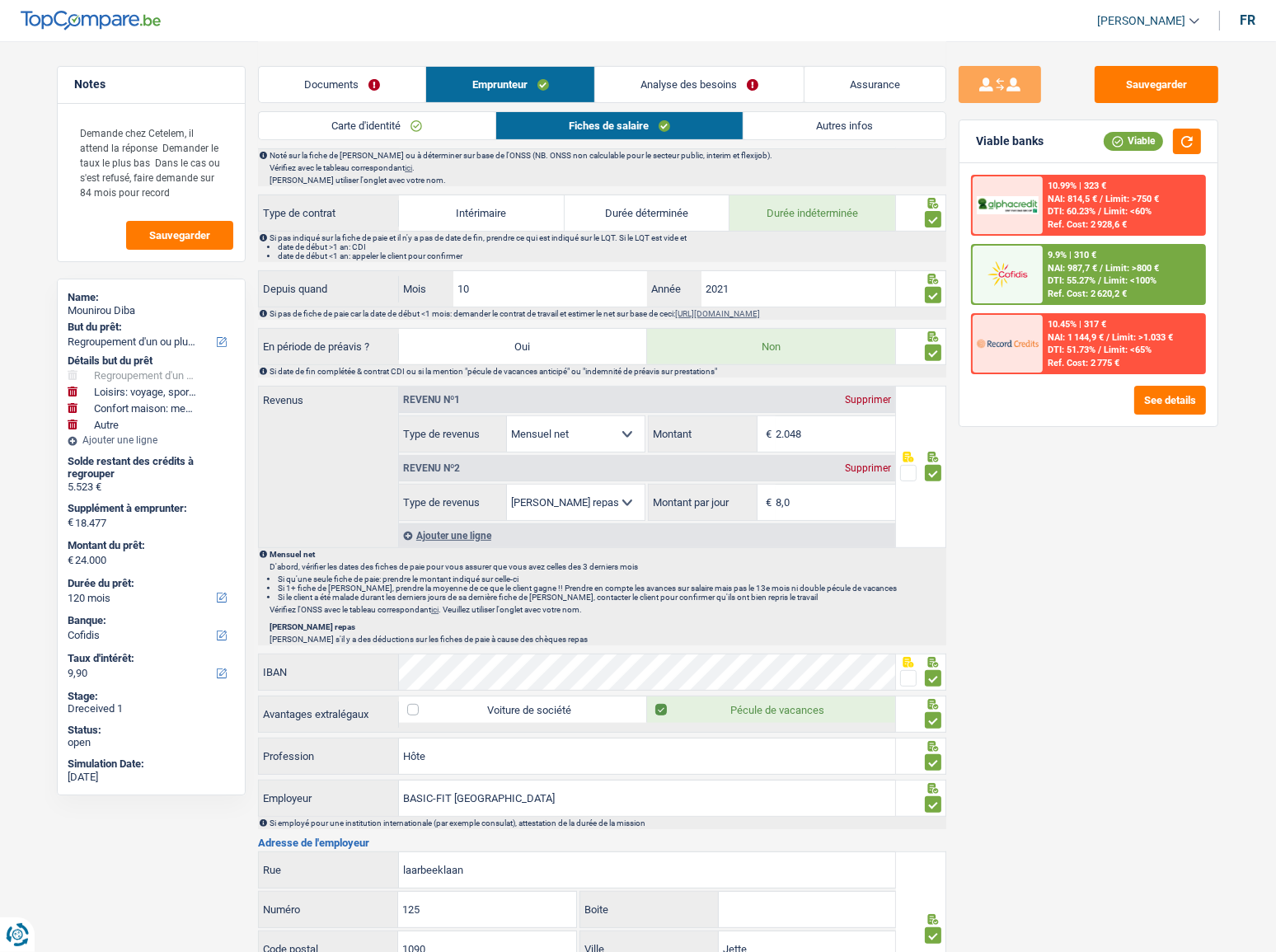
click at [862, 133] on link "Autres infos" at bounding box center [844, 126] width 202 height 27
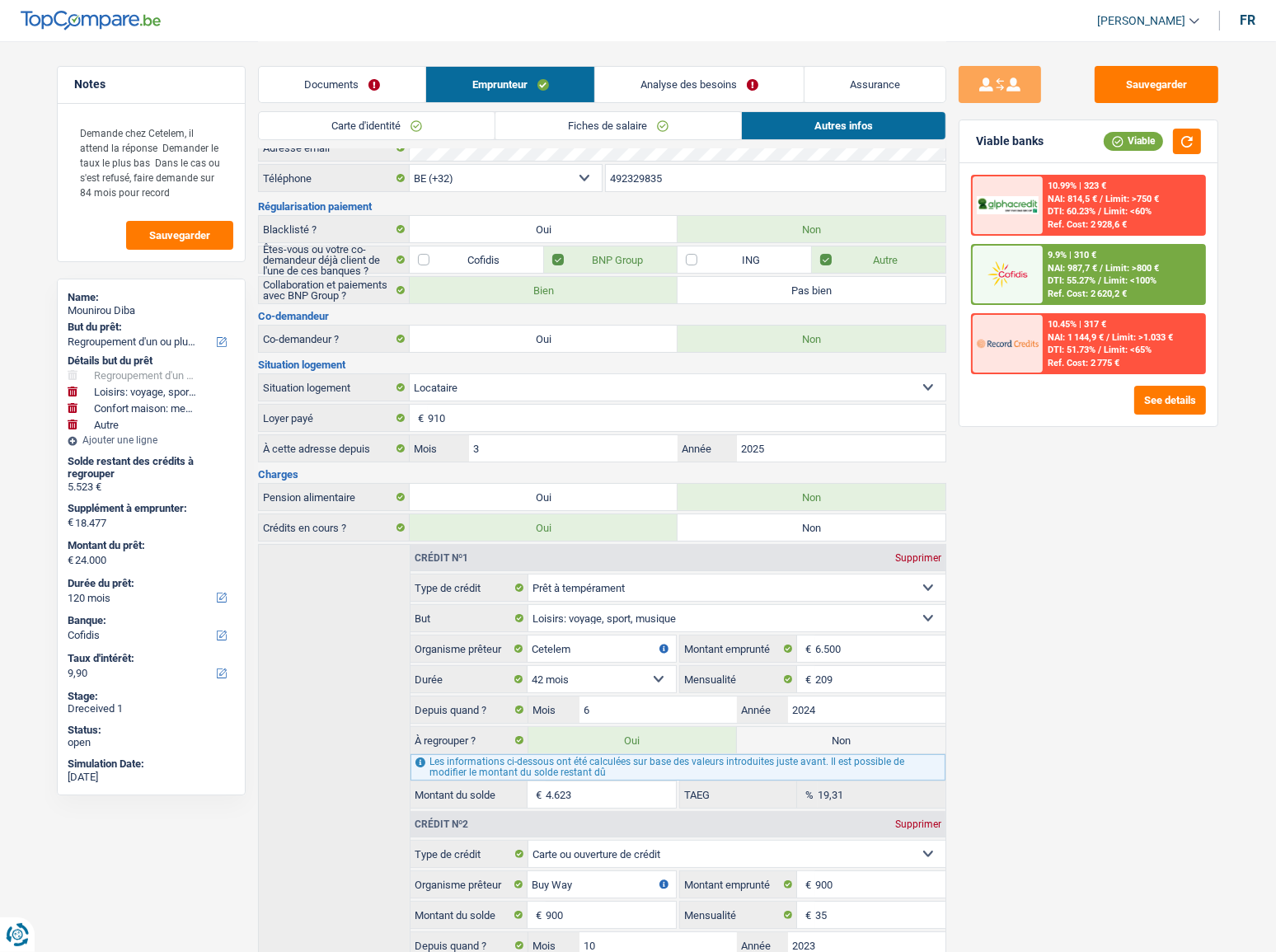
scroll to position [0, 0]
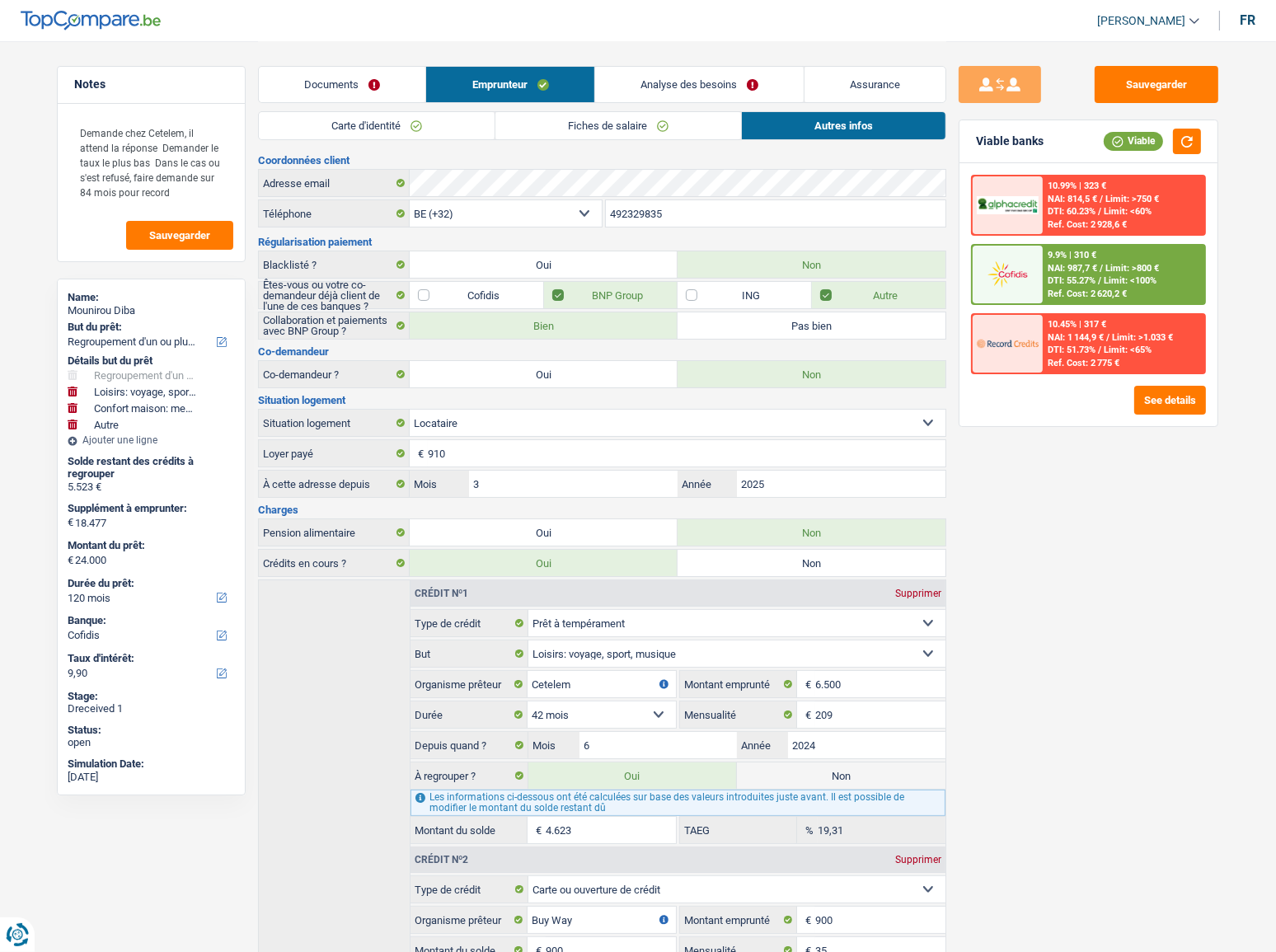
click at [696, 83] on link "Analyse des besoins" at bounding box center [699, 84] width 209 height 35
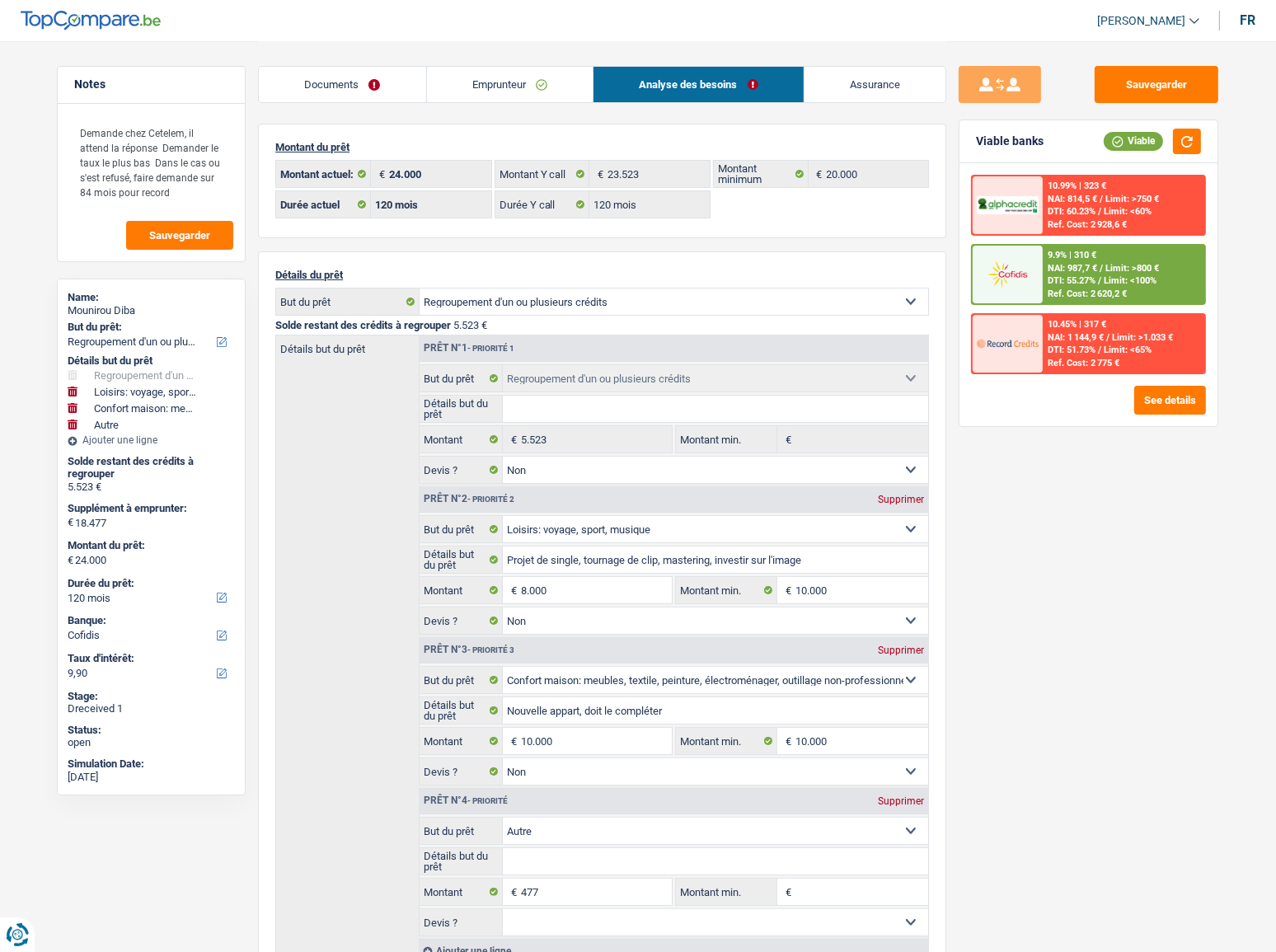
click at [1043, 277] on div "9.9% | 310 € NAI: 987,7 € / Limit: >800 € DTI: 55.27% / Limit: <100% Ref. Cost:…" at bounding box center [1124, 275] width 162 height 58
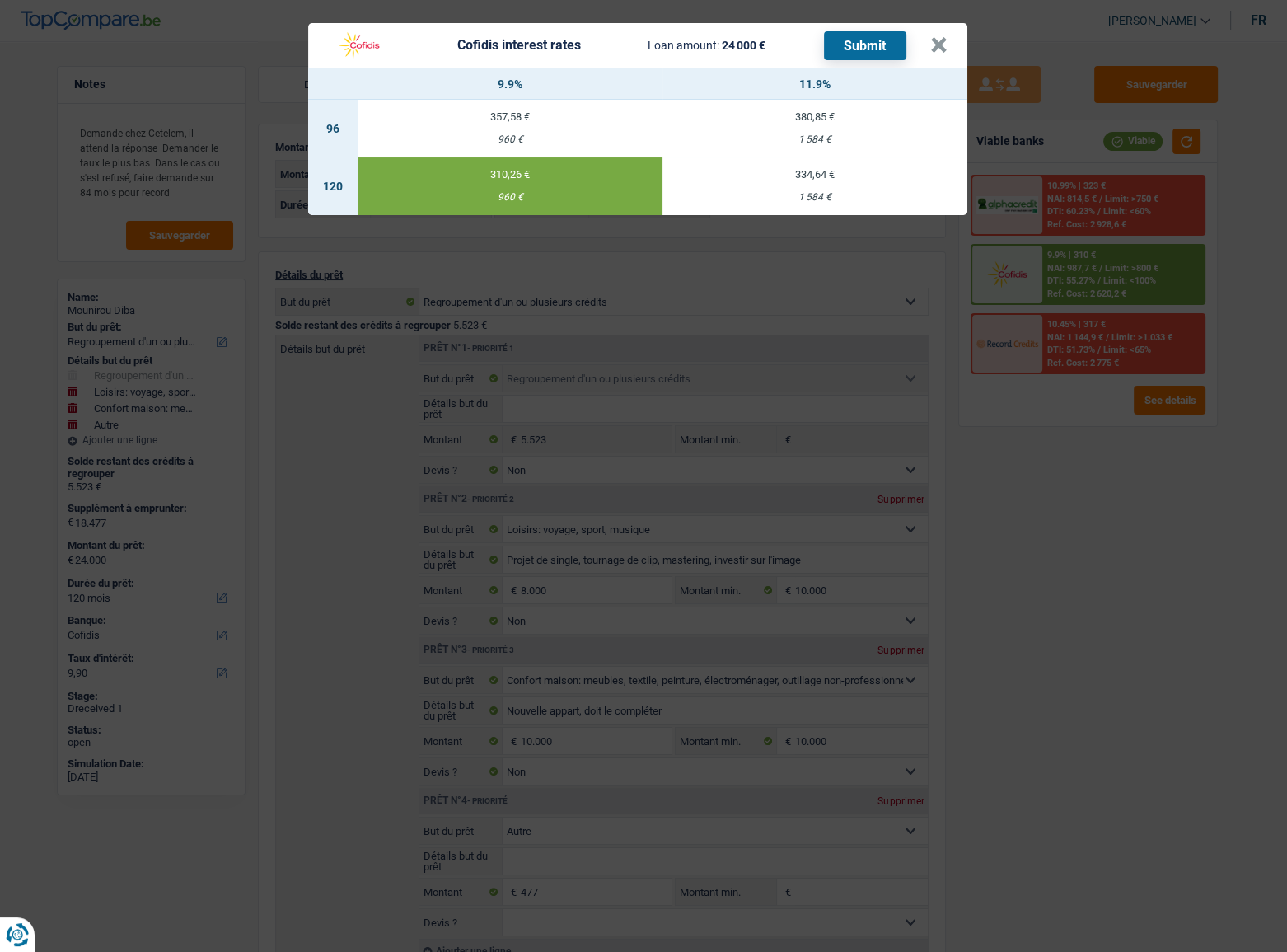
click at [856, 44] on button "Submit" at bounding box center [865, 46] width 83 height 29
click at [940, 47] on button "×" at bounding box center [939, 45] width 17 height 16
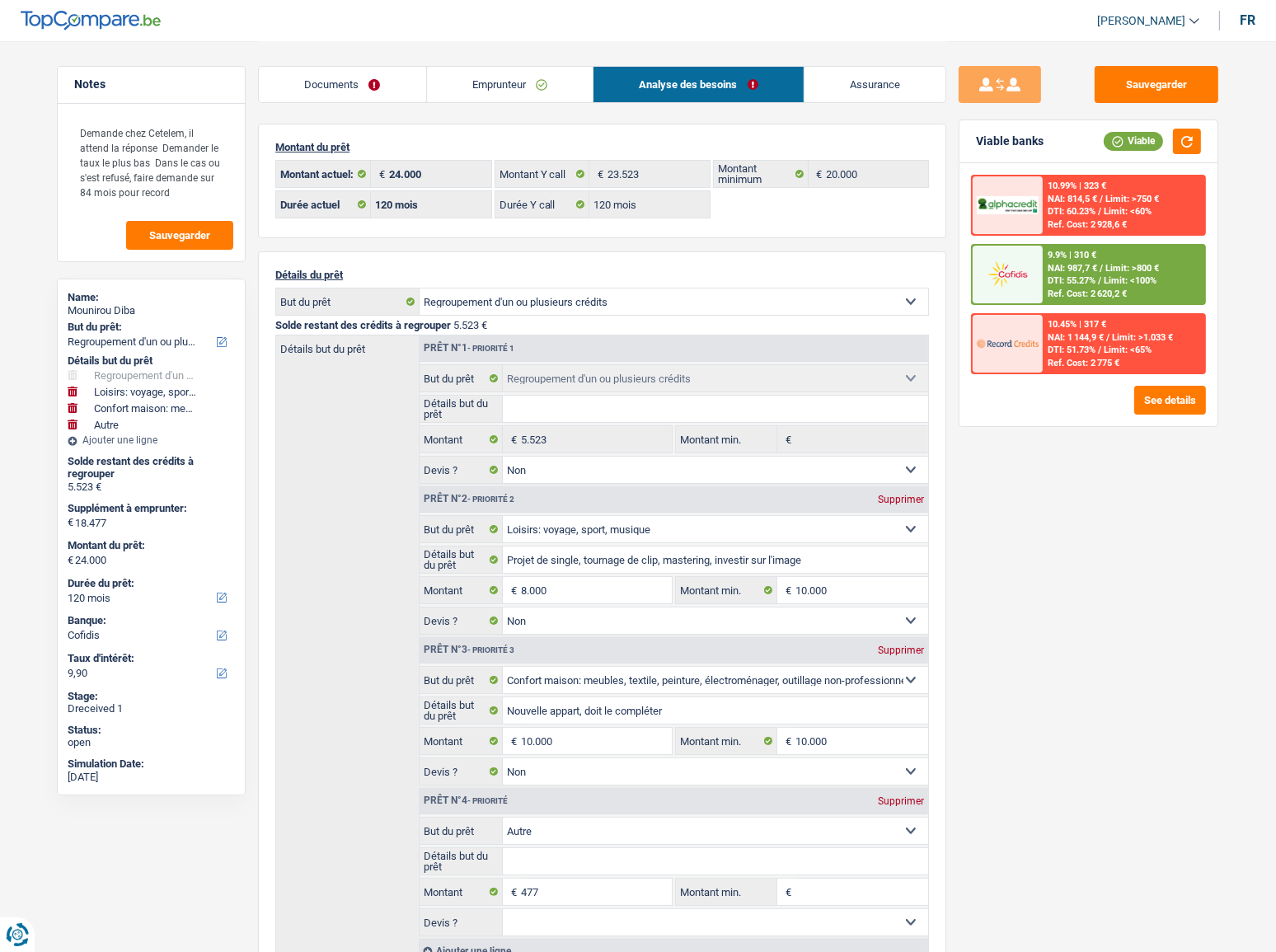
click at [328, 90] on link "Documents" at bounding box center [342, 84] width 167 height 35
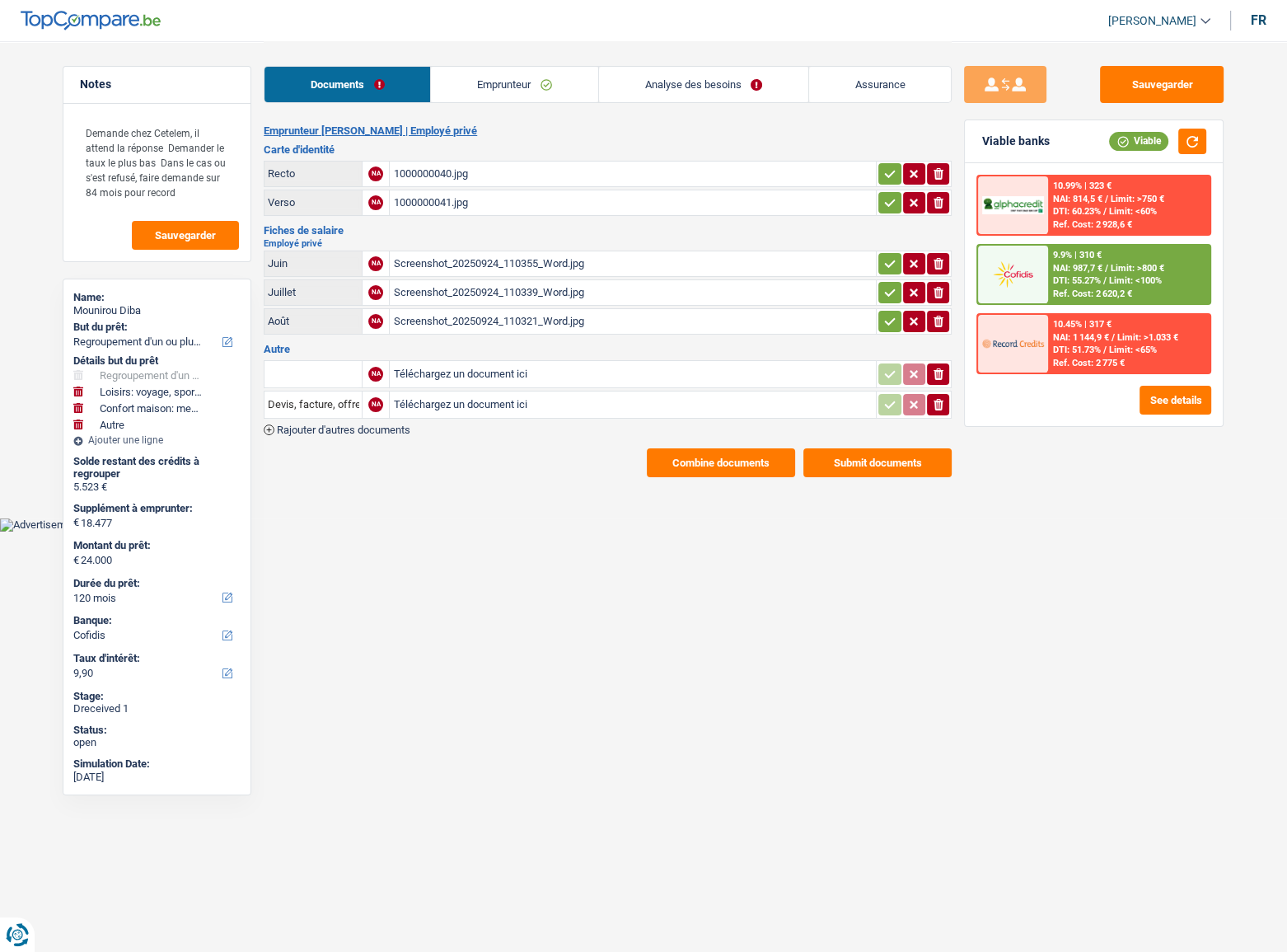
click at [846, 453] on button "Submit documents" at bounding box center [878, 462] width 149 height 29
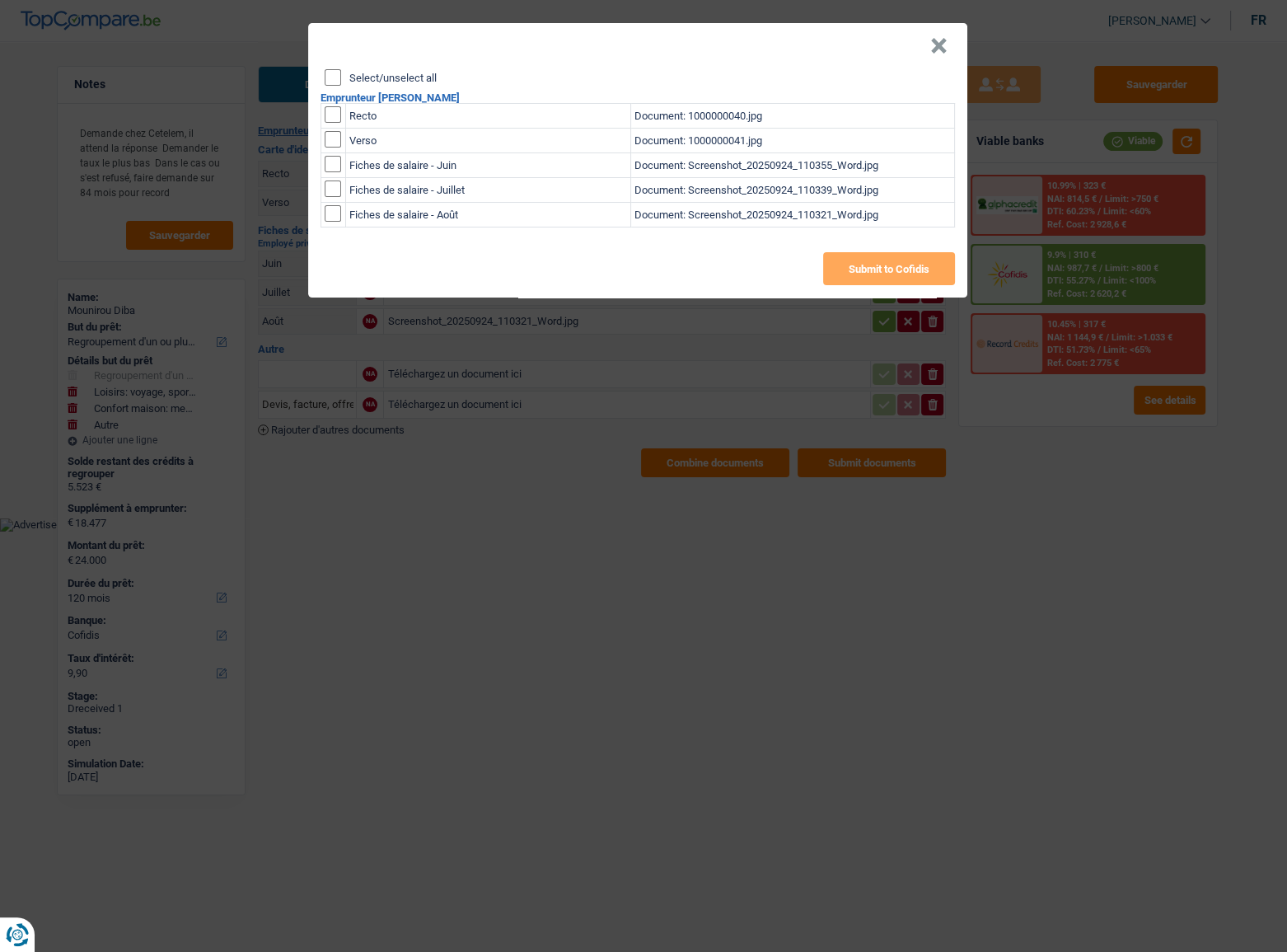
click at [338, 82] on div "Select/unselect all" at bounding box center [639, 77] width 630 height 16
click at [338, 82] on input "Select/unselect all" at bounding box center [333, 77] width 16 height 16
checkbox input "true"
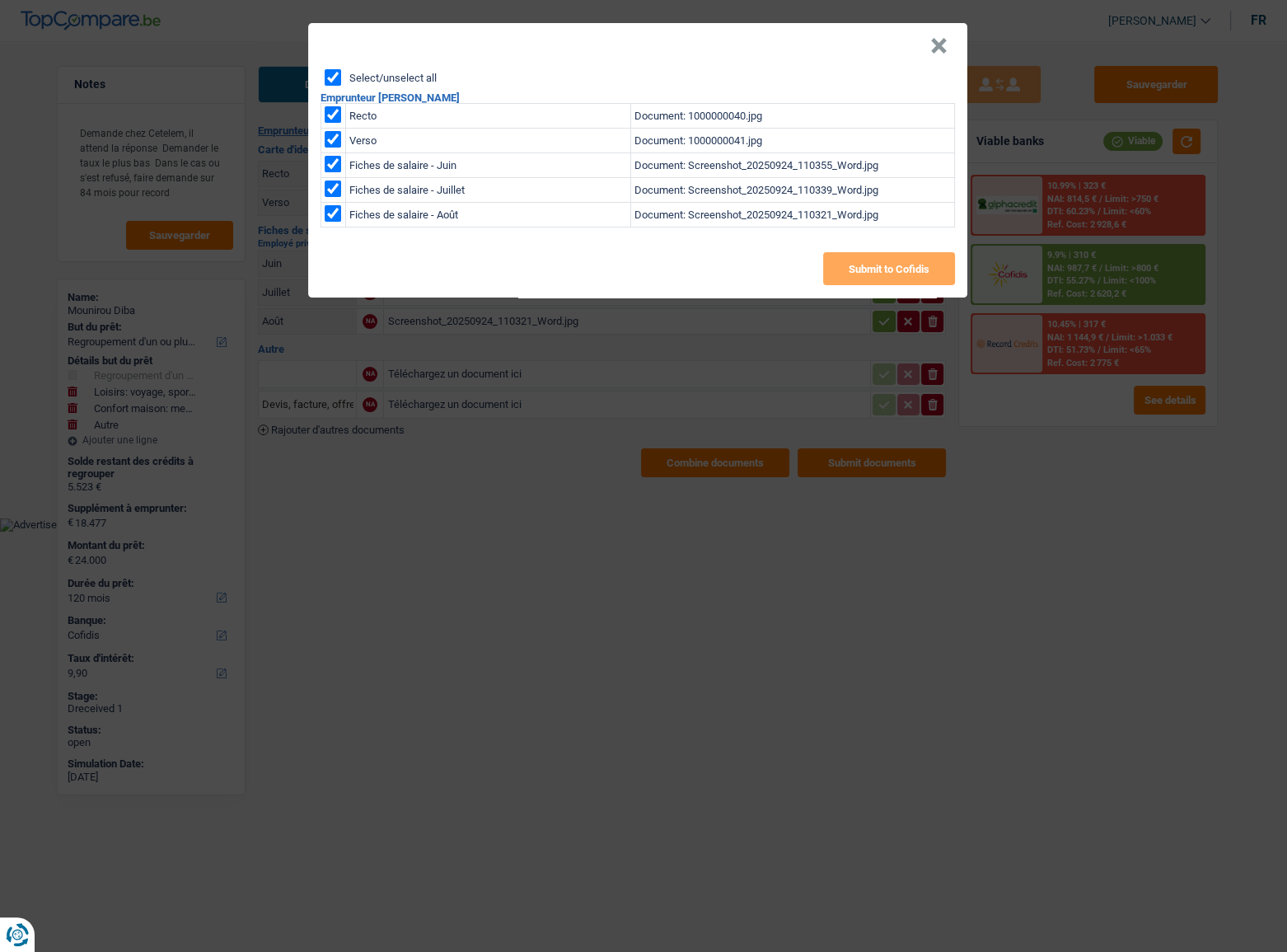
checkbox input "true"
click at [931, 276] on button "Submit to Cofidis" at bounding box center [889, 268] width 132 height 33
click at [931, 52] on header "×" at bounding box center [638, 45] width 659 height 46
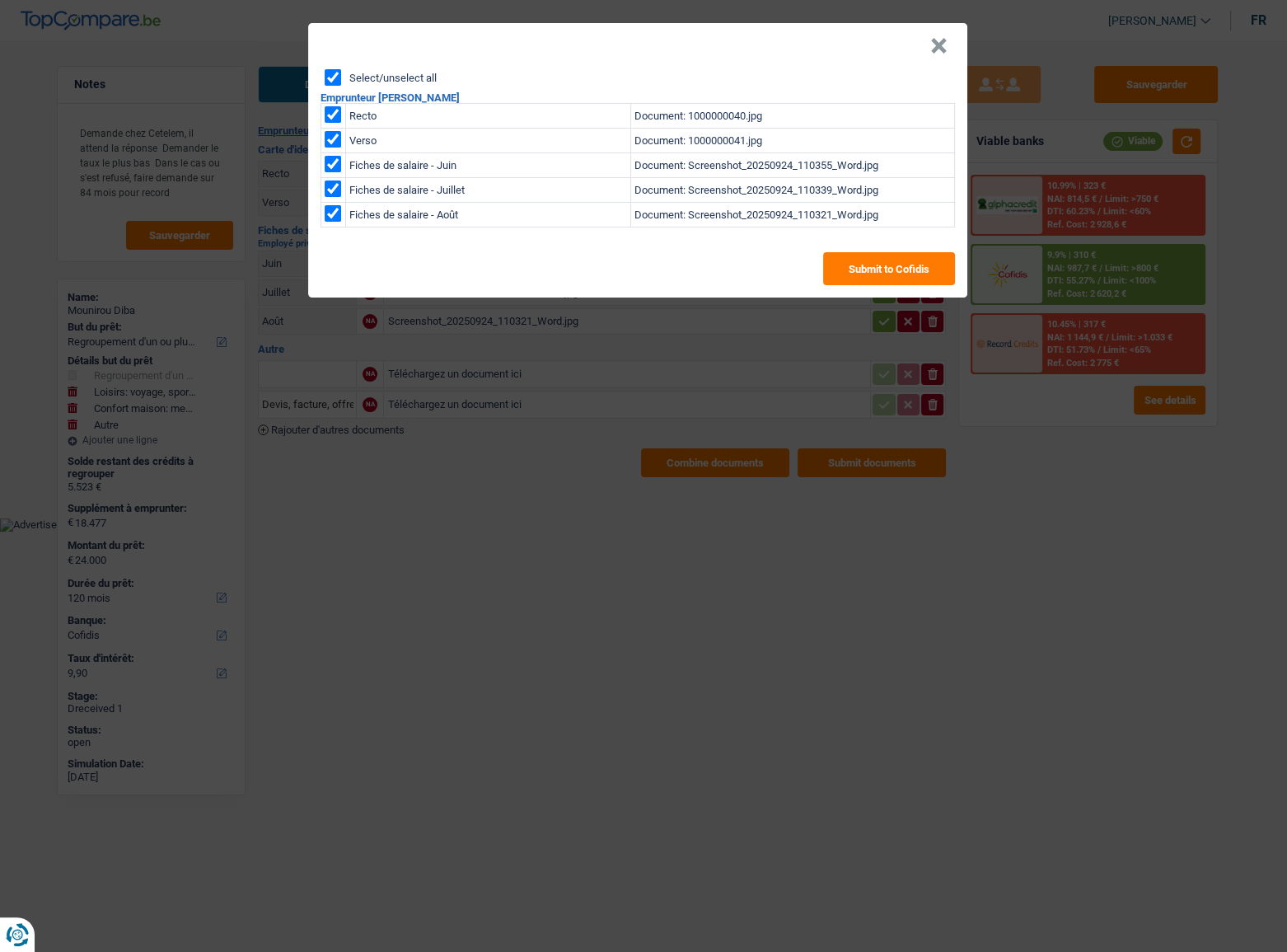
click at [943, 50] on button "×" at bounding box center [939, 46] width 17 height 16
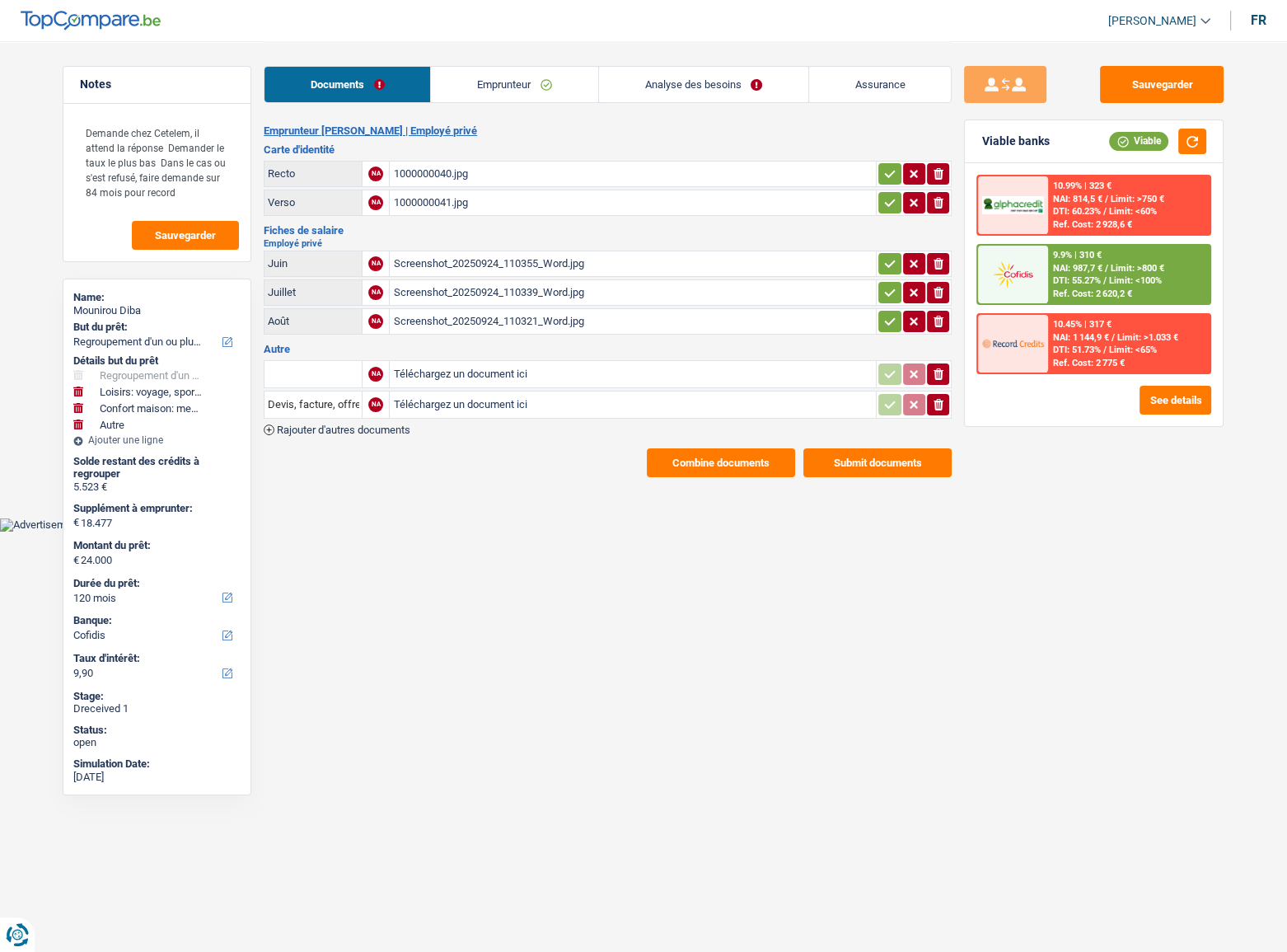
click at [937, 373] on icon "button" at bounding box center [939, 374] width 10 height 12
click at [938, 399] on icon "ionicons-v5-e" at bounding box center [939, 404] width 14 height 16
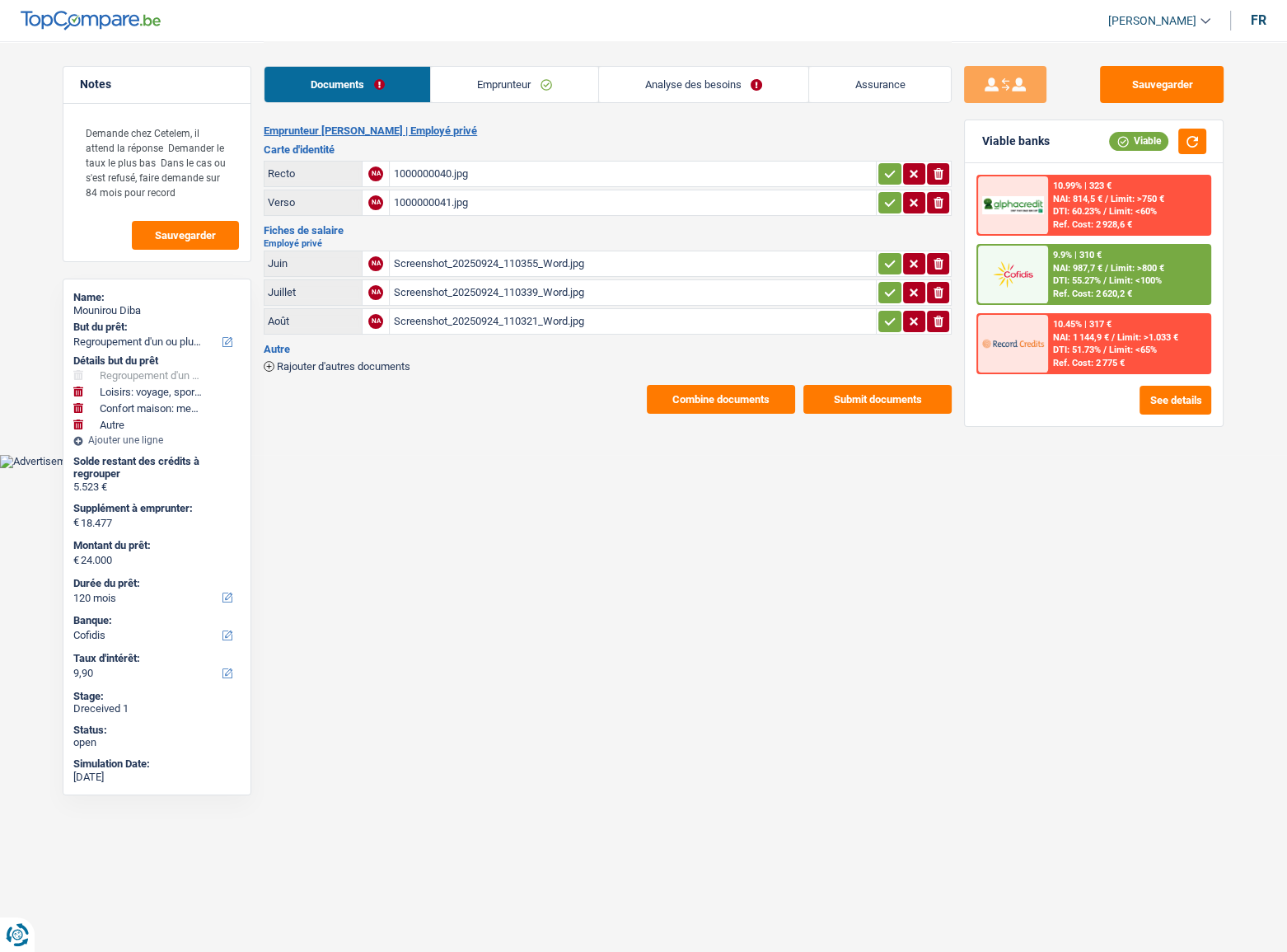
click at [713, 402] on button "Combine documents" at bounding box center [721, 399] width 149 height 29
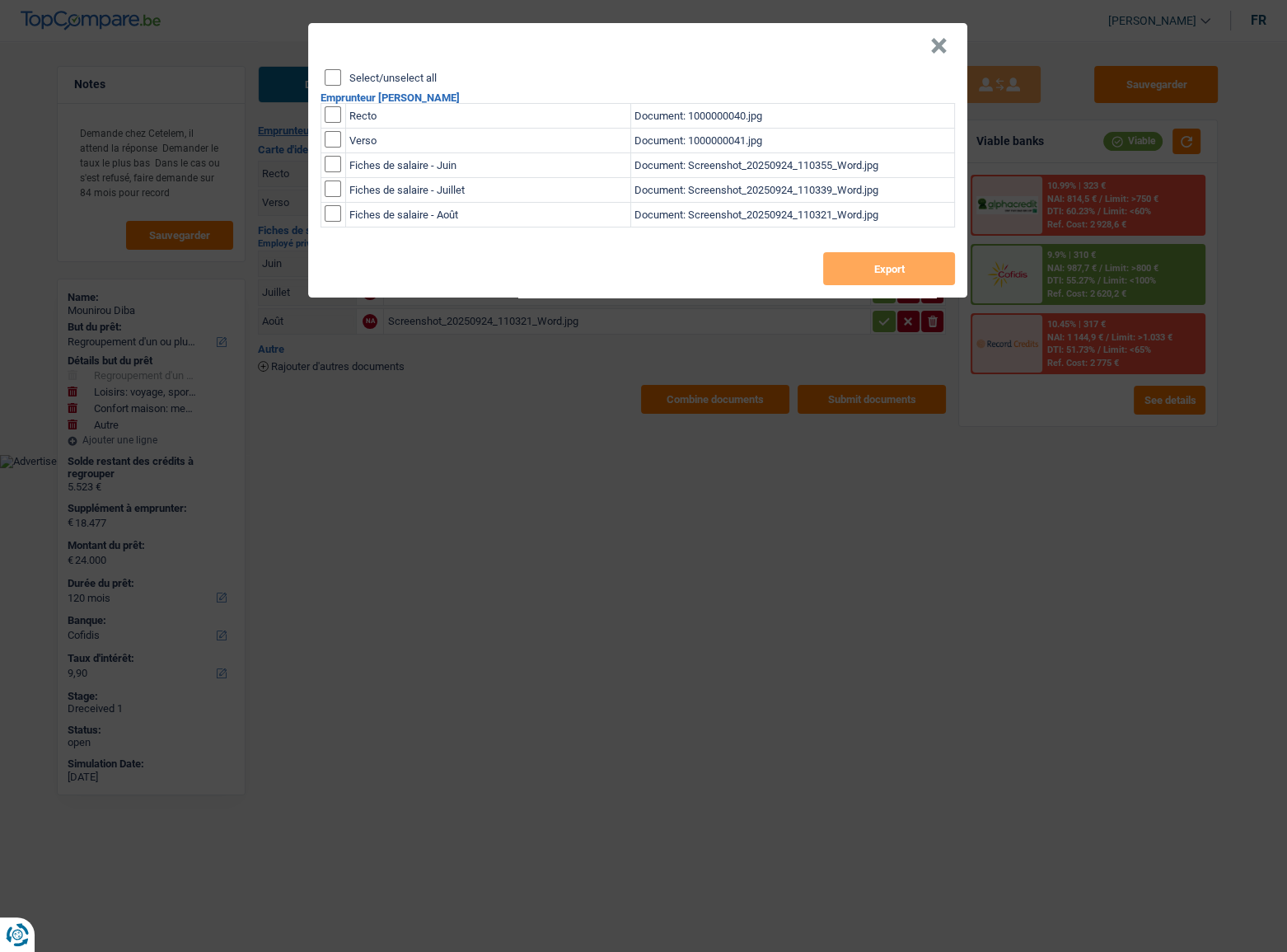
click at [336, 78] on input "Select/unselect all" at bounding box center [333, 77] width 16 height 16
checkbox input "true"
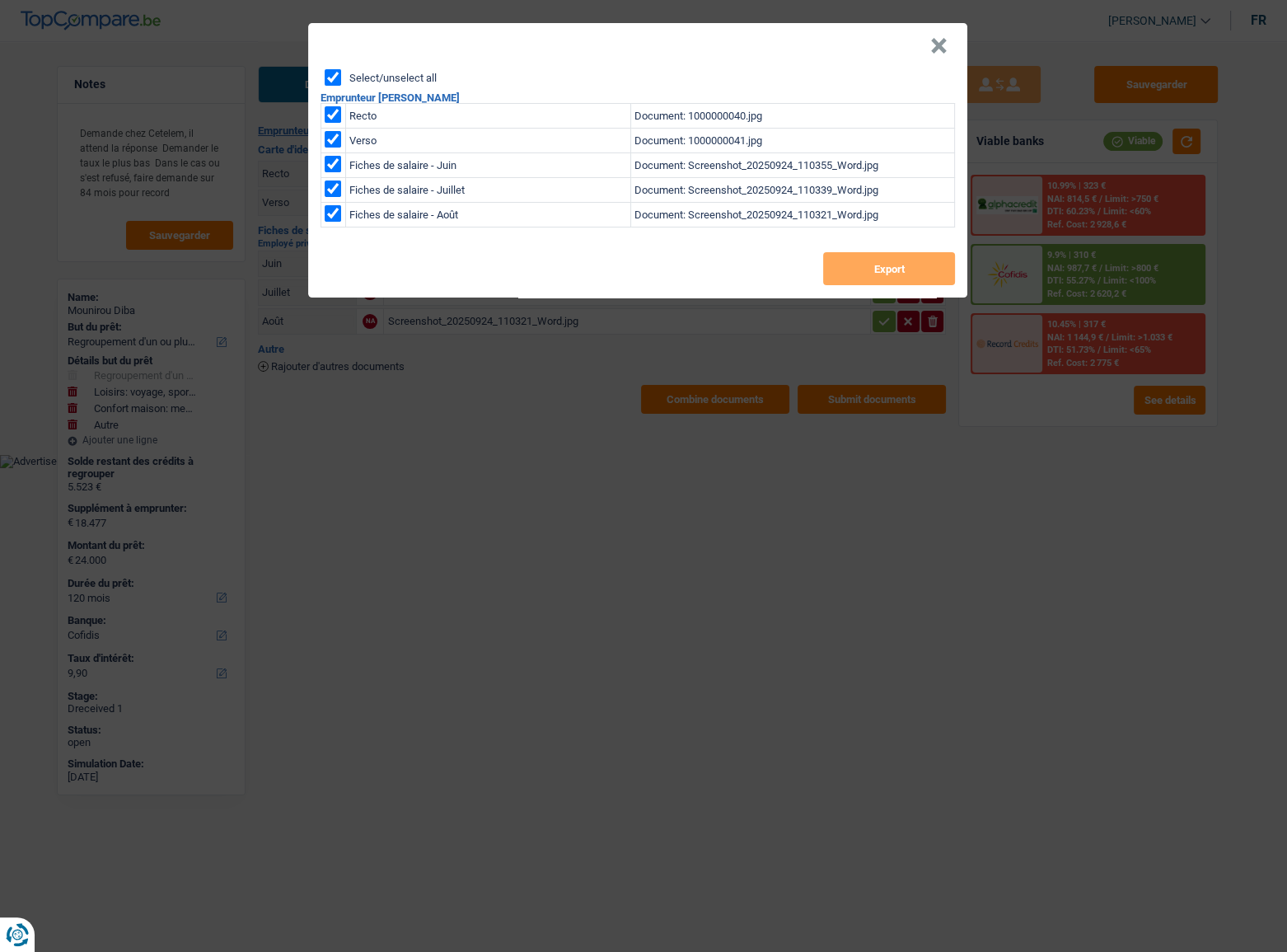
checkbox input "true"
click at [916, 267] on button "Export" at bounding box center [889, 268] width 132 height 33
click at [745, 520] on div "× Select/unselect all Emprunteur [PERSON_NAME] Recto Document: 1000000040.jpg V…" at bounding box center [643, 476] width 1287 height 952
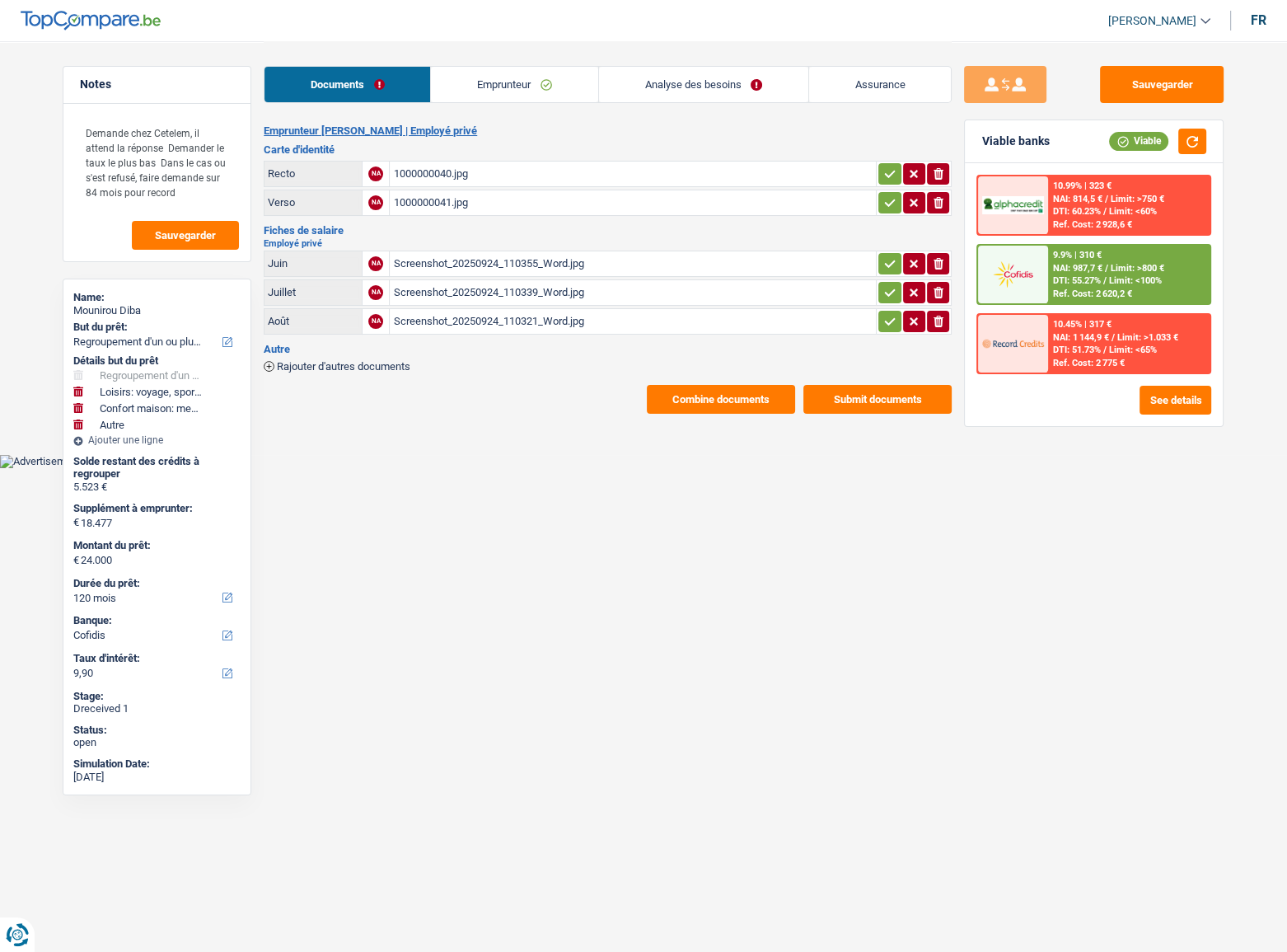
drag, startPoint x: 754, startPoint y: 133, endPoint x: 882, endPoint y: 150, distance: 129.1
click at [757, 133] on h2 "Emprunteur [PERSON_NAME] | Employé privé" at bounding box center [608, 131] width 688 height 14
click at [1150, 400] on button "See details" at bounding box center [1175, 400] width 72 height 29
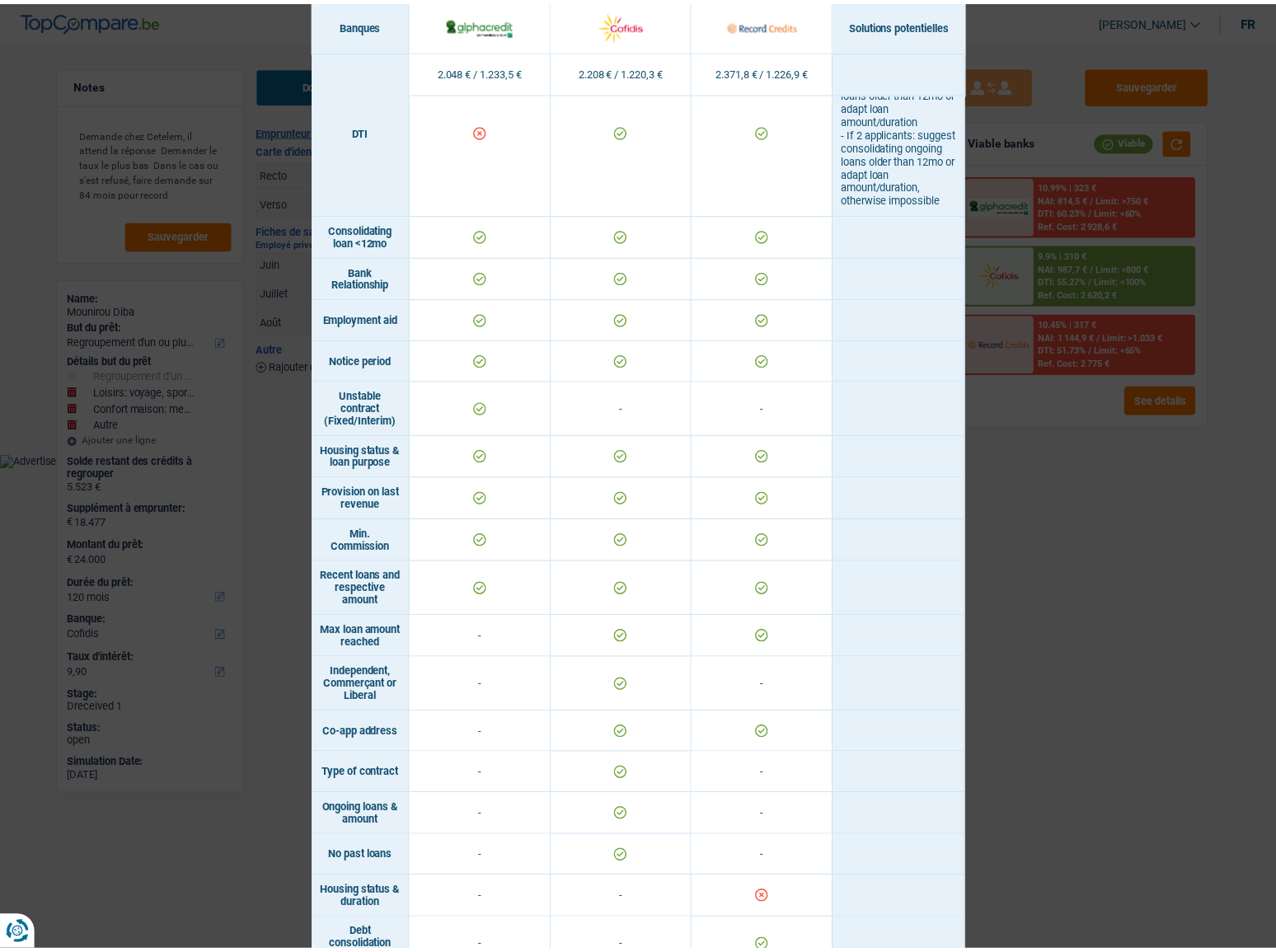
scroll to position [811, 0]
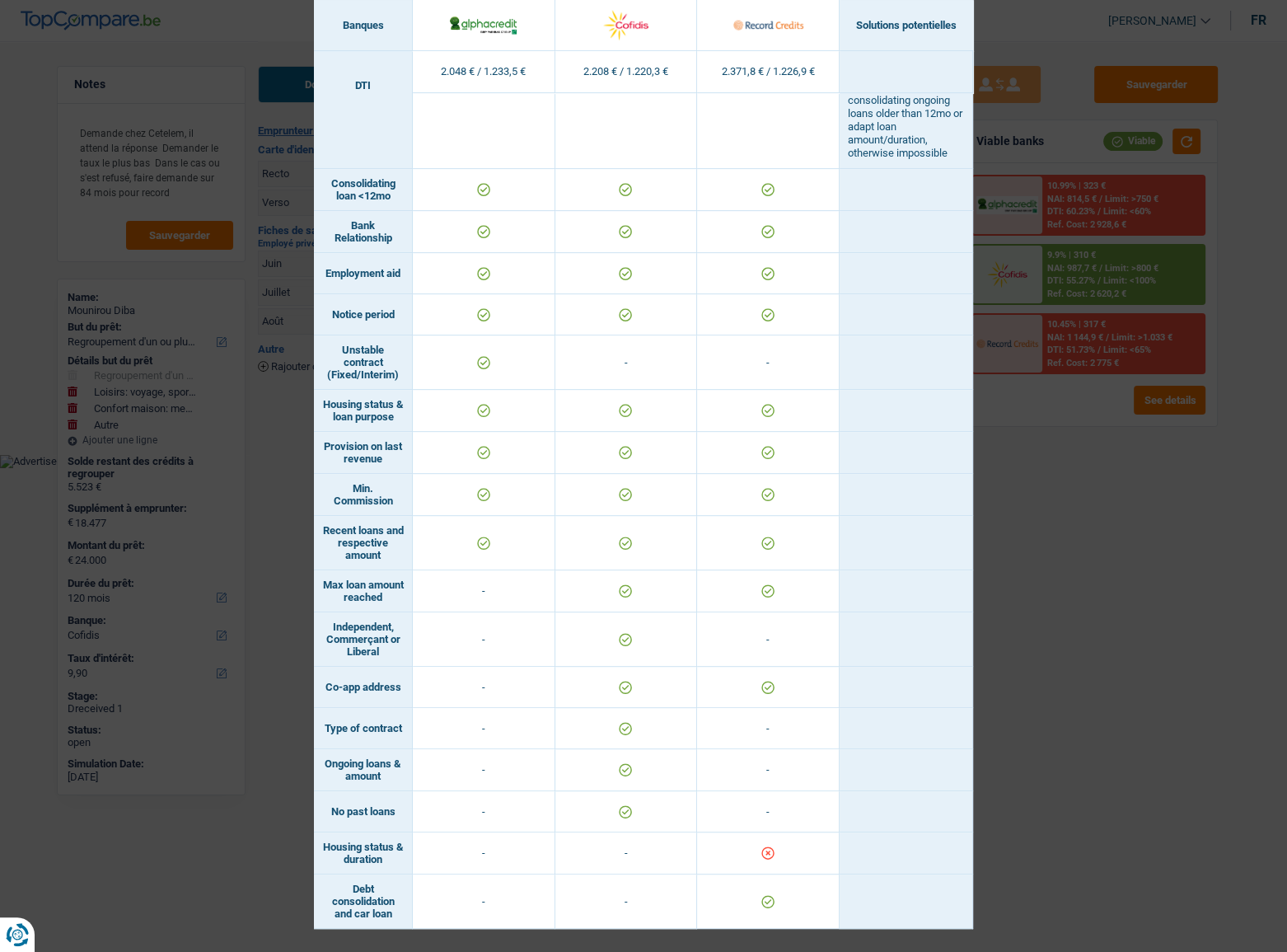
drag, startPoint x: 1099, startPoint y: 515, endPoint x: 944, endPoint y: 292, distance: 271.6
click at [1099, 515] on div "Banks conditions × Banques Solutions potentielles Revenus / Charges 2.048 € / 1…" at bounding box center [643, 476] width 1287 height 952
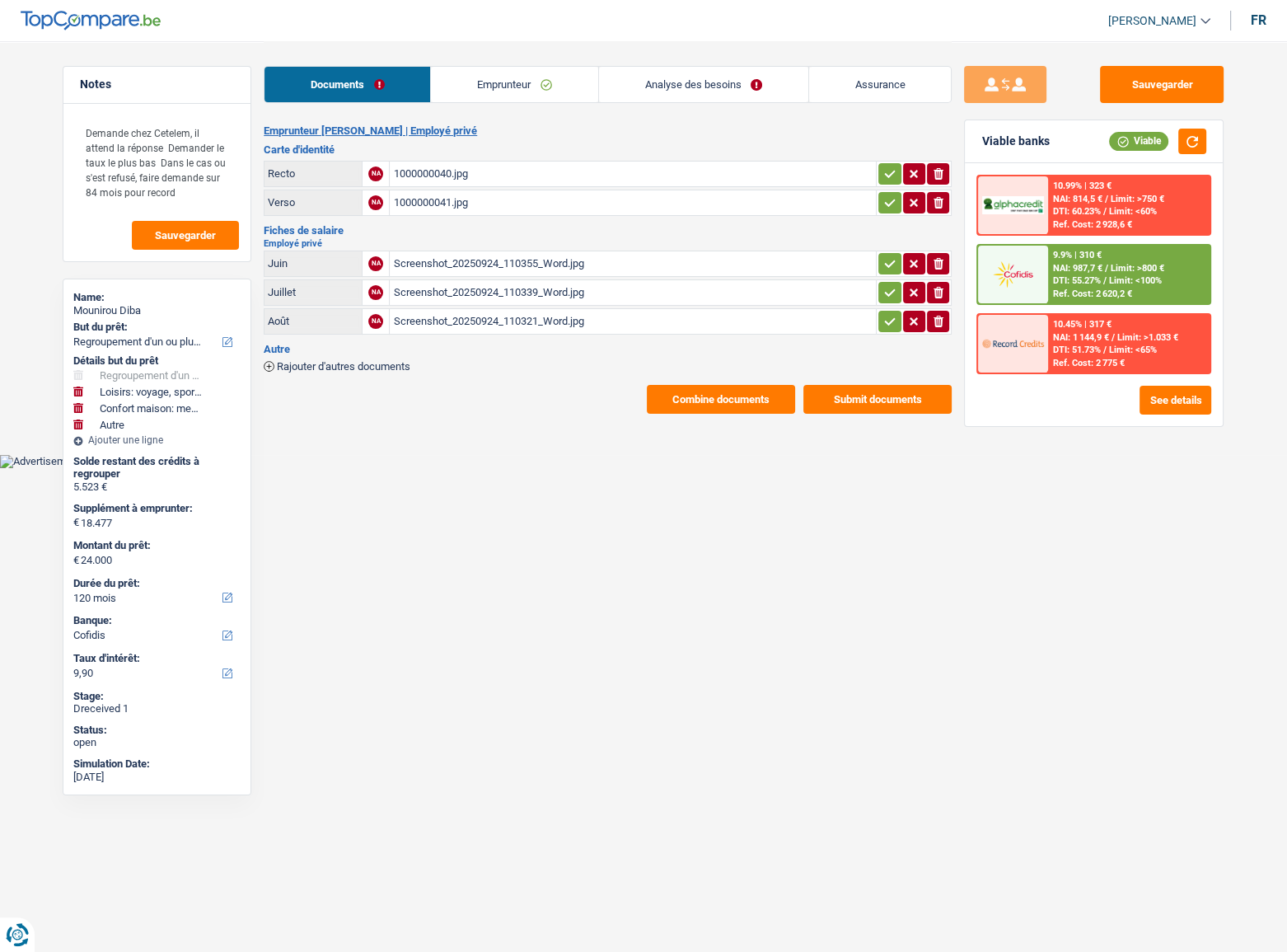
drag, startPoint x: 717, startPoint y: 69, endPoint x: 747, endPoint y: 101, distance: 43.9
click at [717, 69] on link "Analyse des besoins" at bounding box center [704, 84] width 210 height 35
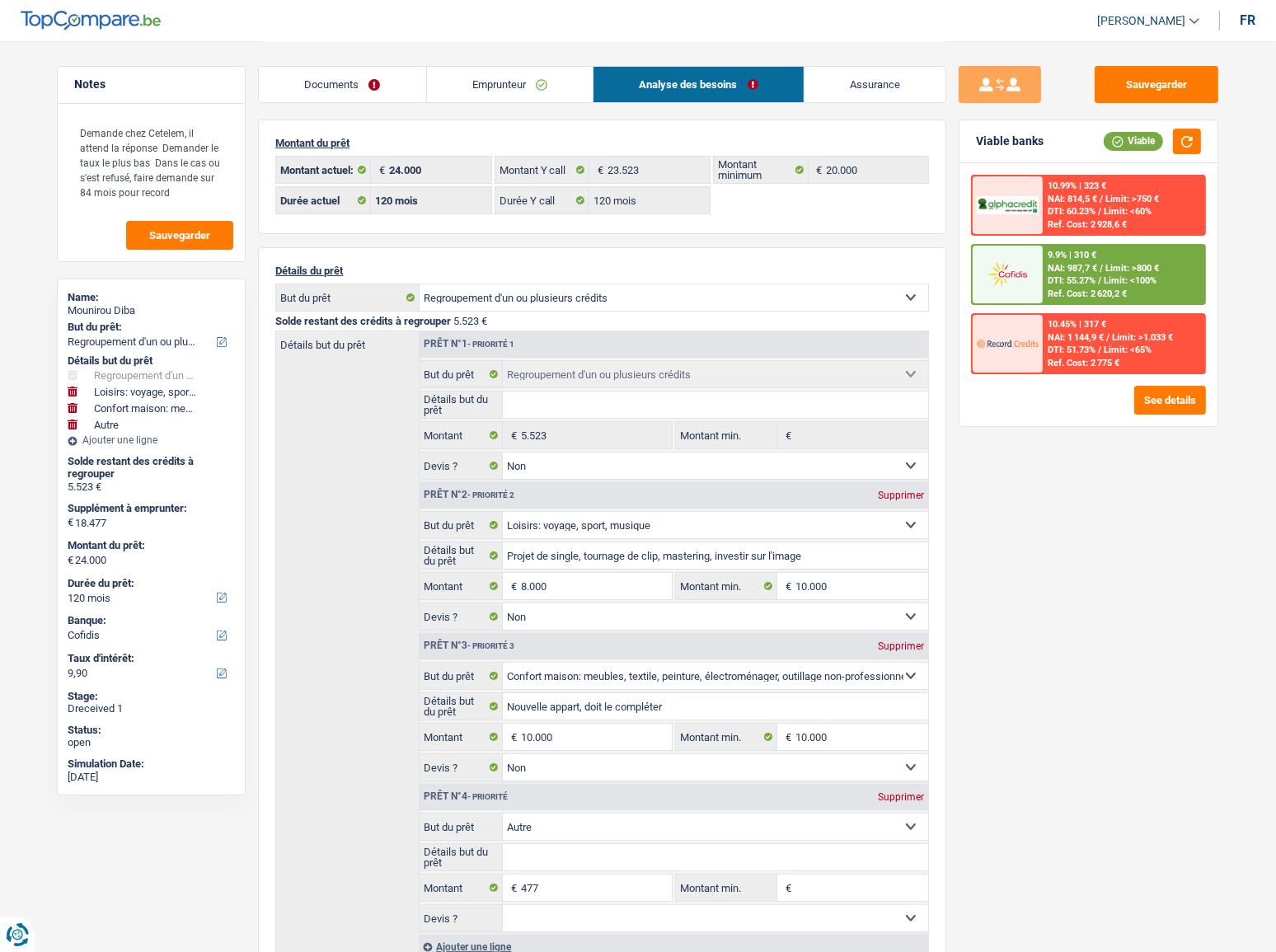
scroll to position [374, 0]
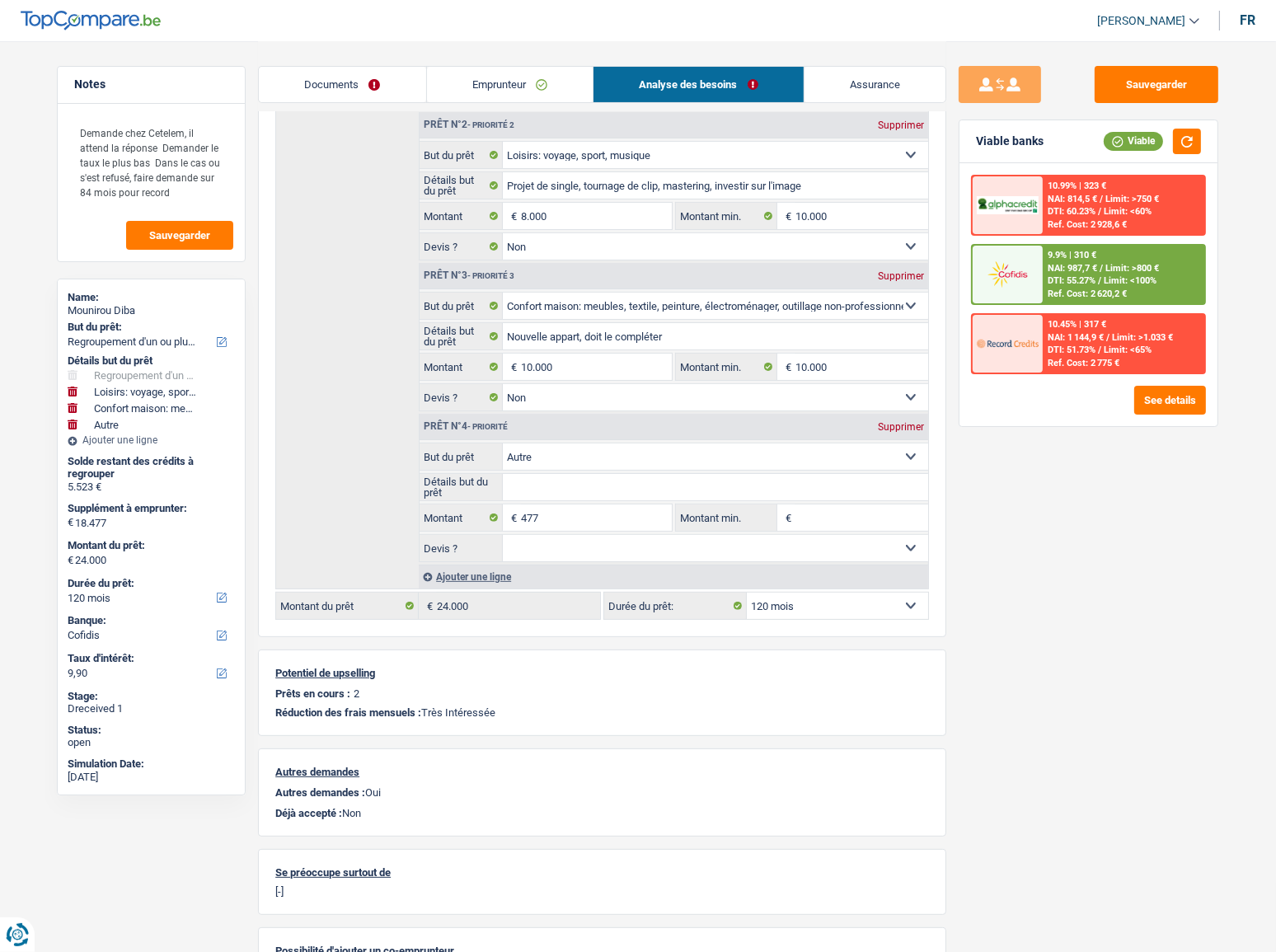
drag, startPoint x: 829, startPoint y: 602, endPoint x: 823, endPoint y: 597, distance: 7.8
click at [829, 520] on select "12 mois 18 mois 24 mois 30 mois 36 mois 42 mois 48 mois 60 mois 72 mois 84 mois…" at bounding box center [837, 605] width 181 height 26
select select "84"
click at [746, 520] on select "12 mois 18 mois 24 mois 30 mois 36 mois 42 mois 48 mois 60 mois 72 mois 84 mois…" at bounding box center [837, 605] width 181 height 26
select select "84"
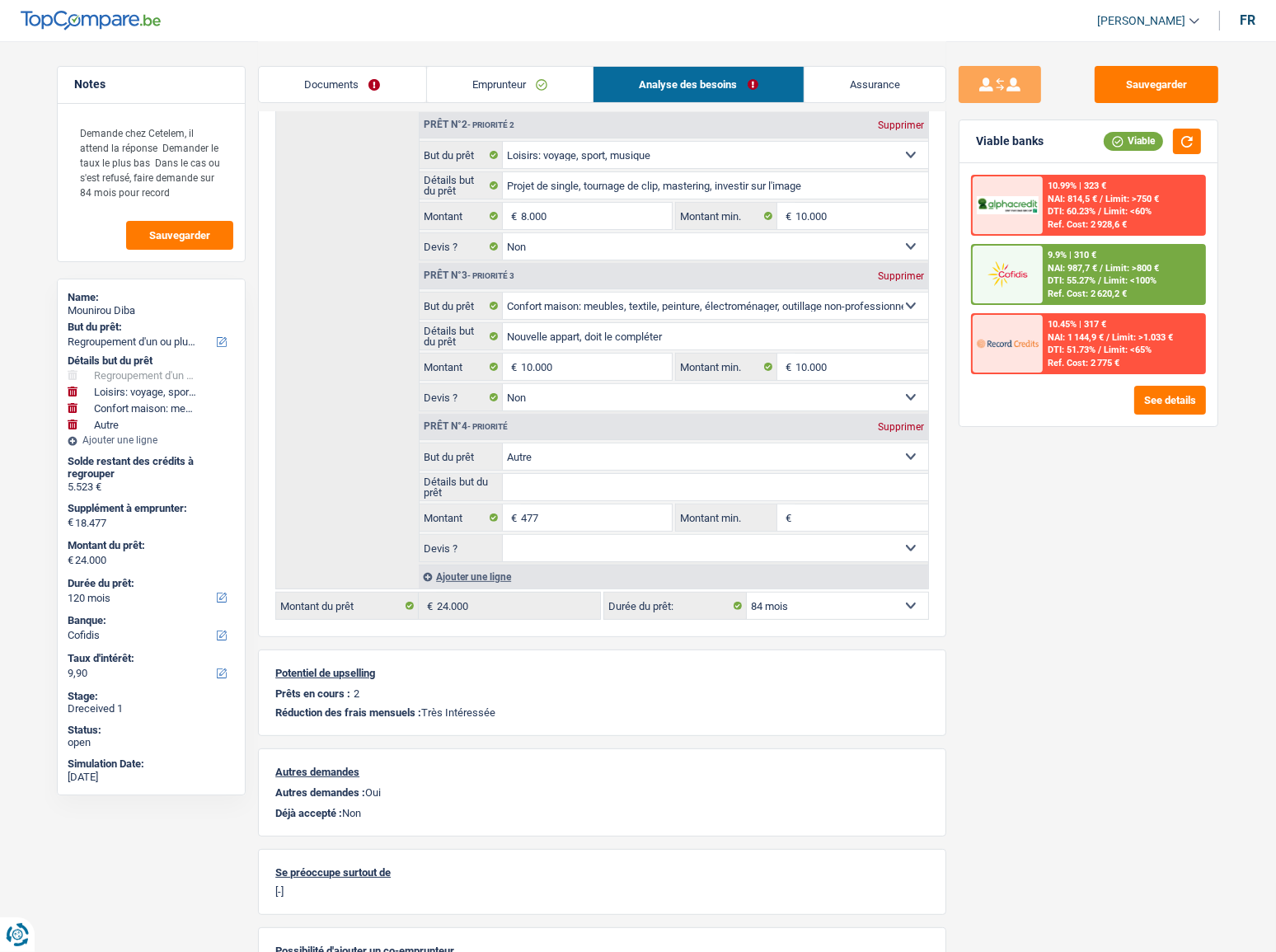
select select "84"
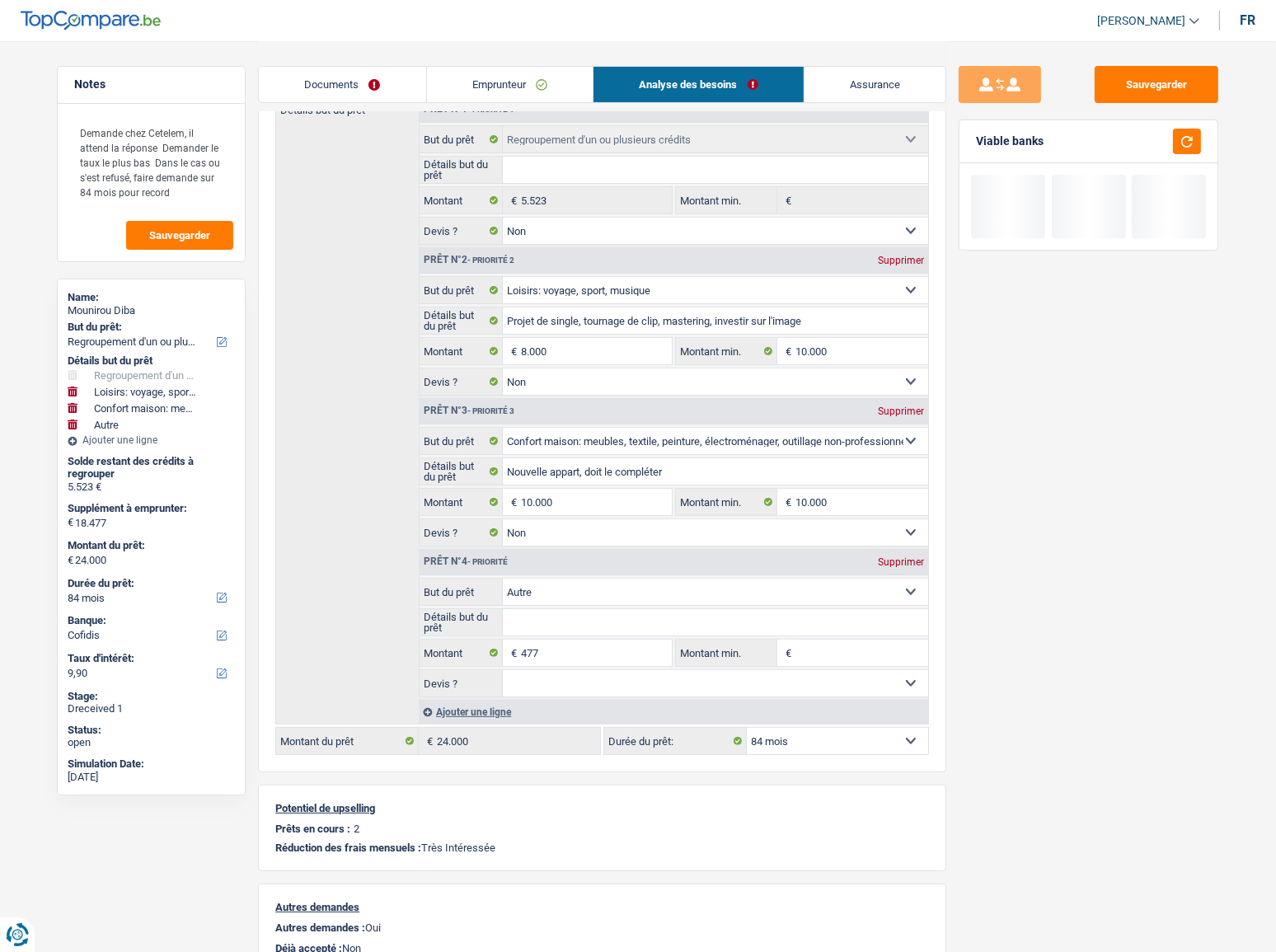
scroll to position [0, 0]
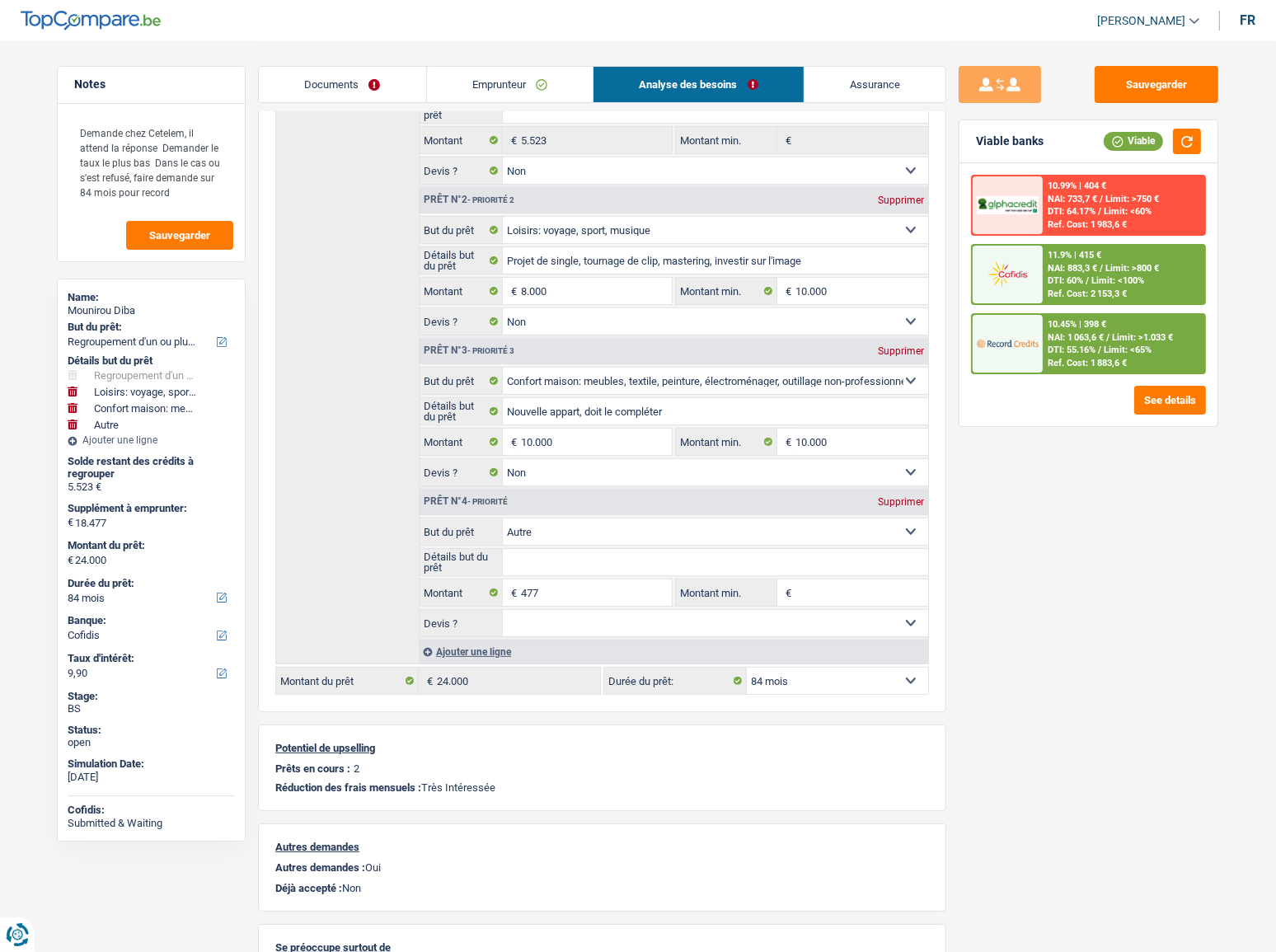
click at [532, 81] on link "Emprunteur" at bounding box center [511, 84] width 167 height 35
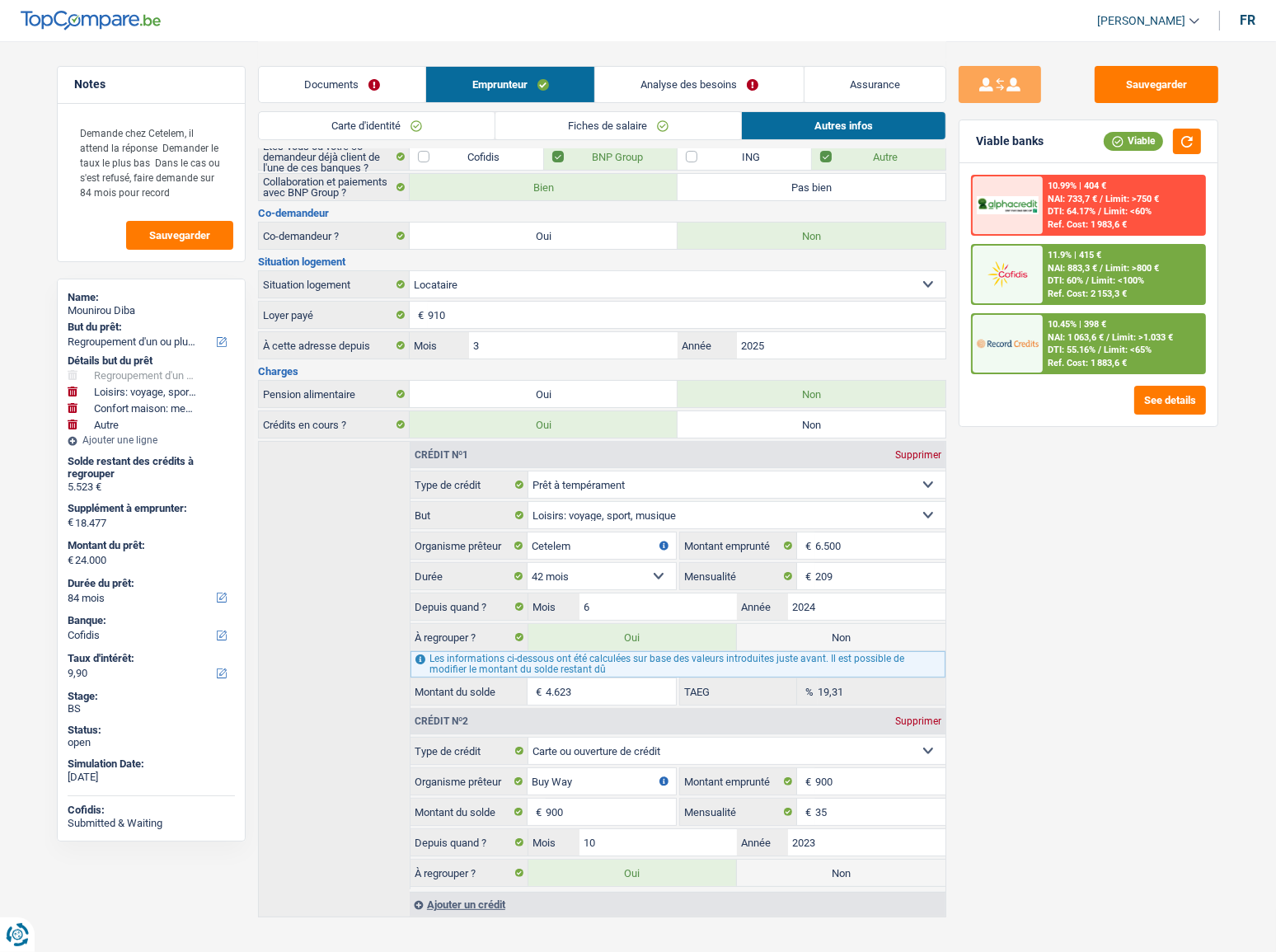
scroll to position [53, 0]
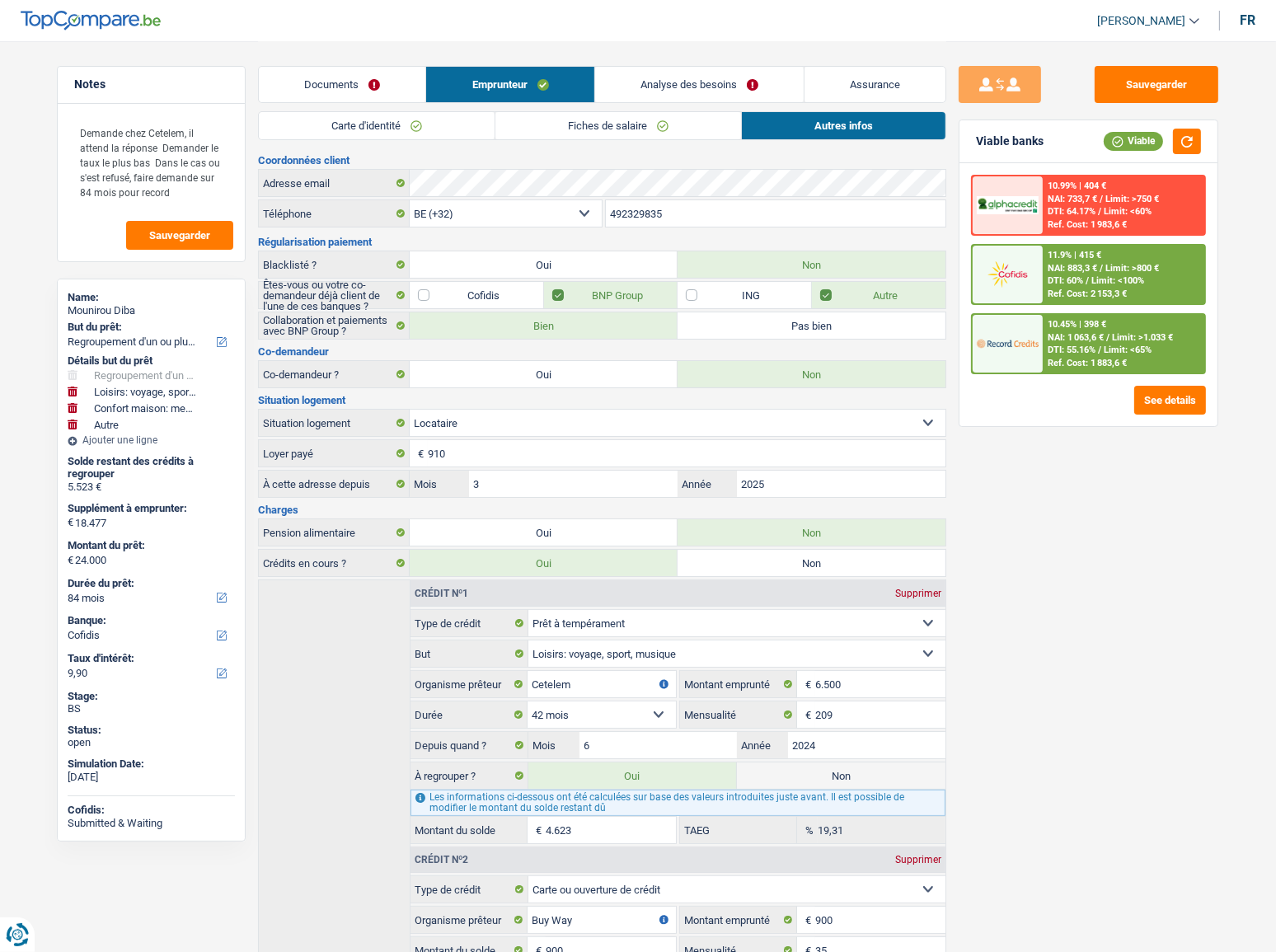
click at [580, 121] on link "Fiches de salaire" at bounding box center [618, 126] width 246 height 27
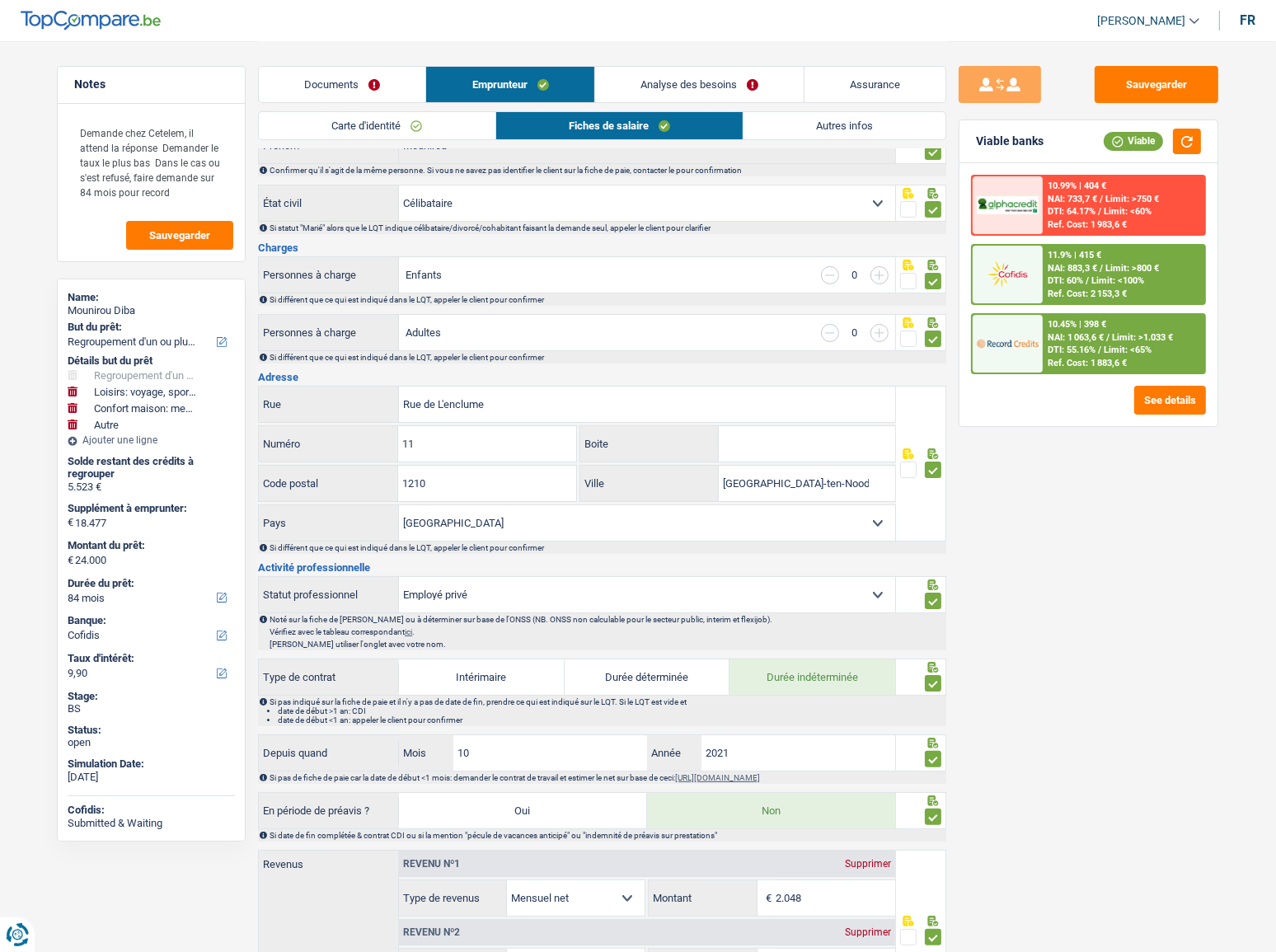
scroll to position [0, 0]
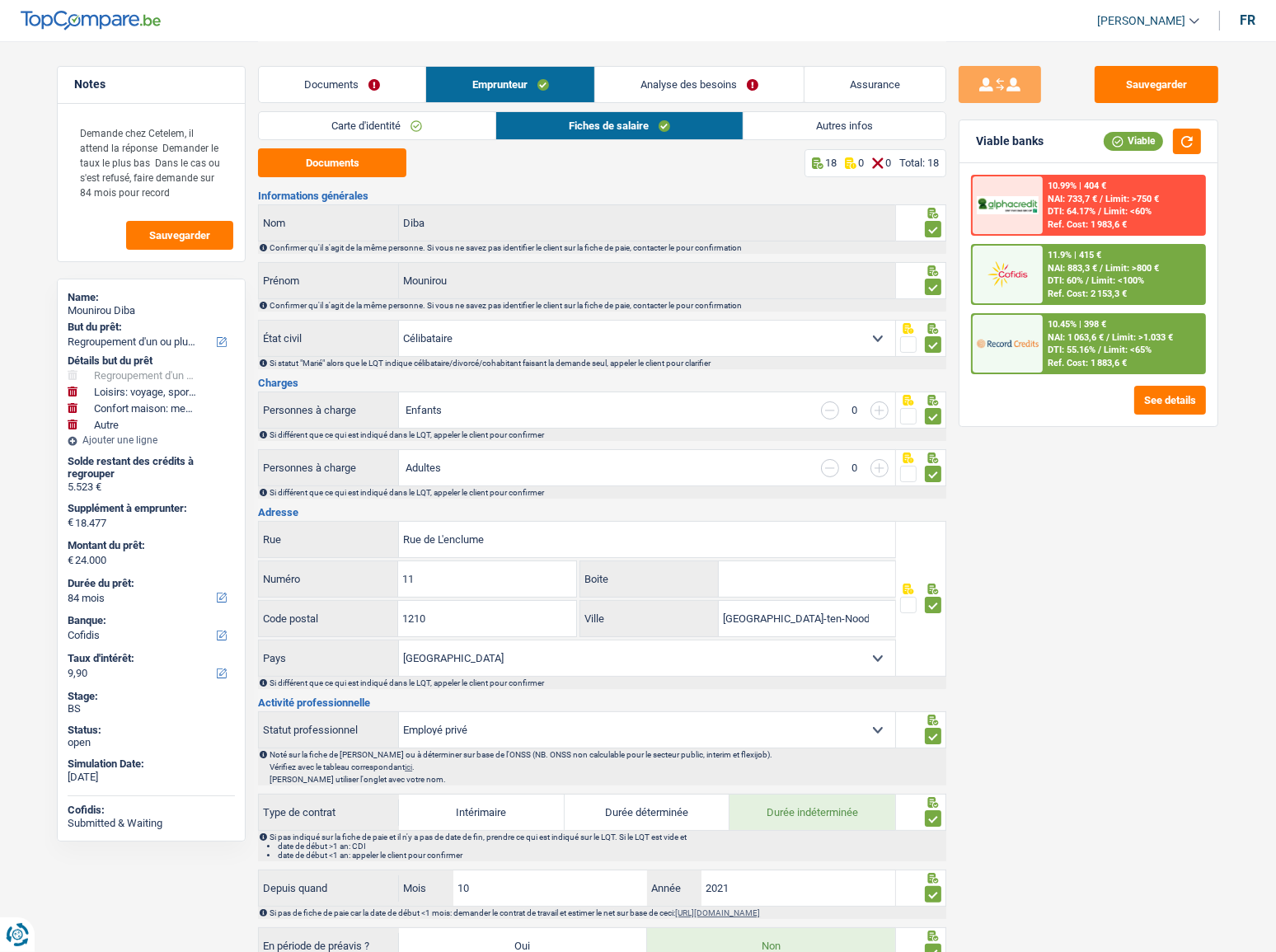
click at [692, 87] on link "Analyse des besoins" at bounding box center [699, 84] width 209 height 35
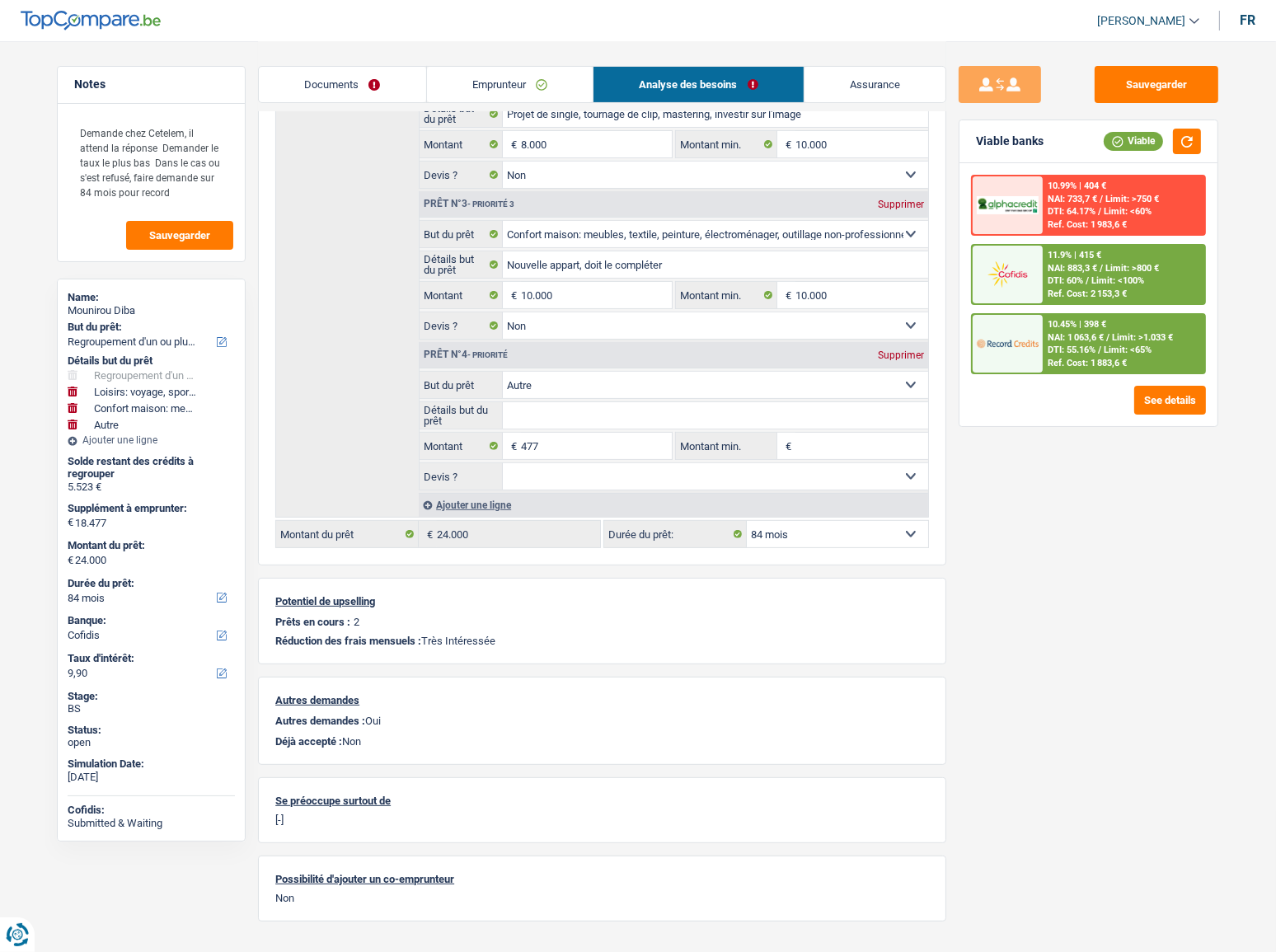
scroll to position [449, 0]
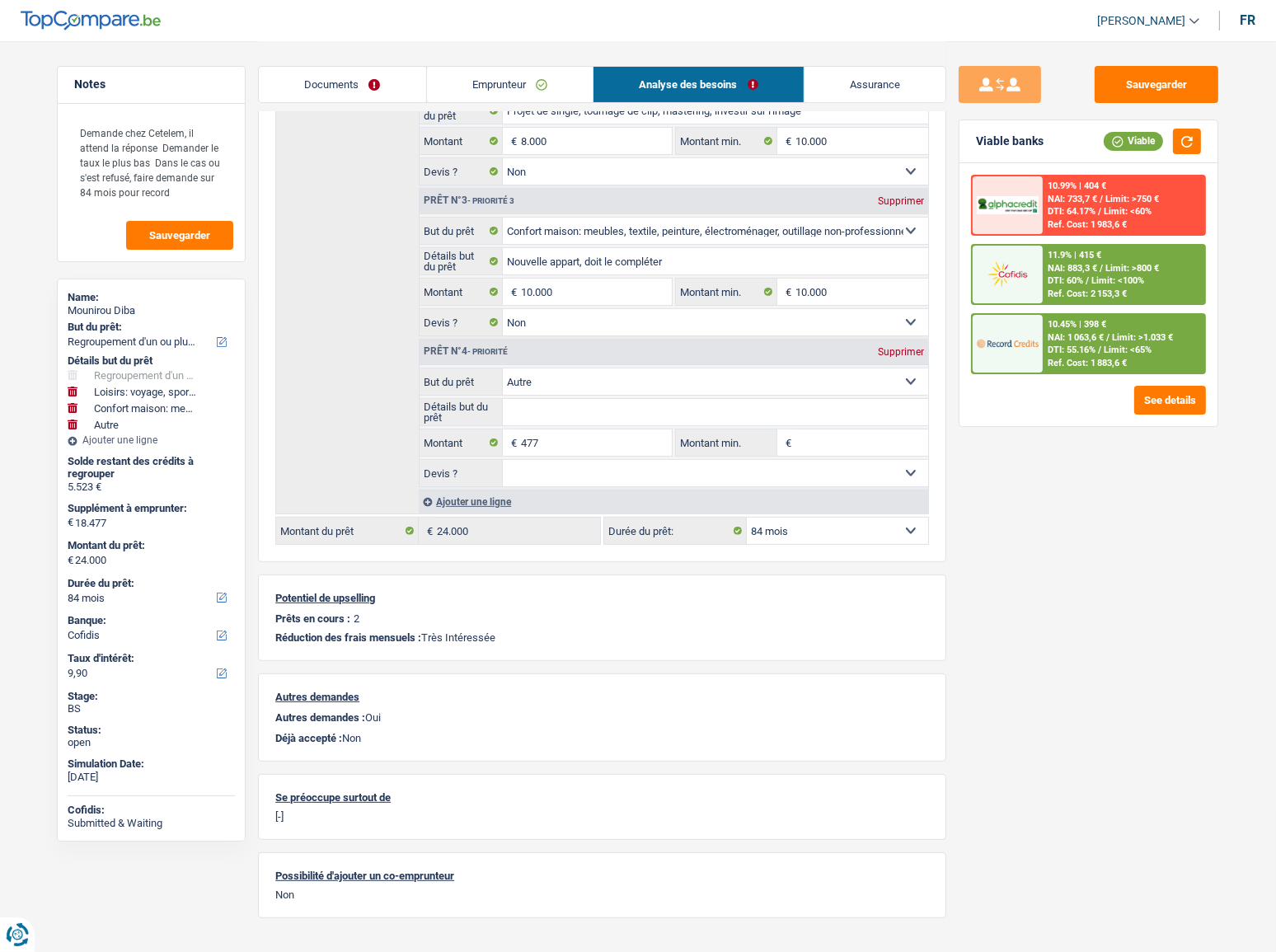
click at [1076, 330] on div "10.45% | 398 € NAI: 1 063,6 € / Limit: >1.033 € DTI: 55.16% / Limit: <65% Ref. …" at bounding box center [1124, 344] width 162 height 58
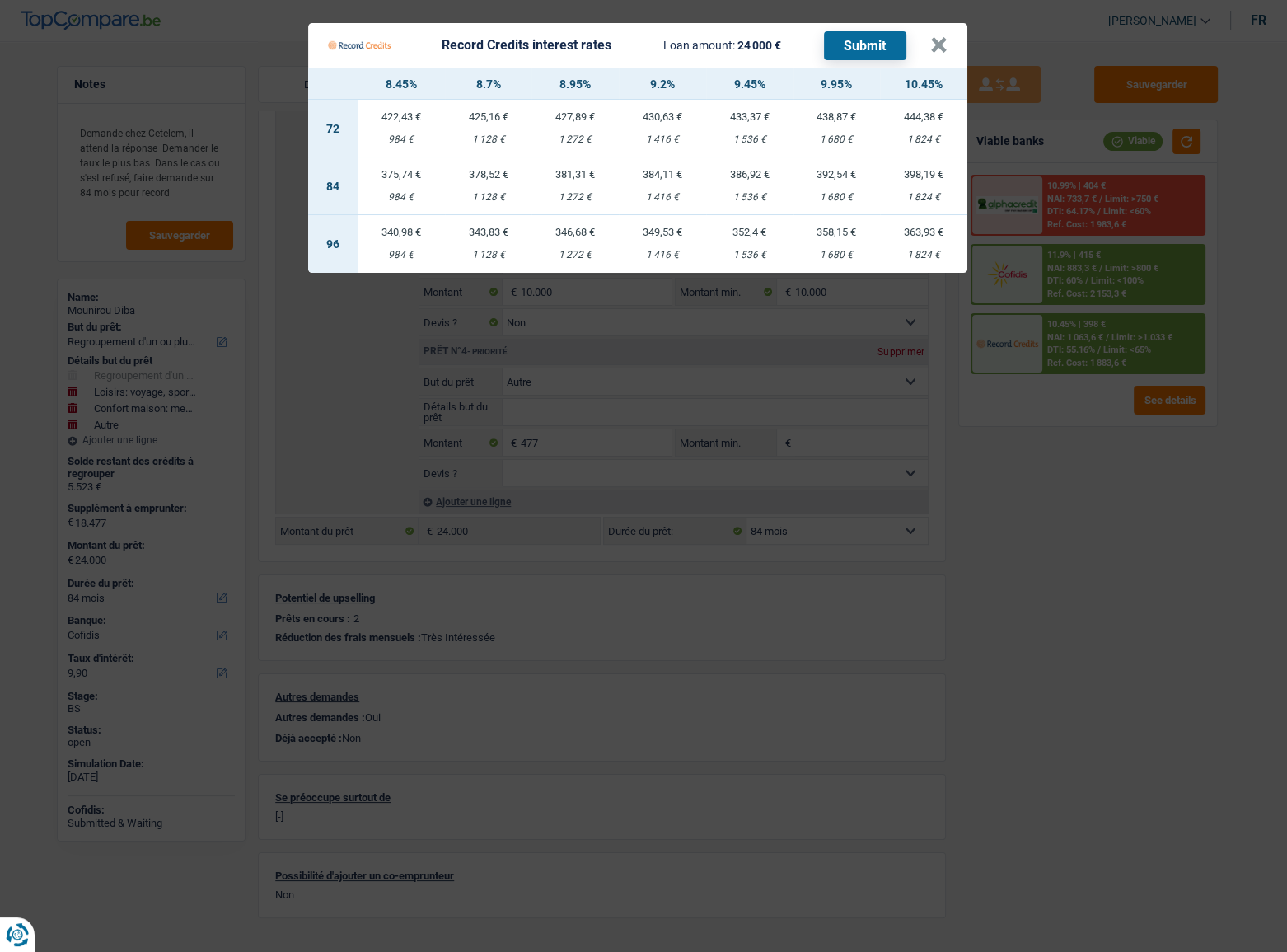
click at [578, 180] on td "381,31 € 1 272 €" at bounding box center [575, 187] width 87 height 58
select select "record credits"
type input "8,95"
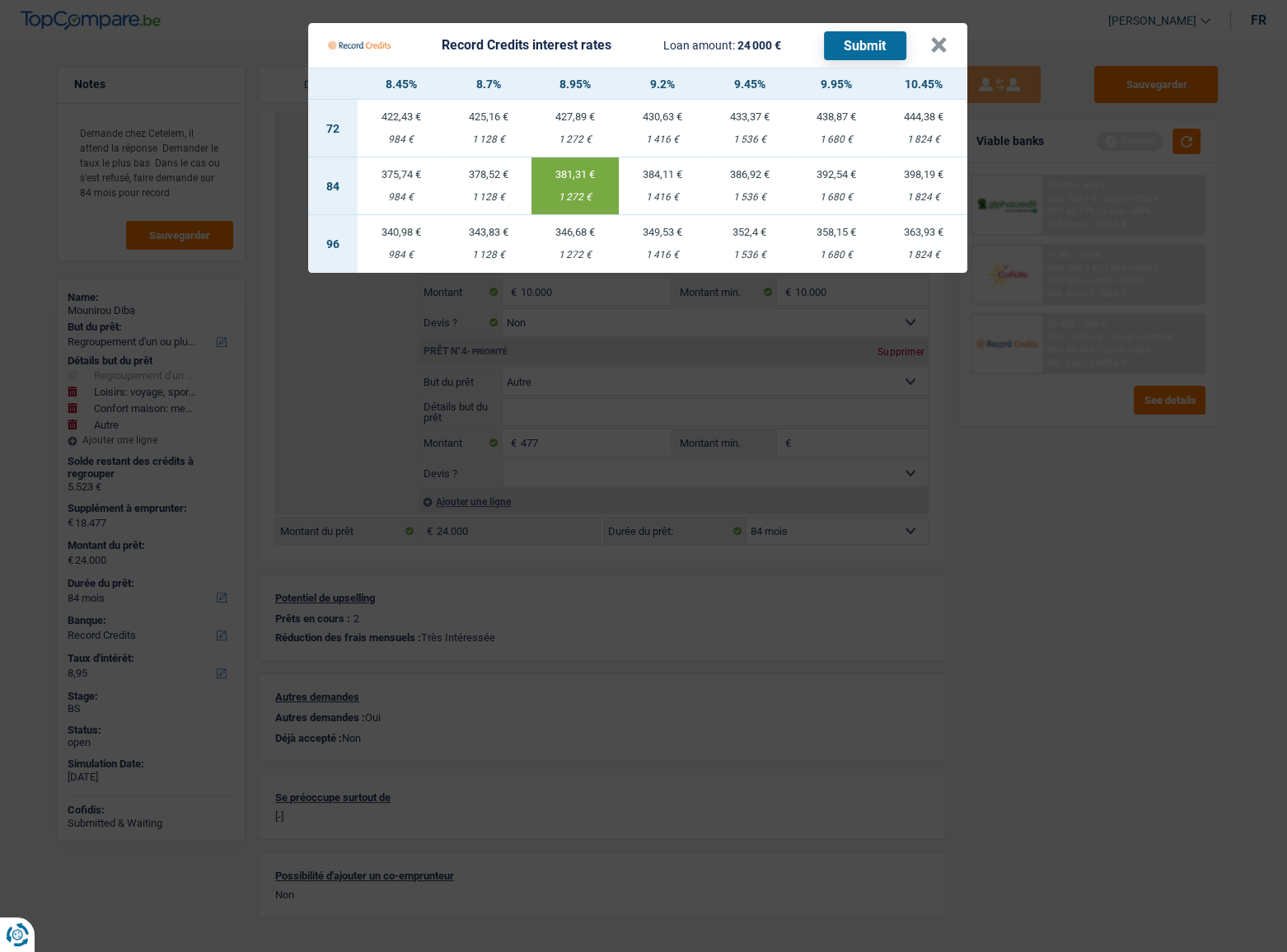
click at [857, 35] on button "Submit" at bounding box center [865, 46] width 83 height 29
click at [936, 50] on button "×" at bounding box center [939, 45] width 17 height 16
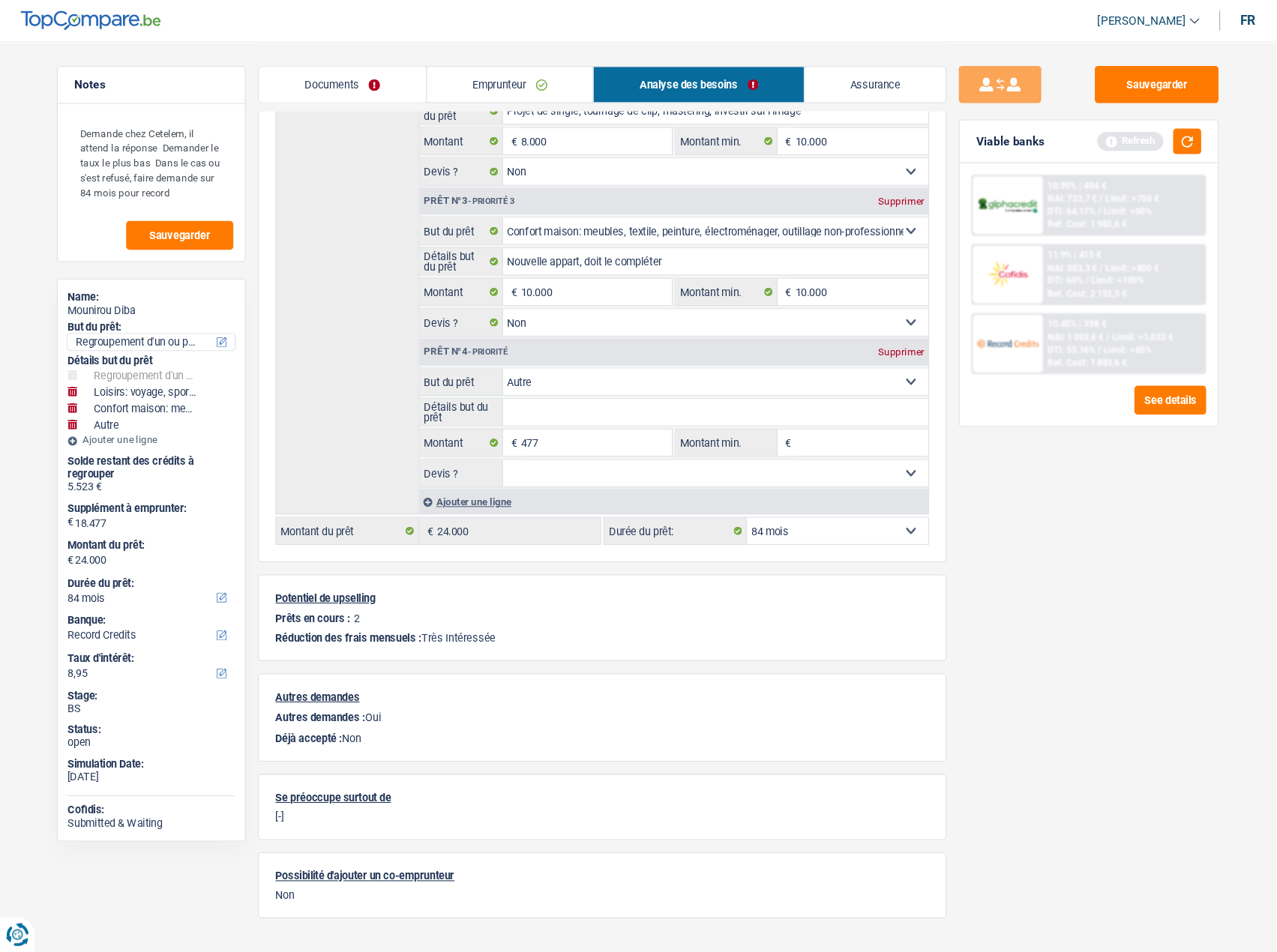
scroll to position [341, 0]
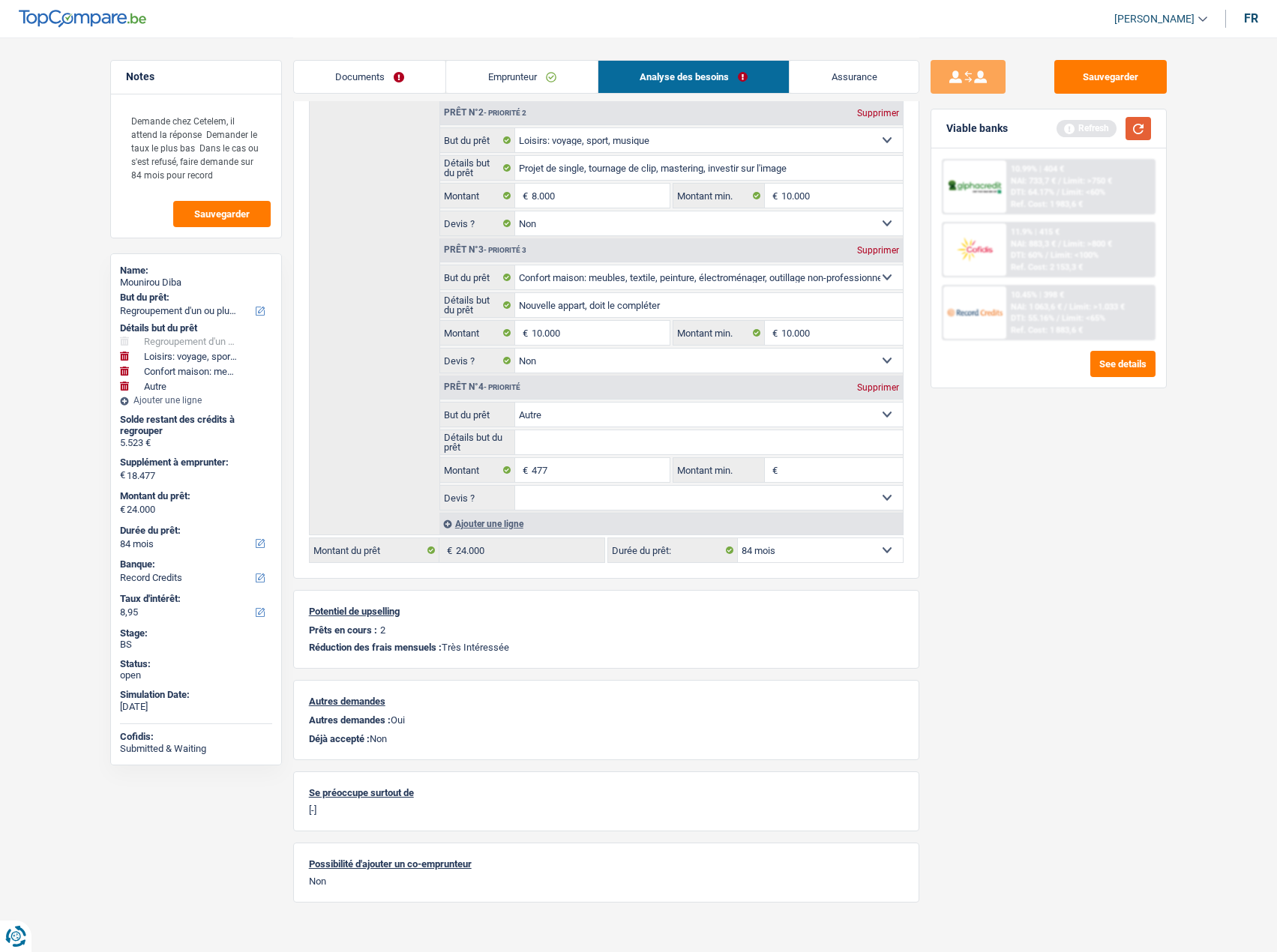
drag, startPoint x: 1138, startPoint y: 131, endPoint x: 1134, endPoint y: 98, distance: 33.2
click at [1046, 130] on button "button" at bounding box center [1138, 129] width 26 height 23
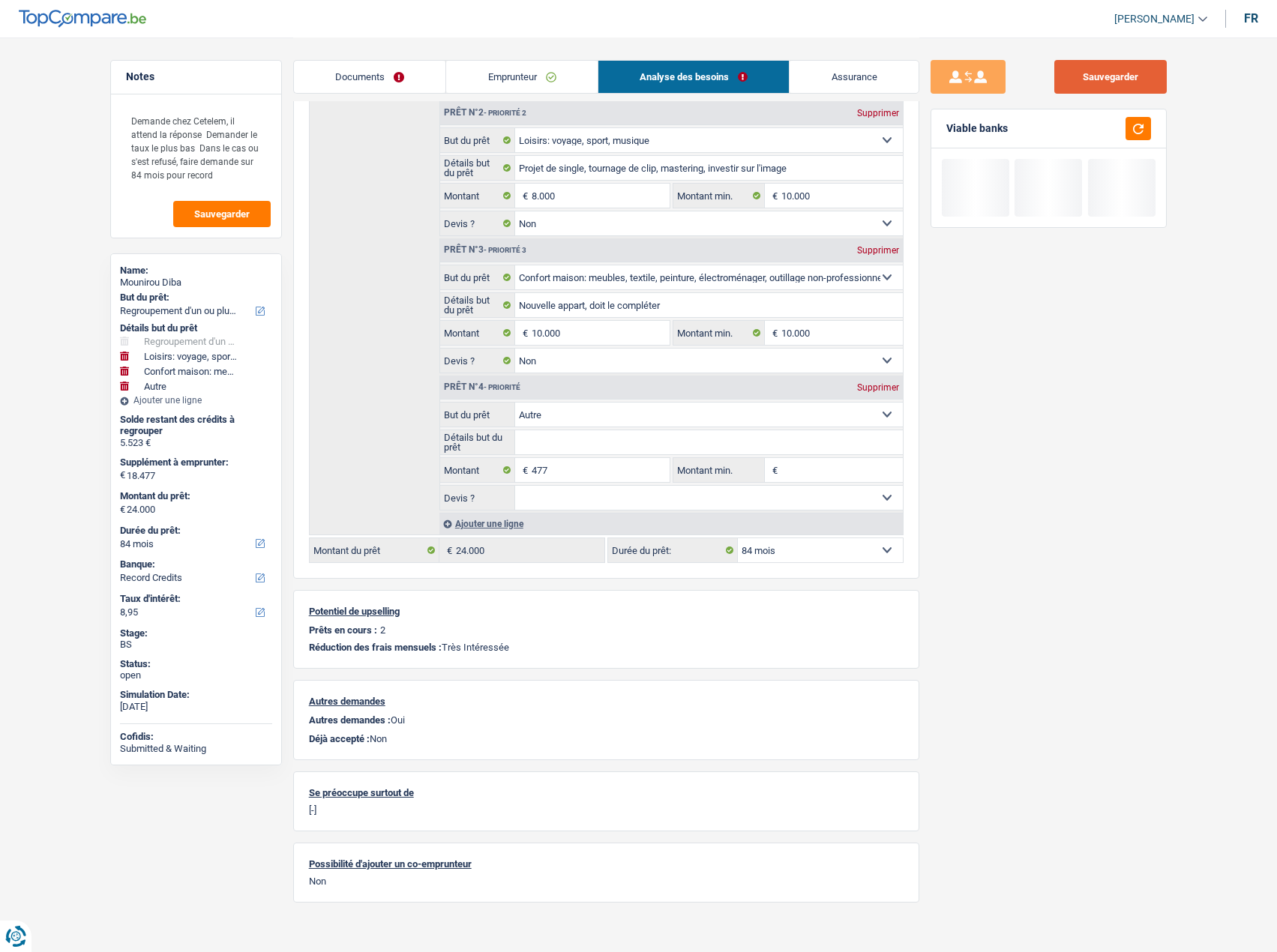
click at [1046, 60] on button "Sauvegarder" at bounding box center [1110, 77] width 112 height 34
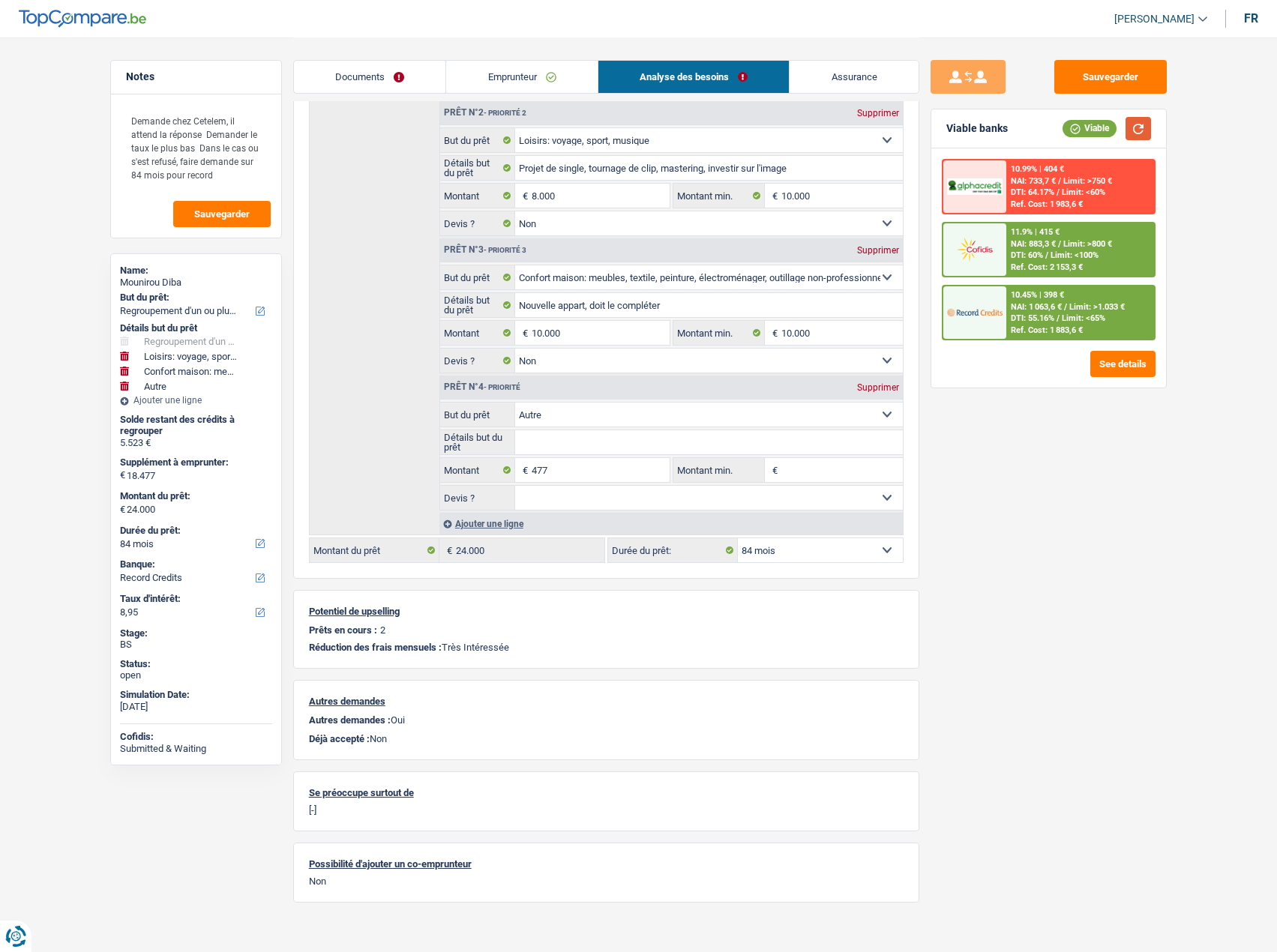
drag, startPoint x: 1133, startPoint y: 125, endPoint x: 1, endPoint y: 187, distance: 1133.7
click at [1046, 127] on div "Viable" at bounding box center [1106, 129] width 88 height 23
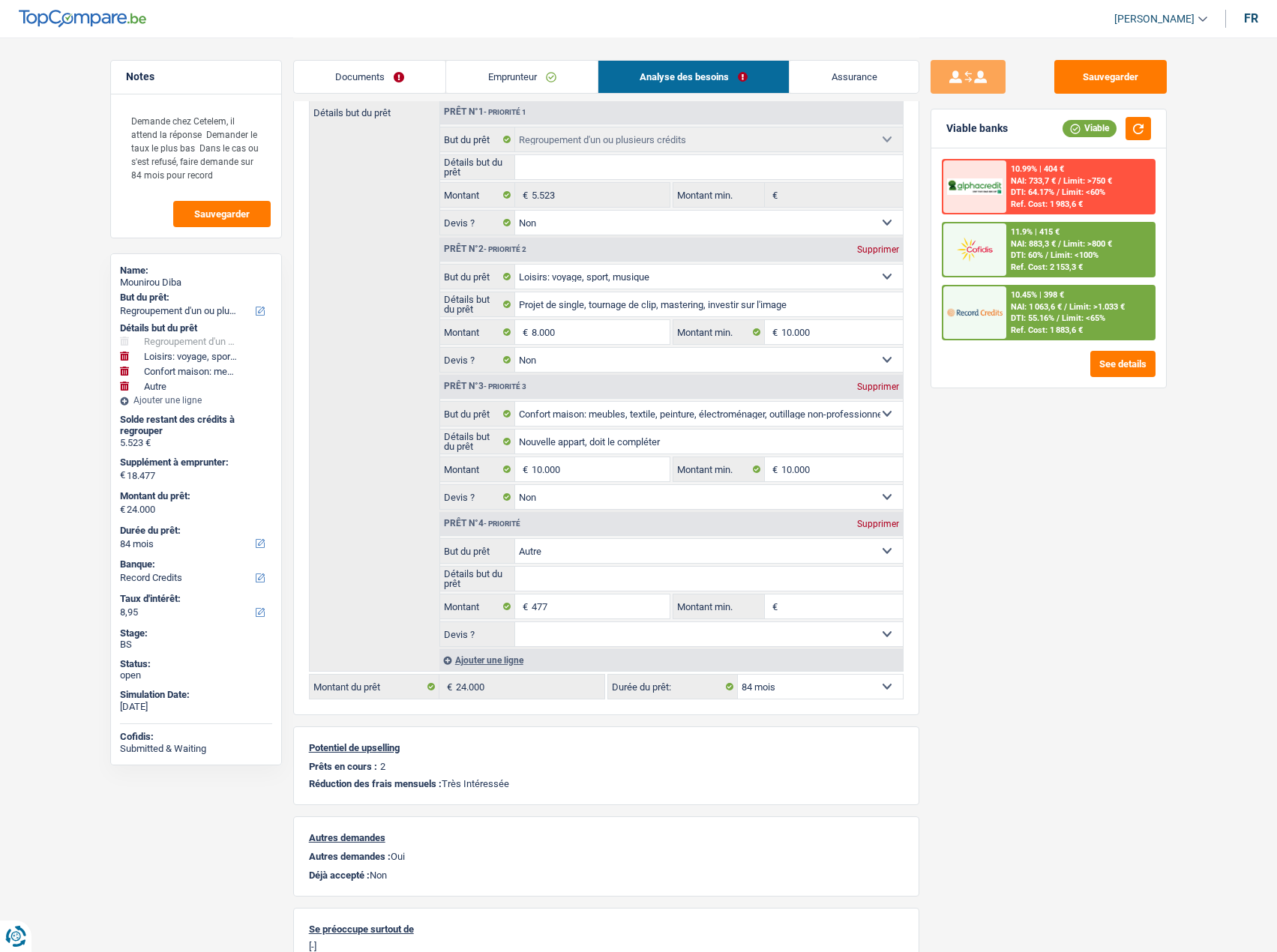
scroll to position [191, 0]
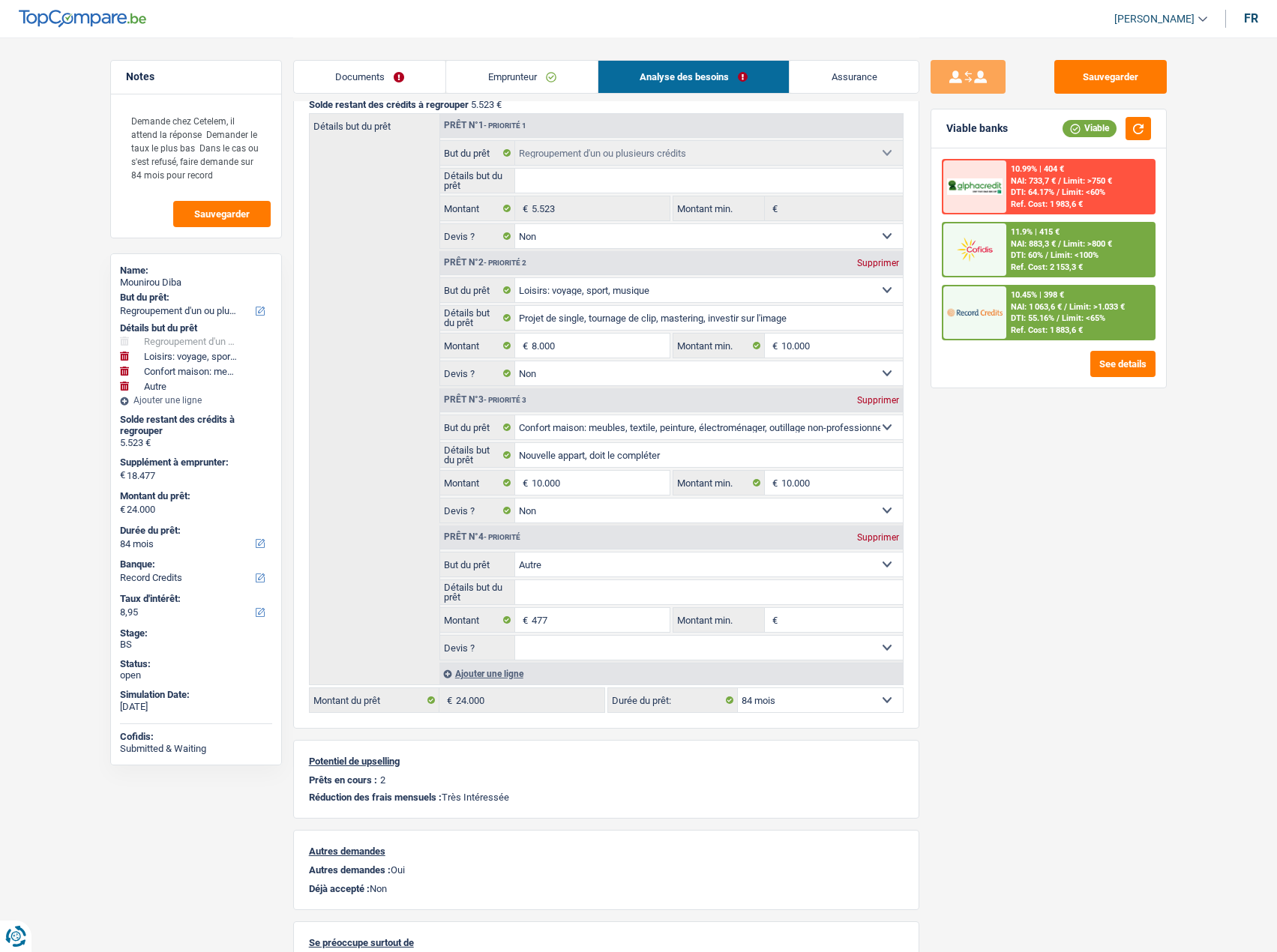
drag, startPoint x: 876, startPoint y: 535, endPoint x: 840, endPoint y: 534, distance: 36.0
click at [876, 473] on div "Supprimer" at bounding box center [878, 537] width 49 height 9
type input "18.000"
type input "23.523"
select select "120"
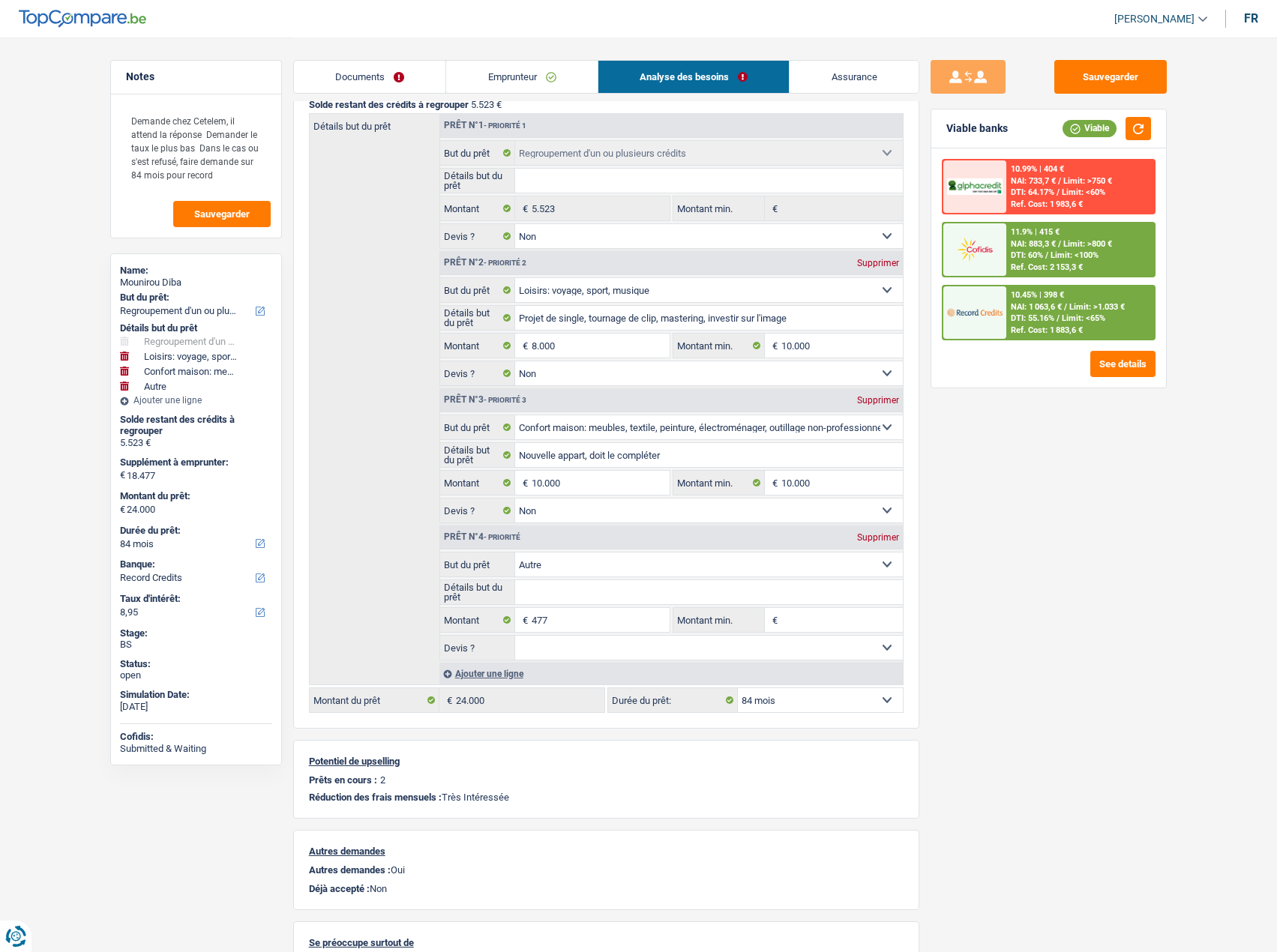
type input "23.523"
select select "120"
type input "23.523"
select select "120"
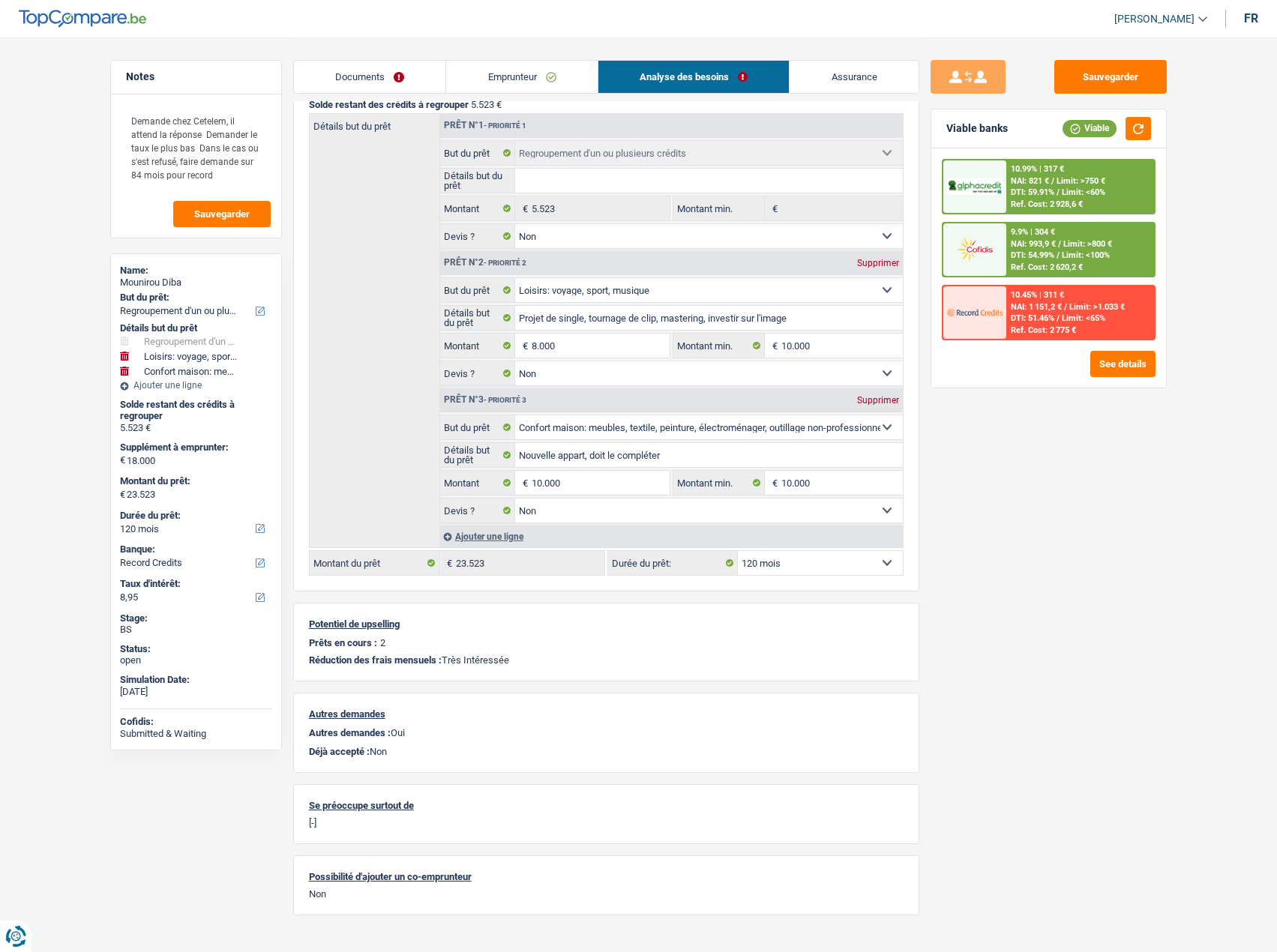
click at [527, 342] on span "€" at bounding box center [523, 345] width 16 height 24
click at [540, 351] on input "8.000" at bounding box center [600, 345] width 137 height 24
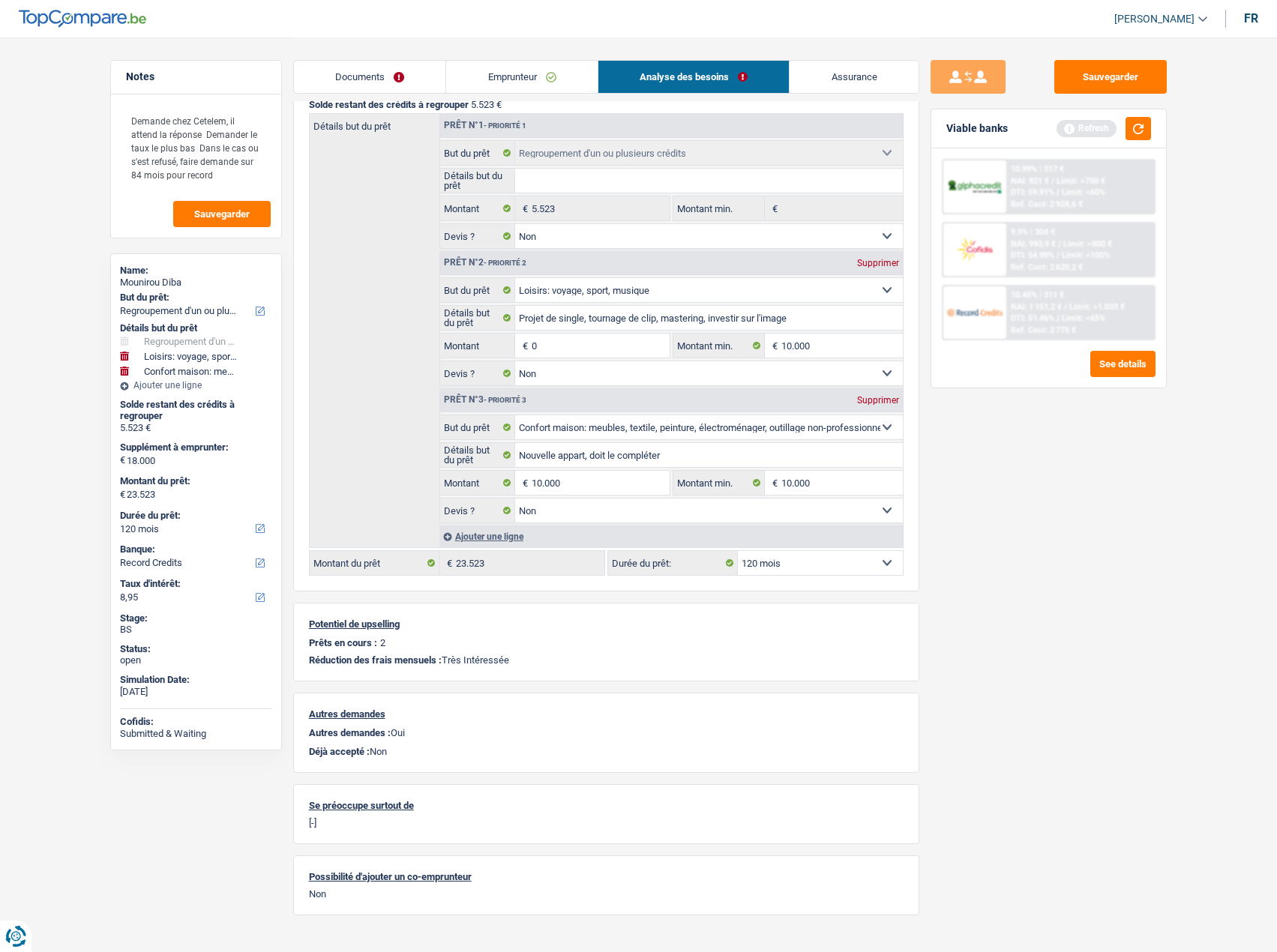
type input "0"
type input "10.000"
type input "15.523"
select select "84"
type input "15.523"
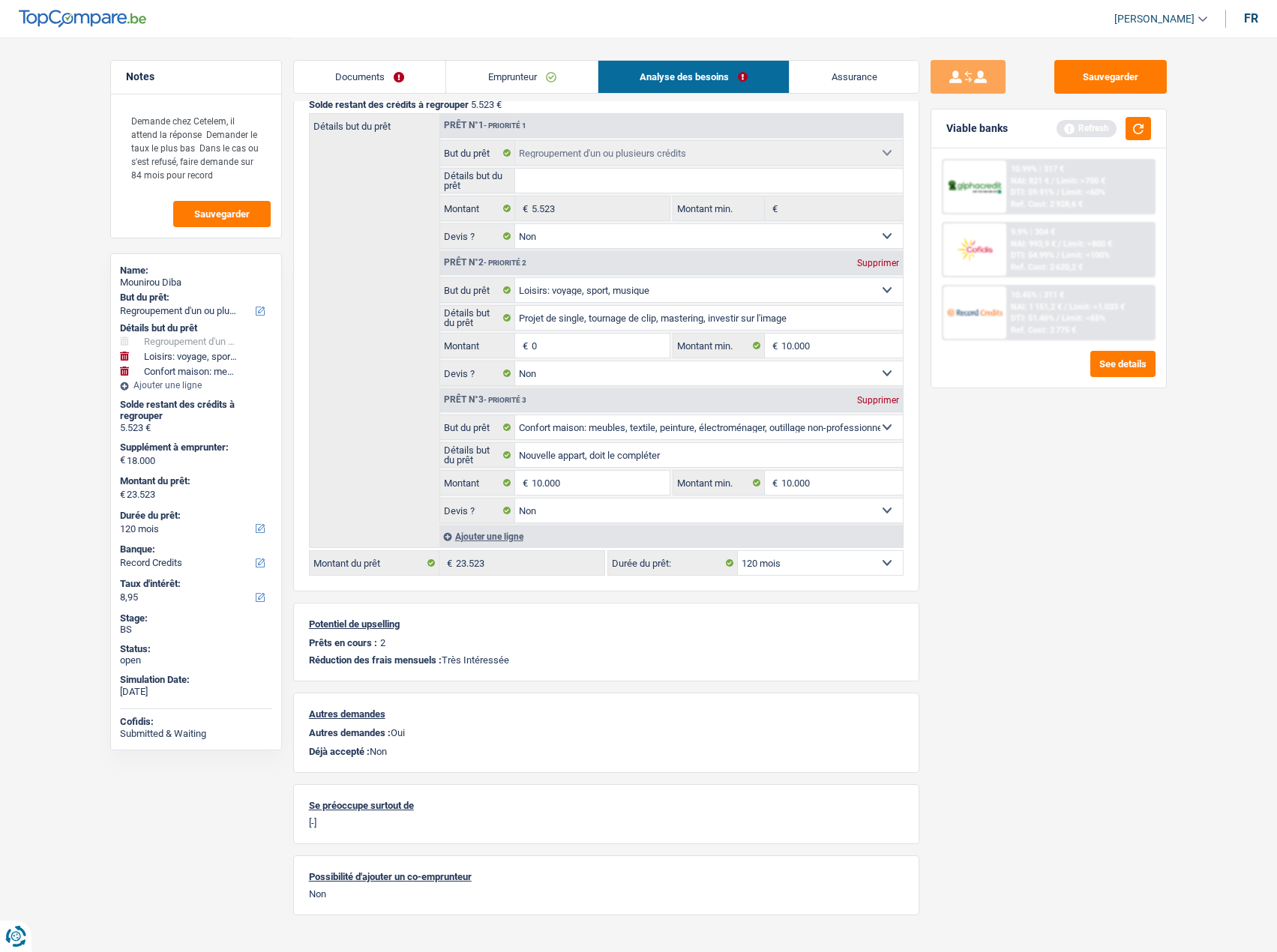
select select "84"
type input "15.523"
select select "84"
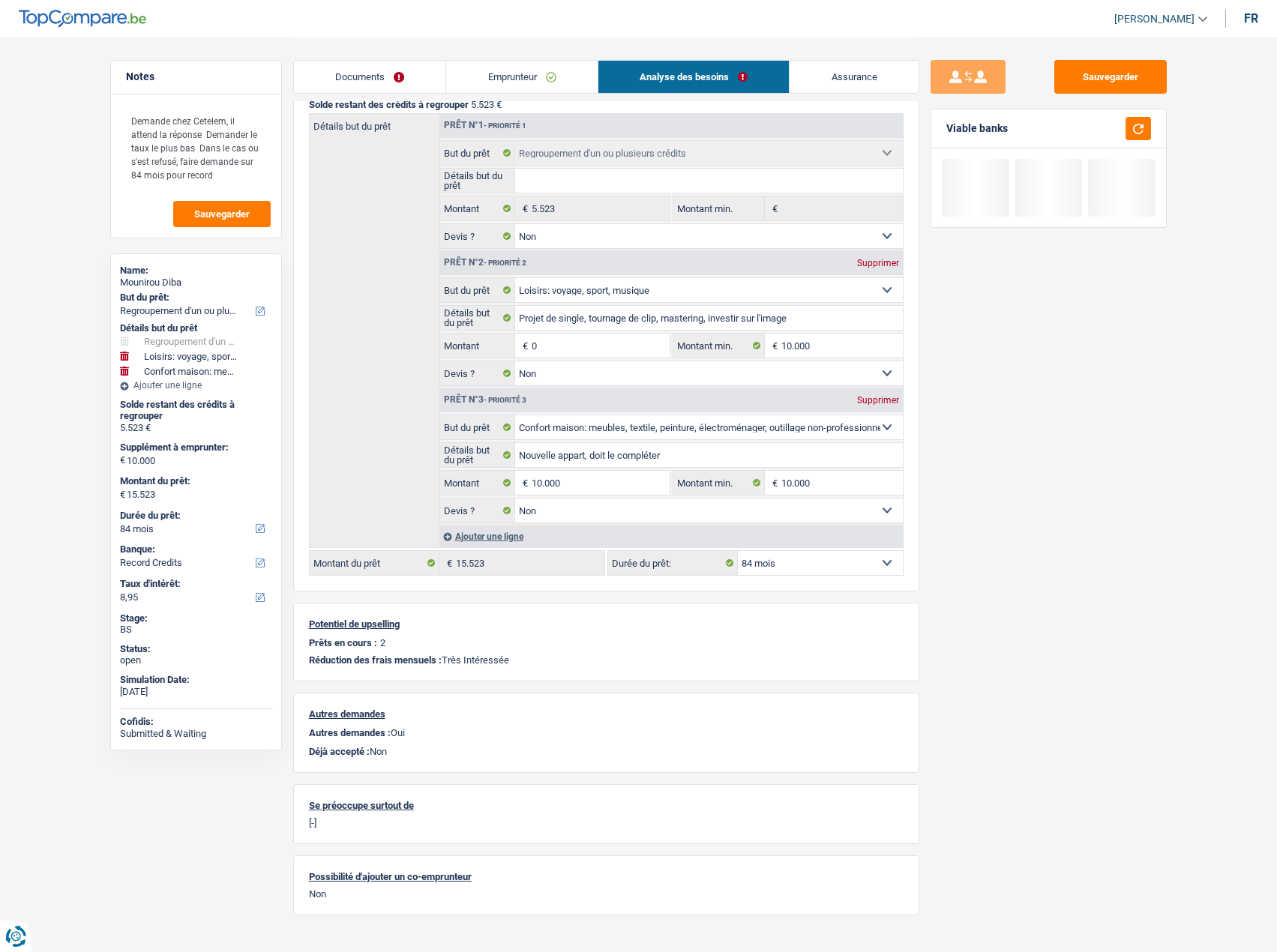
click at [1046, 473] on main "Notes Demande chez Cetelem, il attend la réponse Demander le taux le plus bas D…" at bounding box center [638, 386] width 1277 height 1156
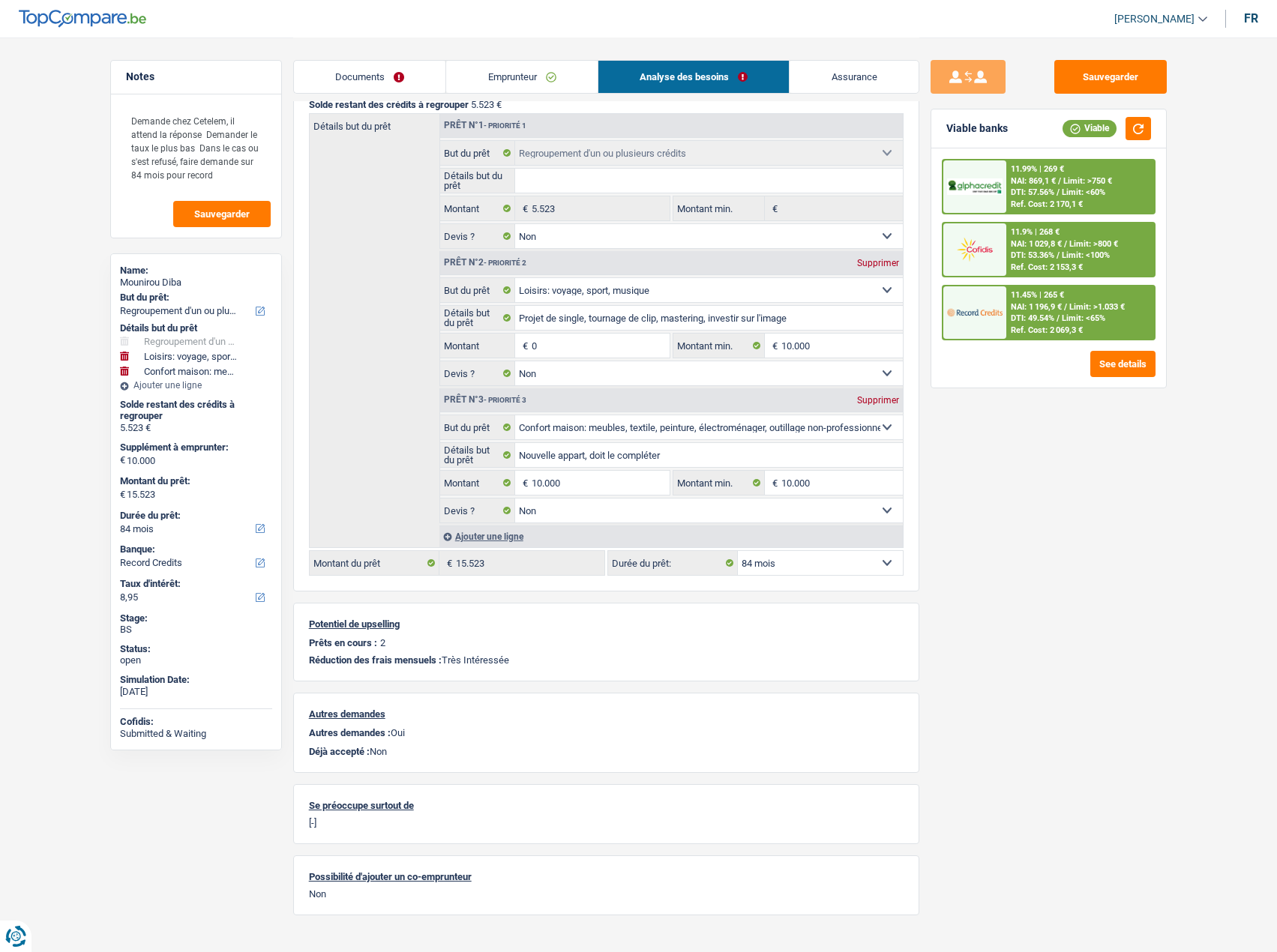
click at [553, 343] on input "0" at bounding box center [600, 345] width 137 height 24
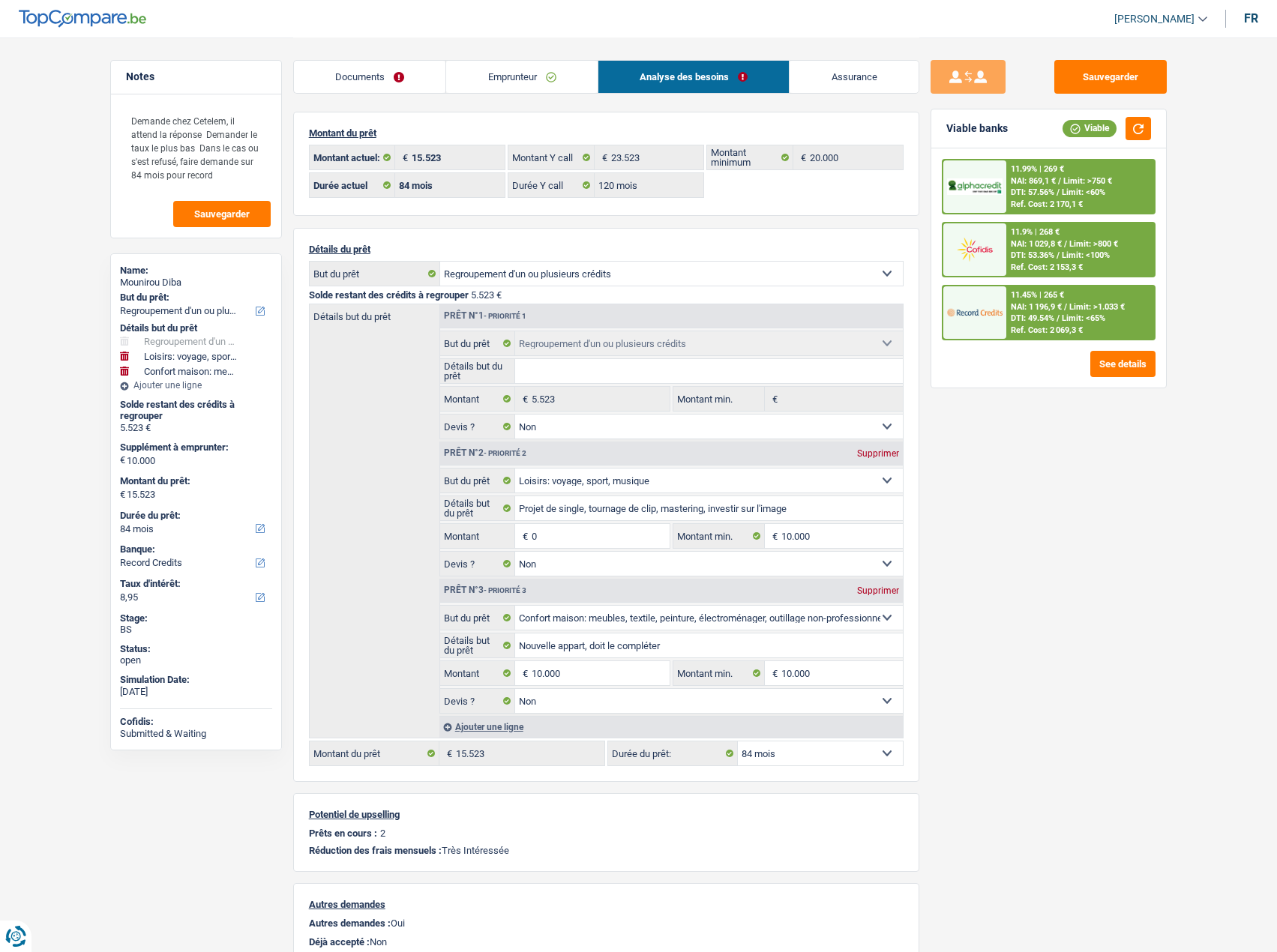
scroll to position [0, 0]
click at [514, 74] on link "Emprunteur" at bounding box center [522, 77] width 152 height 32
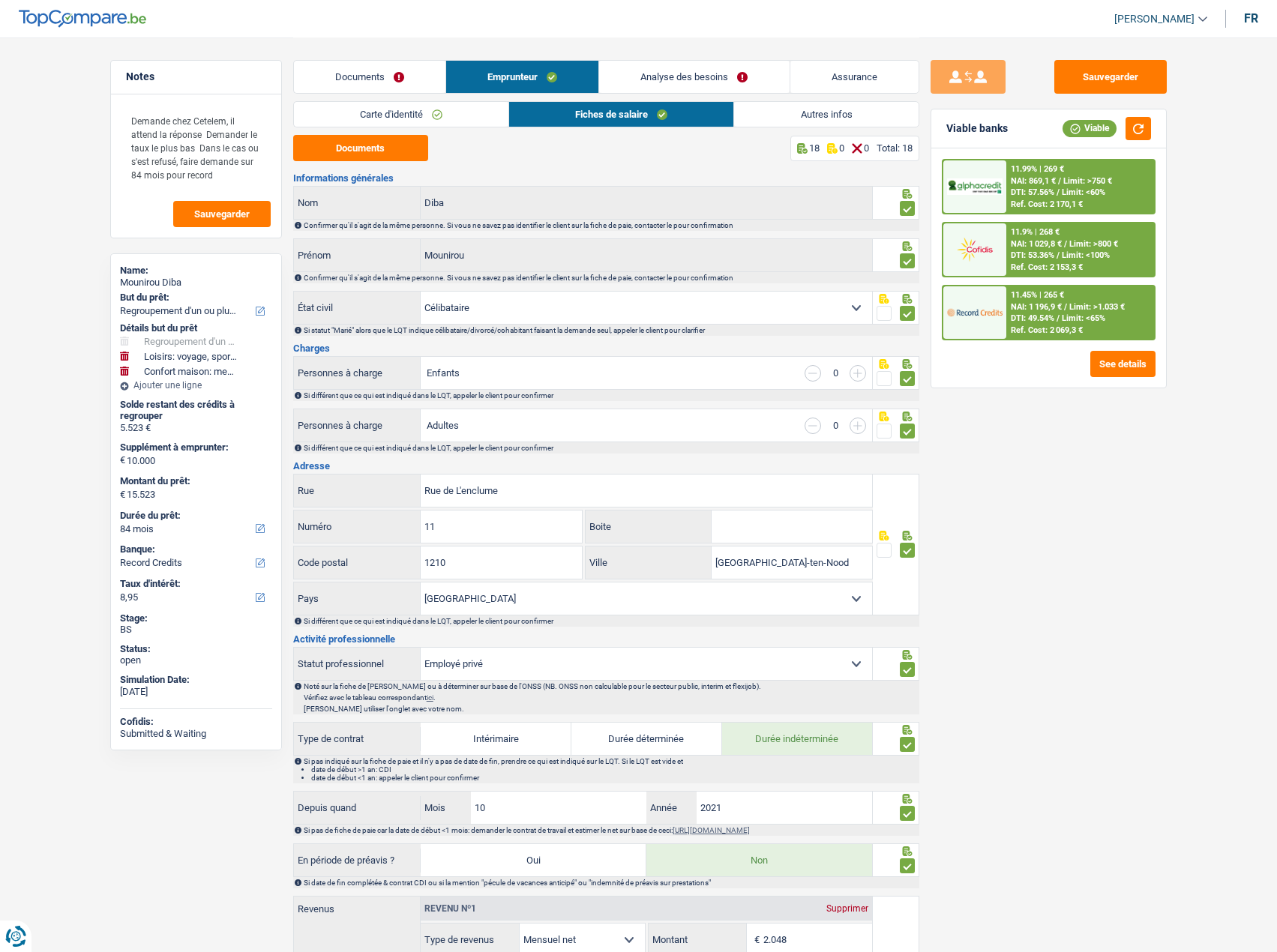
click at [386, 115] on link "Carte d'identité" at bounding box center [401, 115] width 214 height 25
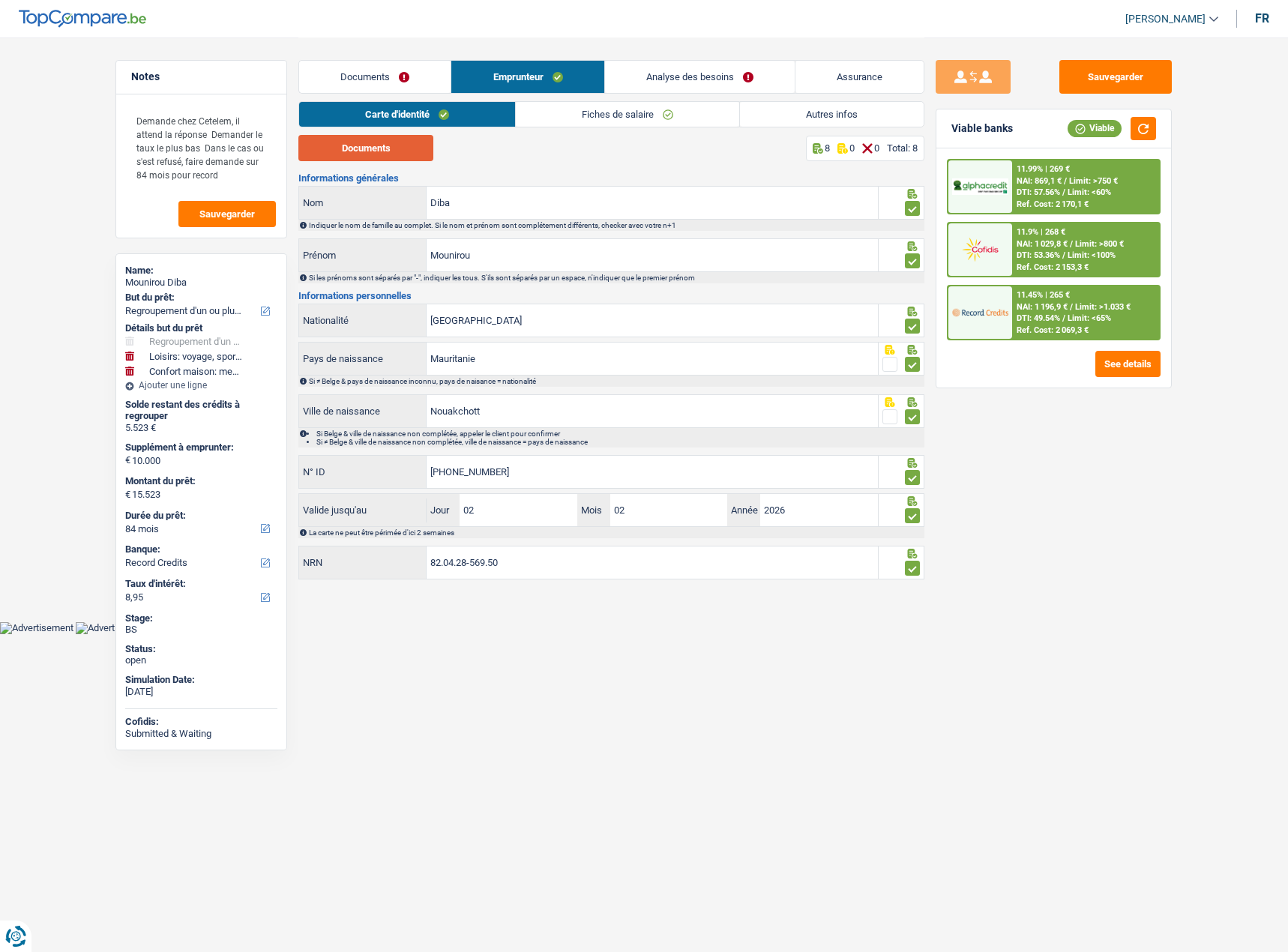
click at [382, 144] on button "Documents" at bounding box center [366, 148] width 135 height 26
drag, startPoint x: 578, startPoint y: 124, endPoint x: 469, endPoint y: 141, distance: 110.3
click at [578, 123] on link "Fiches de salaire" at bounding box center [627, 115] width 224 height 25
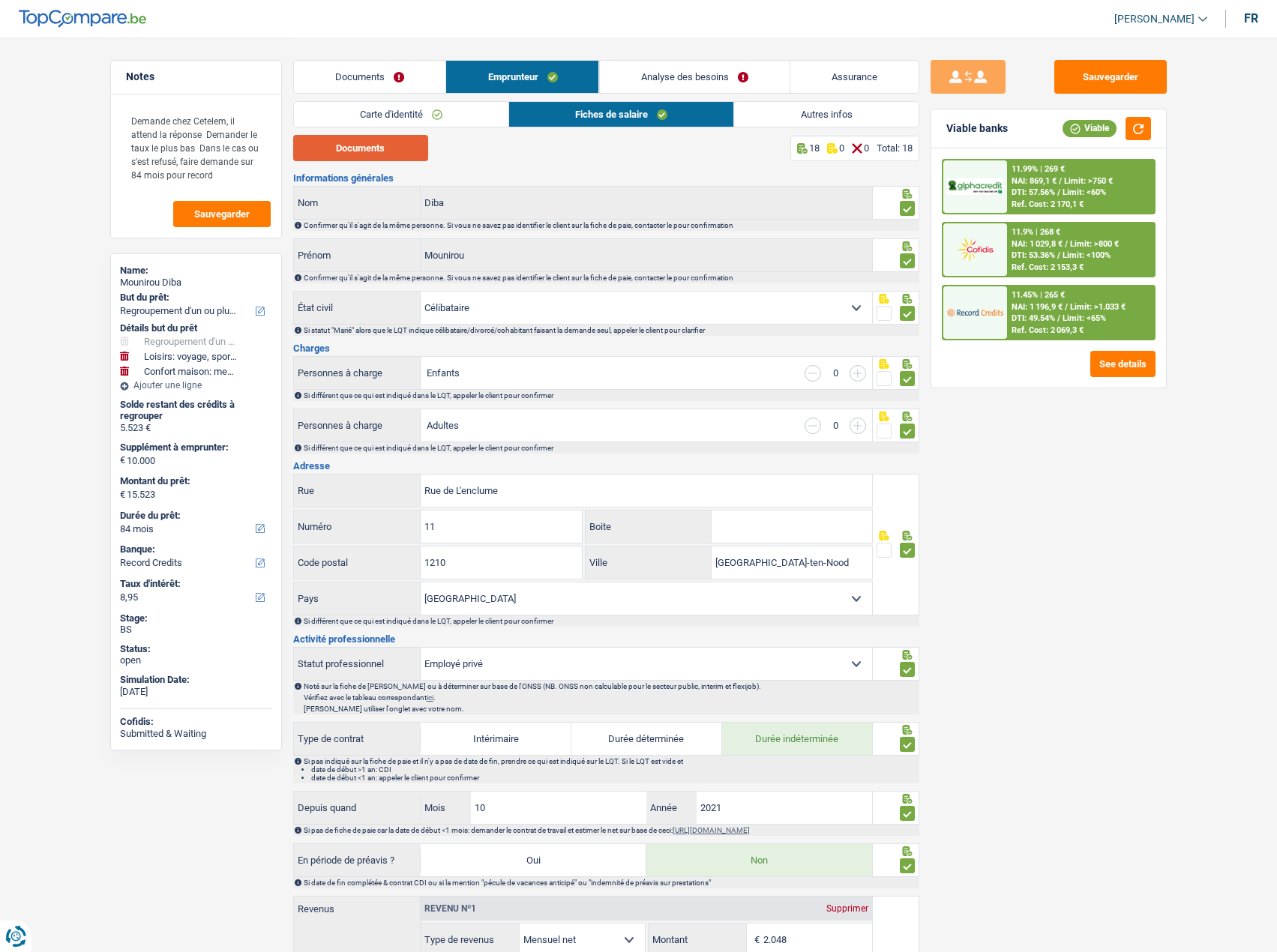
click at [403, 155] on button "Documents" at bounding box center [360, 148] width 135 height 26
click at [688, 78] on link "Analyse des besoins" at bounding box center [694, 77] width 190 height 32
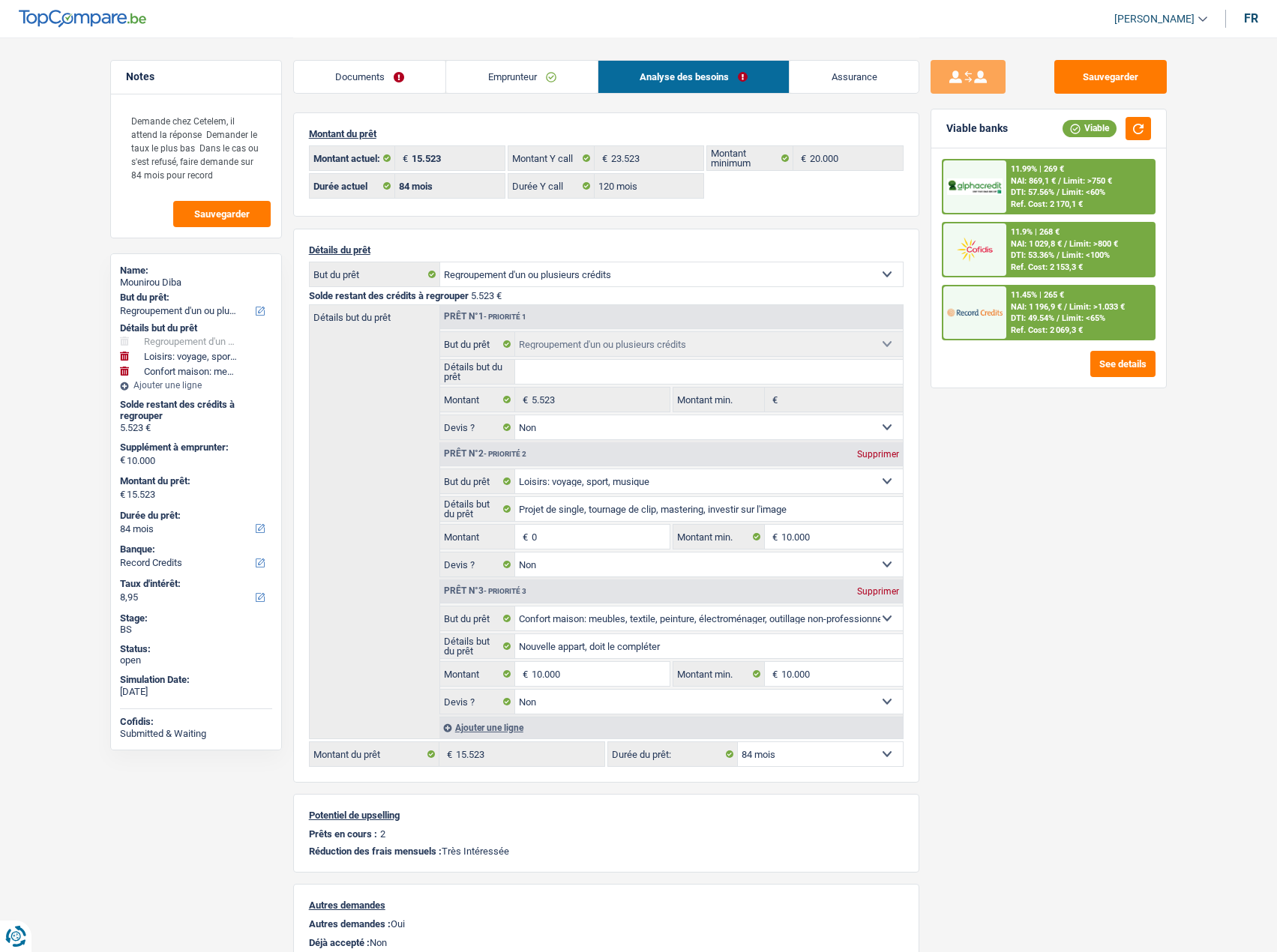
click at [1019, 183] on span "NAI: 869,1 €" at bounding box center [1033, 181] width 45 height 10
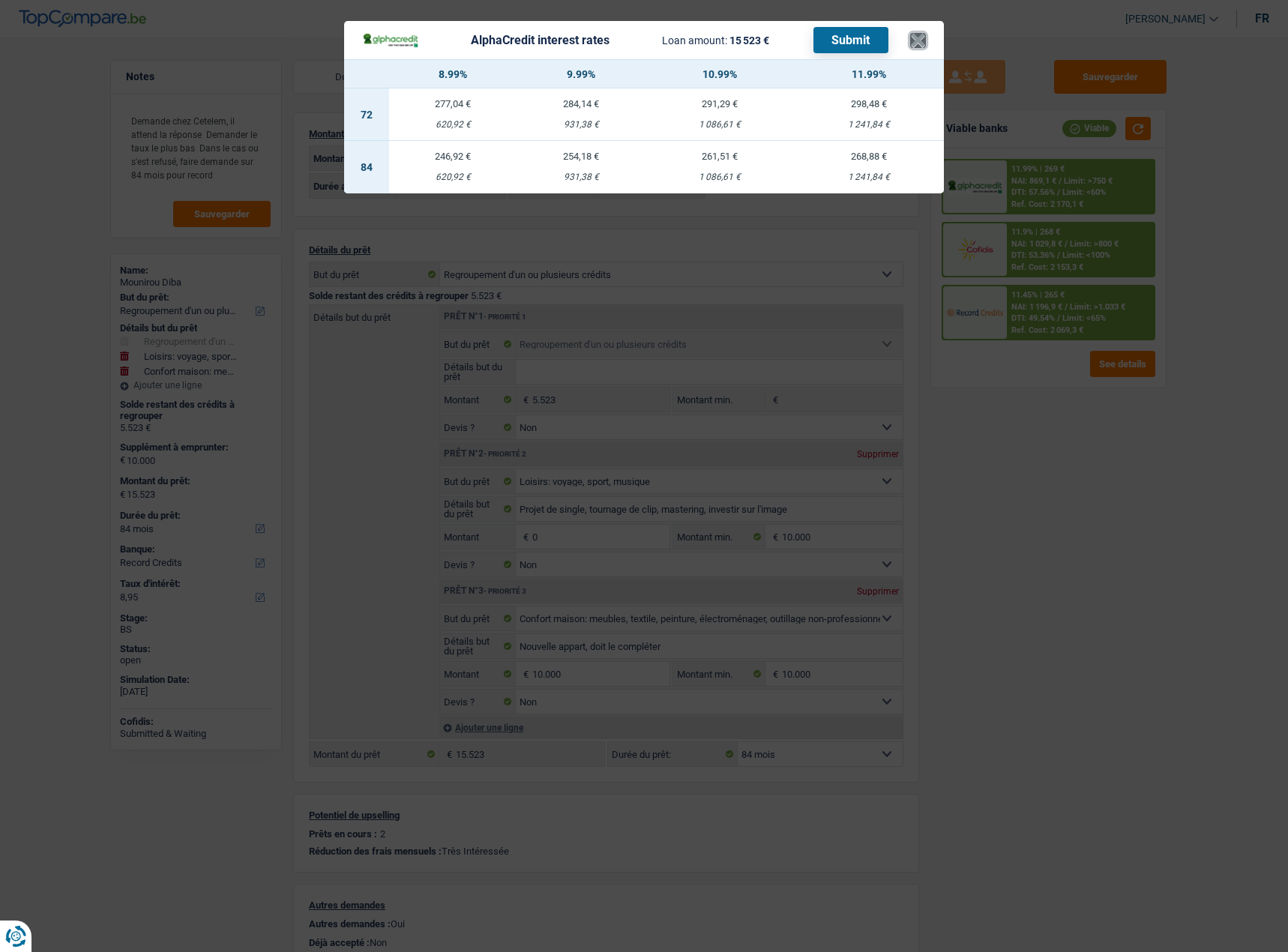
click at [920, 48] on button "×" at bounding box center [918, 40] width 16 height 15
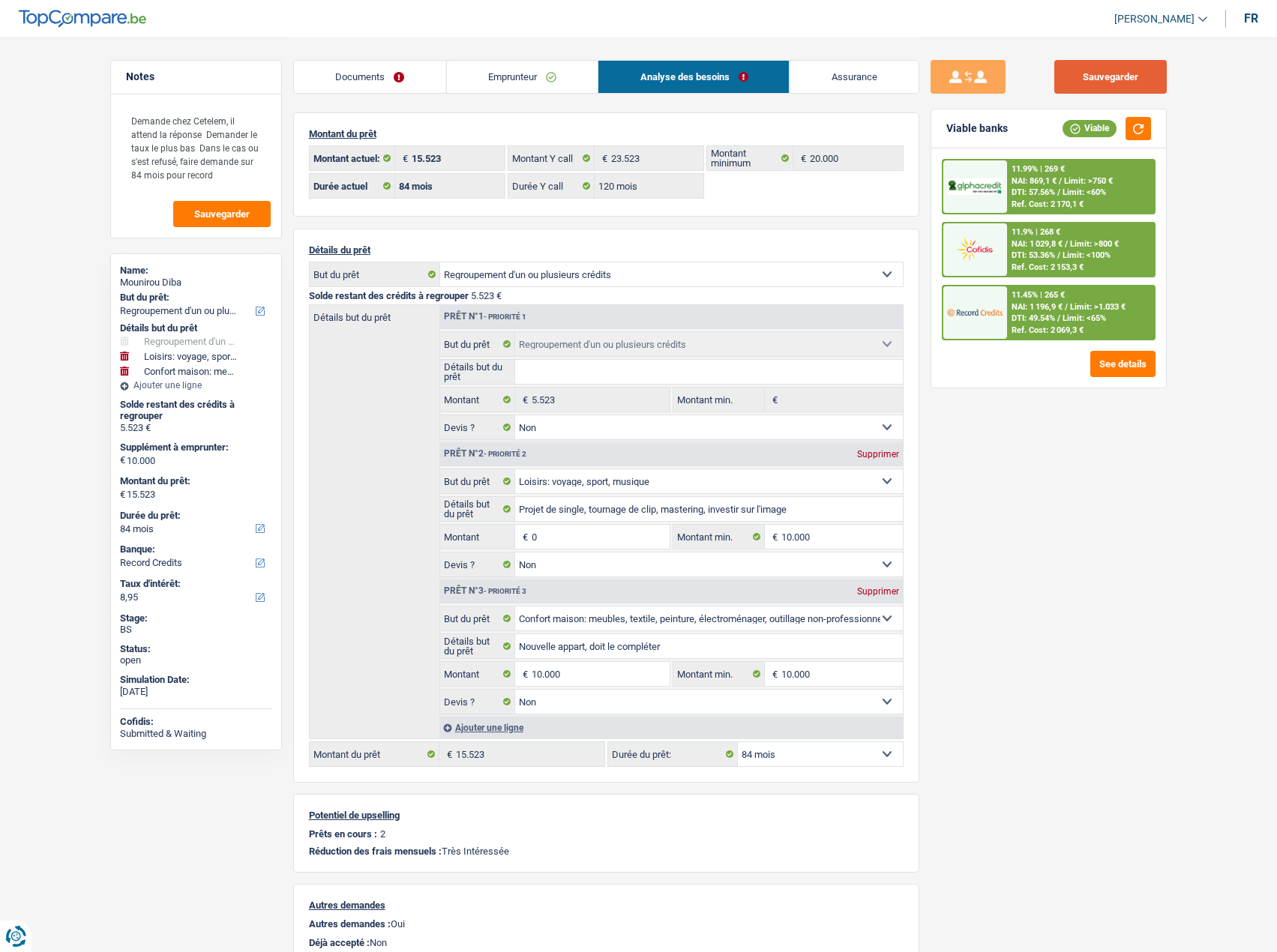
click at [1046, 63] on button "Sauvegarder" at bounding box center [1110, 77] width 112 height 34
click at [1046, 76] on button "Sauvegarder" at bounding box center [1110, 77] width 112 height 34
drag, startPoint x: 1112, startPoint y: 74, endPoint x: 1065, endPoint y: 95, distance: 51.5
click at [1046, 74] on button "Sauvegarder" at bounding box center [1110, 77] width 112 height 34
click at [491, 79] on link "Emprunteur" at bounding box center [522, 77] width 152 height 32
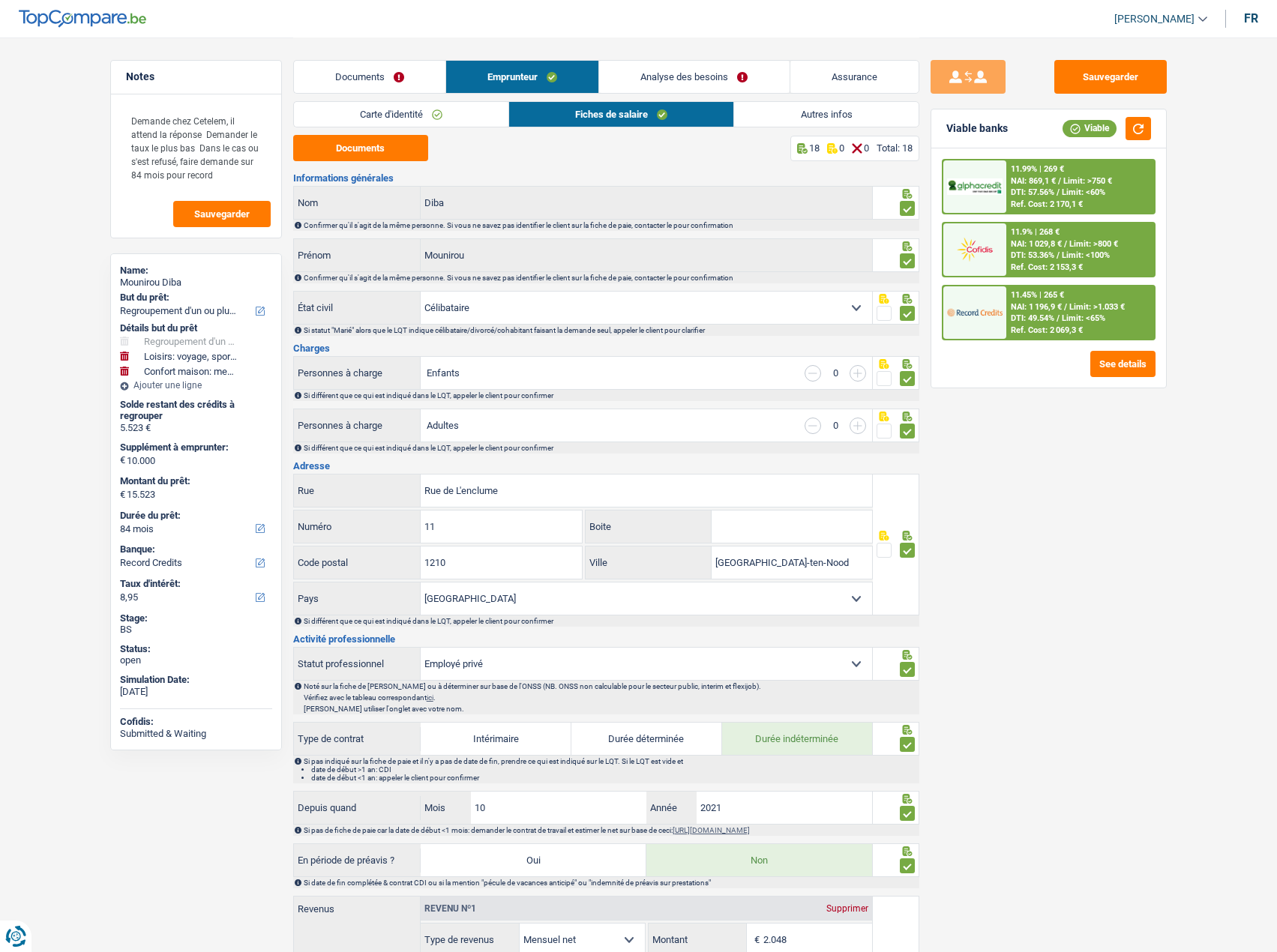
click at [352, 110] on link "Carte d'identité" at bounding box center [401, 115] width 214 height 25
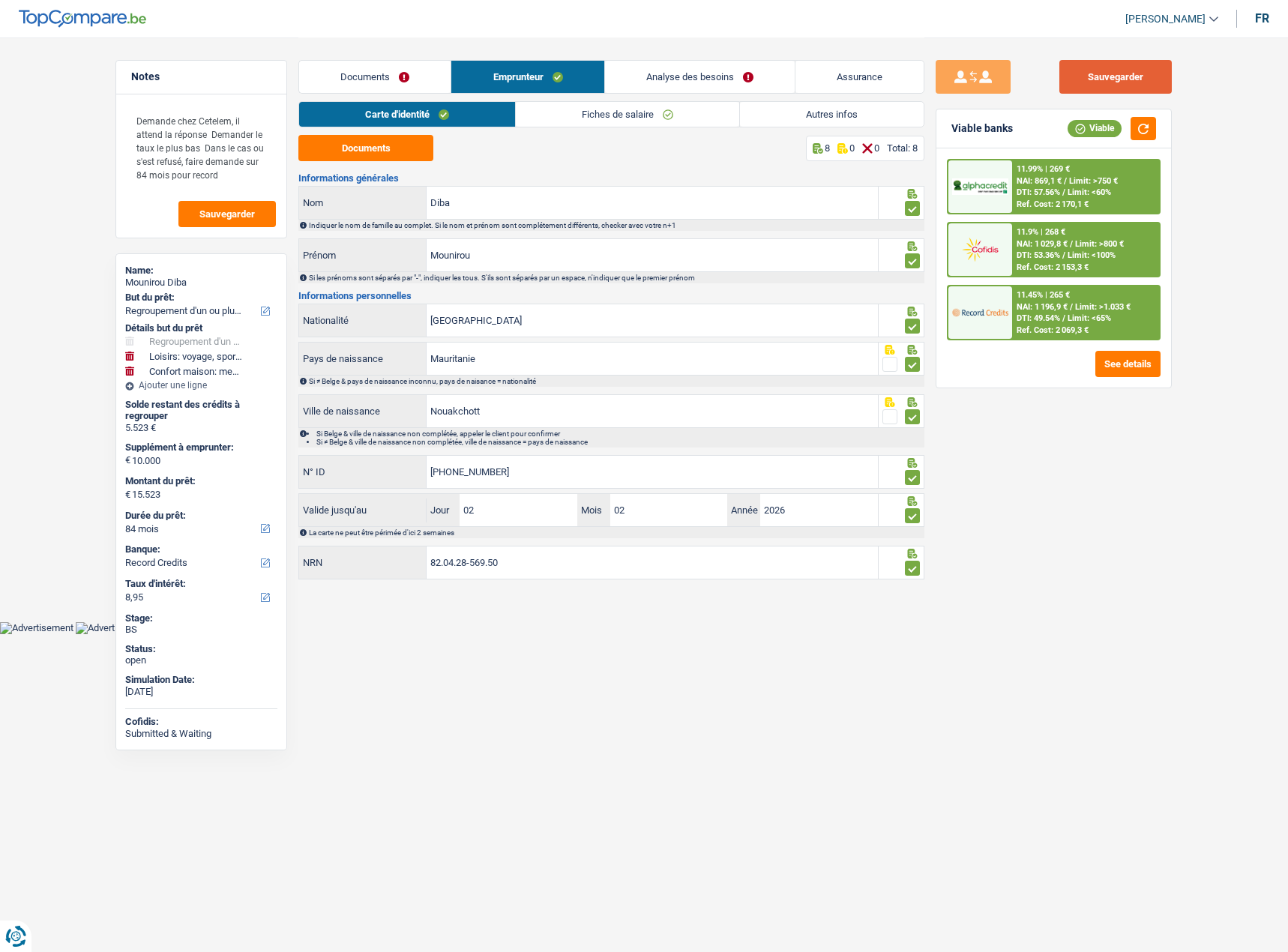
click at [1046, 78] on button "Sauvegarder" at bounding box center [1116, 77] width 112 height 34
click at [1046, 64] on button "Sauvegarder" at bounding box center [1116, 77] width 112 height 34
click at [723, 83] on link "Analyse des besoins" at bounding box center [700, 77] width 190 height 32
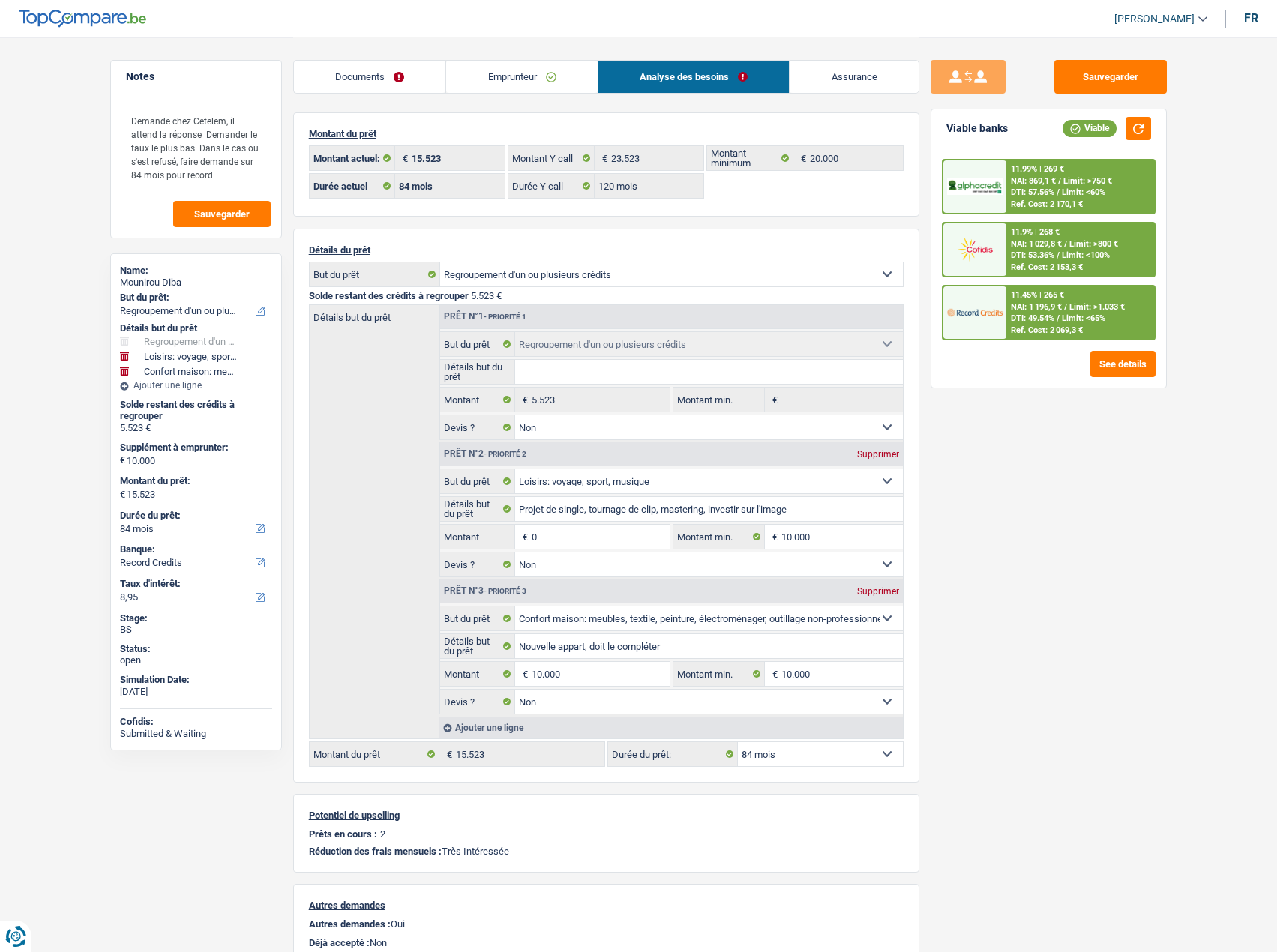
click at [539, 473] on input "0" at bounding box center [600, 536] width 137 height 24
click at [540, 473] on input "0" at bounding box center [600, 536] width 137 height 24
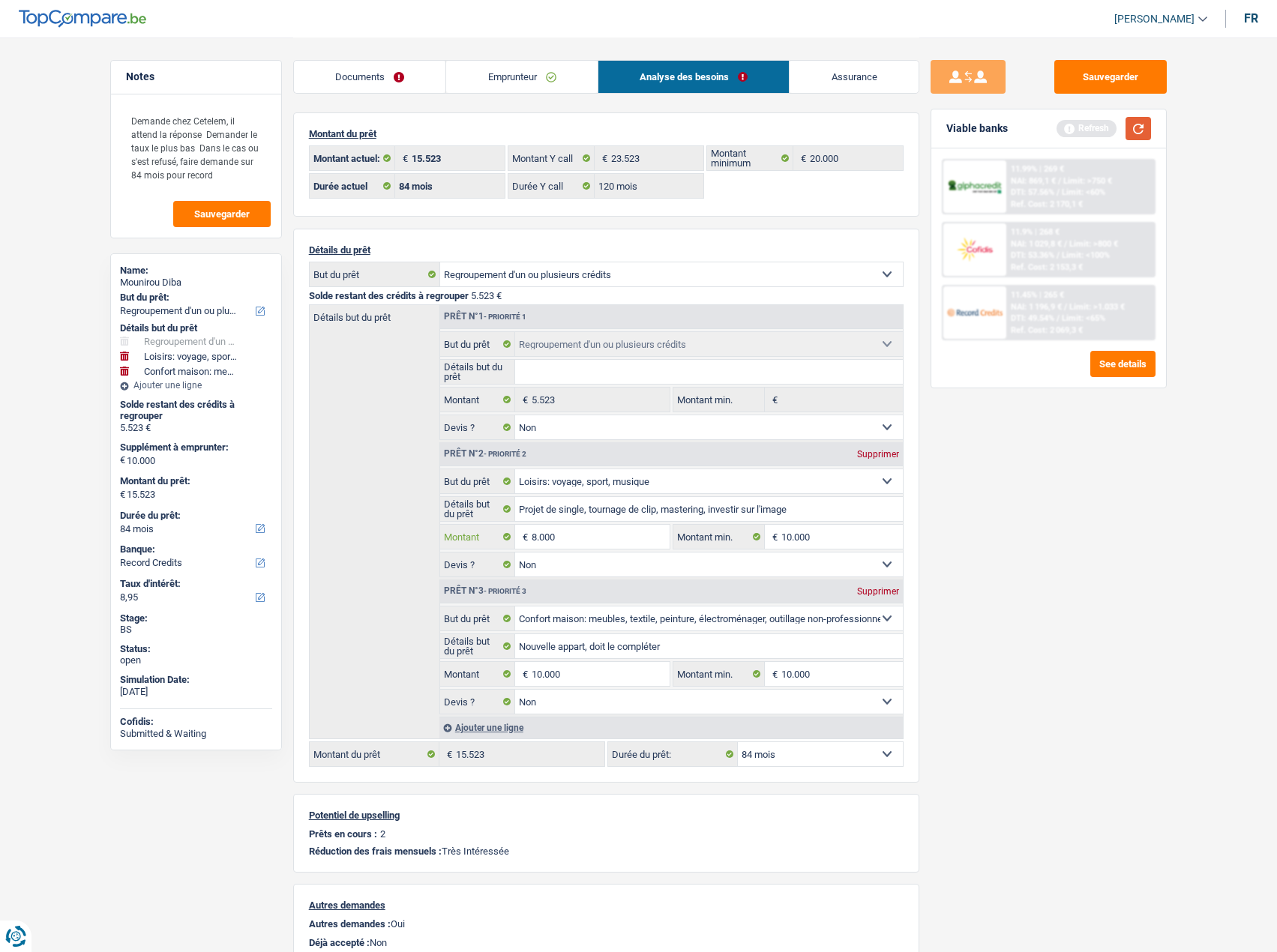
type input "8.000"
type input "18.000"
type input "23.523"
select select "120"
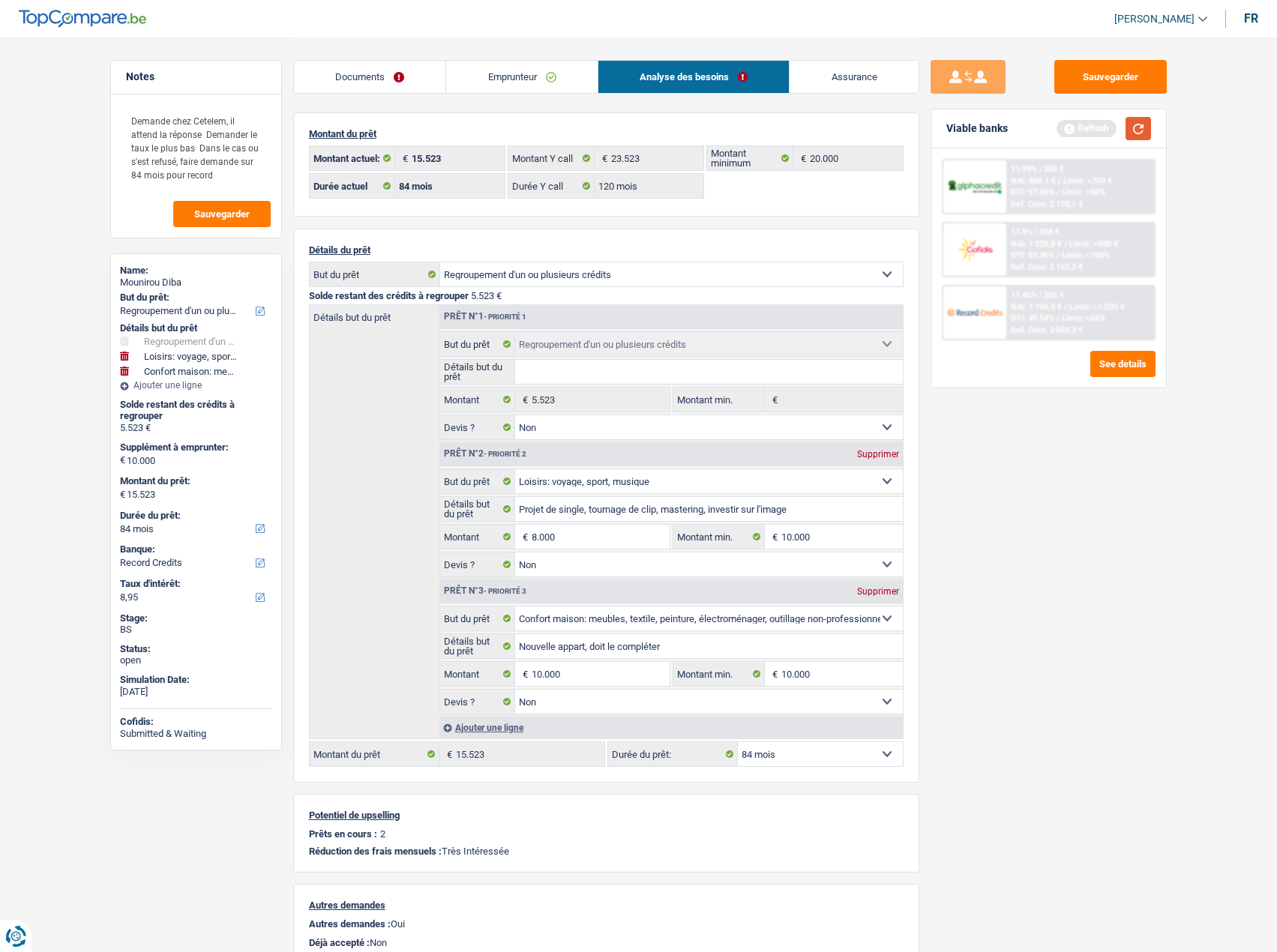
type input "23.523"
select select "120"
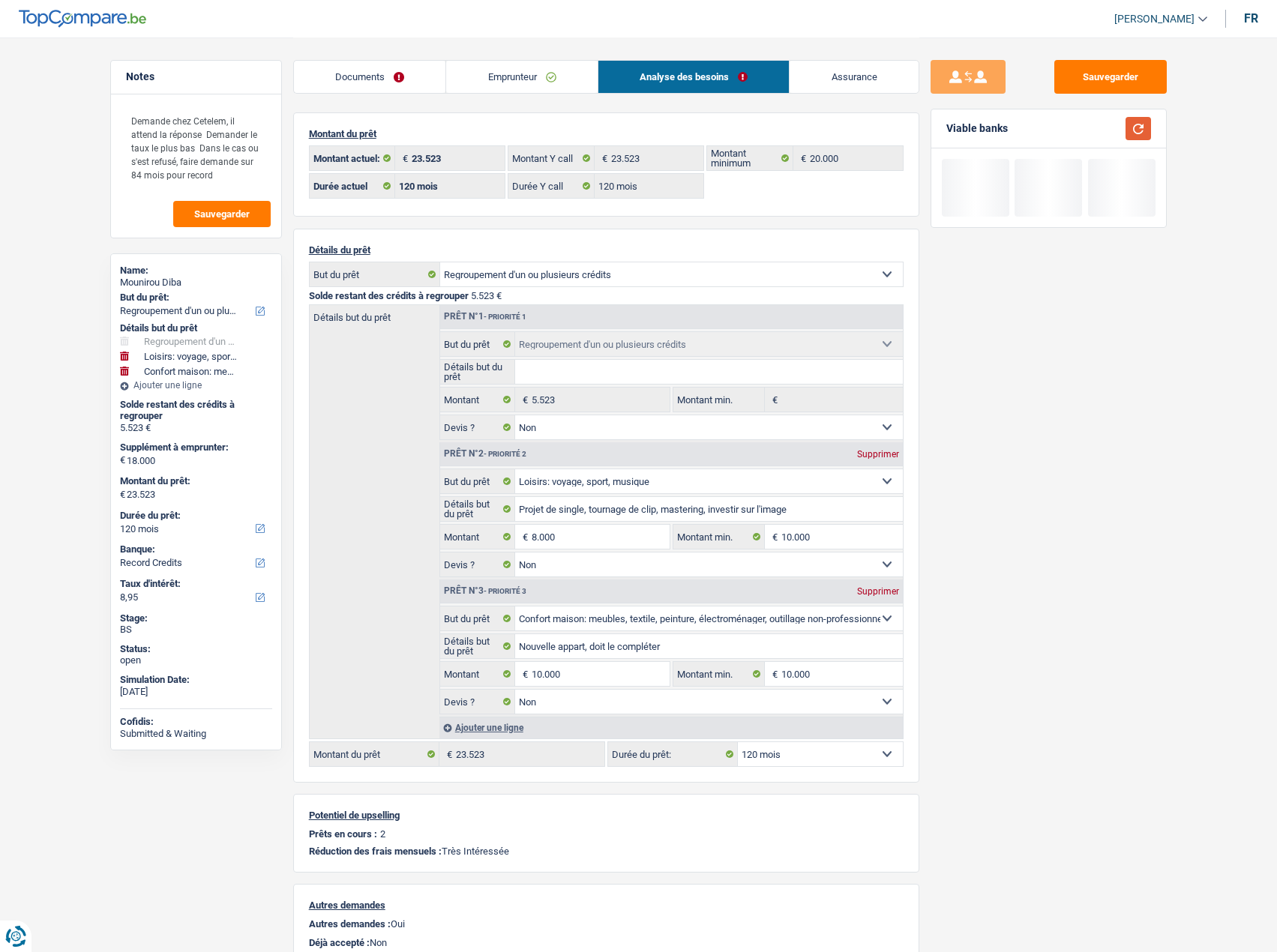
click at [1046, 129] on button "button" at bounding box center [1138, 129] width 26 height 23
click at [1046, 72] on button "Sauvegarder" at bounding box center [1110, 77] width 112 height 34
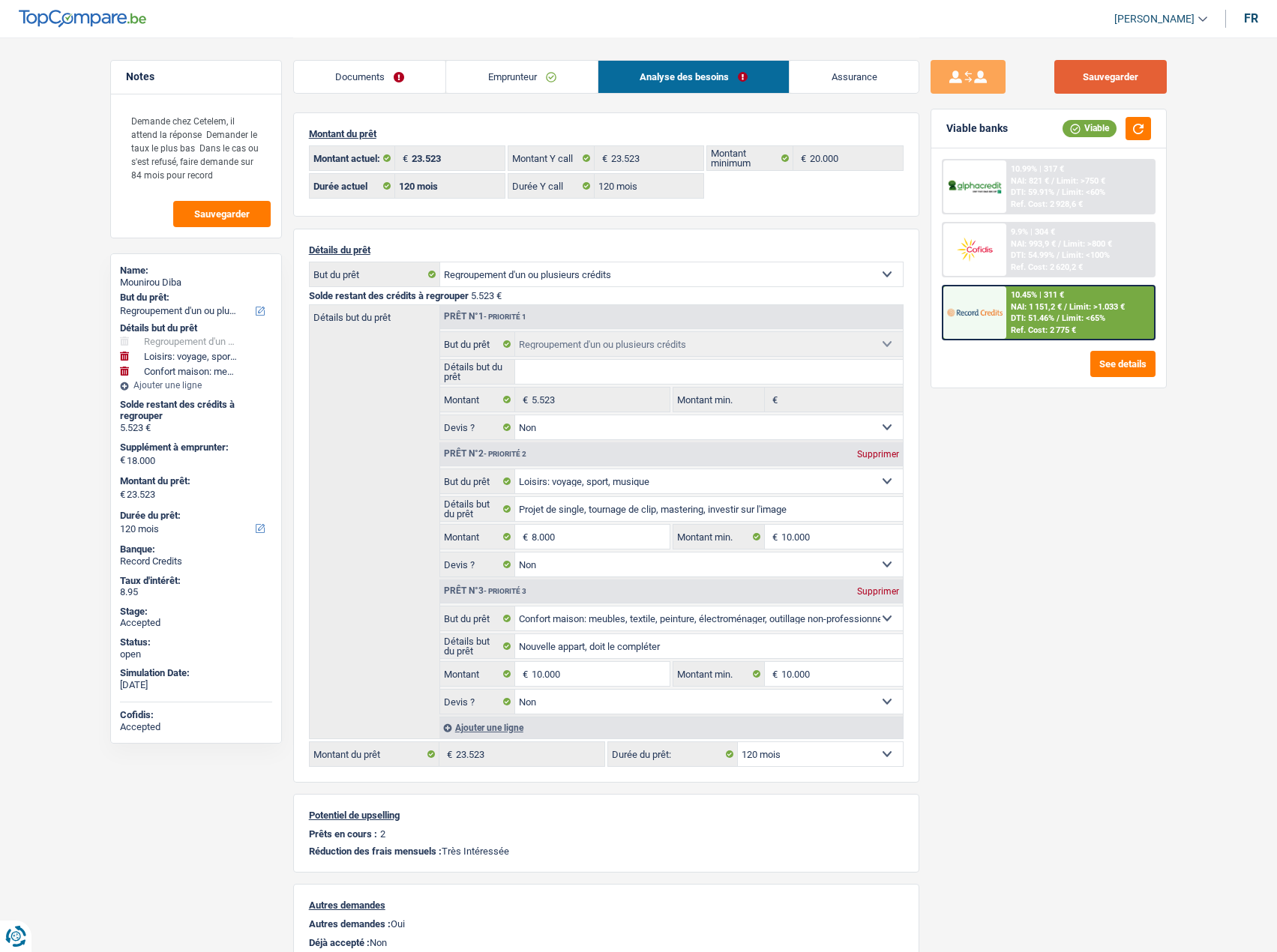
click at [1046, 79] on button "Sauvegarder" at bounding box center [1110, 77] width 112 height 34
click at [1046, 239] on span "Limit: >800 €" at bounding box center [1087, 244] width 49 height 10
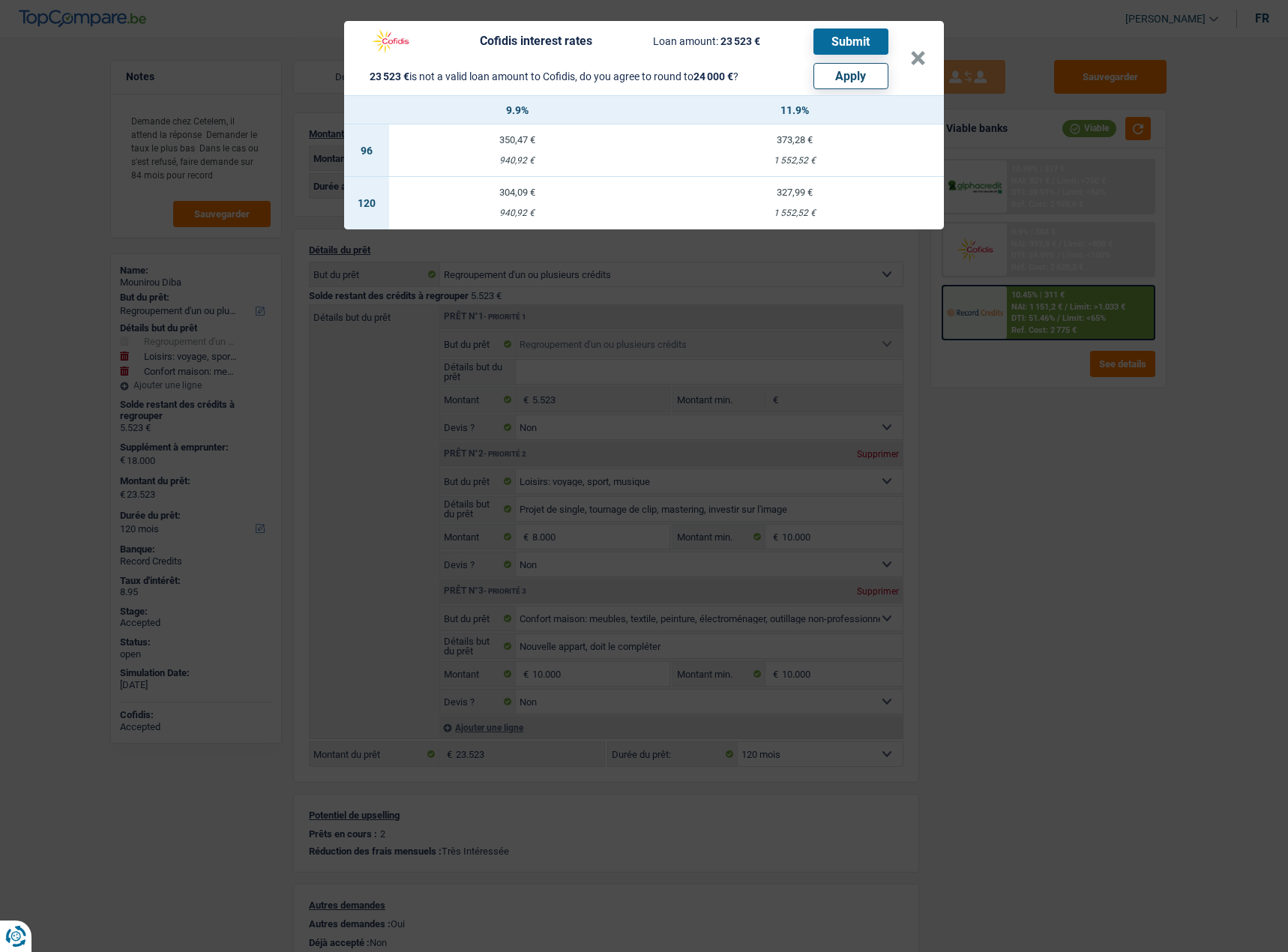
click at [842, 80] on button "Apply" at bounding box center [851, 76] width 75 height 26
type input "18.477"
type input "24.000"
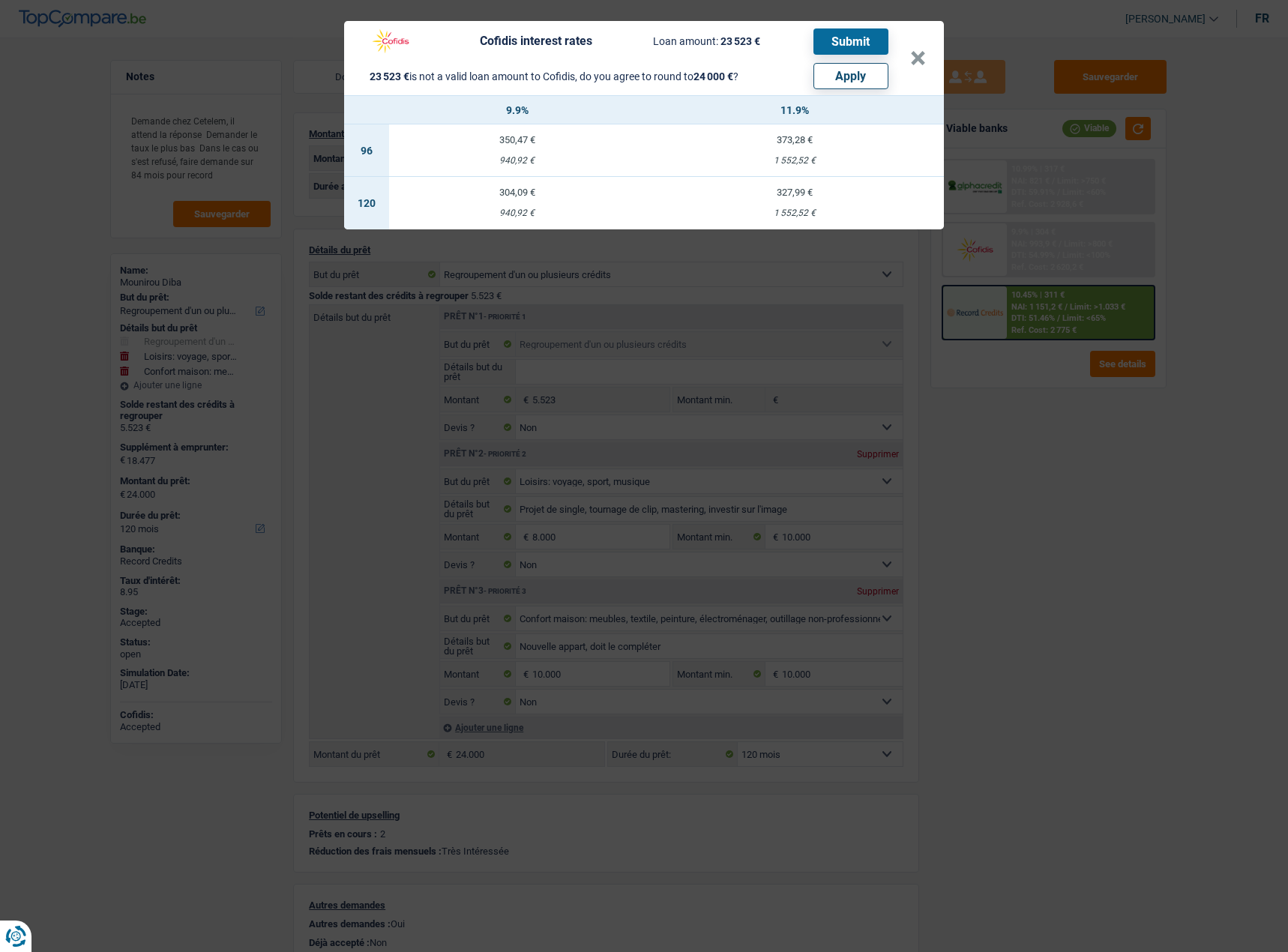
select select "other"
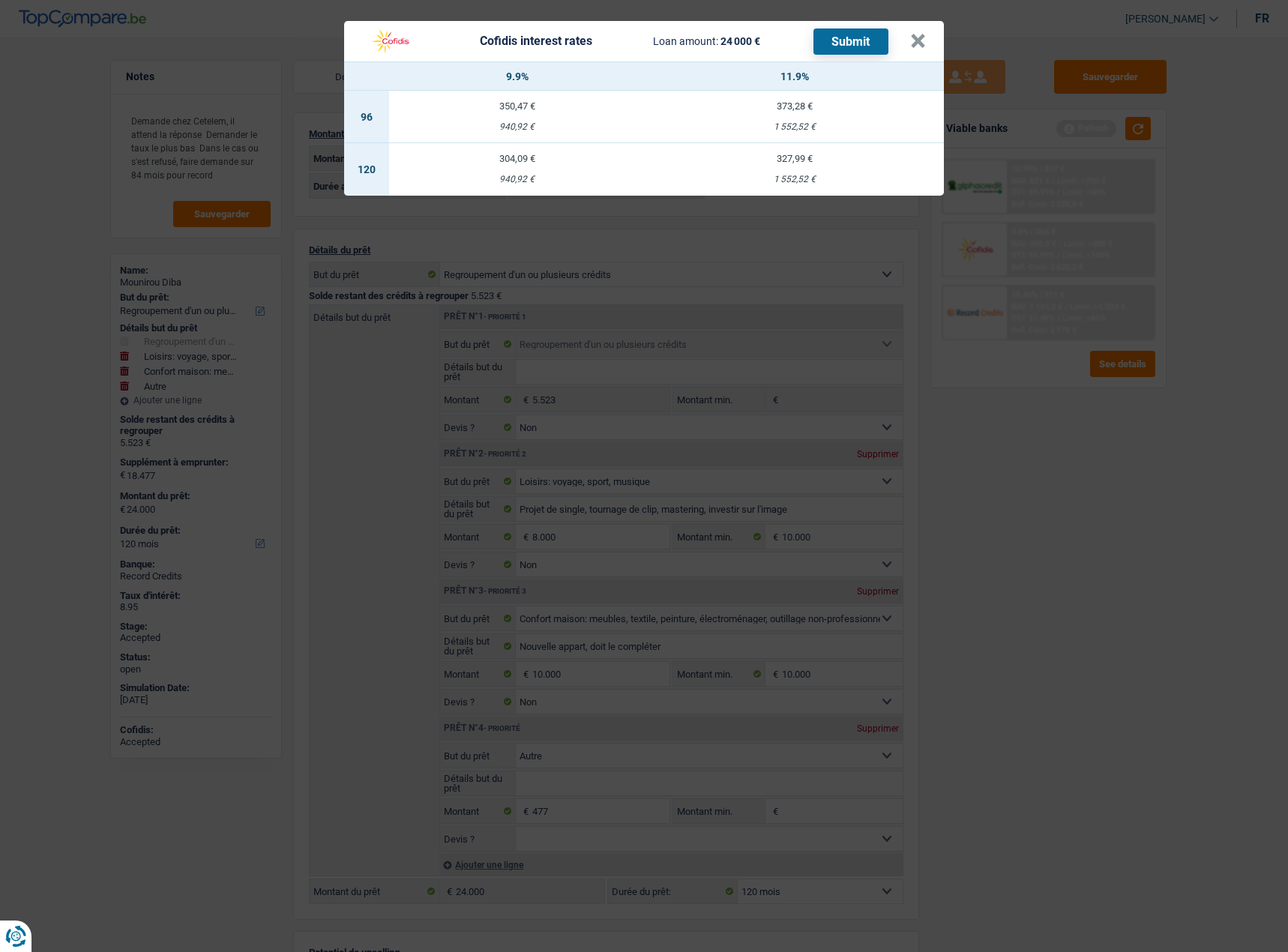
drag, startPoint x: 833, startPoint y: 167, endPoint x: 572, endPoint y: 158, distance: 261.2
click at [625, 155] on tr "120 304,09 € 940,92 € 327,99 € 1 552,52 €" at bounding box center [644, 170] width 600 height 53
click at [554, 158] on div "304,09 €" at bounding box center [517, 158] width 257 height 10
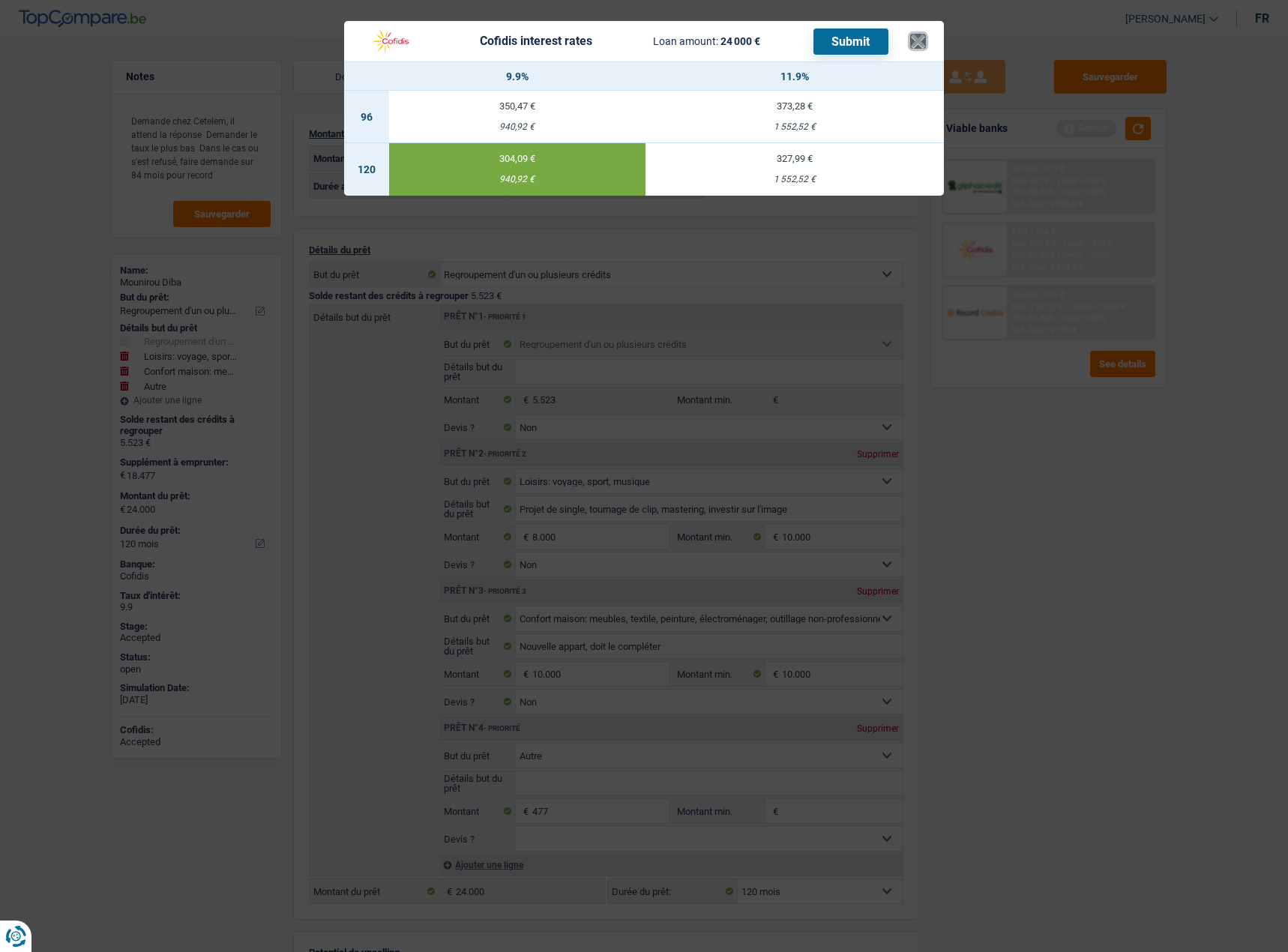
click at [915, 43] on button "×" at bounding box center [918, 41] width 16 height 15
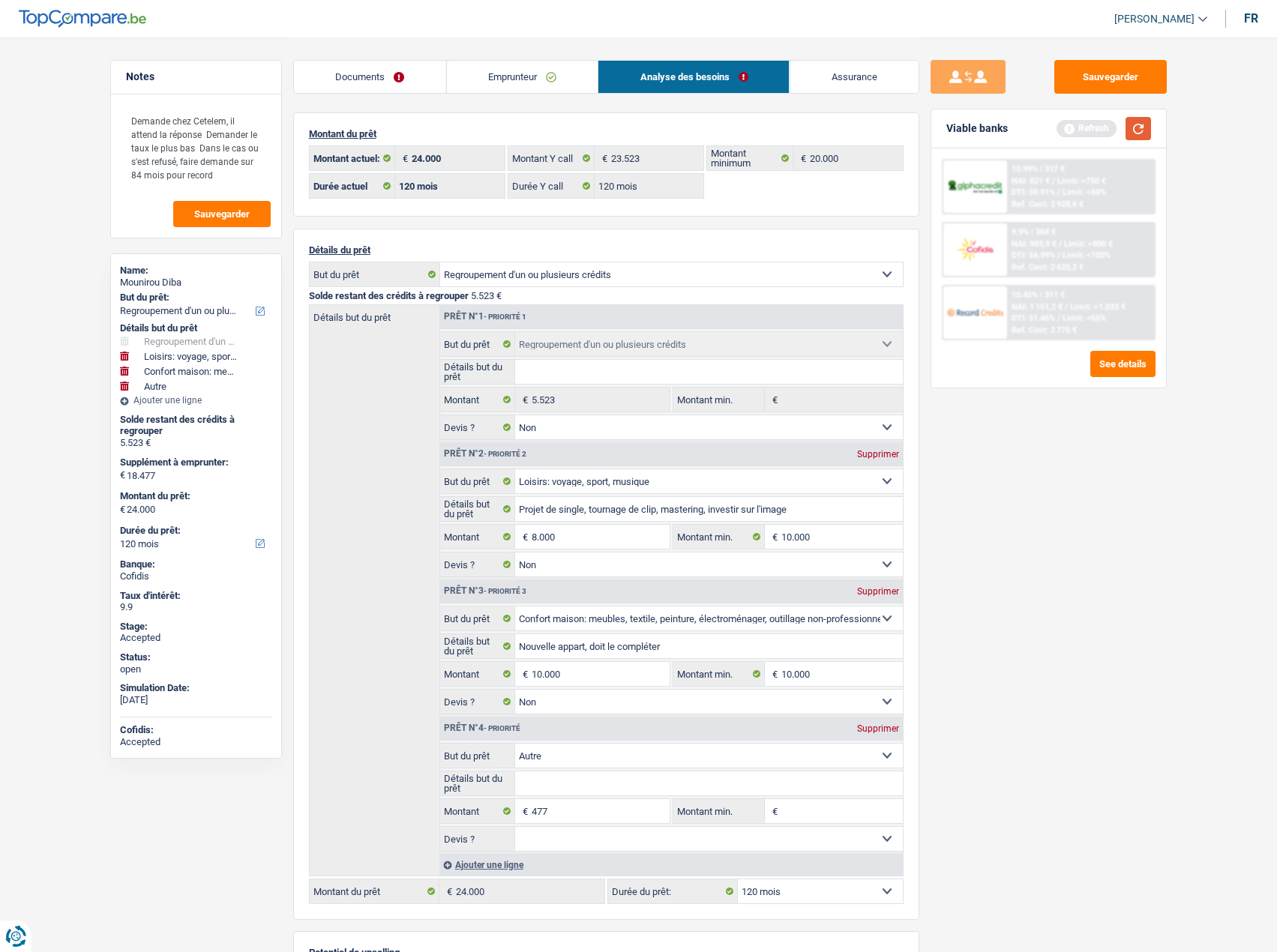
click at [1046, 123] on button "button" at bounding box center [1138, 129] width 26 height 23
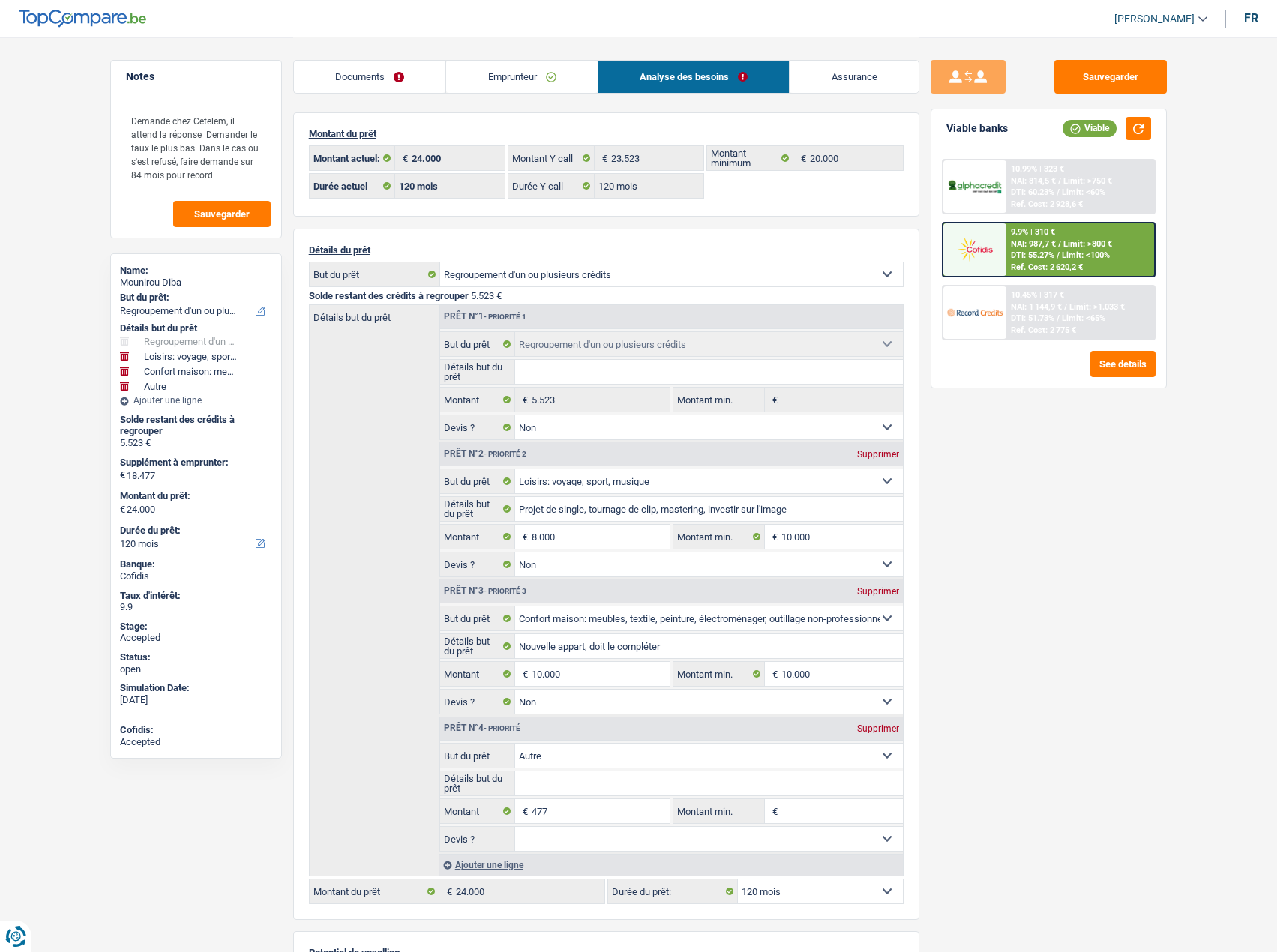
click at [995, 251] on img at bounding box center [974, 249] width 55 height 28
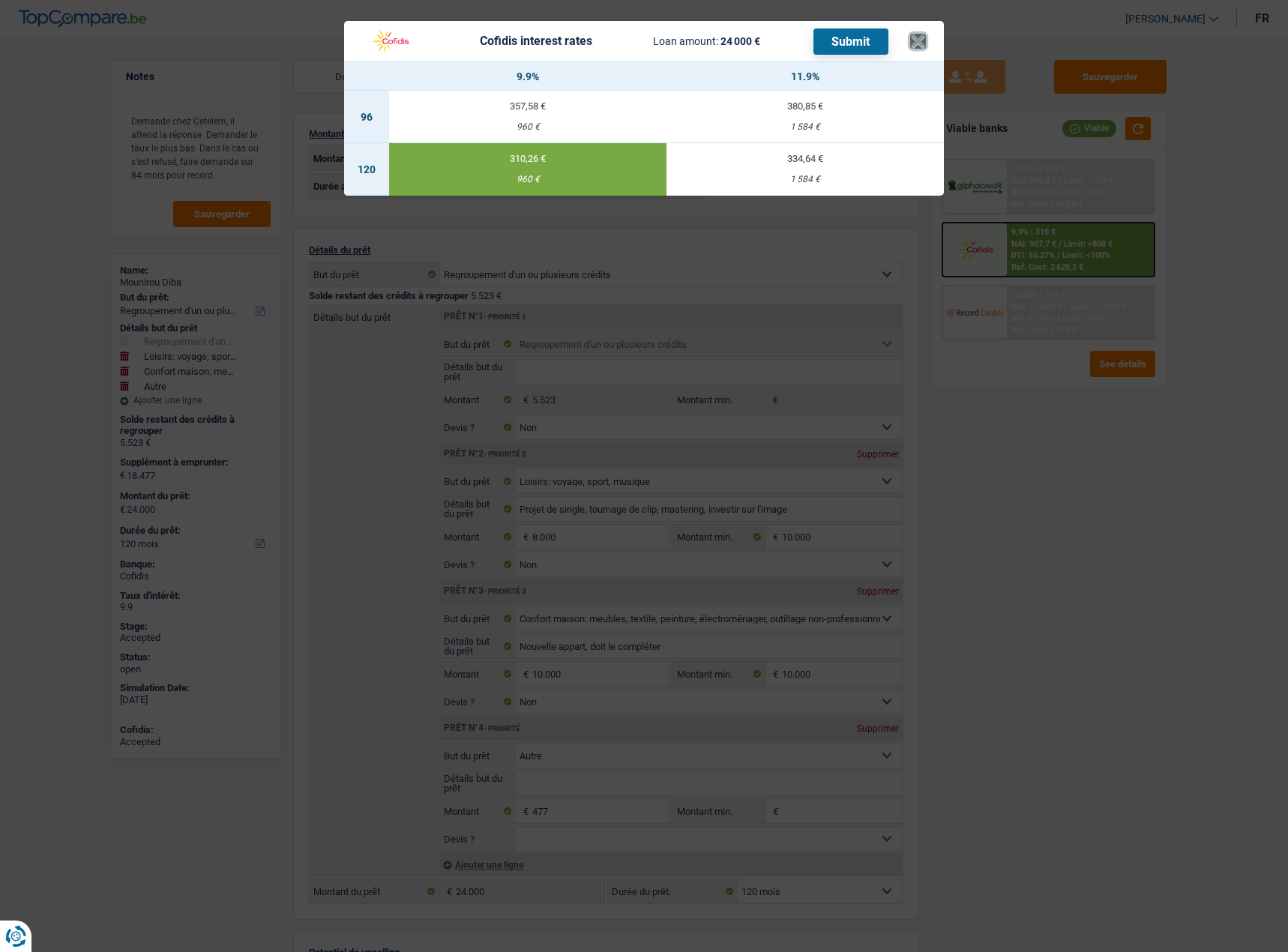
click at [912, 35] on button "×" at bounding box center [918, 41] width 16 height 15
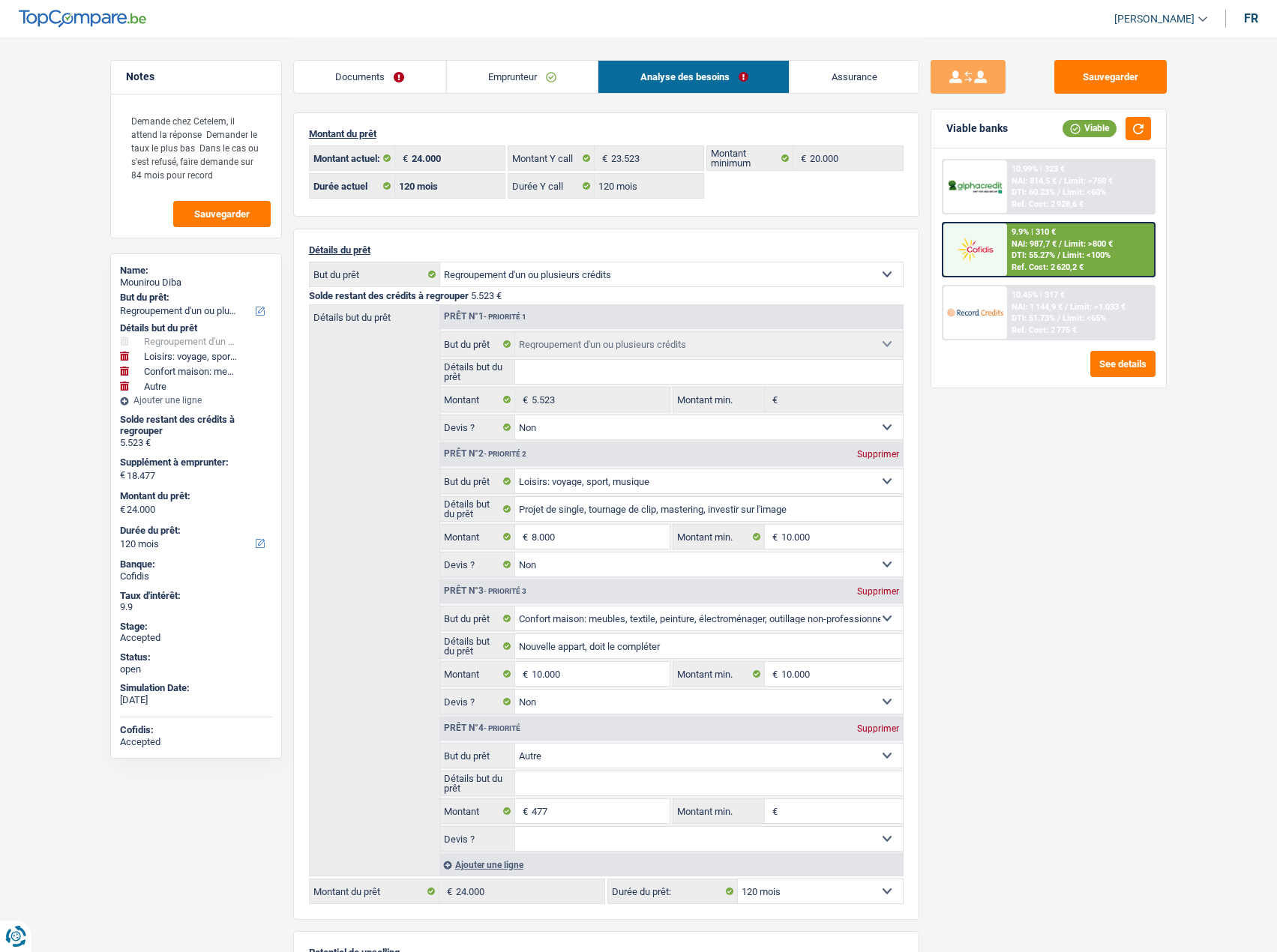
click at [1046, 251] on div "DTI: 55.27% / Limit: <100%" at bounding box center [1060, 256] width 99 height 10
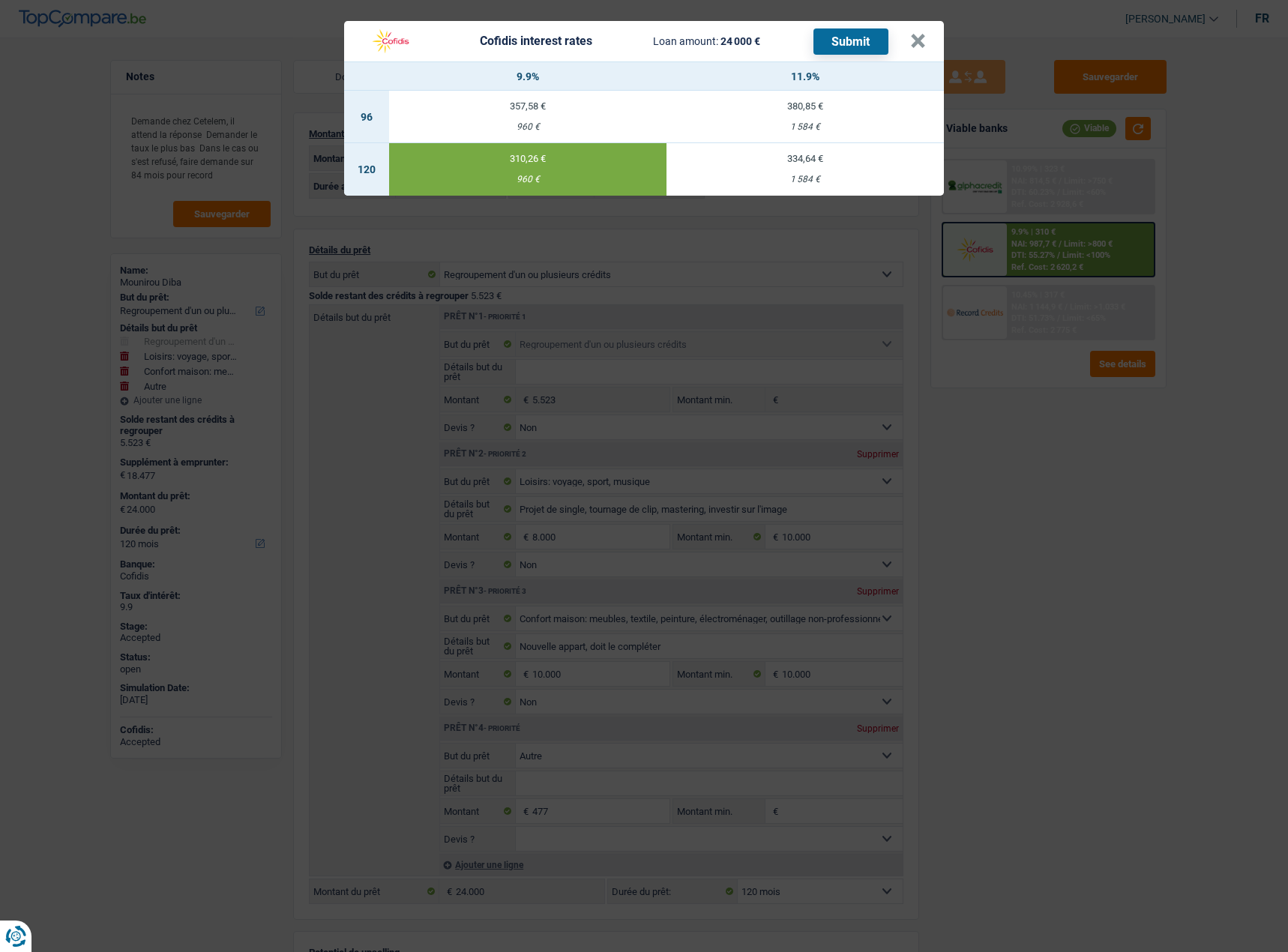
drag, startPoint x: 904, startPoint y: 45, endPoint x: 982, endPoint y: 52, distance: 78.3
click at [906, 45] on div "Cofidis interest rates Loan amount: 24 000 € Submit" at bounding box center [636, 41] width 548 height 29
click at [912, 40] on button "×" at bounding box center [918, 41] width 16 height 15
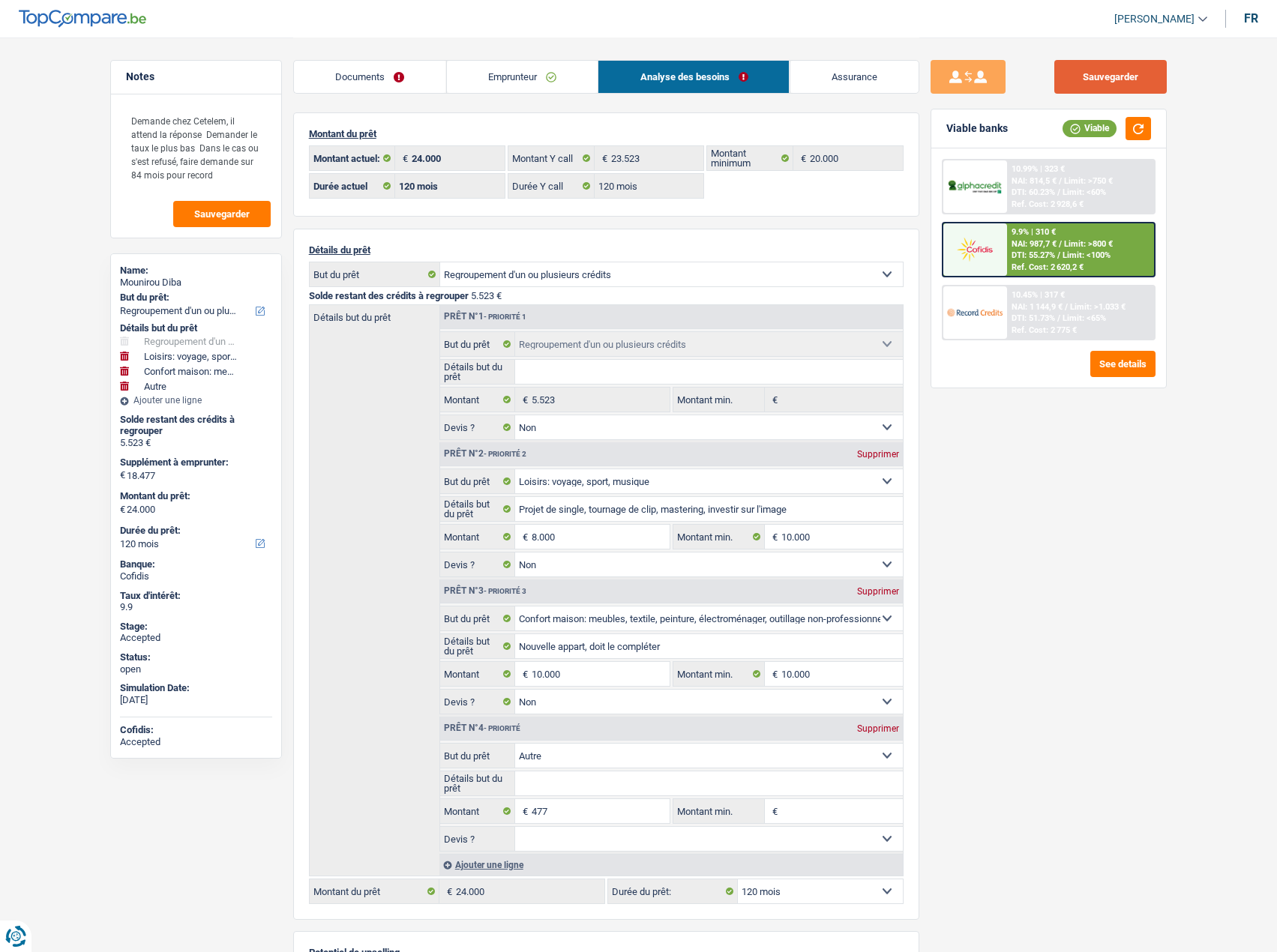
drag, startPoint x: 1069, startPoint y: 73, endPoint x: 967, endPoint y: 101, distance: 105.8
click at [1046, 75] on button "Sauvegarder" at bounding box center [1110, 77] width 112 height 34
click at [1046, 74] on button "Sauvegarder" at bounding box center [1110, 77] width 112 height 34
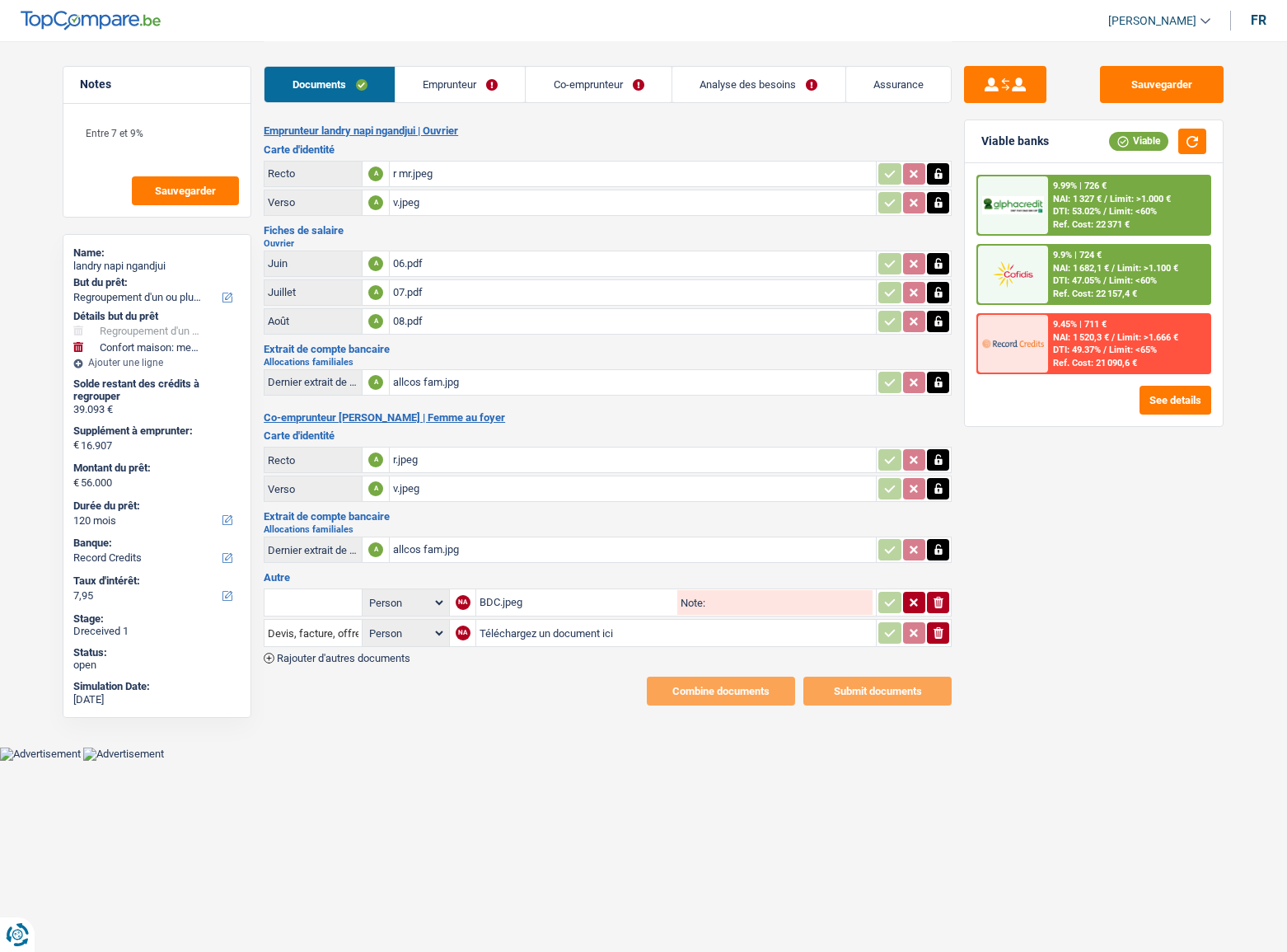
select select "refinancing"
select select "household"
select select "120"
select select "record credits"
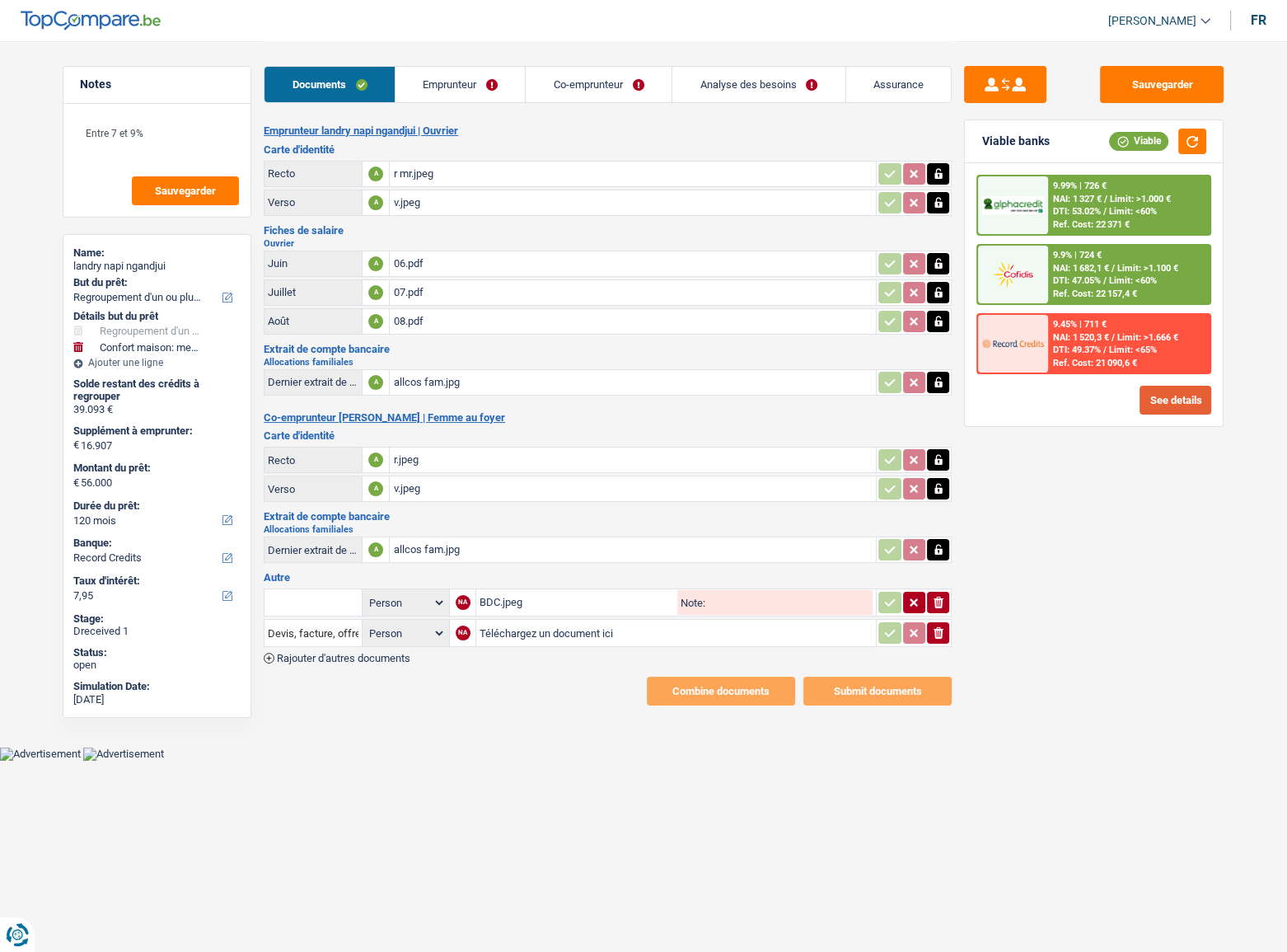
click at [1179, 385] on button "See details" at bounding box center [1175, 400] width 72 height 29
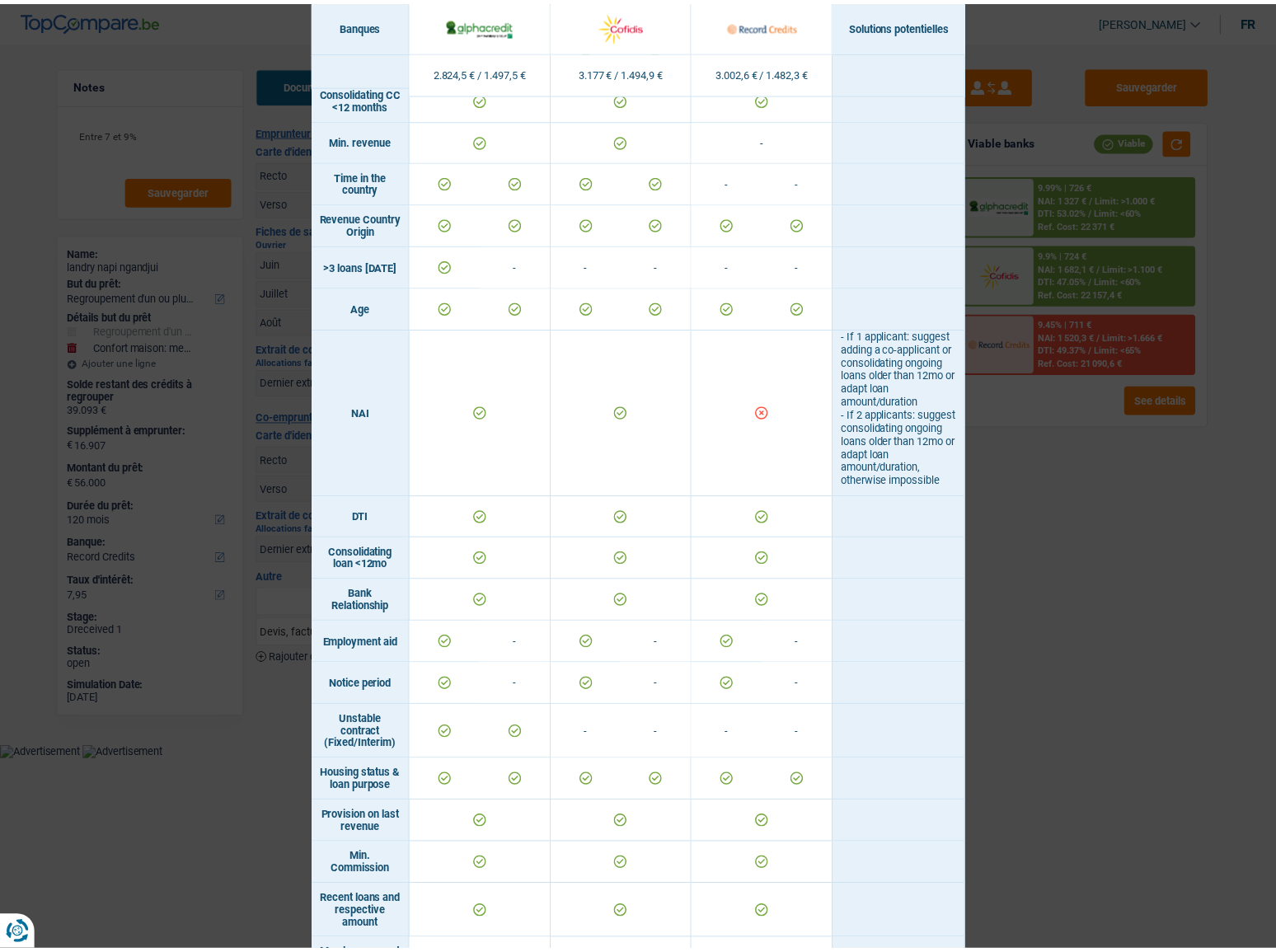
scroll to position [45, 0]
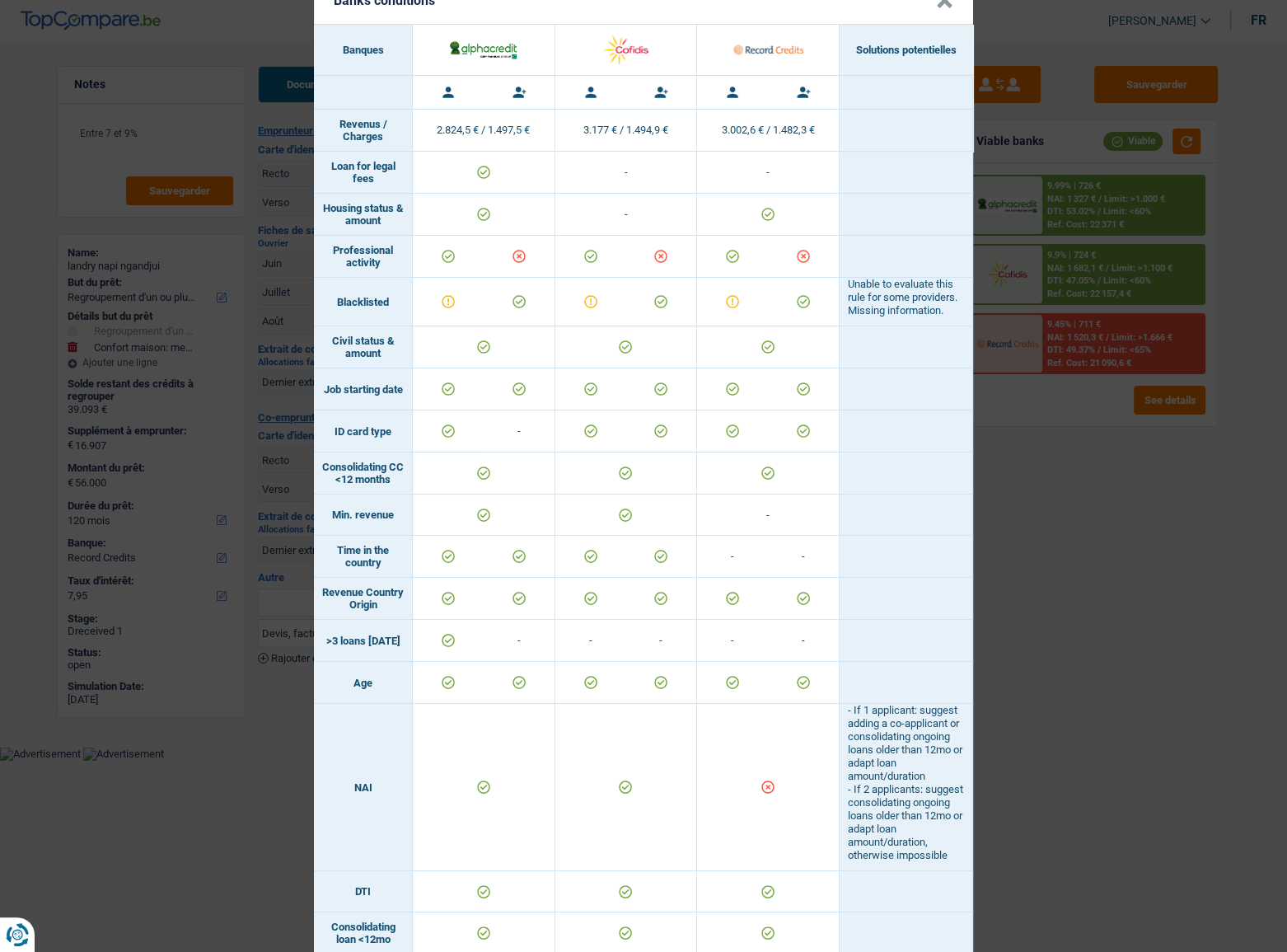
click at [1099, 450] on div "Banks conditions × Banques Solutions potentielles Revenus / Charges 2.824,5 € /…" at bounding box center [643, 476] width 1287 height 952
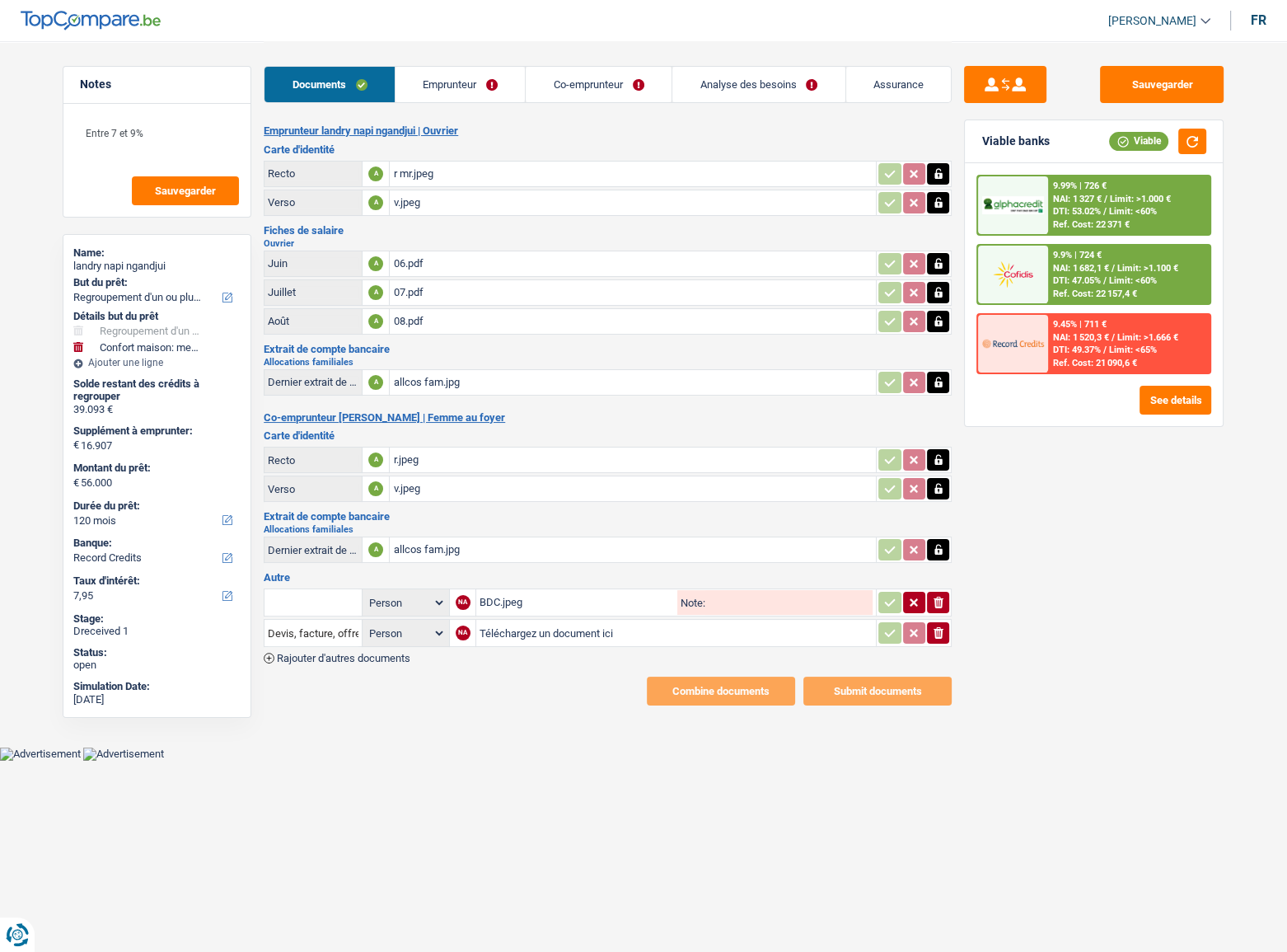
click at [738, 86] on link "Analyse des besoins" at bounding box center [759, 84] width 173 height 35
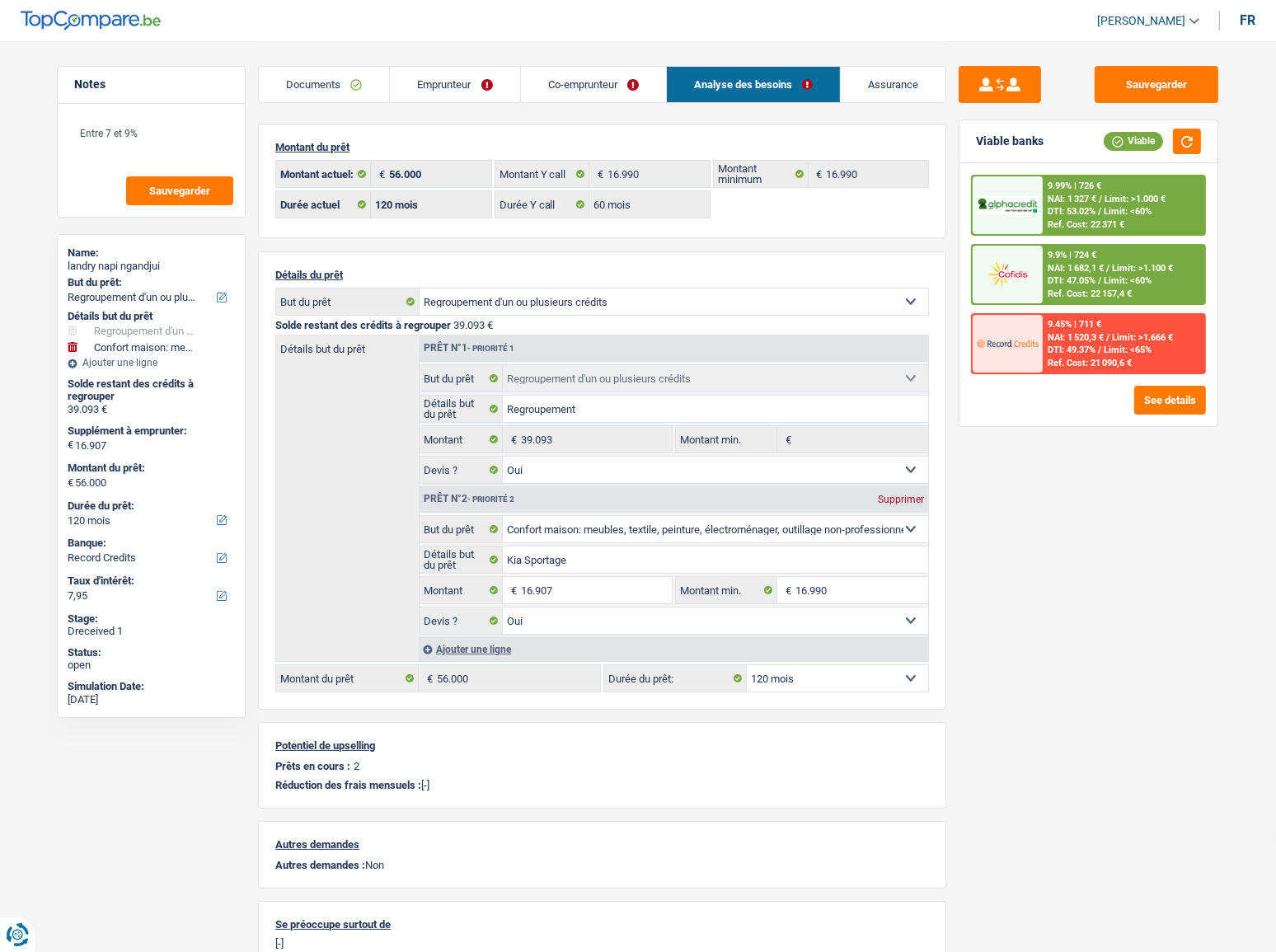
click at [577, 72] on link "Co-emprunteur" at bounding box center [593, 84] width 145 height 35
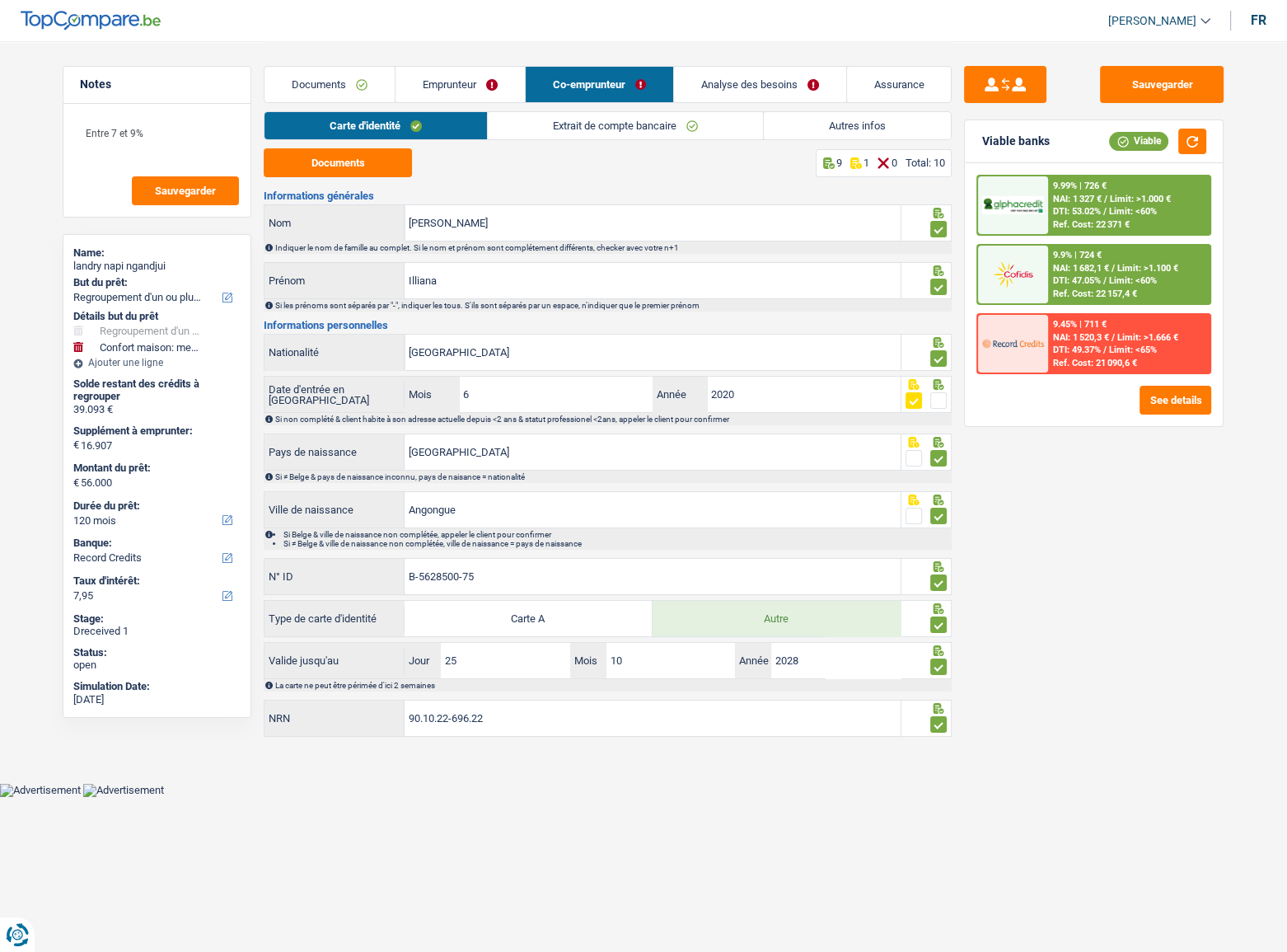
click at [724, 121] on link "Extrait de compte bancaire" at bounding box center [626, 126] width 276 height 27
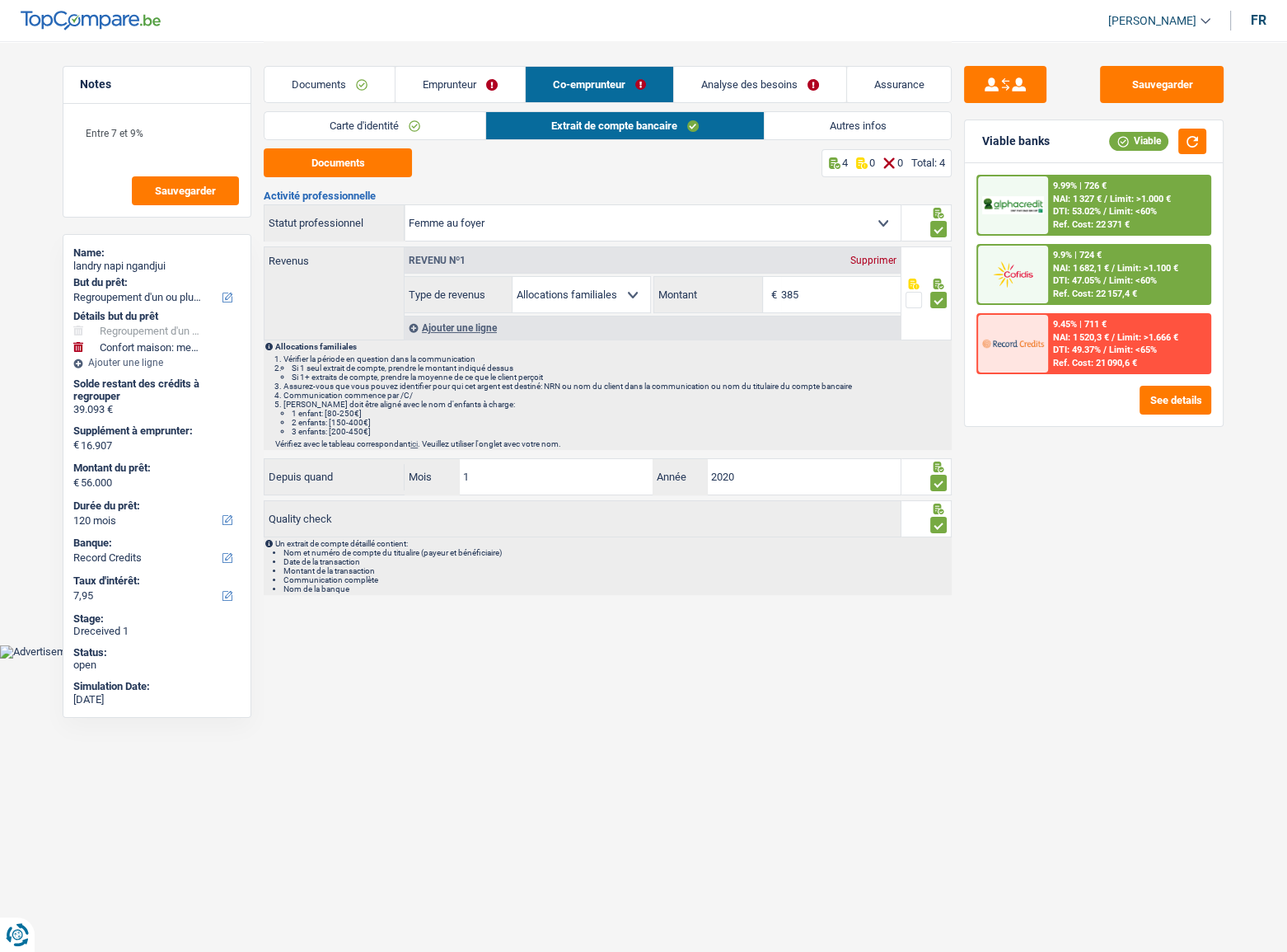
click at [474, 83] on link "Emprunteur" at bounding box center [460, 84] width 130 height 35
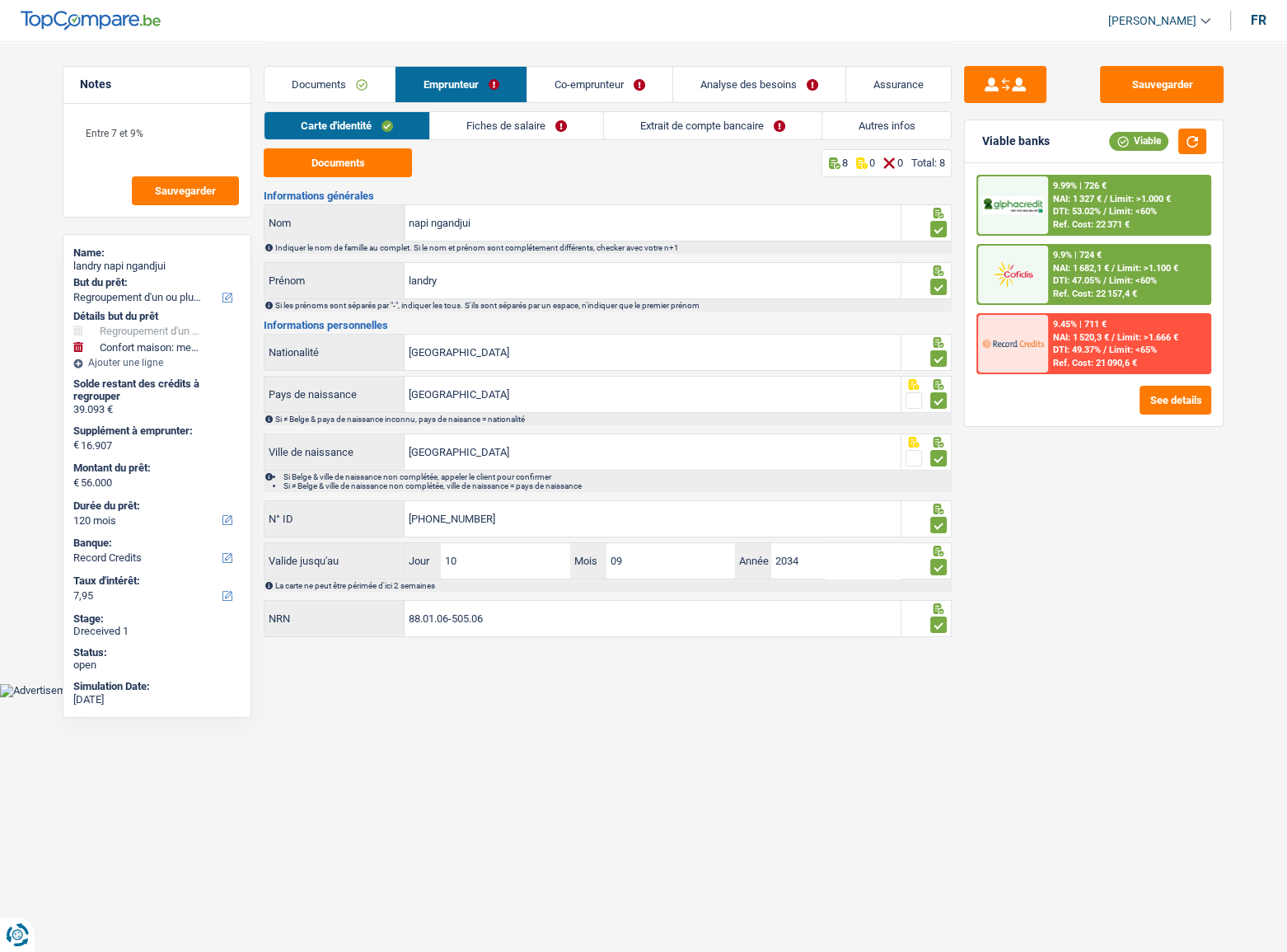
click at [552, 131] on link "Fiches de salaire" at bounding box center [516, 126] width 173 height 27
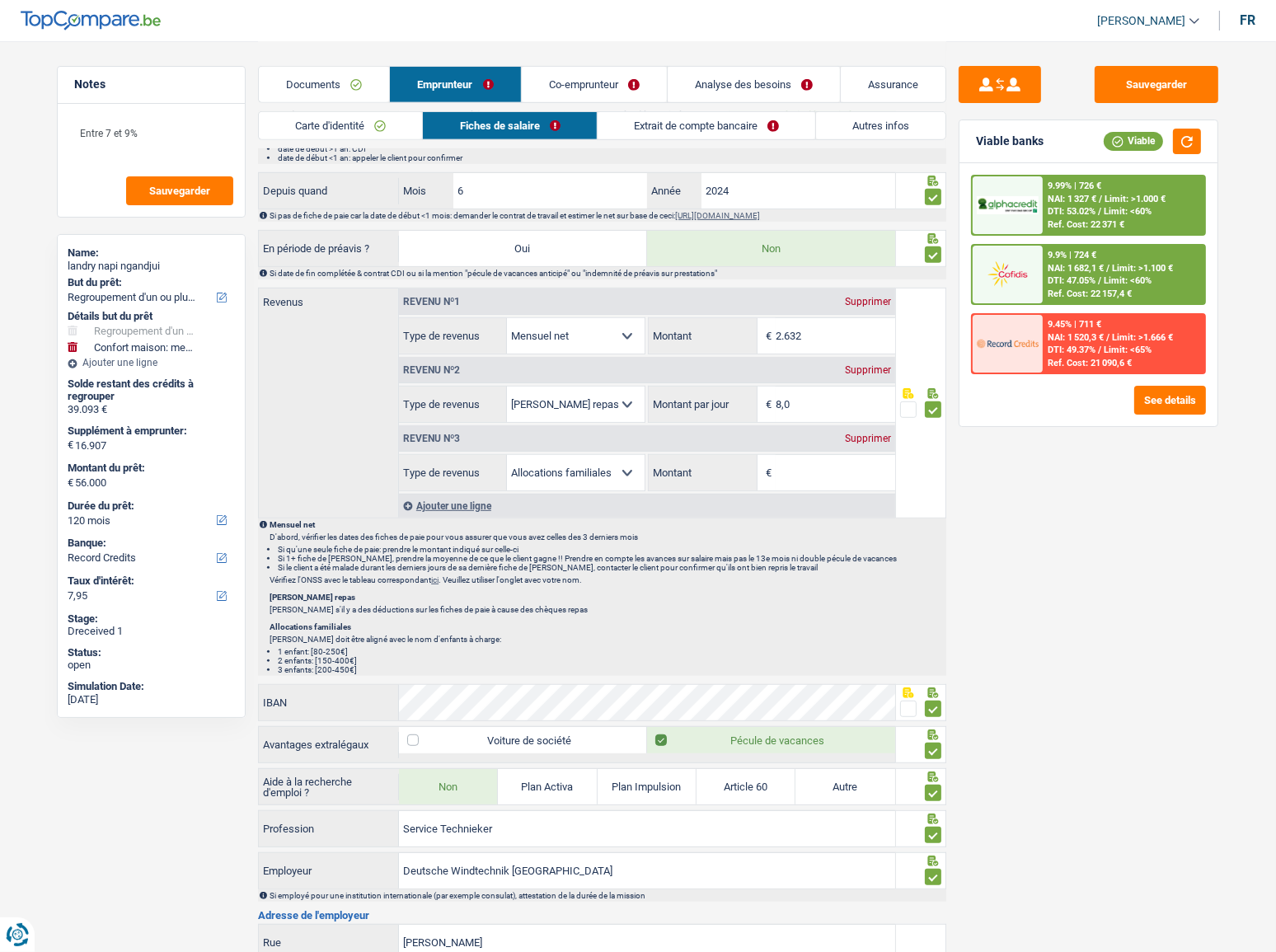
scroll to position [1197, 0]
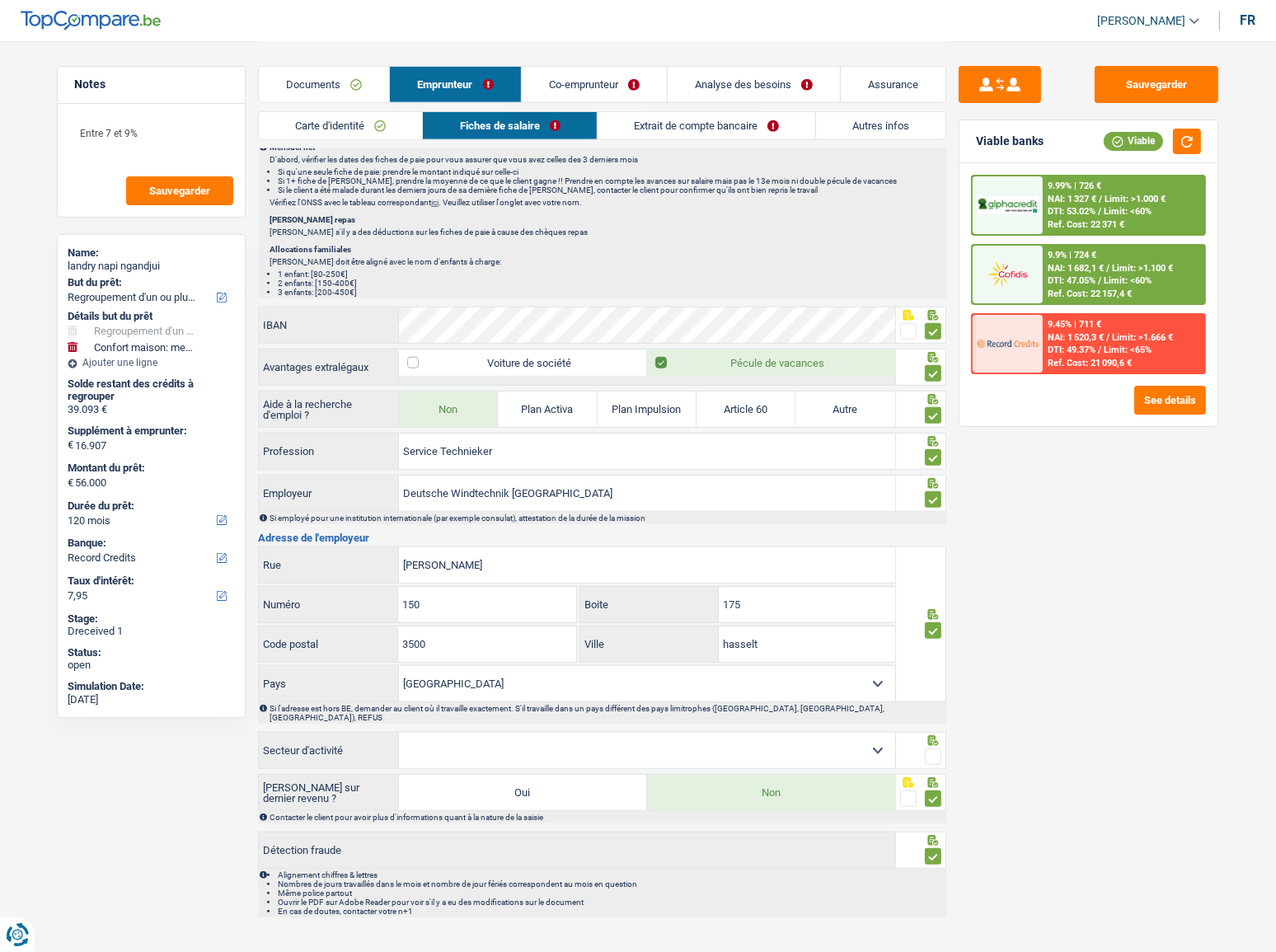
click at [933, 748] on span at bounding box center [933, 756] width 16 height 16
click at [0, 0] on input "radio" at bounding box center [0, 0] width 0 height 0
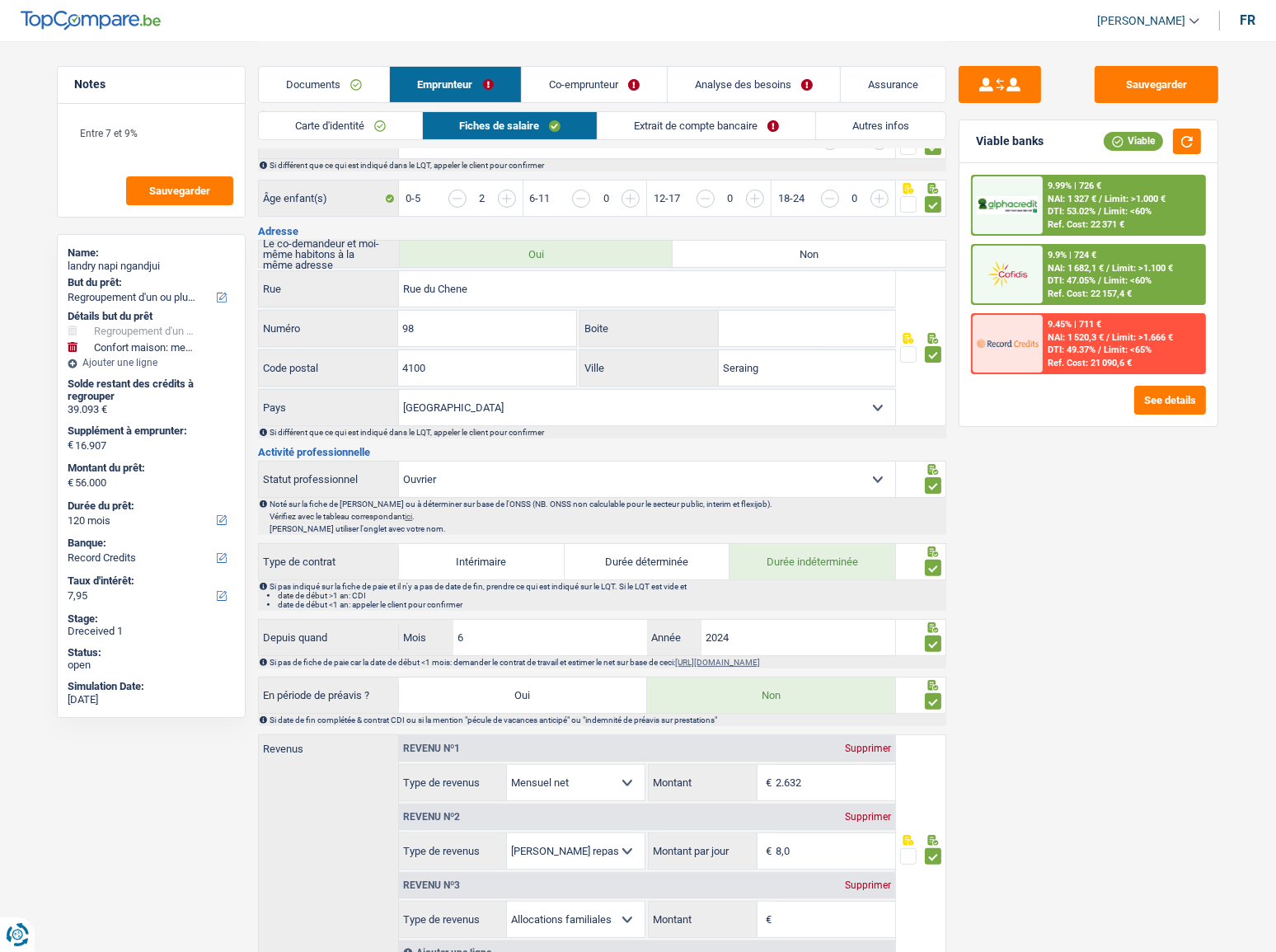
scroll to position [0, 0]
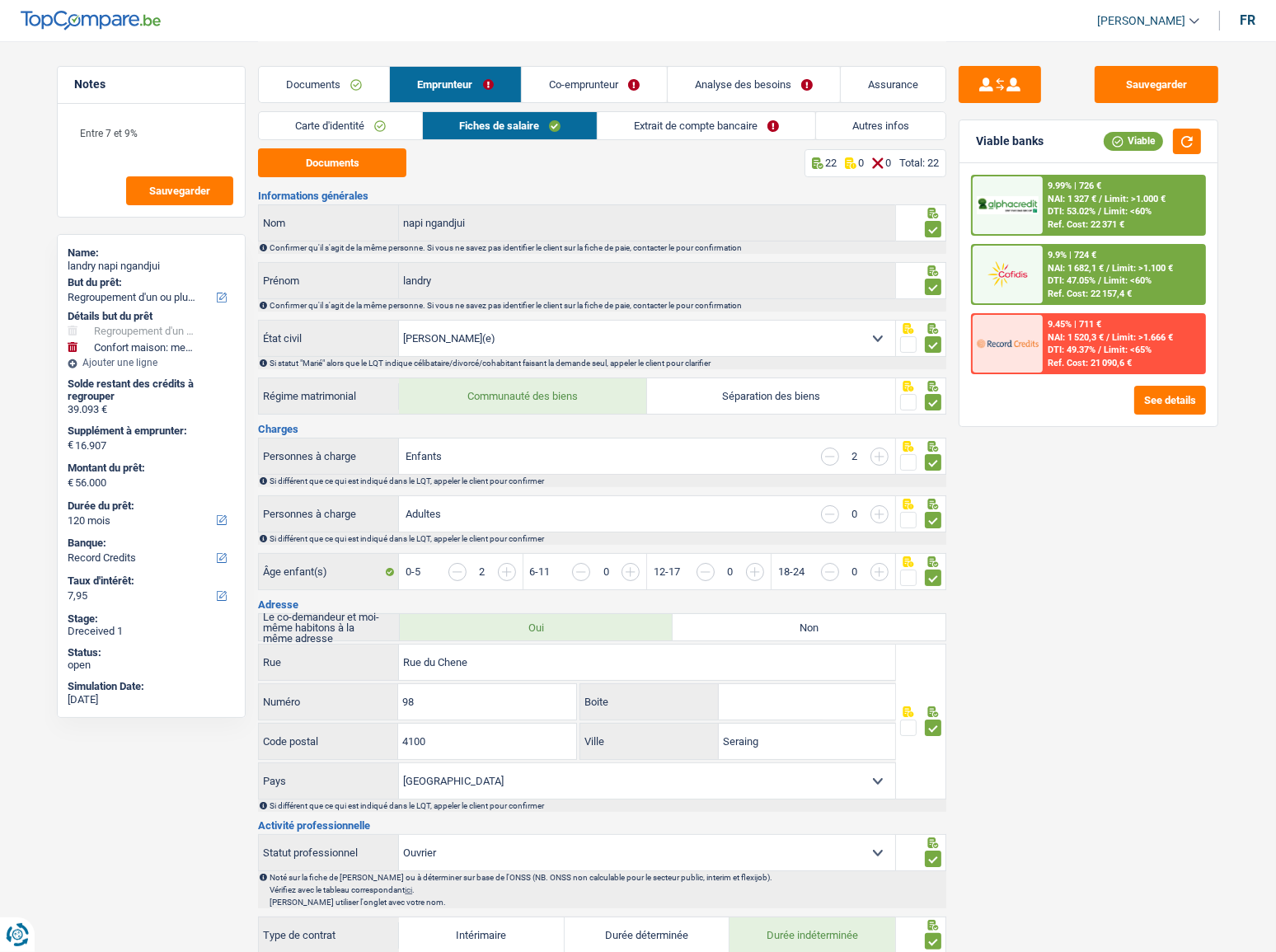
drag, startPoint x: 643, startPoint y: 123, endPoint x: 971, endPoint y: 396, distance: 426.7
click at [644, 123] on link "Extrait de compte bancaire" at bounding box center [706, 126] width 218 height 27
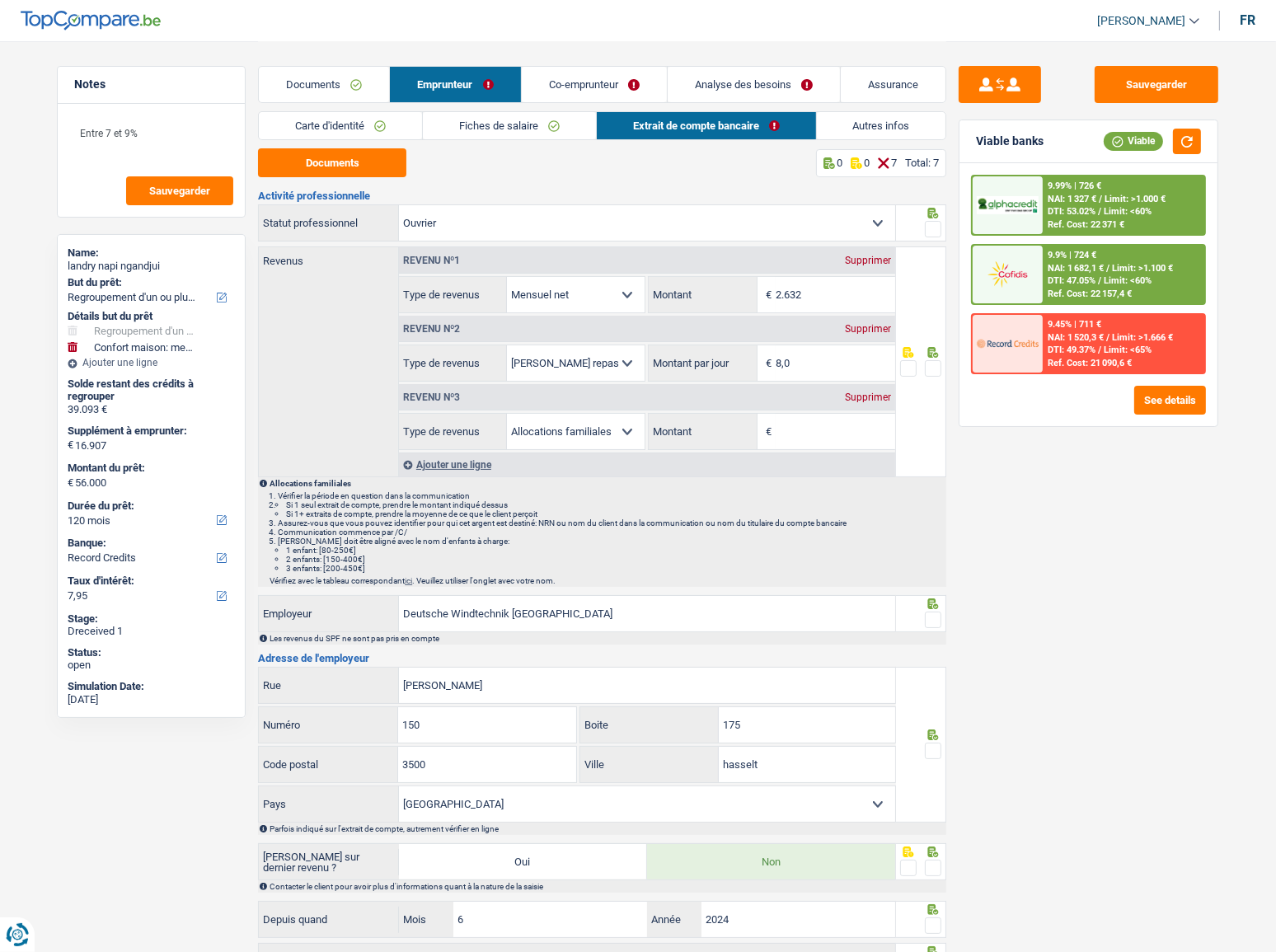
click at [872, 393] on div "Supprimer" at bounding box center [868, 397] width 54 height 10
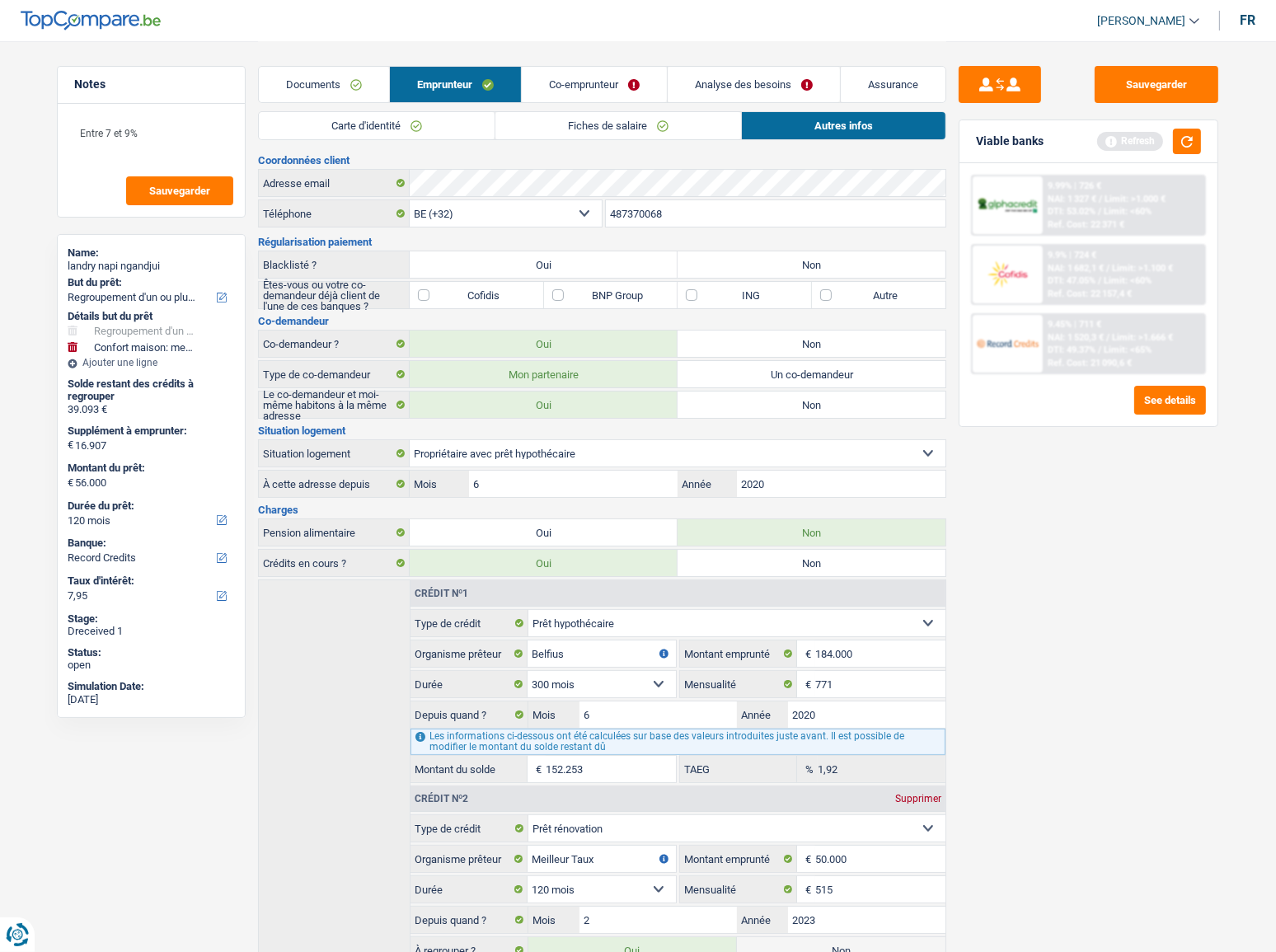
click at [564, 79] on link "Co-emprunteur" at bounding box center [594, 84] width 145 height 35
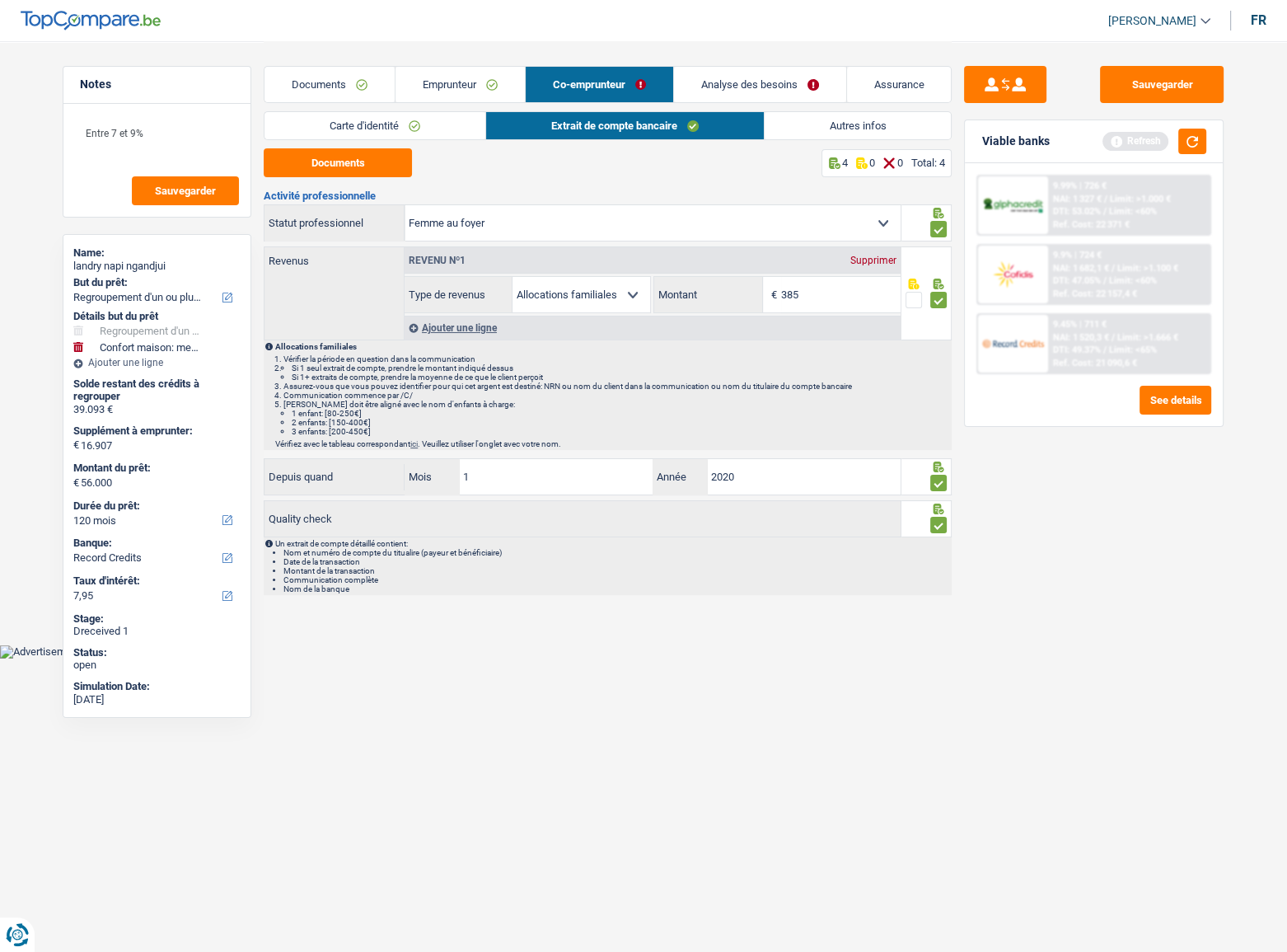
click at [759, 87] on link "Analyse des besoins" at bounding box center [760, 84] width 172 height 35
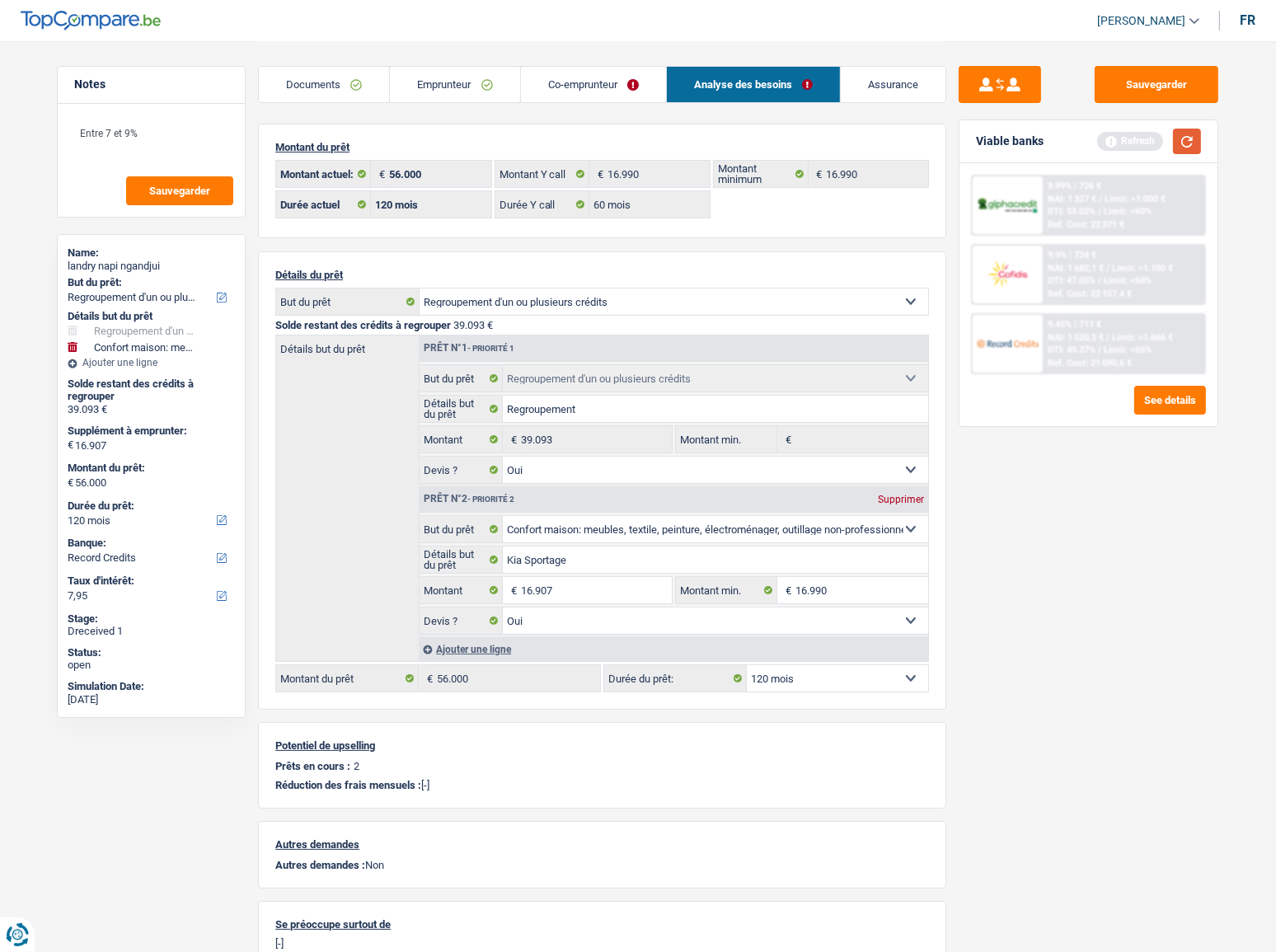
drag, startPoint x: 1184, startPoint y: 143, endPoint x: 915, endPoint y: 141, distance: 269.0
click at [1184, 141] on button "button" at bounding box center [1186, 141] width 28 height 25
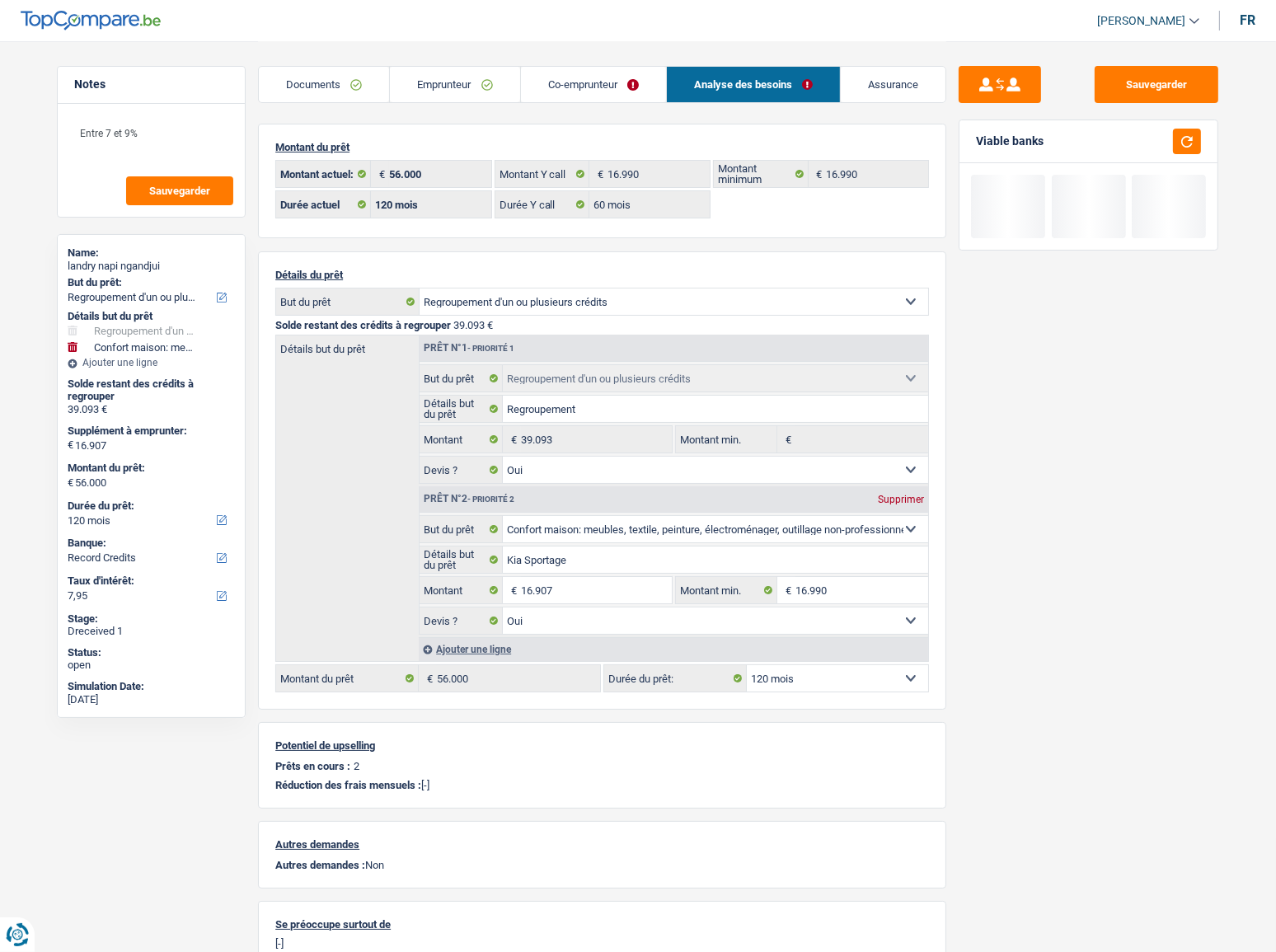
click at [609, 90] on link "Co-emprunteur" at bounding box center [593, 84] width 145 height 35
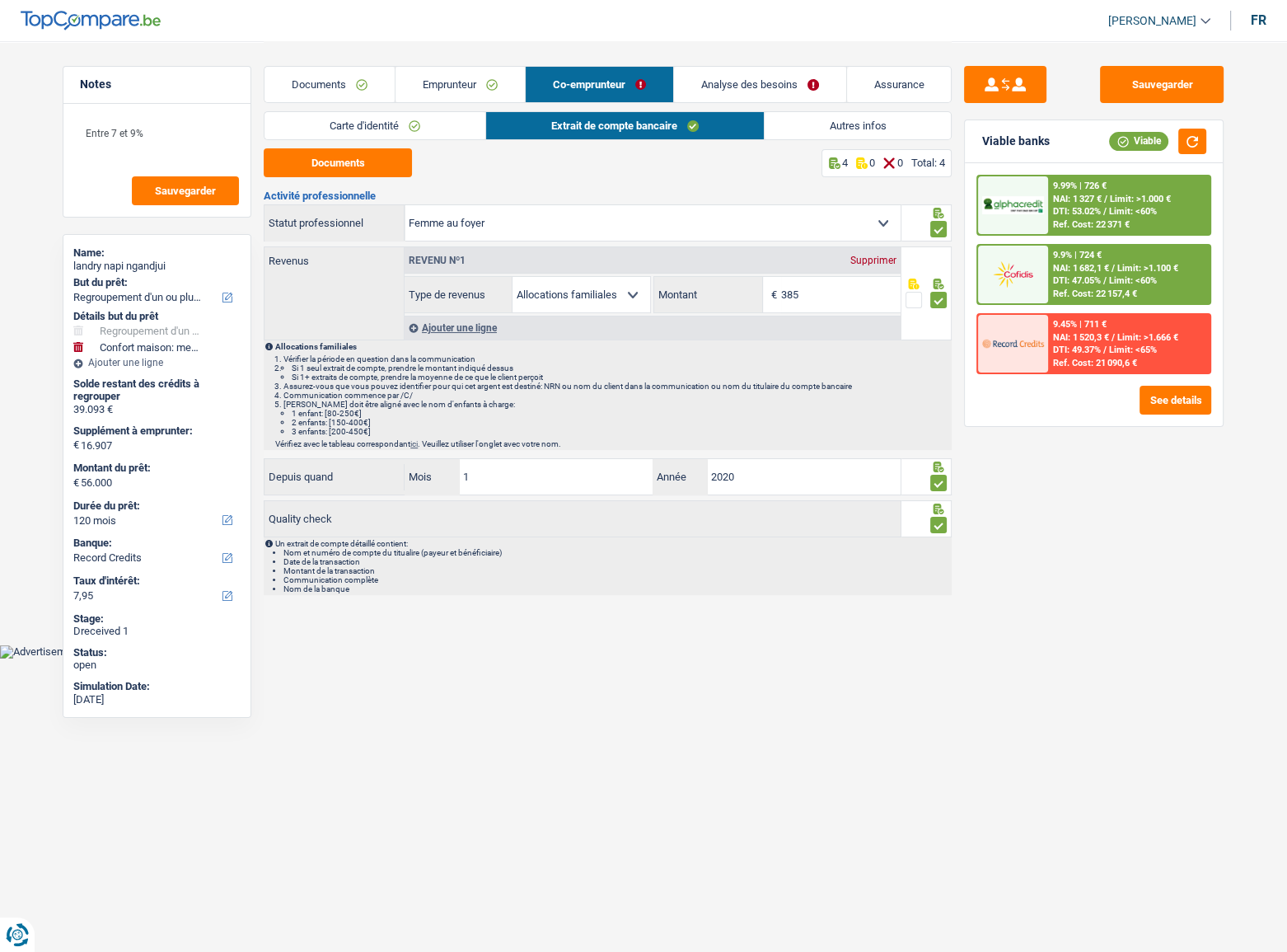
click at [763, 71] on link "Analyse des besoins" at bounding box center [760, 84] width 172 height 35
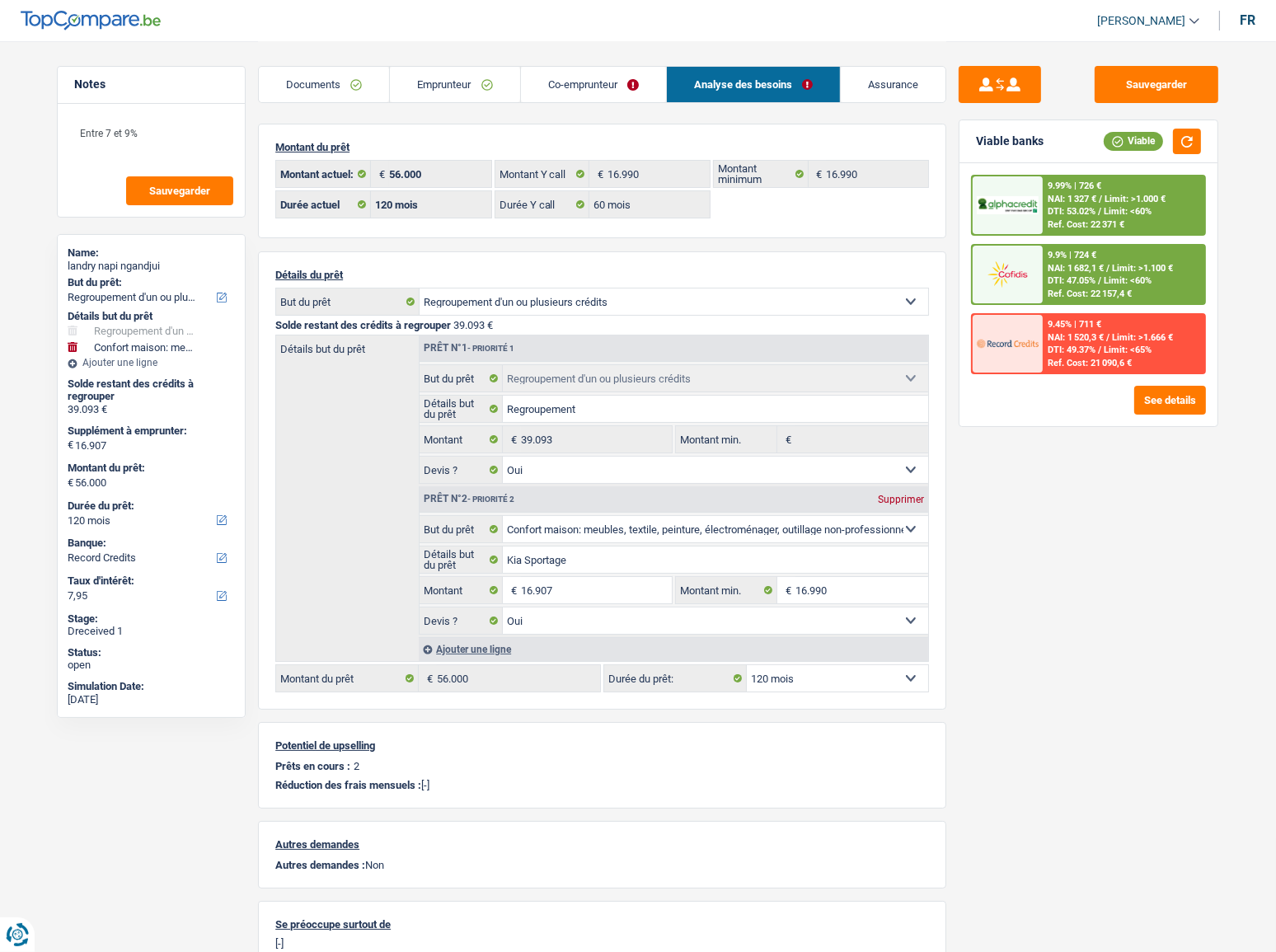
click at [804, 675] on select "12 mois 18 mois 24 mois 30 mois 36 mois 42 mois 48 mois 60 mois 72 mois 84 mois…" at bounding box center [837, 677] width 181 height 26
select select "84"
click at [746, 665] on select "12 mois 18 mois 24 mois 30 mois 36 mois 42 mois 48 mois 60 mois 72 mois 84 mois…" at bounding box center [837, 677] width 181 height 26
select select "84"
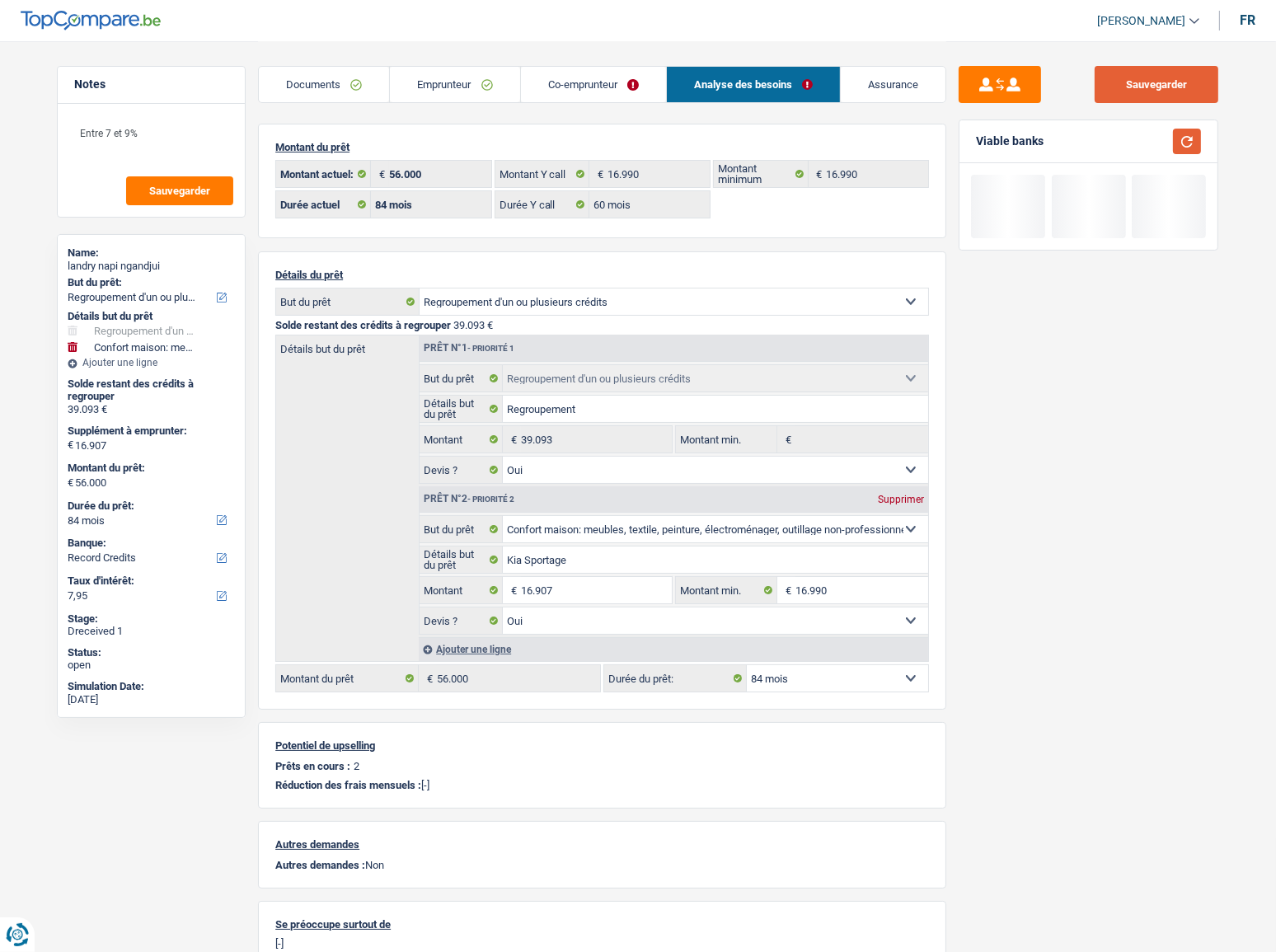
drag, startPoint x: 1196, startPoint y: 141, endPoint x: 1164, endPoint y: 93, distance: 57.7
click at [1195, 139] on button "button" at bounding box center [1186, 141] width 28 height 25
click at [1158, 79] on button "Sauvegarder" at bounding box center [1156, 84] width 123 height 37
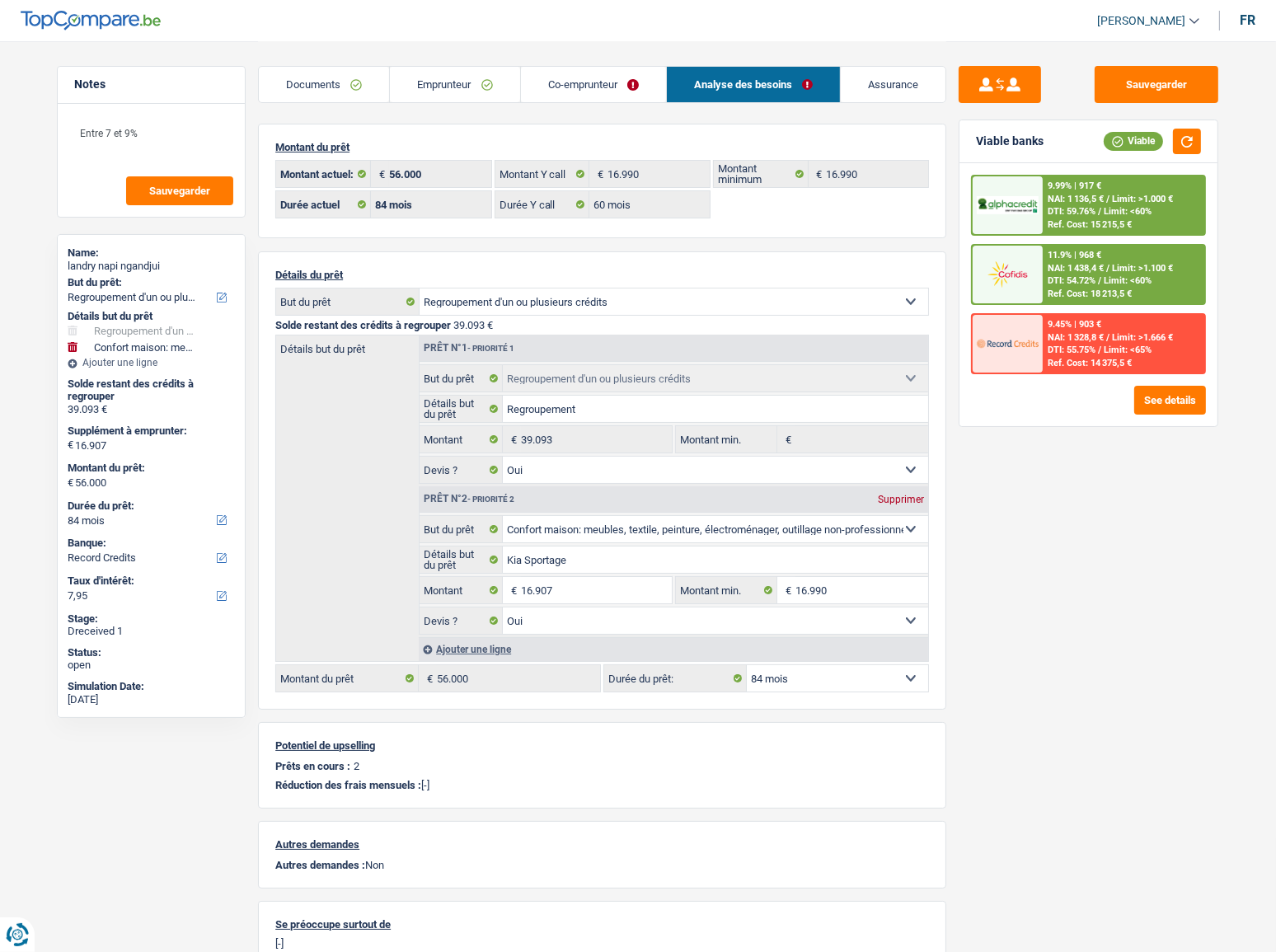
click at [1091, 250] on div "11.9% | 968 €" at bounding box center [1074, 255] width 54 height 11
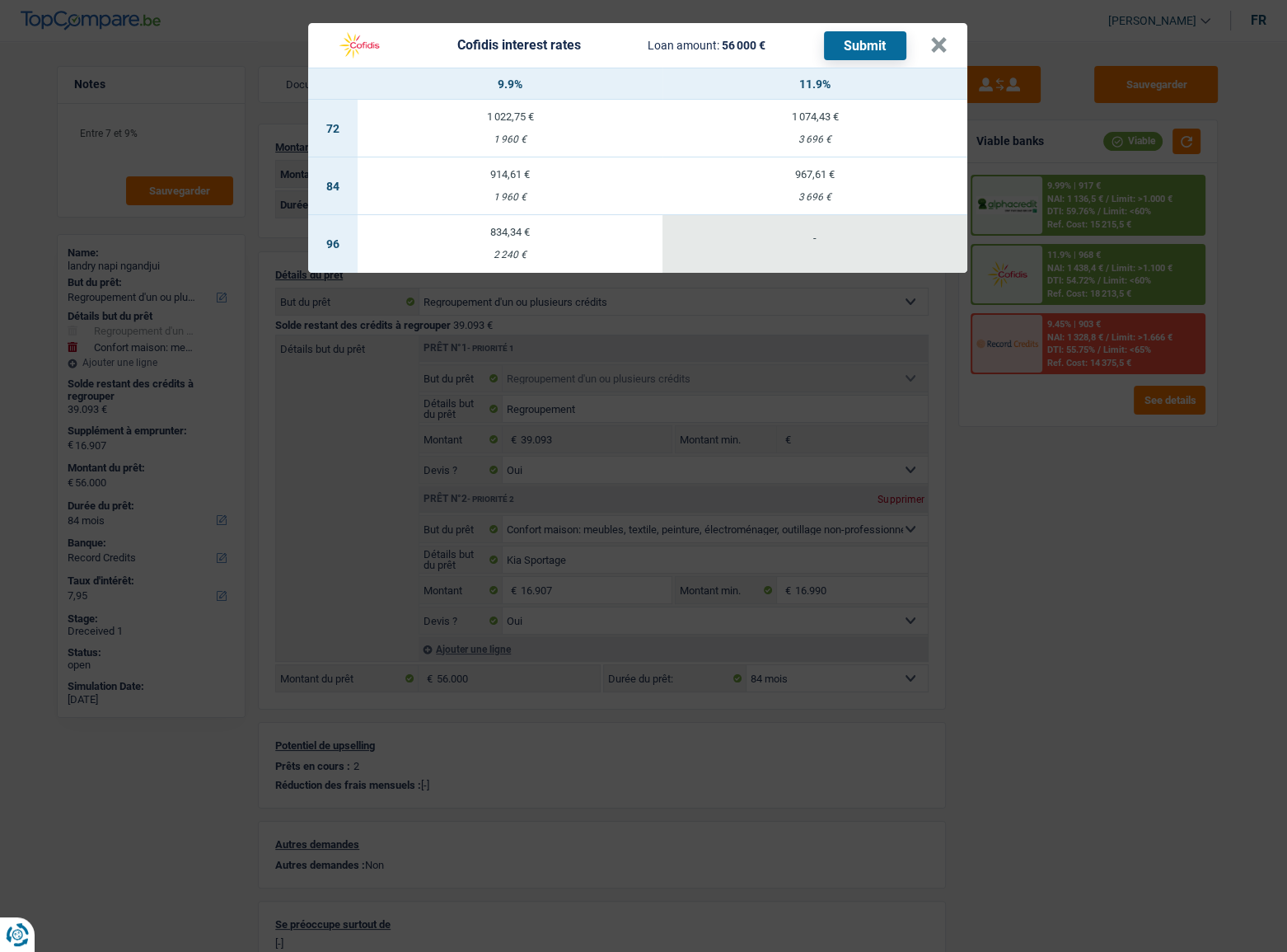
click at [529, 199] on div "1 960 €" at bounding box center [510, 198] width 305 height 11
select select "cofidis"
type input "9,90"
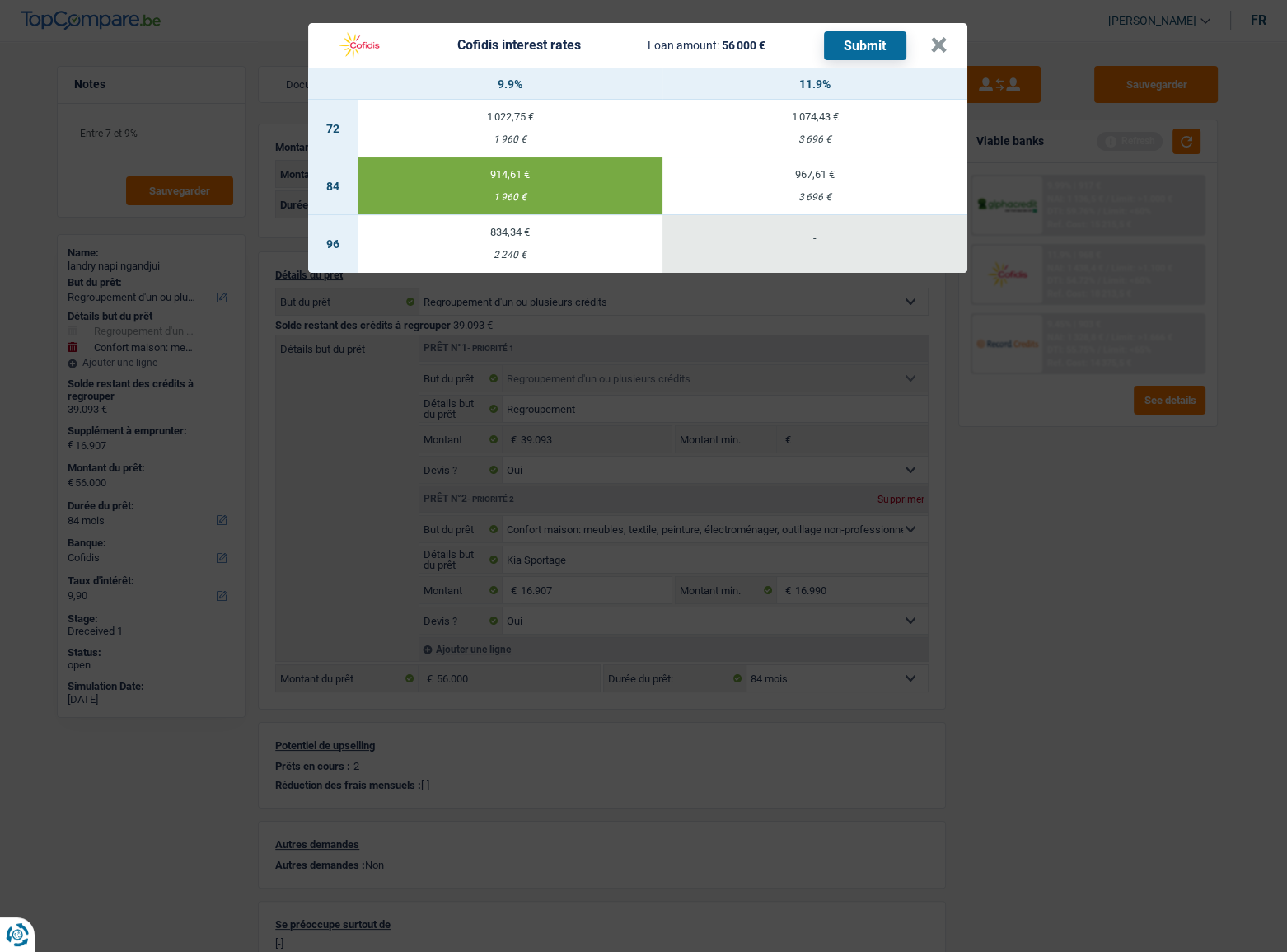
click at [883, 45] on button "Submit" at bounding box center [865, 46] width 83 height 29
click at [931, 44] on button "×" at bounding box center [939, 45] width 17 height 16
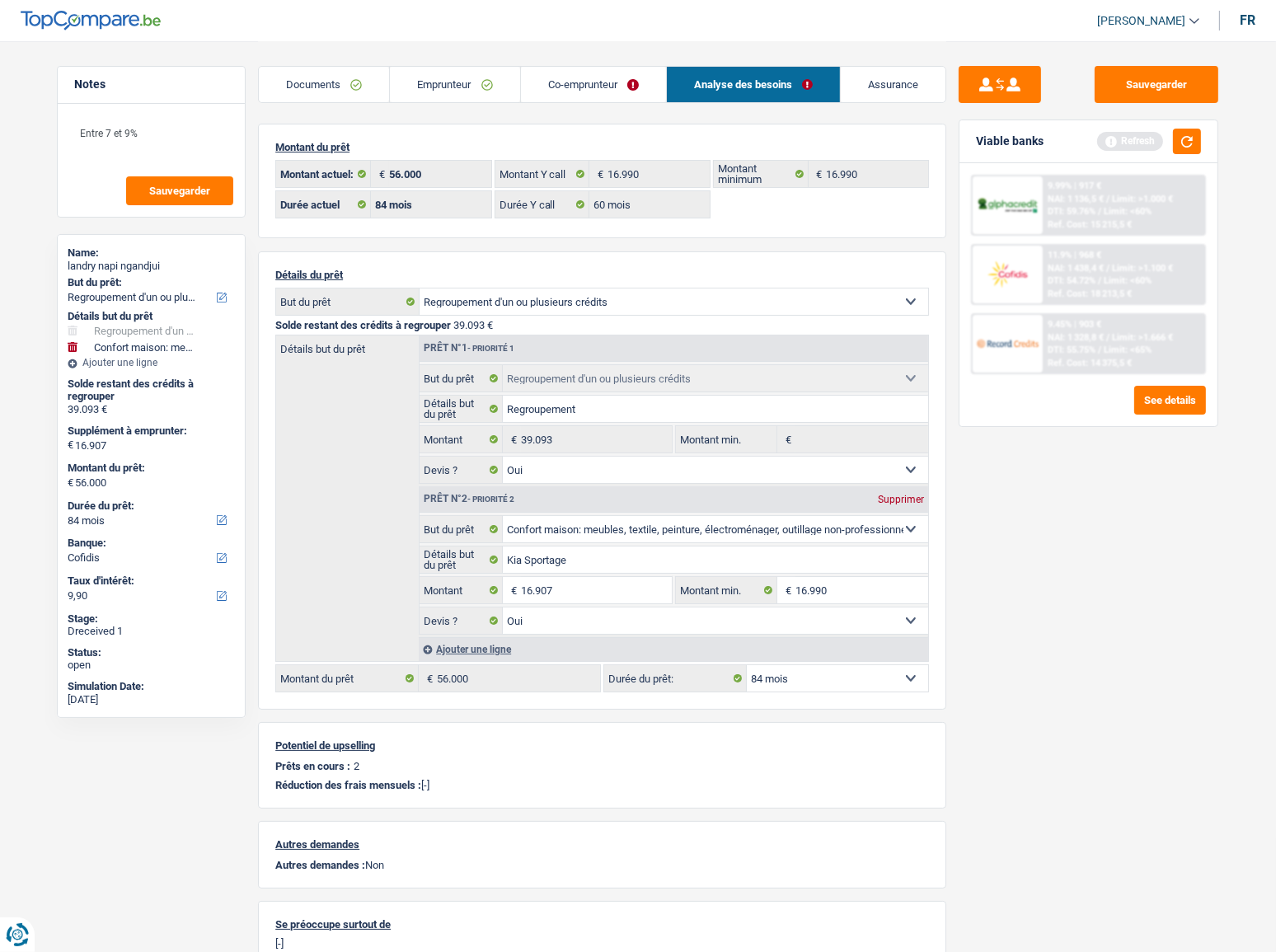
click at [329, 73] on link "Documents" at bounding box center [324, 84] width 131 height 35
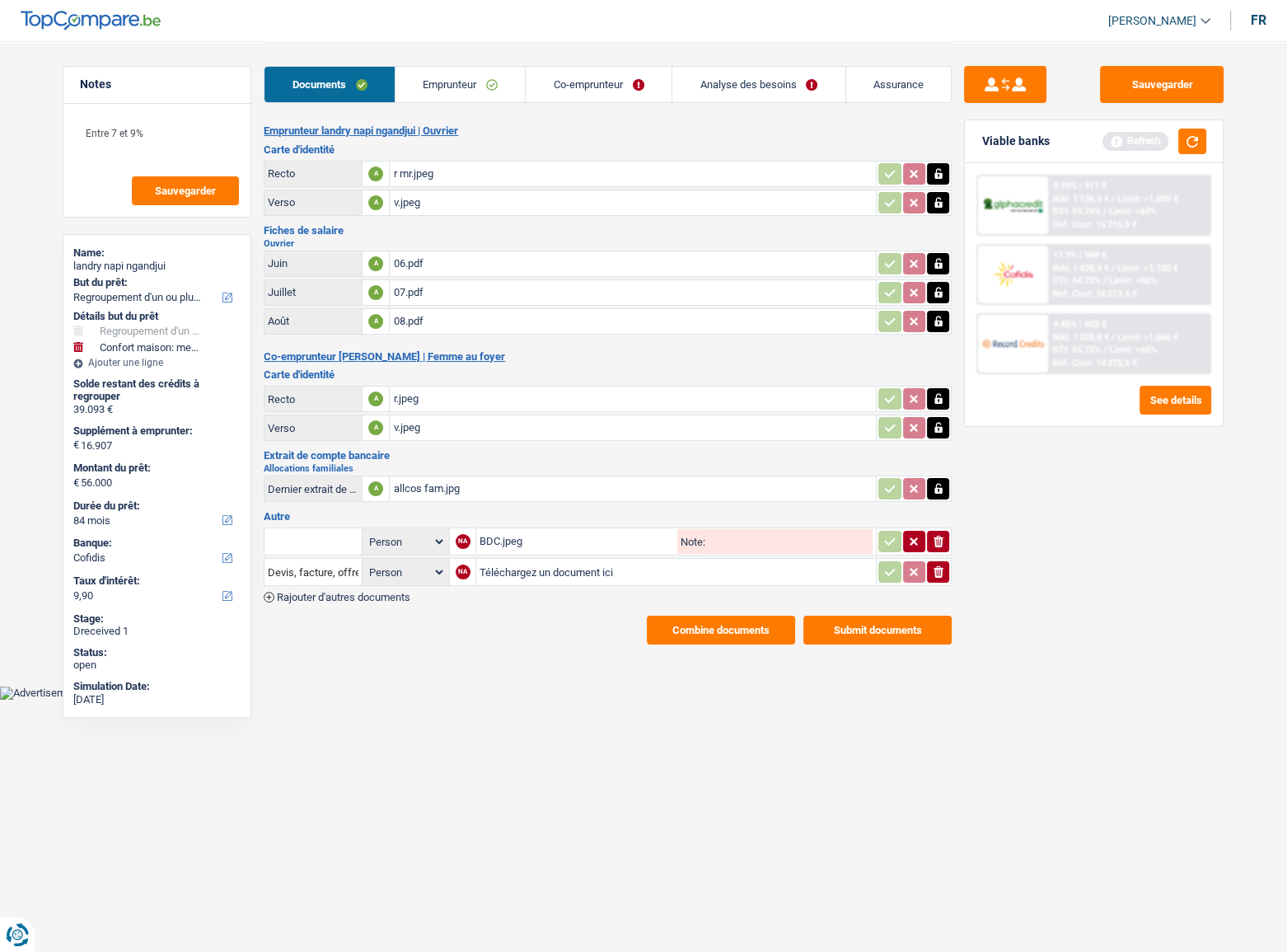
click at [877, 629] on button "Submit documents" at bounding box center [878, 630] width 149 height 29
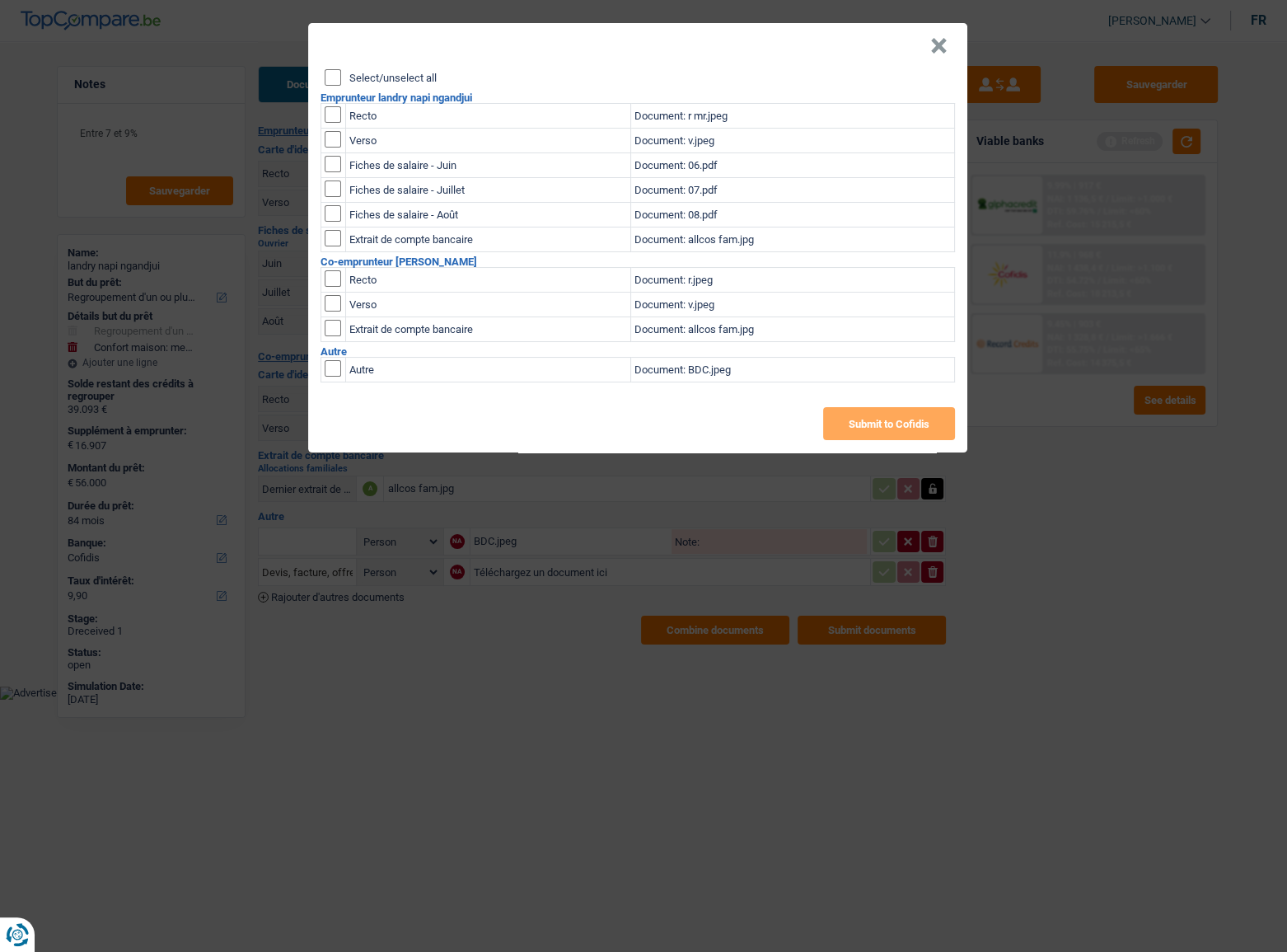
click at [338, 77] on input "Select/unselect all" at bounding box center [333, 77] width 16 height 16
checkbox input "true"
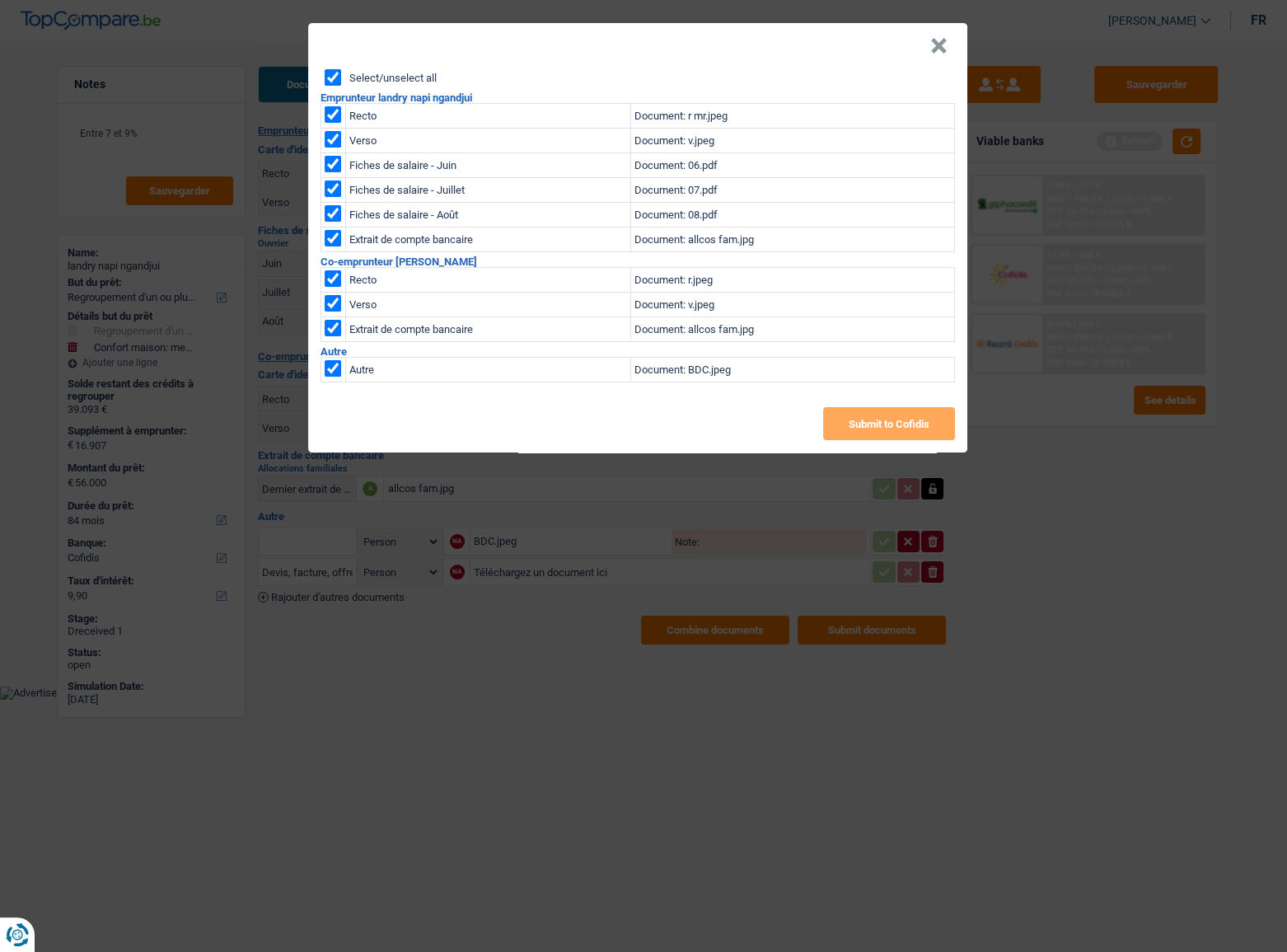
checkbox input "true"
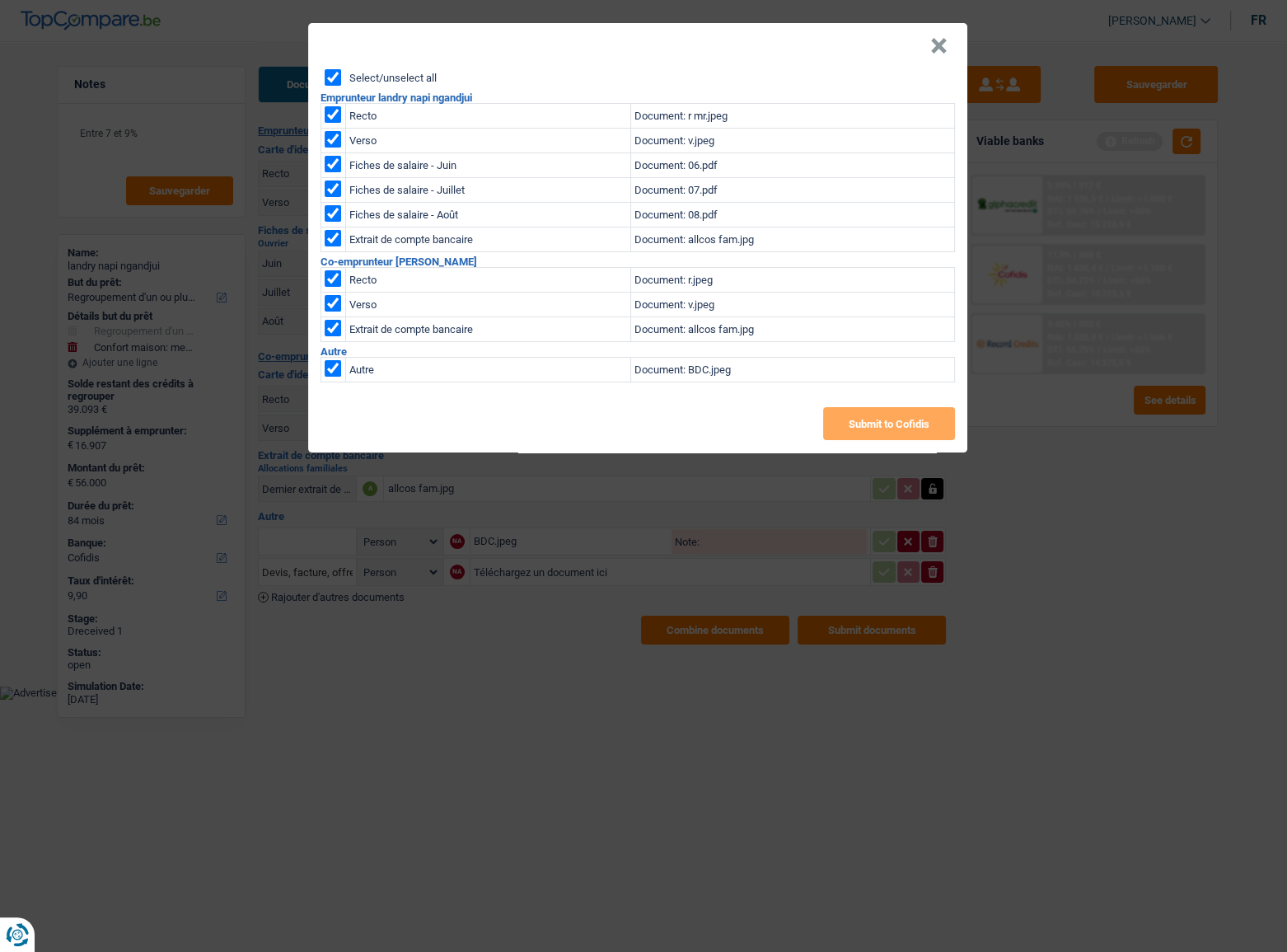
checkbox input "true"
click at [331, 363] on input "checkbox" at bounding box center [333, 368] width 16 height 16
checkbox input "false"
click at [904, 423] on button "Submit to Cofidis" at bounding box center [889, 423] width 132 height 33
click at [937, 44] on button "×" at bounding box center [939, 46] width 17 height 16
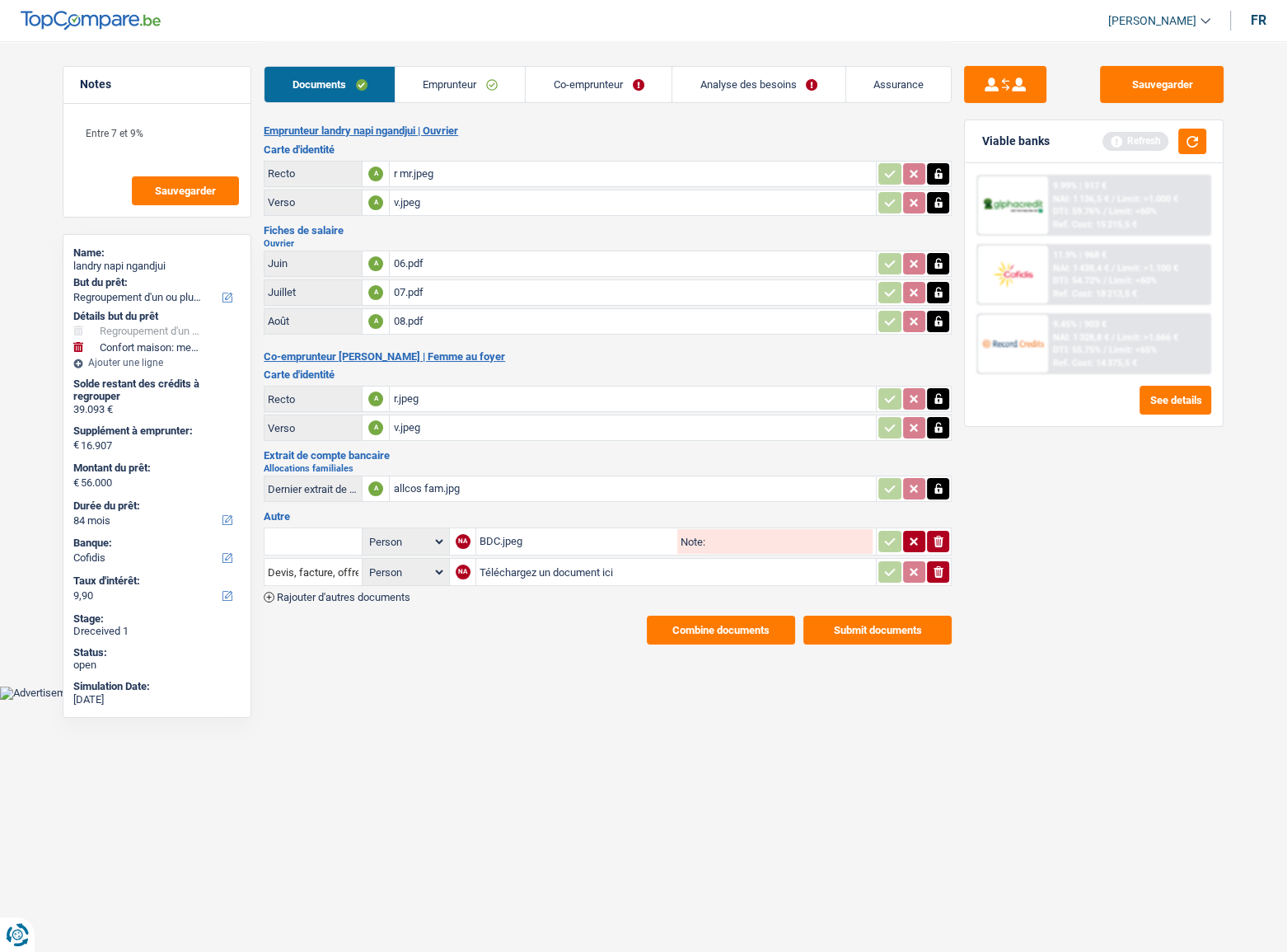
click at [731, 619] on button "Combine documents" at bounding box center [721, 630] width 149 height 29
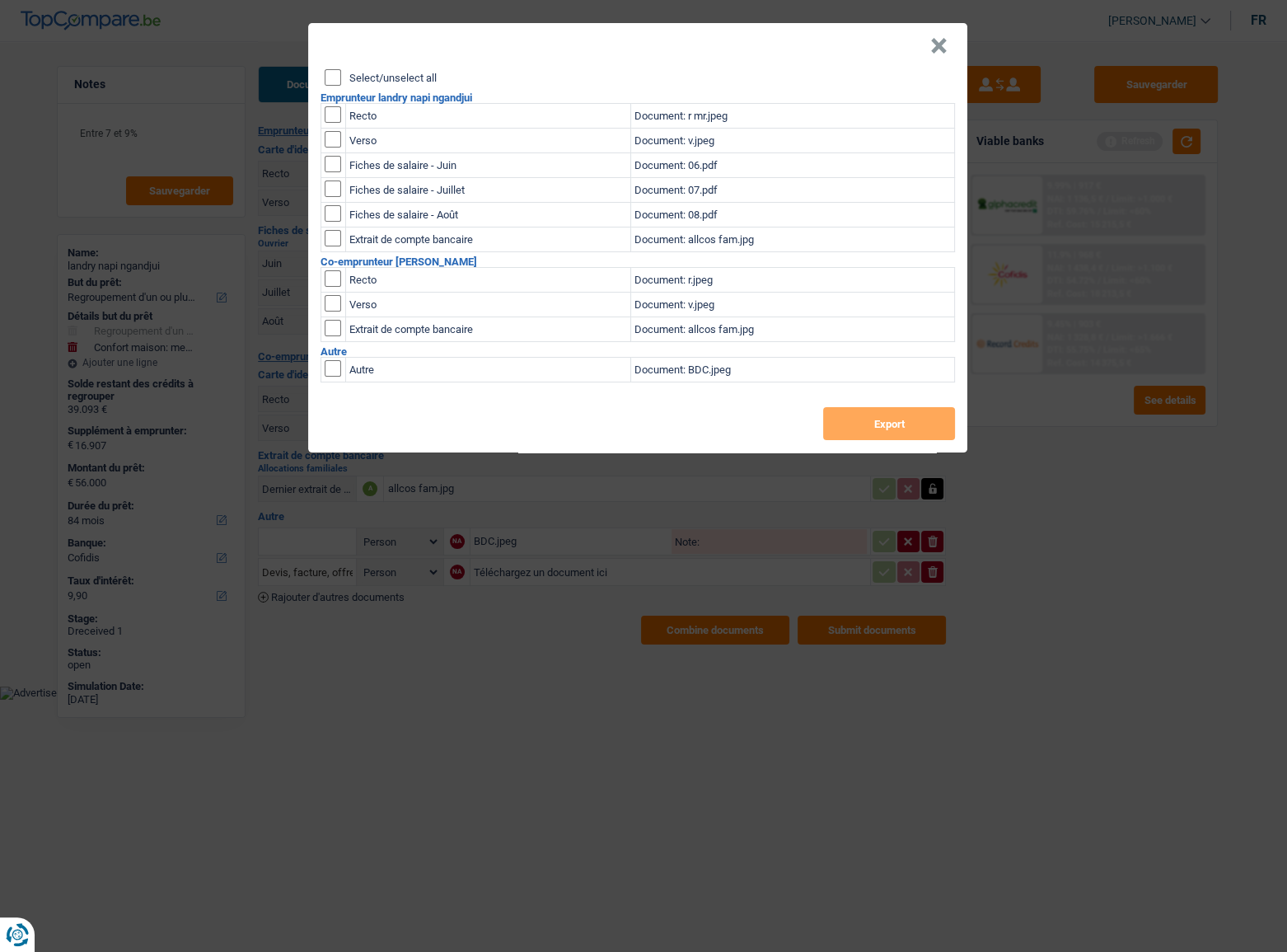
click at [334, 71] on input "Select/unselect all" at bounding box center [333, 77] width 16 height 16
checkbox input "true"
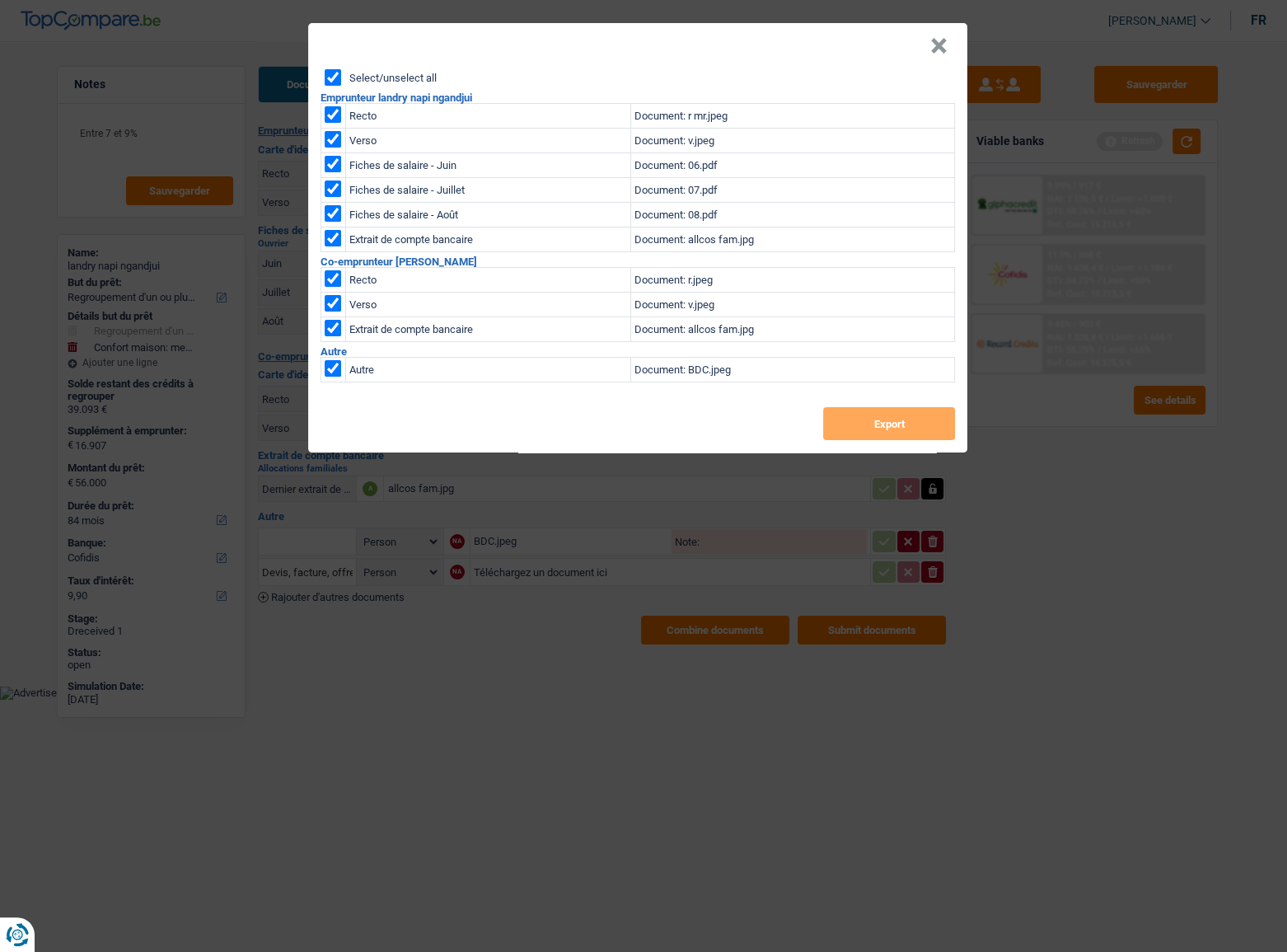
checkbox input "true"
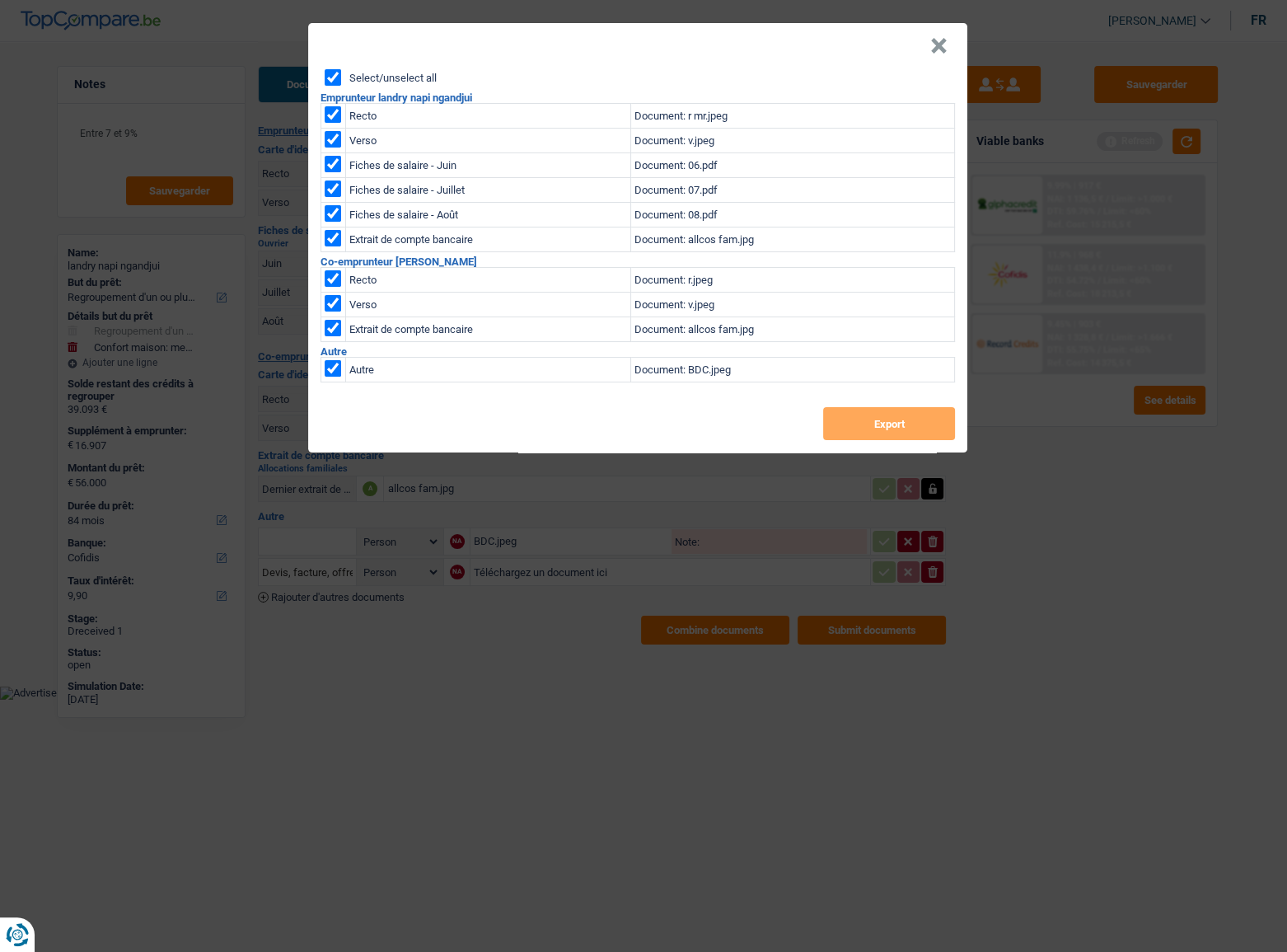
checkbox input "true"
click at [873, 432] on button "Export" at bounding box center [889, 423] width 132 height 33
drag, startPoint x: 1164, startPoint y: 681, endPoint x: 1204, endPoint y: 427, distance: 257.1
click at [1164, 680] on div "× Select/unselect all Emprunteur landry napi ngandjui Recto Document: r mr.jpeg…" at bounding box center [643, 476] width 1287 height 952
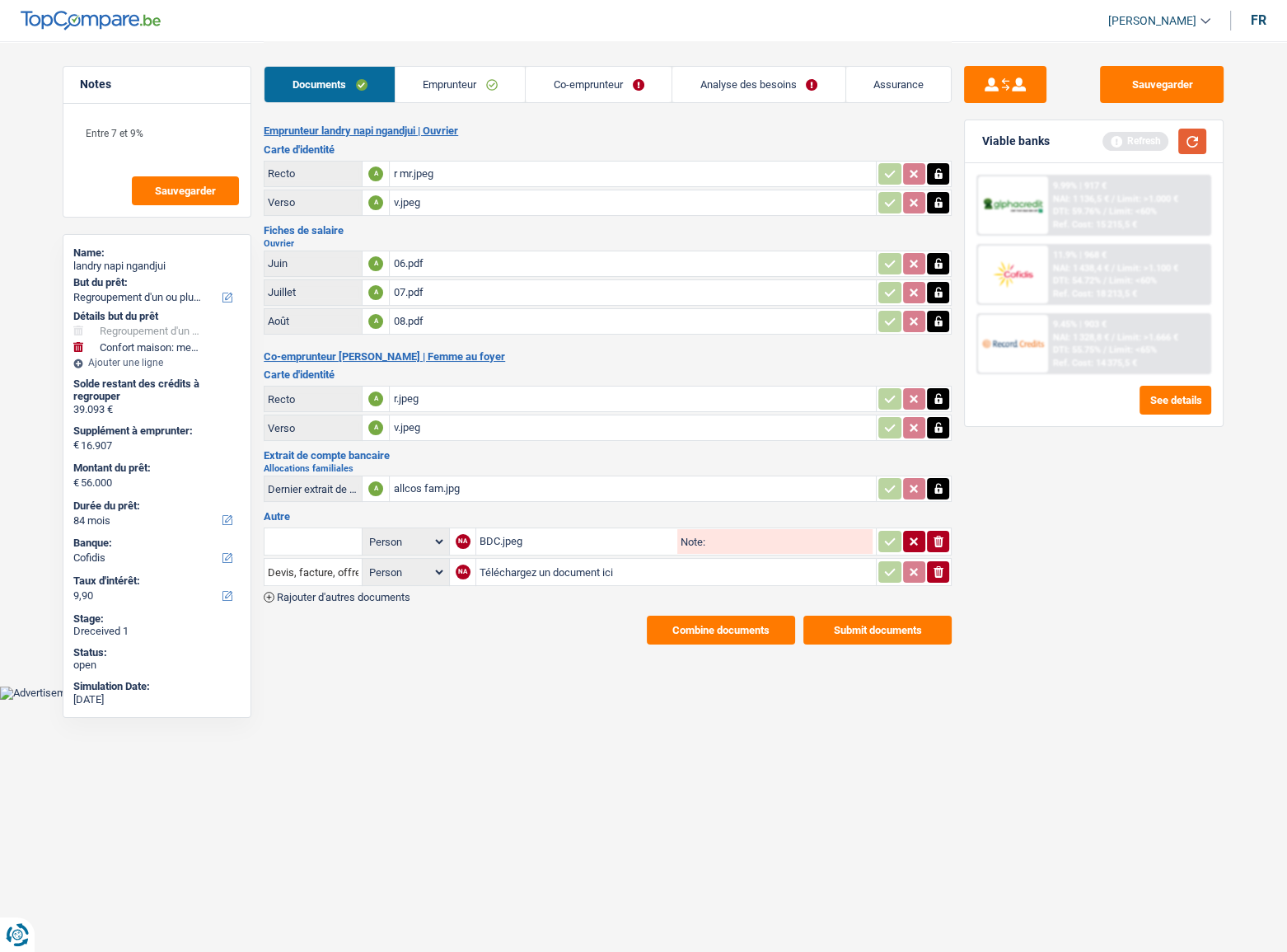
click at [1190, 139] on button "button" at bounding box center [1193, 141] width 28 height 25
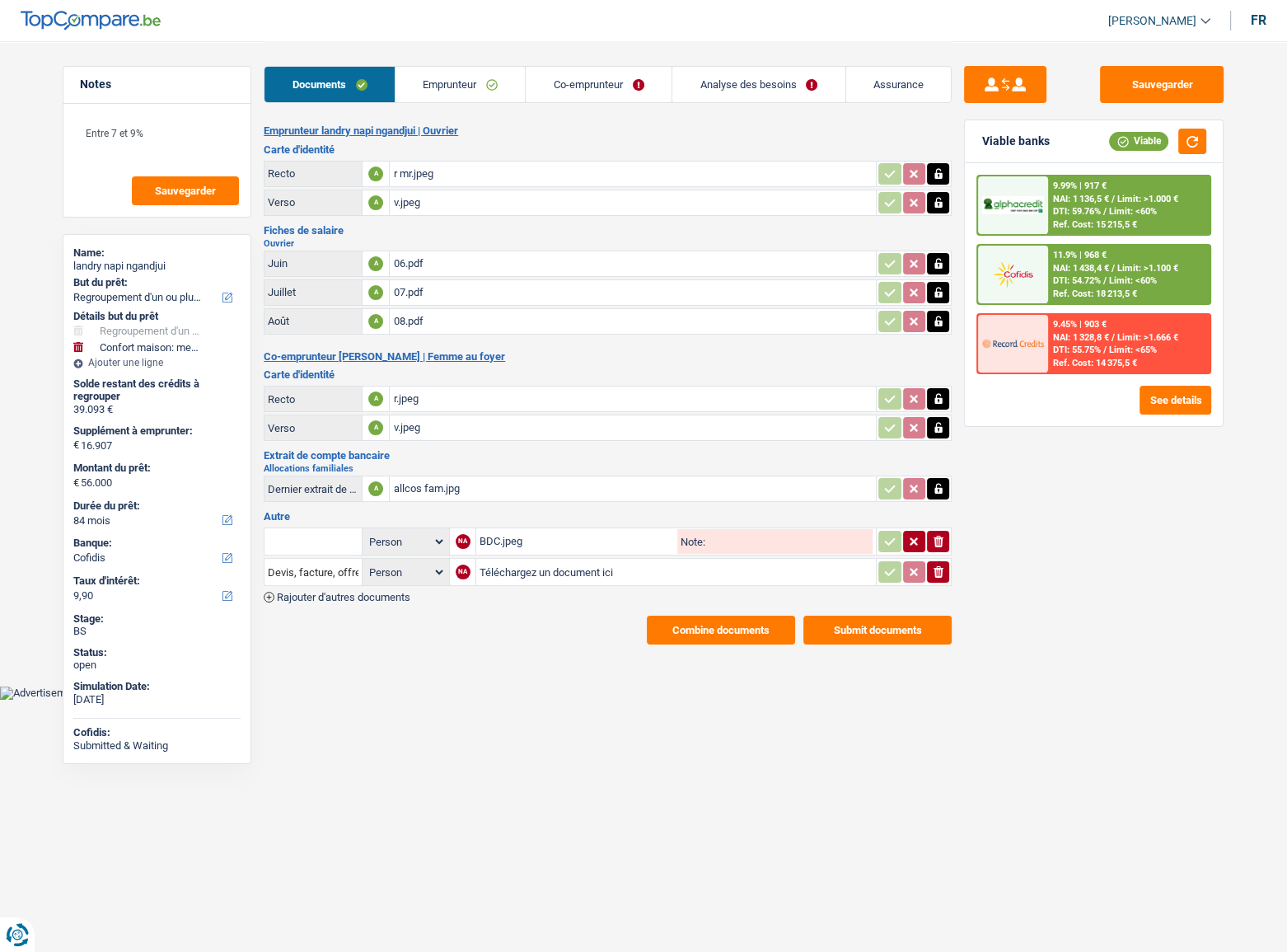
click at [1113, 207] on span "Limit: <60%" at bounding box center [1133, 211] width 48 height 11
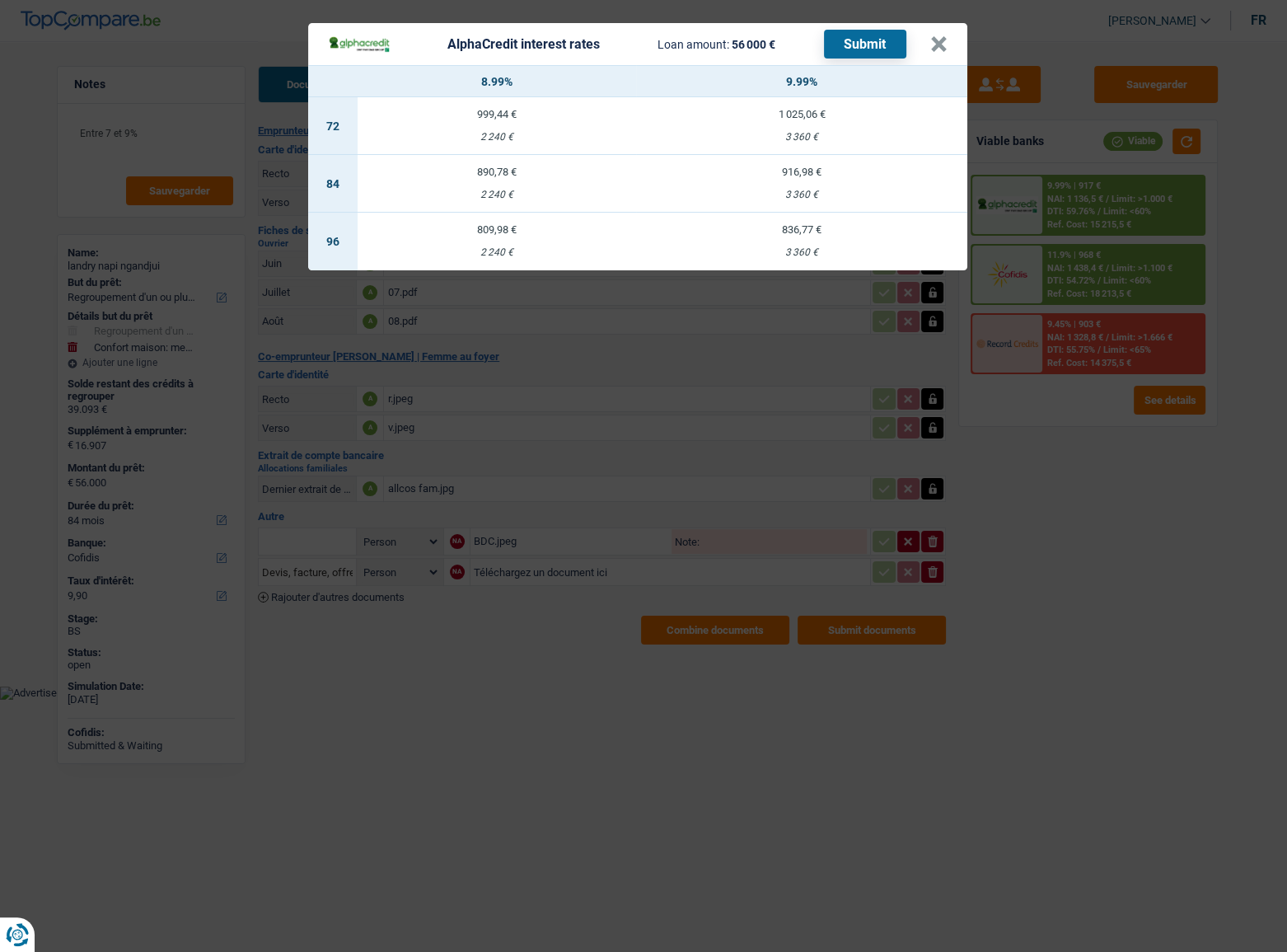
click at [440, 189] on div "2 240 €" at bounding box center [496, 195] width 278 height 11
select select "alphacredit"
type input "8,99"
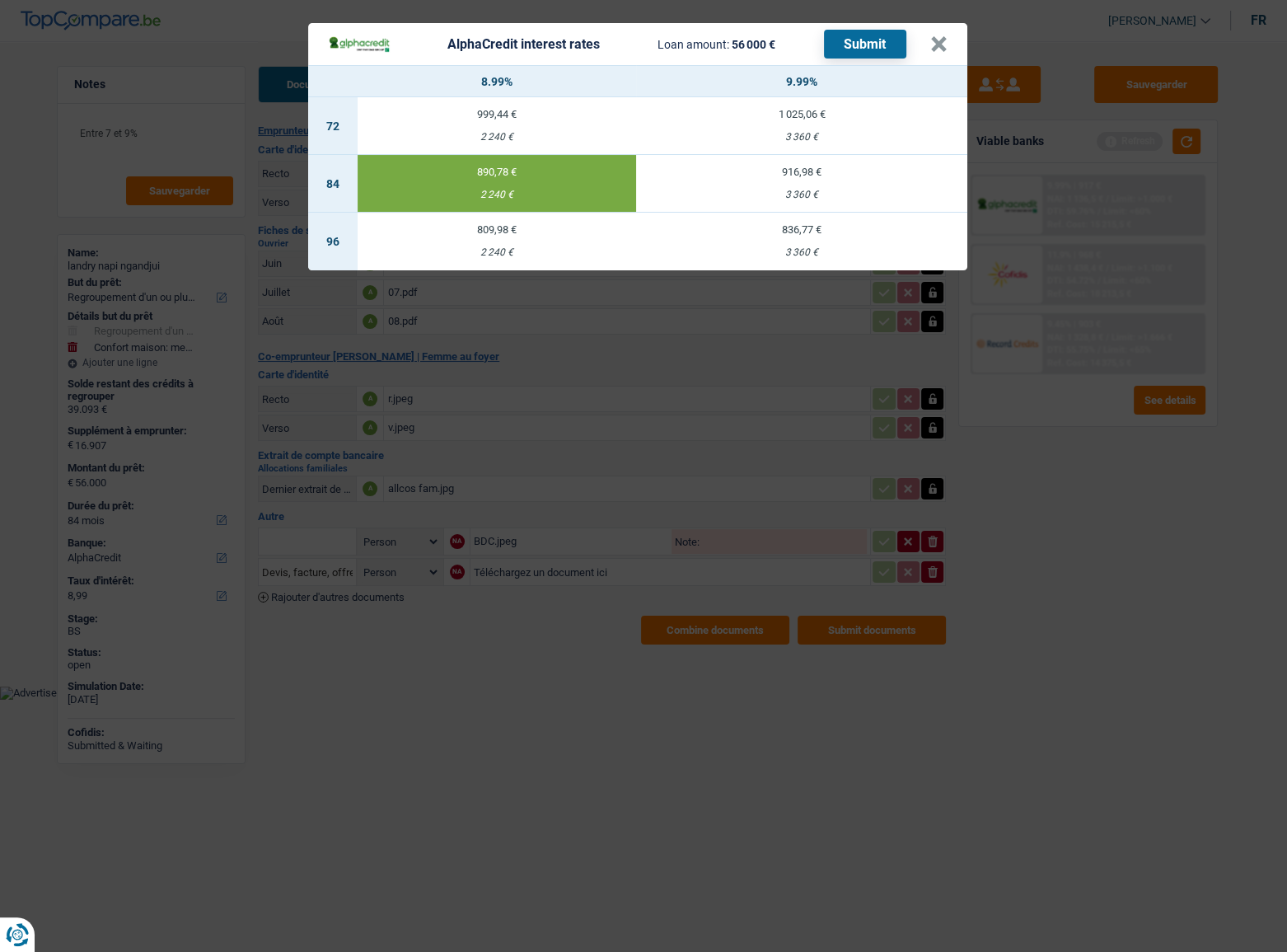
click at [851, 37] on button "Submit" at bounding box center [865, 44] width 83 height 29
click at [936, 46] on button "×" at bounding box center [939, 44] width 17 height 16
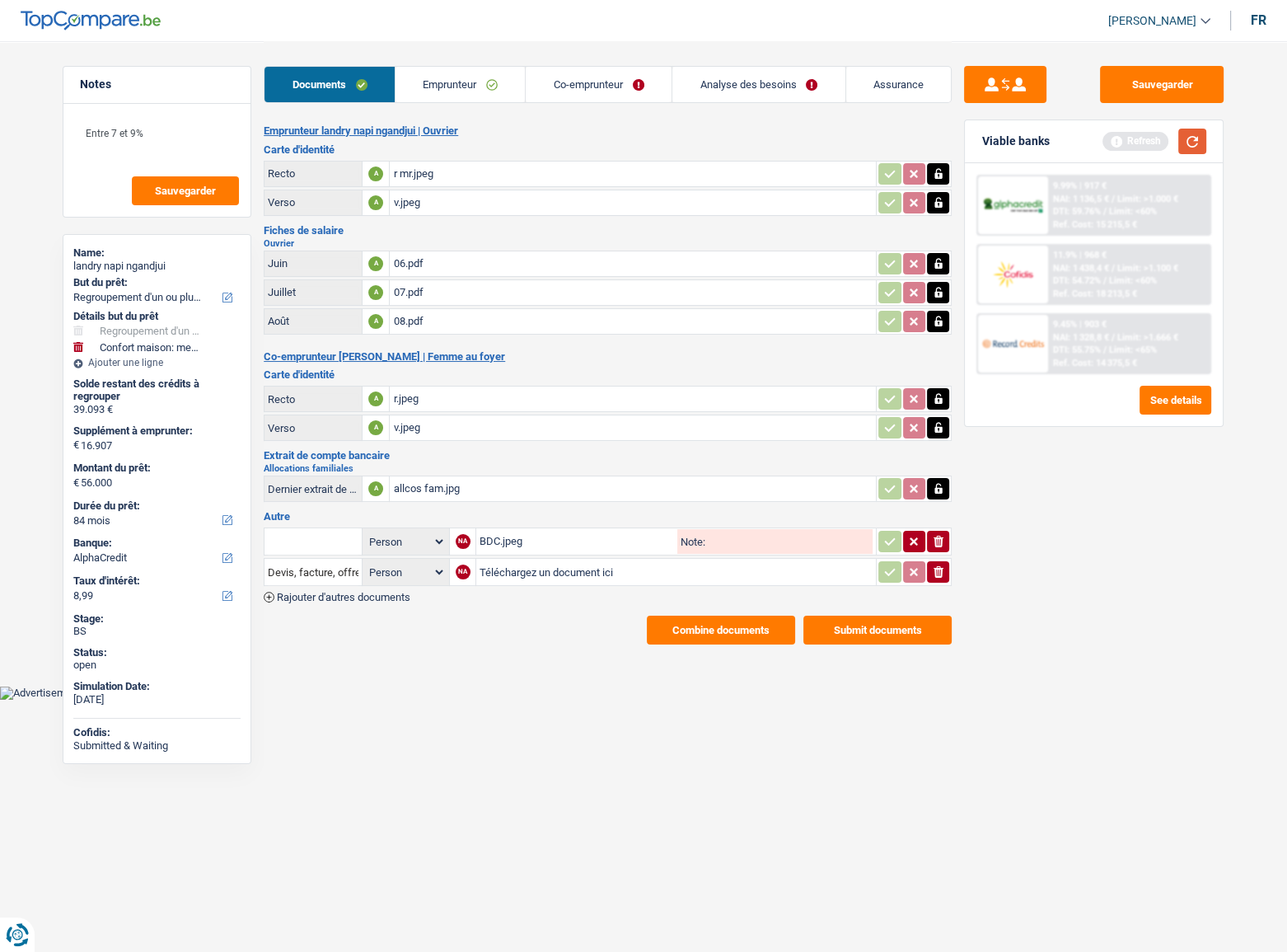
click at [1194, 133] on button "button" at bounding box center [1193, 141] width 28 height 25
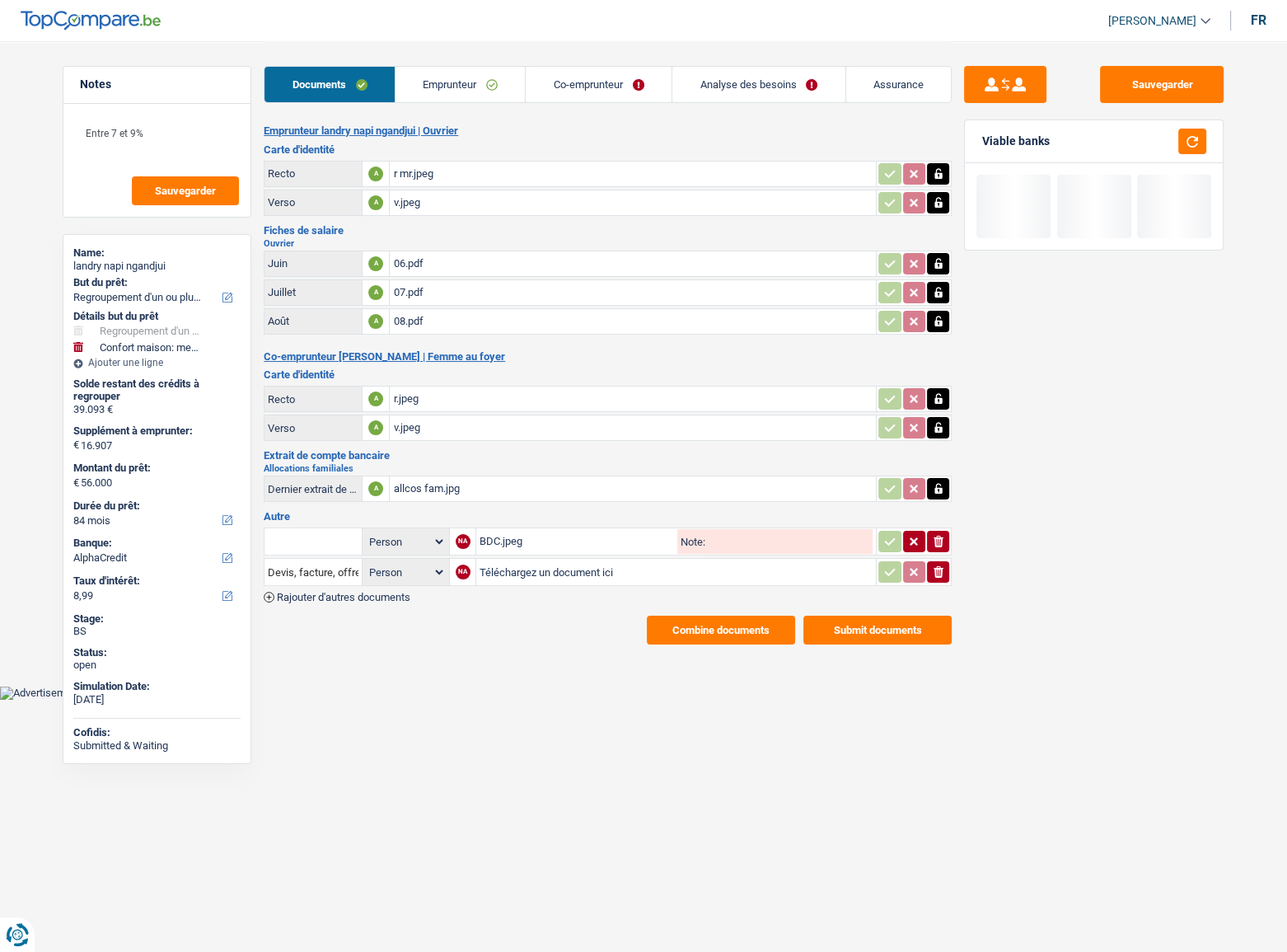
click at [774, 90] on link "Analyse des besoins" at bounding box center [759, 84] width 173 height 35
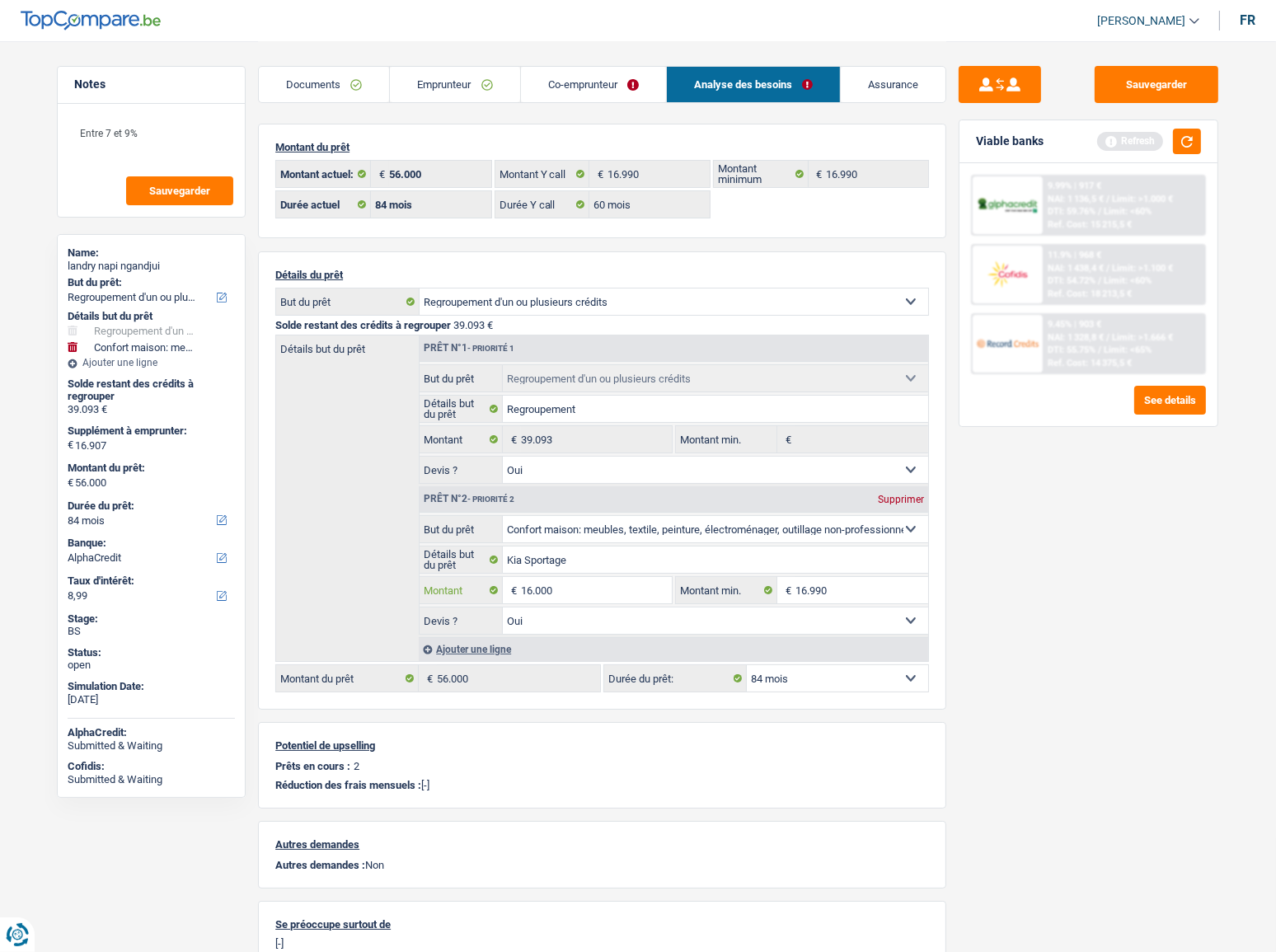
type input "16.000"
type input "55.093"
select select "144"
type input "55.093"
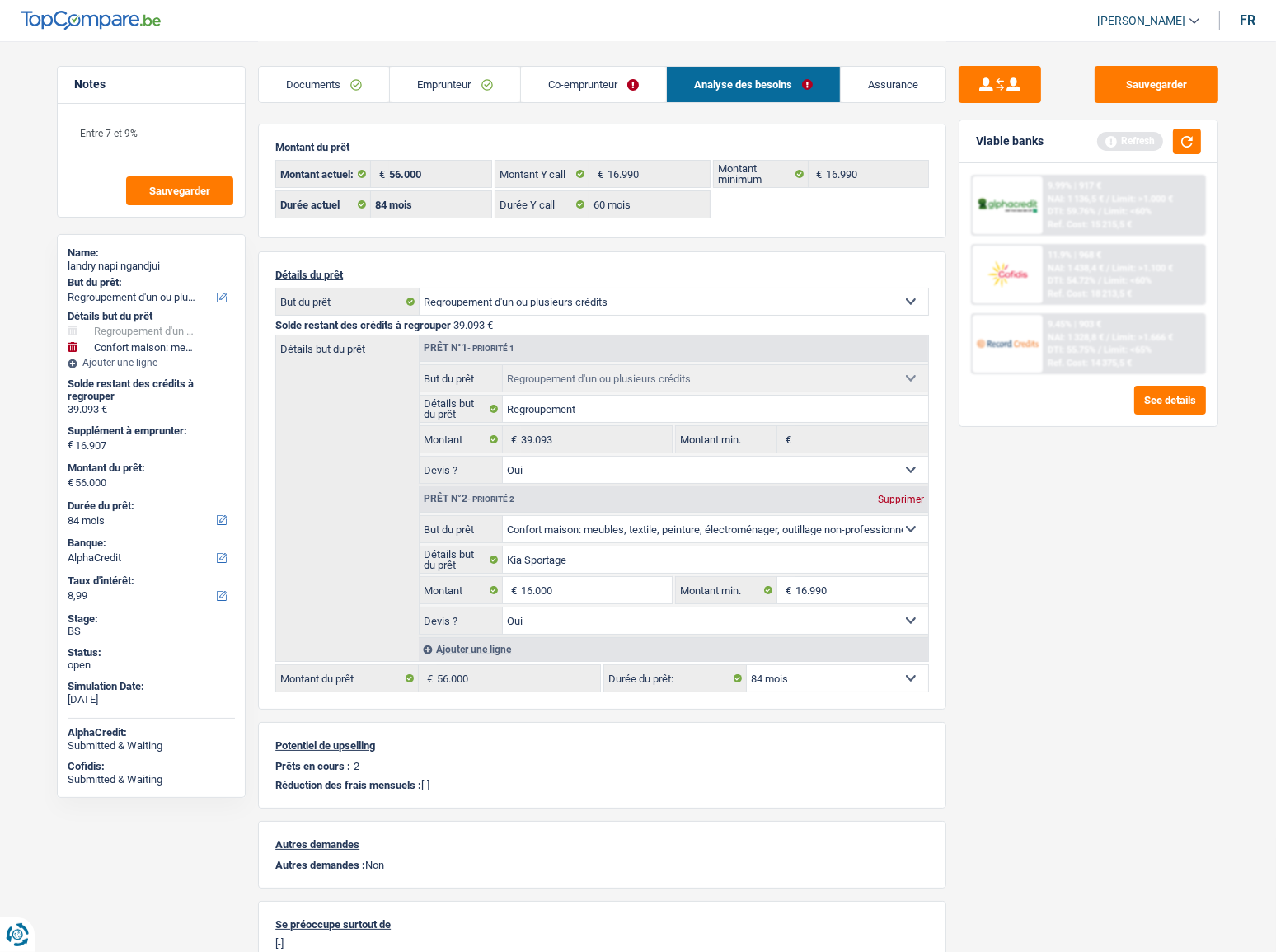
select select "144"
type input "55.093"
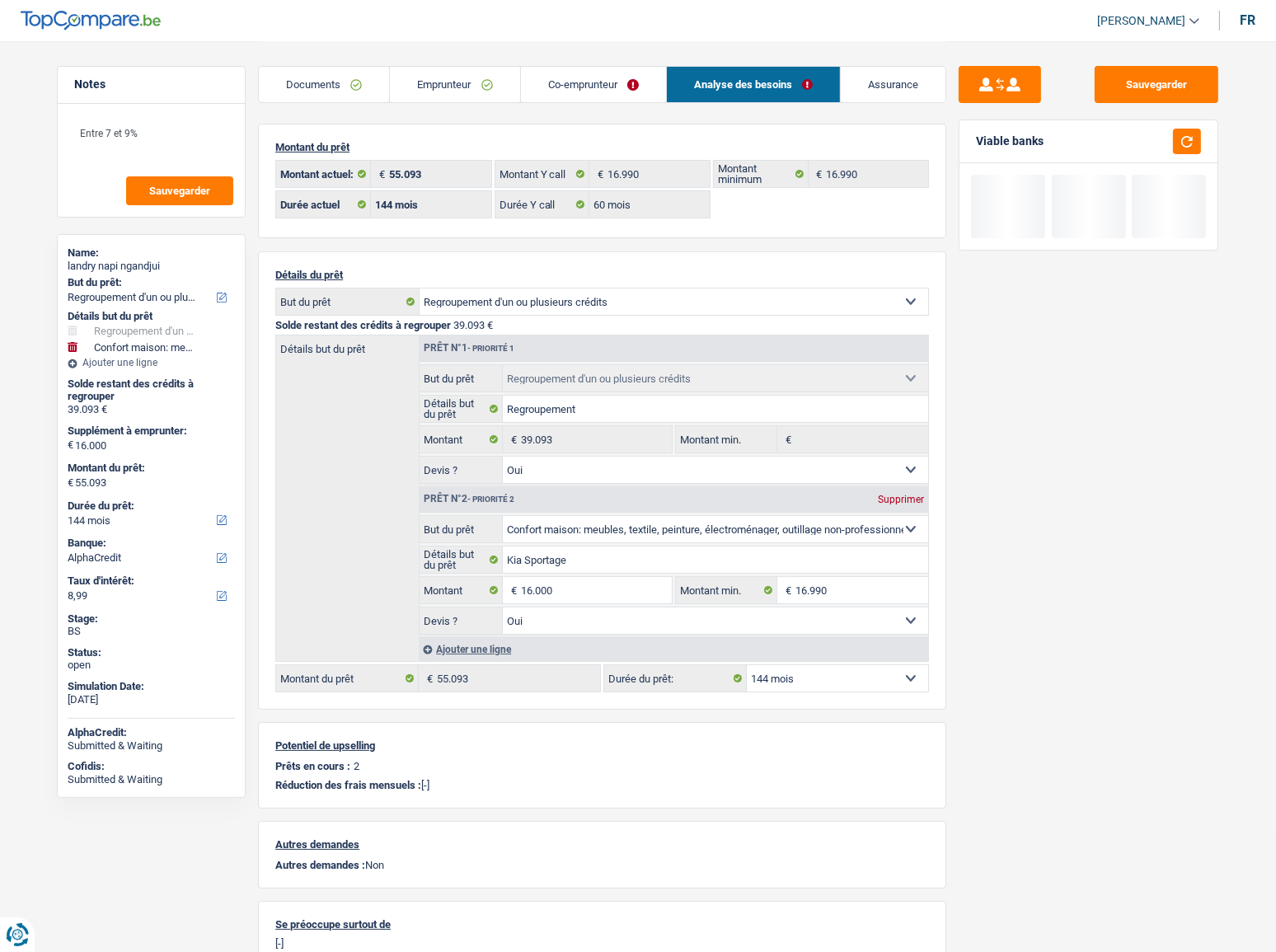
drag, startPoint x: 1187, startPoint y: 126, endPoint x: 1281, endPoint y: 138, distance: 94.8
click at [1195, 125] on div "Viable banks" at bounding box center [1088, 141] width 258 height 43
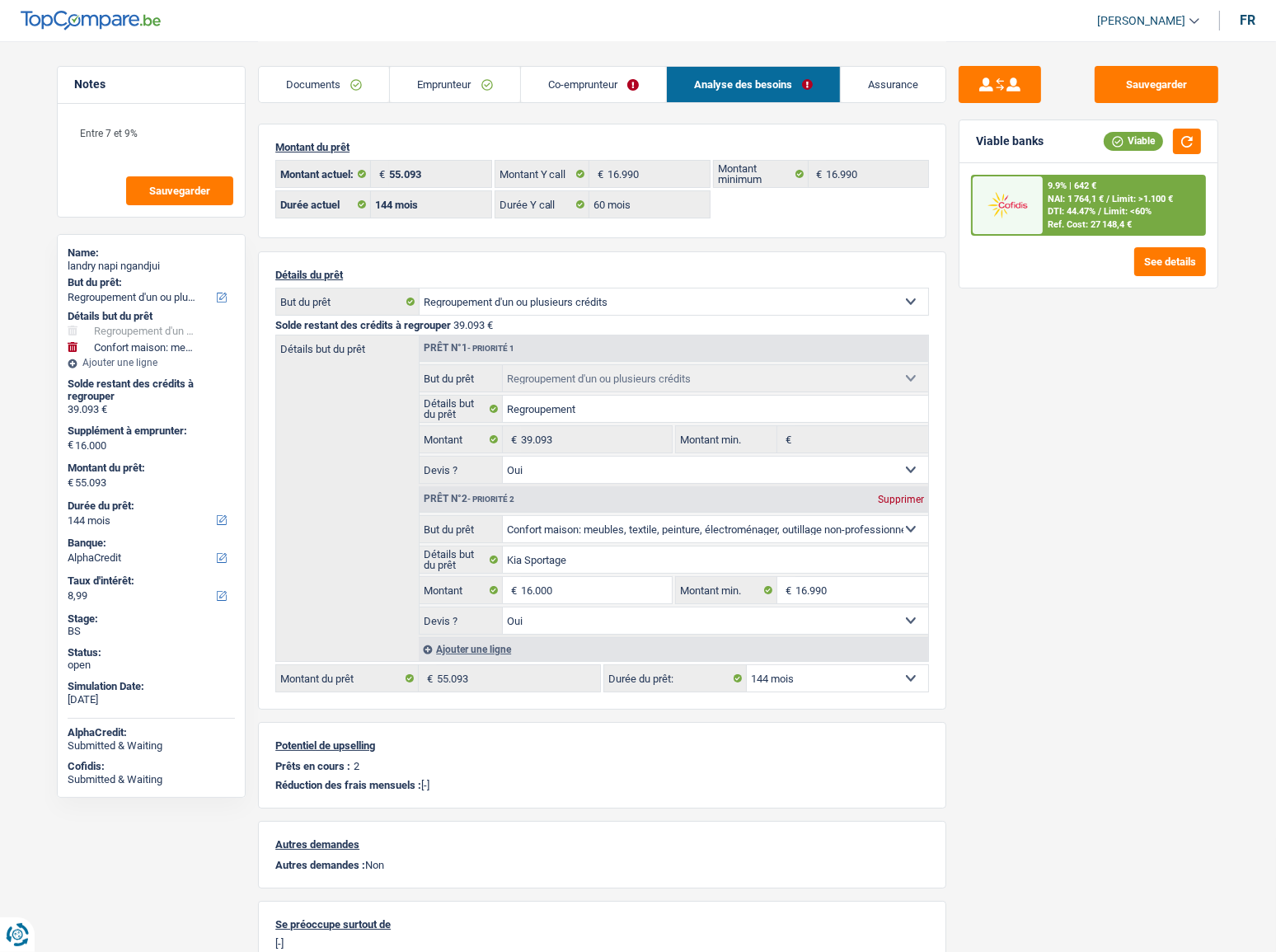
click at [835, 673] on select "12 mois 18 mois 24 mois 30 mois 36 mois 42 mois 48 mois 60 mois 72 mois 84 mois…" at bounding box center [837, 677] width 181 height 26
select select "120"
click at [746, 665] on select "12 mois 18 mois 24 mois 30 mois 36 mois 42 mois 48 mois 60 mois 72 mois 84 mois…" at bounding box center [837, 677] width 181 height 26
select select "120"
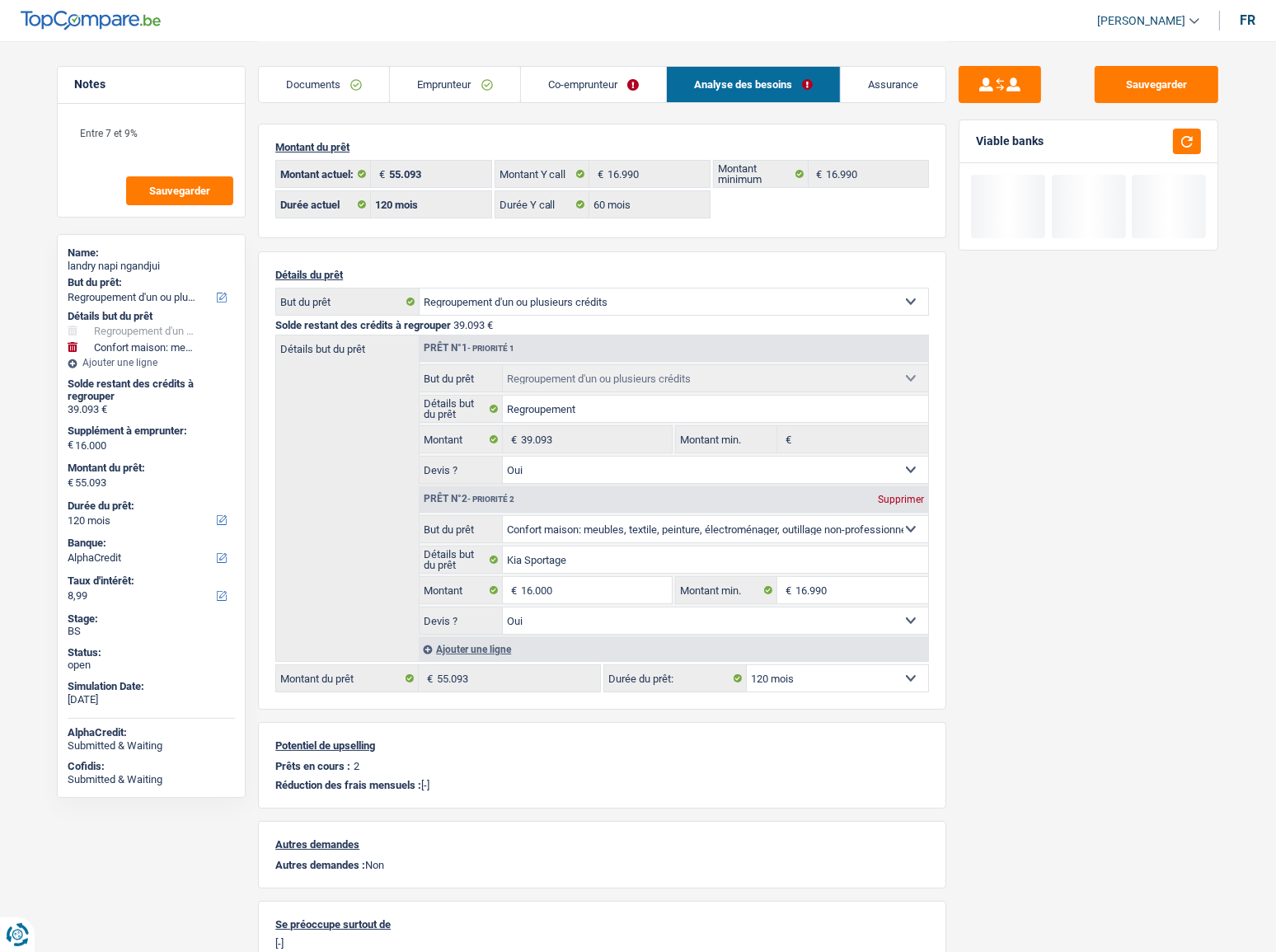
drag, startPoint x: 790, startPoint y: 685, endPoint x: 788, endPoint y: 673, distance: 12.2
click at [790, 685] on select "12 mois 18 mois 24 mois 30 mois 36 mois 42 mois 48 mois 60 mois 72 mois 84 mois…" at bounding box center [837, 677] width 181 height 26
select select "84"
click at [746, 665] on select "12 mois 18 mois 24 mois 30 mois 36 mois 42 mois 48 mois 60 mois 72 mois 84 mois…" at bounding box center [837, 677] width 181 height 26
select select "84"
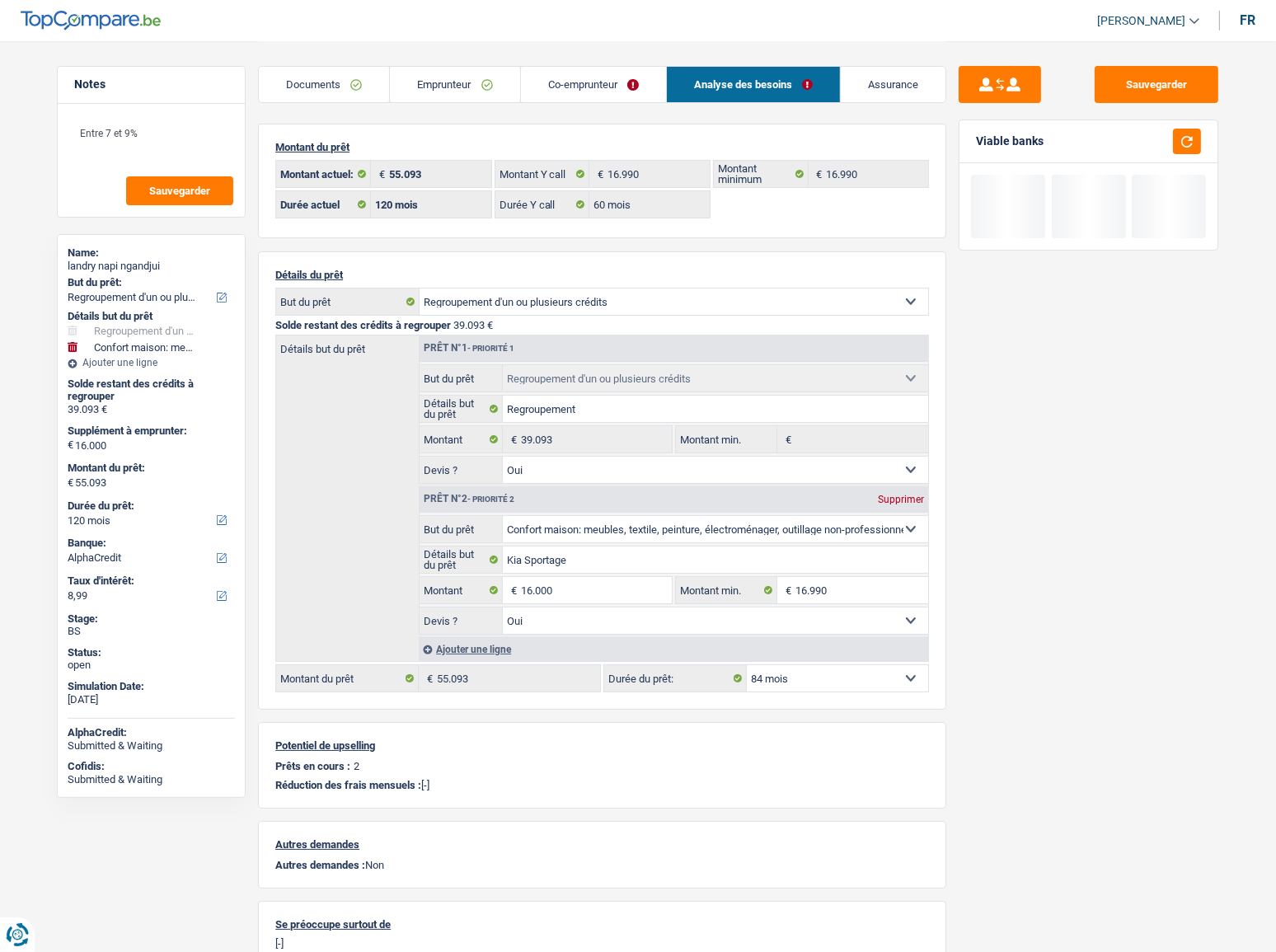
select select "84"
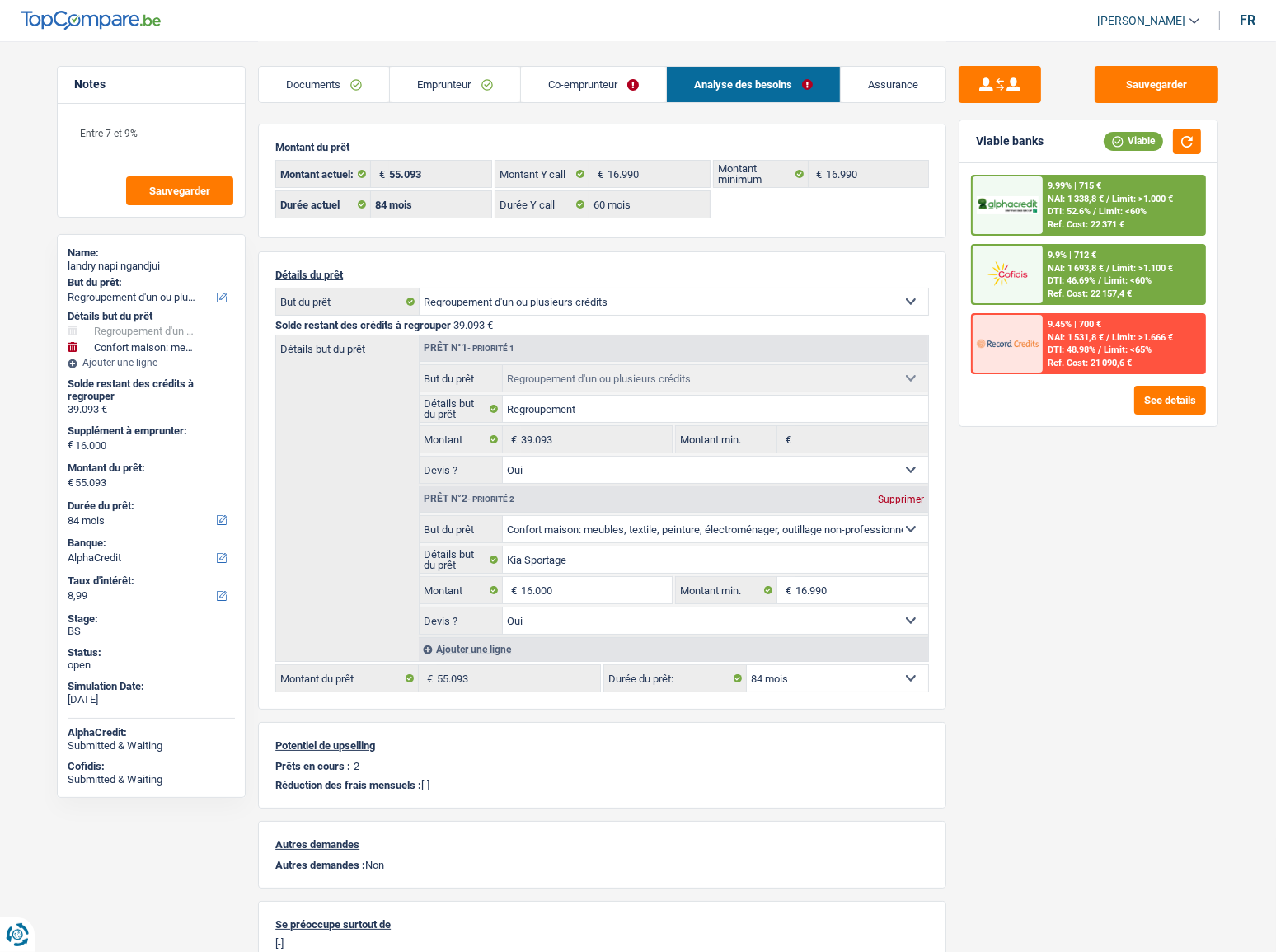
click at [1260, 643] on main "Notes Entre 7 et 9% Sauvegarder Name: landry napi ngandjui But du prêt: Confort…" at bounding box center [638, 510] width 1276 height 1021
click at [544, 593] on input "16.000" at bounding box center [596, 589] width 151 height 26
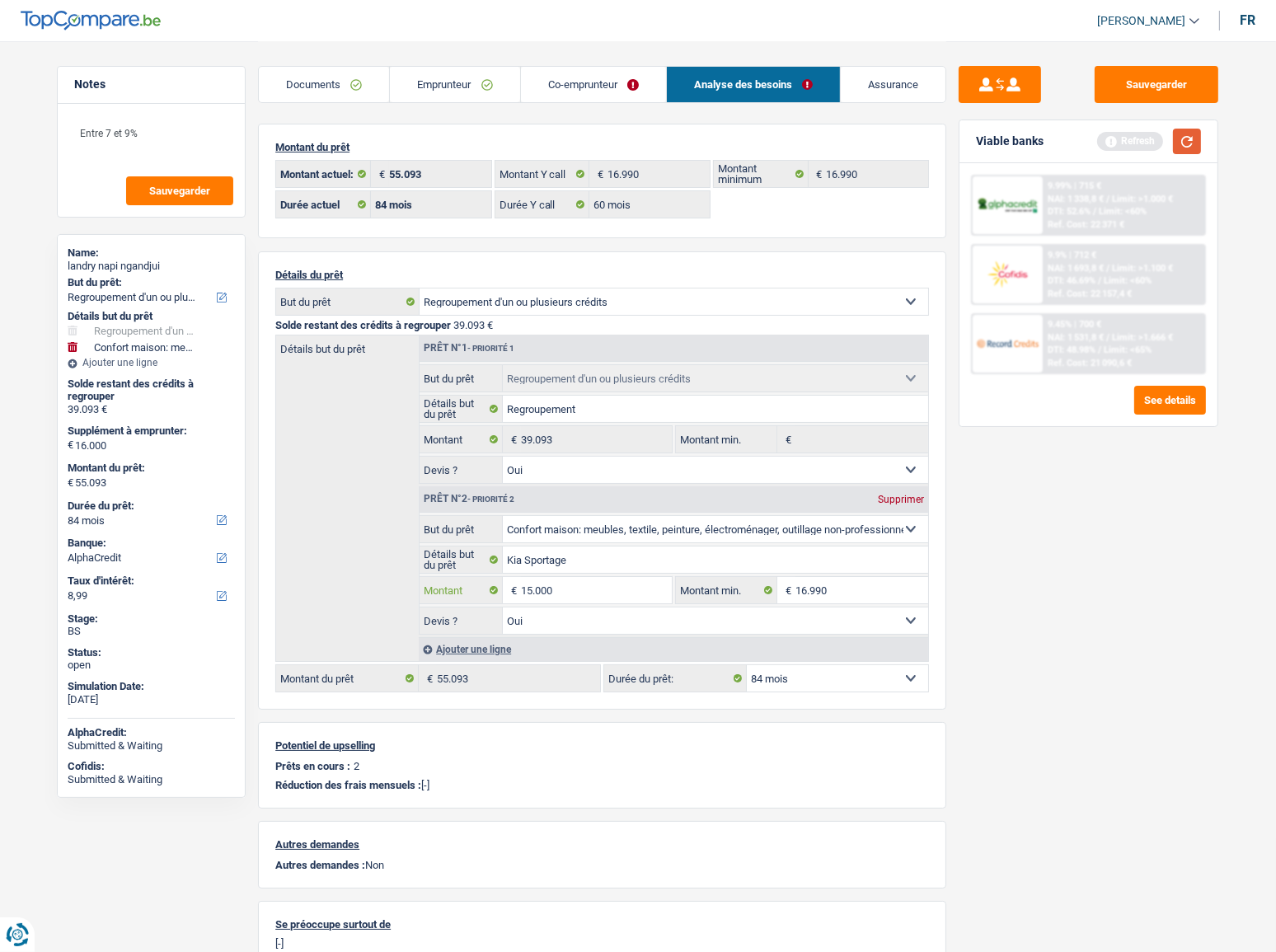
type input "15.000"
type input "54.093"
select select "144"
type input "54.093"
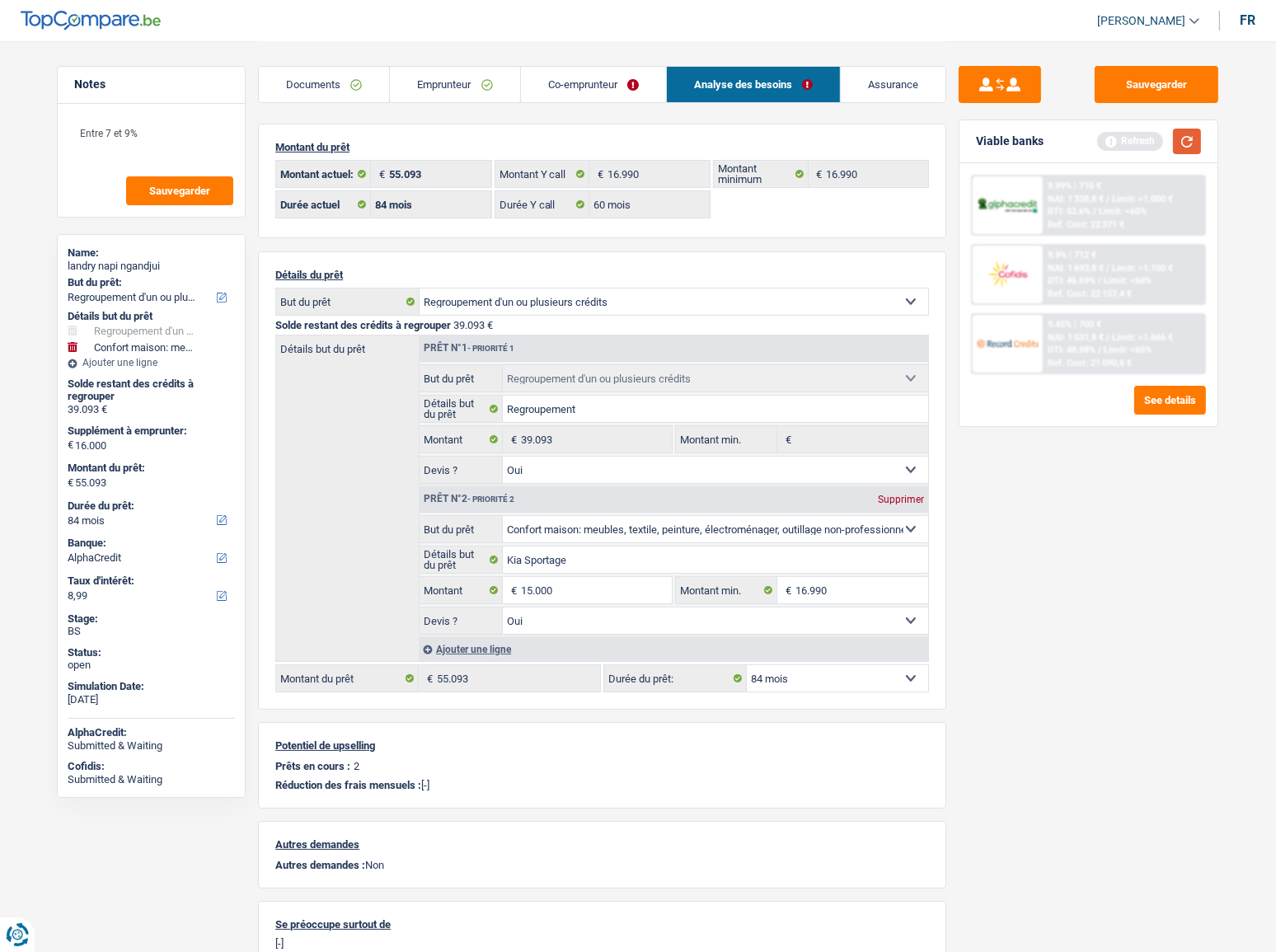
select select "144"
type input "54.093"
click at [1185, 152] on button "button" at bounding box center [1186, 141] width 28 height 25
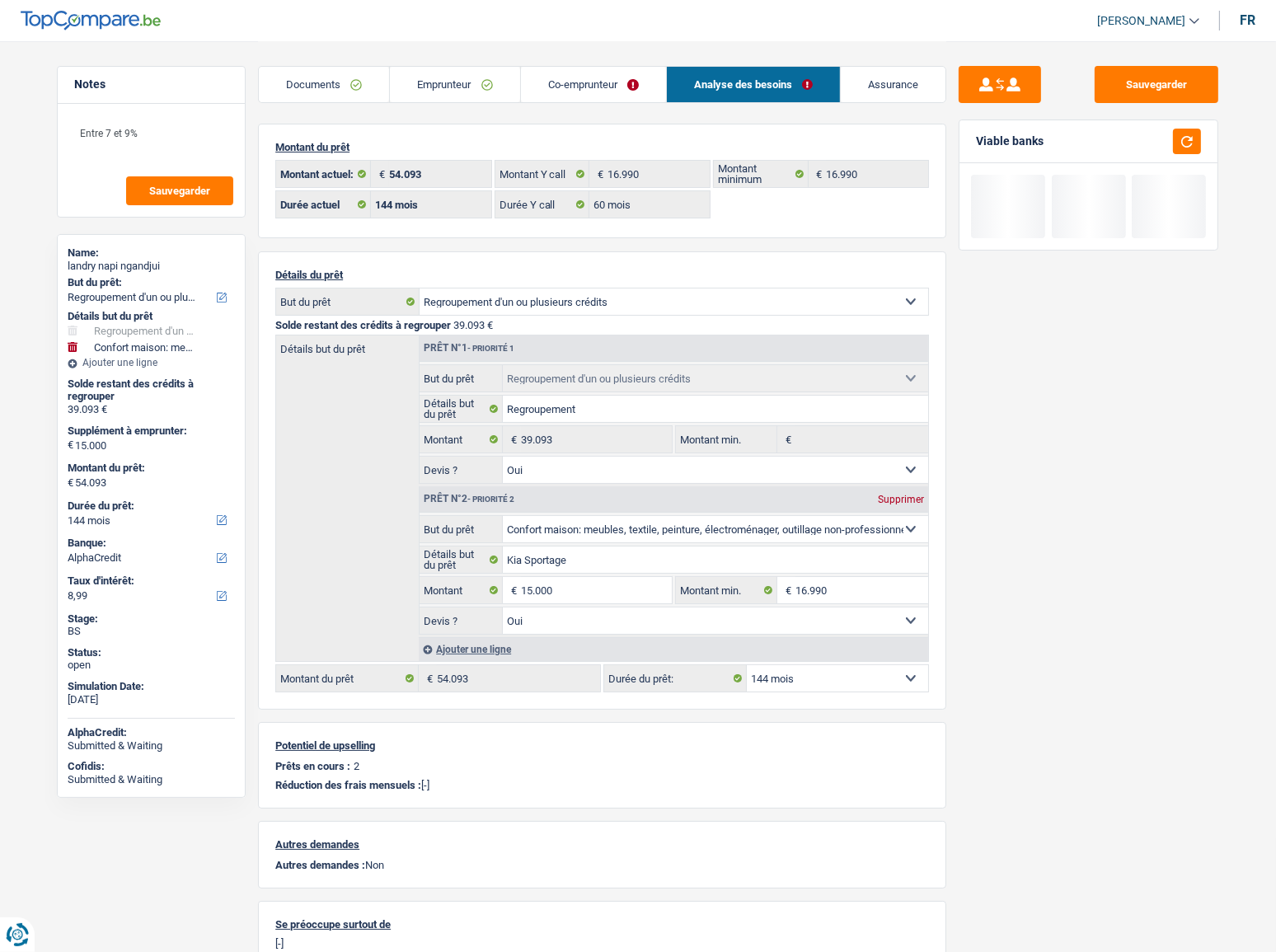
click at [872, 674] on select "12 mois 18 mois 24 mois 30 mois 36 mois 42 mois 48 mois 60 mois 72 mois 84 mois…" at bounding box center [837, 677] width 181 height 26
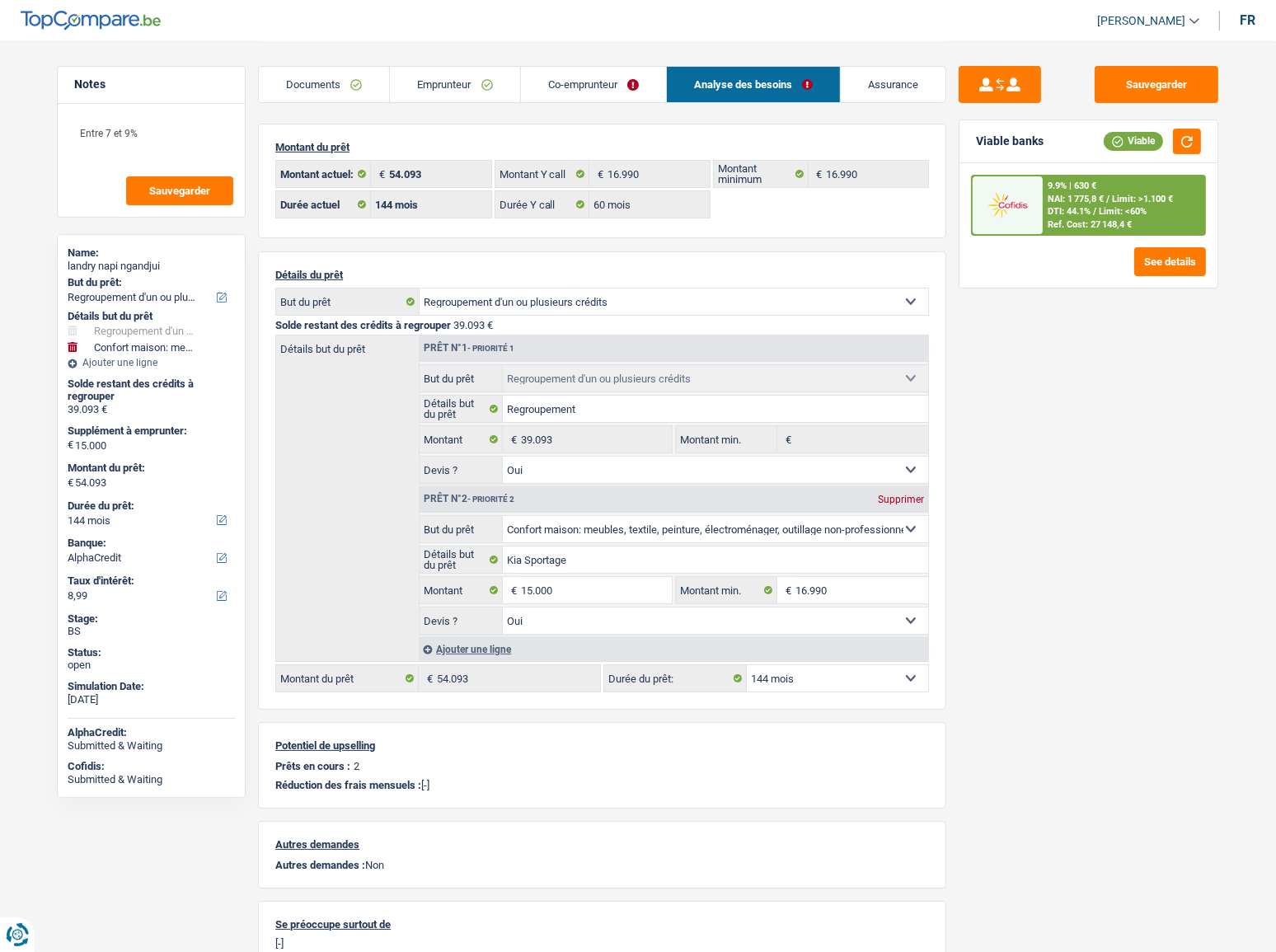
select select "84"
click at [746, 665] on select "12 mois 18 mois 24 mois 30 mois 36 mois 42 mois 48 mois 60 mois 72 mois 84 mois…" at bounding box center [837, 677] width 181 height 26
select select "84"
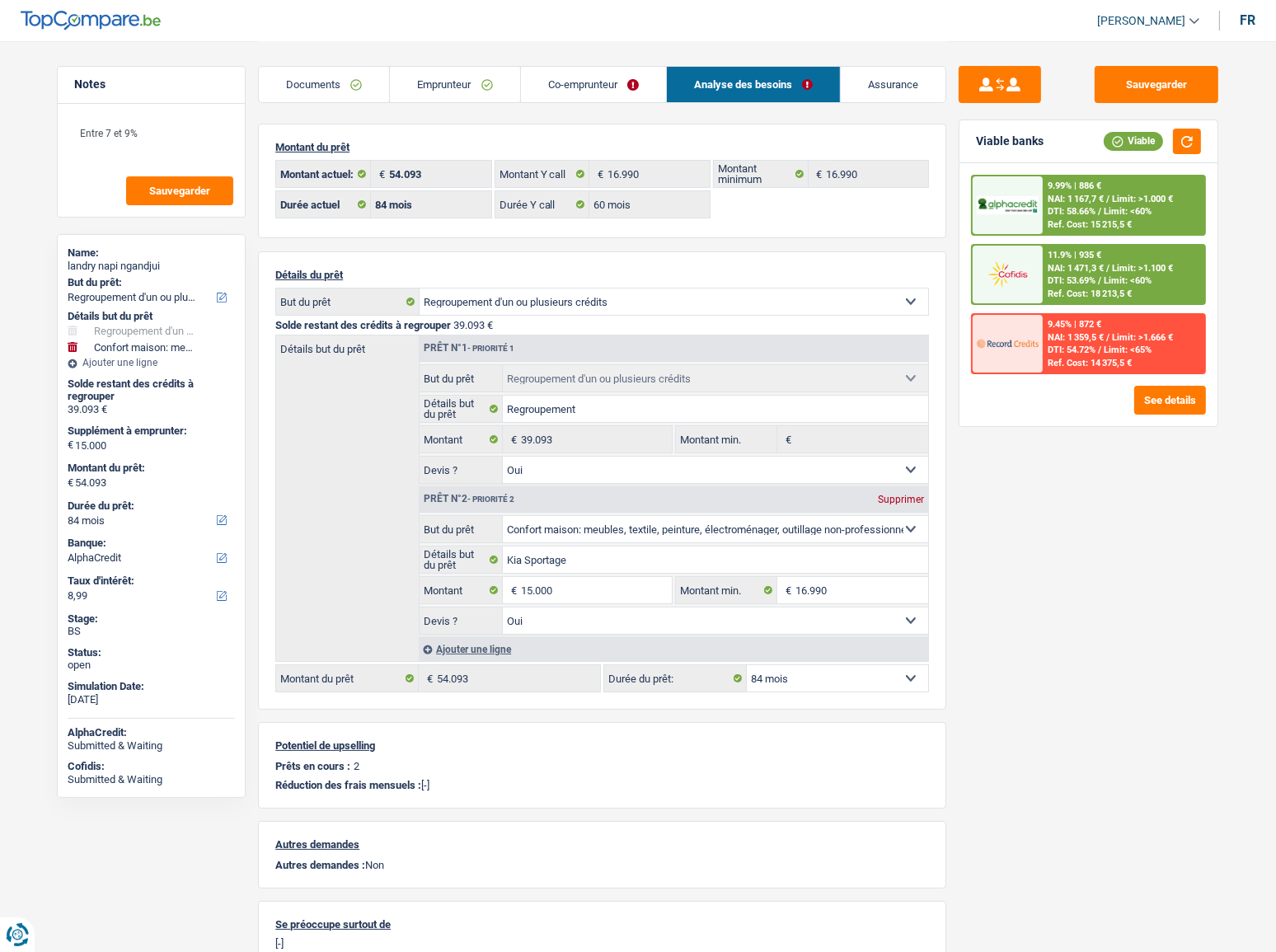
click at [1067, 194] on span "NAI: 1 167,7 €" at bounding box center [1076, 199] width 56 height 11
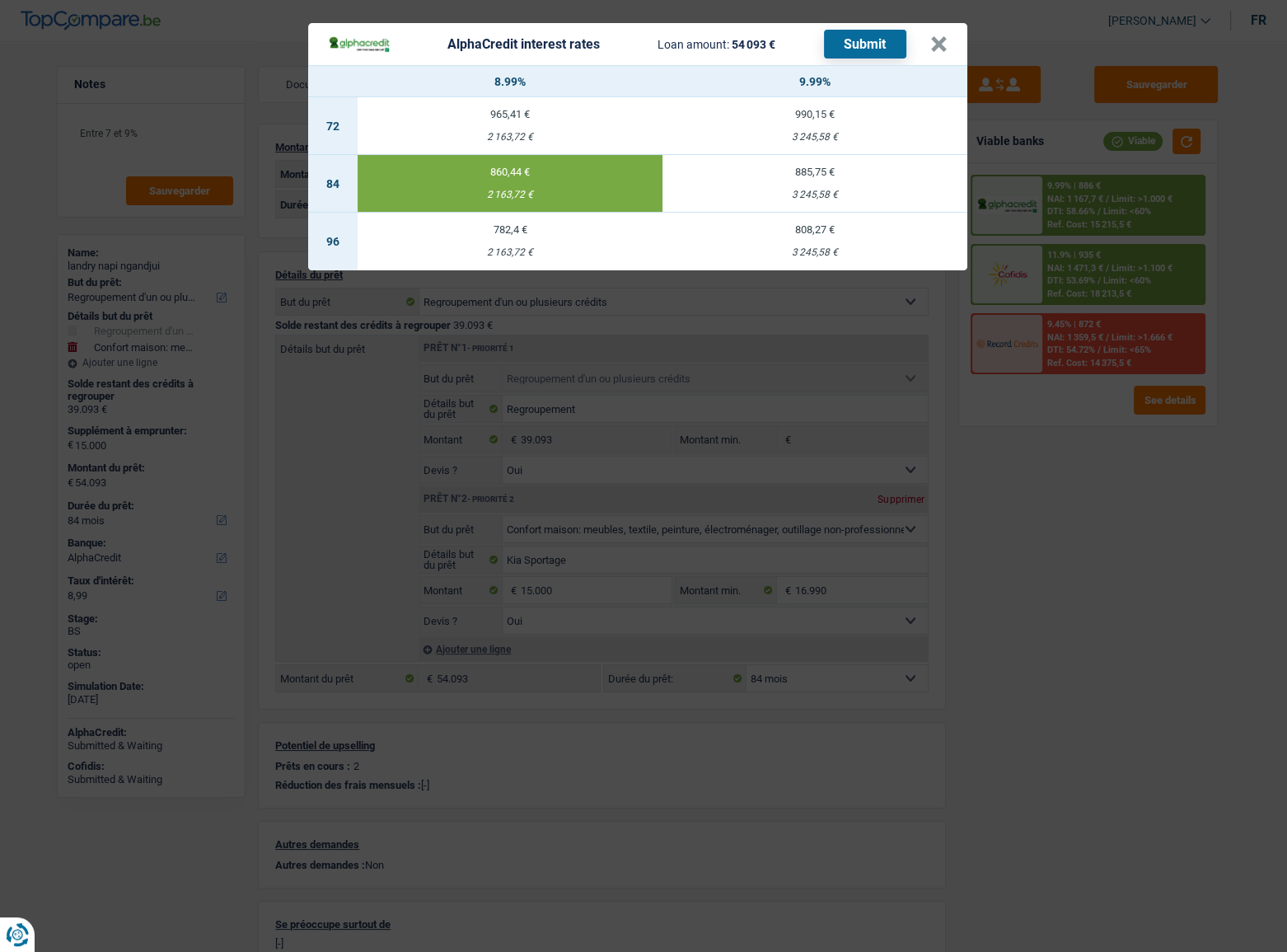
drag, startPoint x: 1084, startPoint y: 456, endPoint x: 1047, endPoint y: 431, distance: 44.7
click at [1077, 453] on div "AlphaCredit interest rates Loan amount: 54 093 € Submit × 8.99% 9.99% 72 965,41…" at bounding box center [643, 476] width 1287 height 952
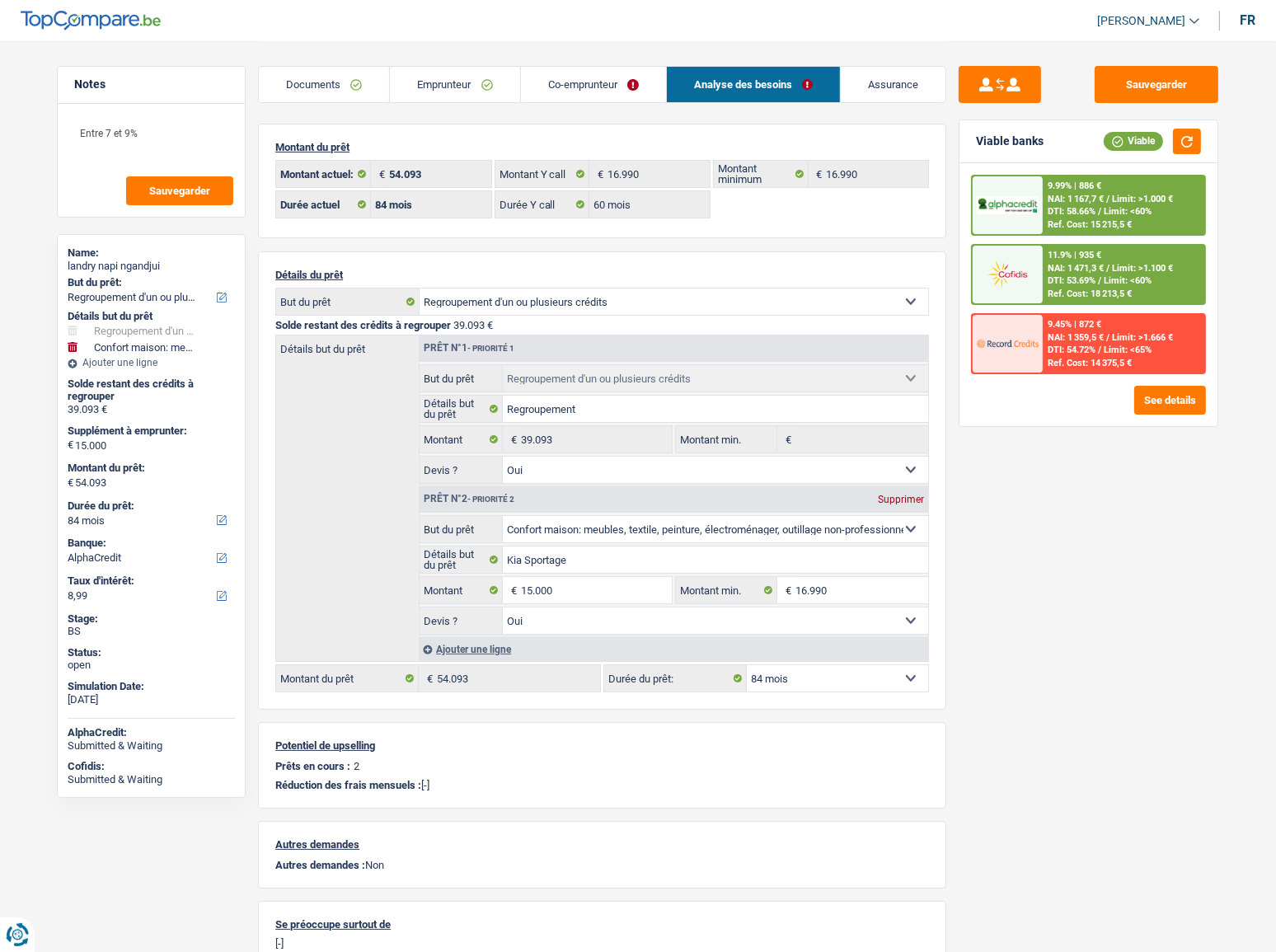
drag, startPoint x: 1137, startPoint y: 64, endPoint x: 57, endPoint y: 337, distance: 1114.0
click at [1137, 67] on div "Sauvegarder Viable banks Viable 9.99% | 886 € NAI: 1 167,7 € / Limit: >1.000 € …" at bounding box center [1088, 510] width 285 height 938
click at [1227, 262] on div "Sauvegarder Viable banks Viable 9.99% | 886 € NAI: 1 167,7 € / Limit: >1.000 € …" at bounding box center [1088, 496] width 285 height 860
click at [531, 591] on input "15.000" at bounding box center [596, 589] width 151 height 26
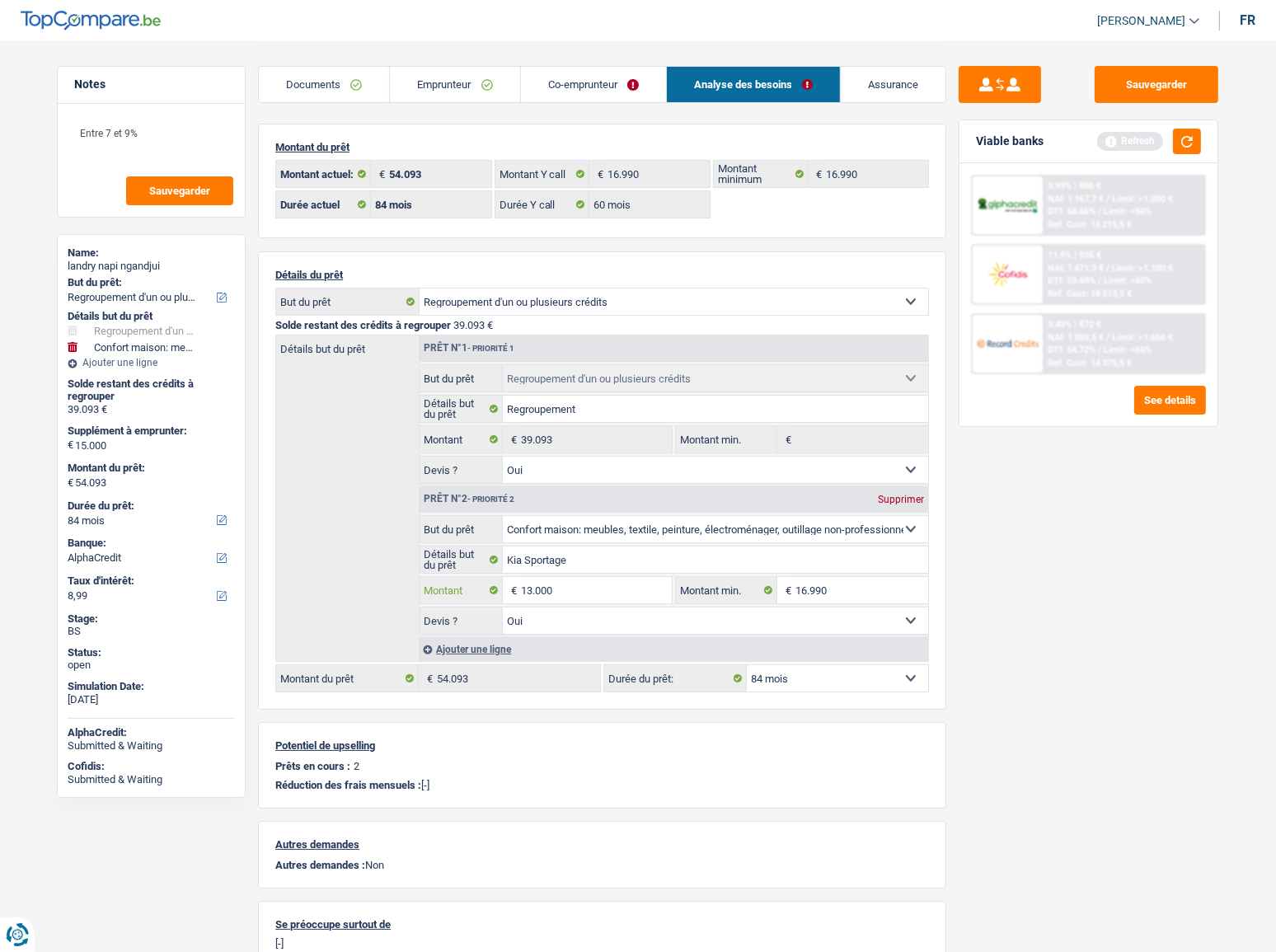
type input "13.000"
type input "52.093"
select select "144"
type input "52.093"
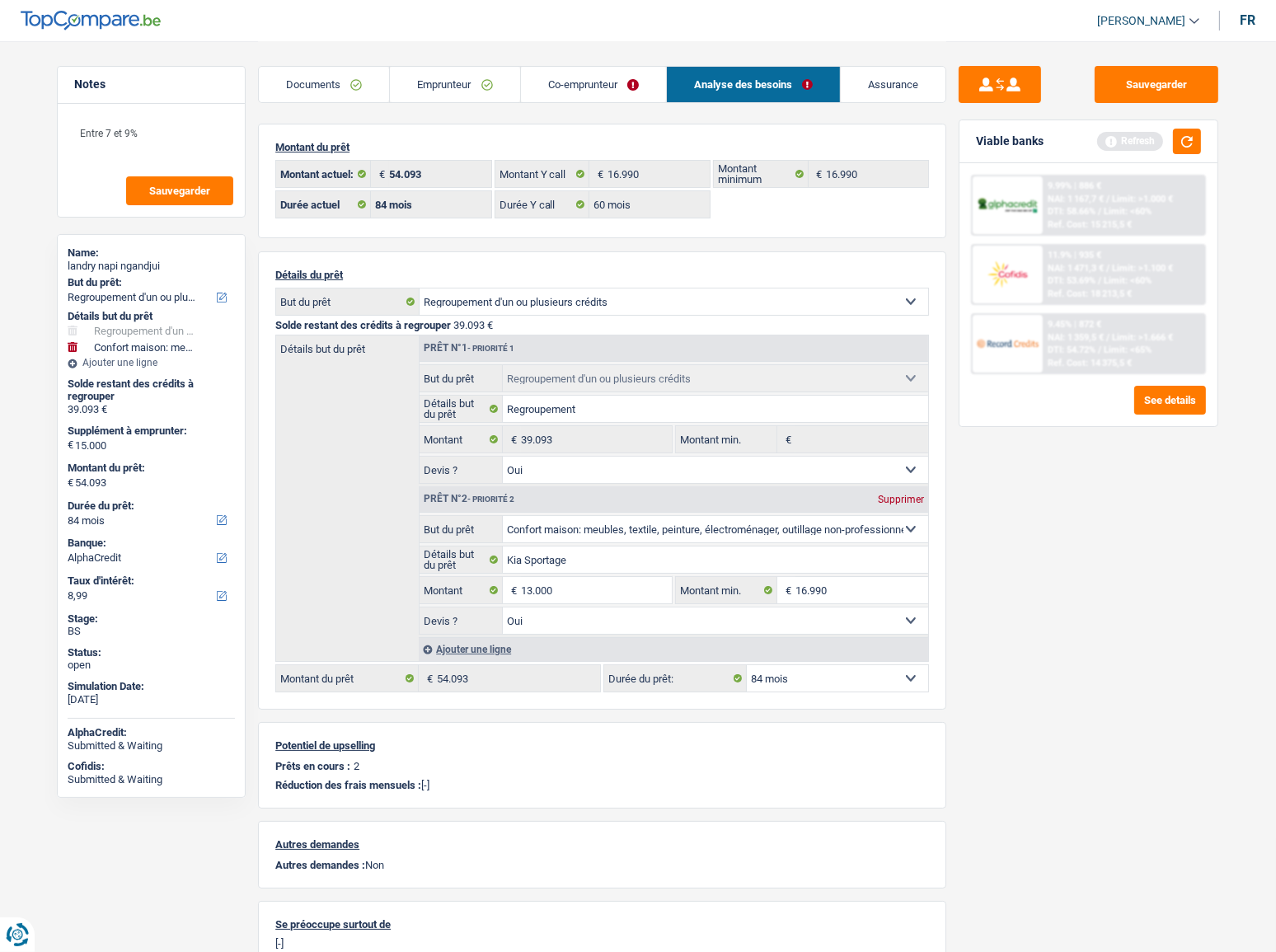
select select "144"
type input "52.093"
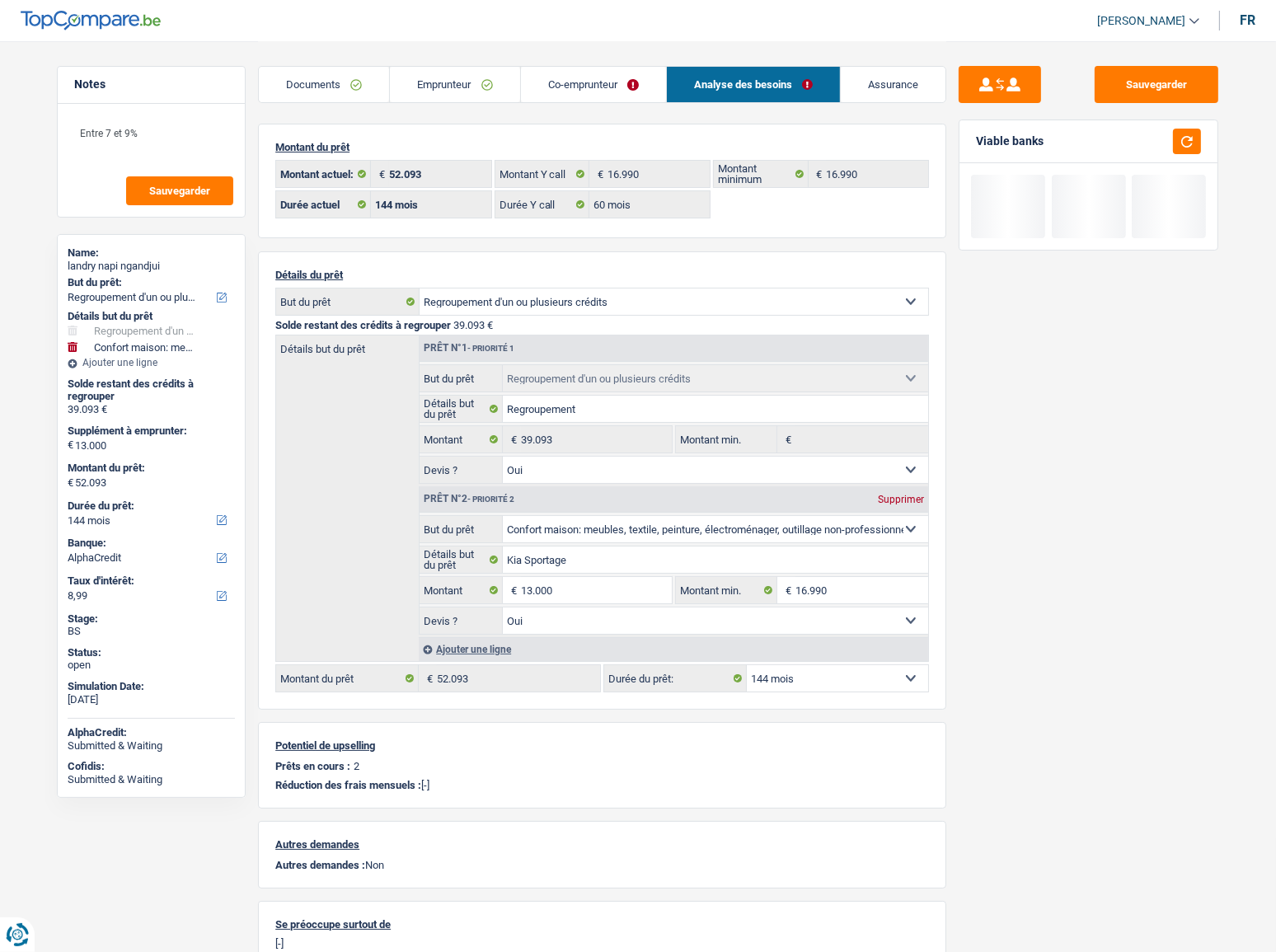
click at [1182, 123] on div "Viable banks" at bounding box center [1088, 141] width 258 height 43
click at [1182, 141] on button "button" at bounding box center [1186, 141] width 28 height 25
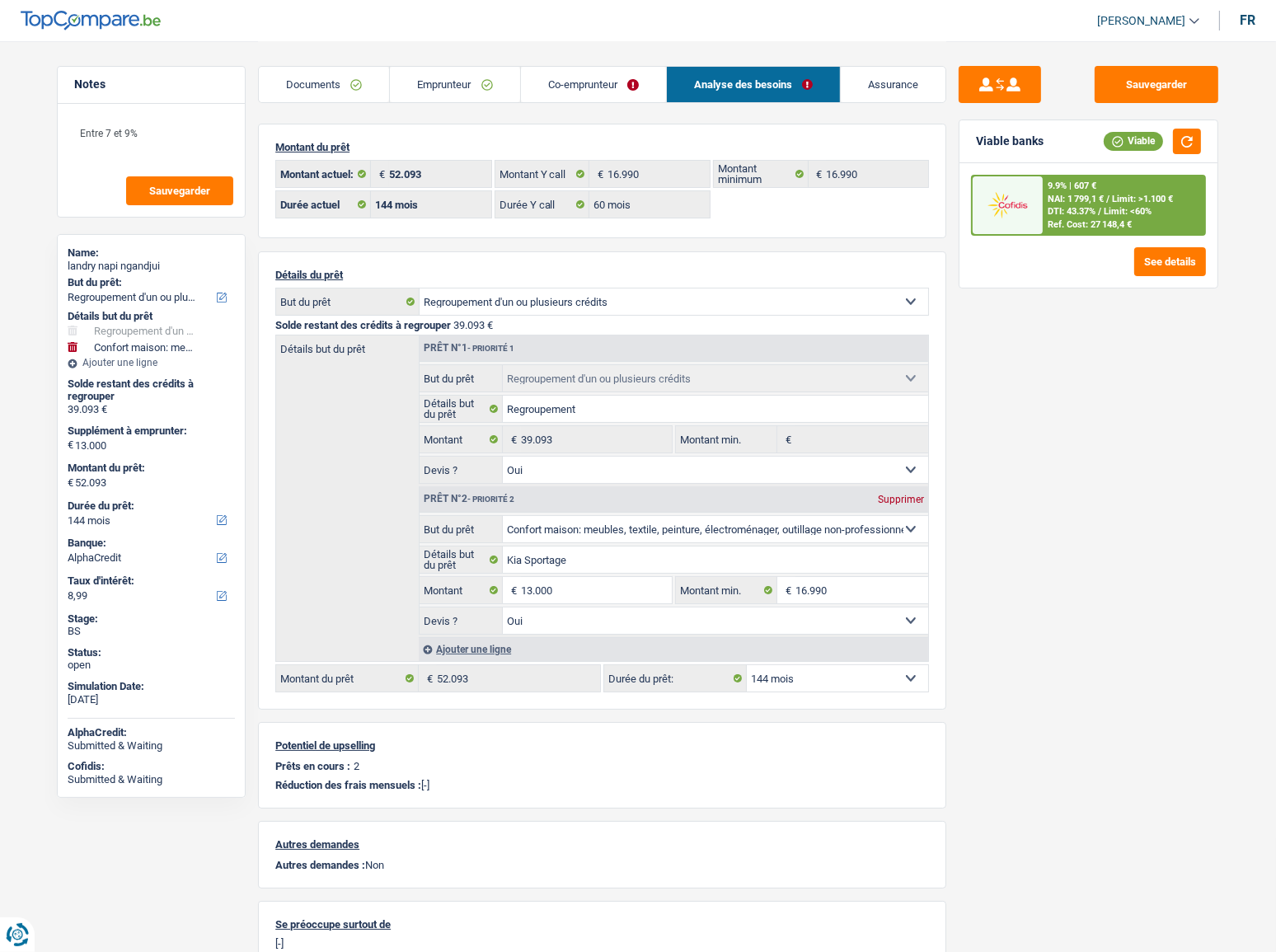
click at [800, 675] on select "12 mois 18 mois 24 mois 30 mois 36 mois 42 mois 48 mois 60 mois 72 mois 84 mois…" at bounding box center [837, 677] width 181 height 26
select select "84"
click at [746, 665] on select "12 mois 18 mois 24 mois 30 mois 36 mois 42 mois 48 mois 60 mois 72 mois 84 mois…" at bounding box center [837, 677] width 181 height 26
select select "84"
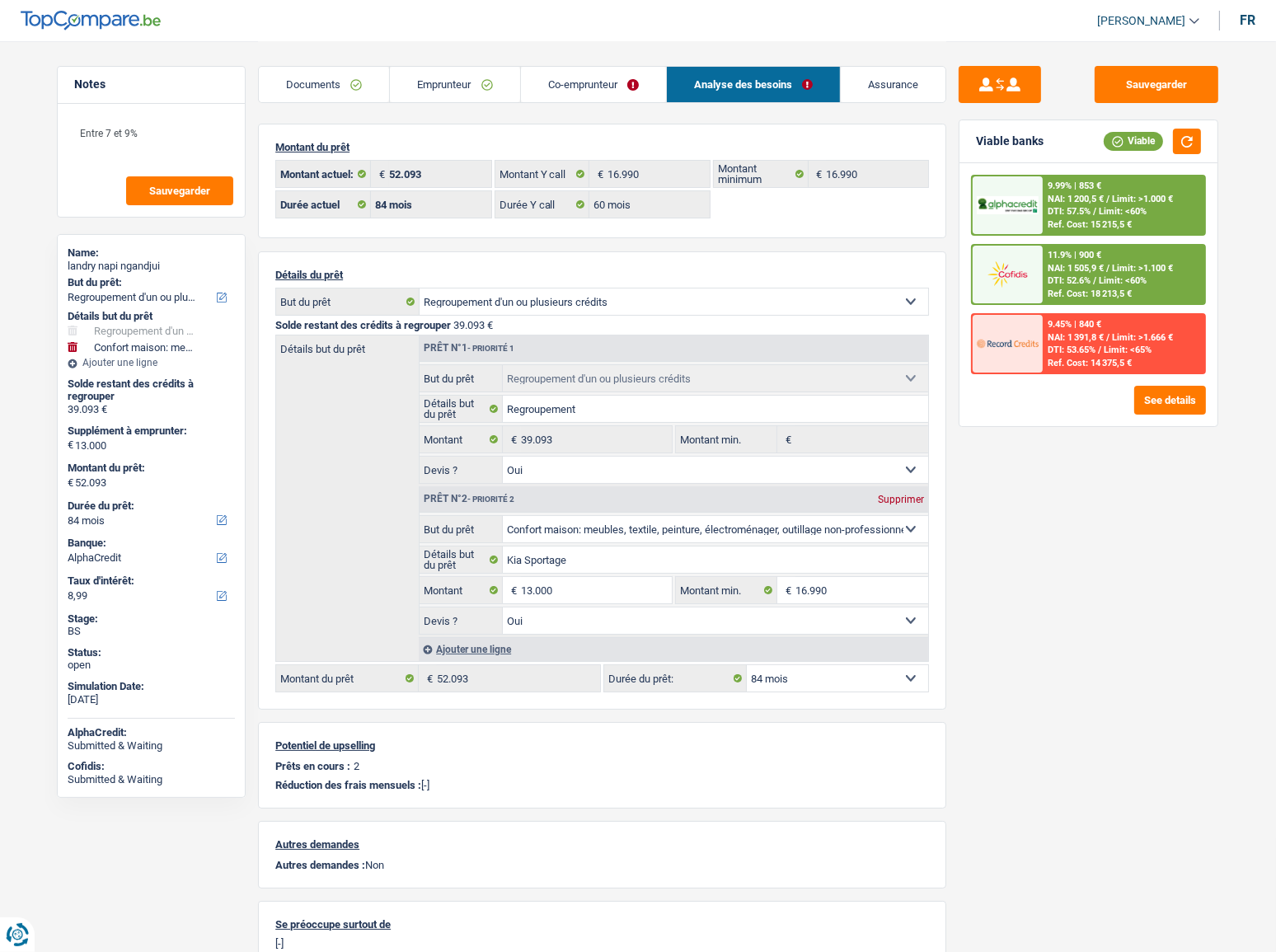
click at [433, 74] on link "Emprunteur" at bounding box center [454, 84] width 130 height 35
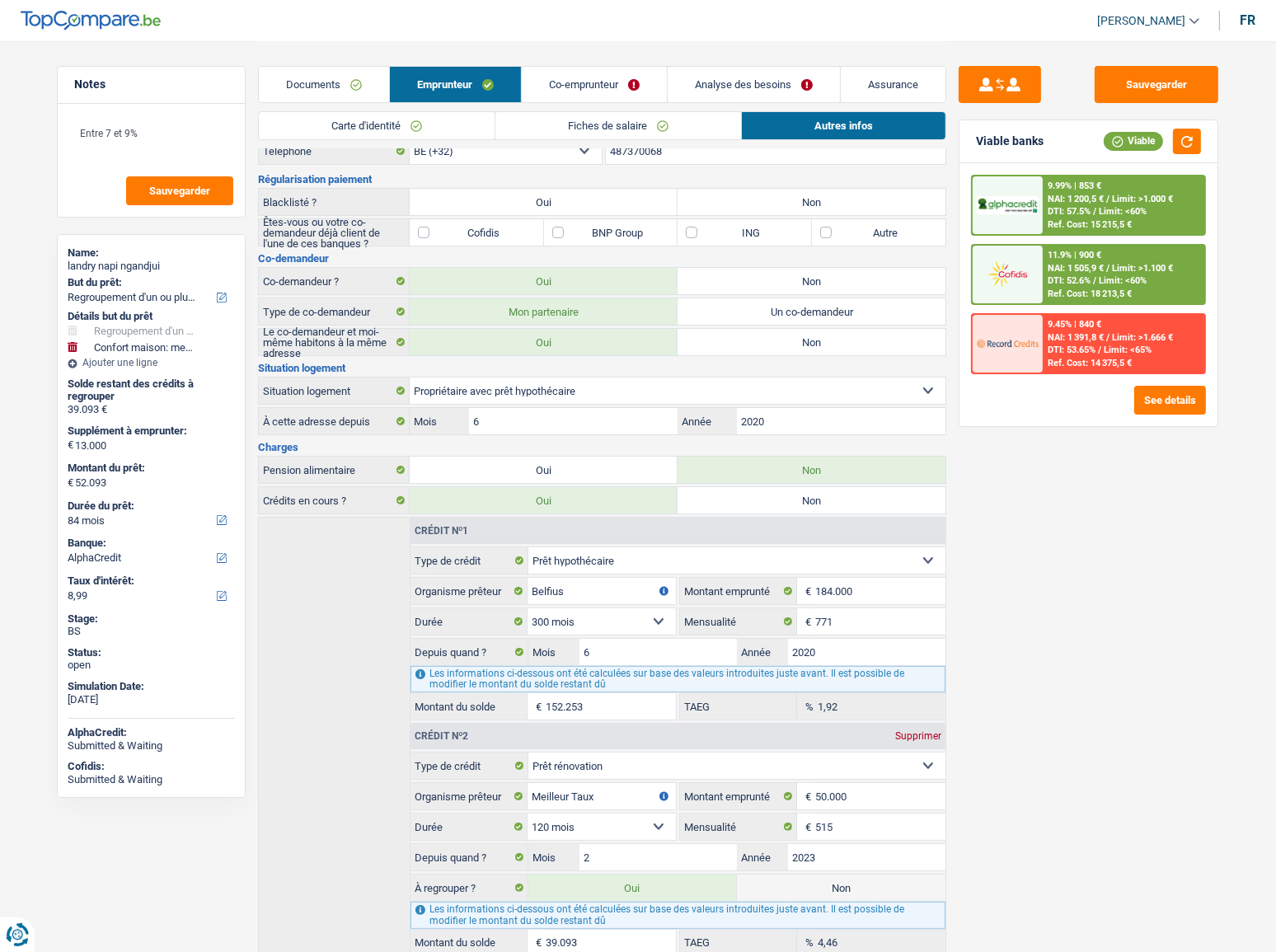
scroll to position [135, 0]
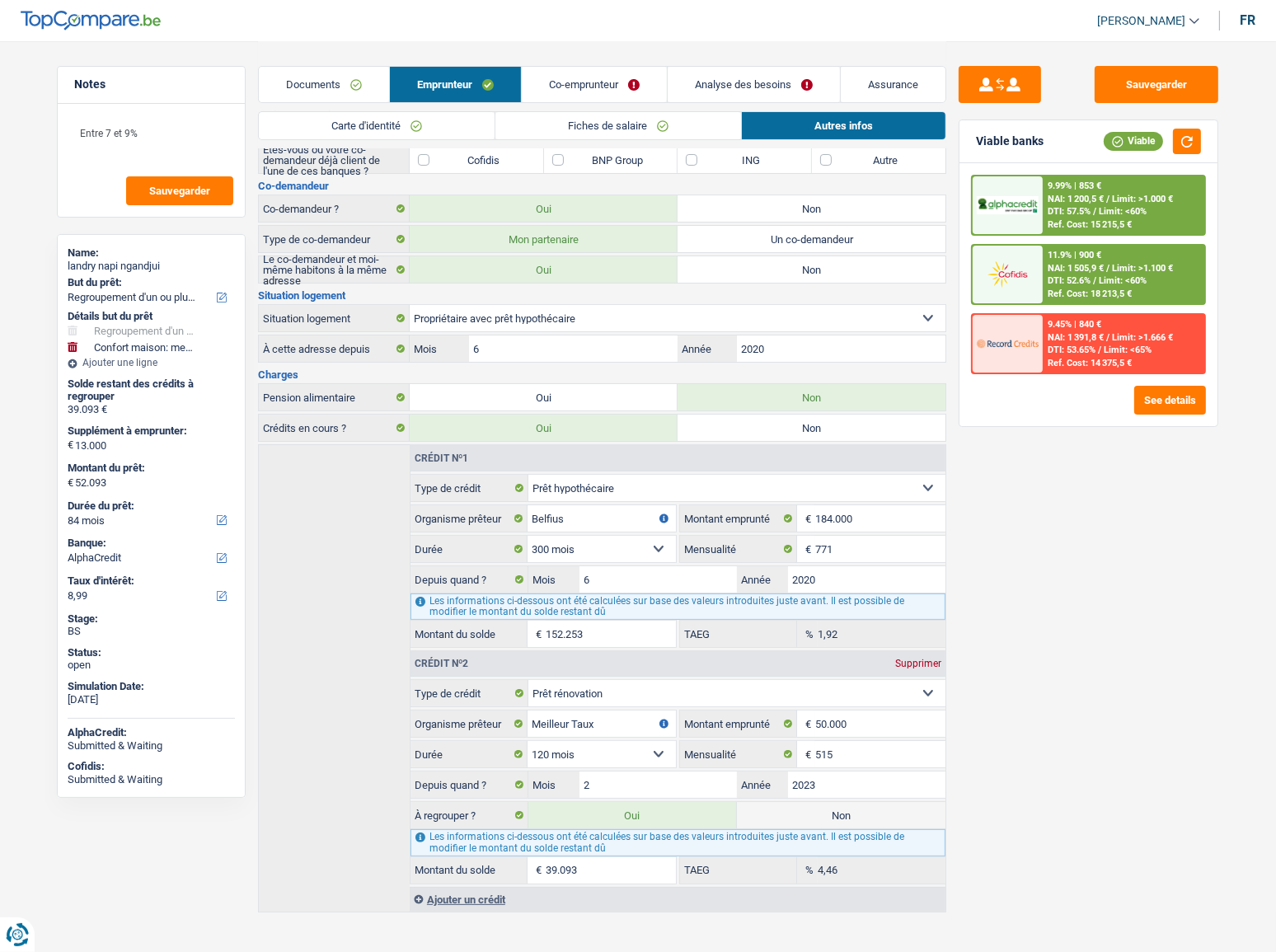
click at [839, 813] on label "Non" at bounding box center [841, 814] width 209 height 26
click at [839, 813] on input "Non" at bounding box center [841, 814] width 209 height 26
radio input "true"
select select "household"
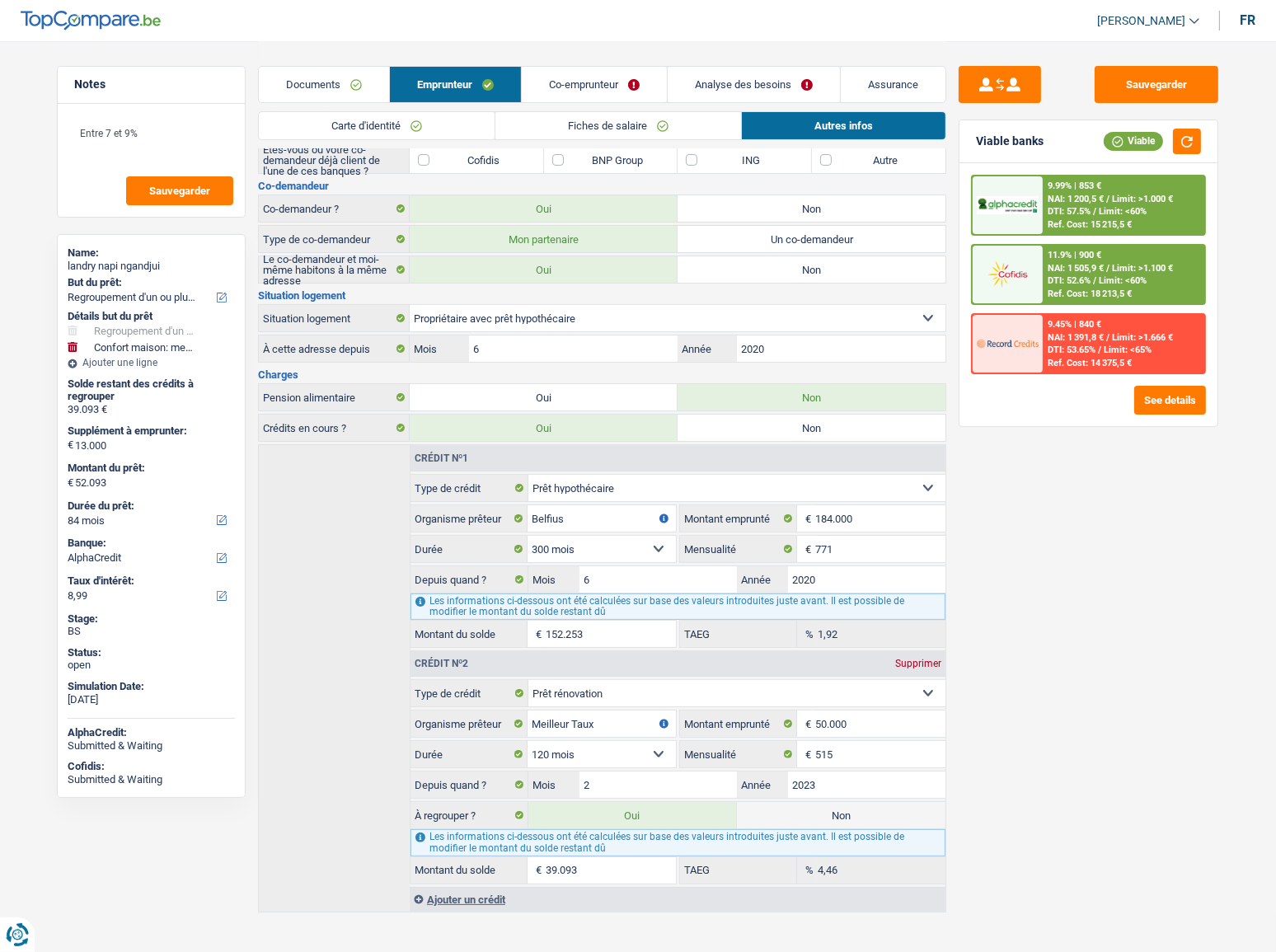
select select "60"
radio input "false"
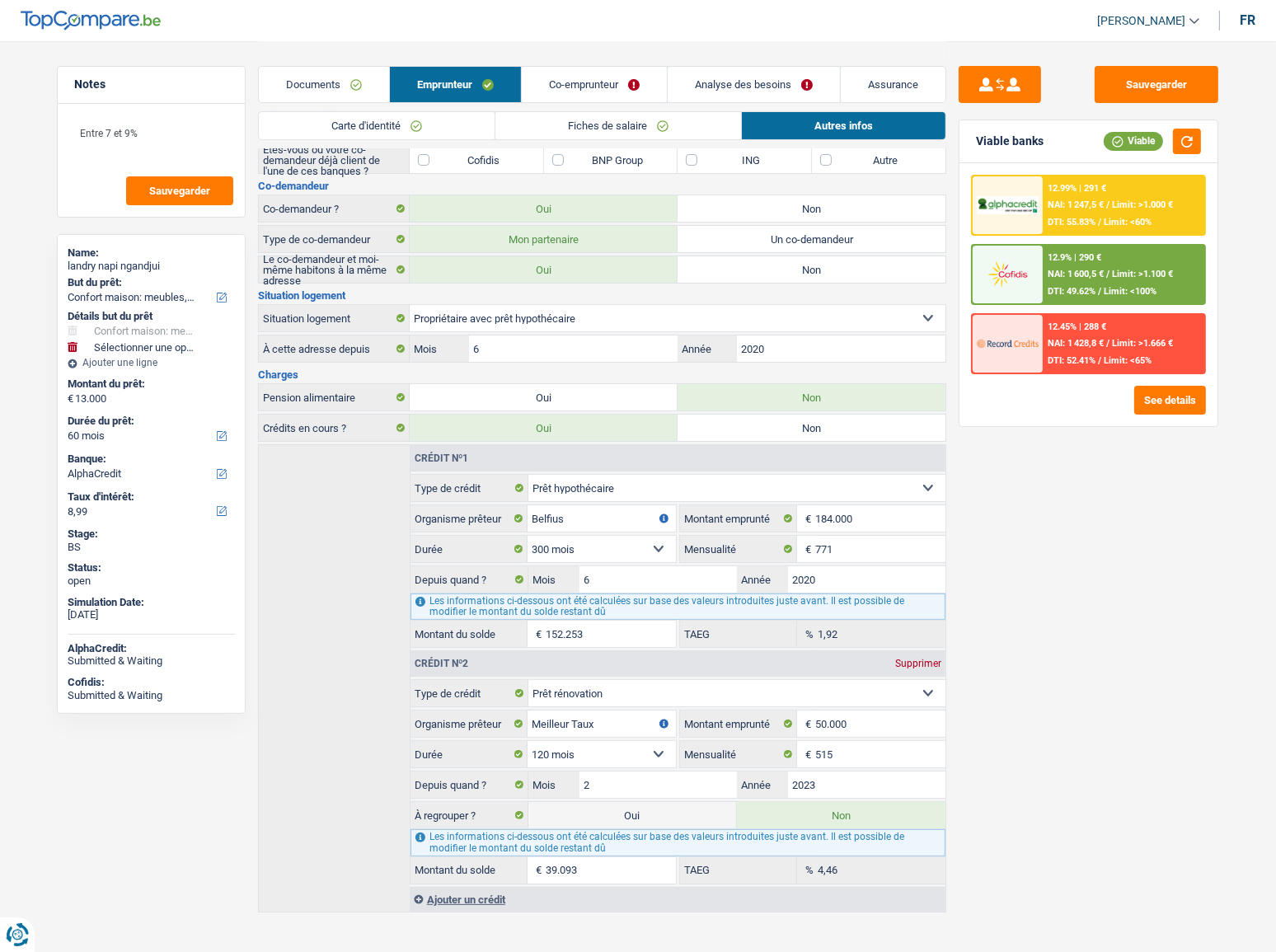
drag, startPoint x: 624, startPoint y: 82, endPoint x: 700, endPoint y: 104, distance: 79.1
click at [624, 81] on link "Co-emprunteur" at bounding box center [594, 84] width 145 height 35
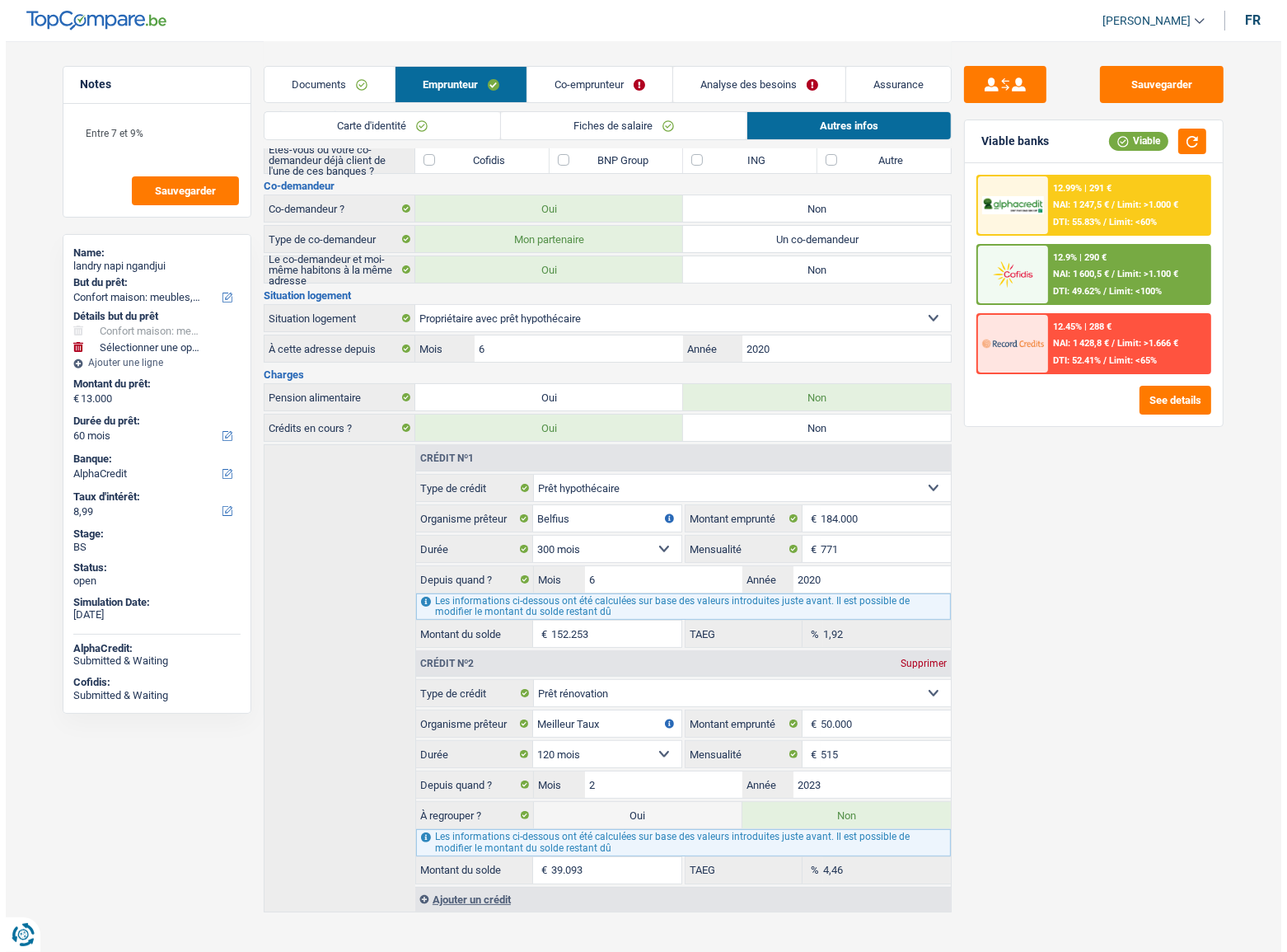
scroll to position [0, 0]
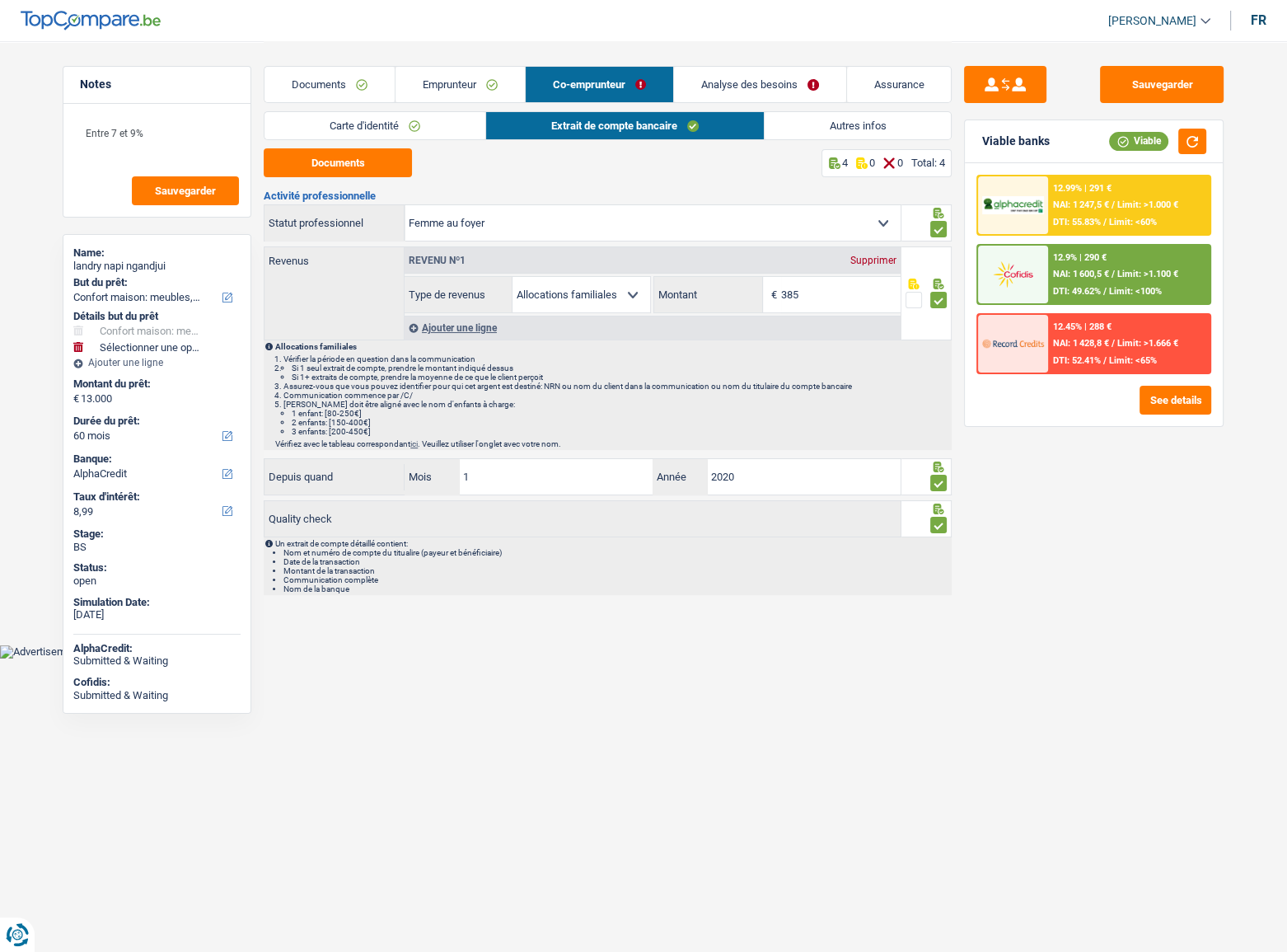
click at [764, 96] on link "Analyse des besoins" at bounding box center [760, 84] width 172 height 35
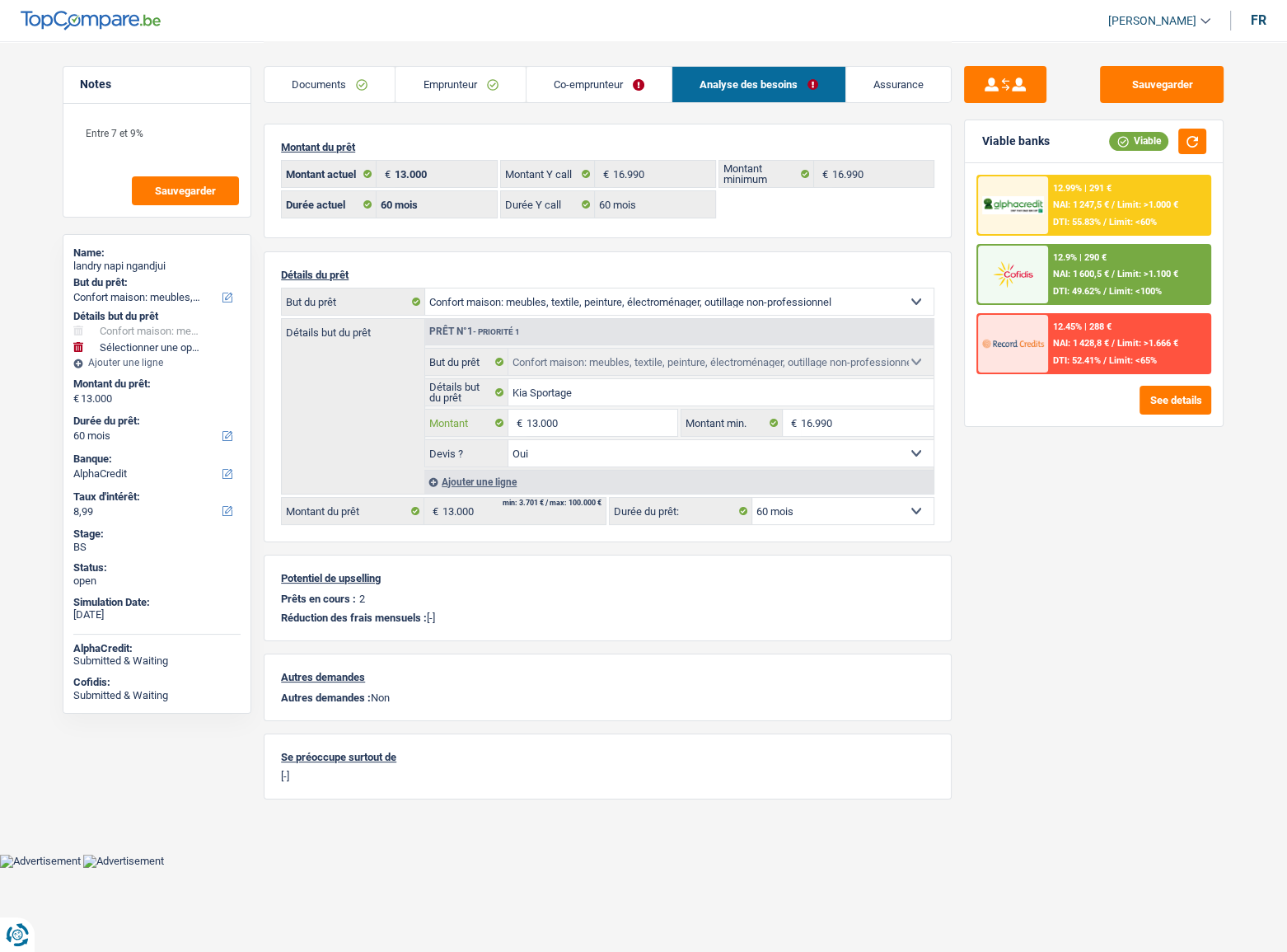
click at [538, 422] on input "13.000" at bounding box center [602, 423] width 151 height 26
type input "1.000"
select select
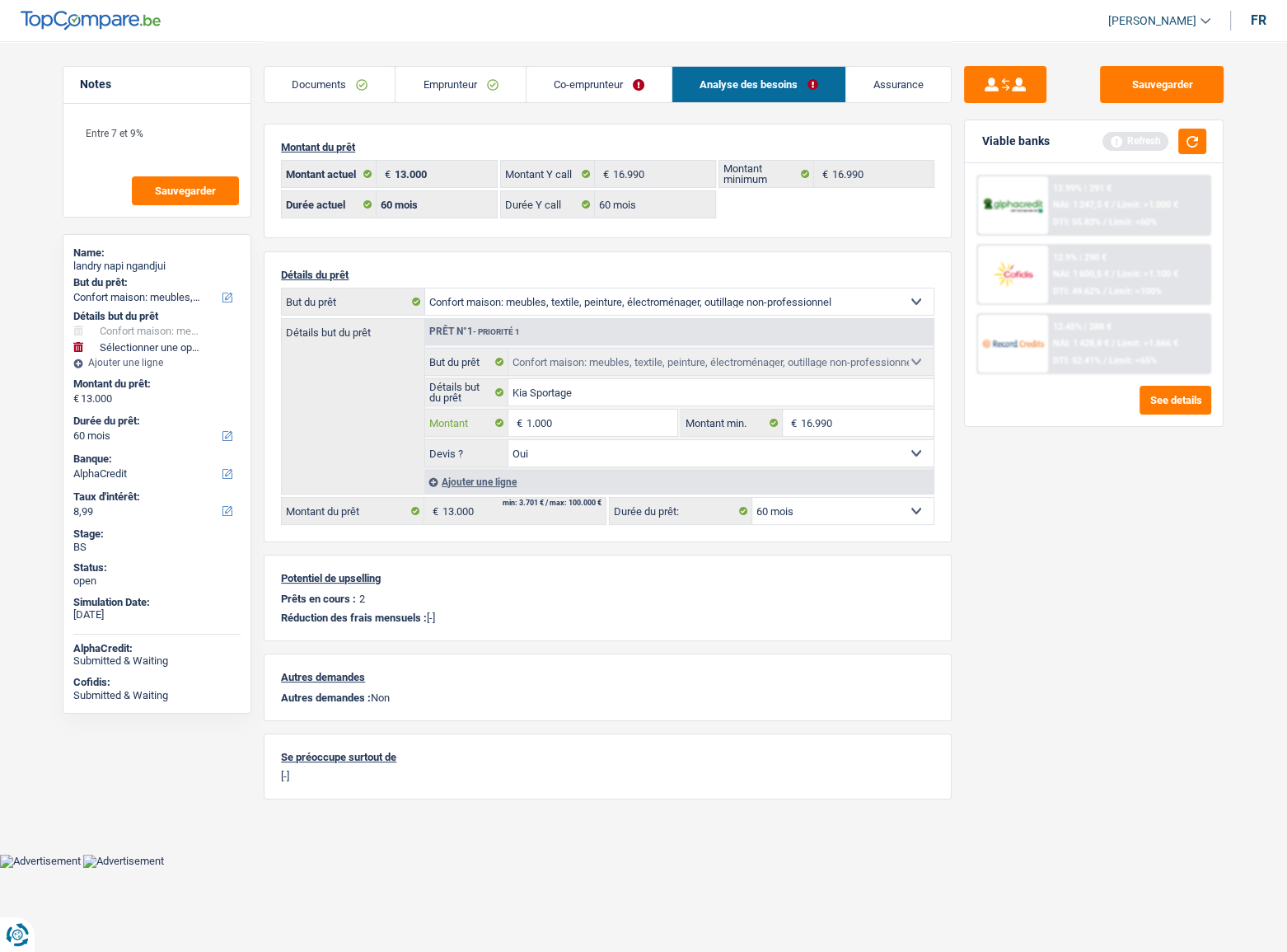
type input "16.000"
select select
type input "1.600"
select select
type input "160"
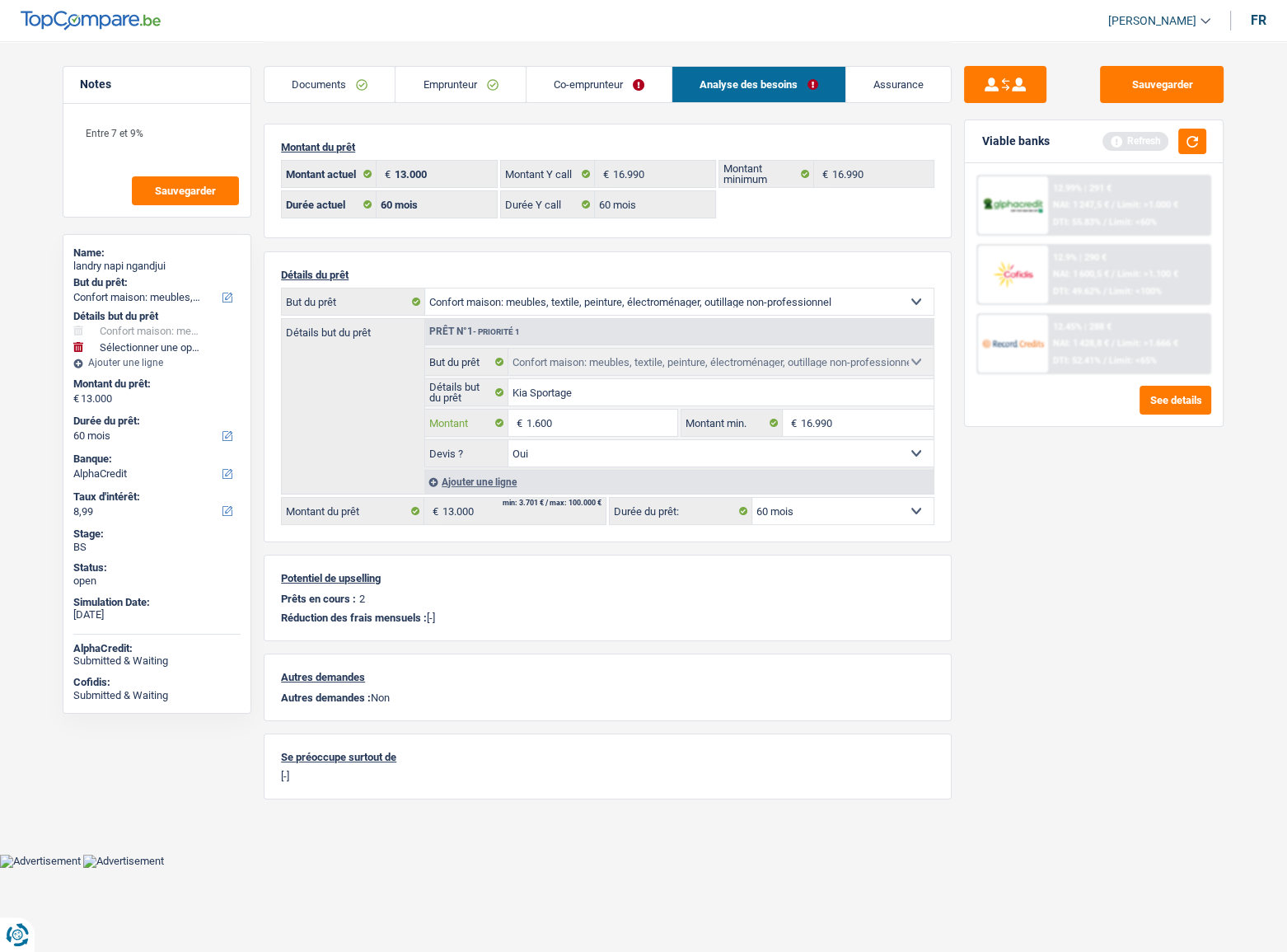
select select
type input "1.690"
select select
type input "16.990"
select select
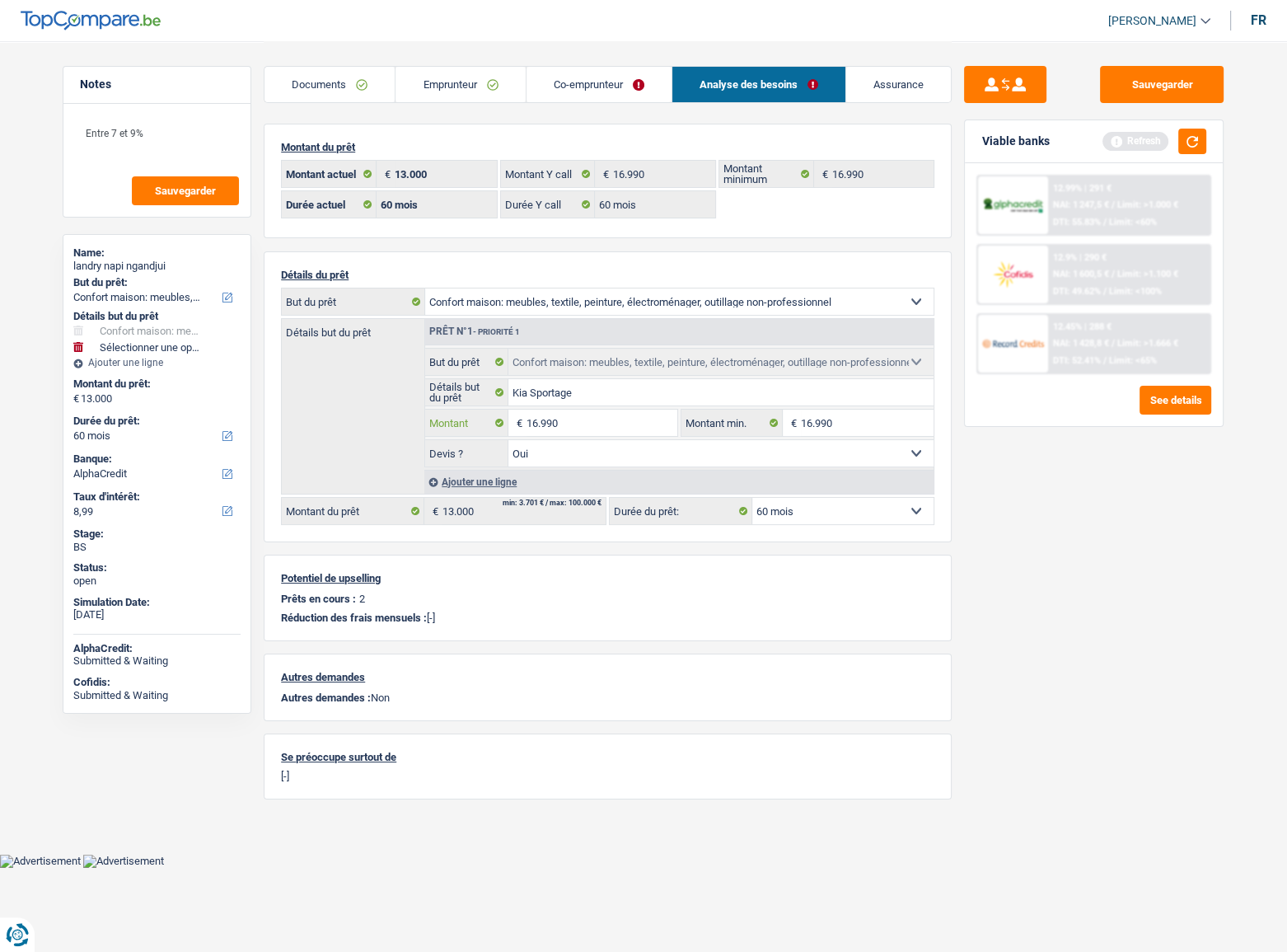
type input "169.900"
select select
type input "16.990"
select select
type input "16.990"
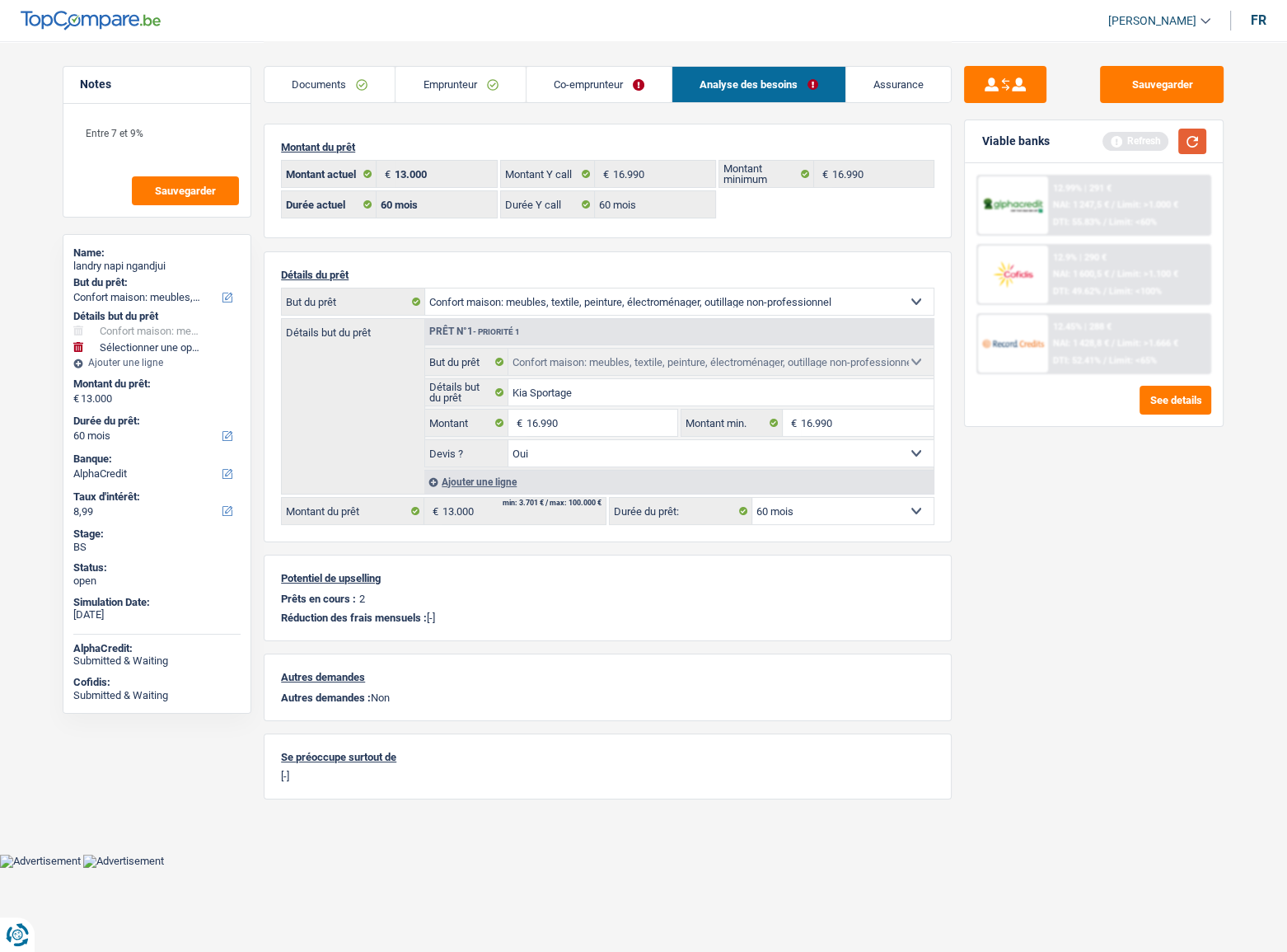
type input "16.990"
select select "84"
type input "16.990"
click at [1193, 142] on button "button" at bounding box center [1193, 141] width 28 height 25
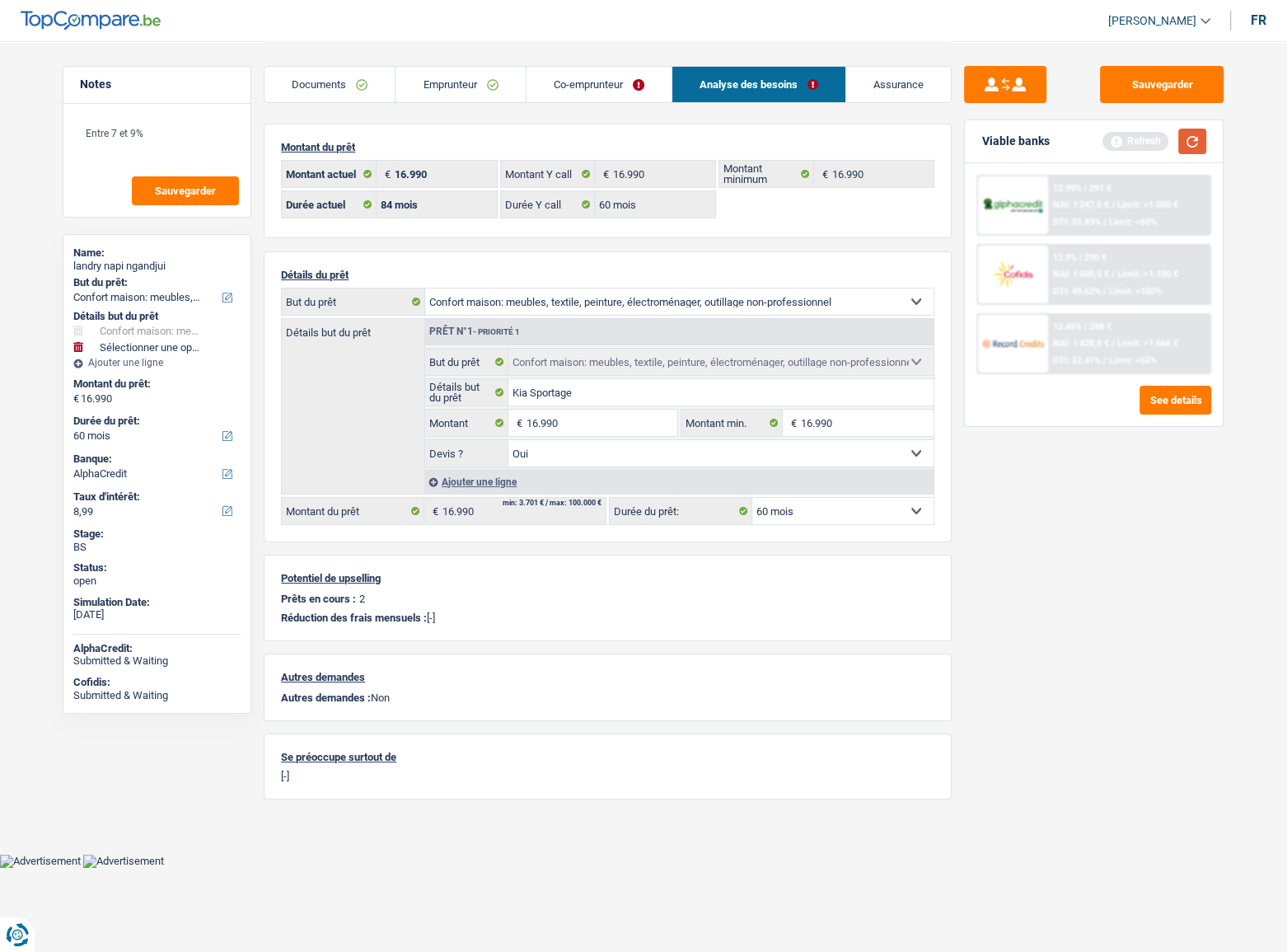
select select "84"
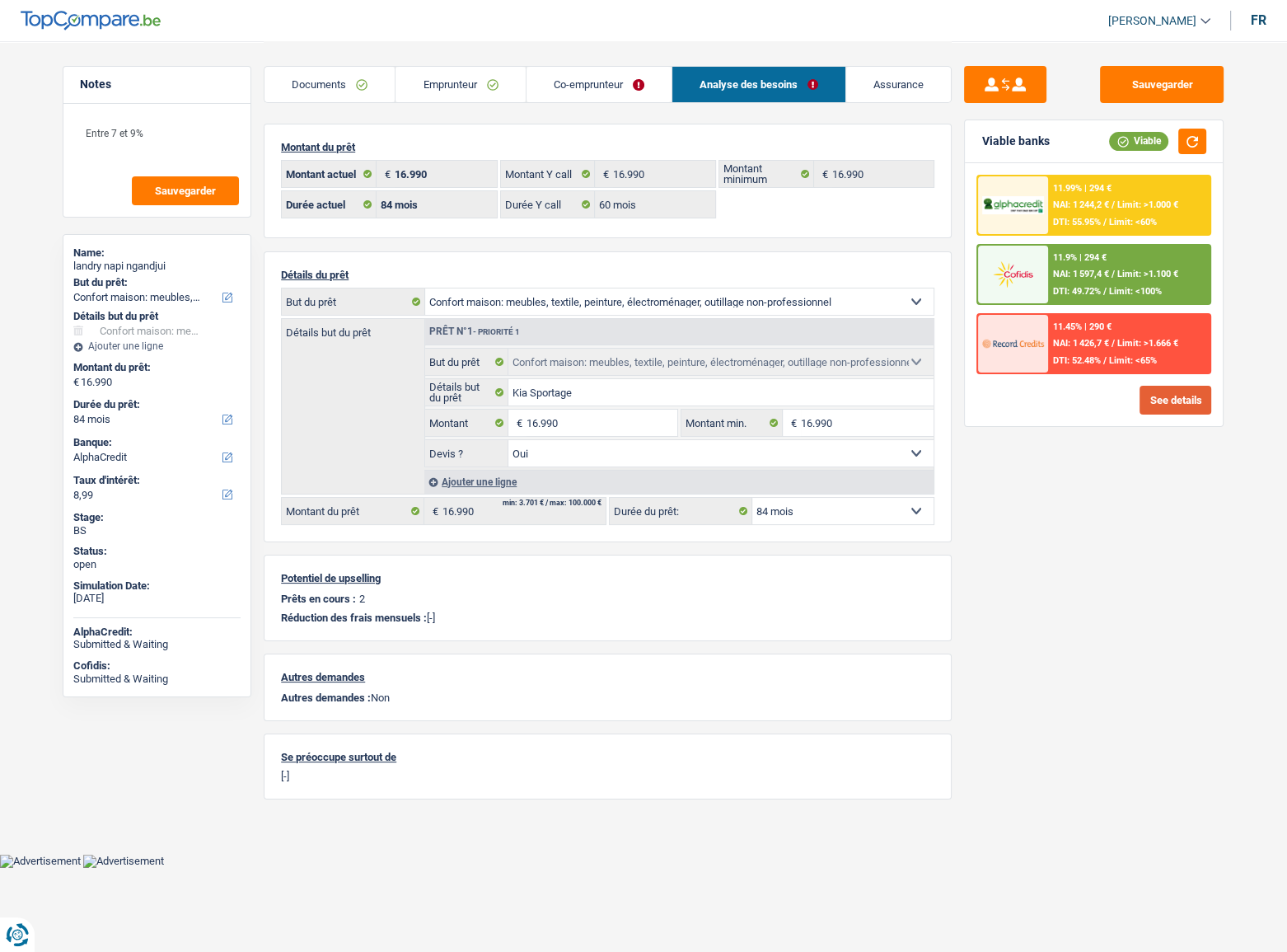
click at [1149, 408] on button "See details" at bounding box center [1175, 400] width 72 height 29
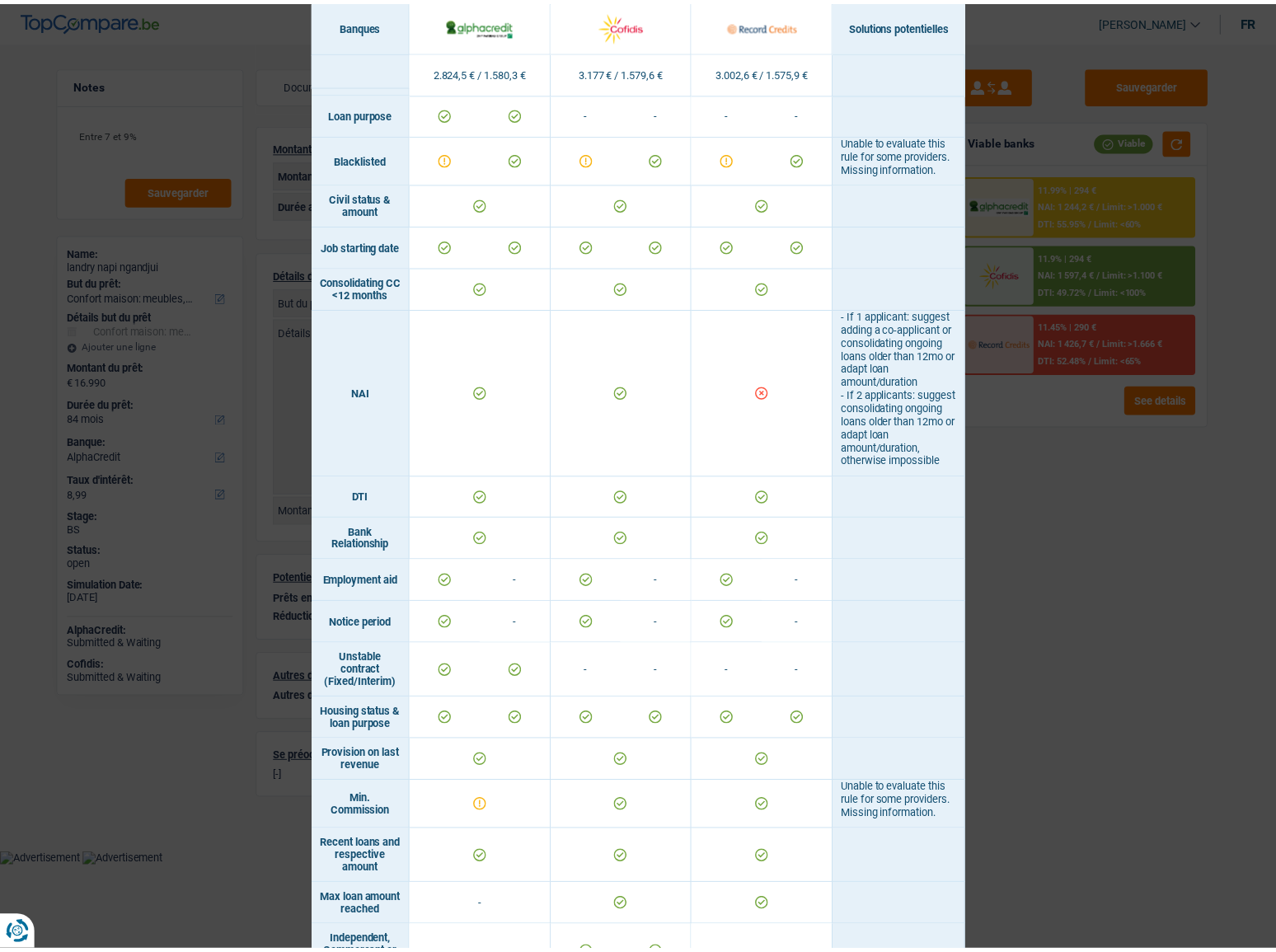
scroll to position [913, 0]
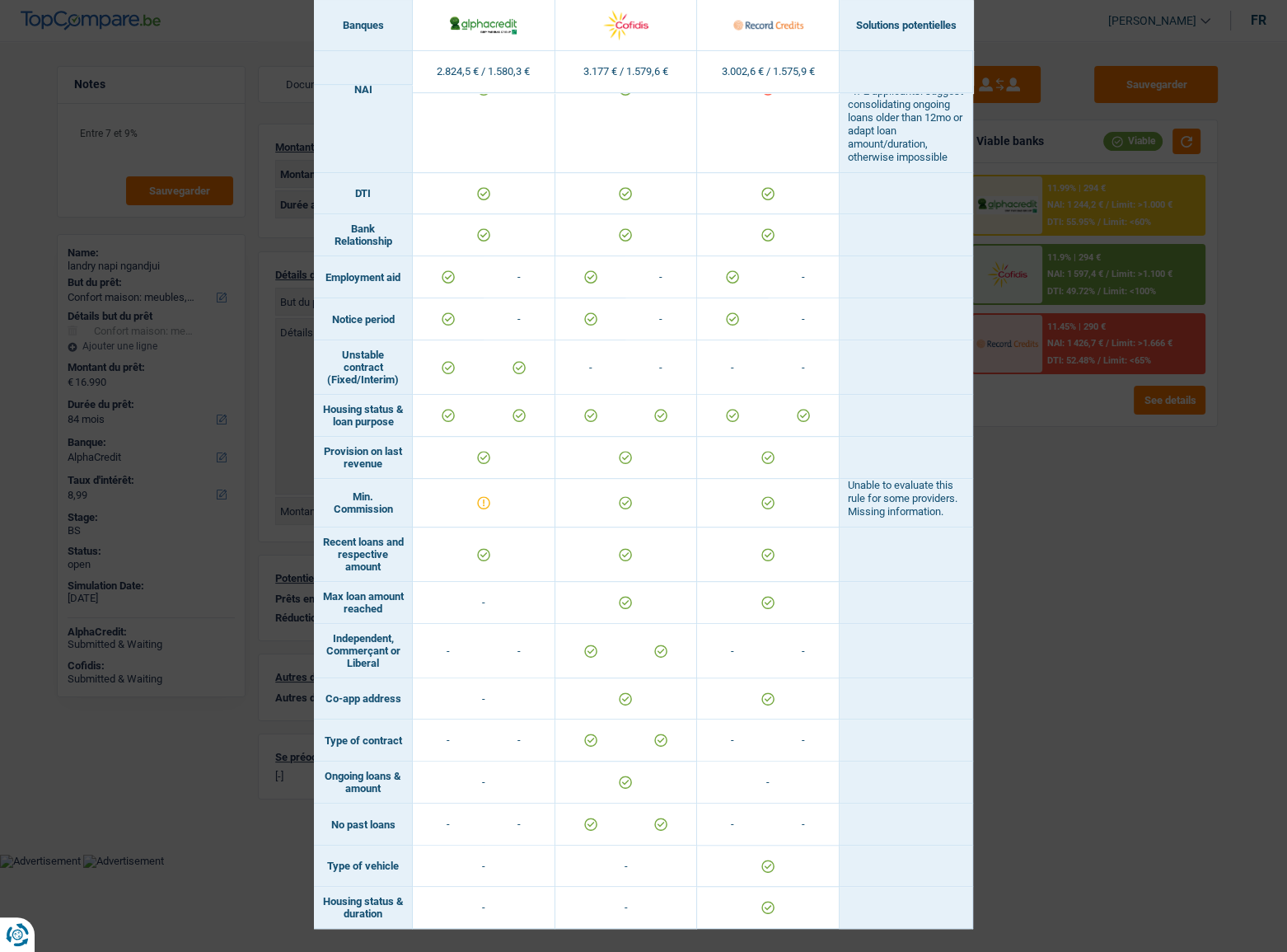
click at [1146, 642] on div "Banks conditions × Banques Solutions potentielles Revenus / Charges 2.824,5 € /…" at bounding box center [643, 476] width 1287 height 952
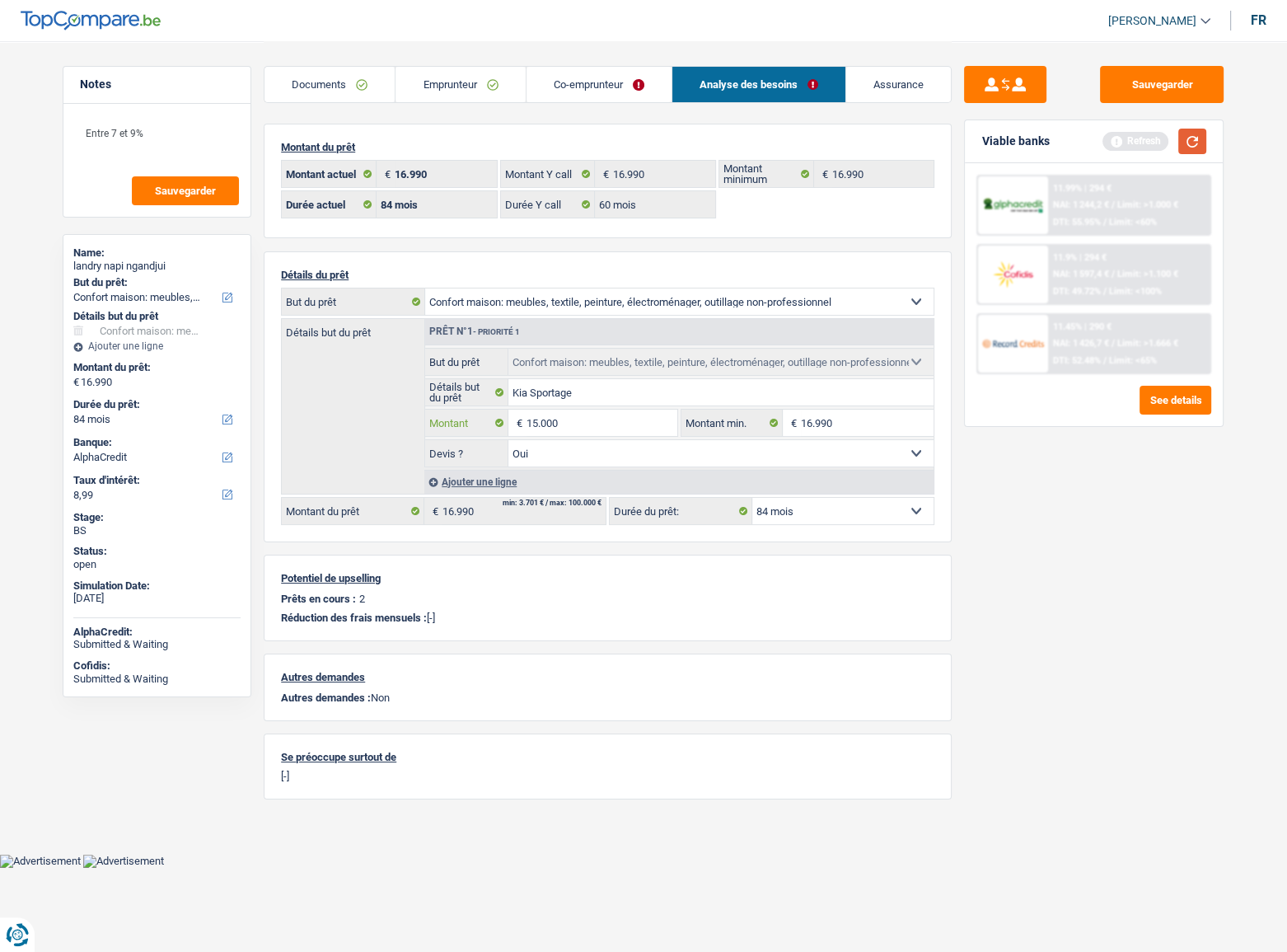
type input "15.000"
select select "60"
type input "15.000"
select select "60"
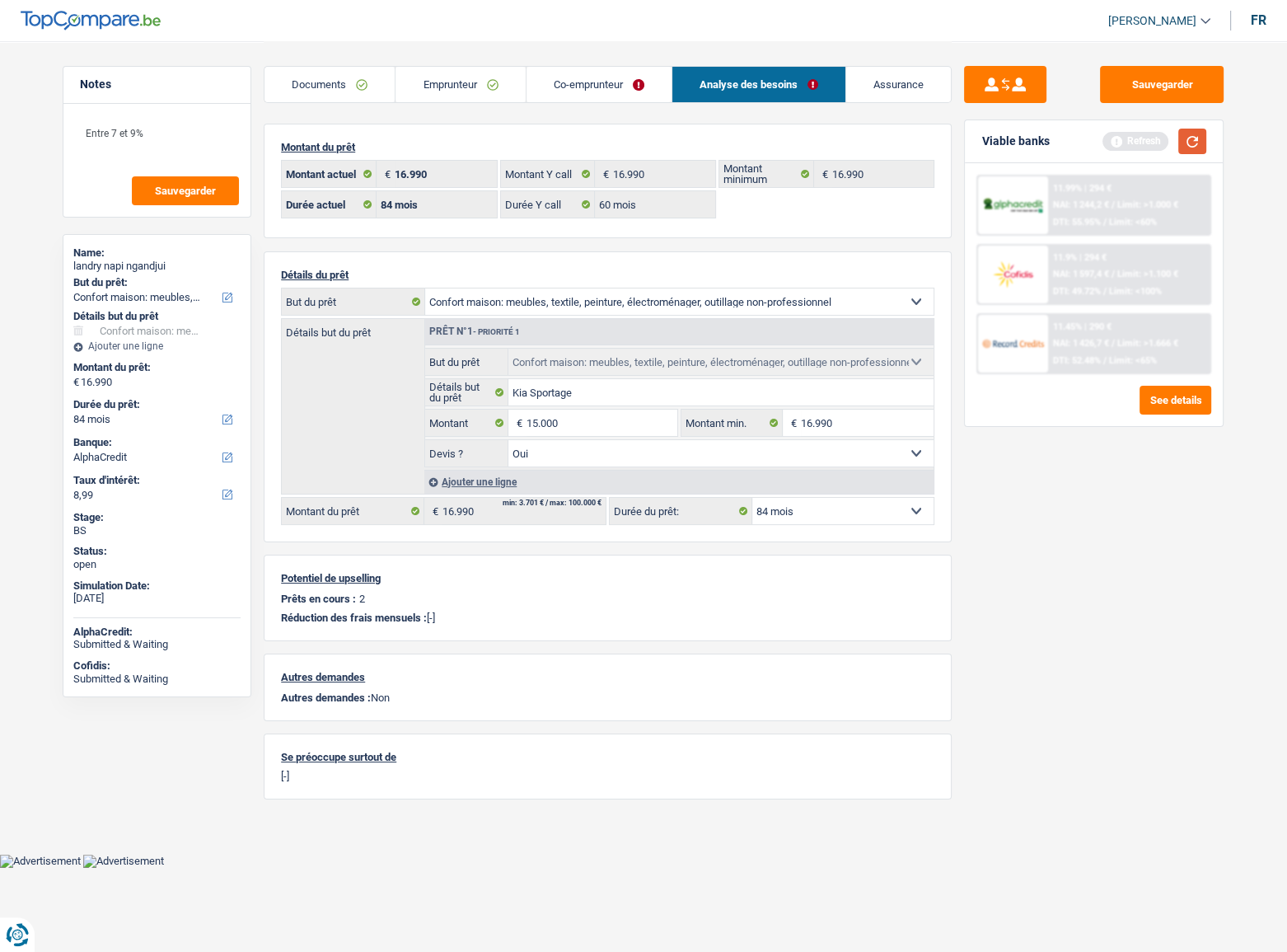
type input "15.000"
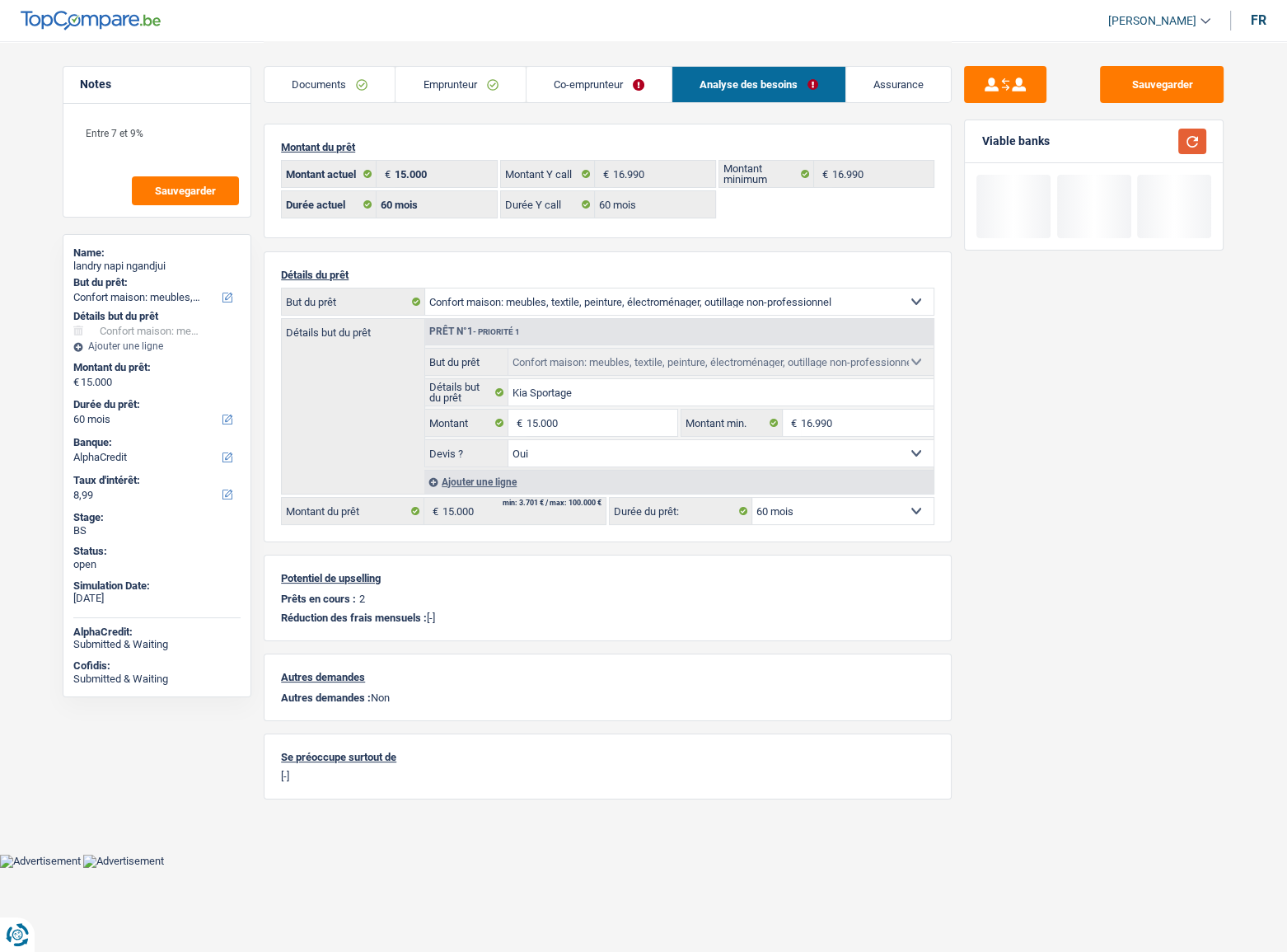
click at [1193, 140] on button "button" at bounding box center [1193, 141] width 28 height 25
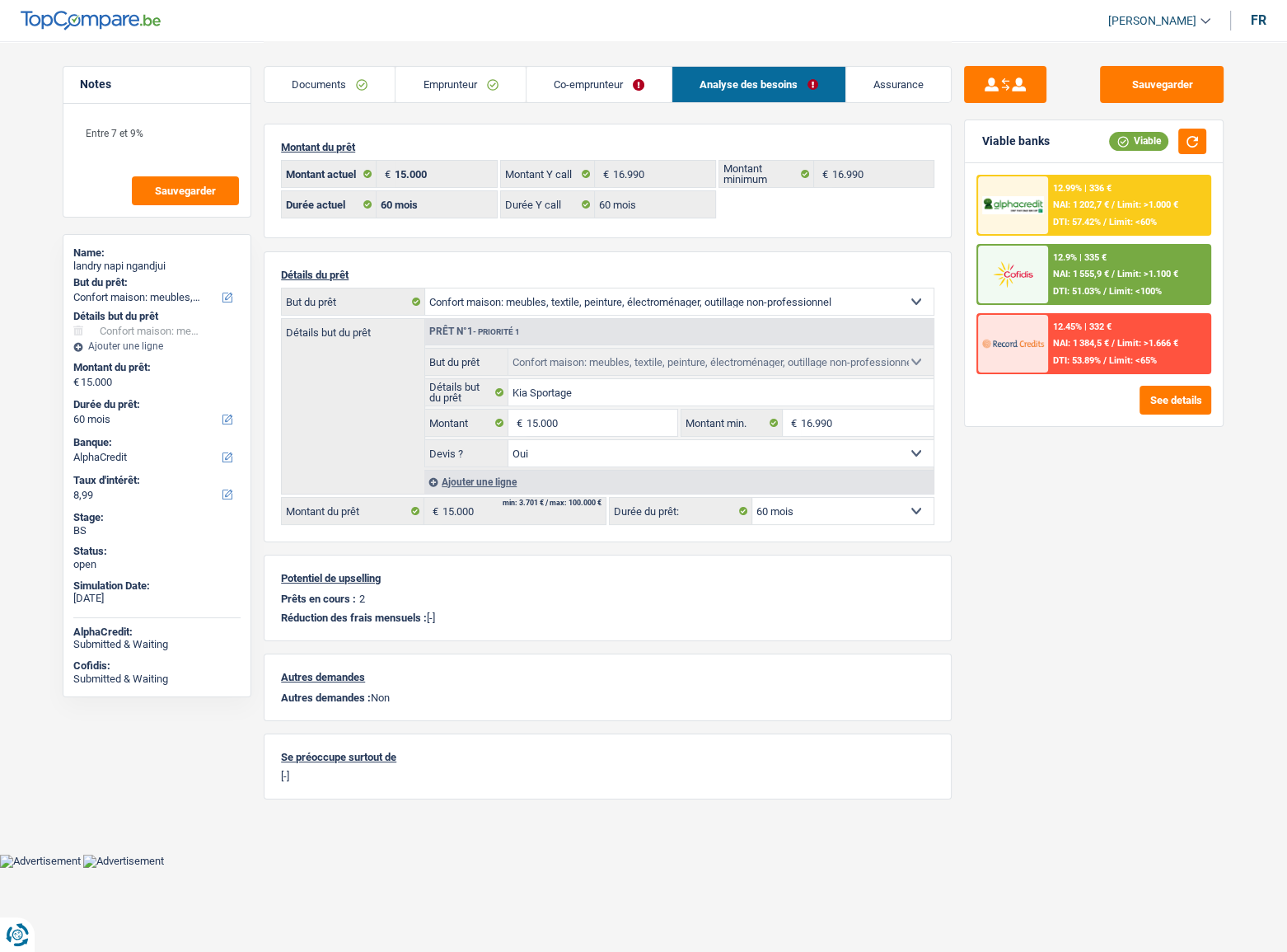
click at [490, 84] on link "Emprunteur" at bounding box center [460, 84] width 130 height 35
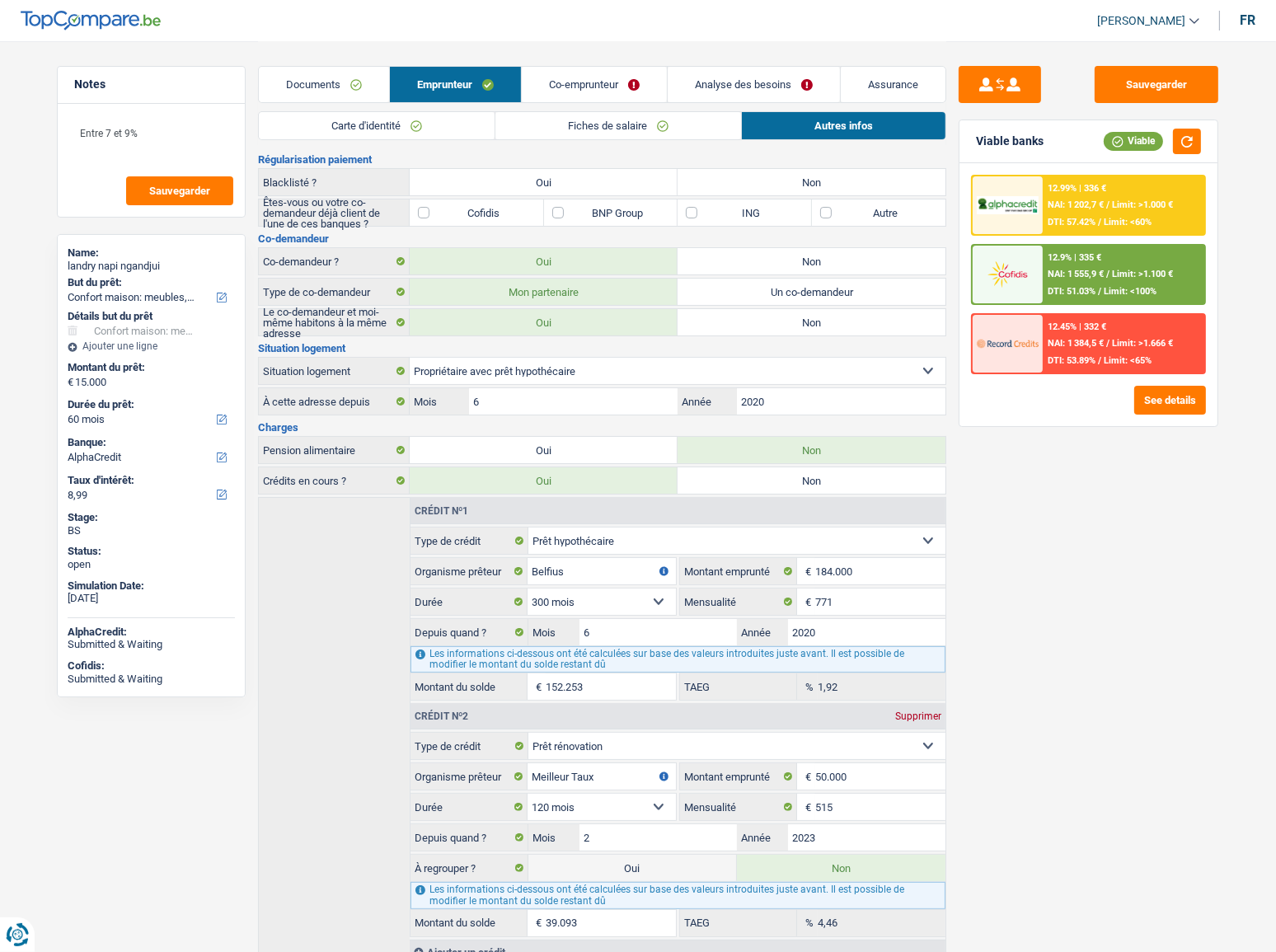
scroll to position [135, 0]
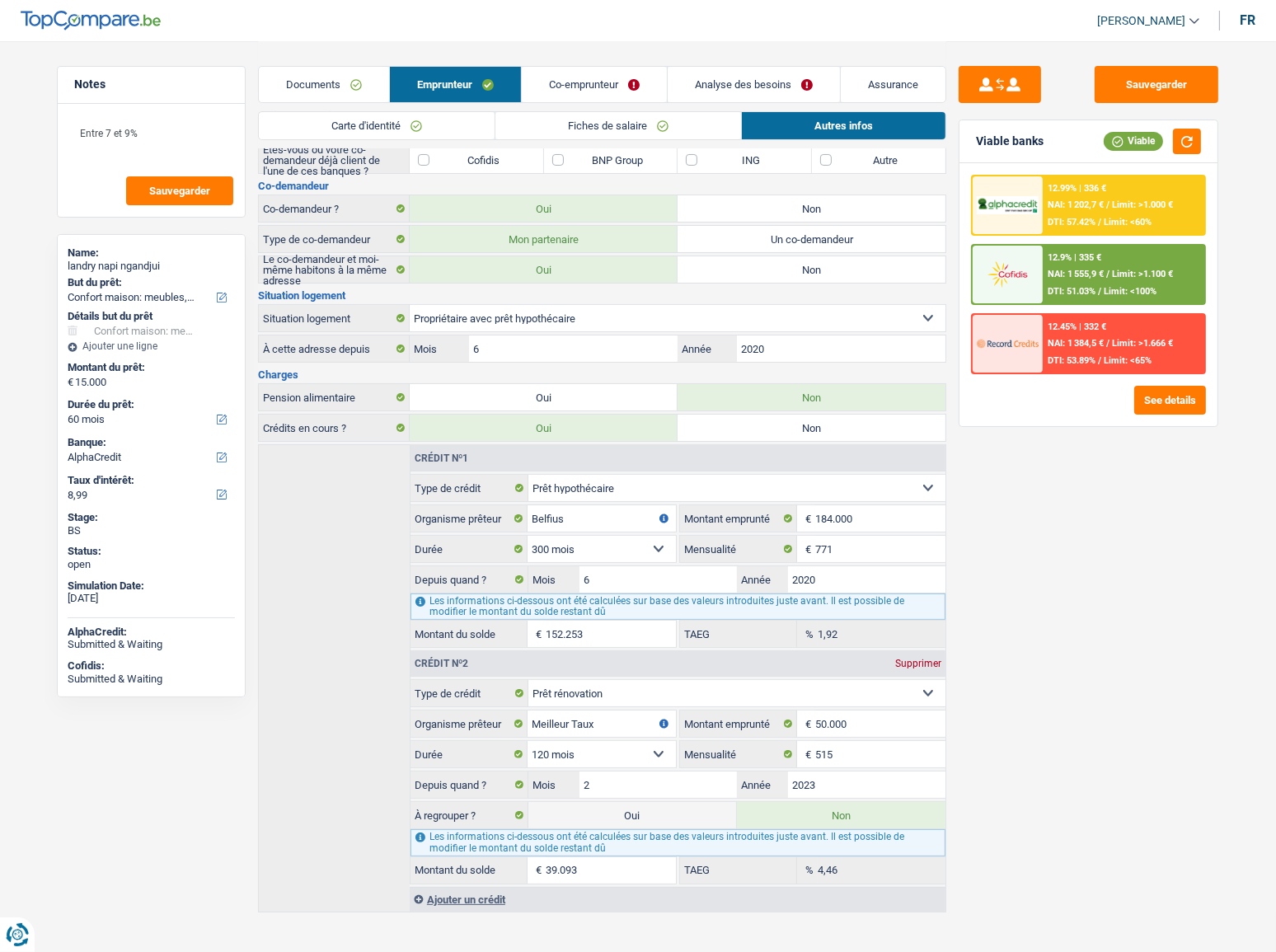
click at [661, 808] on label "Oui" at bounding box center [633, 814] width 209 height 26
click at [661, 808] on input "Oui" at bounding box center [633, 814] width 209 height 26
radio input "true"
radio input "false"
type input "54.093"
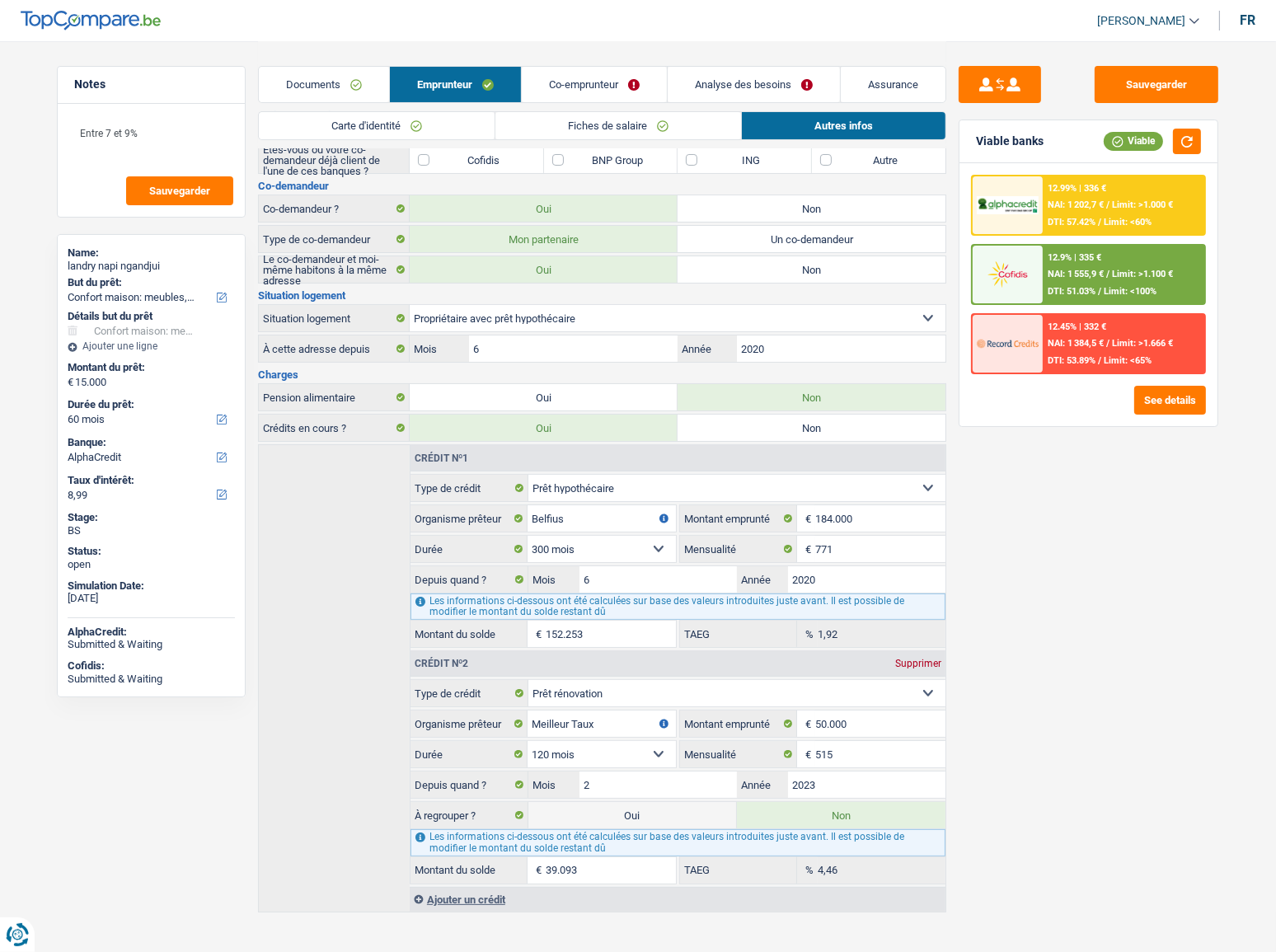
select select "144"
type input "39.093"
select select
type input "54.093"
select select "refinancing"
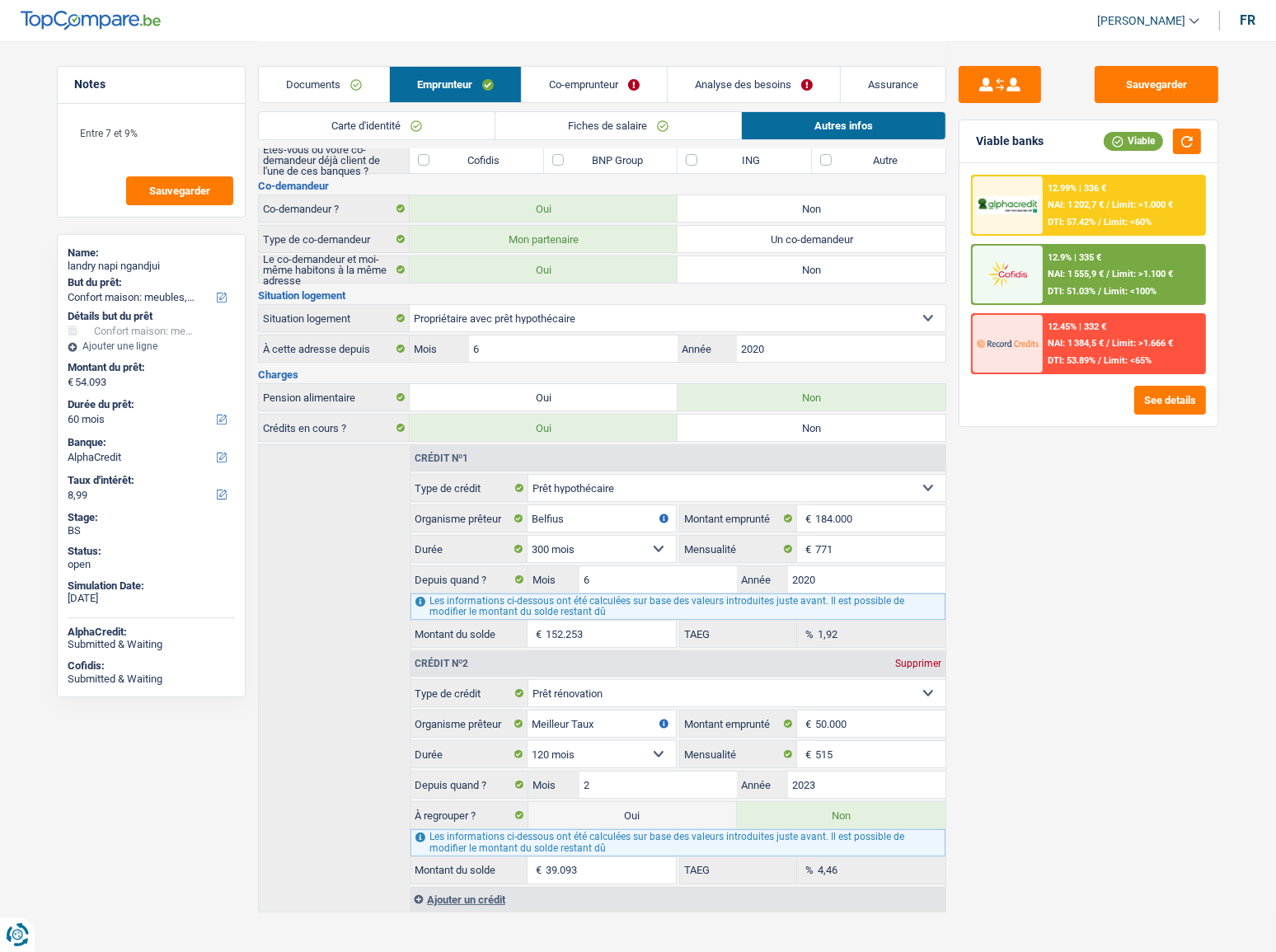
select select "refinancing"
select select "144"
select select "refinancing"
select select "144"
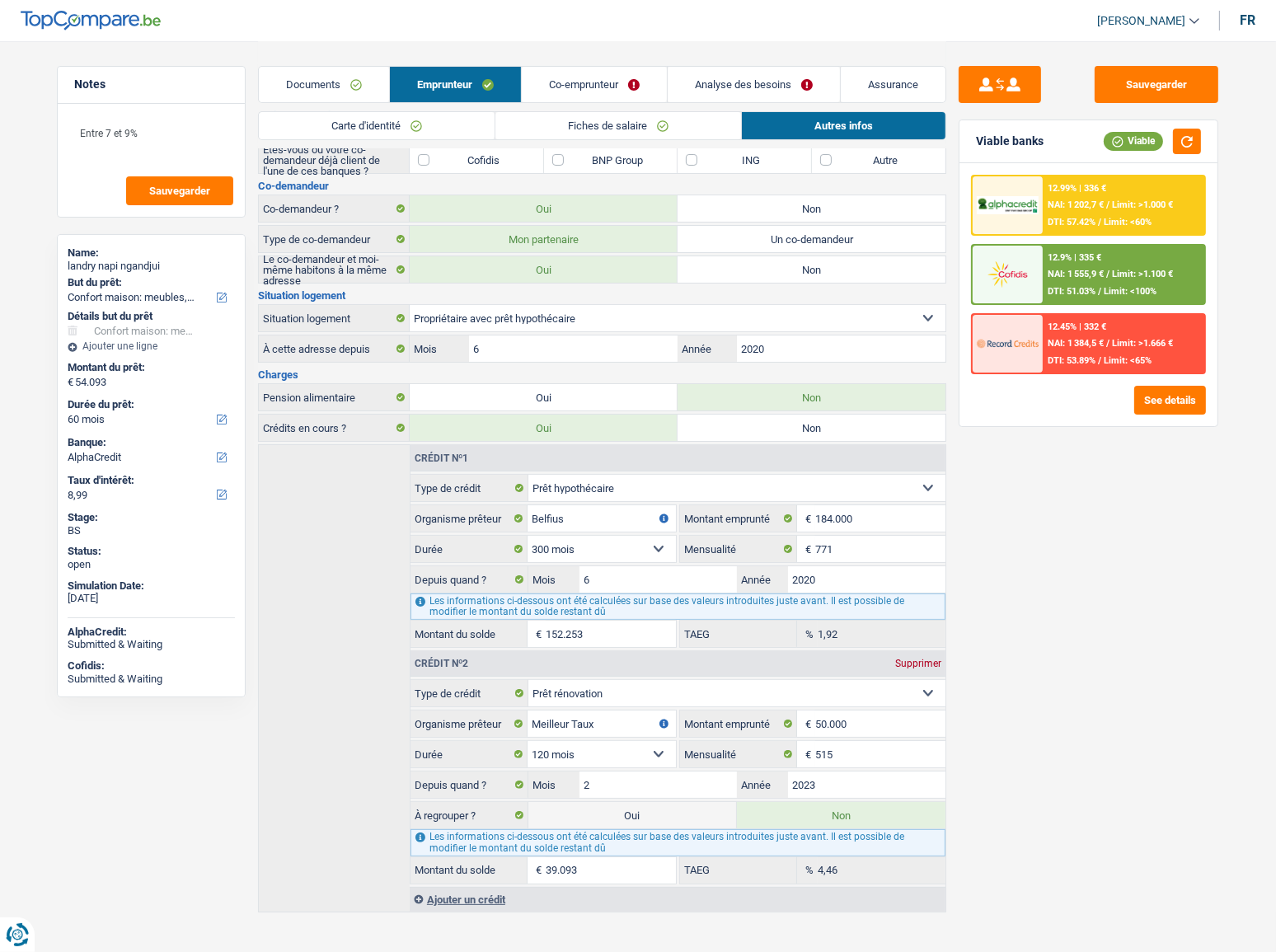
select select "household"
select select "yes"
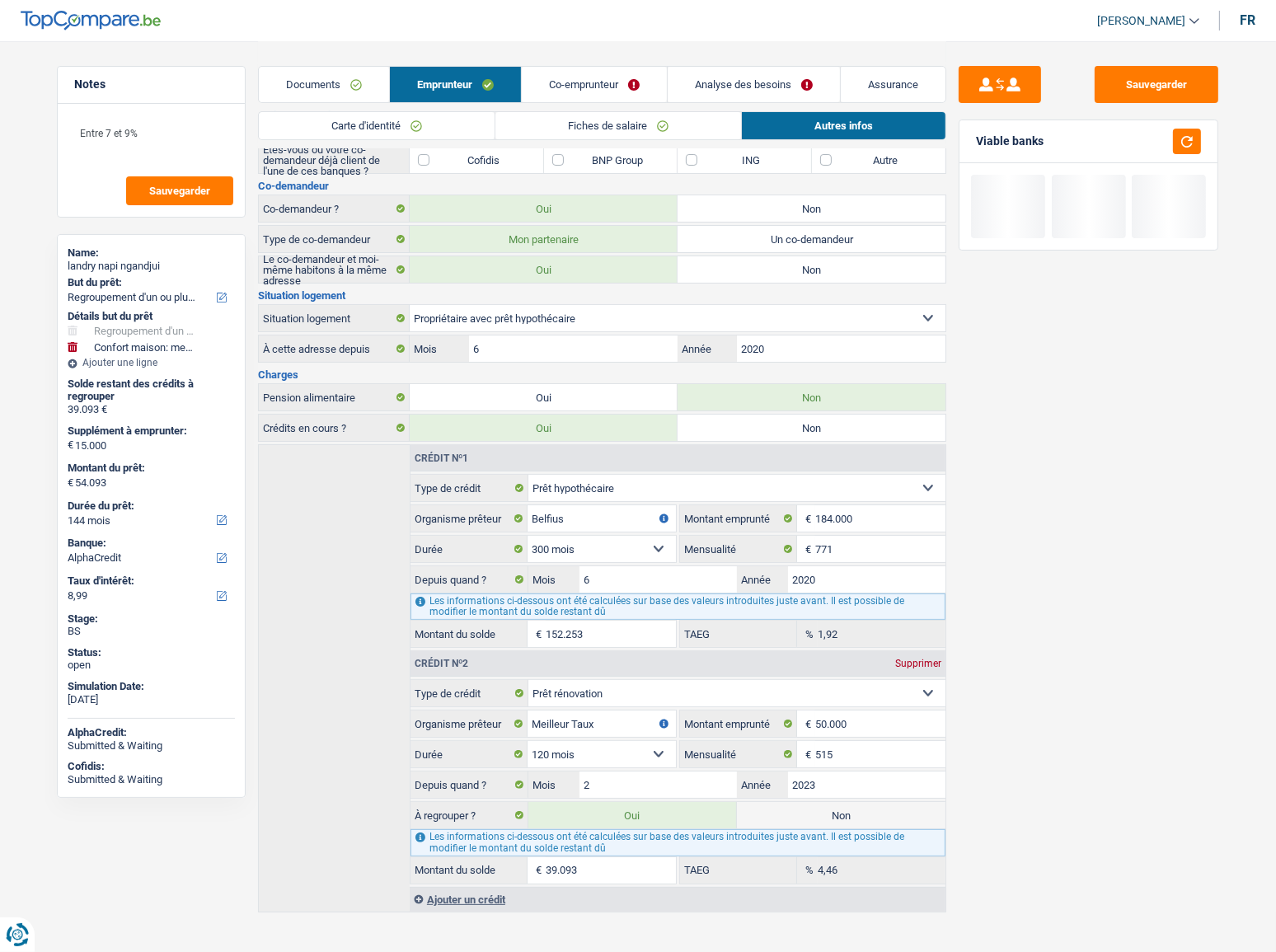
click at [760, 77] on link "Analyse des besoins" at bounding box center [754, 84] width 172 height 35
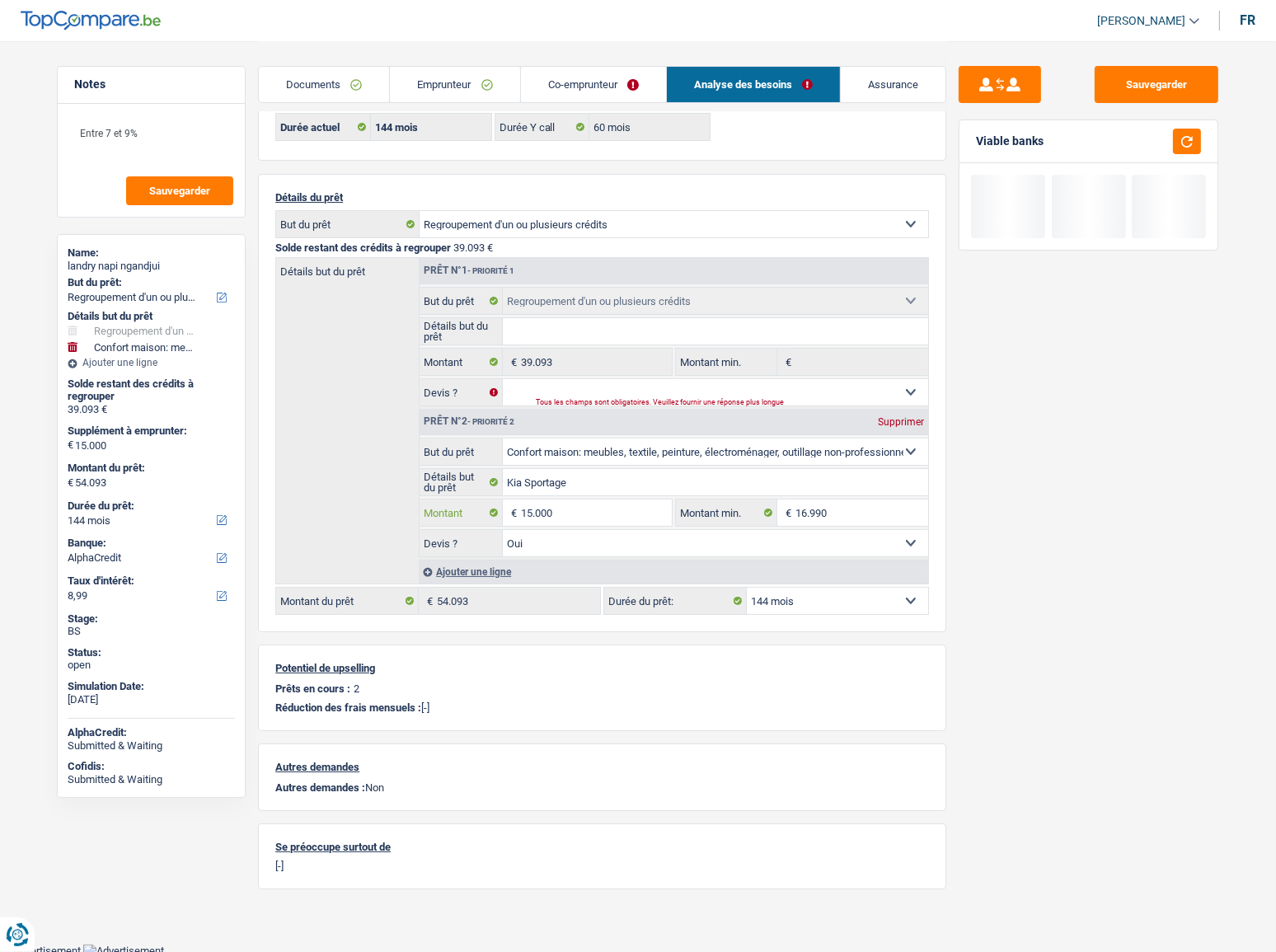
click at [531, 522] on input "15.000" at bounding box center [596, 512] width 151 height 26
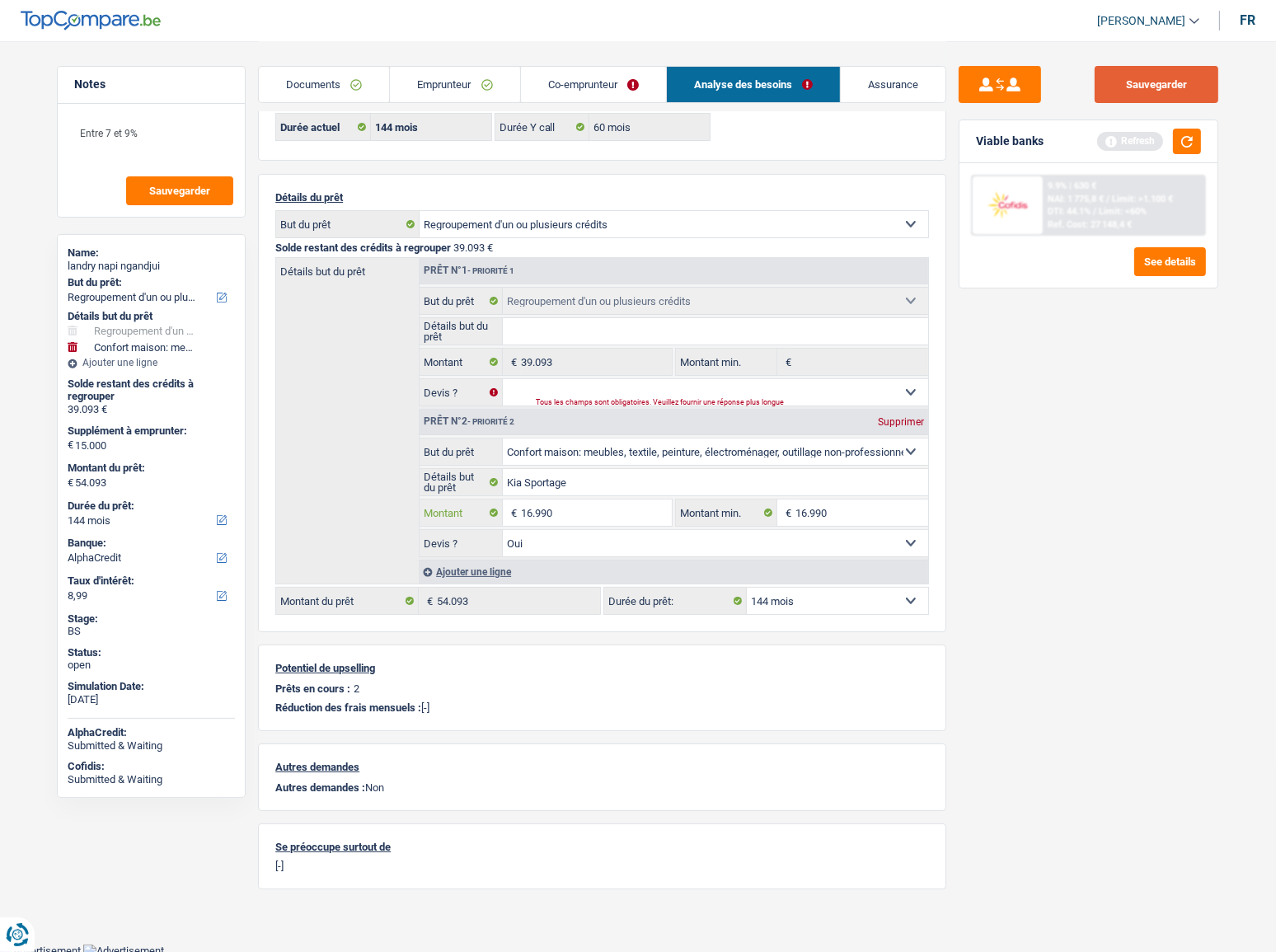
type input "16.990"
type input "56.083"
type input "16.990"
type input "56.083"
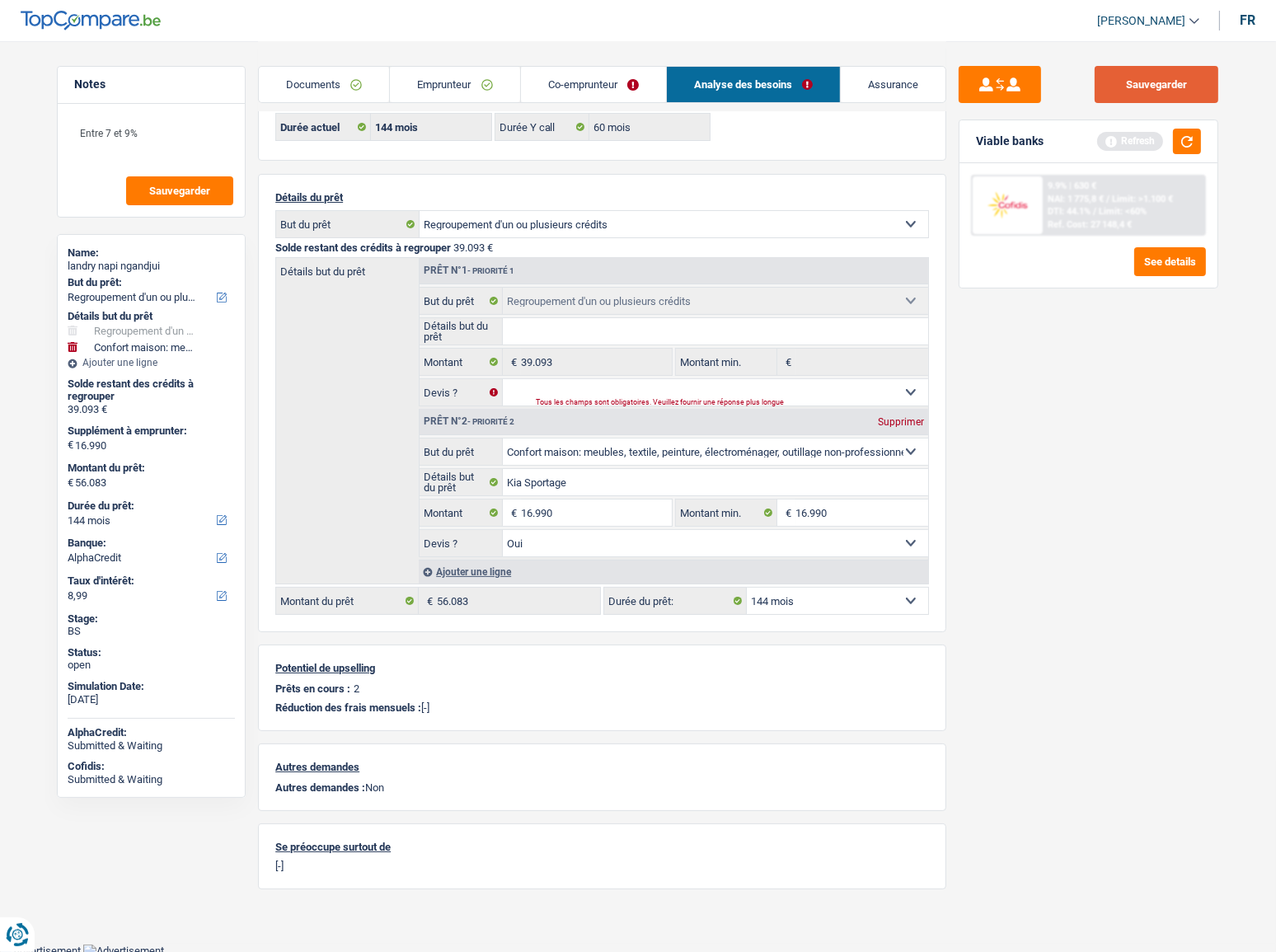
click at [1153, 80] on button "Sauvegarder" at bounding box center [1156, 84] width 123 height 37
click at [552, 400] on div "Tous les champs sont obligatoires. Veuillez fournir une réponse plus longue" at bounding box center [712, 402] width 352 height 6
click at [552, 389] on select "Oui Non Non répondu Sélectionner une option" at bounding box center [716, 392] width 426 height 26
select select "yes"
click at [502, 380] on select "Oui Non Non répondu Sélectionner une option" at bounding box center [716, 392] width 426 height 26
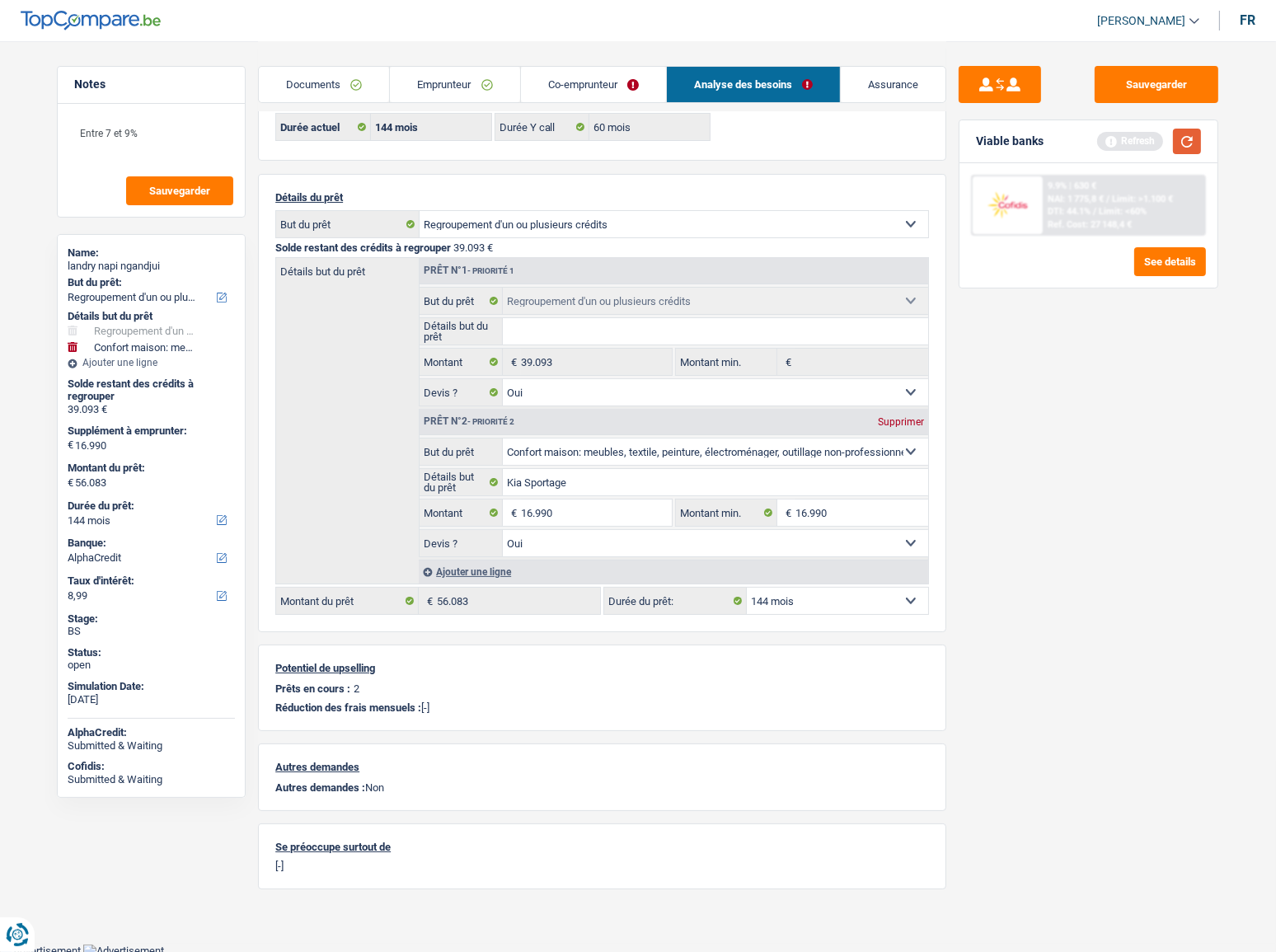
click at [1181, 130] on button "button" at bounding box center [1186, 141] width 28 height 25
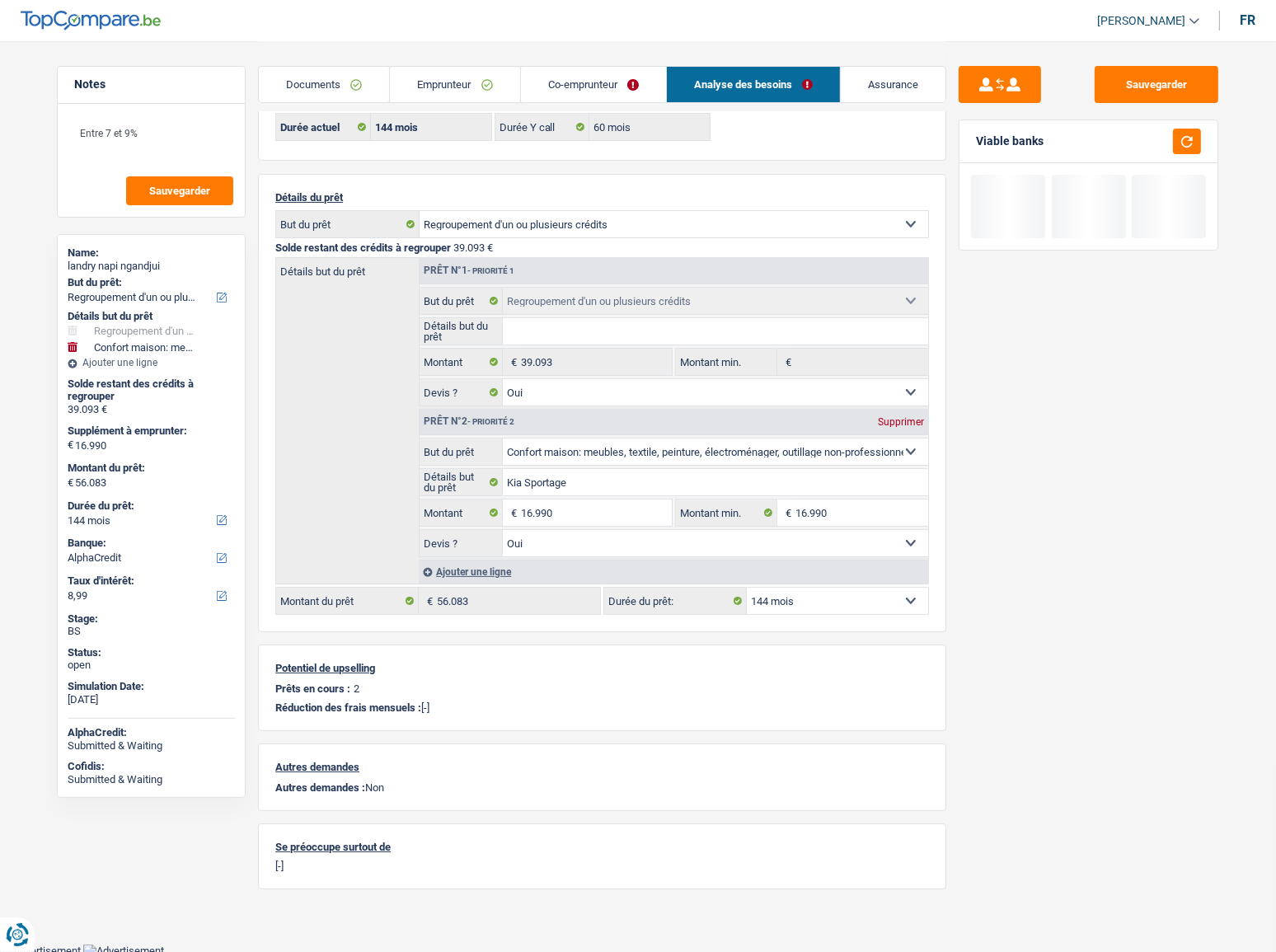
click at [815, 606] on select "12 mois 18 mois 24 mois 30 mois 36 mois 42 mois 48 mois 60 mois 72 mois 84 mois…" at bounding box center [837, 600] width 181 height 26
select select "84"
click at [746, 588] on select "12 mois 18 mois 24 mois 30 mois 36 mois 42 mois 48 mois 60 mois 72 mois 84 mois…" at bounding box center [837, 600] width 181 height 26
select select "84"
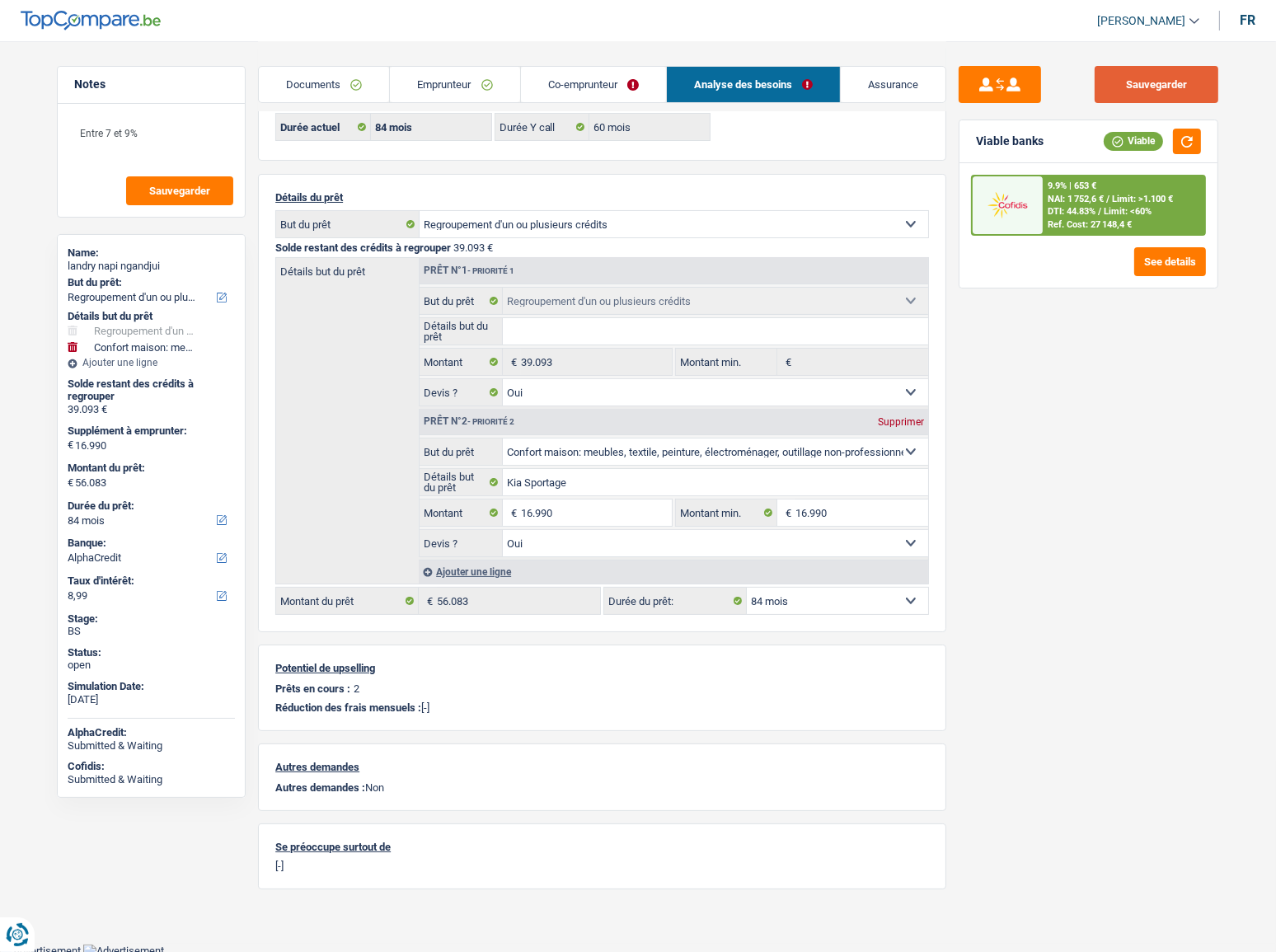
click at [1178, 94] on button "Sauvegarder" at bounding box center [1156, 84] width 123 height 37
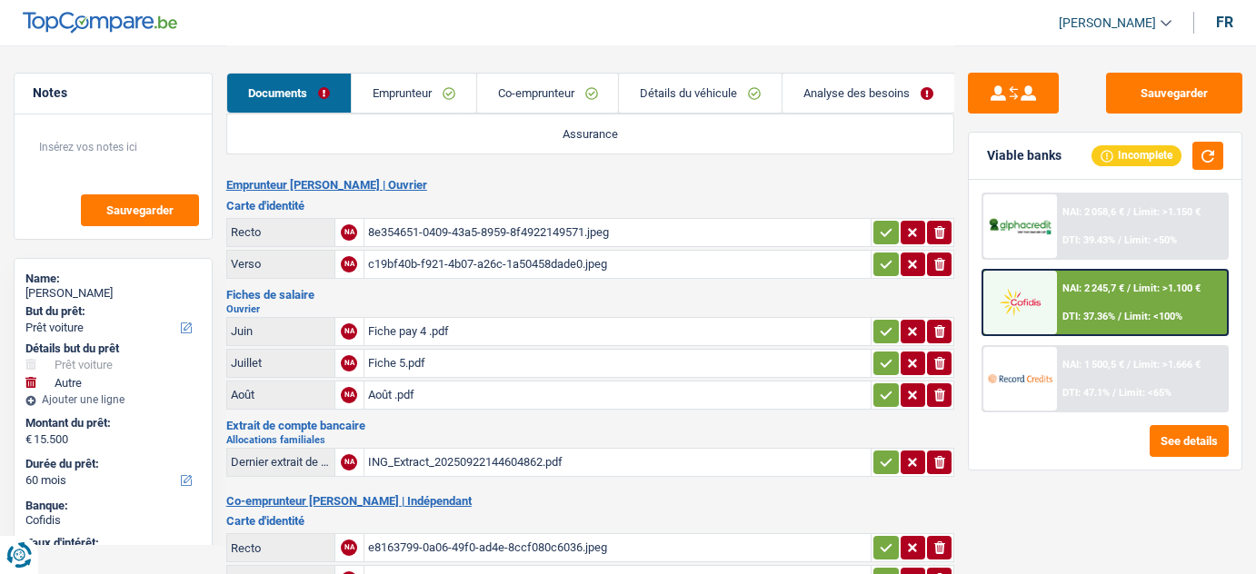
select select "car"
select select "other"
select select "60"
click at [419, 94] on link "Emprunteur" at bounding box center [414, 93] width 124 height 39
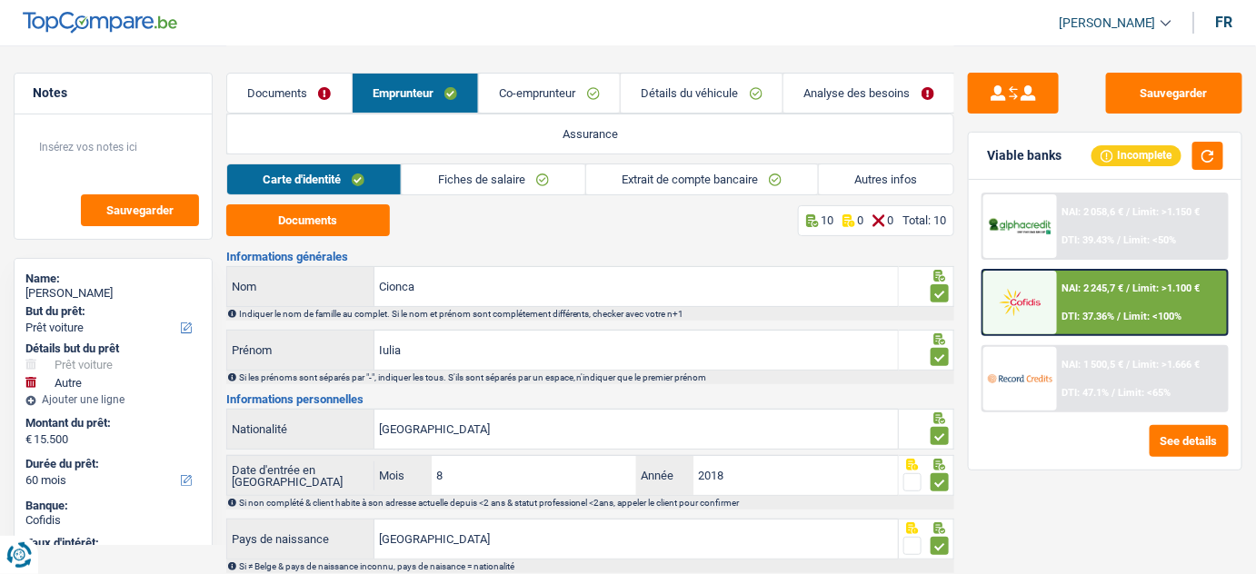
drag, startPoint x: 416, startPoint y: 87, endPoint x: 387, endPoint y: 115, distance: 40.5
click at [416, 87] on link "Emprunteur" at bounding box center [415, 93] width 125 height 39
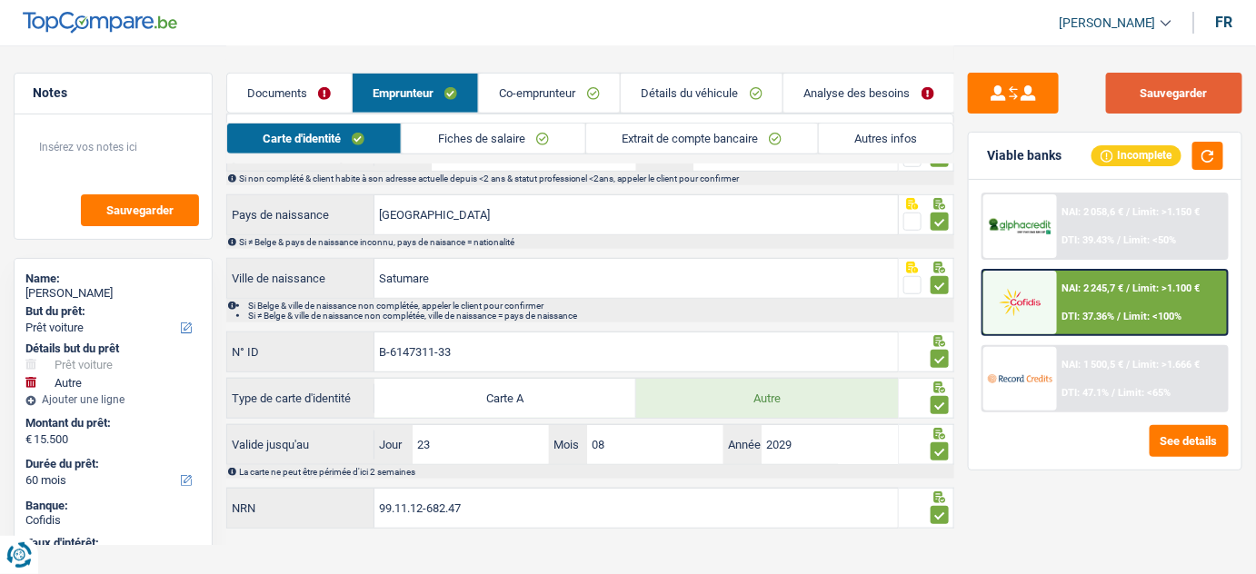
click at [1141, 78] on button "Sauvegarder" at bounding box center [1174, 93] width 136 height 41
click at [319, 96] on link "Documents" at bounding box center [289, 93] width 124 height 39
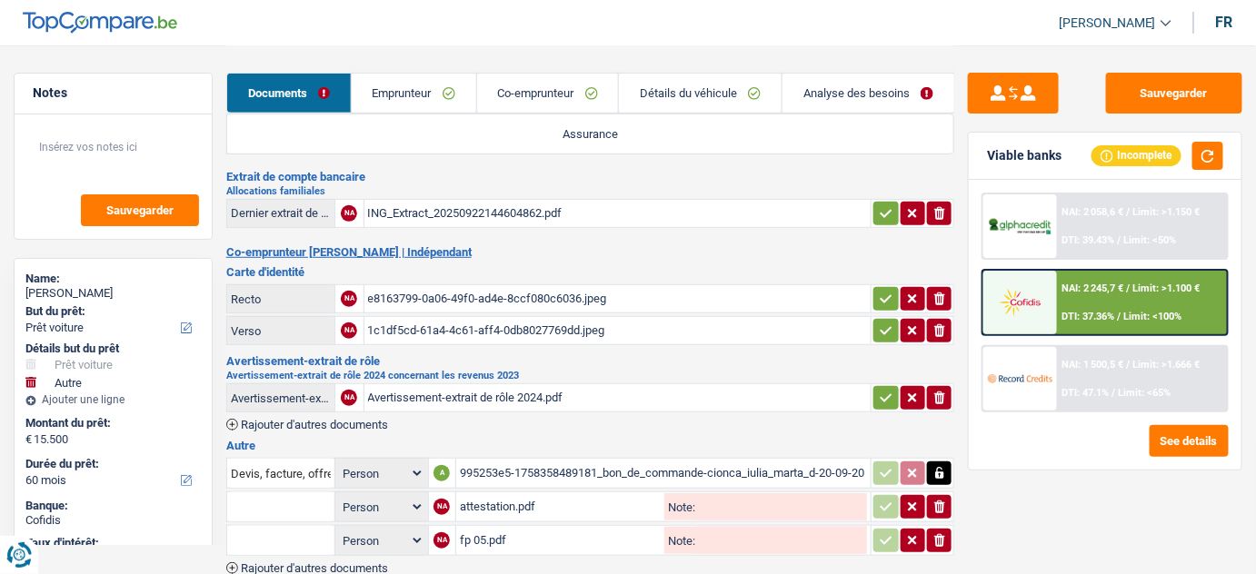
scroll to position [168, 0]
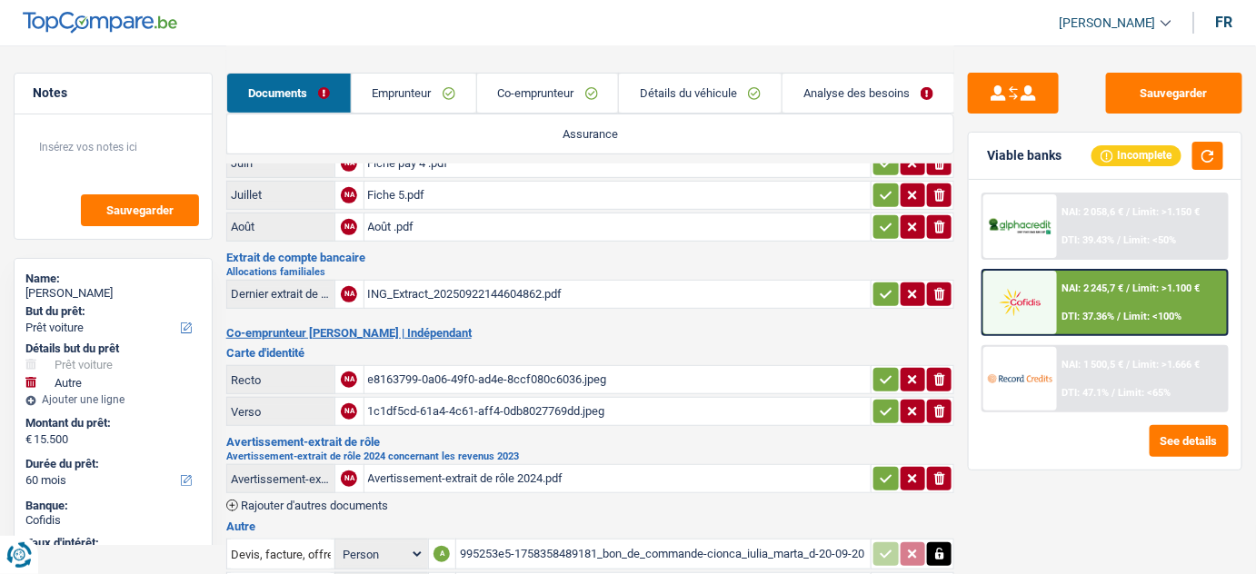
click at [449, 374] on div "e8163799-0a06-49f0-ad4e-8ccf080c6036.jpeg" at bounding box center [618, 379] width 500 height 27
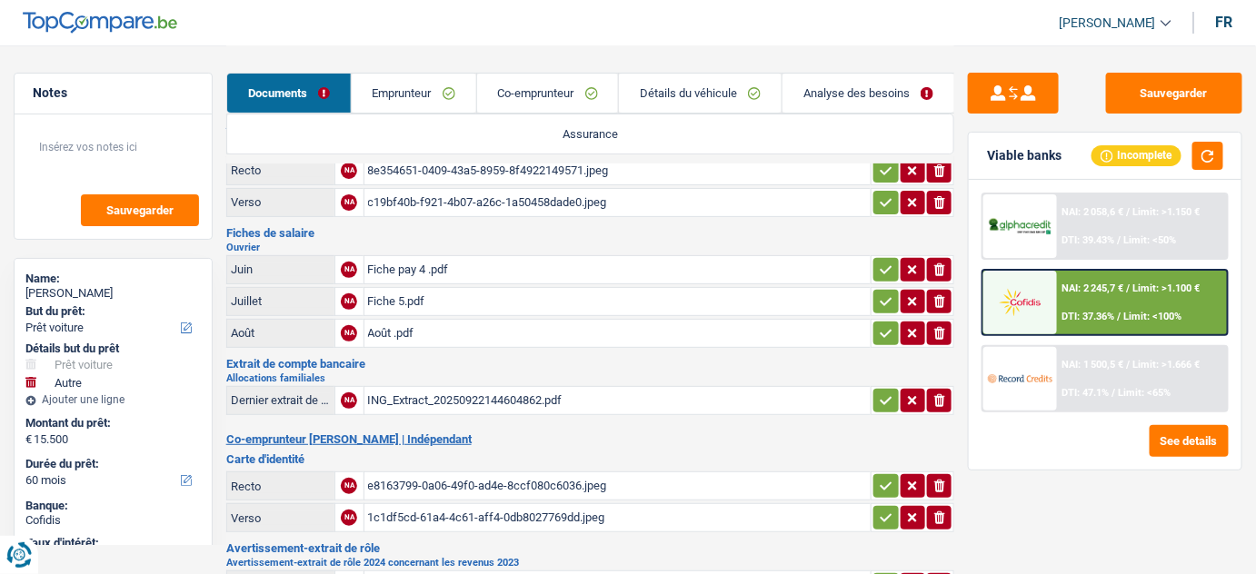
scroll to position [0, 0]
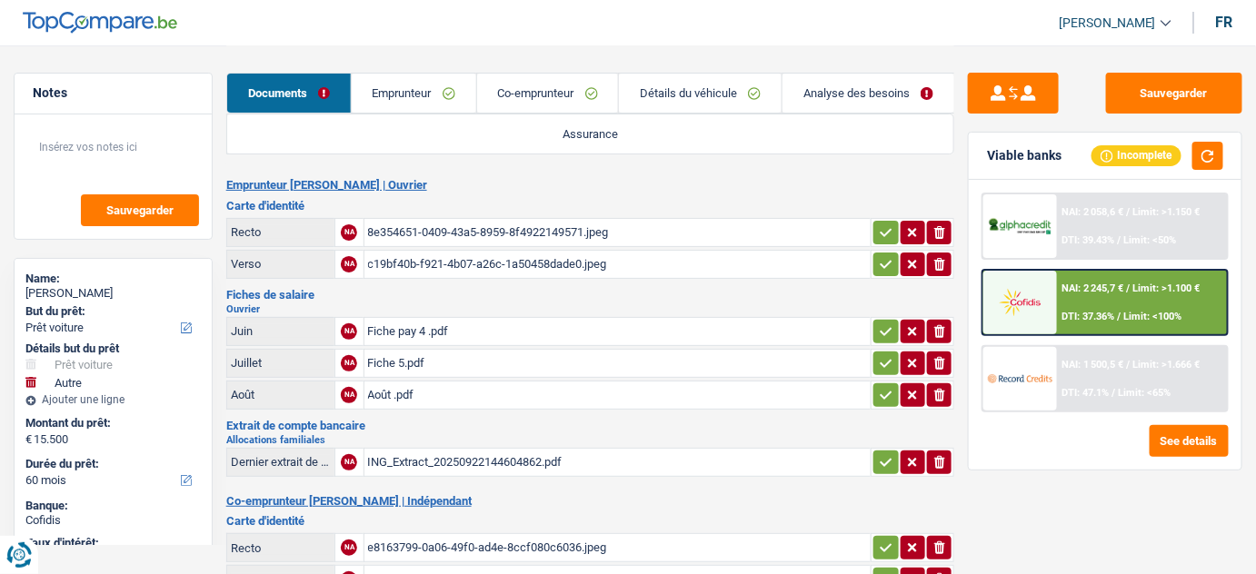
drag, startPoint x: 407, startPoint y: 391, endPoint x: 407, endPoint y: 379, distance: 11.8
click at [407, 389] on div "Août .pdf" at bounding box center [618, 395] width 500 height 27
select select "car"
select select "other"
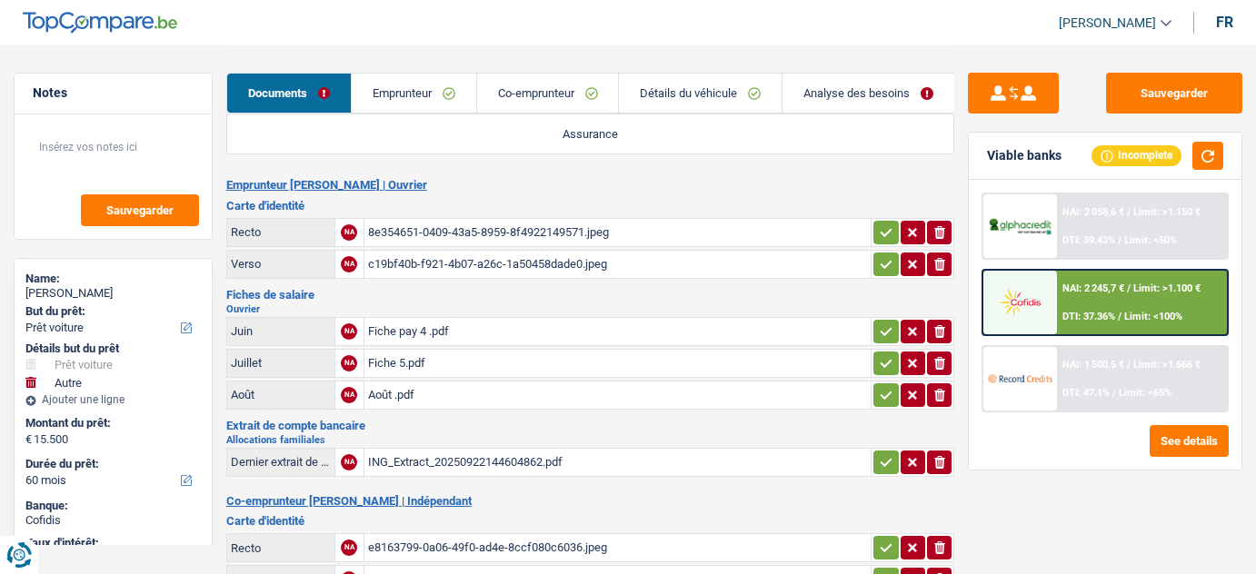
select select "60"
click at [1134, 95] on button "Sauvegarder" at bounding box center [1174, 93] width 136 height 41
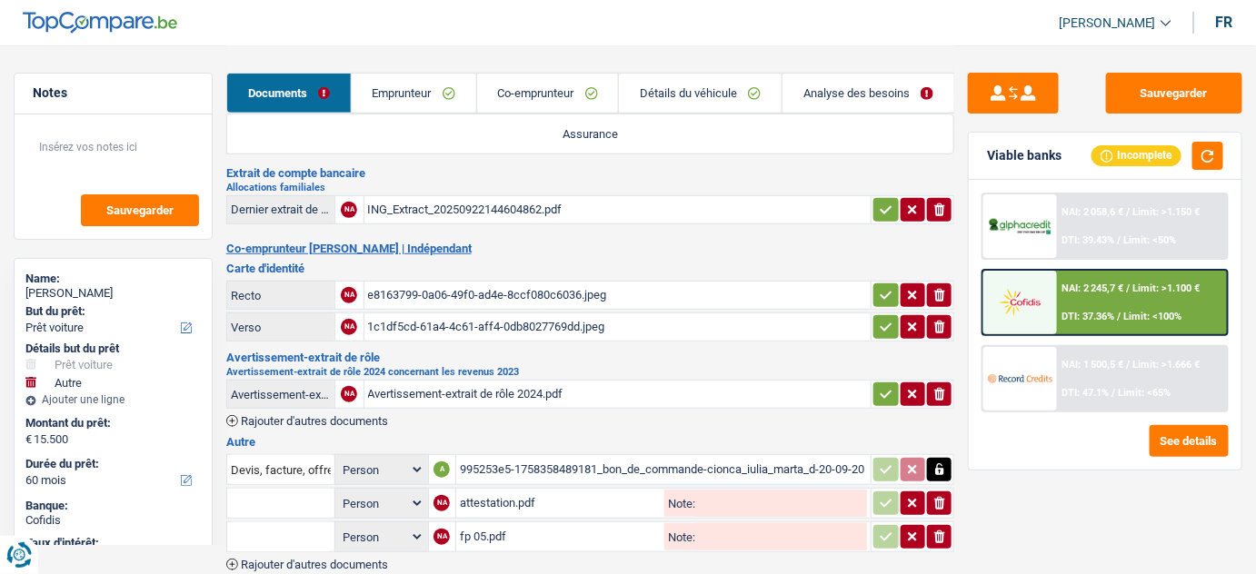
scroll to position [334, 0]
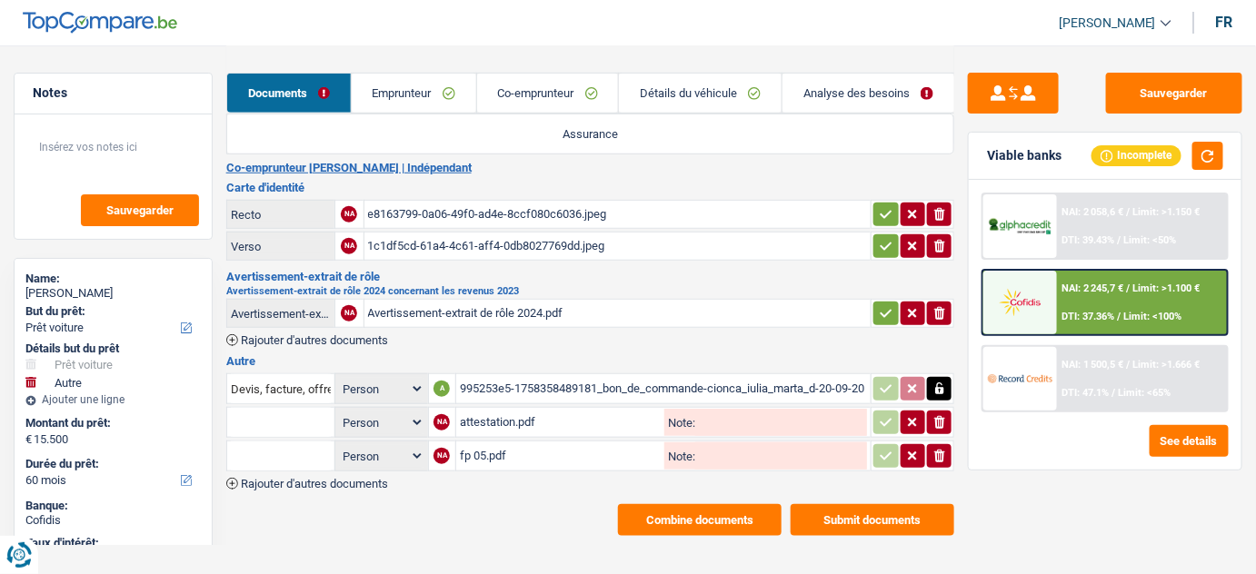
click at [762, 508] on button "Combine documents" at bounding box center [700, 520] width 164 height 32
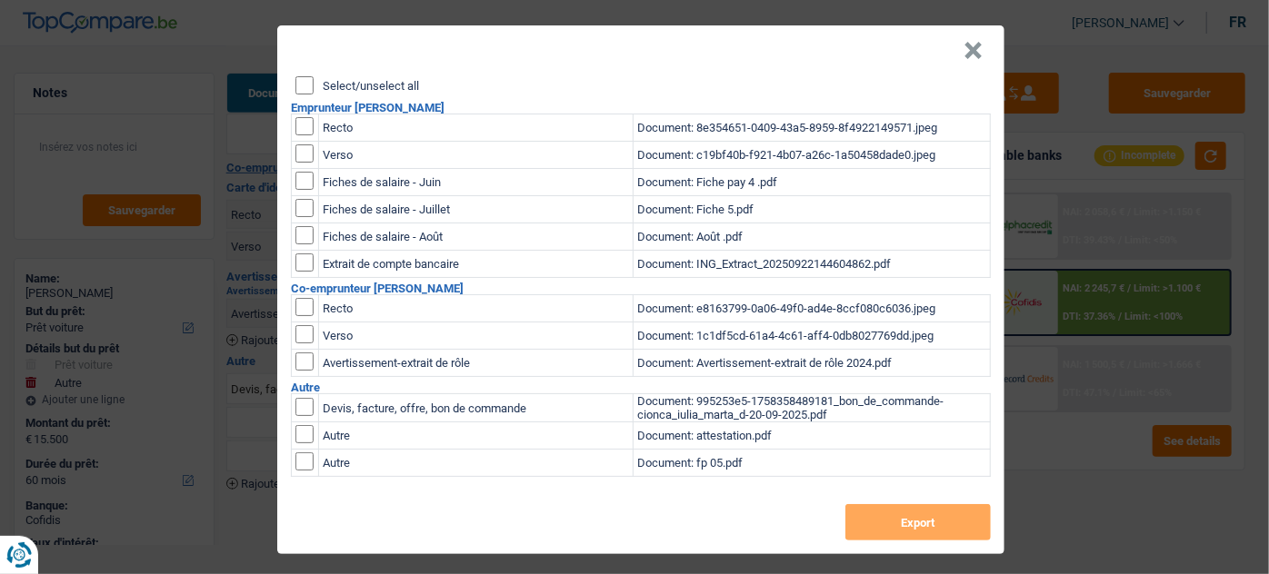
click at [303, 80] on input "Select/unselect all" at bounding box center [304, 85] width 18 height 18
checkbox input "true"
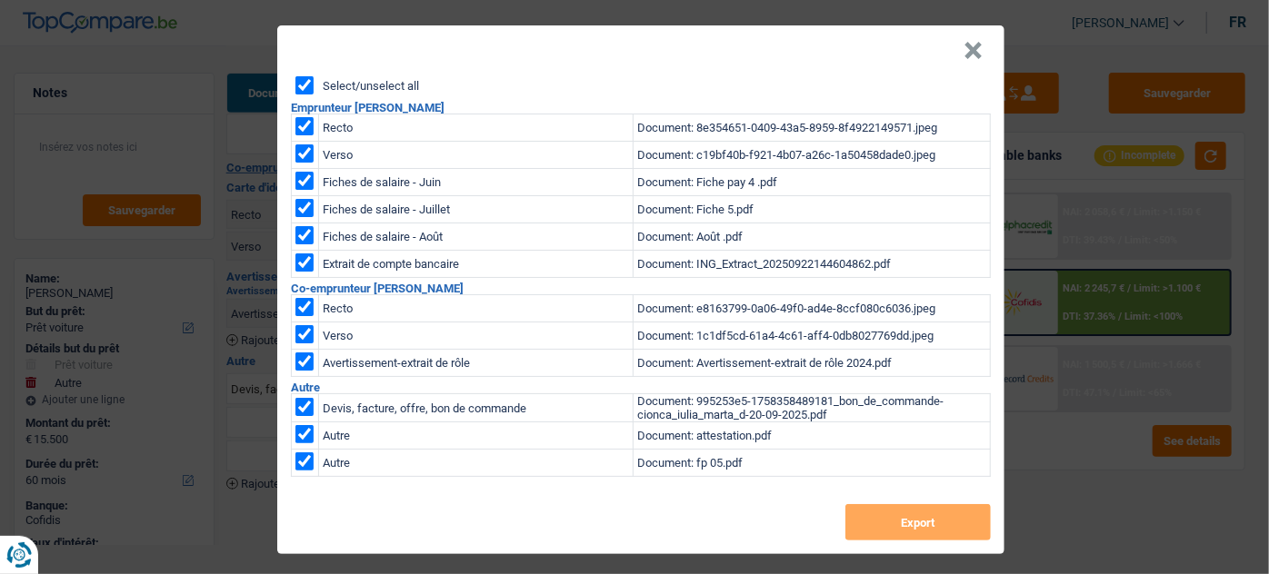
checkbox input "true"
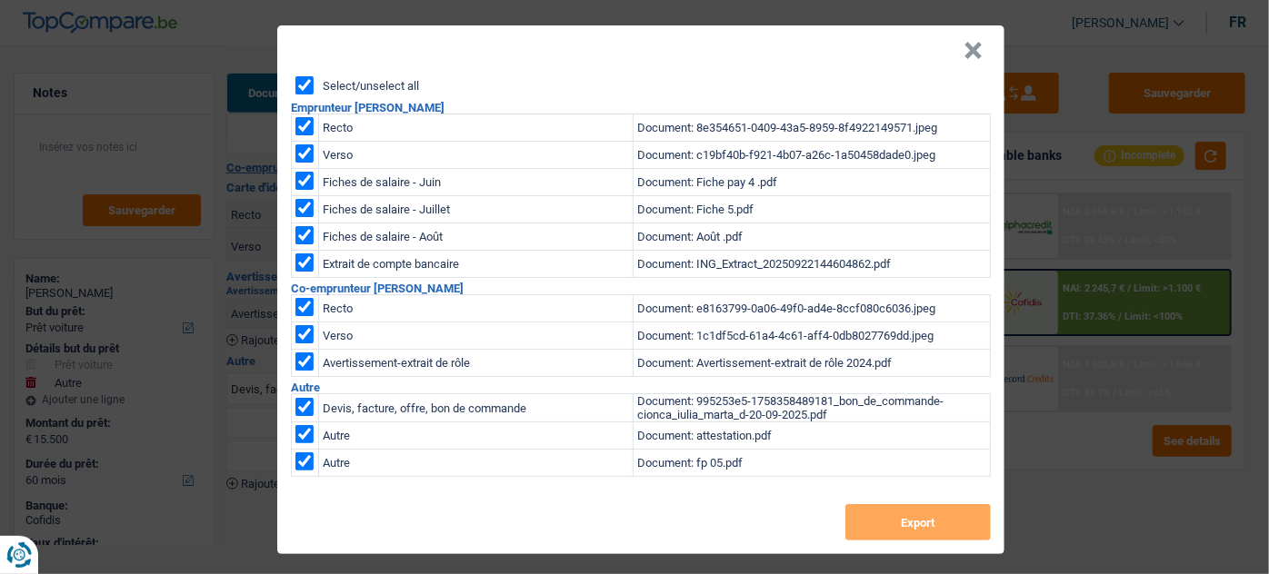
checkbox input "true"
click at [305, 467] on input "checkbox" at bounding box center [304, 462] width 18 height 18
checkbox input "false"
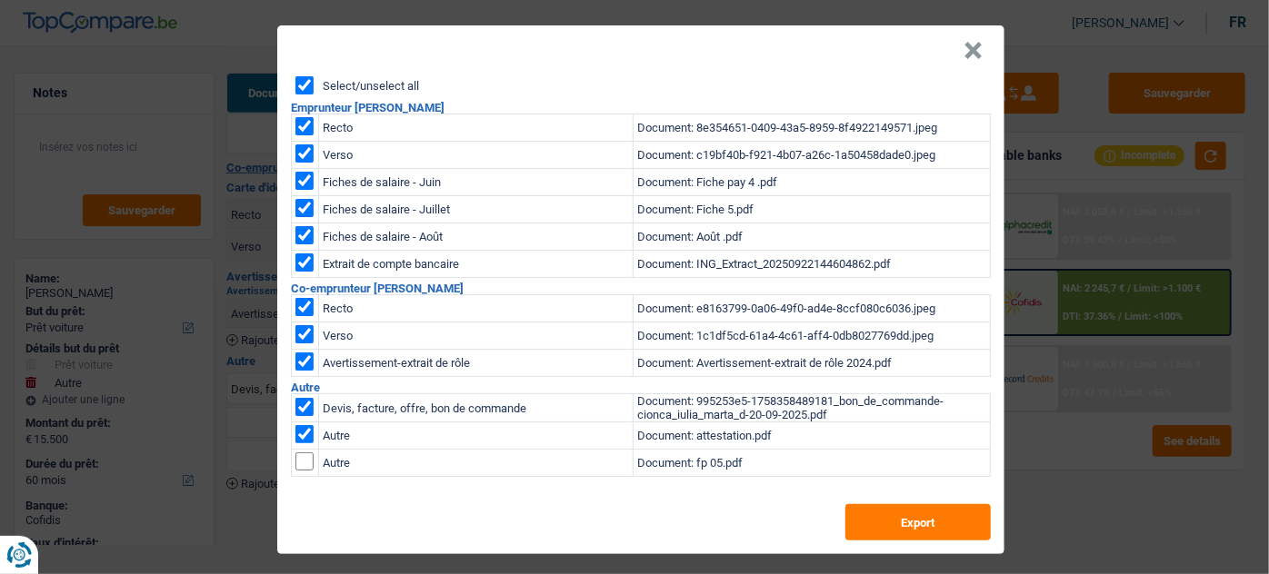
click at [295, 406] on input "checkbox" at bounding box center [304, 407] width 18 height 18
checkbox input "false"
click at [931, 519] on button "Export" at bounding box center [917, 522] width 145 height 36
click at [981, 52] on header "×" at bounding box center [640, 50] width 727 height 51
click at [964, 54] on button "×" at bounding box center [972, 51] width 19 height 18
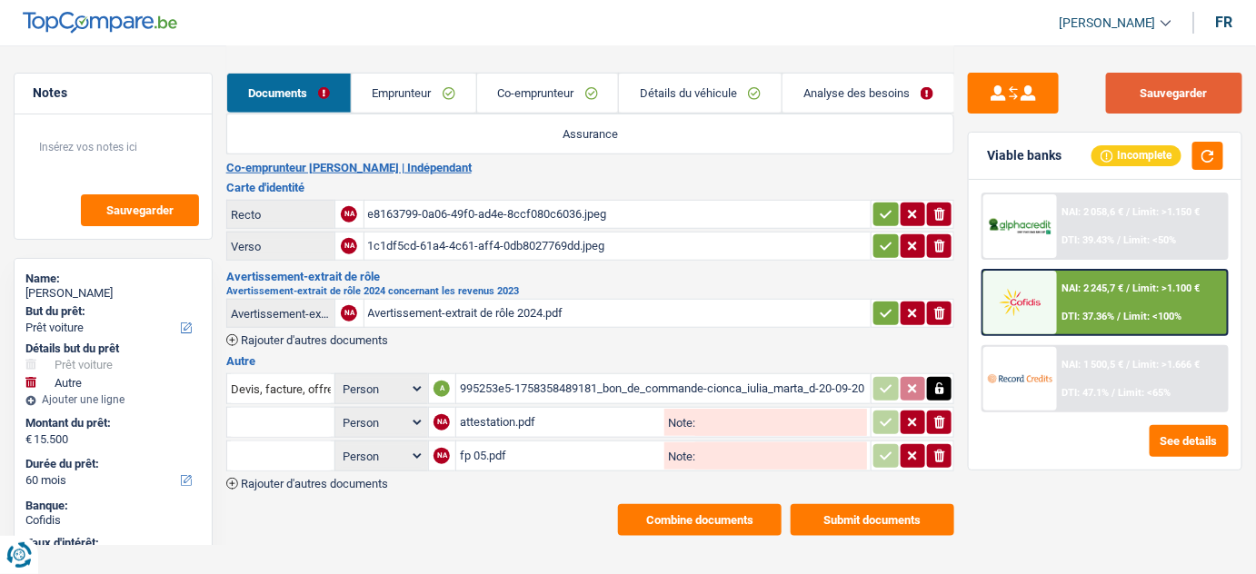
click at [1206, 101] on button "Sauvegarder" at bounding box center [1174, 93] width 136 height 41
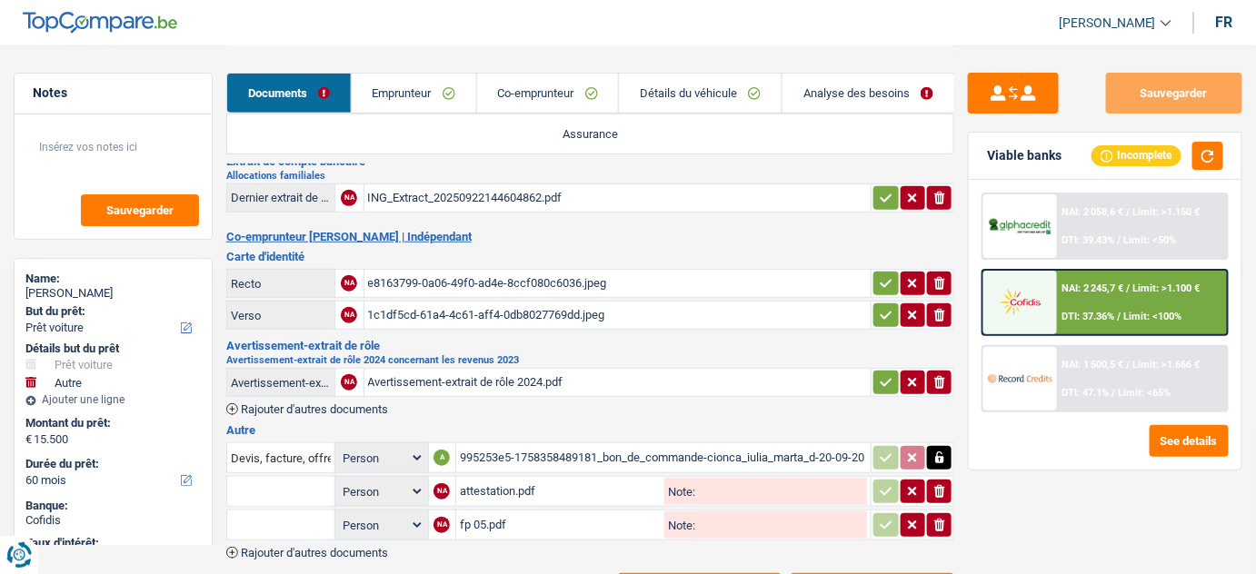
scroll to position [3, 0]
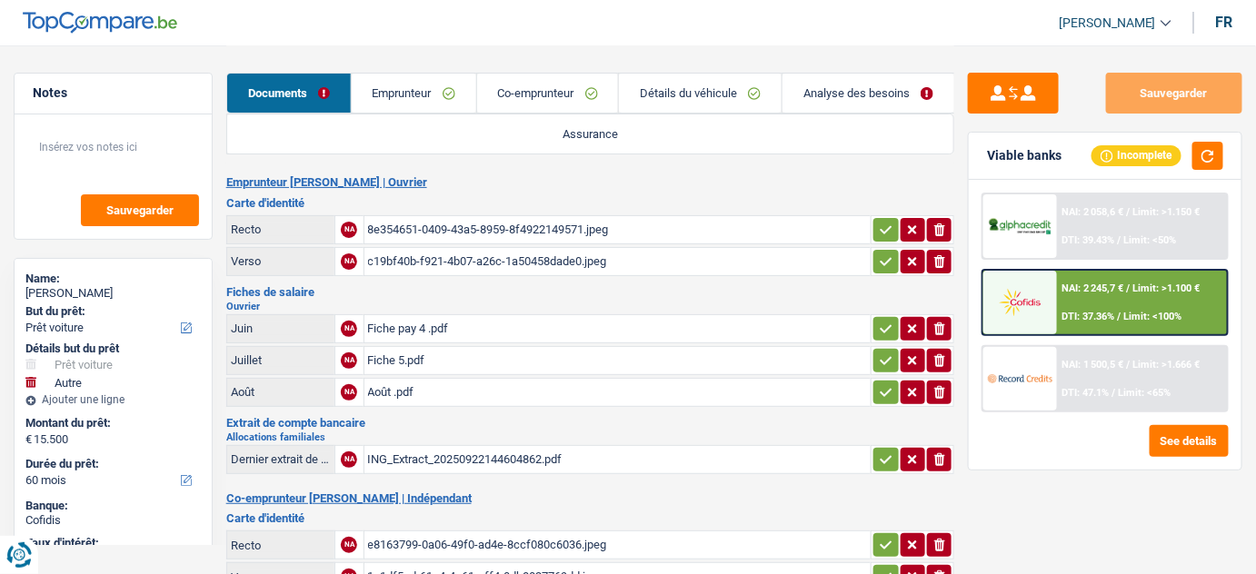
click at [710, 104] on link "Détails du véhicule" at bounding box center [700, 93] width 163 height 39
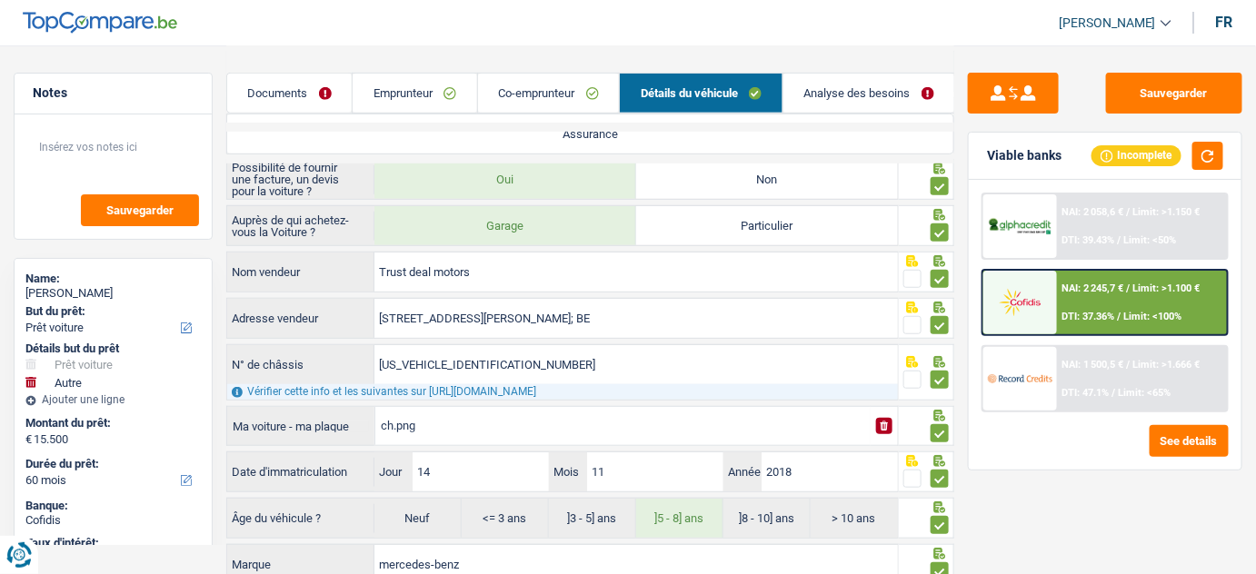
scroll to position [363, 0]
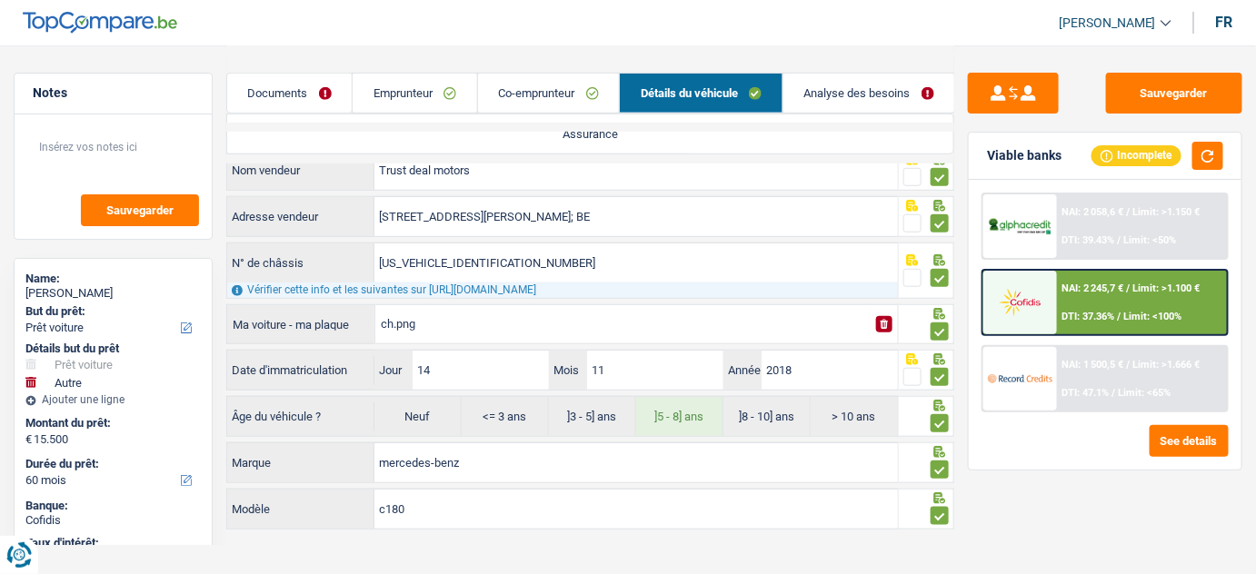
click at [833, 86] on link "Analyse des besoins" at bounding box center [869, 93] width 172 height 39
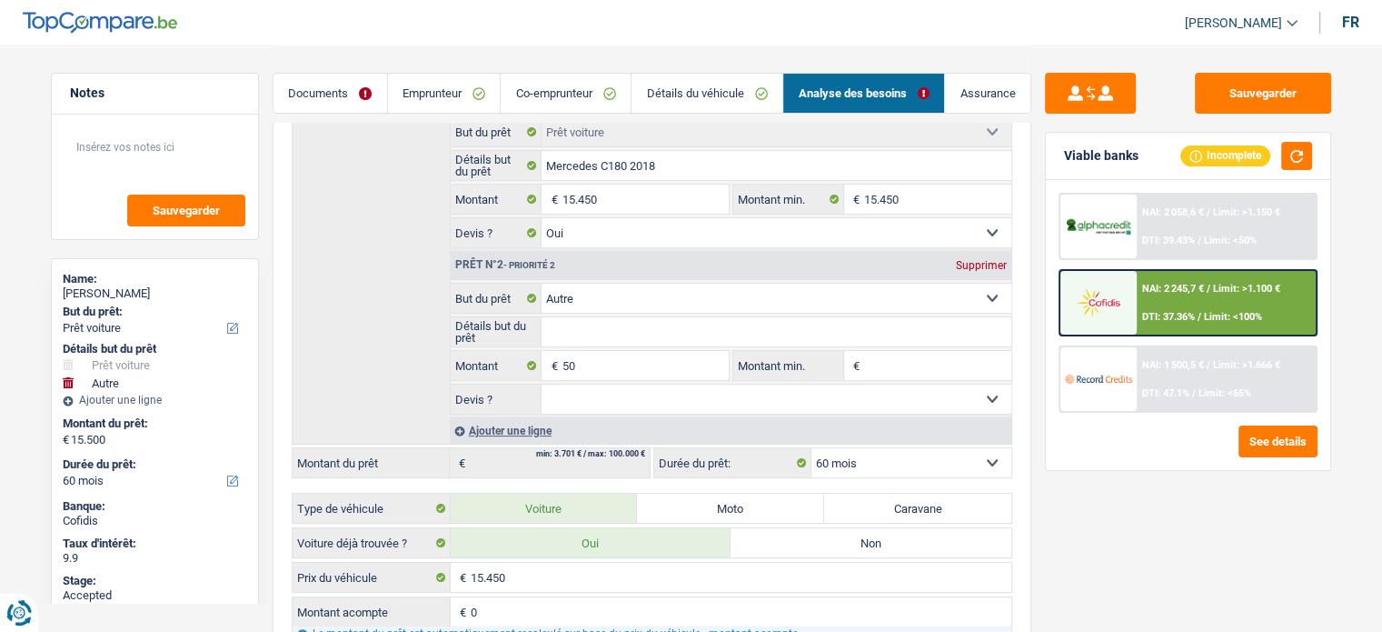
scroll to position [272, 0]
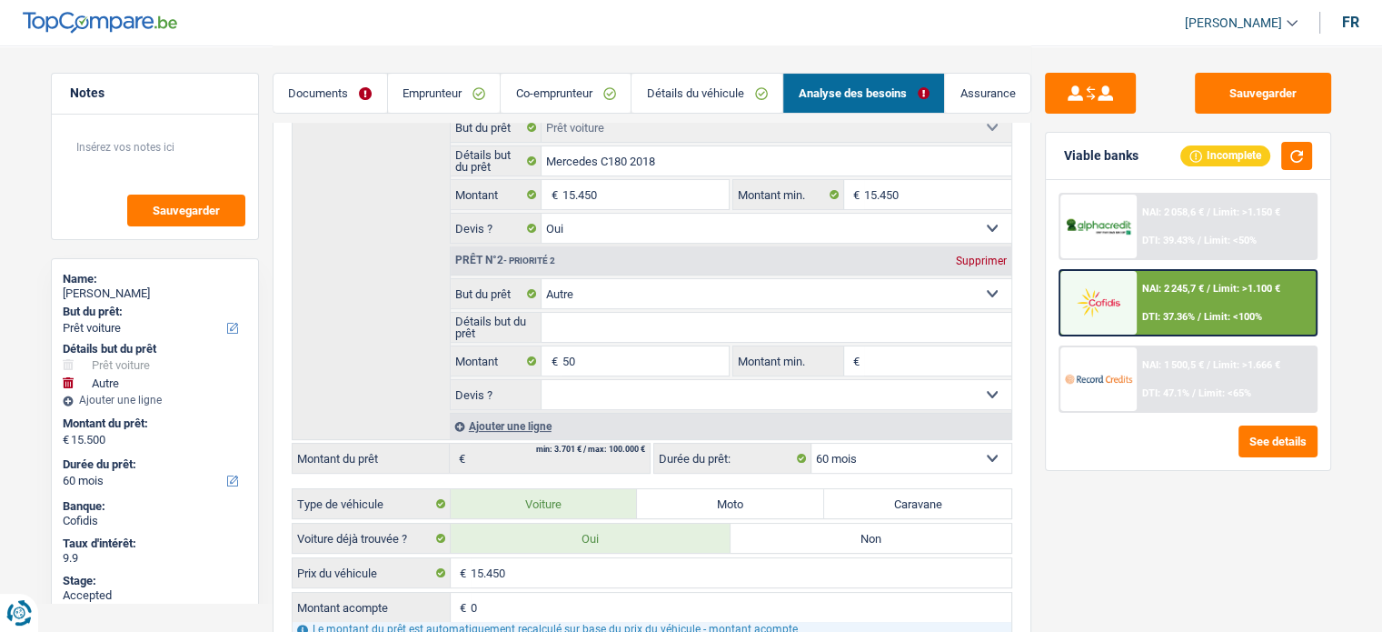
click at [980, 247] on div "Prêt n°2 - Priorité 2 Supprimer" at bounding box center [731, 260] width 561 height 29
click at [649, 193] on input "15.450" at bounding box center [645, 194] width 166 height 29
click at [655, 319] on input "Détails but du prêt" at bounding box center [777, 327] width 470 height 29
drag, startPoint x: 1001, startPoint y: 256, endPoint x: 778, endPoint y: 226, distance: 224.7
click at [1001, 256] on div "Supprimer" at bounding box center [981, 260] width 60 height 11
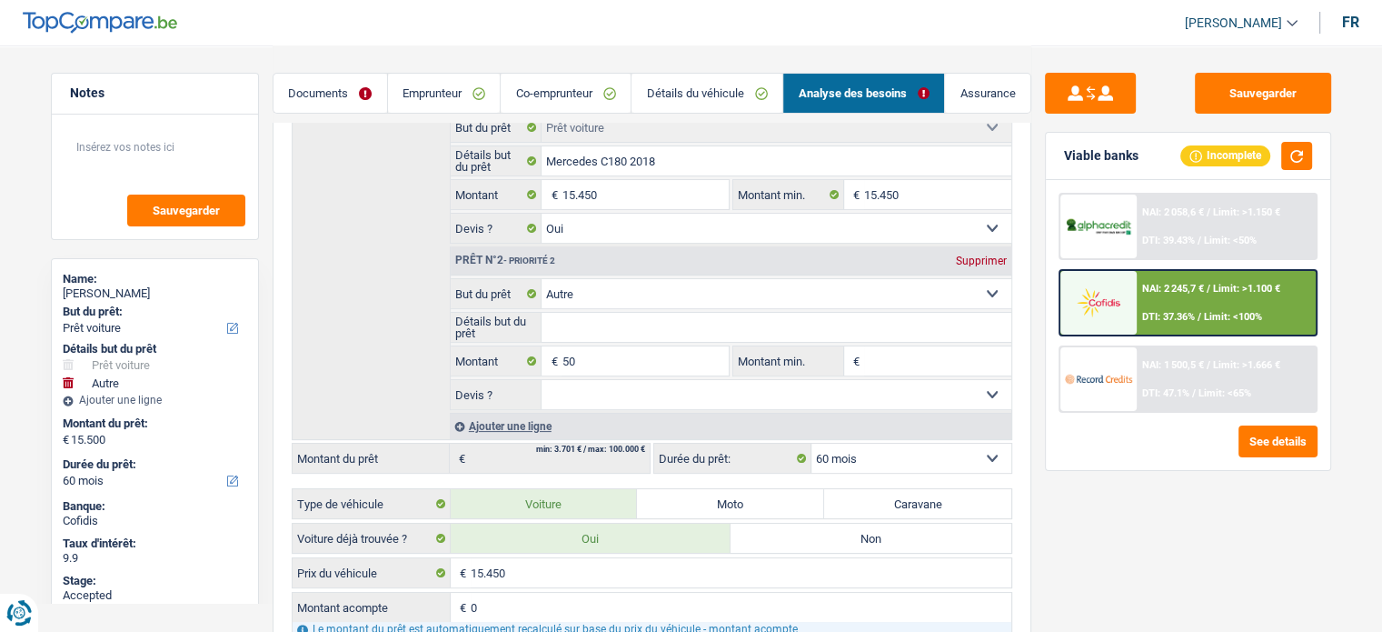
type input "15.450"
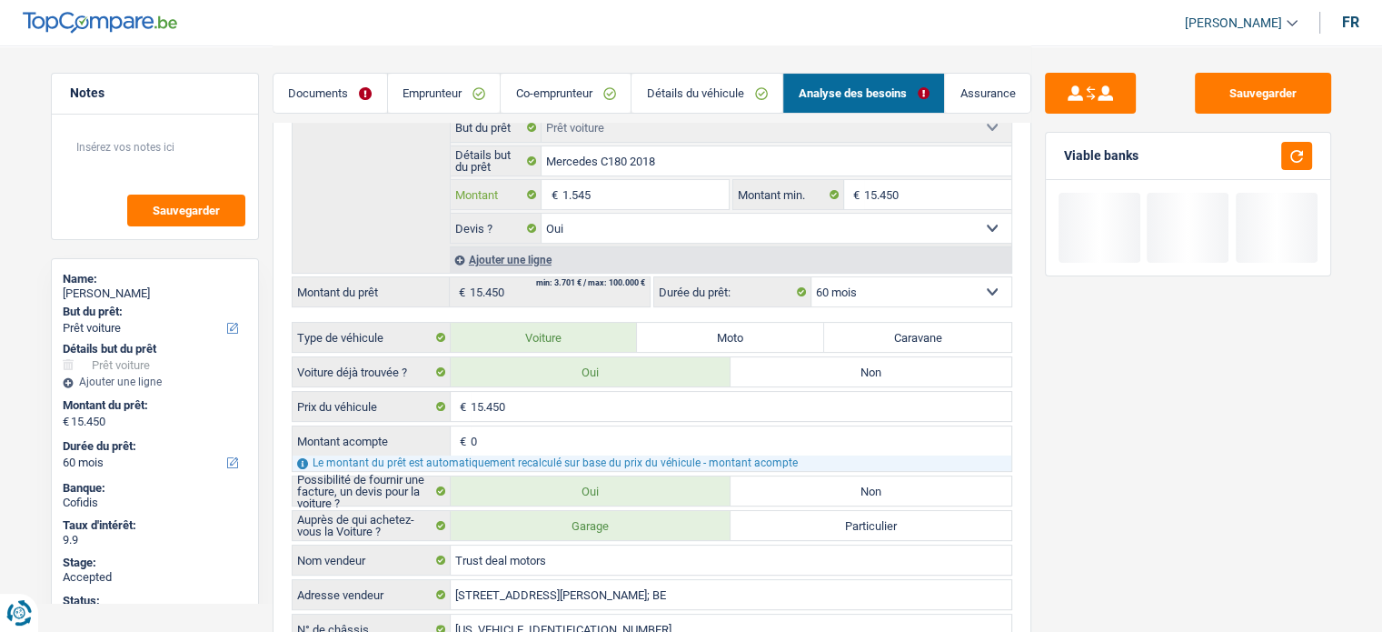
click at [644, 184] on input "1.545" at bounding box center [645, 194] width 166 height 29
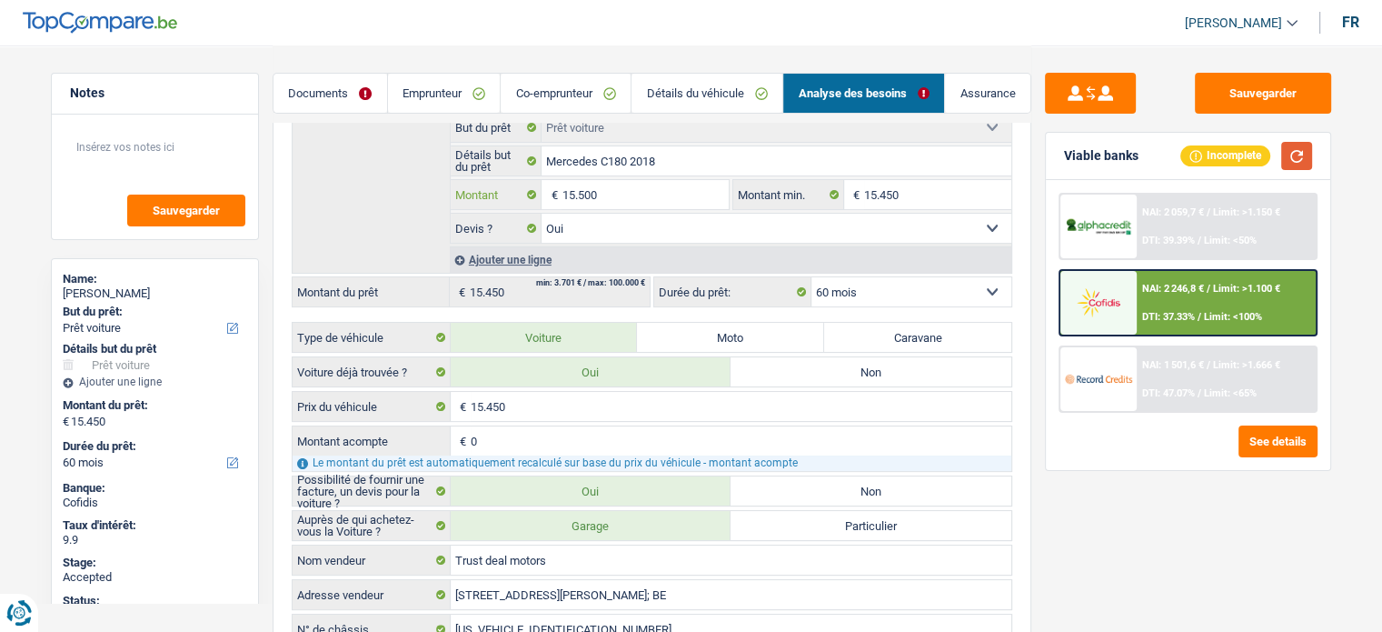
type input "15.500"
click at [1255, 155] on button "button" at bounding box center [1296, 156] width 31 height 28
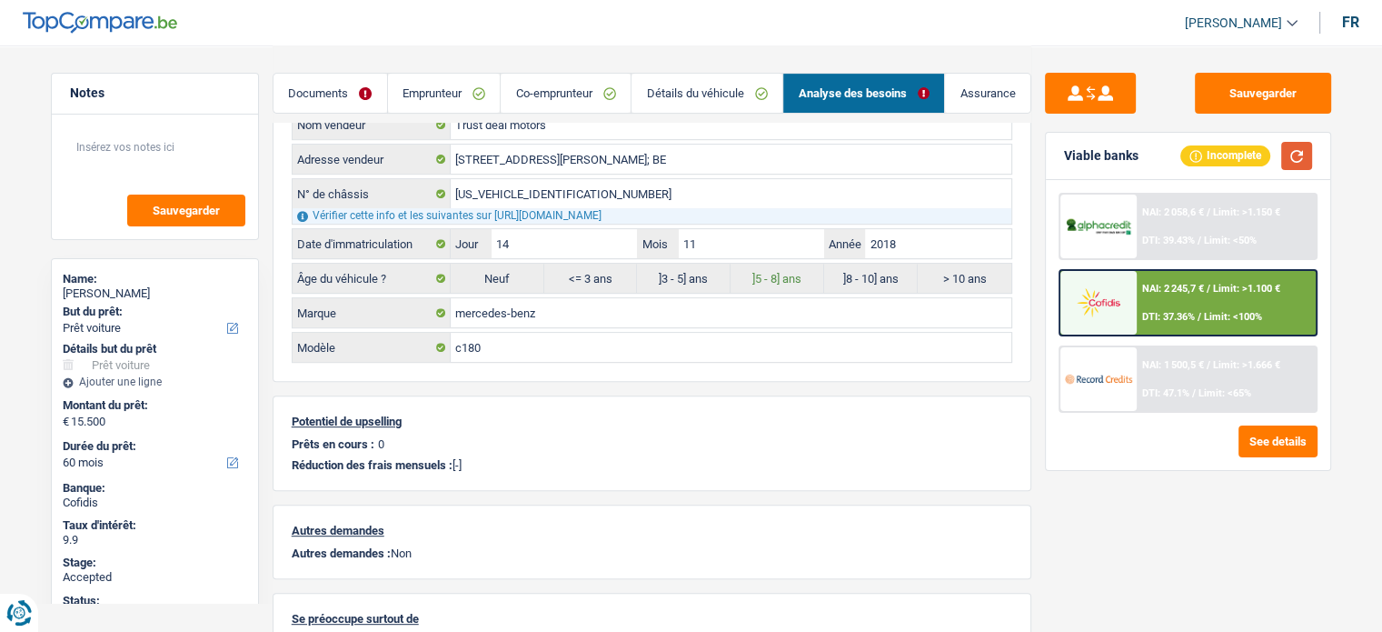
scroll to position [792, 0]
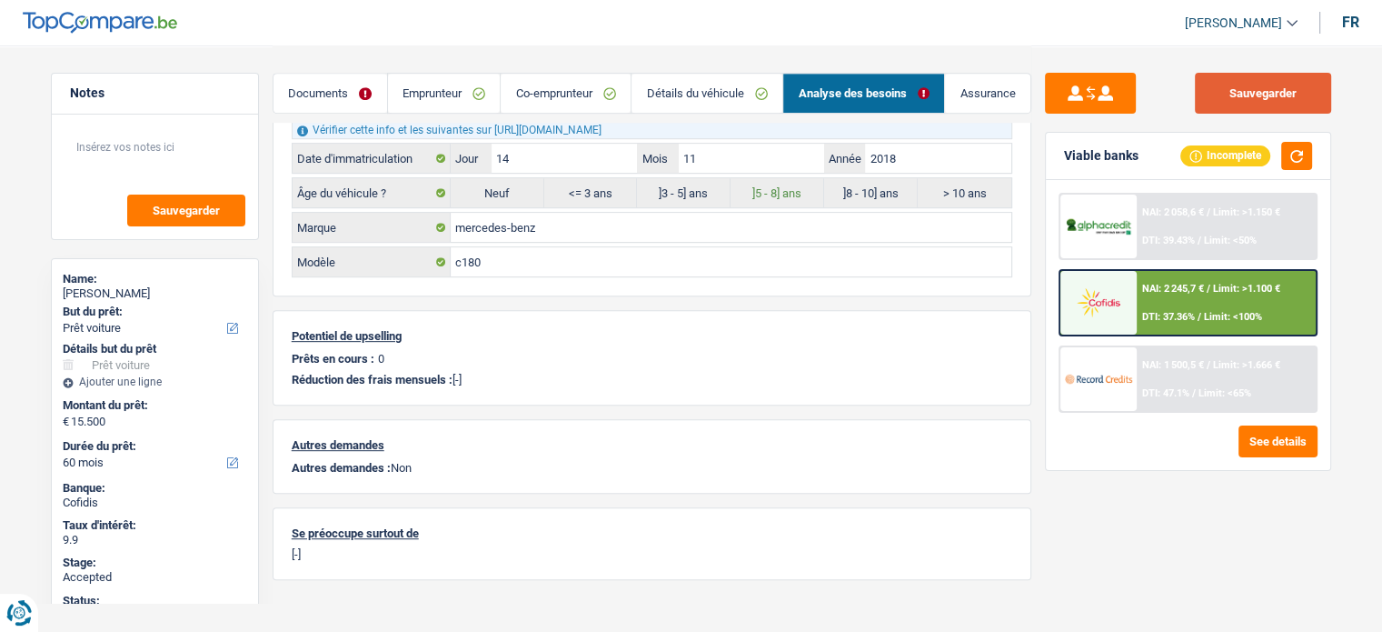
click at [1213, 107] on button "Sauvegarder" at bounding box center [1263, 93] width 136 height 41
click at [1178, 304] on div "NAI: 2 245,7 € / Limit: >1.100 € DTI: 37.36% / Limit: <100%" at bounding box center [1226, 303] width 179 height 64
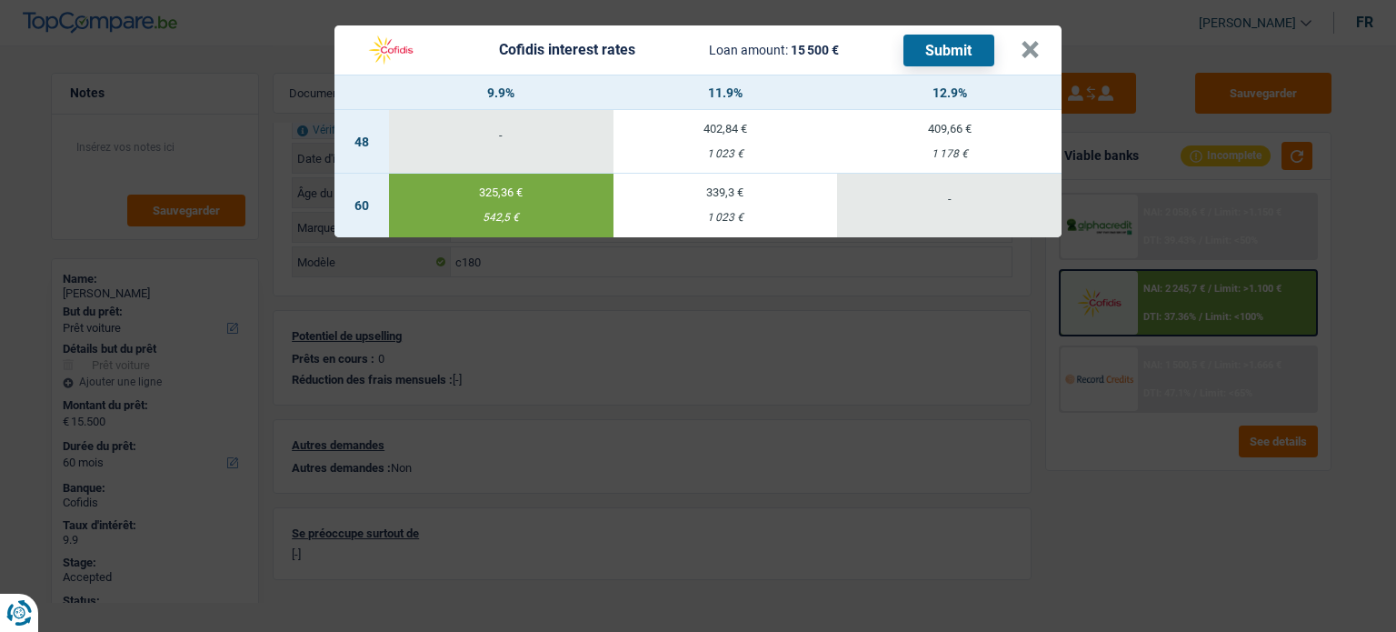
drag, startPoint x: 1041, startPoint y: 437, endPoint x: 1369, endPoint y: 443, distance: 329.0
click at [1067, 443] on div "Cofidis interest rates Loan amount: 15 500 € Submit × 9.9% 11.9% 12.9% 48 - 402…" at bounding box center [698, 316] width 1396 height 632
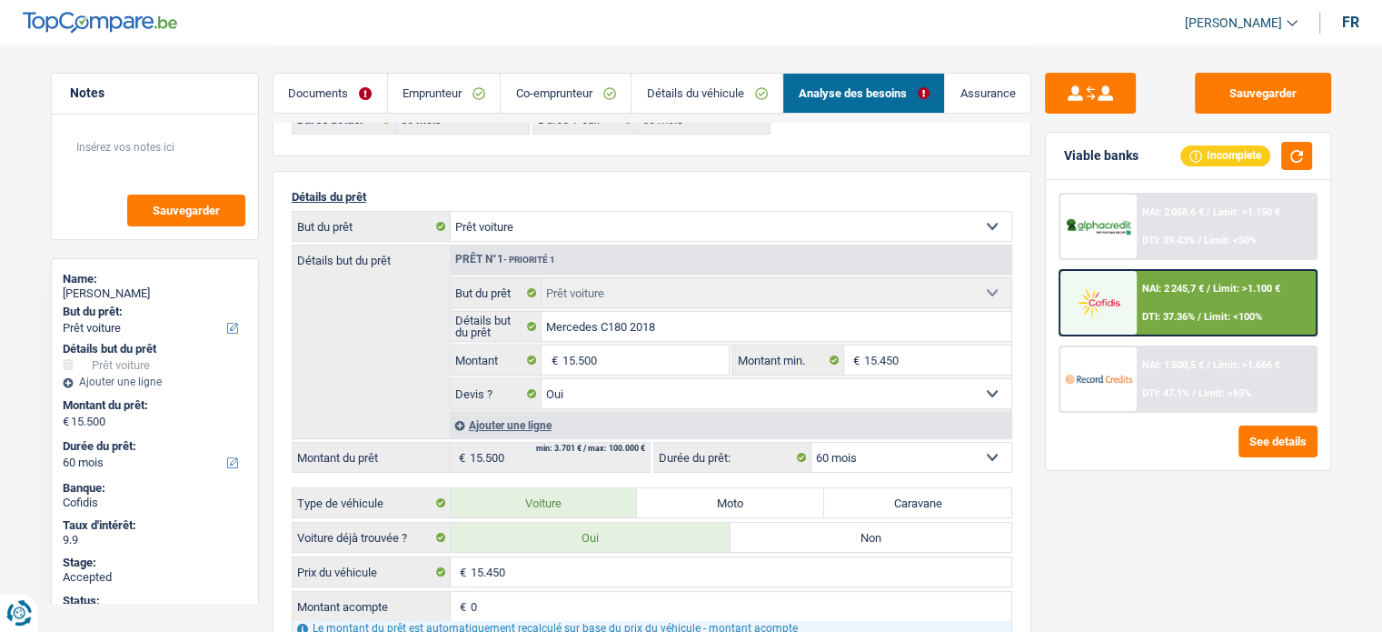
scroll to position [0, 0]
